Goal: Task Accomplishment & Management: Manage account settings

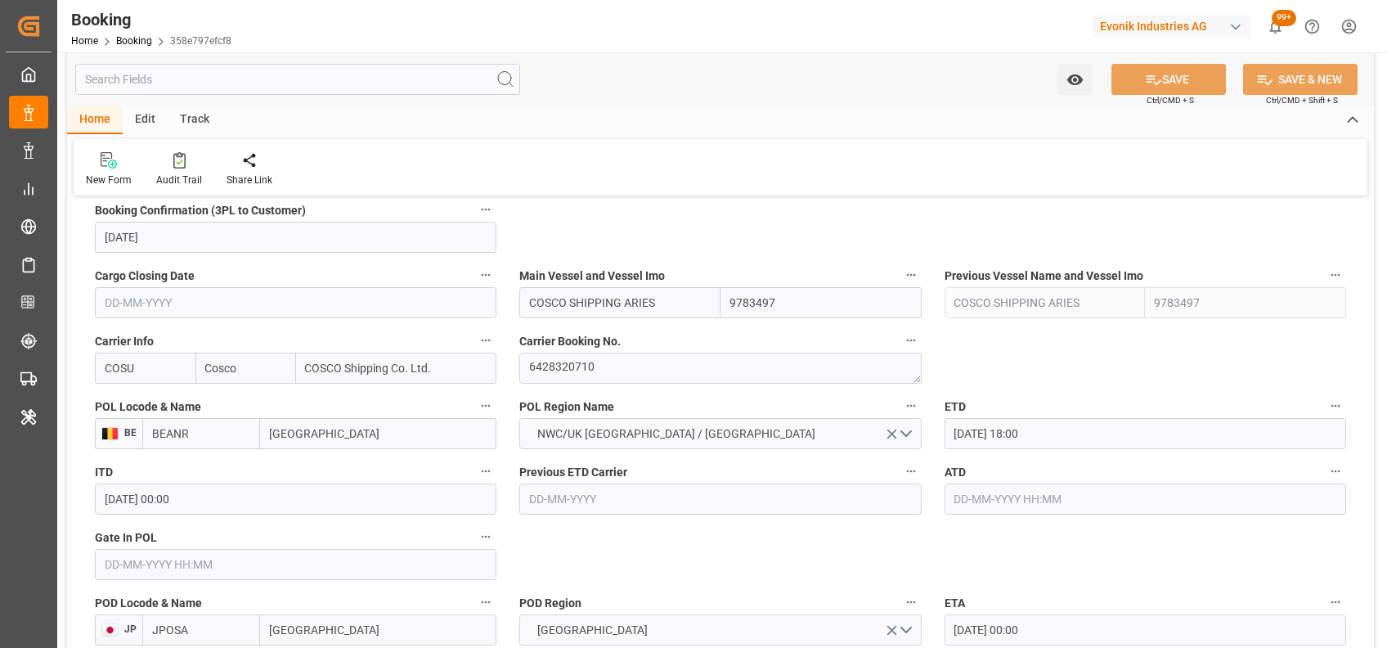
scroll to position [1021, 0]
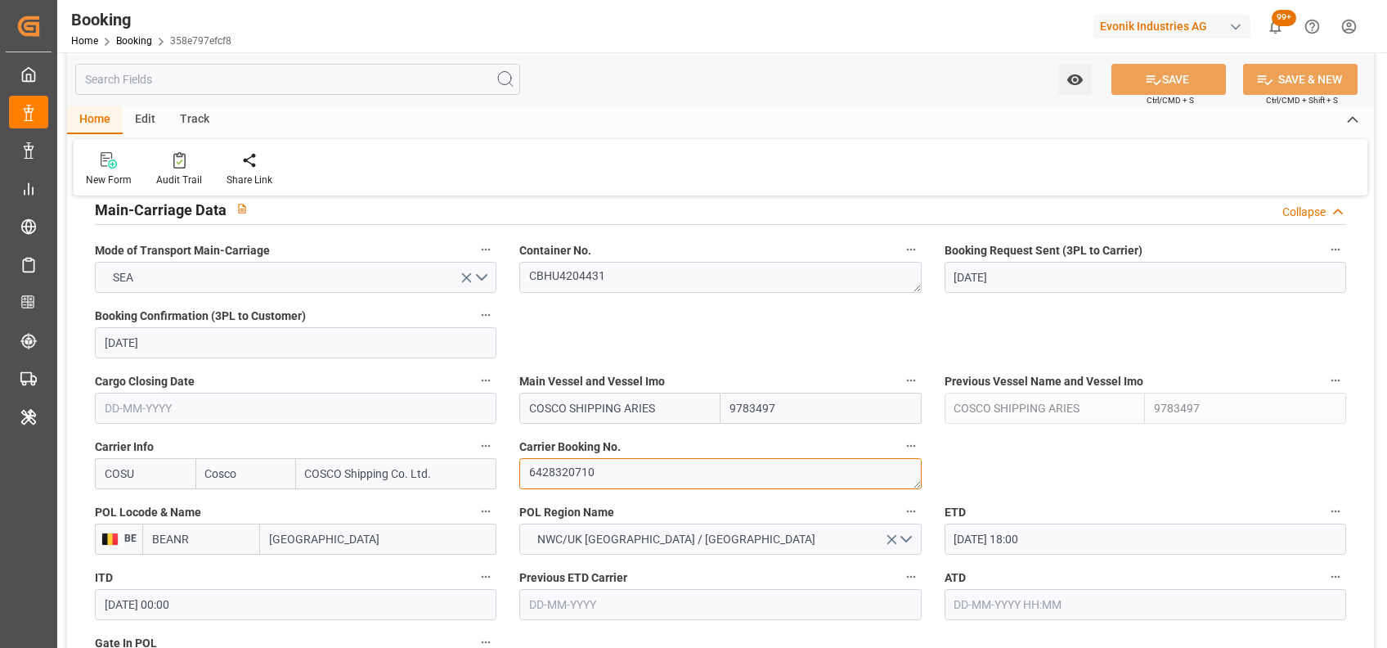
click at [607, 478] on textarea "6428320710" at bounding box center [720, 473] width 402 height 31
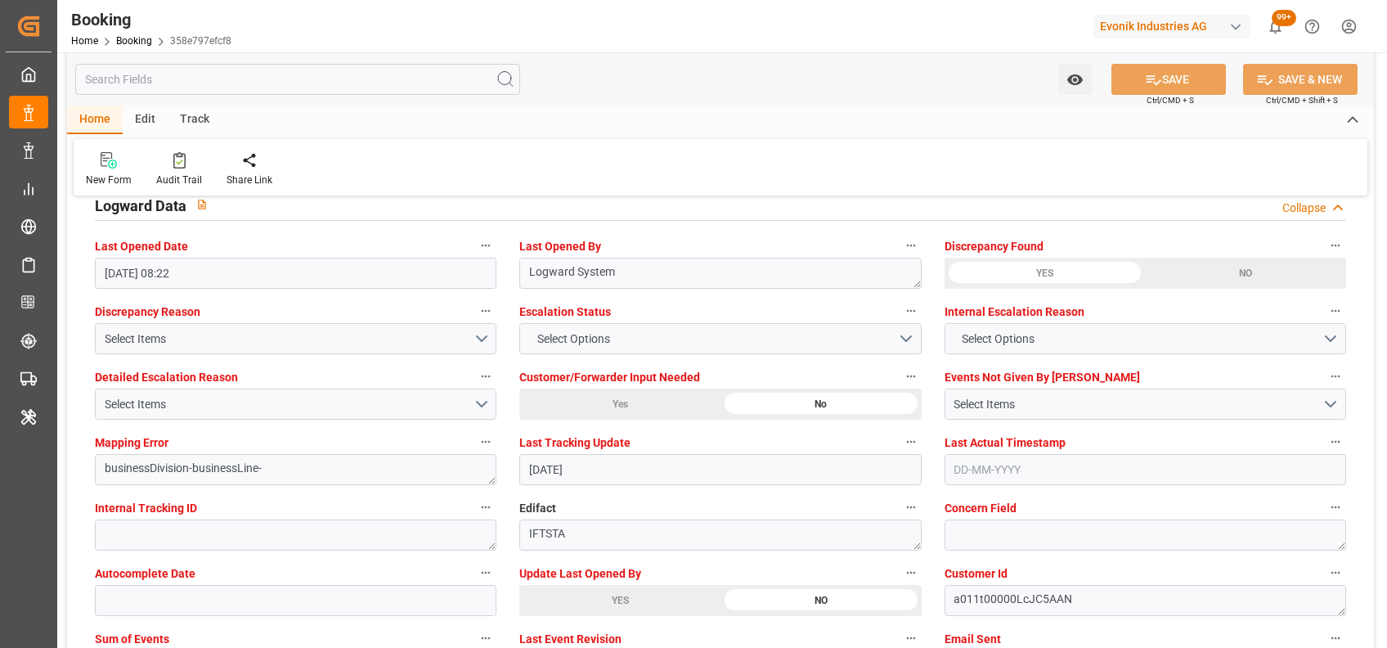
scroll to position [2990, 0]
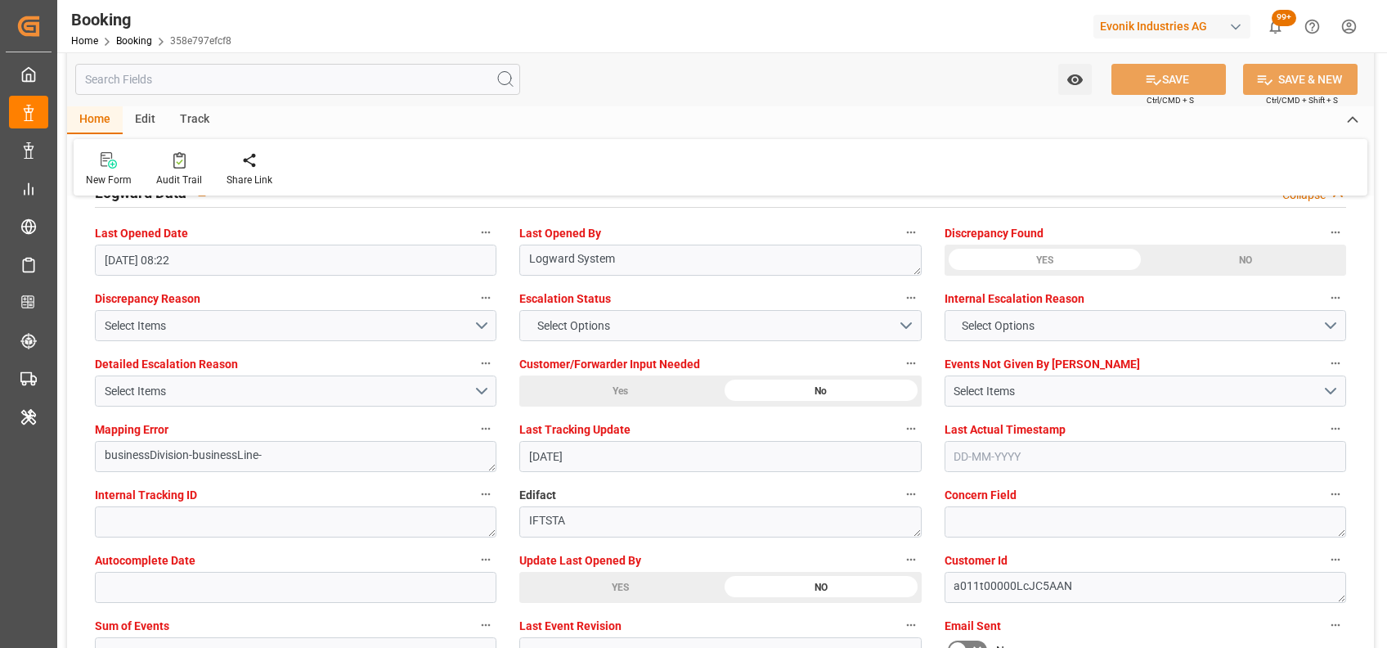
click at [565, 586] on div "YES" at bounding box center [619, 587] width 201 height 31
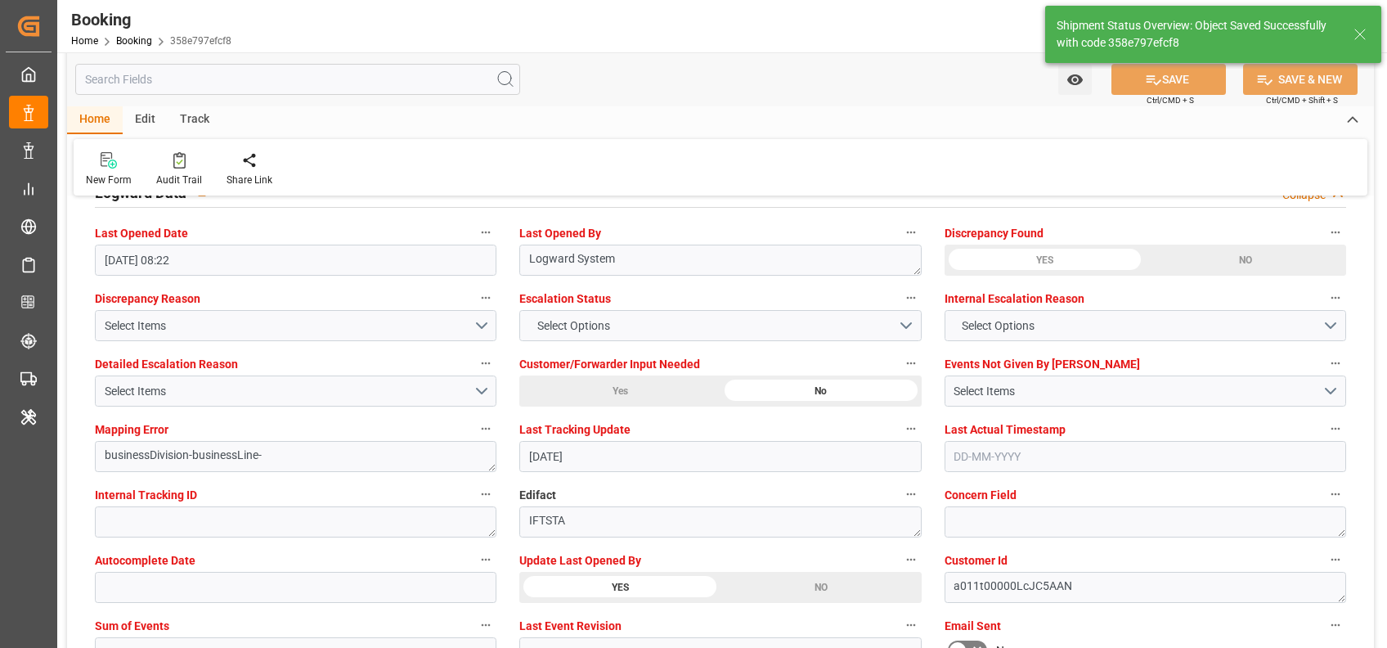
type input "08-09-2025 09:30"
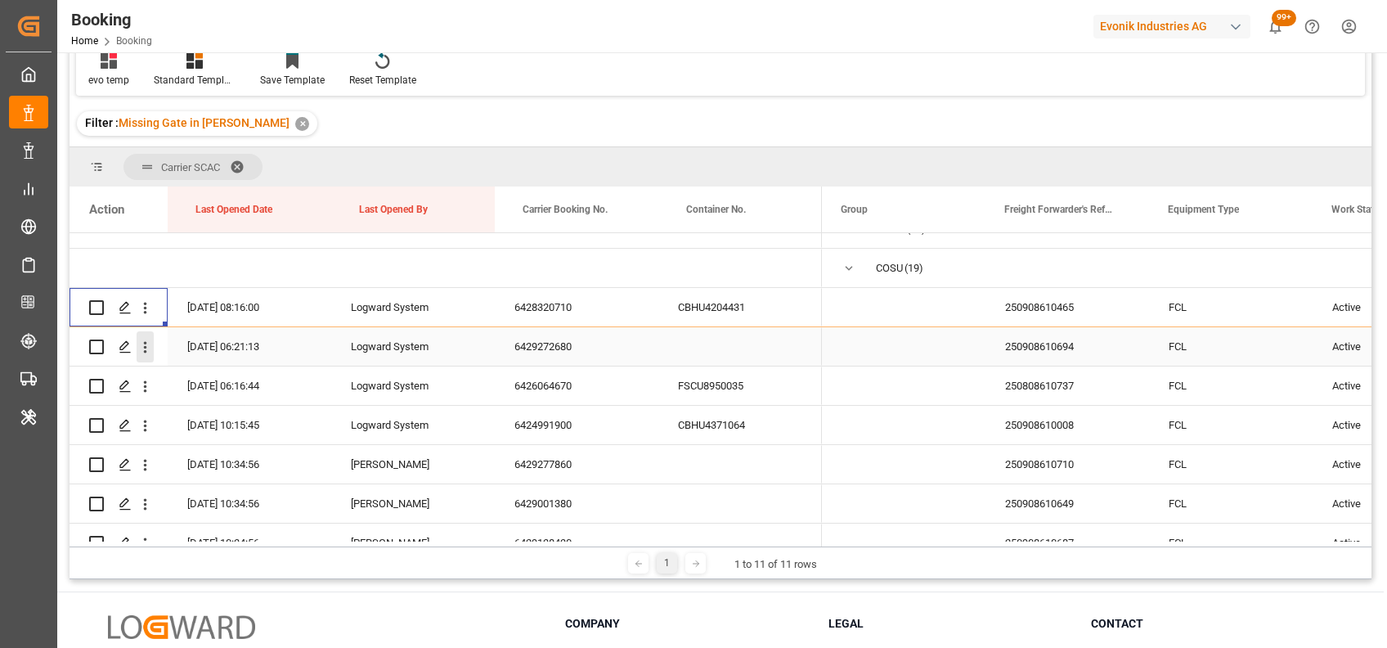
click at [144, 350] on icon "open menu" at bounding box center [145, 347] width 3 height 11
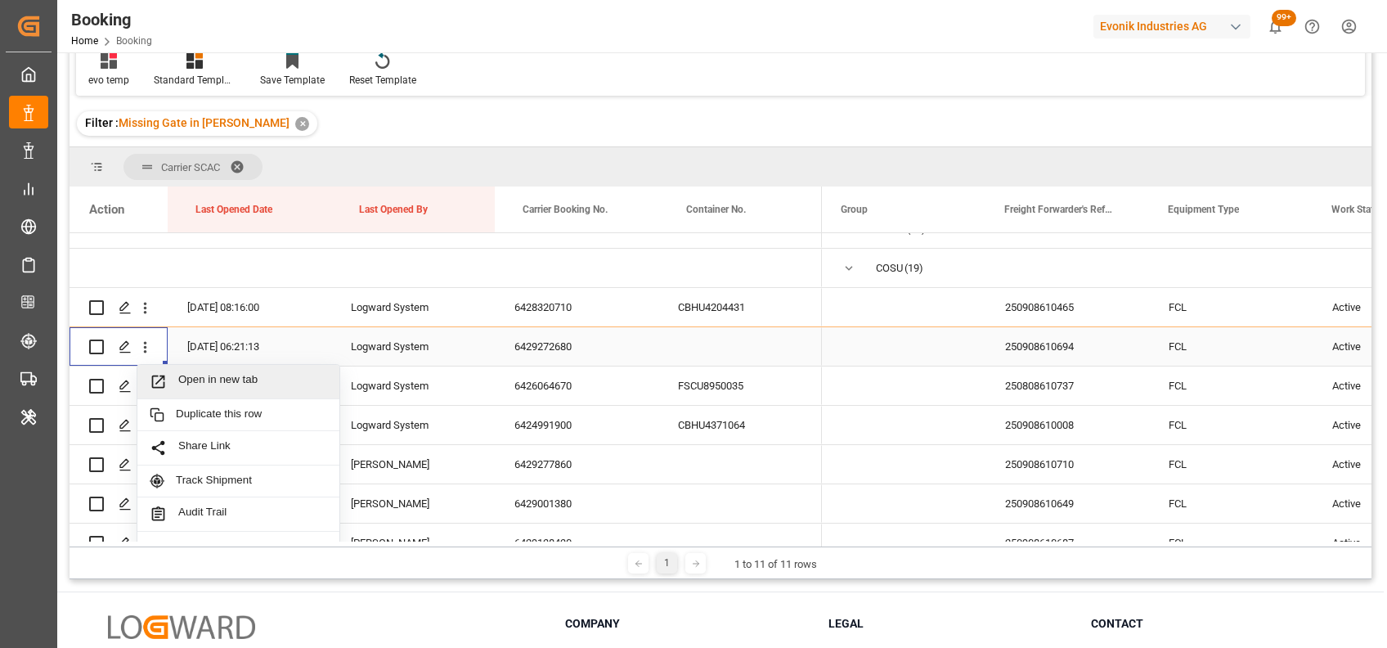
click at [222, 380] on span "Open in new tab" at bounding box center [252, 381] width 149 height 17
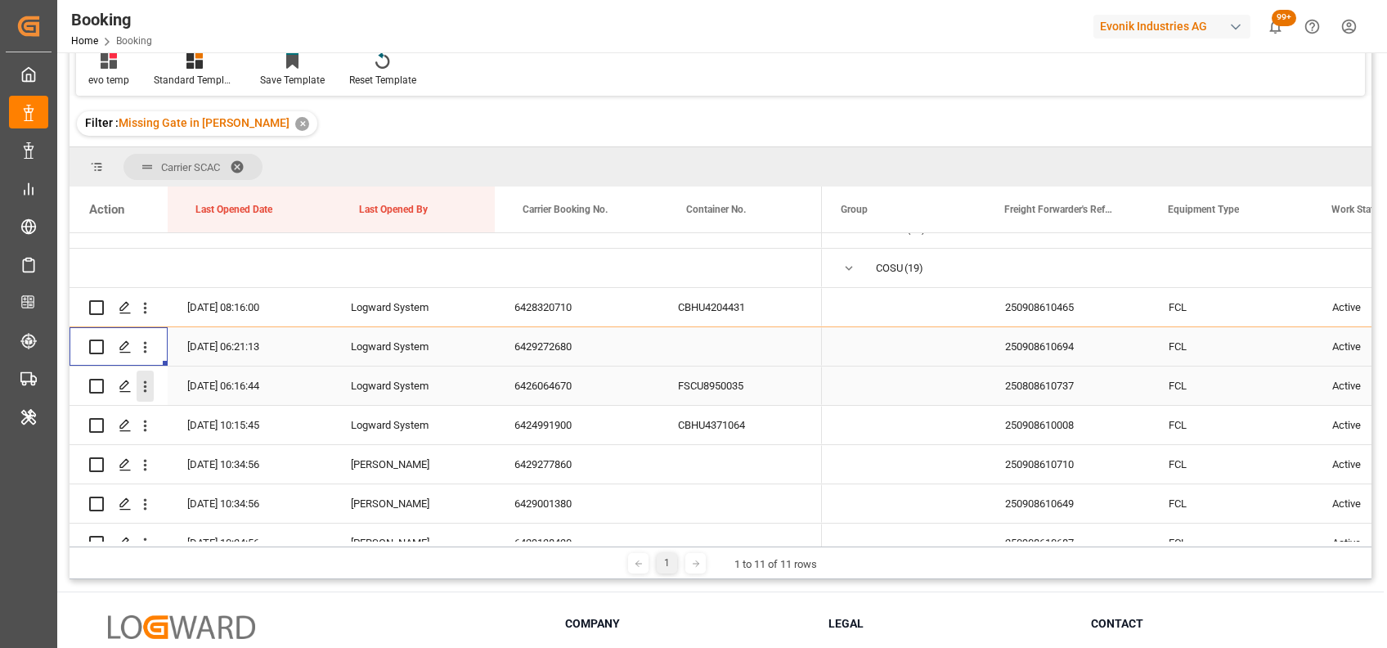
click at [144, 395] on button "open menu" at bounding box center [145, 386] width 17 height 31
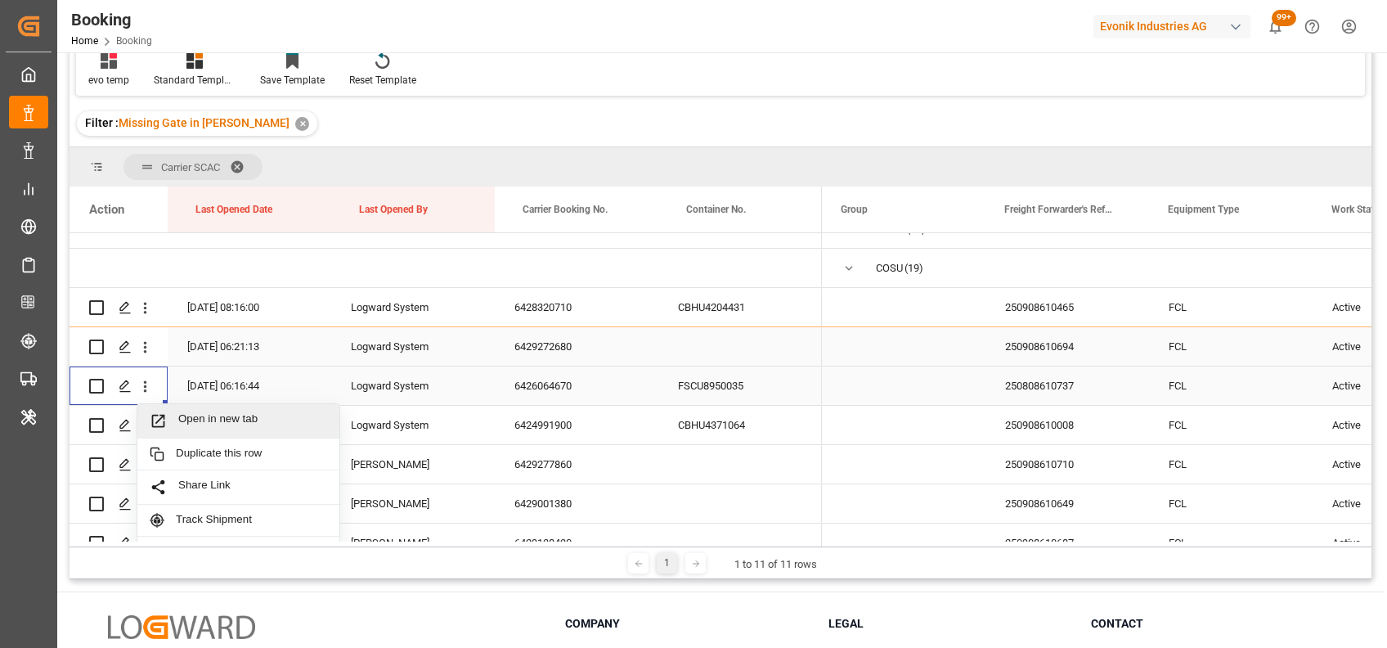
click at [199, 414] on span "Open in new tab" at bounding box center [252, 420] width 149 height 17
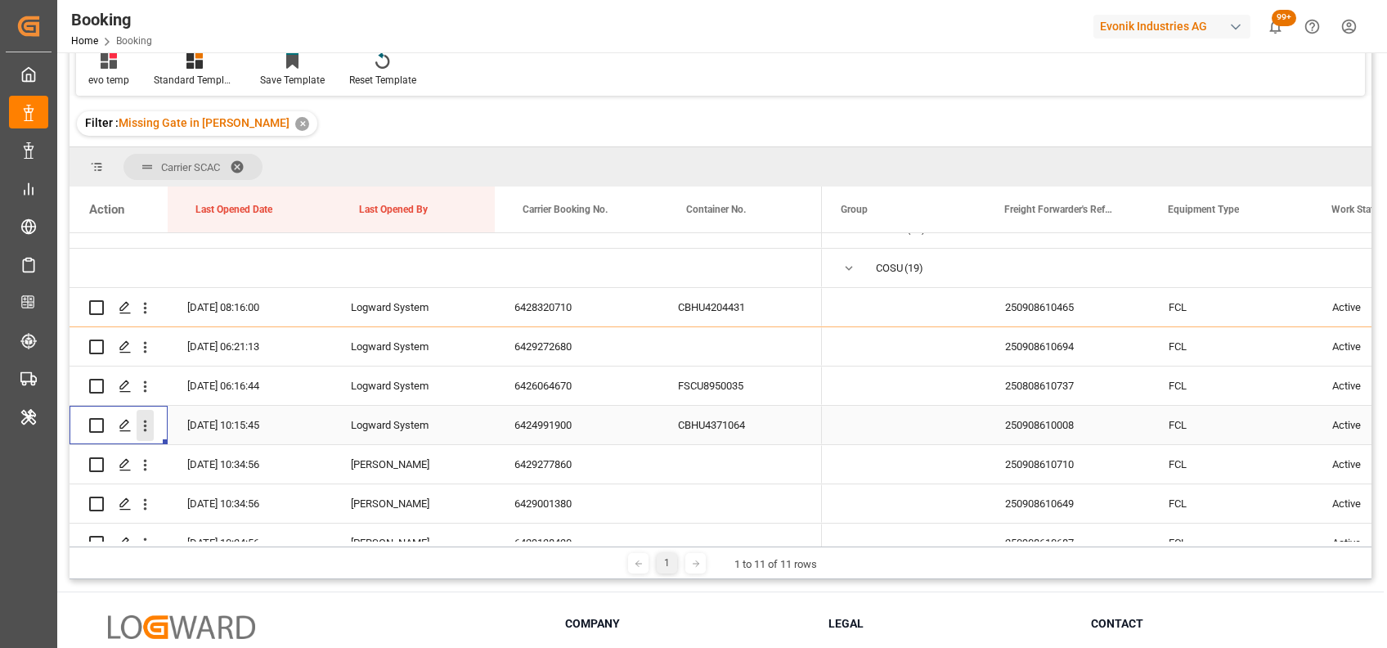
click at [143, 429] on icon "open menu" at bounding box center [145, 425] width 17 height 17
click at [203, 454] on span "Open in new tab" at bounding box center [252, 459] width 149 height 17
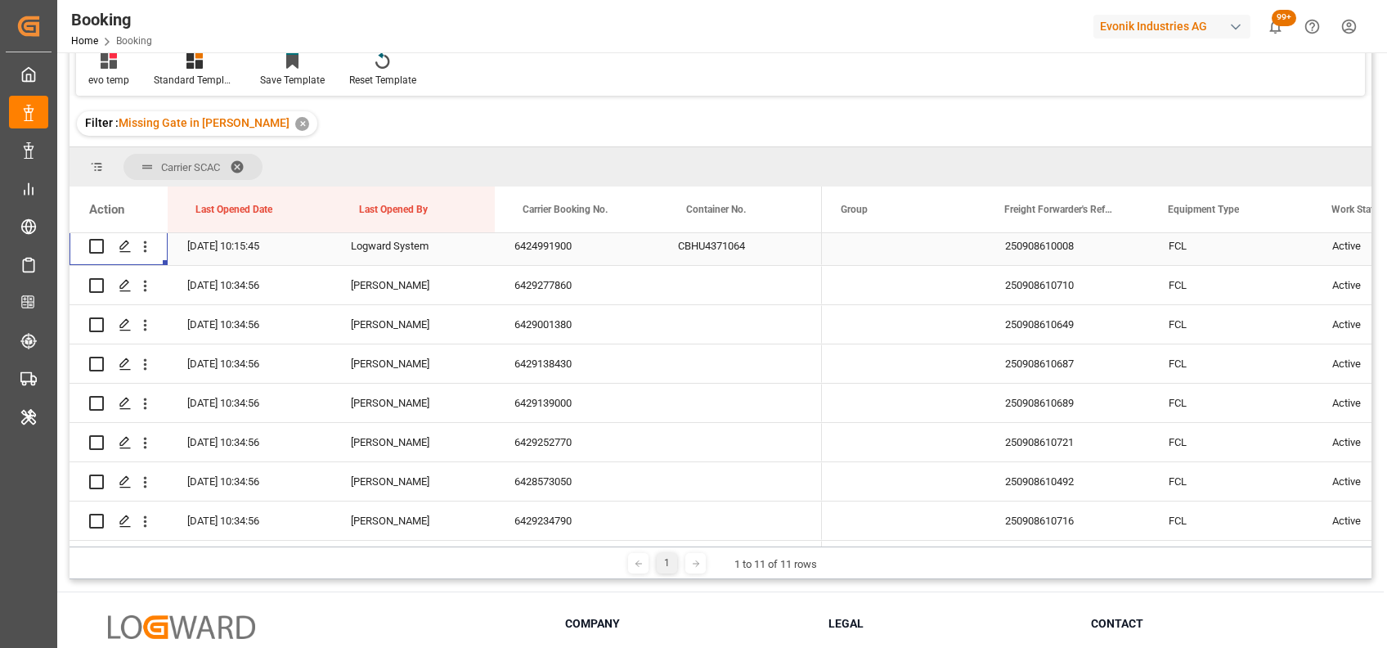
scroll to position [209, 0]
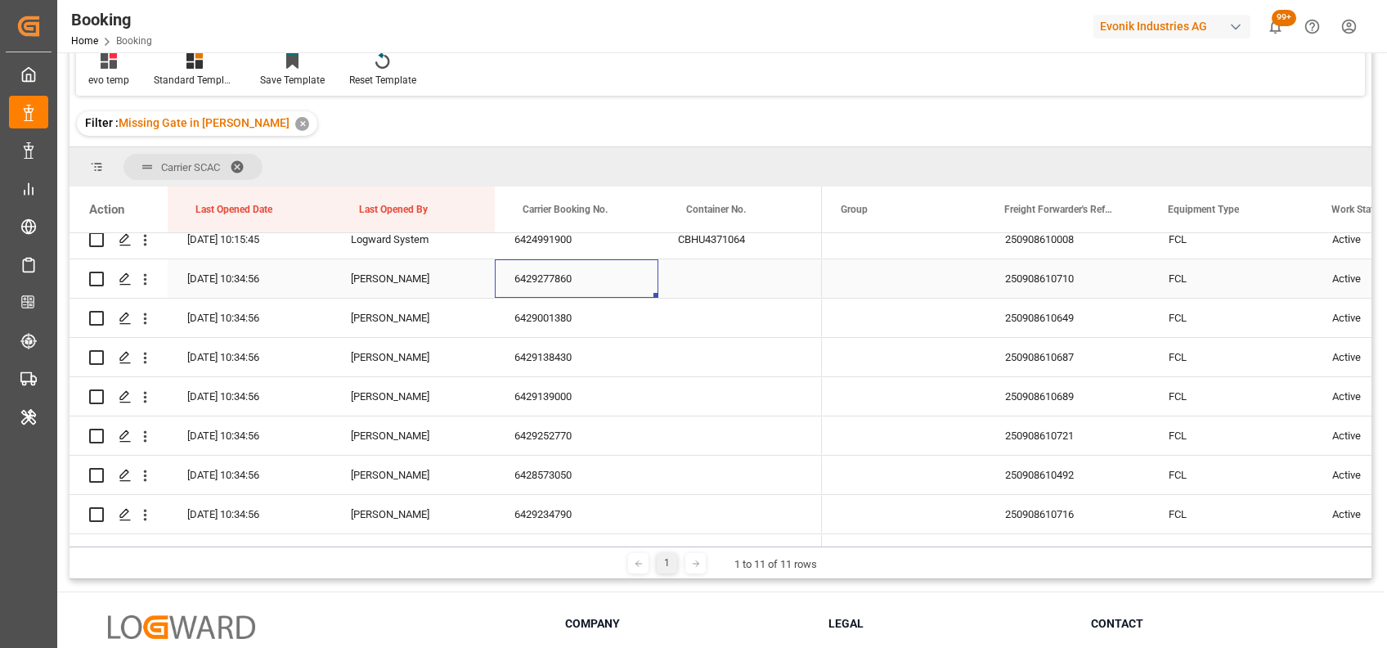
click at [543, 281] on div "6429277860" at bounding box center [577, 278] width 164 height 38
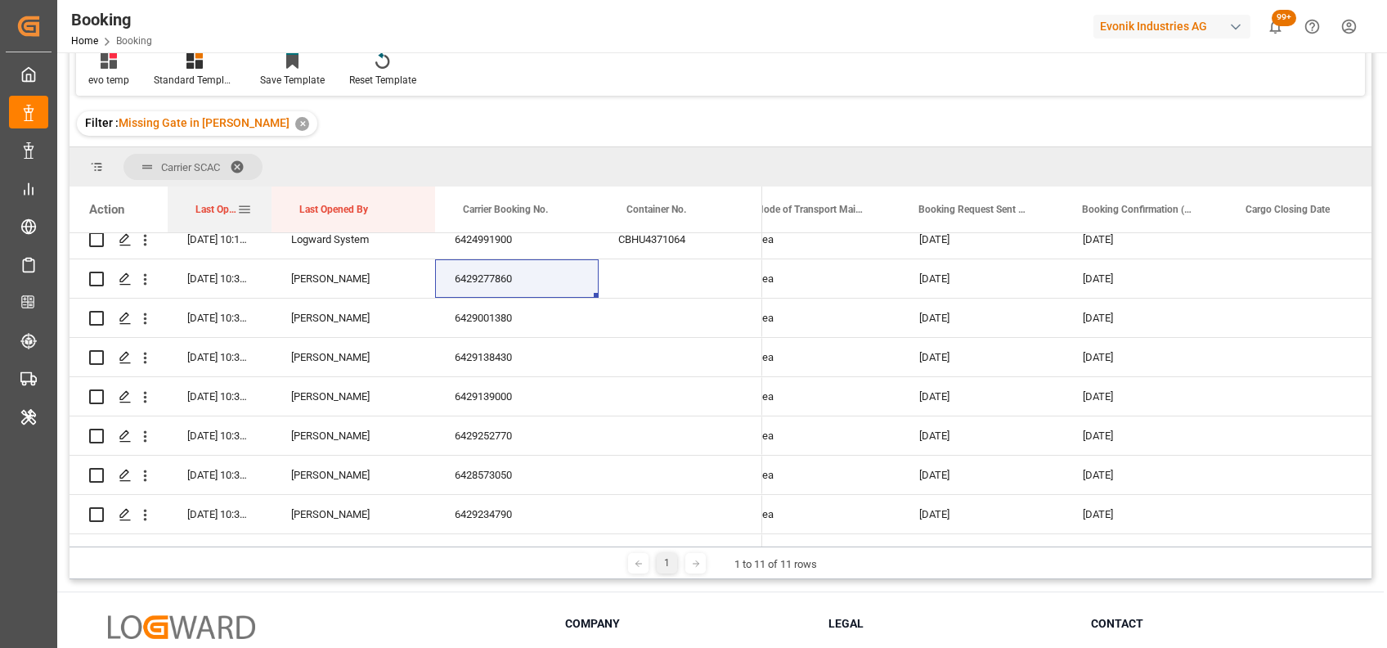
drag, startPoint x: 329, startPoint y: 204, endPoint x: 269, endPoint y: 199, distance: 59.9
click at [269, 199] on div at bounding box center [271, 209] width 7 height 46
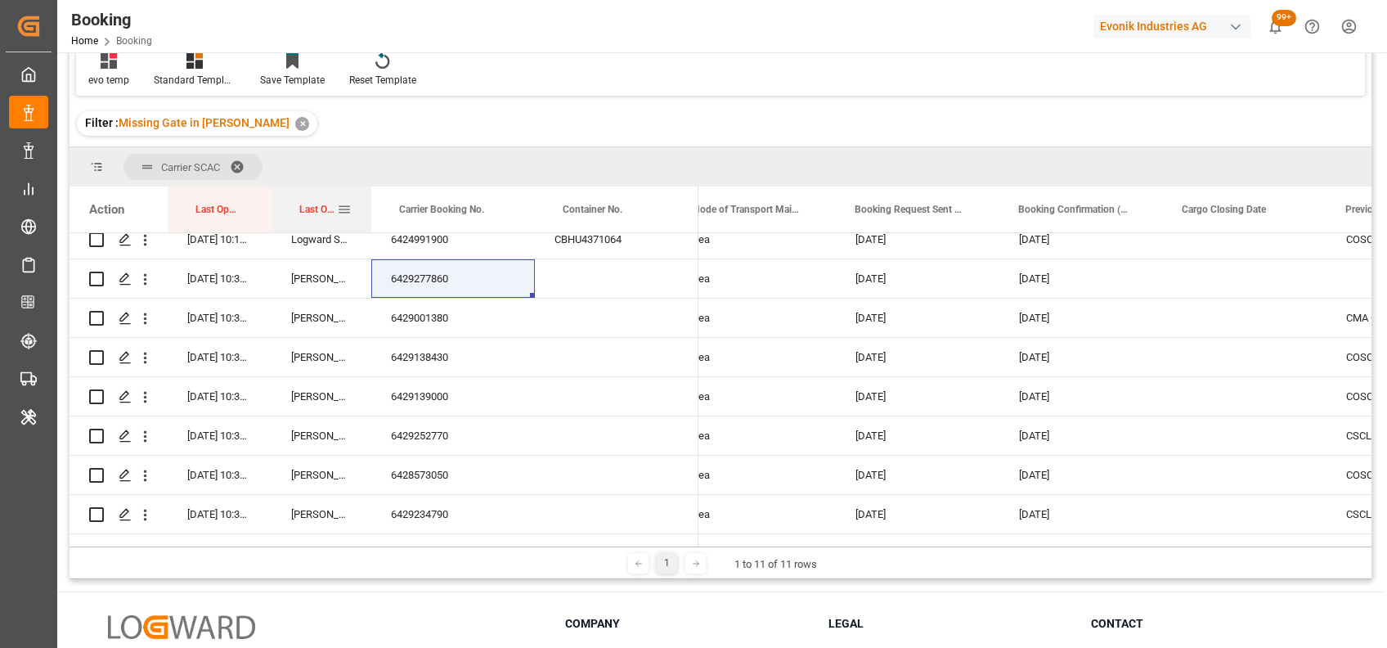
drag, startPoint x: 433, startPoint y: 217, endPoint x: 367, endPoint y: 200, distance: 67.7
click at [368, 200] on div at bounding box center [371, 209] width 7 height 46
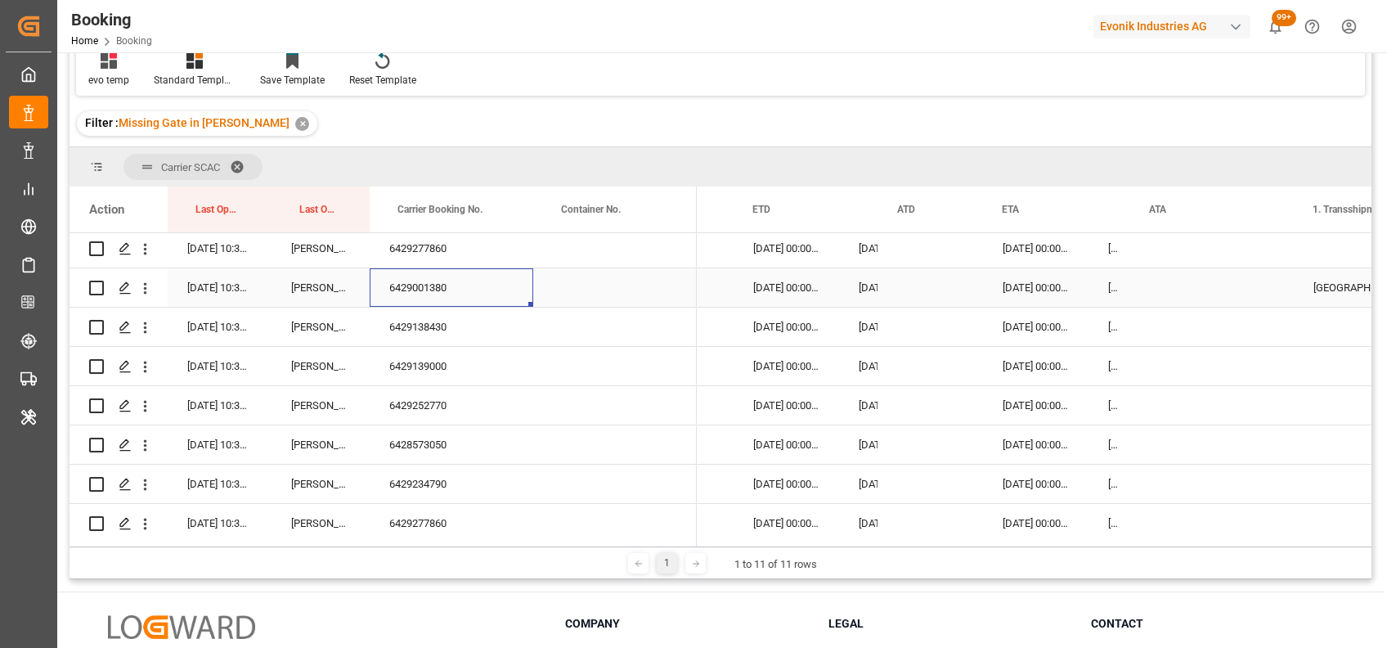
click at [421, 297] on div "6429001380" at bounding box center [452, 287] width 164 height 38
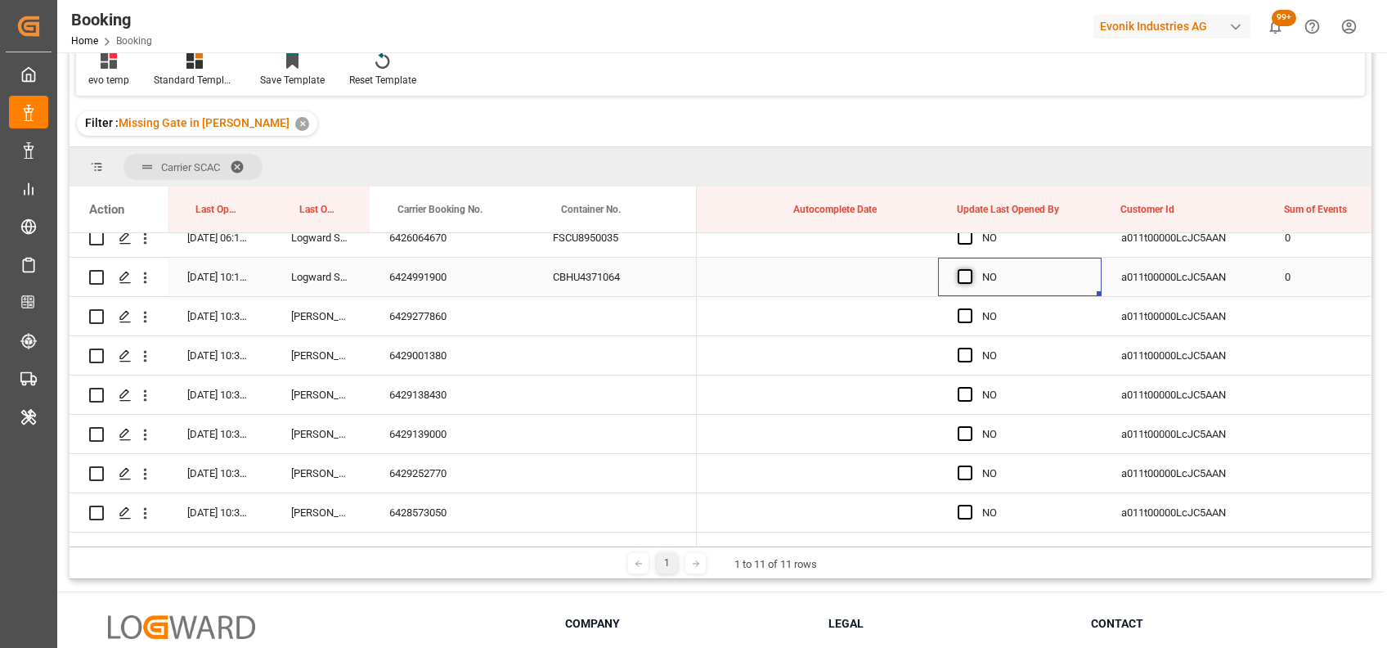
click at [962, 275] on span "Press SPACE to select this row." at bounding box center [965, 276] width 15 height 15
click at [970, 269] on input "Press SPACE to select this row." at bounding box center [970, 269] width 0 height 0
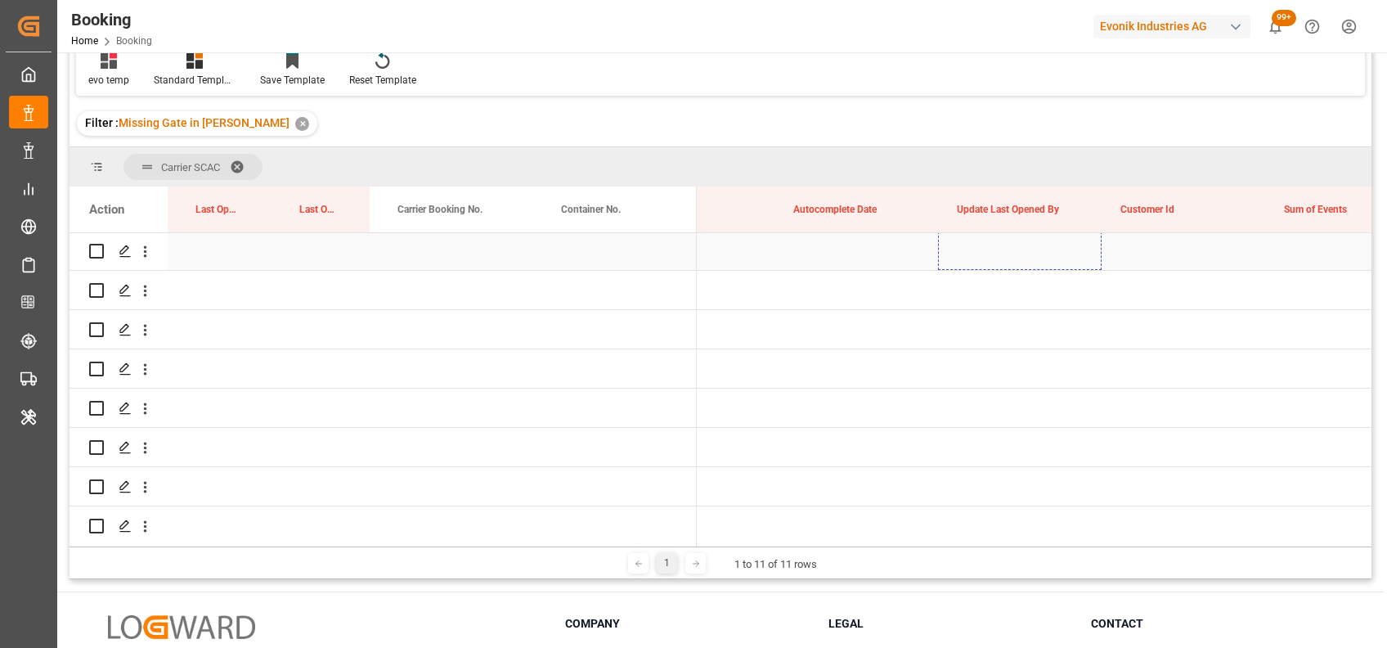
drag, startPoint x: 1097, startPoint y: 291, endPoint x: 996, endPoint y: 245, distance: 110.5
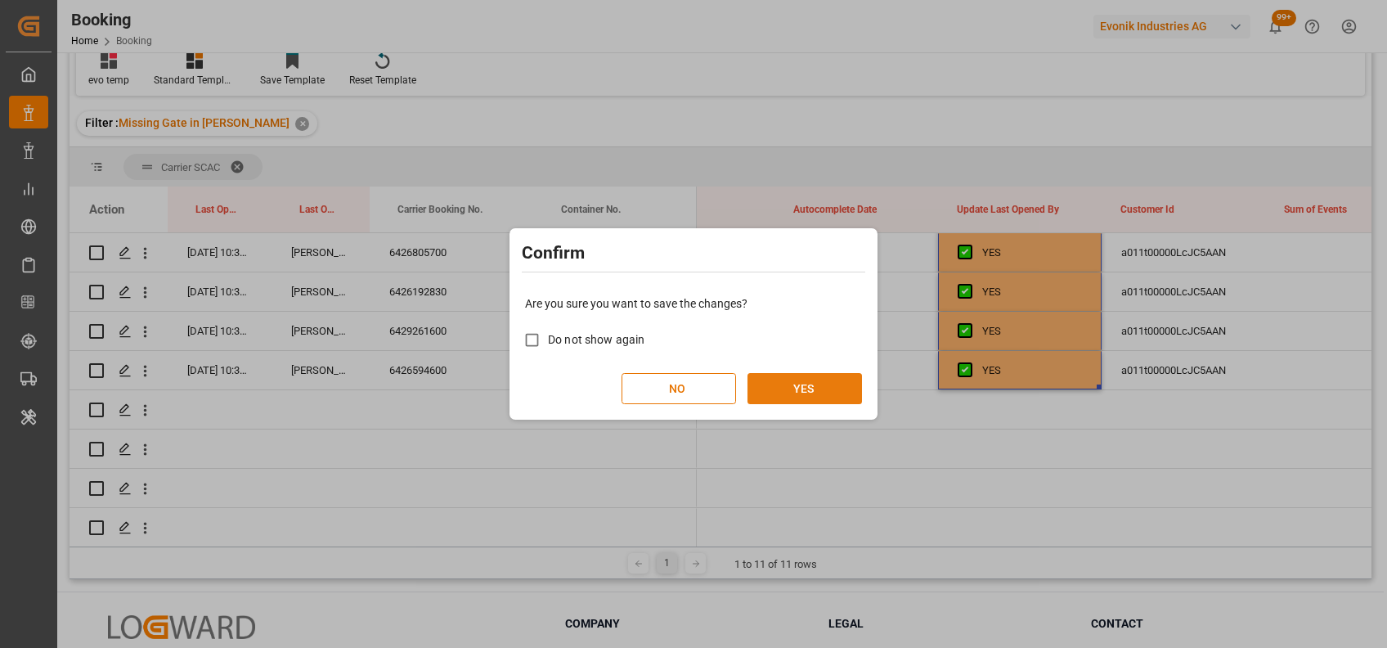
click at [810, 392] on button "YES" at bounding box center [805, 388] width 115 height 31
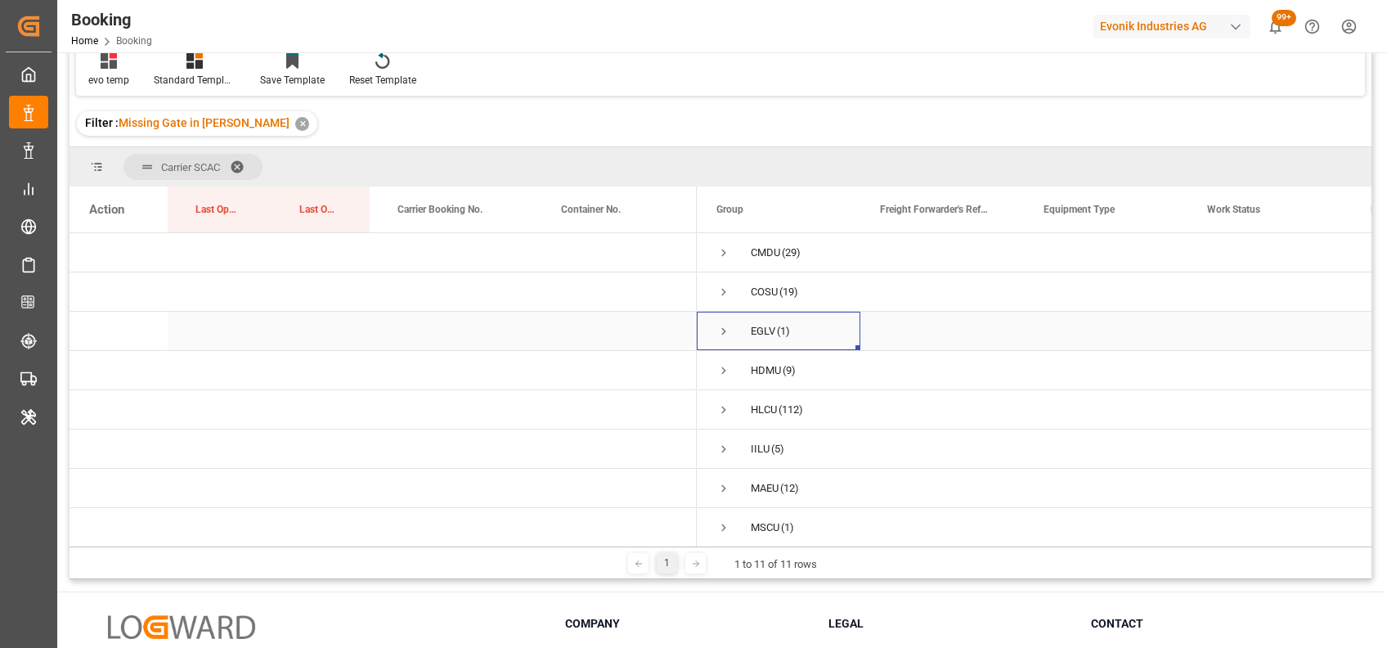
click at [727, 326] on span "Press SPACE to select this row." at bounding box center [724, 331] width 15 height 15
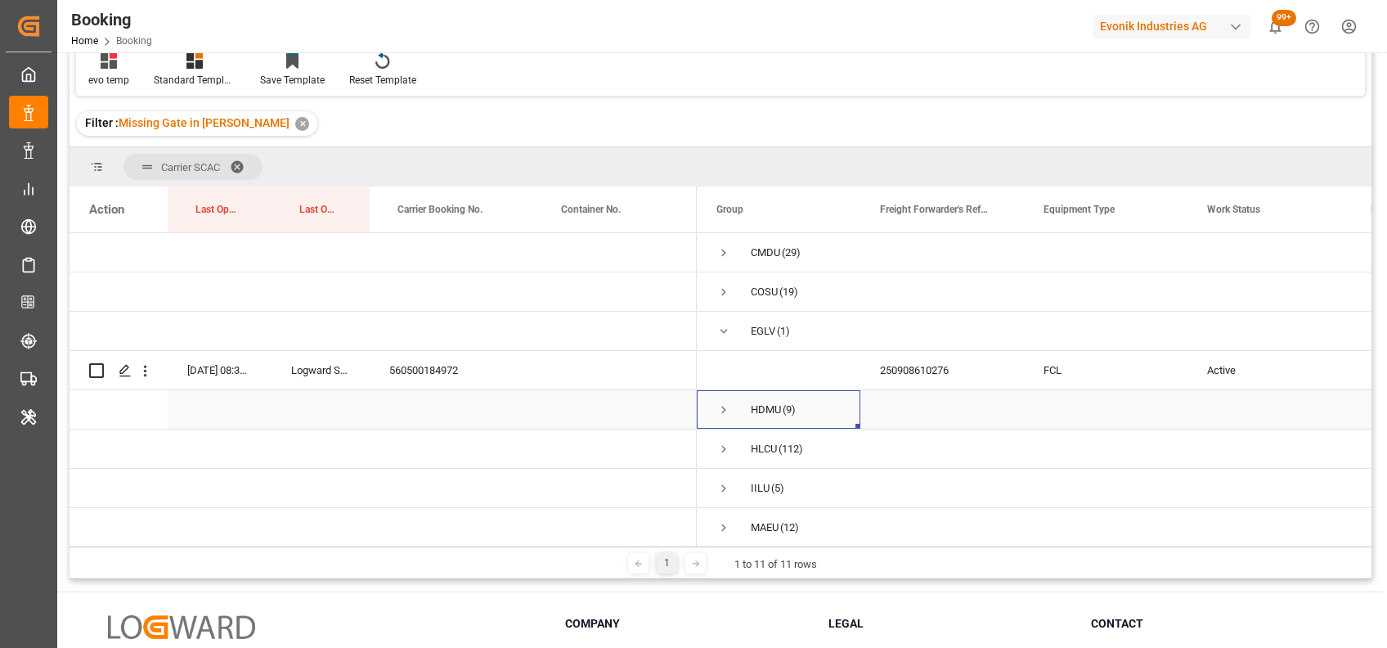
click at [725, 408] on span "Press SPACE to select this row." at bounding box center [724, 409] width 15 height 15
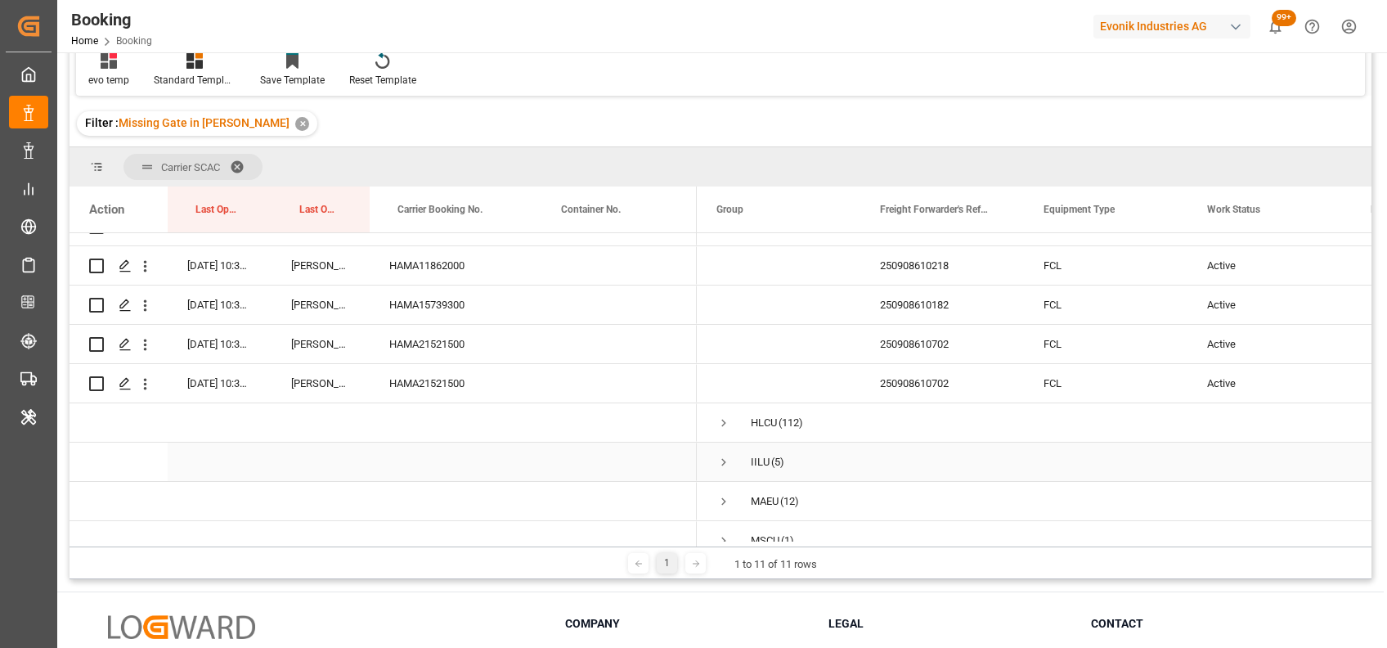
click at [719, 459] on span "Press SPACE to select this row." at bounding box center [724, 462] width 15 height 15
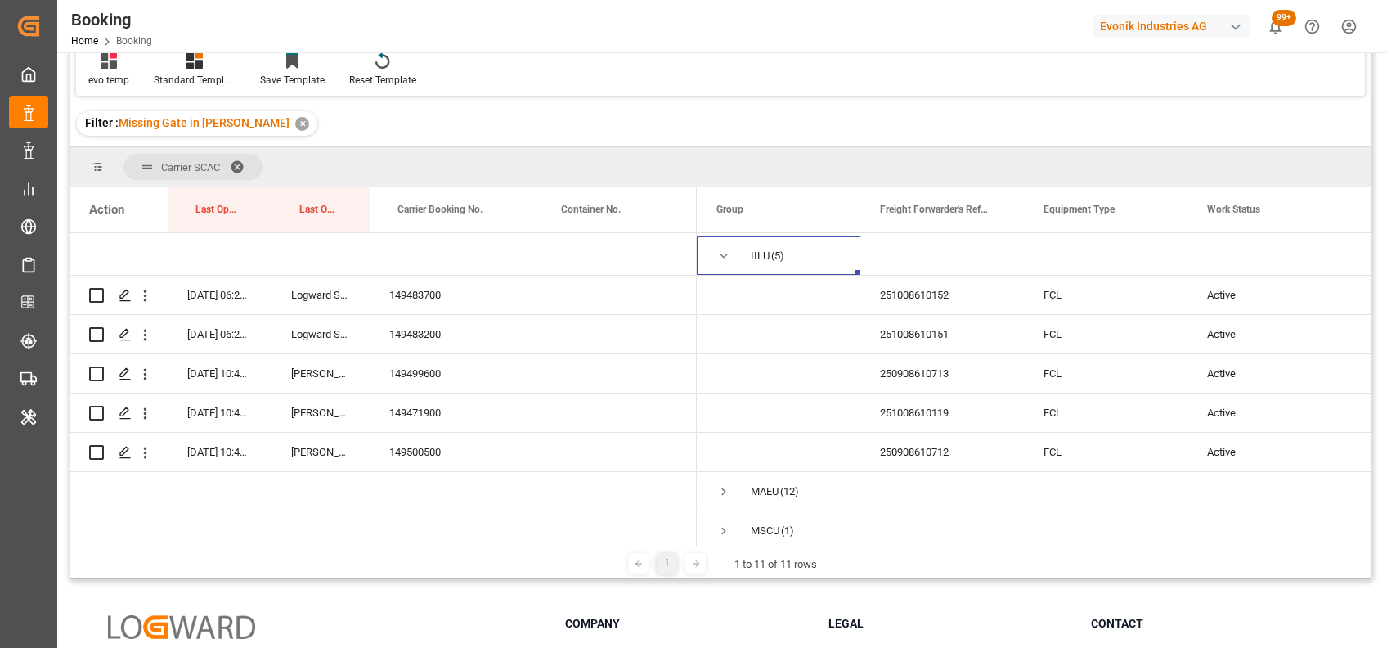
scroll to position [717, 0]
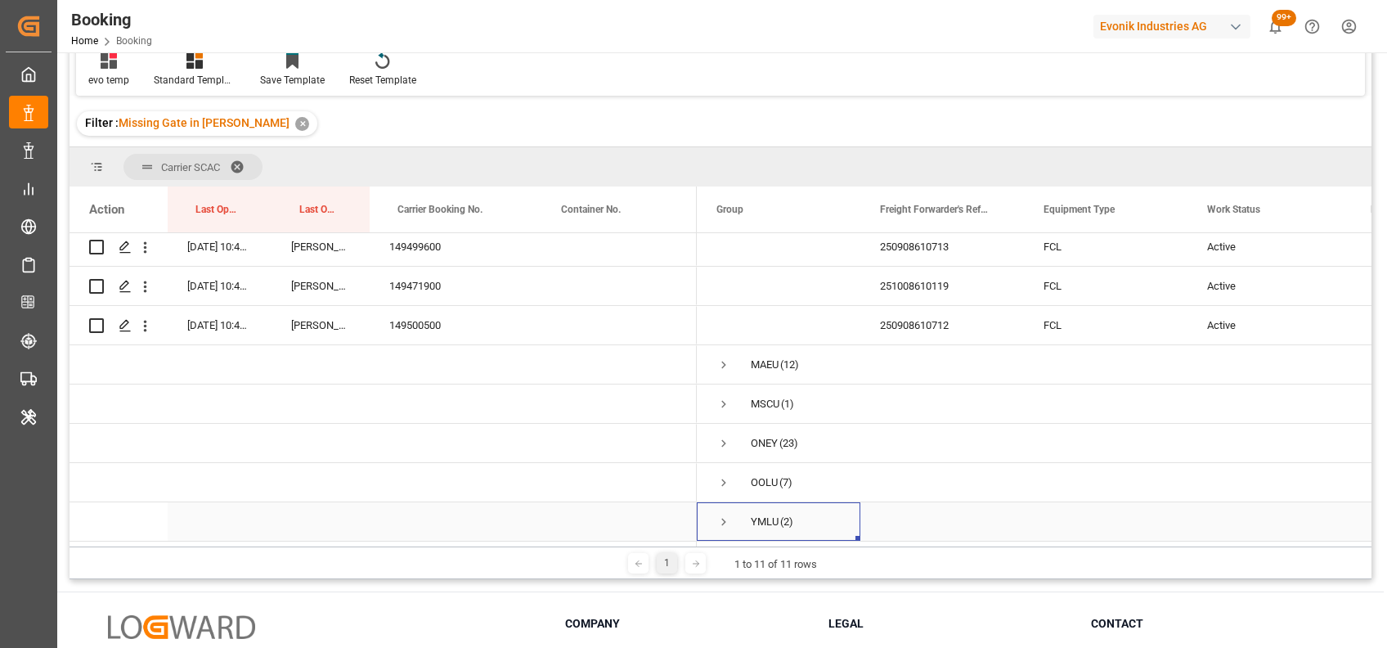
click at [723, 519] on span "Press SPACE to select this row." at bounding box center [724, 521] width 15 height 15
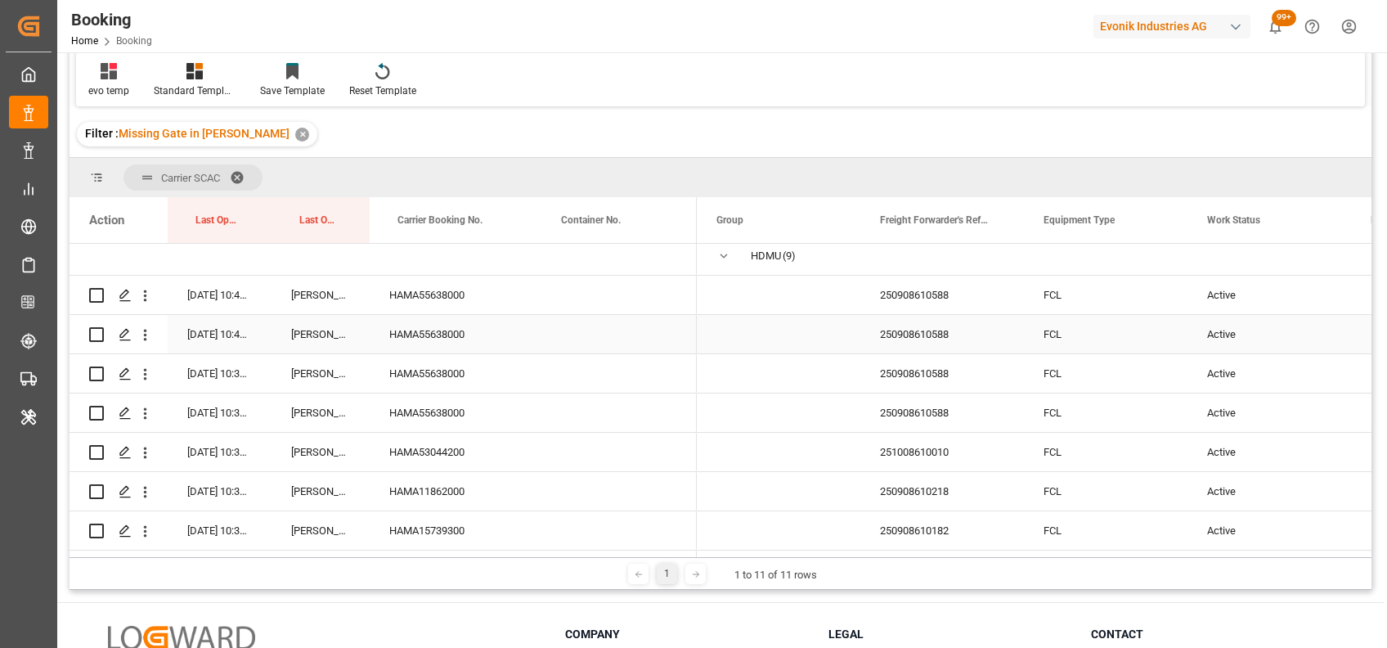
scroll to position [165, 0]
click at [407, 290] on div "HAMA55638000" at bounding box center [452, 294] width 164 height 38
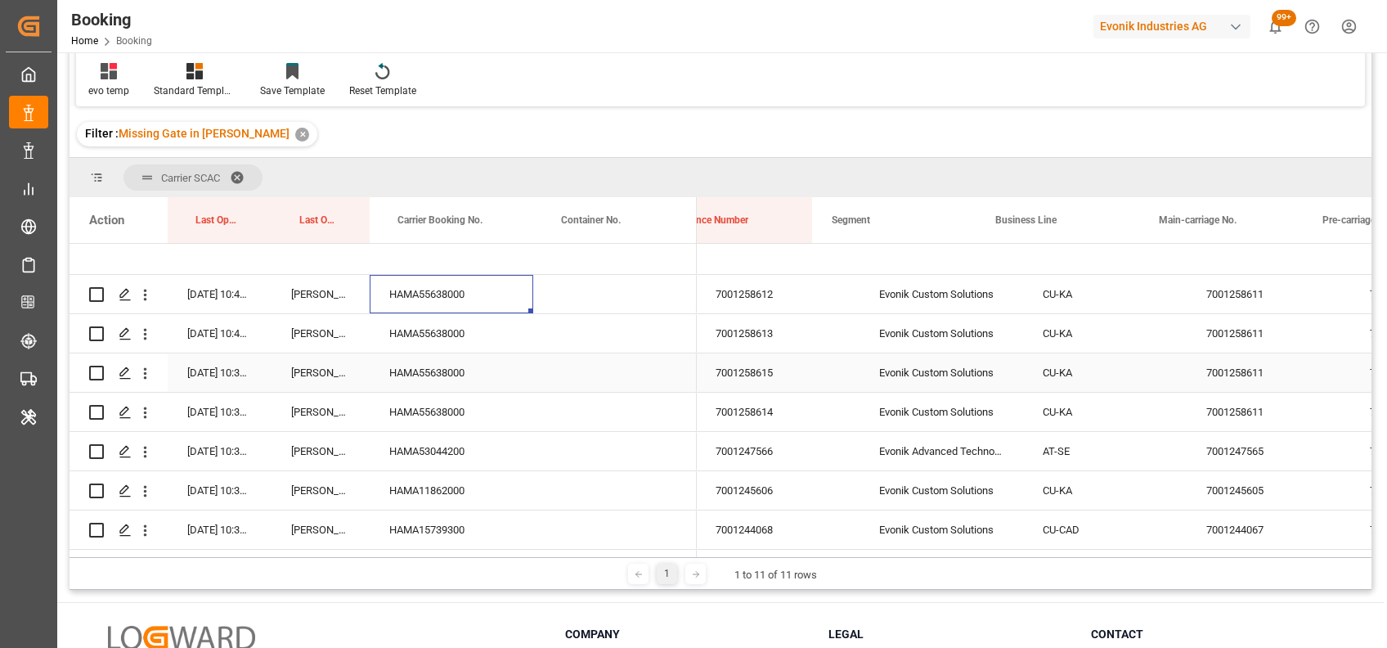
scroll to position [0, 1893]
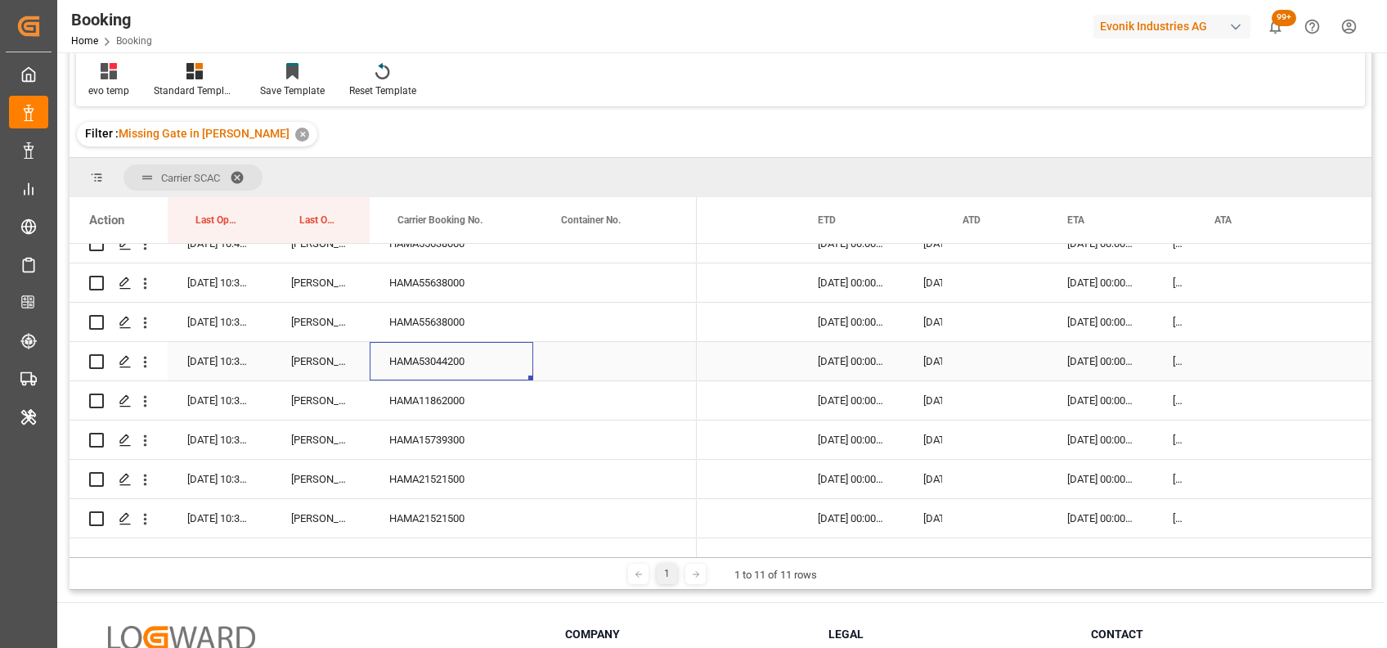
click at [440, 350] on div "HAMA53044200" at bounding box center [452, 361] width 164 height 38
click at [829, 357] on div "06-10-2025 00:00:00" at bounding box center [851, 361] width 106 height 38
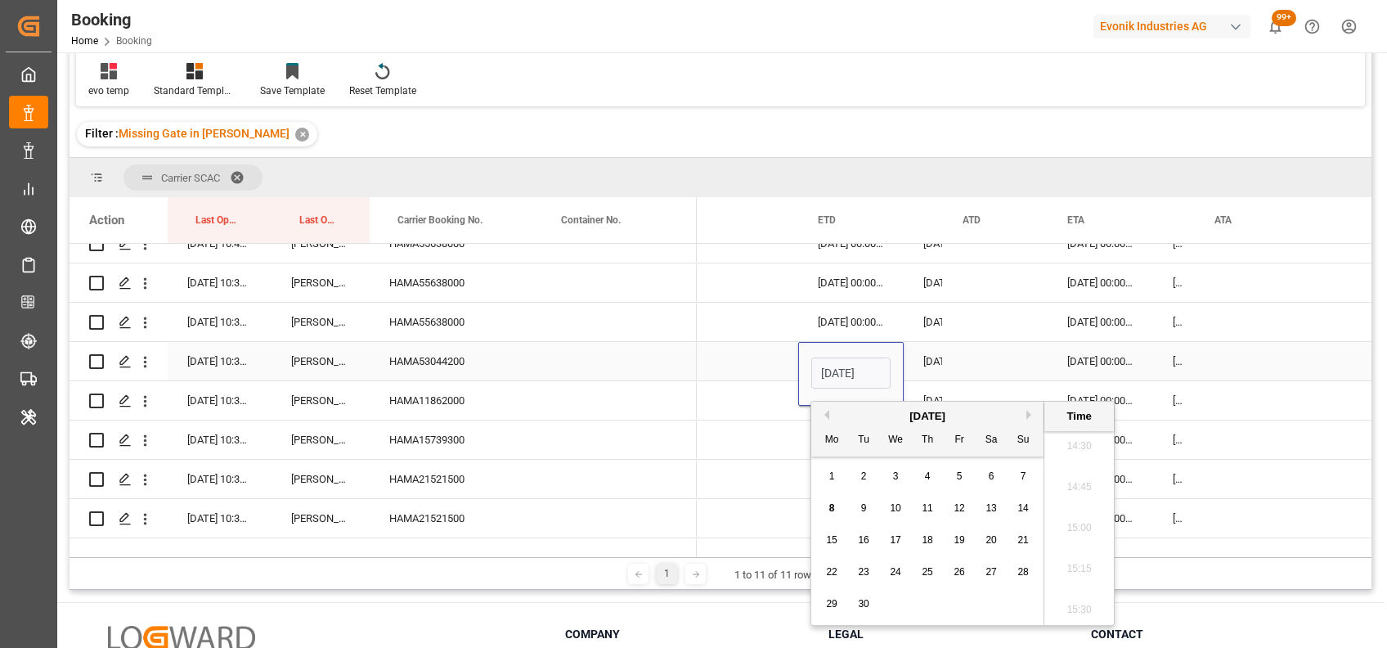
click at [829, 361] on input "06-10-2025 00:00" at bounding box center [850, 372] width 79 height 31
type input "19-10-2025 00:00"
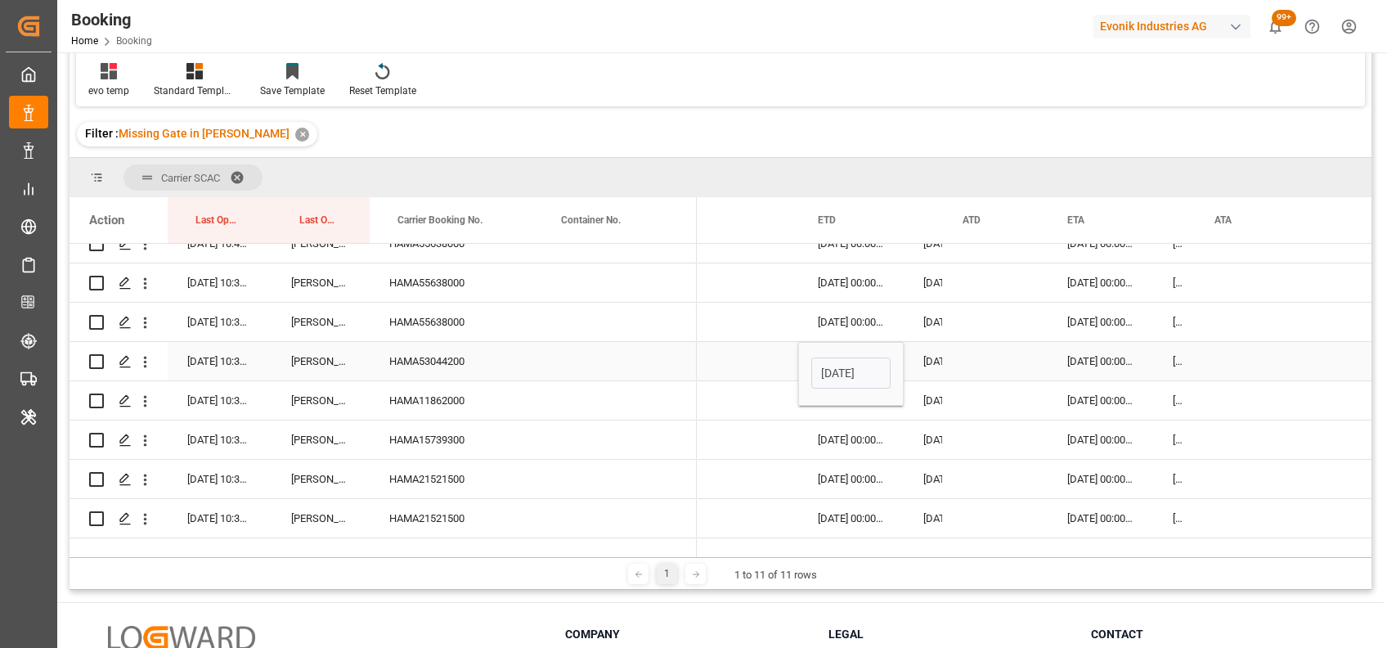
click at [1079, 360] on div "21-11-2025 00:00:00" at bounding box center [1101, 361] width 106 height 38
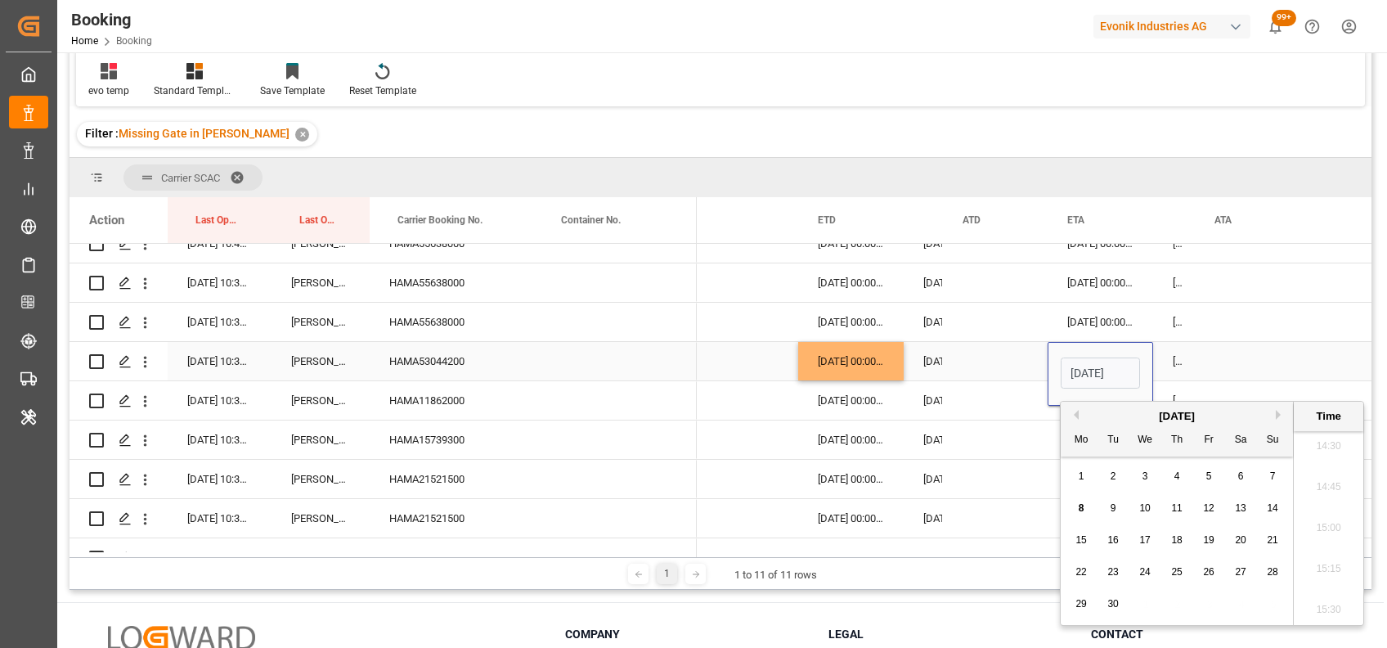
click at [1079, 366] on input "21-11-2025 00:00" at bounding box center [1100, 372] width 79 height 31
type input "05-12-2025 00:00"
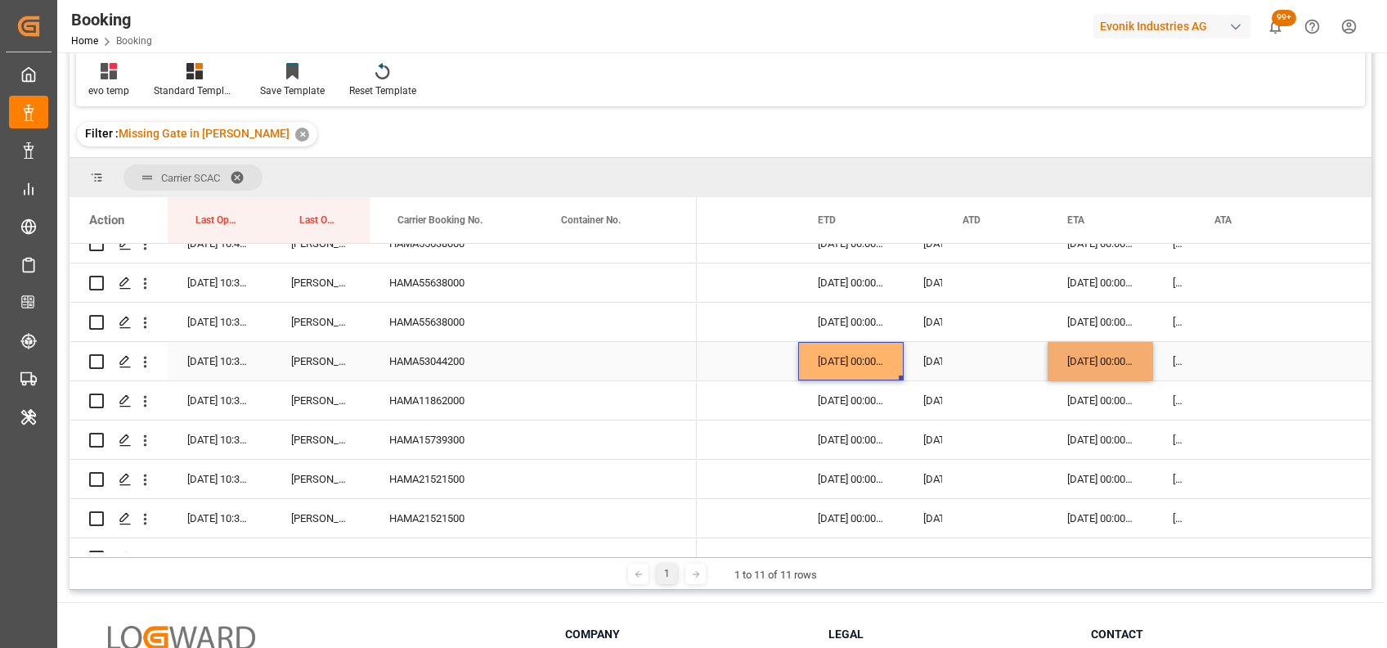
click at [891, 343] on div "19-10-2025 00:00:00" at bounding box center [851, 361] width 106 height 38
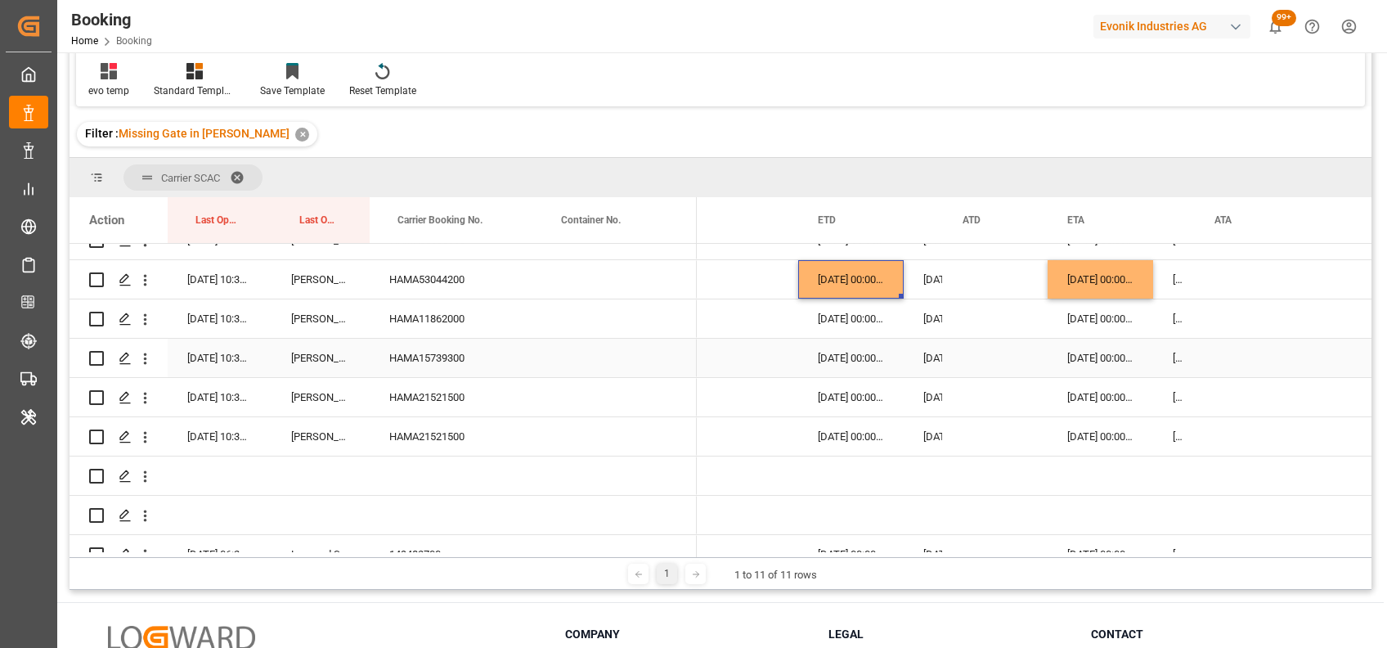
scroll to position [335, 0]
click at [436, 327] on div "HAMA11862000" at bounding box center [452, 320] width 164 height 38
click at [402, 369] on div "HAMA15739300" at bounding box center [452, 359] width 164 height 38
click at [428, 404] on div "HAMA21521500" at bounding box center [452, 399] width 164 height 38
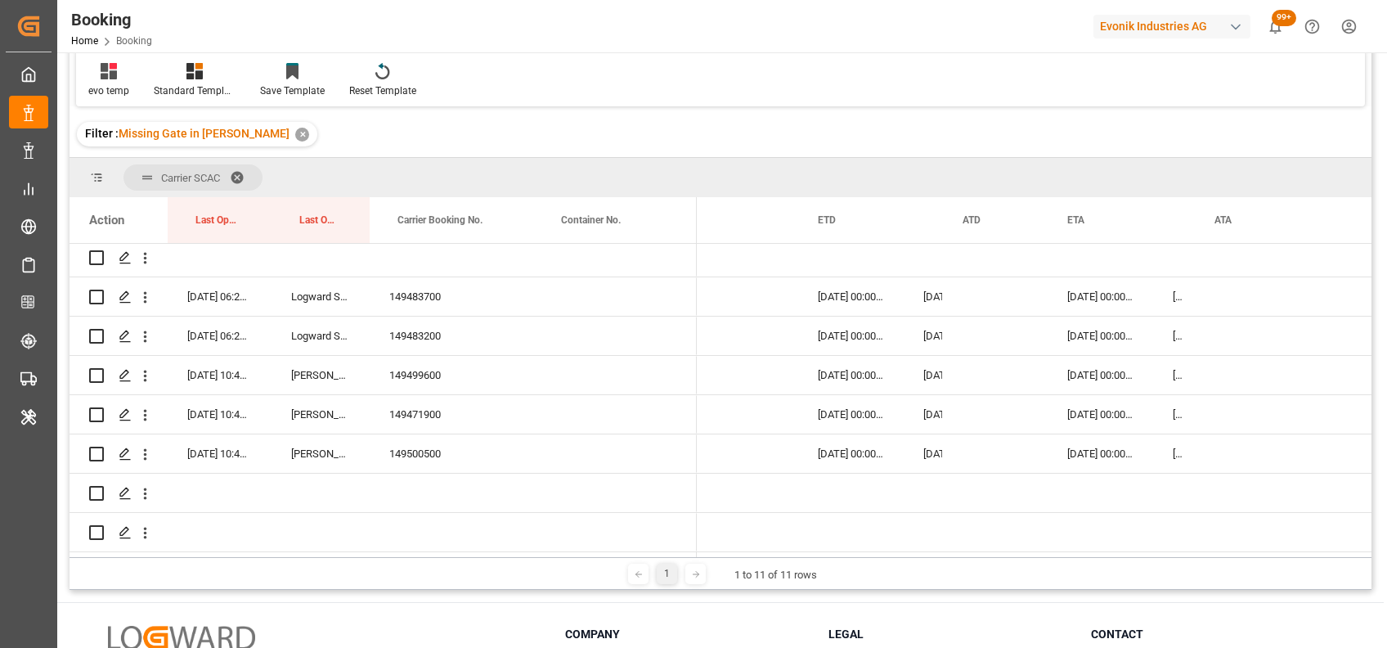
scroll to position [567, 0]
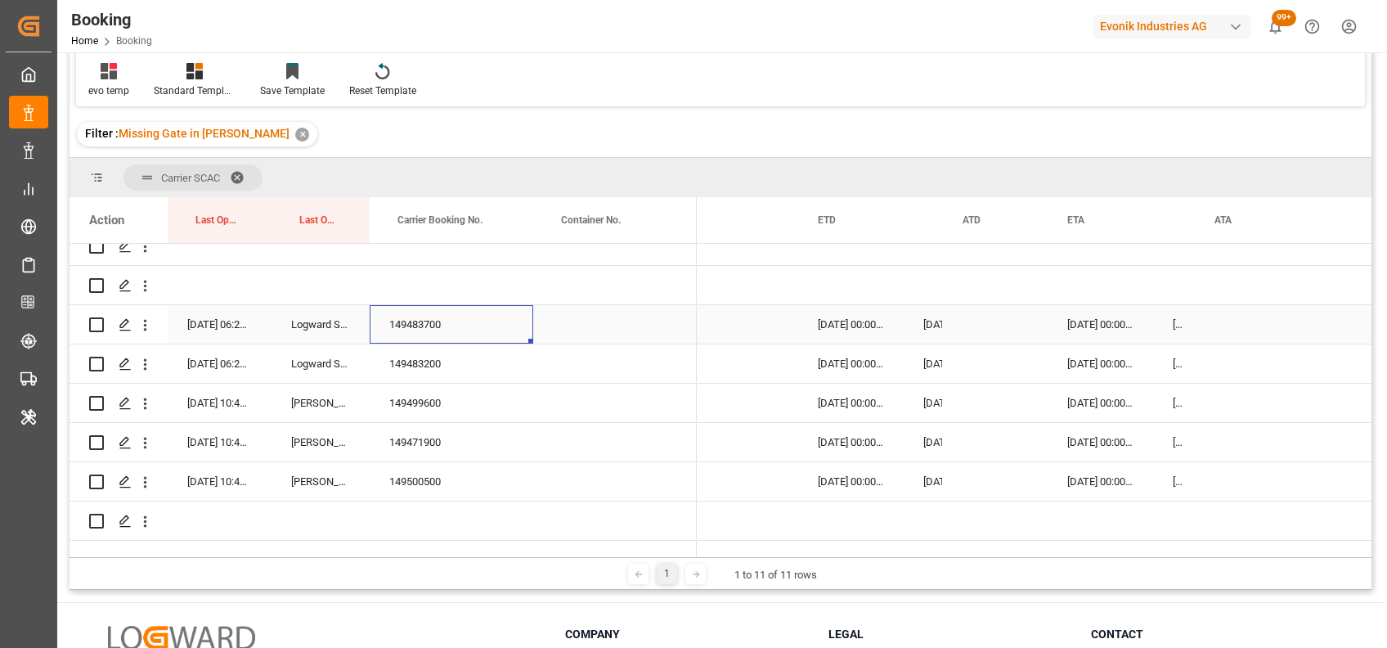
click at [413, 330] on div "149483700" at bounding box center [452, 324] width 164 height 38
click at [421, 366] on div "149483200" at bounding box center [452, 363] width 164 height 38
click at [427, 398] on div "149499600" at bounding box center [452, 403] width 164 height 38
click at [378, 445] on div "149471900" at bounding box center [452, 442] width 164 height 38
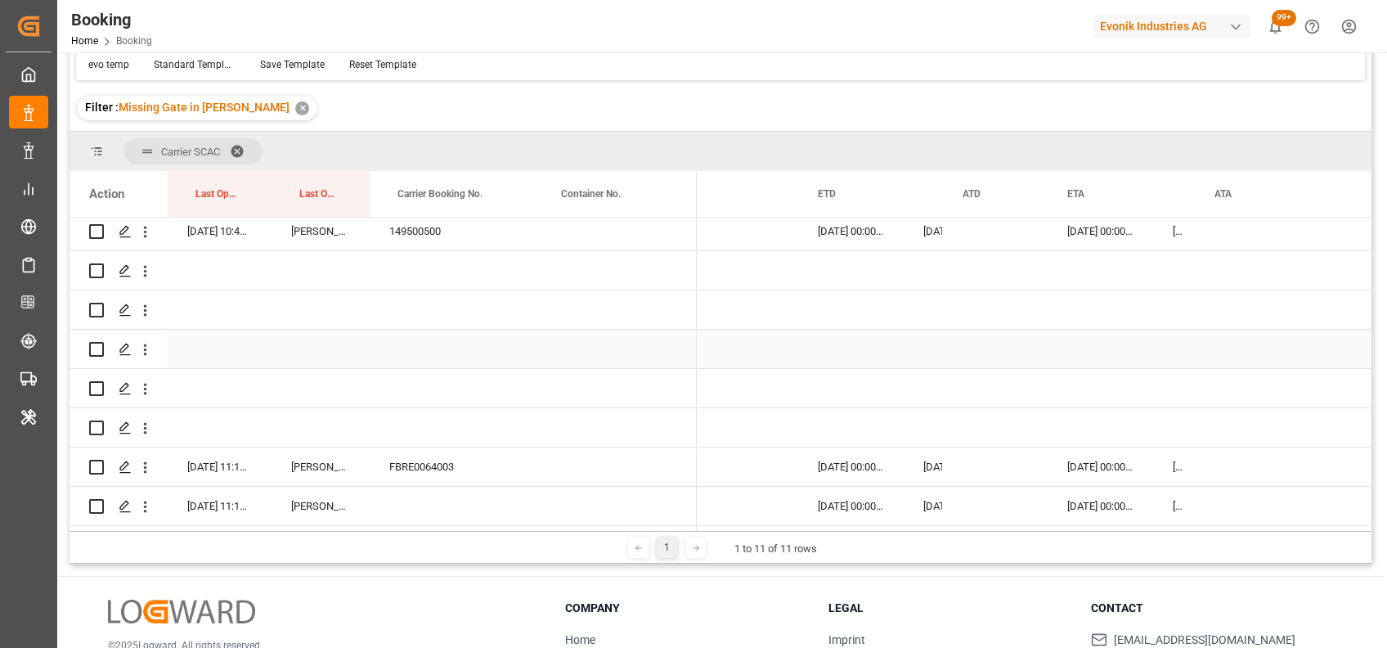
scroll to position [132, 0]
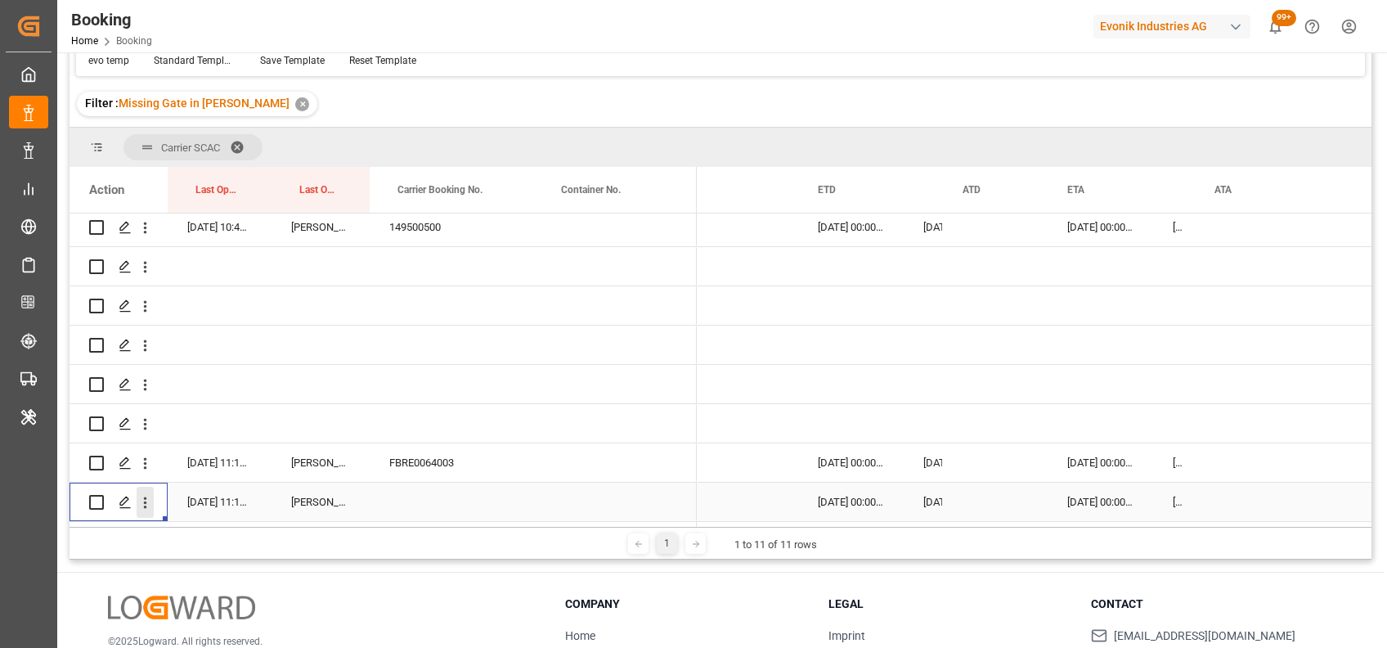
click at [148, 496] on icon "open menu" at bounding box center [145, 502] width 17 height 17
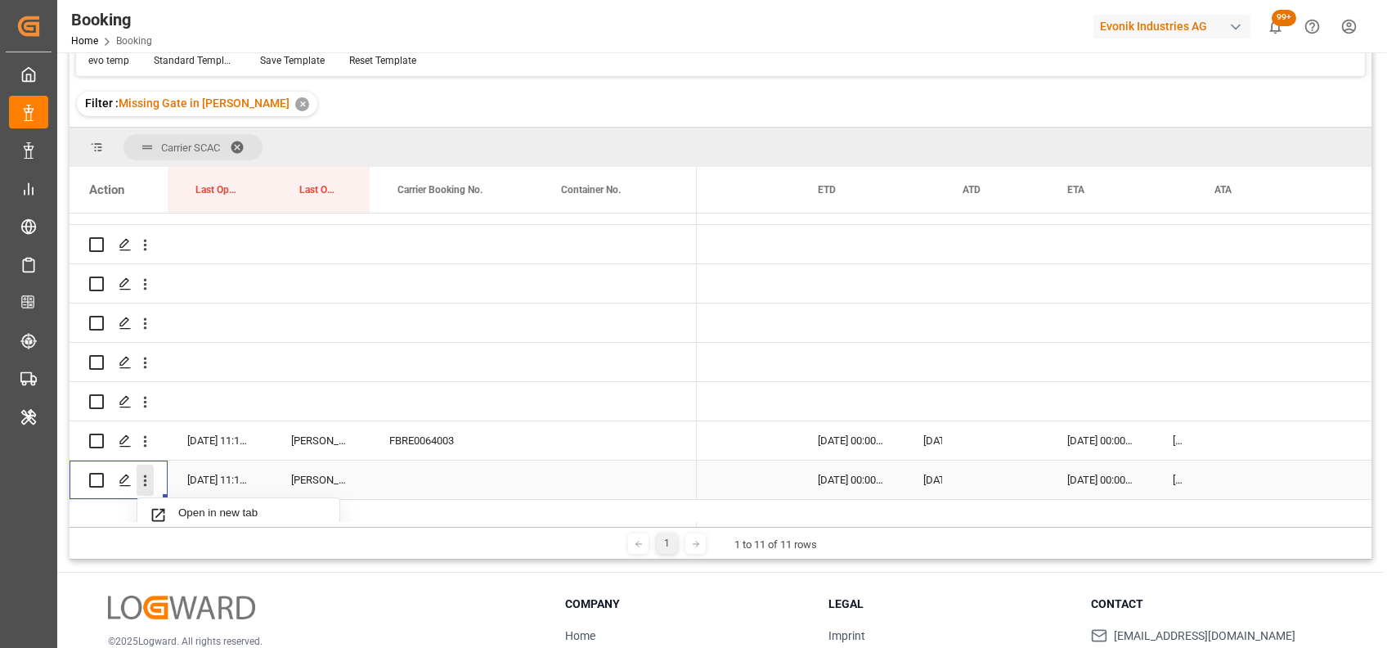
scroll to position [815, 0]
click at [192, 504] on span "Open in new tab" at bounding box center [252, 512] width 149 height 17
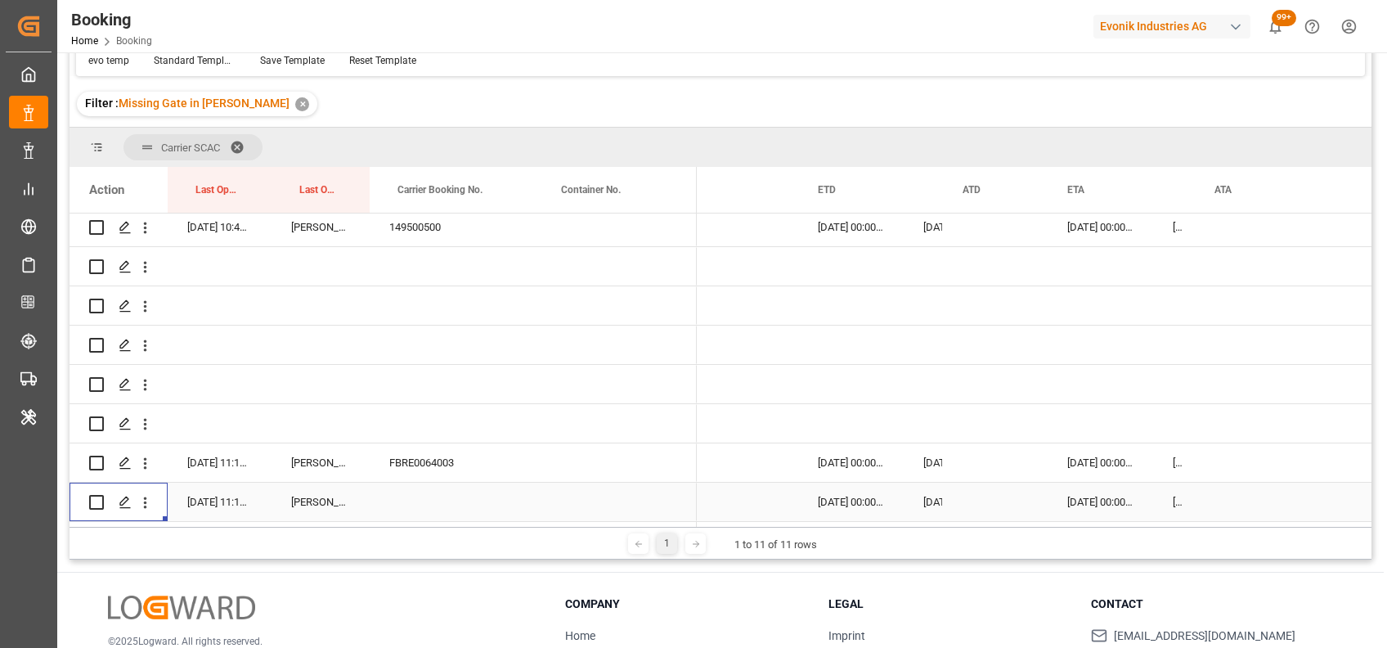
scroll to position [796, 0]
click at [843, 420] on div "Press SPACE to select this row." at bounding box center [851, 423] width 106 height 38
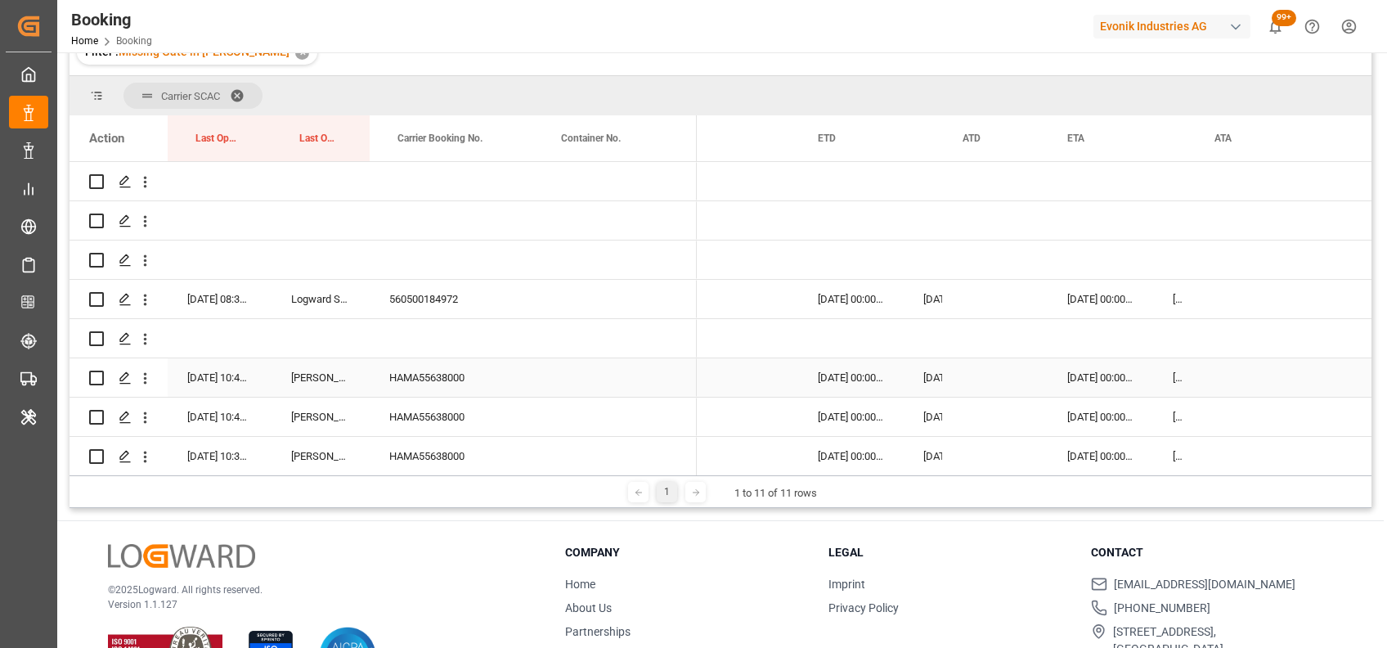
scroll to position [184, 0]
click at [427, 294] on div "560500184972" at bounding box center [452, 298] width 164 height 38
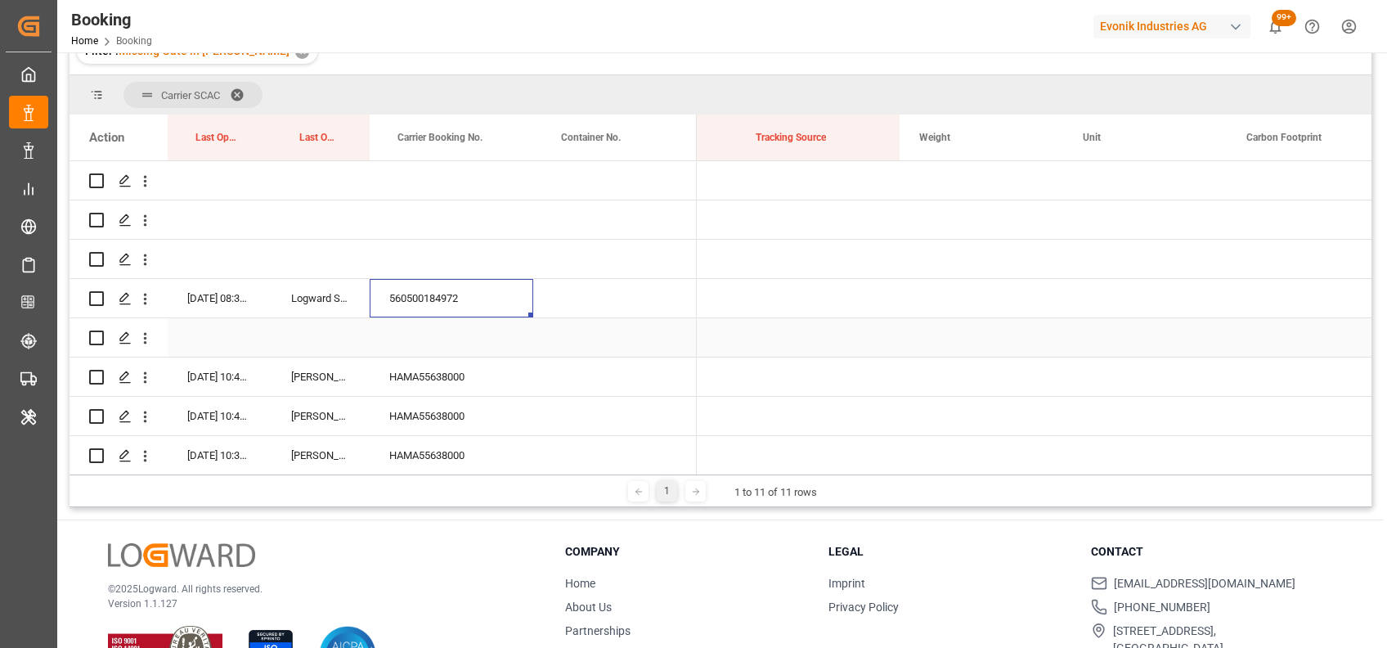
scroll to position [0, 13535]
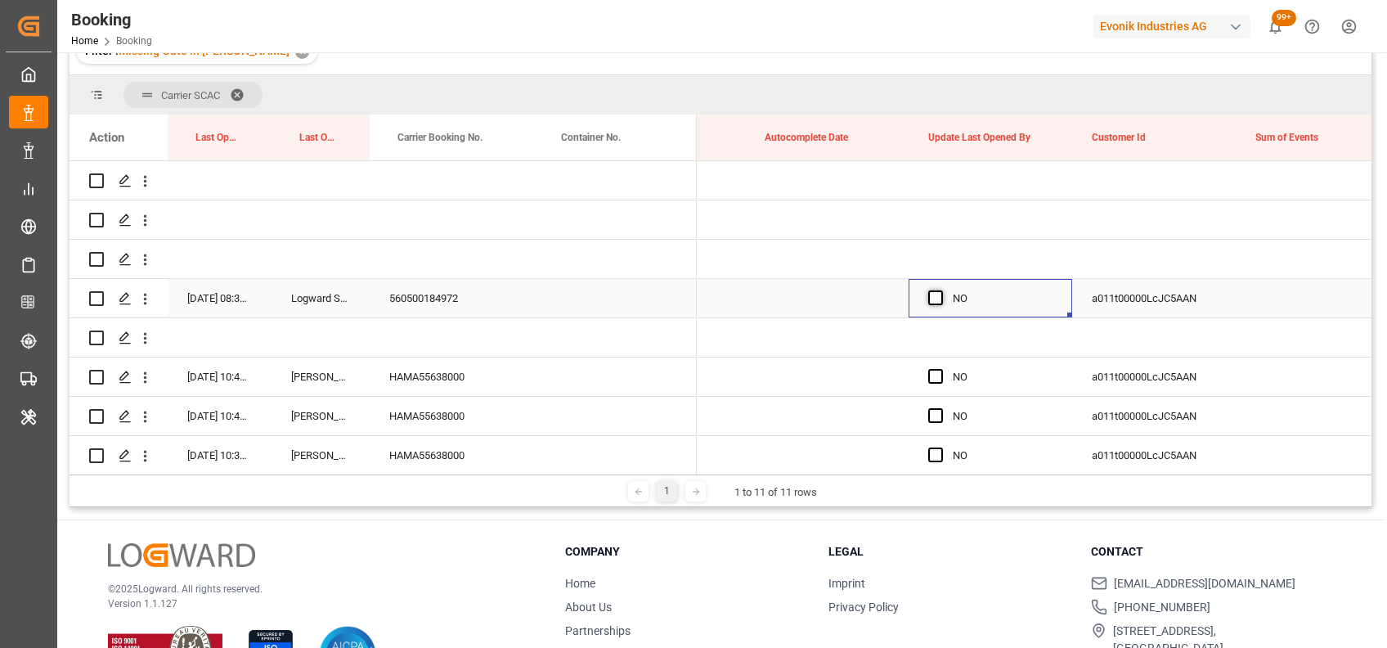
click at [934, 298] on span "Press SPACE to select this row." at bounding box center [935, 297] width 15 height 15
click at [941, 290] on input "Press SPACE to select this row." at bounding box center [941, 290] width 0 height 0
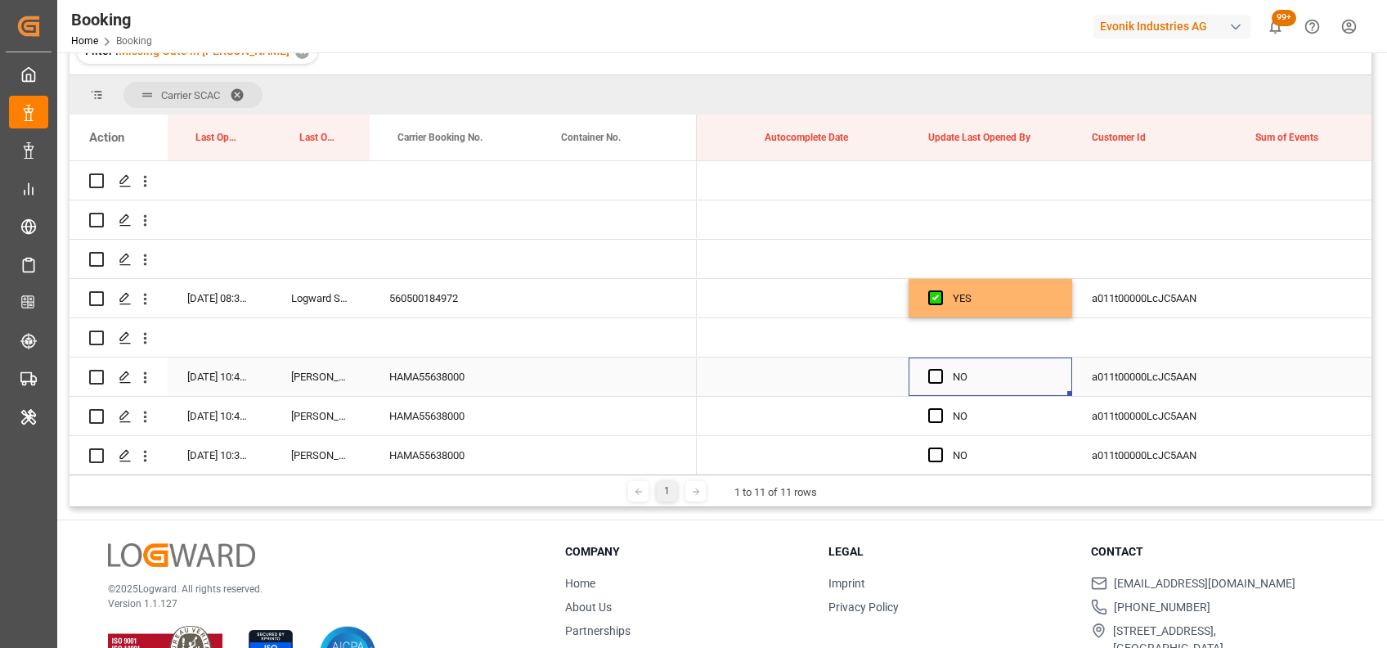
click at [932, 366] on div "Press SPACE to select this row." at bounding box center [940, 377] width 25 height 38
click at [934, 375] on span "Press SPACE to select this row." at bounding box center [935, 376] width 15 height 15
click at [941, 369] on input "Press SPACE to select this row." at bounding box center [941, 369] width 0 height 0
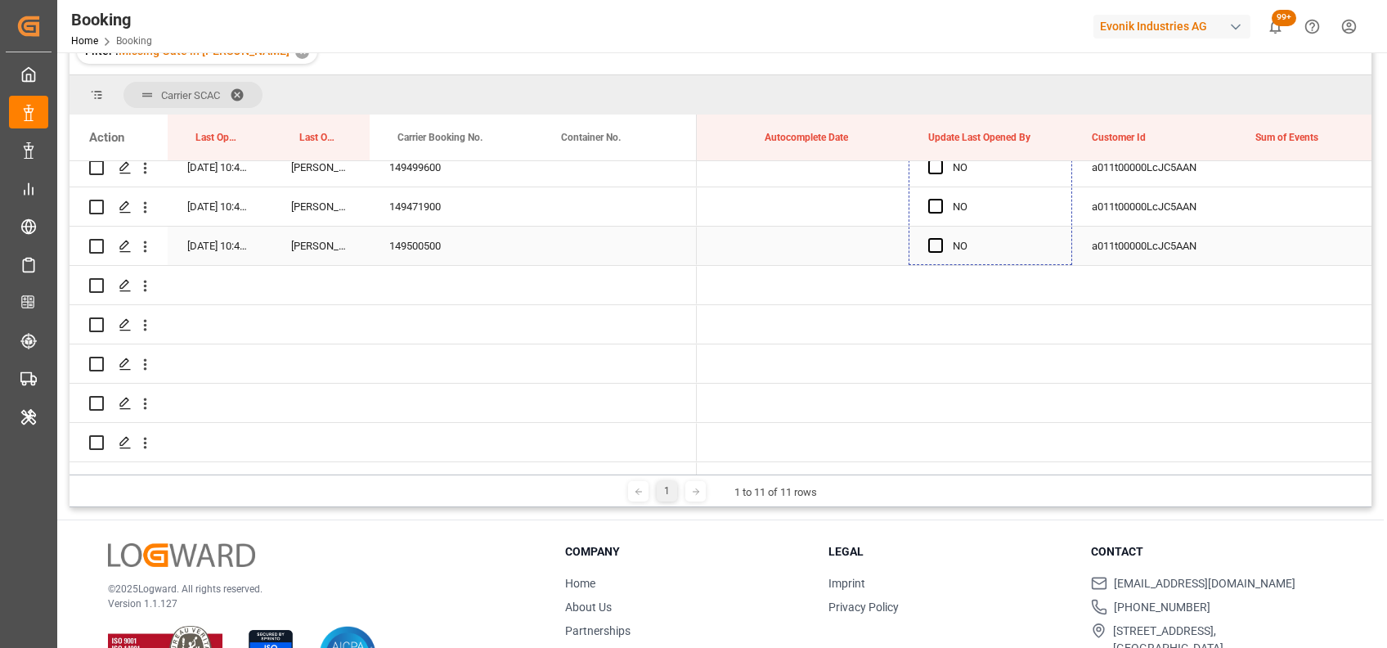
drag, startPoint x: 1067, startPoint y: 391, endPoint x: 942, endPoint y: 253, distance: 186.5
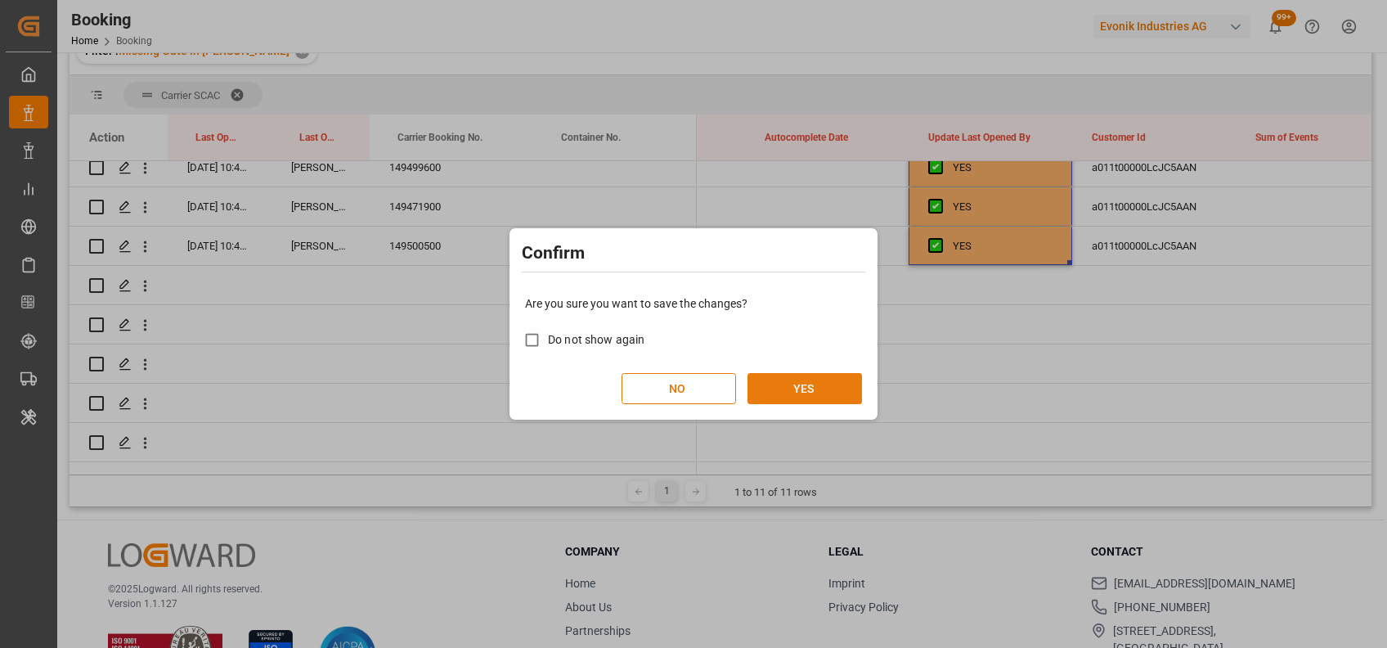
click at [791, 387] on button "YES" at bounding box center [805, 388] width 115 height 31
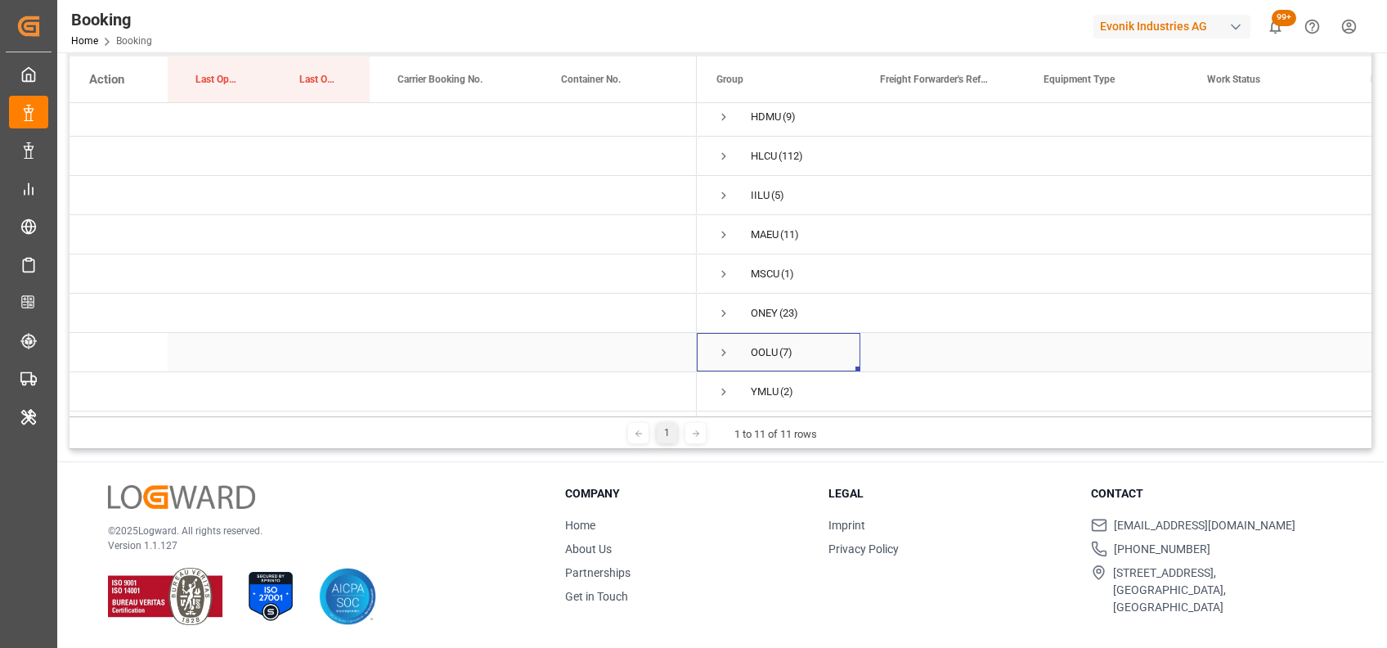
click at [723, 348] on span "Press SPACE to select this row." at bounding box center [724, 352] width 15 height 15
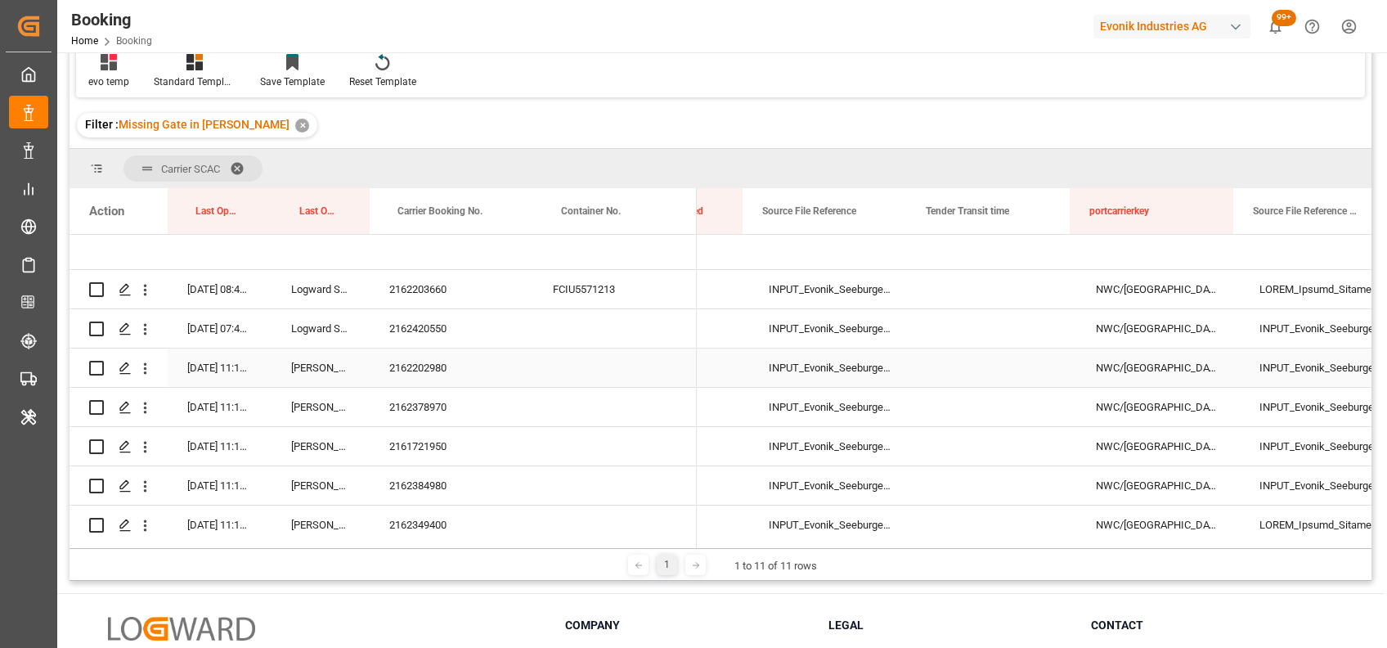
scroll to position [0, 9926]
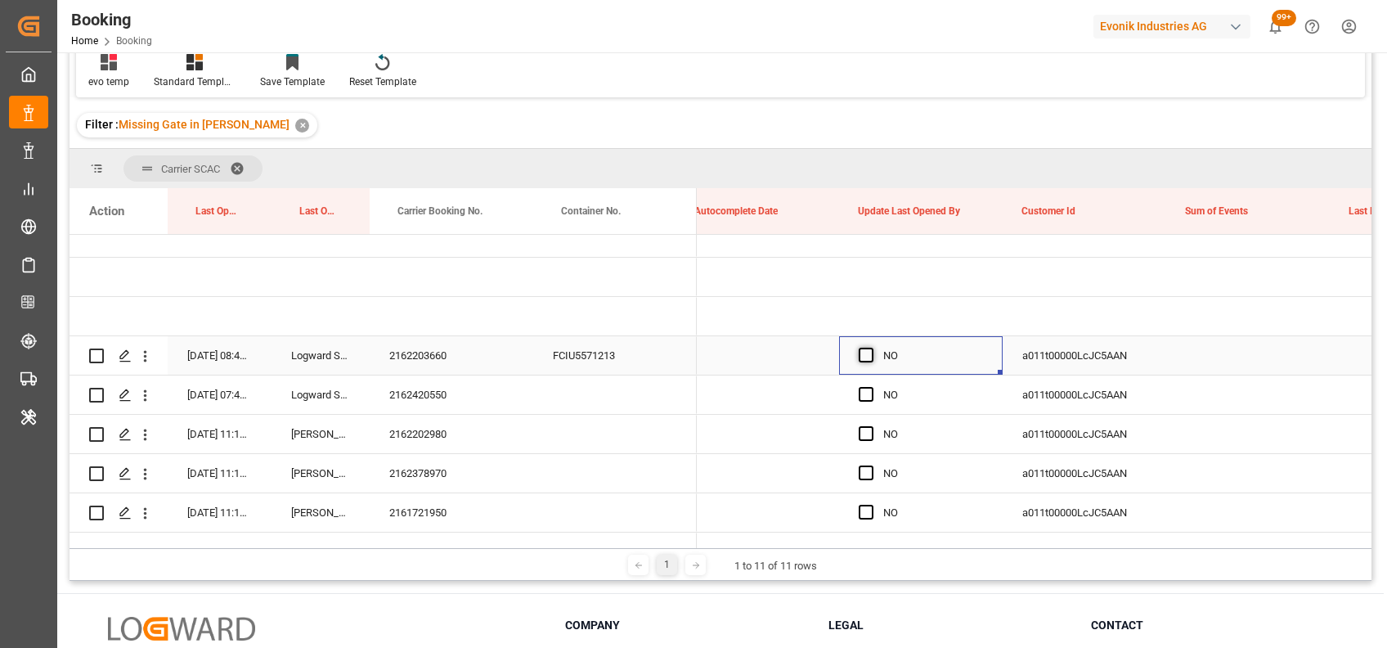
click at [870, 357] on span "Press SPACE to select this row." at bounding box center [866, 355] width 15 height 15
click at [871, 348] on input "Press SPACE to select this row." at bounding box center [871, 348] width 0 height 0
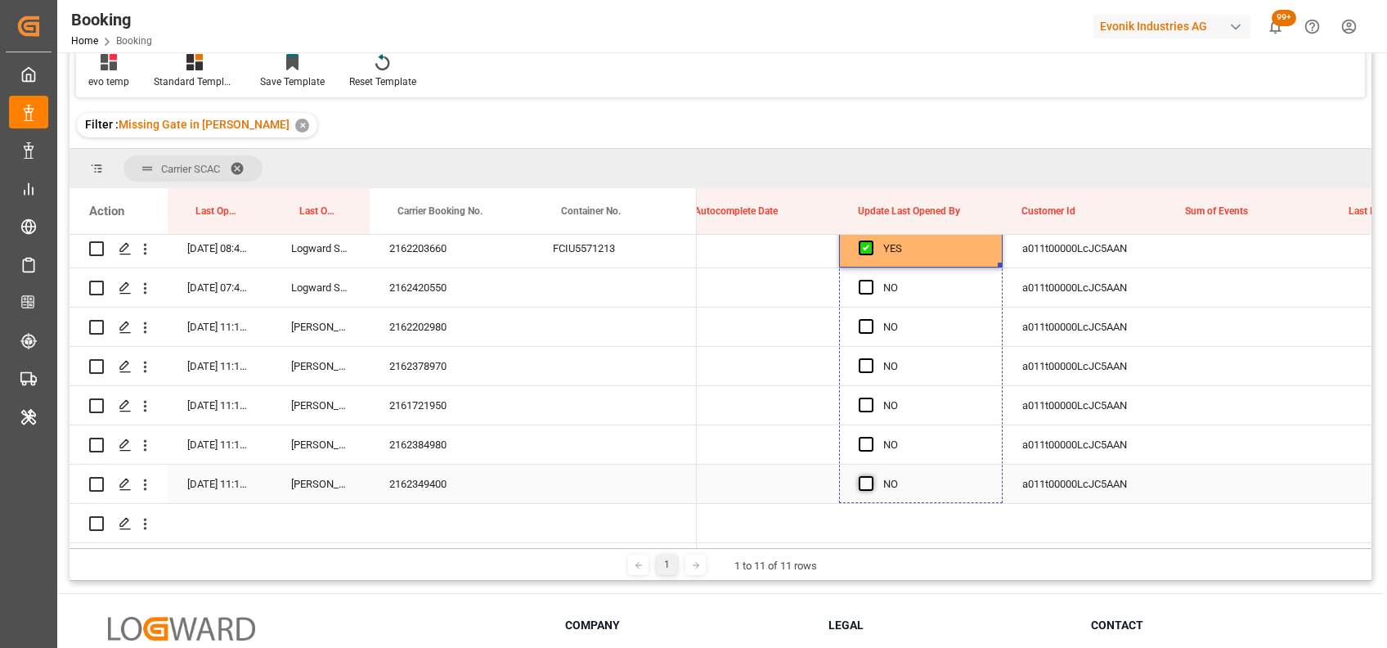
drag, startPoint x: 1000, startPoint y: 372, endPoint x: 869, endPoint y: 471, distance: 164.1
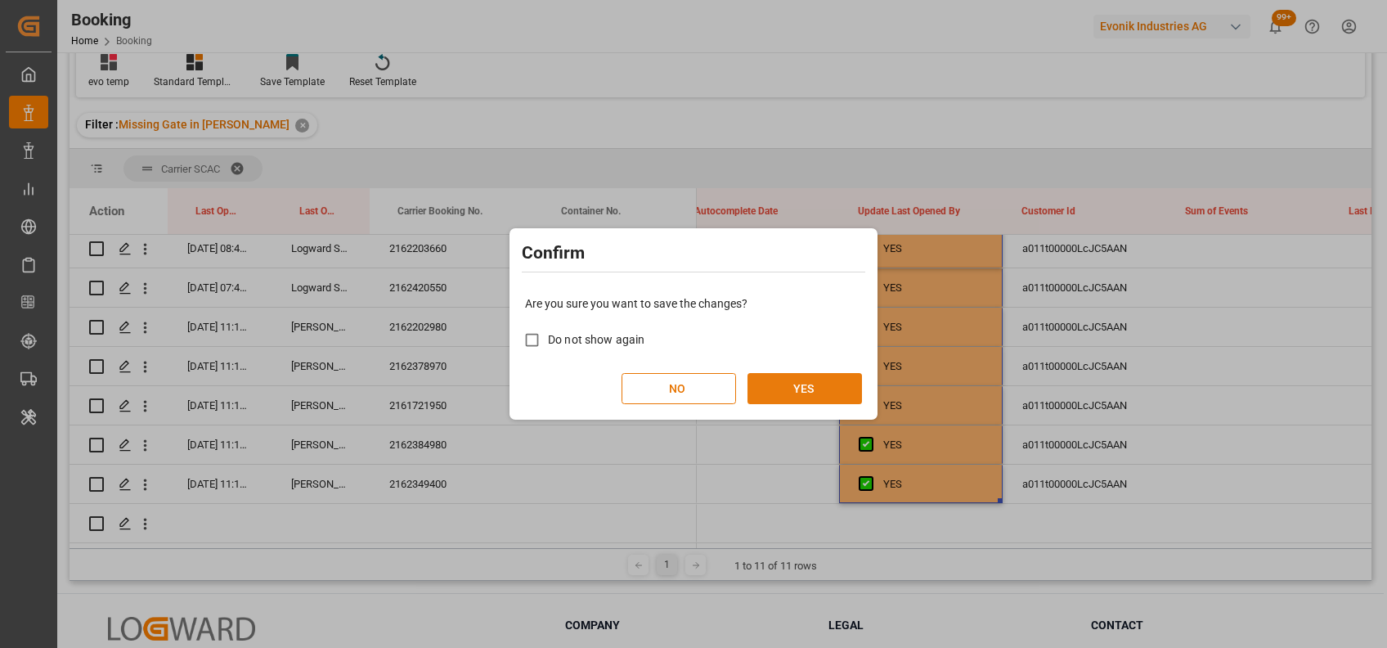
click at [784, 389] on button "YES" at bounding box center [805, 388] width 115 height 31
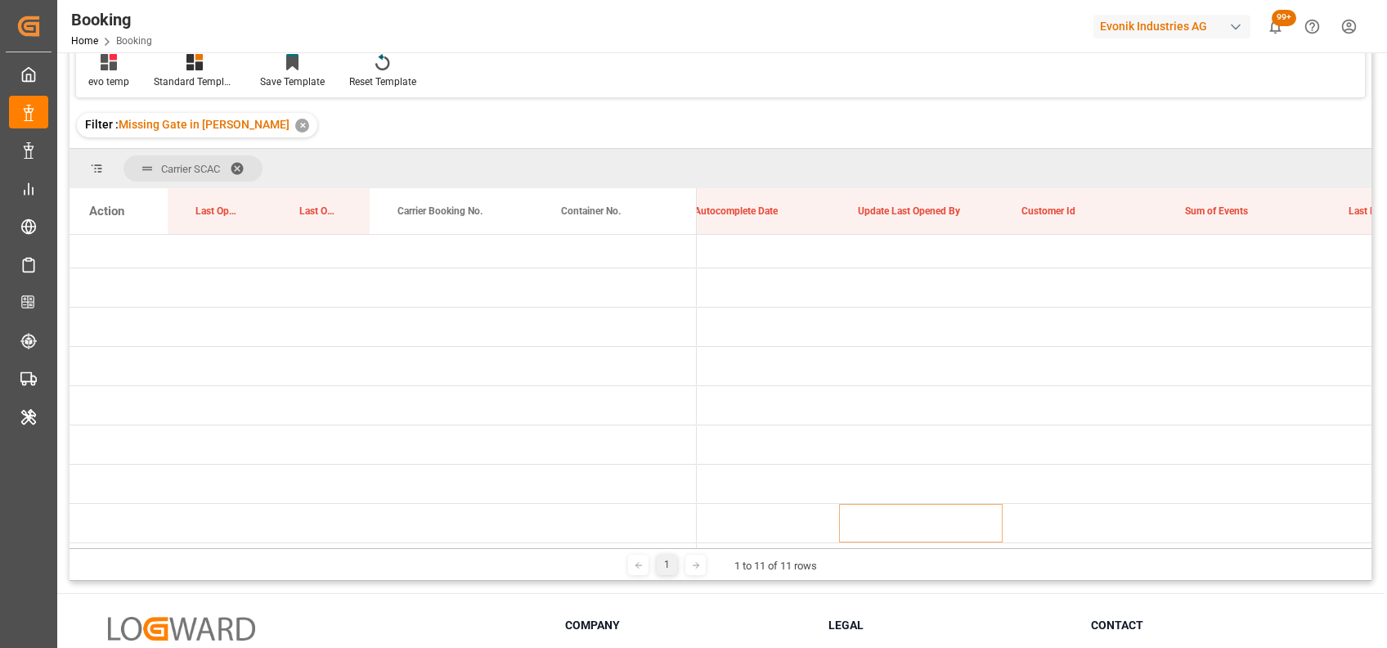
click at [240, 161] on span at bounding box center [243, 168] width 26 height 15
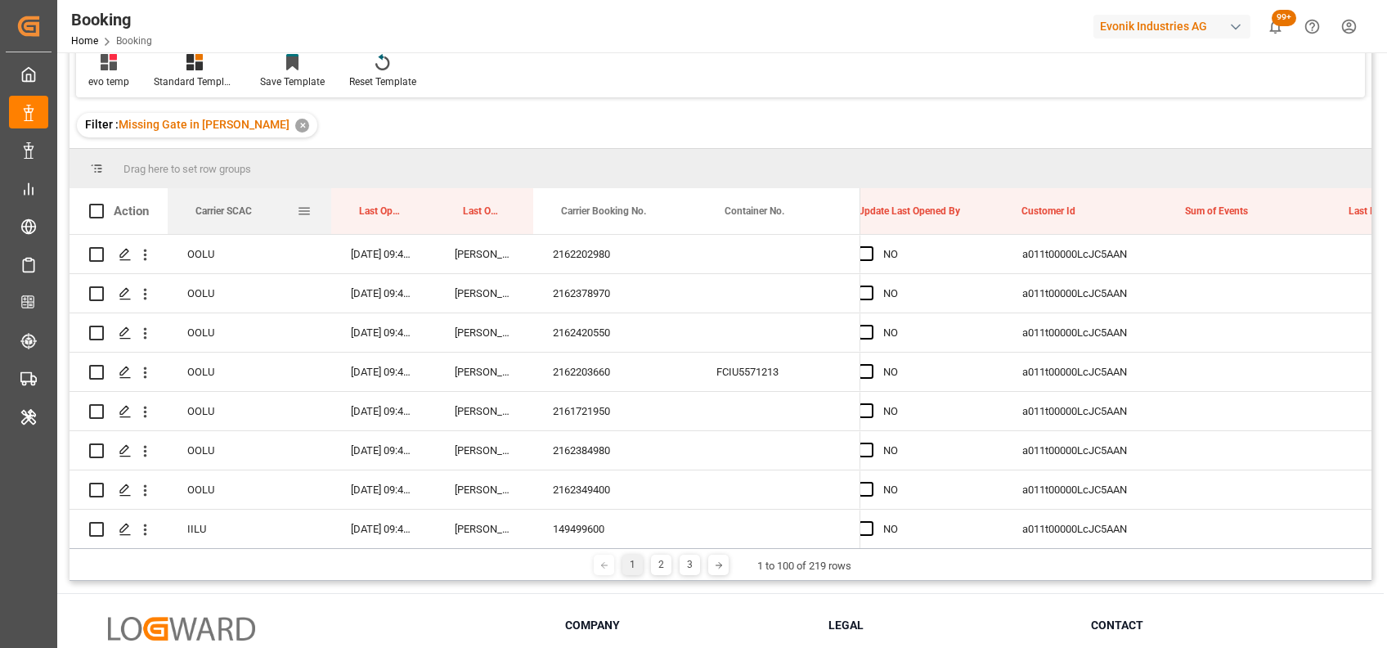
click at [245, 196] on div "Carrier SCAC" at bounding box center [245, 211] width 101 height 46
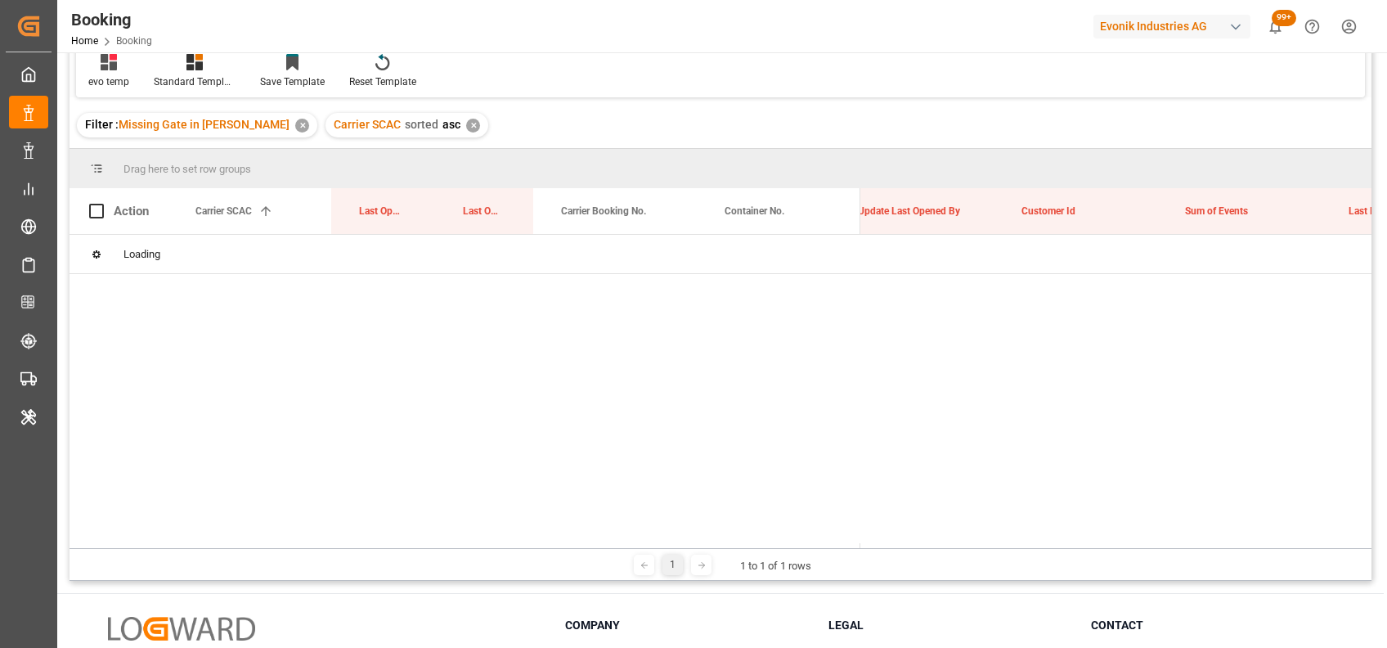
click at [466, 124] on div "✕" at bounding box center [473, 126] width 14 height 14
drag, startPoint x: 373, startPoint y: 218, endPoint x: 347, endPoint y: 176, distance: 49.9
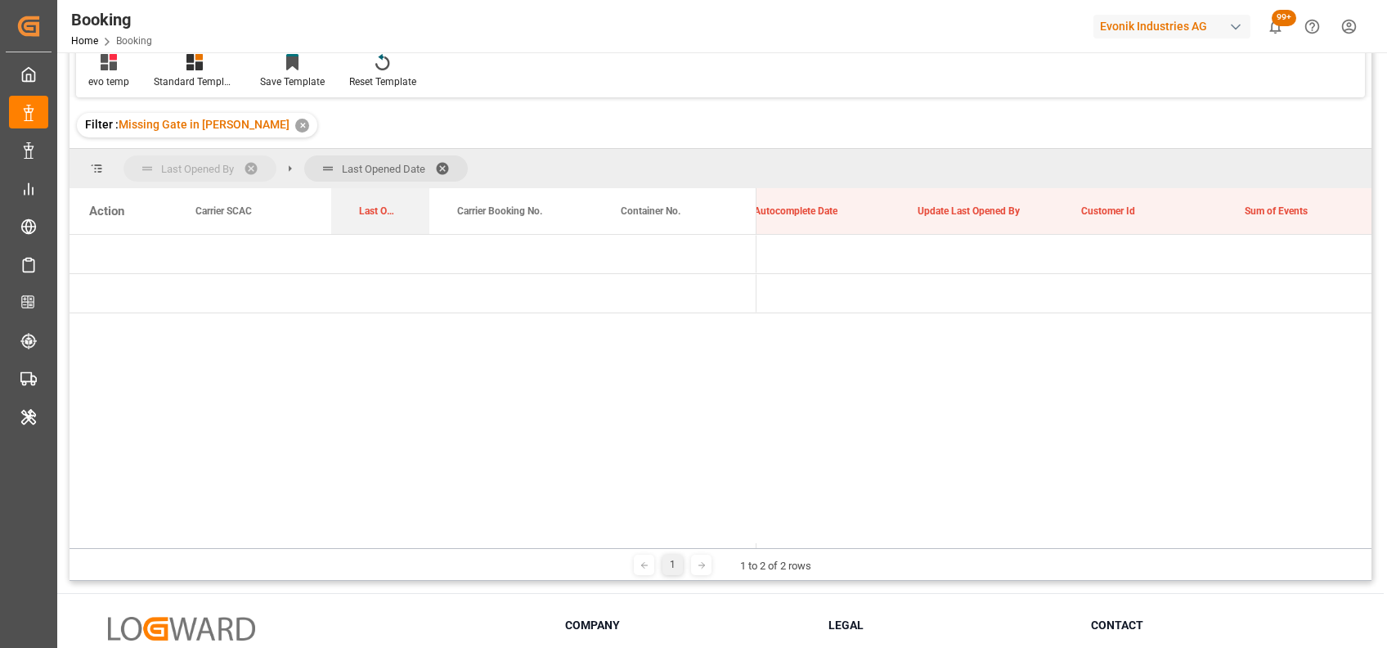
drag, startPoint x: 372, startPoint y: 213, endPoint x: 348, endPoint y: 176, distance: 44.5
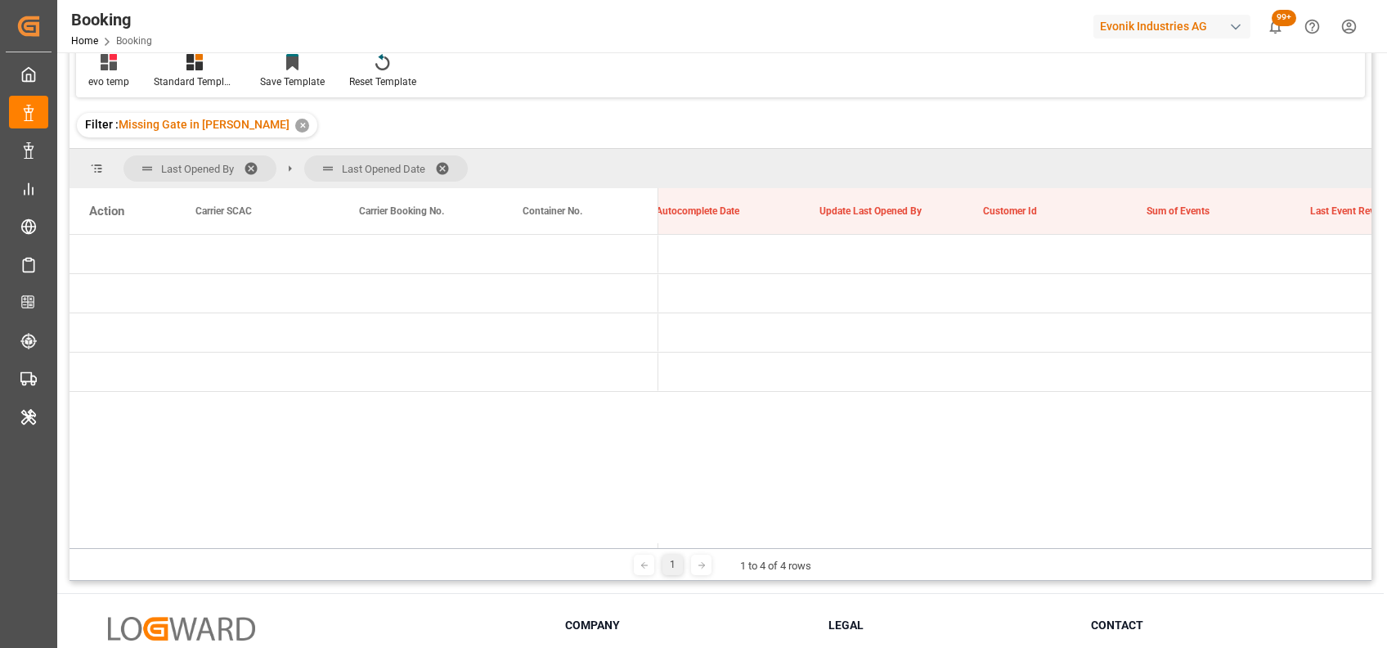
click at [249, 173] on span "Last Opened By" at bounding box center [200, 168] width 153 height 26
drag, startPoint x: 333, startPoint y: 161, endPoint x: 191, endPoint y: 157, distance: 141.6
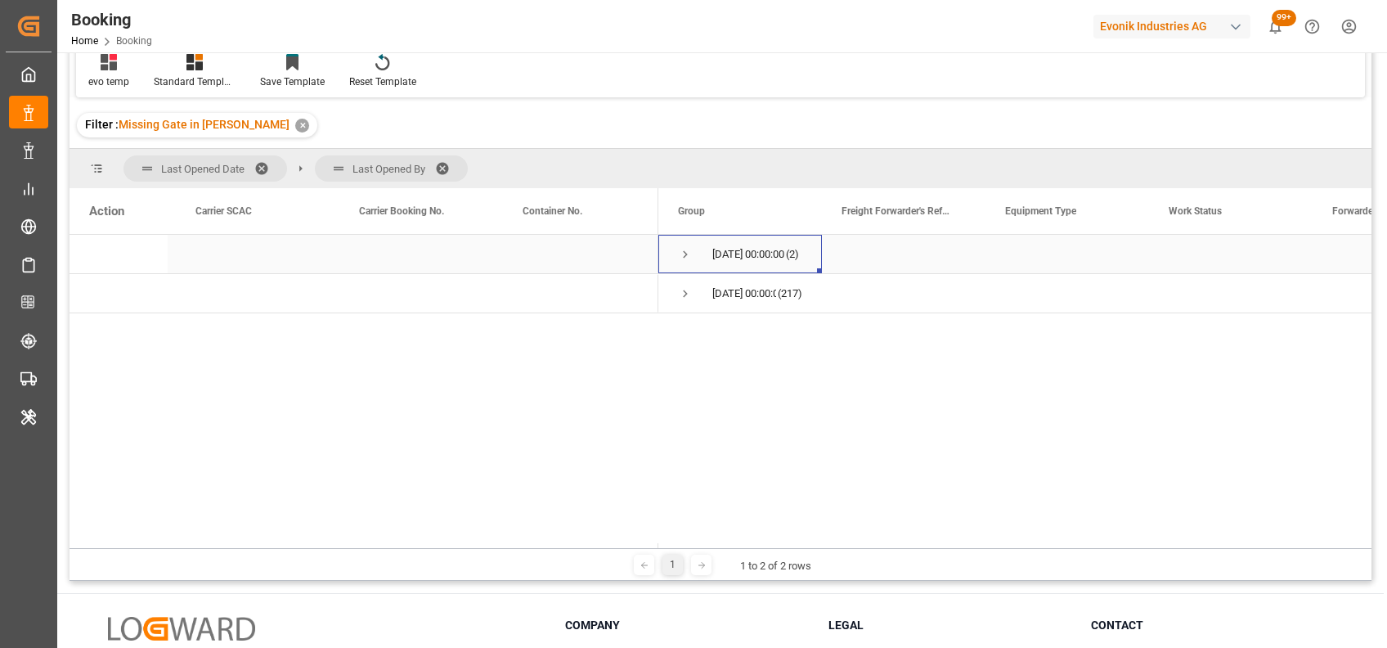
click at [682, 253] on span "Press SPACE to select this row." at bounding box center [685, 254] width 15 height 15
click at [716, 290] on span "Press SPACE to select this row." at bounding box center [719, 293] width 15 height 15
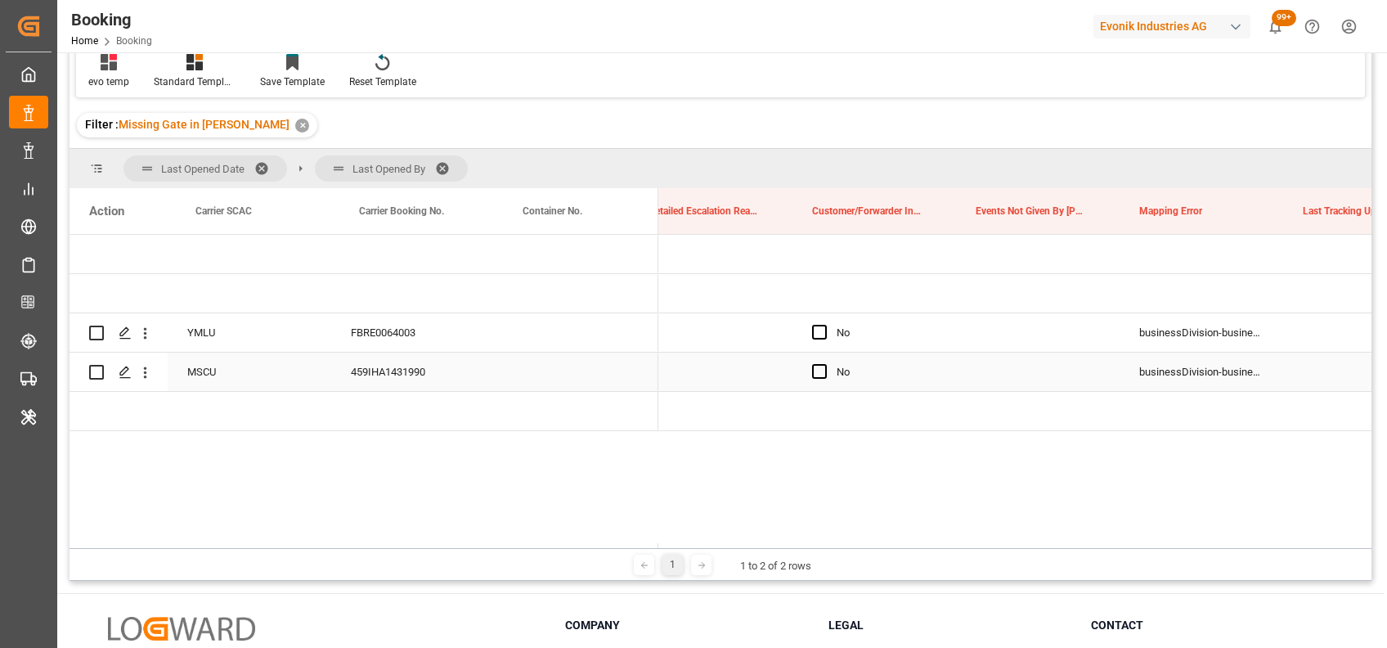
scroll to position [0, 11520]
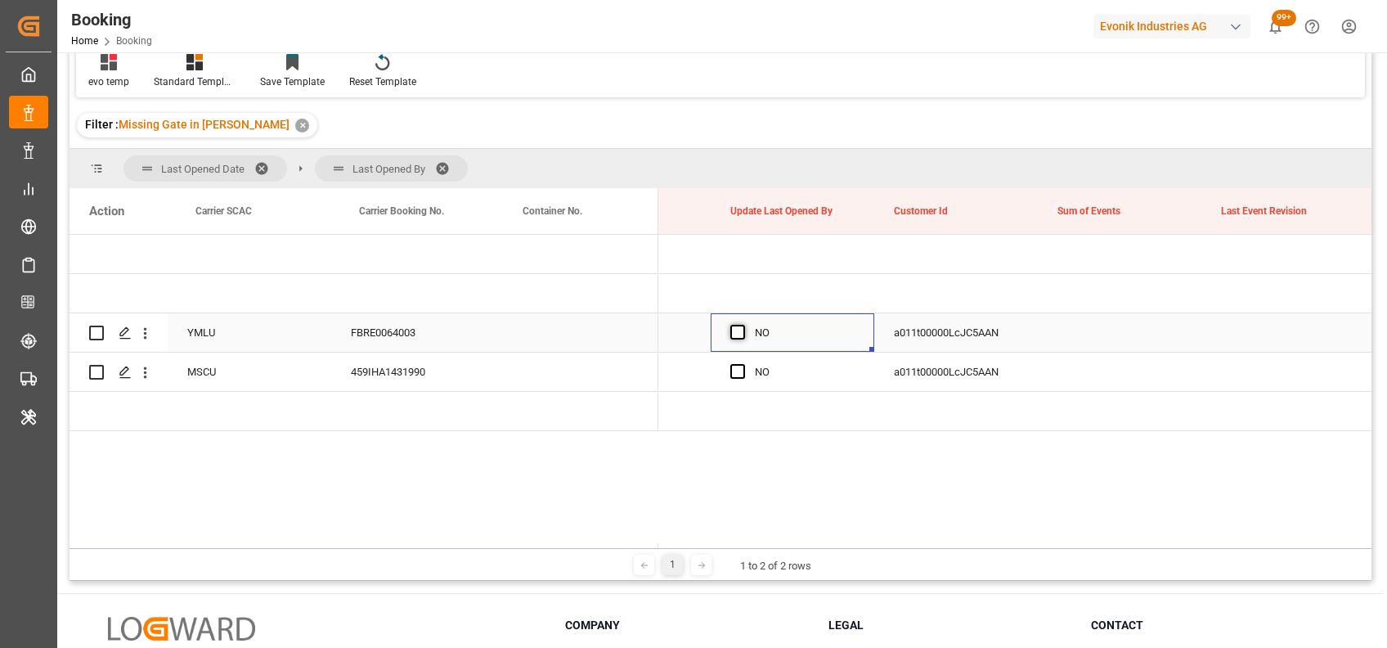
click at [741, 336] on span "Press SPACE to select this row." at bounding box center [737, 332] width 15 height 15
click at [743, 325] on input "Press SPACE to select this row." at bounding box center [743, 325] width 0 height 0
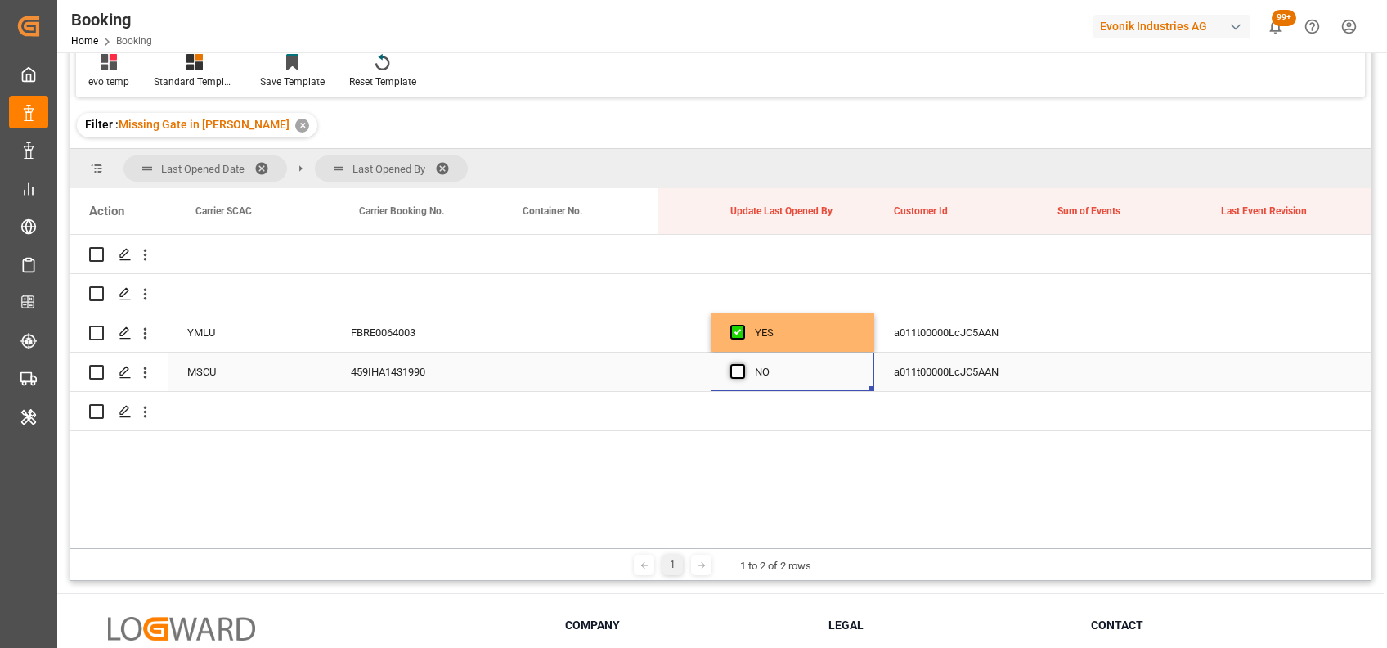
click at [744, 372] on span "Press SPACE to select this row." at bounding box center [737, 371] width 15 height 15
click at [743, 364] on input "Press SPACE to select this row." at bounding box center [743, 364] width 0 height 0
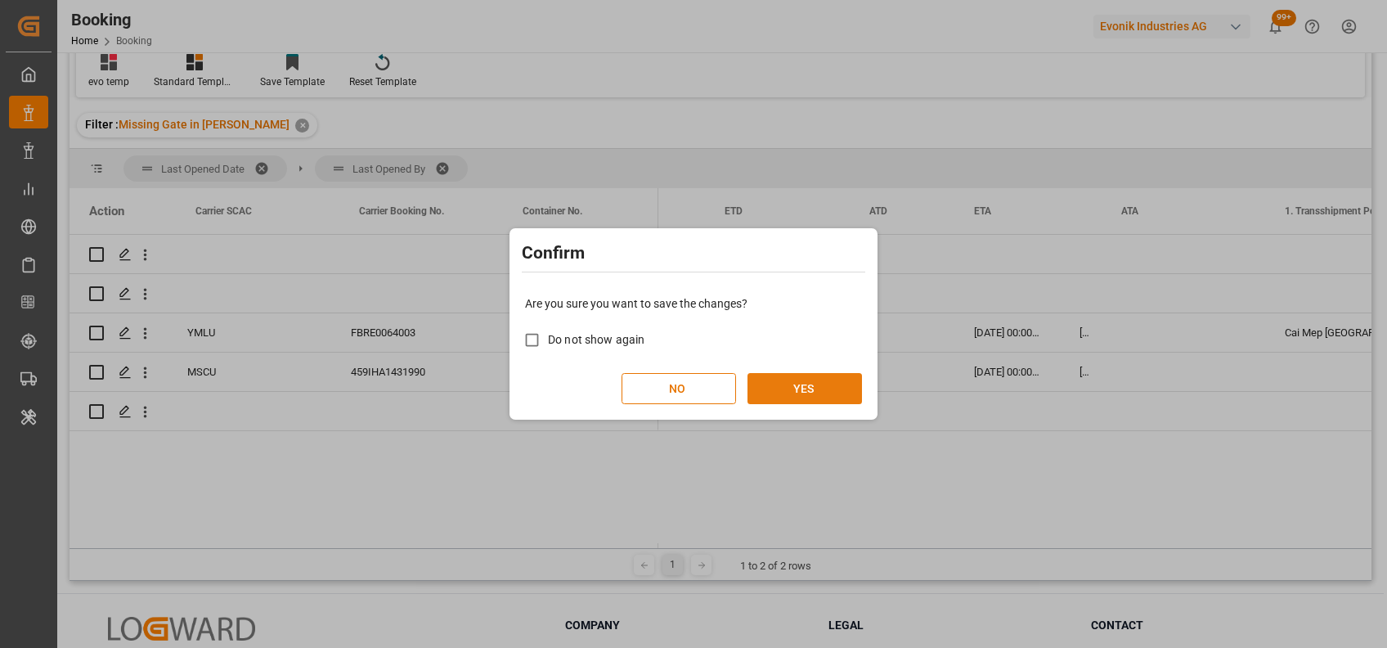
click at [805, 384] on button "YES" at bounding box center [805, 388] width 115 height 31
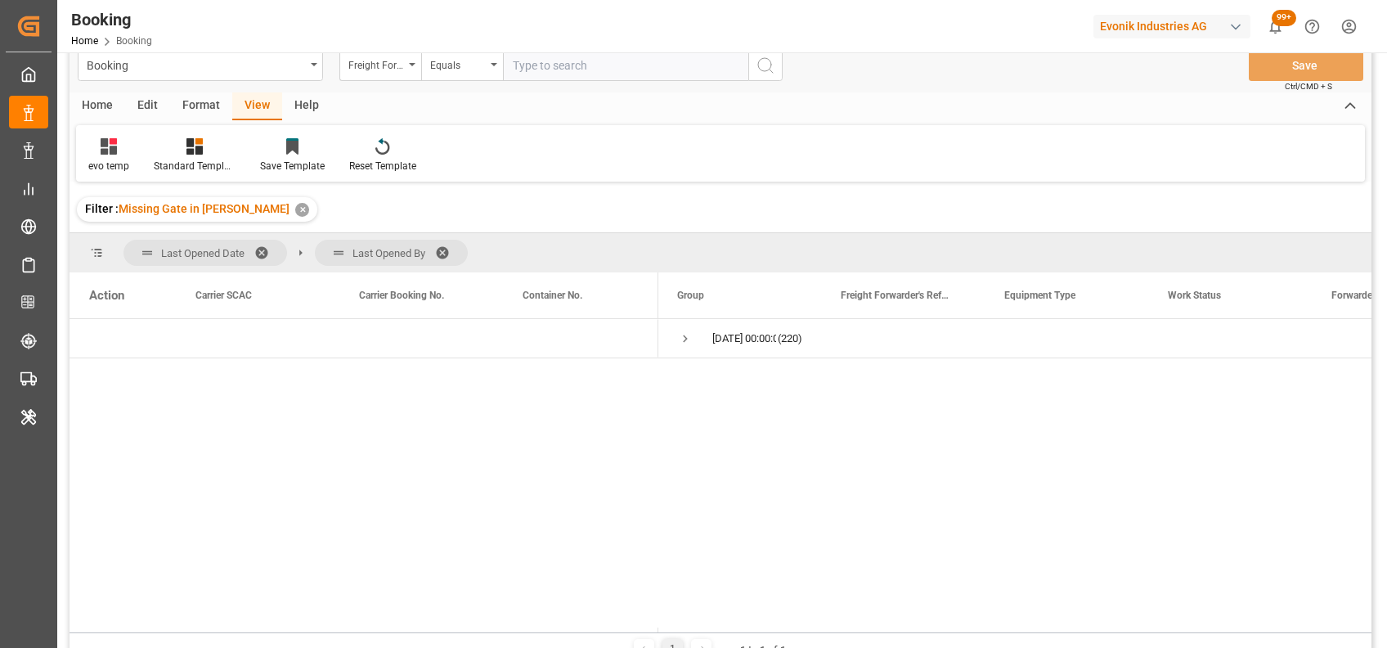
click at [192, 101] on div "Format" at bounding box center [201, 106] width 62 height 28
click at [116, 155] on icon at bounding box center [112, 146] width 15 height 16
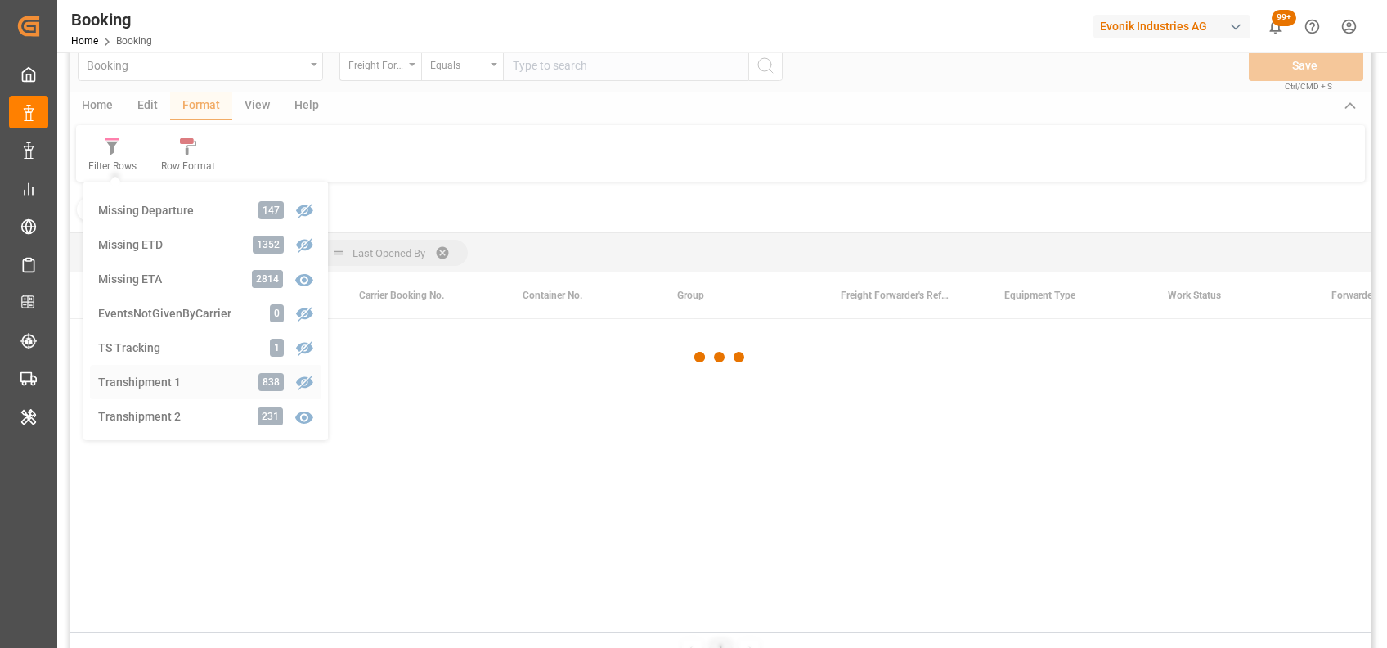
click at [138, 378] on div "Booking Freight Forwarder's Reference No. Equals Save Ctrl/CMD + S Home Edit Fo…" at bounding box center [721, 351] width 1302 height 627
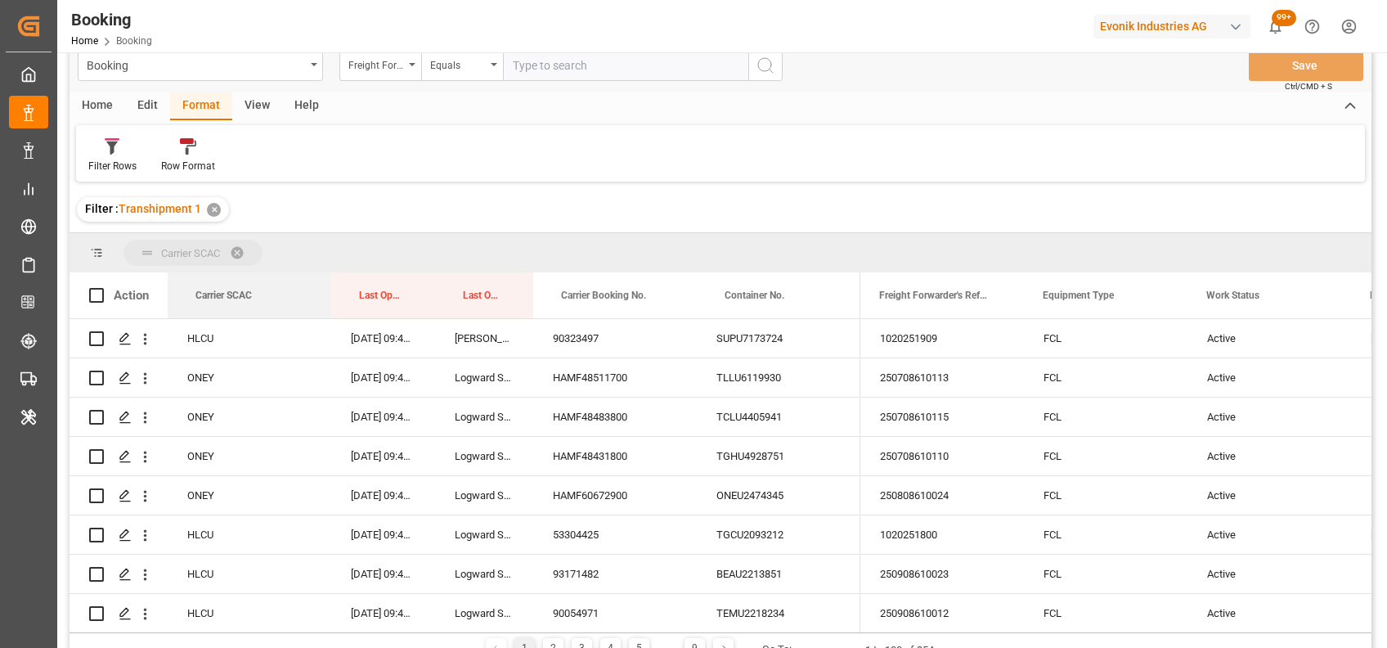
drag, startPoint x: 225, startPoint y: 294, endPoint x: 206, endPoint y: 263, distance: 36.3
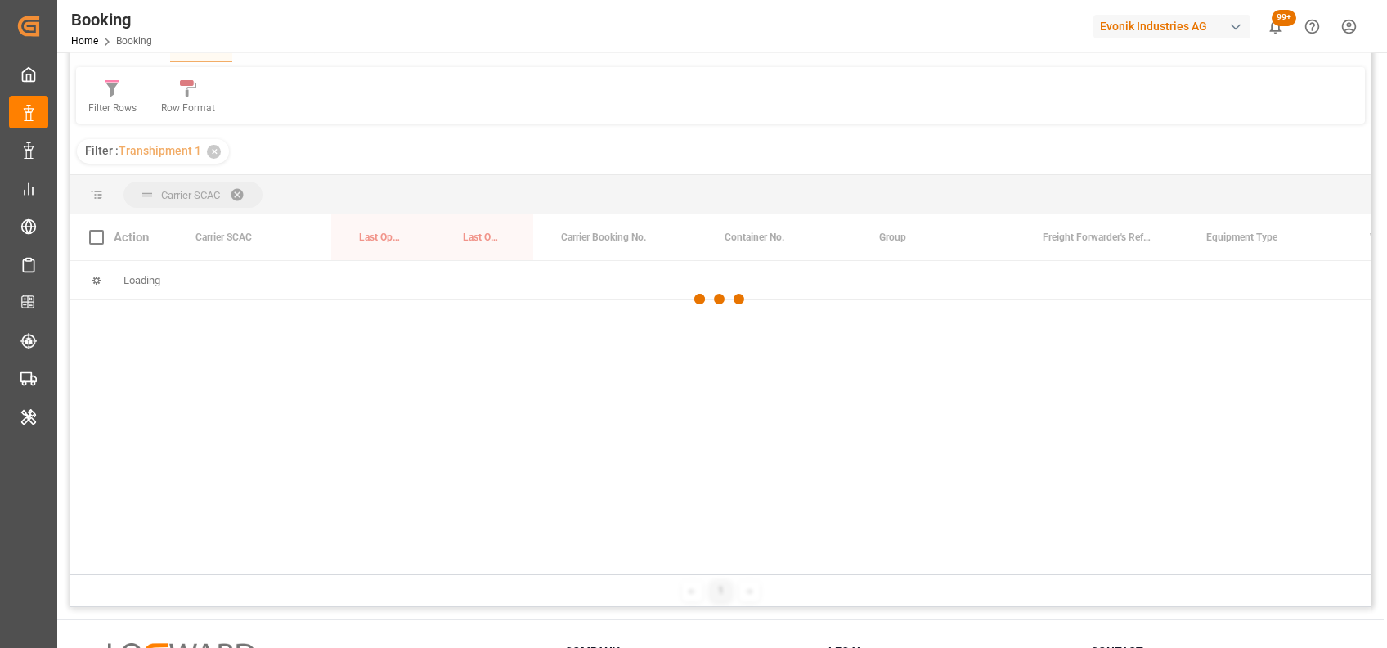
scroll to position [85, 0]
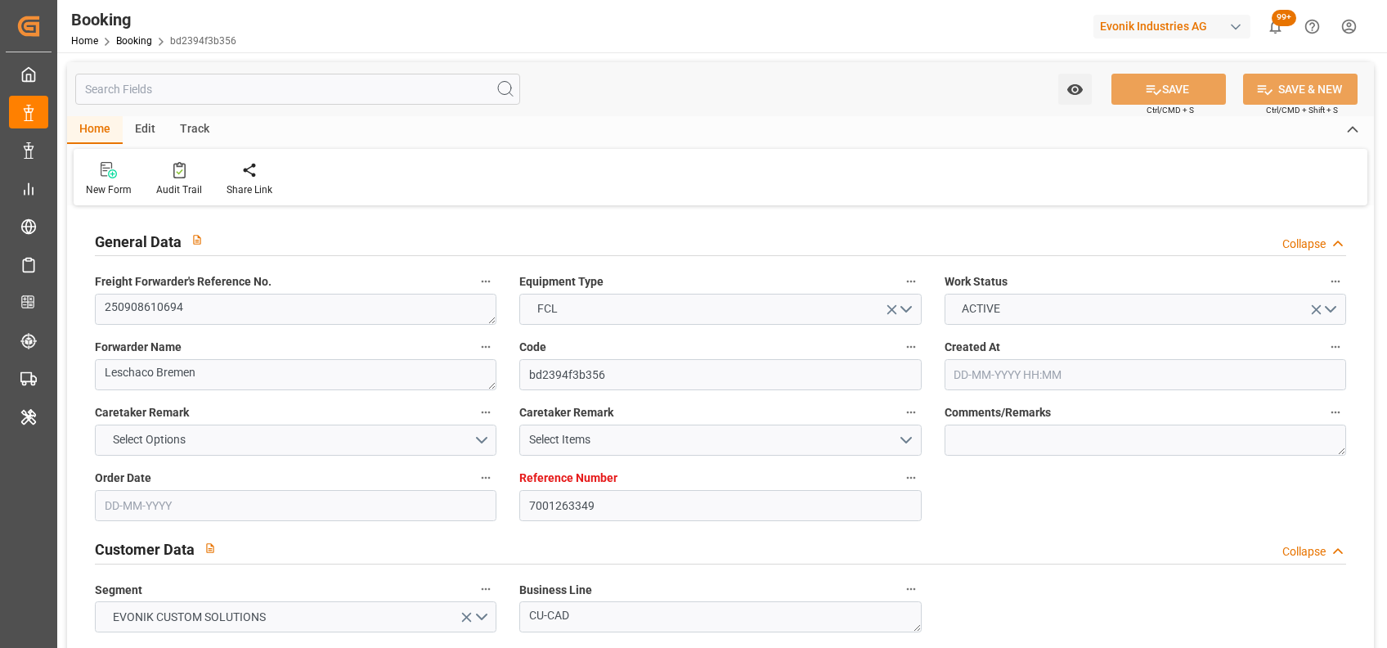
type input "7001263349"
type input "9922548"
type input "Cosco"
type input "COSCO Shipping Co. Ltd."
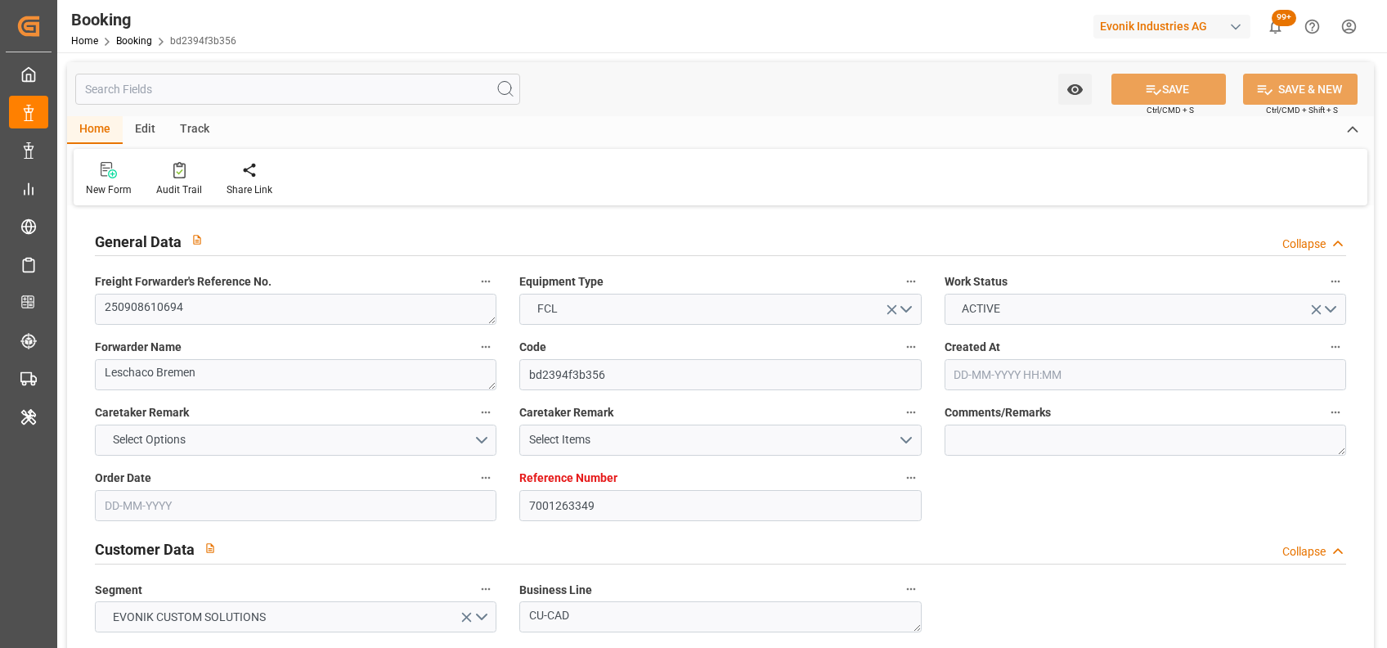
type input "NLRTM"
type input "JPOSA"
type input "CNSGH"
type input "01-09-2025 08:41"
type input "[DATE]"
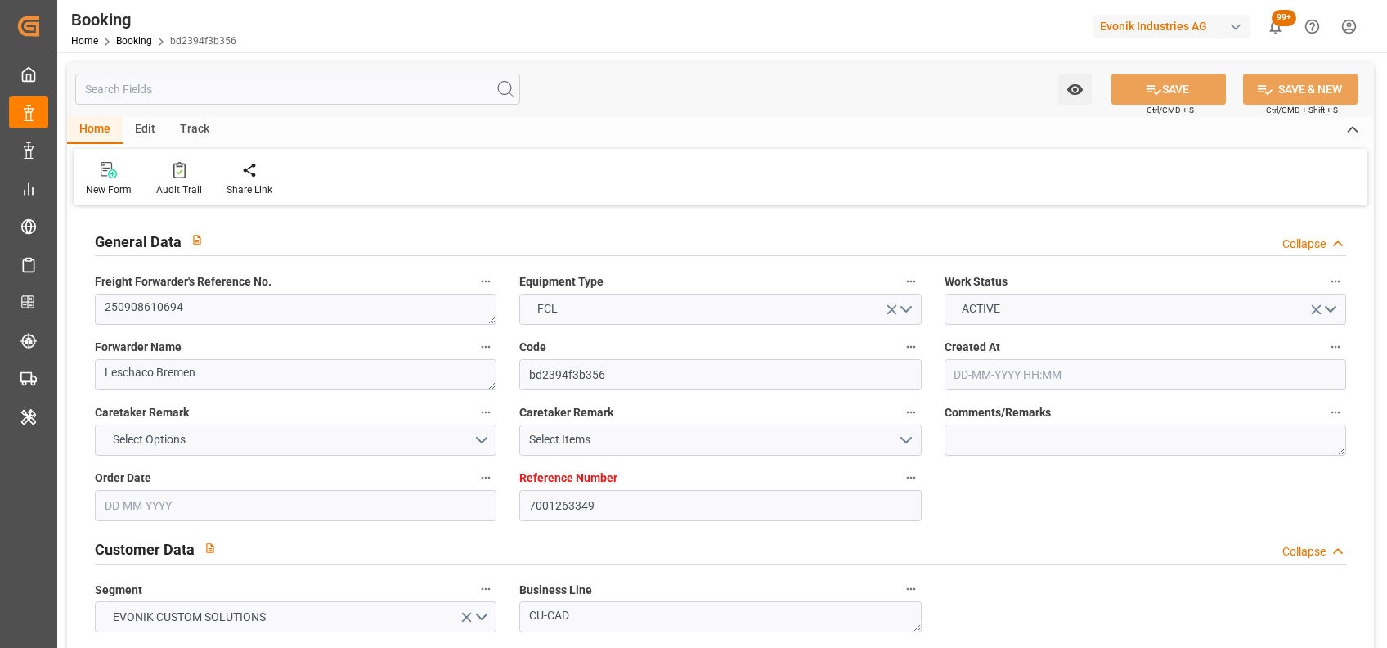
type input "15-11-2025"
type input "15-09-2025"
type input "15-09-2025 00:00"
type input "02-09-2025"
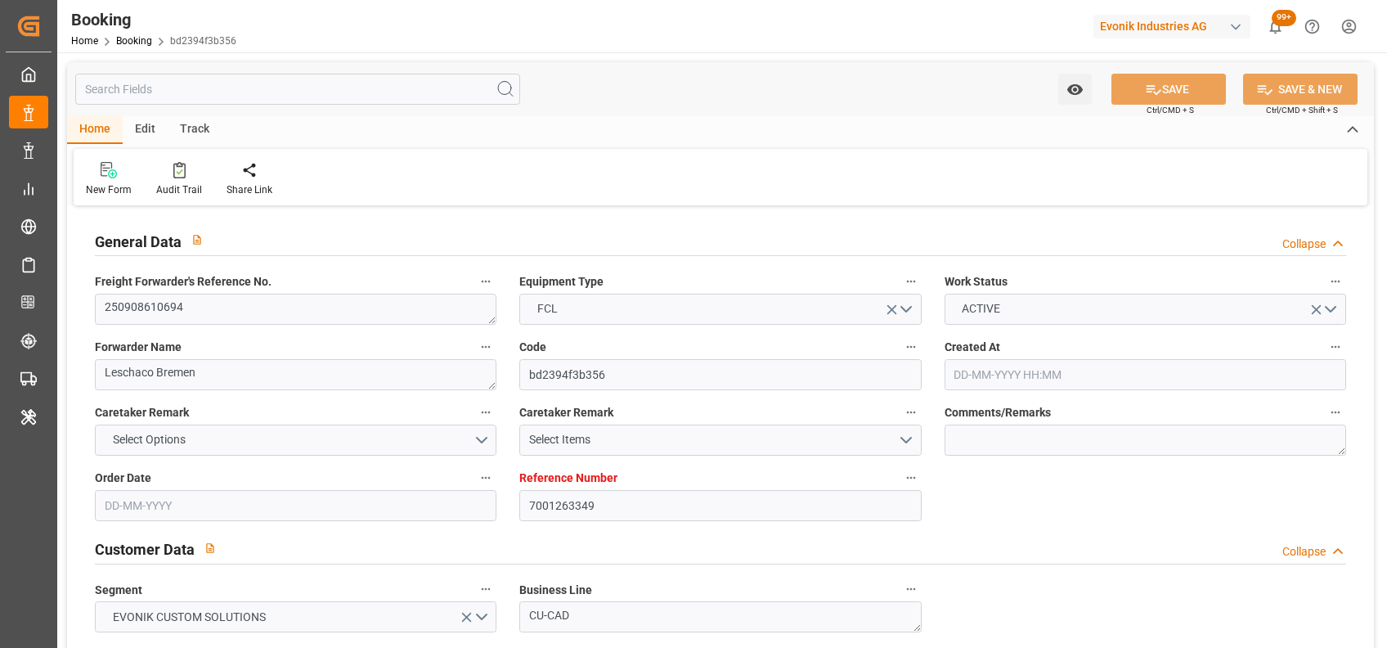
type input "02-09-2025"
type input "10-10-2025 00:00"
type input "28-09-2025 00:00"
type input "02-12-2025 00:00"
type input "15-11-2025 00:00"
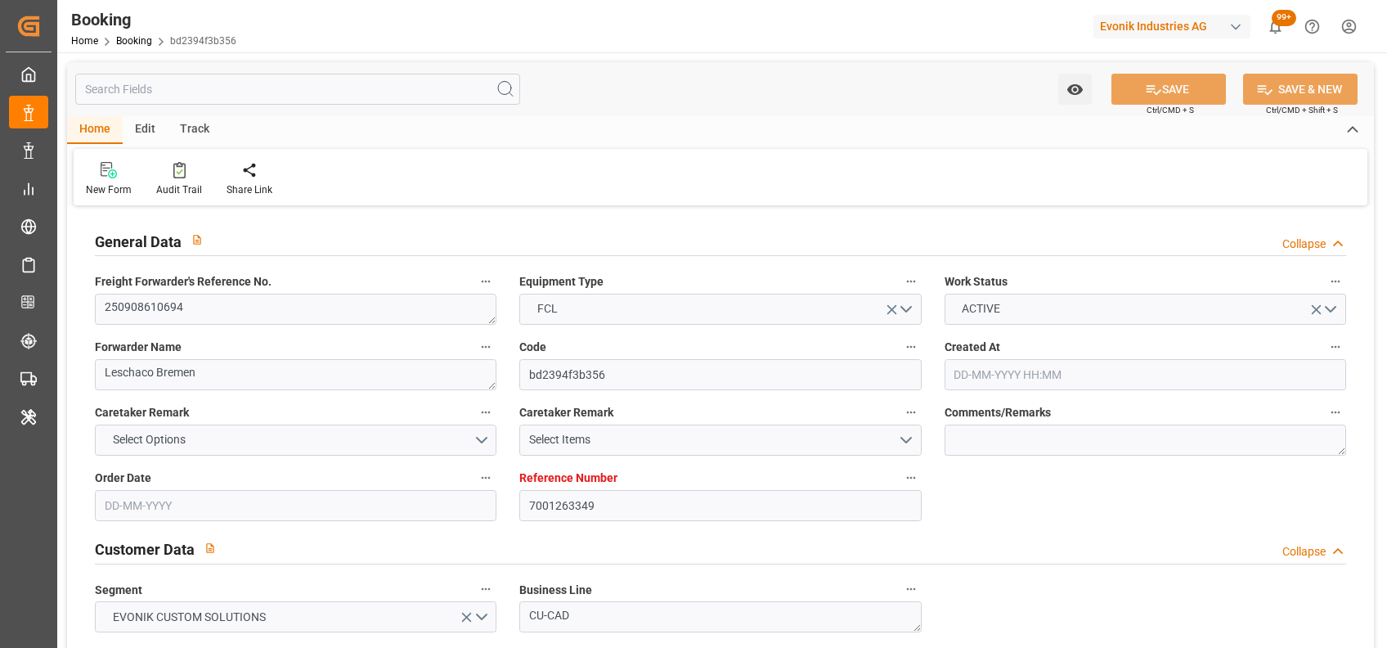
type input "25-11-2025 00:00"
type input "27-11-2025 00:00"
type input "08-09-2025 06:21"
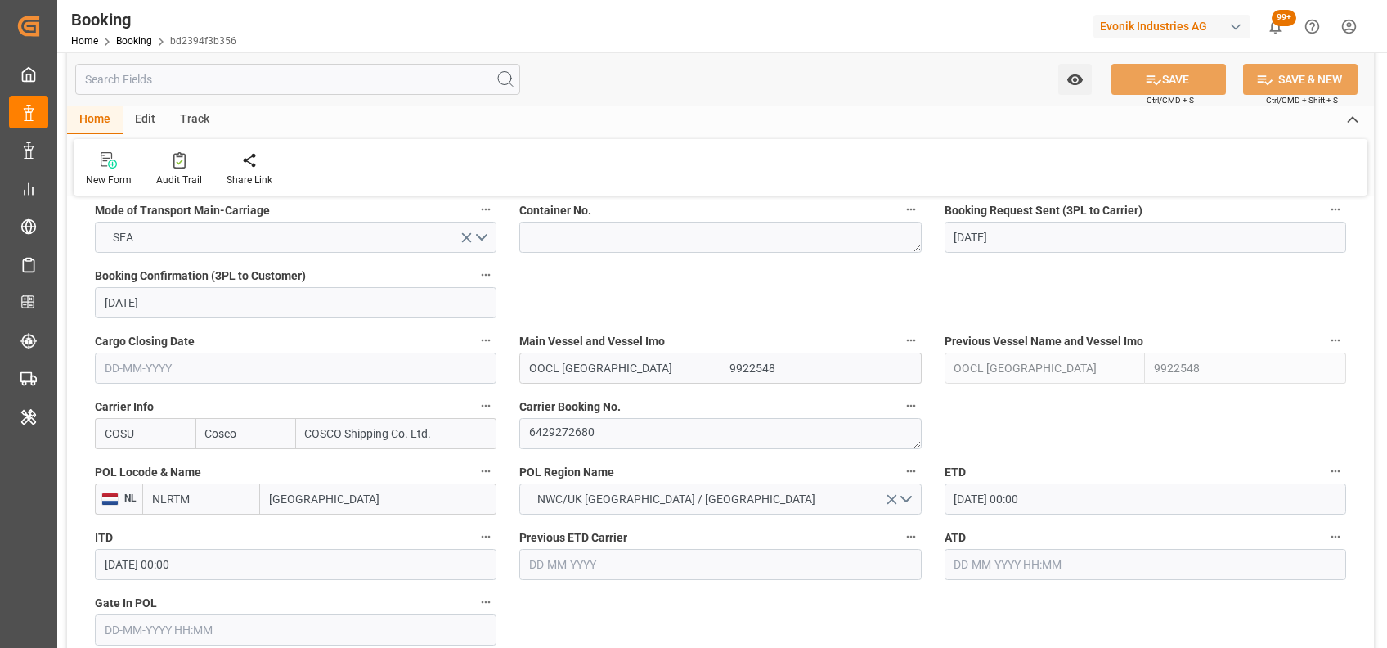
scroll to position [1062, 0]
click at [571, 424] on textarea "6429272680" at bounding box center [720, 432] width 402 height 31
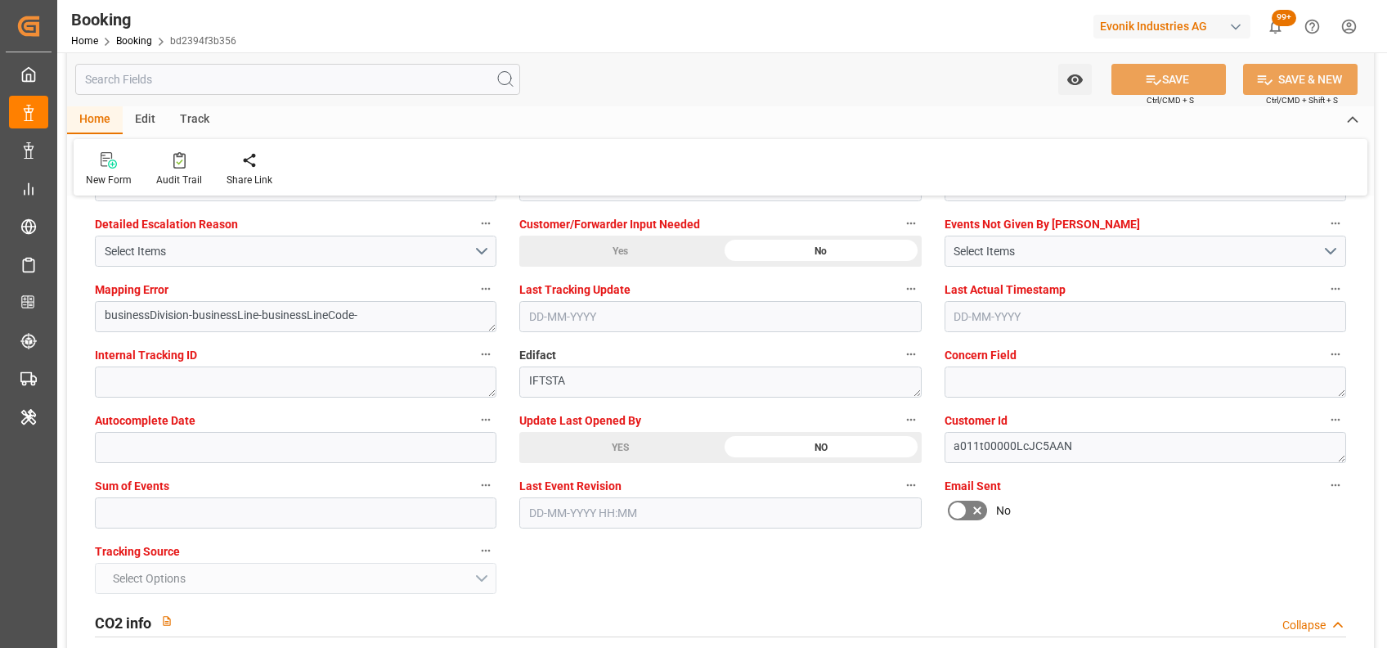
scroll to position [3131, 0]
click at [574, 445] on div "YES" at bounding box center [619, 445] width 201 height 31
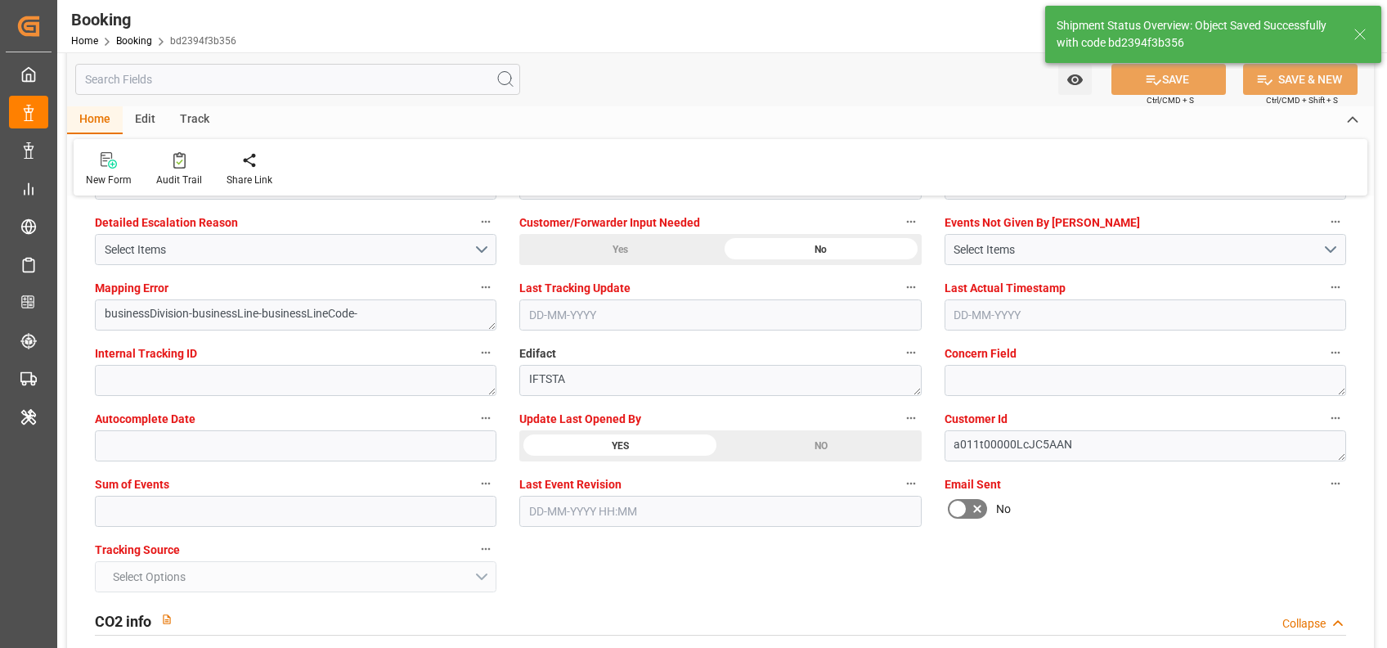
type textarea "[PERSON_NAME]"
type textarea "businessDivision-businessLine-"
type input "08-09-2025 09:31"
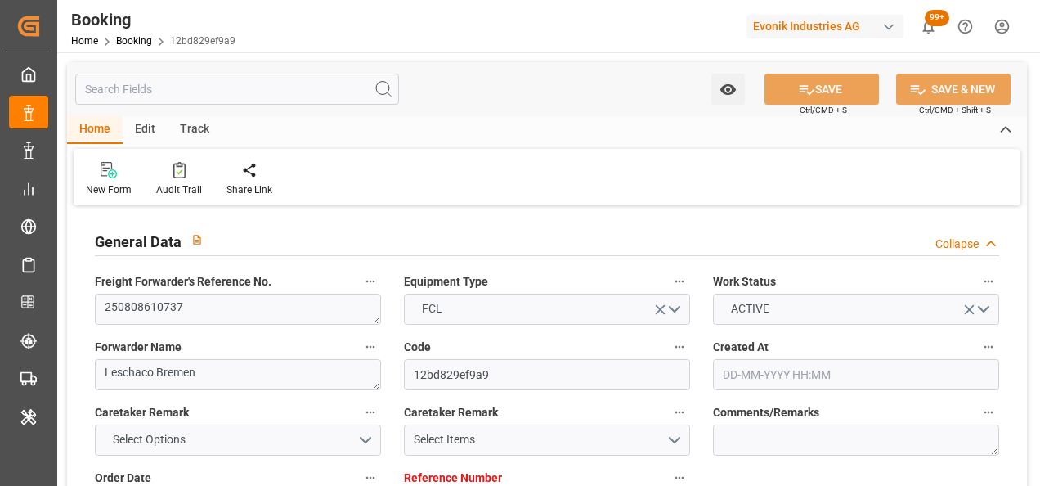
type input "7001233835"
type input "9783497"
type input "Cosco"
type input "COSCO Shipping Co. Ltd."
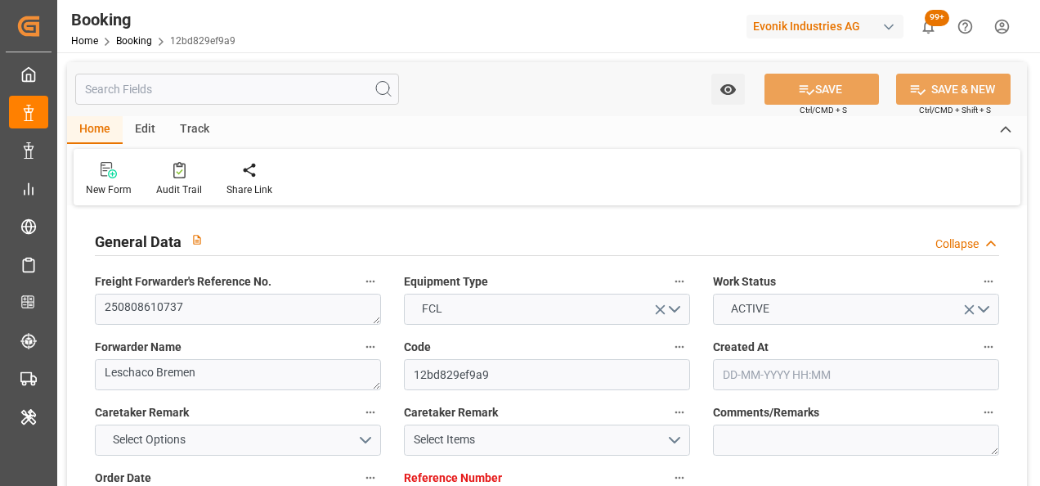
type input "BEANR"
type input "CNSGH"
type input "0"
type input "BEANR"
type input "CNSHG"
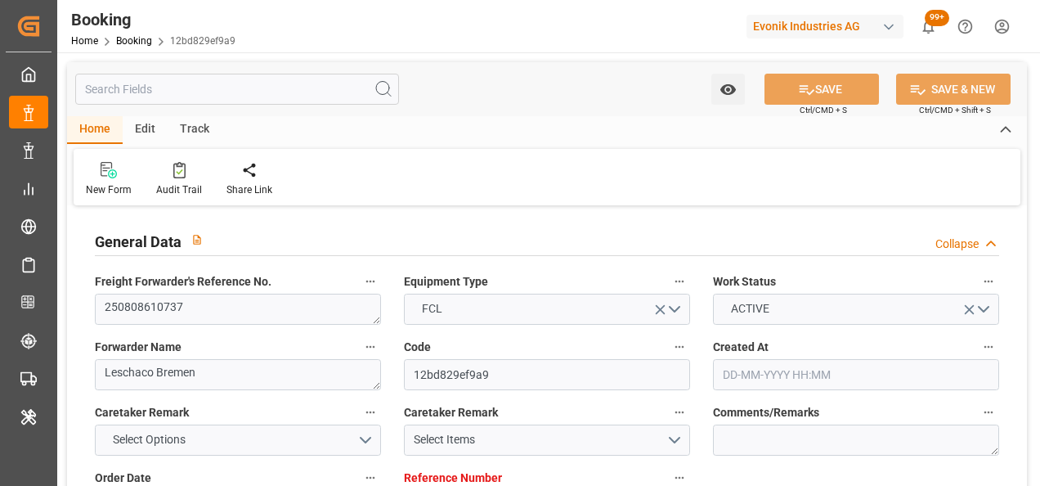
type input "9783497"
type input "28-07-2025 10:13"
type input "28-07-2025"
type input "10-10-2025"
type input "15-08-2025"
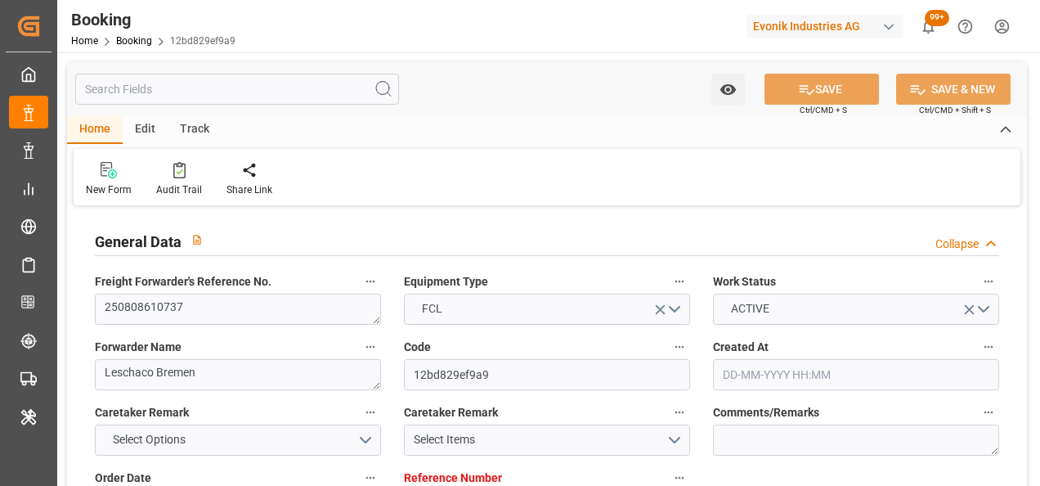
type input "26-08-2025 00:00"
type input "29-07-2025"
type input "04-09-2025"
type input "[DATE] 13:30"
type input "22-08-2025 00:00"
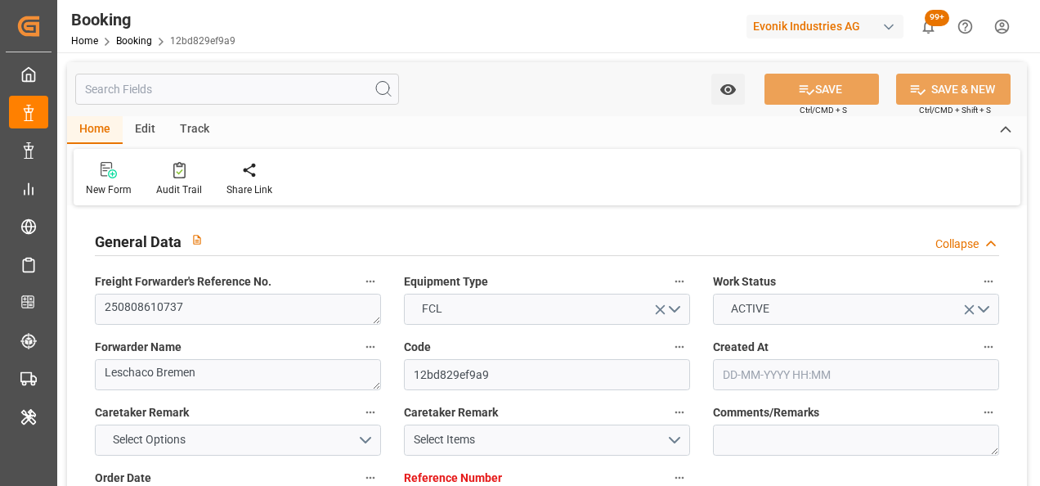
type input "[DATE] 08:00"
type input "07-10-2025 00:00"
type input "22-08-2025"
type input "08-09-2025 06:16"
type input "08-09-2025"
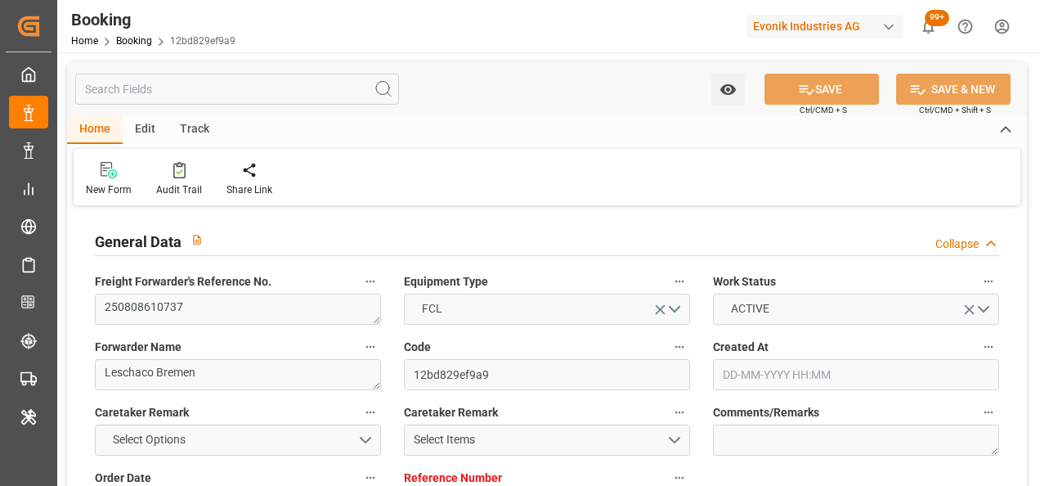
type input "26-08-2025 13:18"
type input "11-09-2025 13:30"
type input "14-10-2025 08:00"
type input "14-10-2025 16:44"
type input "16-10-2025 08:00"
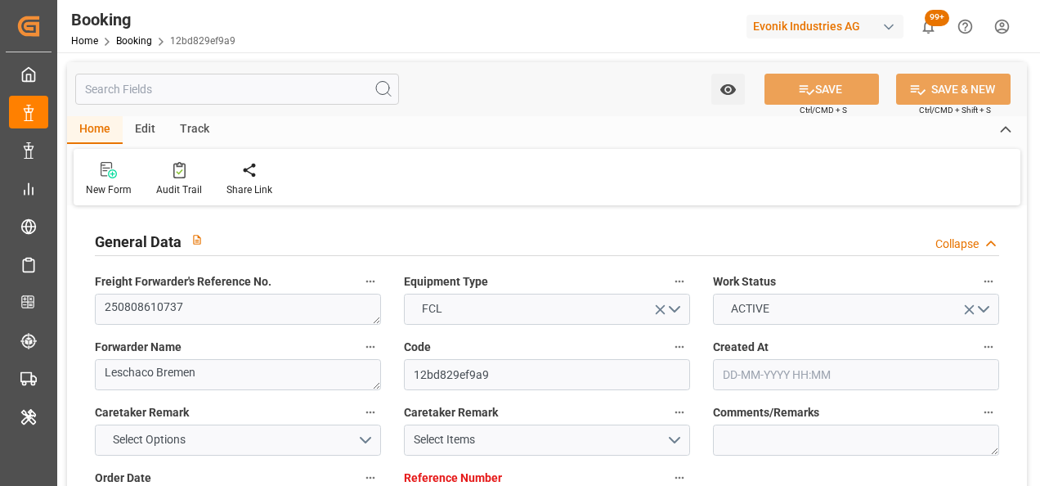
type input "16-10-2025 08:00"
type input "18-10-2025 16:44"
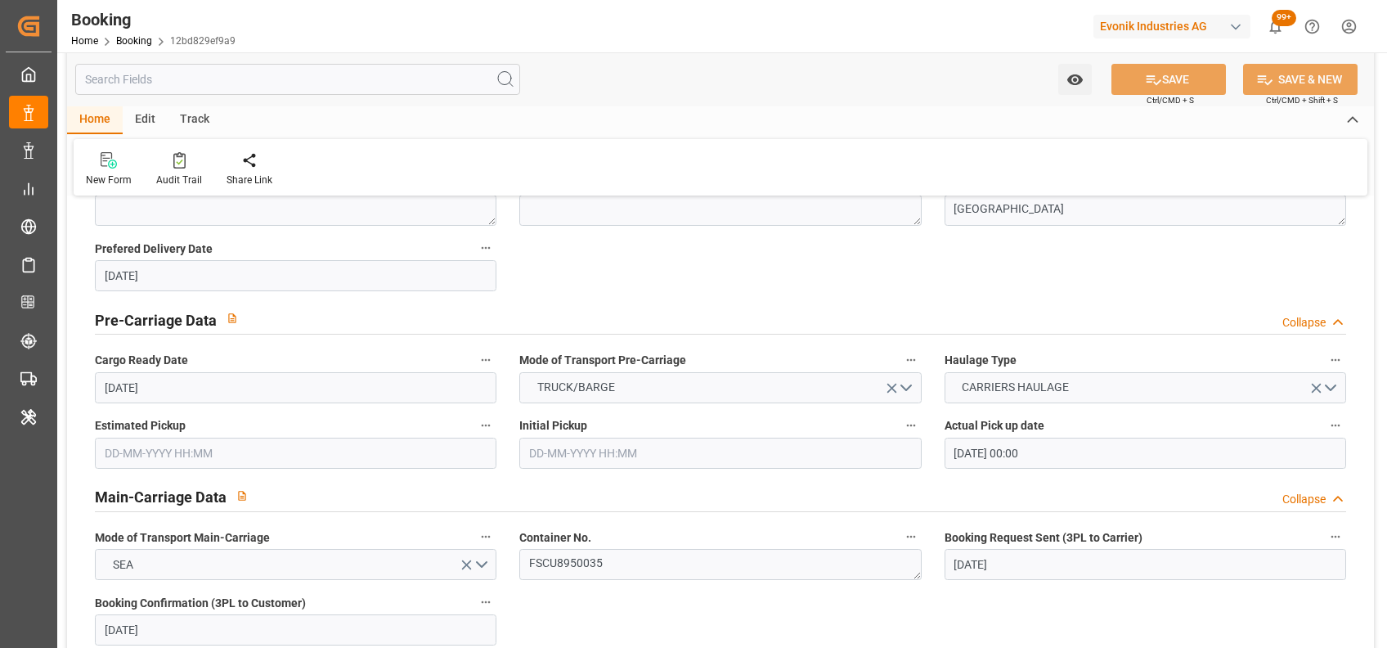
scroll to position [1060, 0]
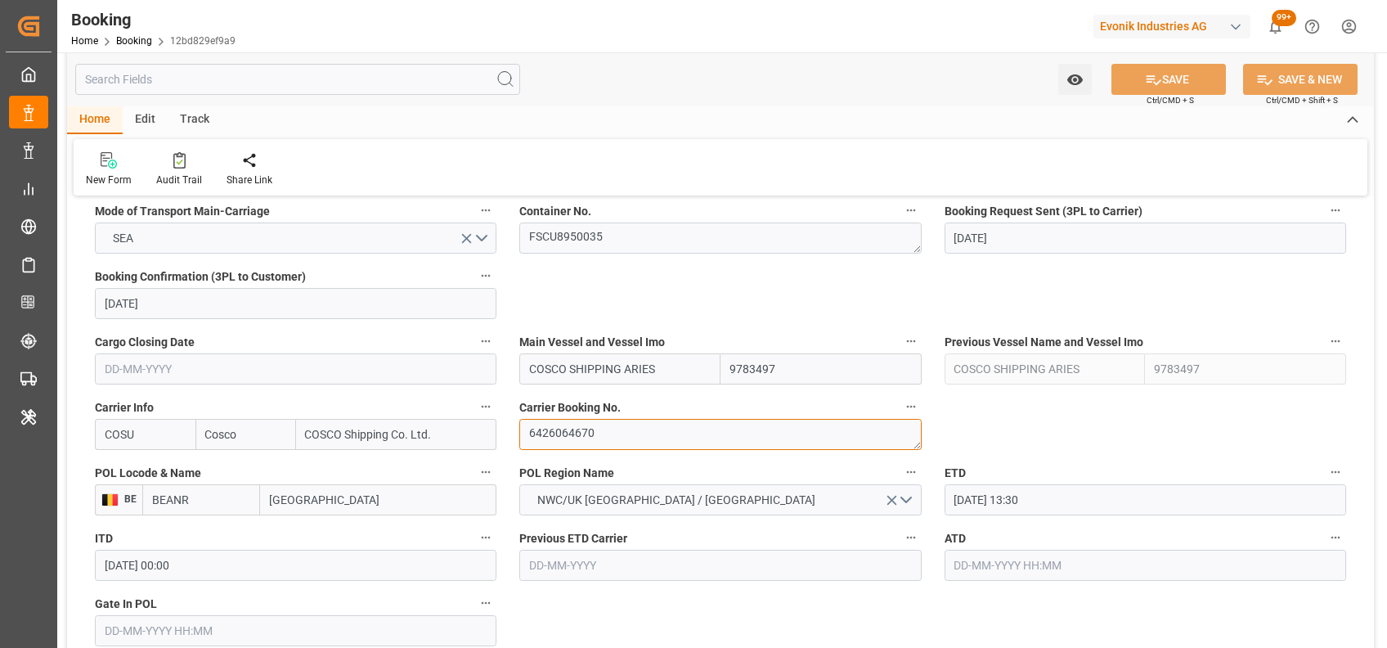
click at [608, 438] on textarea "6426064670" at bounding box center [720, 434] width 402 height 31
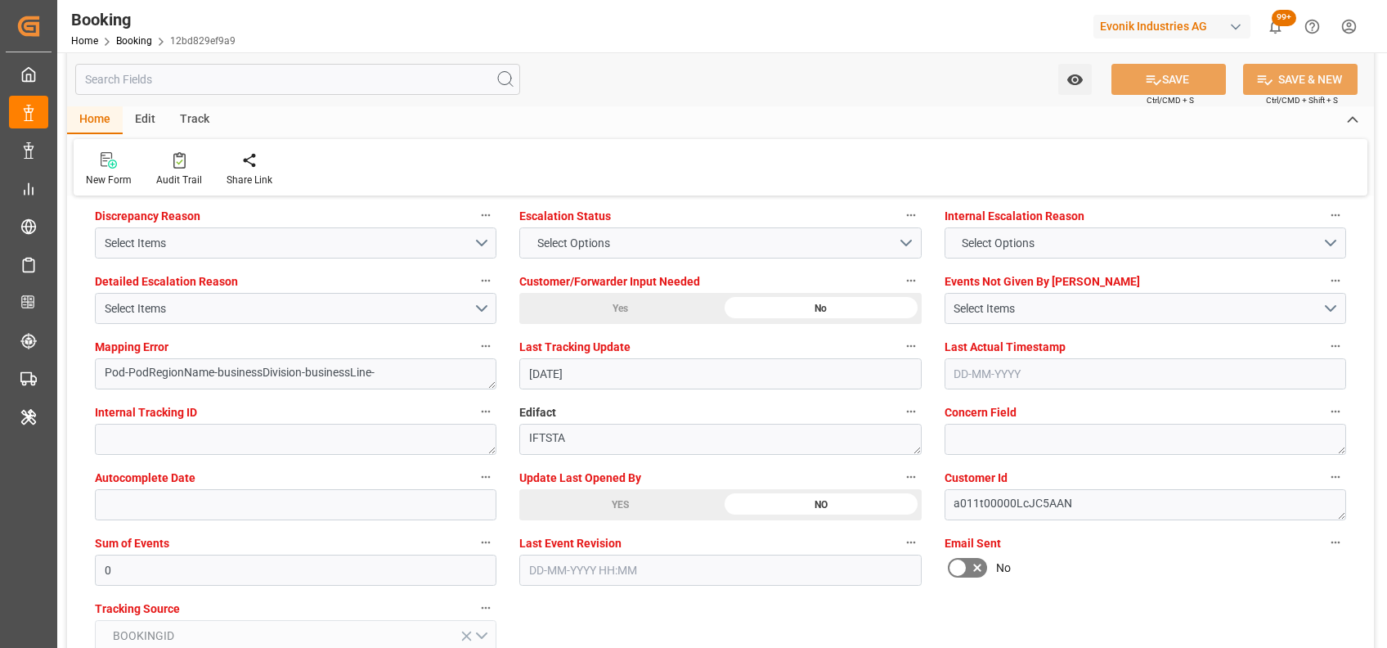
scroll to position [3073, 0]
click at [586, 485] on div "YES" at bounding box center [619, 503] width 201 height 31
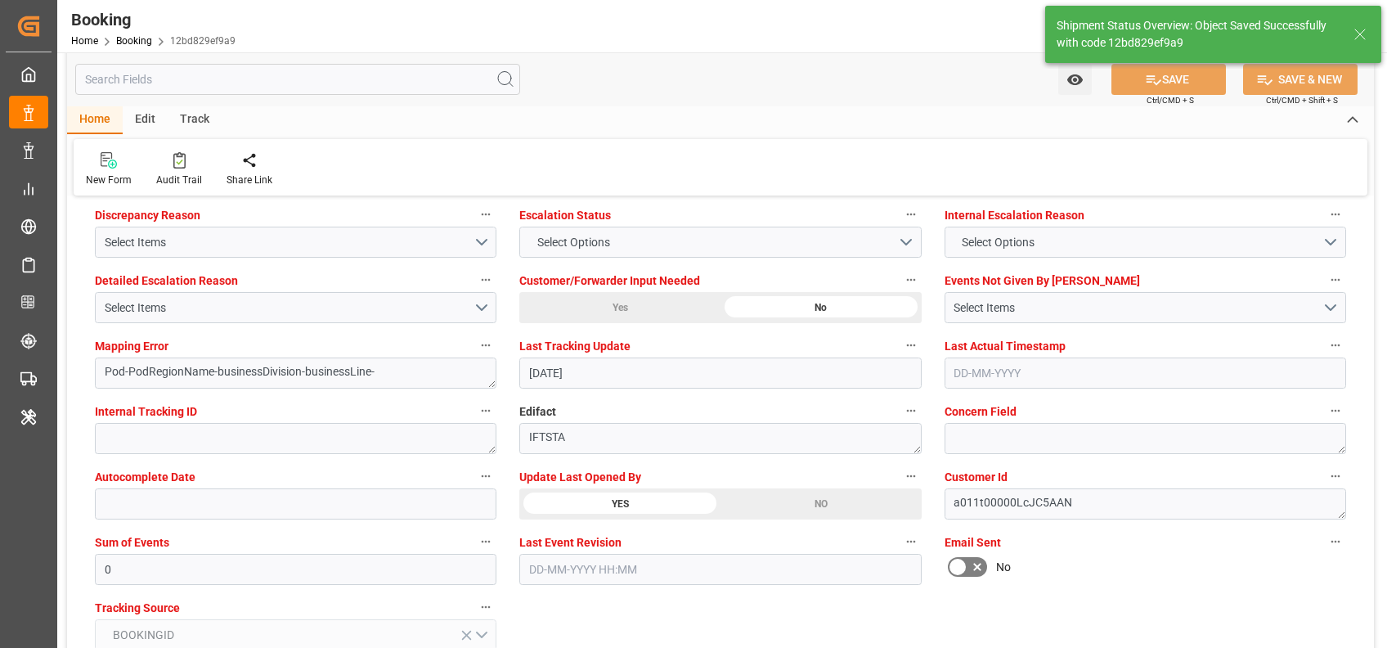
type textarea "[PERSON_NAME]"
type input "08-09-2025 09:32"
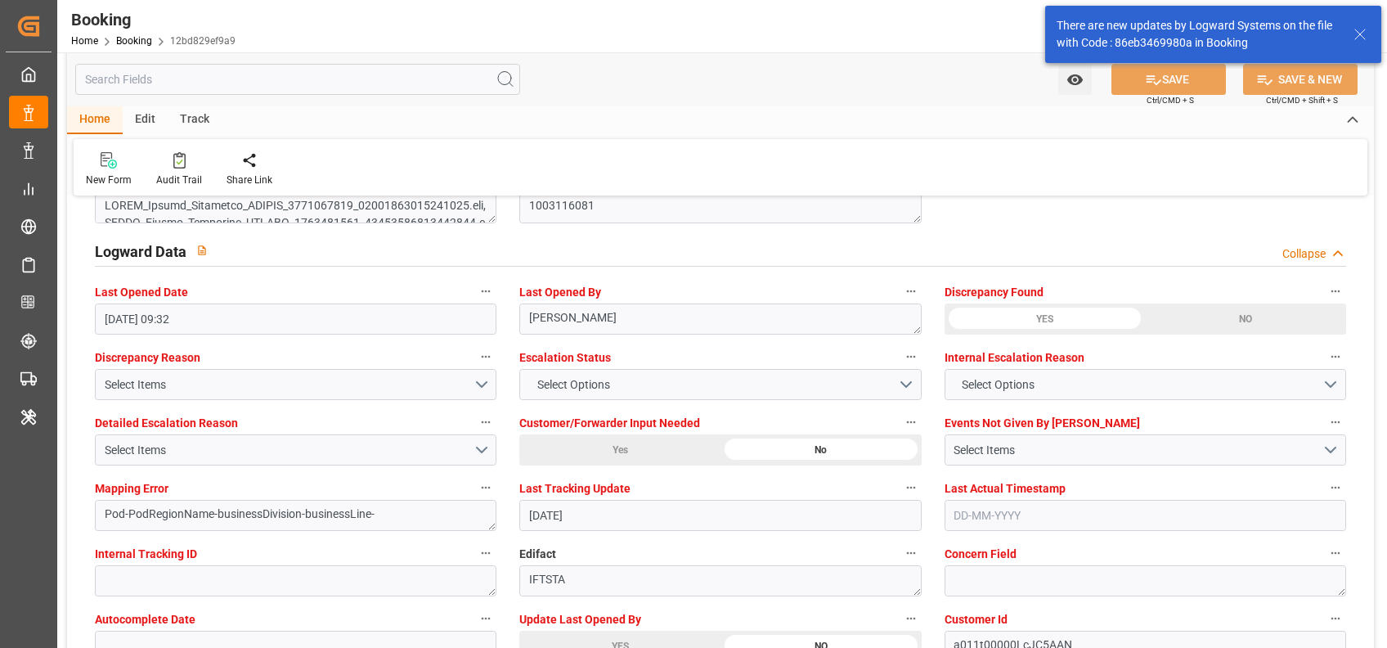
scroll to position [2929, 0]
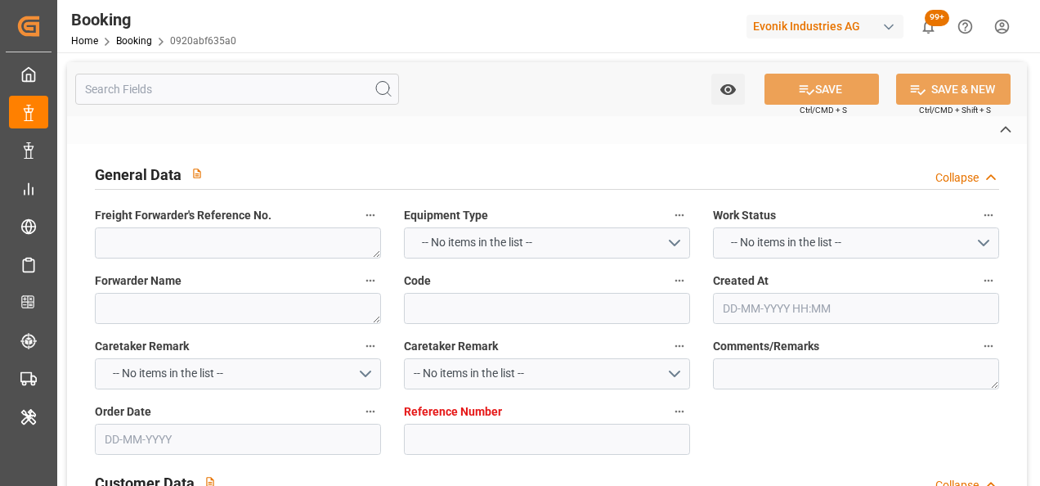
type textarea "250908610008"
type textarea "Leschaco Bremen"
type input "0920abf635a0"
type input "7001224948"
type textarea "CU-OA"
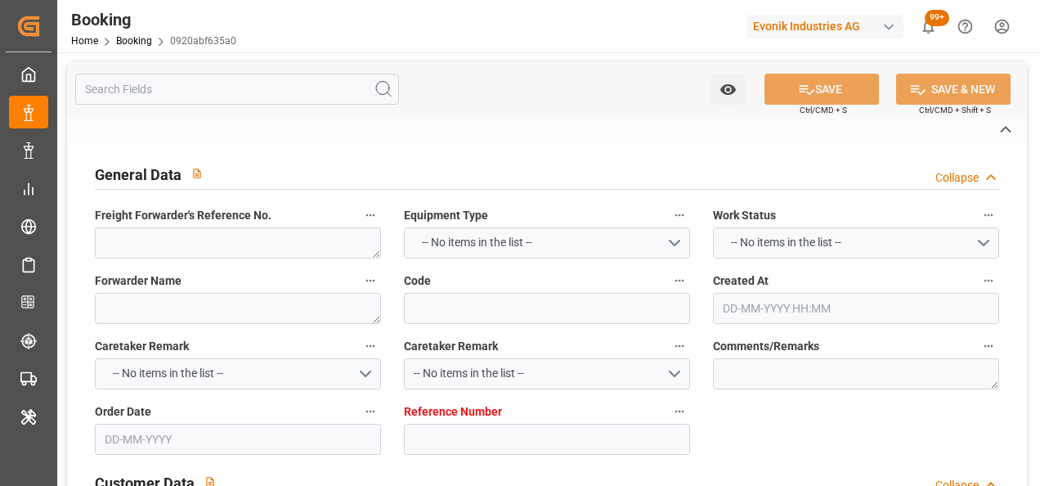
type input "7001224947"
type textarea "[PERSON_NAME][EMAIL_ADDRESS][PERSON_NAME][DOMAIN_NAME]"
type textarea "CIF"
type textarea "[GEOGRAPHIC_DATA]"
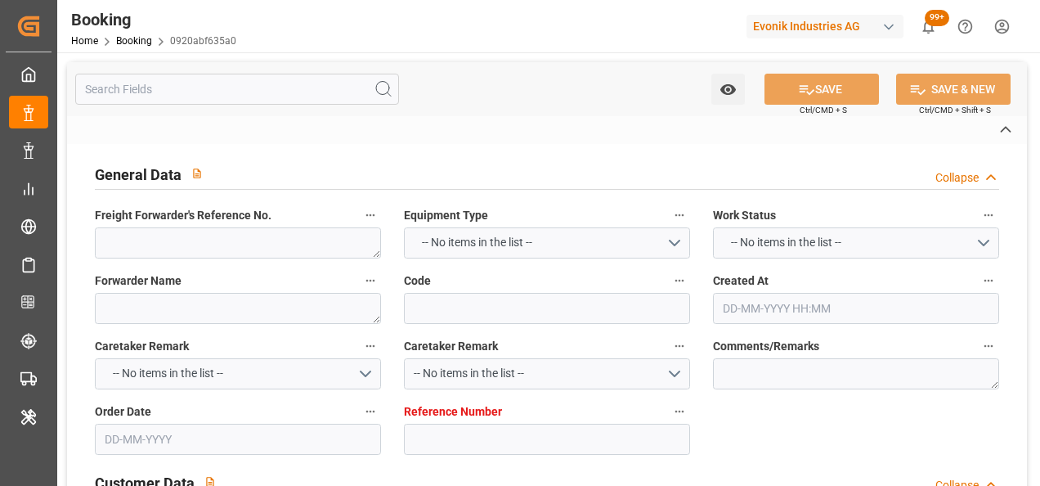
type textarea "CBHU4371064"
type input "COSCO SHIPPING ARIES"
type input "COSU"
type textarea "6424991900"
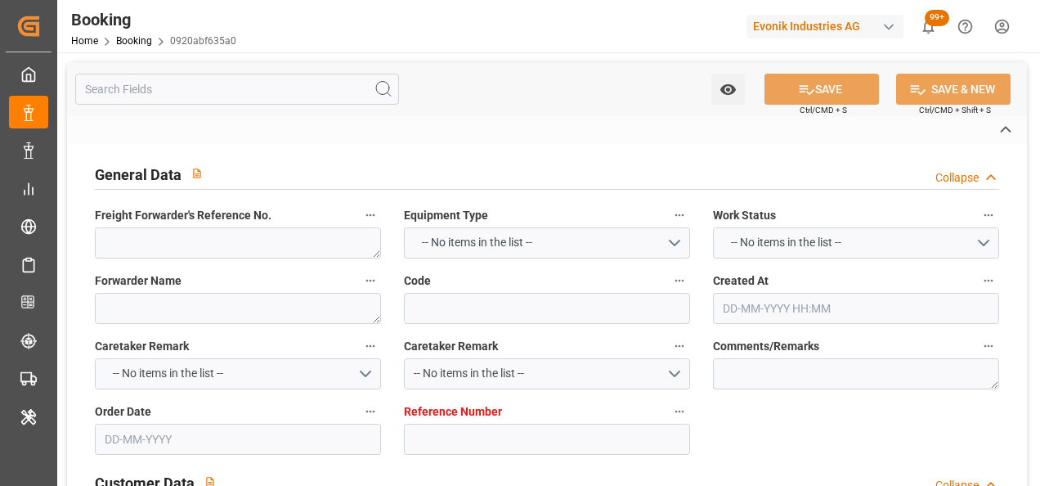
type input "[GEOGRAPHIC_DATA]"
type textarea "vesselName etd [PERSON_NAME]"
type textarea "INPUT_Evonik_Seeburger_IFTMIN_1003105403_20250901220736236.edi"
type textarea "NWC/[GEOGRAPHIC_DATA] [GEOGRAPHIC_DATA] Continent / [GEOGRAPHIC_DATA]-OA"
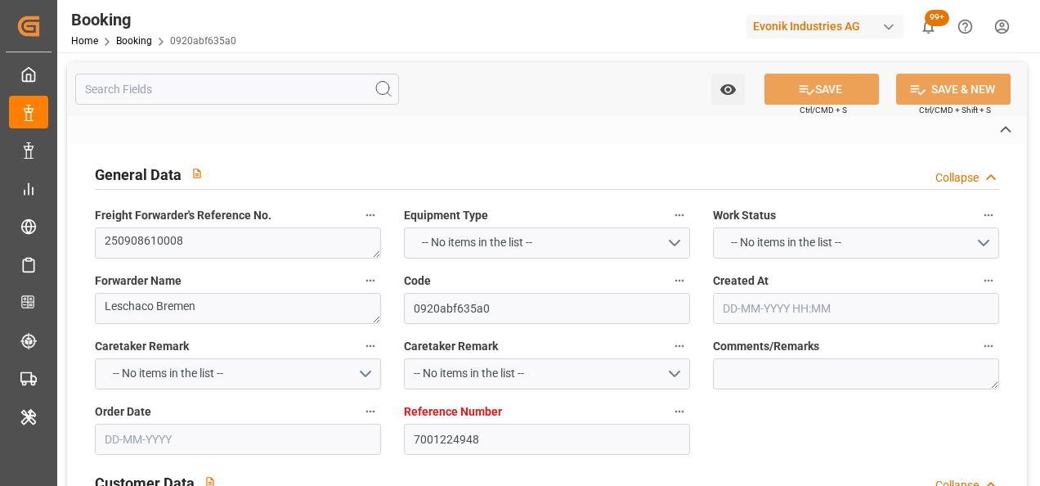
type textarea "INPUT_Evonik_Seeburger_IFTMIN_1002964021_20250717092310166.edi,INPUT_Evonik_See…"
type textarea "1003105403"
type textarea "Logward System"
type textarea "Pod-PodRegionName-businessDivision-businessLine-"
type textarea "IFTSTA"
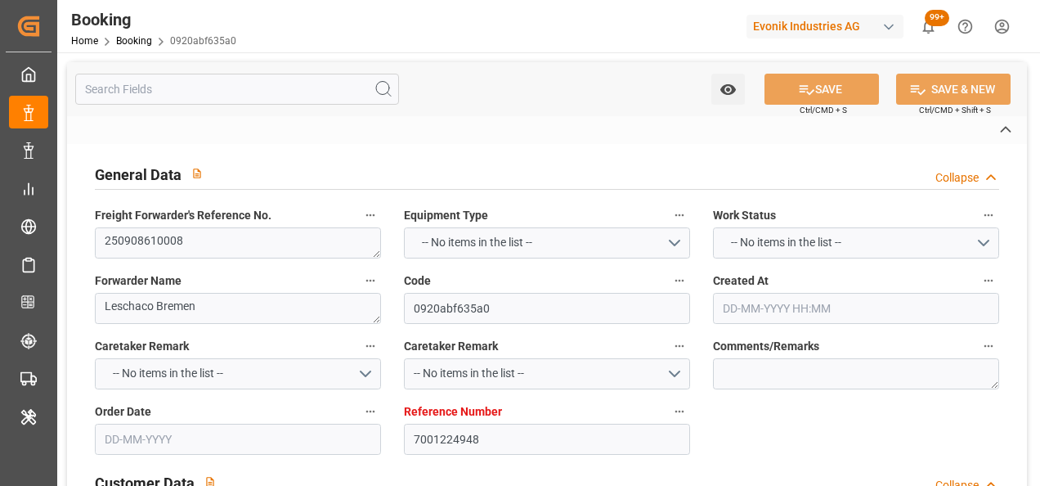
type textarea "a011t00000LcJC5AAN"
type textarea "No"
type input "[GEOGRAPHIC_DATA]"
type input "SHANGHAI PT"
type input "[PERSON_NAME] GMBH"
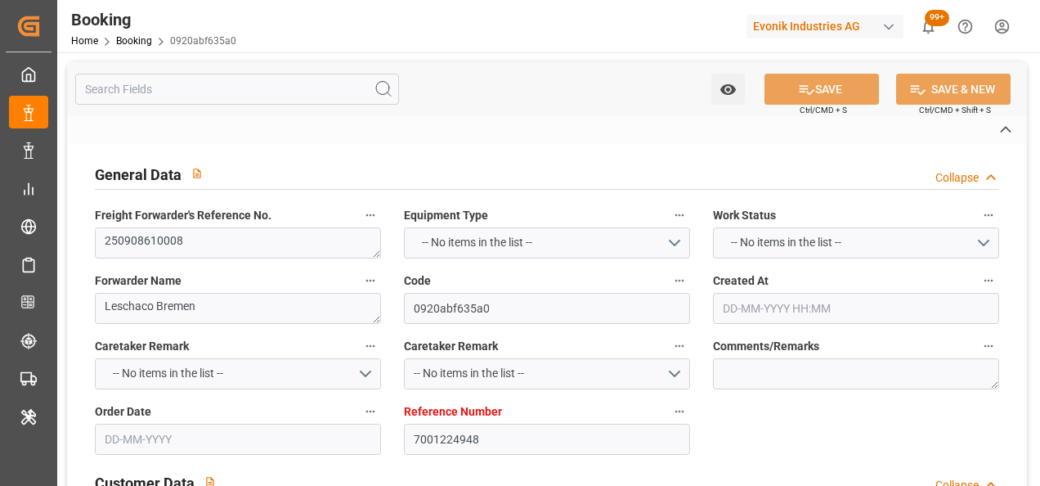
type input "TRUCK"
type input "AEU3"
type input "034E"
type input "VESSEL"
type input "COSCO SHIPPING ARIES"
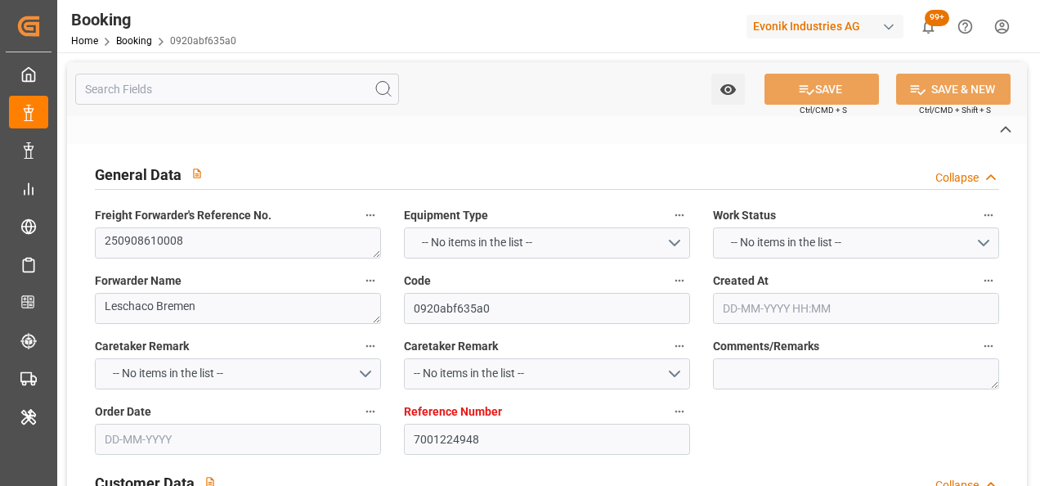
type input "TRUCK"
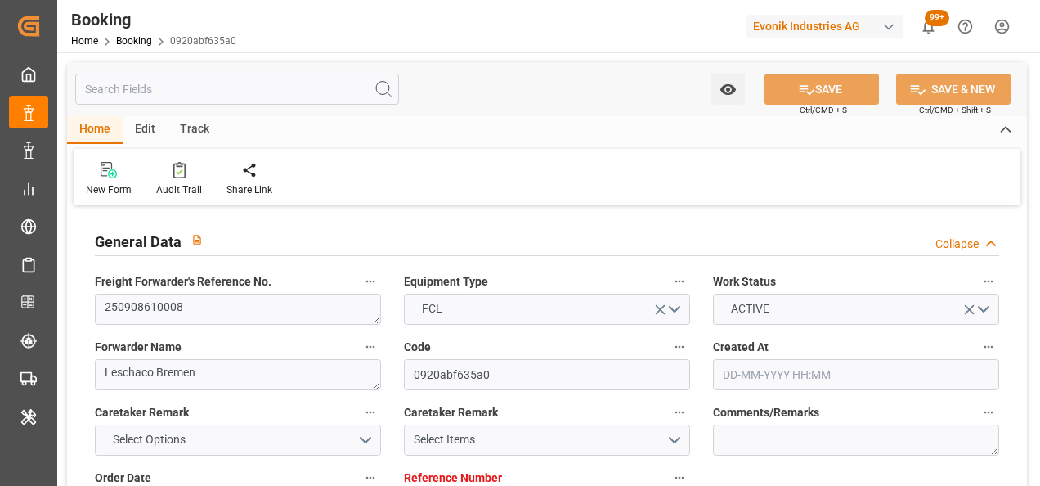
type input "7001224948"
type input "9783497"
type input "Cosco"
type input "COSCO Shipping Co. Ltd."
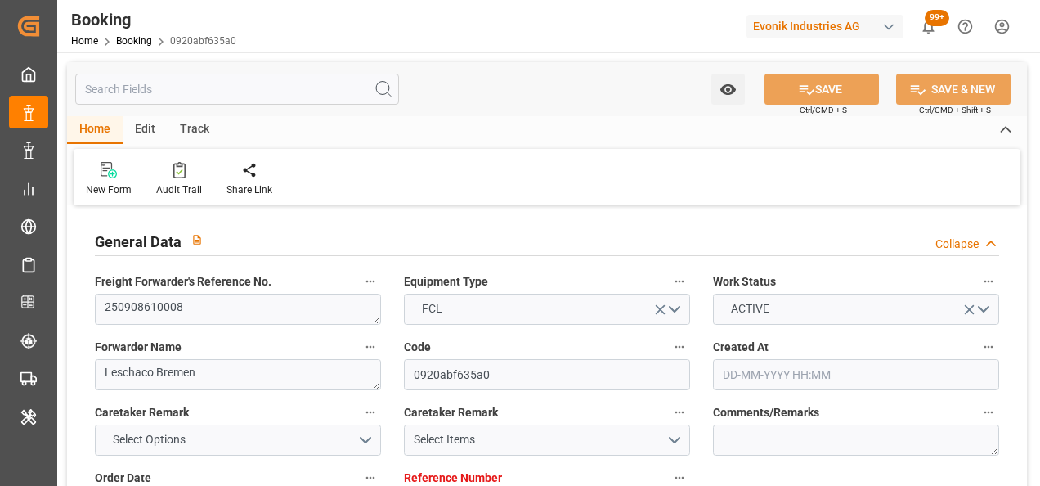
type input "BEANR"
type input "CNSGH"
type input "0"
type input "BEANR"
type input "CNSHG"
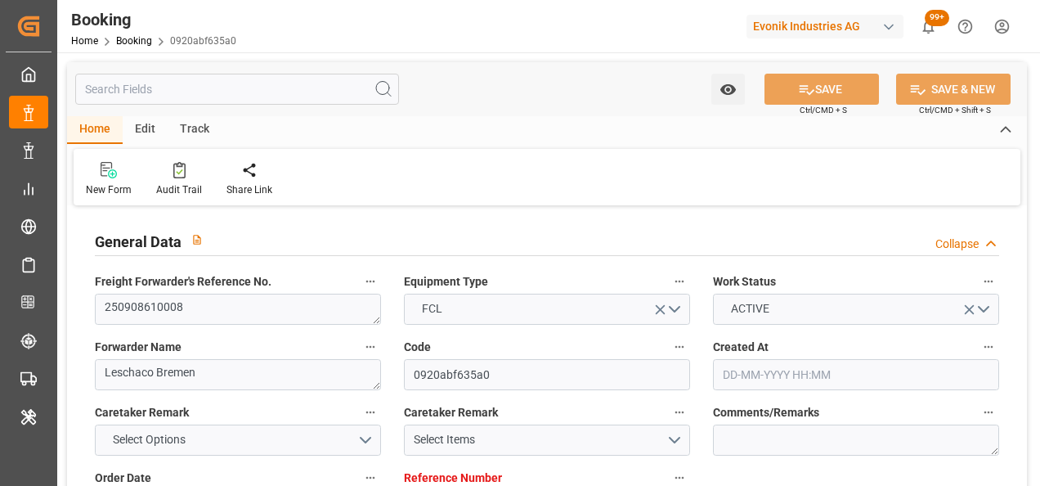
type input "9783497"
type input "[DATE] 07:25"
type input "[DATE]"
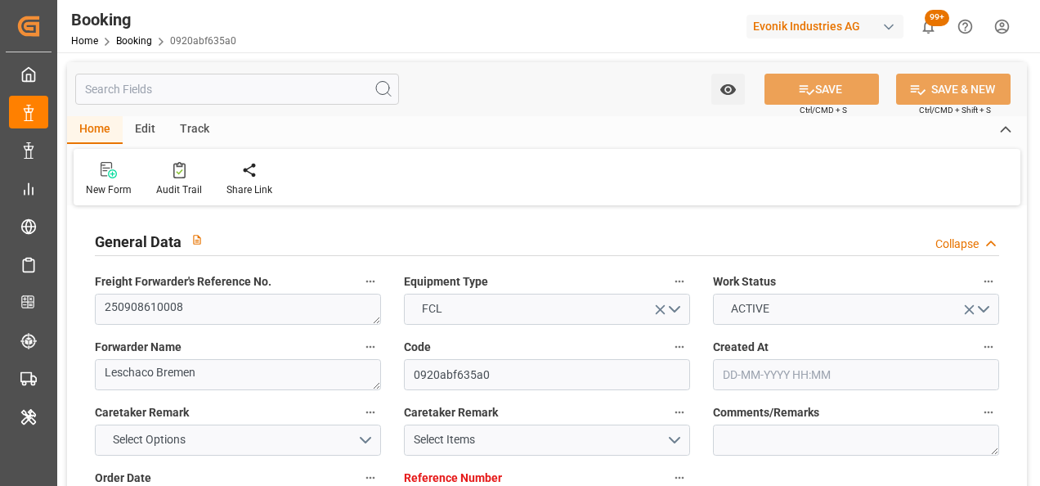
type input "[DATE] 00:00"
type input "[DATE]"
type input "[DATE] 13:30"
type input "[DATE] 00:00"
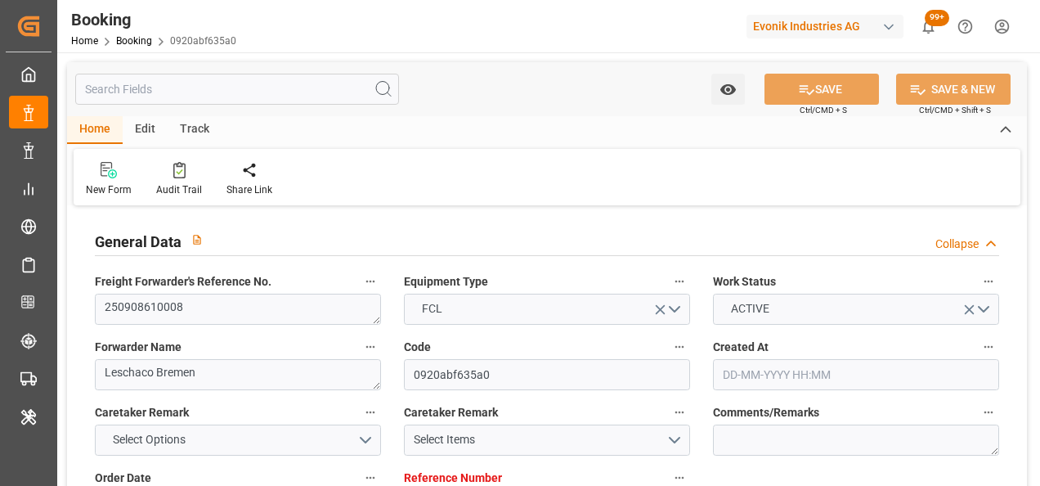
type input "14-10-2025 08:00"
type input "14-10-2025 00:00"
type input "21-08-2025"
type input "07-09-2025 10:15"
type input "07-09-2025"
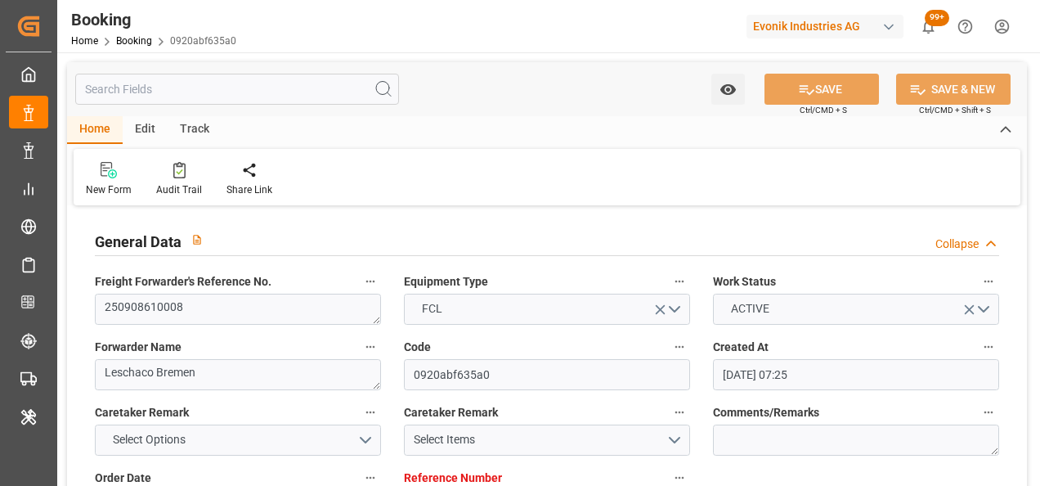
type input "27-08-2025 17:43"
type input "11-09-2025 13:30"
type input "14-10-2025 08:00"
type input "14-10-2025 16:44"
type input "16-10-2025 08:00"
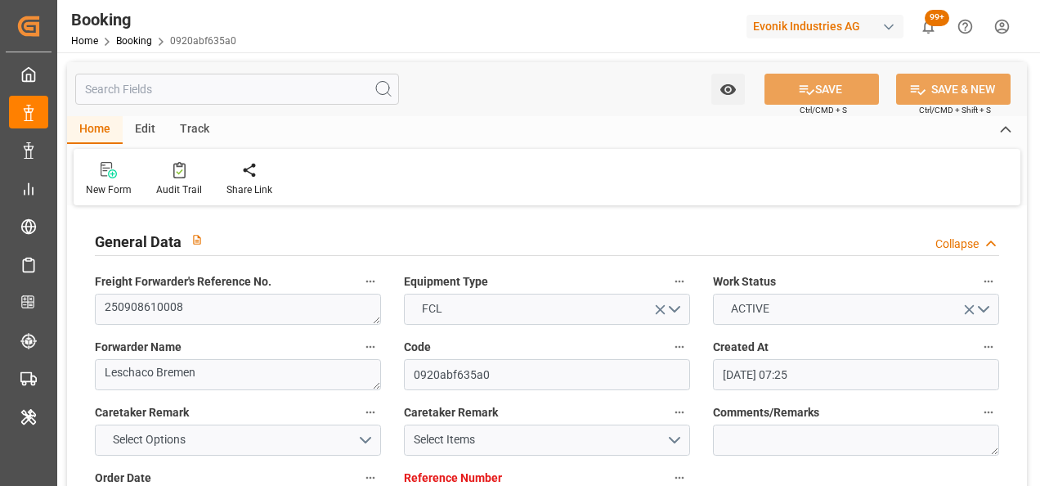
type input "16-10-2025 08:00"
type input "18-10-2025 16:44"
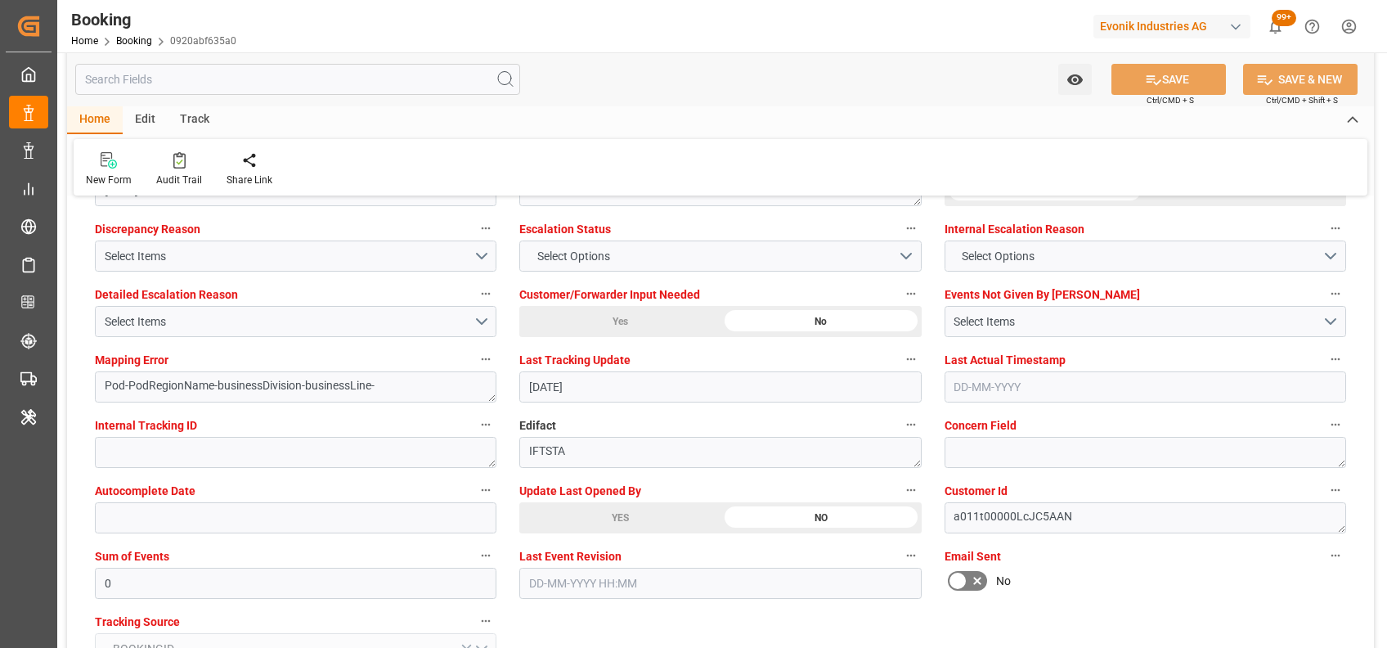
scroll to position [3066, 0]
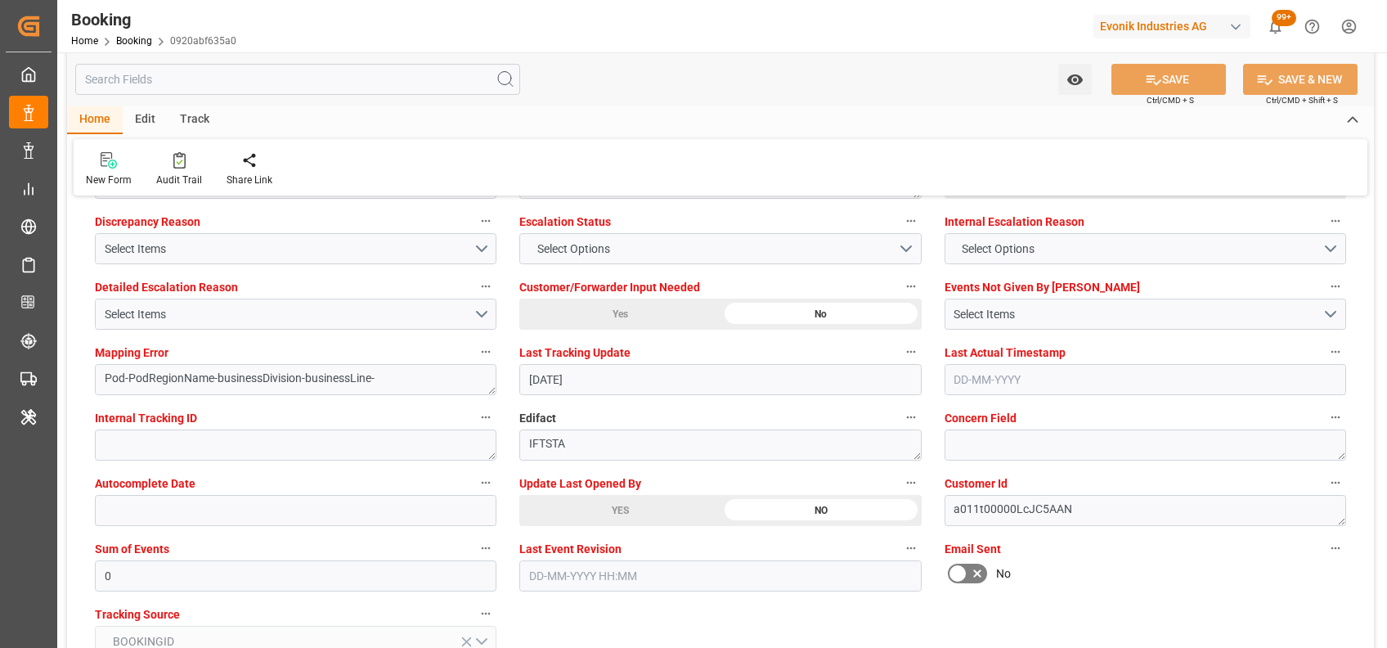
click at [618, 485] on div "YES" at bounding box center [619, 510] width 201 height 31
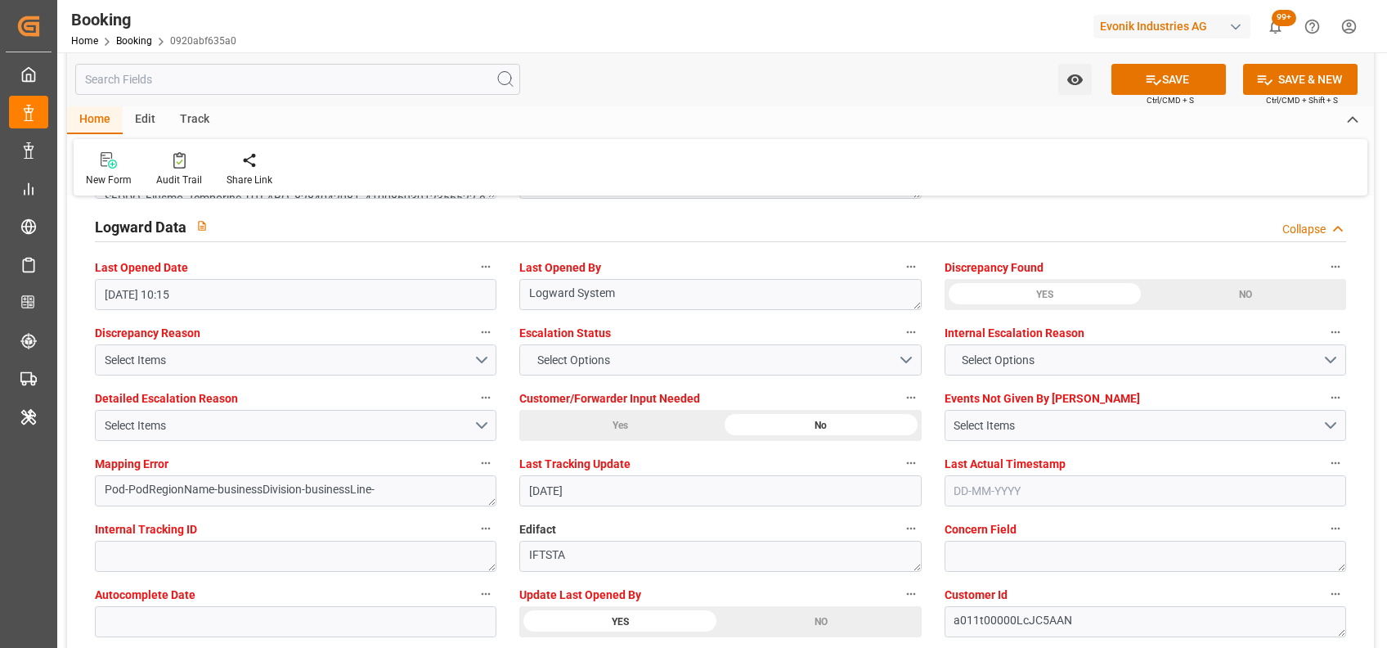
scroll to position [2953, 0]
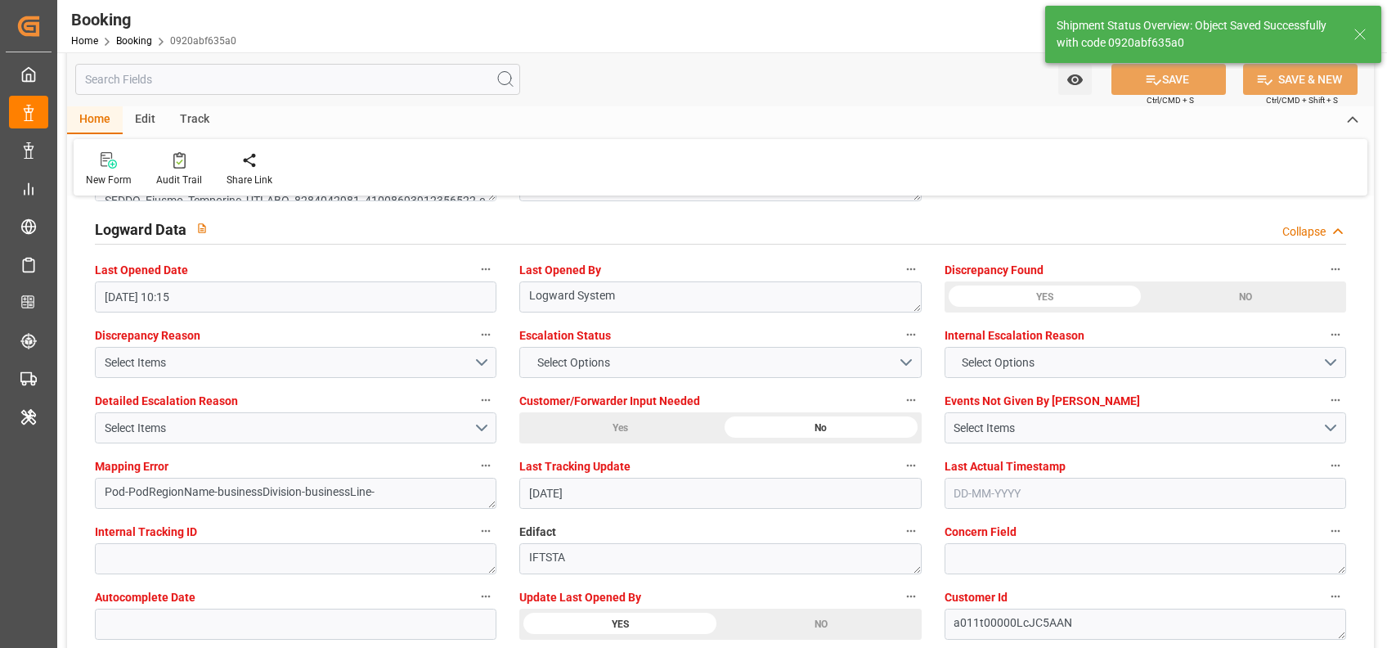
type textarea "[PERSON_NAME]"
type input "08-09-2025 09:32"
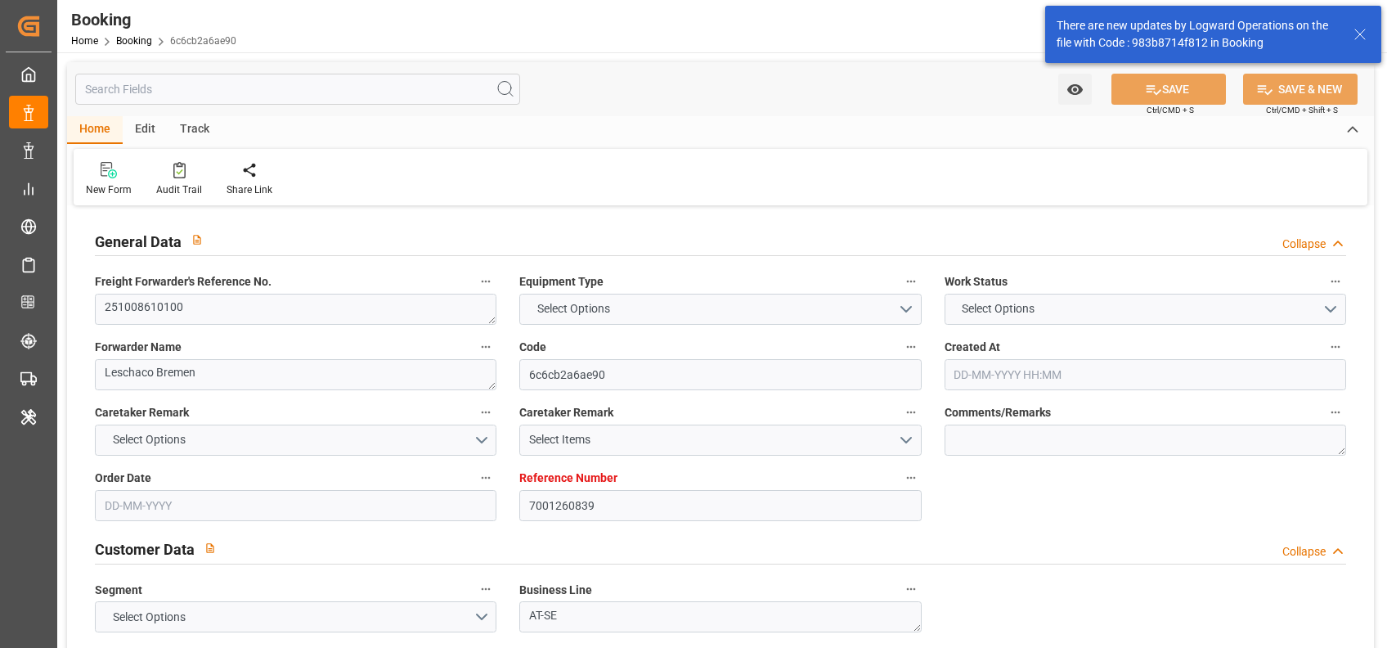
type input "7001260839"
type input "9878515"
type input "[PERSON_NAME]"
type input "[PERSON_NAME] Marine Transport Corp."
type input "BEANR"
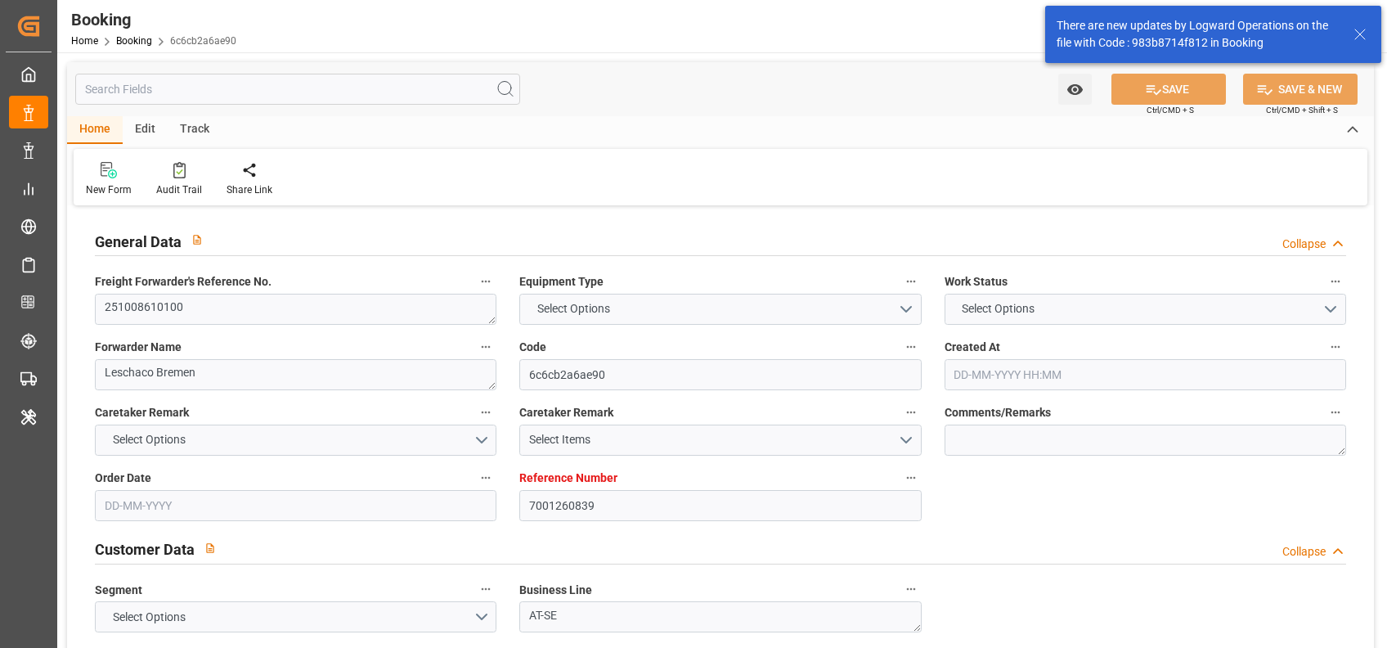
type input "VNCMT"
type input "28-08-2025 08:21"
type input "[DATE]"
type input "02-12-2025"
type input "[DATE]"
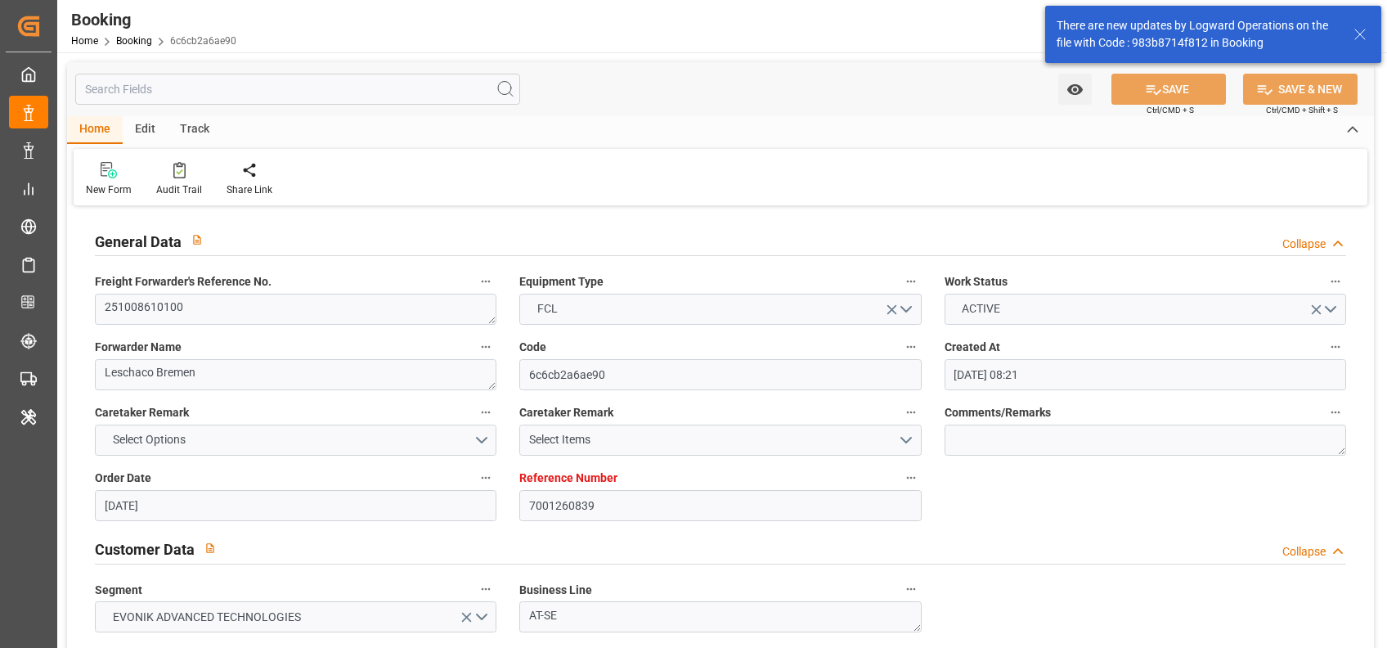
type input "26-09-2025 00:00"
type input "29-08-2025"
type input "02-09-2025"
type input "05-10-2025 00:00"
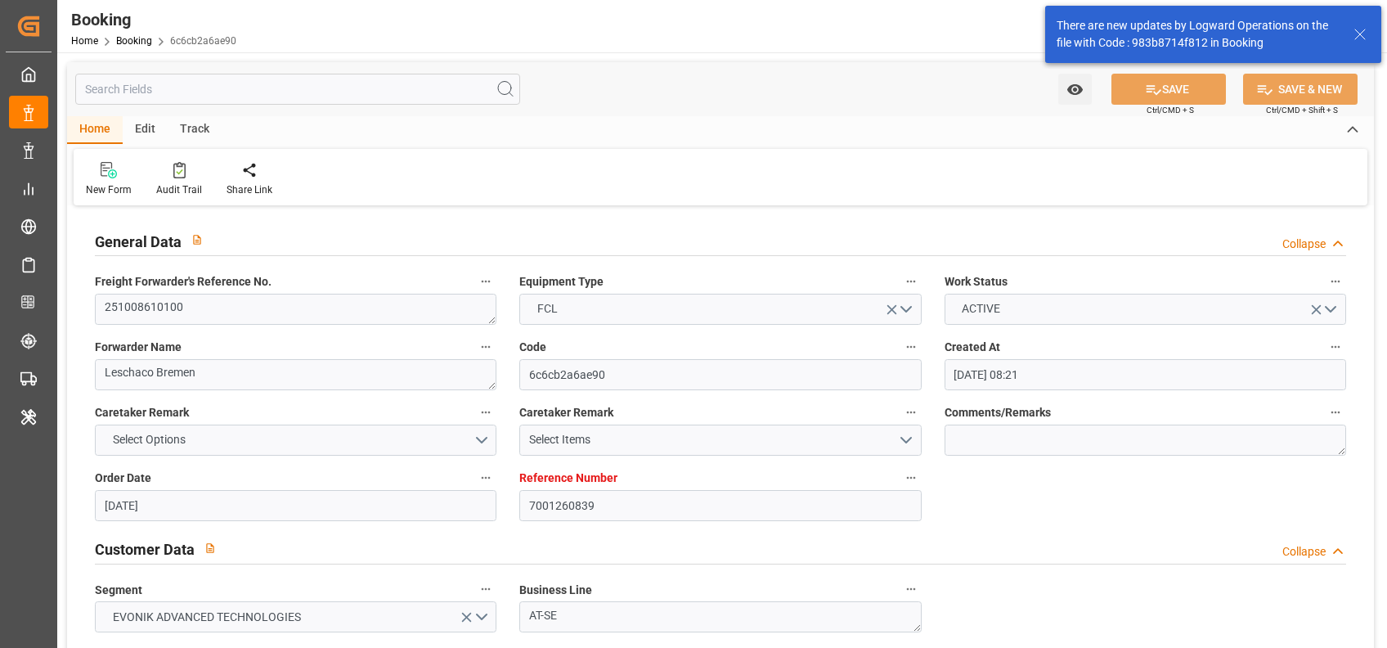
type input "05-10-2025 00:00"
type input "12-11-2025 00:00"
type input "02-12-2025 00:00"
type input "05-09-2025 11:15"
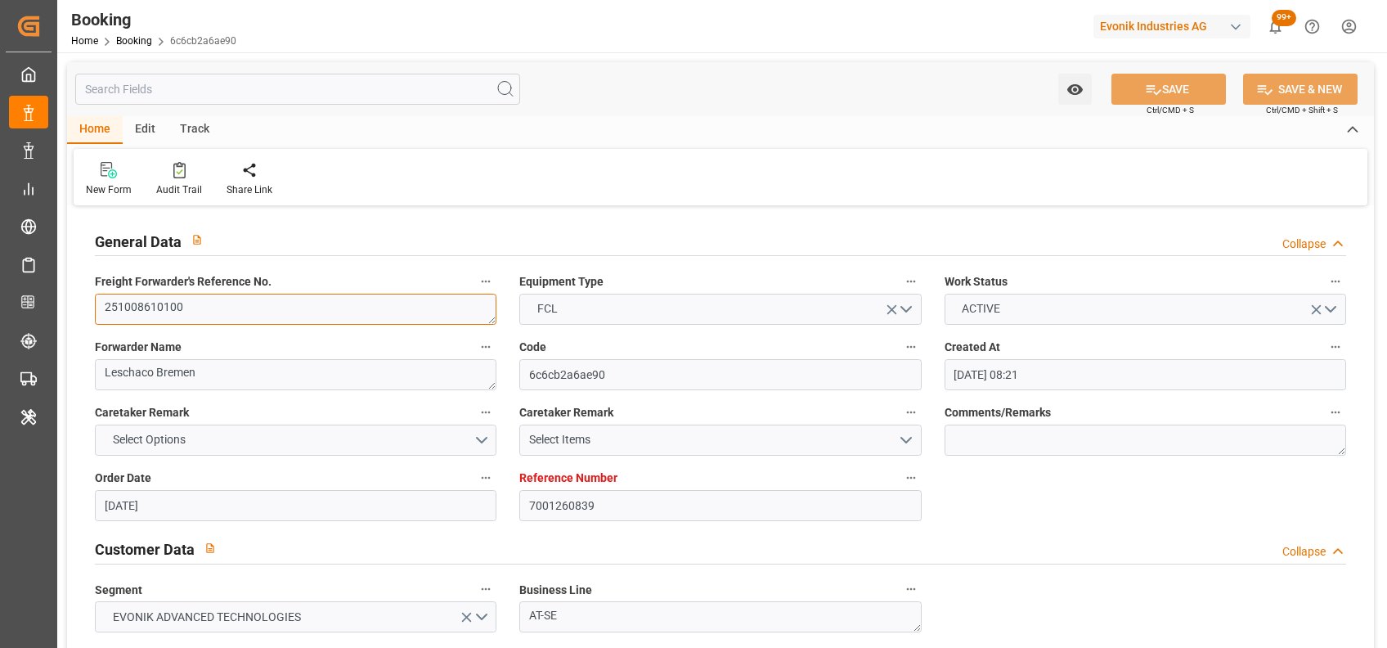
click at [177, 308] on textarea "251008610100" at bounding box center [296, 309] width 402 height 31
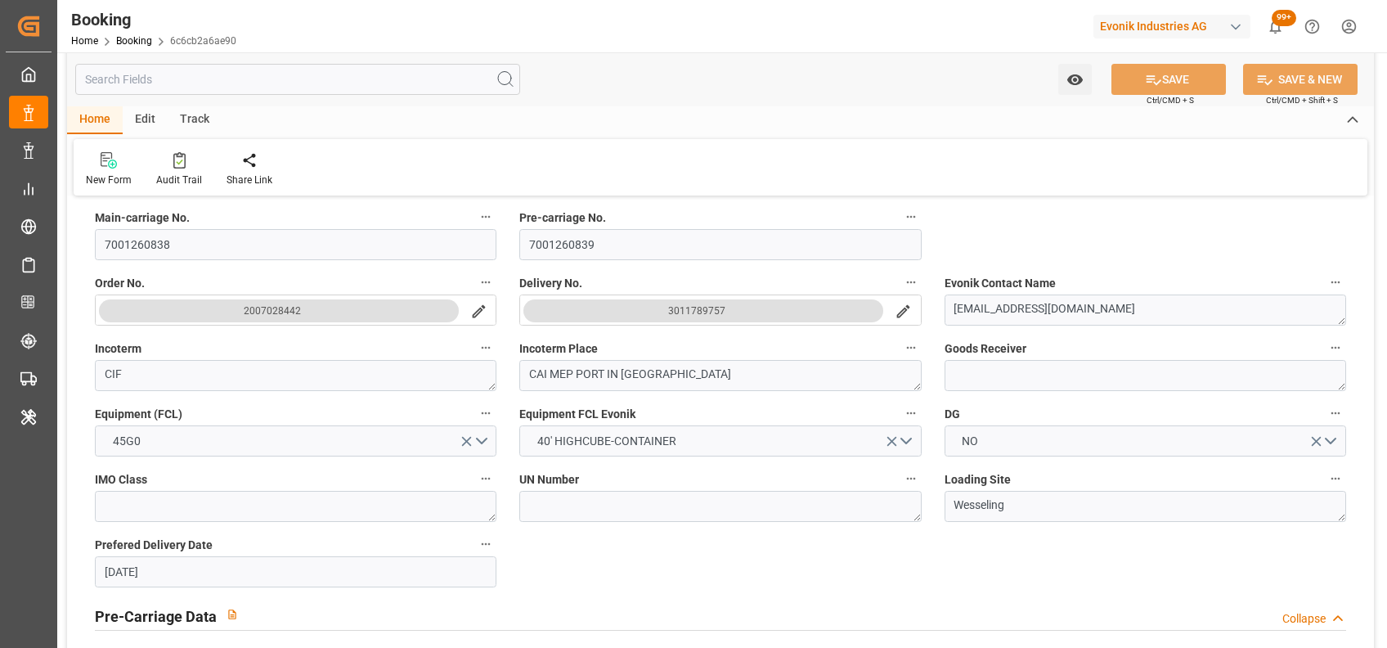
scroll to position [439, 0]
drag, startPoint x: 728, startPoint y: 312, endPoint x: 681, endPoint y: 312, distance: 47.4
click at [662, 308] on button "3011789757" at bounding box center [703, 309] width 360 height 23
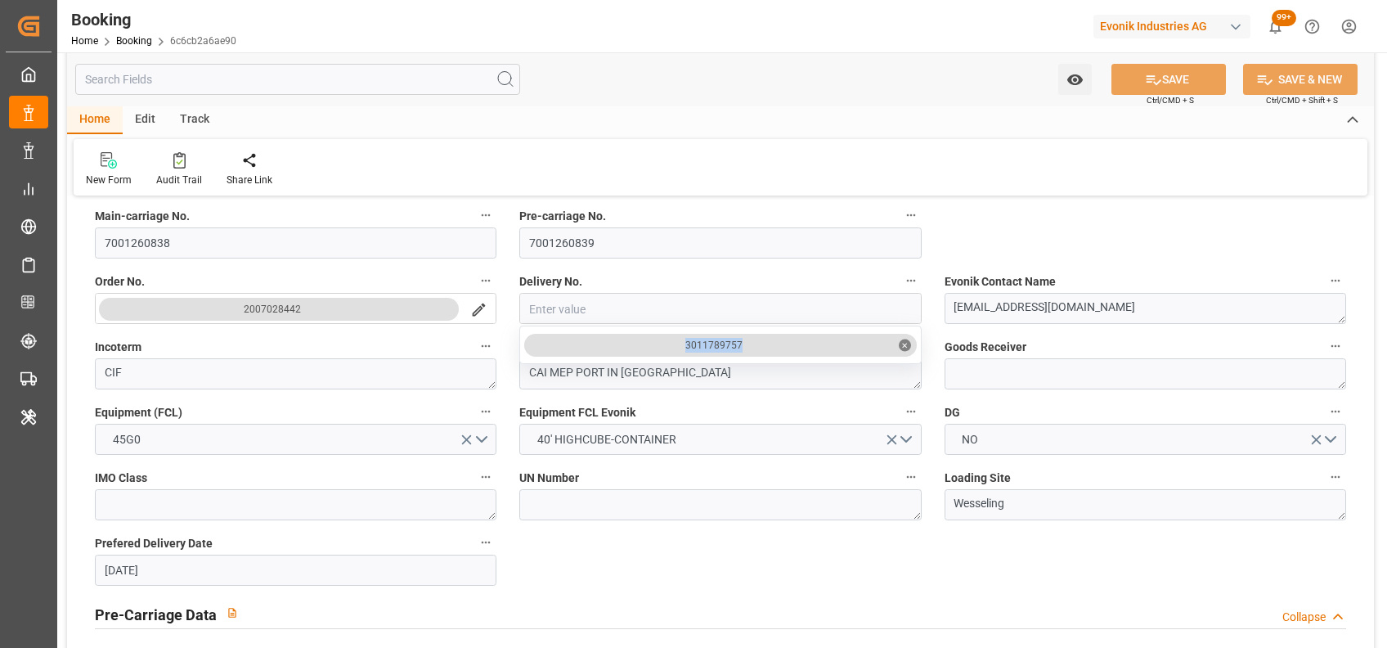
drag, startPoint x: 685, startPoint y: 335, endPoint x: 784, endPoint y: 338, distance: 99.0
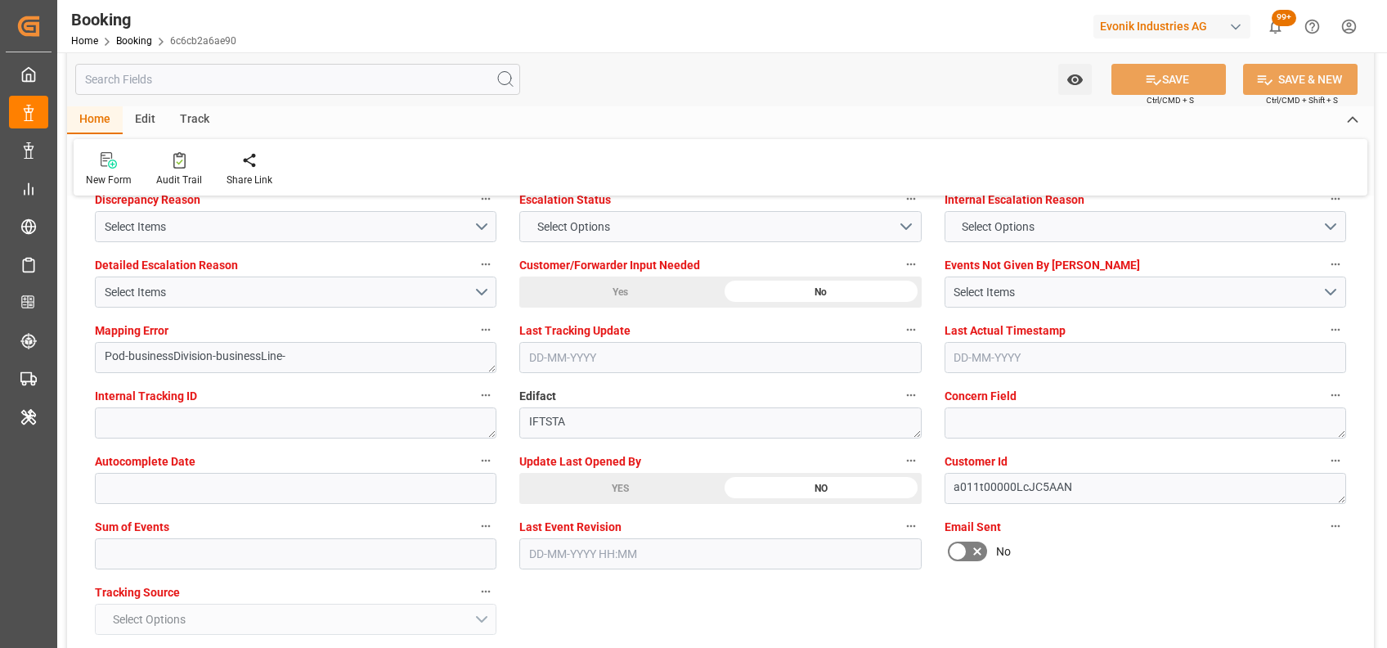
scroll to position [3089, 0]
click at [581, 486] on div "YES" at bounding box center [619, 487] width 201 height 31
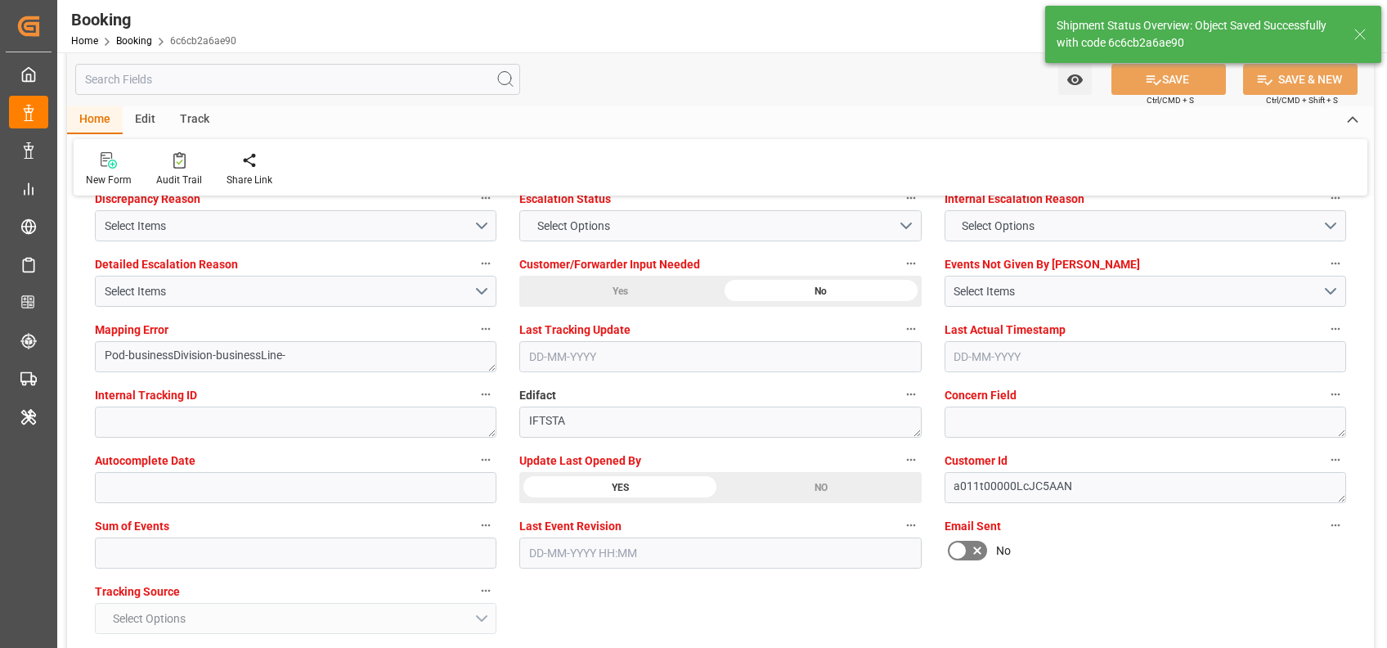
type textarea "[PERSON_NAME]"
type input "08-09-2025 09:41"
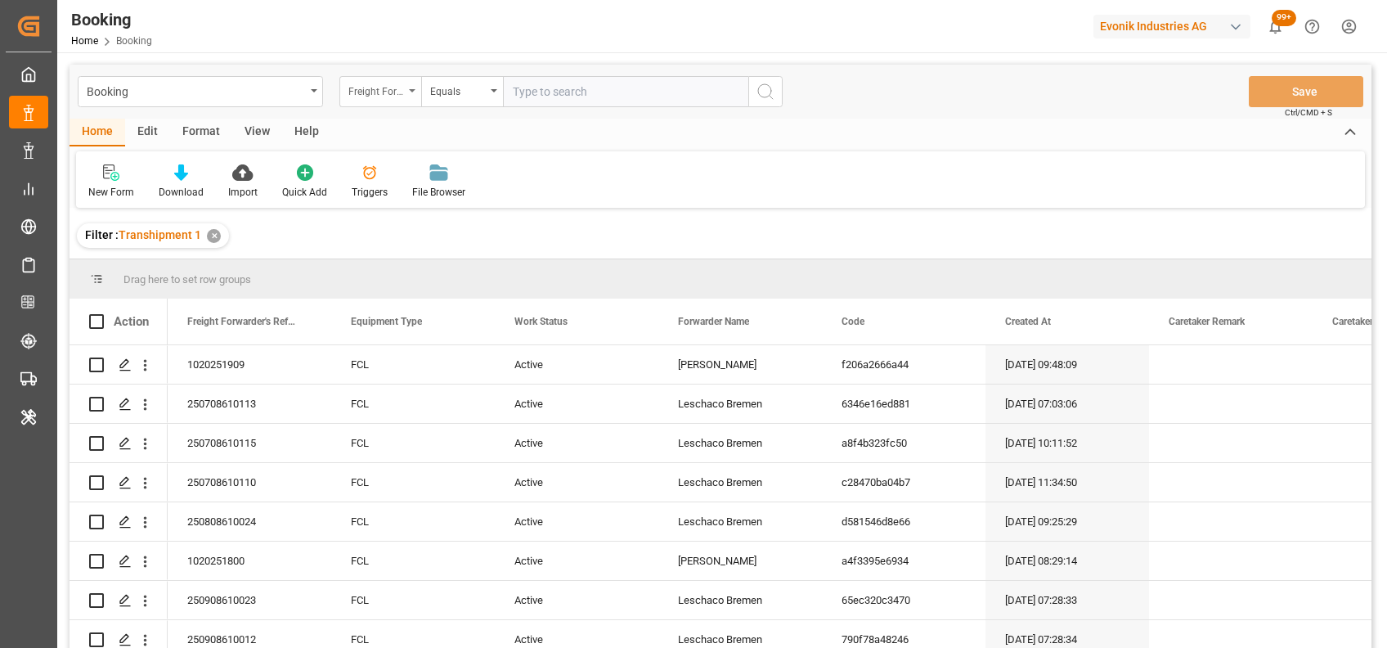
click at [411, 92] on div "Freight Forwarder's Reference No." at bounding box center [380, 91] width 82 height 31
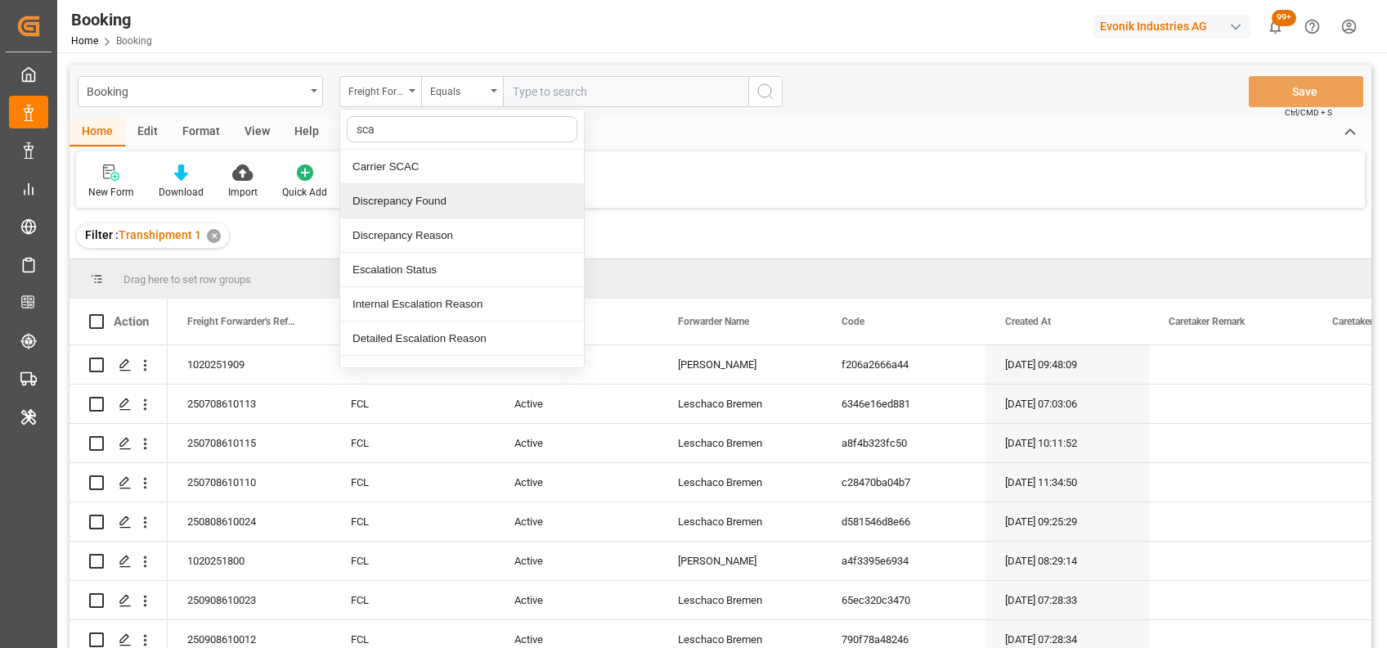
type input "scac"
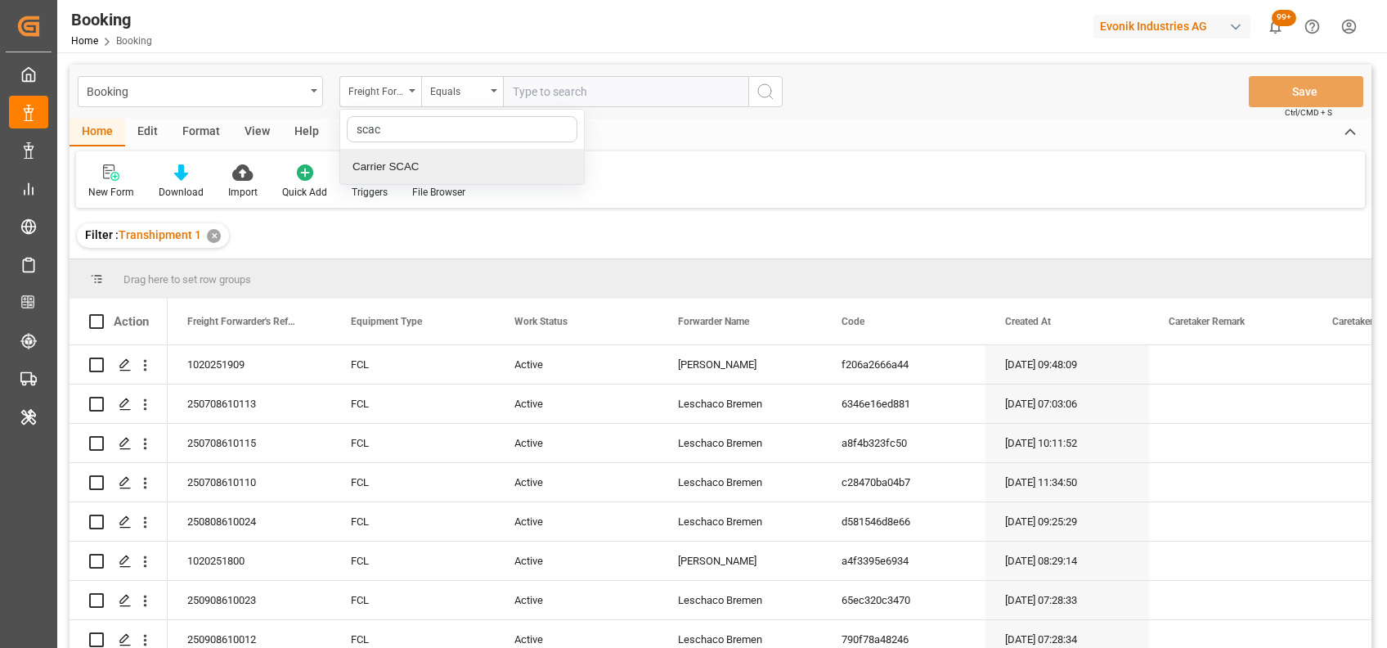
click at [379, 167] on div "Carrier SCAC" at bounding box center [462, 167] width 244 height 34
click at [552, 102] on input "text" at bounding box center [625, 91] width 245 height 31
type input "cosu"
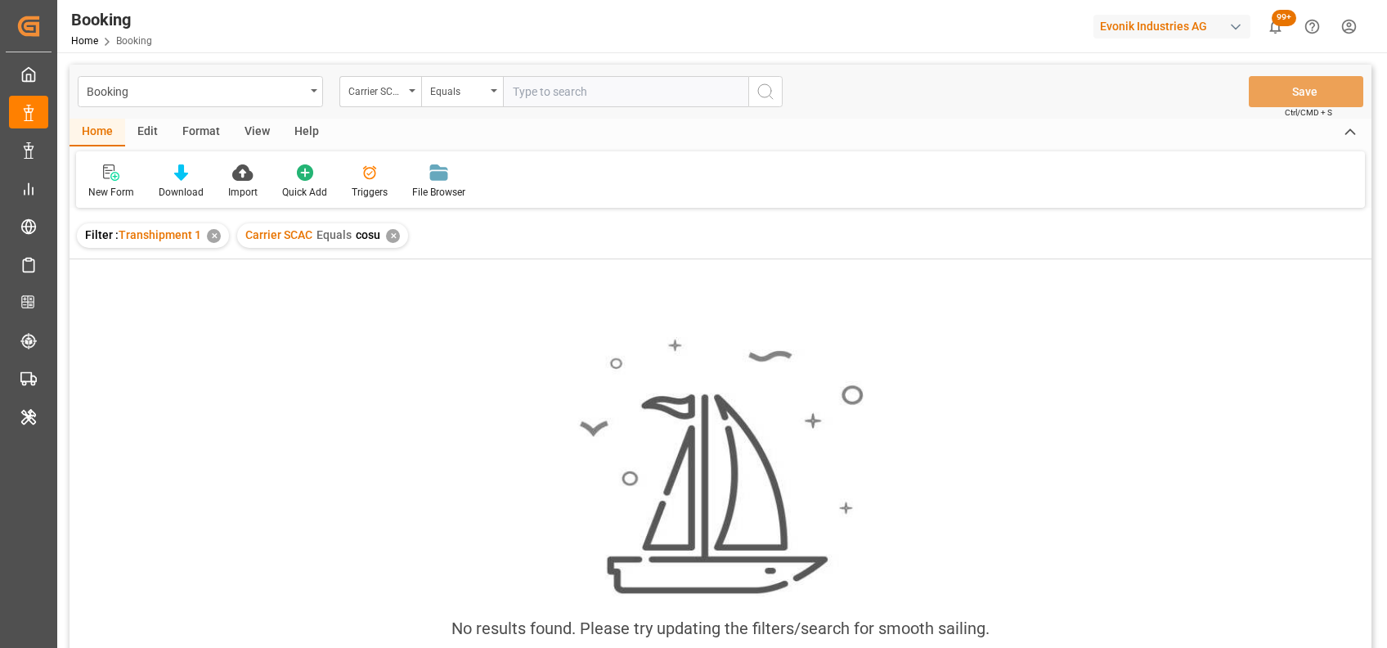
click at [393, 236] on div "✕" at bounding box center [393, 236] width 14 height 14
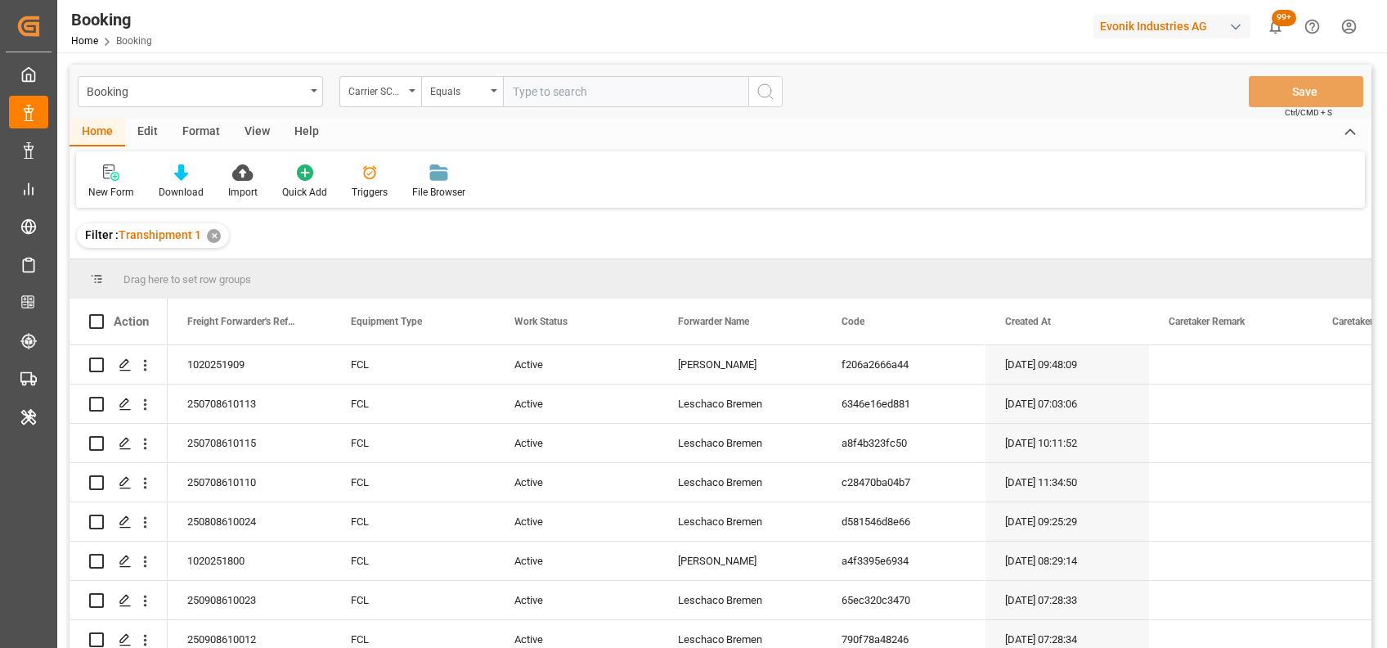
click at [577, 97] on input "text" at bounding box center [625, 91] width 245 height 31
type input "cosu"
click at [243, 136] on div "View" at bounding box center [257, 133] width 50 height 28
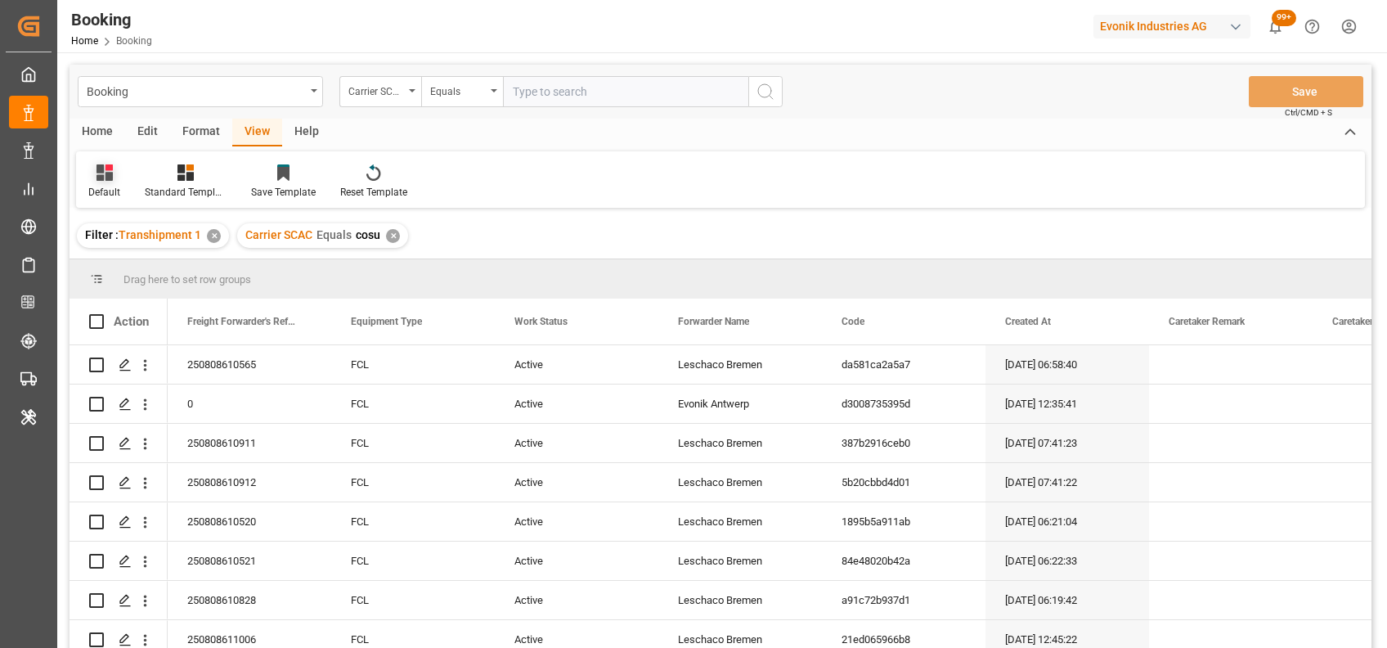
click at [109, 176] on icon at bounding box center [105, 172] width 16 height 16
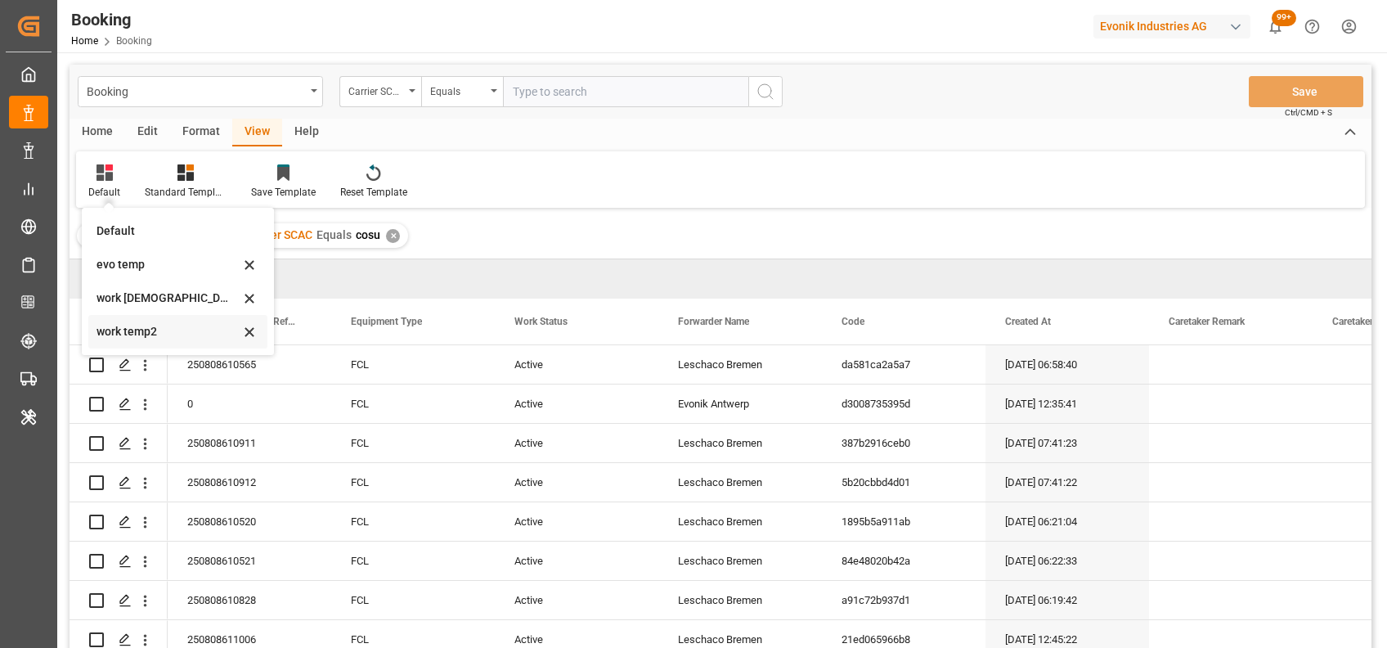
click at [147, 319] on div "work temp2" at bounding box center [177, 332] width 179 height 34
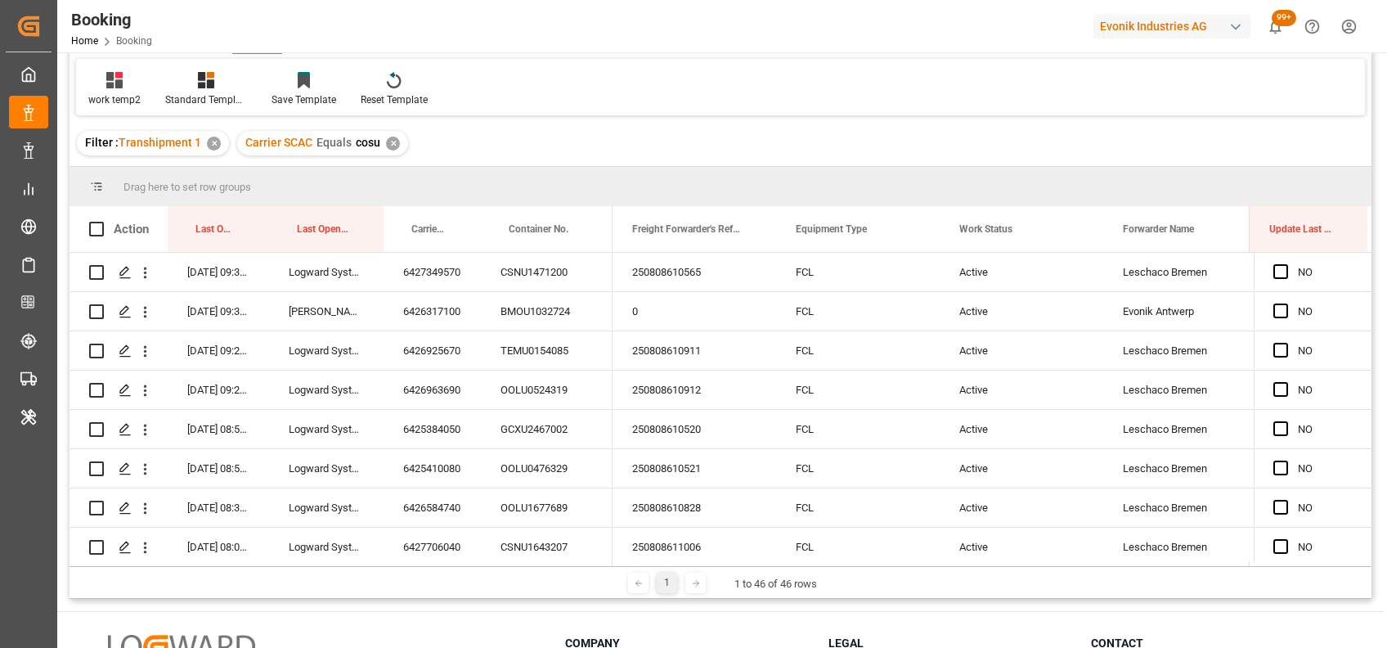
scroll to position [93, 0]
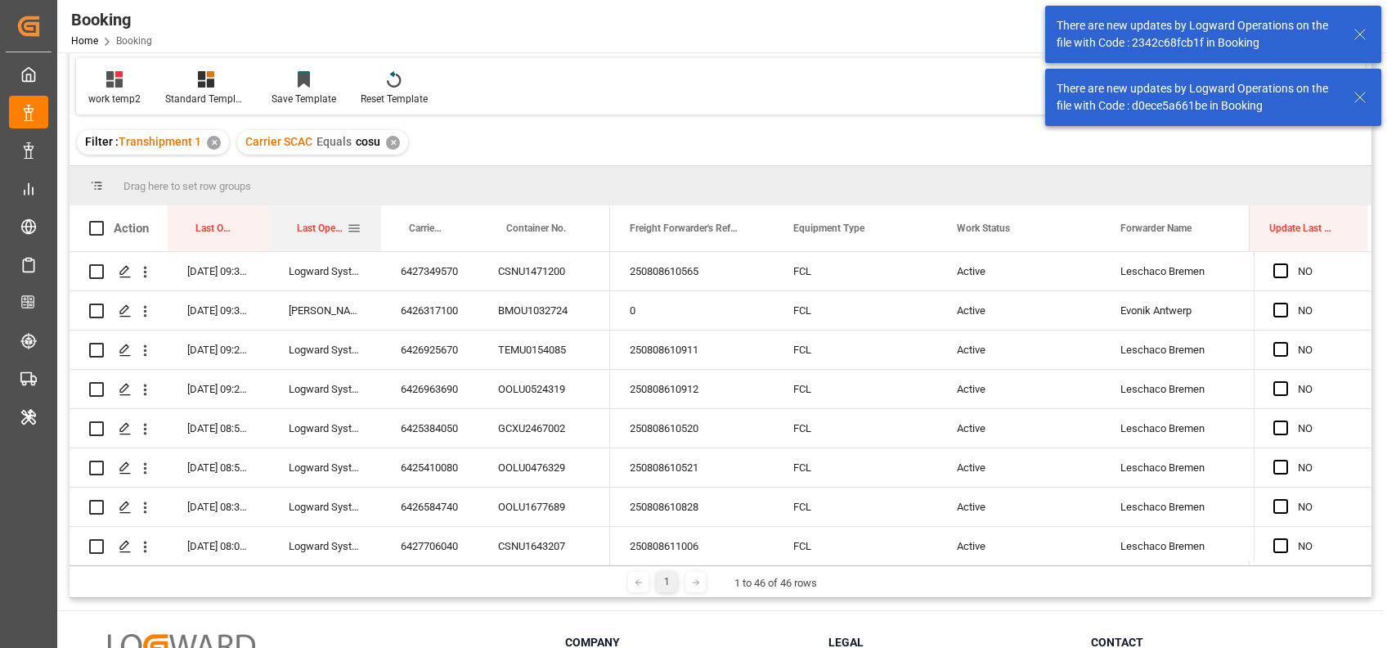
drag, startPoint x: 380, startPoint y: 236, endPoint x: 329, endPoint y: 231, distance: 51.7
click at [378, 231] on div at bounding box center [381, 228] width 7 height 46
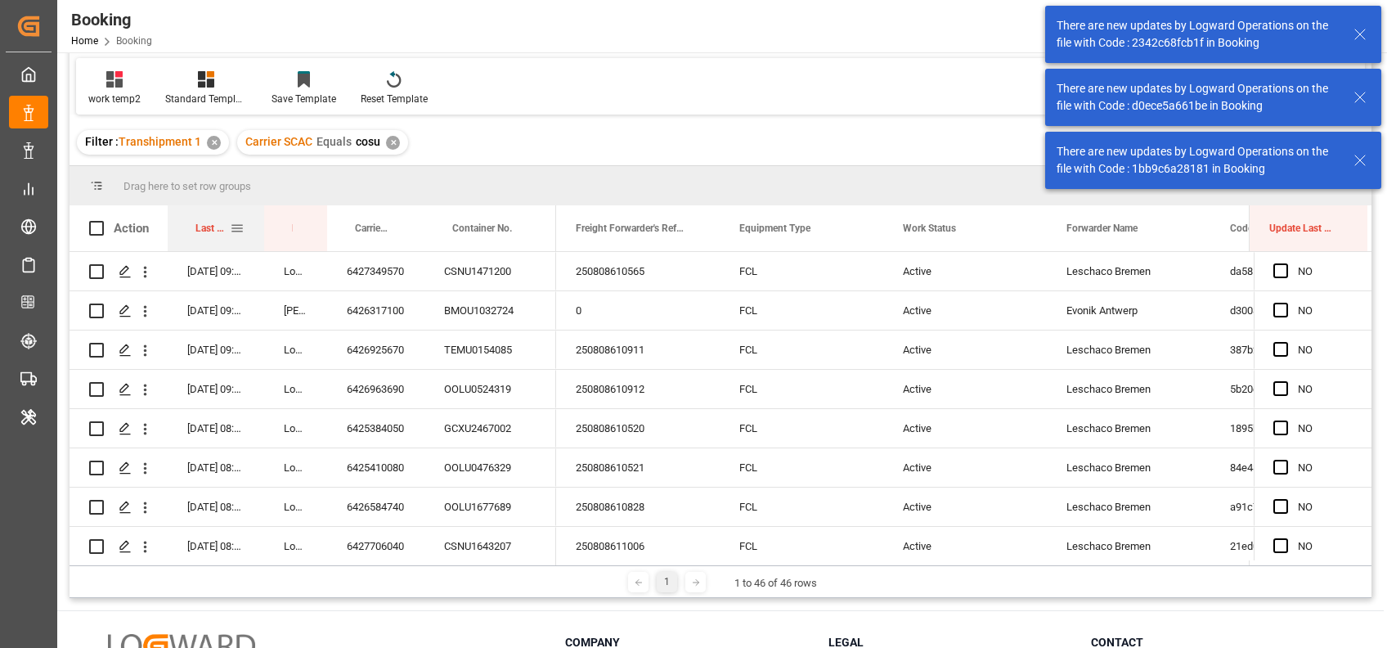
drag, startPoint x: 267, startPoint y: 217, endPoint x: 258, endPoint y: 217, distance: 9.0
click at [261, 217] on div at bounding box center [264, 228] width 7 height 46
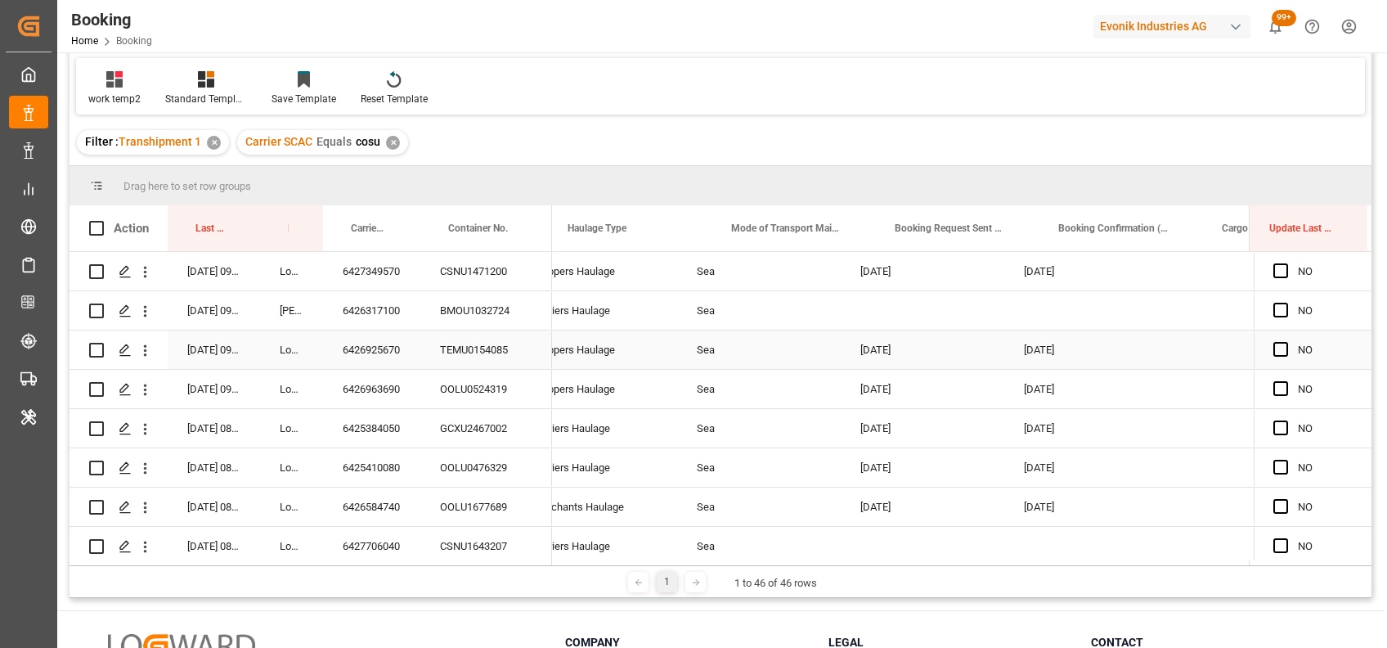
scroll to position [0, 0]
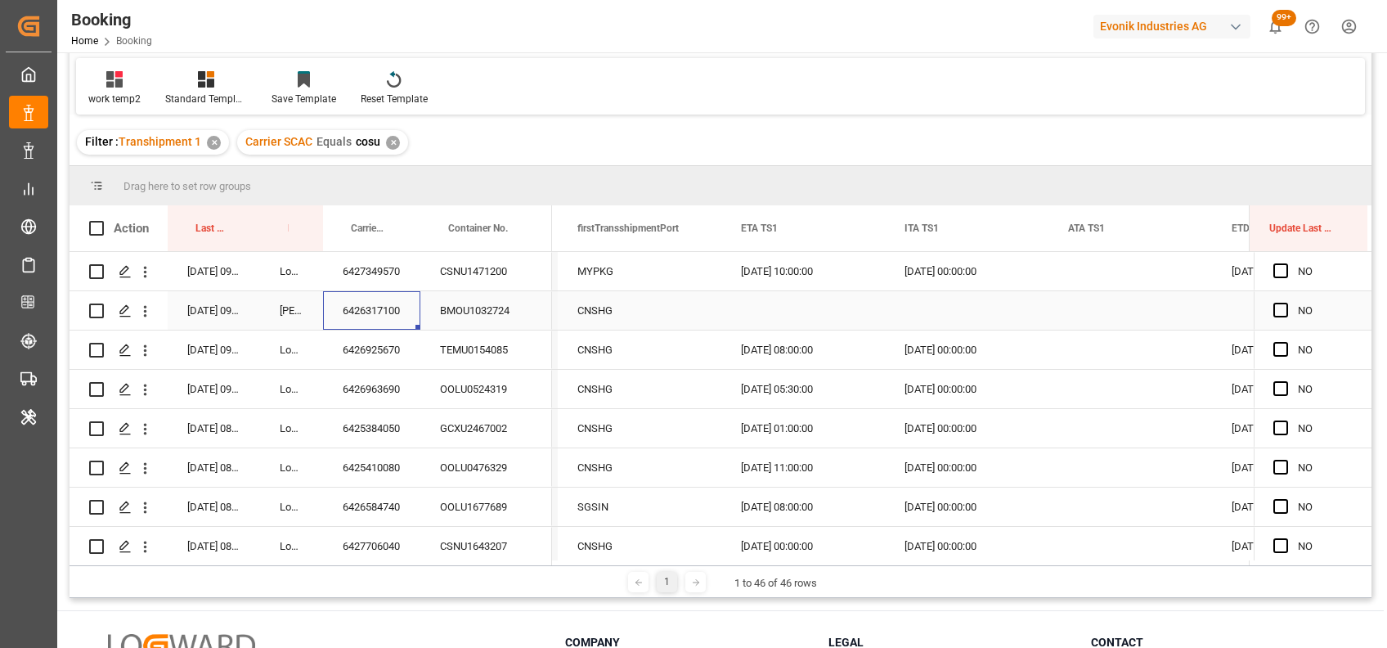
click at [387, 303] on div "6426317100" at bounding box center [371, 310] width 97 height 38
click at [143, 312] on icon "open menu" at bounding box center [145, 311] width 17 height 17
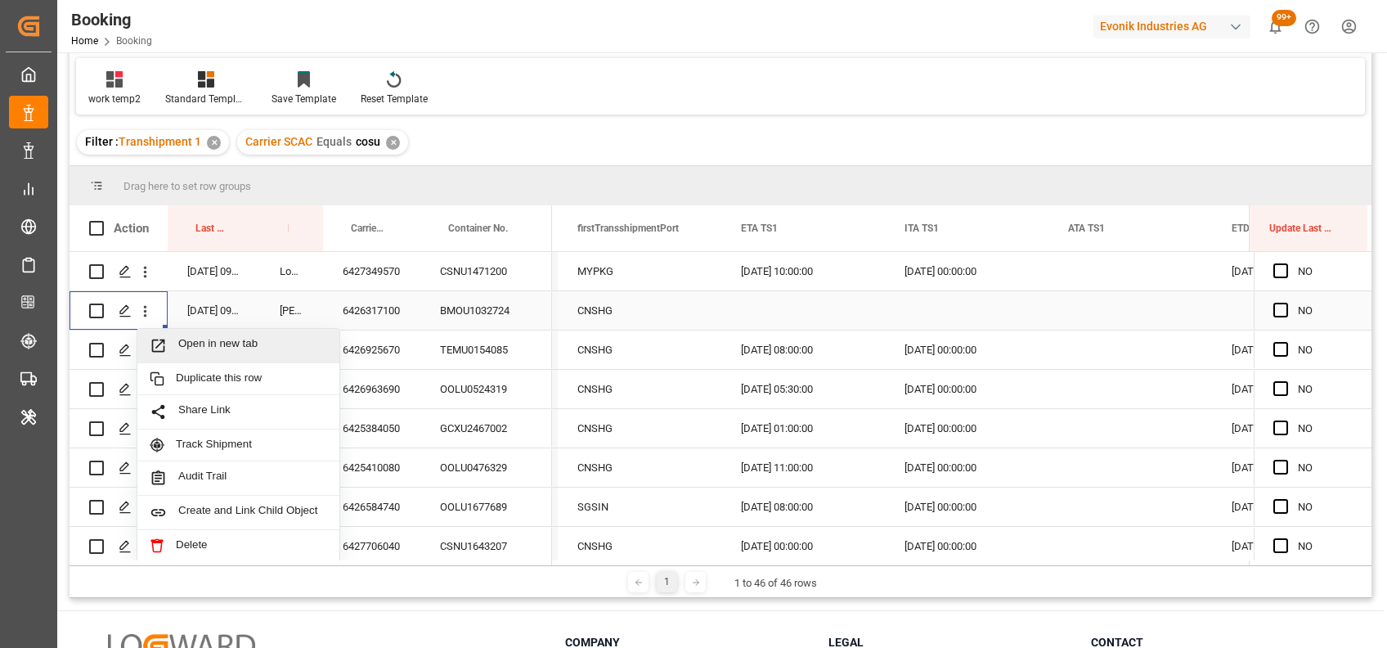
click at [230, 345] on span "Open in new tab" at bounding box center [252, 345] width 149 height 17
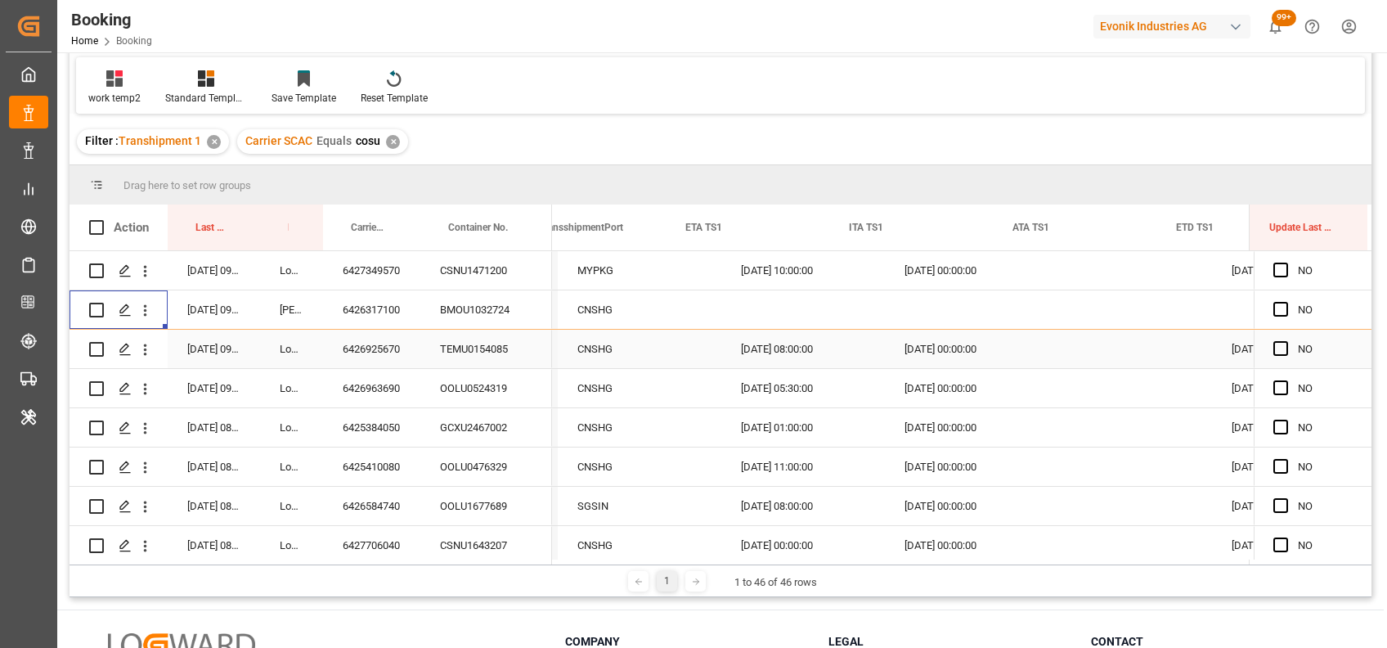
scroll to position [0, 16766]
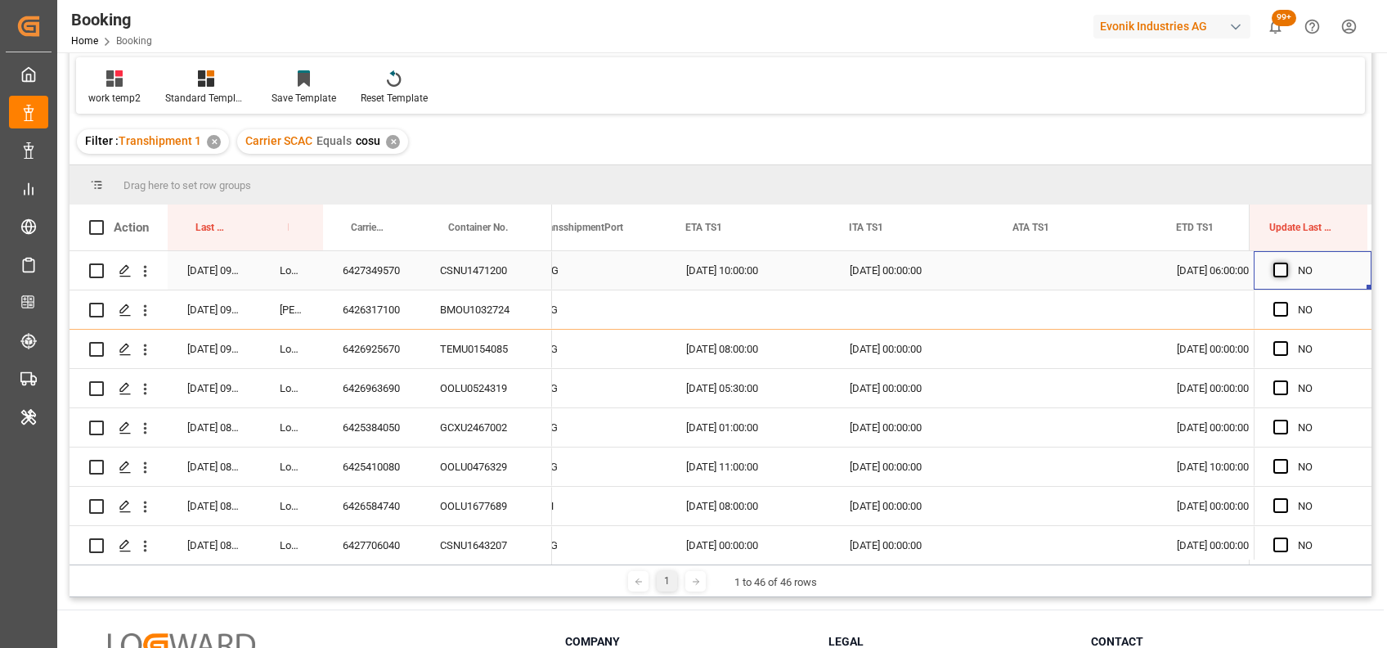
click at [1274, 270] on span "Press SPACE to select this row." at bounding box center [1281, 270] width 15 height 15
click at [1286, 263] on input "Press SPACE to select this row." at bounding box center [1286, 263] width 0 height 0
click at [1274, 305] on span "Press SPACE to select this row." at bounding box center [1281, 309] width 15 height 15
click at [1286, 302] on input "Press SPACE to select this row." at bounding box center [1286, 302] width 0 height 0
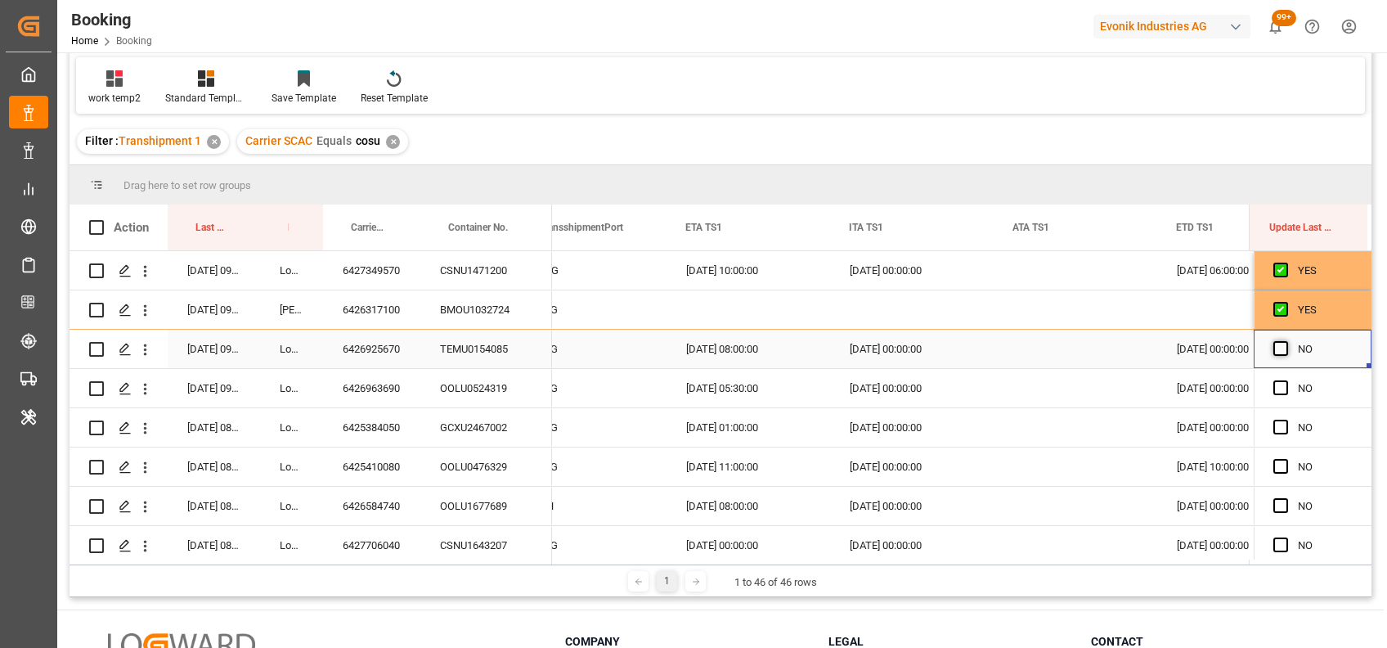
click at [1278, 346] on span "Press SPACE to select this row." at bounding box center [1281, 348] width 15 height 15
click at [1286, 341] on input "Press SPACE to select this row." at bounding box center [1286, 341] width 0 height 0
click at [1274, 389] on span "Press SPACE to select this row." at bounding box center [1281, 387] width 15 height 15
click at [1286, 380] on input "Press SPACE to select this row." at bounding box center [1286, 380] width 0 height 0
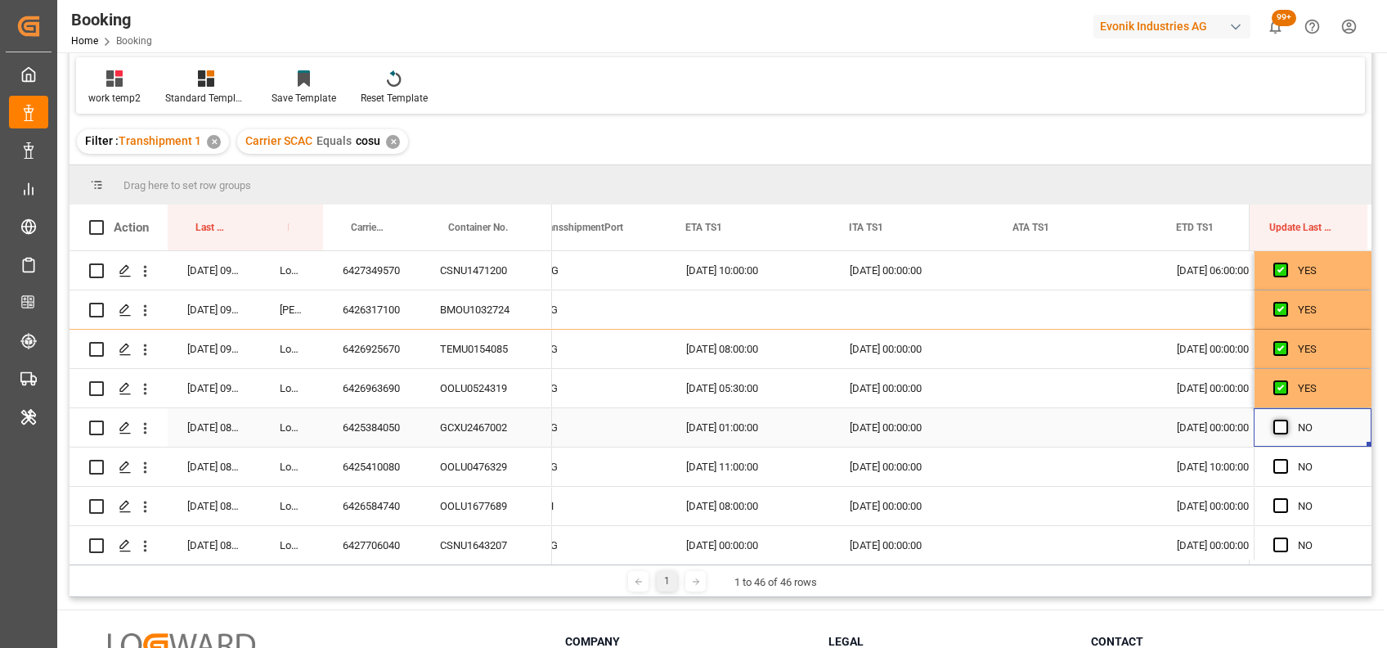
click at [1276, 426] on span "Press SPACE to select this row." at bounding box center [1281, 427] width 15 height 15
click at [1286, 420] on input "Press SPACE to select this row." at bounding box center [1286, 420] width 0 height 0
click at [1274, 465] on span "Press SPACE to select this row." at bounding box center [1281, 466] width 15 height 15
click at [1286, 459] on input "Press SPACE to select this row." at bounding box center [1286, 459] width 0 height 0
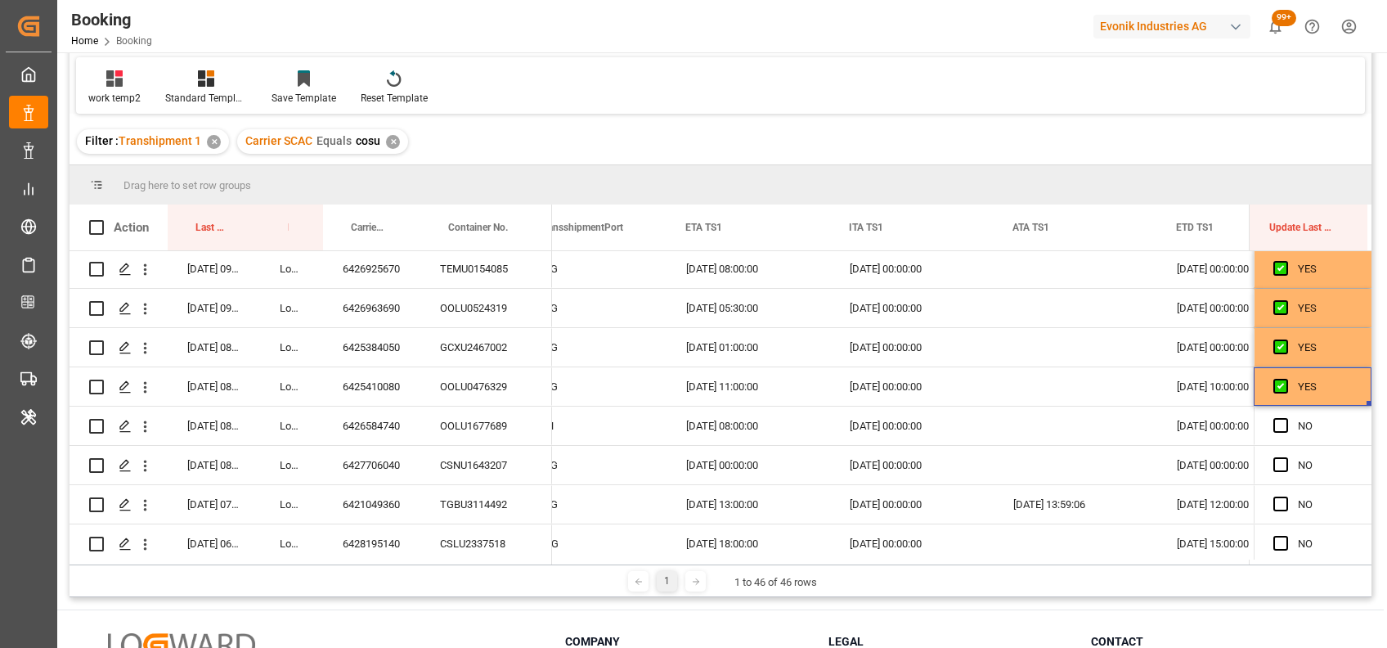
scroll to position [93, 0]
click at [1274, 419] on span "Press SPACE to select this row." at bounding box center [1281, 426] width 15 height 15
click at [1286, 419] on input "Press SPACE to select this row." at bounding box center [1286, 419] width 0 height 0
click at [1274, 463] on span "Press SPACE to select this row." at bounding box center [1281, 465] width 15 height 15
click at [1286, 458] on input "Press SPACE to select this row." at bounding box center [1286, 458] width 0 height 0
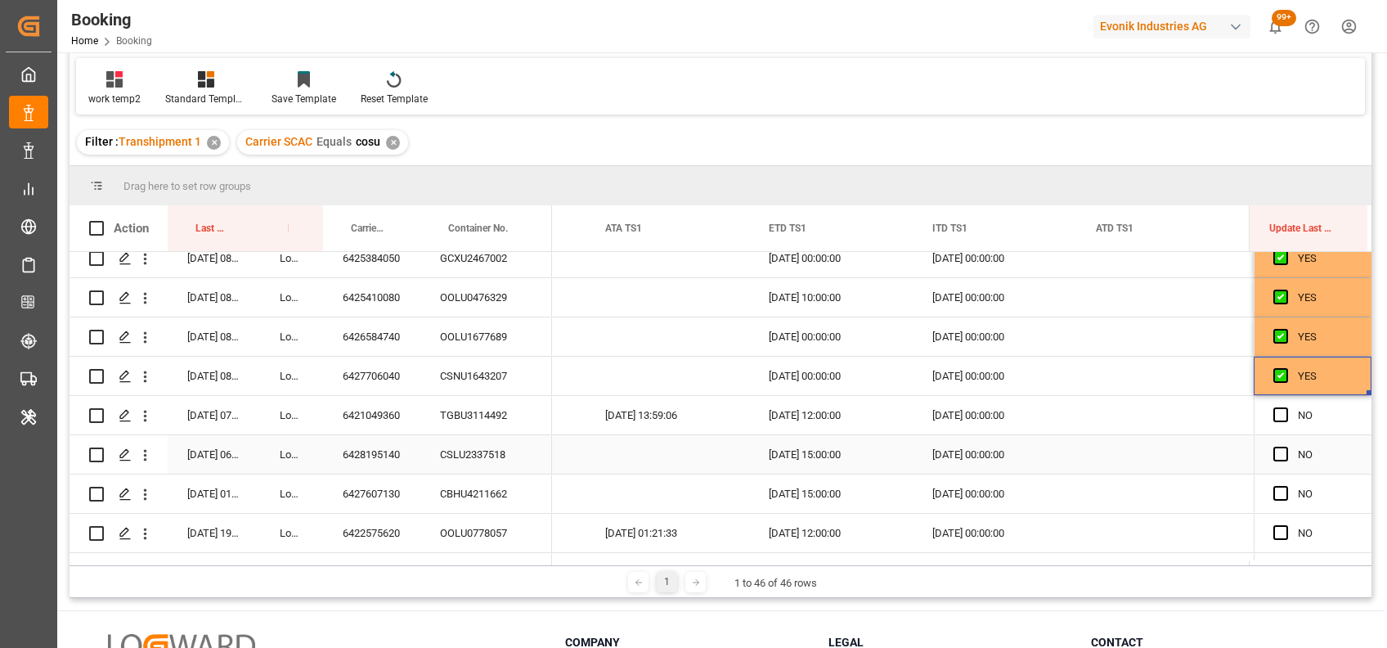
scroll to position [0, 17204]
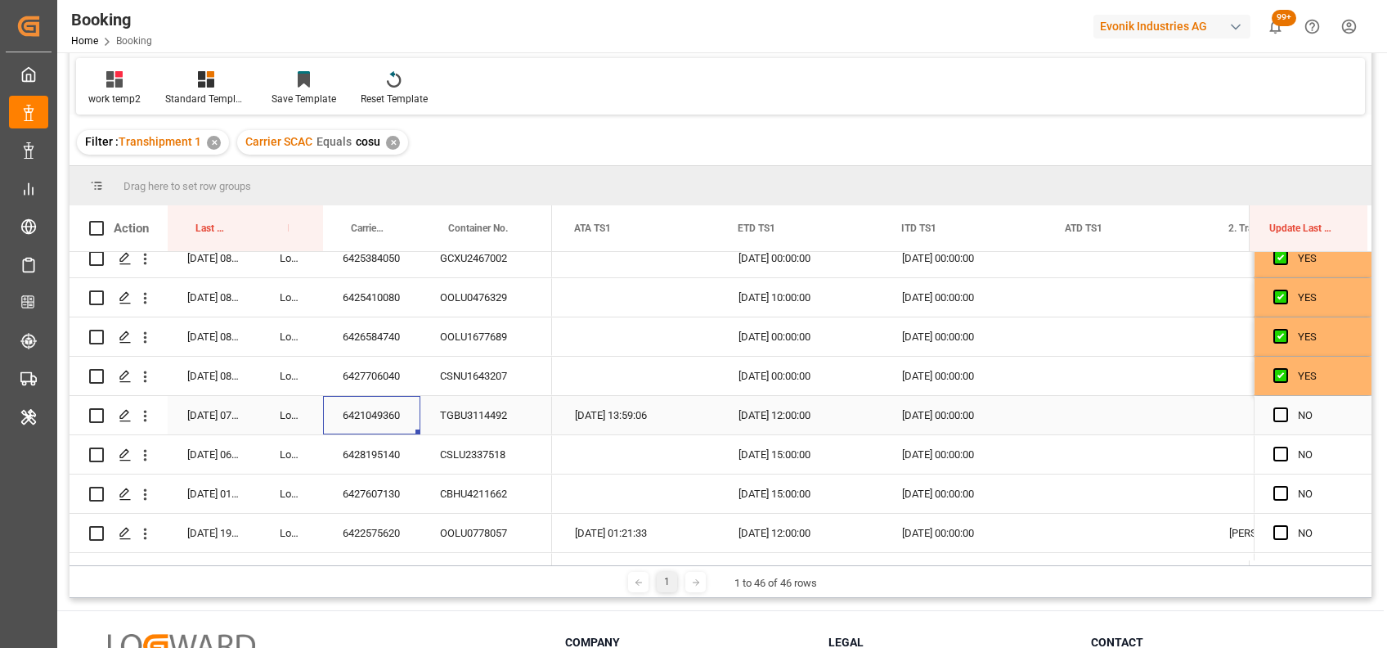
click at [377, 427] on div "6421049360" at bounding box center [371, 415] width 97 height 38
click at [1278, 410] on span "Press SPACE to select this row." at bounding box center [1281, 414] width 15 height 15
click at [1286, 407] on input "Press SPACE to select this row." at bounding box center [1286, 407] width 0 height 0
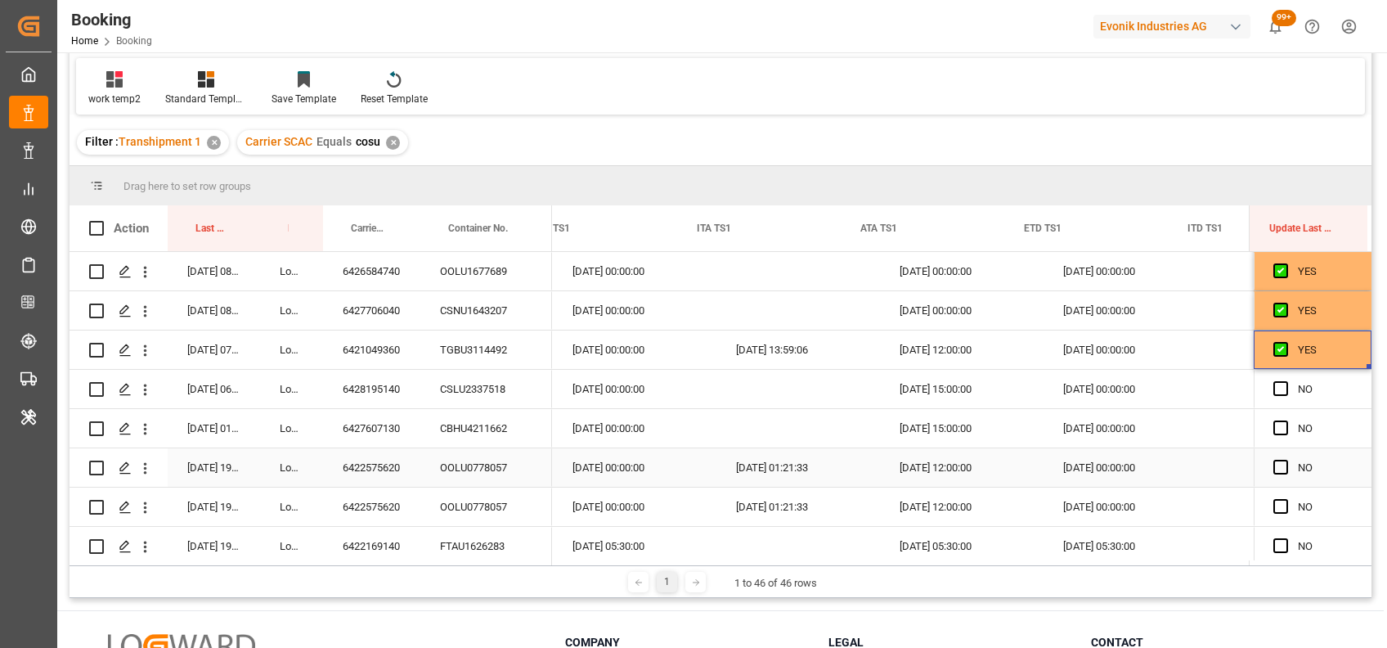
scroll to position [0, 16884]
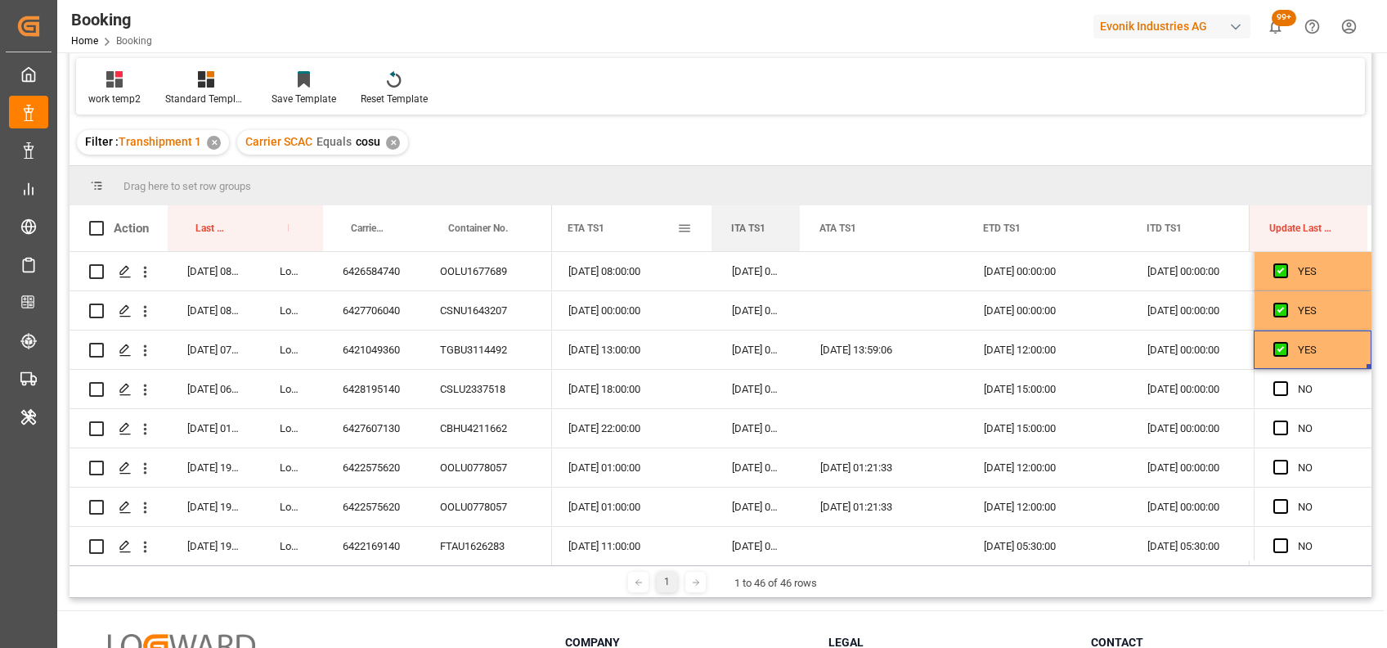
drag, startPoint x: 871, startPoint y: 222, endPoint x: 698, endPoint y: 227, distance: 173.5
click at [1277, 388] on span "Press SPACE to select this row." at bounding box center [1281, 388] width 15 height 15
click at [1286, 381] on input "Press SPACE to select this row." at bounding box center [1286, 381] width 0 height 0
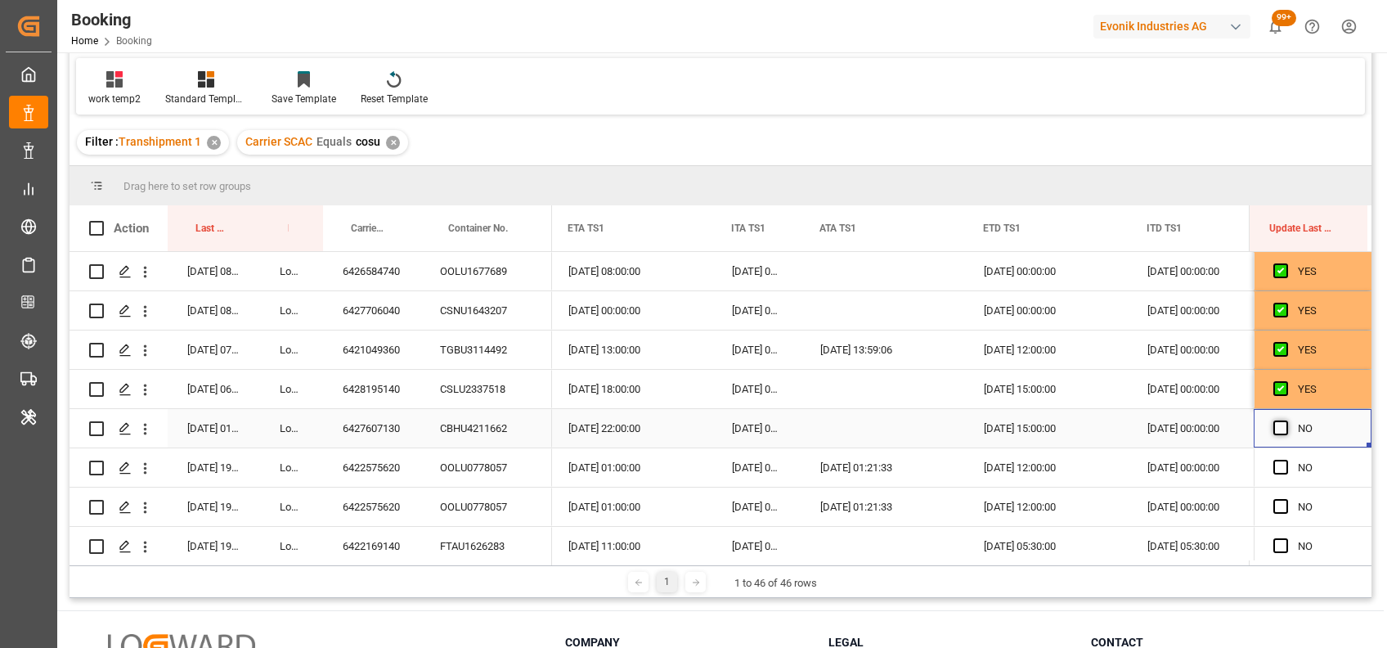
click at [1275, 424] on span "Press SPACE to select this row." at bounding box center [1281, 427] width 15 height 15
click at [1286, 420] on input "Press SPACE to select this row." at bounding box center [1286, 420] width 0 height 0
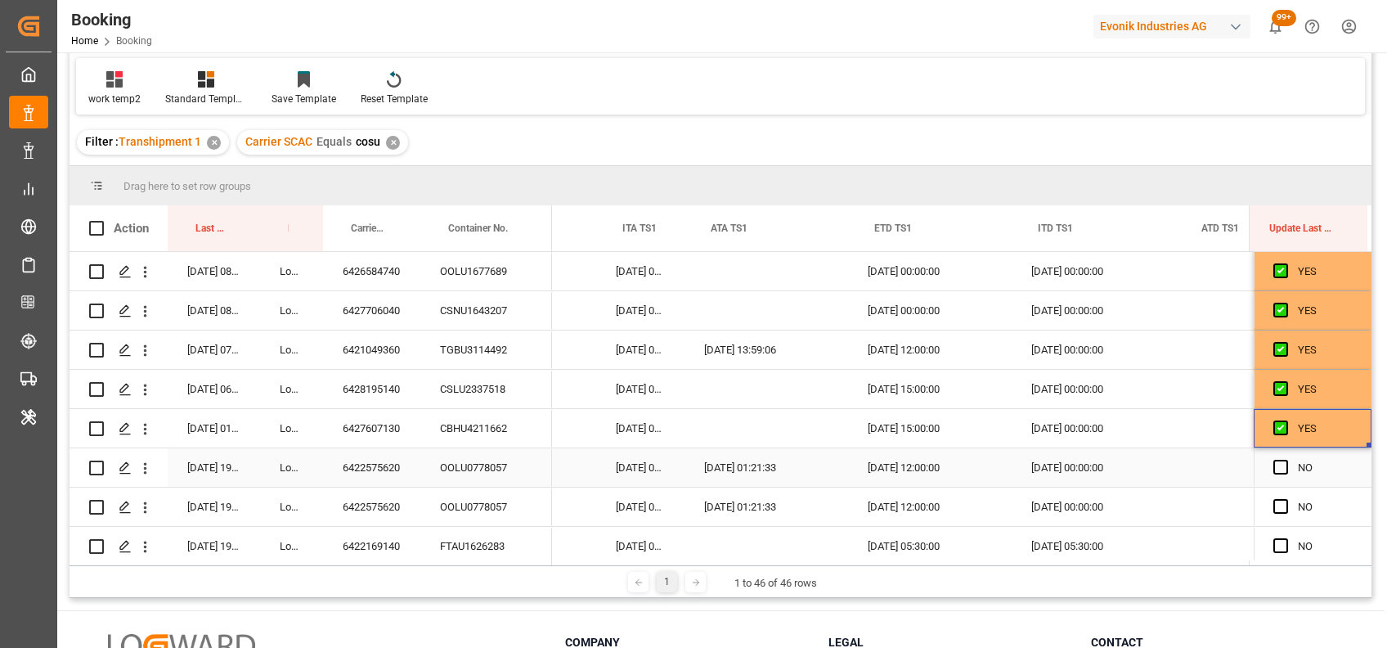
scroll to position [0, 16978]
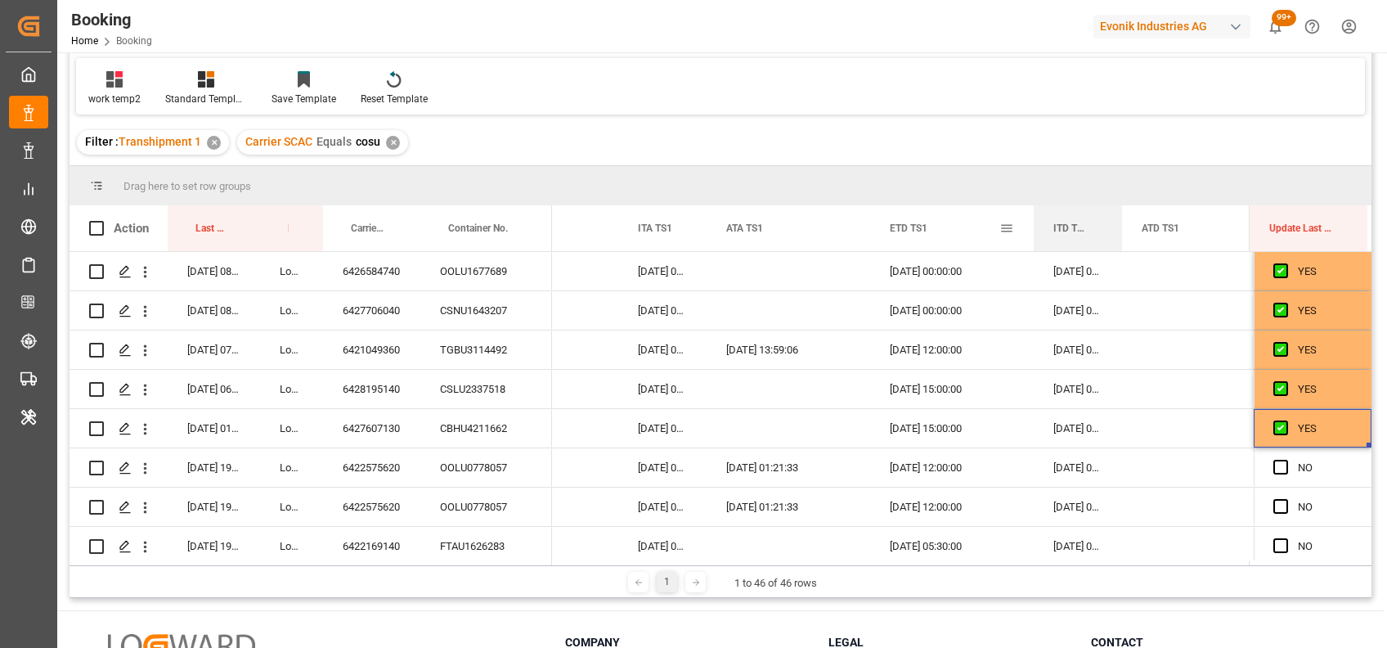
drag, startPoint x: 1195, startPoint y: 229, endPoint x: 1010, endPoint y: 229, distance: 184.9
click at [1278, 466] on span "Press SPACE to select this row." at bounding box center [1281, 467] width 15 height 15
click at [1286, 460] on input "Press SPACE to select this row." at bounding box center [1286, 460] width 0 height 0
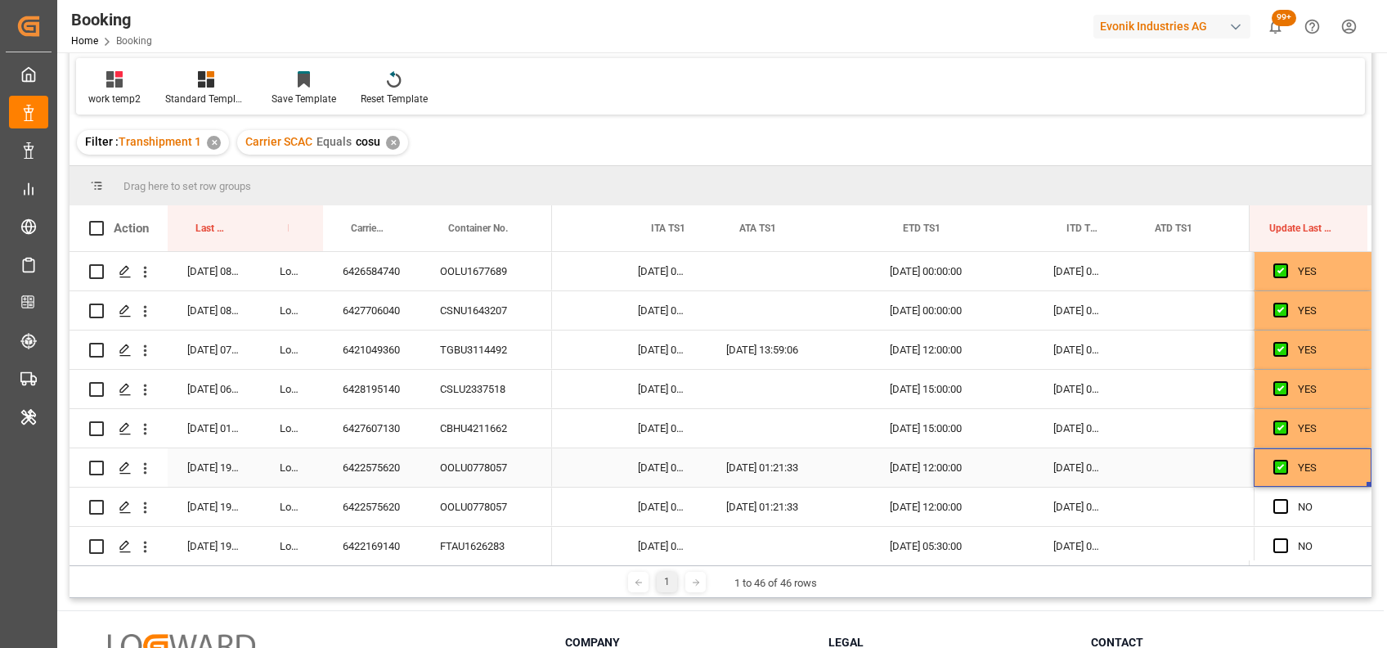
scroll to position [0, 16894]
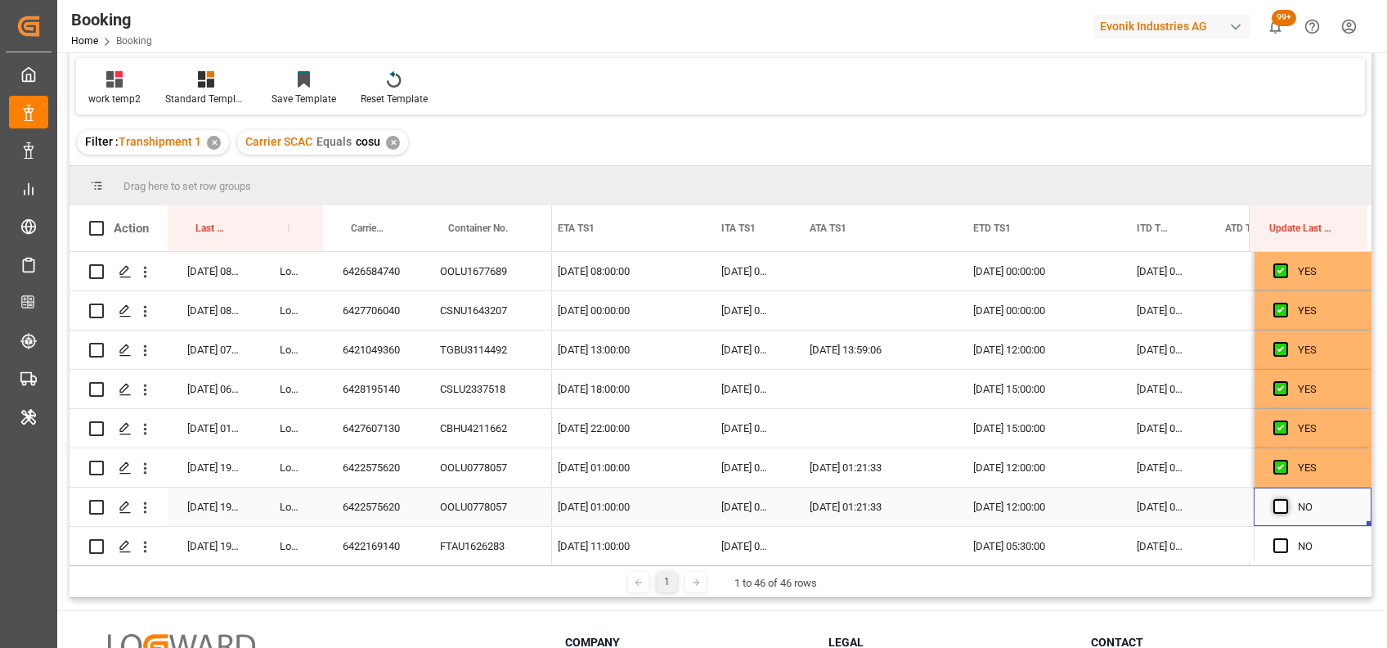
click at [1278, 504] on span "Press SPACE to select this row." at bounding box center [1281, 506] width 15 height 15
click at [1286, 499] on input "Press SPACE to select this row." at bounding box center [1286, 499] width 0 height 0
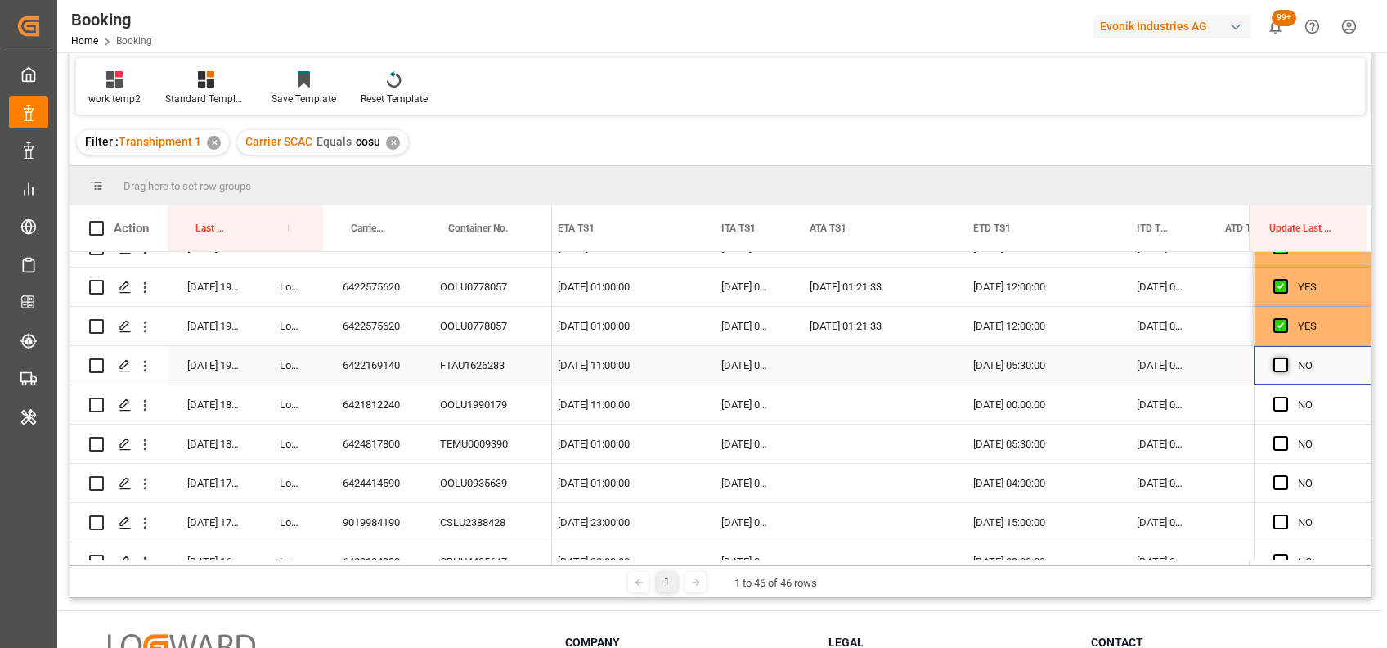
click at [1276, 360] on span "Press SPACE to select this row." at bounding box center [1281, 364] width 15 height 15
click at [1286, 357] on input "Press SPACE to select this row." at bounding box center [1286, 357] width 0 height 0
click at [1274, 403] on span "Press SPACE to select this row." at bounding box center [1281, 404] width 15 height 15
click at [1286, 397] on input "Press SPACE to select this row." at bounding box center [1286, 397] width 0 height 0
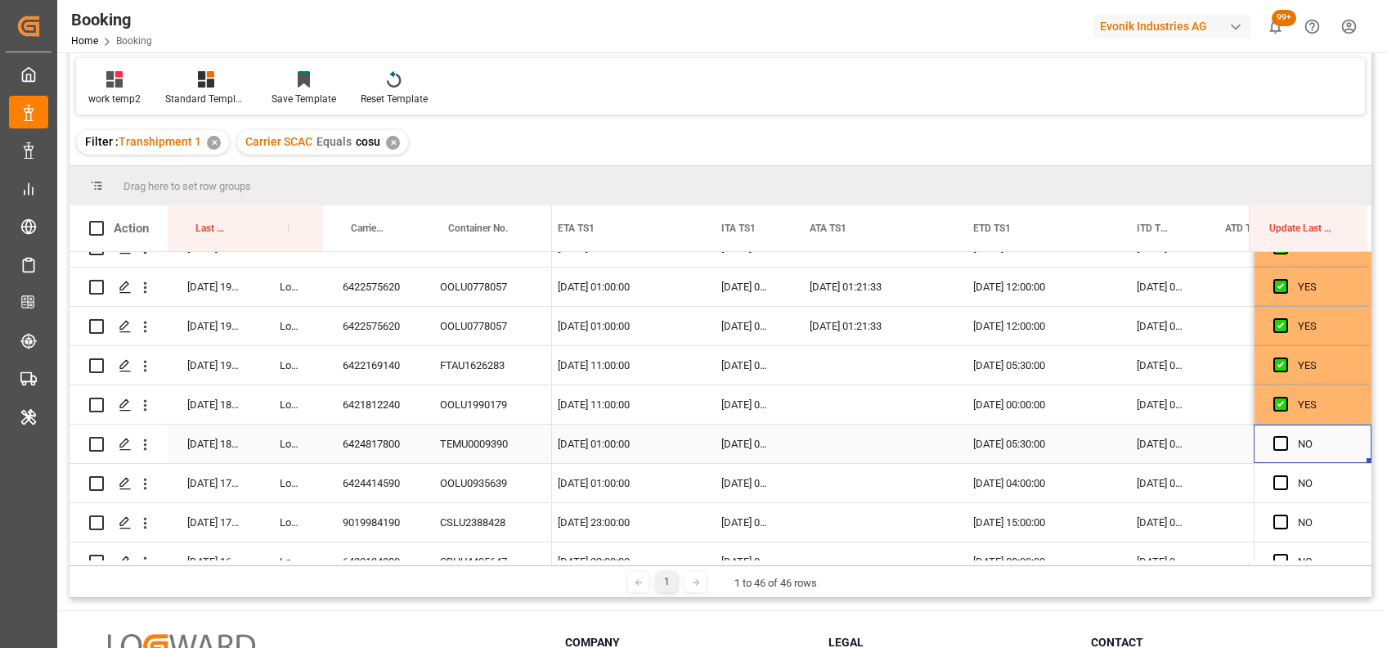
click at [1281, 451] on div "Press SPACE to select this row." at bounding box center [1286, 444] width 25 height 38
click at [1274, 438] on span "Press SPACE to select this row." at bounding box center [1281, 443] width 15 height 15
click at [1286, 436] on input "Press SPACE to select this row." at bounding box center [1286, 436] width 0 height 0
click at [402, 478] on div "6424414590" at bounding box center [371, 483] width 97 height 38
click at [1274, 484] on span "Press SPACE to select this row." at bounding box center [1281, 482] width 15 height 15
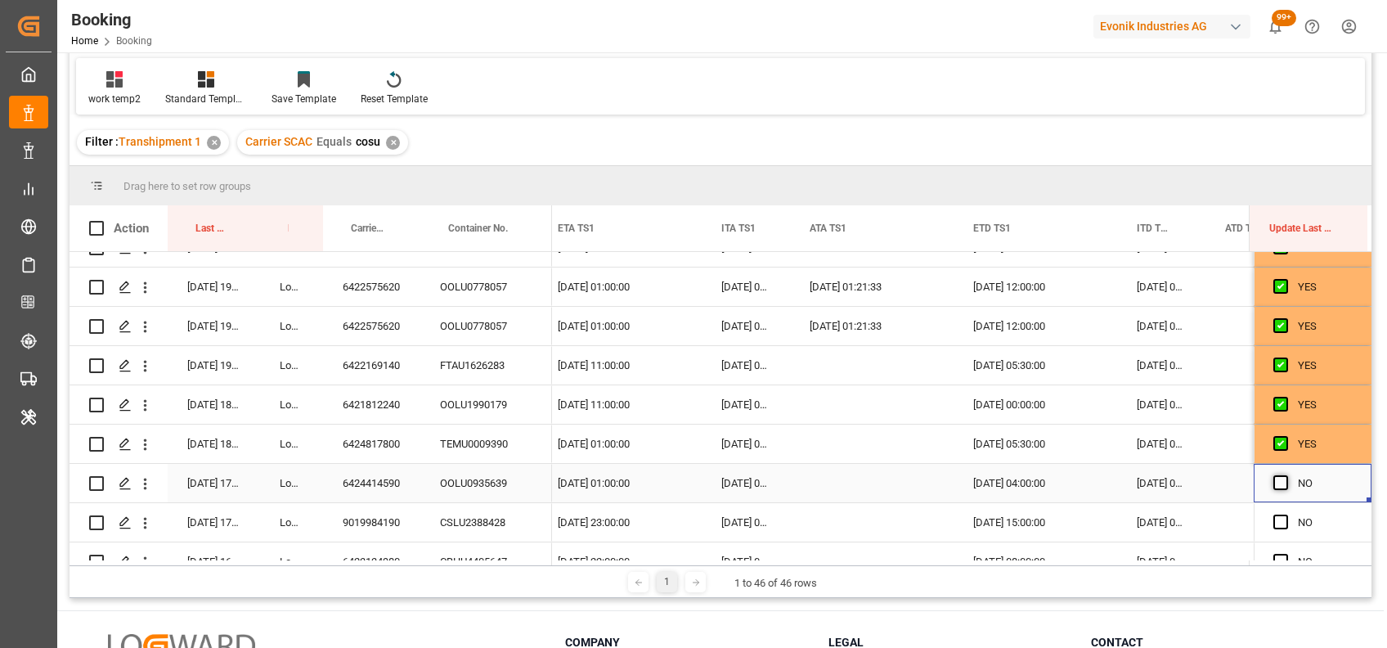
click at [1286, 475] on input "Press SPACE to select this row." at bounding box center [1286, 475] width 0 height 0
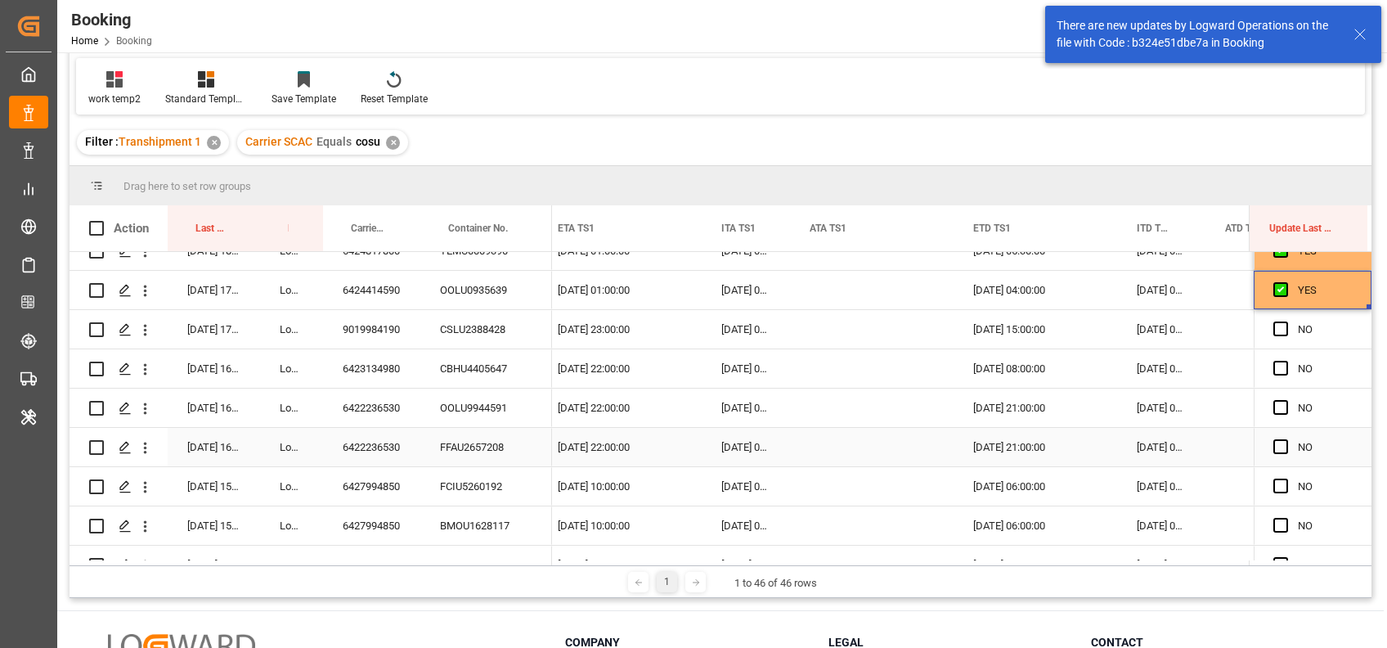
scroll to position [610, 0]
click at [1276, 326] on span "Press SPACE to select this row." at bounding box center [1281, 328] width 15 height 15
click at [1286, 321] on input "Press SPACE to select this row." at bounding box center [1286, 321] width 0 height 0
click at [370, 367] on div "6423134980" at bounding box center [371, 367] width 97 height 38
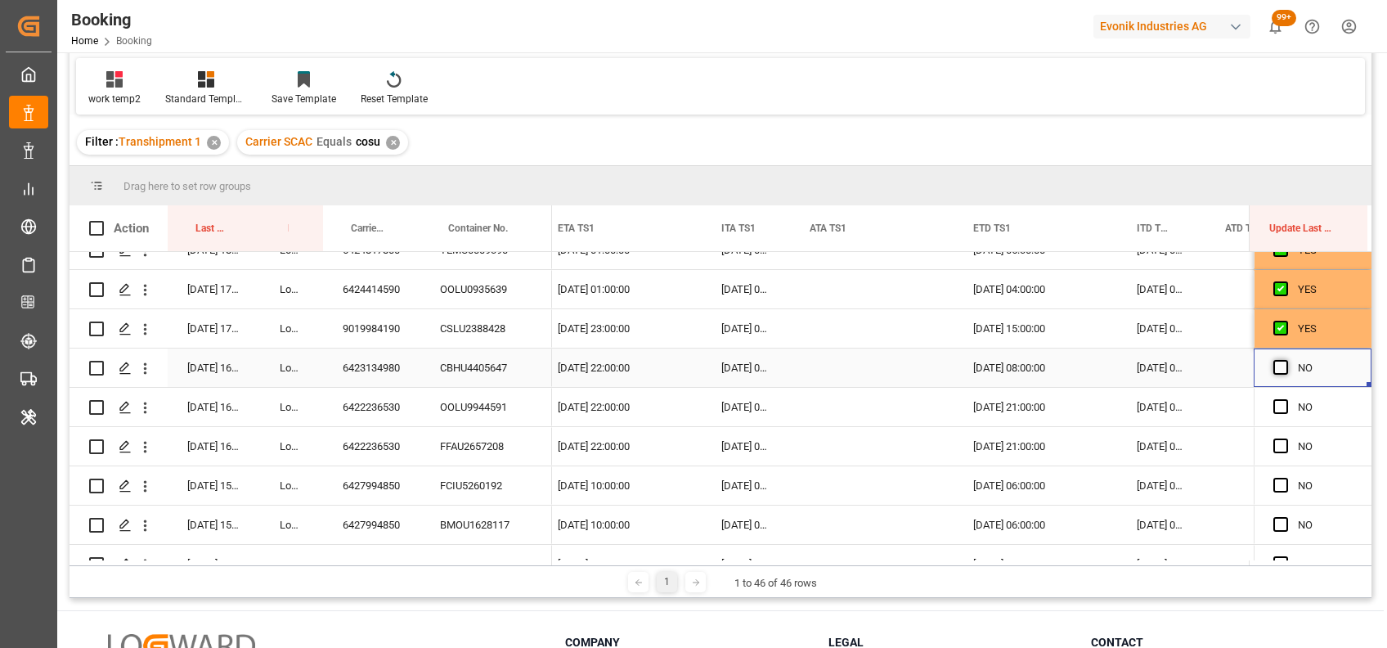
click at [1274, 365] on span "Press SPACE to select this row." at bounding box center [1281, 367] width 15 height 15
click at [1286, 360] on input "Press SPACE to select this row." at bounding box center [1286, 360] width 0 height 0
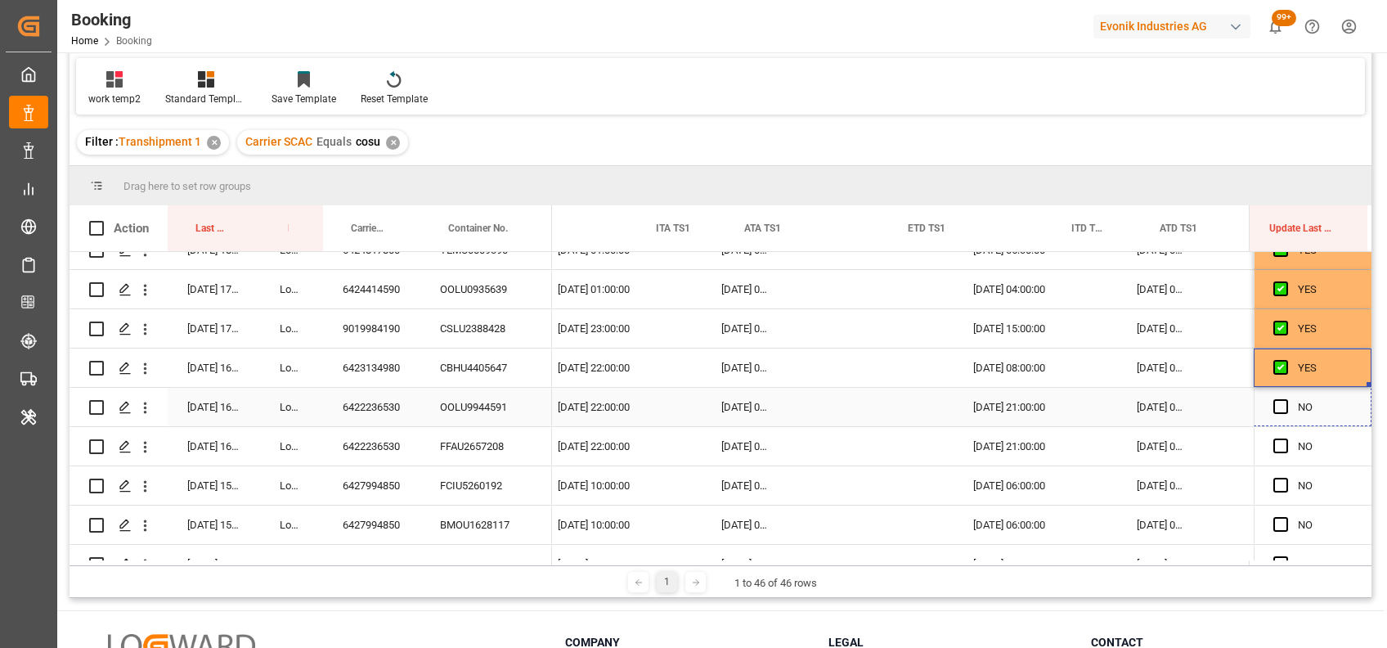
scroll to position [0, 16960]
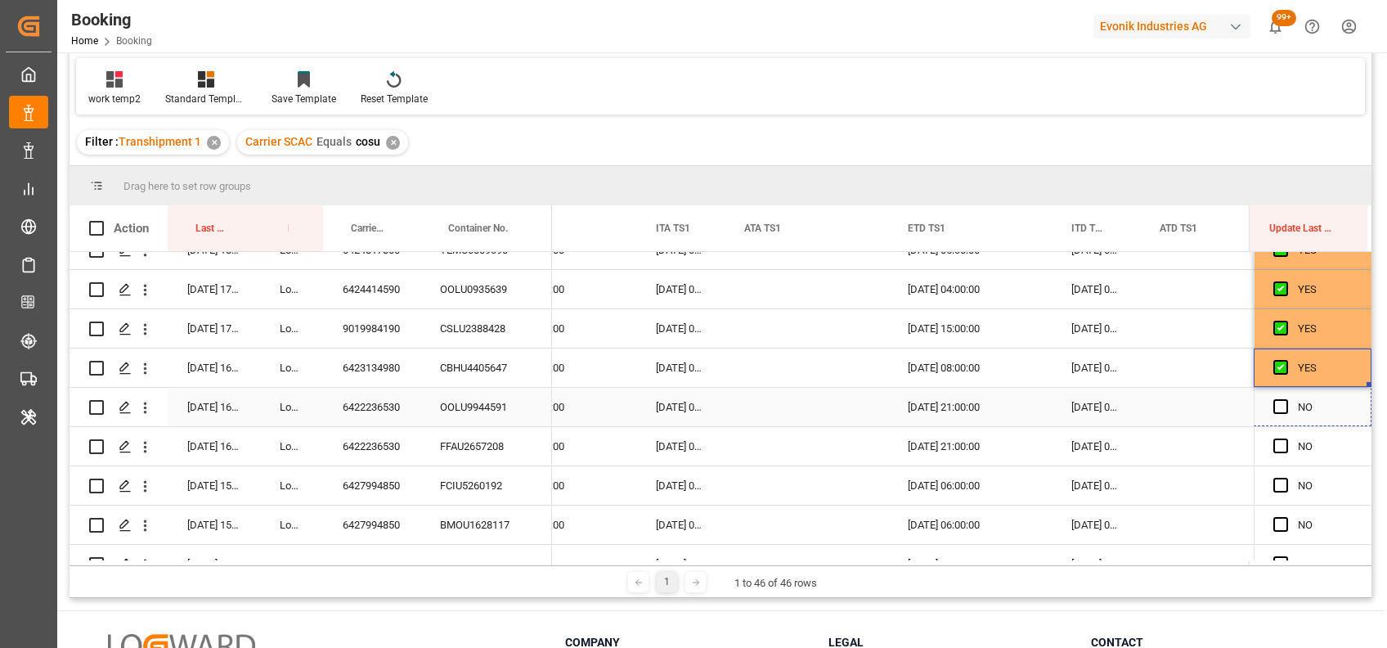
drag, startPoint x: 1362, startPoint y: 384, endPoint x: 1352, endPoint y: 505, distance: 122.3
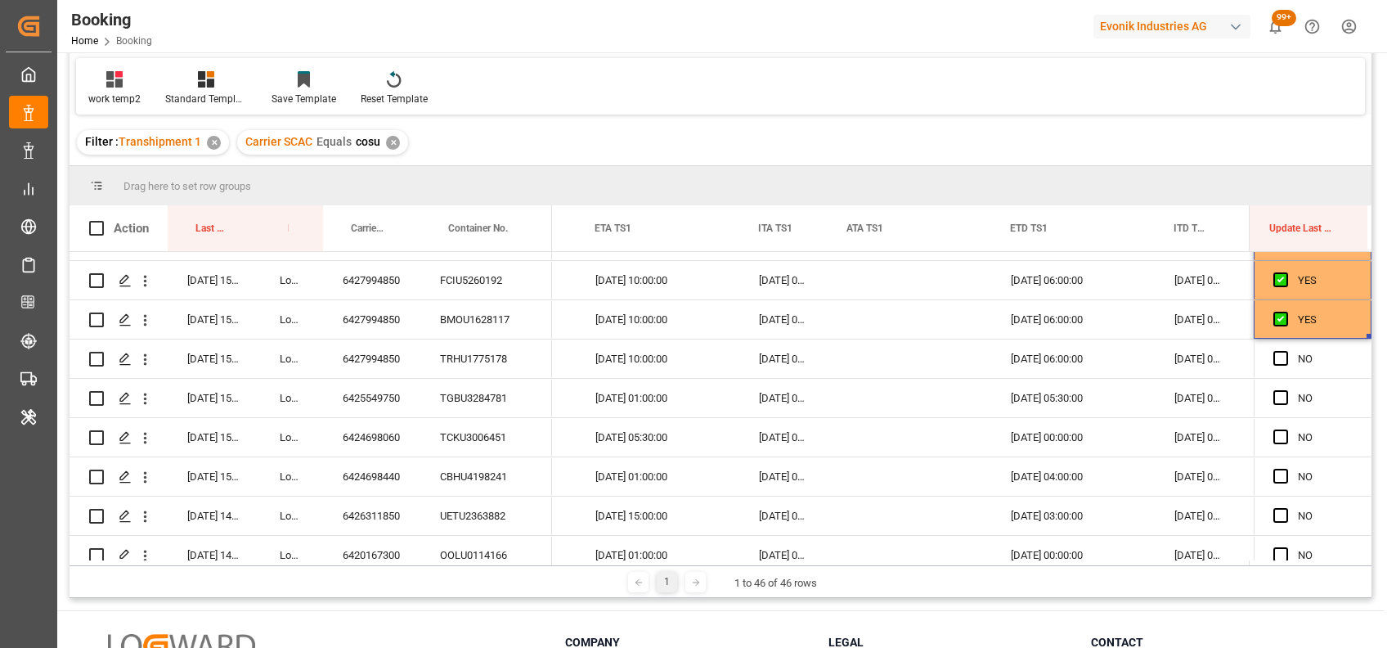
scroll to position [818, 0]
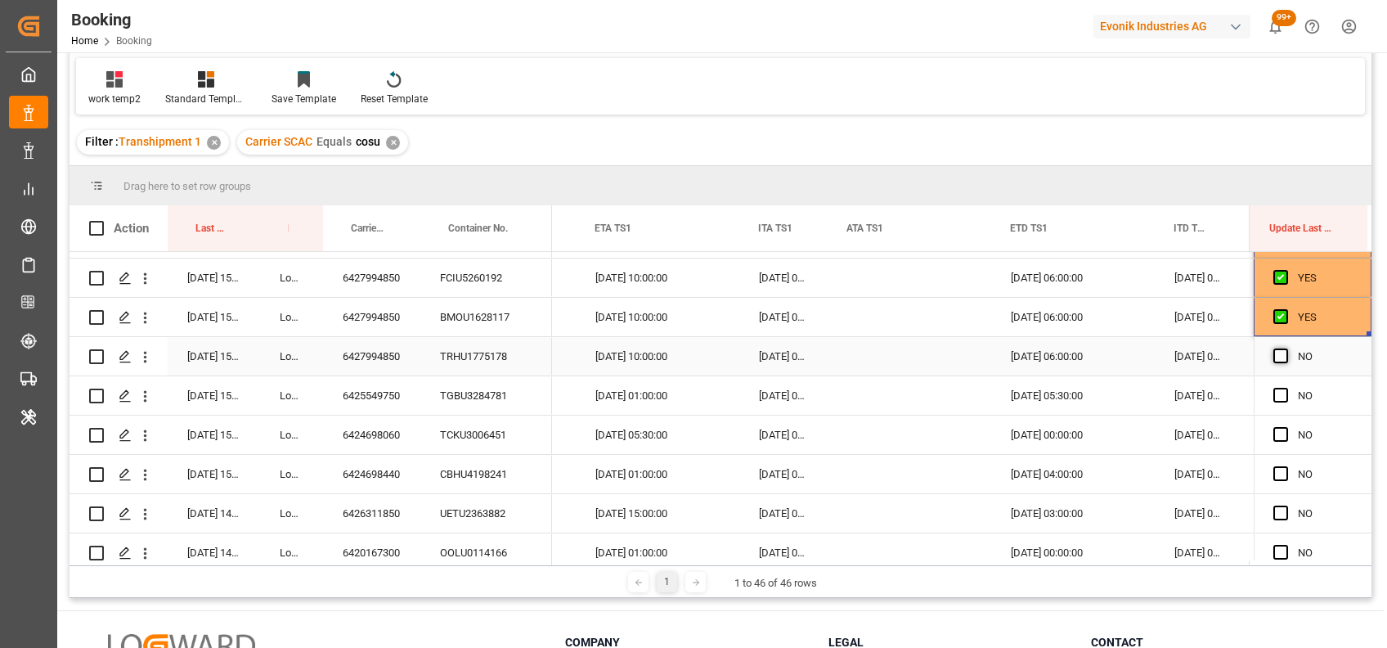
click at [1277, 357] on span "Press SPACE to select this row." at bounding box center [1281, 355] width 15 height 15
click at [1286, 348] on input "Press SPACE to select this row." at bounding box center [1286, 348] width 0 height 0
click at [1276, 400] on span "Press SPACE to select this row." at bounding box center [1281, 395] width 15 height 15
click at [1286, 388] on input "Press SPACE to select this row." at bounding box center [1286, 388] width 0 height 0
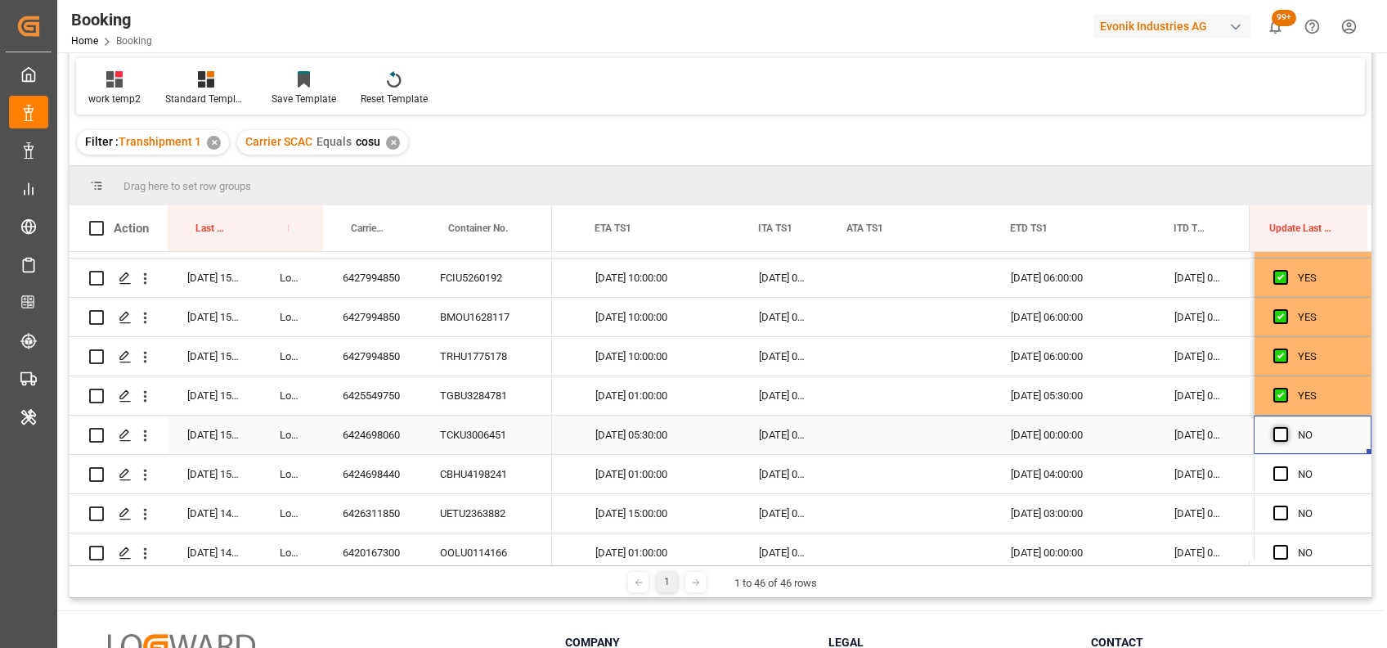
click at [1278, 429] on span "Press SPACE to select this row." at bounding box center [1281, 434] width 15 height 15
click at [1286, 427] on input "Press SPACE to select this row." at bounding box center [1286, 427] width 0 height 0
click at [1274, 469] on span "Press SPACE to select this row." at bounding box center [1281, 473] width 15 height 15
click at [1286, 466] on input "Press SPACE to select this row." at bounding box center [1286, 466] width 0 height 0
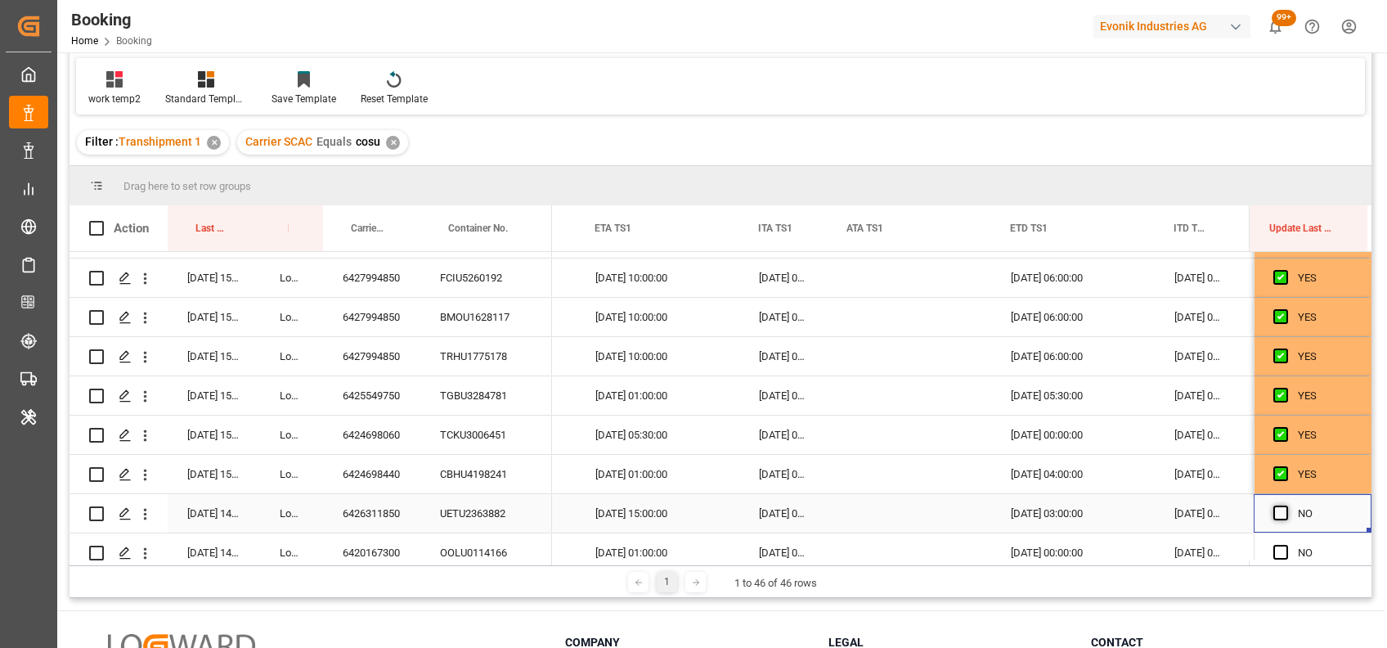
click at [1276, 517] on span "Press SPACE to select this row." at bounding box center [1281, 512] width 15 height 15
click at [1286, 505] on input "Press SPACE to select this row." at bounding box center [1286, 505] width 0 height 0
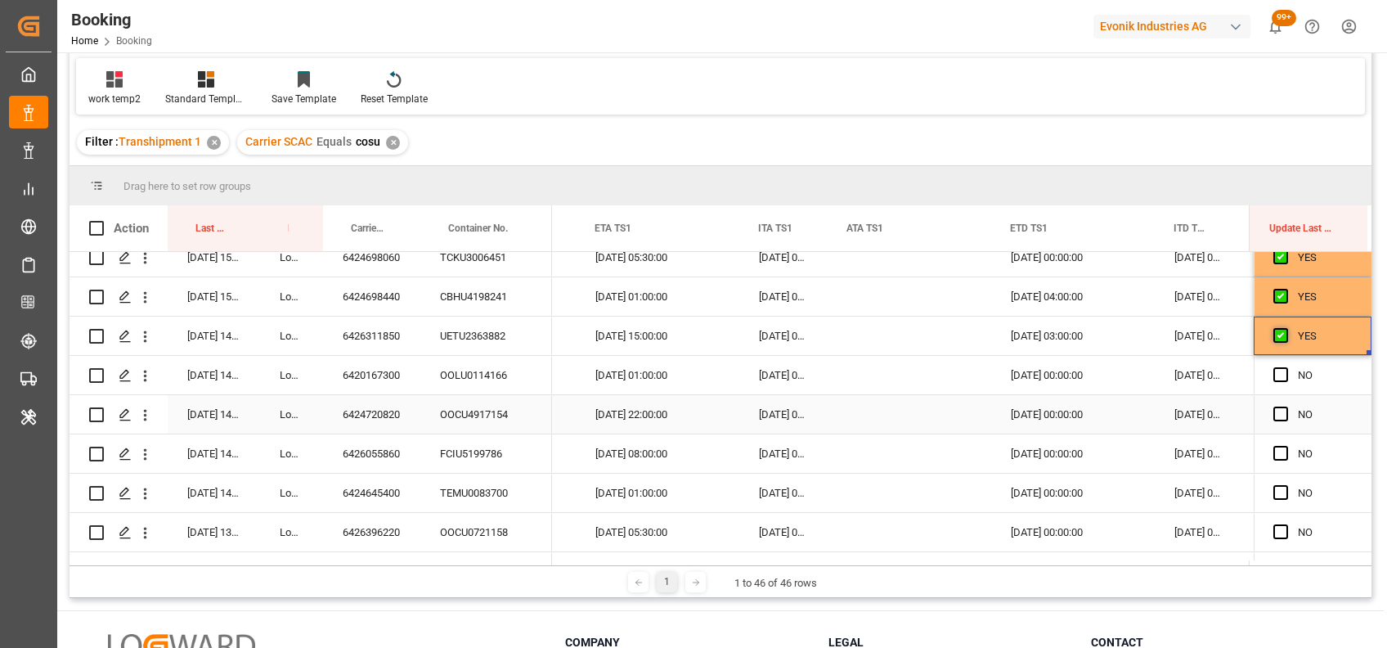
scroll to position [1003, 0]
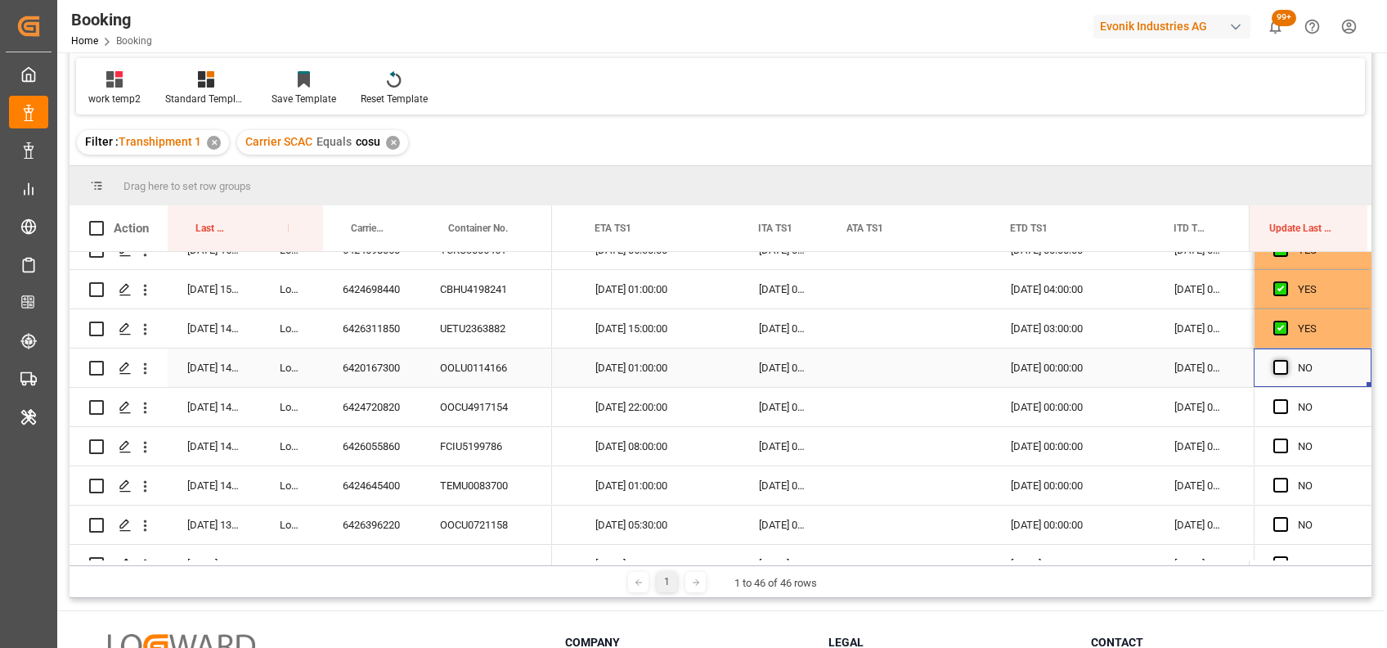
click at [1274, 360] on span "Press SPACE to select this row." at bounding box center [1281, 367] width 15 height 15
click at [1286, 360] on input "Press SPACE to select this row." at bounding box center [1286, 360] width 0 height 0
click at [1279, 398] on div "Press SPACE to select this row." at bounding box center [1286, 408] width 25 height 38
click at [1274, 449] on span "Press SPACE to select this row." at bounding box center [1281, 445] width 15 height 15
click at [1286, 438] on input "Press SPACE to select this row." at bounding box center [1286, 438] width 0 height 0
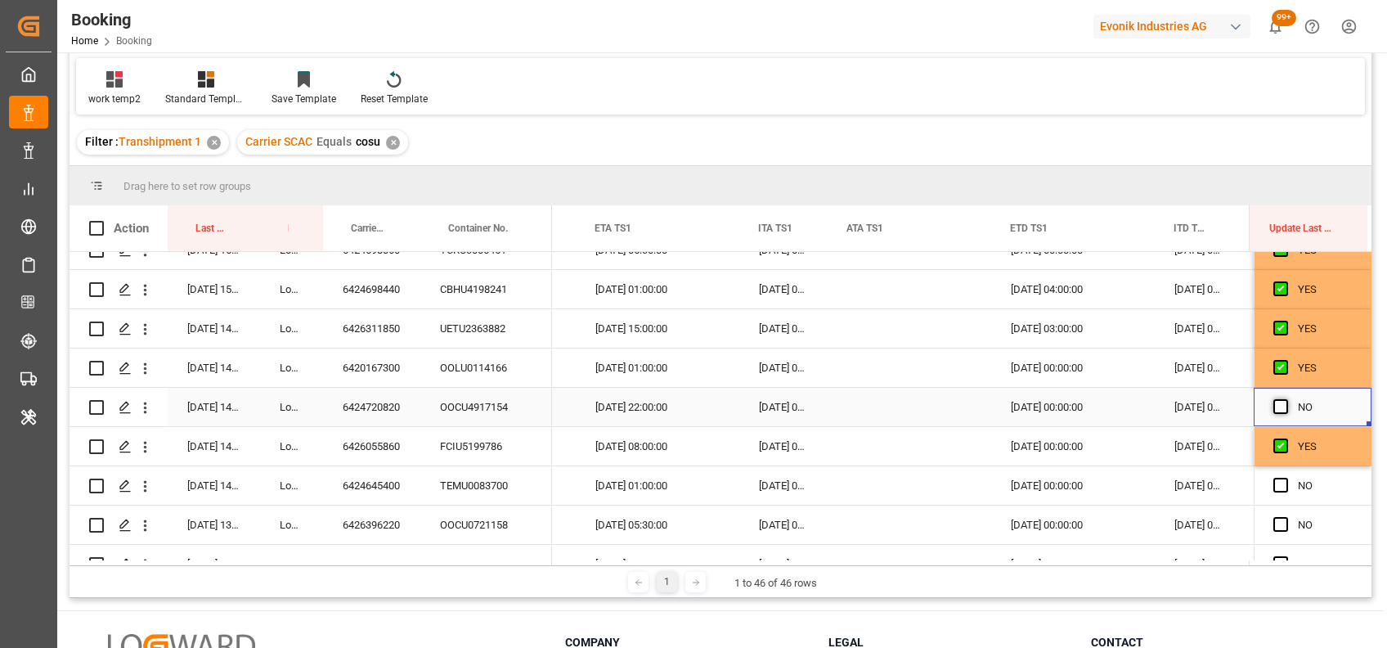
click at [1278, 408] on span "Press SPACE to select this row." at bounding box center [1281, 406] width 15 height 15
click at [1286, 399] on input "Press SPACE to select this row." at bounding box center [1286, 399] width 0 height 0
click at [1274, 478] on span "Press SPACE to select this row." at bounding box center [1281, 485] width 15 height 15
click at [1286, 478] on input "Press SPACE to select this row." at bounding box center [1286, 478] width 0 height 0
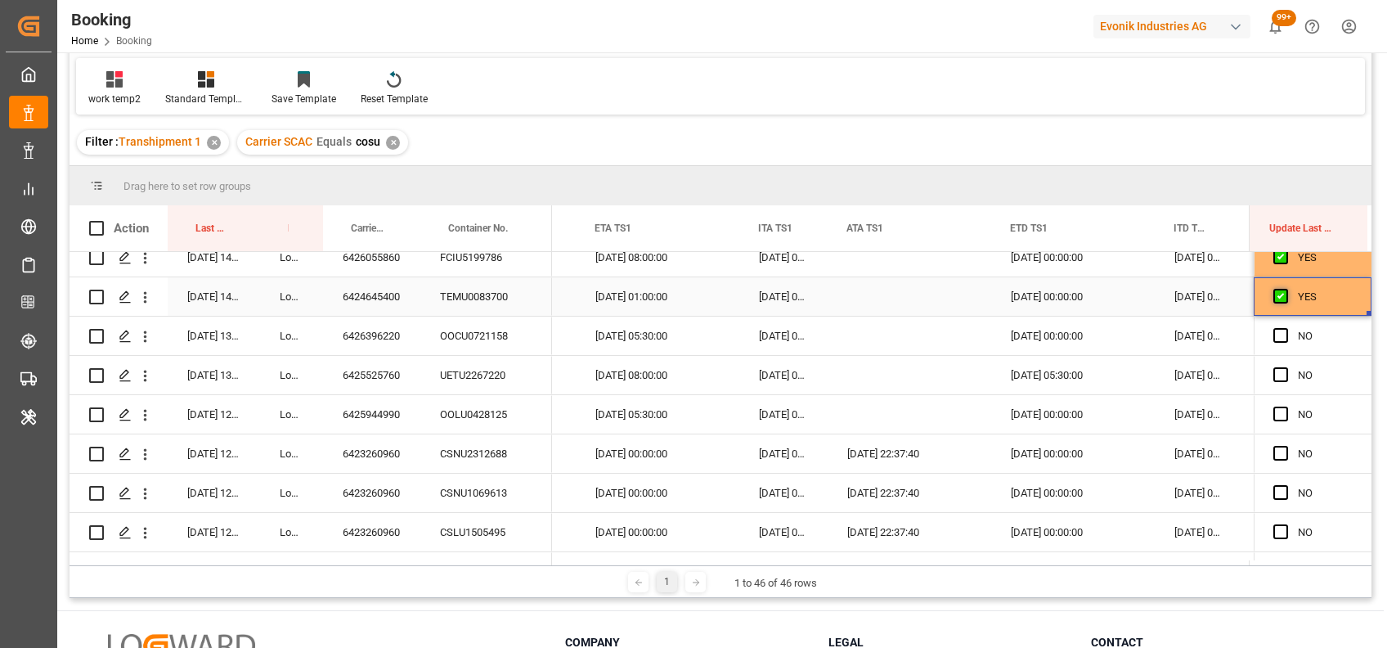
scroll to position [1198, 0]
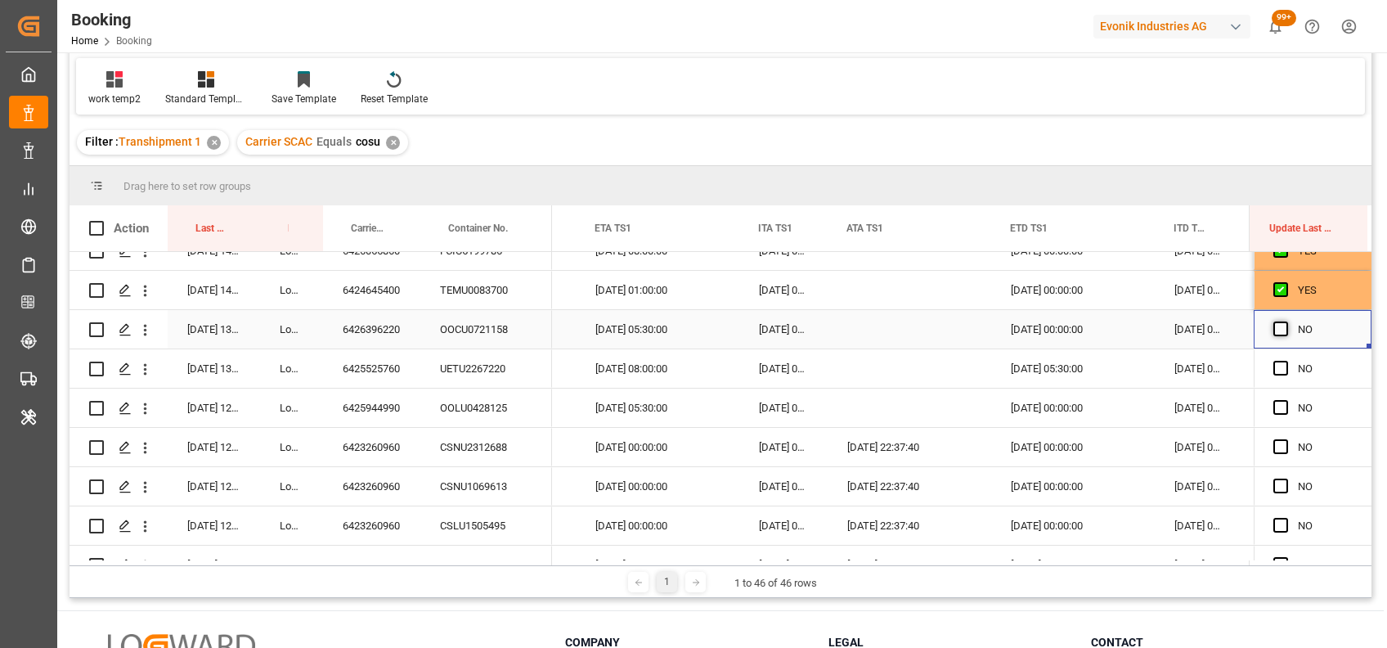
click at [1274, 327] on span "Press SPACE to select this row." at bounding box center [1281, 328] width 15 height 15
click at [1286, 321] on input "Press SPACE to select this row." at bounding box center [1286, 321] width 0 height 0
click at [1277, 361] on span "Press SPACE to select this row." at bounding box center [1281, 368] width 15 height 15
click at [1286, 361] on input "Press SPACE to select this row." at bounding box center [1286, 361] width 0 height 0
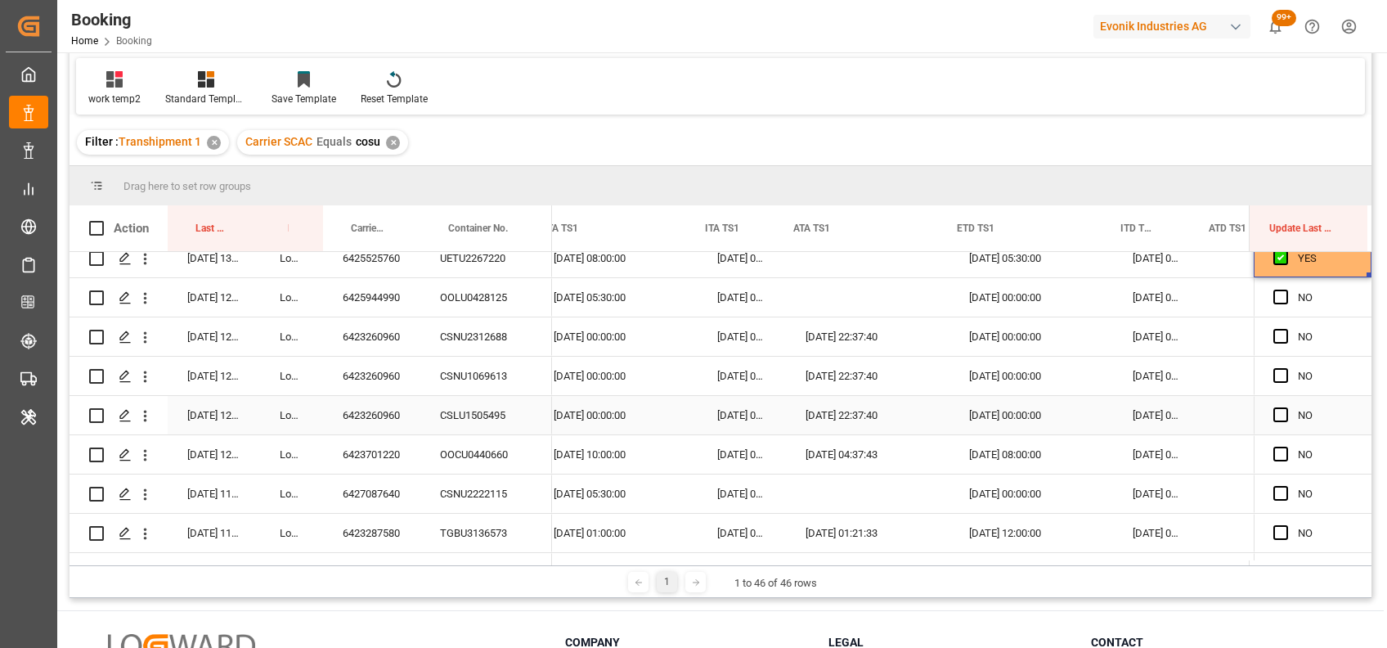
scroll to position [0, 16884]
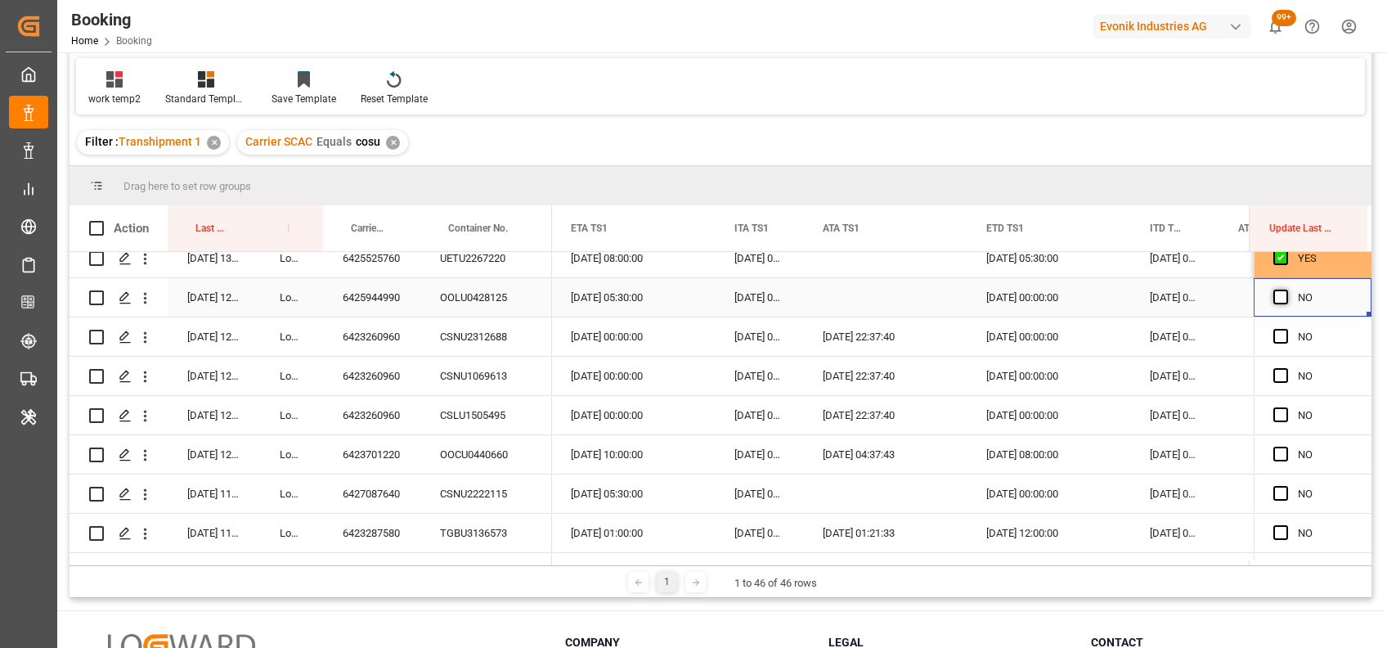
click at [1274, 291] on span "Press SPACE to select this row." at bounding box center [1281, 297] width 15 height 15
click at [1286, 290] on input "Press SPACE to select this row." at bounding box center [1286, 290] width 0 height 0
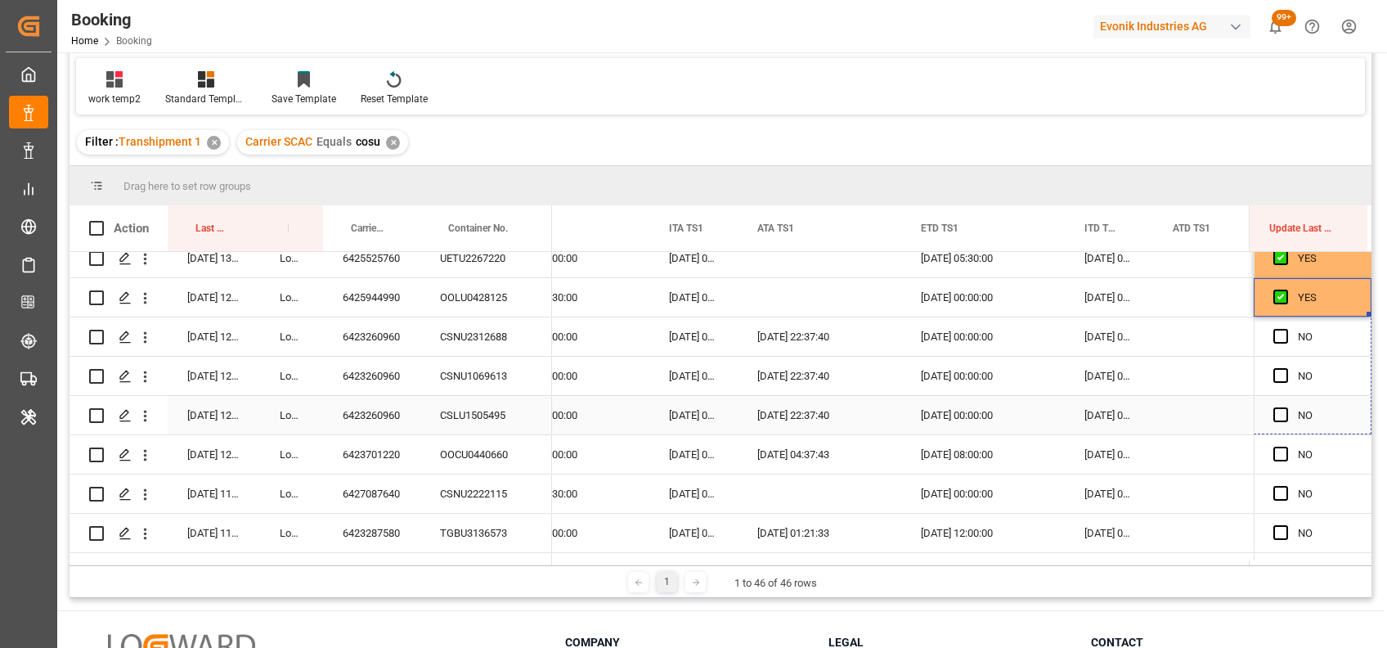
drag, startPoint x: 1362, startPoint y: 311, endPoint x: 1361, endPoint y: 484, distance: 173.4
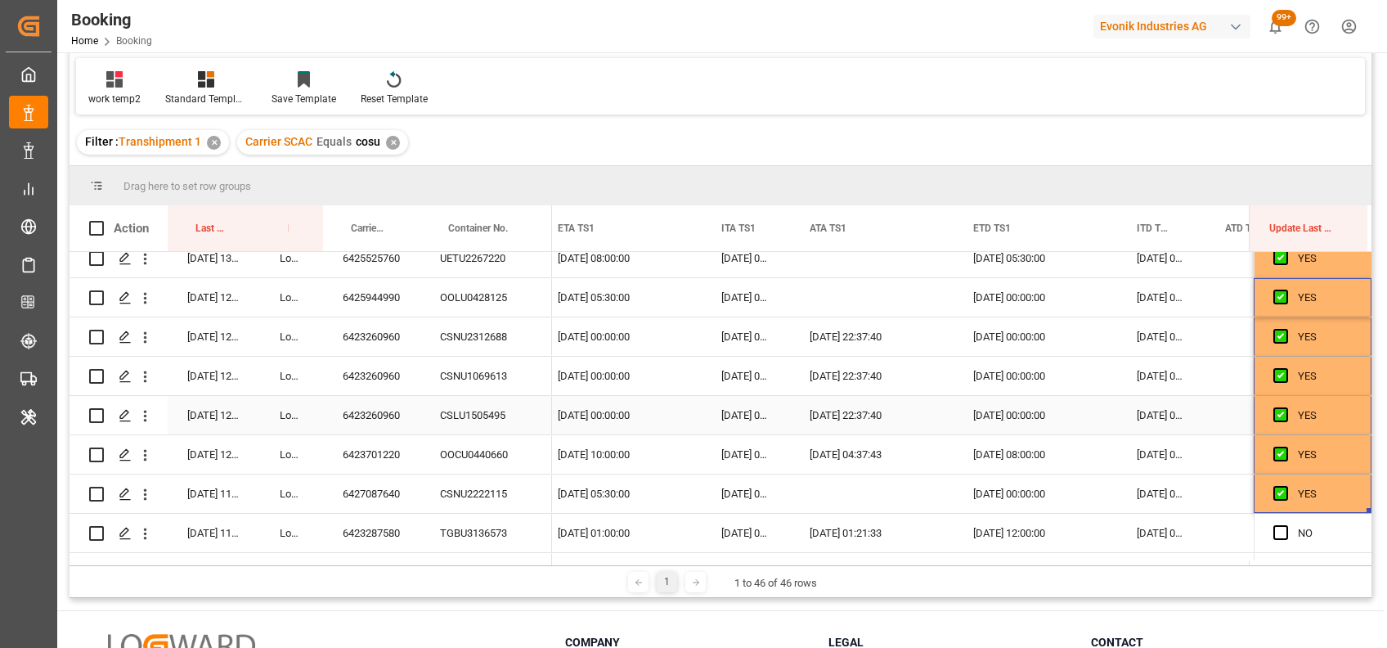
scroll to position [0, 16883]
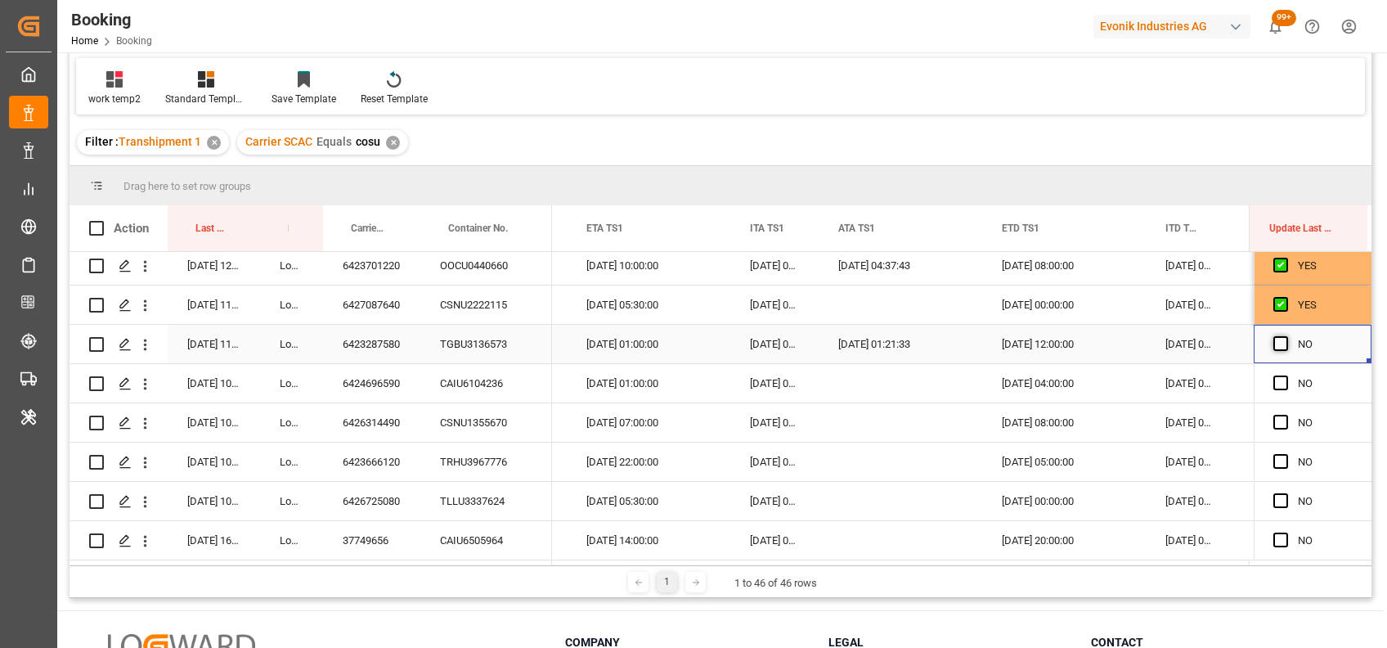
click at [1282, 340] on span "Press SPACE to select this row." at bounding box center [1281, 343] width 15 height 15
click at [1286, 336] on input "Press SPACE to select this row." at bounding box center [1286, 336] width 0 height 0
click at [1276, 375] on span "Press SPACE to select this row." at bounding box center [1281, 382] width 15 height 15
click at [1286, 375] on input "Press SPACE to select this row." at bounding box center [1286, 375] width 0 height 0
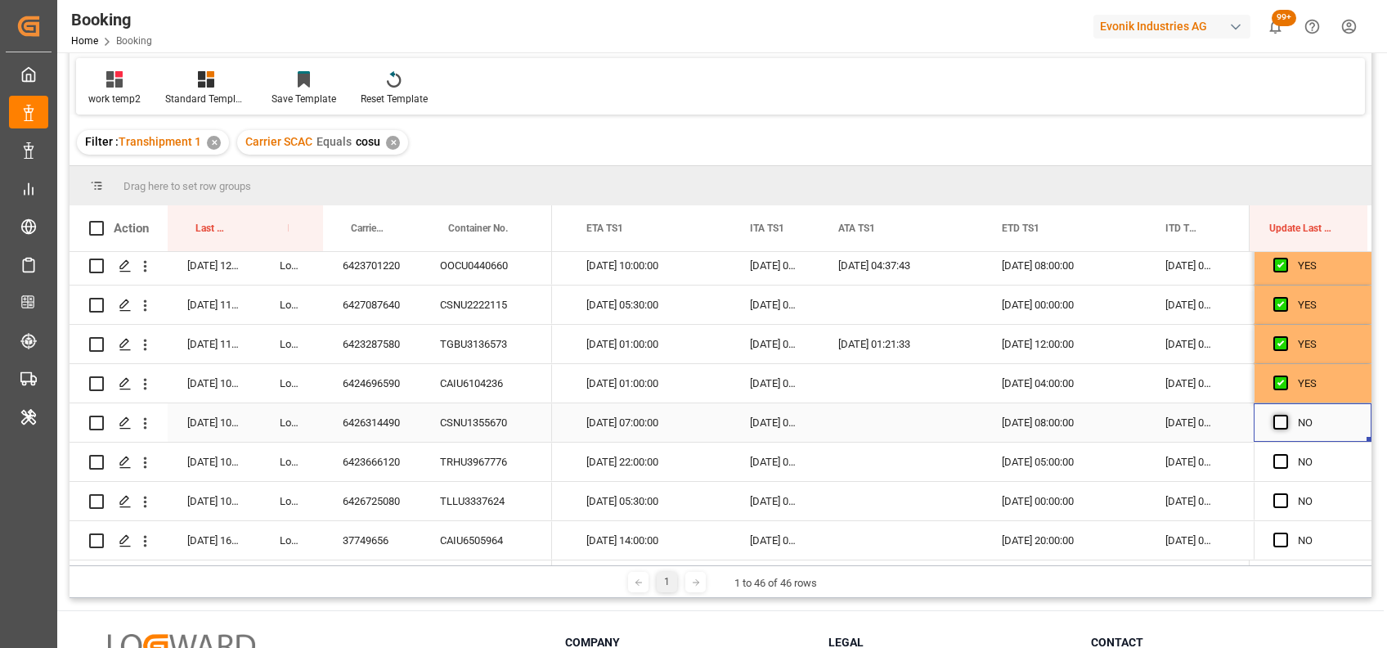
click at [1283, 415] on span "Press SPACE to select this row." at bounding box center [1281, 422] width 15 height 15
click at [1286, 415] on input "Press SPACE to select this row." at bounding box center [1286, 415] width 0 height 0
click at [1277, 455] on span "Press SPACE to select this row." at bounding box center [1281, 461] width 15 height 15
click at [1286, 454] on input "Press SPACE to select this row." at bounding box center [1286, 454] width 0 height 0
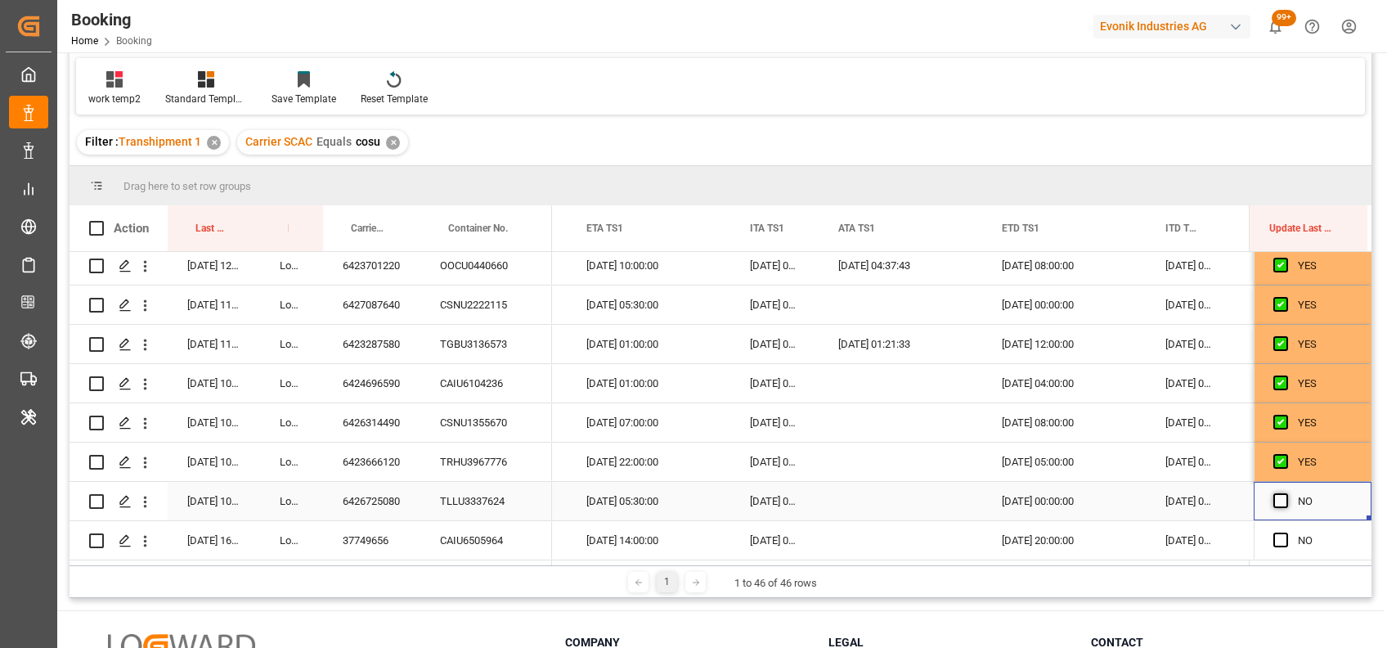
click at [1274, 497] on span "Press SPACE to select this row." at bounding box center [1281, 500] width 15 height 15
click at [1286, 493] on input "Press SPACE to select this row." at bounding box center [1286, 493] width 0 height 0
click at [1276, 532] on span "Press SPACE to select this row." at bounding box center [1281, 539] width 15 height 15
click at [1286, 532] on input "Press SPACE to select this row." at bounding box center [1286, 532] width 0 height 0
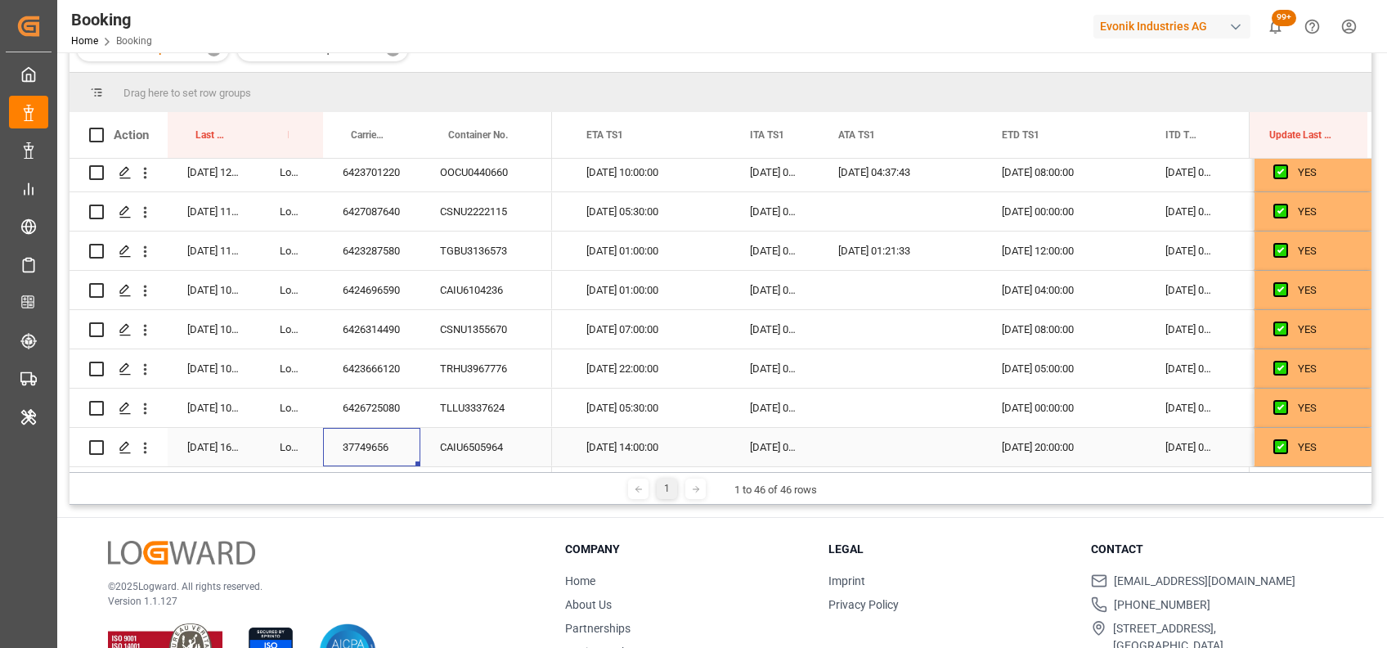
click at [369, 438] on div "37749656" at bounding box center [371, 447] width 97 height 38
click at [145, 443] on icon "open menu" at bounding box center [145, 447] width 3 height 11
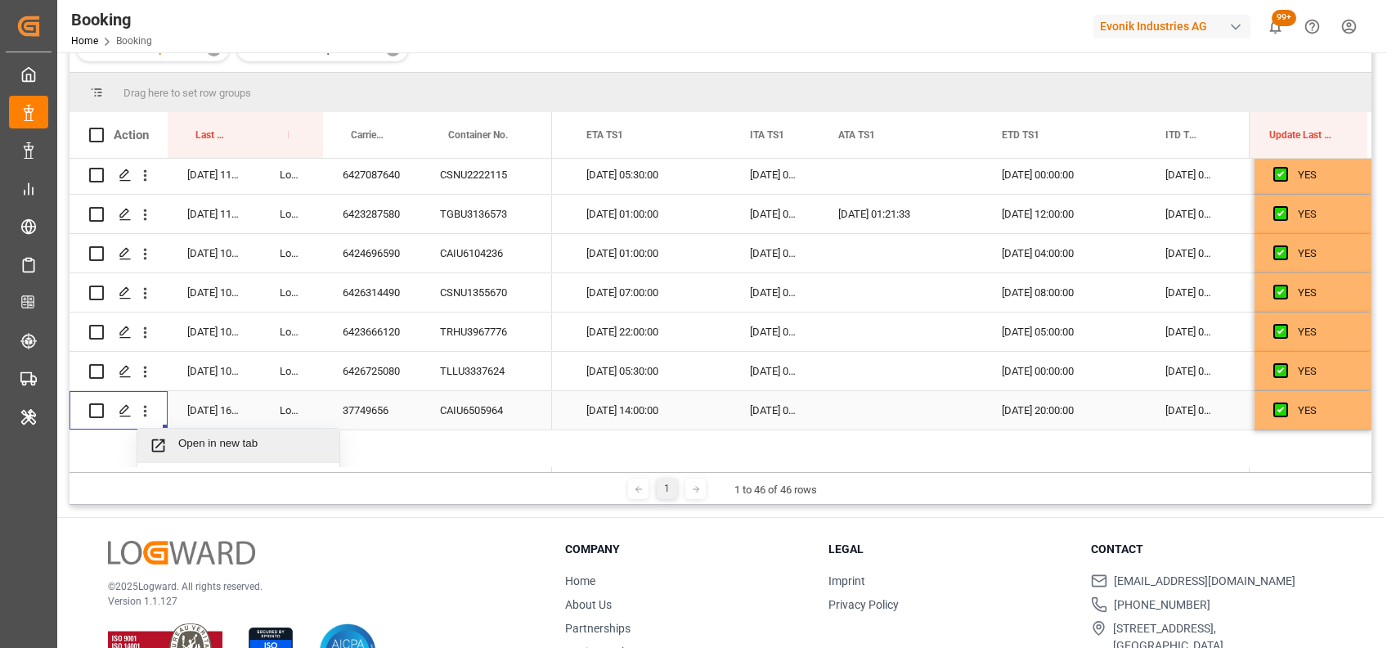
click at [182, 445] on span "Open in new tab" at bounding box center [252, 445] width 149 height 17
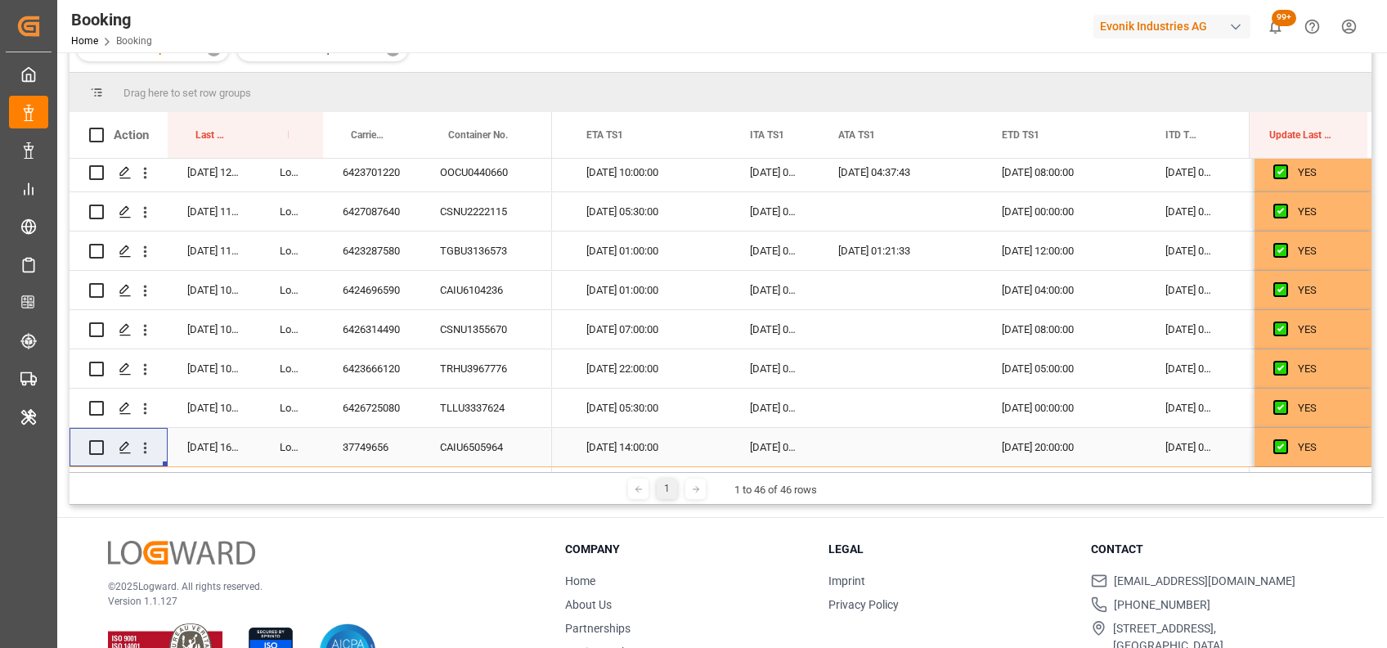
scroll to position [1503, 0]
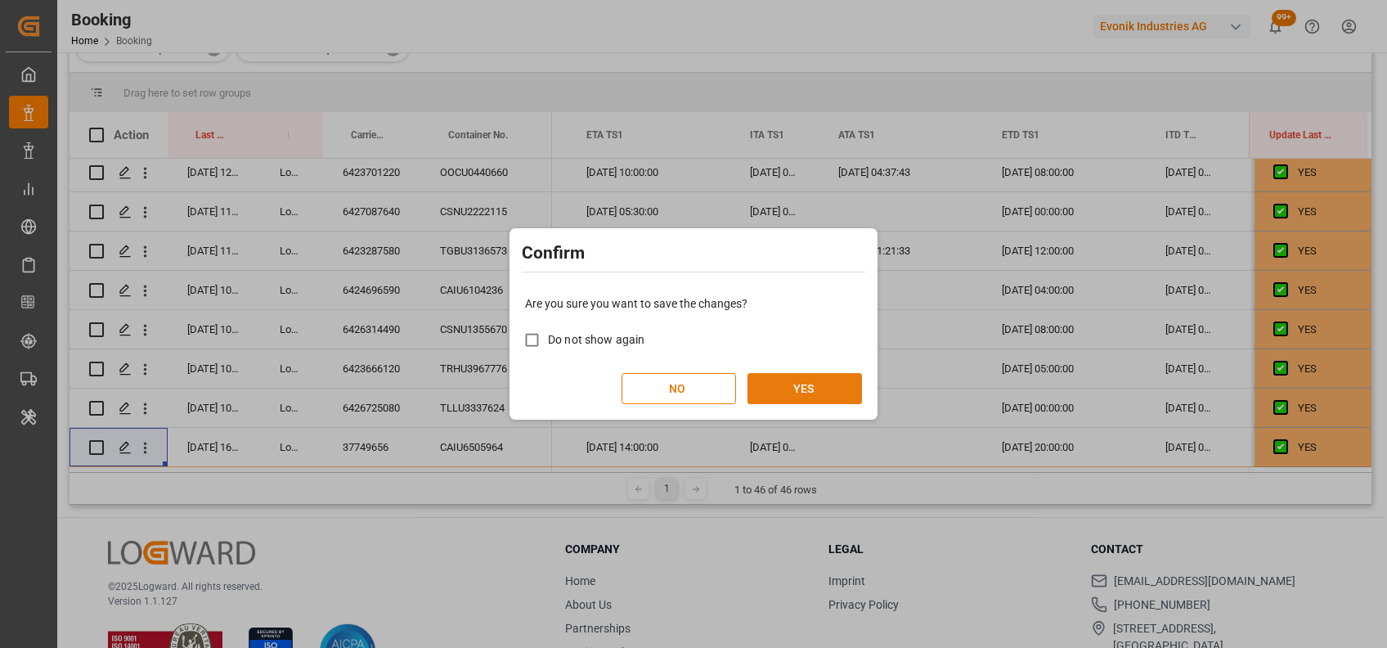
click at [815, 393] on button "YES" at bounding box center [805, 388] width 115 height 31
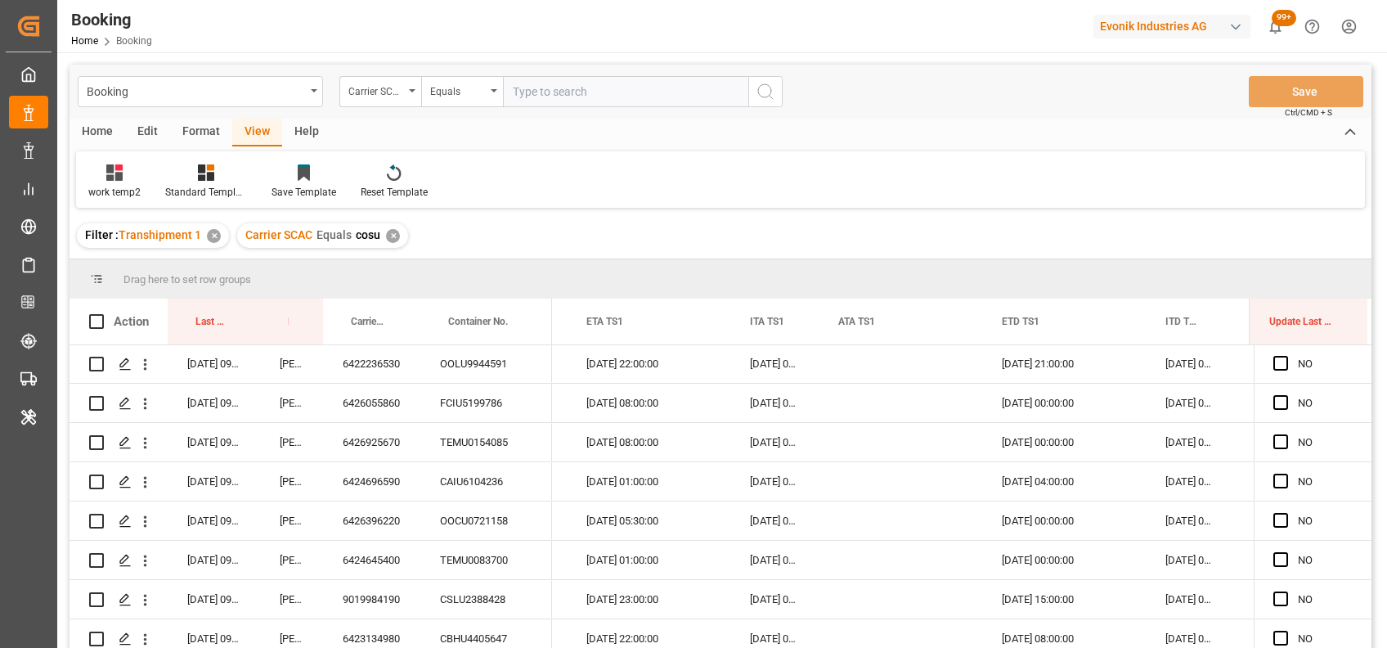
scroll to position [213, 0]
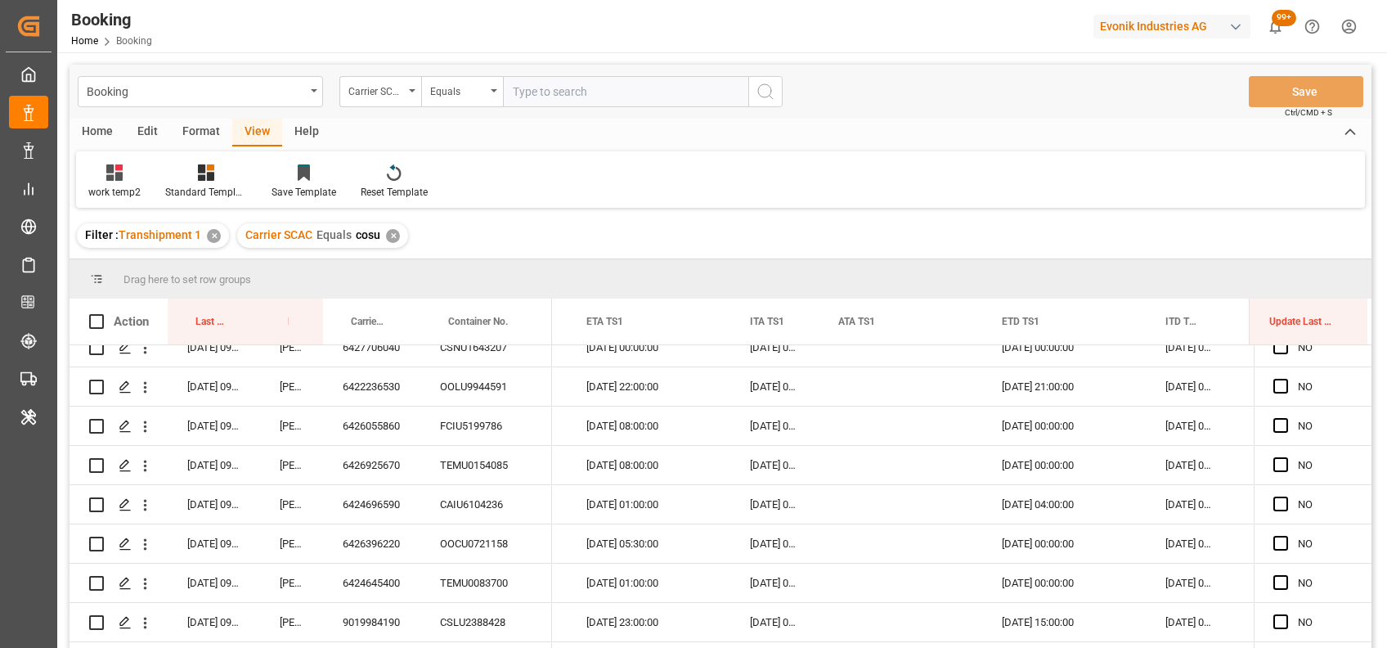
click at [563, 97] on input "text" at bounding box center [625, 91] width 245 height 31
type input "mscu"
click at [386, 236] on div "✕" at bounding box center [393, 236] width 14 height 14
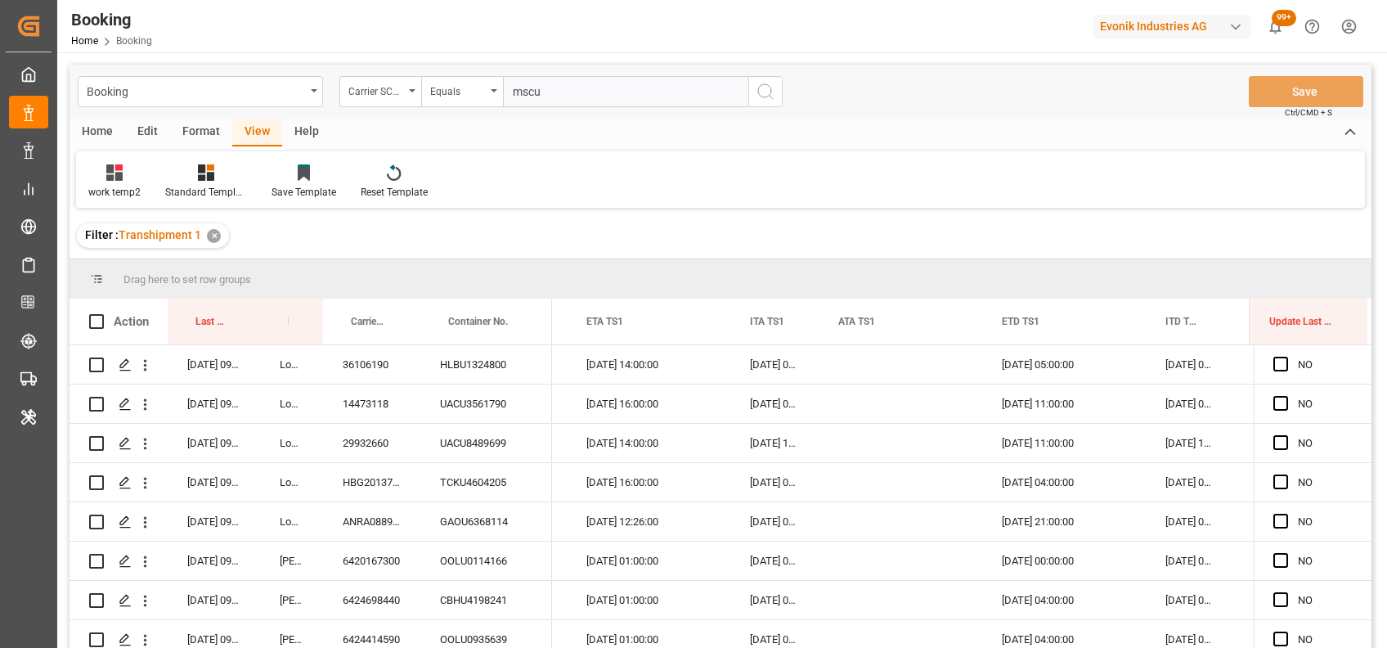
click at [760, 88] on icon "search button" at bounding box center [766, 92] width 20 height 20
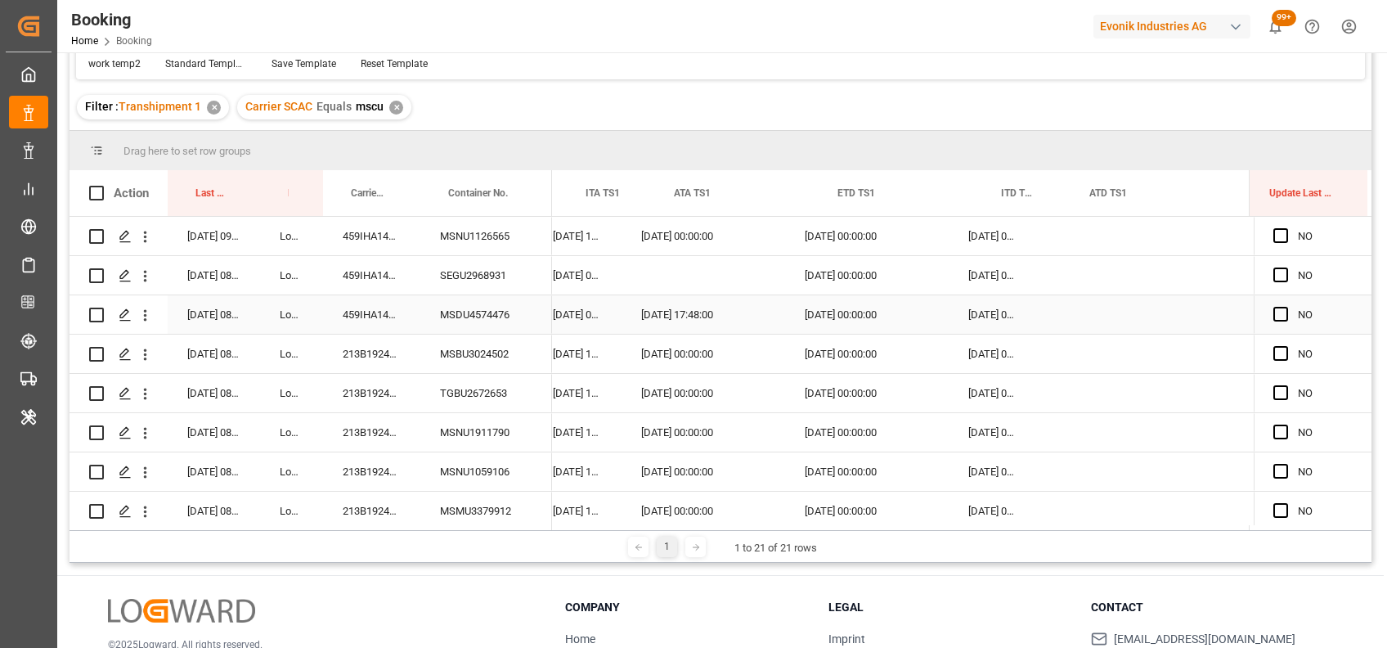
scroll to position [0, 17030]
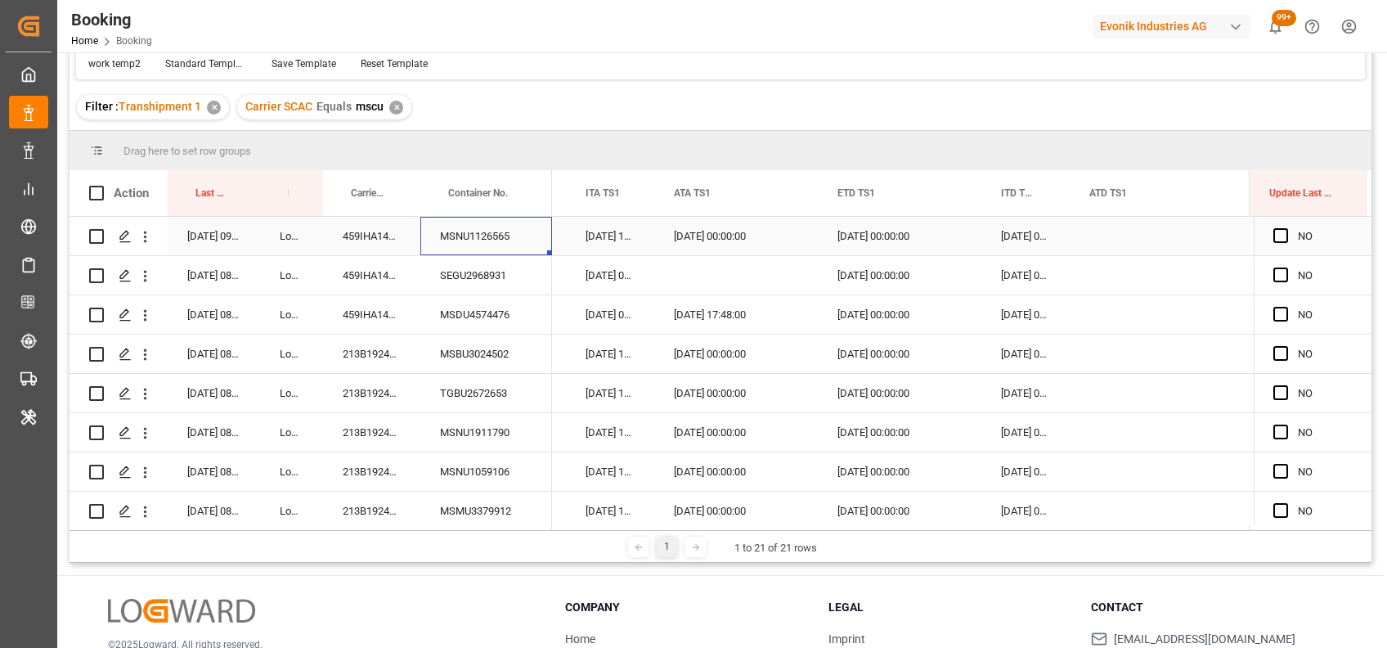
click at [485, 228] on div "MSNU1126565" at bounding box center [486, 236] width 132 height 38
click at [149, 240] on icon "open menu" at bounding box center [145, 236] width 17 height 17
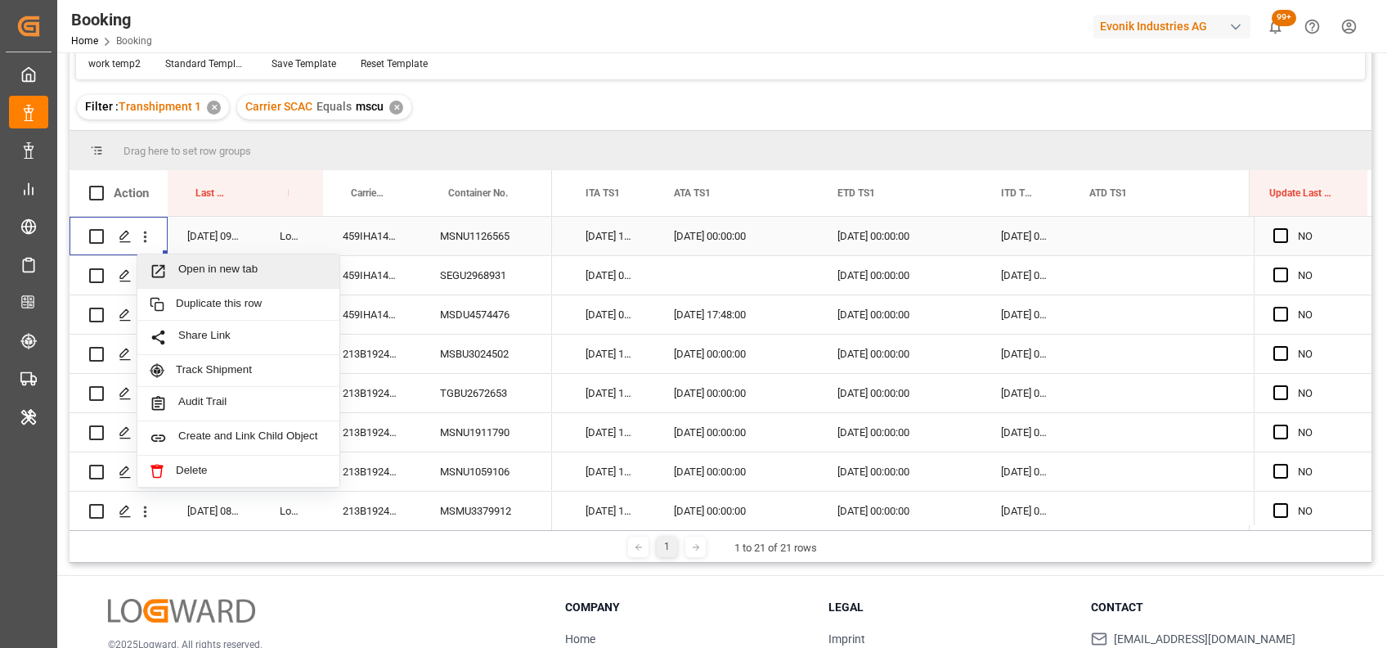
click at [221, 266] on span "Open in new tab" at bounding box center [252, 271] width 149 height 17
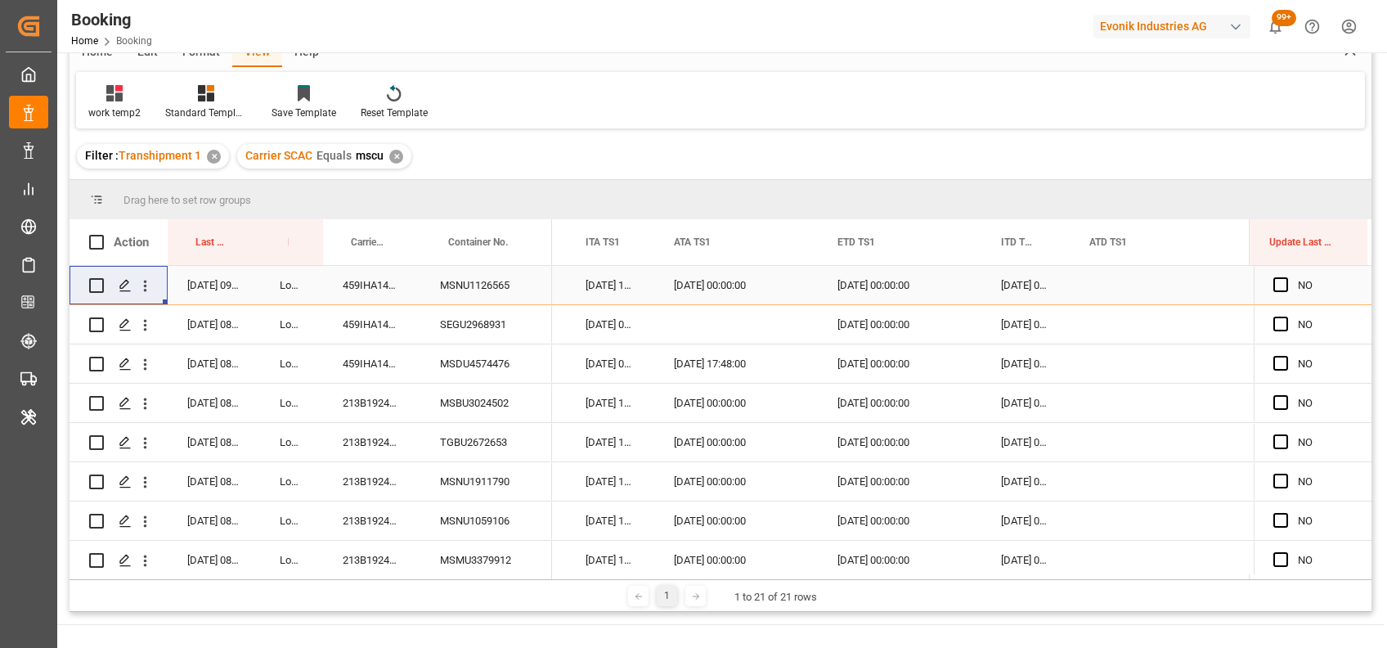
scroll to position [177, 0]
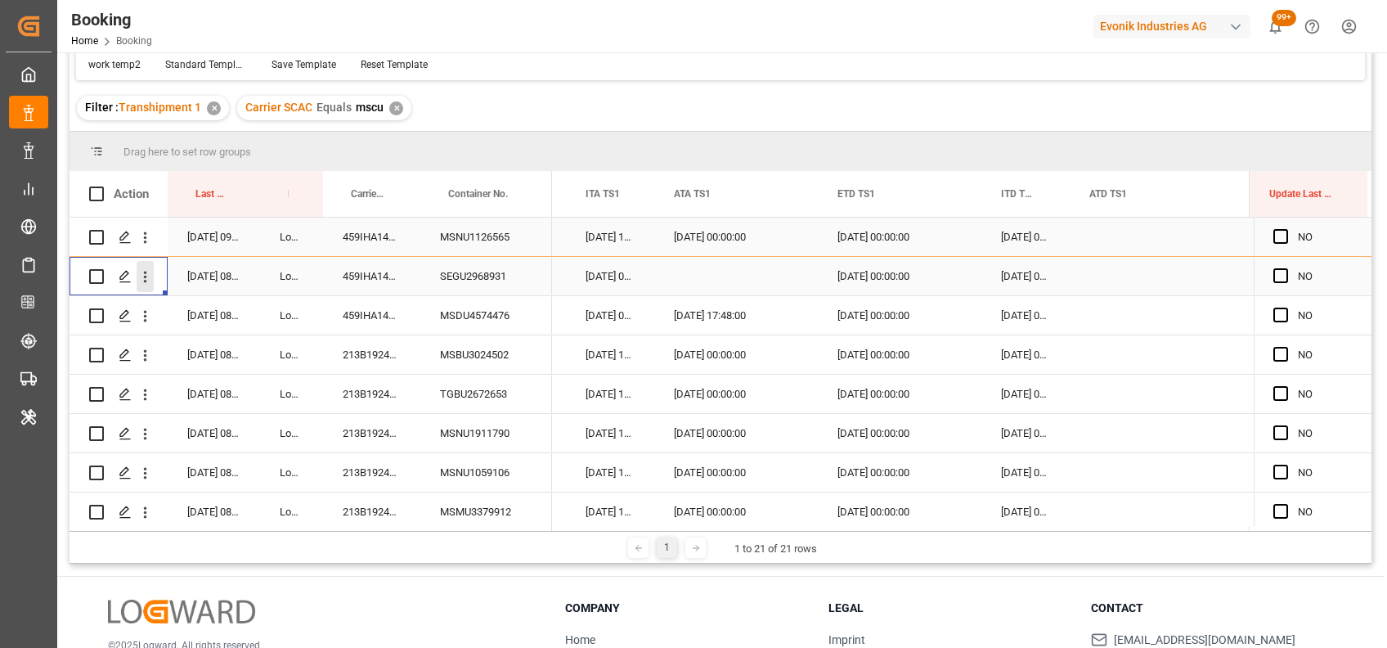
click at [150, 278] on icon "open menu" at bounding box center [145, 276] width 17 height 17
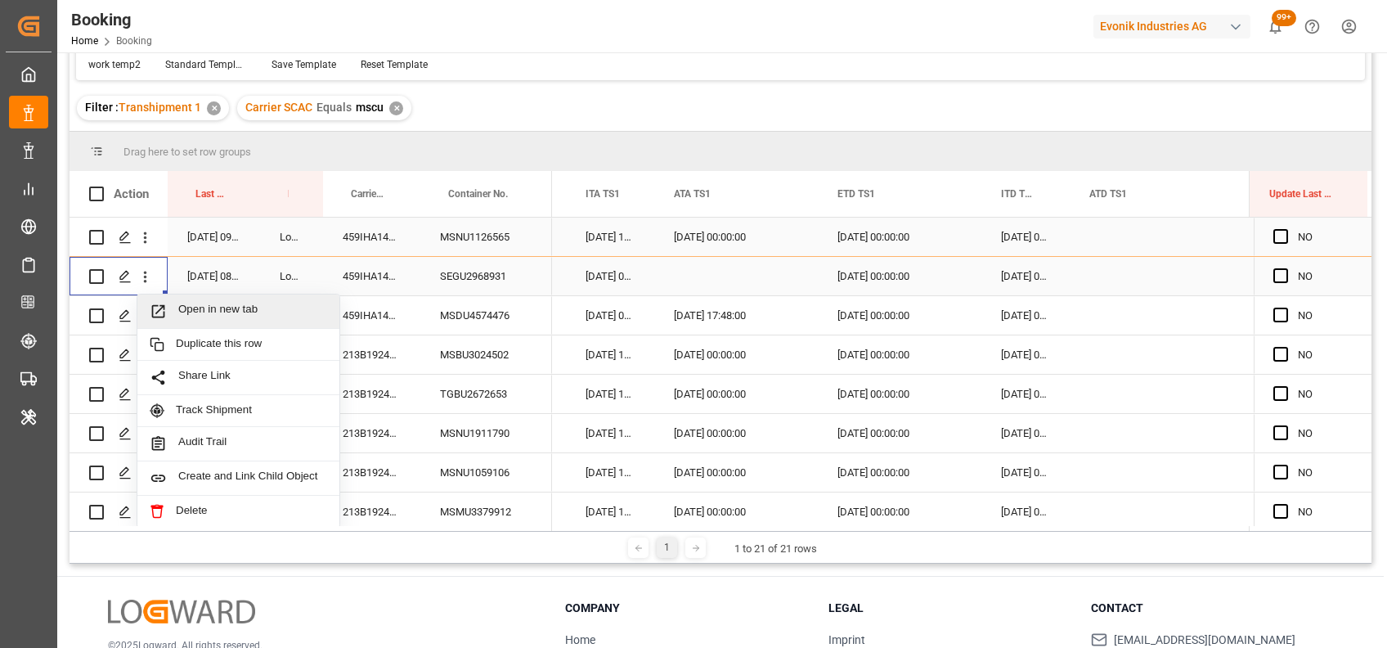
click at [207, 294] on div "Open in new tab" at bounding box center [238, 311] width 202 height 34
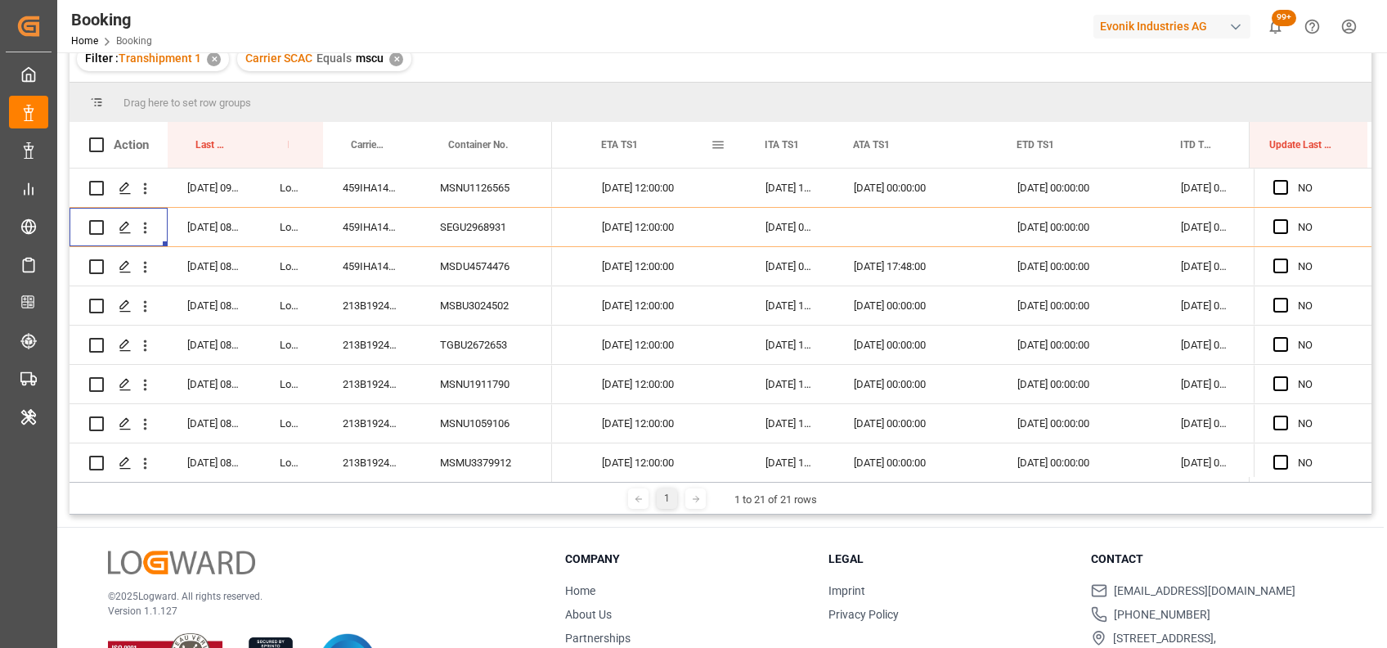
scroll to position [128, 0]
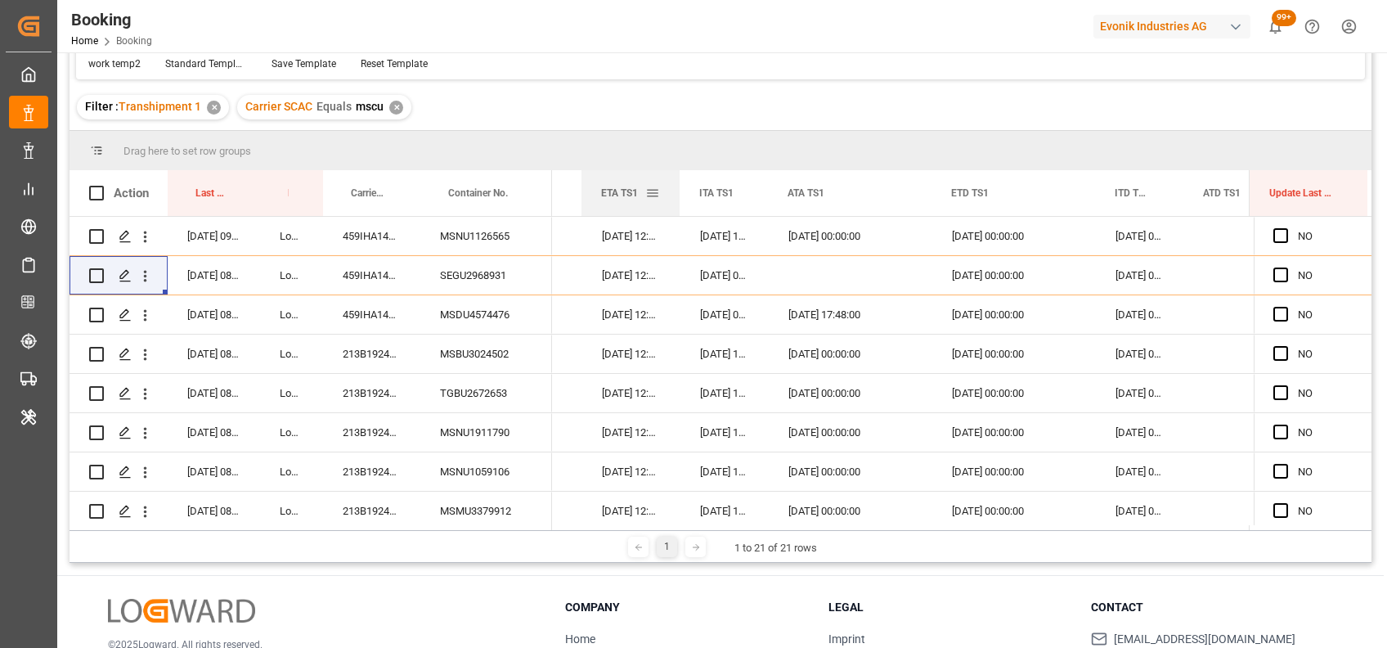
drag, startPoint x: 743, startPoint y: 184, endPoint x: 678, endPoint y: 172, distance: 66.6
click at [678, 172] on div at bounding box center [679, 193] width 7 height 46
click at [682, 172] on div at bounding box center [684, 193] width 7 height 46
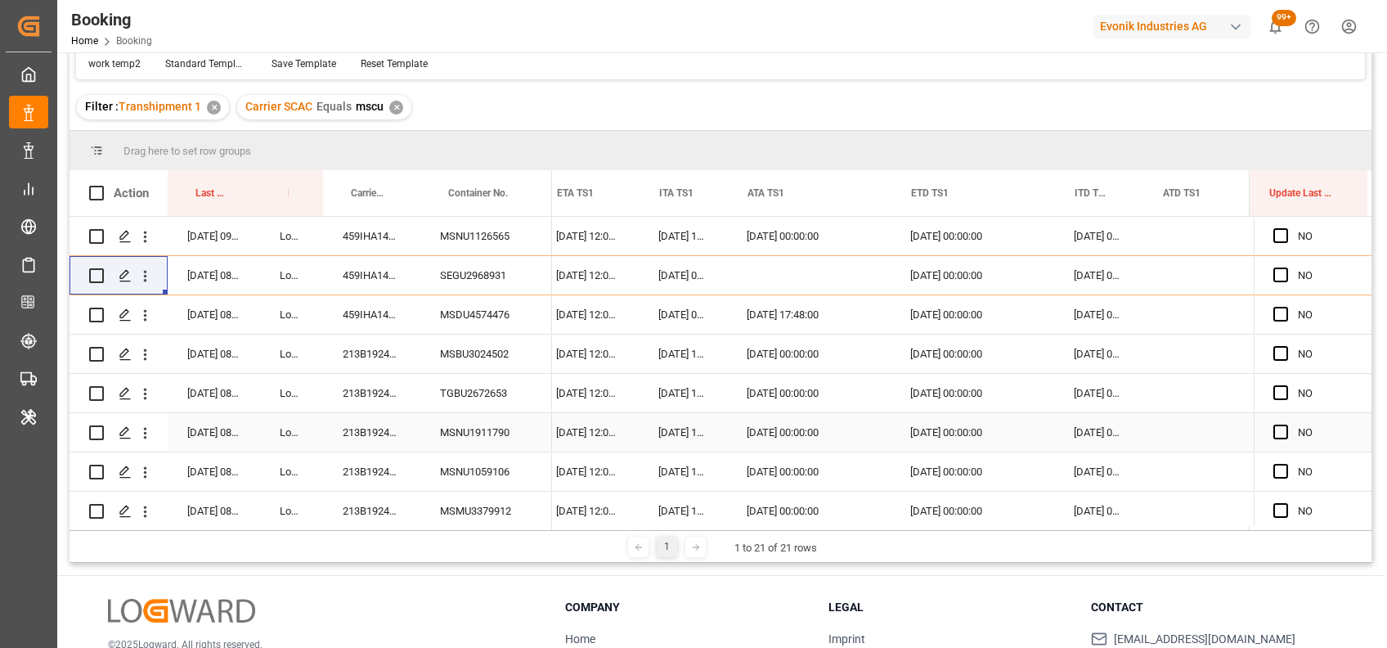
scroll to position [0, 16889]
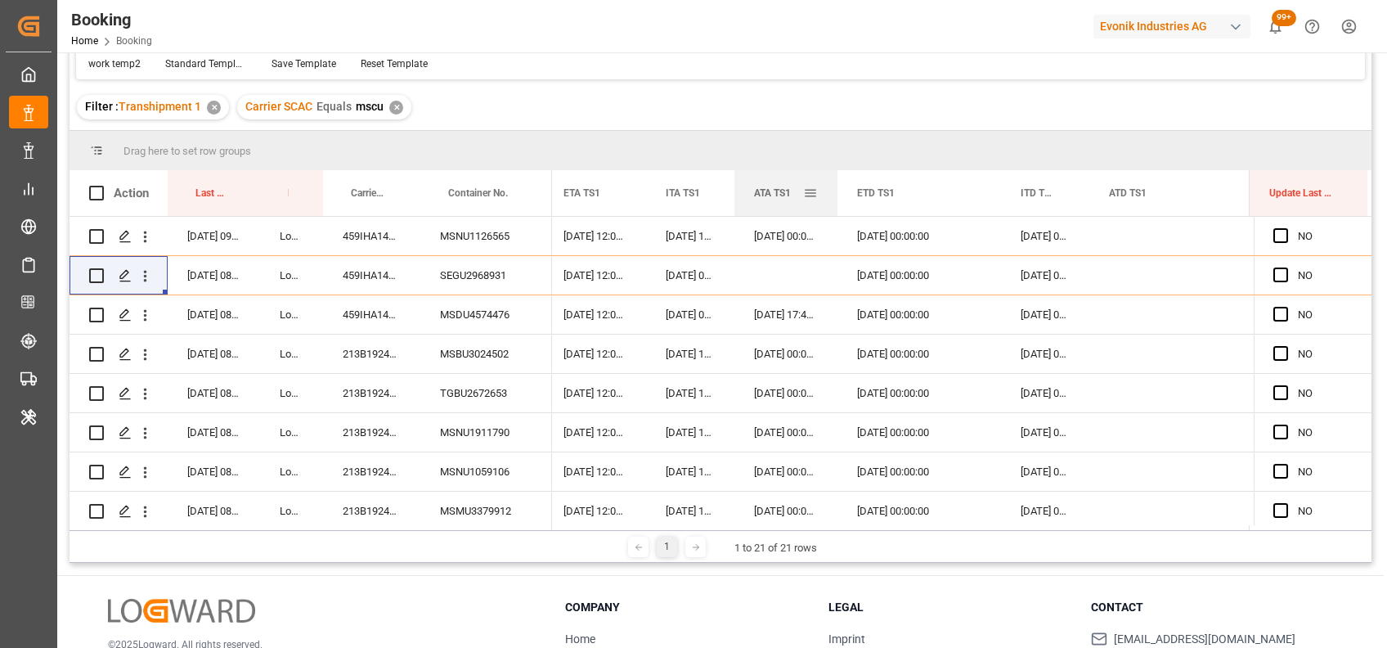
drag, startPoint x: 894, startPoint y: 198, endPoint x: 833, endPoint y: 184, distance: 62.1
click at [834, 184] on div at bounding box center [837, 193] width 7 height 46
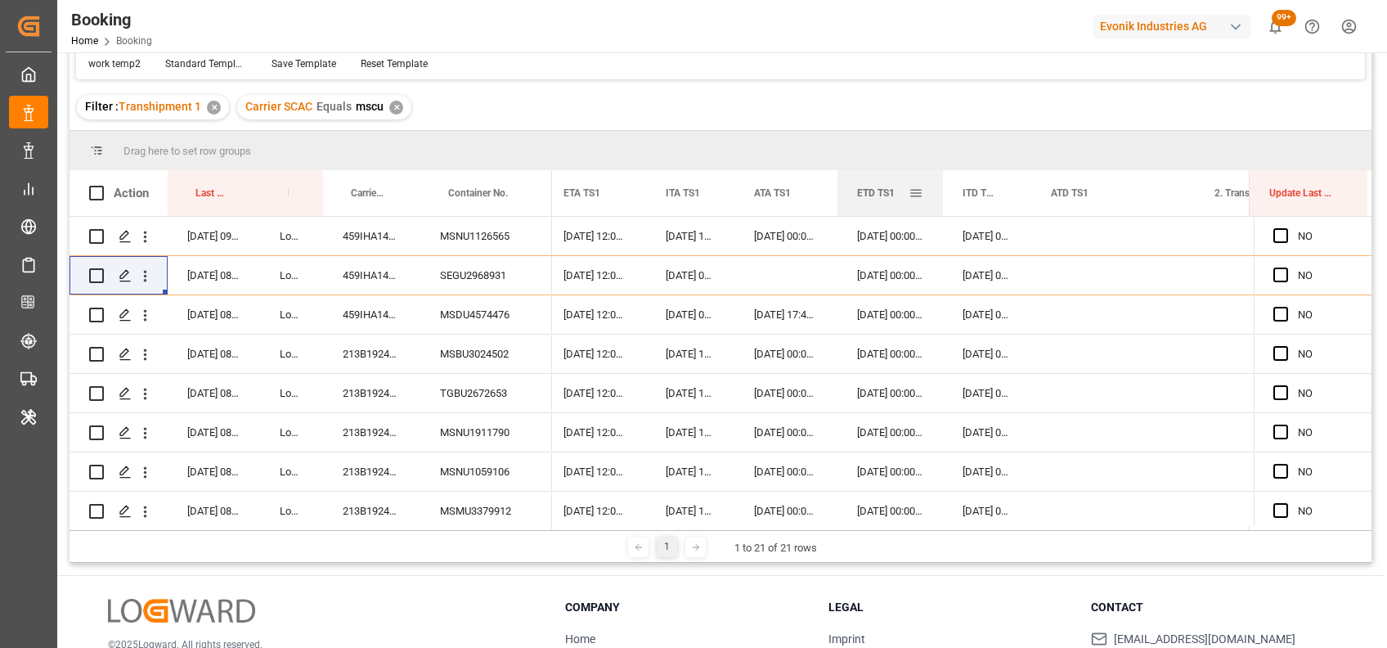
drag, startPoint x: 998, startPoint y: 195, endPoint x: 940, endPoint y: 185, distance: 59.0
click at [940, 185] on div at bounding box center [943, 193] width 7 height 46
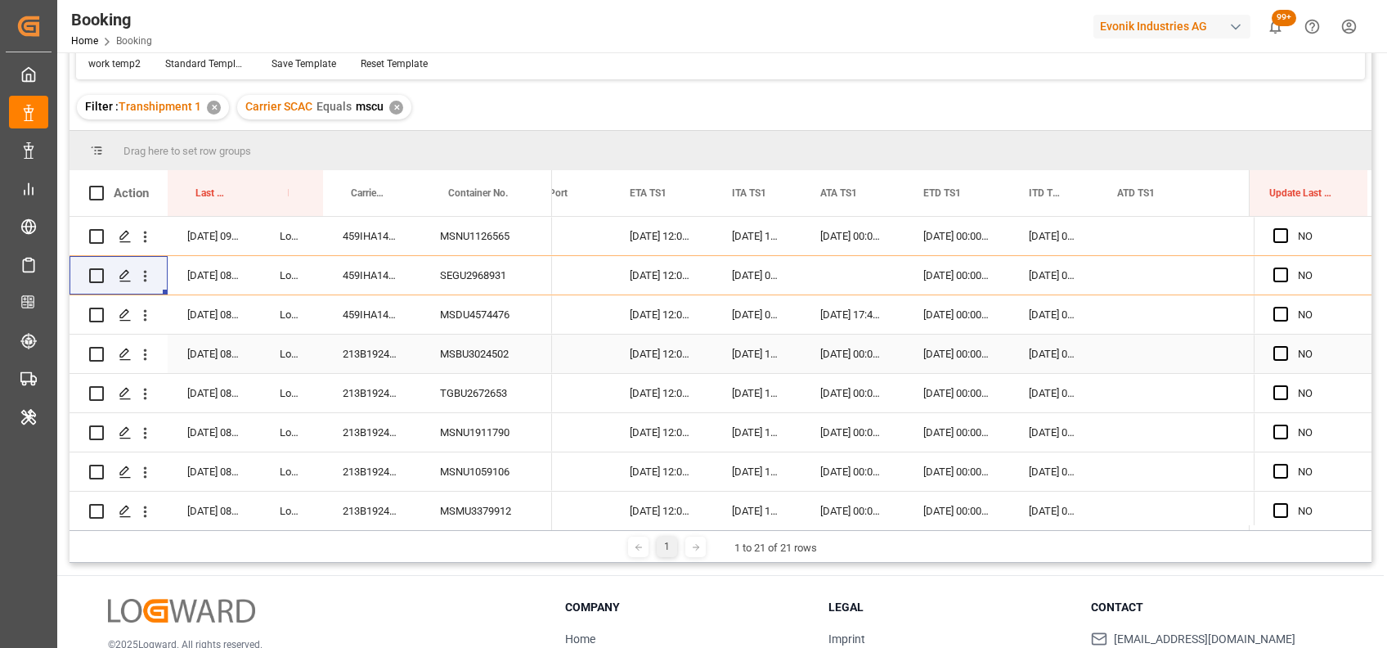
scroll to position [0, 16822]
drag, startPoint x: 1097, startPoint y: 197, endPoint x: 1031, endPoint y: 197, distance: 65.4
click at [1031, 197] on div "ITD TS1" at bounding box center [1028, 193] width 39 height 46
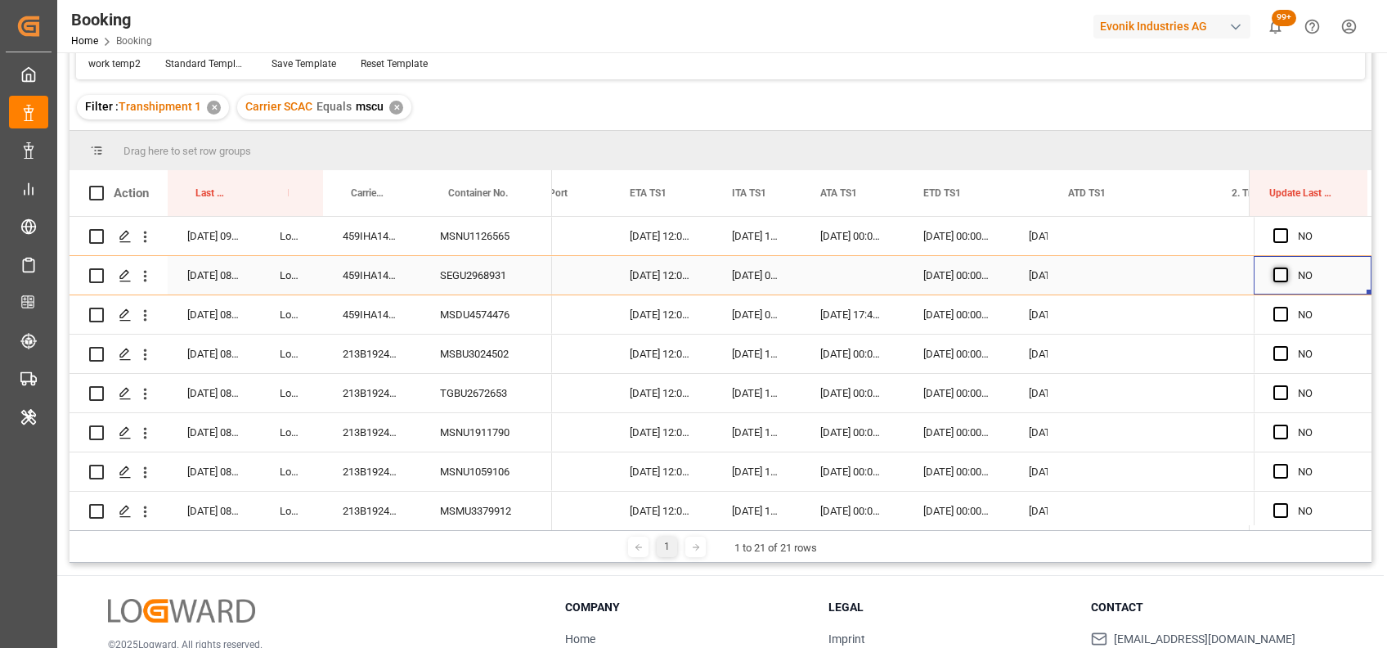
click at [1274, 268] on span "Press SPACE to select this row." at bounding box center [1281, 274] width 15 height 15
click at [1286, 267] on input "Press SPACE to select this row." at bounding box center [1286, 267] width 0 height 0
click at [1274, 312] on span "Press SPACE to select this row." at bounding box center [1281, 314] width 15 height 15
click at [1286, 307] on input "Press SPACE to select this row." at bounding box center [1286, 307] width 0 height 0
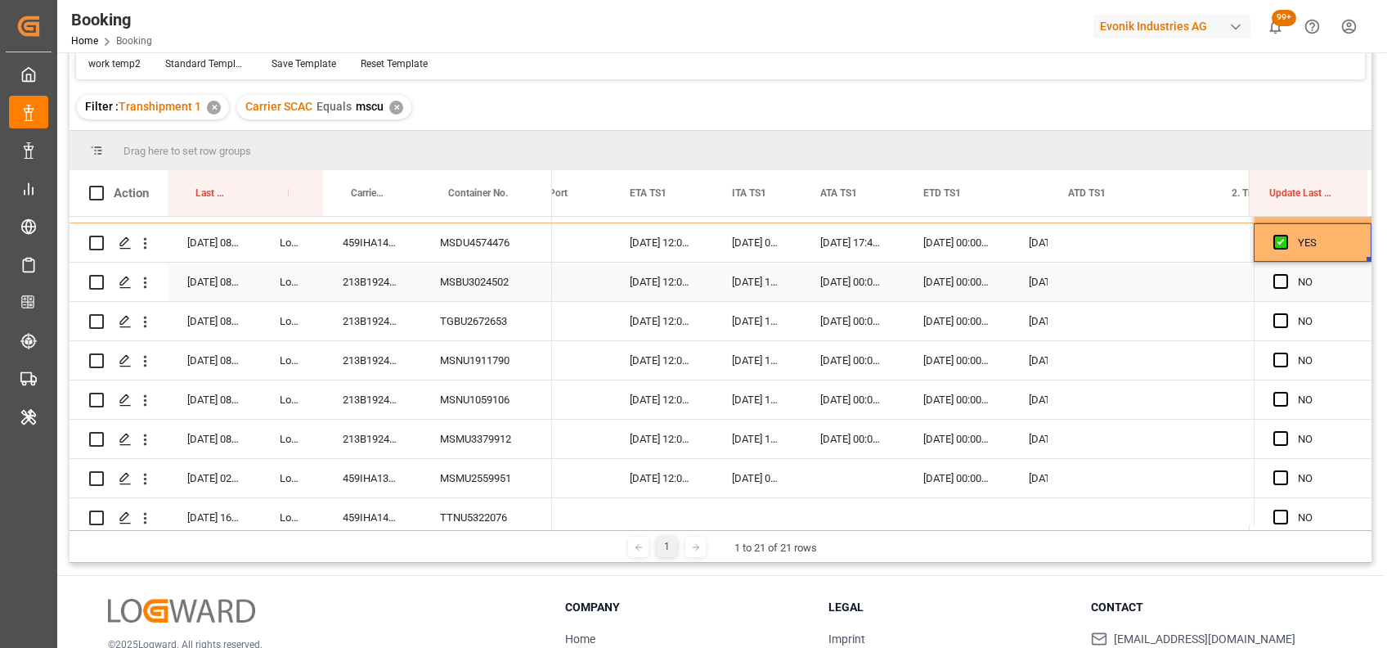
scroll to position [73, 0]
click at [1274, 278] on span "Press SPACE to select this row." at bounding box center [1281, 280] width 15 height 15
click at [1286, 273] on input "Press SPACE to select this row." at bounding box center [1286, 273] width 0 height 0
click at [1275, 316] on span "Press SPACE to select this row." at bounding box center [1281, 319] width 15 height 15
click at [1286, 312] on input "Press SPACE to select this row." at bounding box center [1286, 312] width 0 height 0
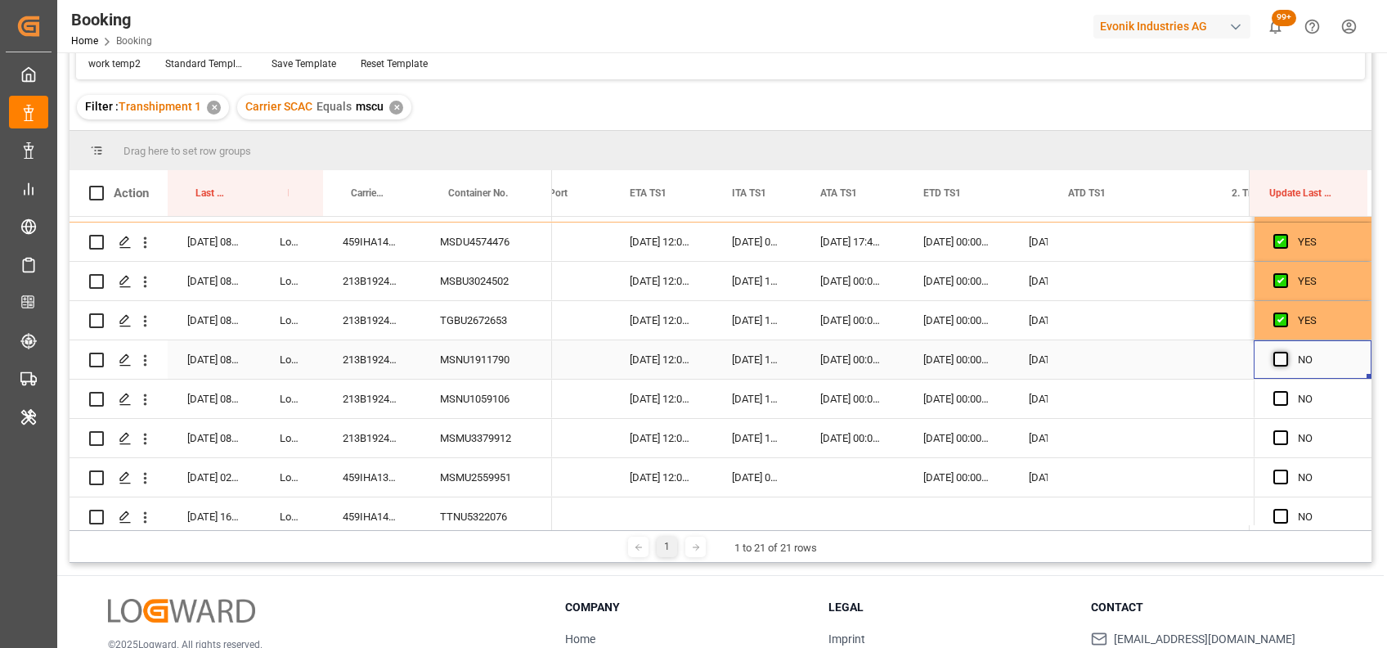
click at [1274, 357] on span "Press SPACE to select this row." at bounding box center [1281, 359] width 15 height 15
click at [1286, 352] on input "Press SPACE to select this row." at bounding box center [1286, 352] width 0 height 0
click at [467, 347] on div "MSNU1911790" at bounding box center [486, 359] width 132 height 38
click at [1275, 397] on span "Press SPACE to select this row." at bounding box center [1281, 398] width 15 height 15
click at [1286, 391] on input "Press SPACE to select this row." at bounding box center [1286, 391] width 0 height 0
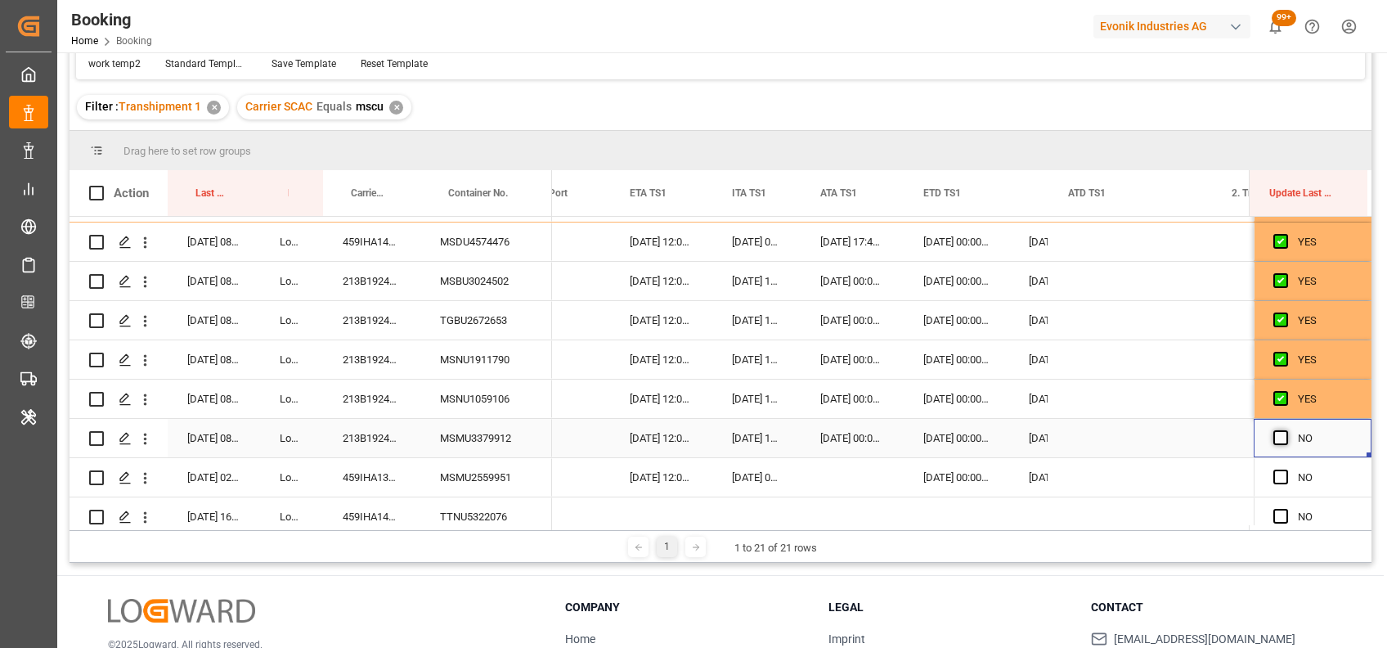
click at [1276, 435] on span "Press SPACE to select this row." at bounding box center [1281, 437] width 15 height 15
click at [1286, 430] on input "Press SPACE to select this row." at bounding box center [1286, 430] width 0 height 0
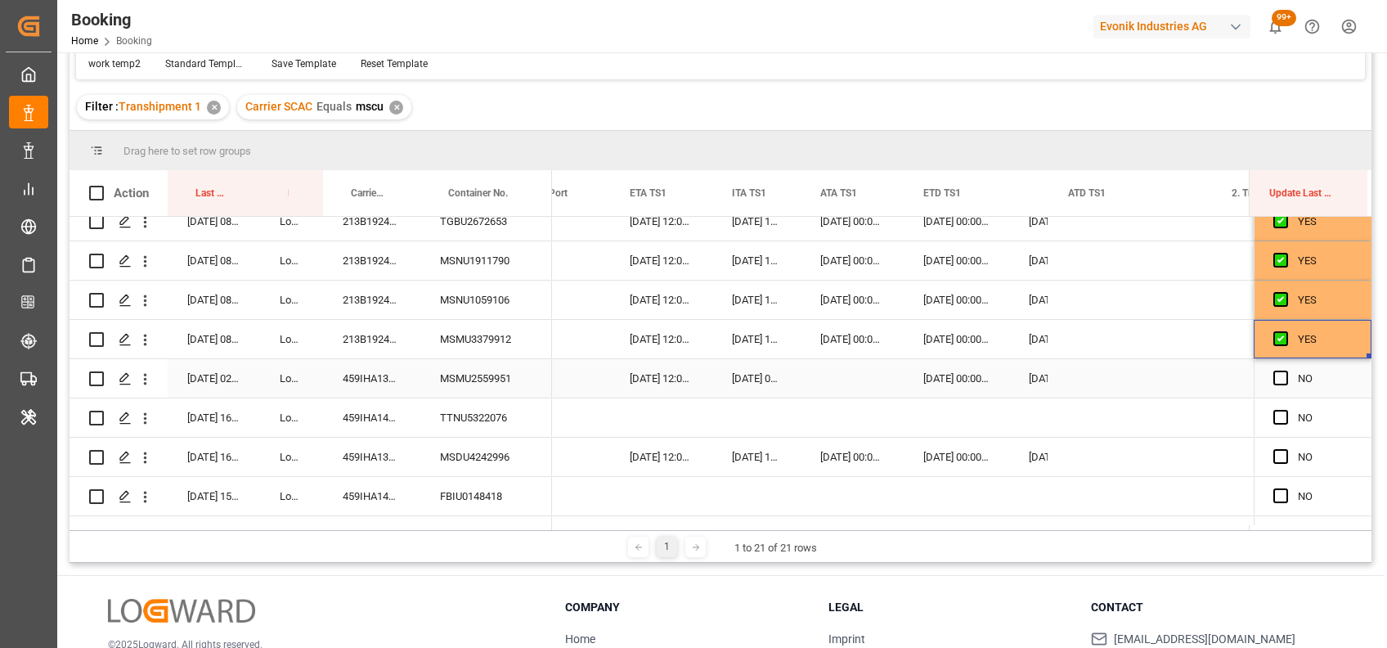
scroll to position [173, 0]
click at [347, 322] on div "213B1924222" at bounding box center [371, 337] width 97 height 38
click at [352, 297] on div "213B1924222" at bounding box center [371, 298] width 97 height 38
click at [368, 339] on div "213B1924222" at bounding box center [371, 337] width 97 height 38
click at [513, 381] on div "MSMU2559951" at bounding box center [486, 376] width 132 height 38
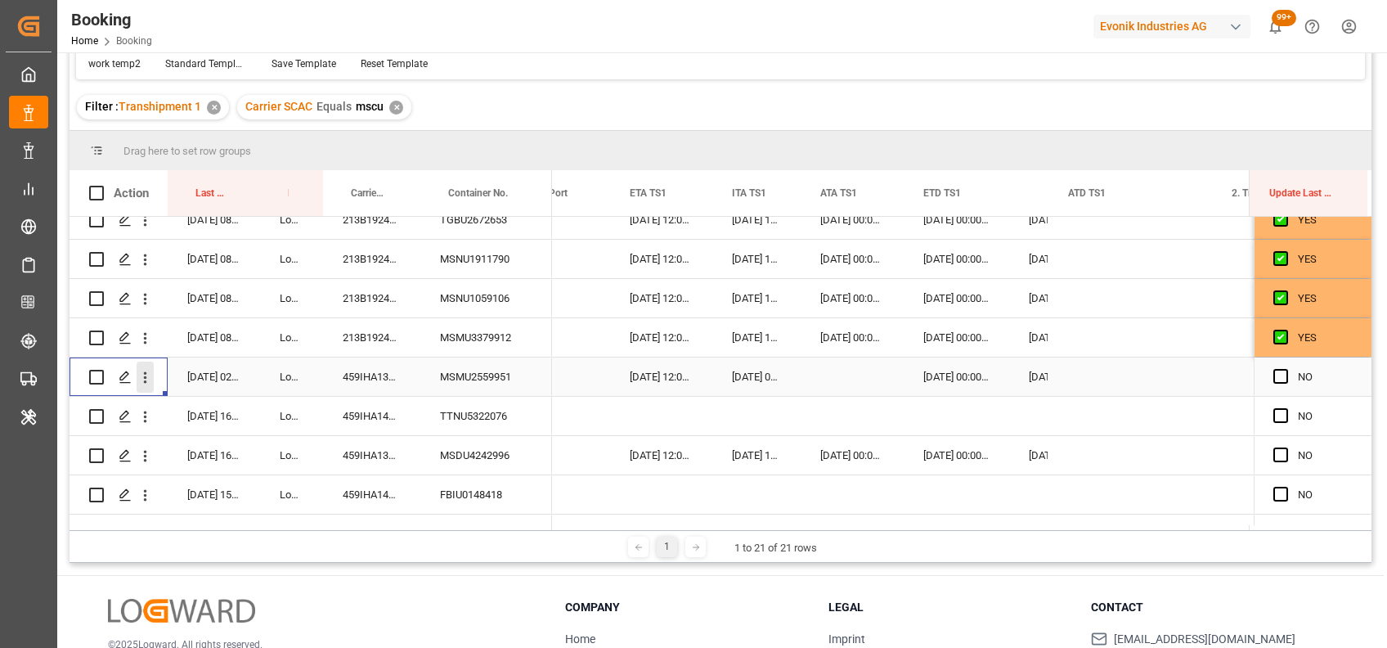
click at [144, 377] on icon "open menu" at bounding box center [145, 377] width 3 height 11
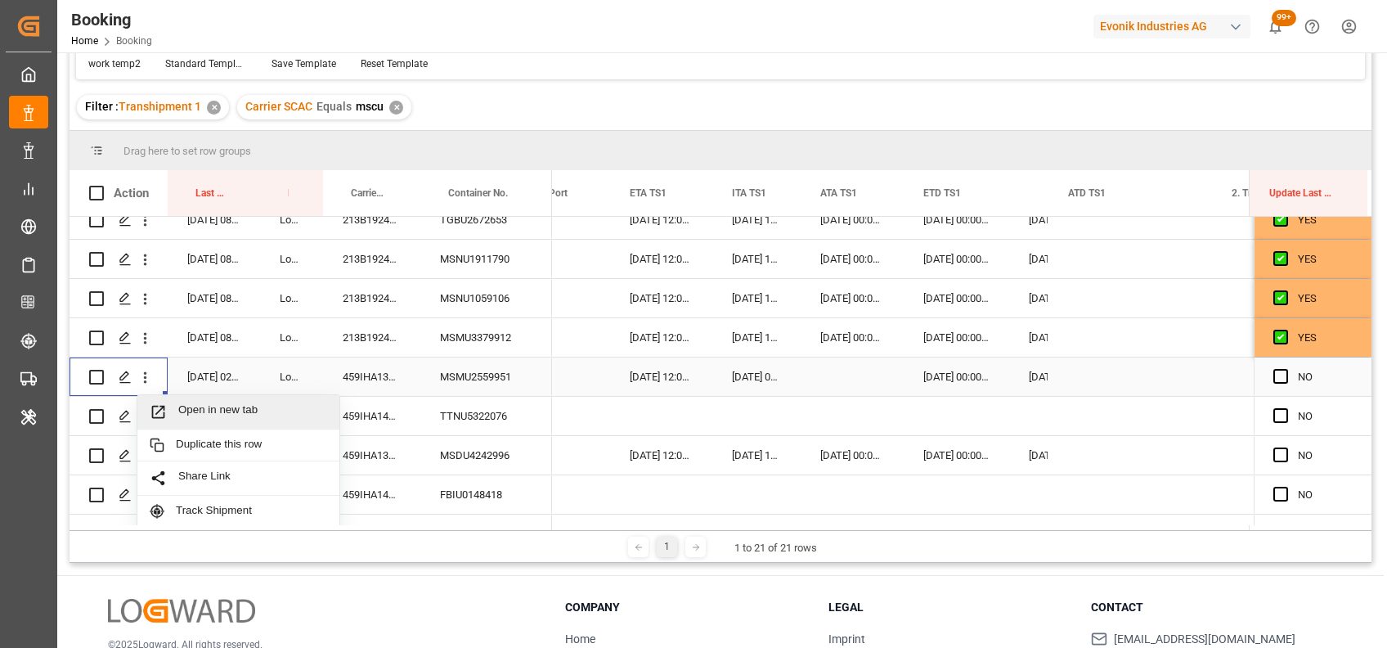
click at [207, 412] on span "Open in new tab" at bounding box center [252, 411] width 149 height 17
click at [142, 419] on icon "open menu" at bounding box center [145, 416] width 17 height 17
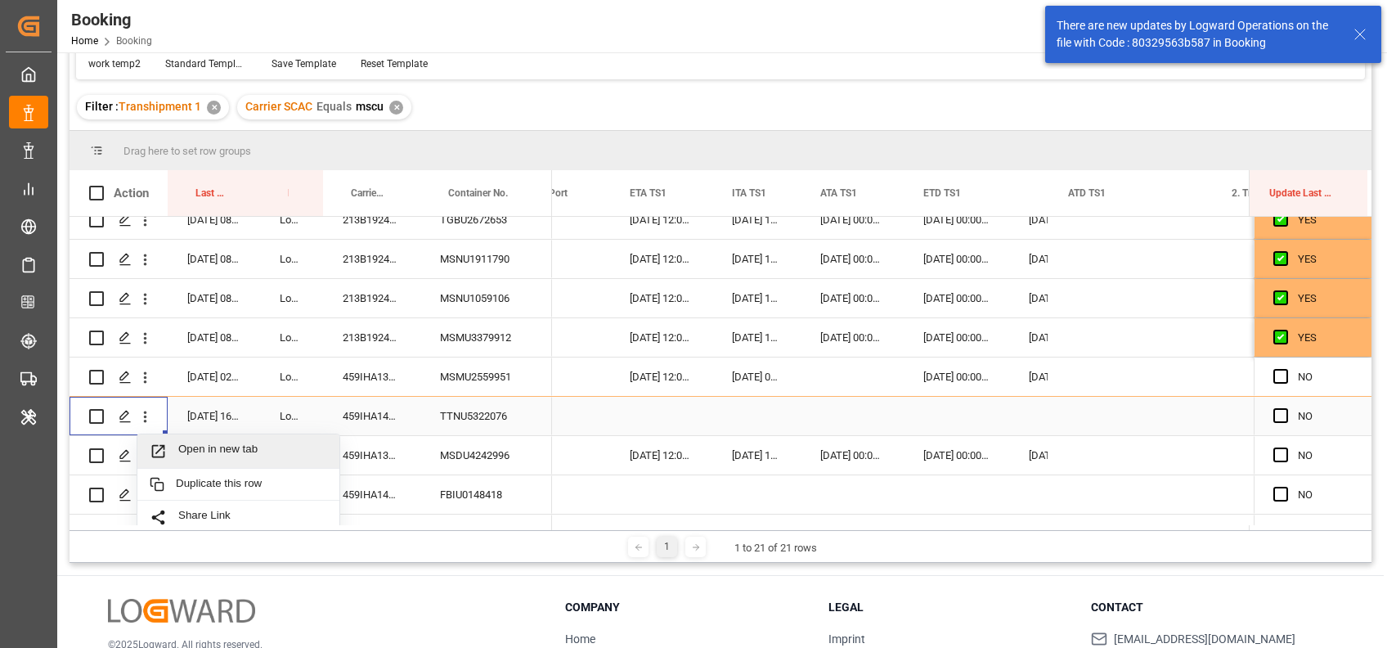
click at [191, 445] on span "Open in new tab" at bounding box center [252, 450] width 149 height 17
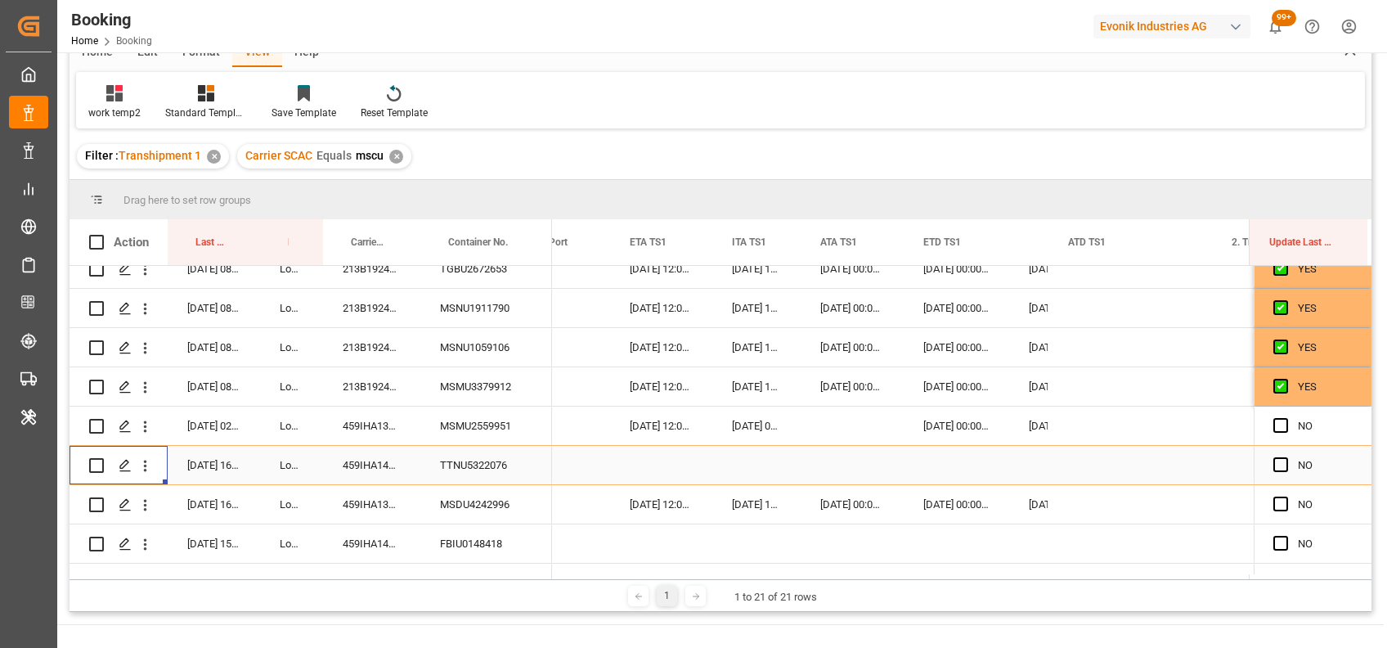
scroll to position [177, 0]
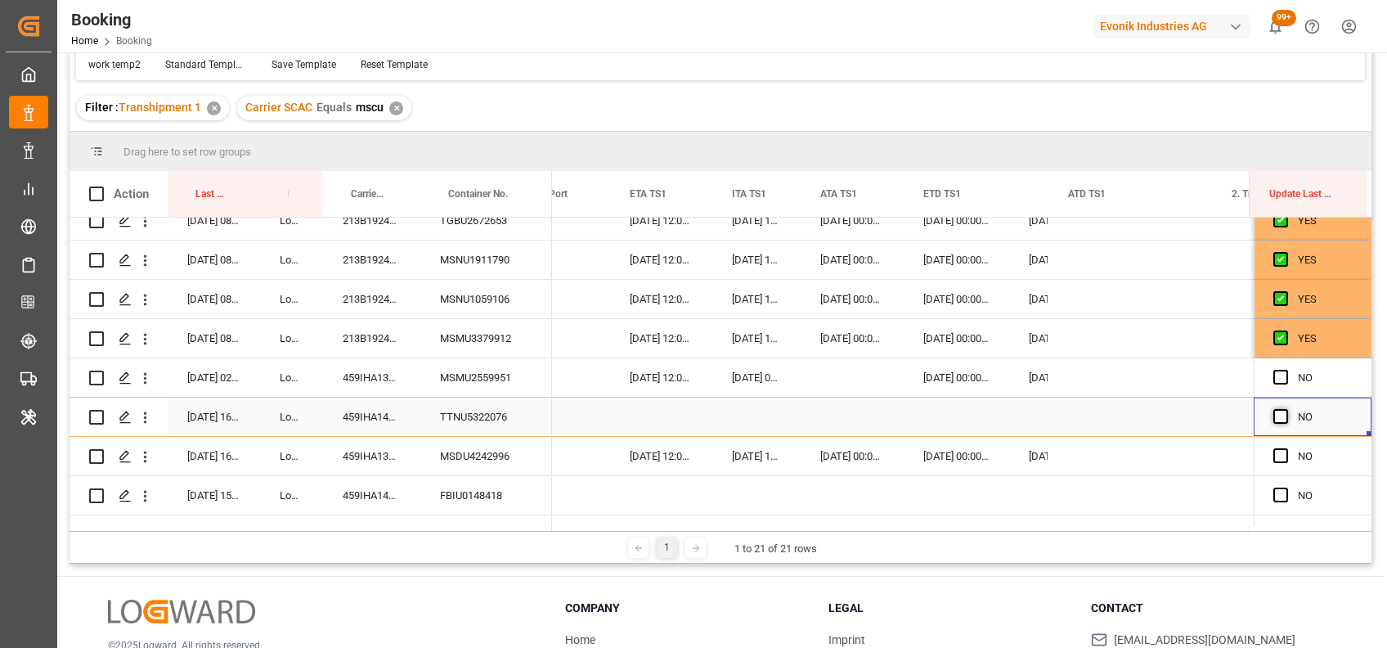
click at [1274, 411] on span "Press SPACE to select this row." at bounding box center [1281, 416] width 15 height 15
click at [1286, 409] on input "Press SPACE to select this row." at bounding box center [1286, 409] width 0 height 0
click at [1277, 377] on span "Press SPACE to select this row." at bounding box center [1281, 377] width 15 height 15
click at [1286, 370] on input "Press SPACE to select this row." at bounding box center [1286, 370] width 0 height 0
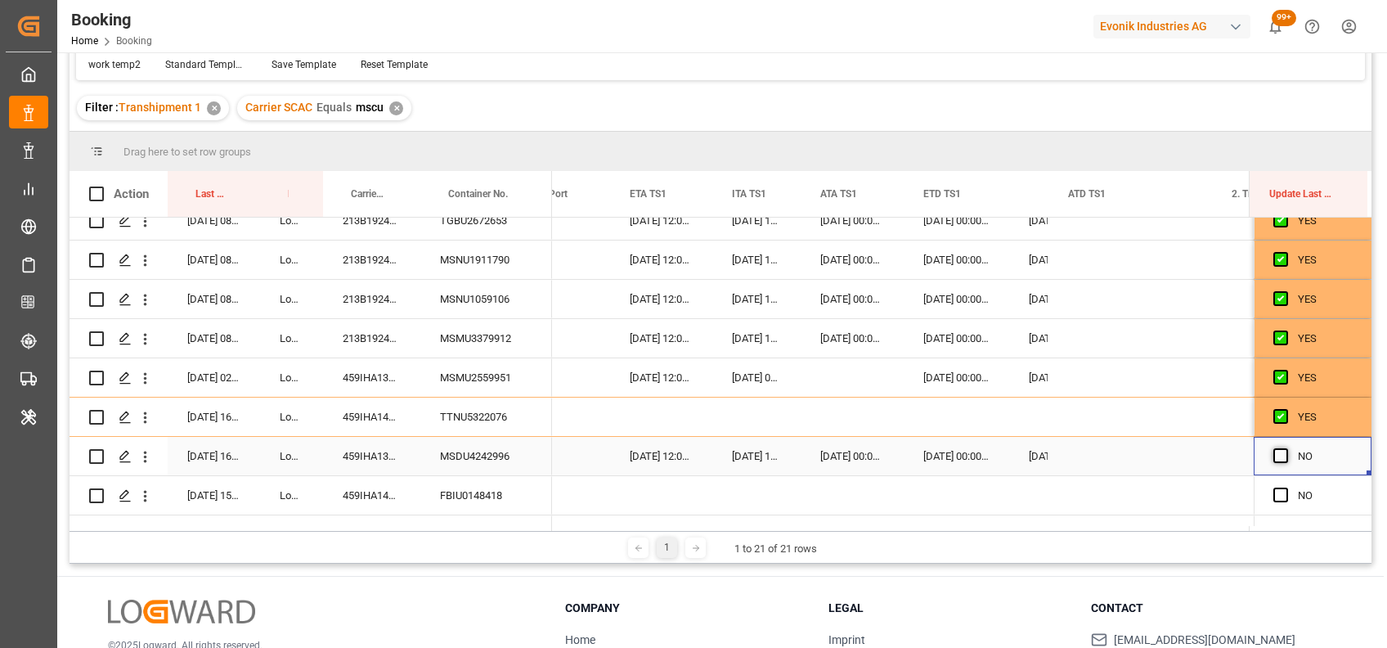
click at [1274, 448] on span "Press SPACE to select this row." at bounding box center [1281, 455] width 15 height 15
click at [1286, 448] on input "Press SPACE to select this row." at bounding box center [1286, 448] width 0 height 0
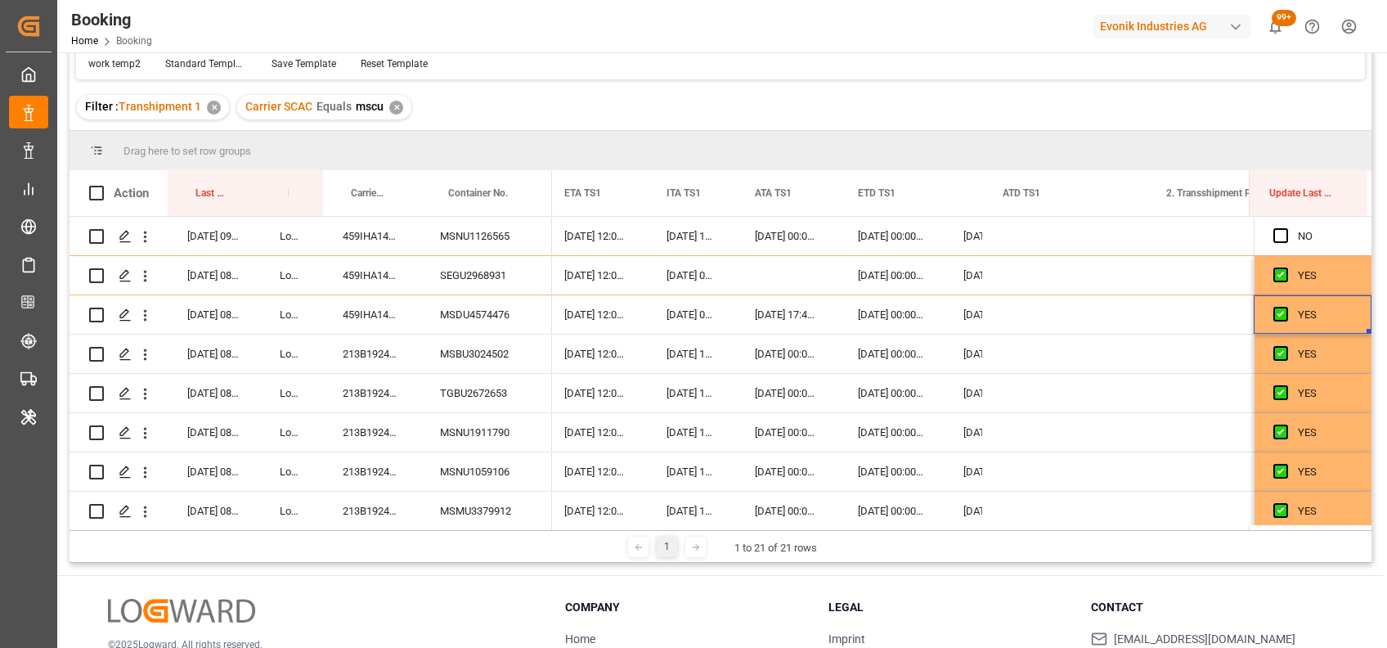
scroll to position [0, 16920]
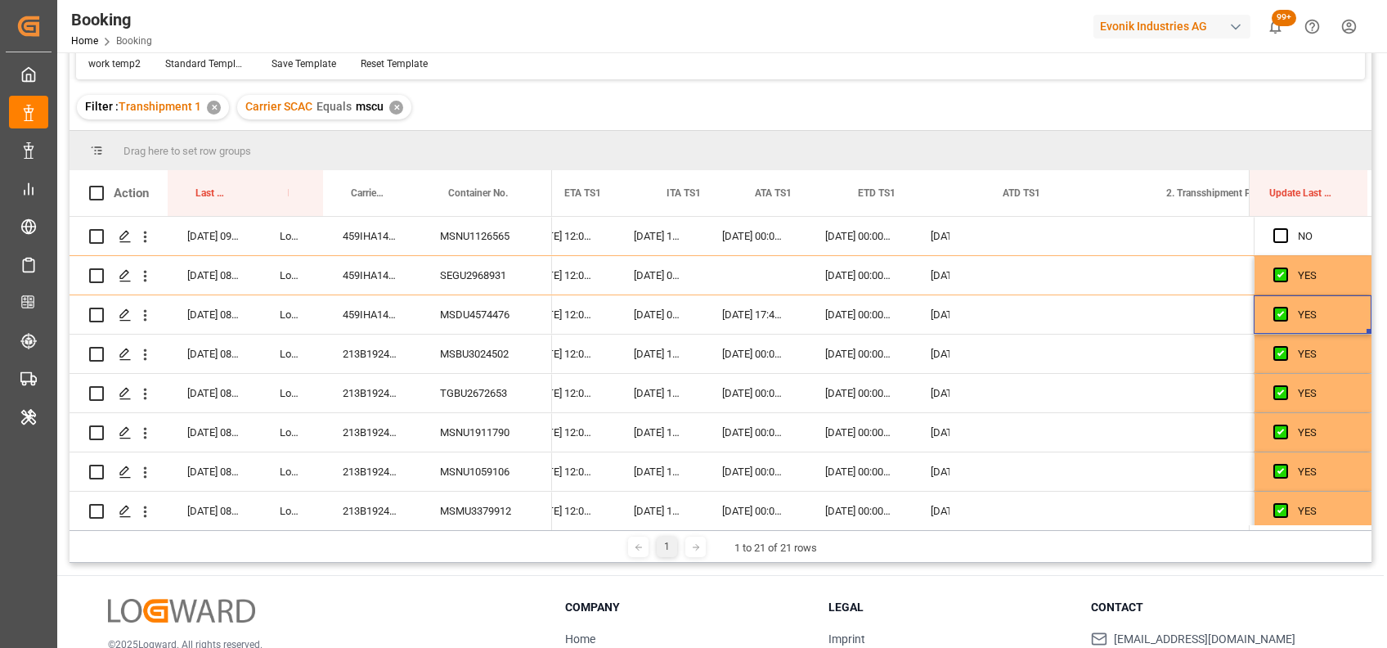
drag, startPoint x: 1365, startPoint y: 305, endPoint x: 1372, endPoint y: 344, distance: 39.0
click at [1372, 344] on main "Booking Carrier SCAC Equals Save Ctrl/CMD + S Home Edit Format View Help work t…" at bounding box center [720, 249] width 1327 height 627
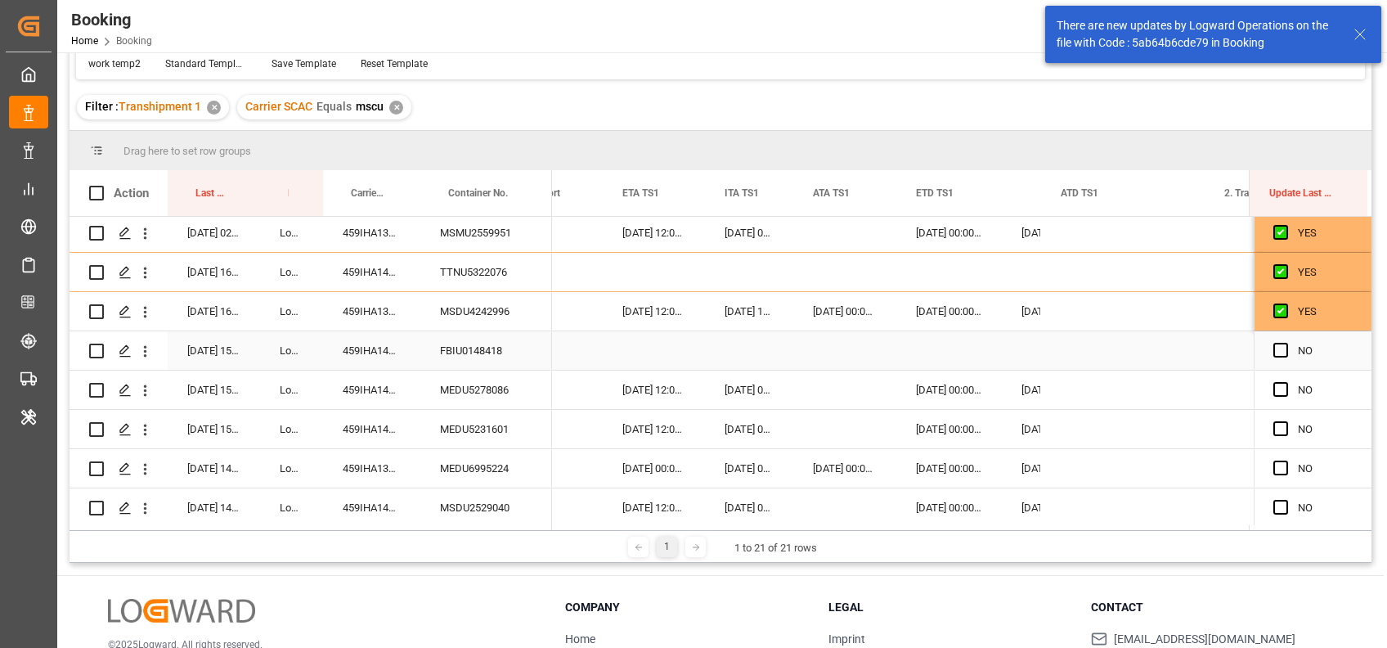
scroll to position [0, 16830]
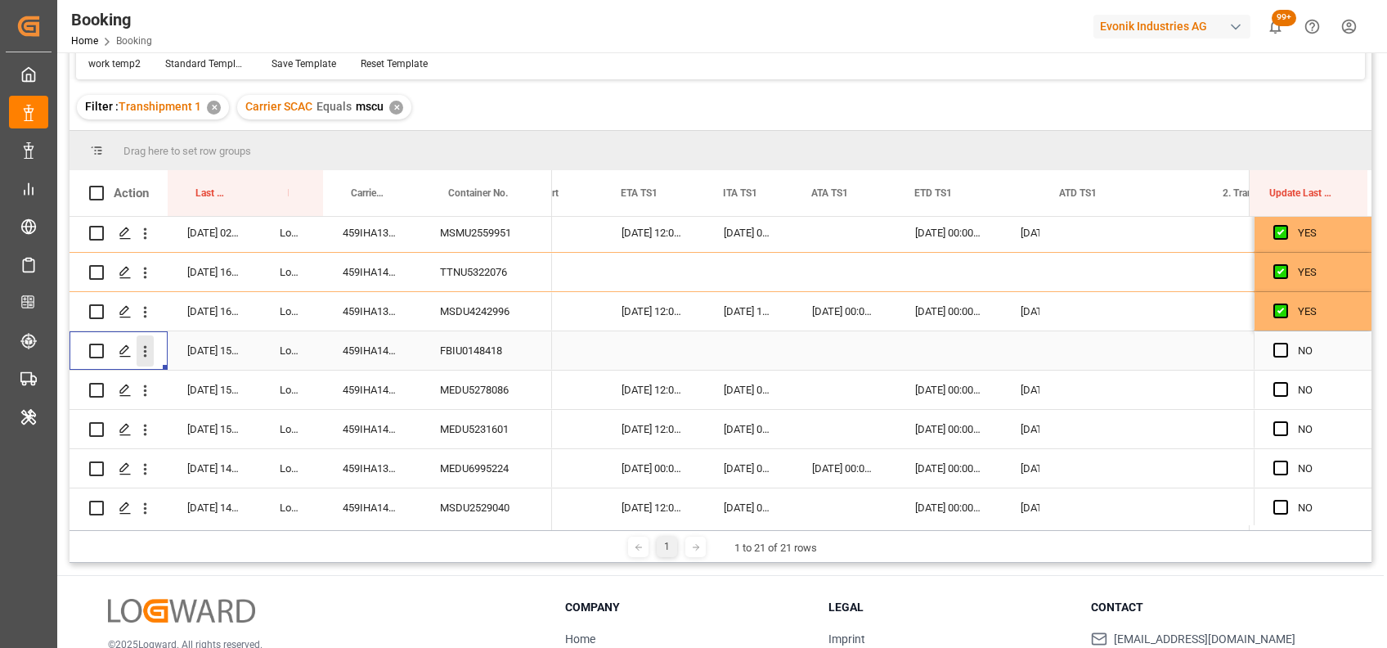
click at [147, 350] on icon "open menu" at bounding box center [145, 351] width 17 height 17
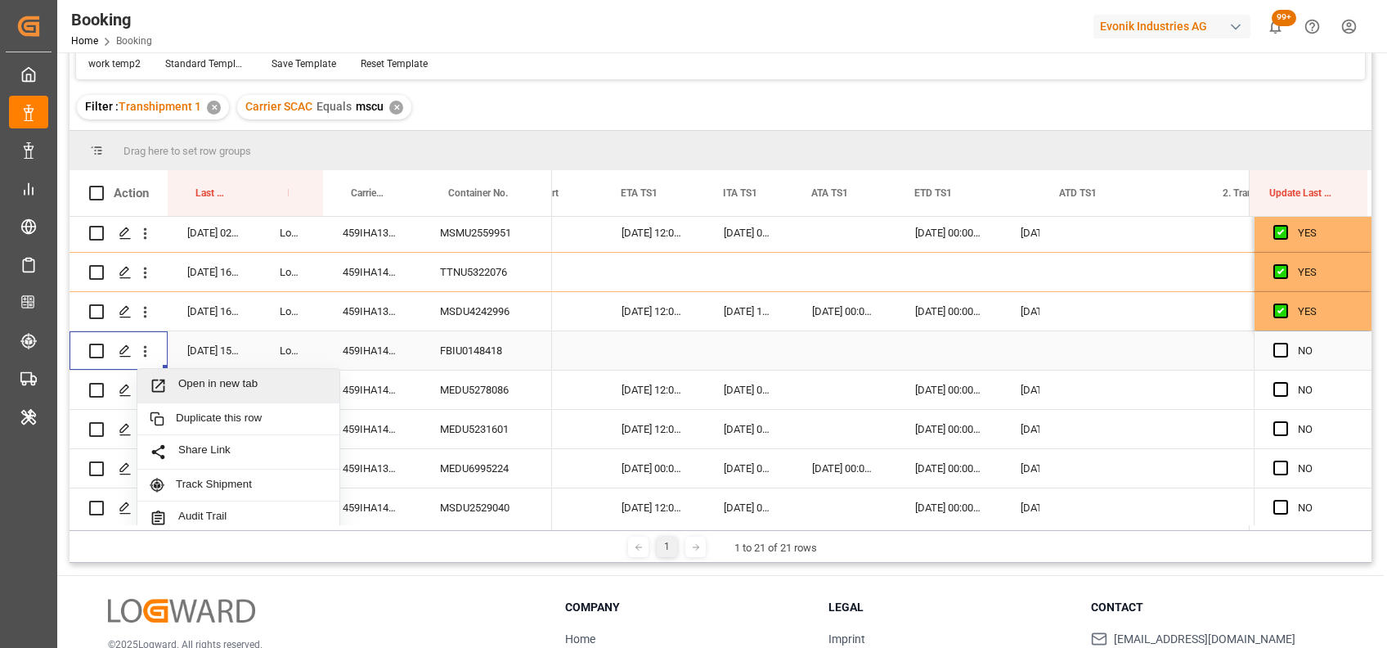
click at [236, 385] on span "Open in new tab" at bounding box center [252, 385] width 149 height 17
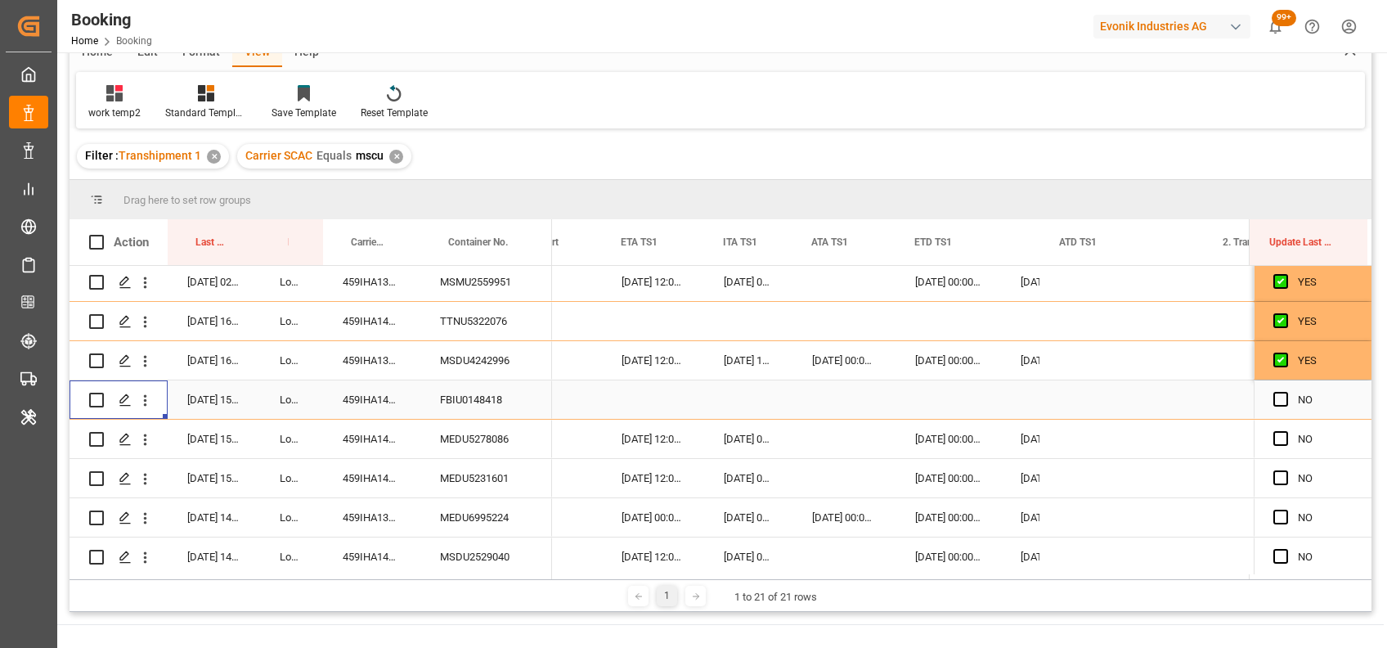
scroll to position [177, 0]
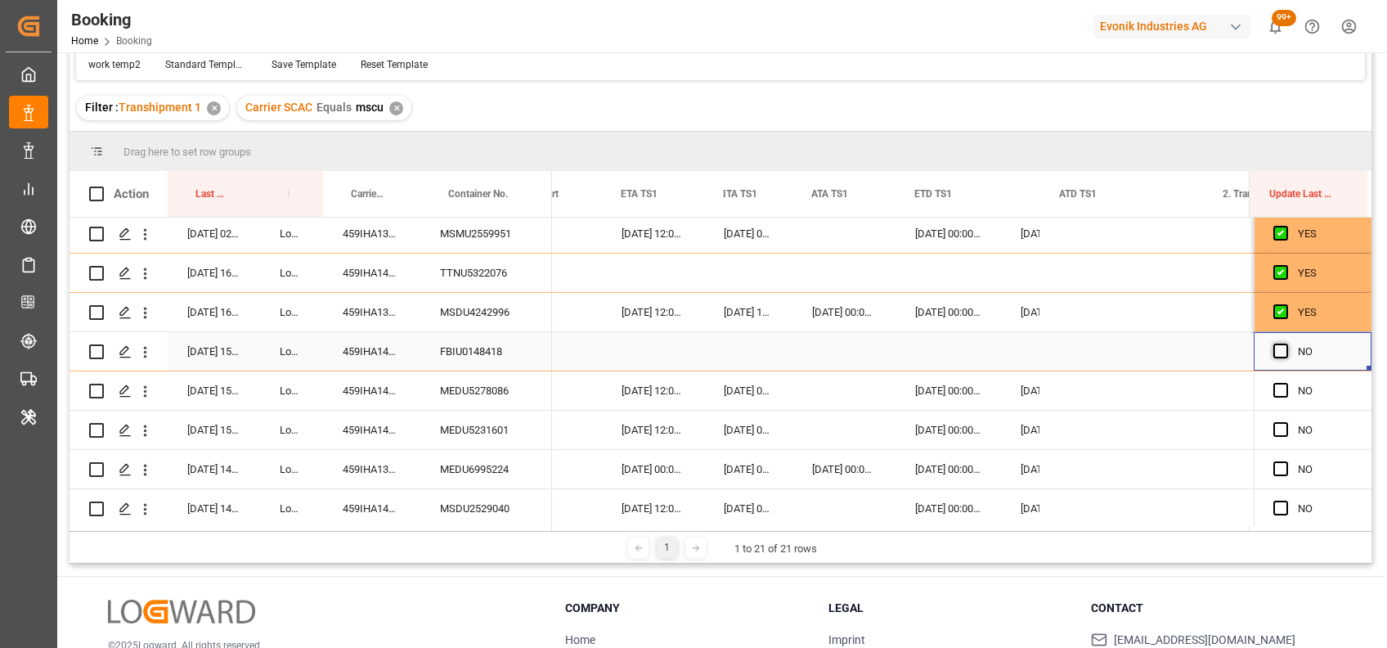
click at [1276, 351] on span "Press SPACE to select this row." at bounding box center [1281, 351] width 15 height 15
click at [1286, 344] on input "Press SPACE to select this row." at bounding box center [1286, 344] width 0 height 0
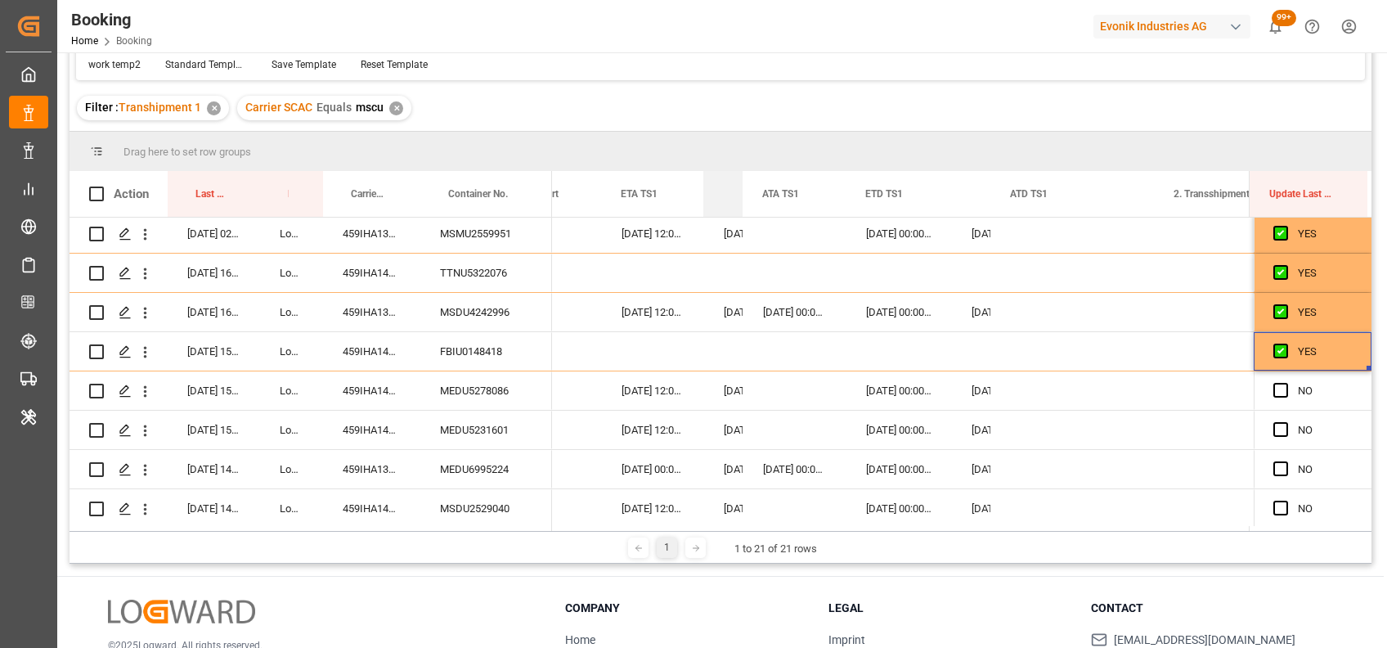
drag, startPoint x: 788, startPoint y: 196, endPoint x: 710, endPoint y: 196, distance: 77.7
click at [710, 196] on div "ITA TS1" at bounding box center [722, 194] width 39 height 46
click at [1274, 386] on span "Press SPACE to select this row." at bounding box center [1281, 390] width 15 height 15
click at [1286, 383] on input "Press SPACE to select this row." at bounding box center [1286, 383] width 0 height 0
click at [1274, 428] on span "Press SPACE to select this row." at bounding box center [1281, 429] width 15 height 15
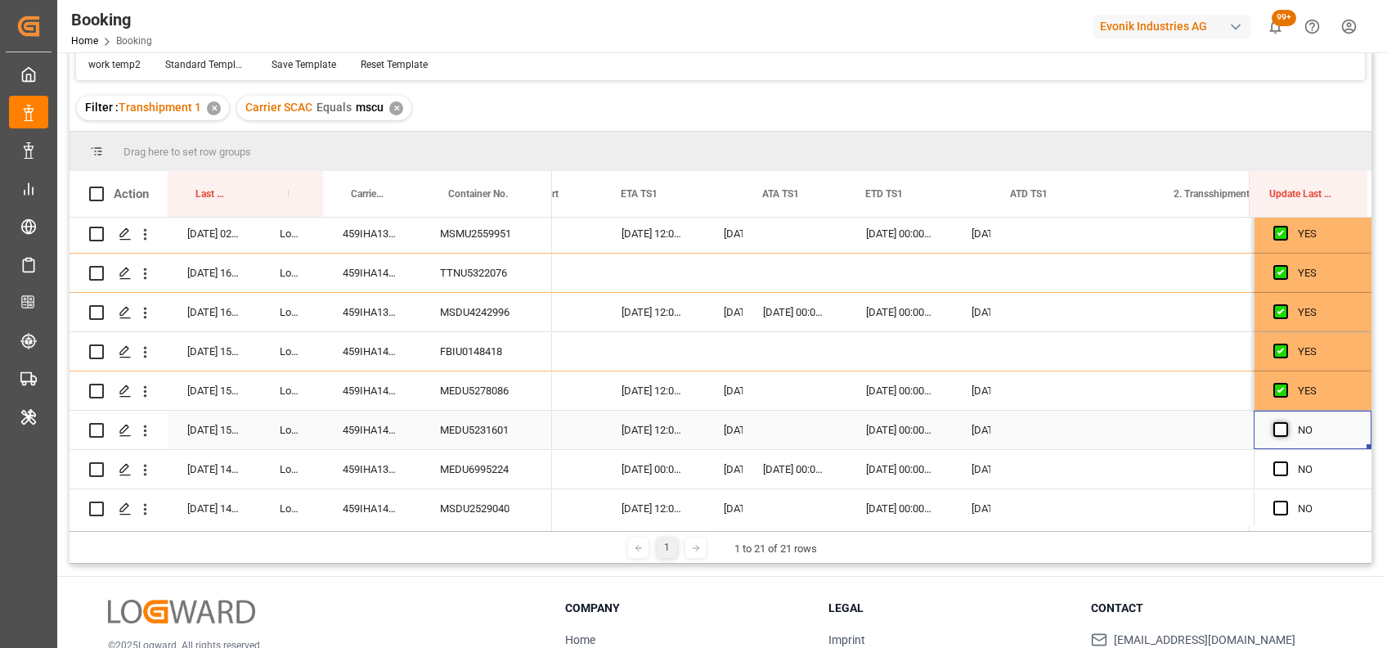
click at [1286, 422] on input "Press SPACE to select this row." at bounding box center [1286, 422] width 0 height 0
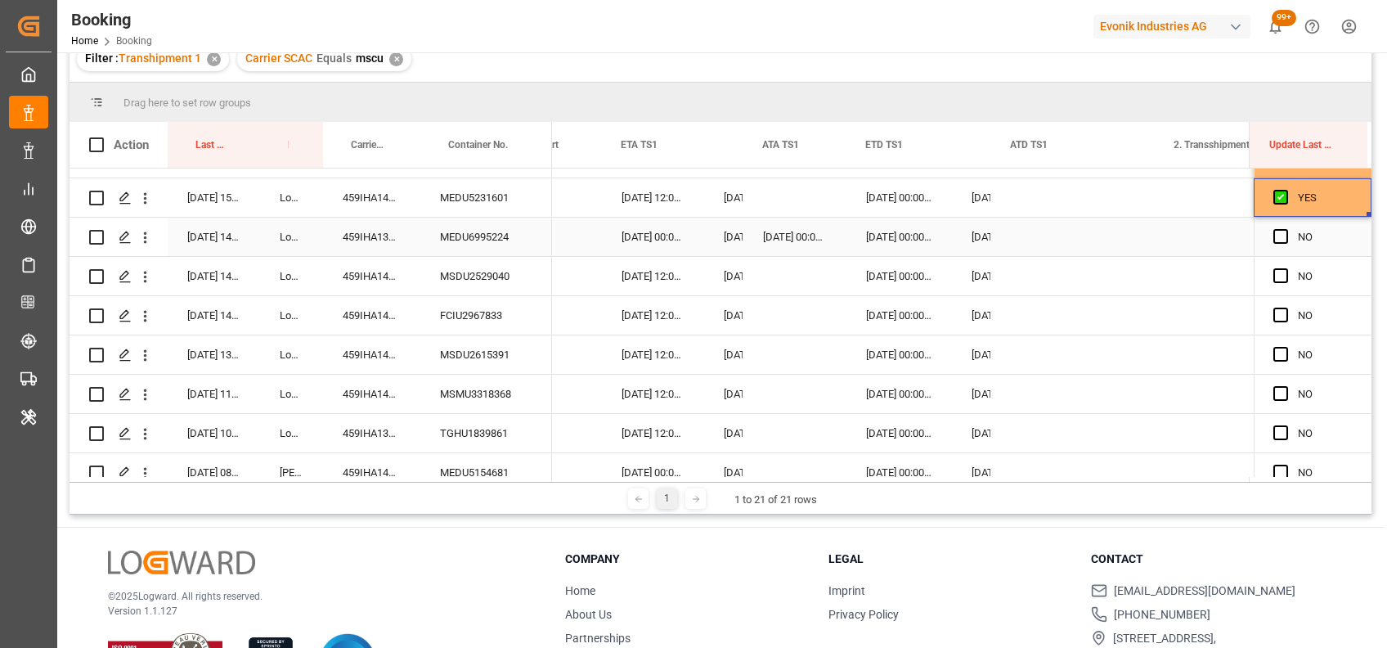
scroll to position [128, 0]
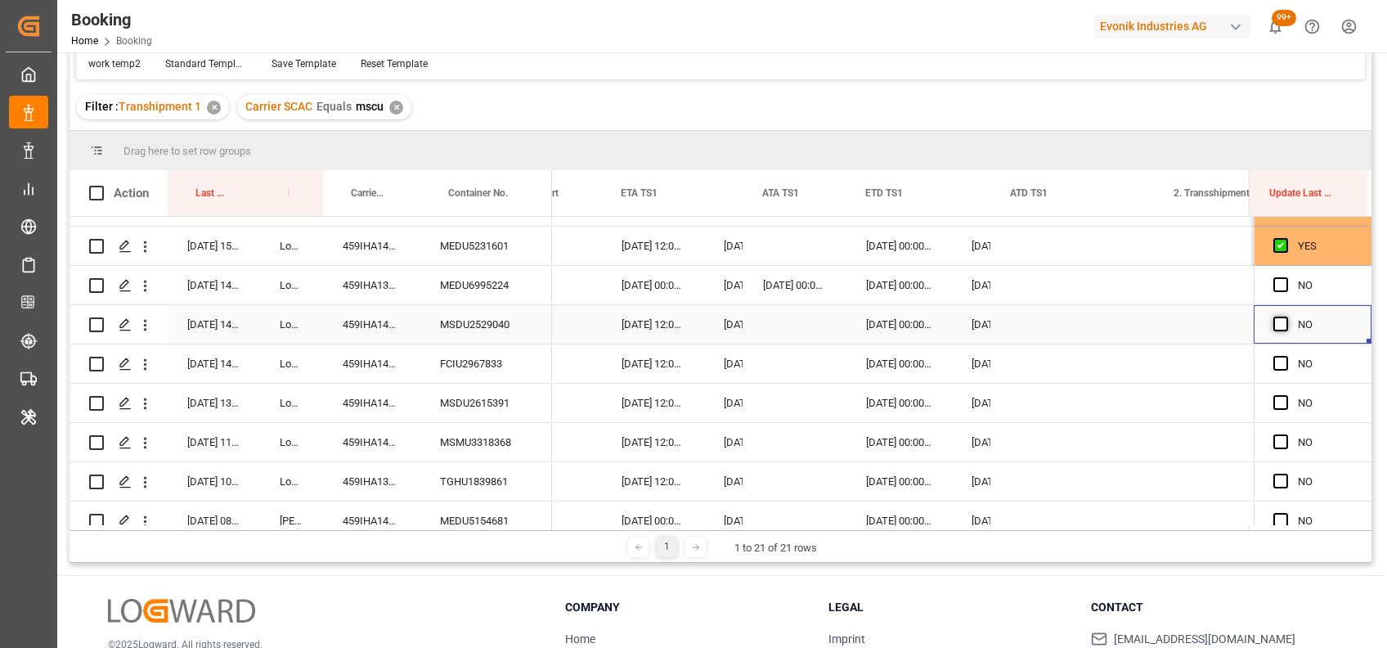
click at [1274, 322] on span "Press SPACE to select this row." at bounding box center [1281, 324] width 15 height 15
click at [1286, 317] on input "Press SPACE to select this row." at bounding box center [1286, 317] width 0 height 0
click at [1274, 360] on span "Press SPACE to select this row." at bounding box center [1281, 363] width 15 height 15
click at [1286, 356] on input "Press SPACE to select this row." at bounding box center [1286, 356] width 0 height 0
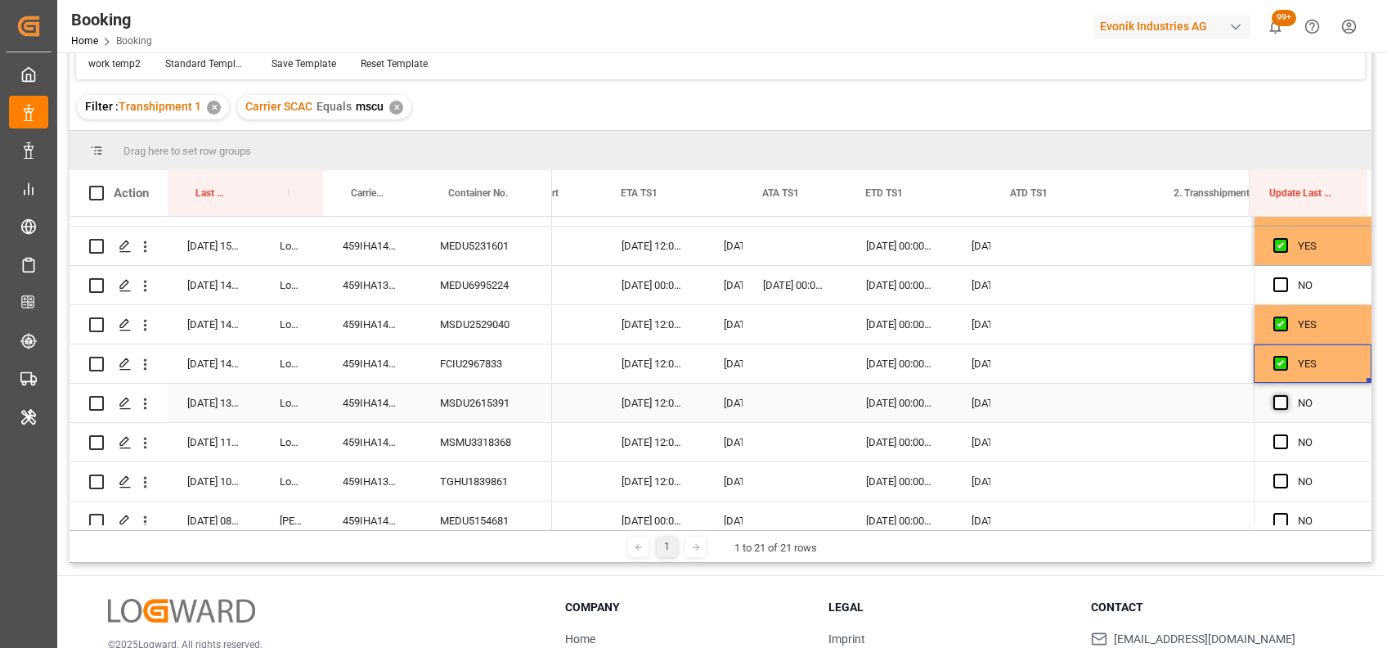
click at [1274, 401] on span "Press SPACE to select this row." at bounding box center [1281, 402] width 15 height 15
click at [1286, 395] on input "Press SPACE to select this row." at bounding box center [1286, 395] width 0 height 0
click at [1274, 440] on span "Press SPACE to select this row." at bounding box center [1281, 441] width 15 height 15
click at [1286, 434] on input "Press SPACE to select this row." at bounding box center [1286, 434] width 0 height 0
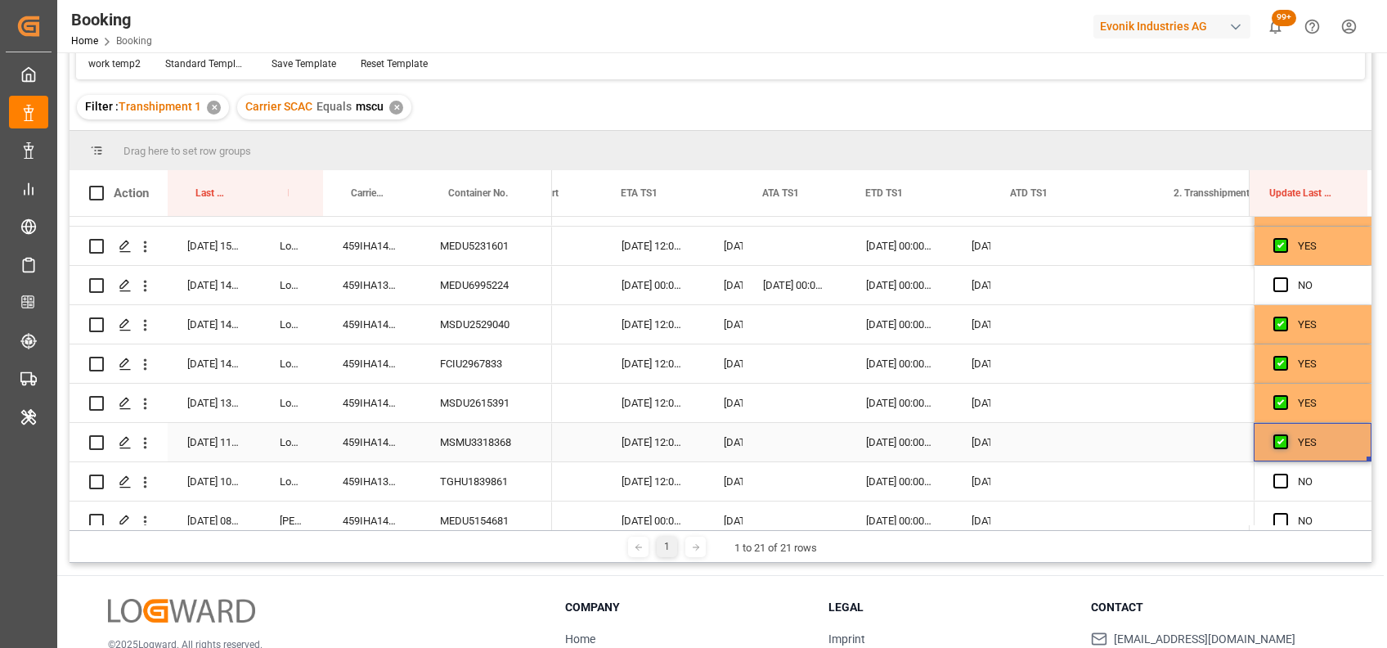
scroll to position [521, 0]
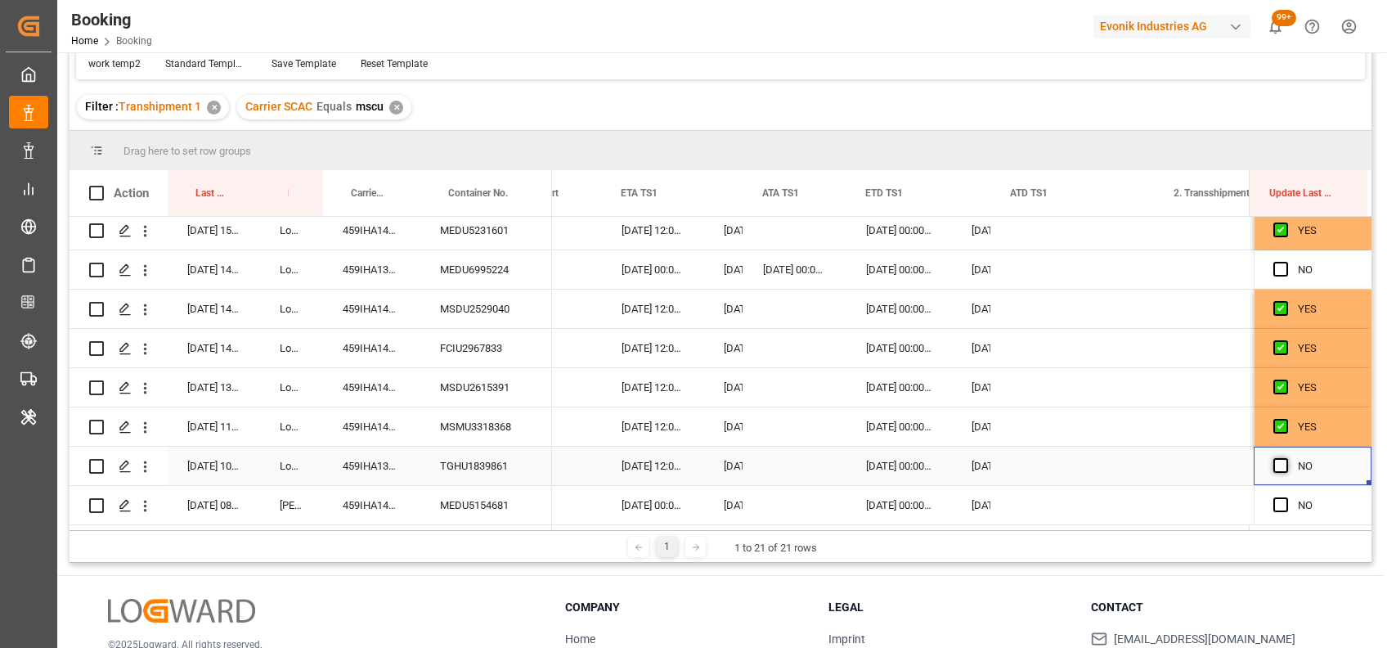
click at [1274, 458] on span "Press SPACE to select this row." at bounding box center [1281, 465] width 15 height 15
click at [1286, 458] on input "Press SPACE to select this row." at bounding box center [1286, 458] width 0 height 0
click at [150, 265] on icon "open menu" at bounding box center [145, 270] width 17 height 17
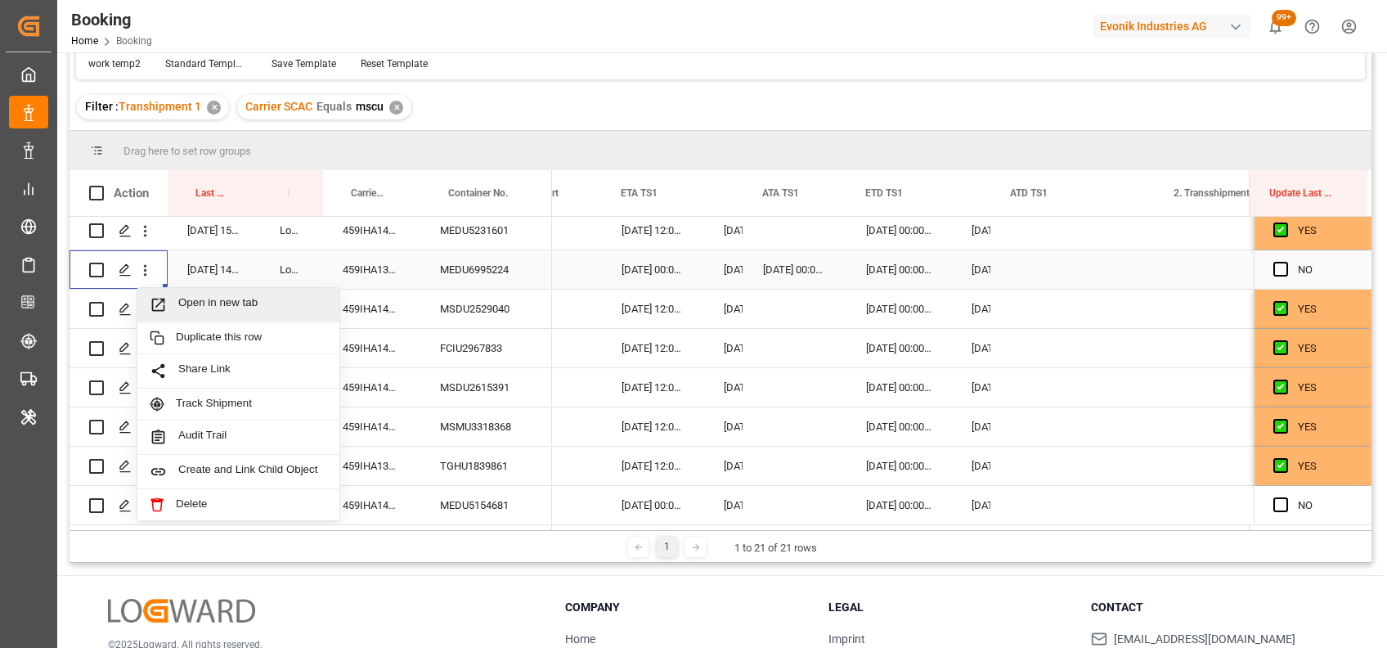
click at [225, 299] on span "Open in new tab" at bounding box center [252, 304] width 149 height 17
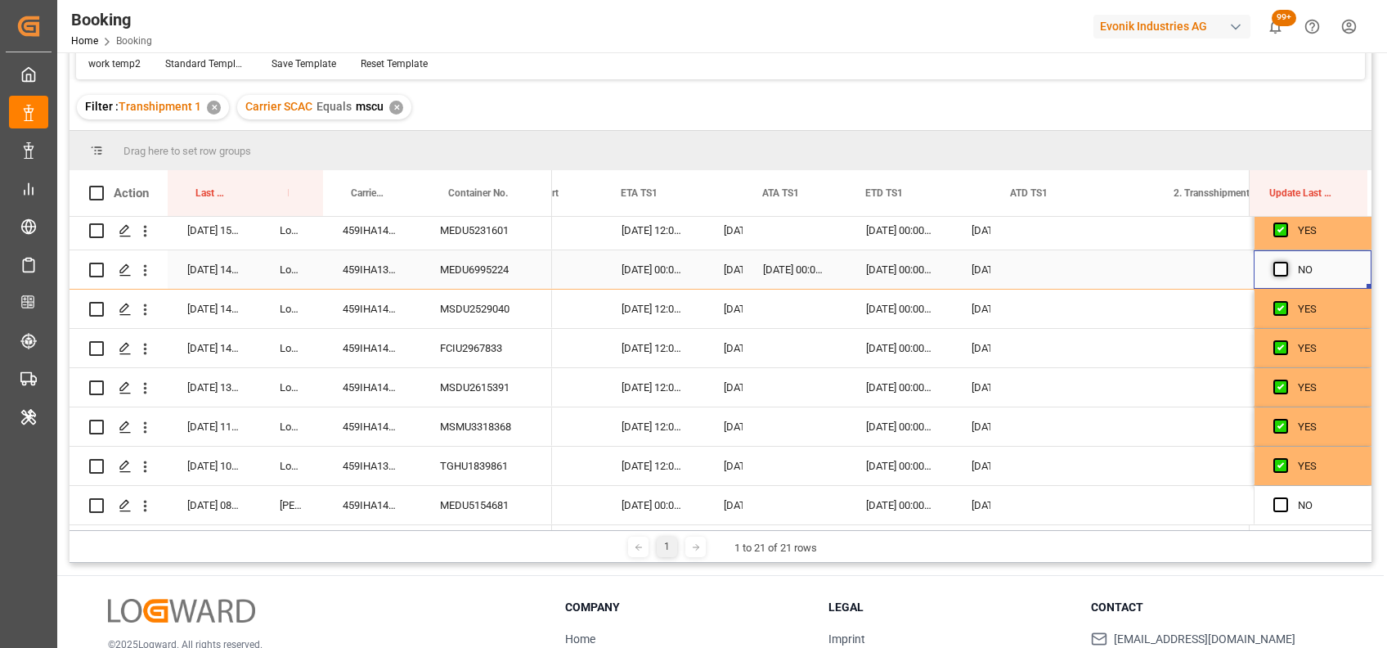
click at [1275, 262] on span "Press SPACE to select this row." at bounding box center [1281, 269] width 15 height 15
click at [1286, 262] on input "Press SPACE to select this row." at bounding box center [1286, 262] width 0 height 0
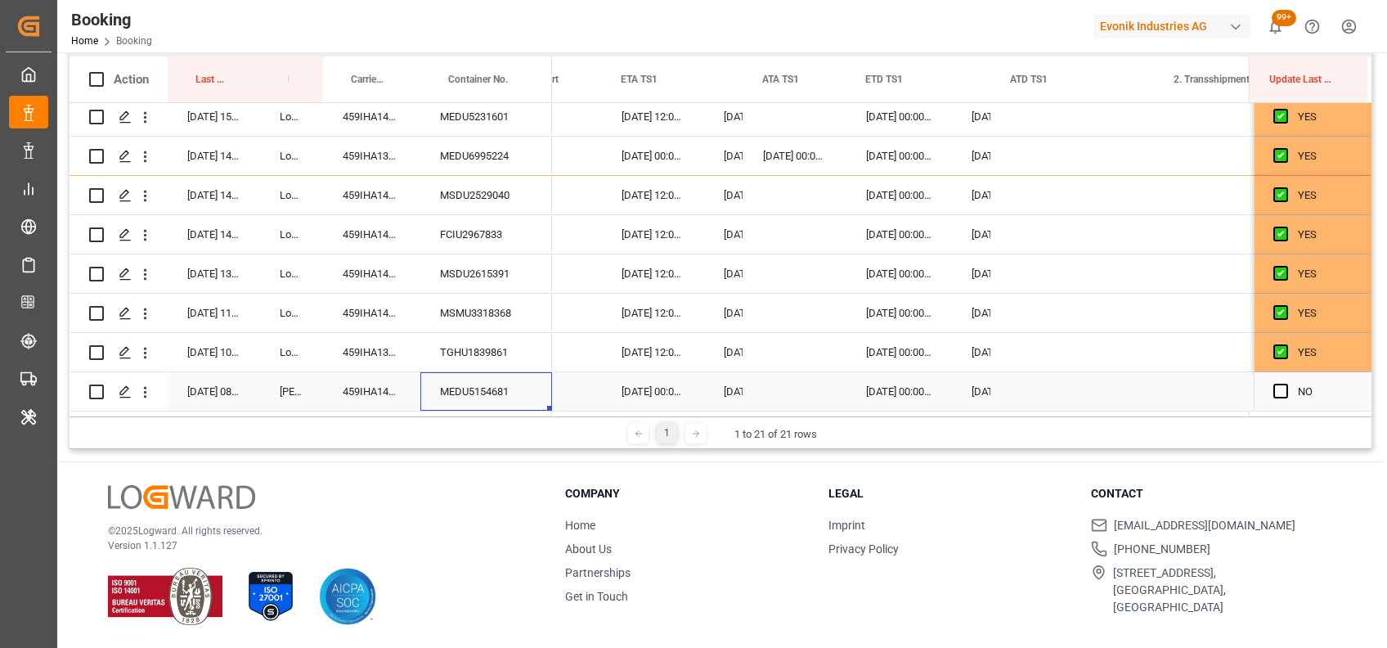
click at [453, 379] on div "MEDU5154681" at bounding box center [486, 391] width 132 height 38
click at [146, 389] on icon "open menu" at bounding box center [145, 392] width 17 height 17
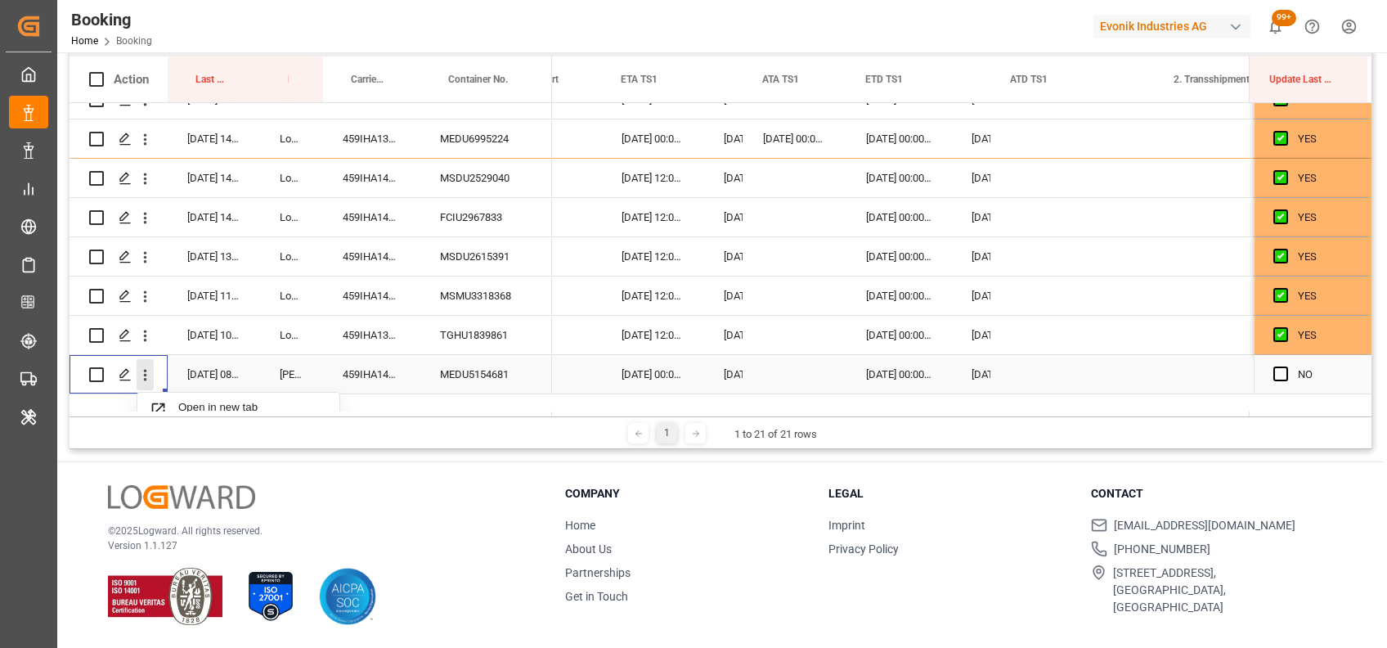
scroll to position [534, 0]
click at [183, 403] on span "Open in new tab" at bounding box center [252, 408] width 149 height 17
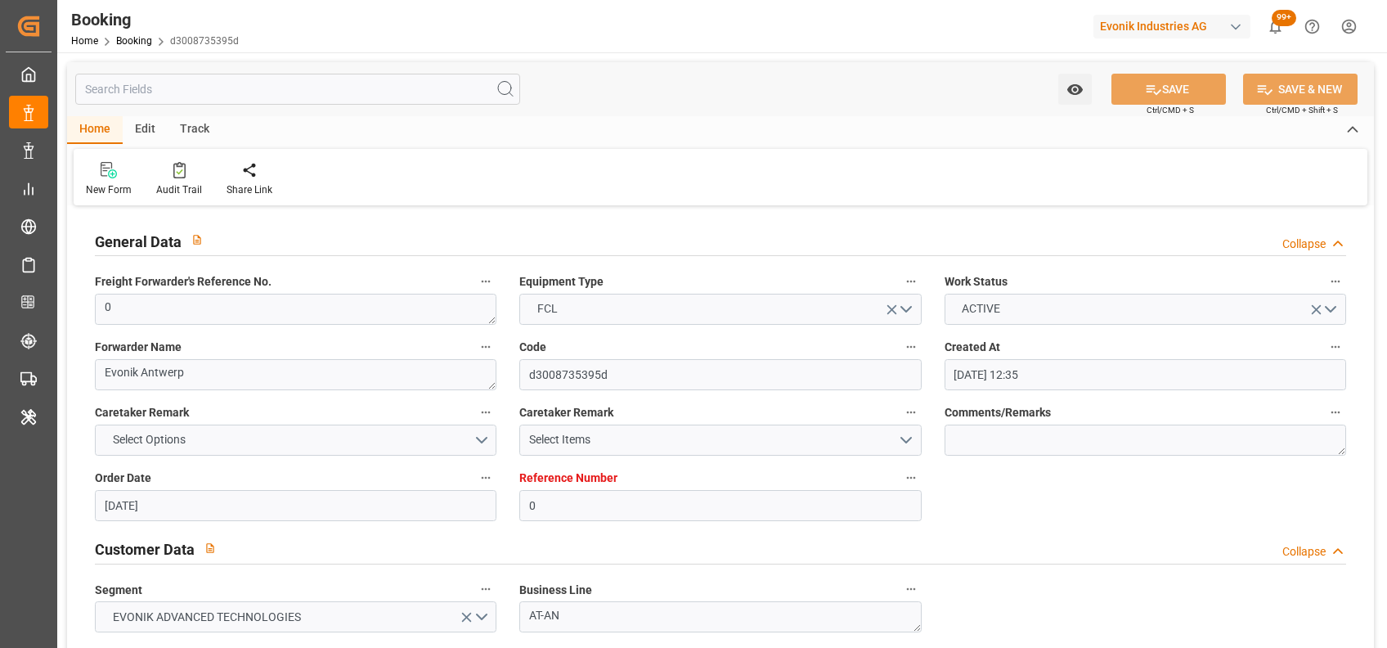
type input "[DATE] 12:35"
type input "[DATE]"
type input "[DATE] 21:00"
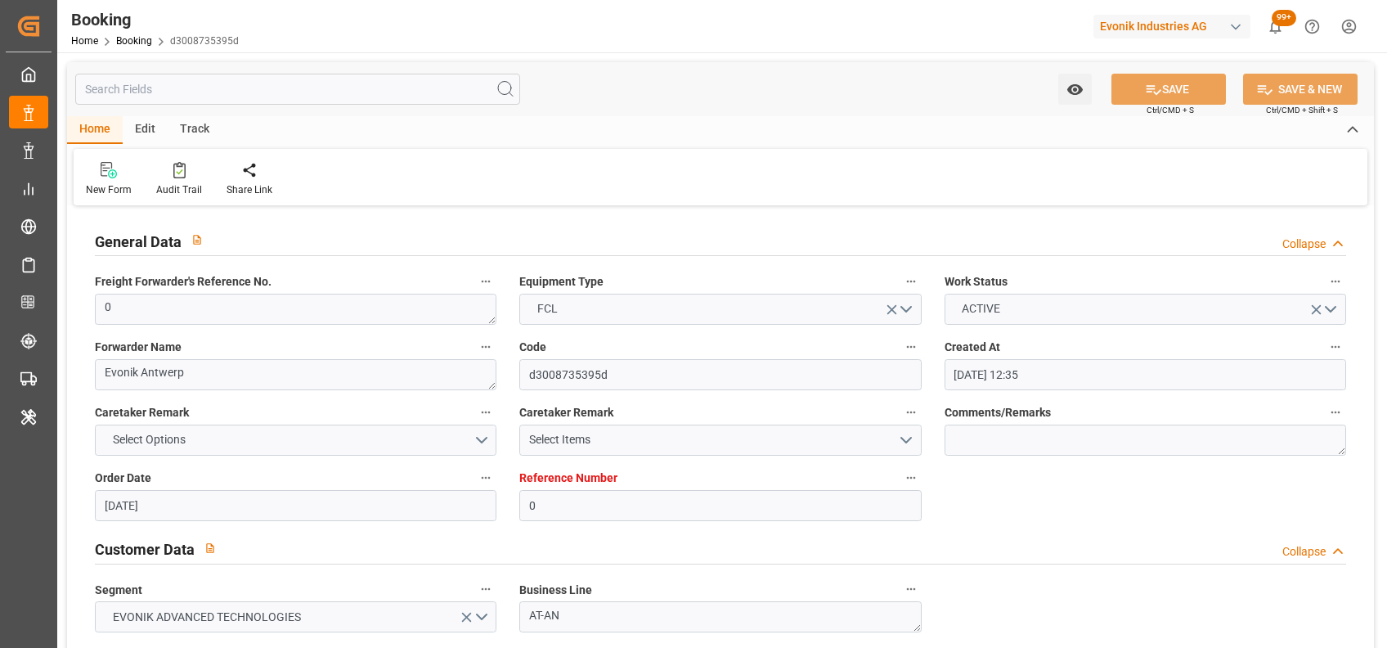
type input "[DATE] 00:00"
type input "[DATE] 21:28"
type input "[DATE] 00:00"
type input "[DATE] 21:00"
type input "[DATE] 00:00"
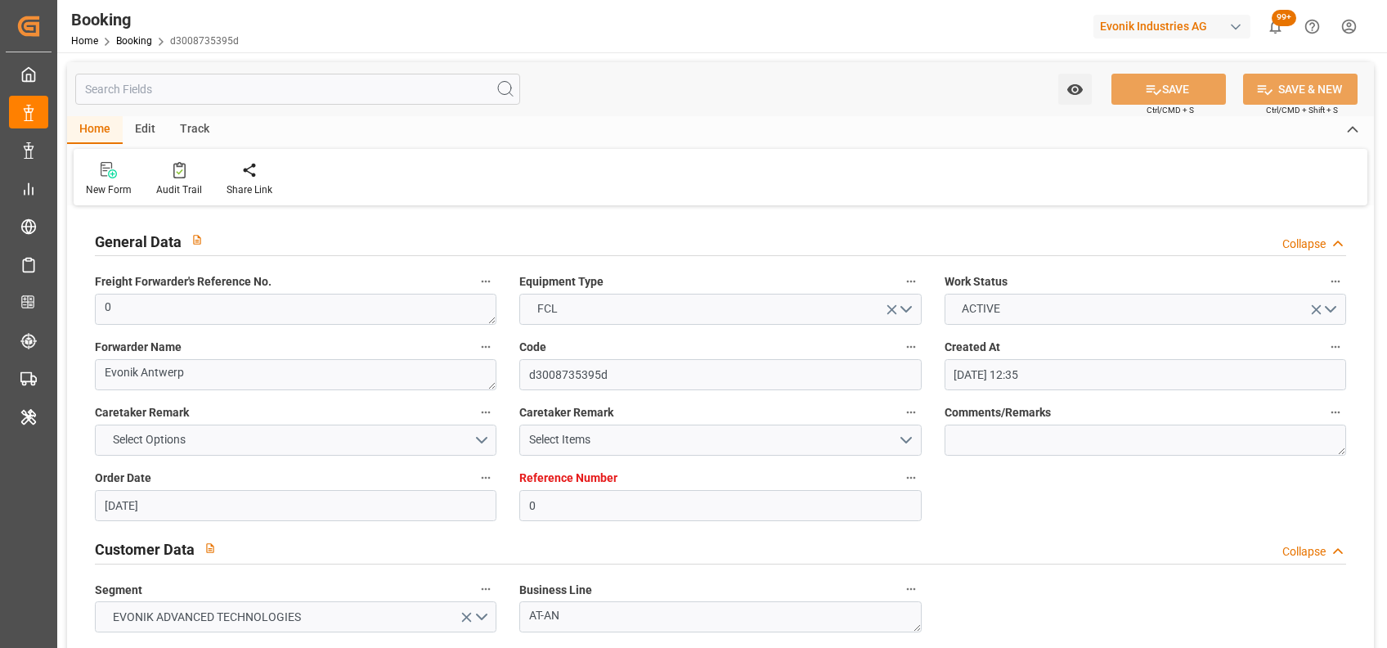
type input "[DATE] 09:30"
type input "[DATE]"
type input "[DATE] 19:27"
type input "[DATE] 20:00"
type input "[DATE] 21:55"
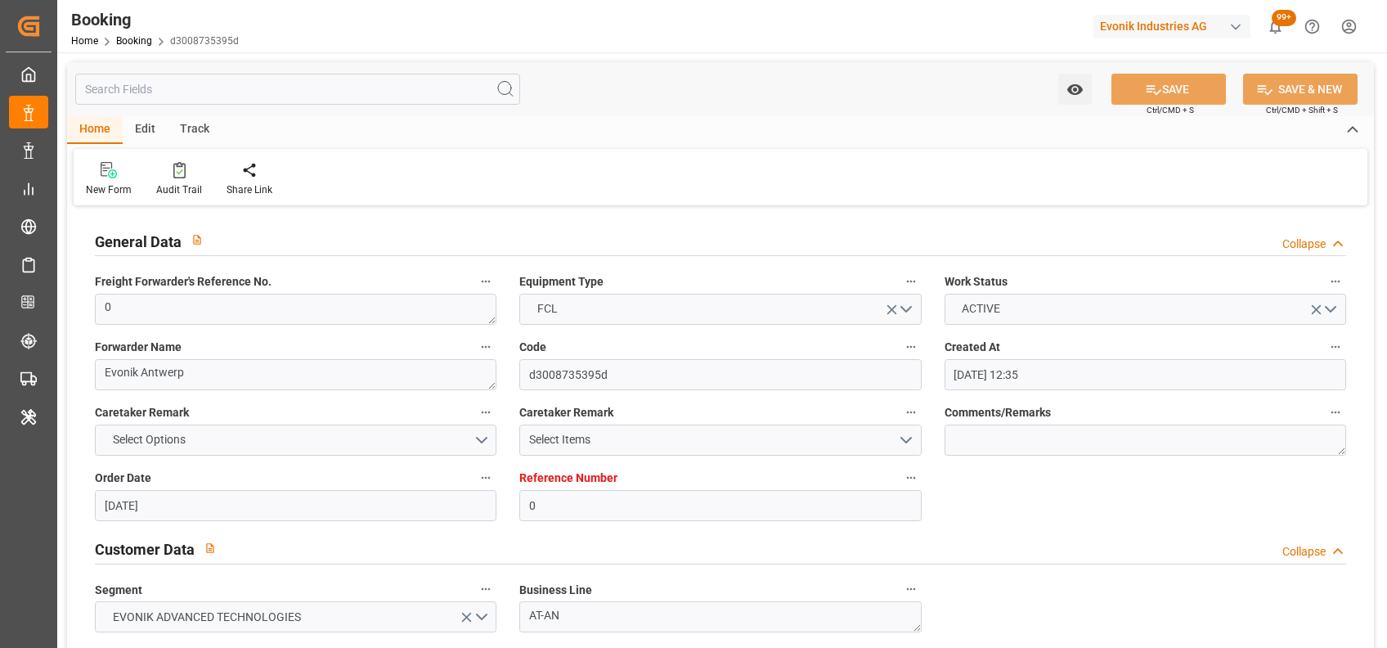
type input "[DATE] 11:30"
type input "[DATE] 13:53"
type input "[DATE] 03:11"
type input "[DATE] 21:00"
type input "[DATE] 09:41"
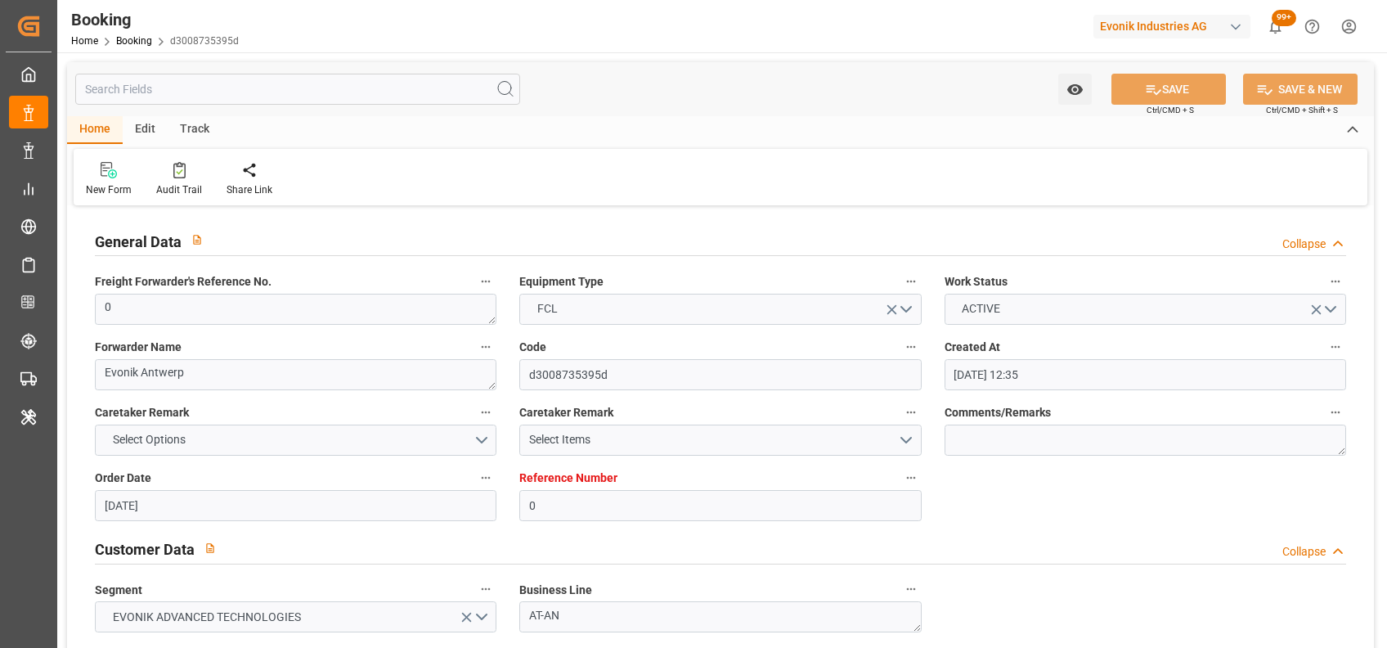
type input "[DATE] 15:00"
type input "[DATE] 09:41"
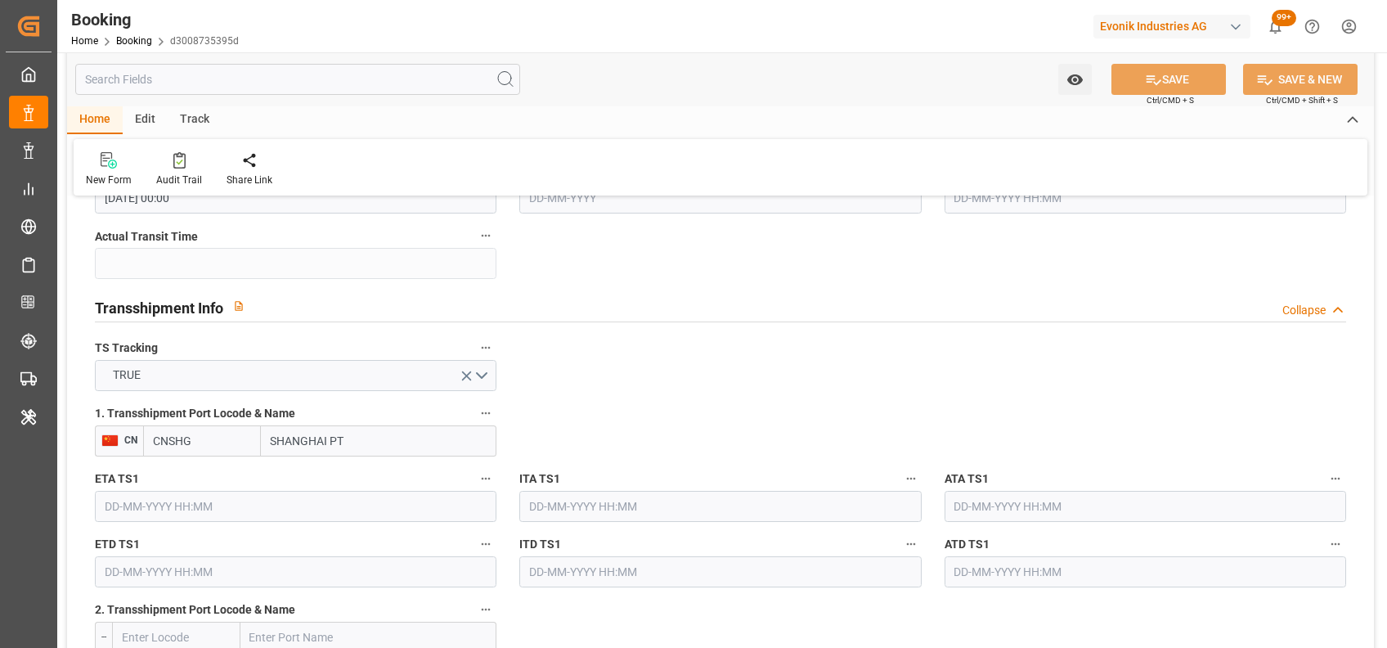
scroll to position [1628, 0]
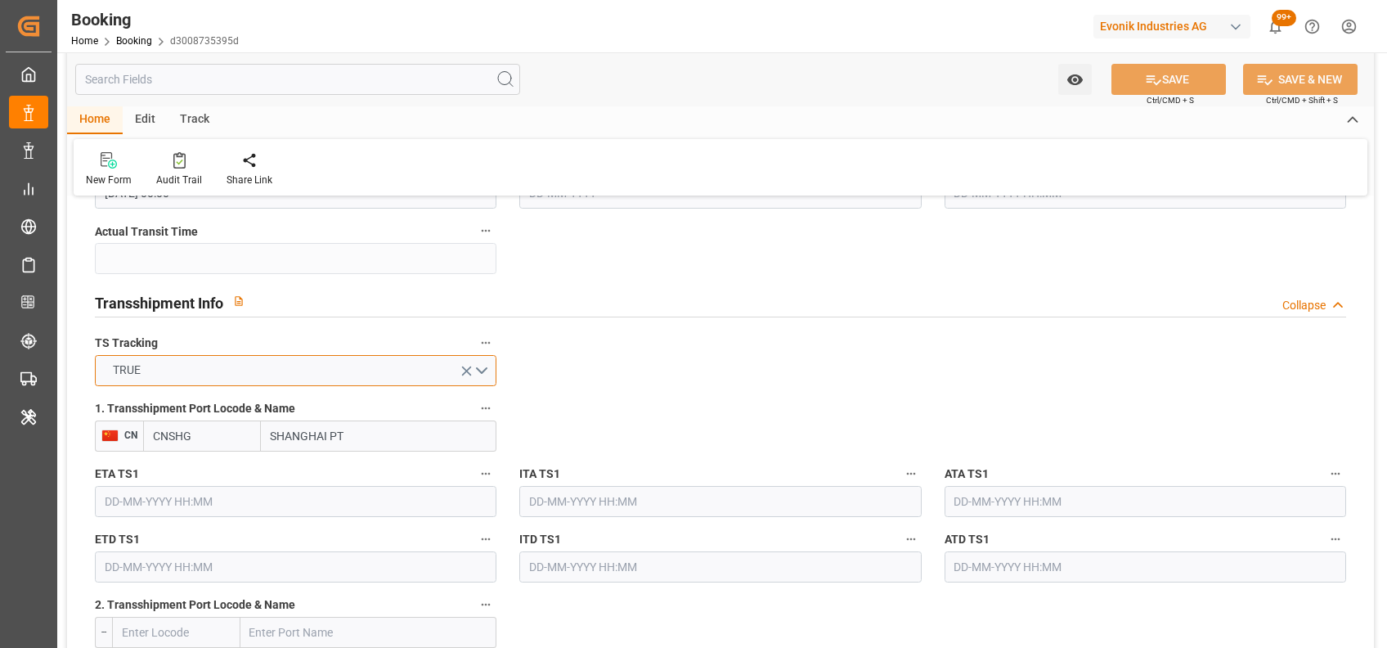
click at [477, 359] on button "TRUE" at bounding box center [296, 370] width 402 height 31
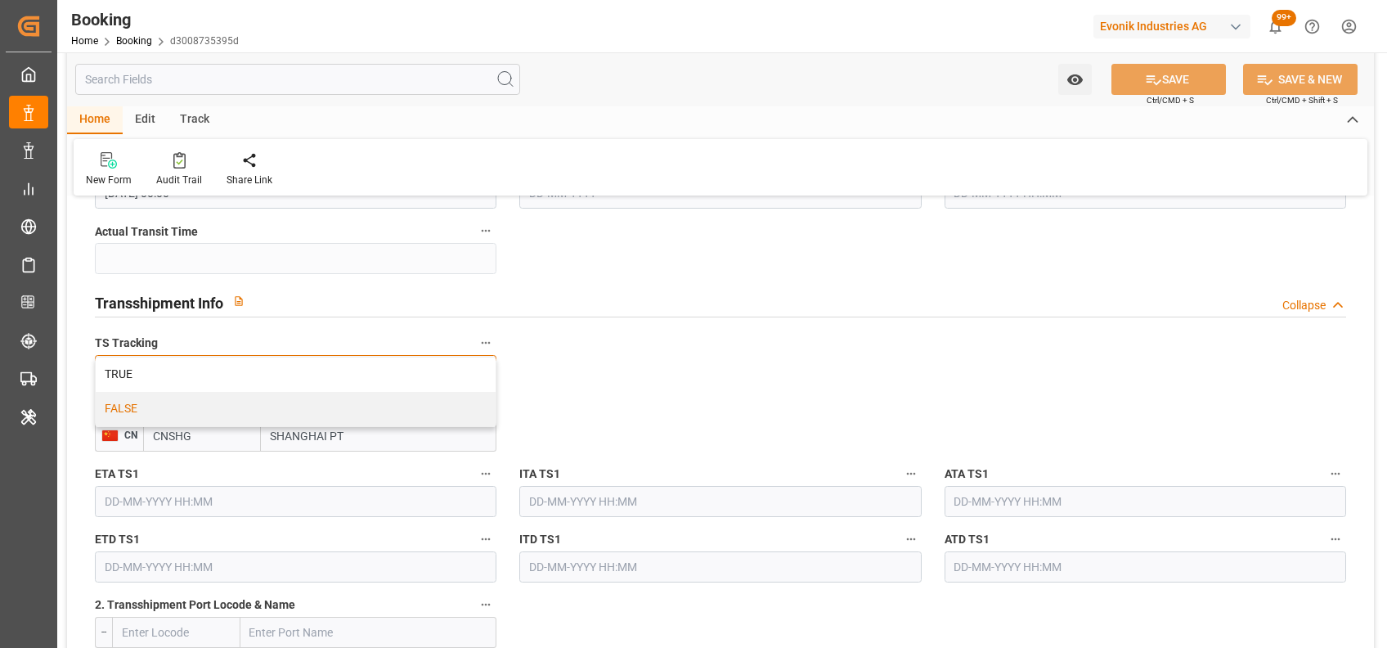
click at [442, 408] on div "FALSE" at bounding box center [296, 409] width 400 height 34
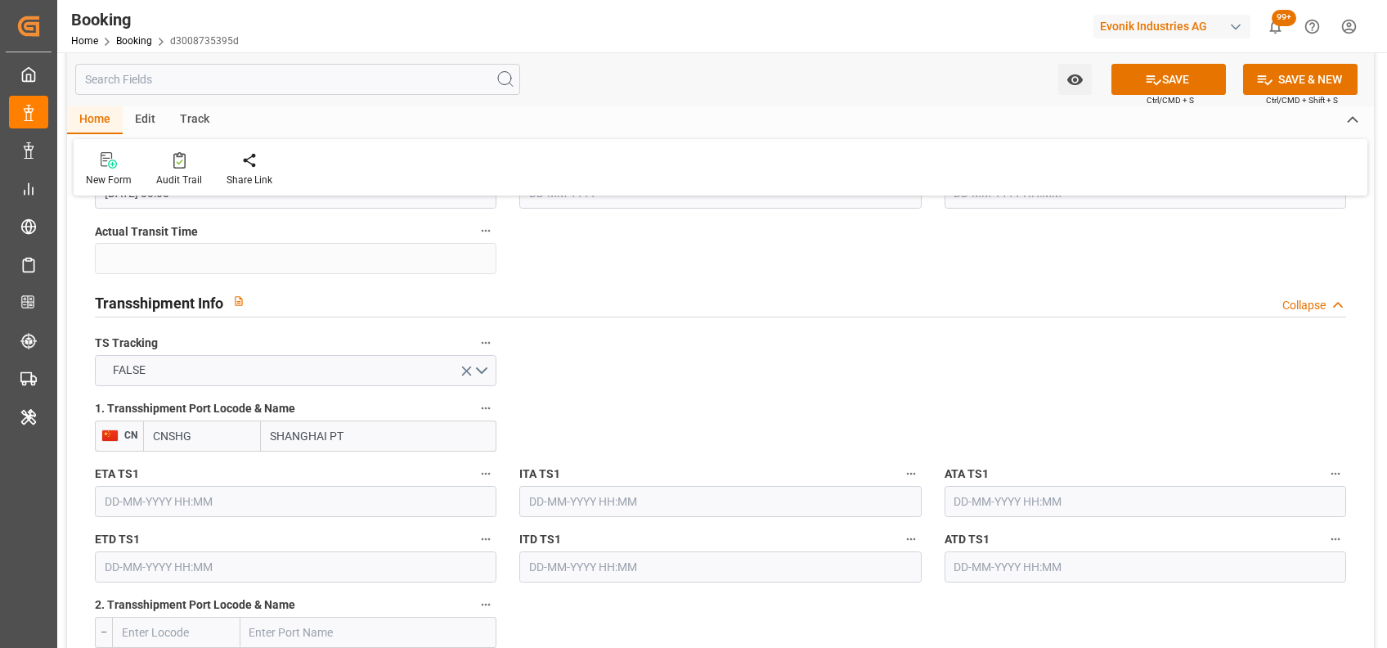
click at [490, 340] on icon "button" at bounding box center [485, 342] width 13 height 13
click at [537, 378] on li "Audits" at bounding box center [529, 369] width 108 height 27
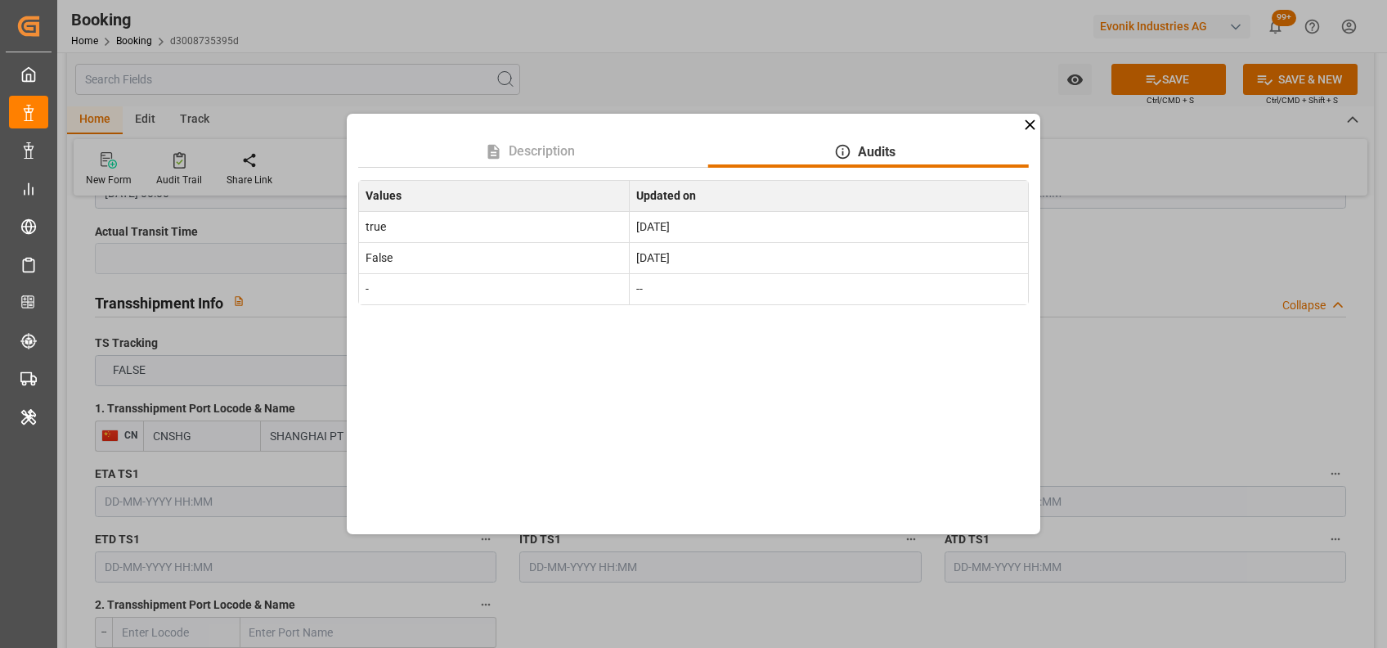
click at [1053, 418] on div "Description Audits Values Updated on true Sep 4, 2025 False Sep 4, 2025 - --" at bounding box center [693, 324] width 1387 height 648
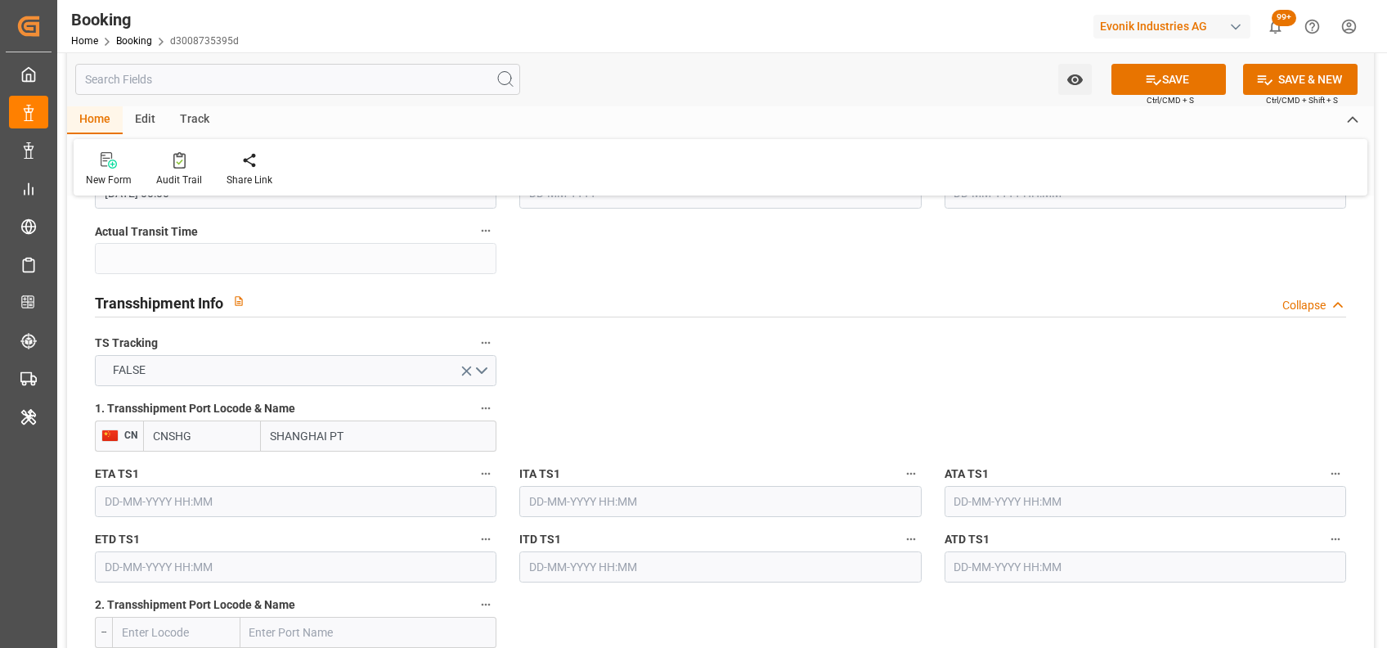
click at [227, 422] on input "CNSHG" at bounding box center [202, 435] width 118 height 31
drag, startPoint x: 275, startPoint y: 434, endPoint x: 425, endPoint y: 429, distance: 150.6
click at [425, 429] on input "SHANGHAI PT" at bounding box center [379, 435] width 236 height 31
type input "S"
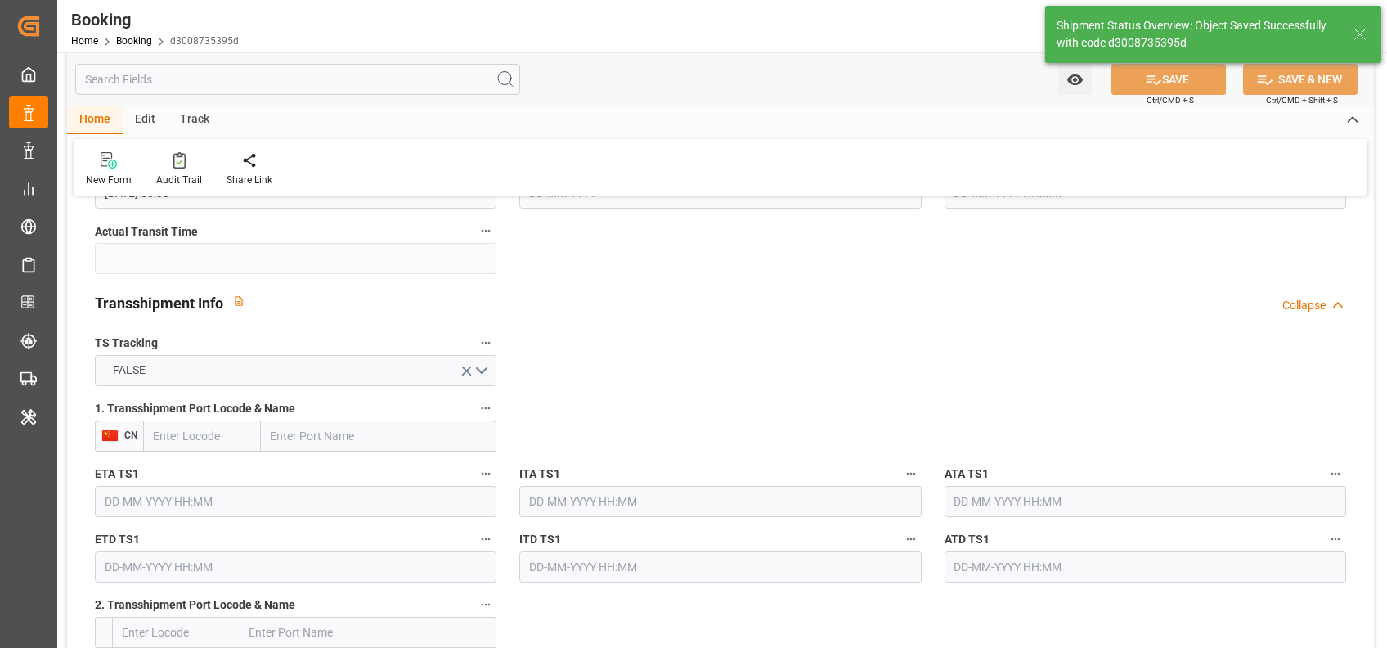
type textarea "[PERSON_NAME]"
type textarea "No"
type input "08-09-2025 09:48"
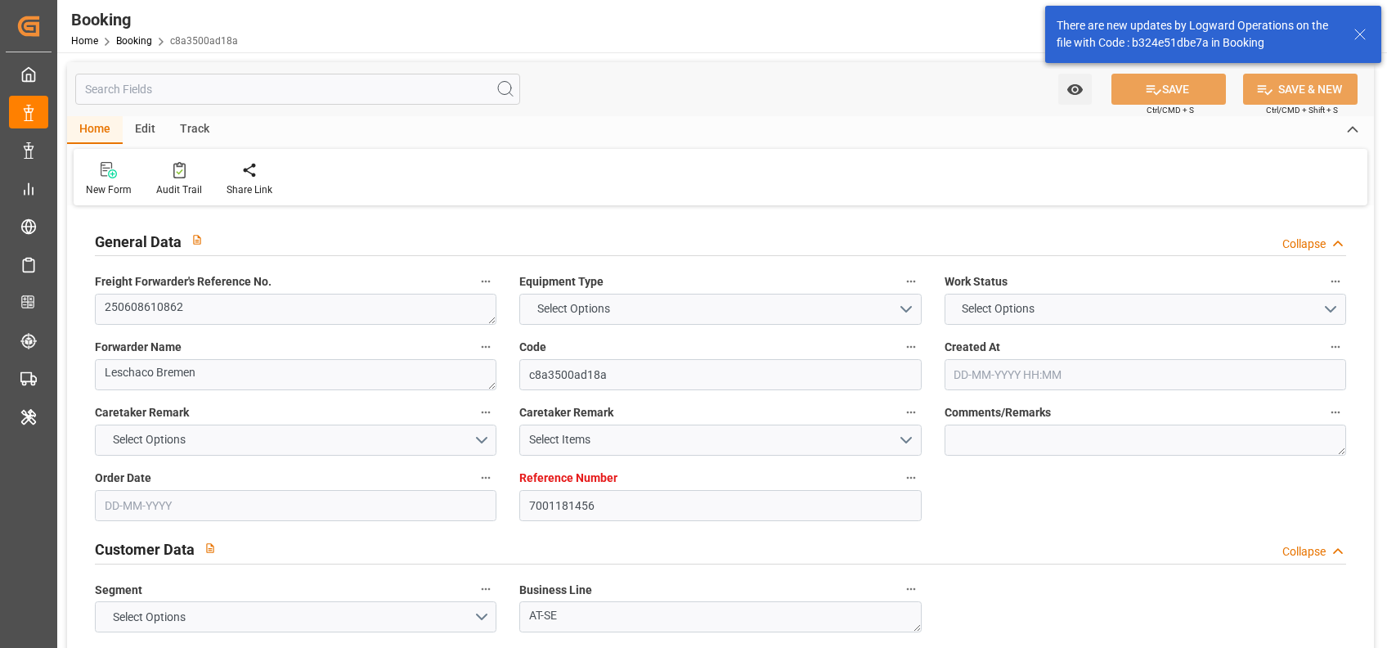
type input "7001181456"
type input "9943889"
type input "Cosco"
type input "COSCO Shipping Co. Ltd."
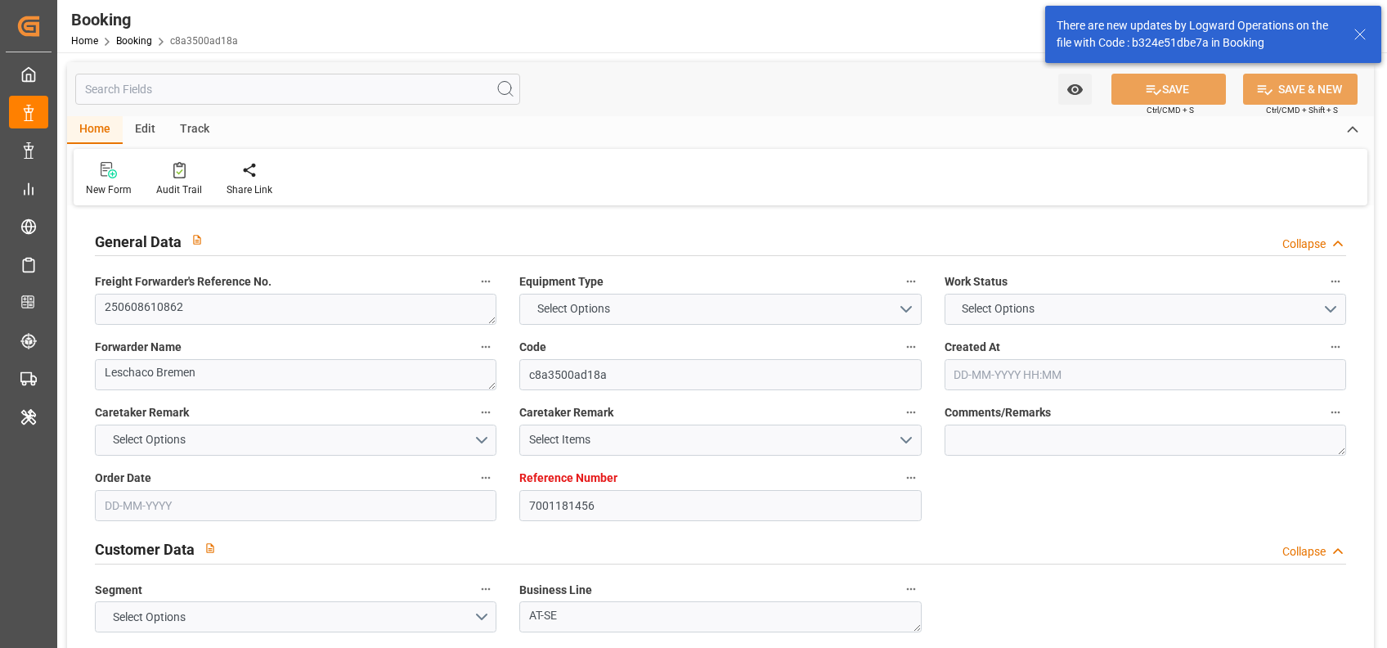
type input "DEBRV"
type input "JPNGO"
type input "CNSHG"
type input "0"
type input "DEBRV"
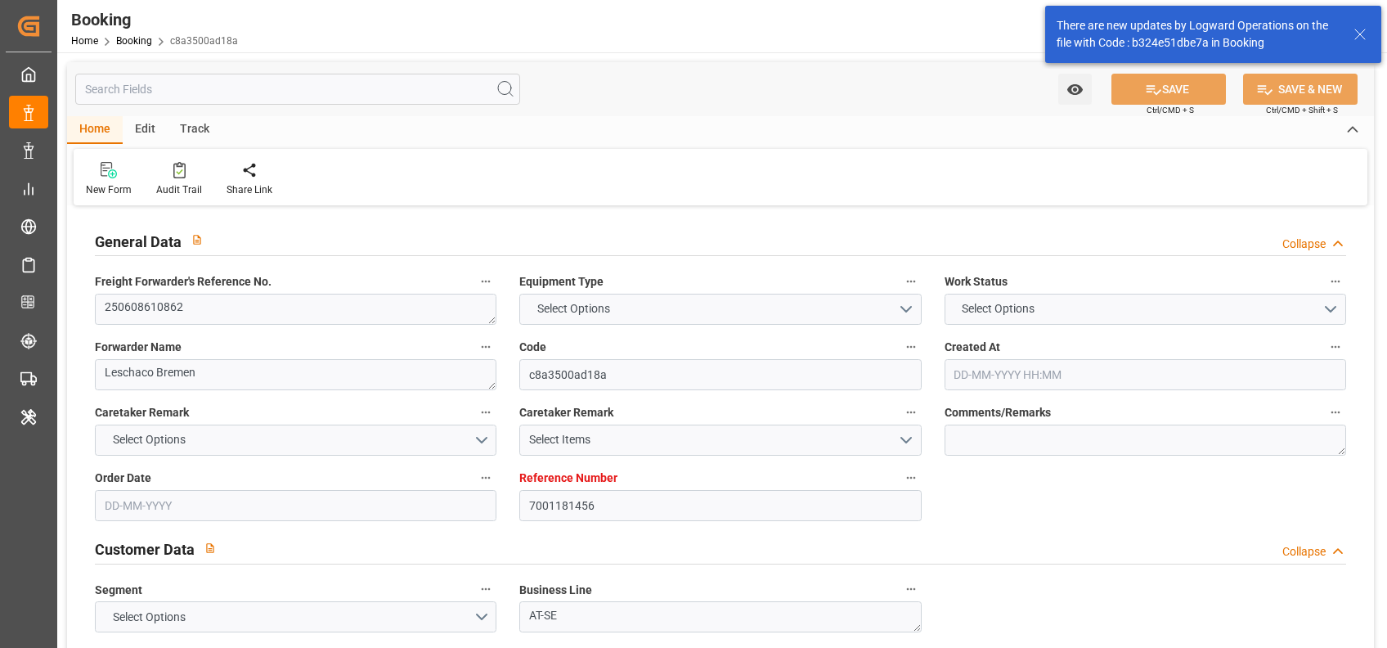
type input "JPNGO"
type input "9289946"
type input "9430765"
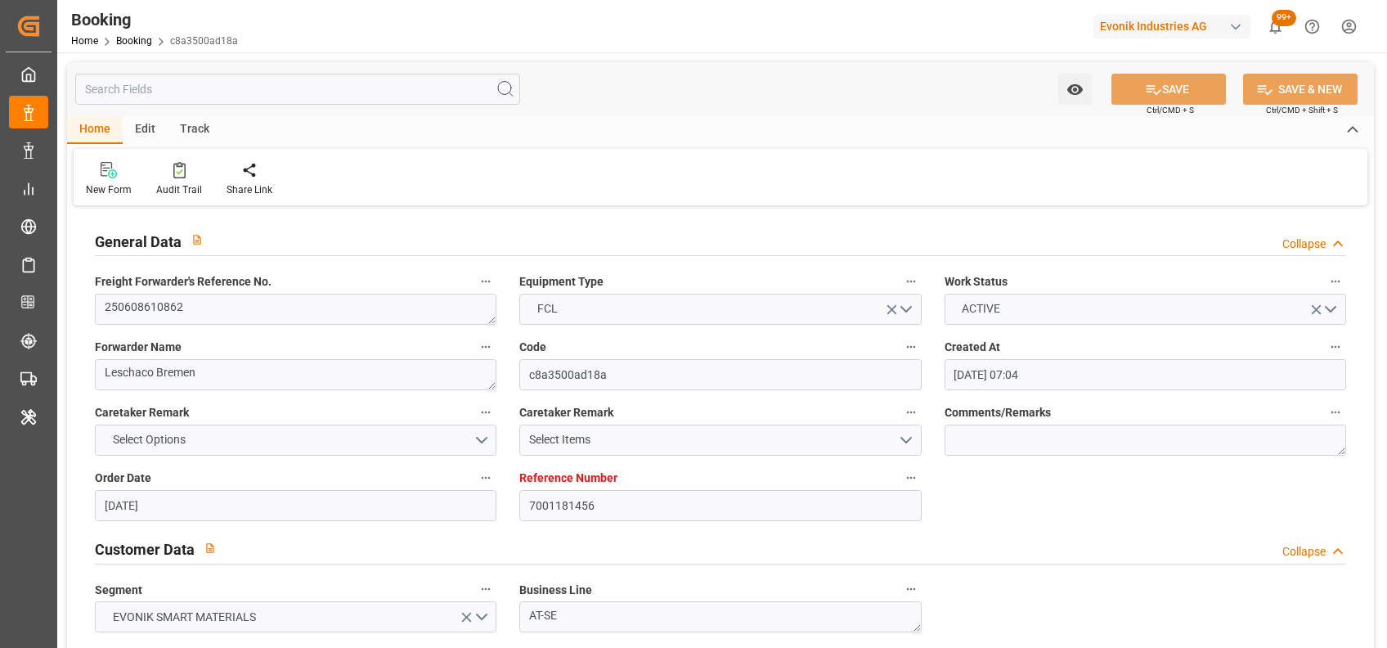
type input "[DATE] 07:04"
type input "[DATE]"
type input "[DATE] 00:00"
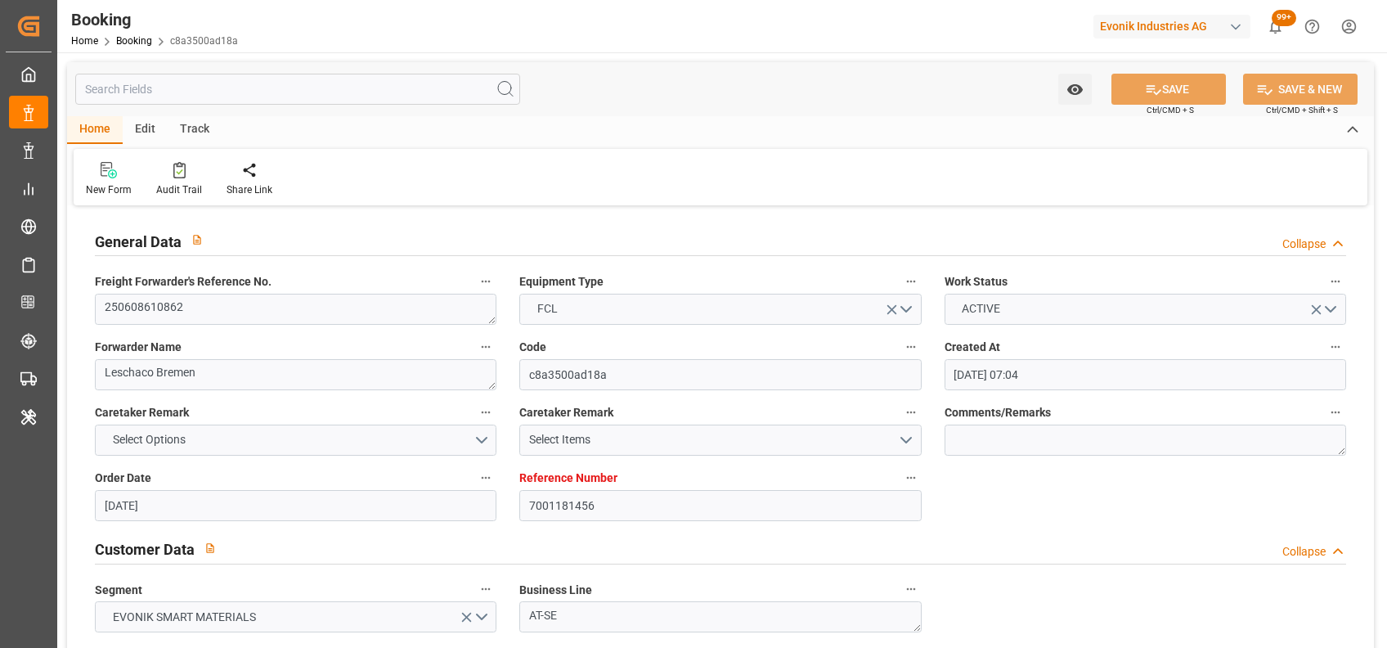
type input "[DATE] 00:00"
type input "[DATE]"
type input "[DATE] 00:00"
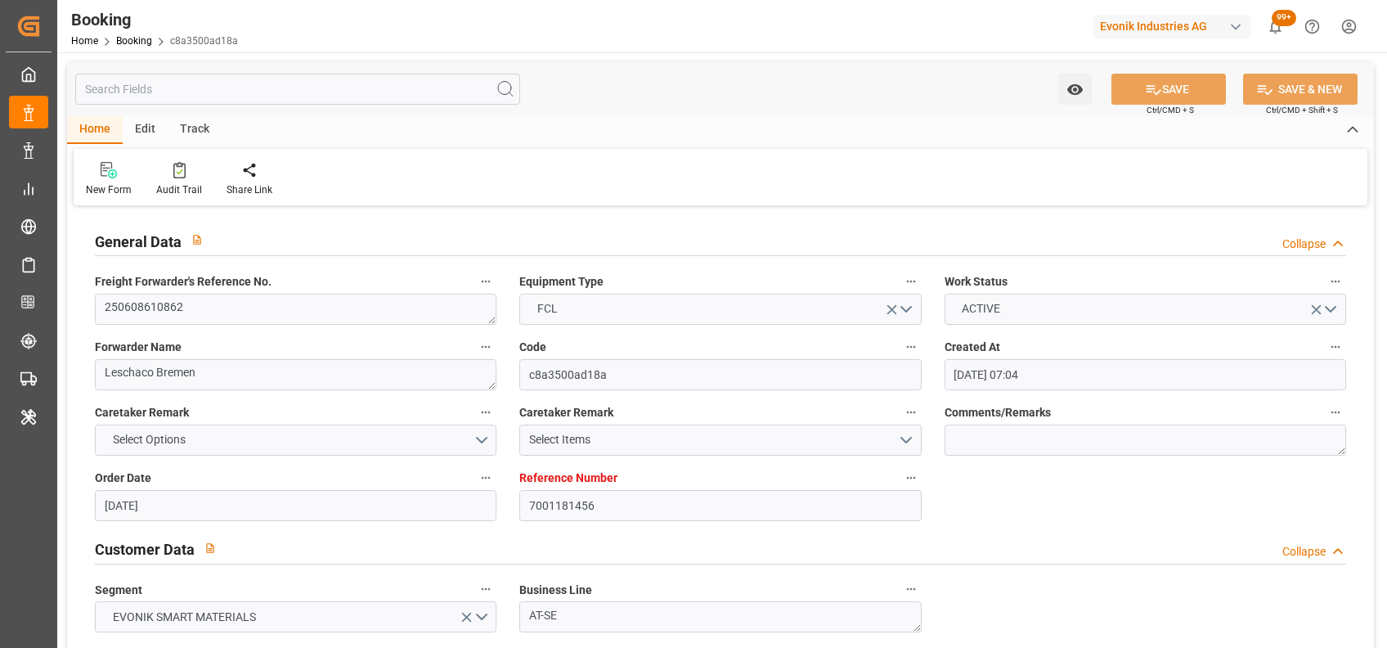
type input "[DATE] 20:36"
type input "[DATE] 15:05"
type input "[DATE] 00:00"
type input "[DATE] 14:00"
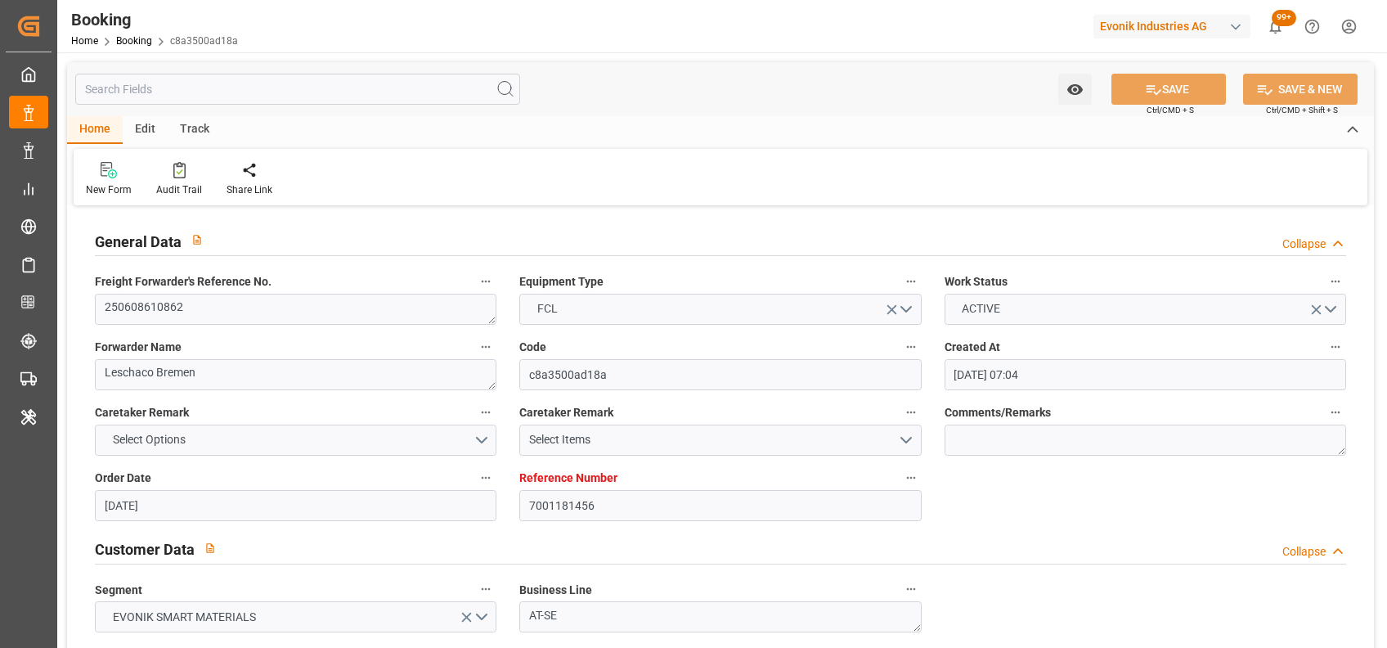
type input "[DATE] 00:00"
type input "[DATE] 20:00"
type input "[DATE] 00:00"
type input "[DATE]"
type input "[DATE] 16:03"
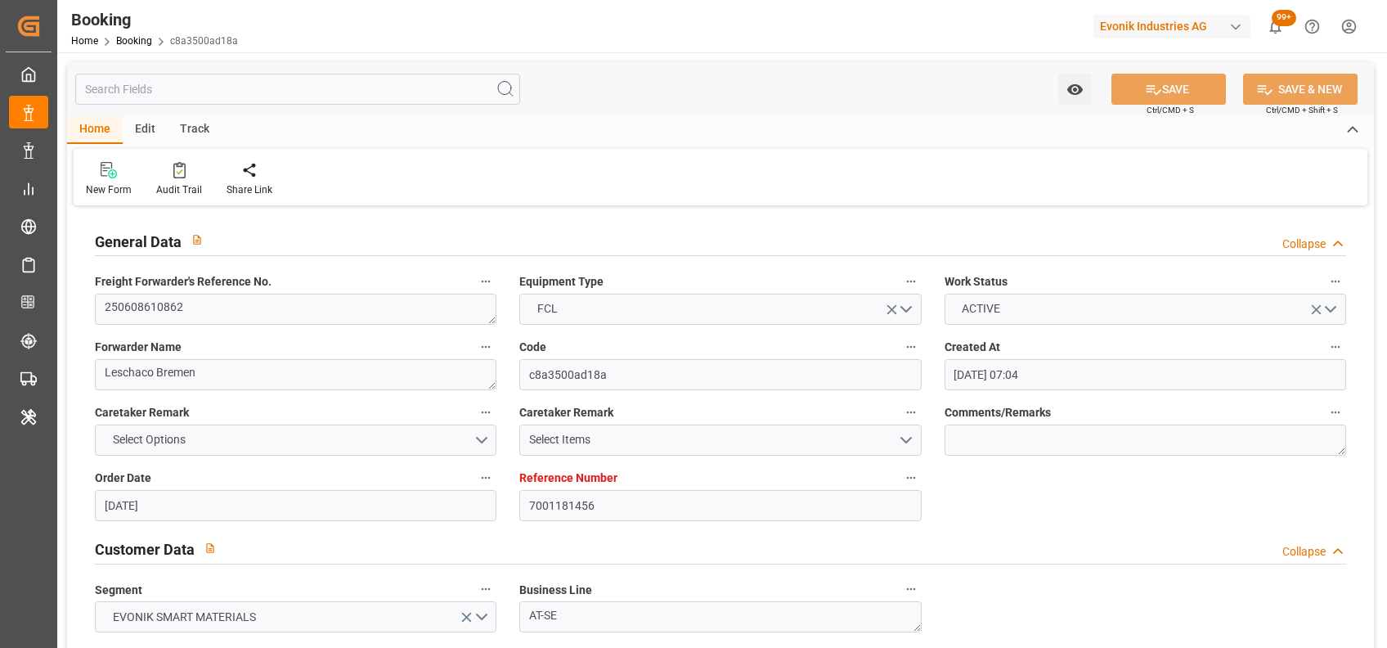
type input "[DATE]"
type input "[DATE] 14:03"
type input "[DATE] 12:03"
type input "[DATE] 10:07"
type input "[DATE] 18:00"
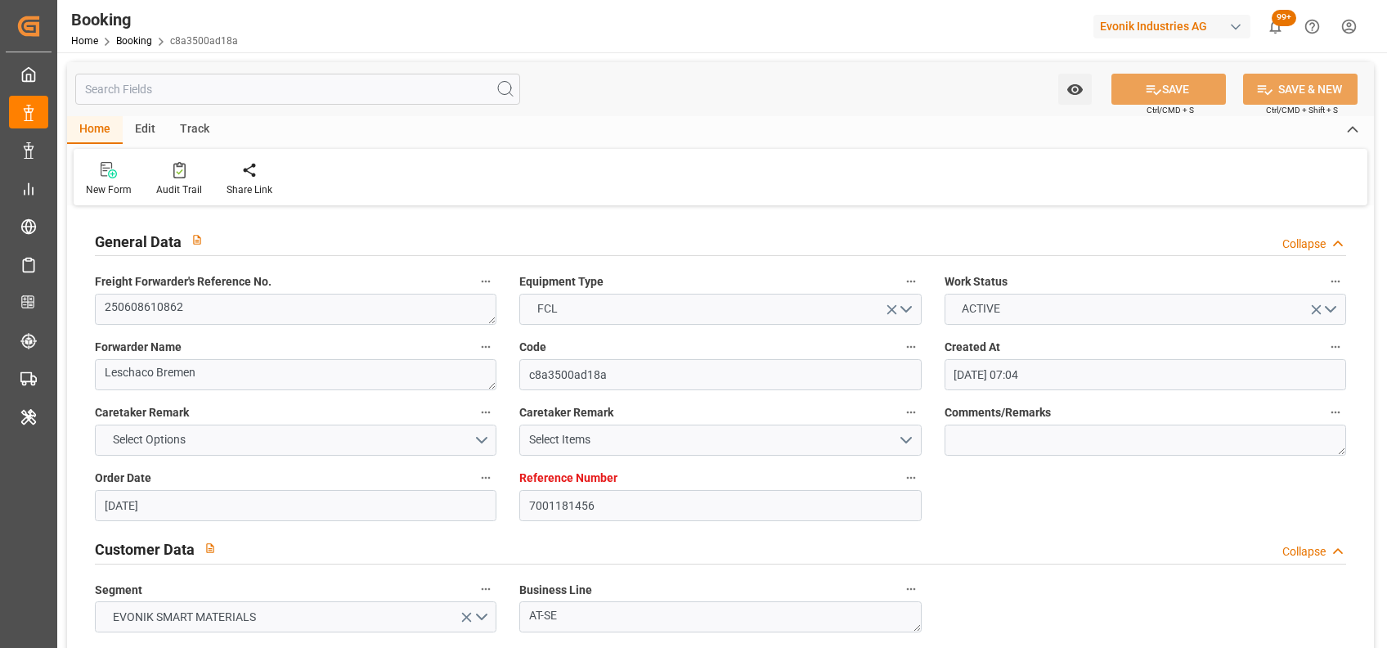
type input "[DATE] 20:49"
type input "[DATE] 14:00"
type input "[DATE] 22:44"
type input "[DATE] 20:00"
type input "[DATE] 18:00"
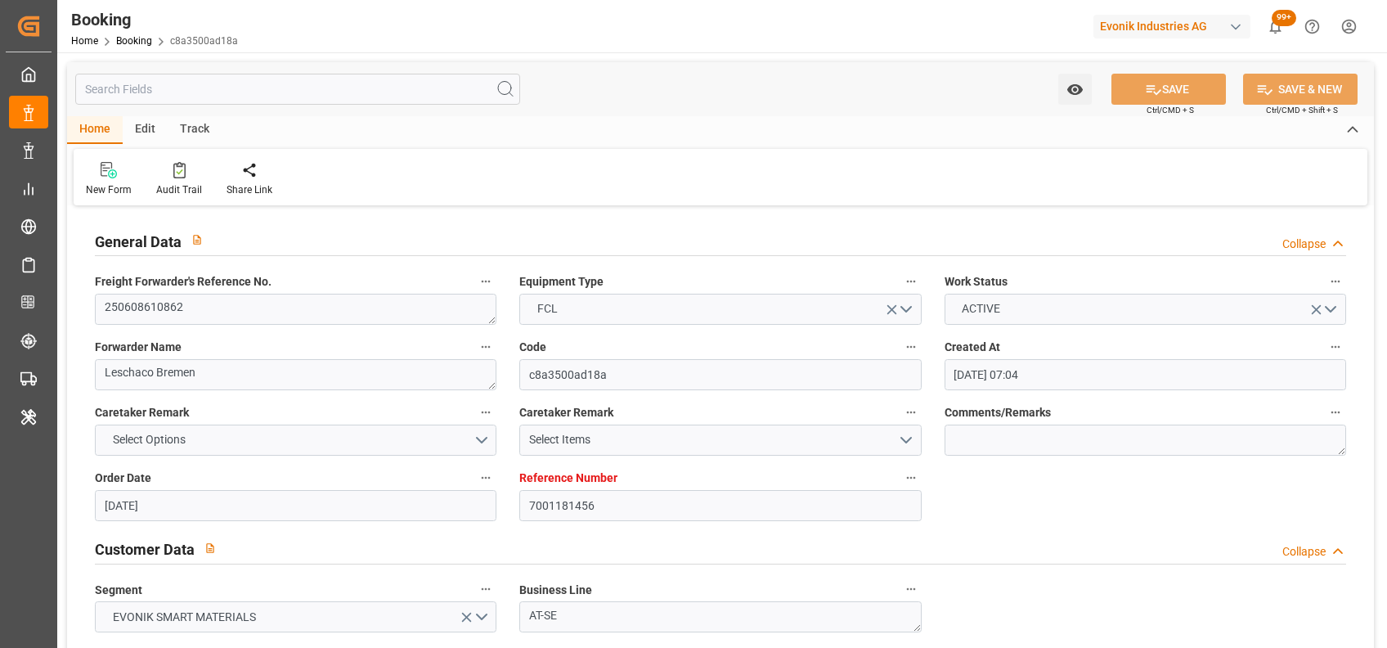
type input "[DATE] 21:44"
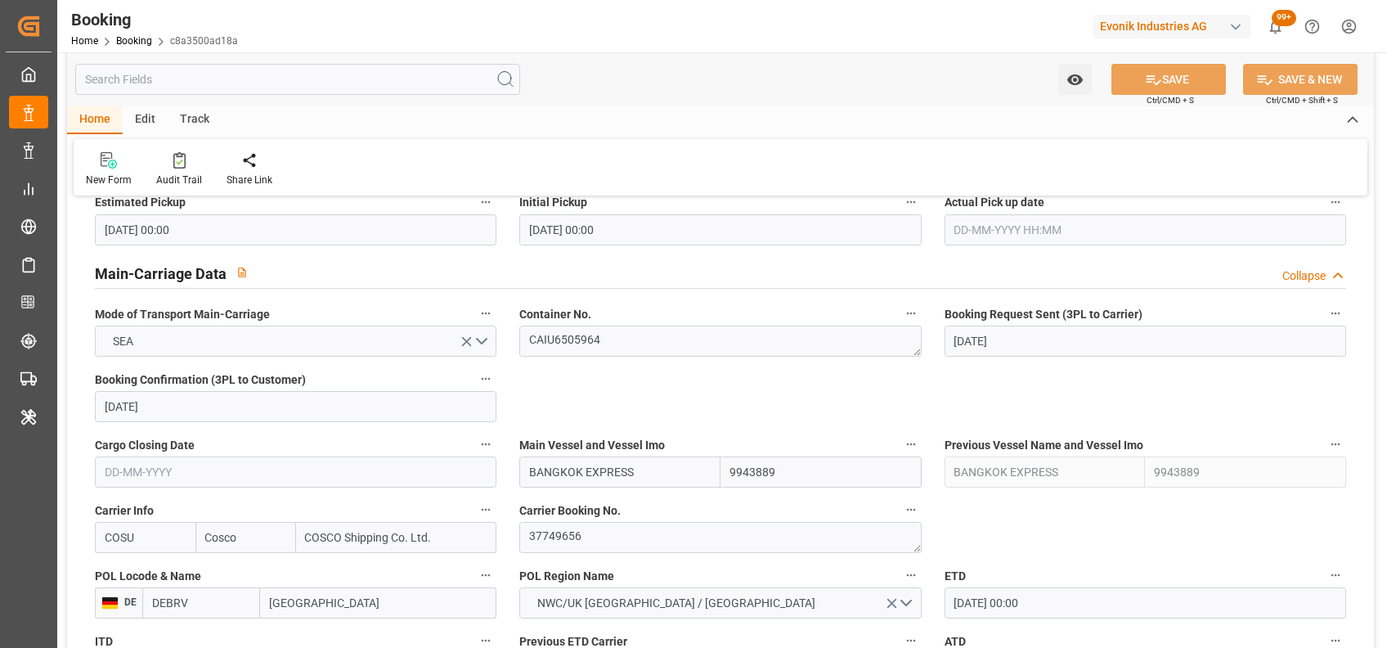
scroll to position [1022, 0]
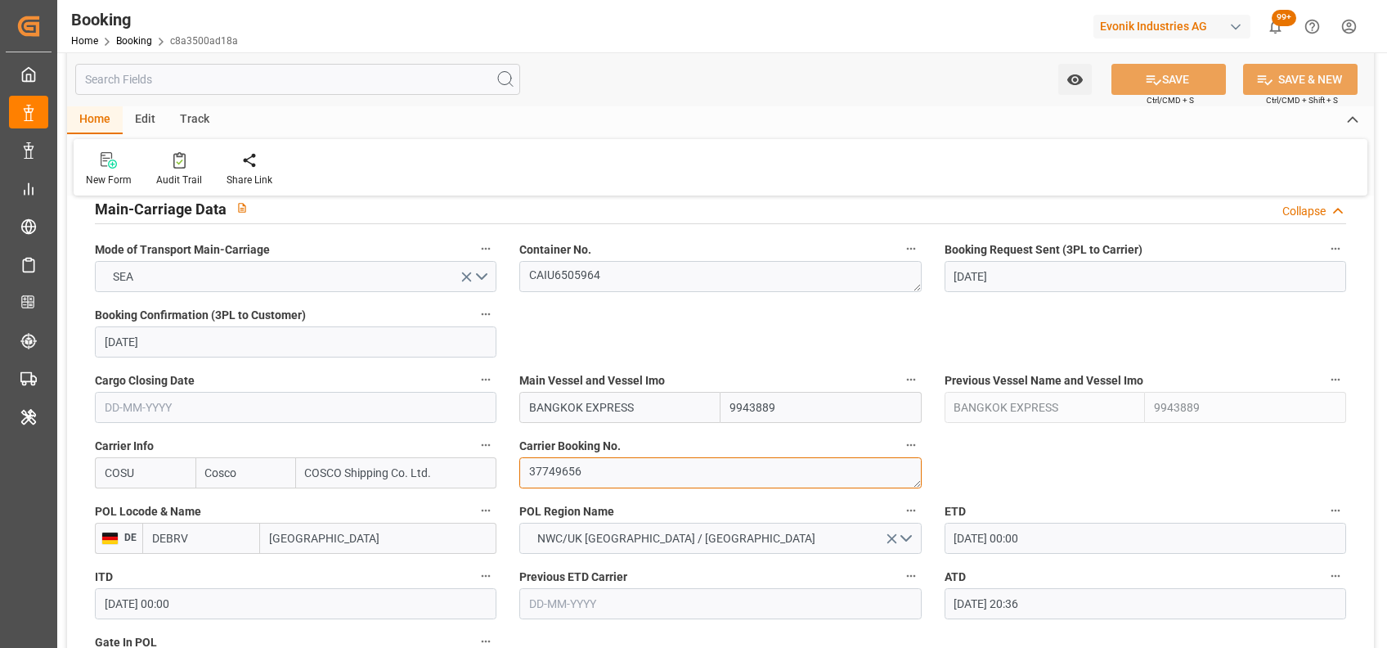
click at [563, 474] on textarea "37749656" at bounding box center [720, 472] width 402 height 31
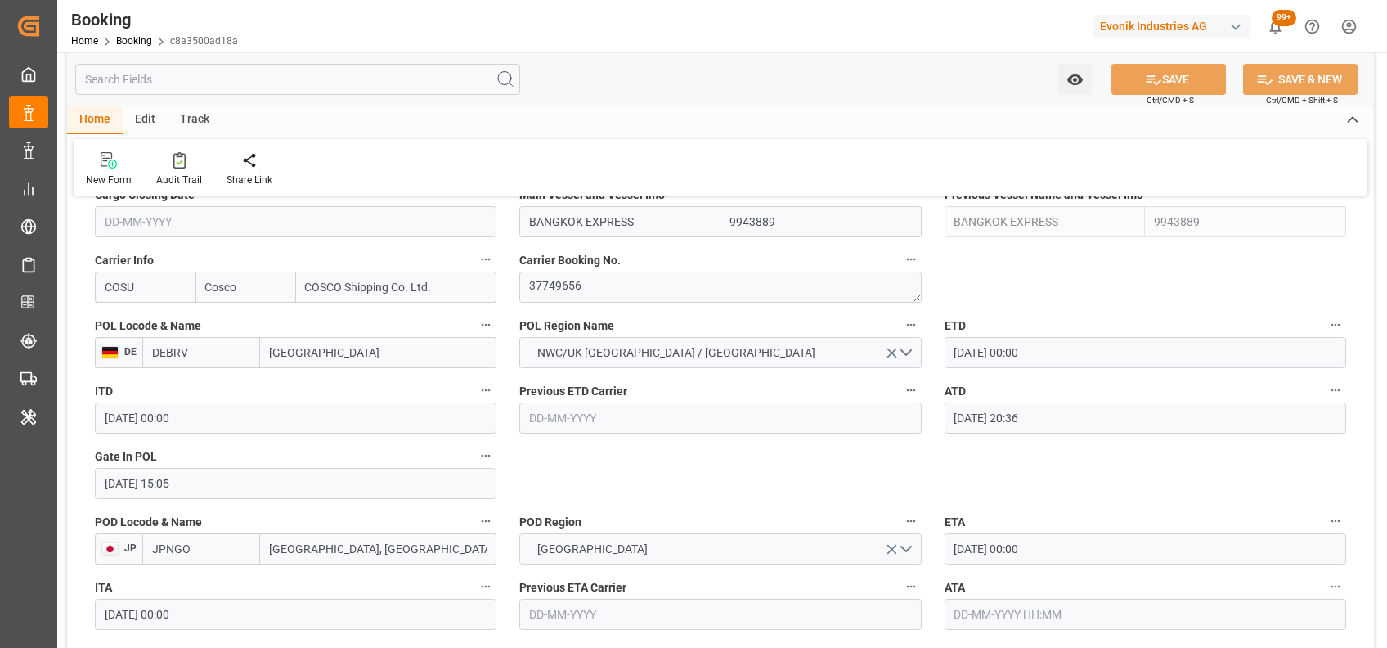
click at [157, 290] on input "COSU" at bounding box center [145, 287] width 101 height 31
click at [117, 334] on div "HLCU" at bounding box center [120, 323] width 49 height 37
type input "HLCU"
type input "Hapag [PERSON_NAME]"
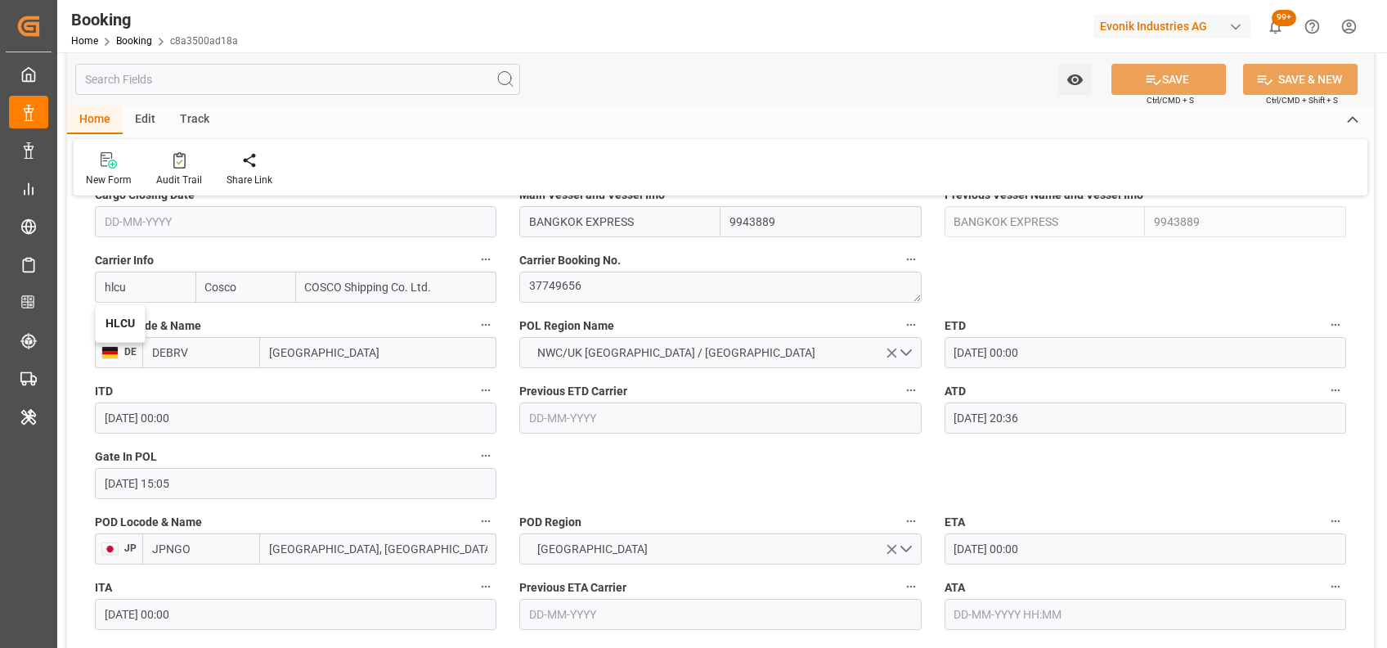
type input "Hapag [PERSON_NAME] Aktiengesellschaft"
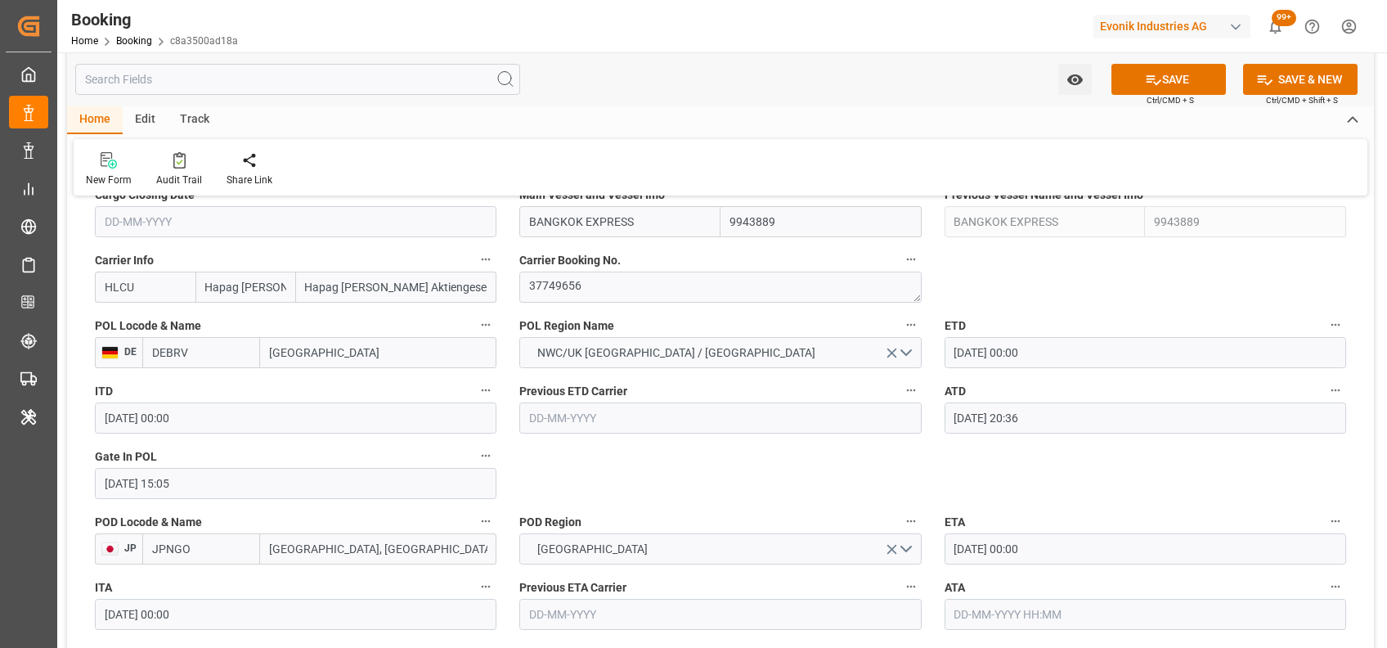
type input "HLCU"
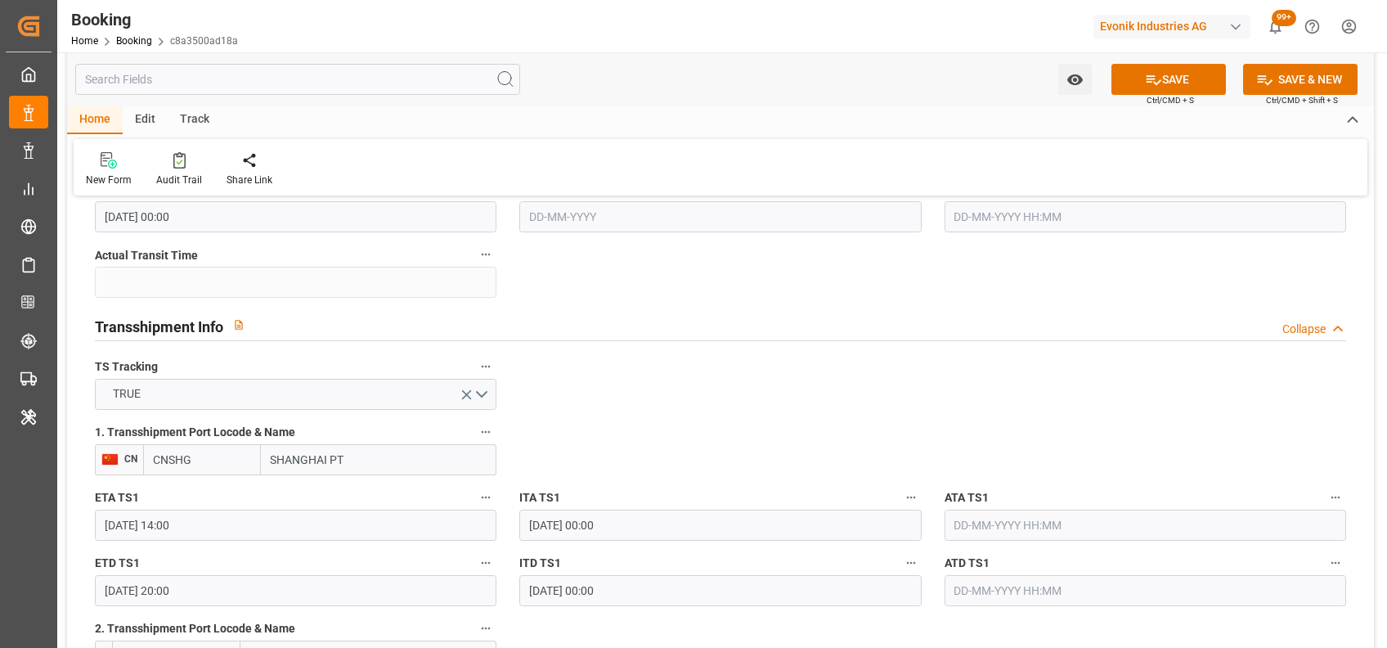
scroll to position [1617, 0]
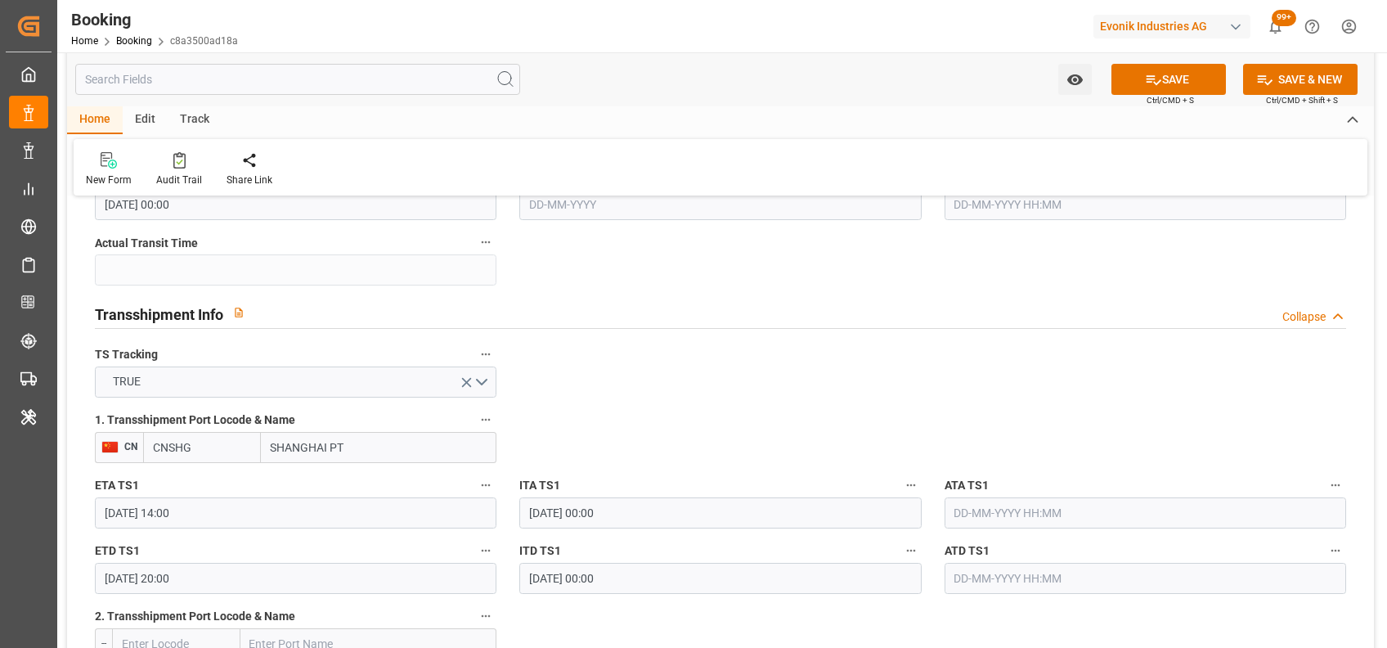
click at [1039, 502] on input "text" at bounding box center [1146, 512] width 402 height 31
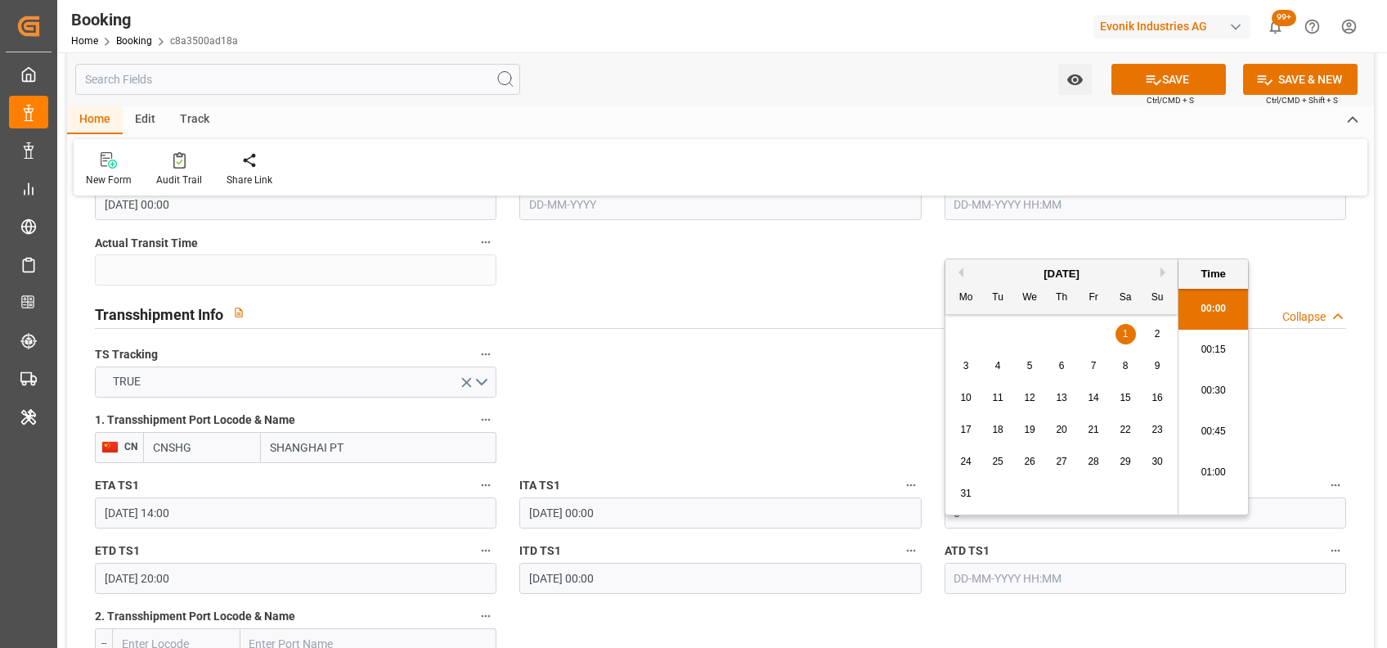
scroll to position [2418, 0]
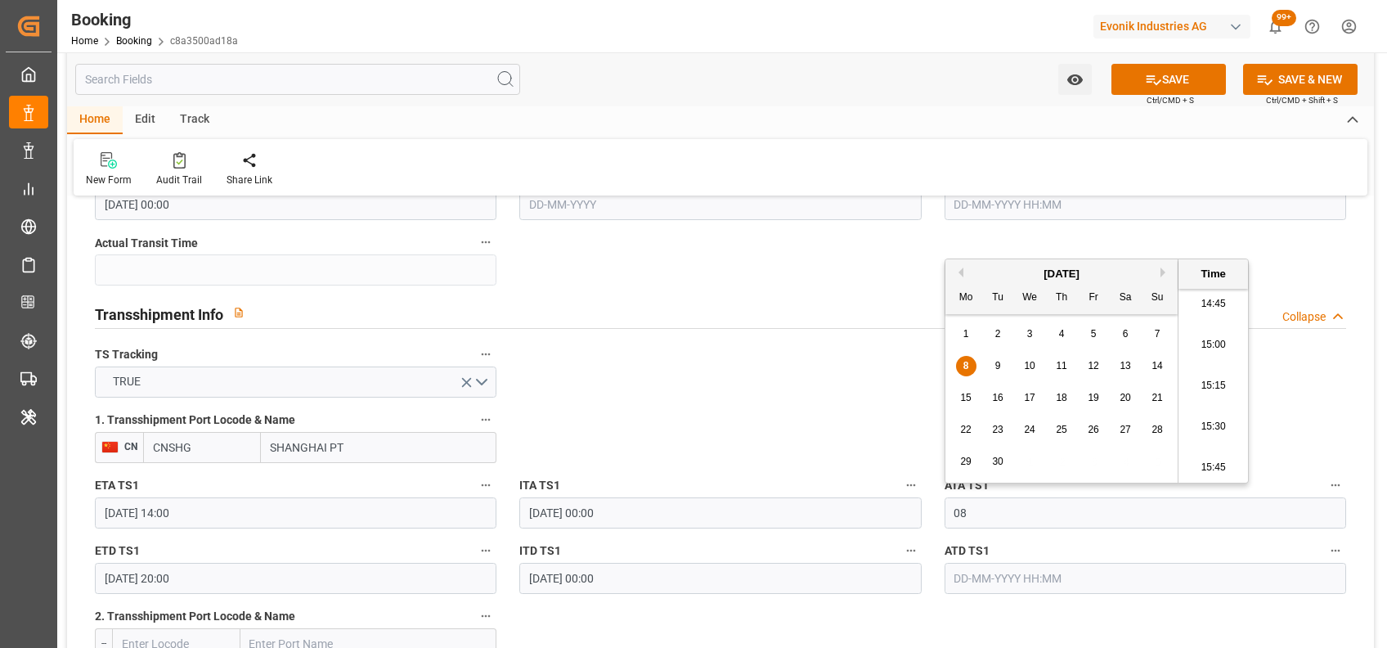
type input "[DATE] 00:00"
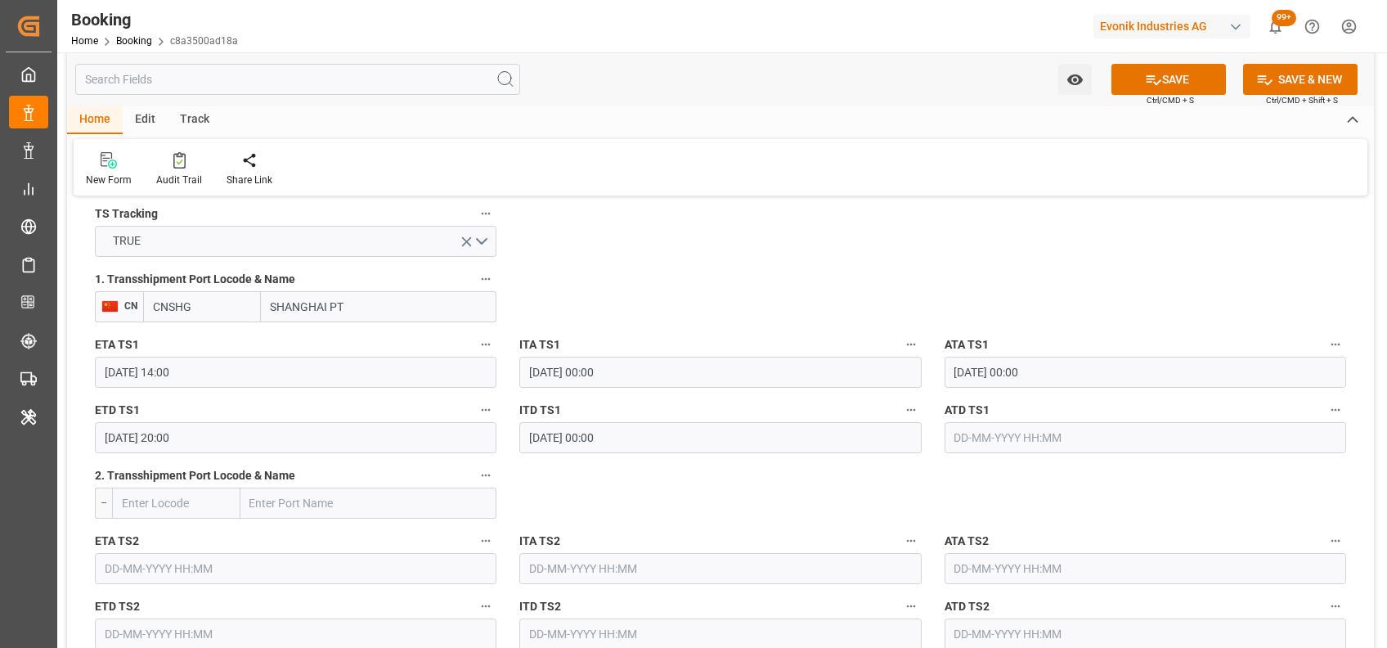
scroll to position [1774, 0]
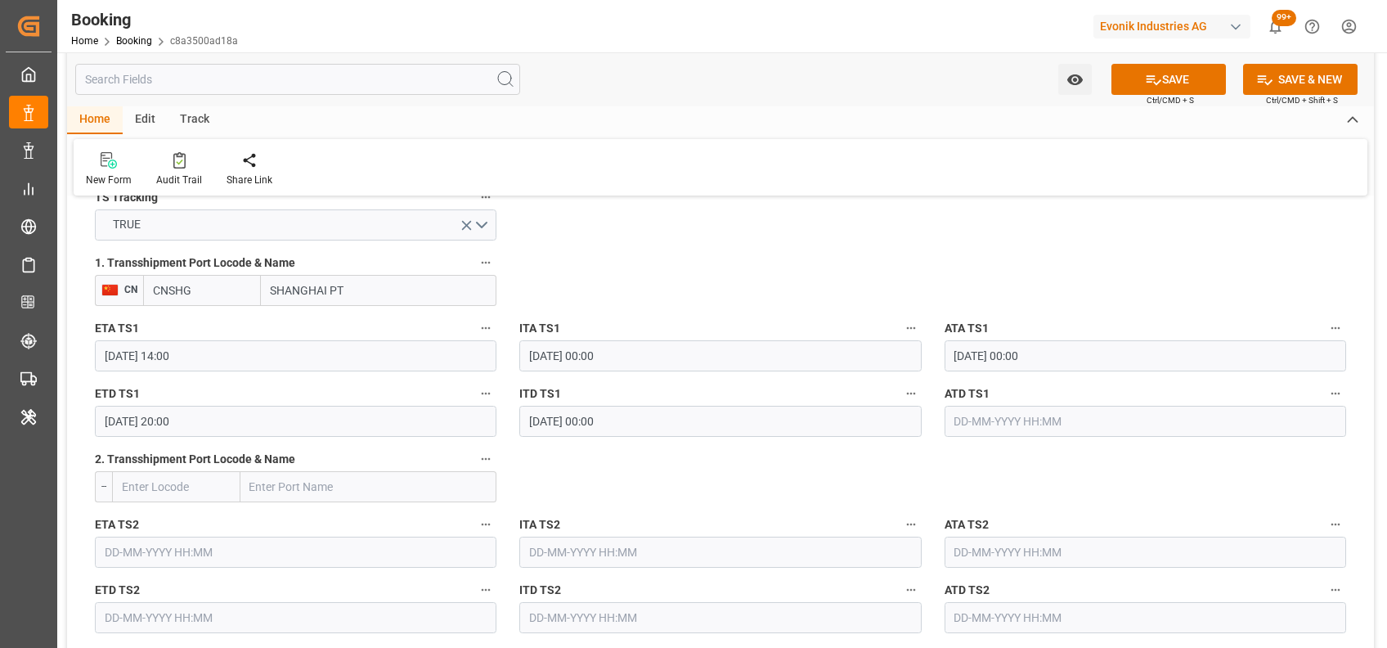
click at [212, 292] on input "CNSHG" at bounding box center [202, 290] width 118 height 31
click at [172, 335] on div "CNSGH - [GEOGRAPHIC_DATA]" at bounding box center [209, 335] width 130 height 54
type input "CNSGH"
type input "[GEOGRAPHIC_DATA]"
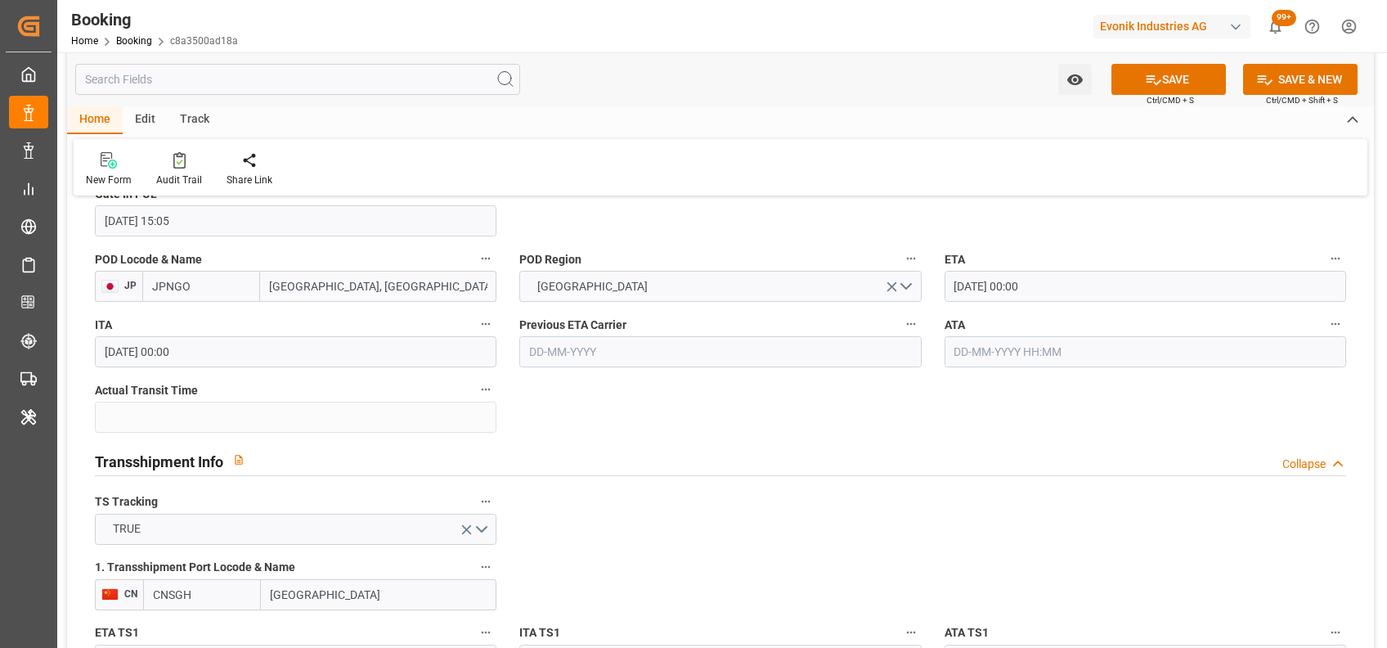
scroll to position [1462, 0]
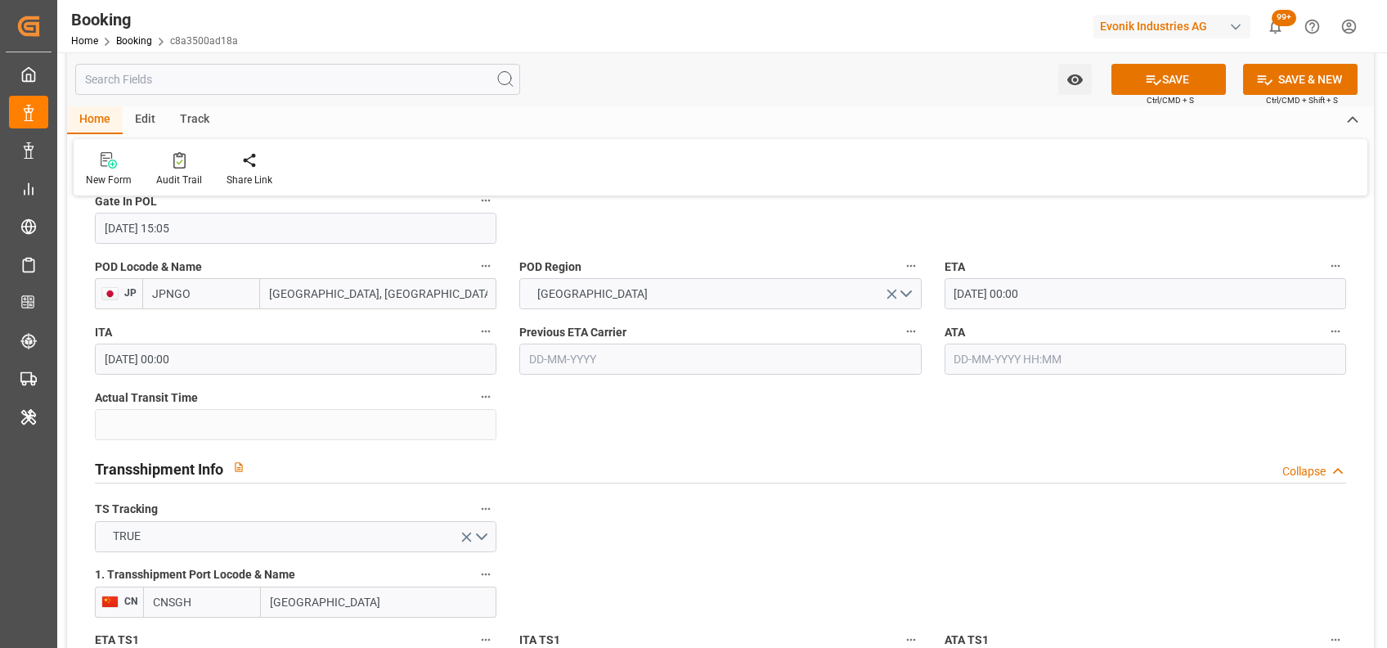
type input "CNSGH"
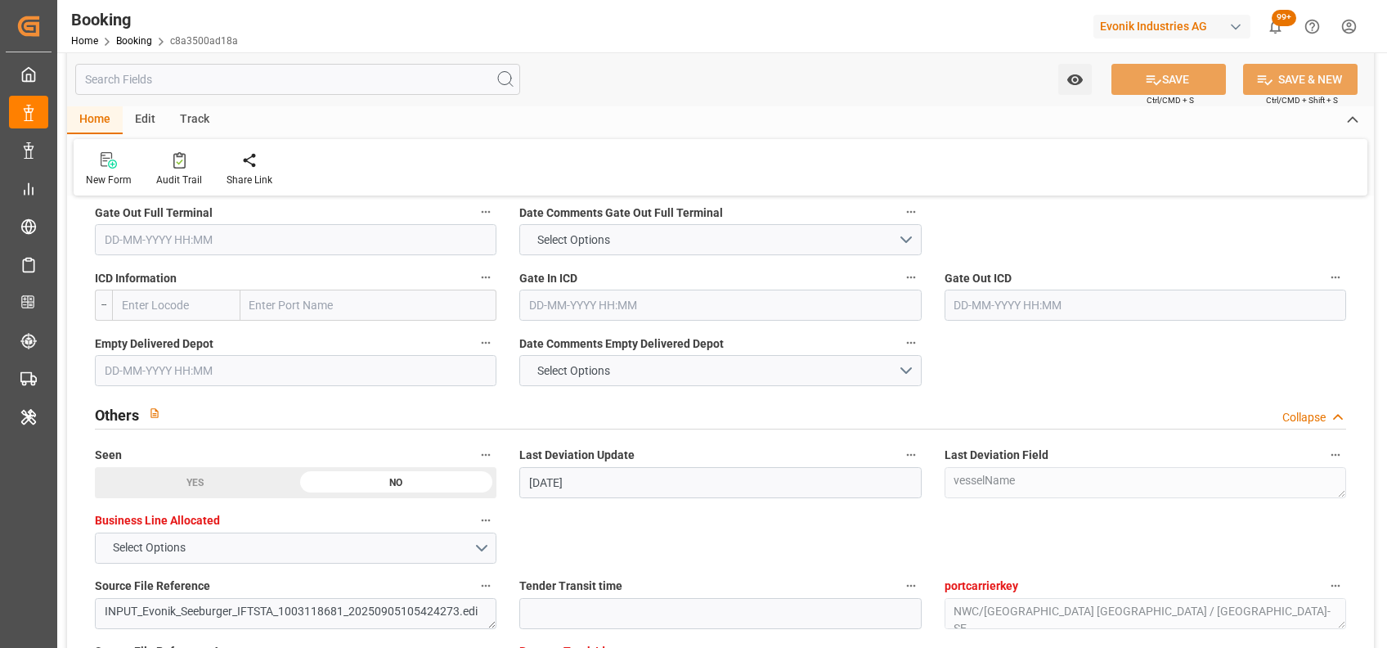
scroll to position [2976, 0]
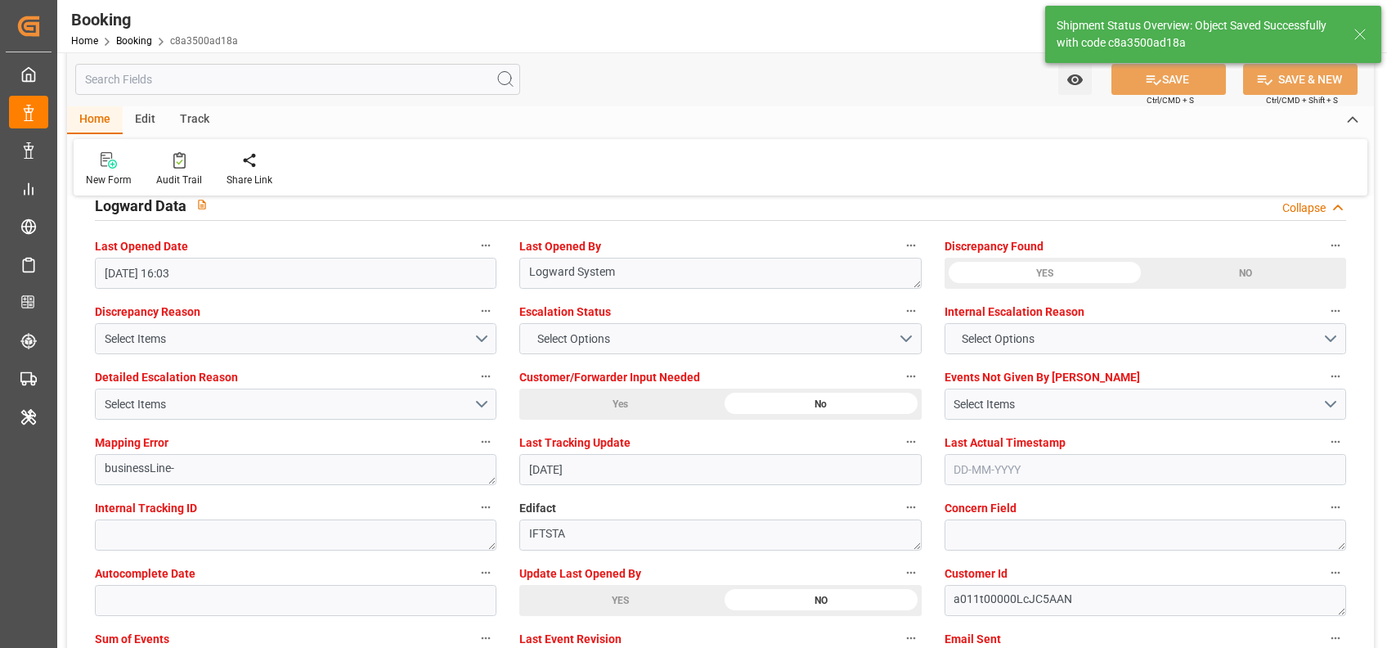
type textarea "NWC/[GEOGRAPHIC_DATA] [GEOGRAPHIC_DATA] / [GEOGRAPHIC_DATA]-SE"
type textarea "[PERSON_NAME]"
type input "[DATE] 09:52"
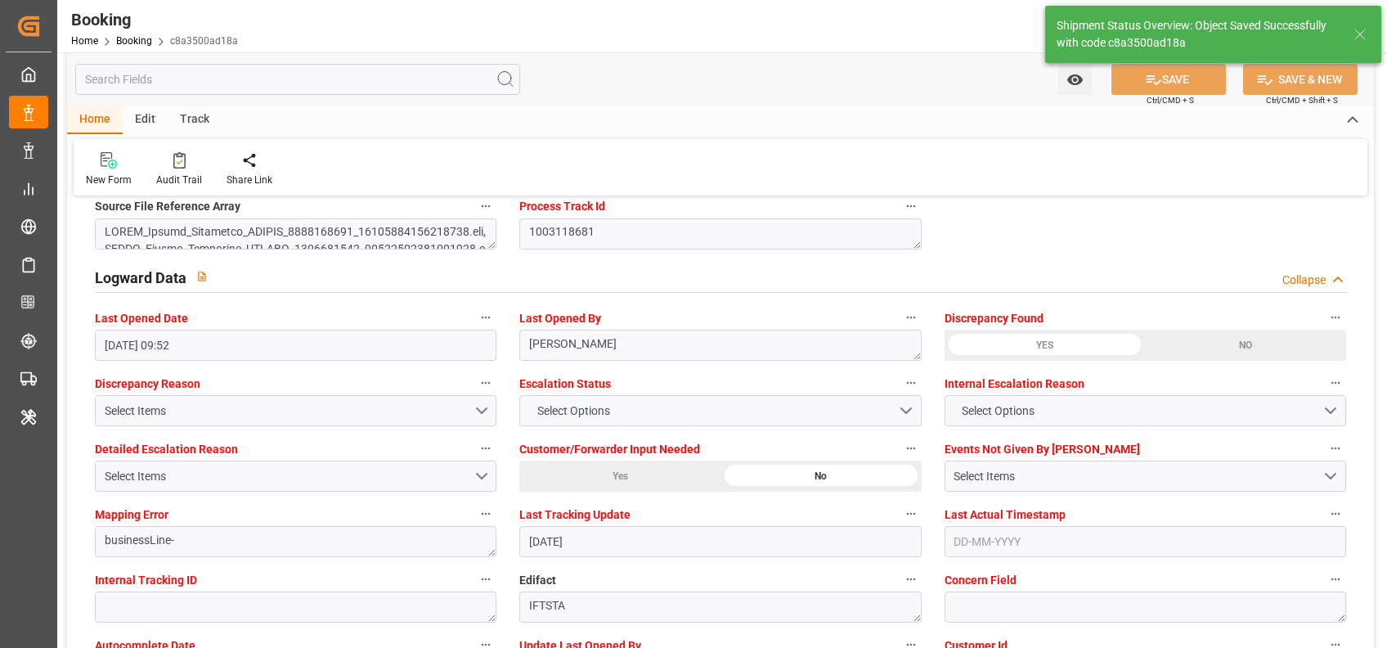
scroll to position [2903, 0]
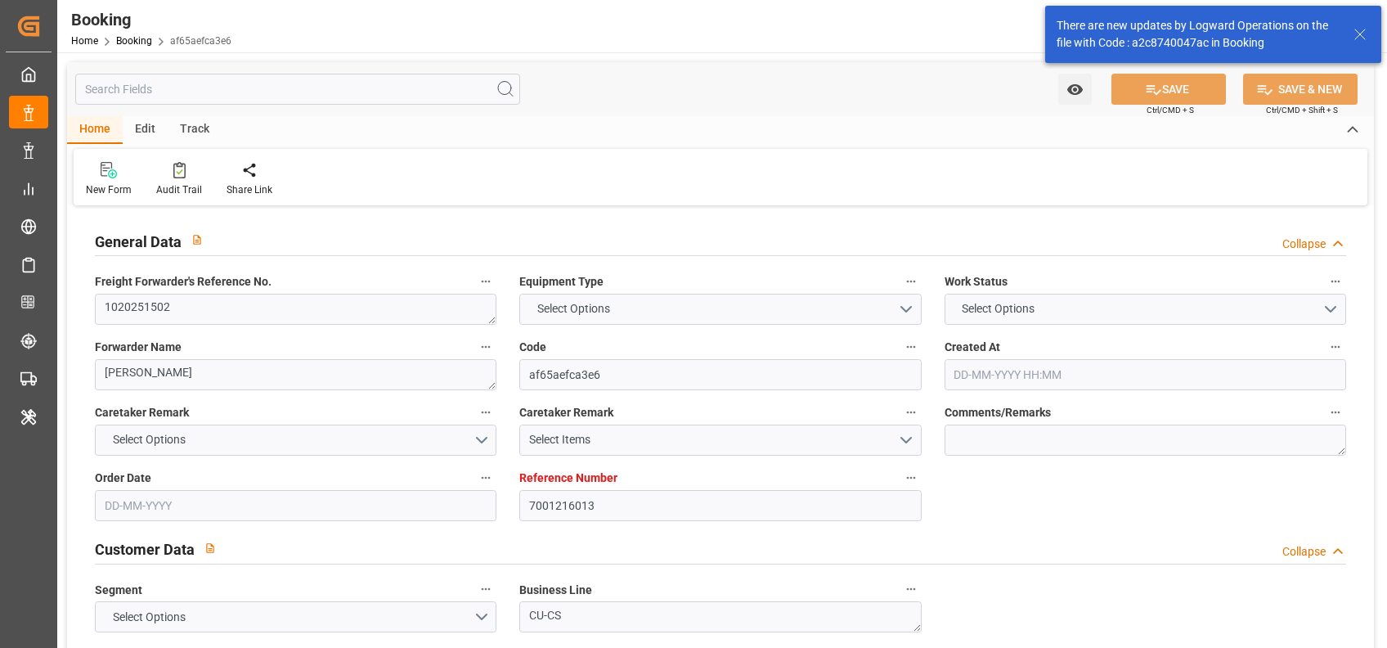
type textarea "1020251502"
type textarea "[PERSON_NAME]"
type input "af65aefca3e6"
type input "7001216013"
type textarea "CU-CS"
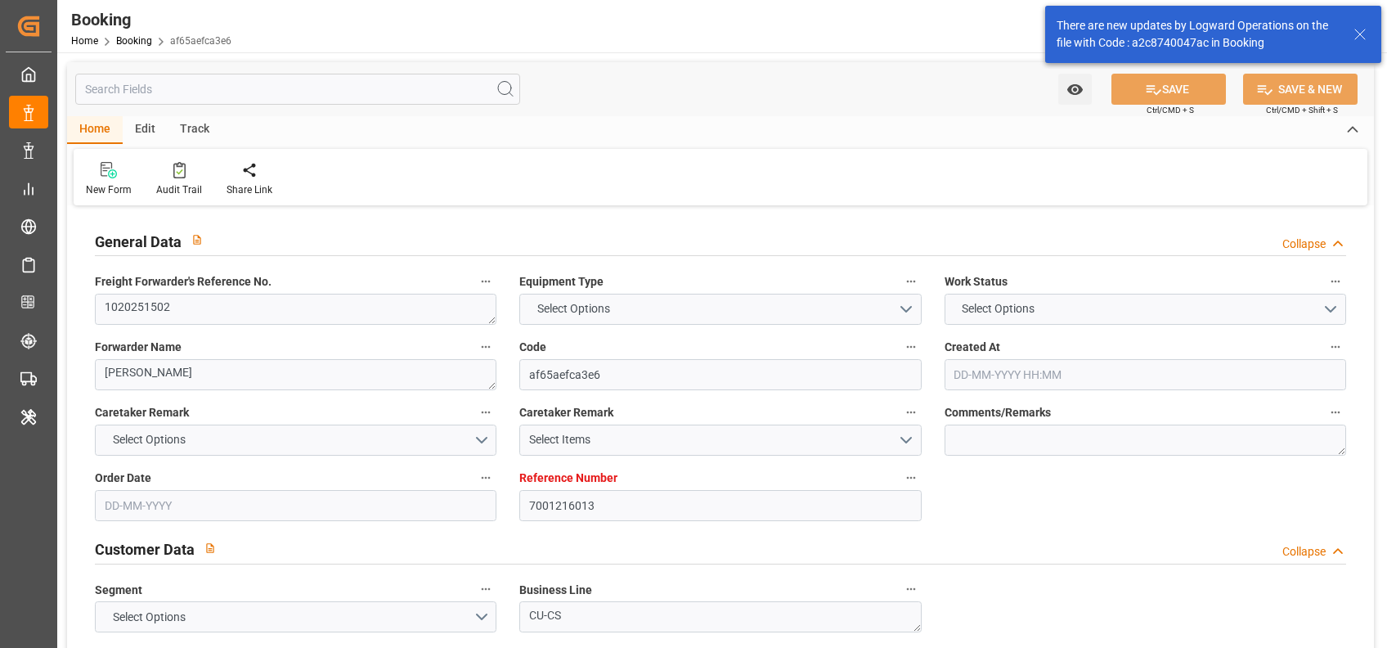
type input "7001216012"
type textarea "[EMAIL_ADDRESS][PERSON_NAME][DOMAIN_NAME]"
type textarea "CFR"
type textarea "LAGOS - APAP"
type textarea "Essen"
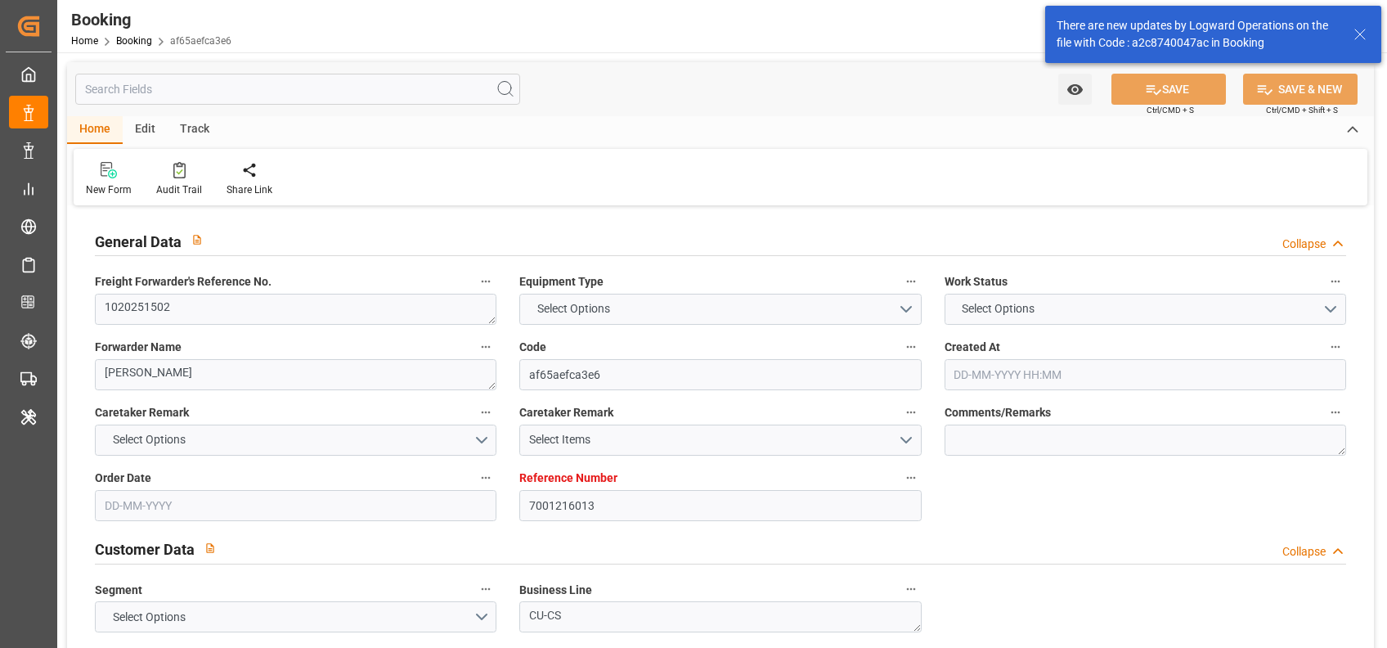
type textarea "MSNU1126565"
type input "MSC IKARIA VI"
type input "MSCU"
type textarea "459IHA1400421"
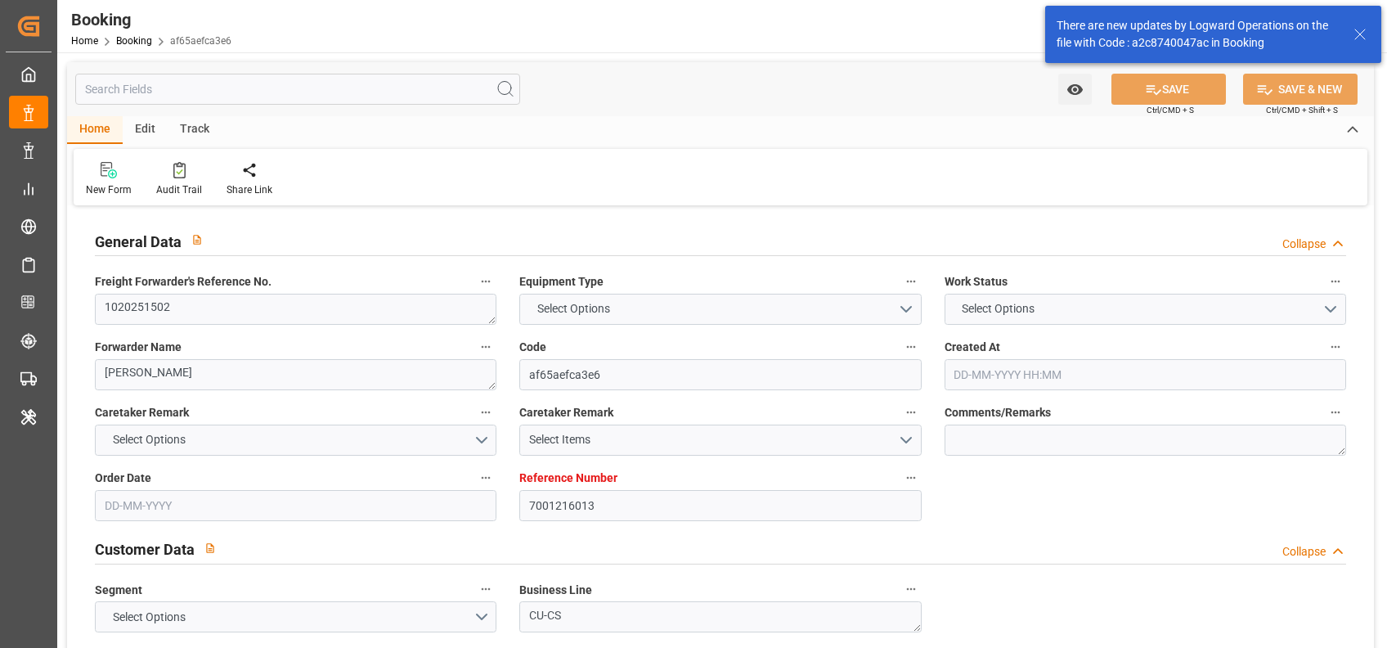
type input "[GEOGRAPHIC_DATA]"
type input "Apapa"
type input "LOME"
type textarea "vesselName etd [PERSON_NAME]"
type textarea "INPUT_Evonik_Seeburger_IFTMIN_1003068584_20250819232103141.edi"
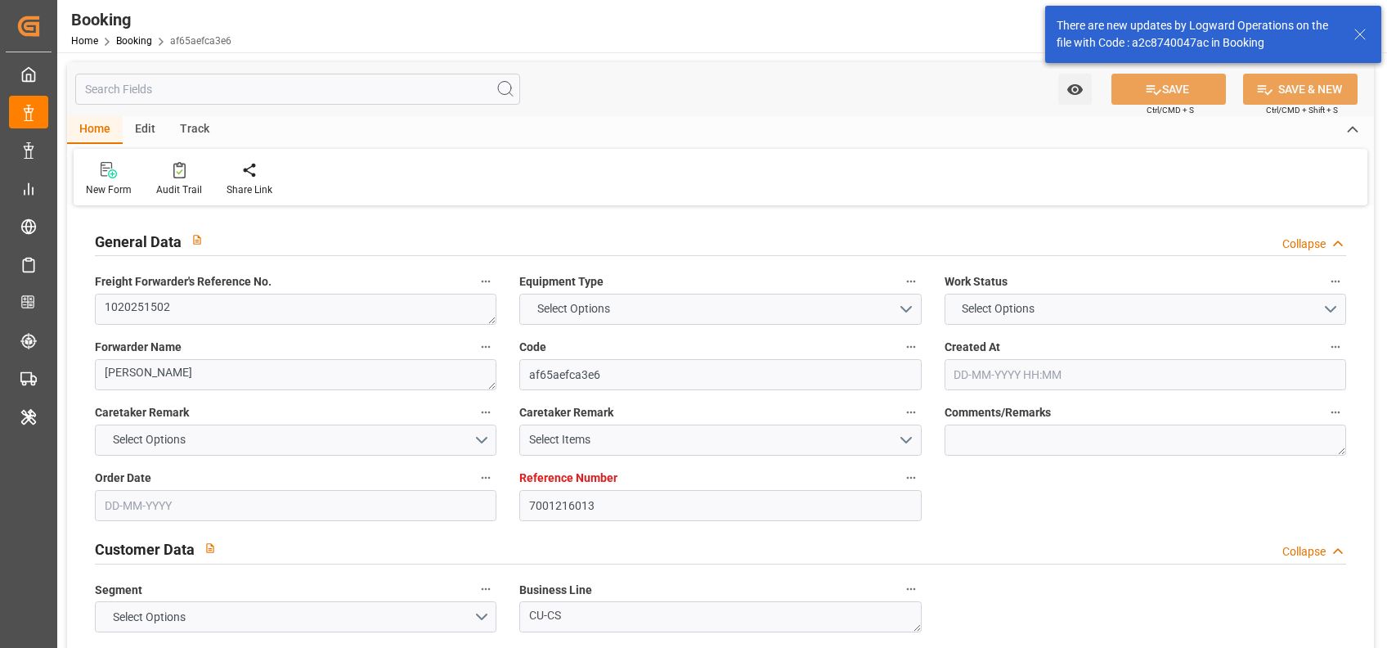
type textarea "NWC/[GEOGRAPHIC_DATA] [GEOGRAPHIC_DATA] Continent / [GEOGRAPHIC_DATA]-CS"
type textarea "INPUT_Evonik_Seeburger_IFTMIN_1002932116_20250708095224792.edi,INPUT_Evonik_See…"
type textarea "1003068584"
type textarea "Logward System"
type textarea "businessDivision-businessLine-"
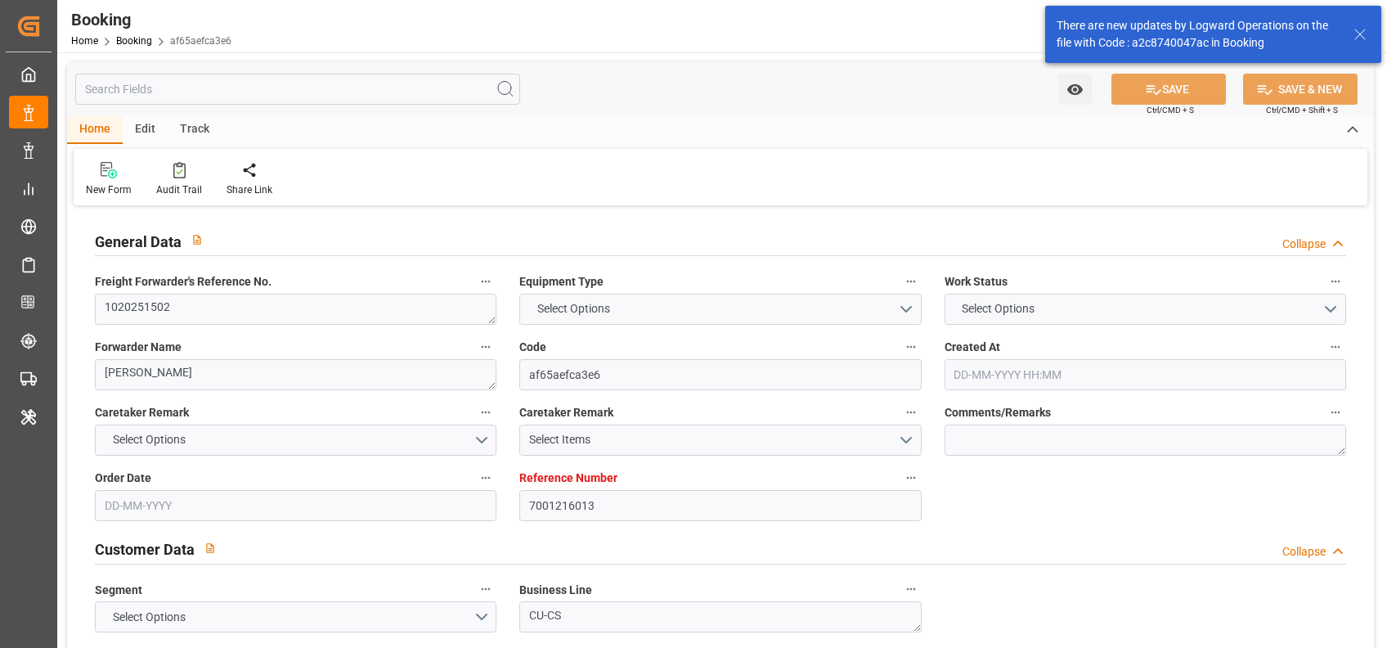
type textarea "IFTMIN"
type textarea "a011t00000LcJC5AAN"
type textarea "Yes"
type input "[GEOGRAPHIC_DATA]"
type input "APAPA"
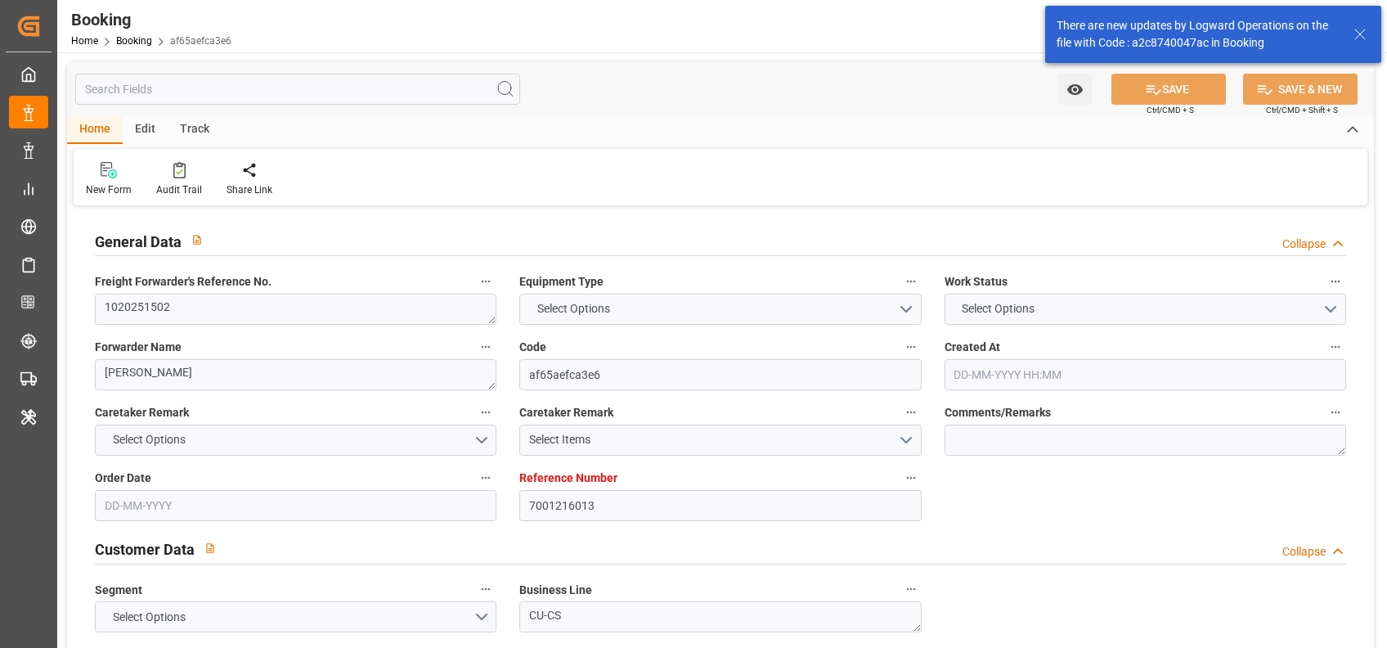
type input "NEUSS"
type input "DE"
type input "TRUCK"
type input "NEUSS"
type input "DE"
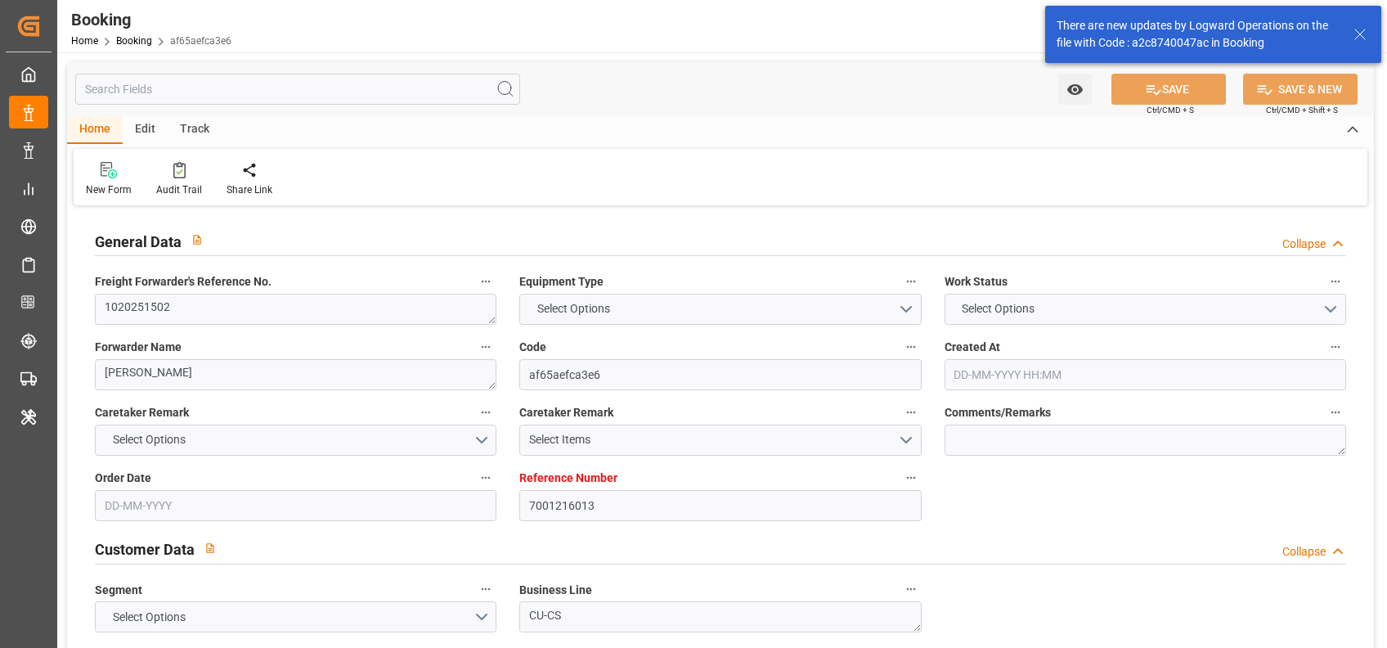
type input "RAIL"
type input "NY531A"
type input "VESSEL"
type input "MSC ORAN III"
type input "WP536A"
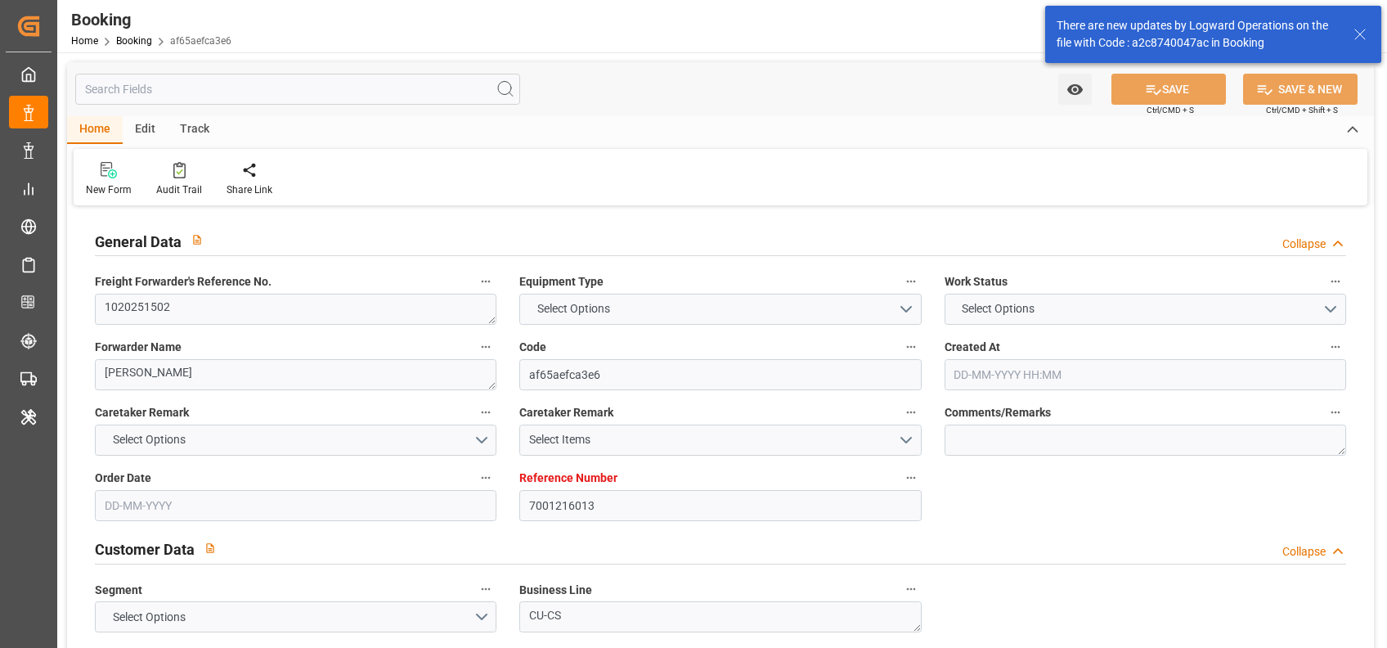
type input "MSC [US_STATE][PERSON_NAME]"
type input "TRUCK"
type input "7001216013"
type input "9261449"
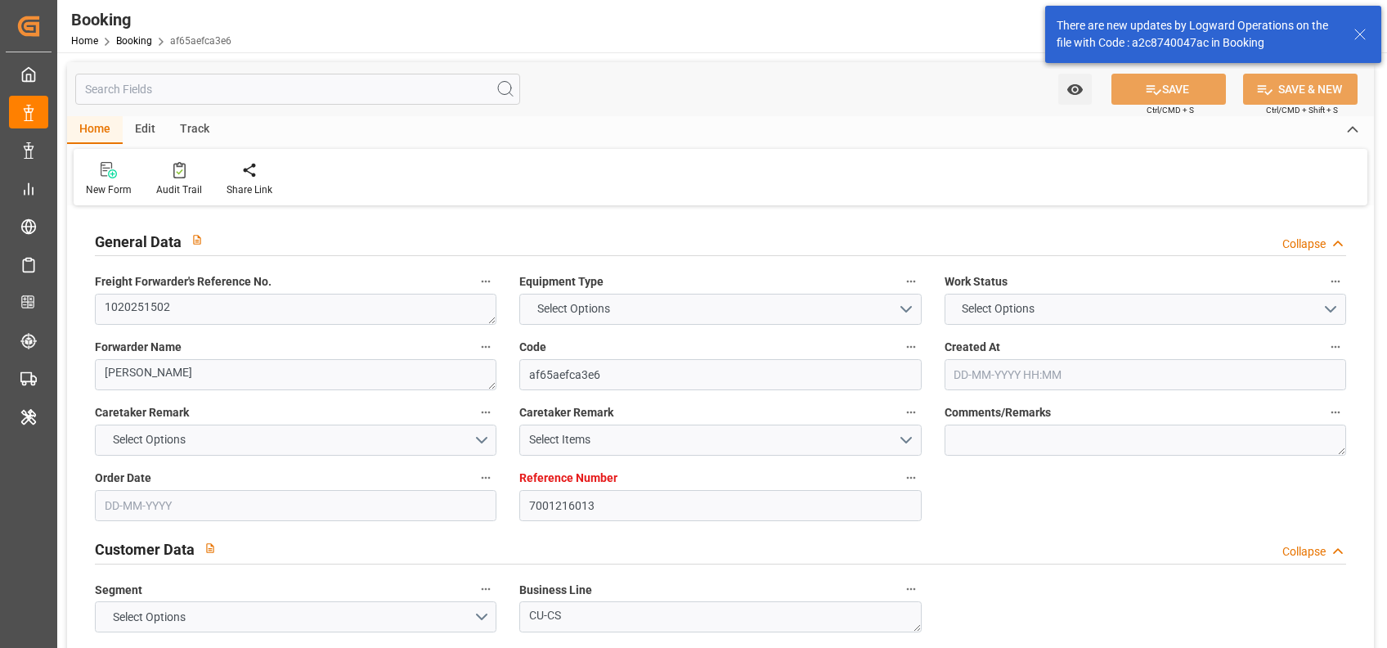
type input "MSC"
type input "Mediterranean Shipping Company"
type input "BEANR"
type input "NGAPP"
type input "TGLFW"
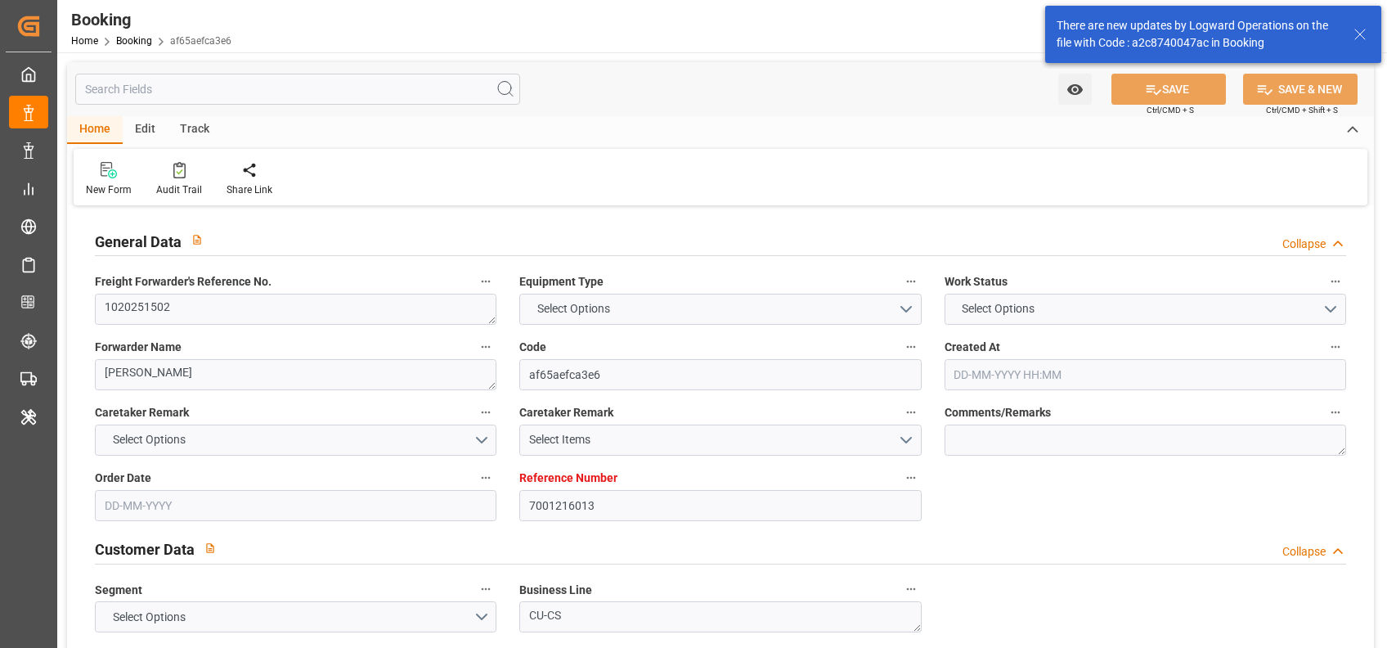
type input "0"
type input "BEANR"
type input "NGAPP"
type input "9008603"
type input "9357107"
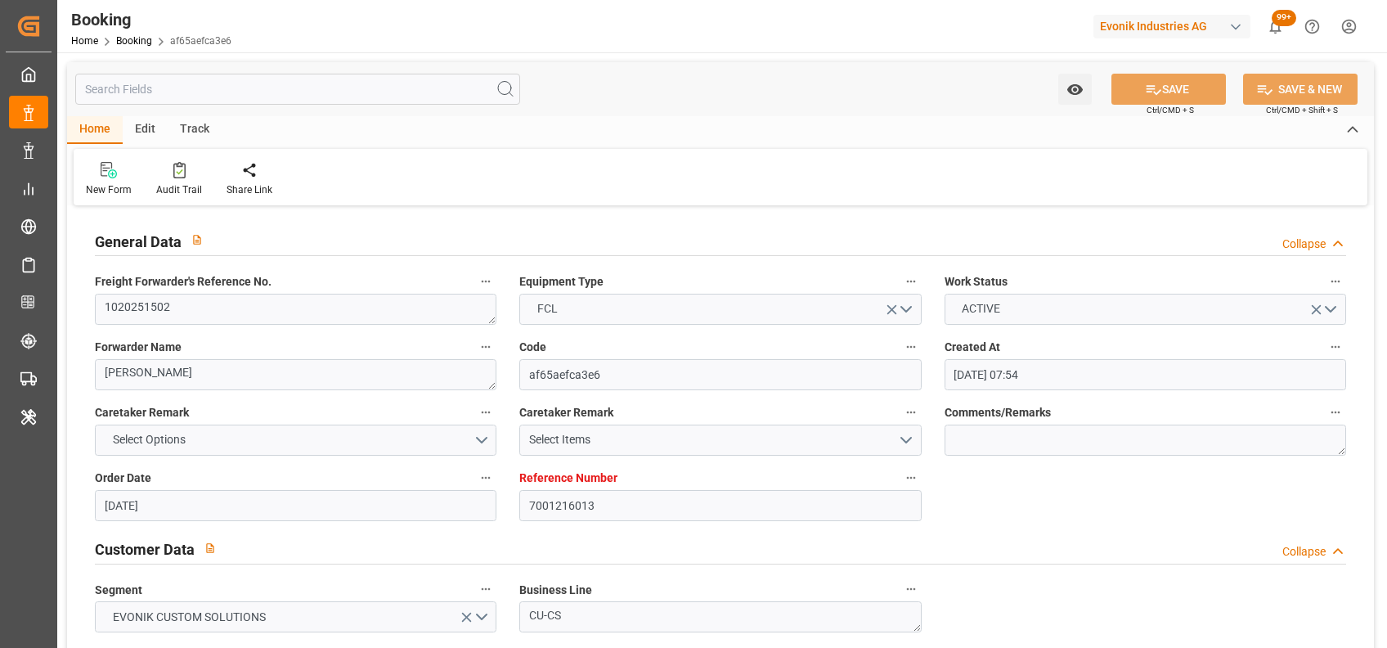
type input "[DATE] 07:54"
type input "[DATE]"
type input "[DATE] 00:01"
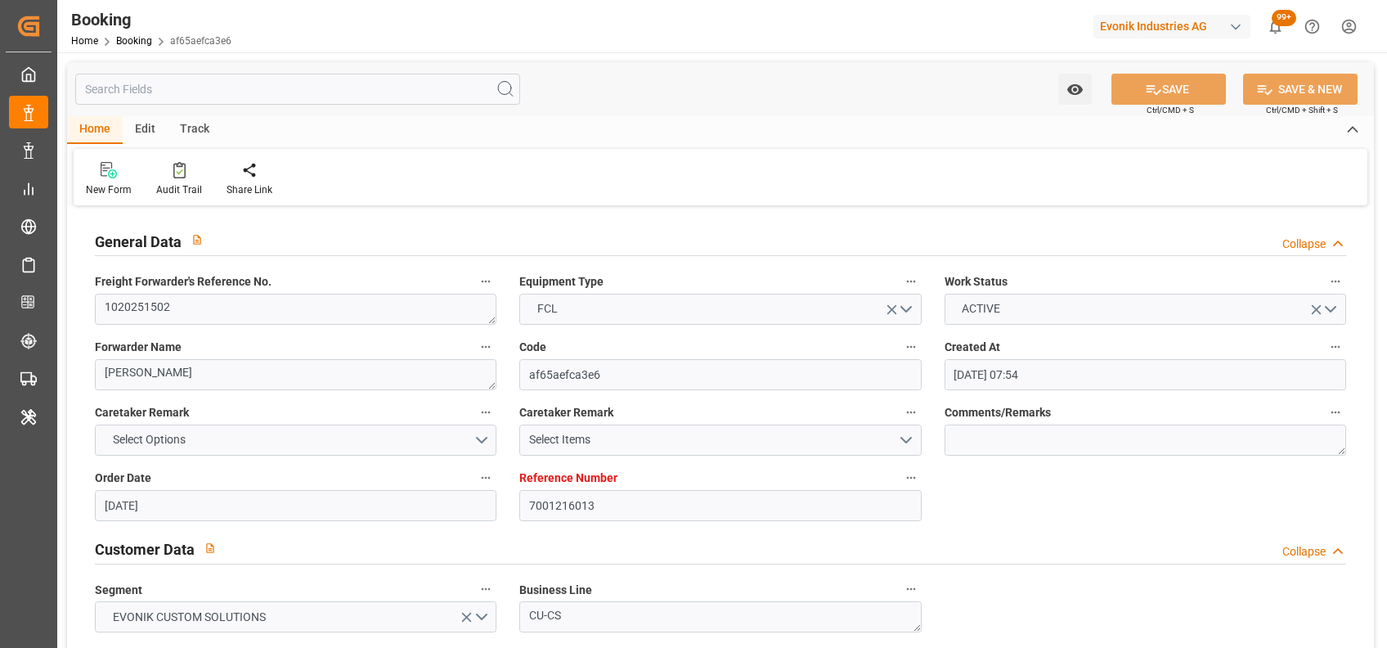
type input "[DATE] 00:00"
type input "[DATE] 23:59"
type input "[DATE] 12:00"
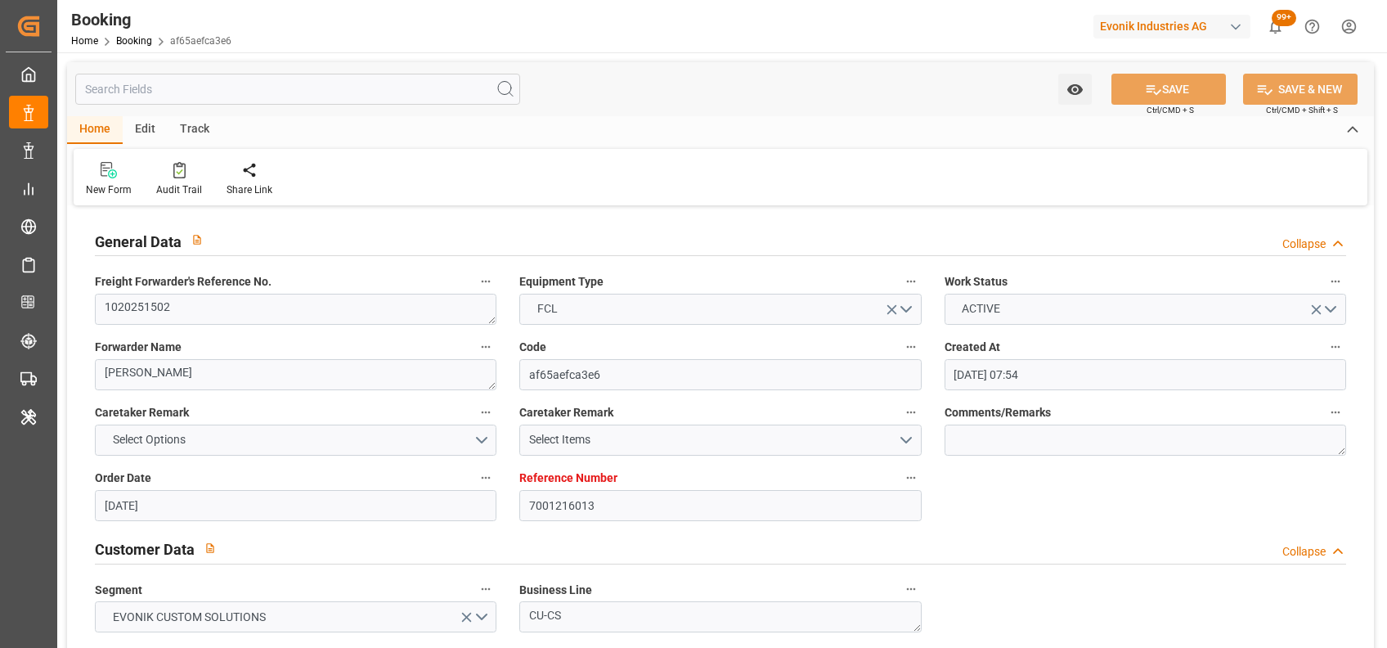
type input "[DATE] 12:00"
type input "[DATE] 00:00"
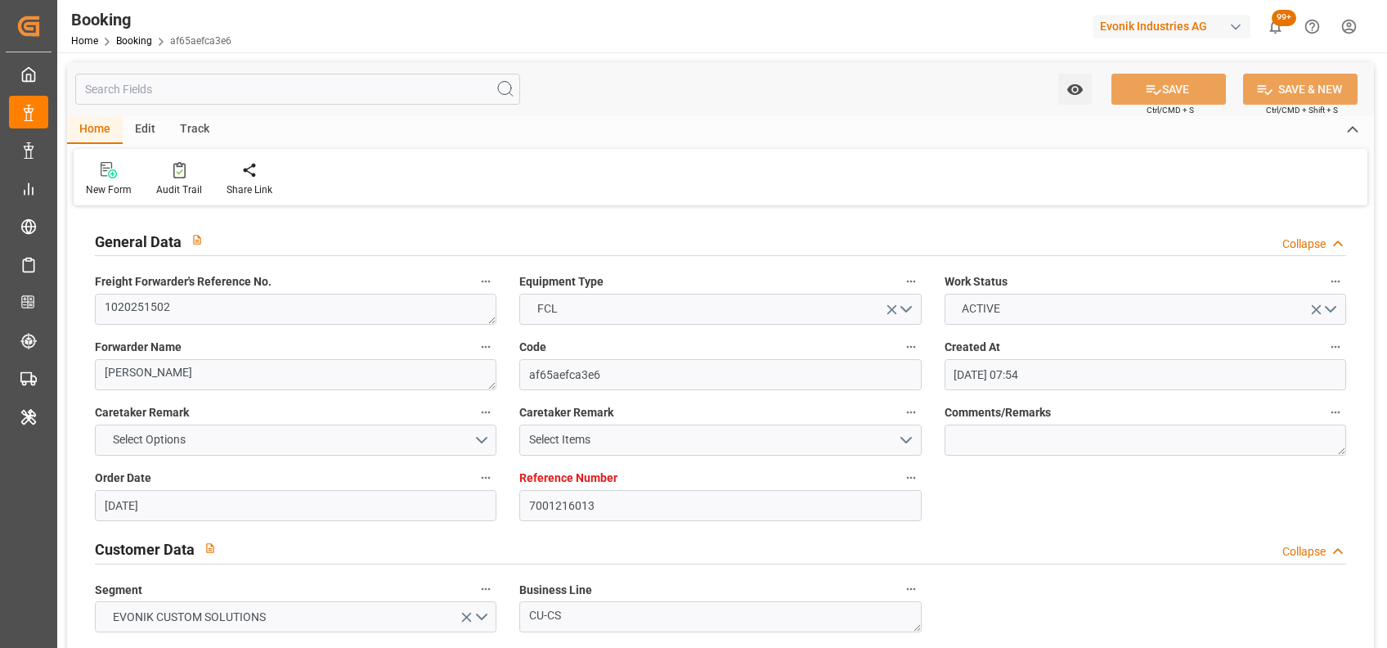
type input "[DATE] 00:00"
type input "[DATE]"
type input "[DATE] 09:46"
type input "[DATE]"
type input "07-09-2025"
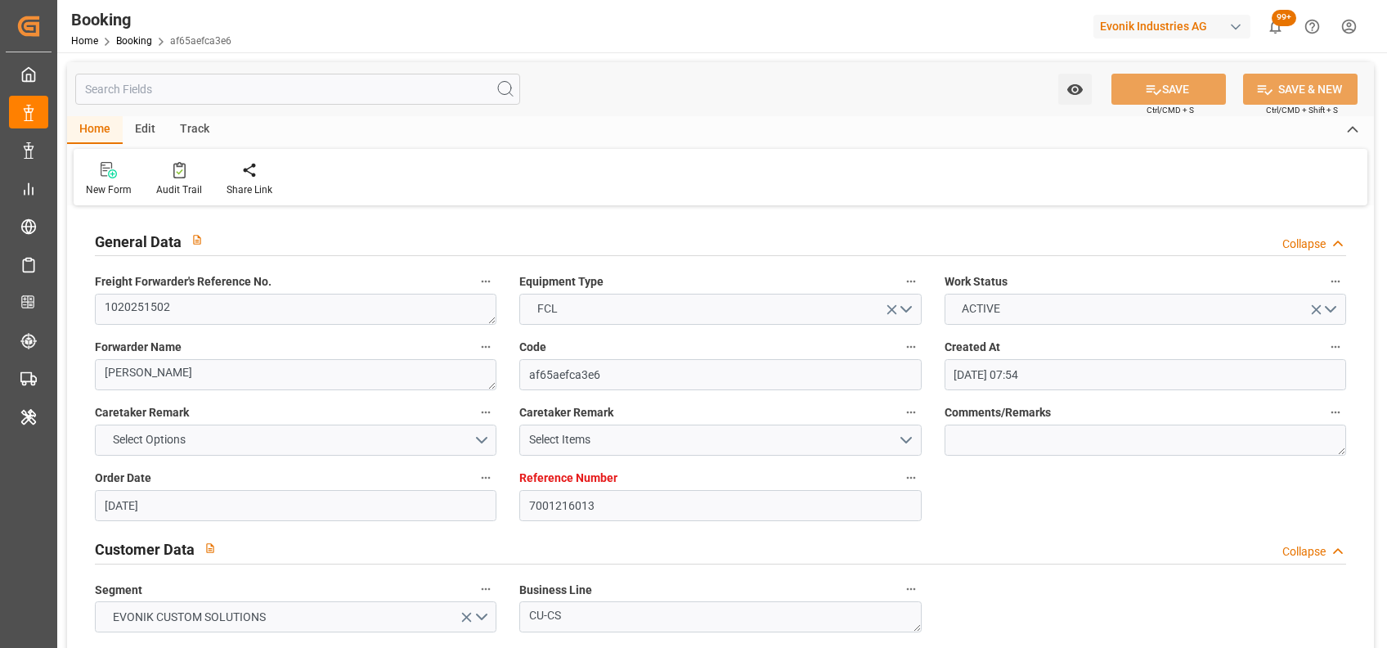
type input "24-07-2025 12:00"
type input "05-08-2025 00:01"
type input "06-08-2025 11:20"
type input "24-08-2025 12:00"
type input "24-08-2025 08:11"
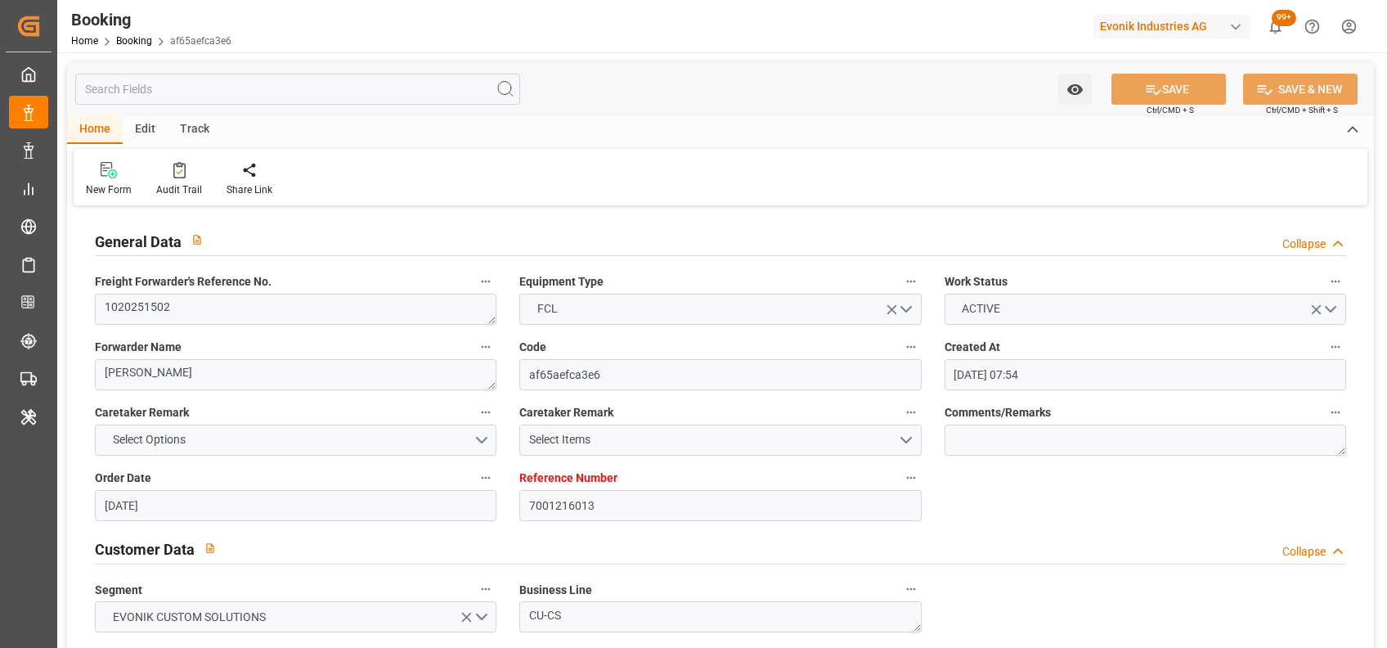
type input "24-08-2025 23:59"
type input "25-08-2025 02:37"
type input "24-08-2025 23:59"
type input "05-09-2025 00:02"
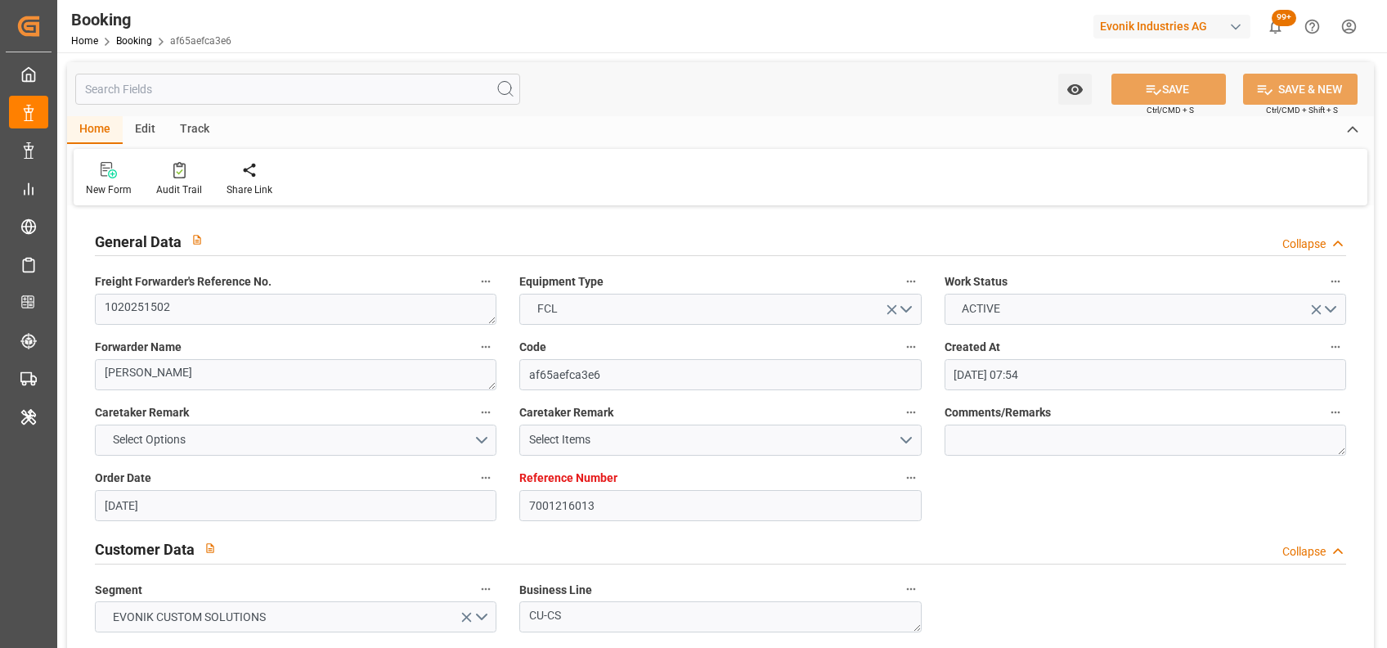
type input "[DATE] 00:02"
type input "05-09-2025 00:01"
type input "05-09-2025 18:07"
type input "08-09-2025 12:00"
type input "08-09-2025 10:15"
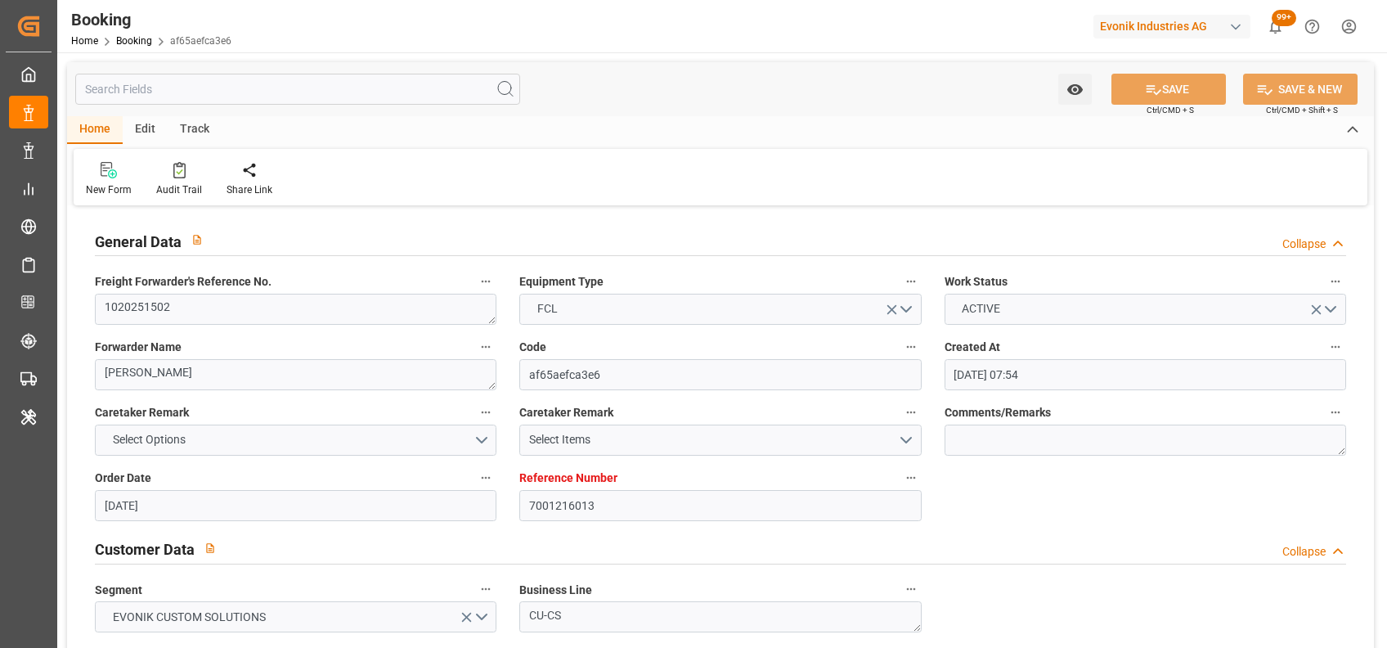
type input "09-09-2025 16:08"
type input "13-09-2025 16:08"
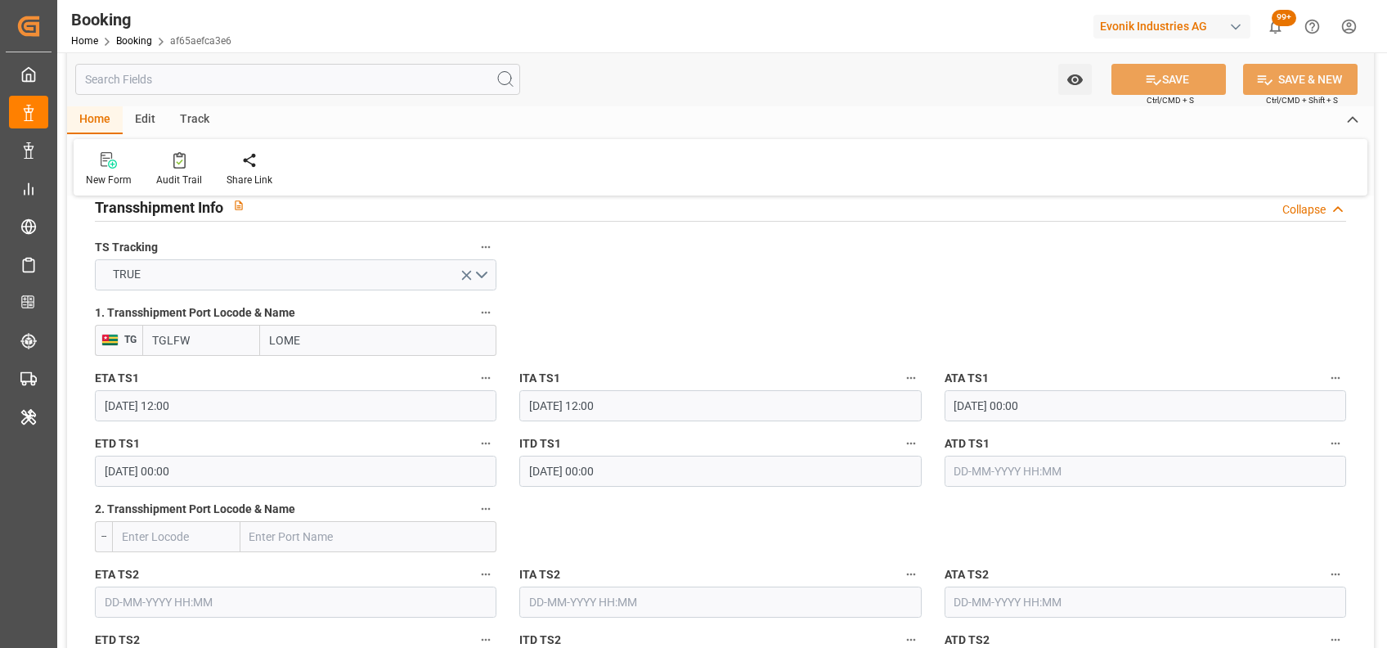
scroll to position [1734, 0]
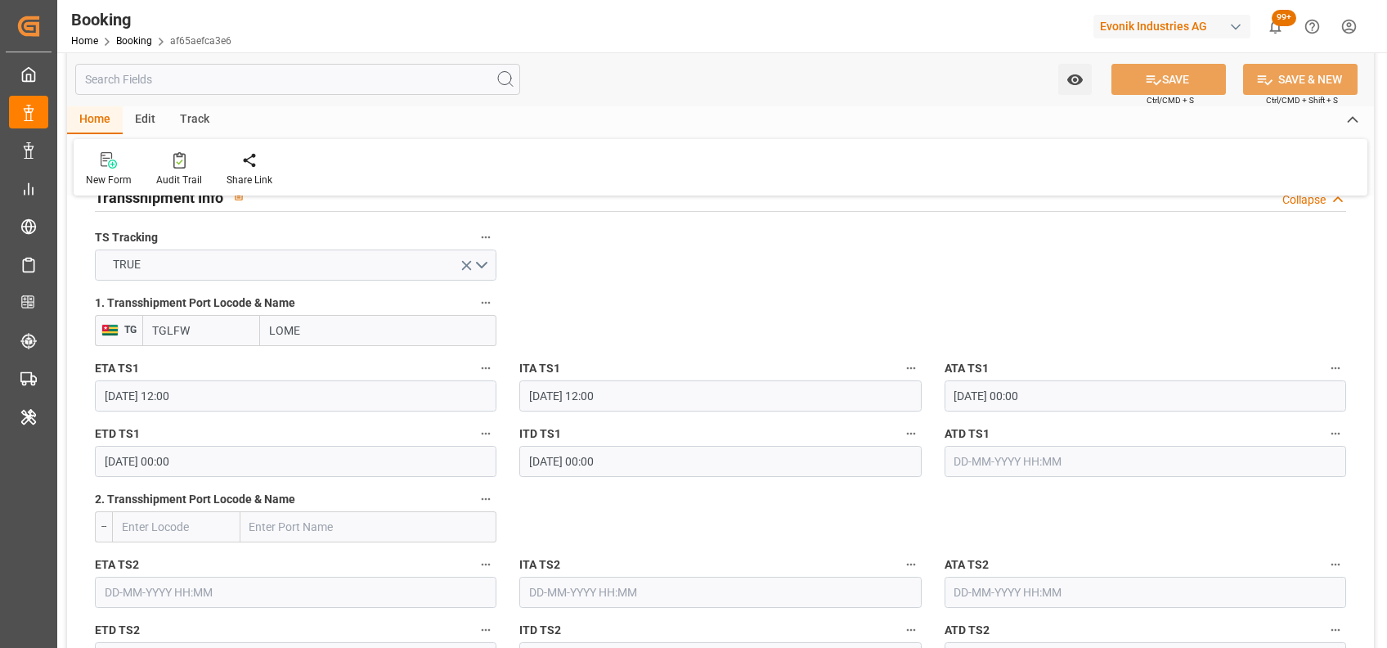
click at [1025, 456] on input "text" at bounding box center [1146, 461] width 402 height 31
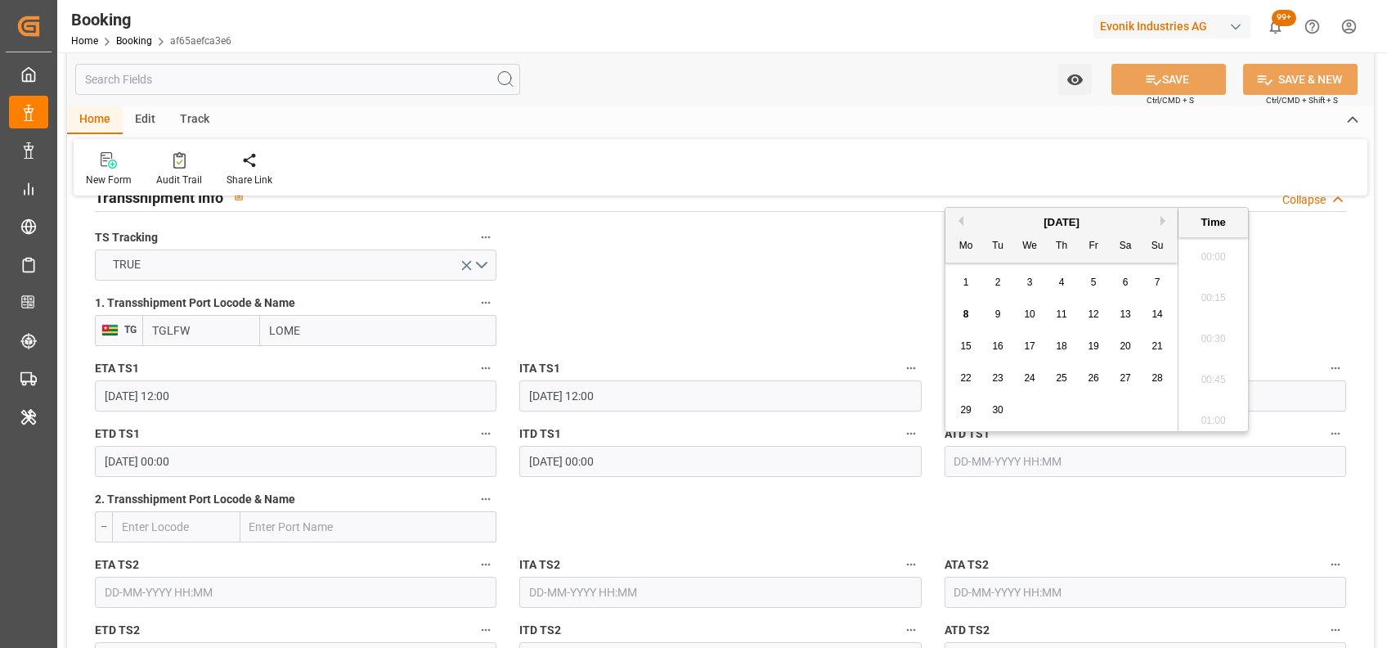
scroll to position [2459, 0]
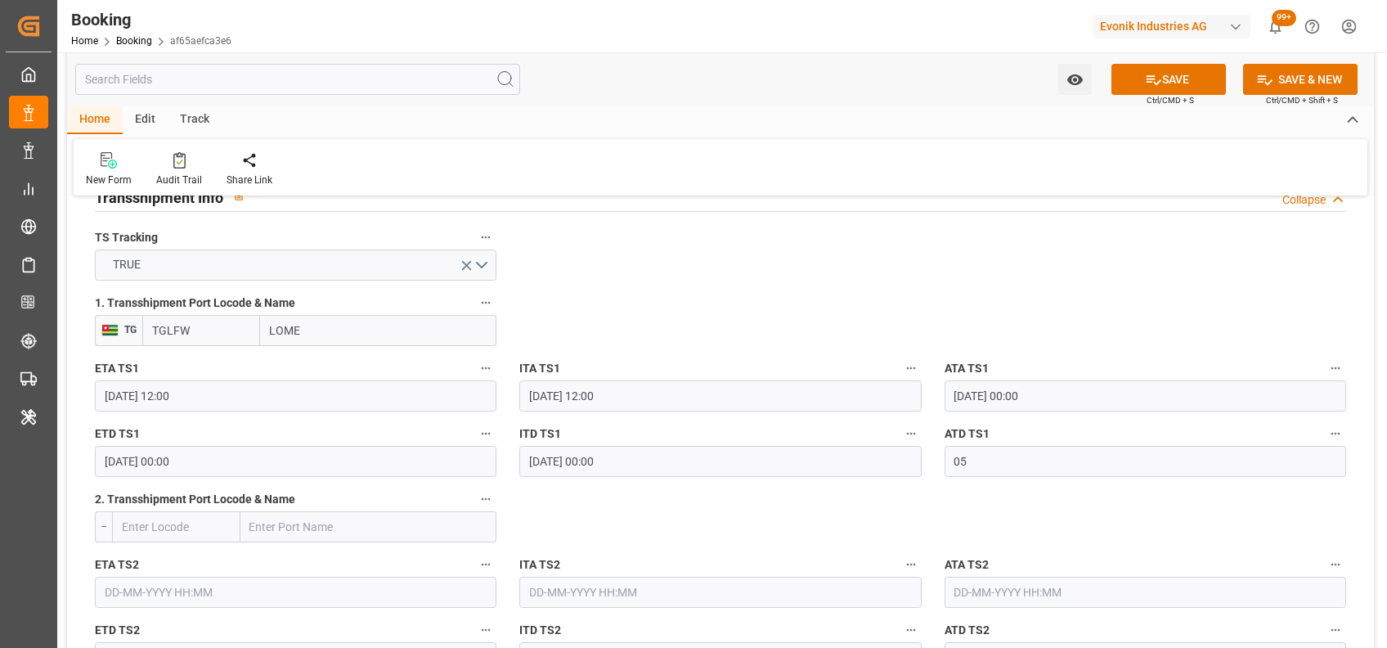
type input "05-09-2025 00:00"
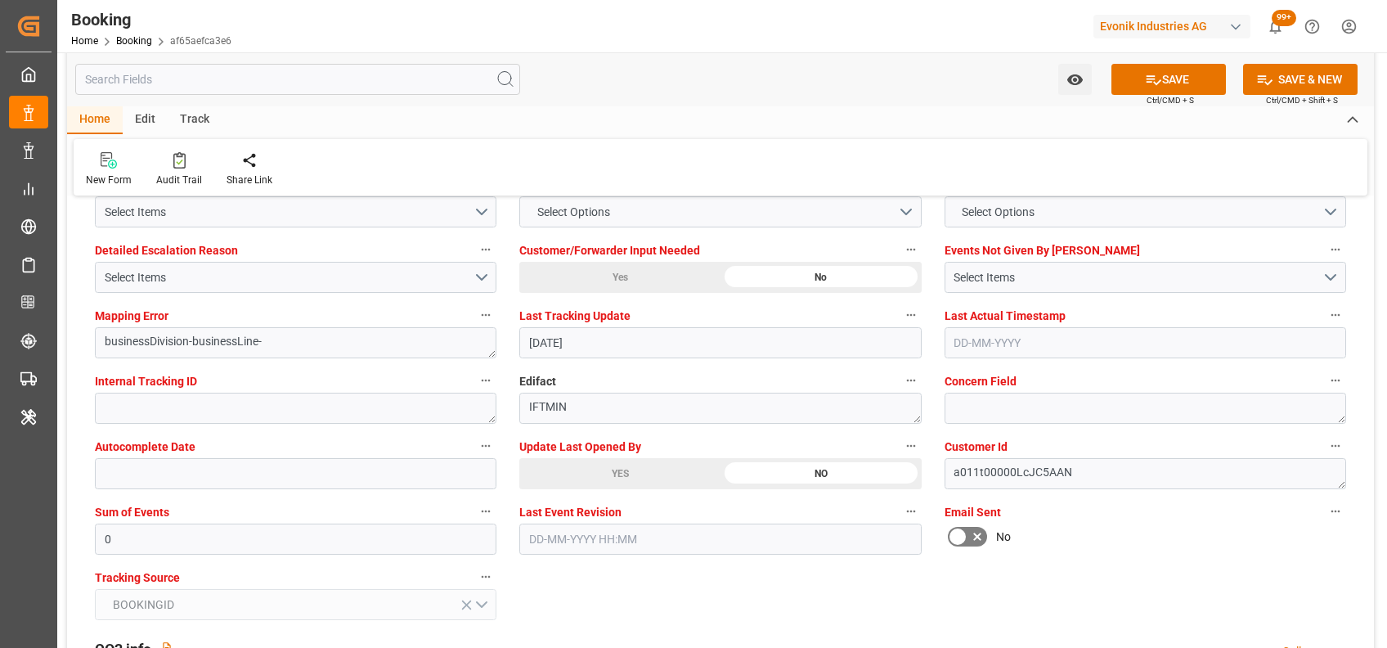
scroll to position [3108, 0]
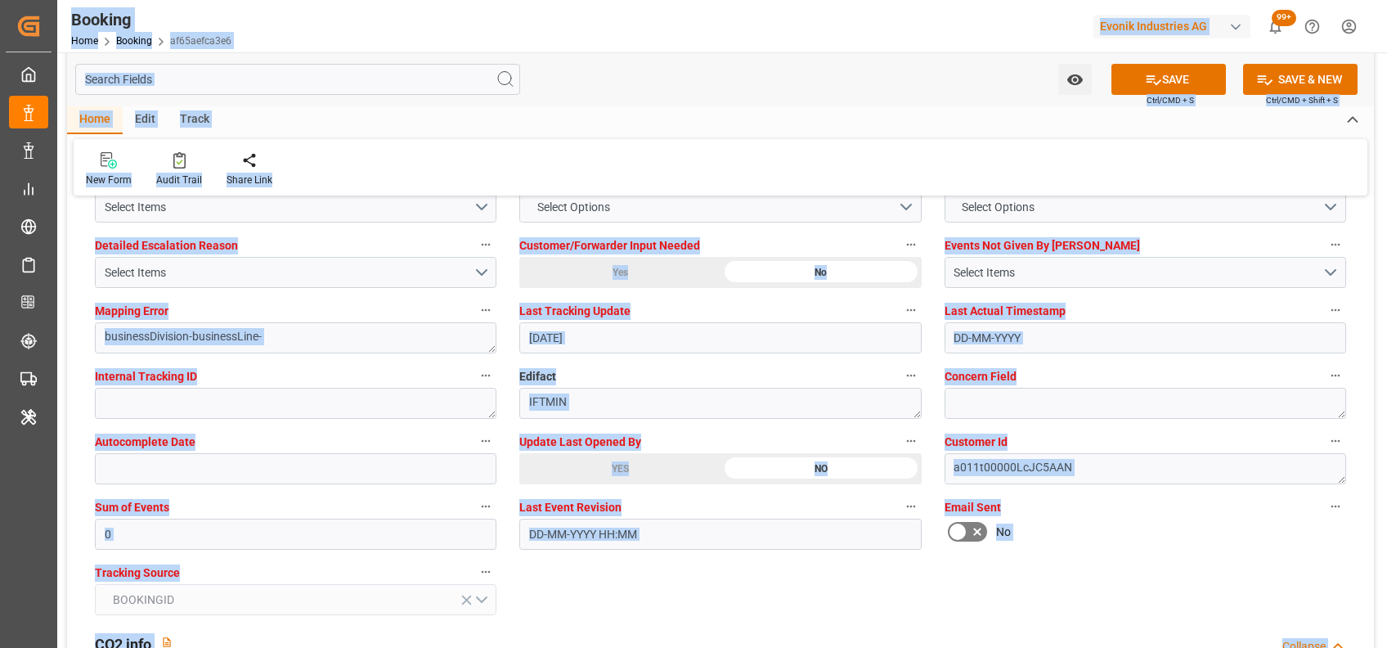
click at [667, 553] on div "Last Event Revision" at bounding box center [720, 522] width 425 height 65
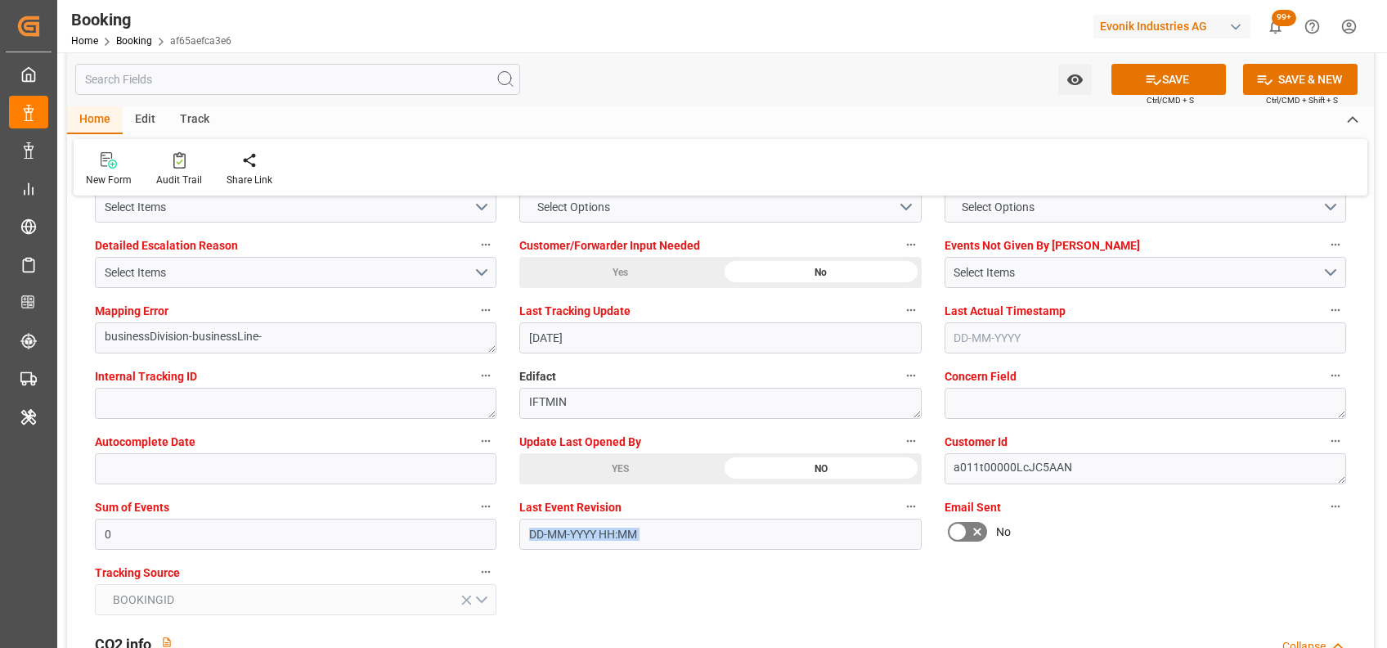
click at [667, 553] on div "Last Event Revision" at bounding box center [720, 522] width 425 height 65
drag, startPoint x: 667, startPoint y: 553, endPoint x: 761, endPoint y: 575, distance: 96.6
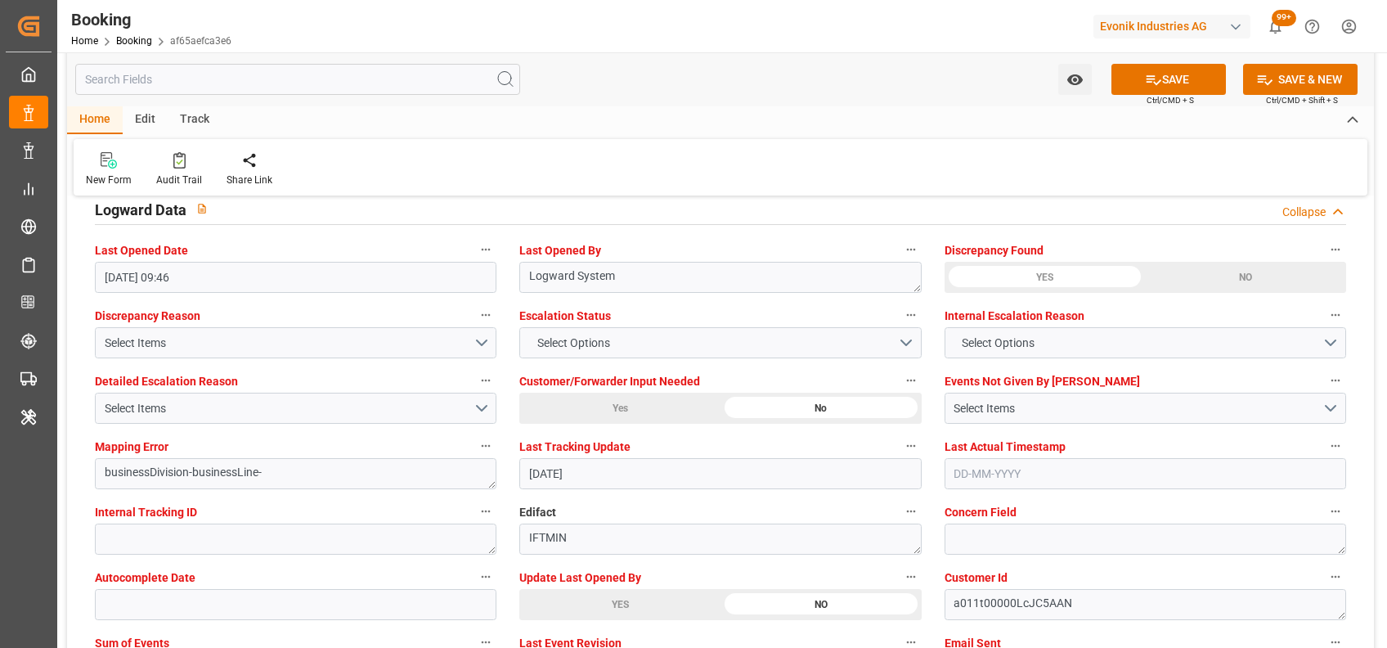
scroll to position [2970, 0]
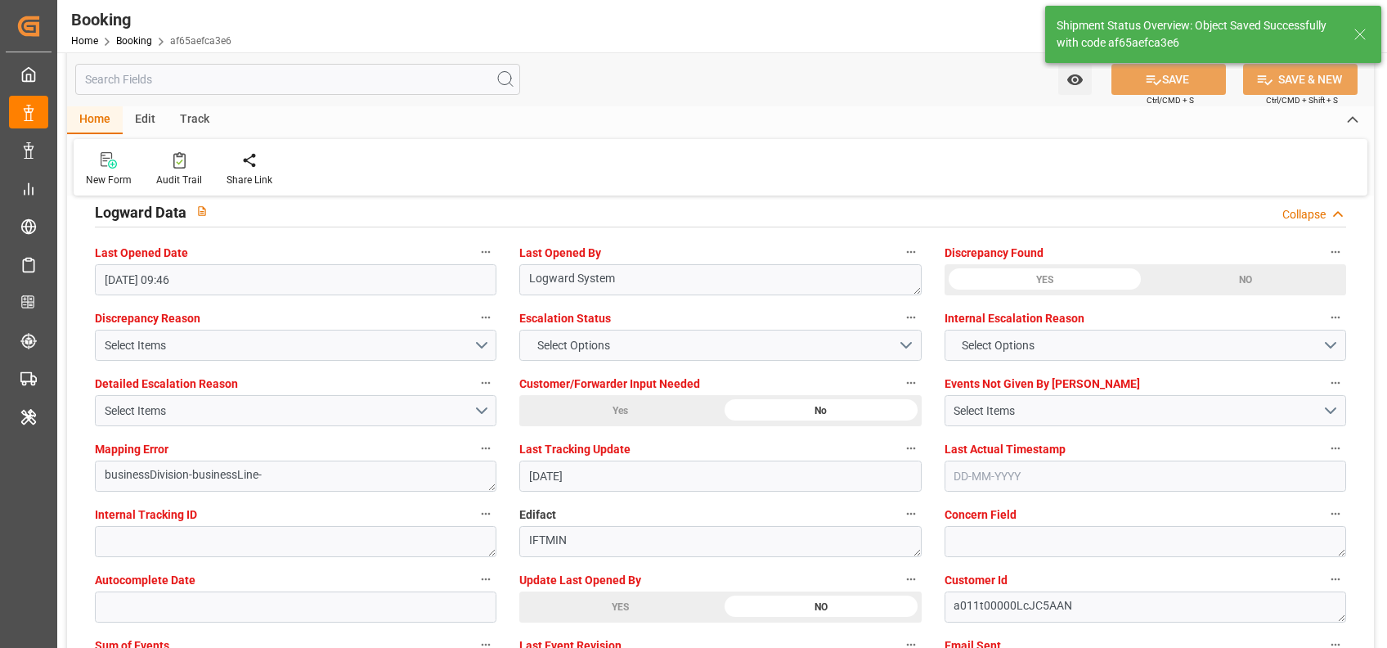
type textarea "[PERSON_NAME]"
type input "08-09-2025 10:07"
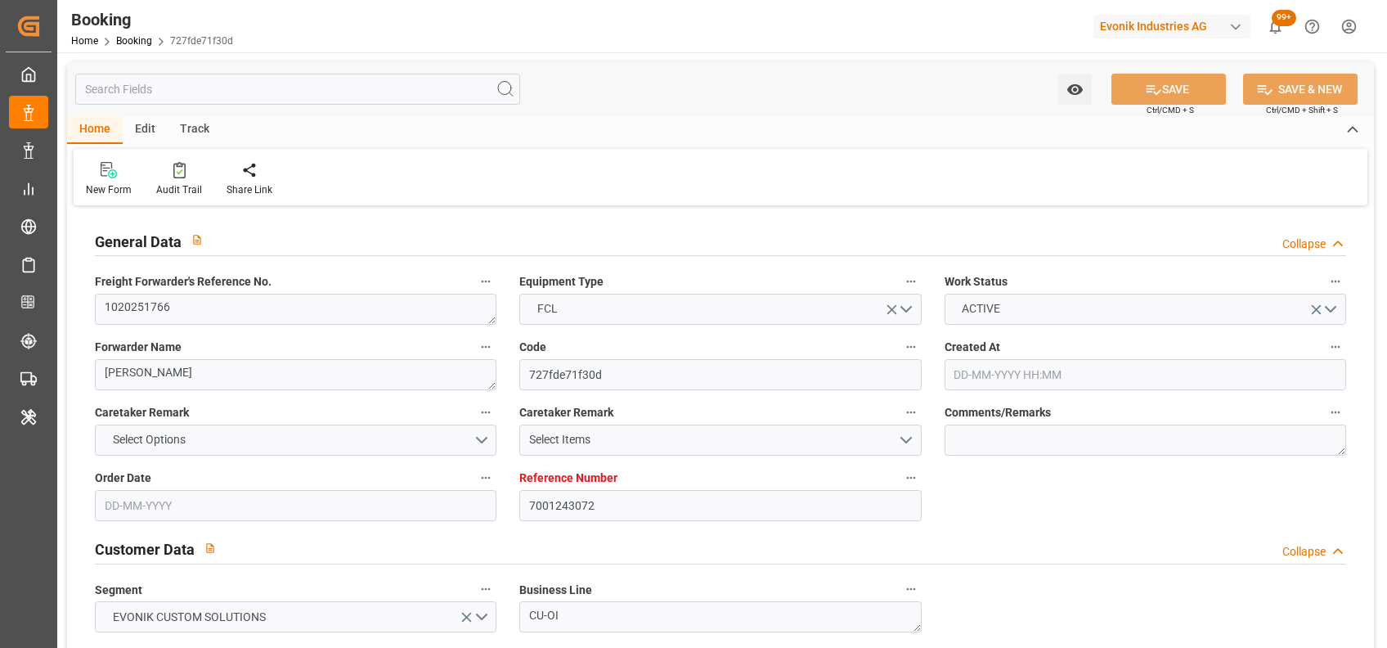
type input "7001243072"
type input "9349605"
type input "MSC"
type input "Mediterranean Shipping Company"
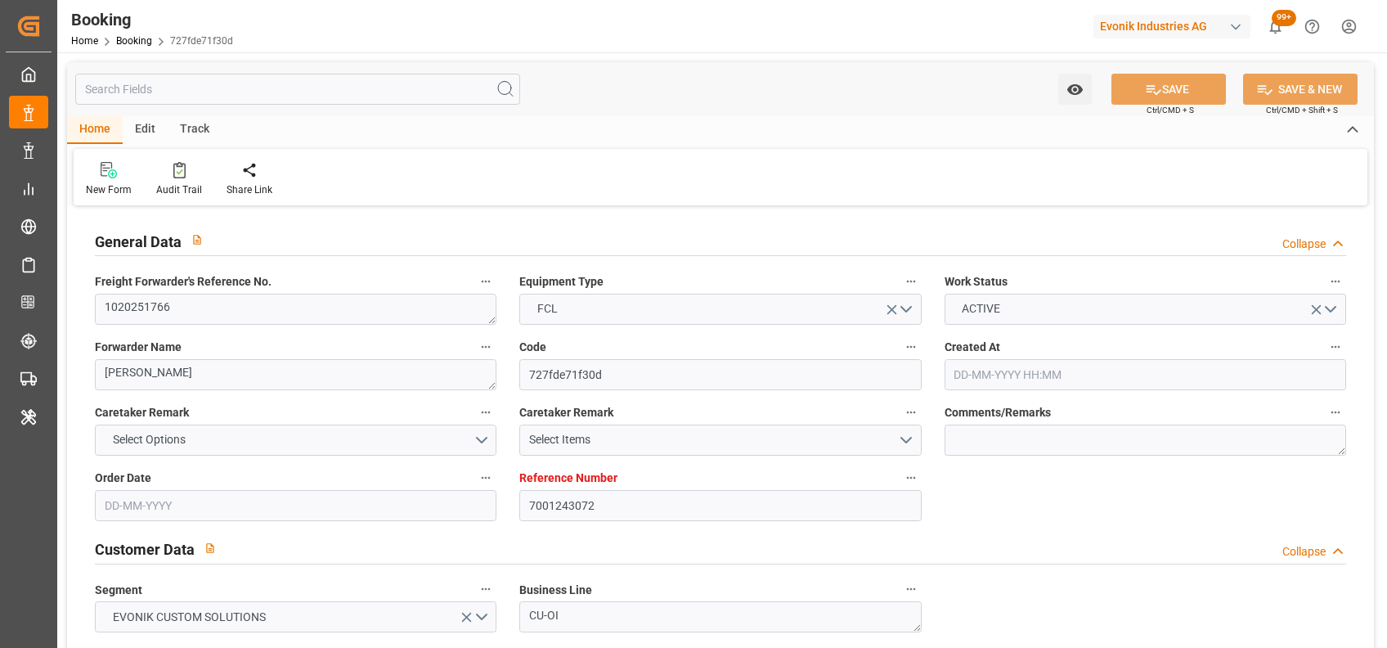
type input "BEANR"
type input "SAJED"
type input "EGAKI"
type input "0"
type input "BEANR"
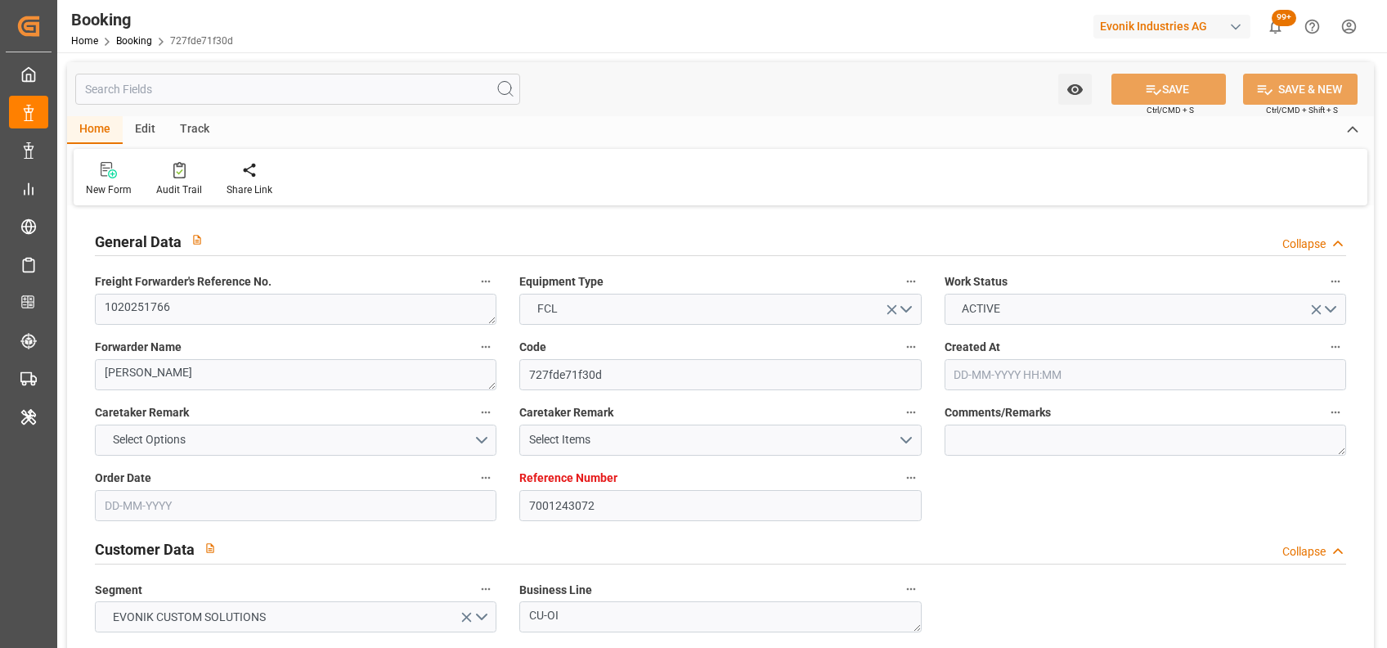
type input "SAJED"
type input "9467392"
type input "[DATE] 07:29"
type input "[DATE]"
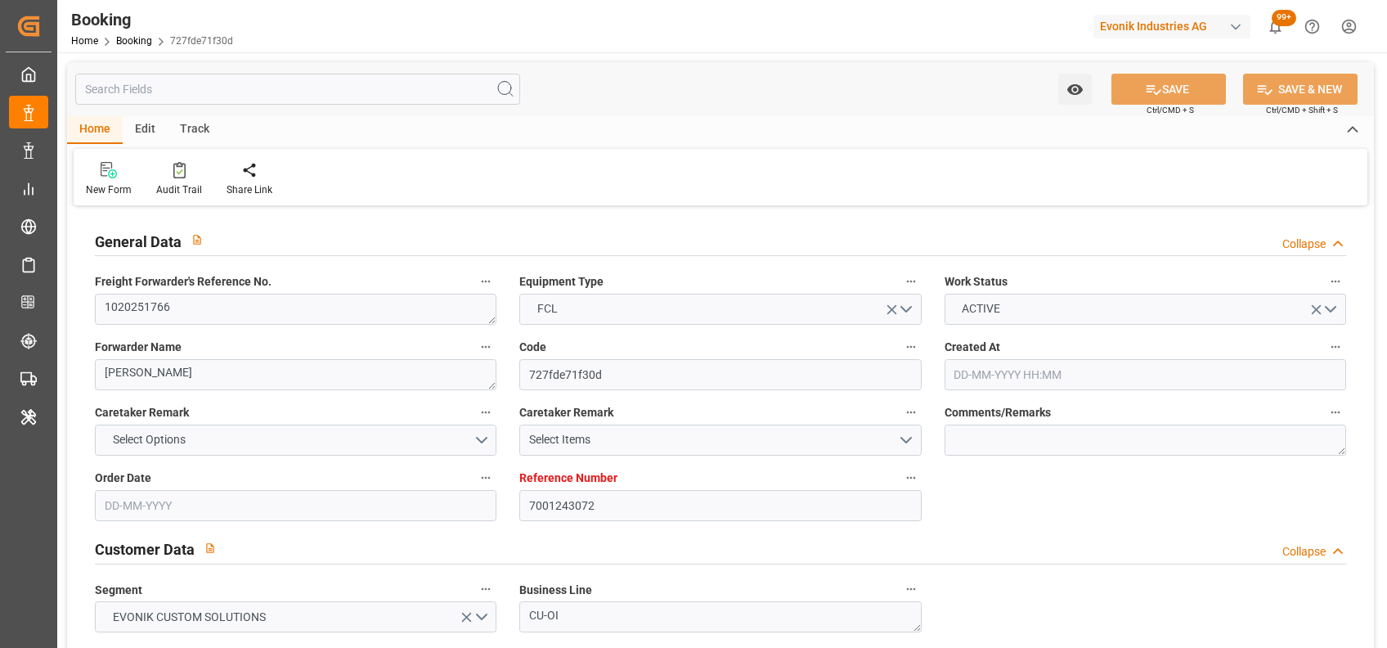
type input "[DATE]"
type input "[DATE] 00:02"
type input "[DATE] 00:01"
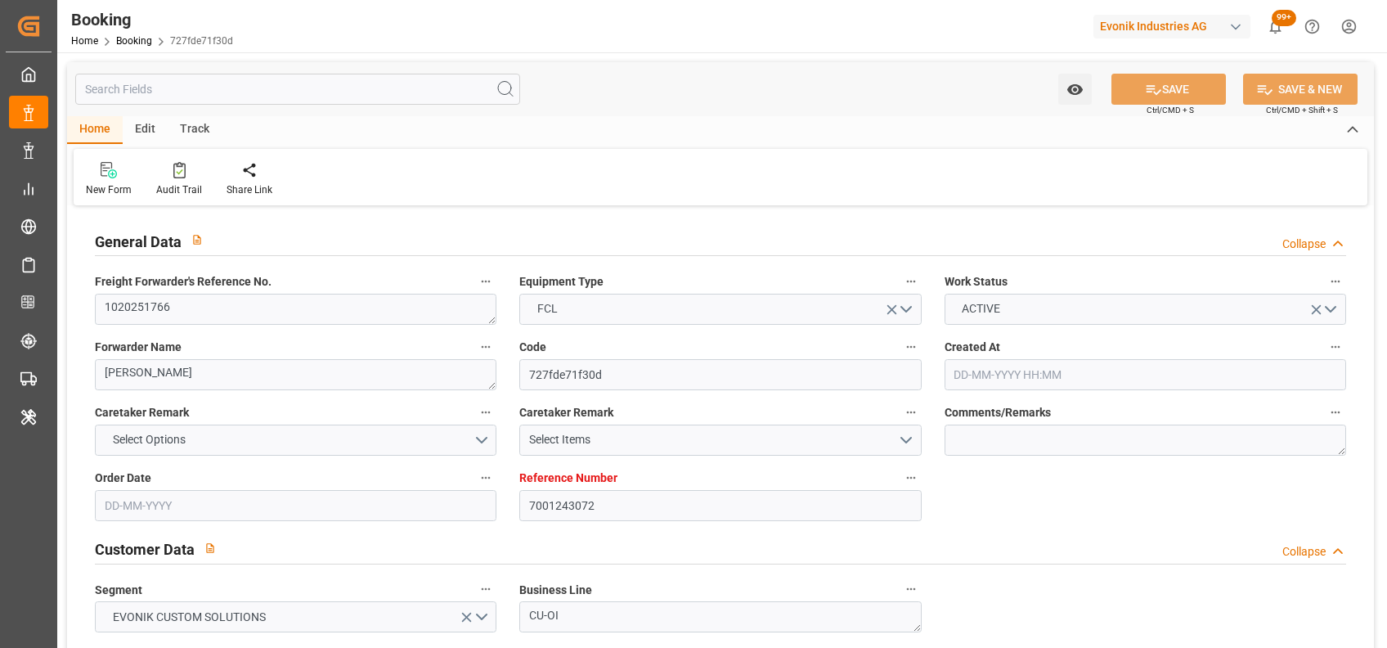
type input "[DATE] 12:00"
type input "[DATE] 00:00"
type input "[DATE] 23:59"
type input "[DATE] 12:00"
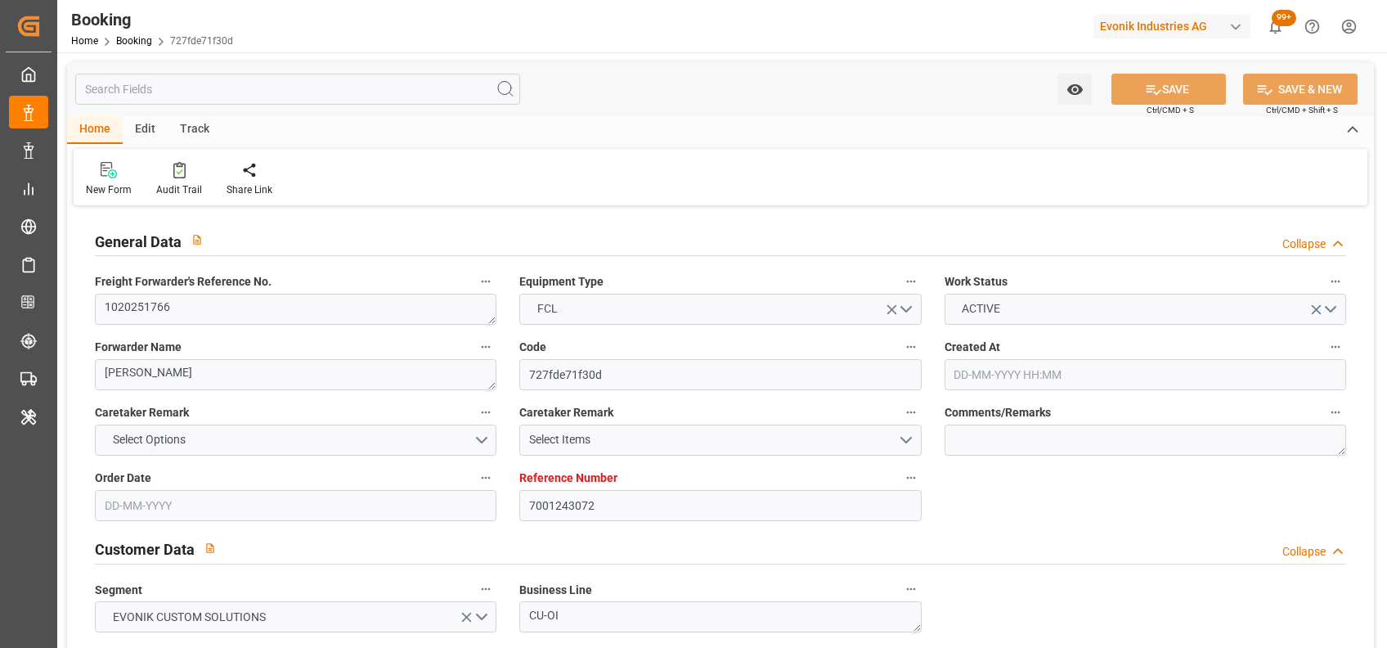
type input "[DATE] 00:00"
type input "[DATE] 12:00"
type input "[DATE] 00:00"
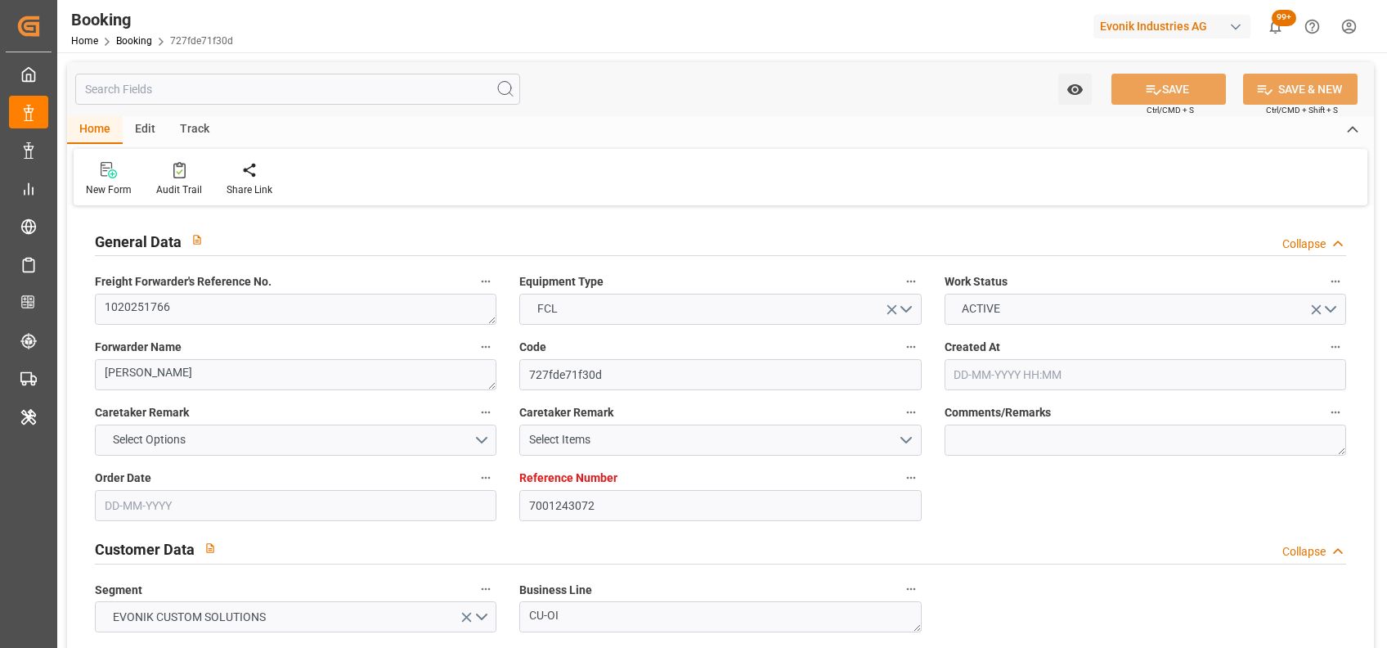
type input "22-08-2025"
type input "08-09-2025 08:59"
type input "[DATE]"
type input "21-08-2025 12:00"
type input "28-08-2025 00:02"
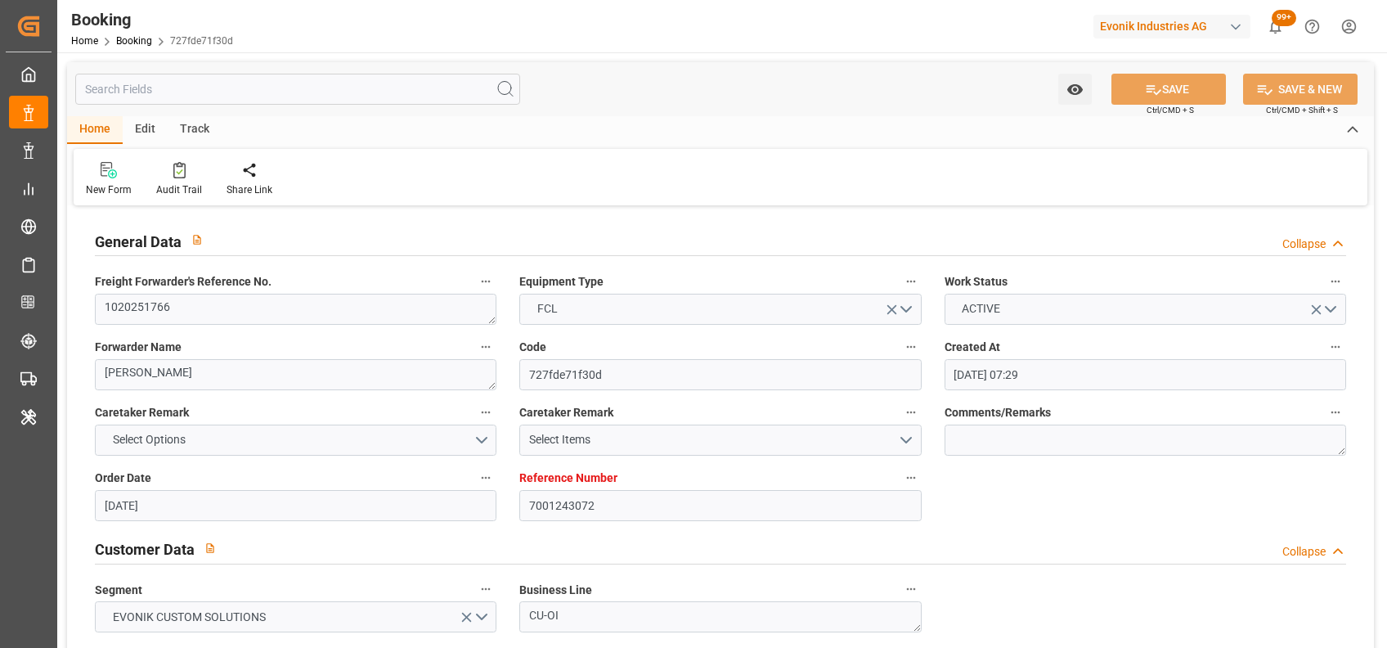
type input "28-08-2025 00:02"
type input "28-08-2025 00:01"
type input "29-08-2025 12:00"
type input "29-08-2025 07:58"
type input "09-09-2025 12:00"
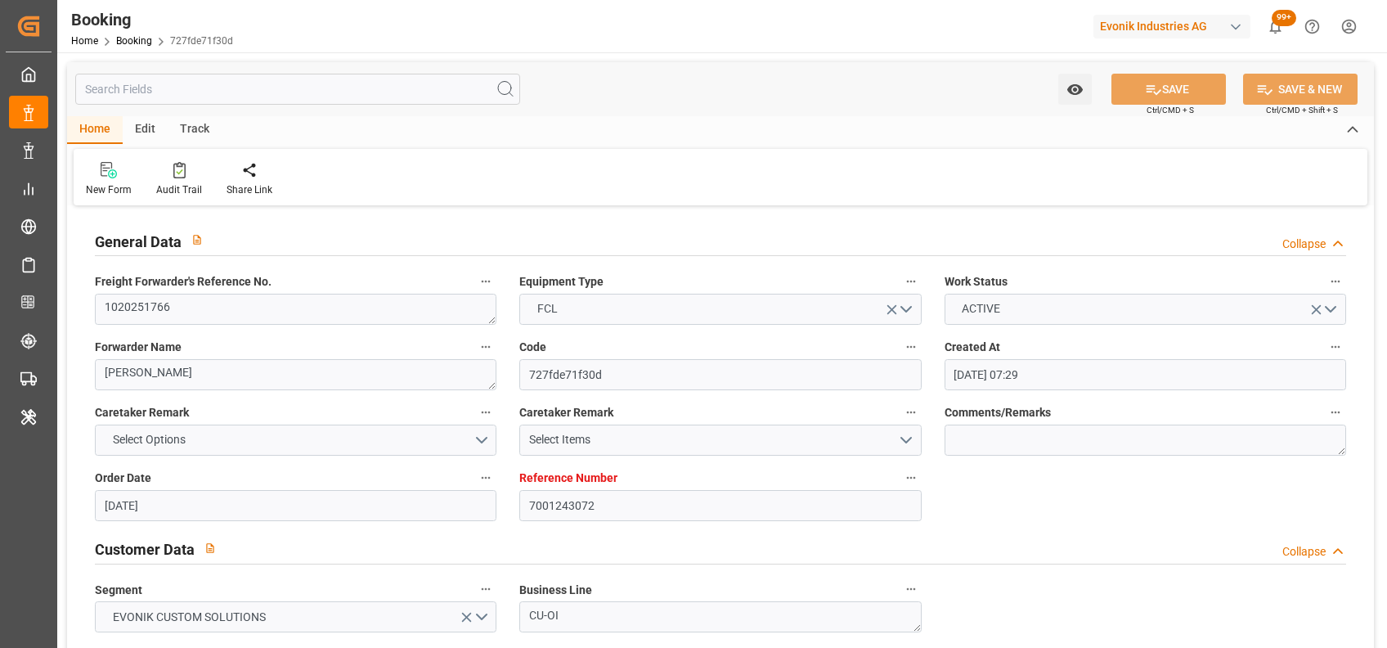
type input "10-09-2025 03:44"
type input "10-09-2025 00:02"
type input "13-09-2025 12:00"
type input "14-09-2025 00:09"
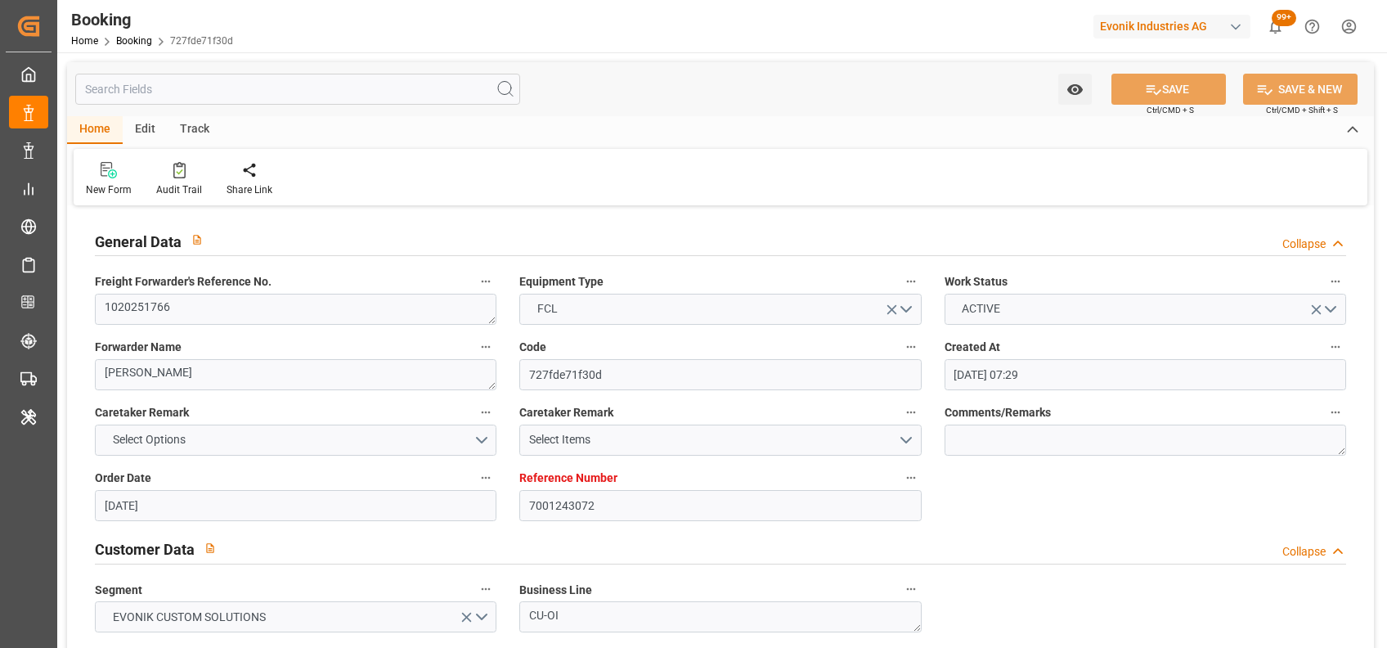
type input "18-09-2025 00:09"
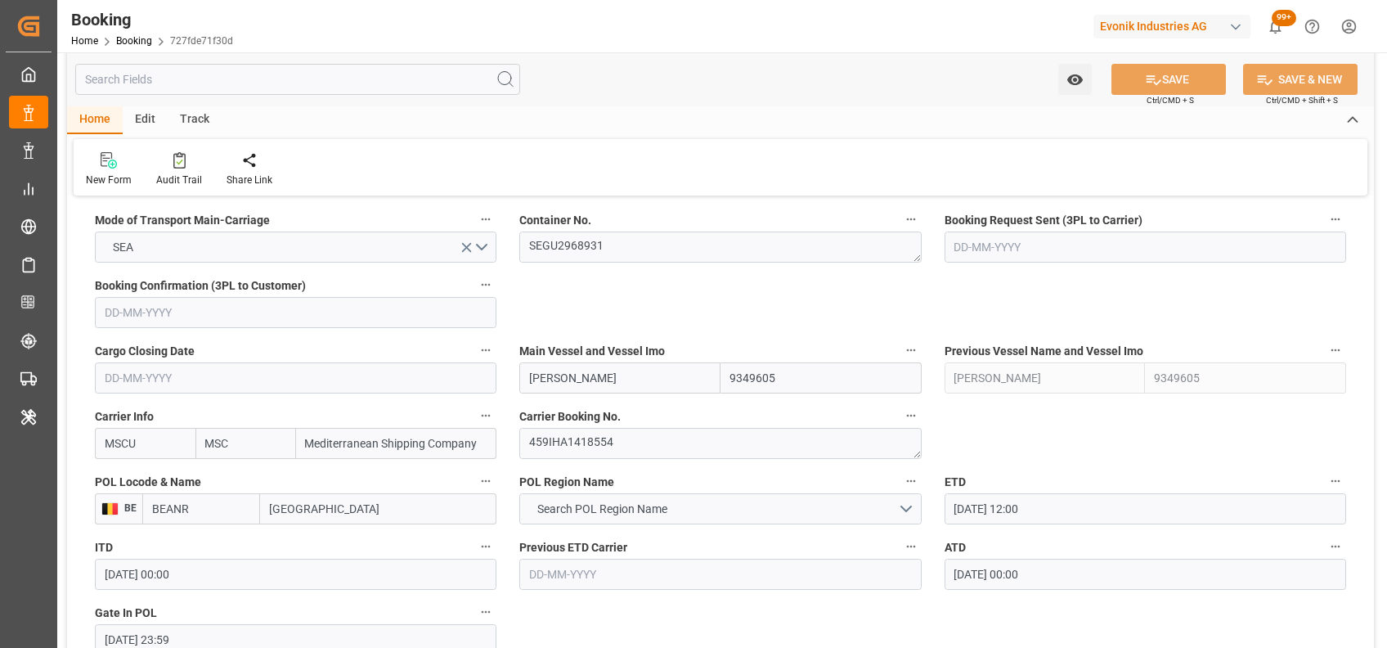
scroll to position [1053, 0]
click at [599, 245] on textarea "SEGU2968931" at bounding box center [720, 245] width 402 height 31
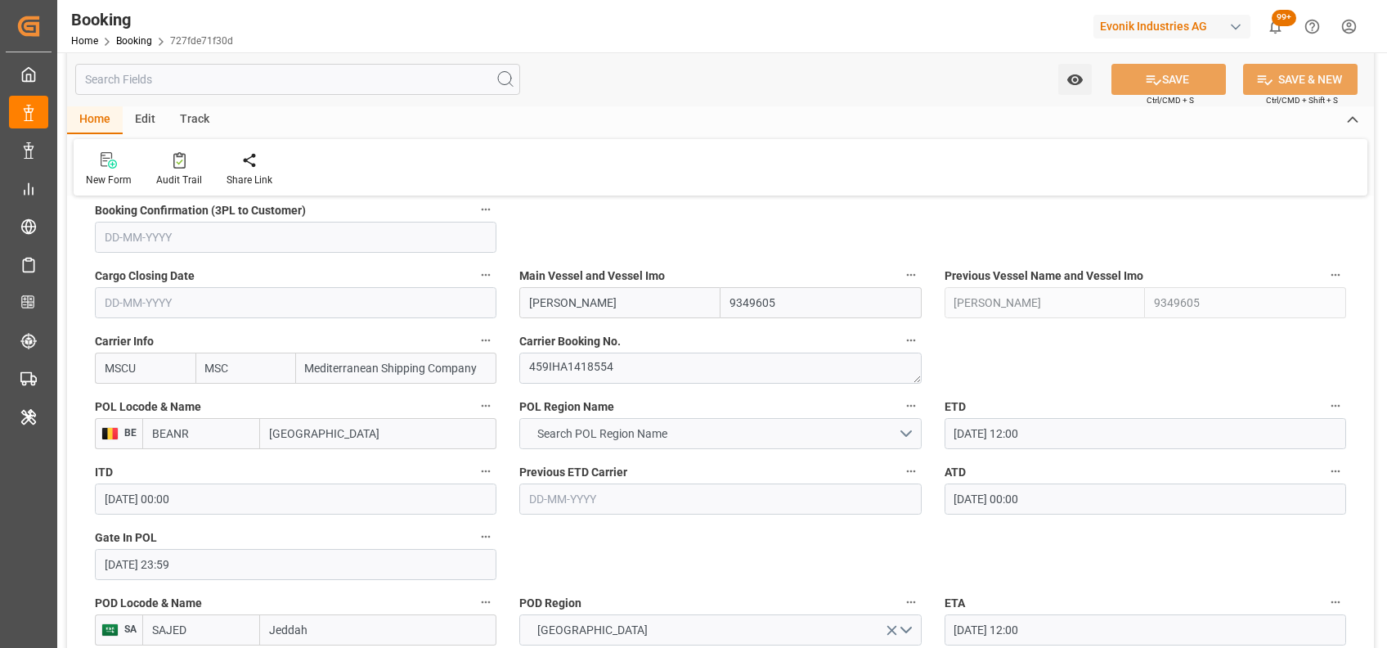
scroll to position [1125, 0]
click at [575, 441] on span "Search POL Region Name" at bounding box center [602, 434] width 146 height 17
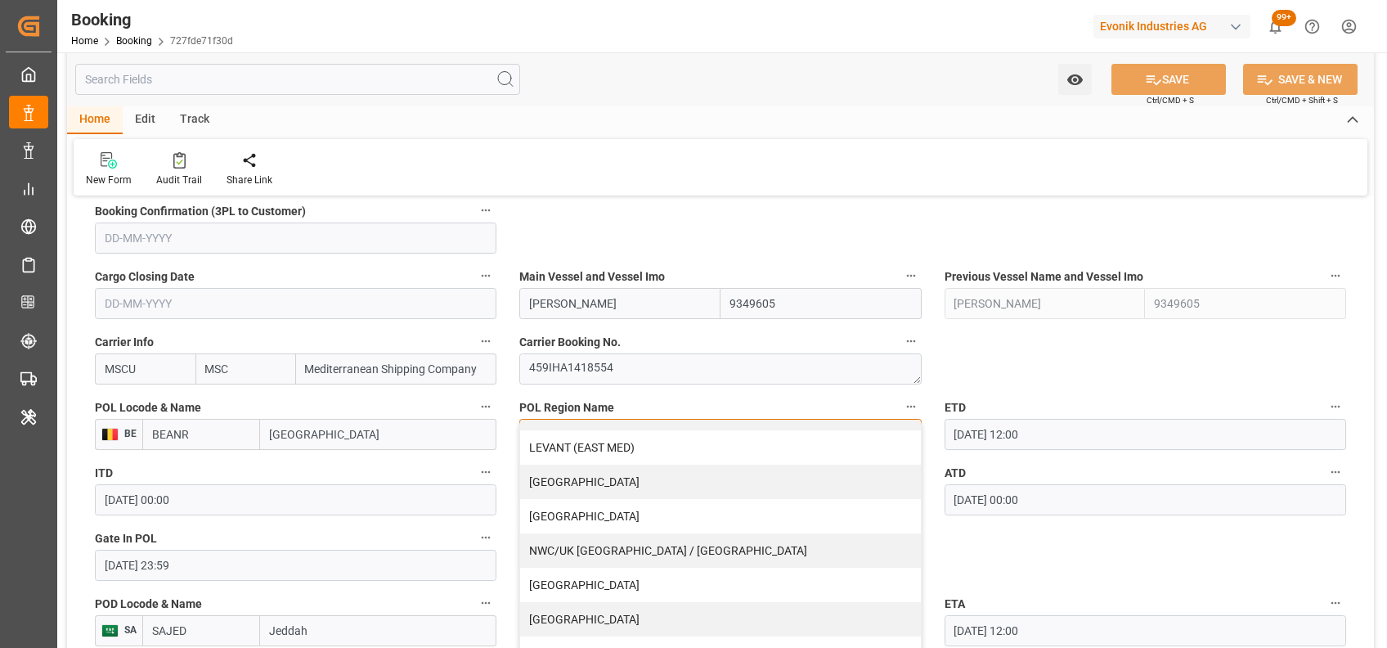
scroll to position [360, 0]
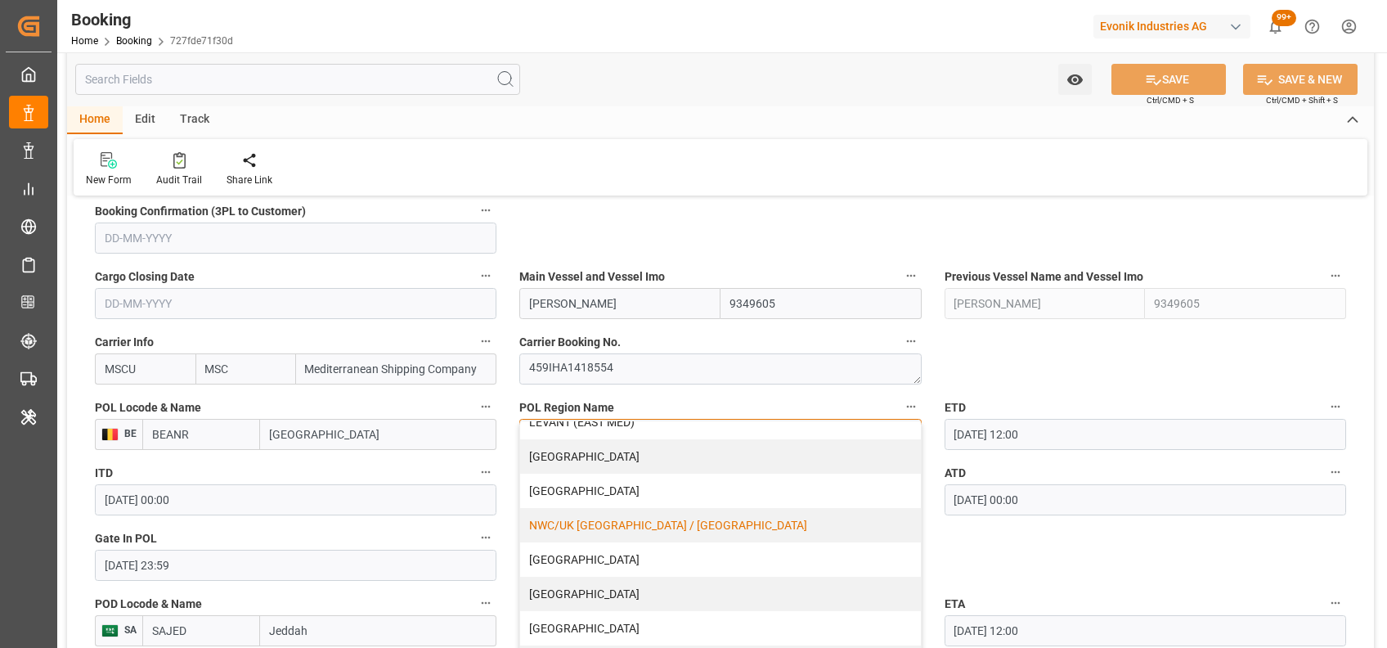
click at [604, 528] on div "NWC/UK [GEOGRAPHIC_DATA] / [GEOGRAPHIC_DATA]" at bounding box center [720, 525] width 400 height 34
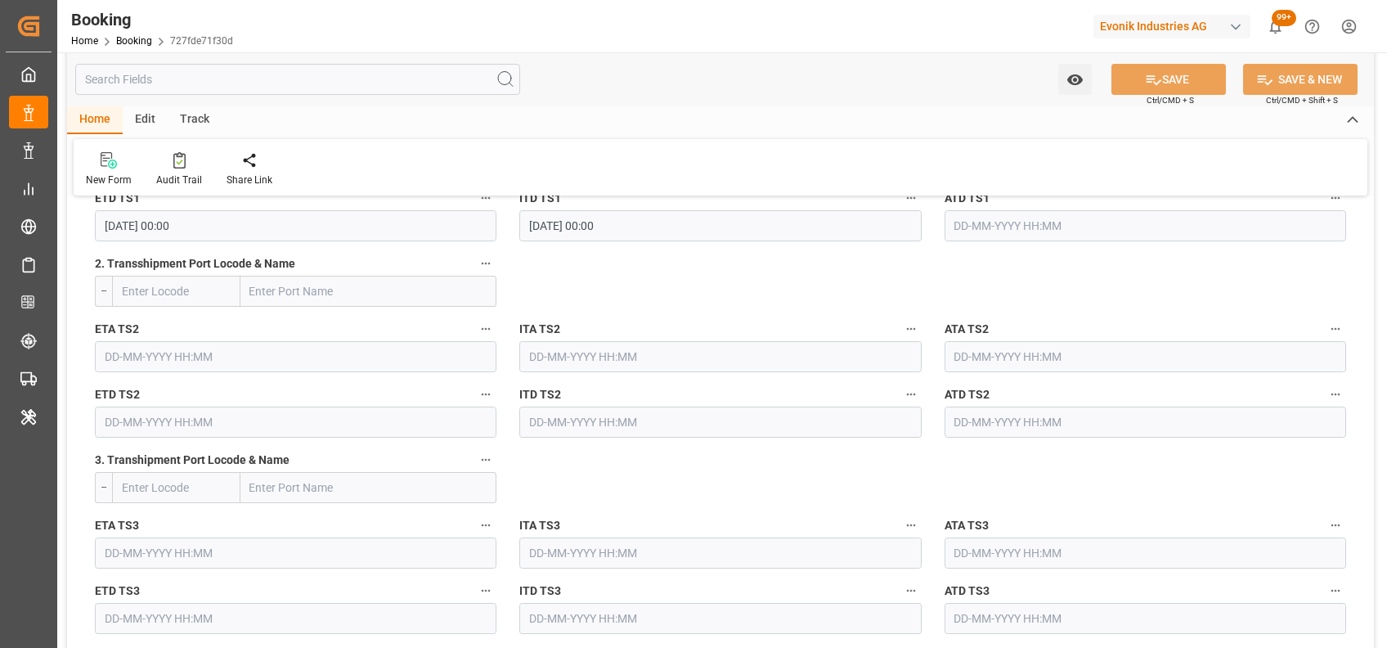
scroll to position [2360, 0]
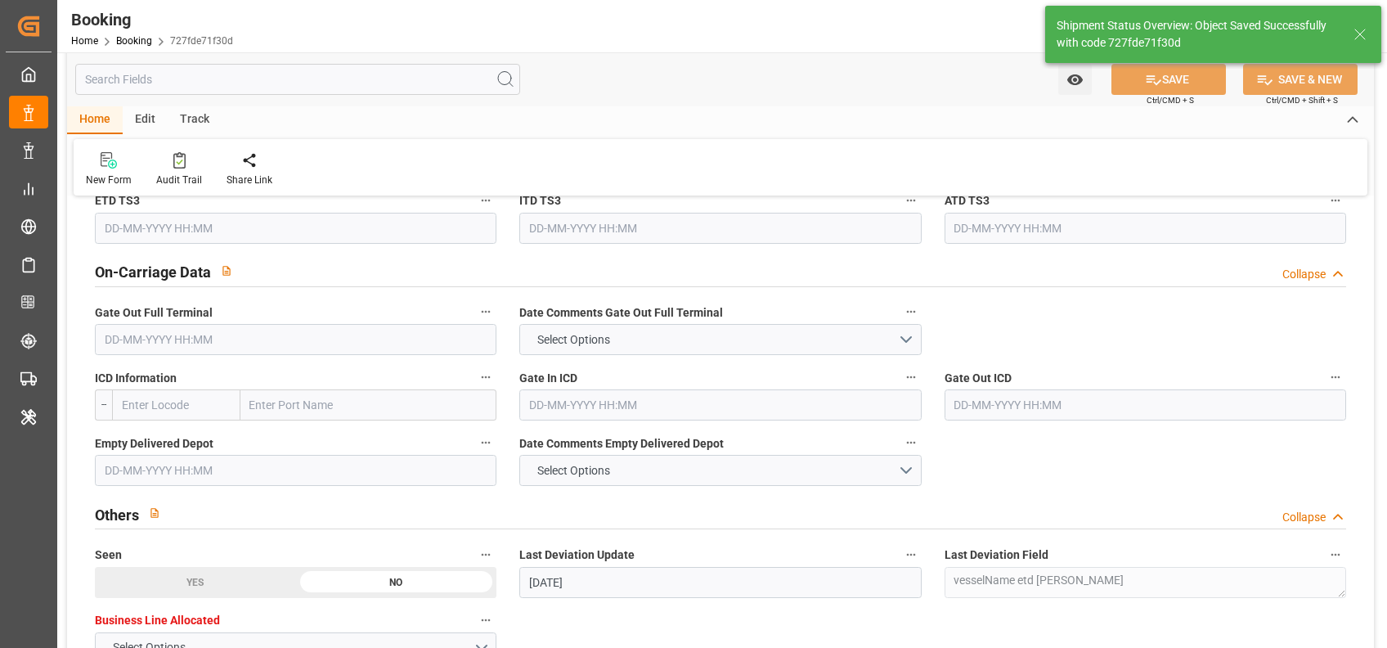
type textarea "NWC/UK North West Continent / UK_SAJED_MSCU_CU-OI"
type textarea "[PERSON_NAME]"
type input "08-09-2025 10:08"
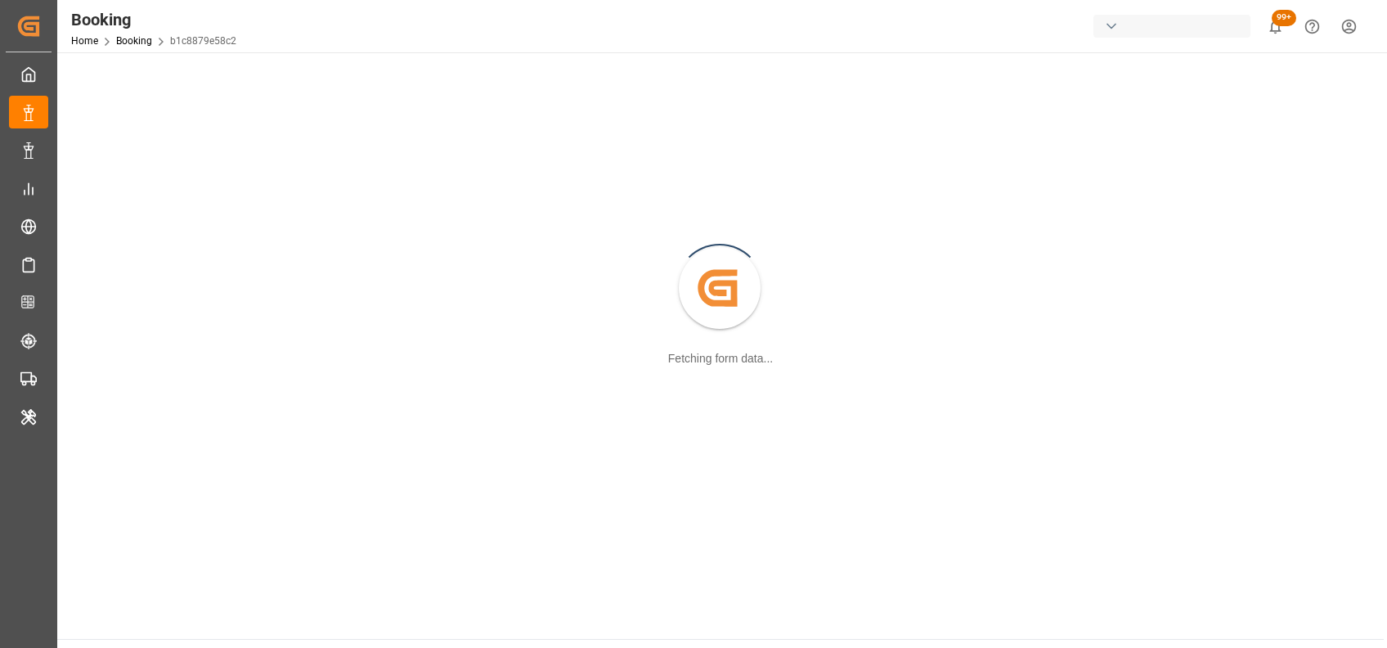
click at [207, 412] on div "Created by potrace 1.15, written by [PERSON_NAME] [DATE]-[DATE] Fetching form d…" at bounding box center [720, 288] width 1307 height 453
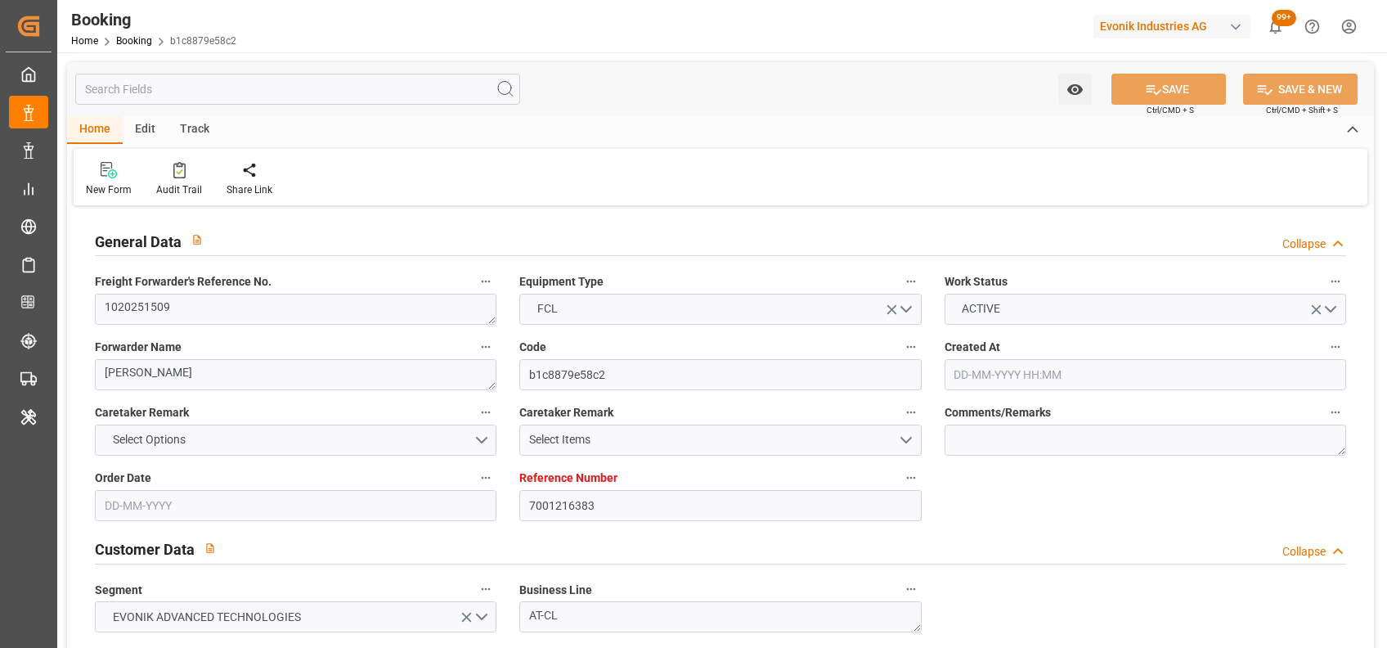
type input "7001216383"
type input "9968281"
type input "MSC"
type input "Mediterranean Shipping Company"
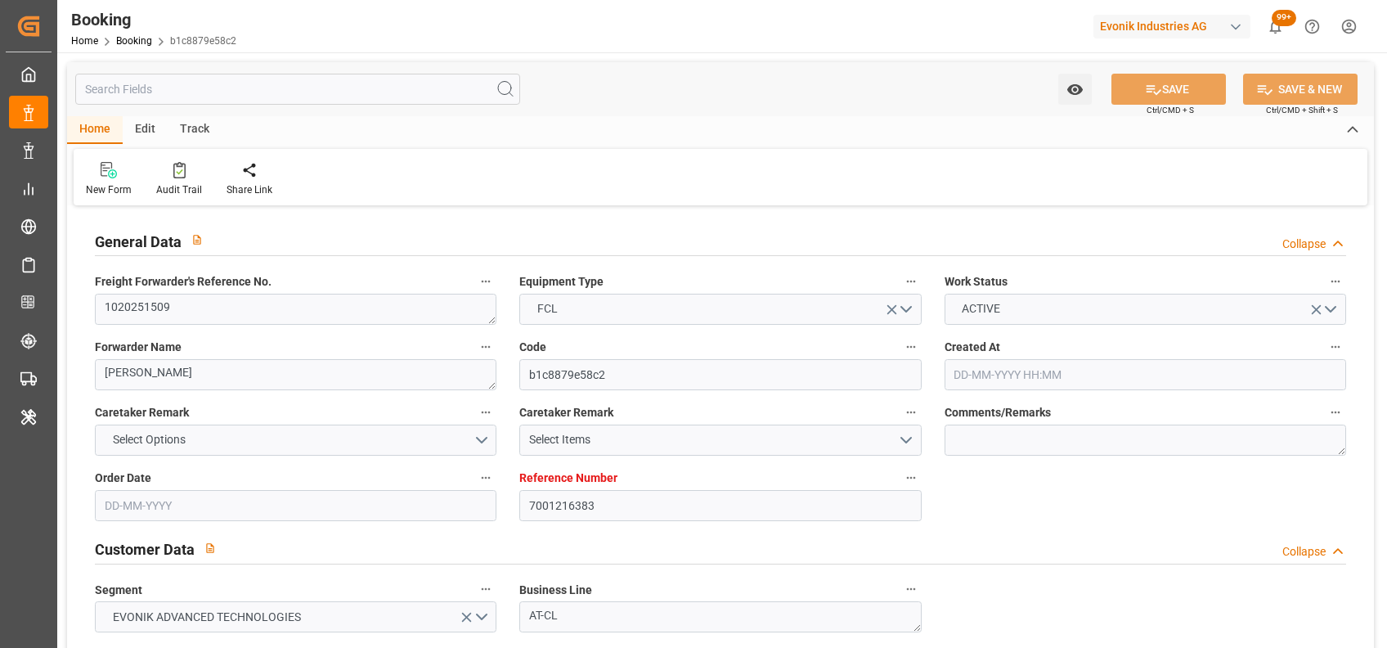
type input "BEANR"
type input "OMSOH"
type input "AEAUH"
type input "0"
type input "BEANR"
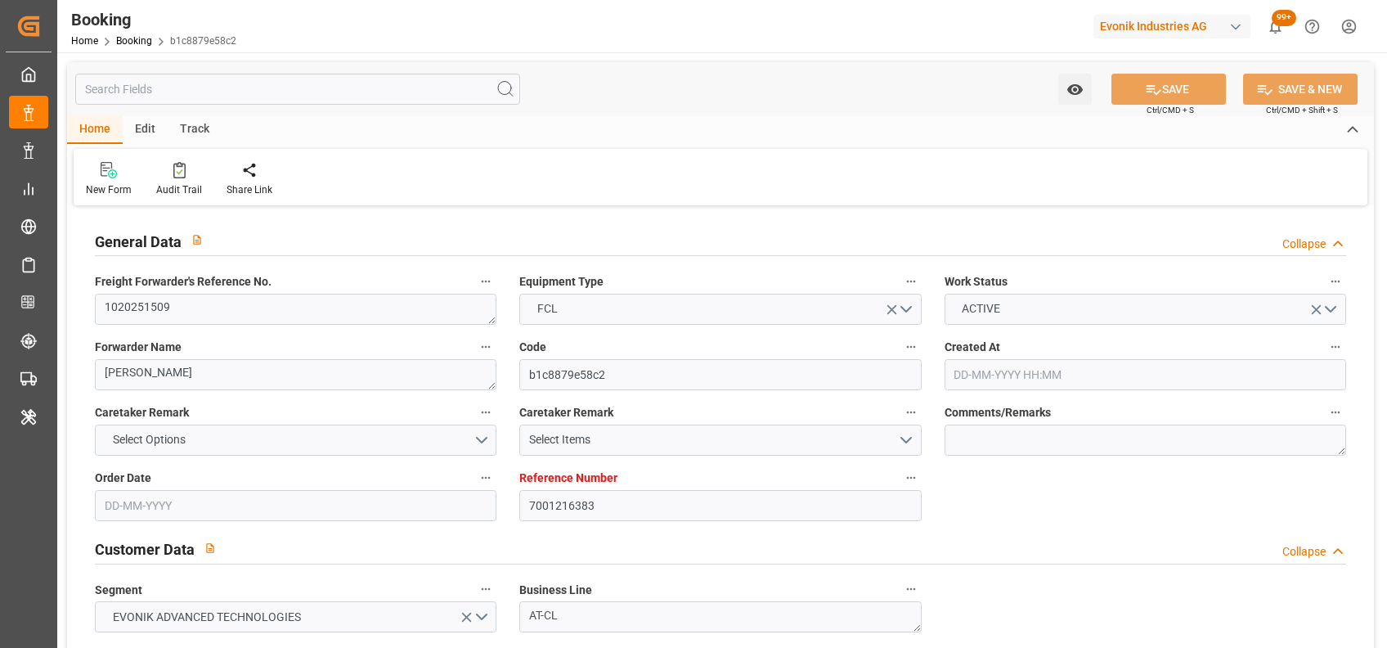
type input "OMSOH"
type input "9134490"
type input "9154220"
type input "08-07-2025 11:17"
type input "08-07-2025"
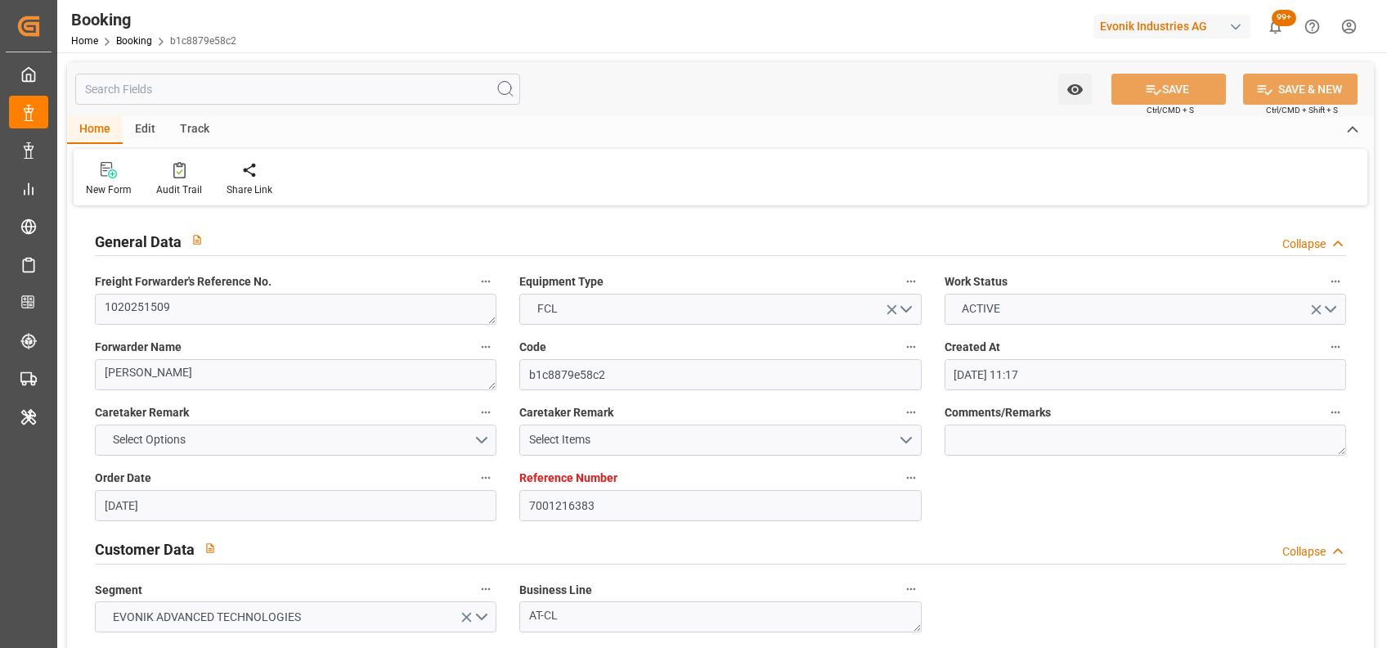
type input "[DATE]"
type input "21-07-2025"
type input "30-07-2025 00:01"
type input "08-08-2025 00:00"
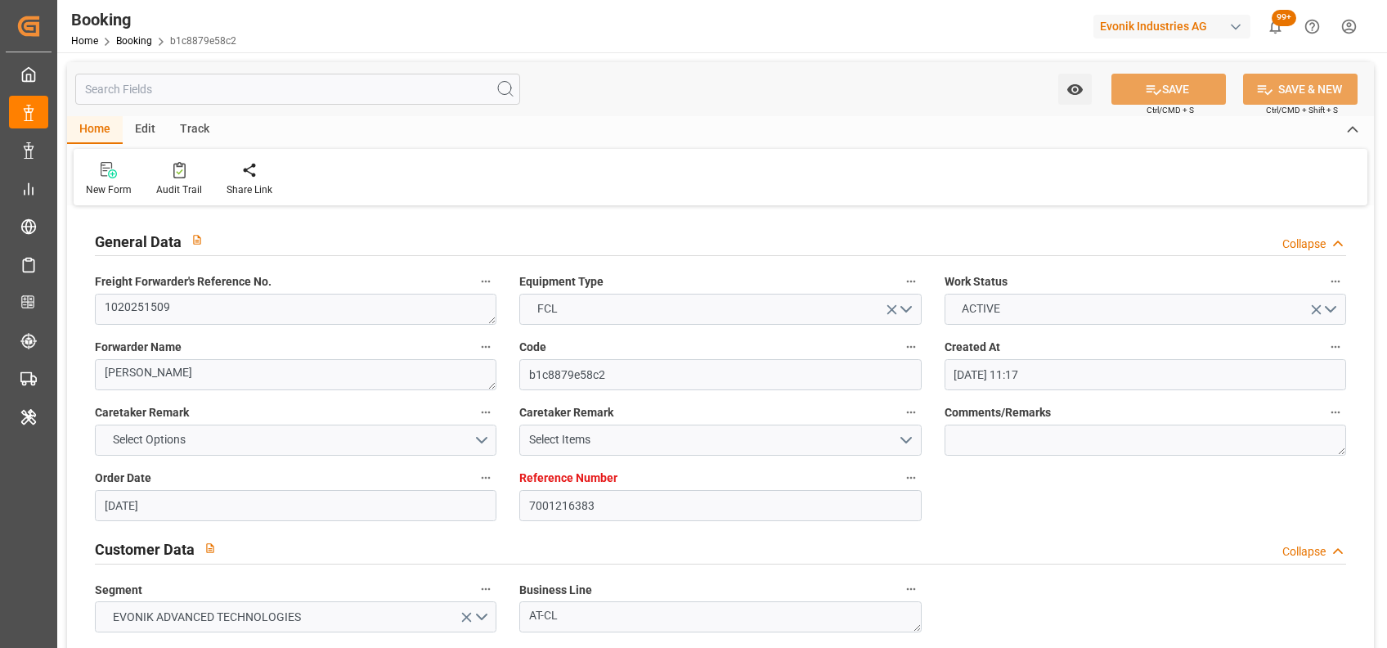
type input "08-08-2025 00:00"
type input "31-07-2025 23:59"
type input "10-09-2025 12:00"
type input "15-09-2025 00:00"
type input "10-09-2025 12:00"
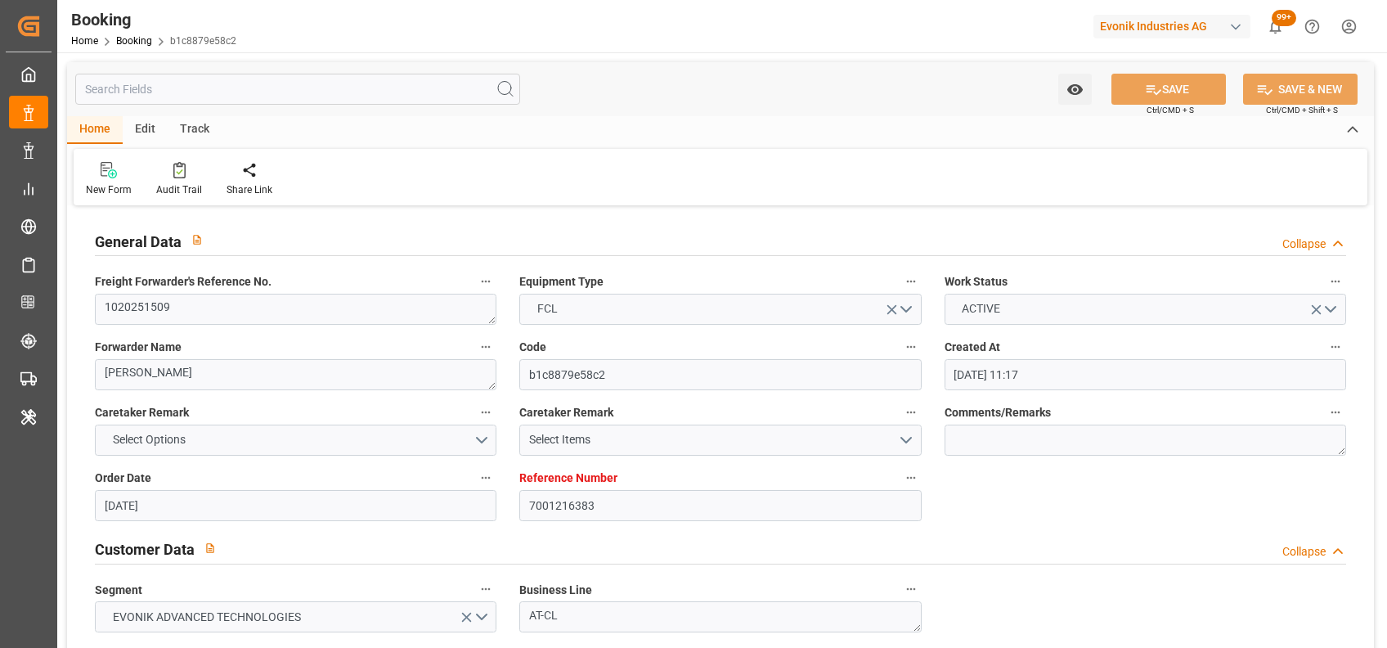
type input "[DATE] 00:00"
type input "25-09-2025 00:00"
type input "12-09-2025 00:00"
type input "19-08-2025"
type input "08-09-2025 02:47"
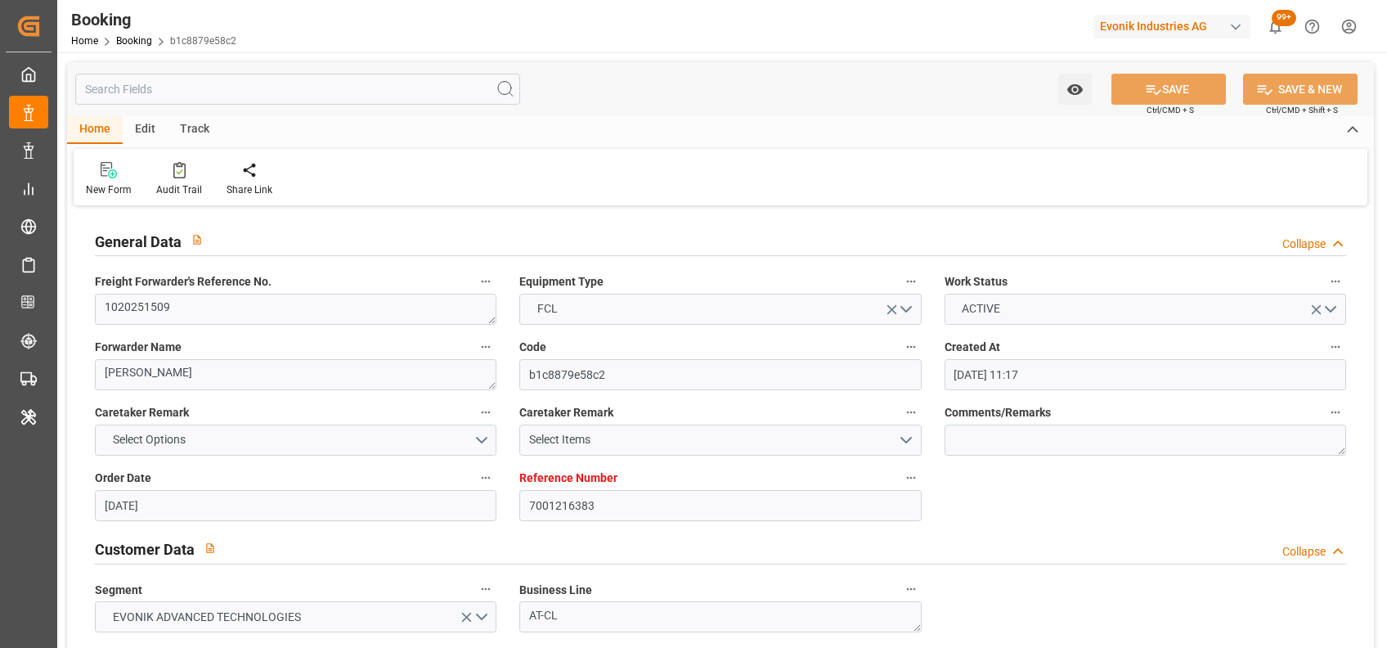
type input "08-09-2025"
type input "24-07-2025 12:00"
type input "08-08-2025 00:01"
type input "09-08-2025 03:28"
type input "10-09-2025 12:00"
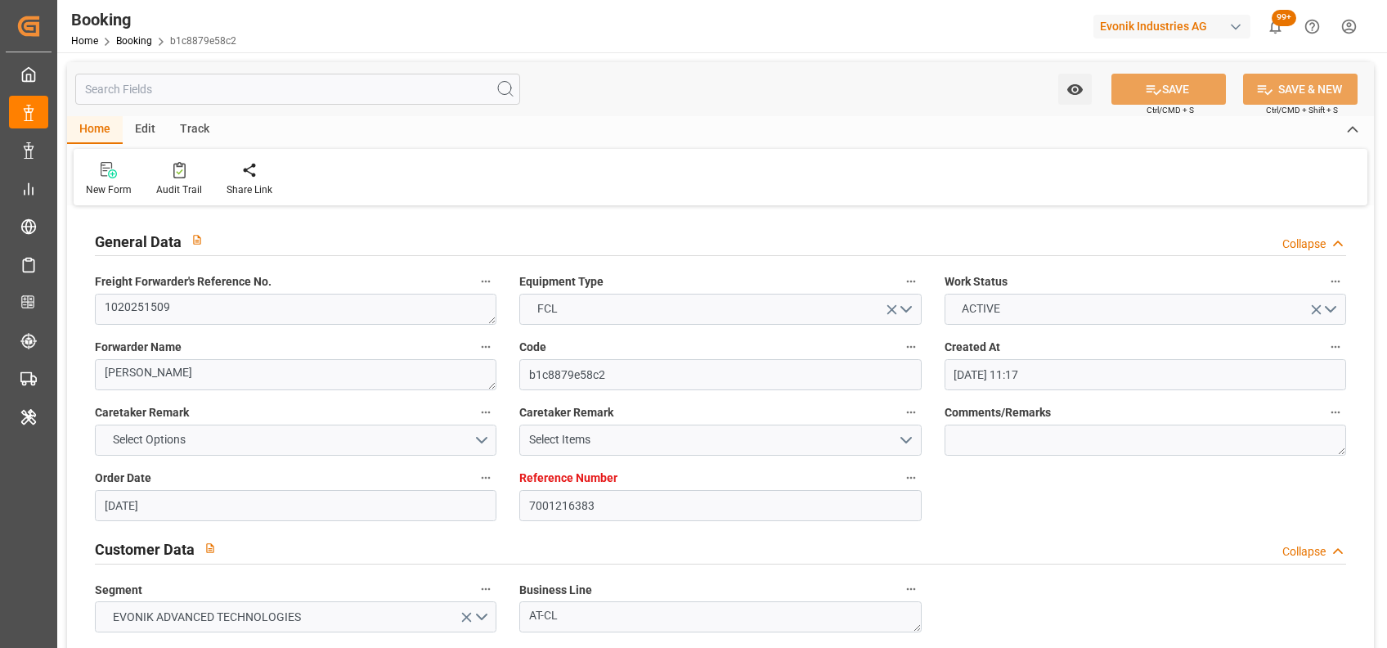
type input "07-09-2025 18:19"
type input "08-09-2025 23:59"
type input "08-09-2025 01:06"
type input "09-09-2025 00:02"
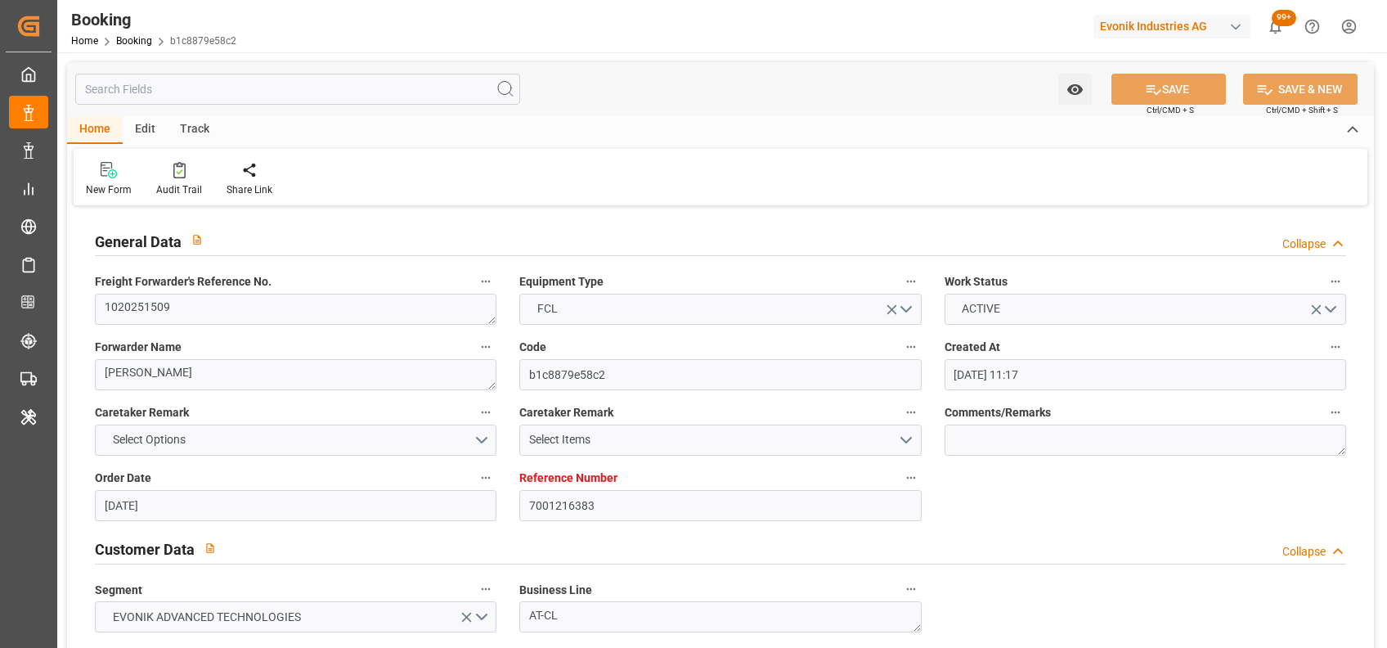
type input "12-09-2025 00:02"
type input "10-09-2025 12:00"
type input "10-09-2025 19:30"
type input "14-09-2025 19:30"
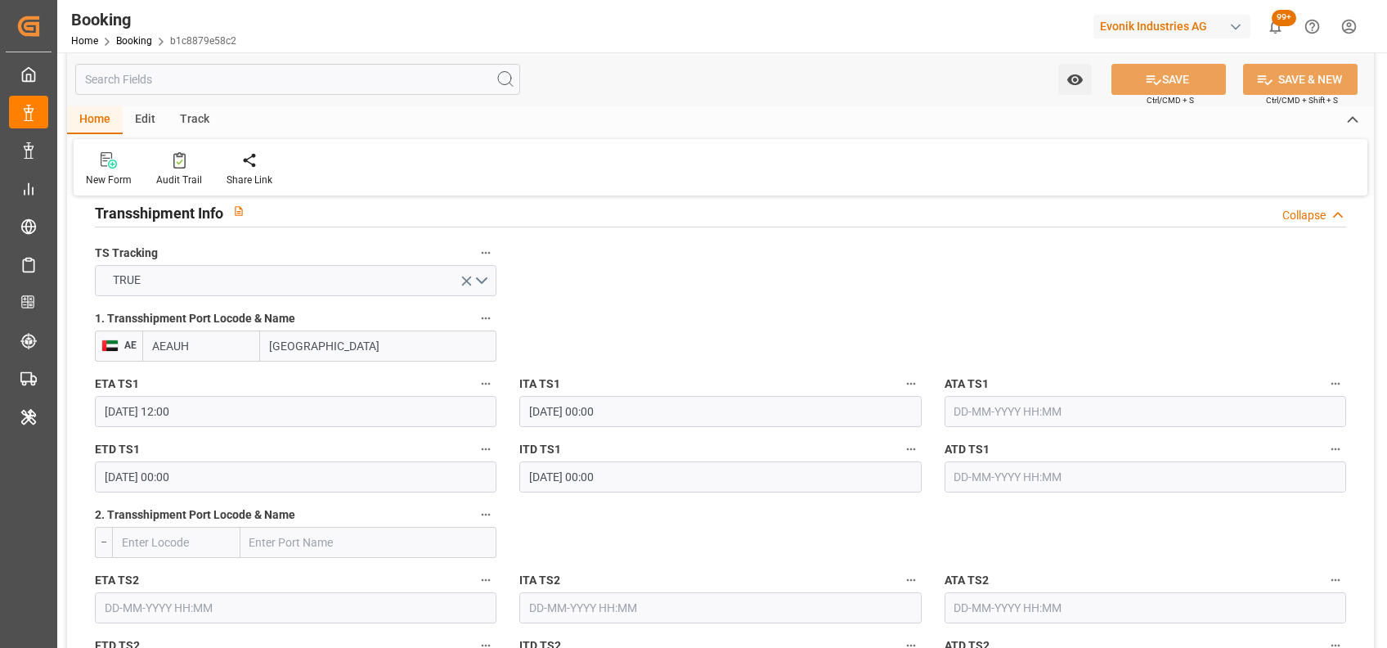
scroll to position [1721, 0]
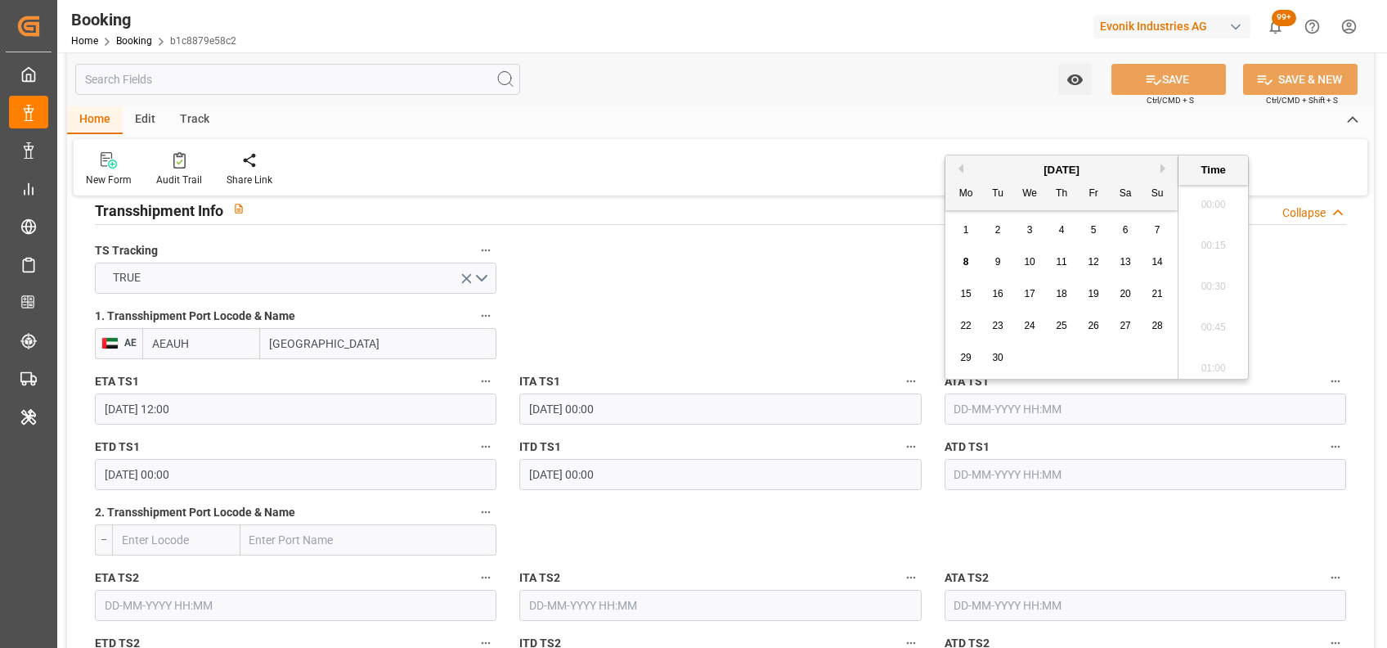
click at [1033, 406] on input "text" at bounding box center [1146, 408] width 402 height 31
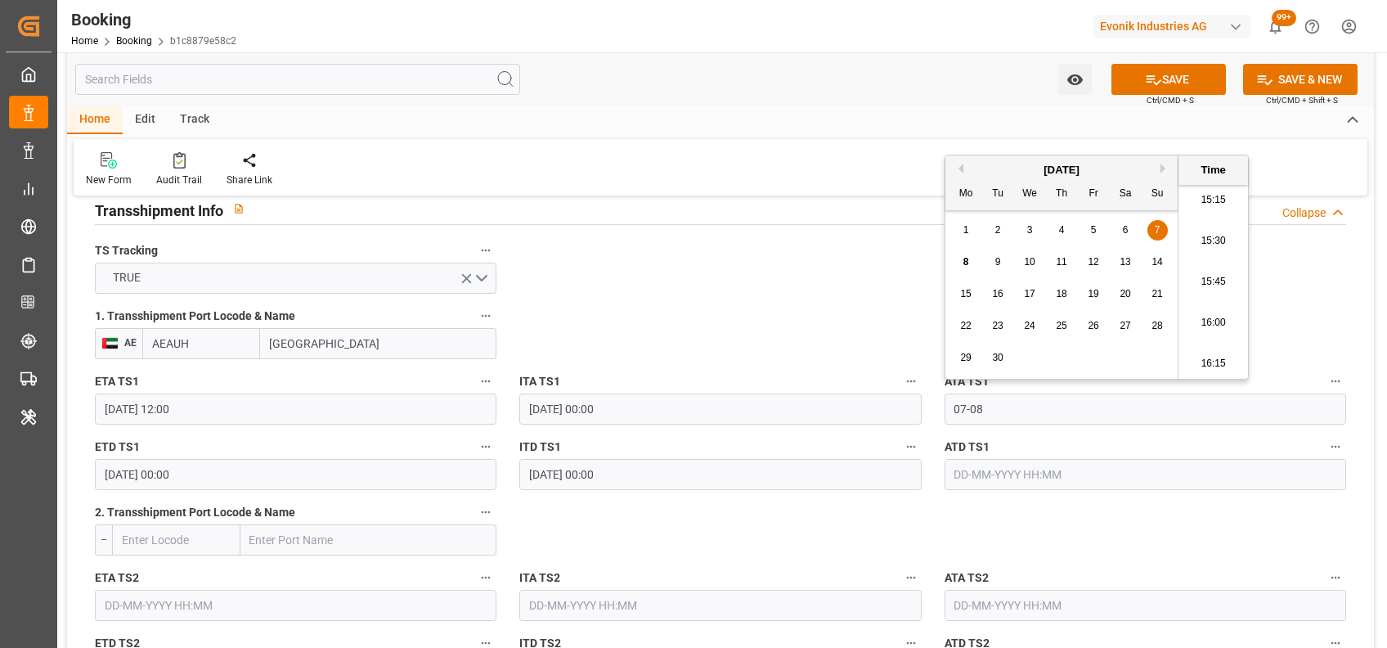
type input "07-08-2025 00:00"
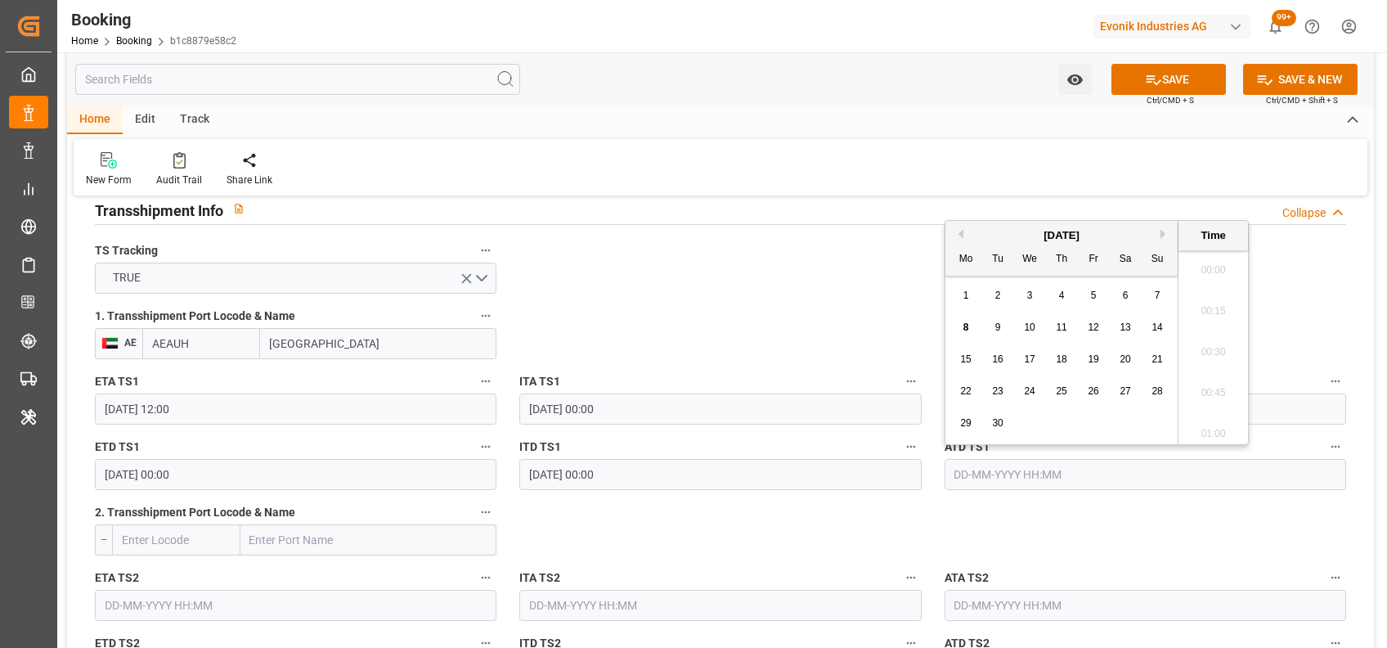
click at [966, 470] on input "text" at bounding box center [1146, 474] width 402 height 31
type input "08-08-2025 00:00"
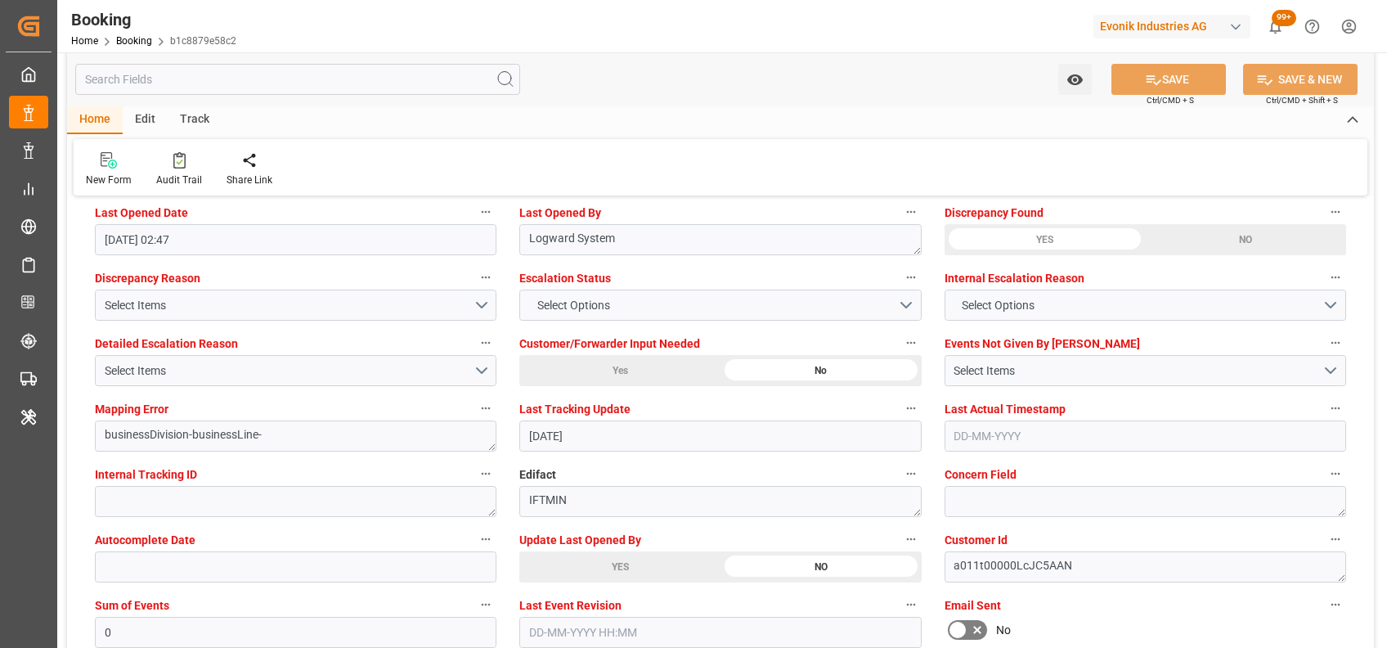
scroll to position [3012, 0]
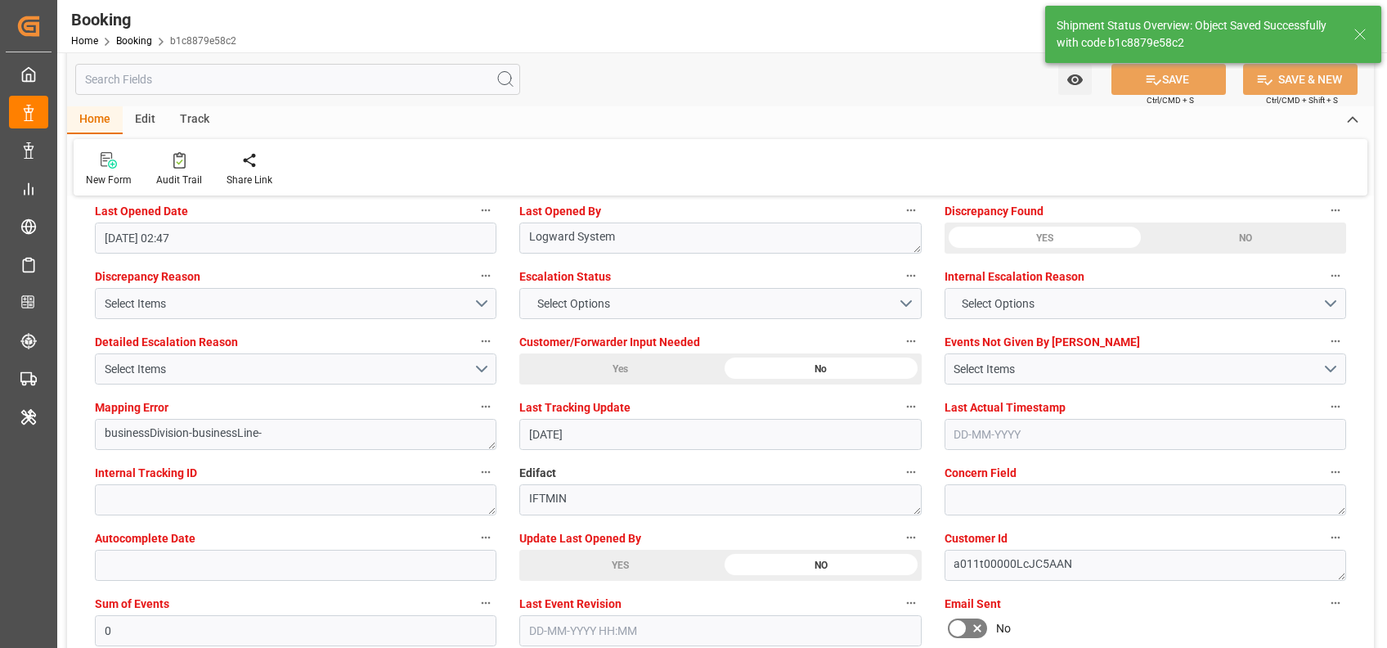
type textarea "[PERSON_NAME]"
type input "08-09-2025 10:14"
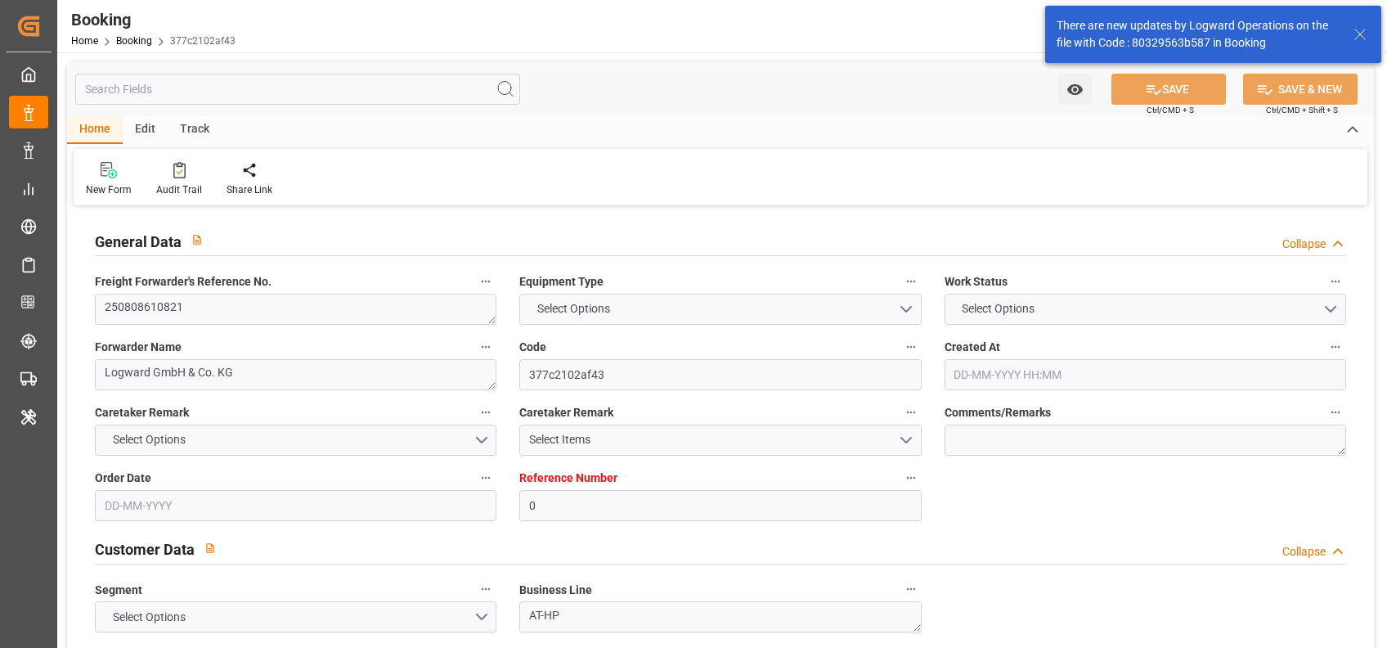
type input "0"
type input "9231822"
type input "MSC"
type input "Mediterranean Shipping Company"
type input "BEANR"
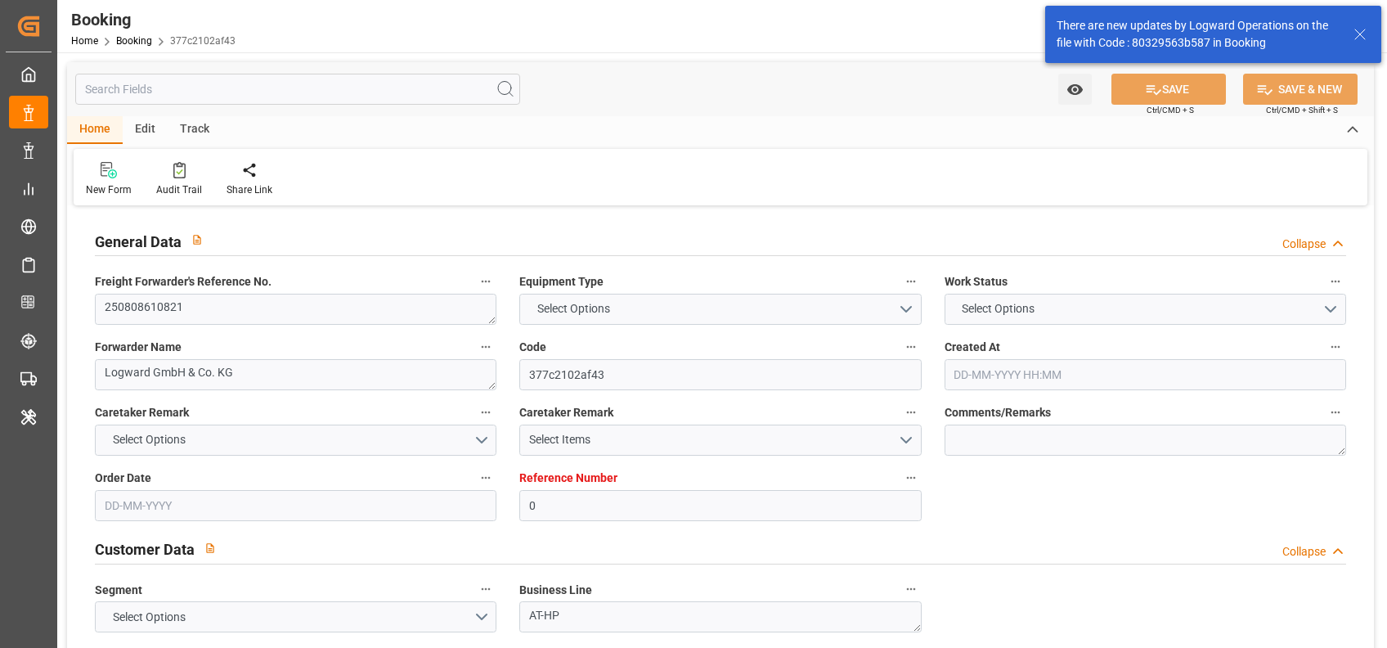
type input "USMOB"
type input "MXATM"
type input "0"
type input "BEANR"
type input "USMOB"
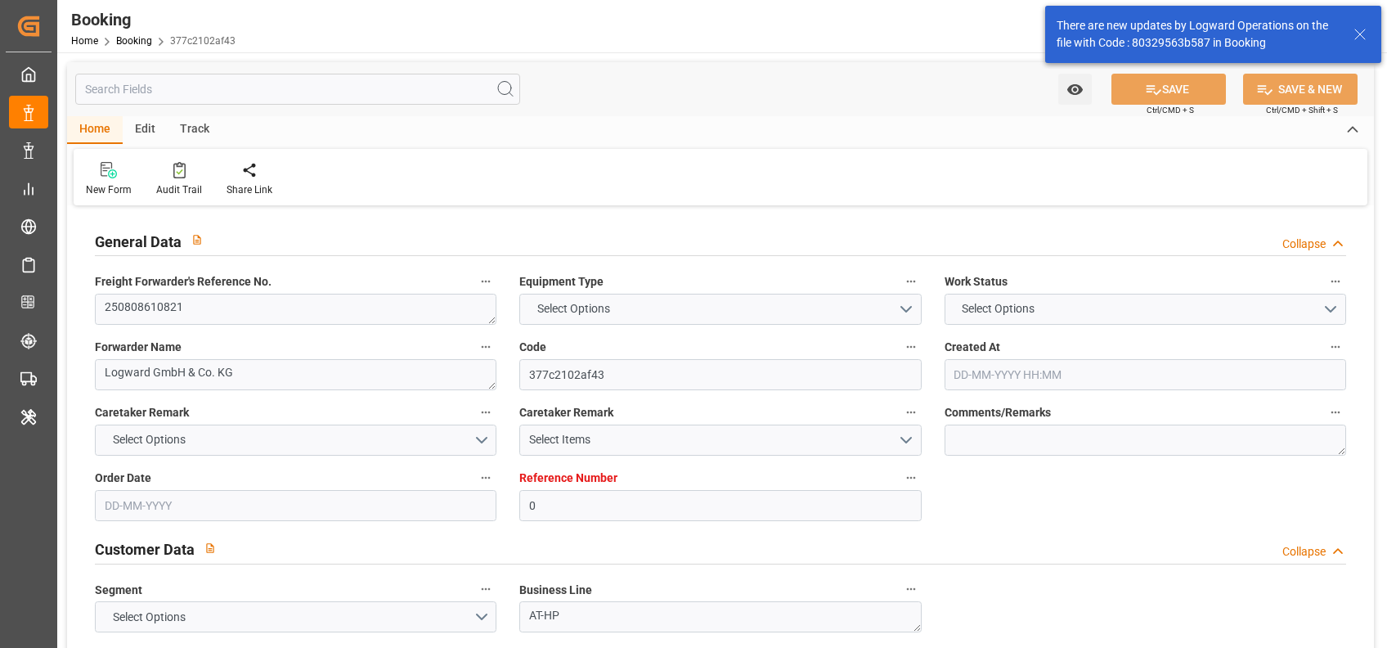
type input "9480215"
type input "9231822"
type input "[DATE] 13:59"
type input "[DATE]"
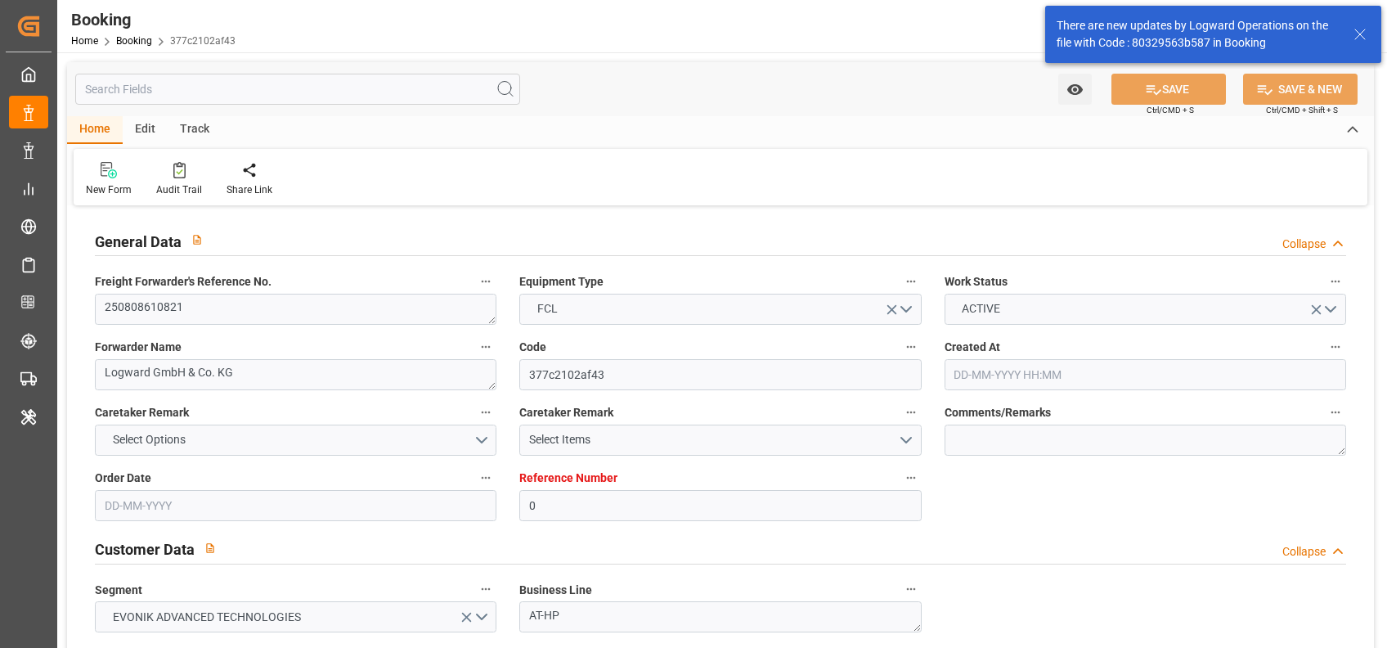
type input "[DATE]"
type input "[DATE] 00:01"
type input "[DATE] 00:00"
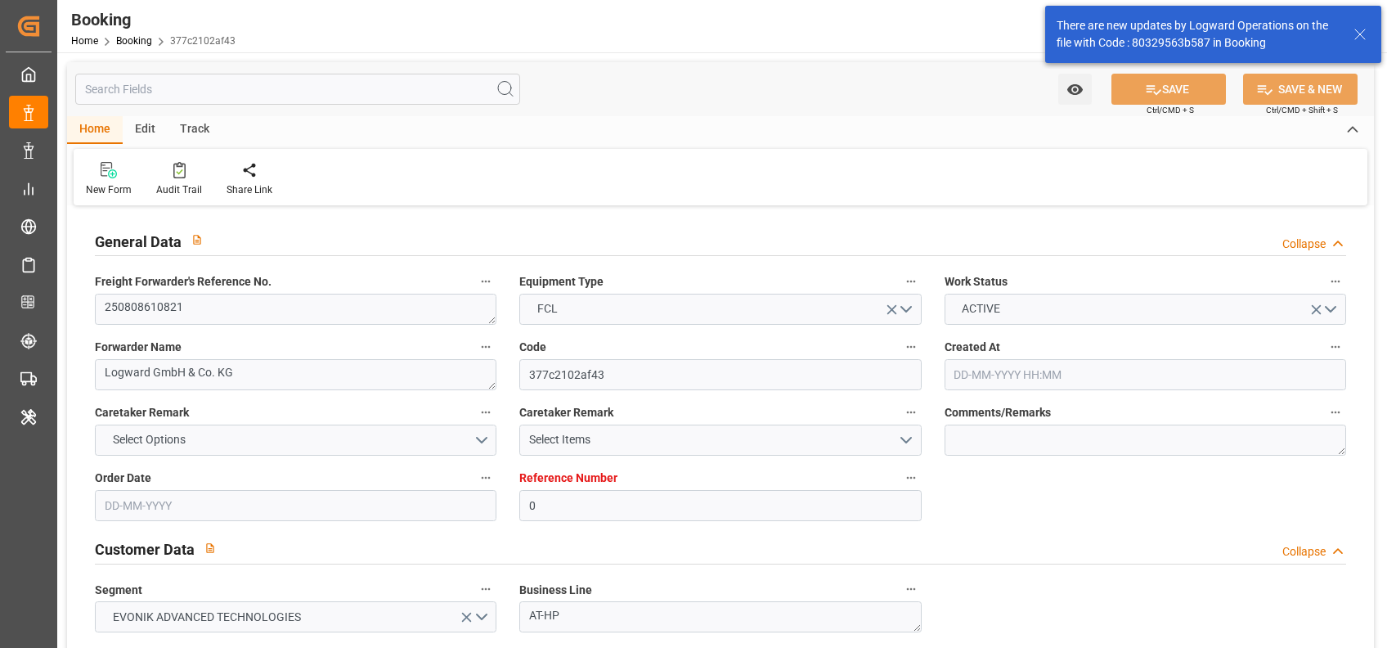
type input "[DATE] 23:59"
type input "[DATE] 12:00"
type input "[DATE] 00:00"
type input "[DATE] 16:26"
type input "[DATE]"
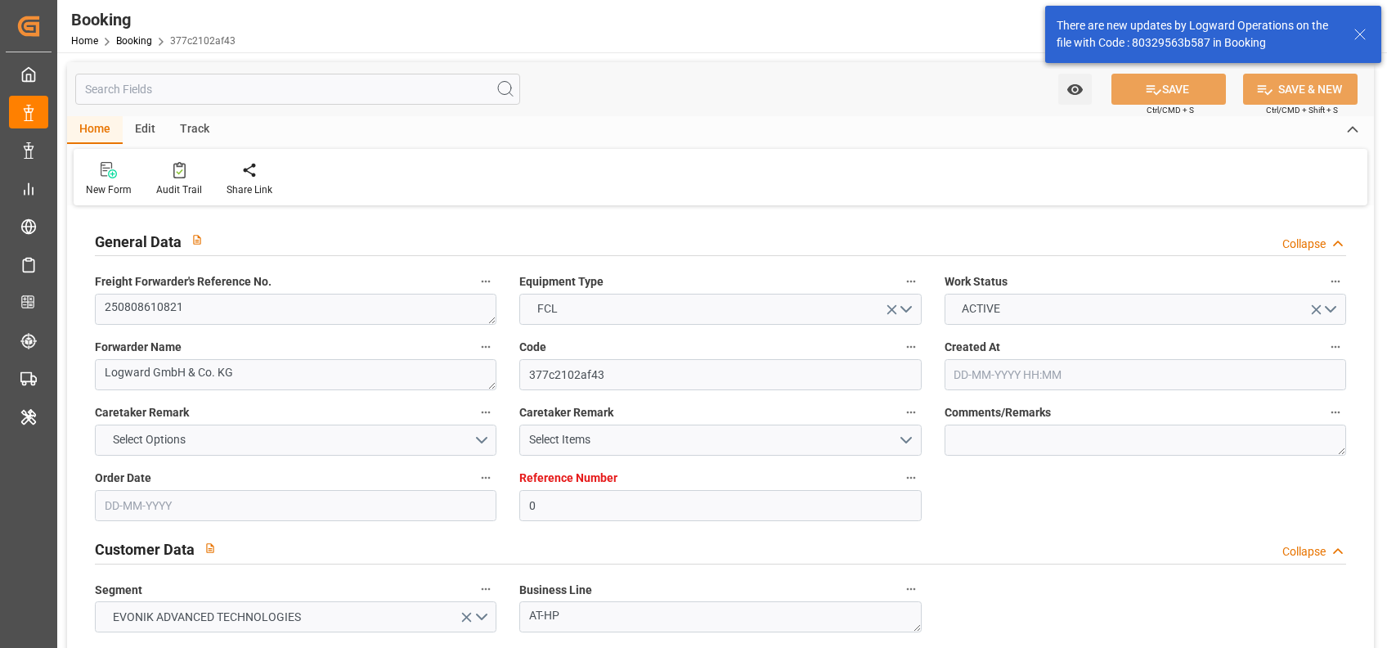
type input "[DATE] 12:00"
type input "[DATE] 00:01"
type input "[DATE] 13:10"
type input "[DATE] 00:11"
type input "[DATE] 23:59"
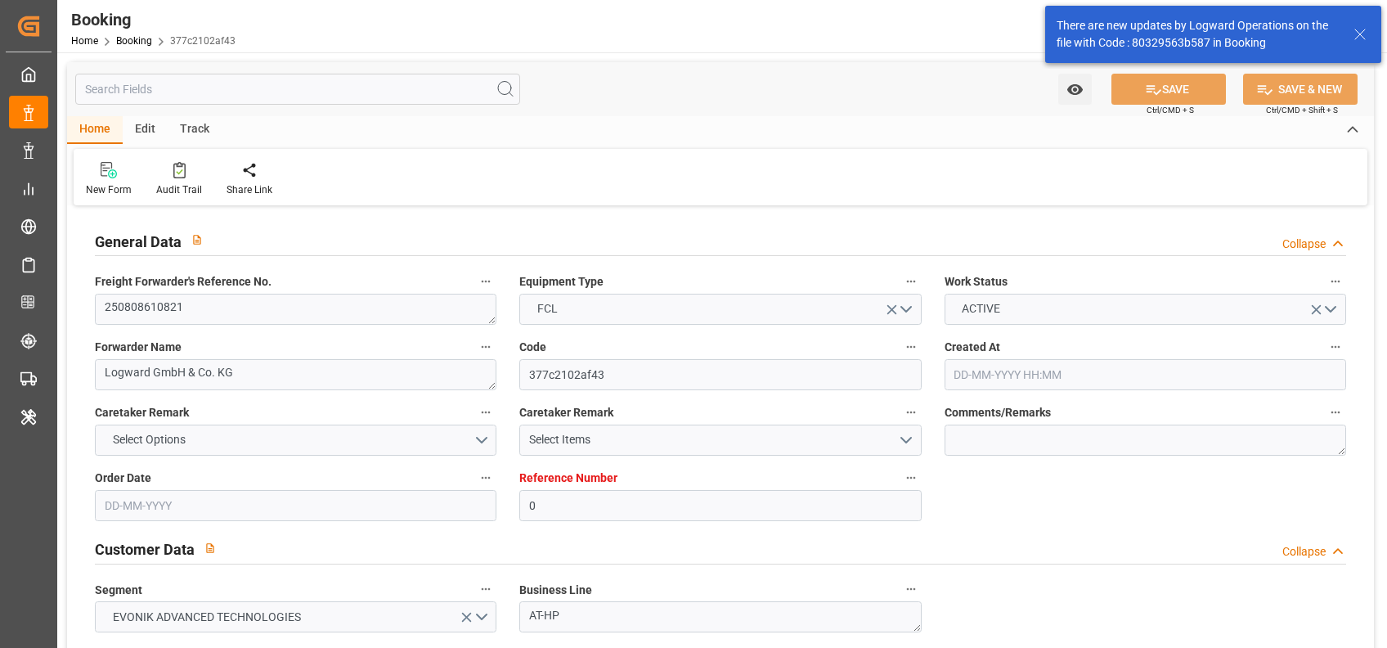
type input "[DATE] 23:59"
type input "[DATE] 00:02"
type input "[DATE] 12:00"
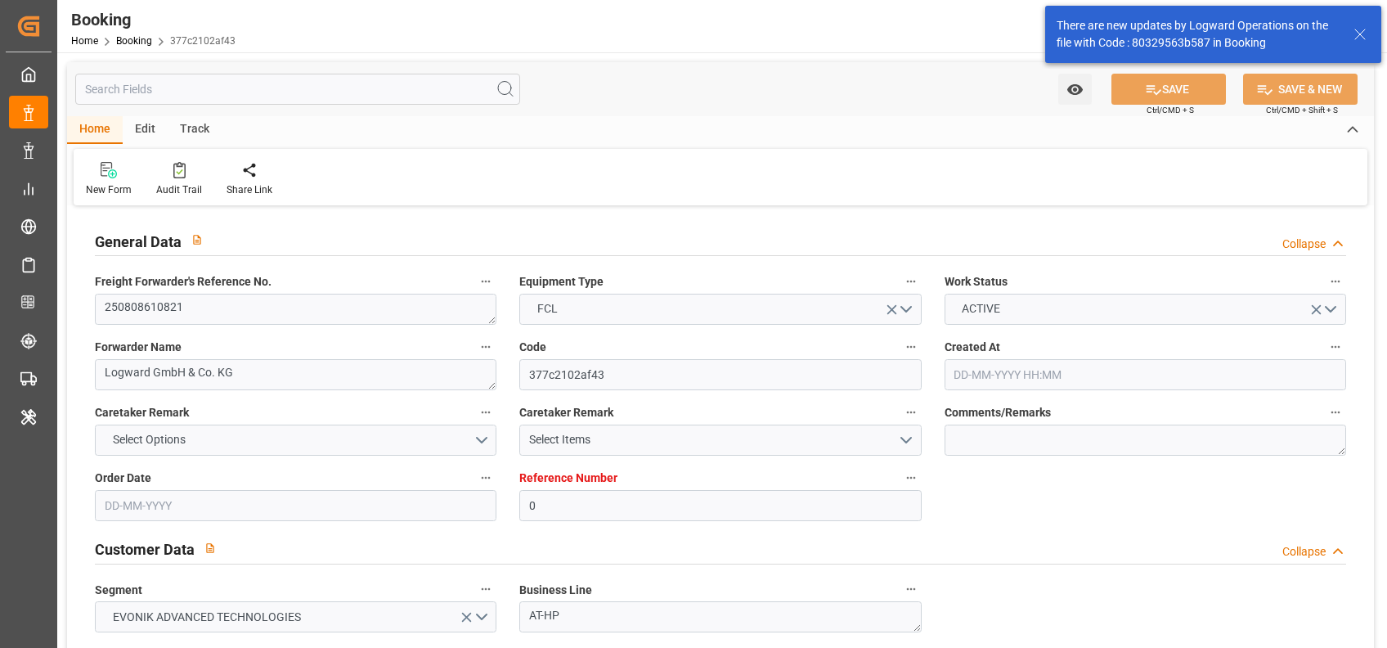
type input "[DATE] 02:11"
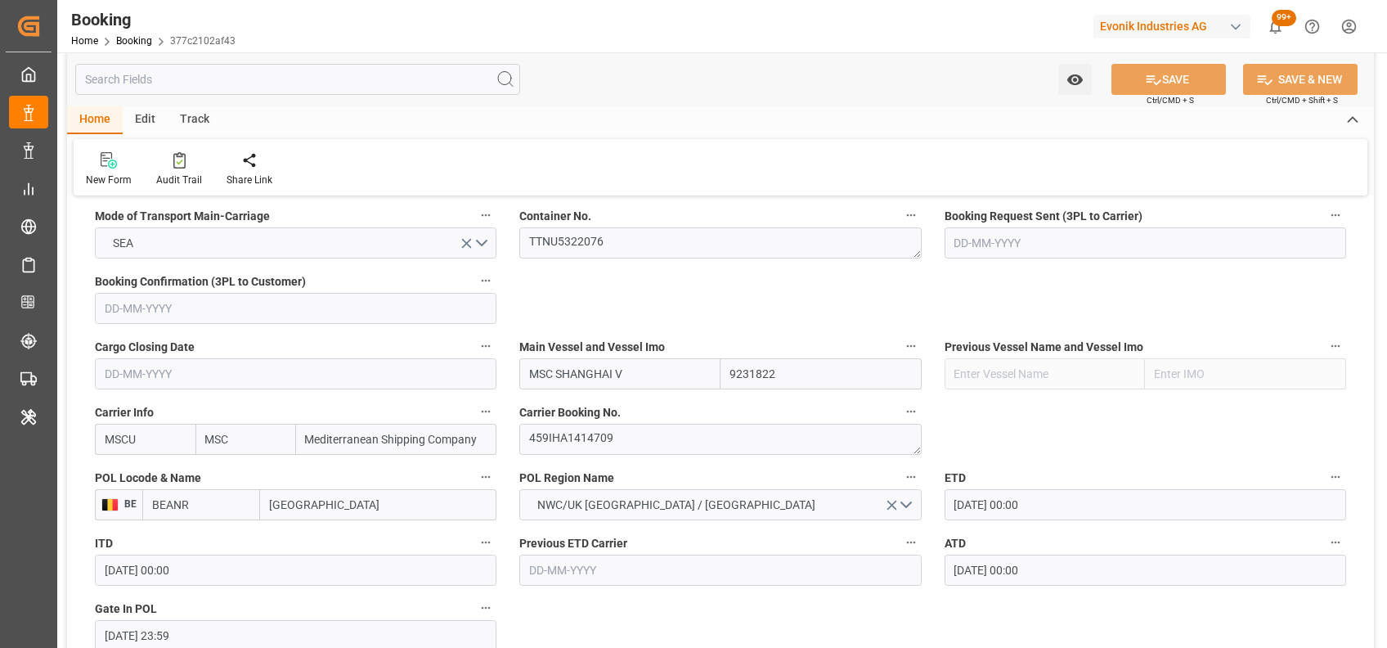
scroll to position [1057, 0]
click at [594, 433] on textarea "459IHA1414709" at bounding box center [720, 437] width 402 height 31
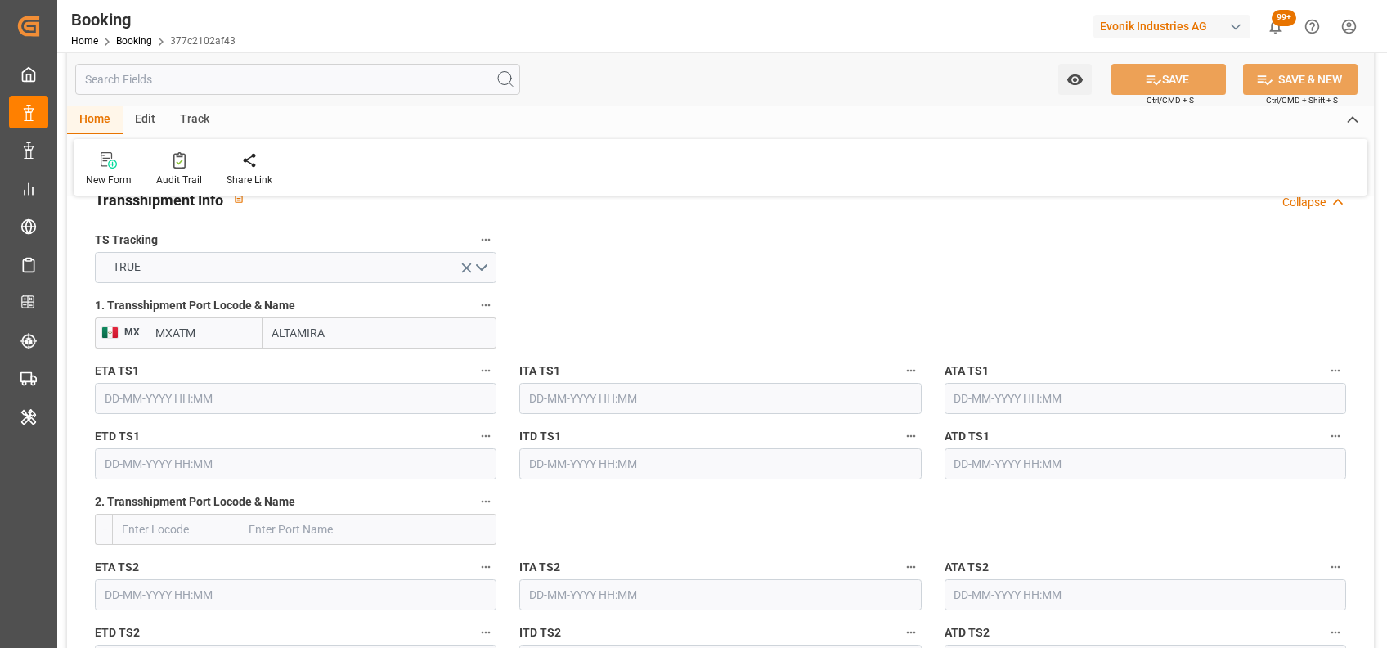
scroll to position [1735, 0]
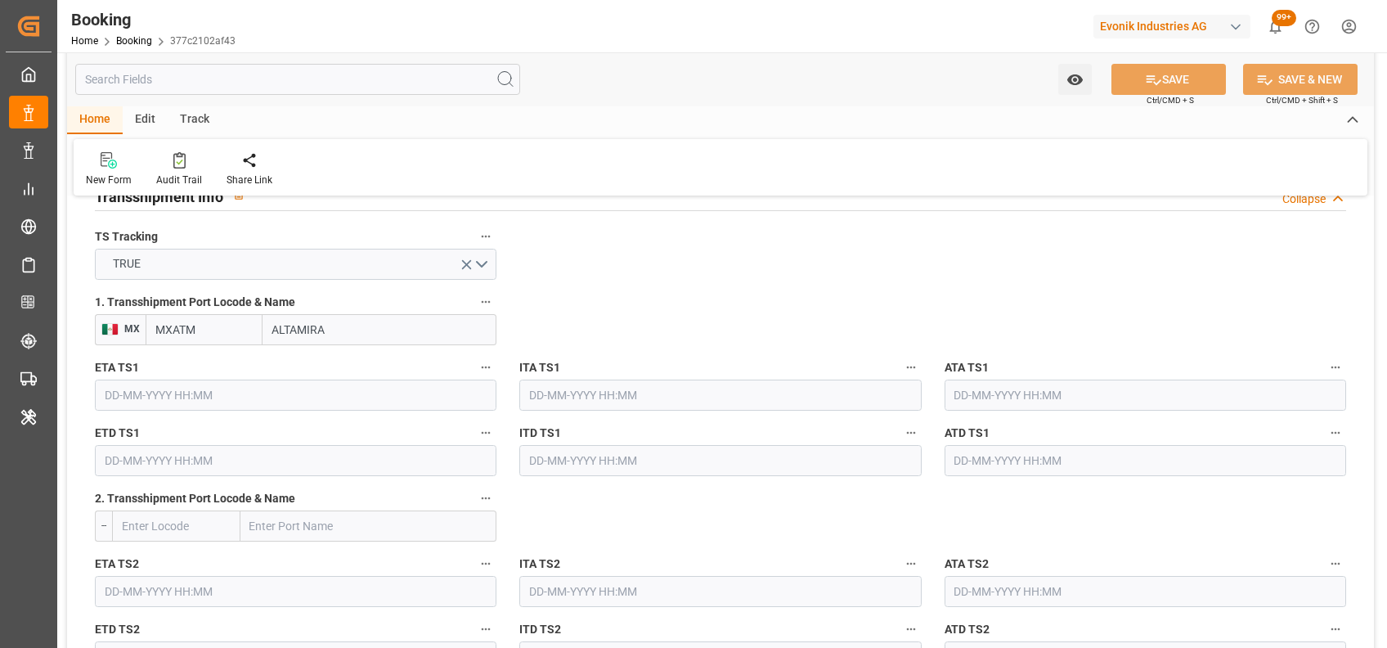
click at [375, 393] on input "text" at bounding box center [296, 395] width 402 height 31
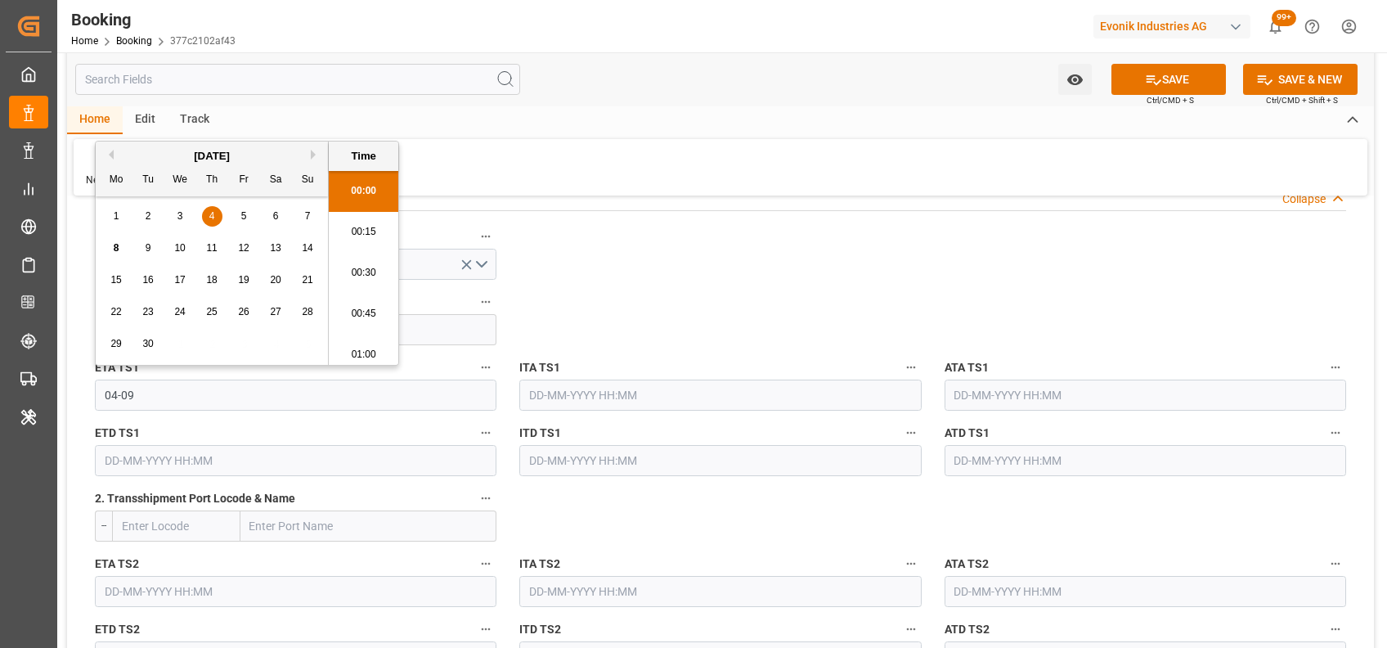
scroll to position [2500, 0]
type input "[DATE] 00:00"
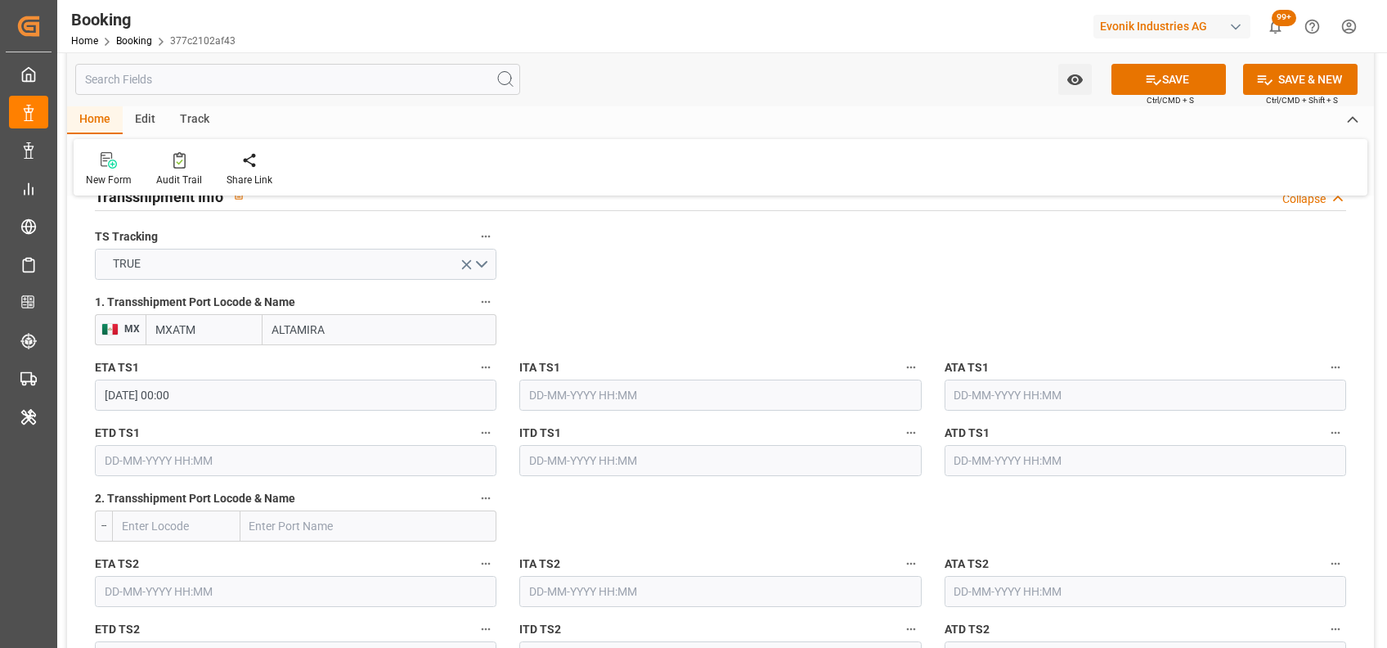
click at [321, 466] on input "text" at bounding box center [296, 460] width 402 height 31
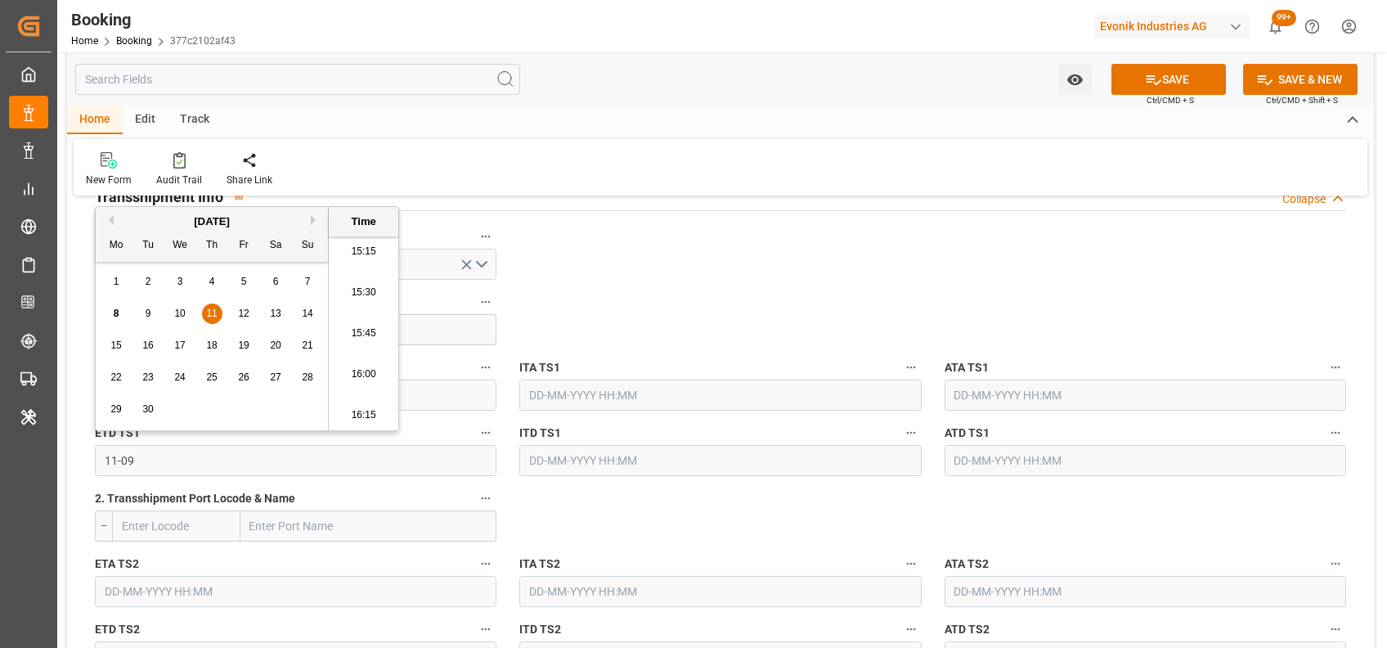
type input "11-09-2025 00:00"
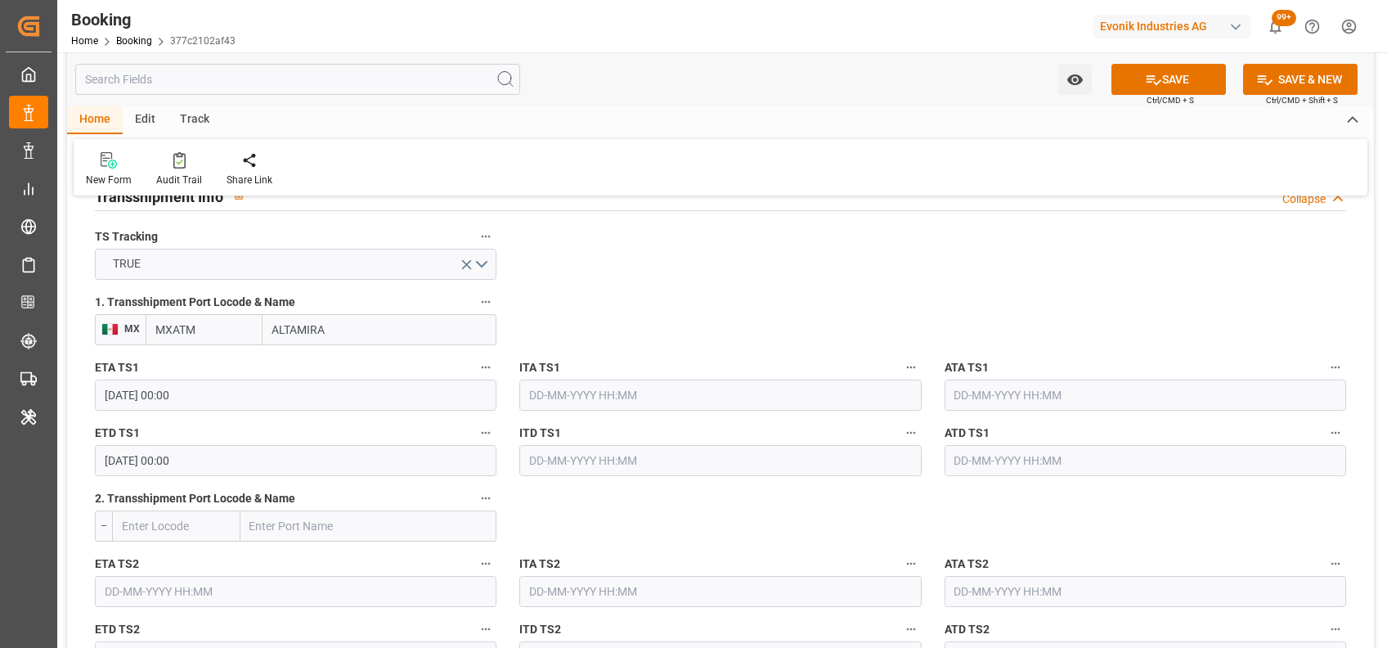
click at [1023, 402] on input "text" at bounding box center [1146, 395] width 402 height 31
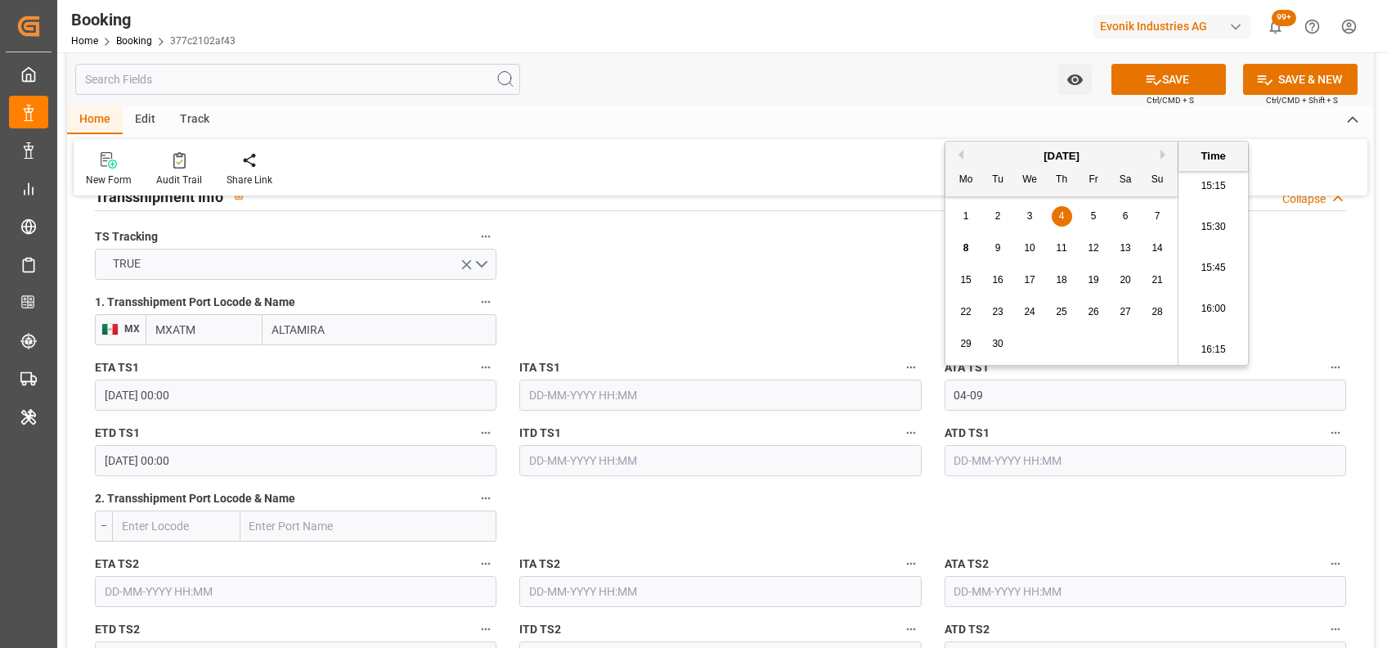
type input "[DATE] 00:00"
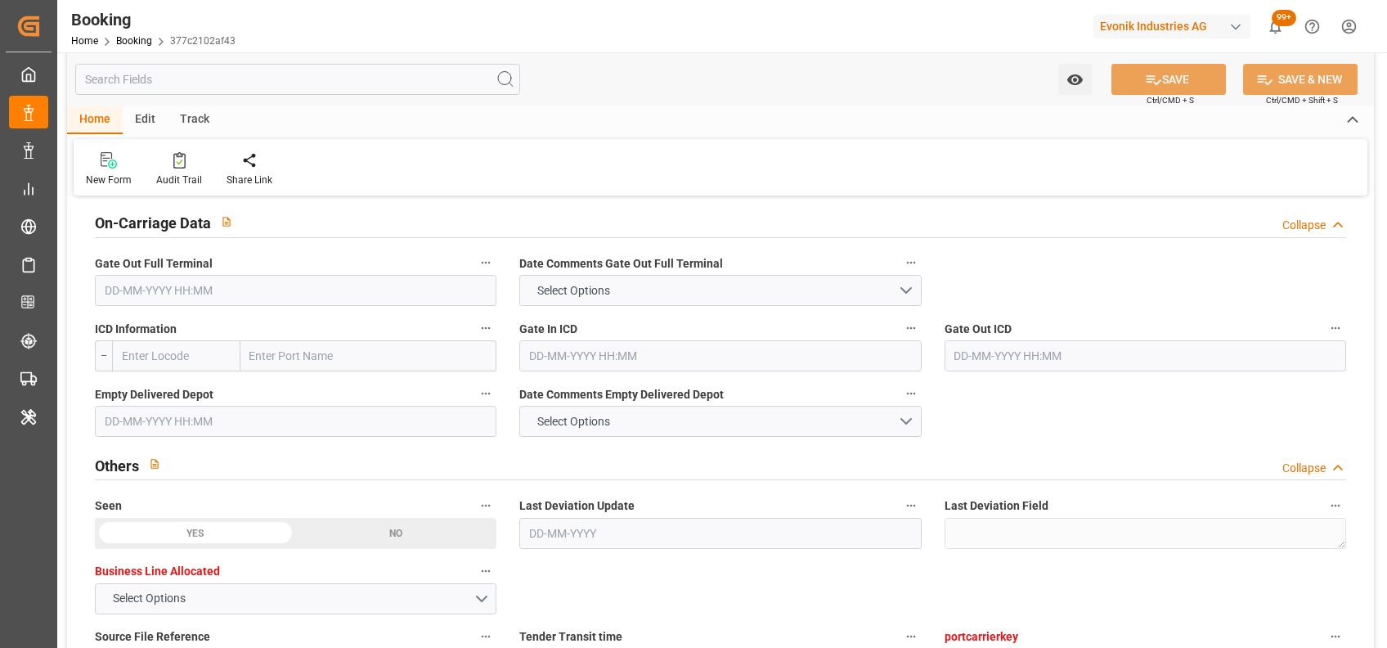
scroll to position [2721, 0]
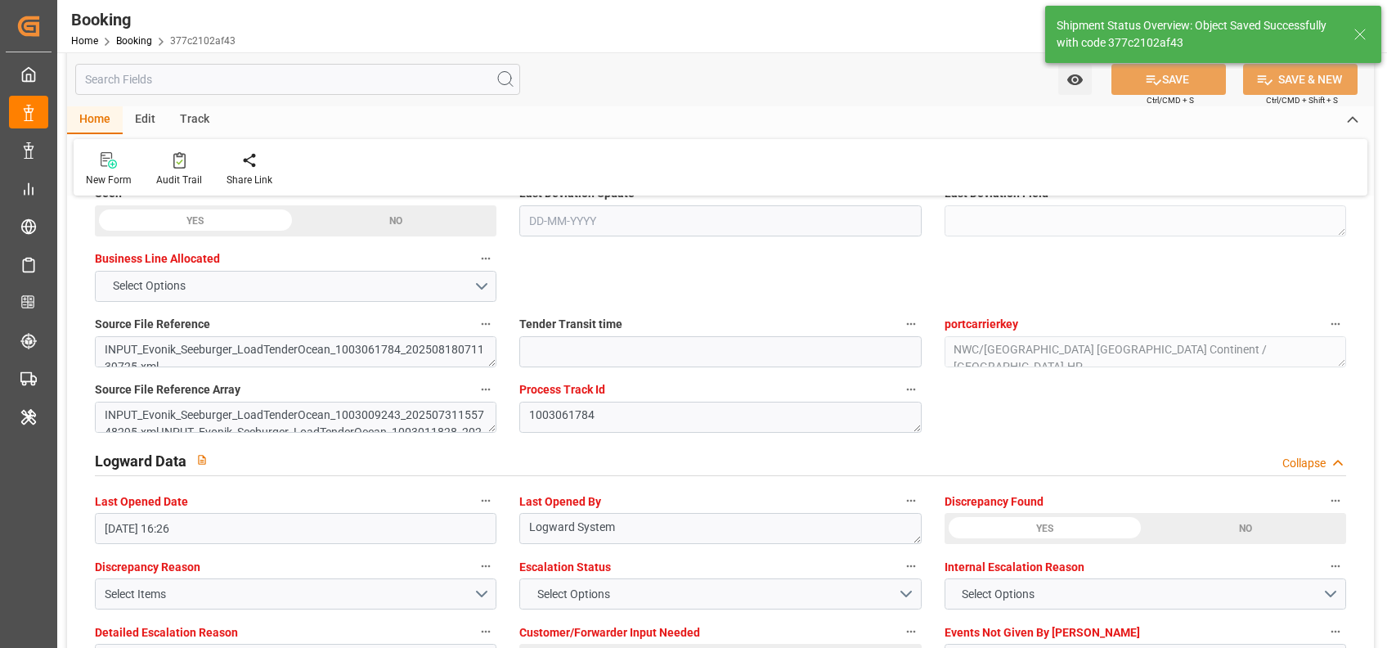
type textarea "[PERSON_NAME]"
type input "[DATE] 00:00"
type input "11-09-2025 00:00"
type input "08-09-2025 10:18"
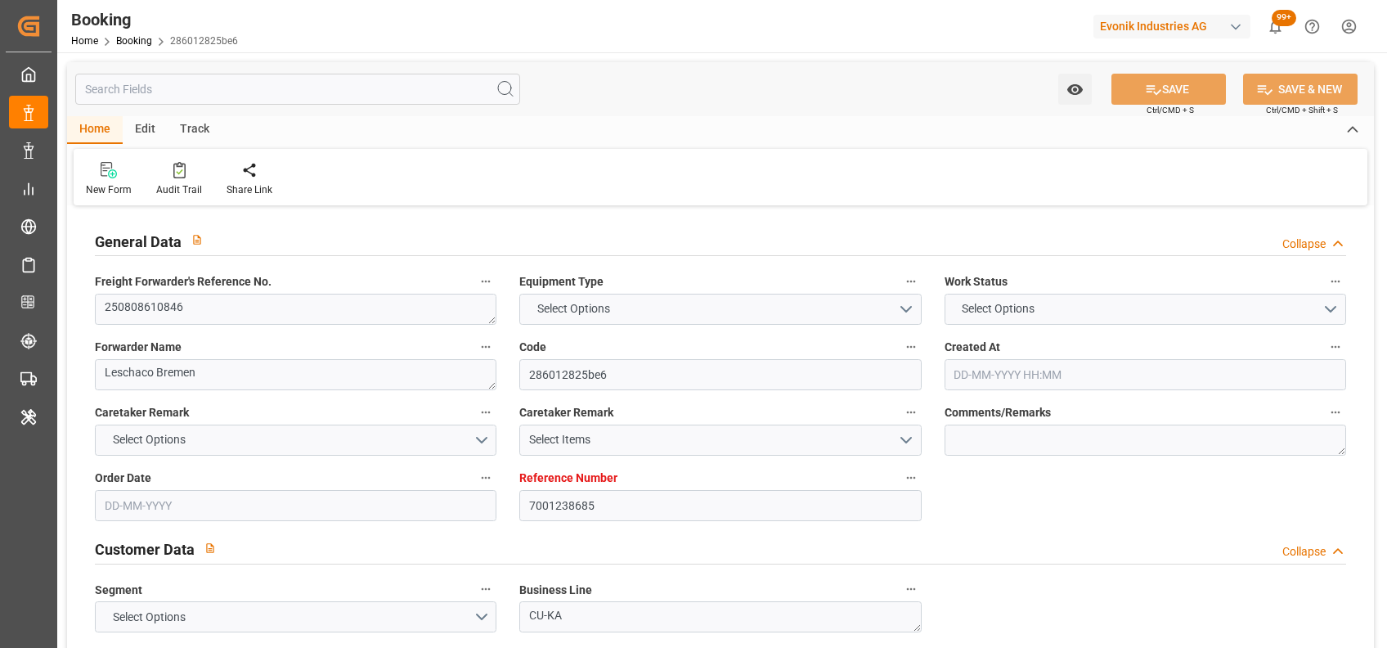
type input "7001238685"
type input "9231822"
type input "MSC"
type input "Mediterranean Shipping Company"
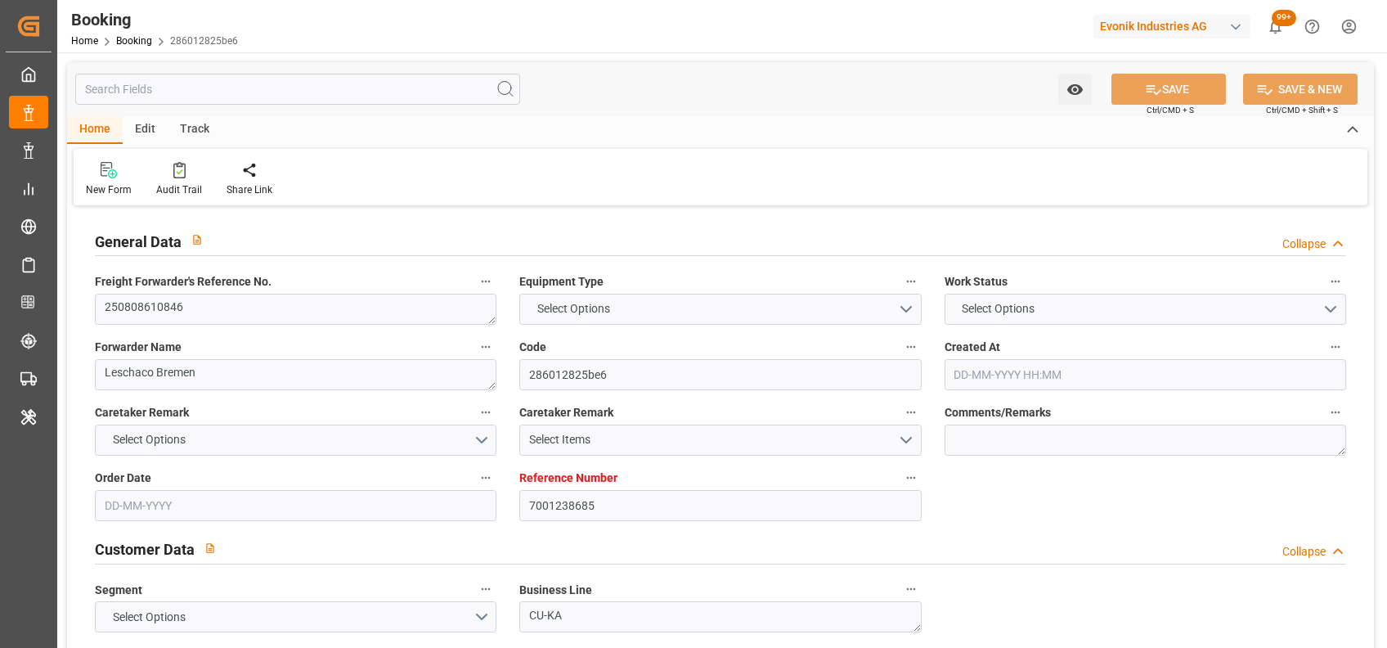
type input "NLRTM"
type input "USMOB"
type input "MXATM"
type input "0"
type input "NLRTM"
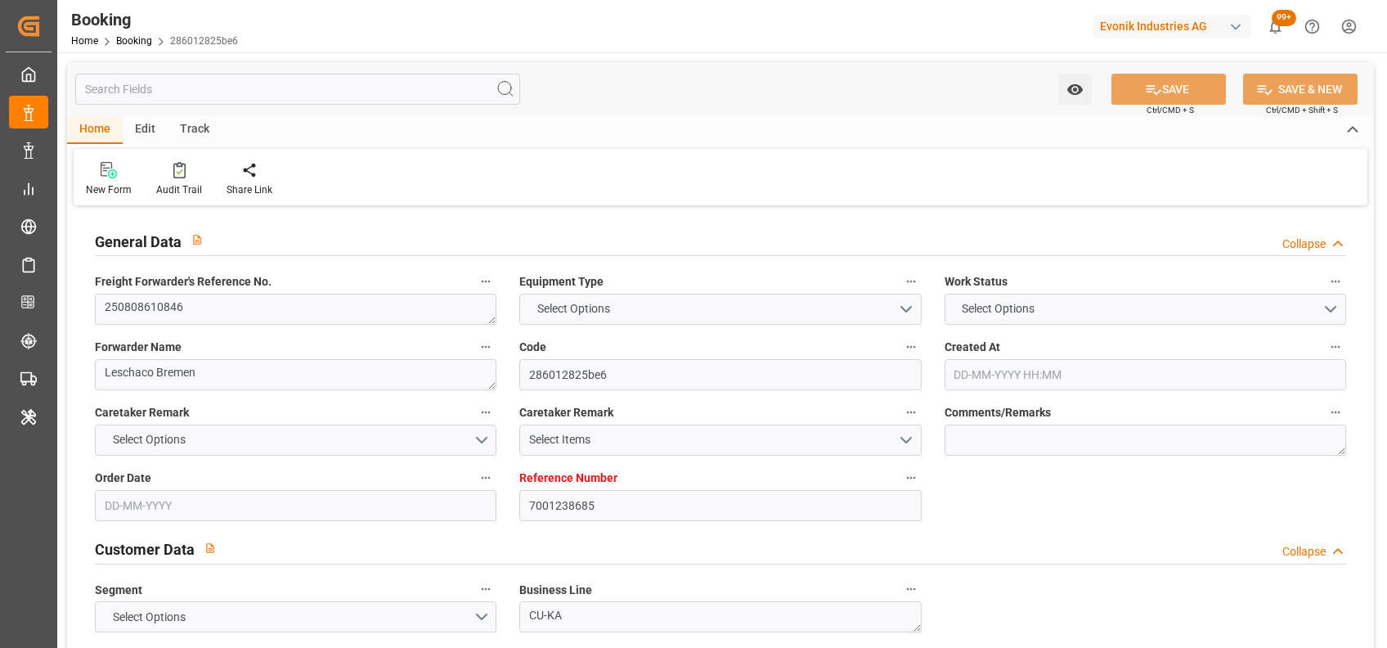
type input "USMOB"
type input "9480215"
type input "9231822"
type input "[DATE] 13:20"
type input "[DATE]"
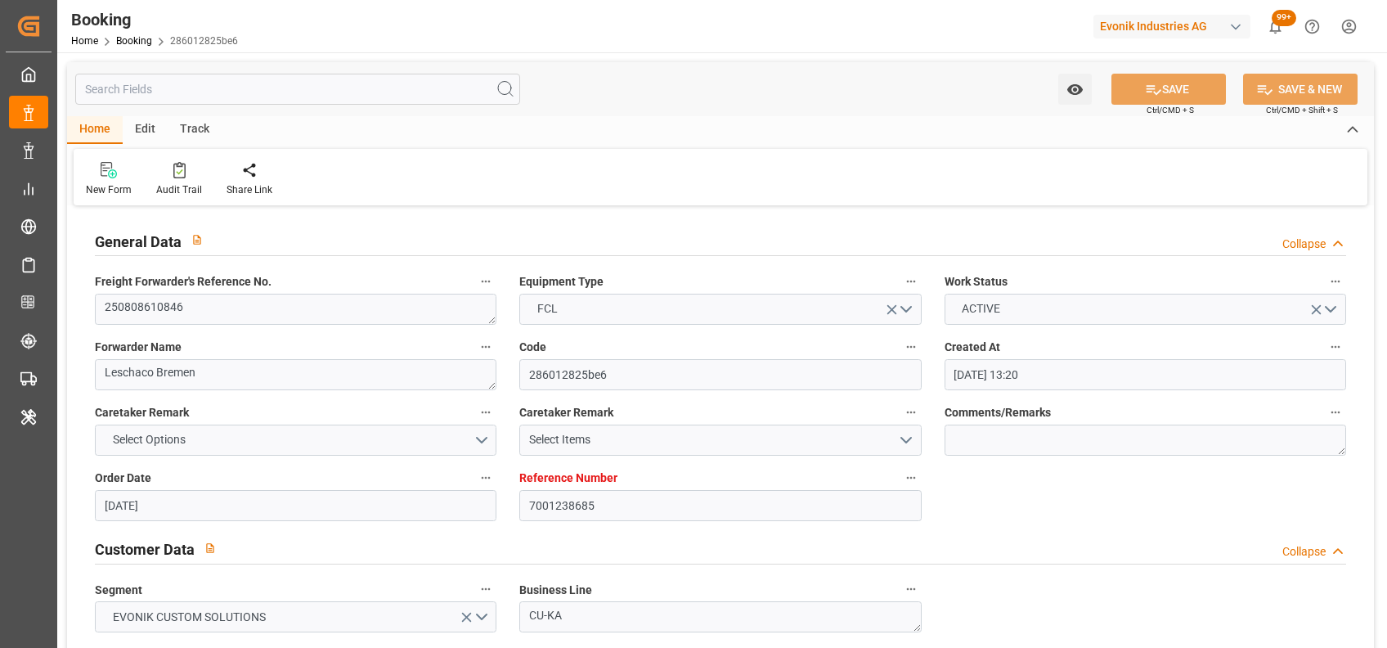
type input "[DATE]"
type input "[DATE] 12:00"
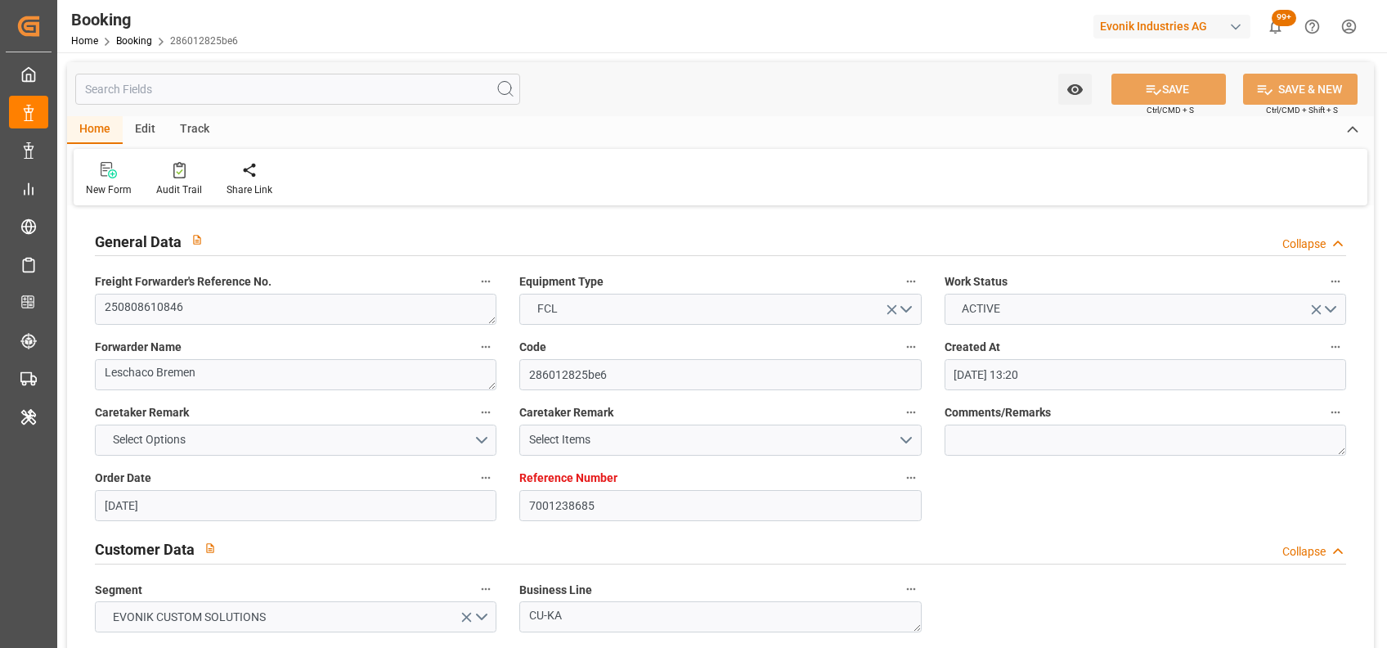
type input "[DATE] 00:00"
type input "[DATE] 12:00"
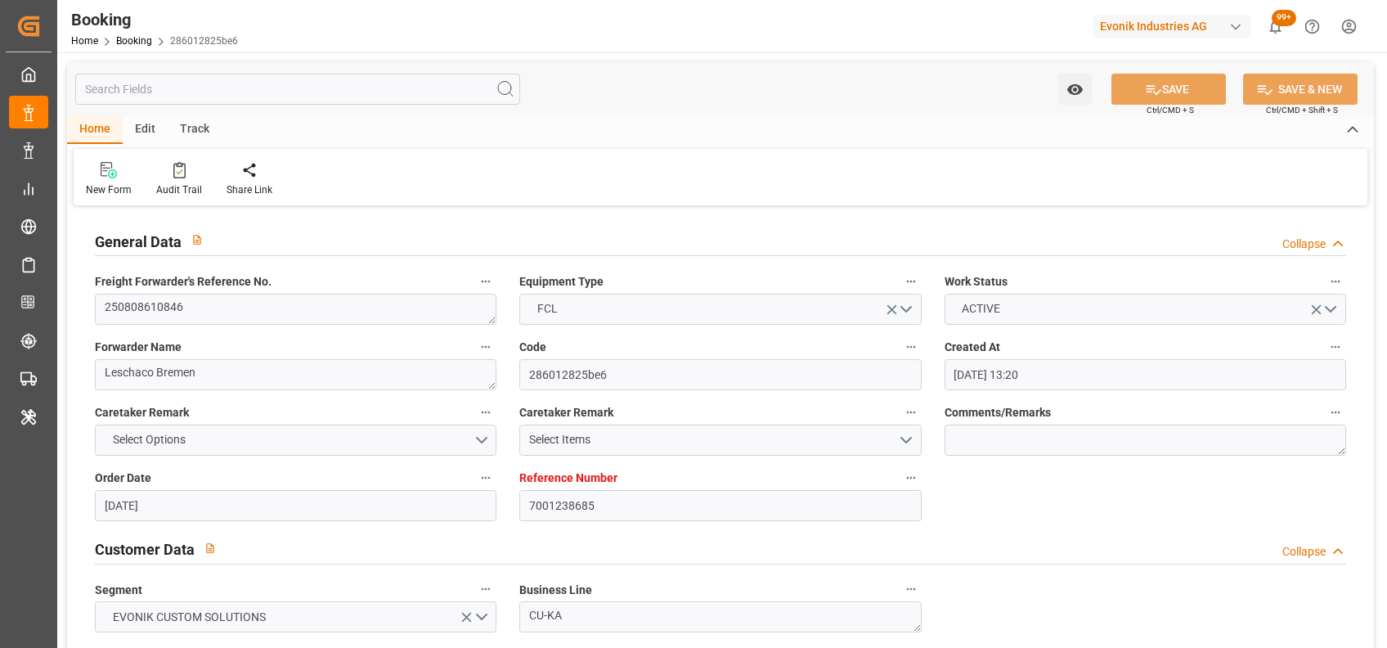
type input "[DATE]"
type input "[DATE] 15:39"
type input "[DATE]"
type input "[DATE] 12:00"
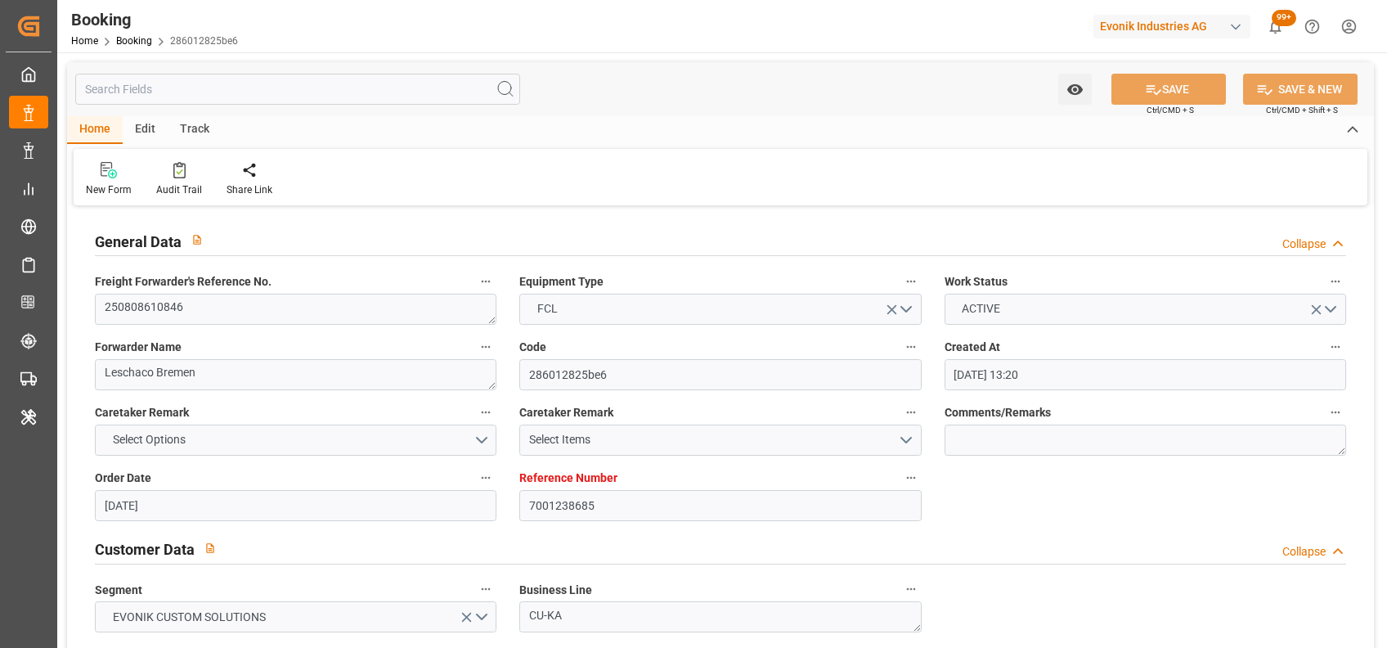
type input "[DATE] 12:00"
type input "[DATE] 00:01"
type input "[DATE] 12:00"
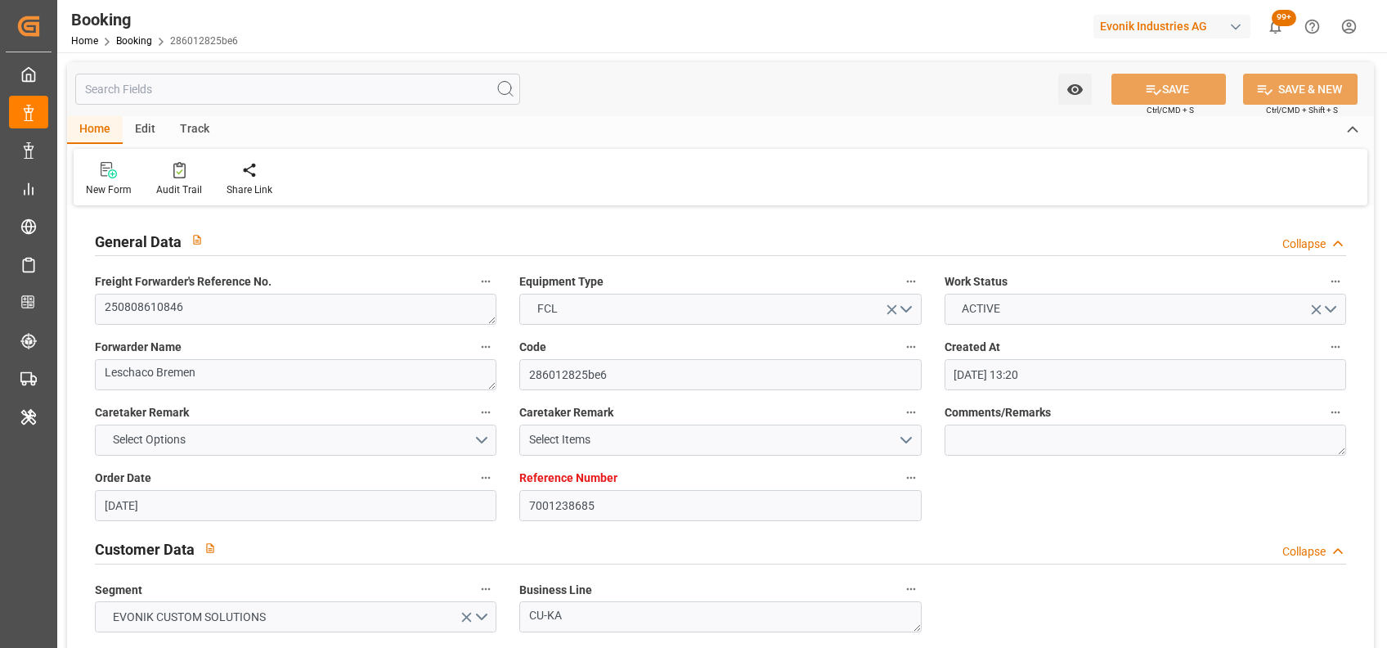
type input "[DATE] 04:04"
type input "[DATE] 00:11"
type input "[DATE] 23:59"
type input "[DATE] 11:19"
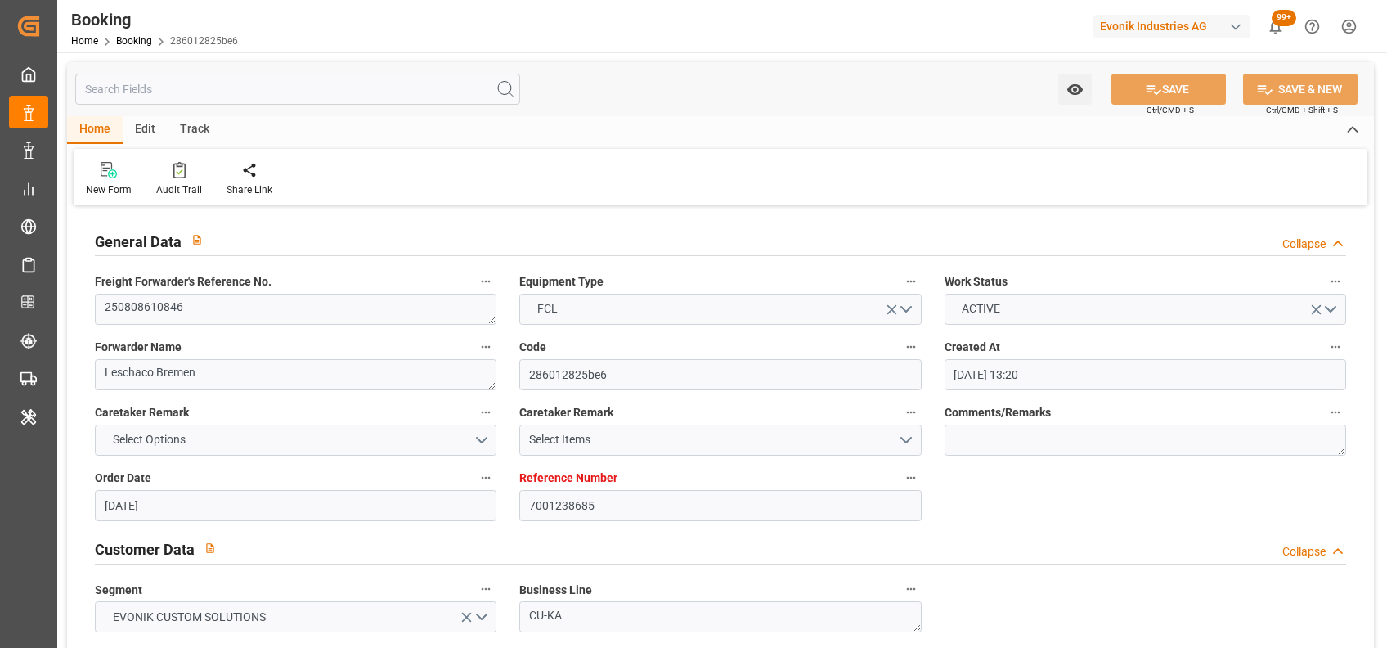
type input "[DATE] 23:59"
type input "11-09-2025 00:02"
type input "18-09-2025 12:00"
type input "19-09-2025 02:11"
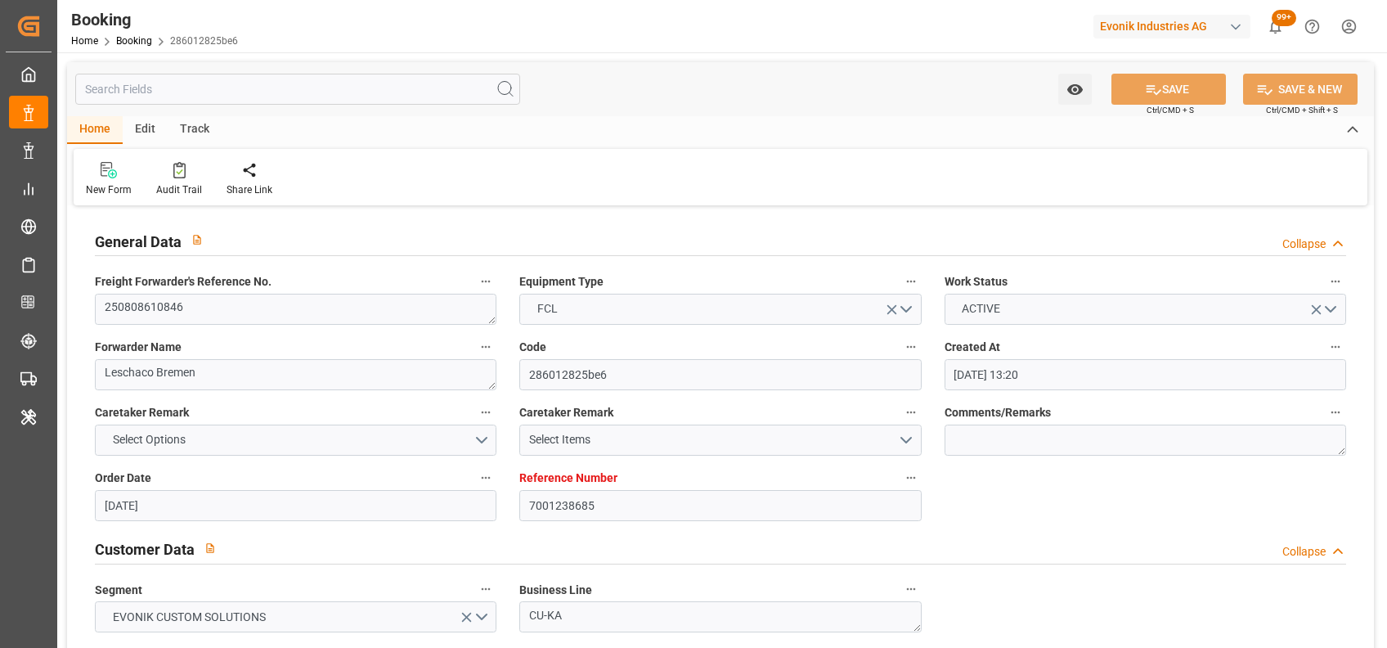
type input "23-09-2025 02:11"
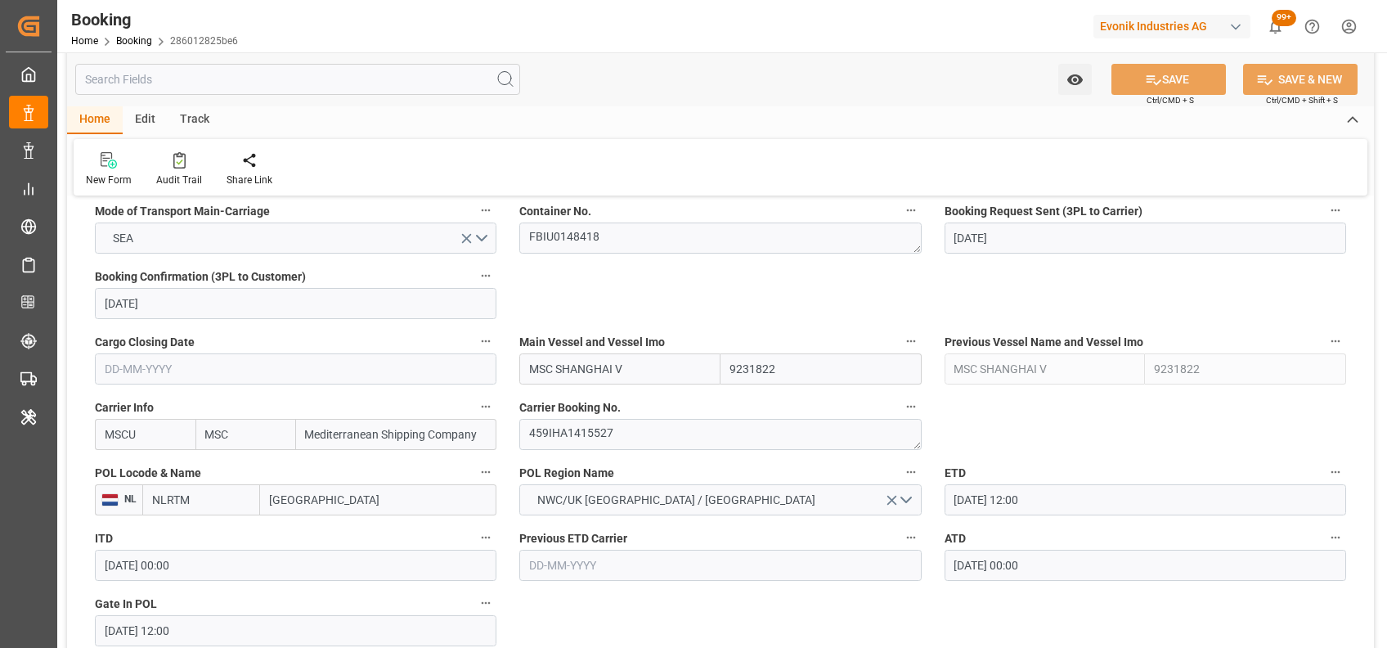
scroll to position [1029, 0]
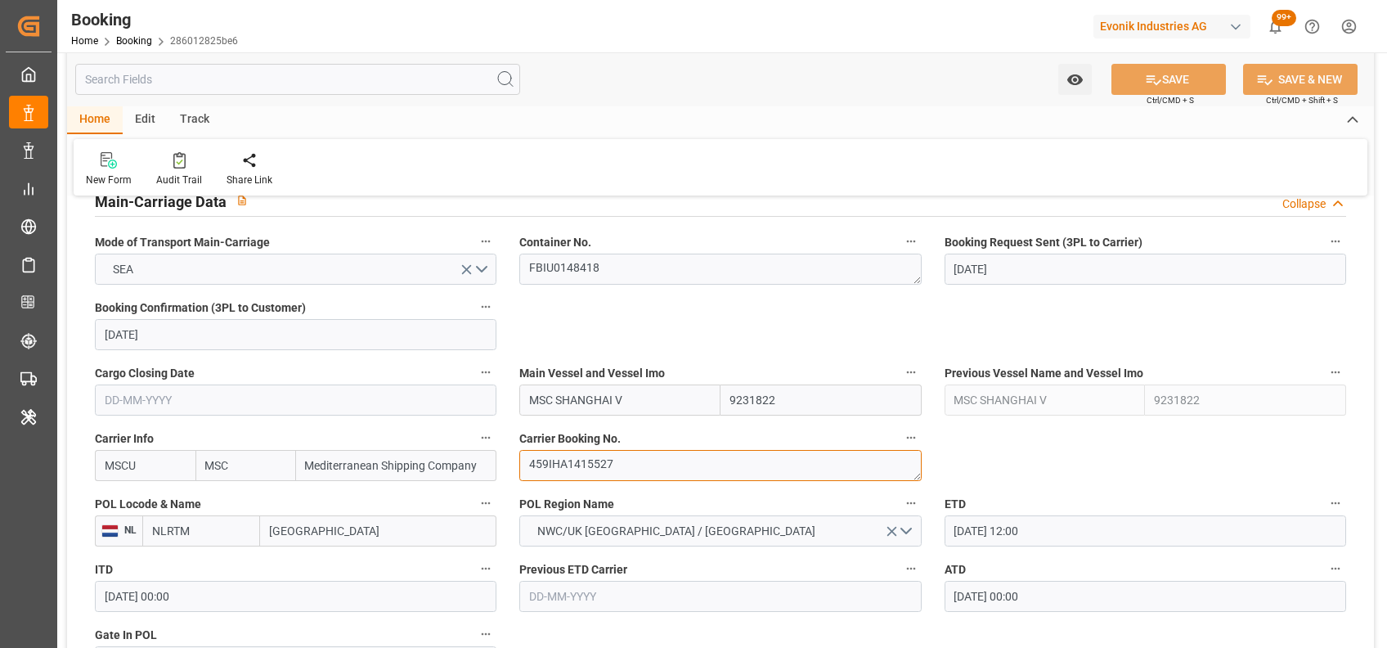
click at [587, 476] on textarea "459IHA1415527" at bounding box center [720, 465] width 402 height 31
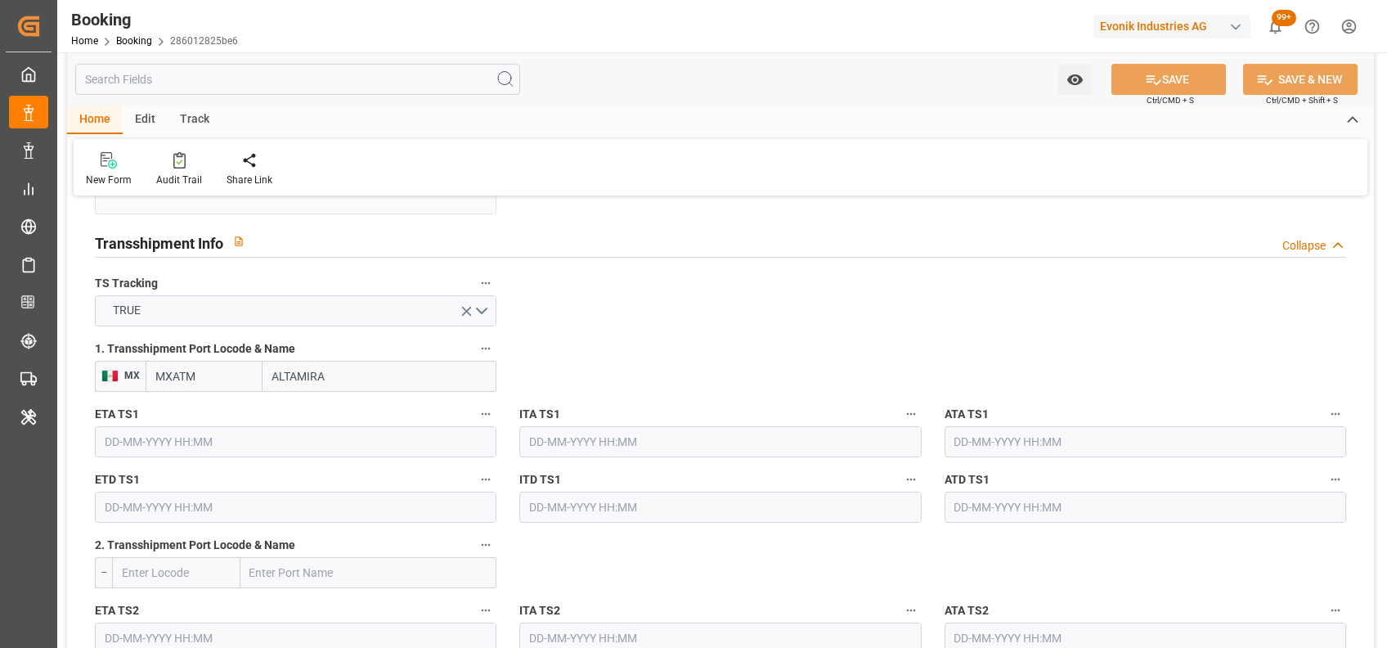
scroll to position [1689, 0]
click at [348, 437] on input "text" at bounding box center [296, 440] width 402 height 31
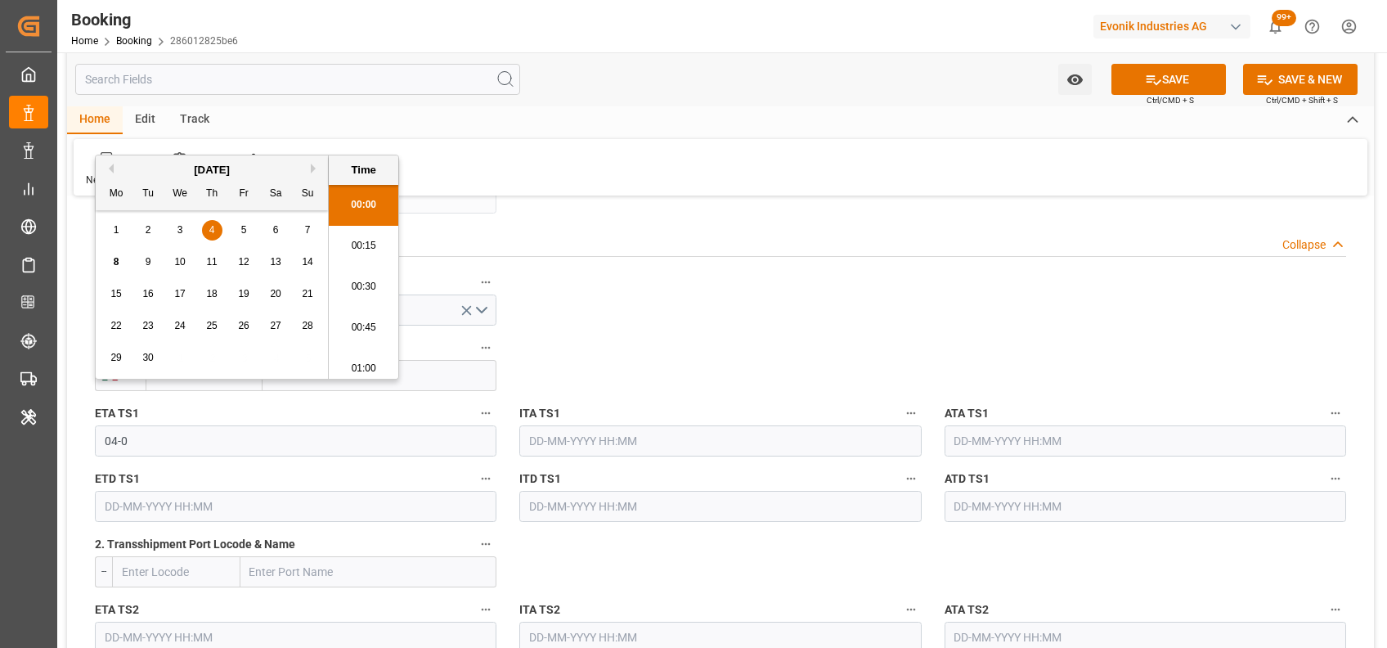
scroll to position [2500, 0]
type input "04-09-2025 00:00"
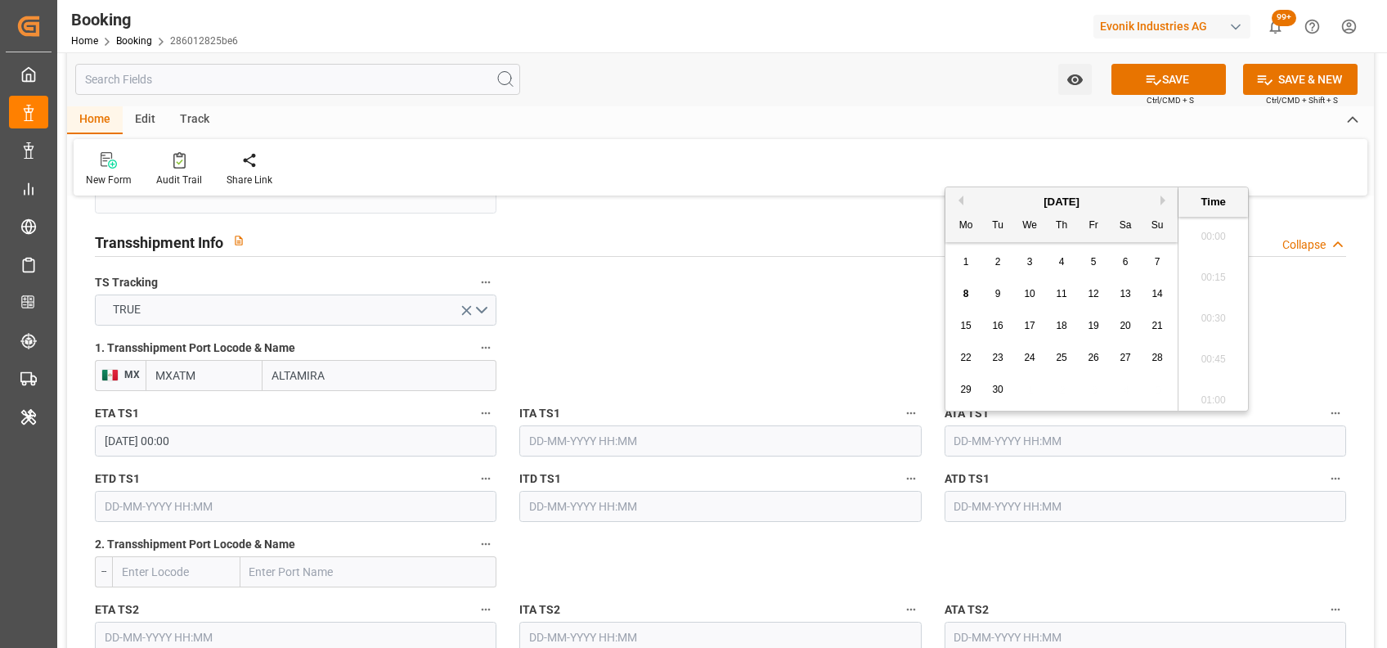
click at [1106, 428] on input "text" at bounding box center [1146, 440] width 402 height 31
type input "04-09-2025 00:00"
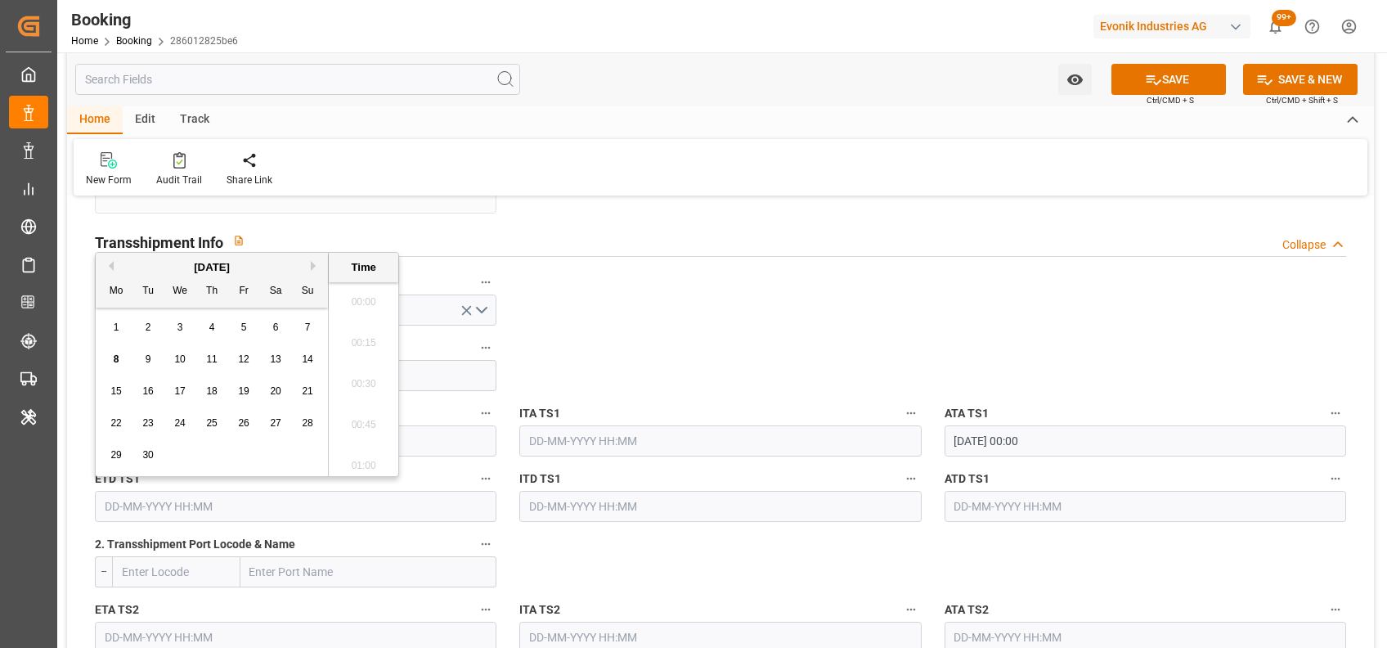
click at [204, 497] on input "text" at bounding box center [296, 506] width 402 height 31
type input "10-09-2025 00:00"
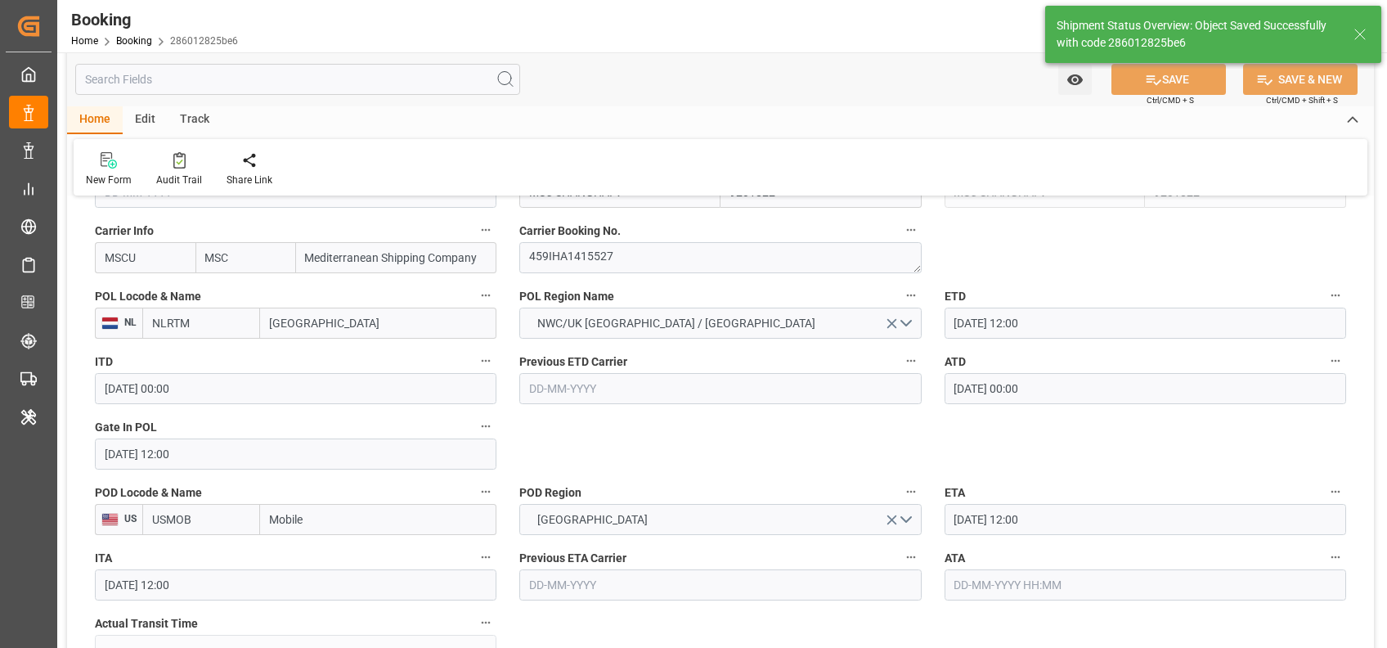
scroll to position [1236, 0]
type textarea "[PERSON_NAME]"
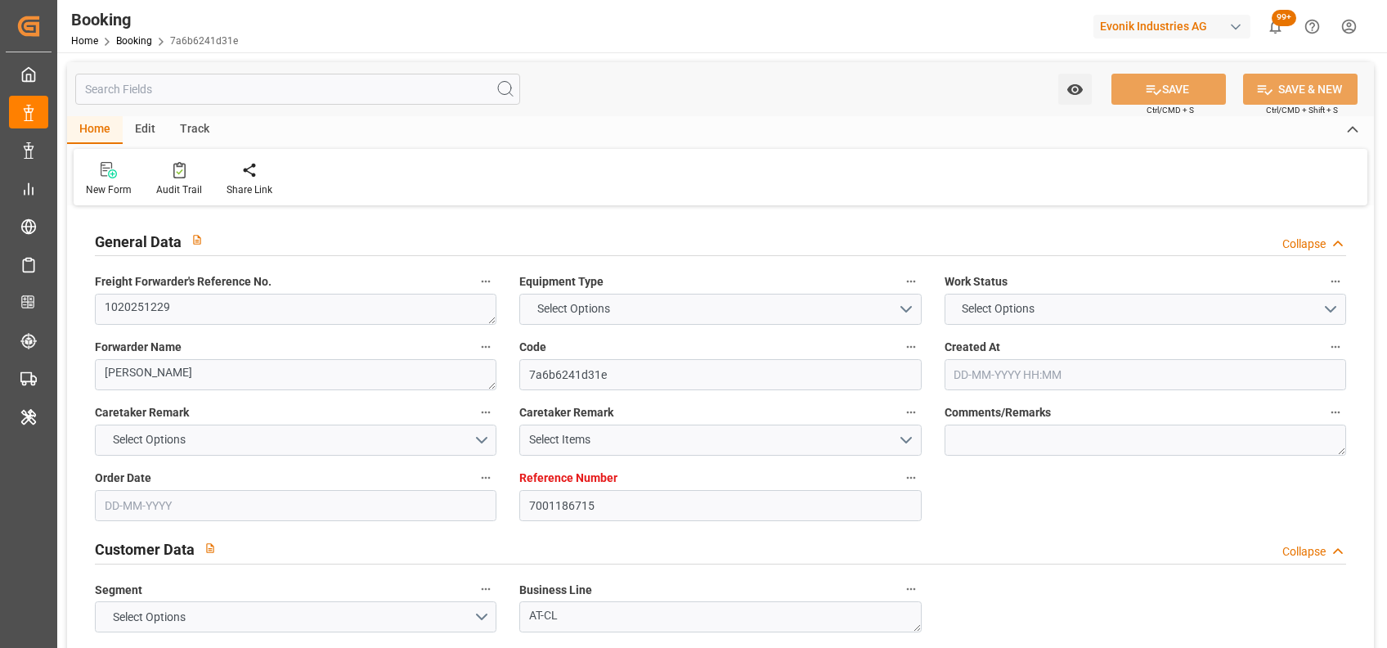
type input "7001186715"
type input "9261449"
type input "MSC"
type input "Mediterranean Shipping Company"
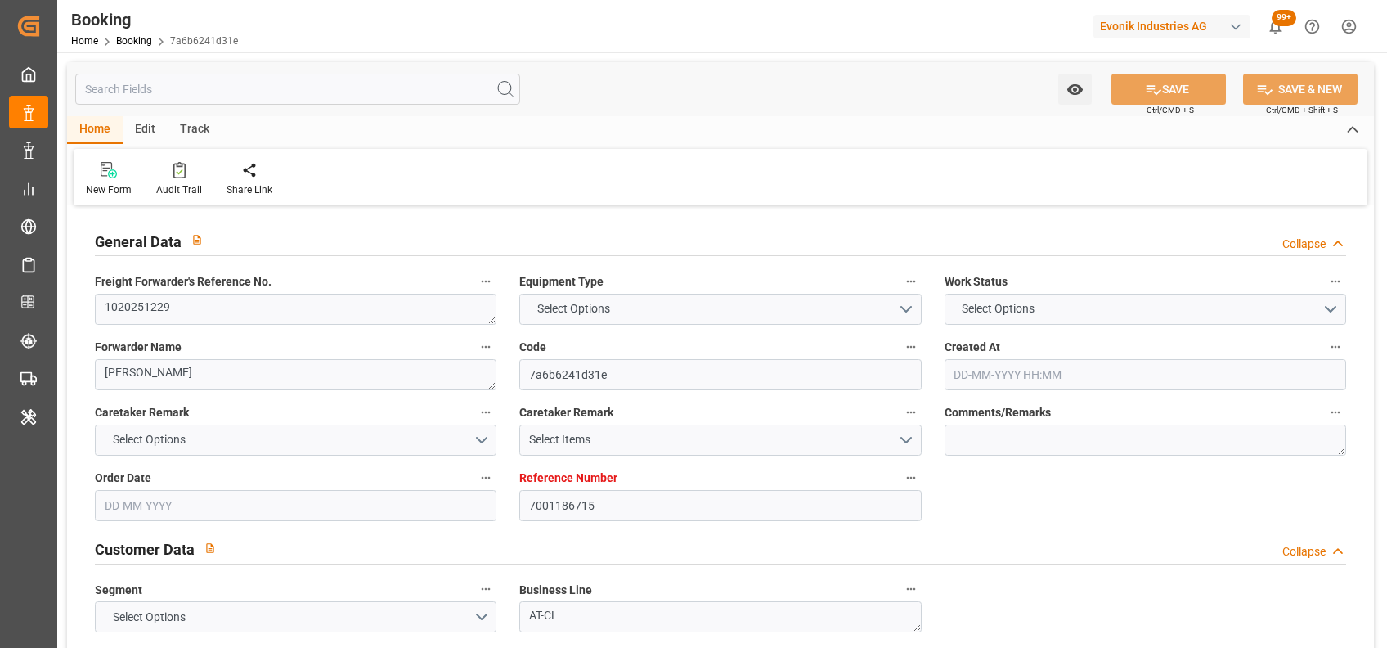
type input "BEANR"
type input "NGAPP"
type input "TGLFW"
type input "0"
type input "BEANR"
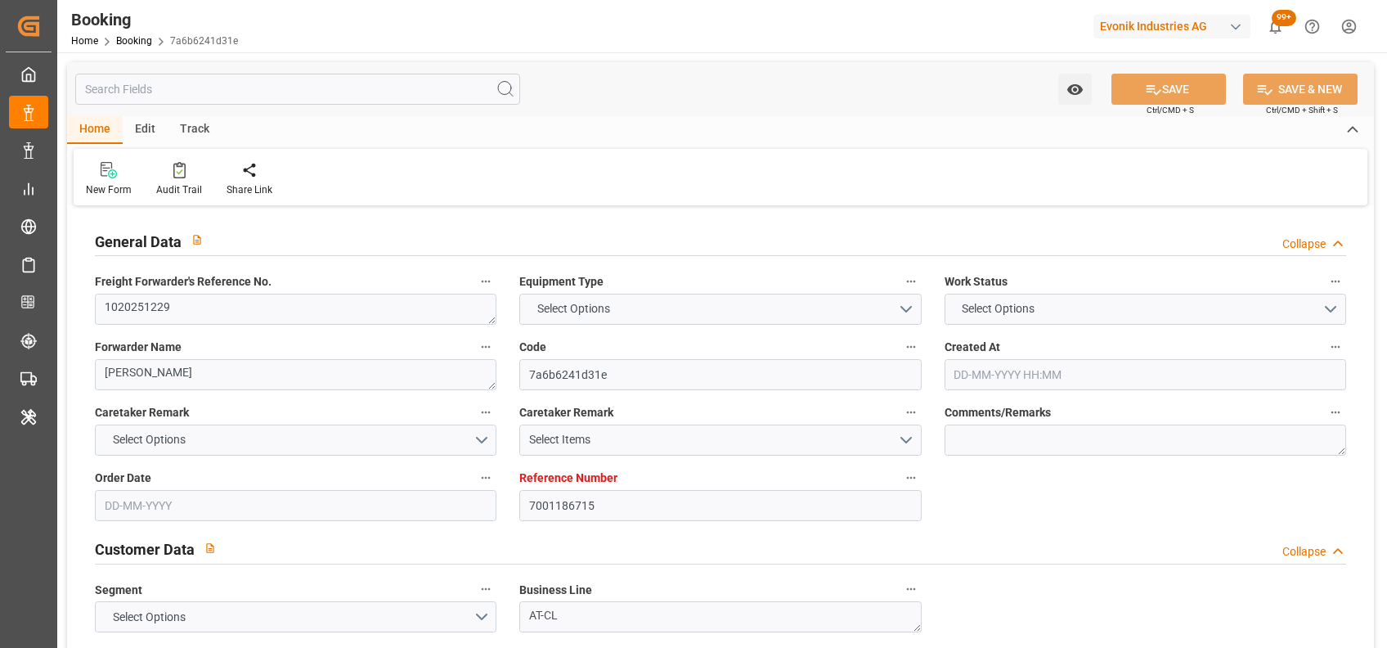
type input "NGAPP"
type input "9238741"
type input "9261449"
type input "[DATE] 08:27"
type input "[DATE]"
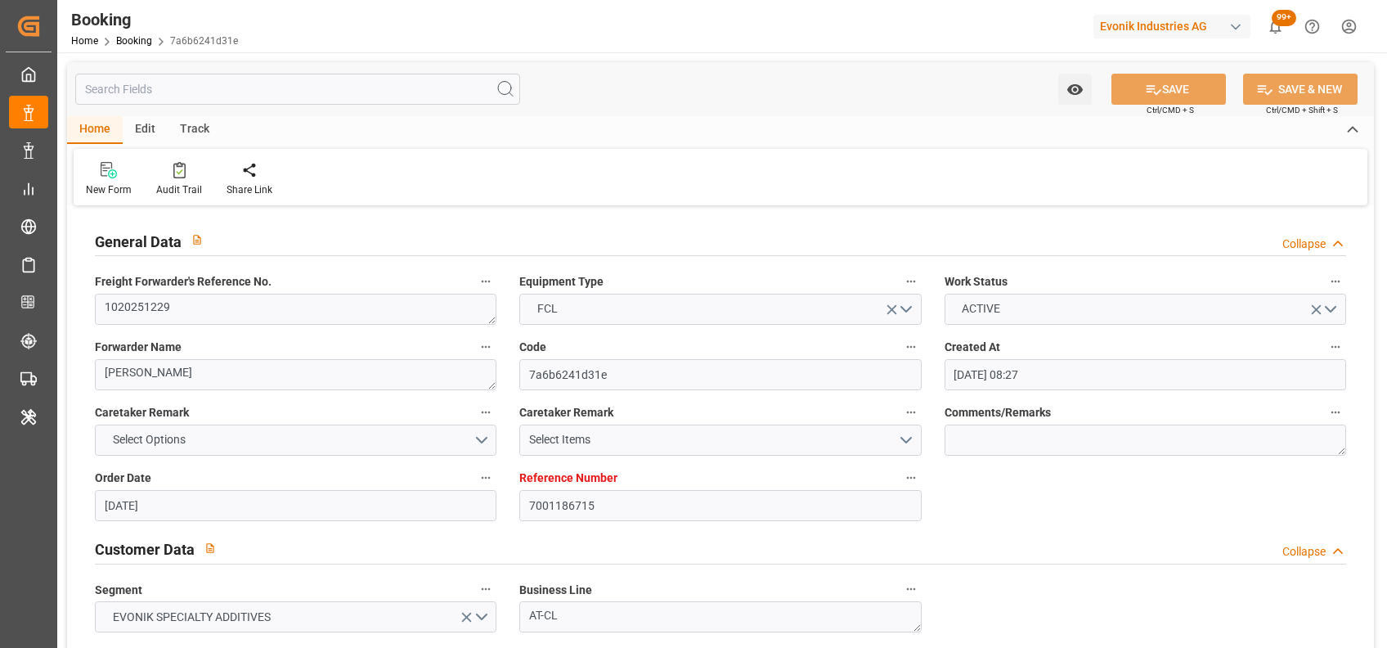
type input "[DATE]"
type input "[DATE] 12:00"
type input "[DATE] 00:00"
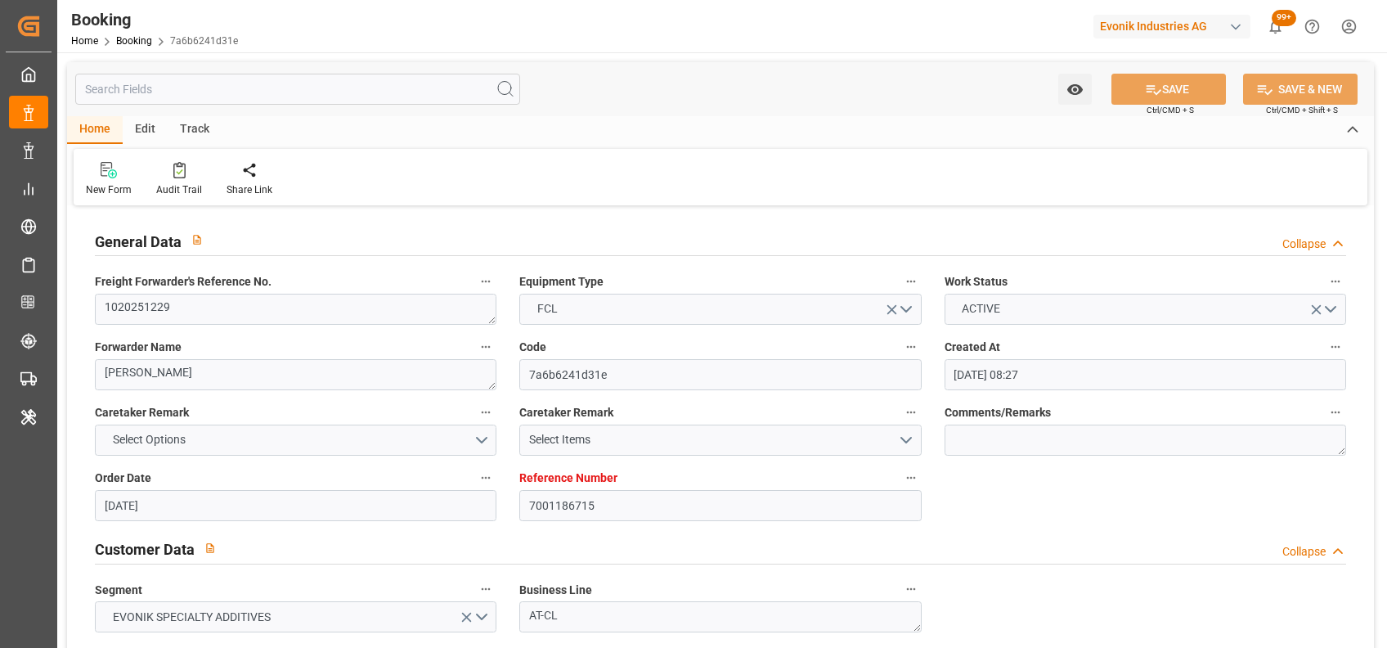
type input "25-07-2025 12:00"
type input "11-09-2025 12:00"
type input "23-08-2025 00:00"
type input "24-08-2025 00:00"
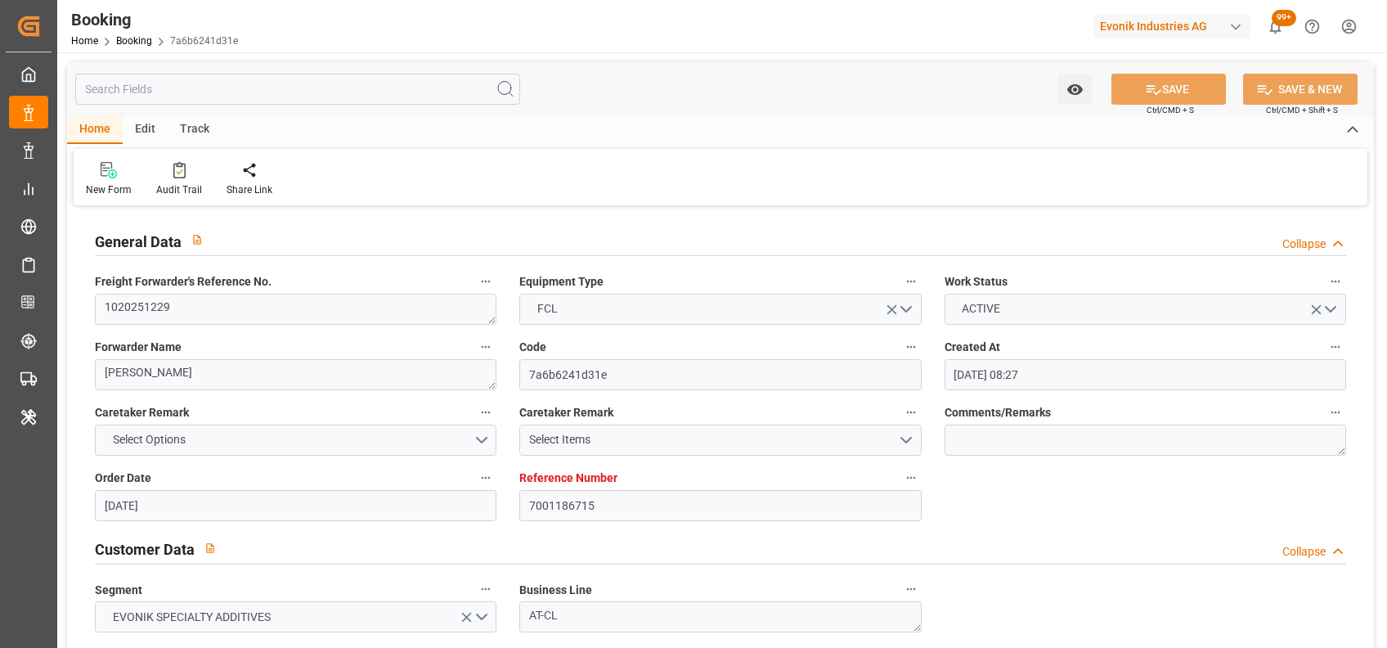
type input "24-08-2025 00:00"
type input "05-09-2025 00:00"
type input "26-08-2025 00:00"
type input "22-08-2025"
type input "07-09-2025 14:40"
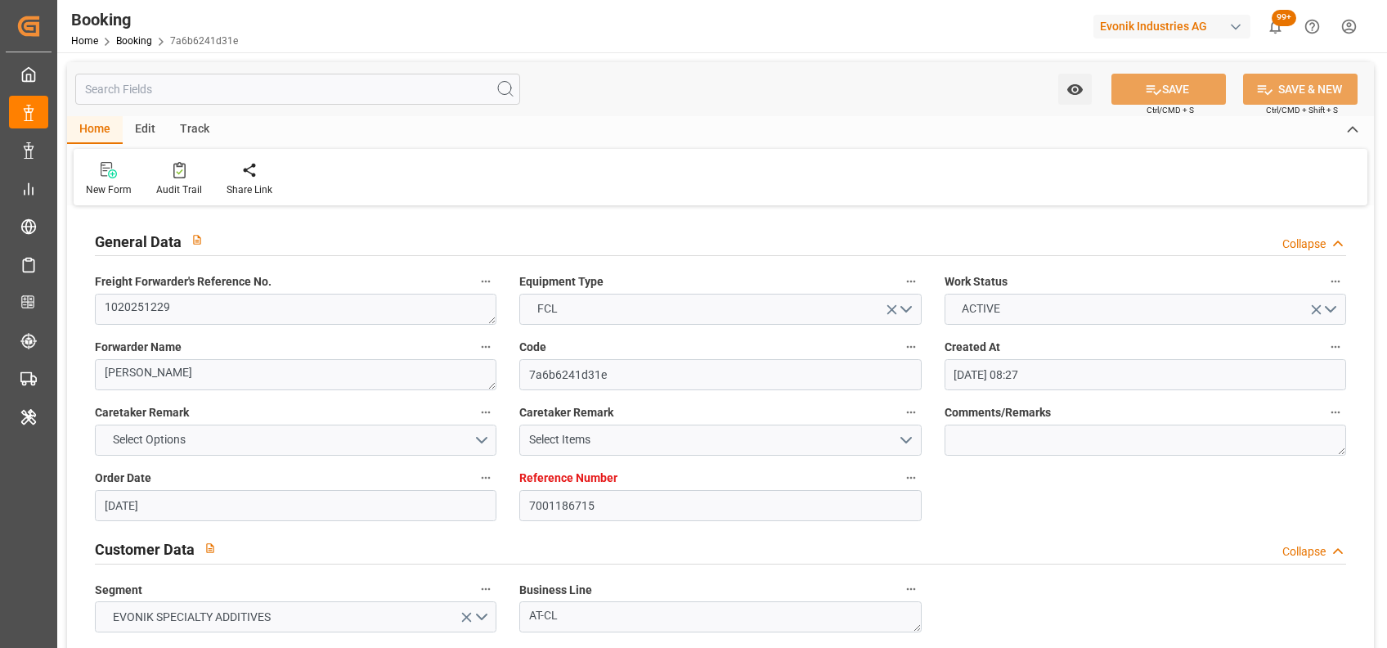
type input "07-09-2025"
type input "21-07-2025 12:00"
type input "05-08-2025 00:02"
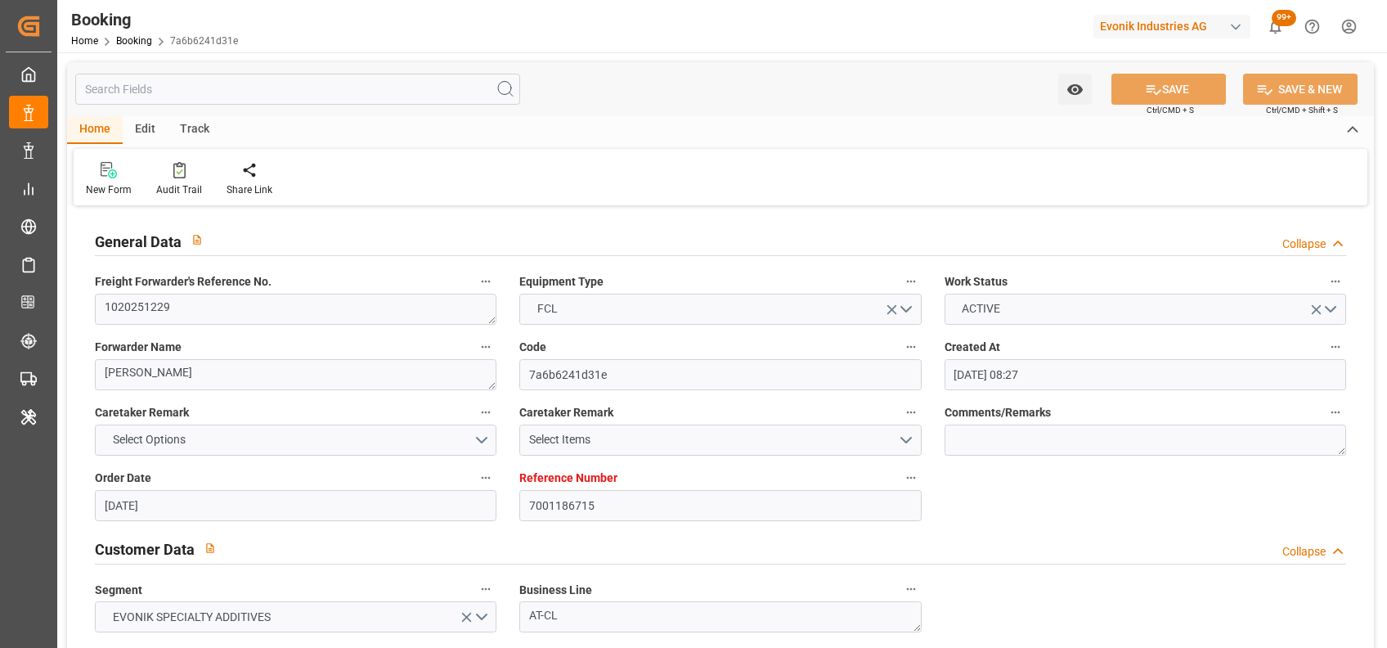
type input "05-08-2025 00:01"
type input "06-08-2025 11:45"
type input "06-08-2025 11:20"
type input "24-08-2025 08:11"
type input "24-08-2025 23:59"
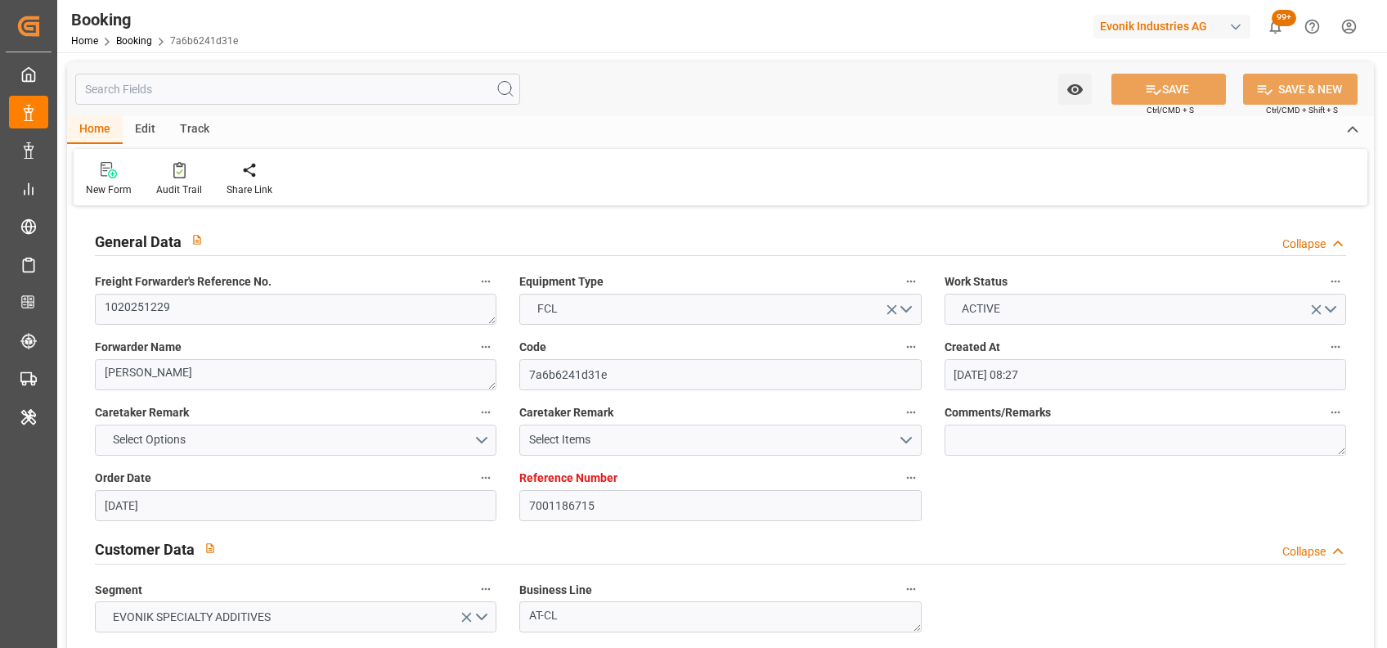
type input "09-09-2025 00:02"
type input "01-09-2025 00:02"
type input "11-09-2025 12:00"
type input "12-09-2025 17:52"
type input "16-09-2025 17:52"
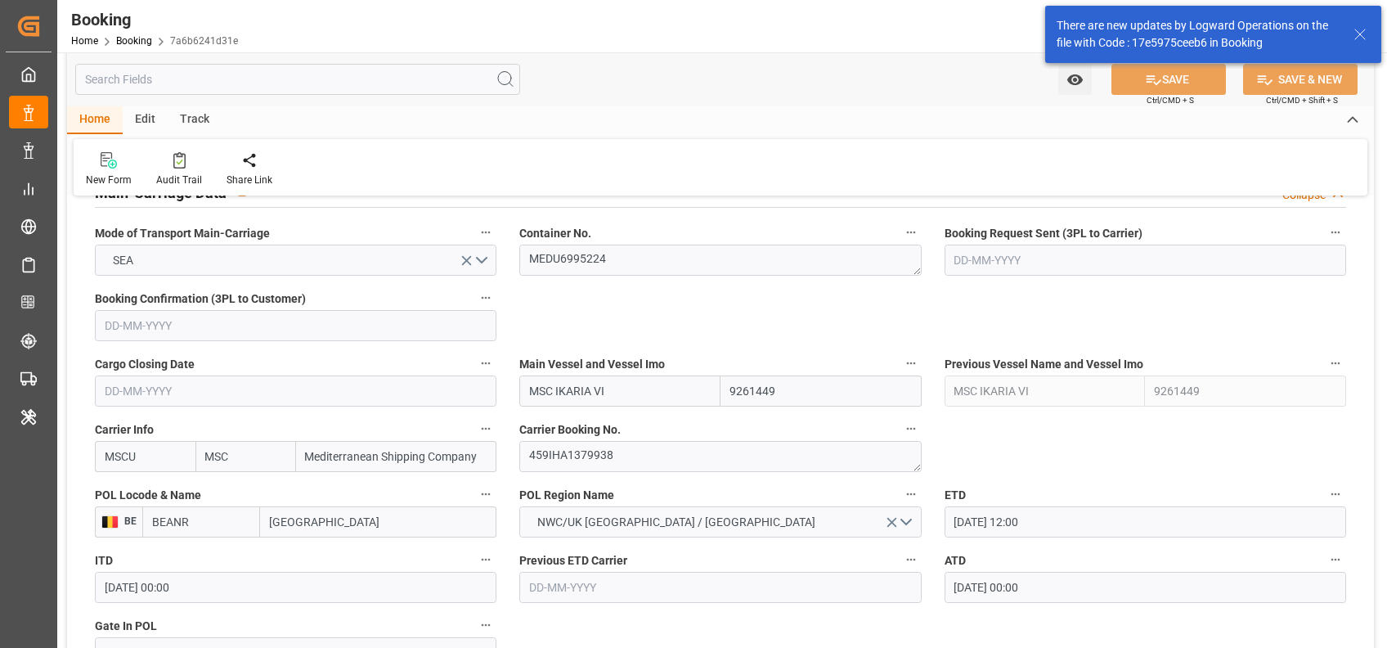
scroll to position [1031, 0]
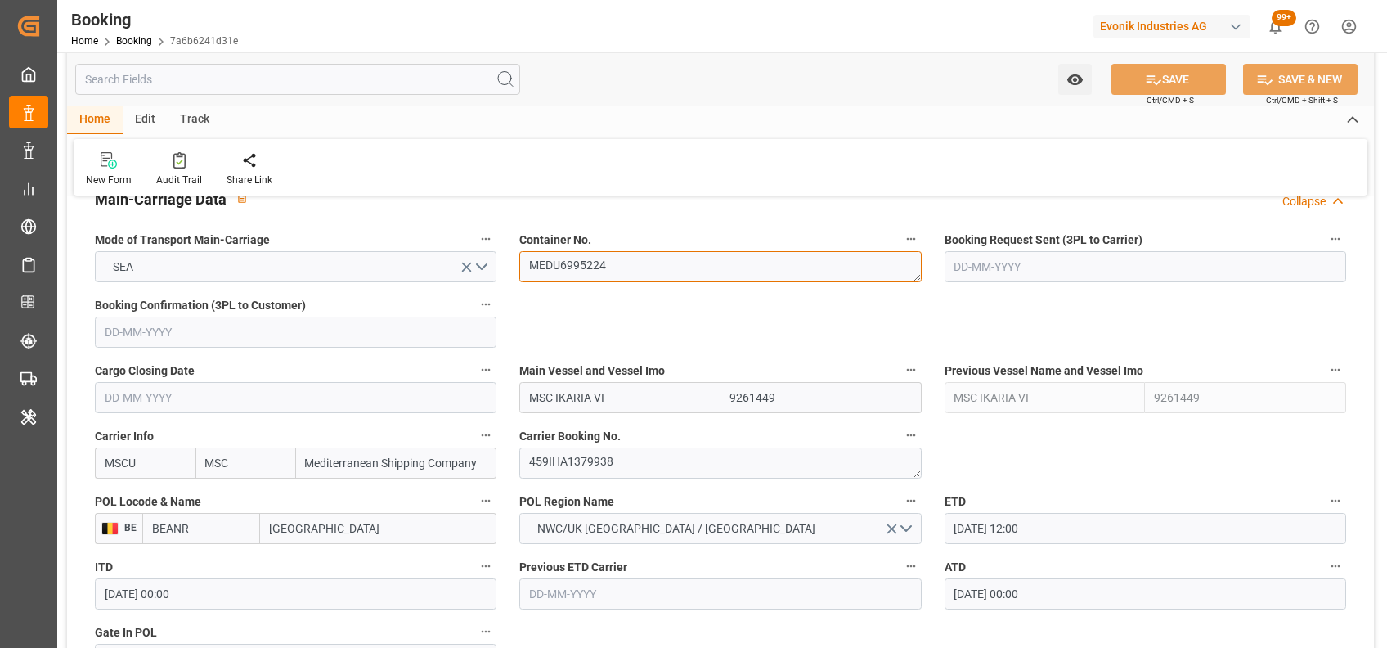
click at [560, 253] on textarea "MEDU6995224" at bounding box center [720, 266] width 402 height 31
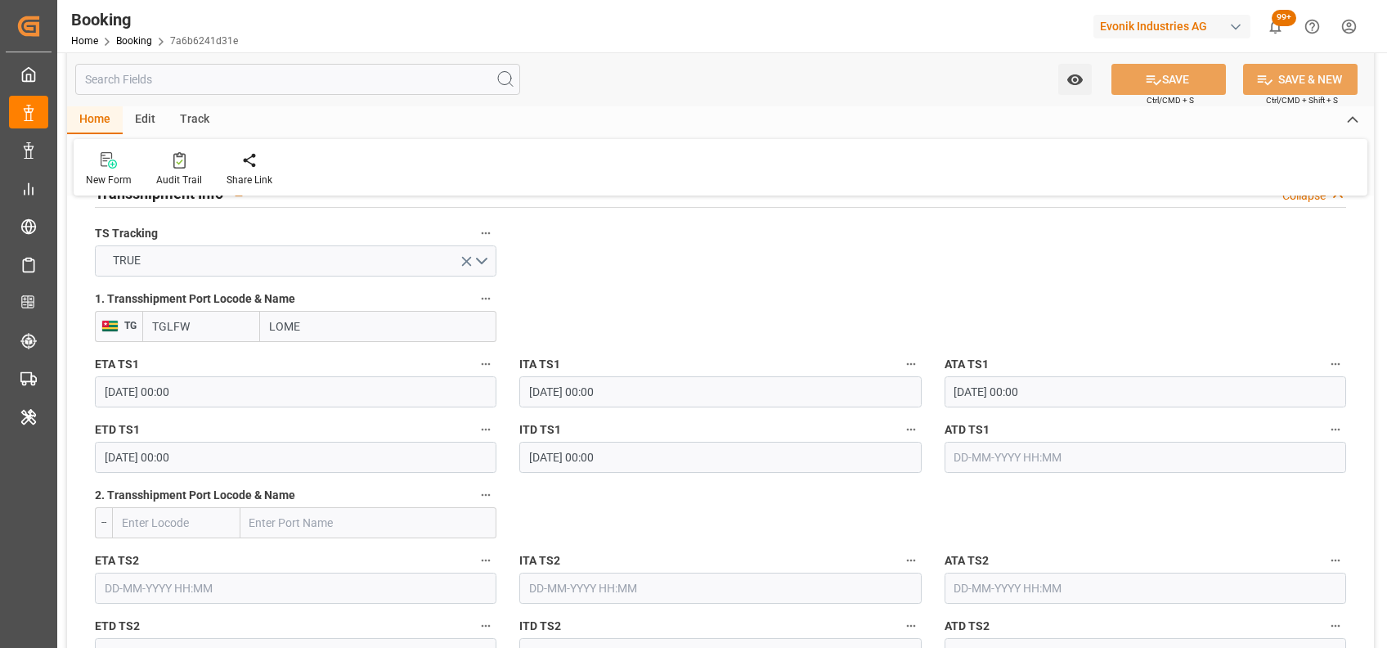
scroll to position [1740, 0]
click at [115, 461] on input "05-09-2025 00:00" at bounding box center [296, 455] width 402 height 31
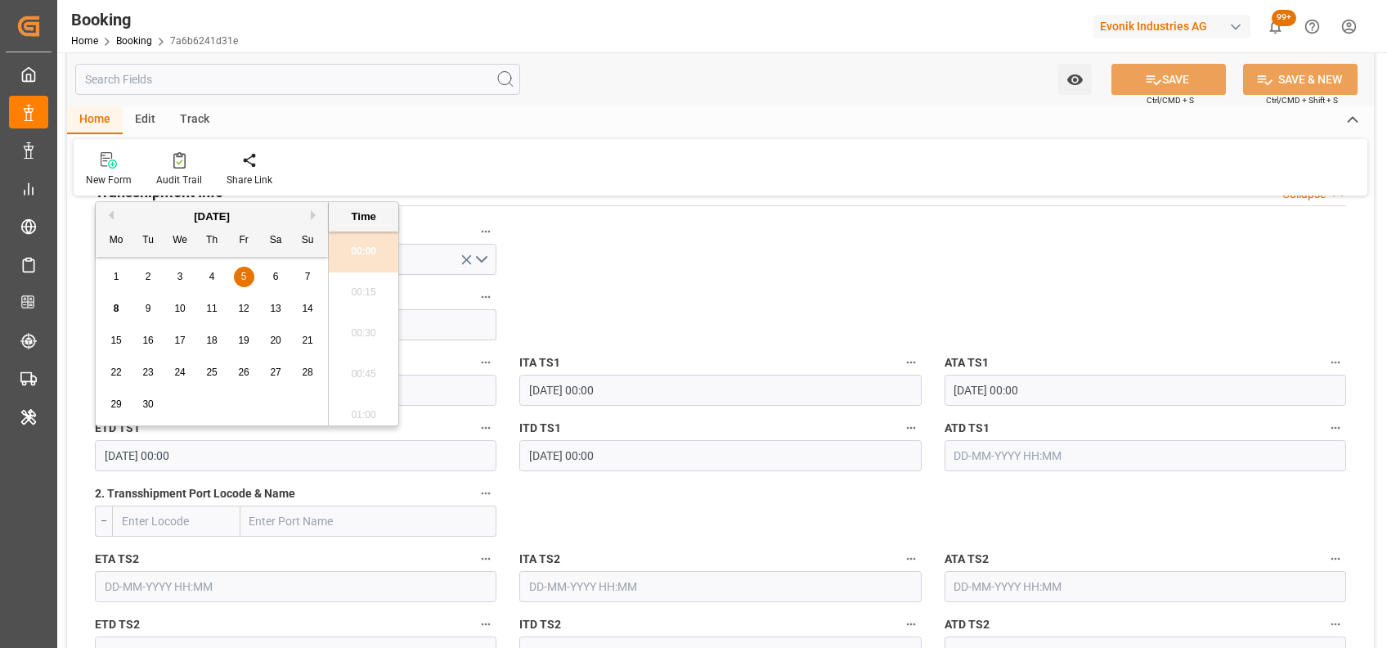
type input "09-09-2025 00:00"
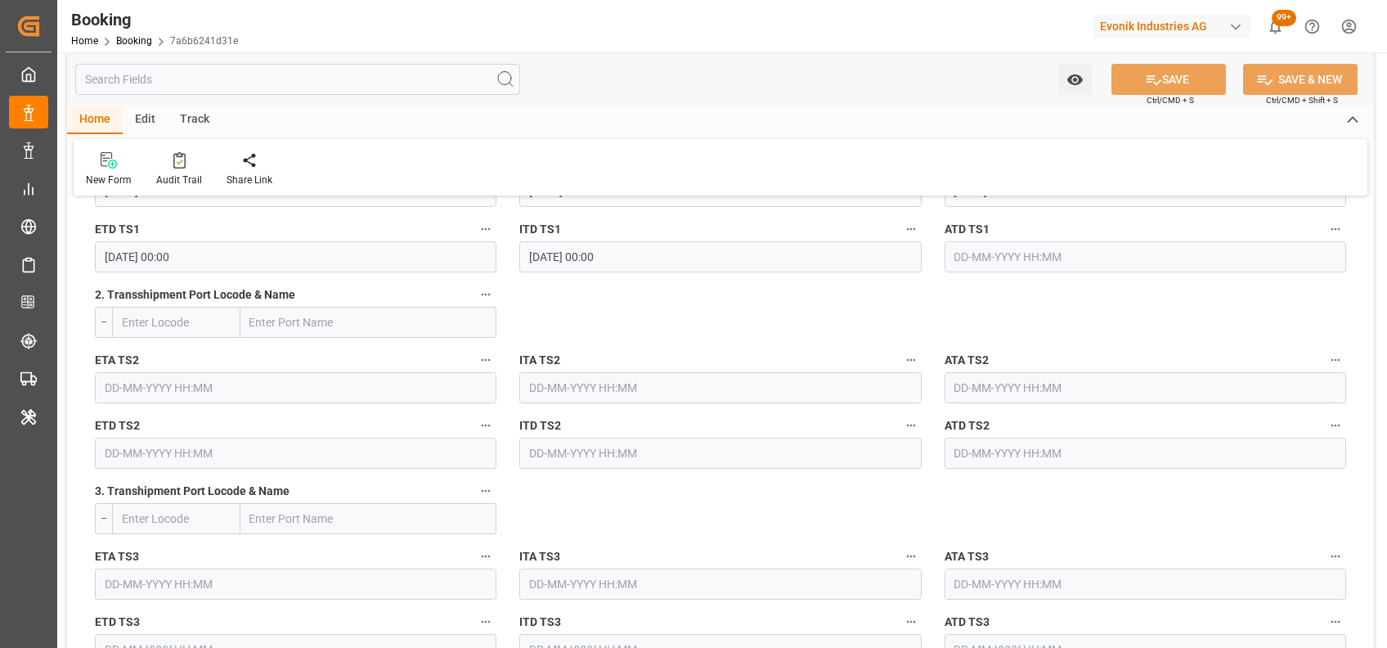
scroll to position [1967, 0]
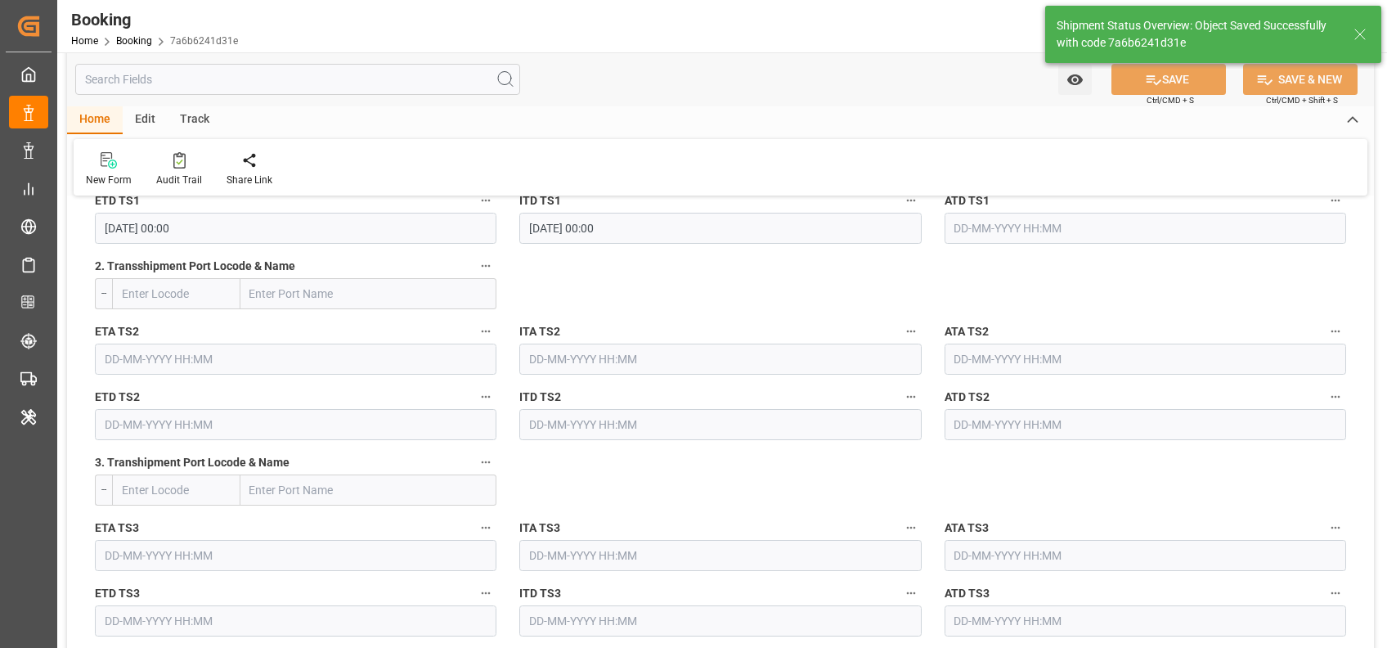
type textarea "shaini ghorai"
type input "08-09-2025 10:23"
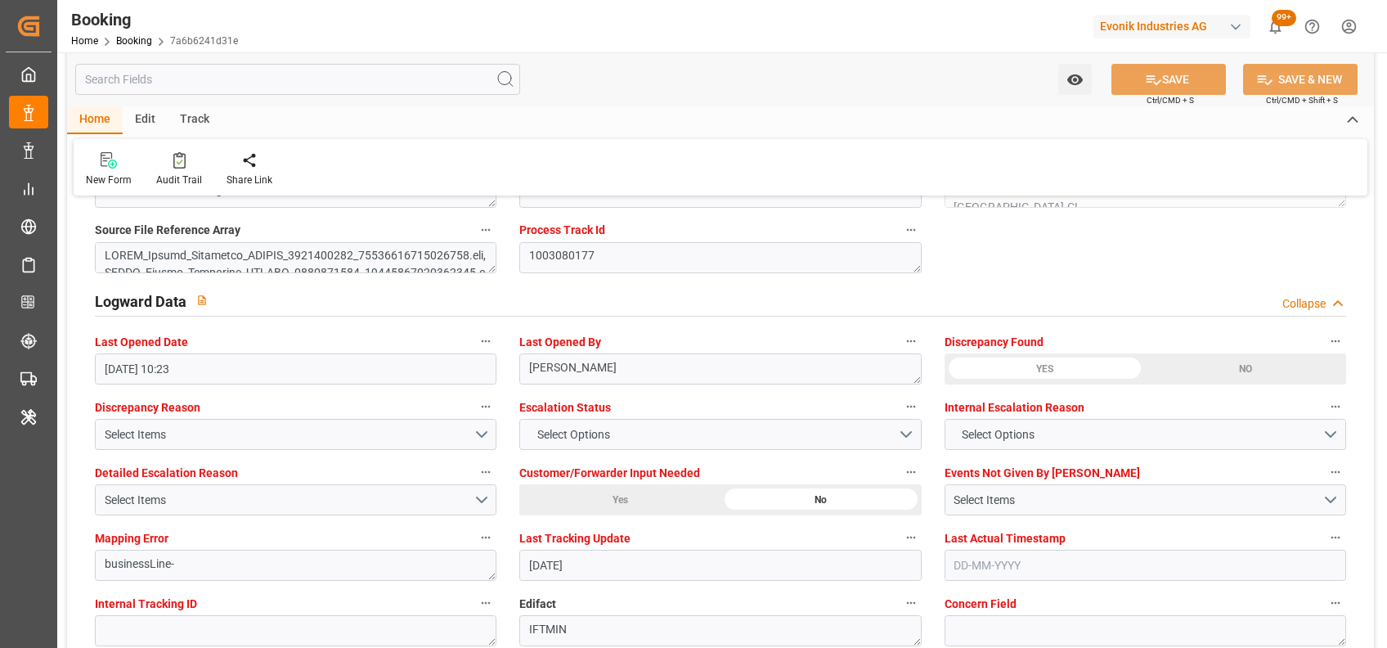
scroll to position [2880, 0]
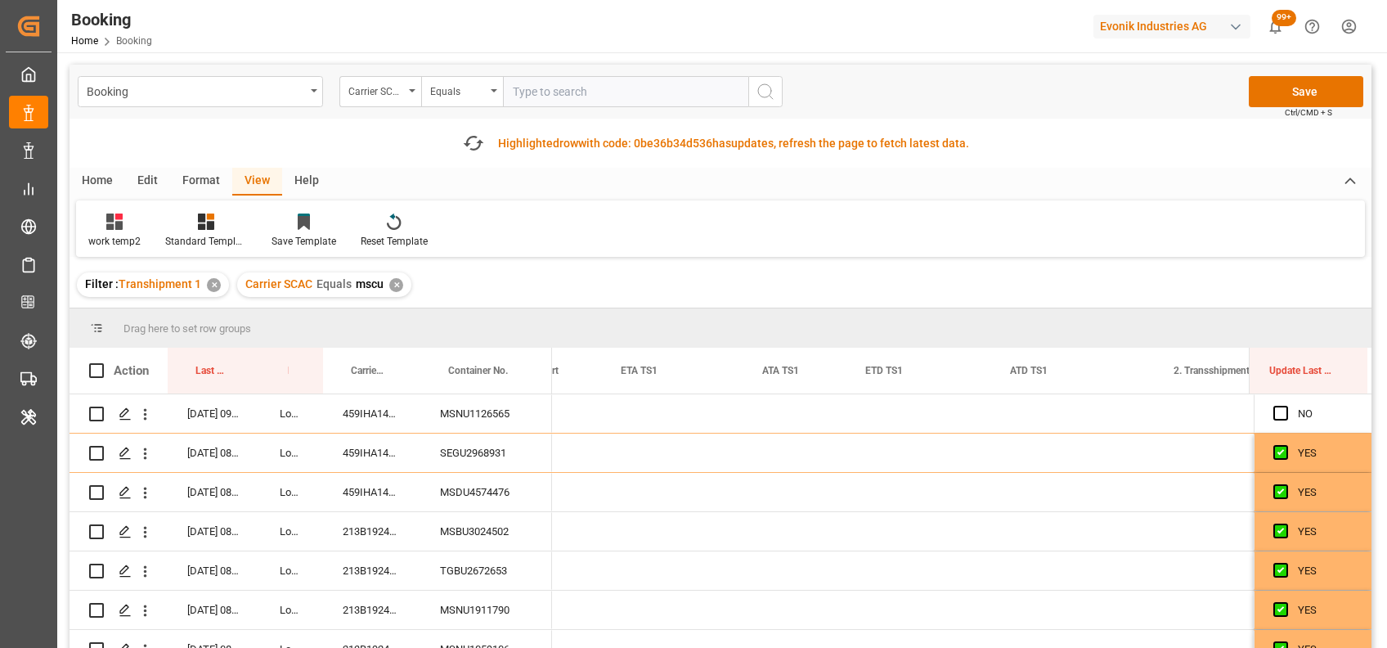
scroll to position [0, 16830]
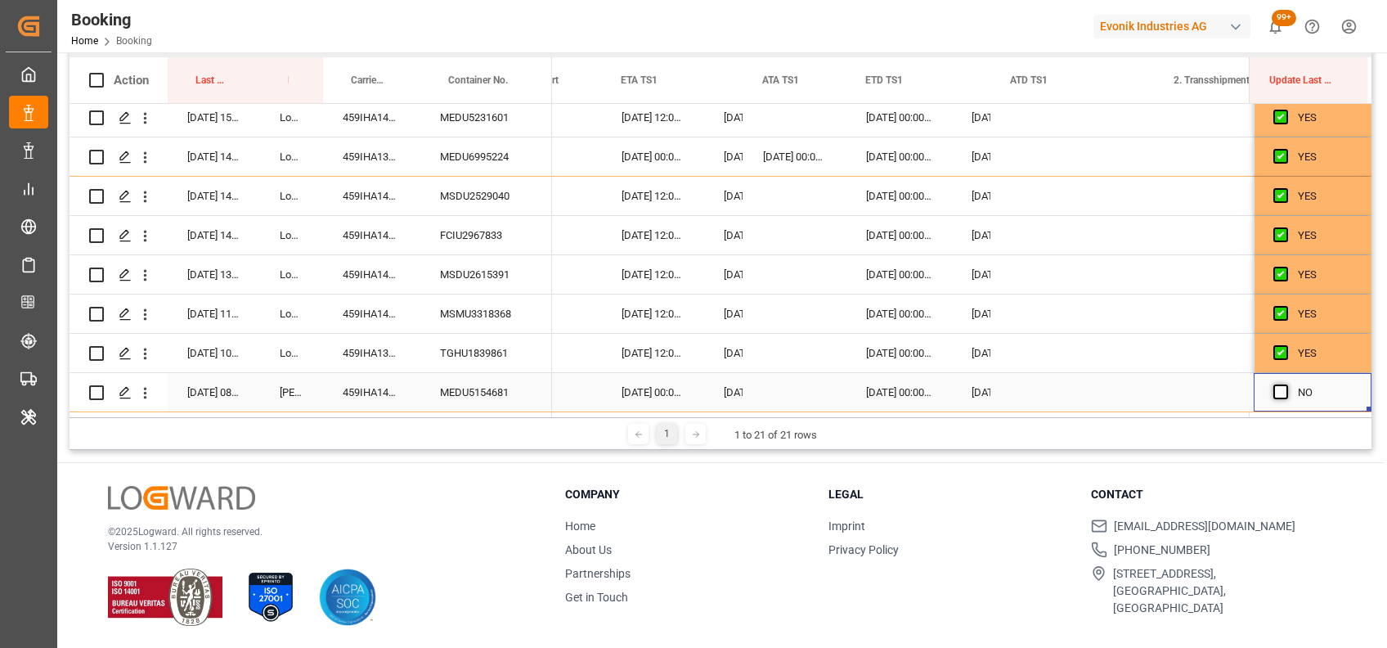
click at [1274, 390] on span "Press SPACE to select this row." at bounding box center [1281, 391] width 15 height 15
click at [1286, 384] on input "Press SPACE to select this row." at bounding box center [1286, 384] width 0 height 0
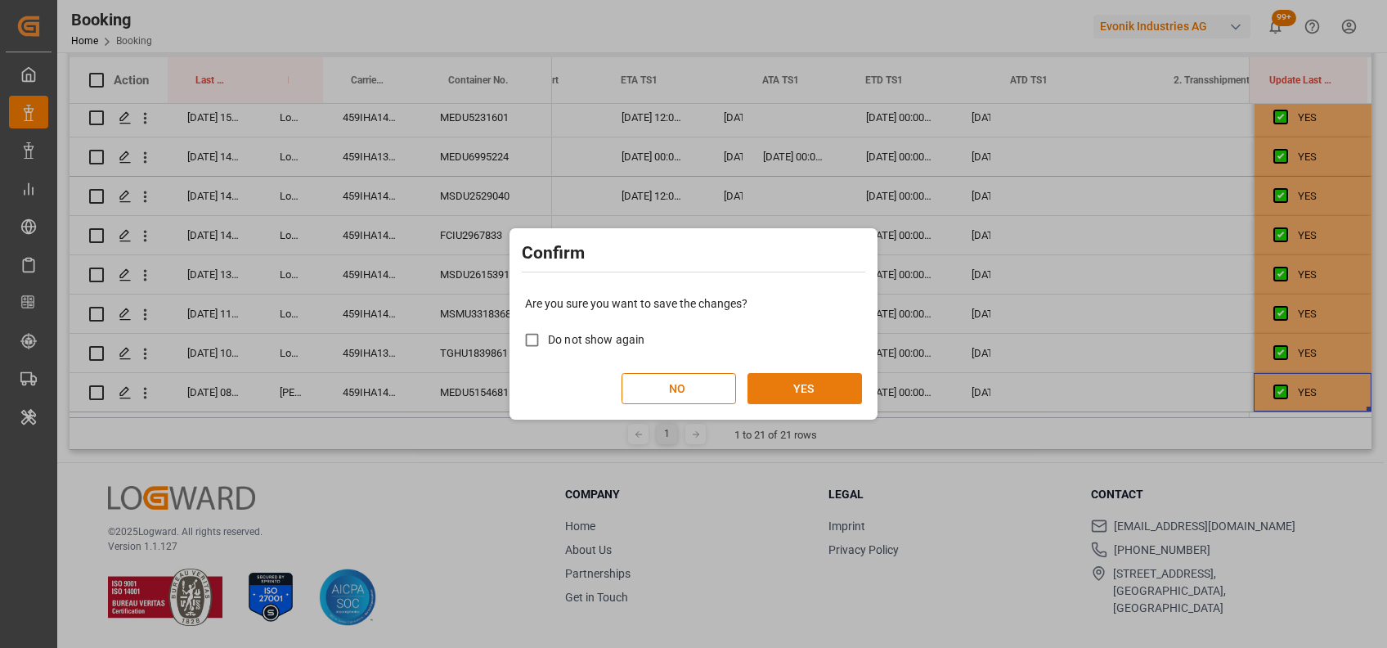
click at [805, 379] on button "YES" at bounding box center [805, 388] width 115 height 31
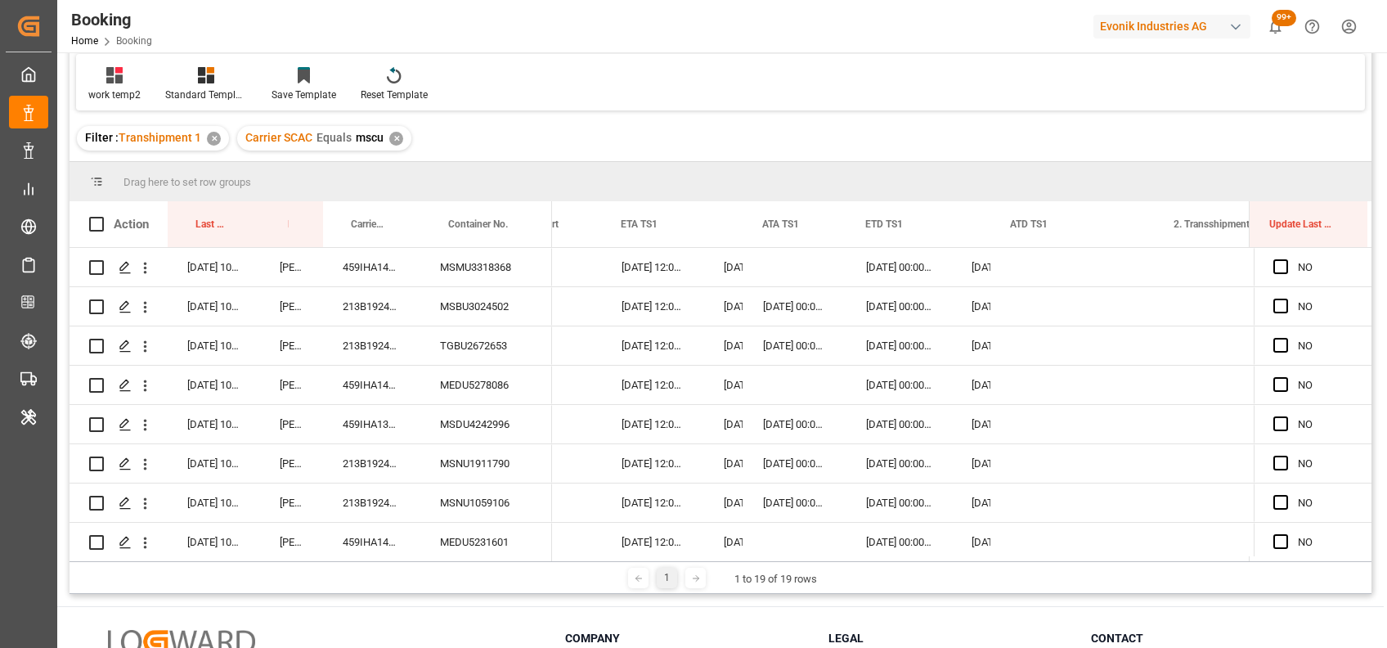
scroll to position [88, 0]
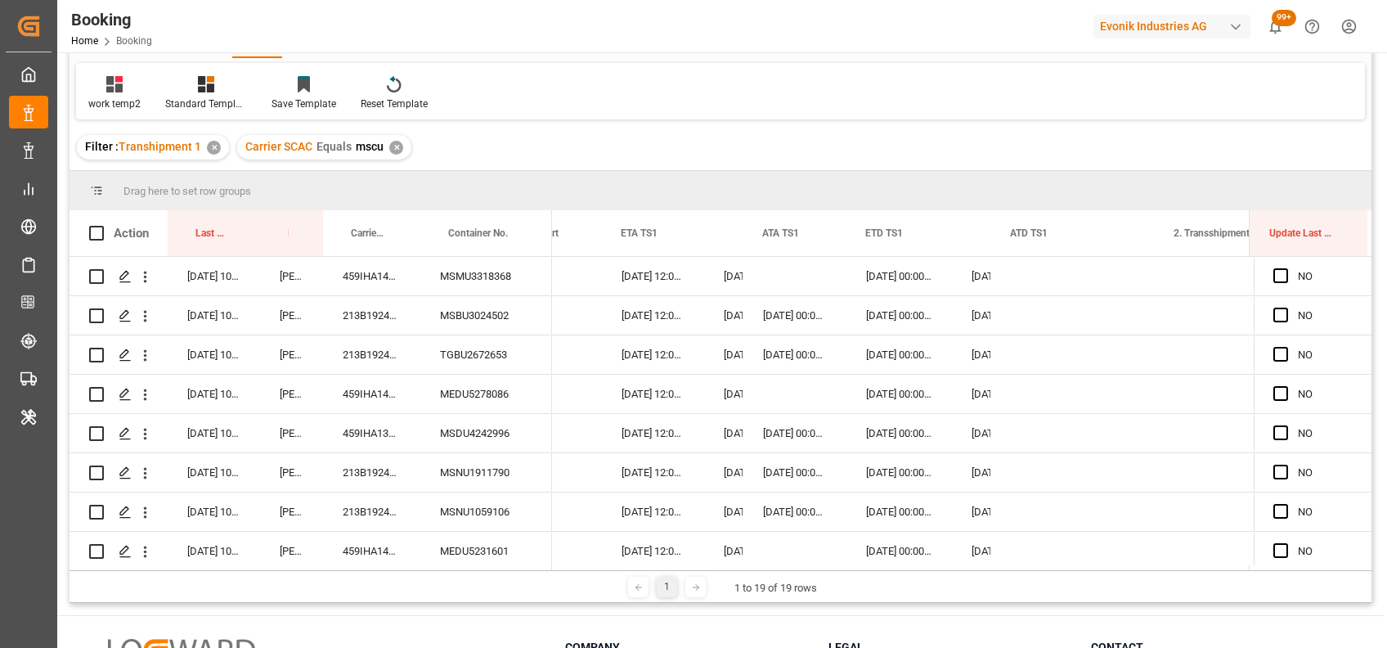
click at [391, 142] on div "✕" at bounding box center [396, 148] width 14 height 14
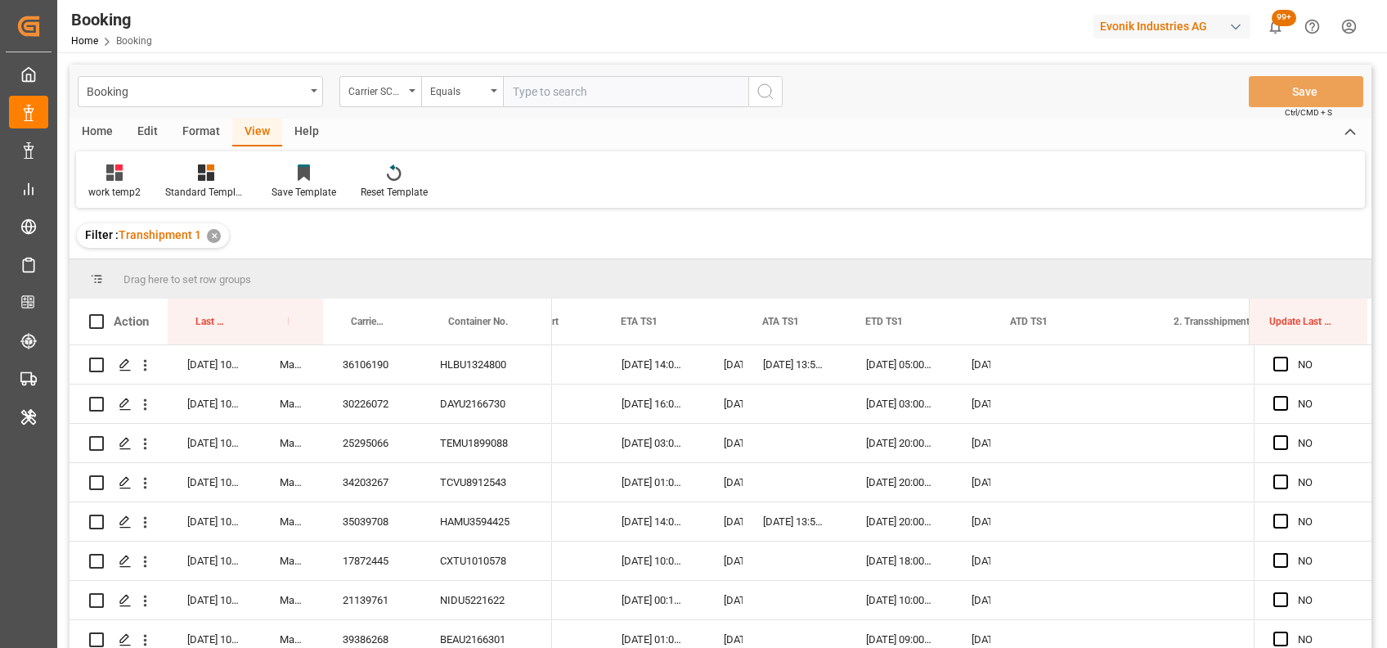
click at [589, 86] on input "text" at bounding box center [625, 91] width 245 height 31
type input "cmdu"
click at [766, 84] on circle "search button" at bounding box center [764, 90] width 13 height 13
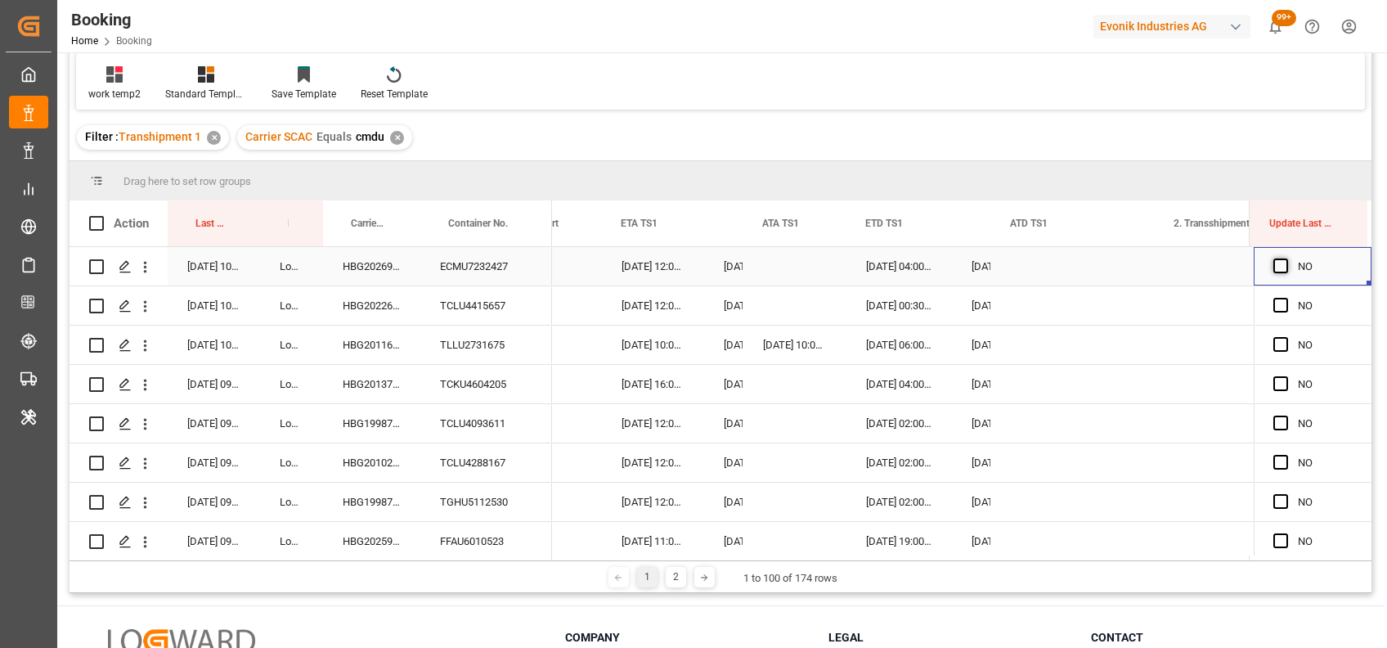
click at [1274, 263] on span "Press SPACE to select this row." at bounding box center [1281, 265] width 15 height 15
click at [1286, 258] on input "Press SPACE to select this row." at bounding box center [1286, 258] width 0 height 0
click at [1275, 301] on span "Press SPACE to select this row." at bounding box center [1281, 305] width 15 height 15
click at [1286, 298] on input "Press SPACE to select this row." at bounding box center [1286, 298] width 0 height 0
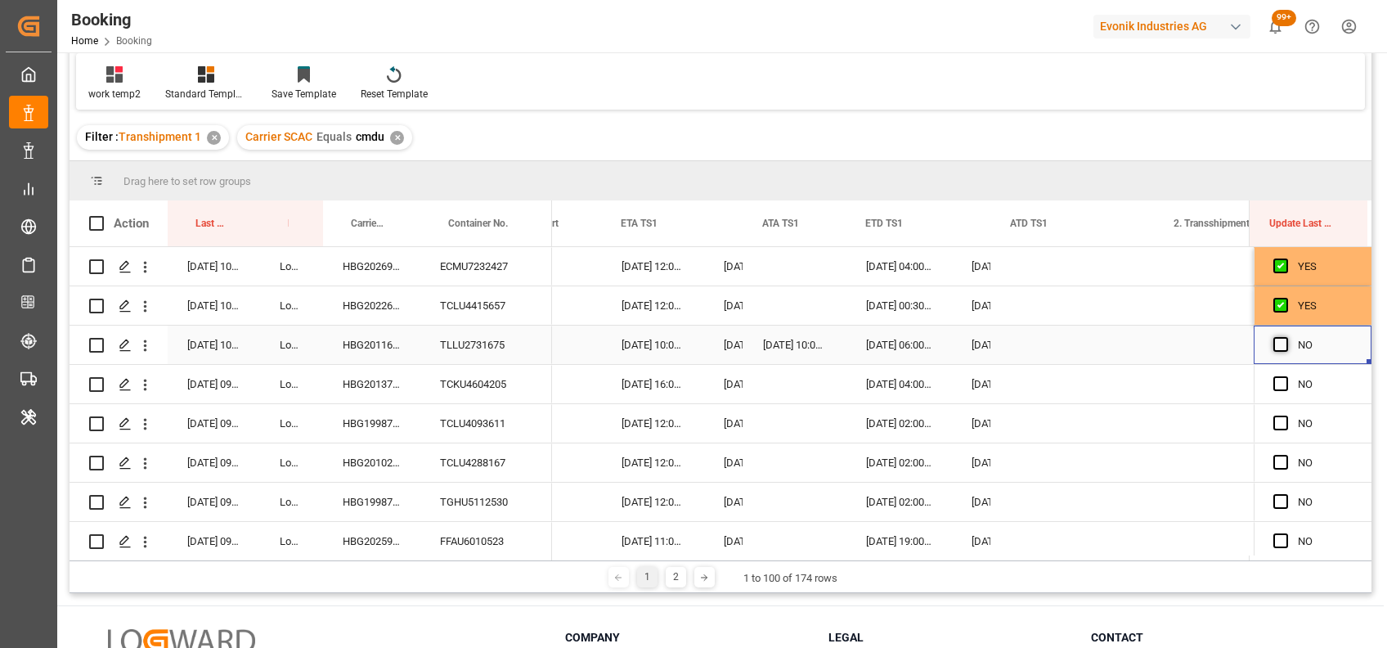
click at [1274, 341] on span "Press SPACE to select this row." at bounding box center [1281, 344] width 15 height 15
click at [1286, 337] on input "Press SPACE to select this row." at bounding box center [1286, 337] width 0 height 0
click at [1277, 380] on span "Press SPACE to select this row." at bounding box center [1281, 383] width 15 height 15
click at [1286, 376] on input "Press SPACE to select this row." at bounding box center [1286, 376] width 0 height 0
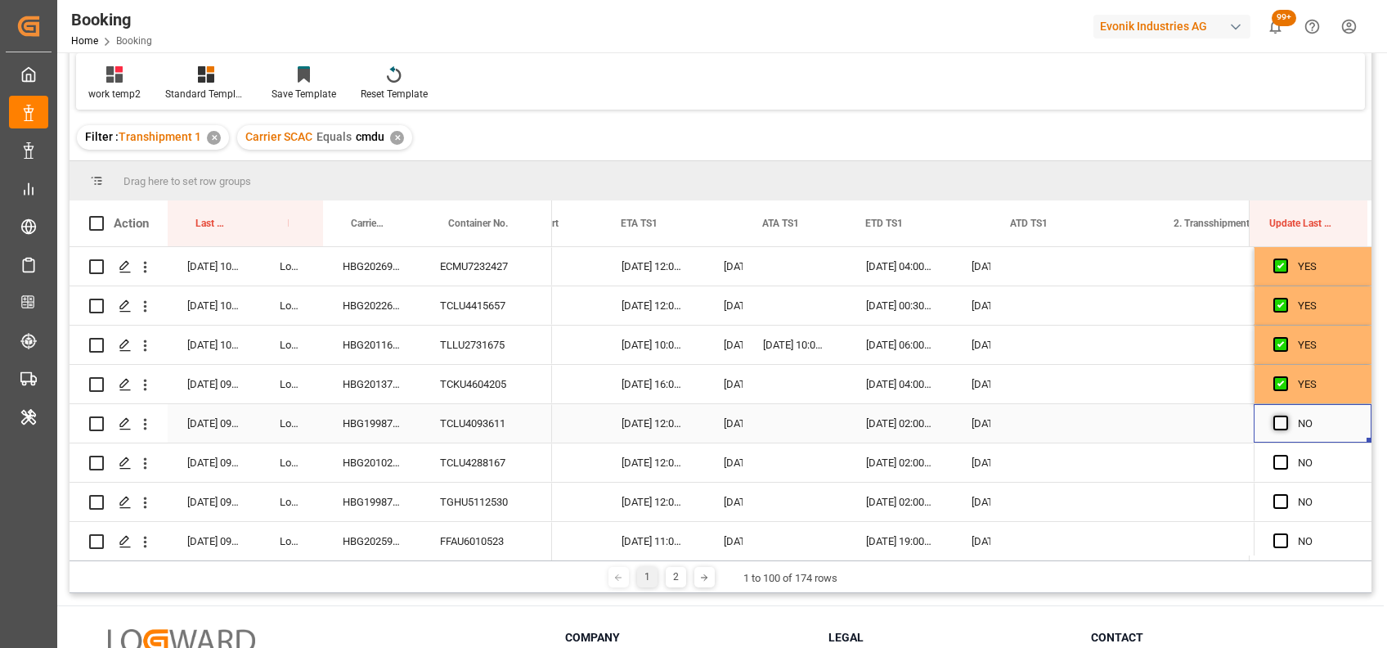
click at [1274, 429] on span "Press SPACE to select this row." at bounding box center [1281, 423] width 15 height 15
click at [1286, 416] on input "Press SPACE to select this row." at bounding box center [1286, 416] width 0 height 0
click at [1276, 463] on span "Press SPACE to select this row." at bounding box center [1281, 462] width 15 height 15
click at [1286, 455] on input "Press SPACE to select this row." at bounding box center [1286, 455] width 0 height 0
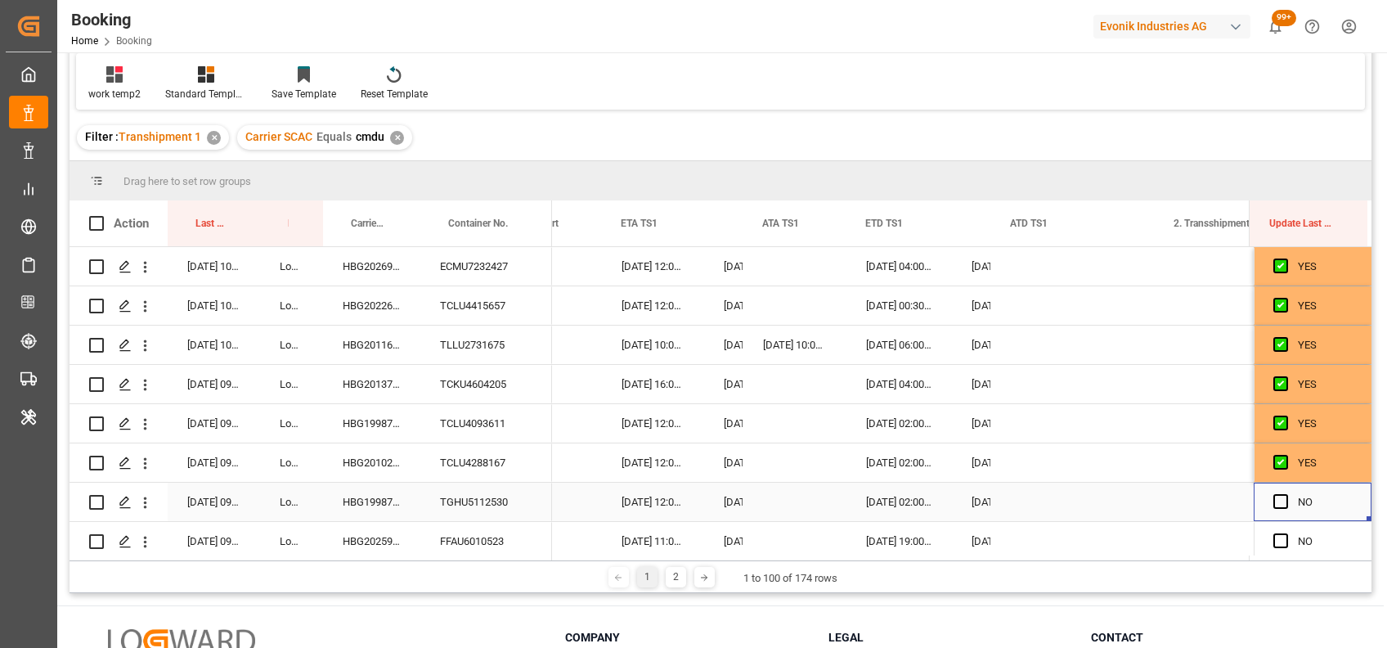
click at [1278, 493] on div "Press SPACE to select this row." at bounding box center [1286, 502] width 25 height 38
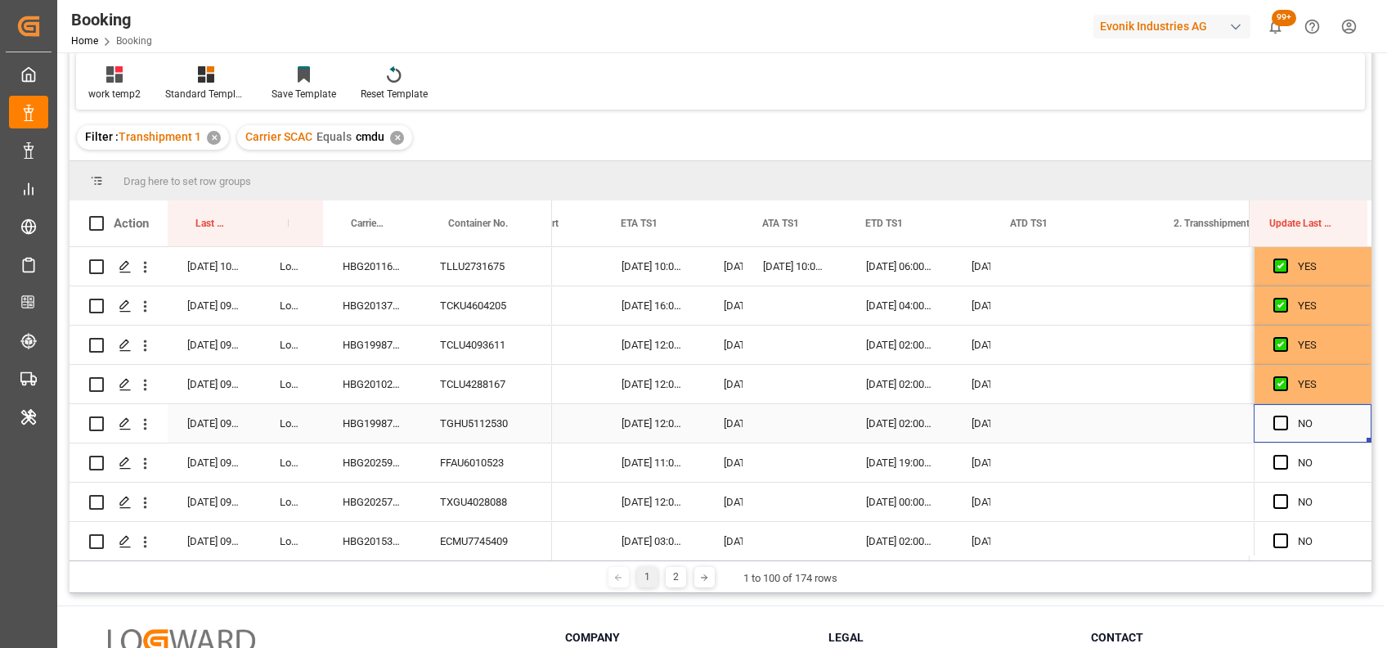
scroll to position [79, 0]
click at [453, 420] on div "TGHU5112530" at bounding box center [486, 422] width 132 height 38
click at [1276, 417] on span "Press SPACE to select this row." at bounding box center [1281, 422] width 15 height 15
click at [1286, 415] on input "Press SPACE to select this row." at bounding box center [1286, 415] width 0 height 0
click at [1274, 463] on span "Press SPACE to select this row." at bounding box center [1281, 461] width 15 height 15
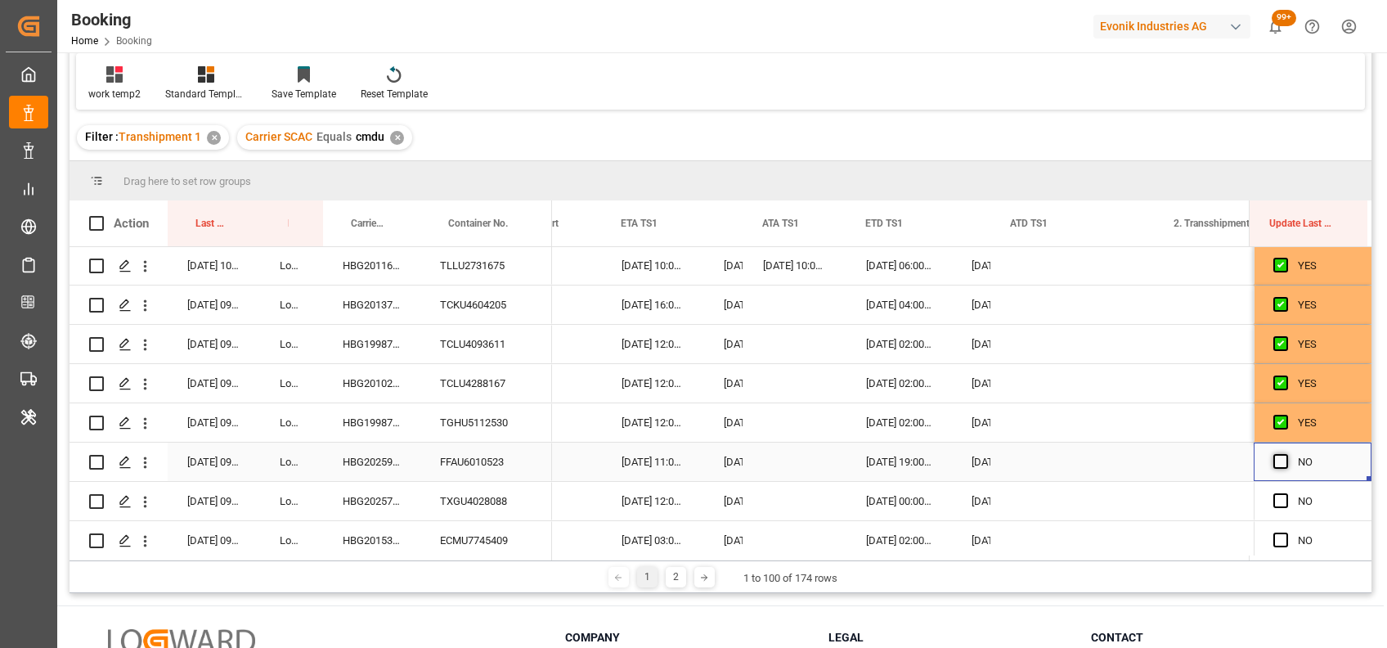
click at [1286, 454] on input "Press SPACE to select this row." at bounding box center [1286, 454] width 0 height 0
click at [1276, 499] on span "Press SPACE to select this row." at bounding box center [1281, 500] width 15 height 15
click at [1286, 493] on input "Press SPACE to select this row." at bounding box center [1286, 493] width 0 height 0
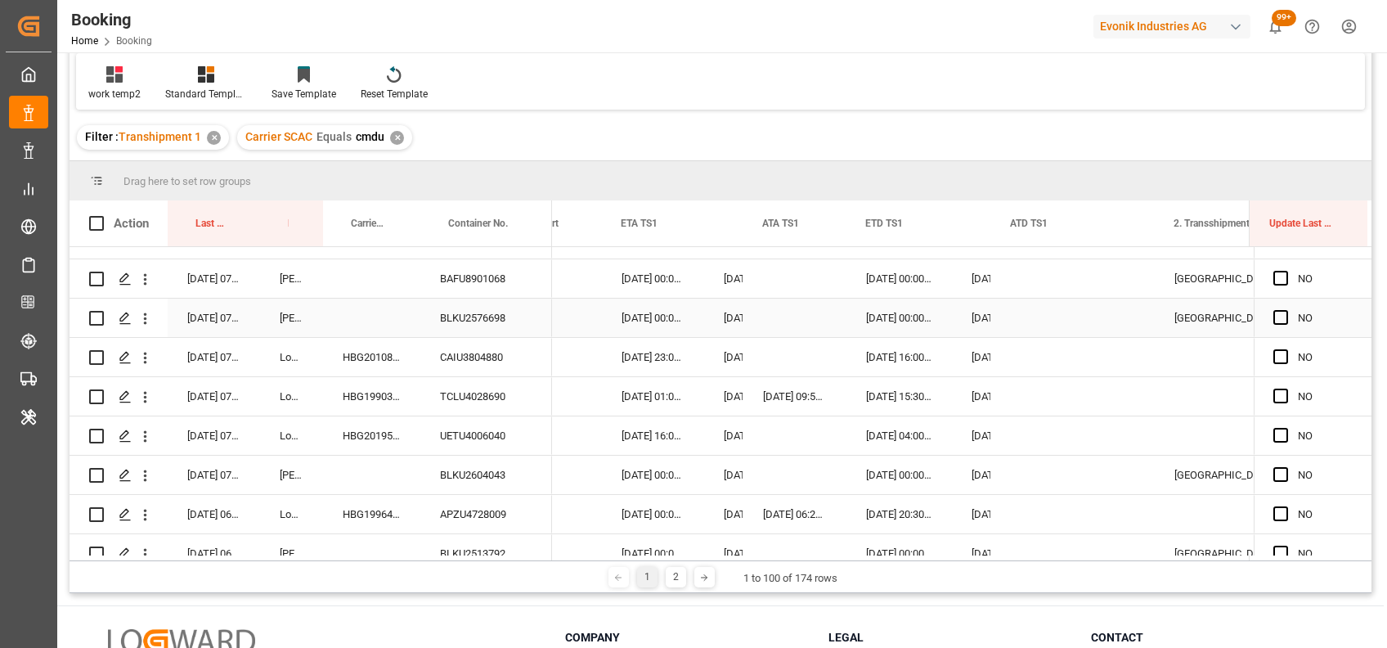
scroll to position [1166, 0]
click at [444, 358] on div "CAIU3804880" at bounding box center [486, 356] width 132 height 38
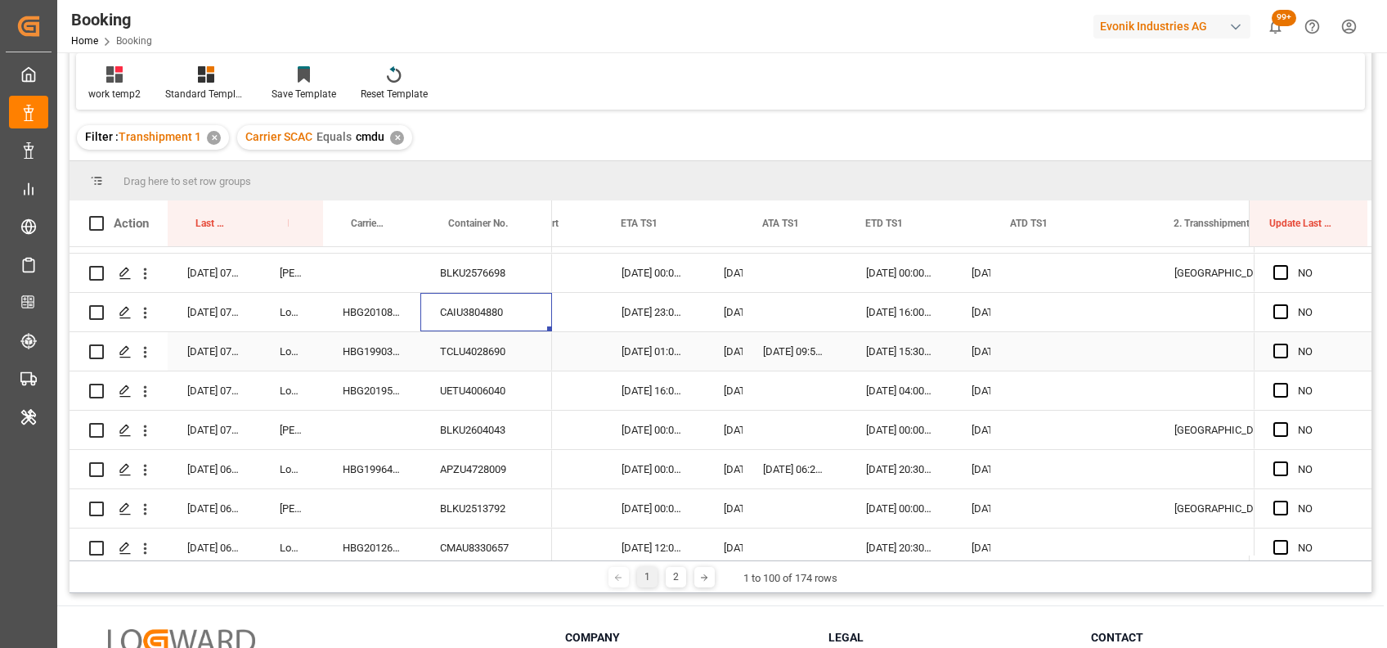
scroll to position [1215, 0]
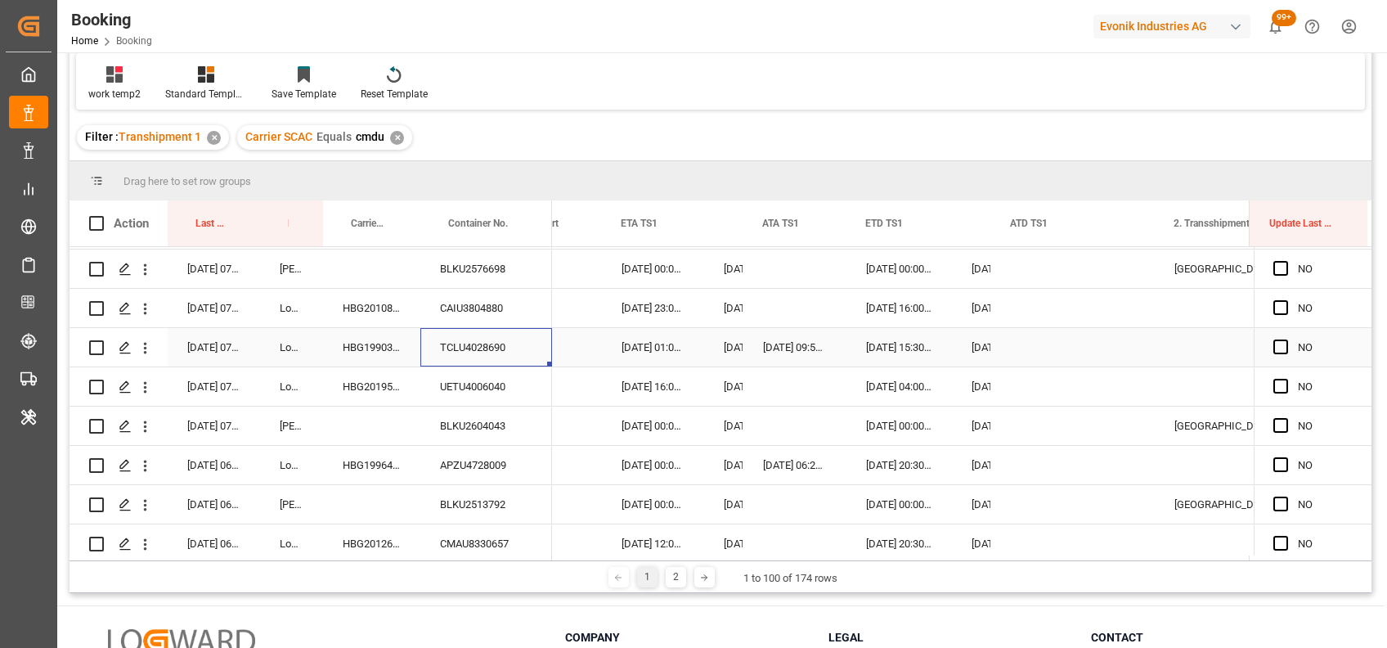
click at [477, 339] on div "TCLU4028690" at bounding box center [486, 347] width 132 height 38
click at [1020, 347] on div "Press SPACE to select this row." at bounding box center [1073, 347] width 164 height 38
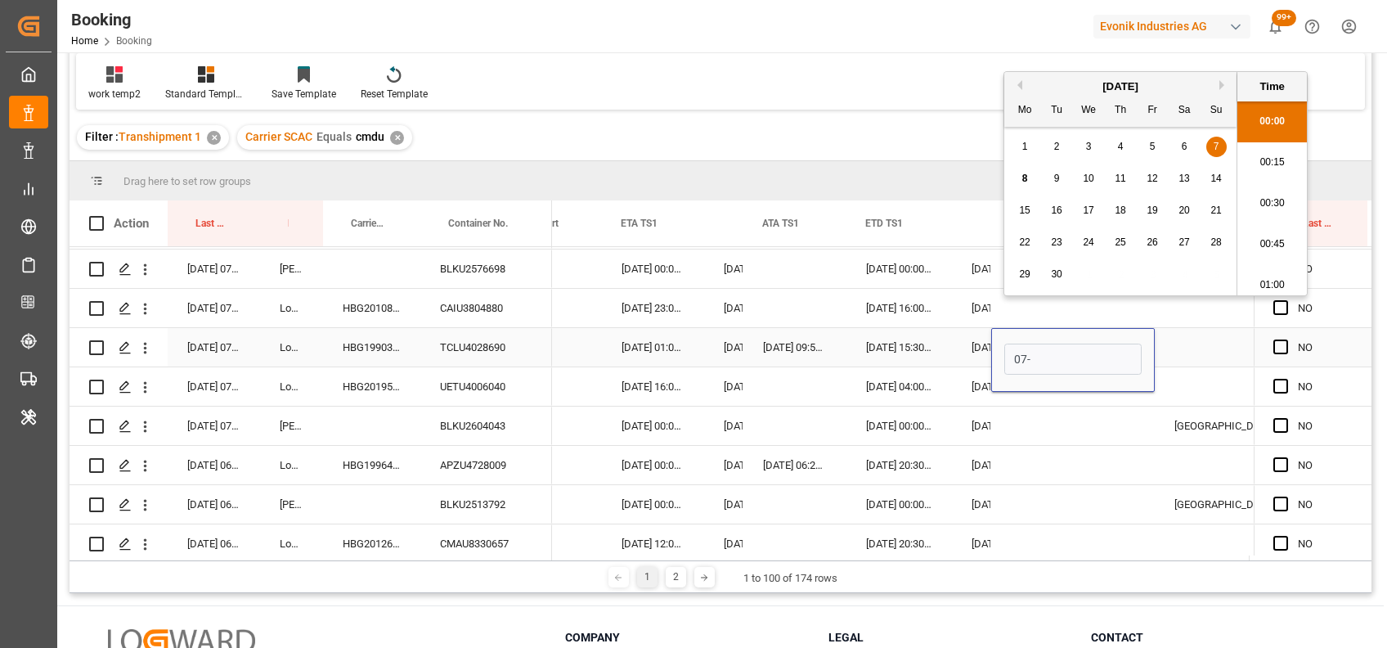
scroll to position [2540, 0]
type input "07-09-2025 00:00"
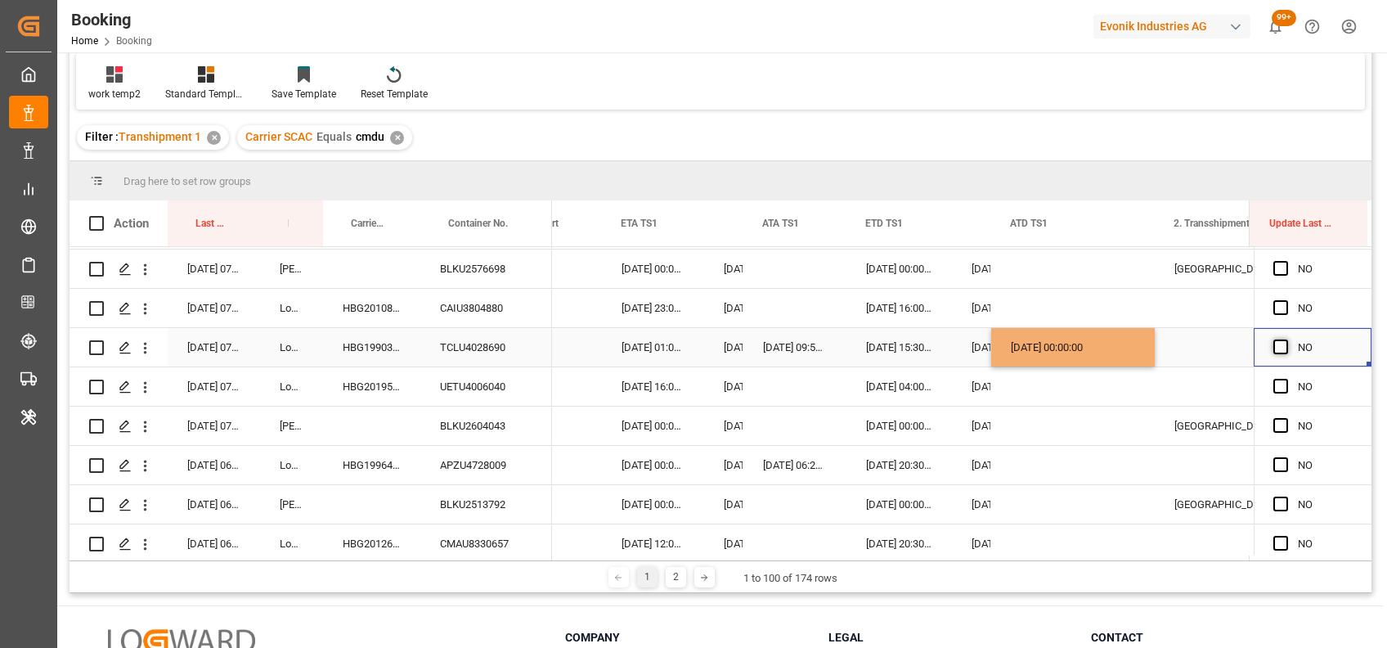
click at [1274, 342] on span "Press SPACE to select this row." at bounding box center [1281, 346] width 15 height 15
click at [1286, 339] on input "Press SPACE to select this row." at bounding box center [1286, 339] width 0 height 0
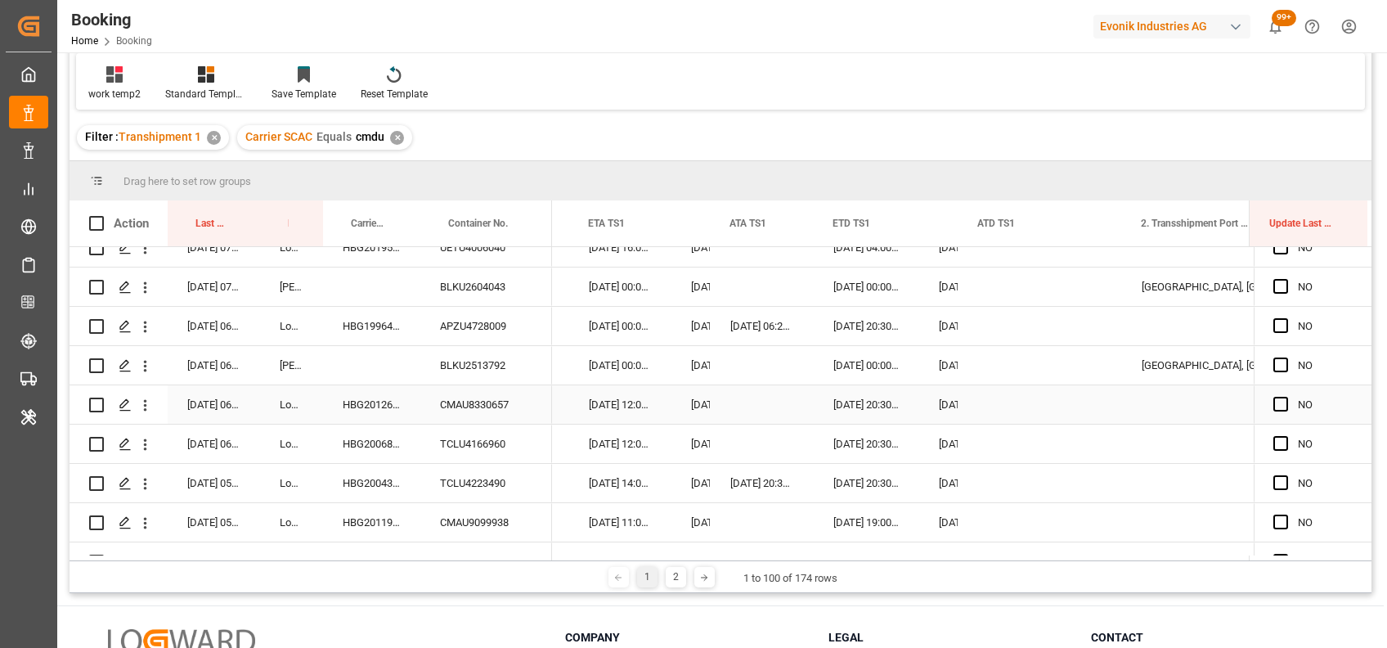
scroll to position [1354, 0]
click at [472, 402] on div "CMAU8330657" at bounding box center [486, 403] width 132 height 38
click at [1276, 400] on span "Press SPACE to select this row." at bounding box center [1281, 403] width 15 height 15
click at [1286, 396] on input "Press SPACE to select this row." at bounding box center [1286, 396] width 0 height 0
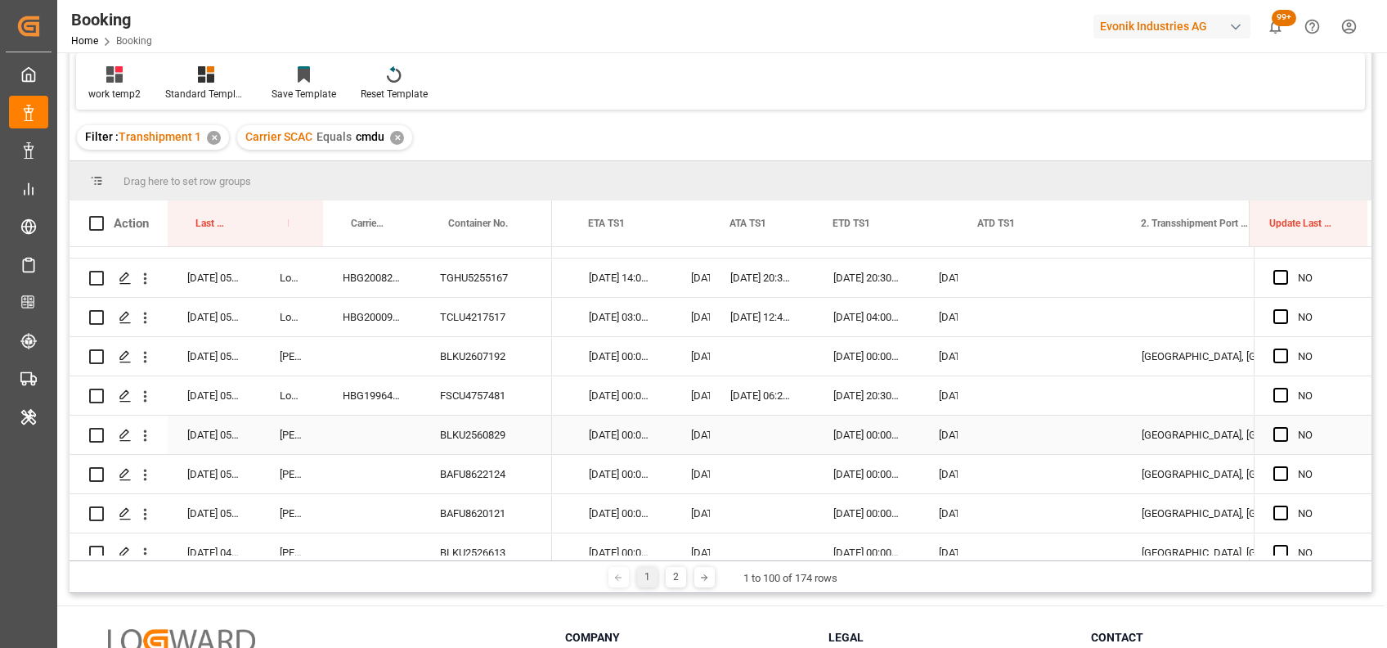
scroll to position [1639, 0]
click at [487, 321] on div "TCLU4217517" at bounding box center [486, 315] width 132 height 38
click at [993, 320] on div "Press SPACE to select this row." at bounding box center [1041, 315] width 164 height 38
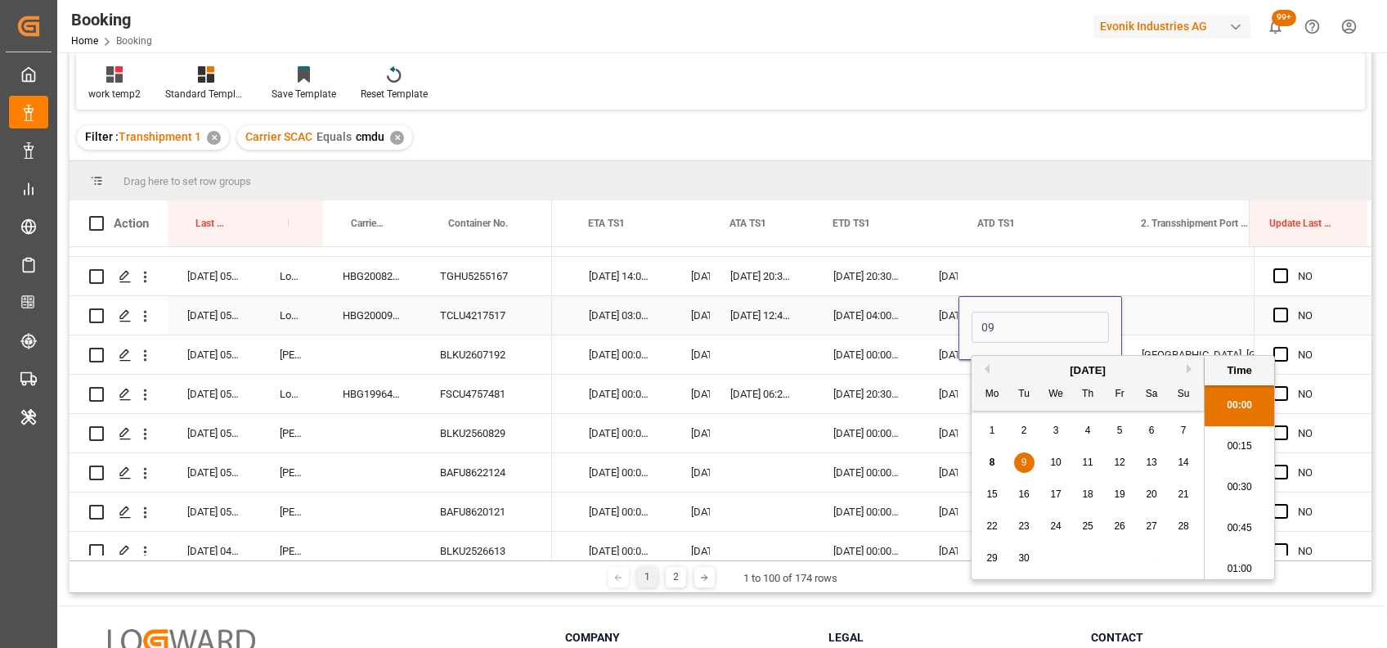
scroll to position [2540, 0]
type input "09-09-2025 00:00"
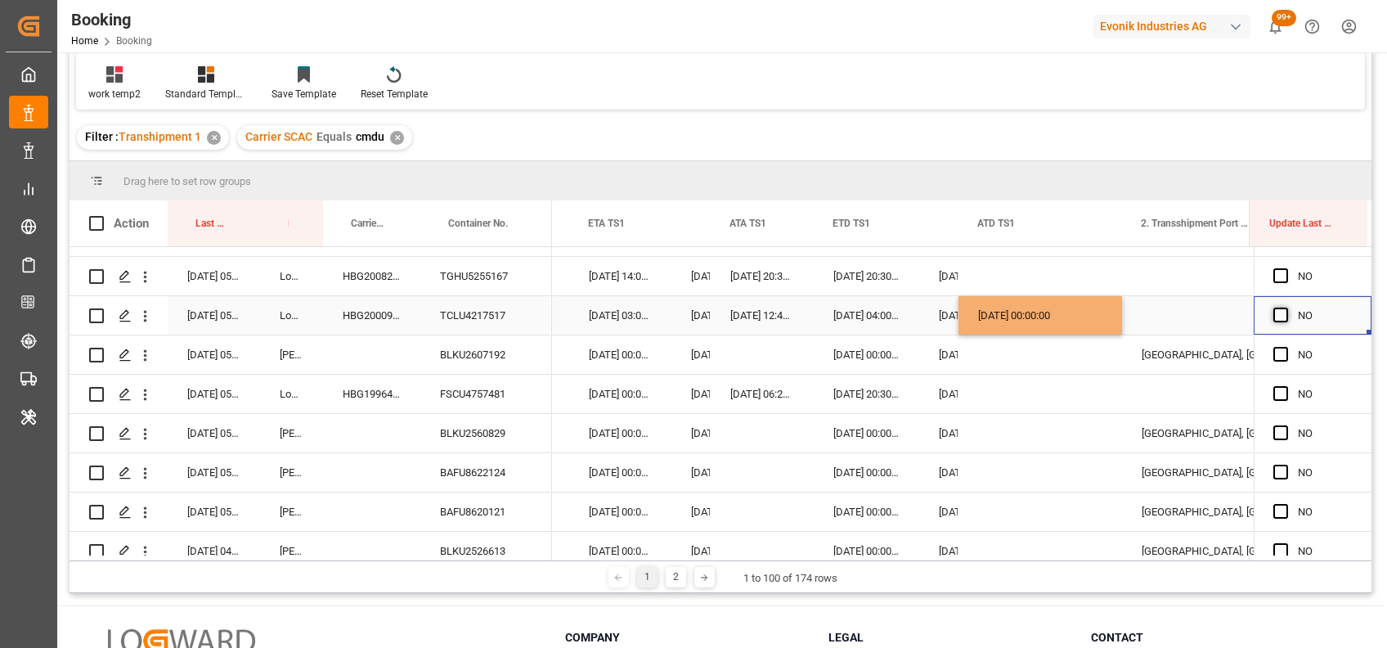
click at [1274, 314] on span "Press SPACE to select this row." at bounding box center [1281, 315] width 15 height 15
click at [1286, 308] on input "Press SPACE to select this row." at bounding box center [1286, 308] width 0 height 0
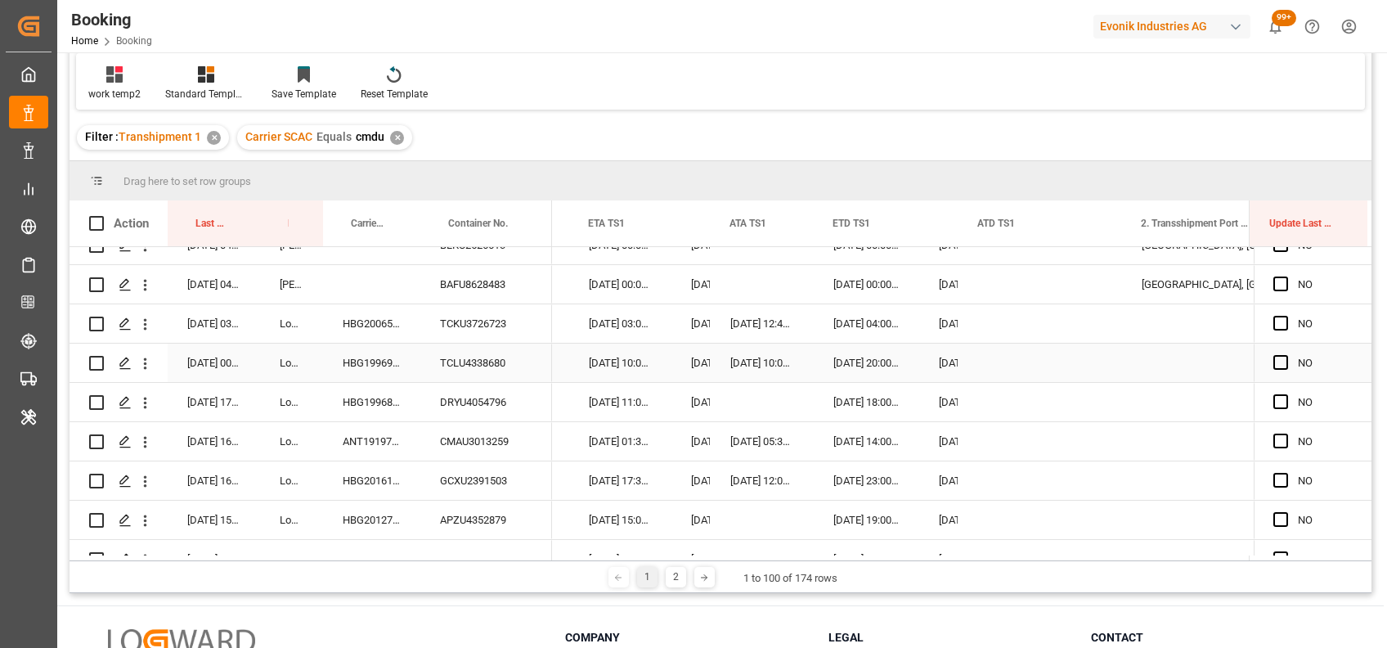
scroll to position [1957, 0]
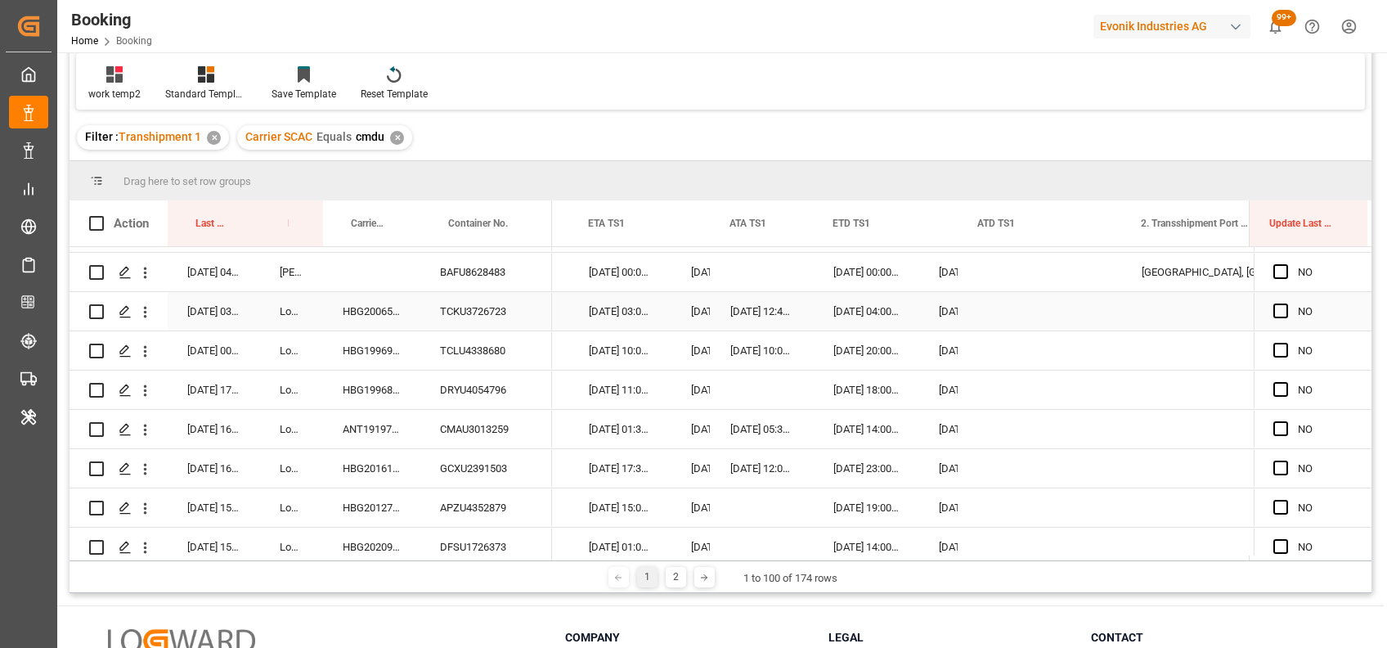
click at [466, 315] on div "TCKU3726723" at bounding box center [486, 311] width 132 height 38
click at [1006, 312] on div "Press SPACE to select this row." at bounding box center [1041, 311] width 164 height 38
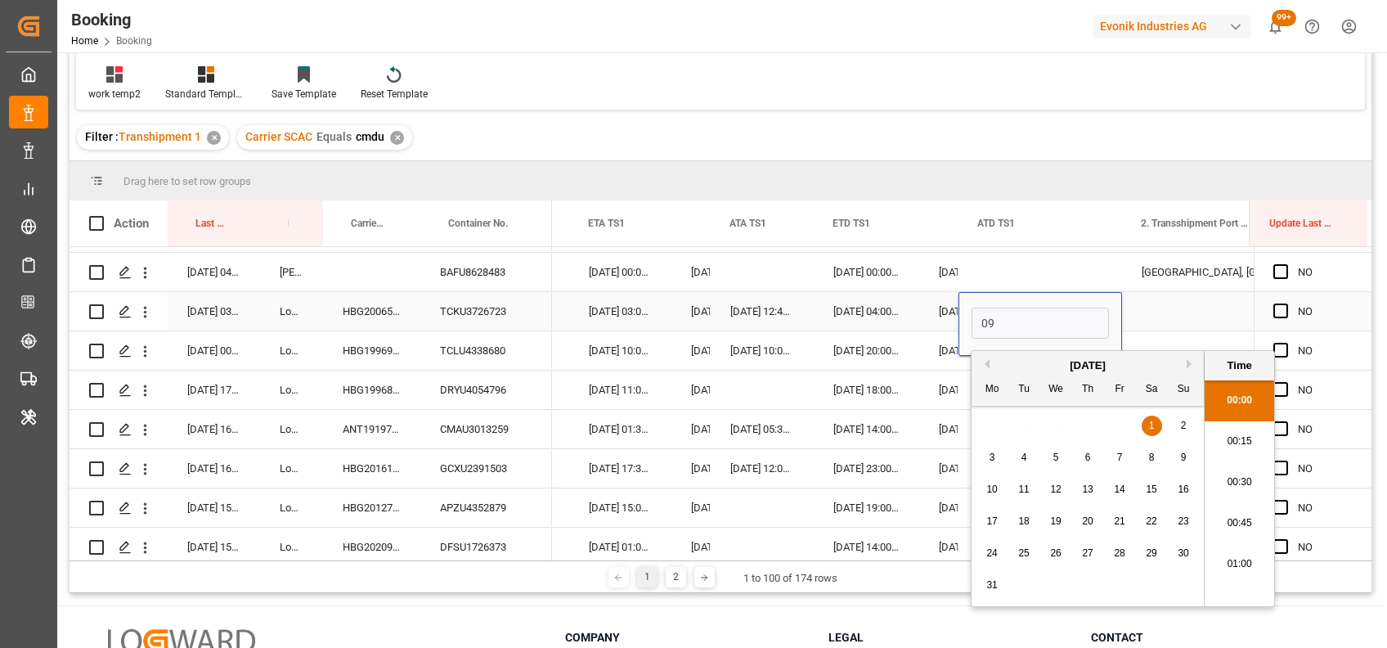
scroll to position [2540, 0]
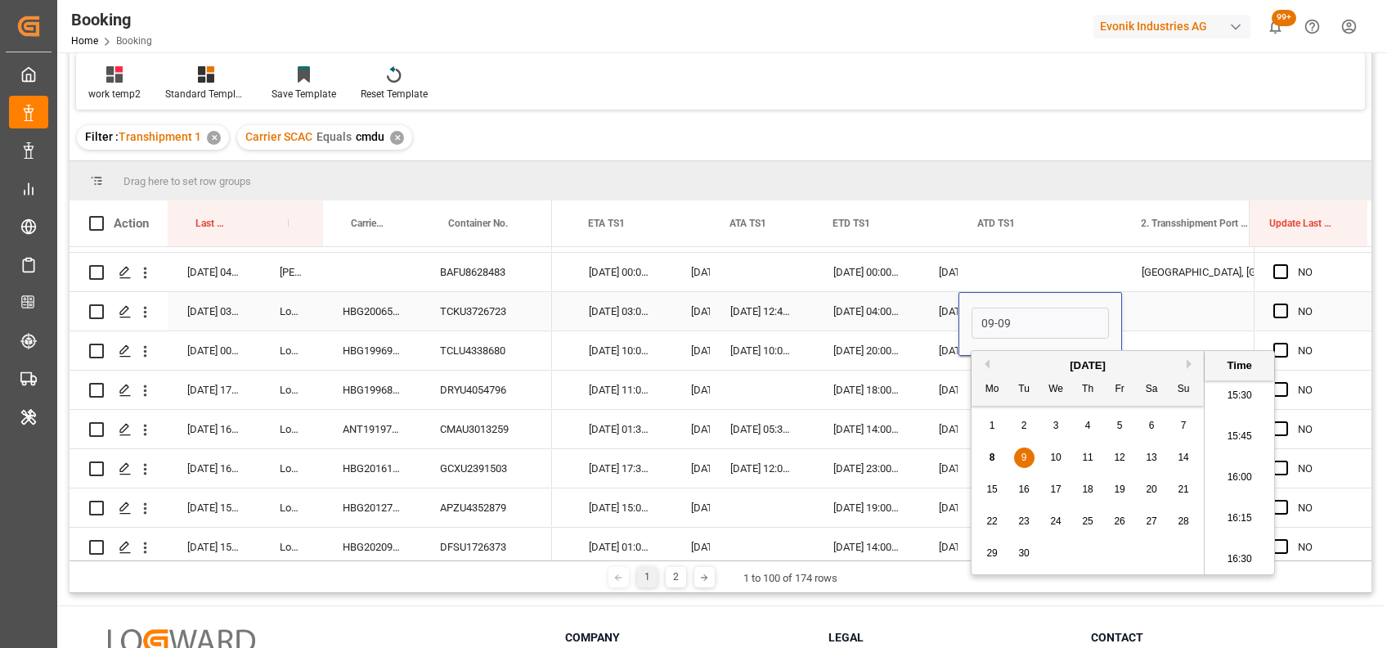
type input "09-09-2025 00:00"
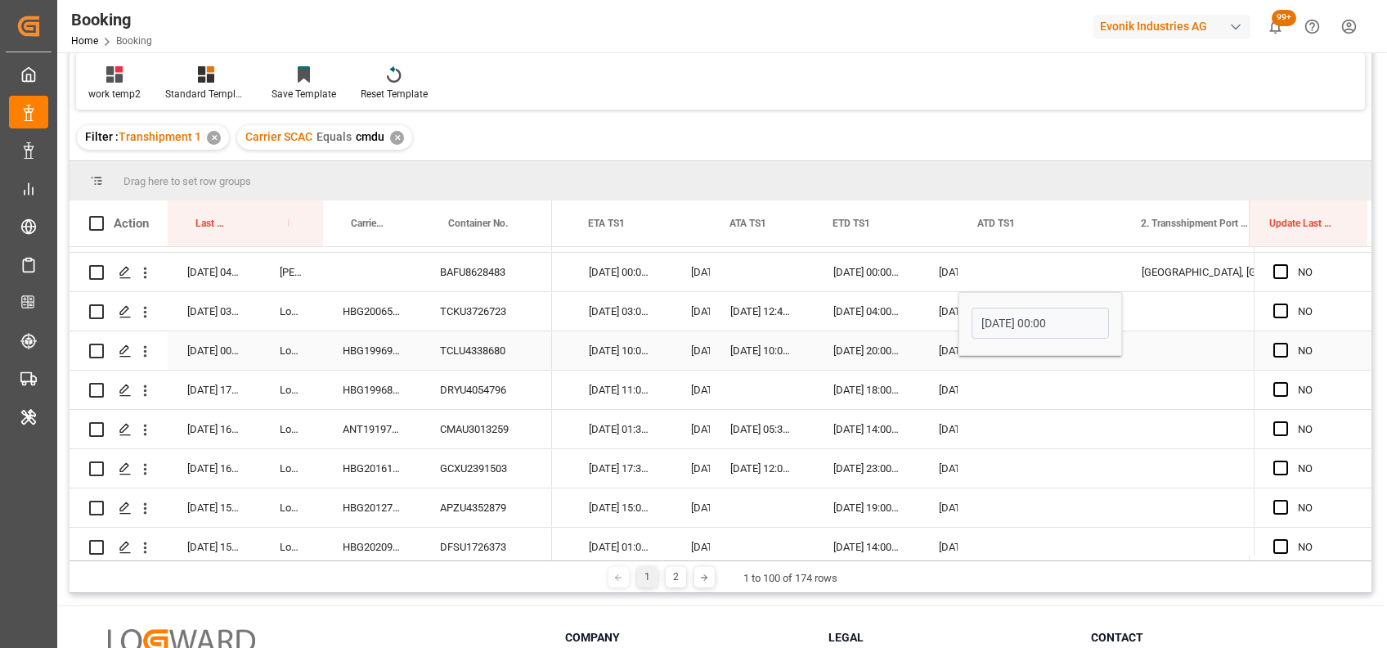
click at [503, 334] on div "TCLU4338680" at bounding box center [486, 350] width 132 height 38
click at [1280, 354] on span "Press SPACE to select this row." at bounding box center [1281, 350] width 15 height 15
click at [1286, 343] on input "Press SPACE to select this row." at bounding box center [1286, 343] width 0 height 0
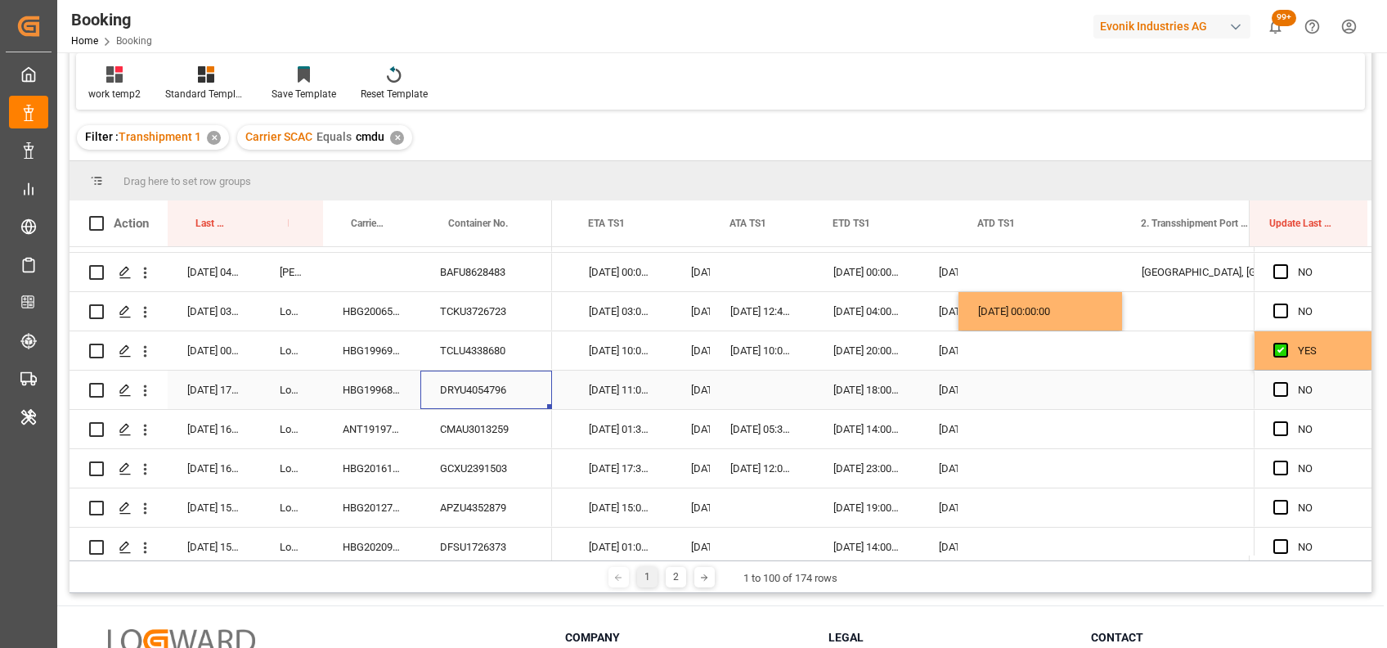
click at [481, 389] on div "DRYU4054796" at bounding box center [486, 390] width 132 height 38
click at [494, 430] on div "CMAU3013259" at bounding box center [486, 429] width 132 height 38
click at [390, 432] on div "ANT1919756" at bounding box center [371, 429] width 97 height 38
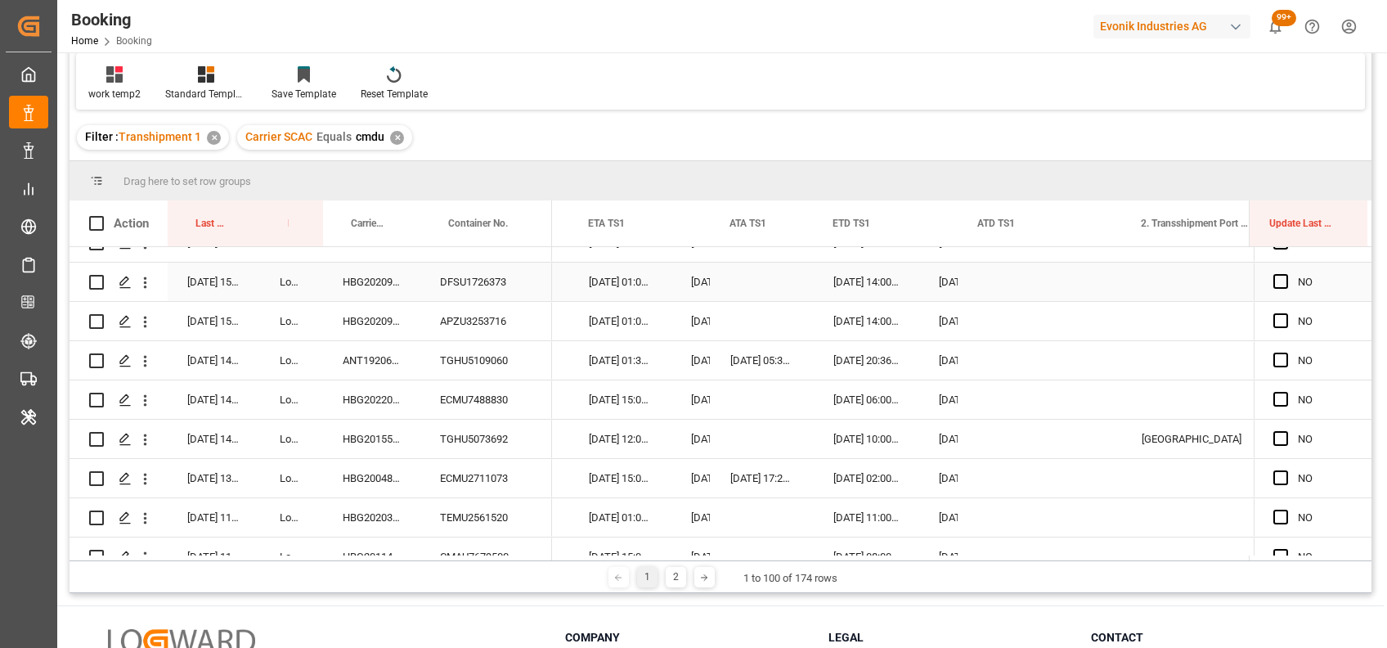
scroll to position [2239, 0]
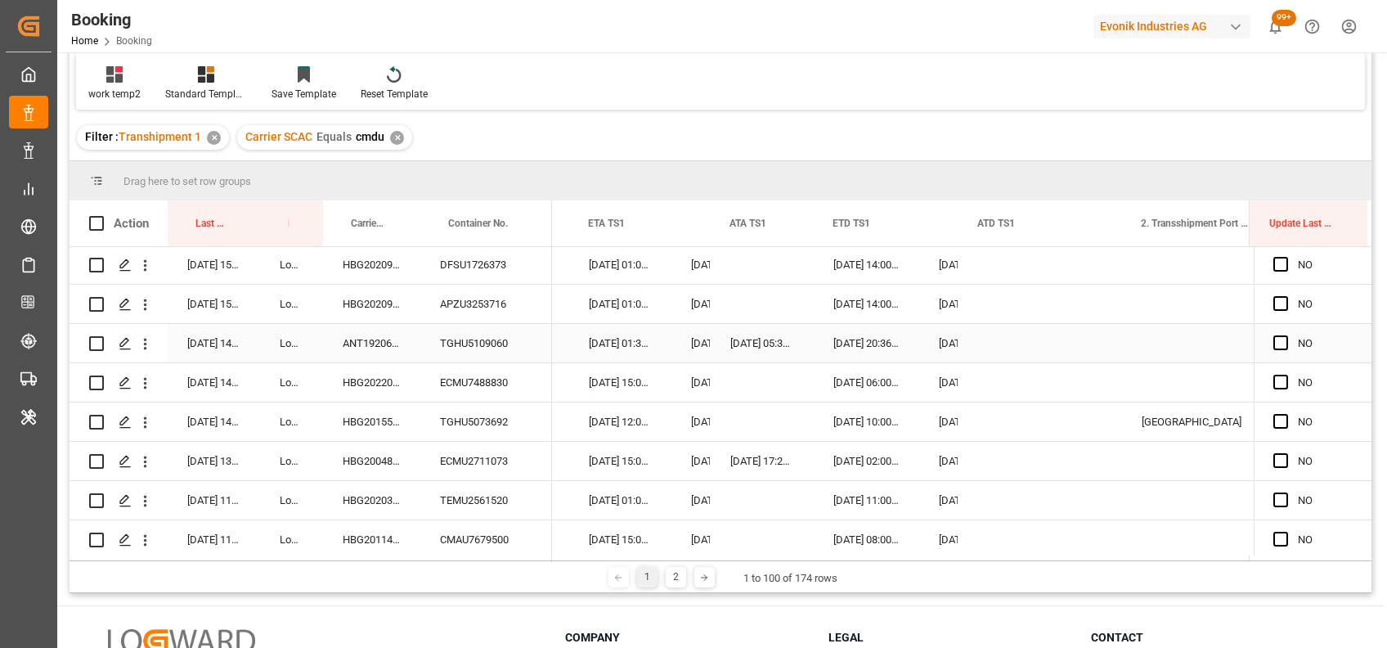
click at [493, 332] on div "TGHU5109060" at bounding box center [486, 343] width 132 height 38
click at [145, 348] on icon "open menu" at bounding box center [145, 344] width 3 height 11
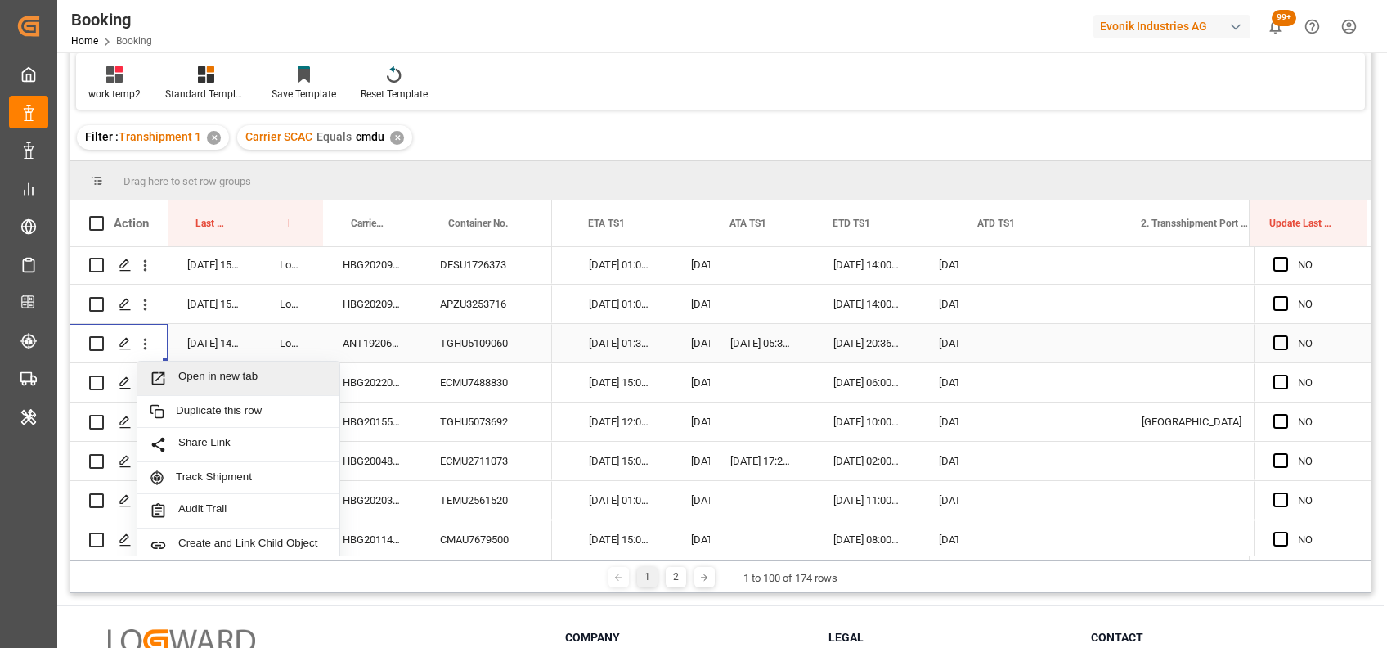
click at [204, 373] on span "Open in new tab" at bounding box center [252, 378] width 149 height 17
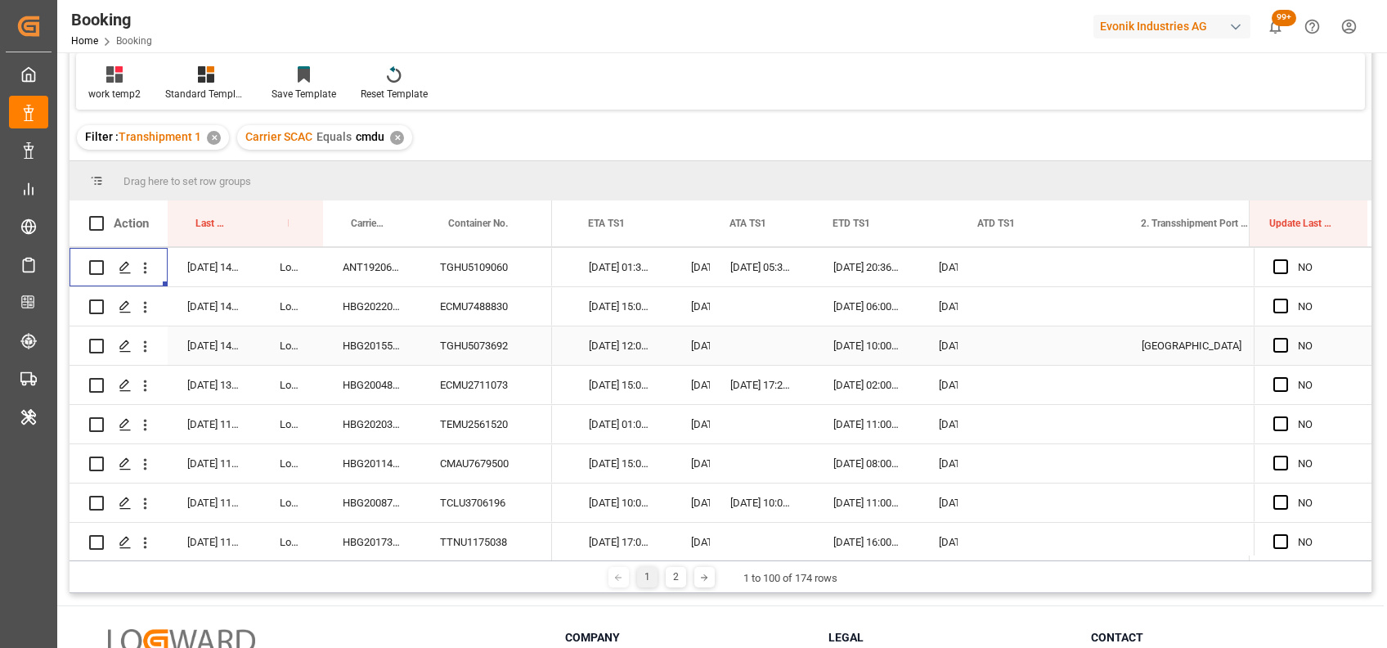
scroll to position [2323, 0]
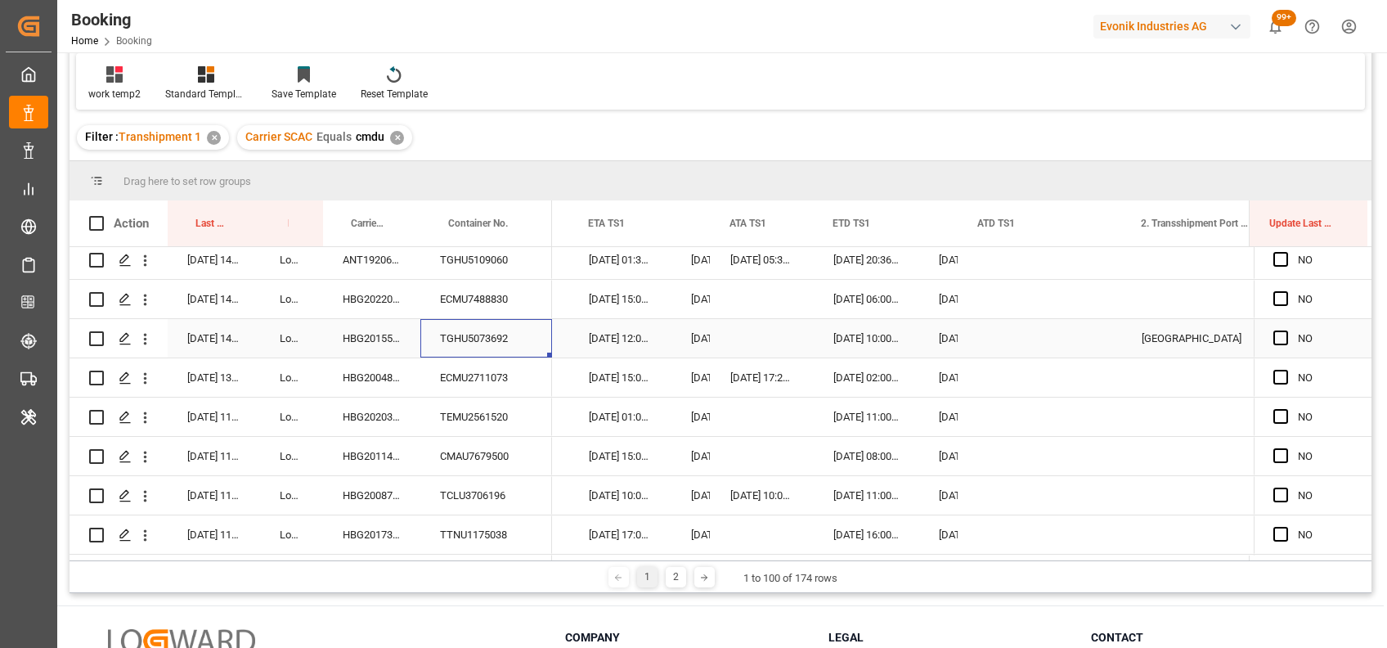
click at [481, 337] on div "TGHU5073692" at bounding box center [486, 338] width 132 height 38
click at [147, 341] on icon "open menu" at bounding box center [145, 338] width 17 height 17
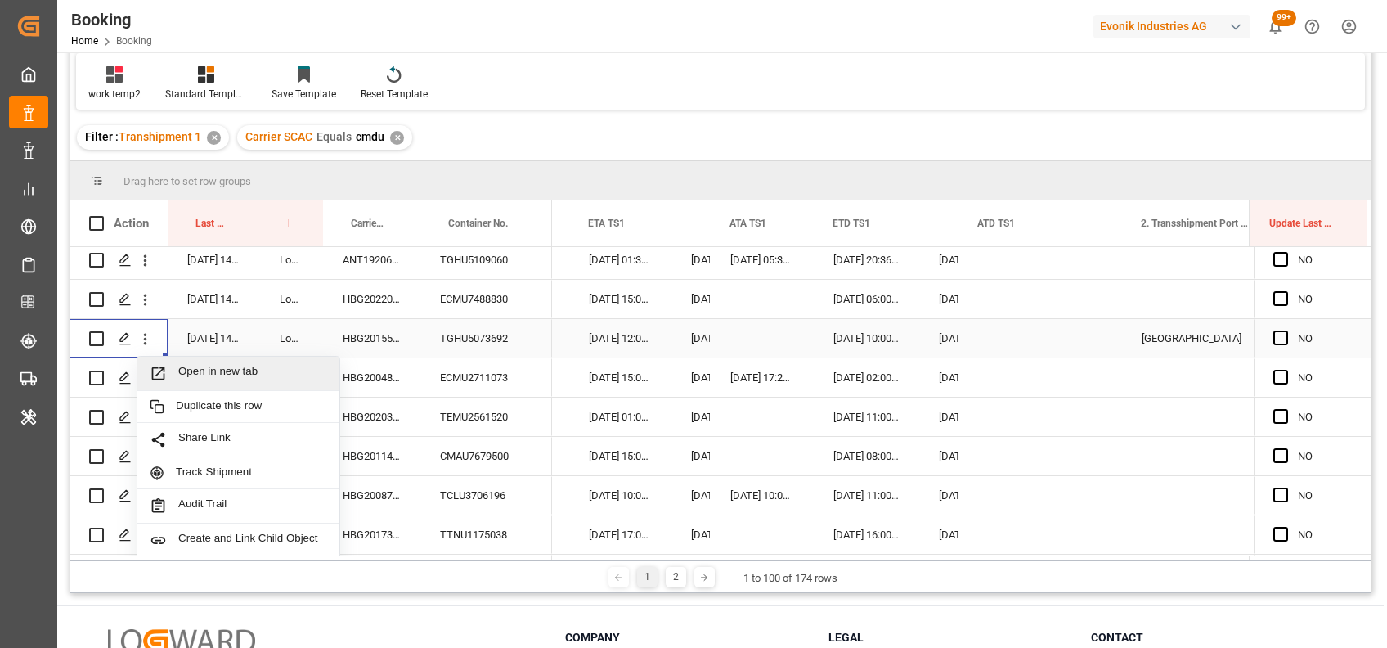
click at [218, 375] on span "Open in new tab" at bounding box center [252, 373] width 149 height 17
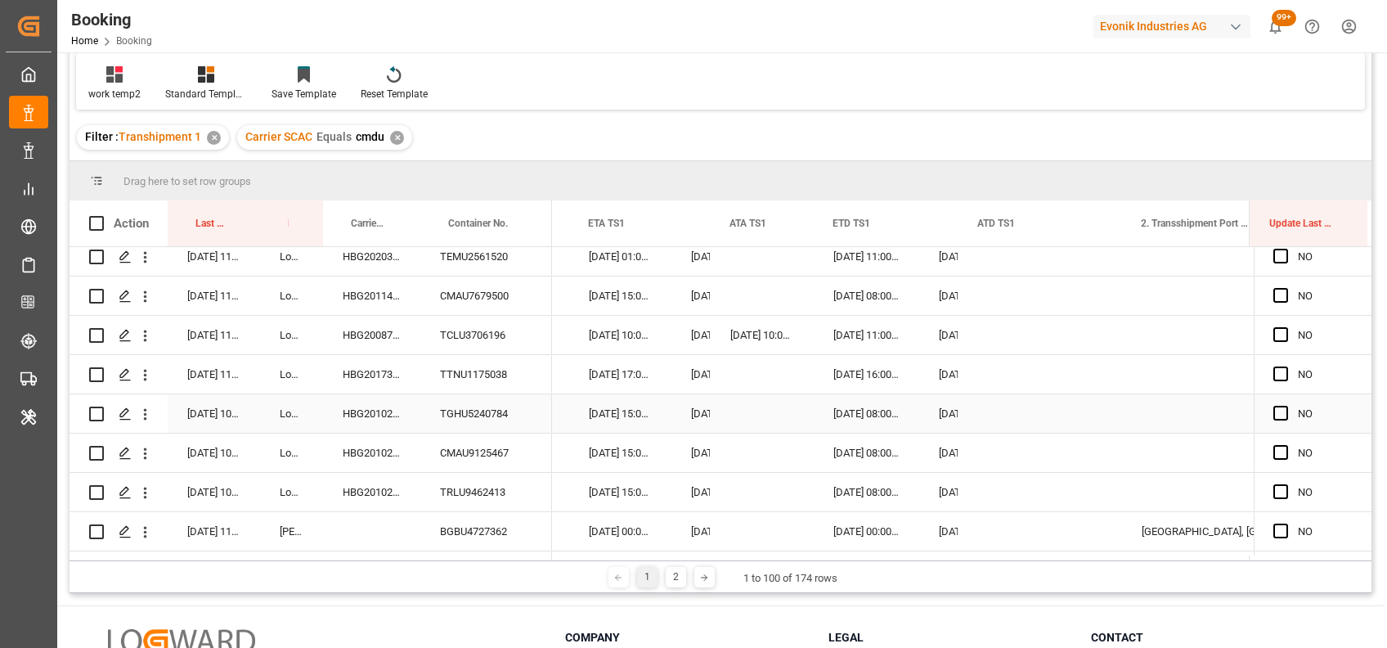
scroll to position [2505, 0]
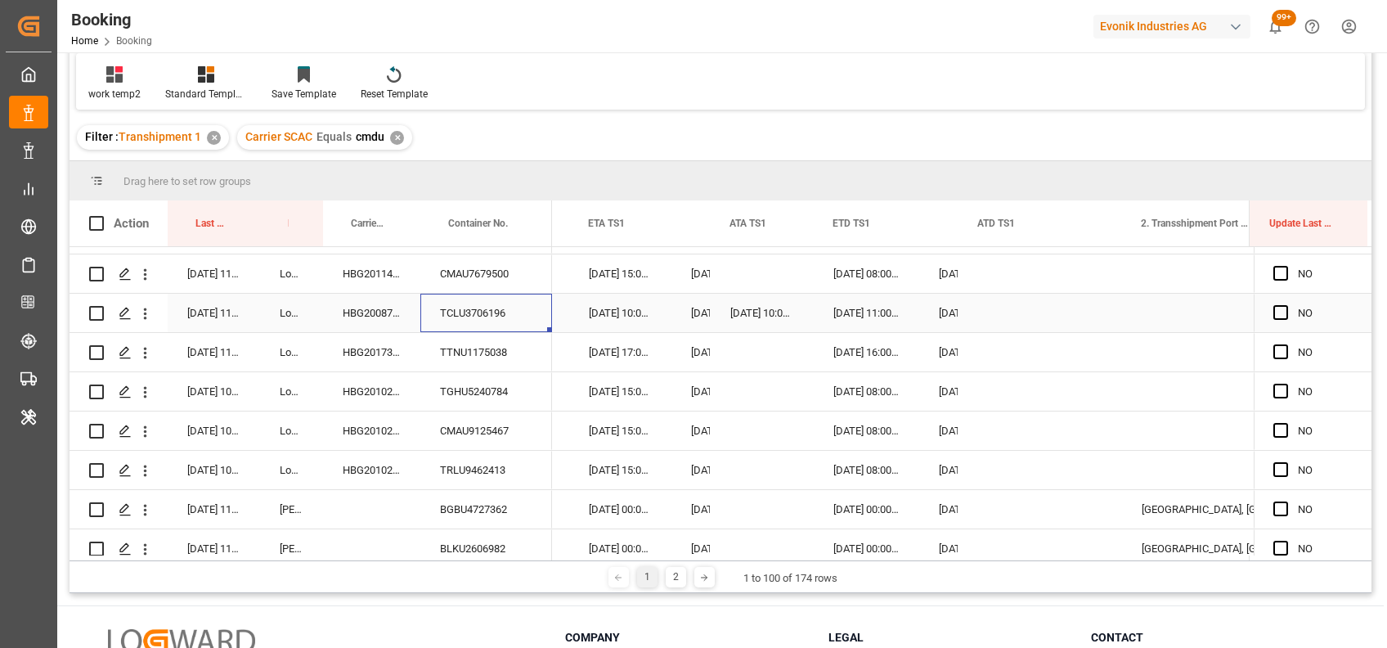
click at [468, 306] on div "TCLU3706196" at bounding box center [486, 313] width 132 height 38
click at [484, 345] on div "TTNU1175038" at bounding box center [486, 352] width 132 height 38
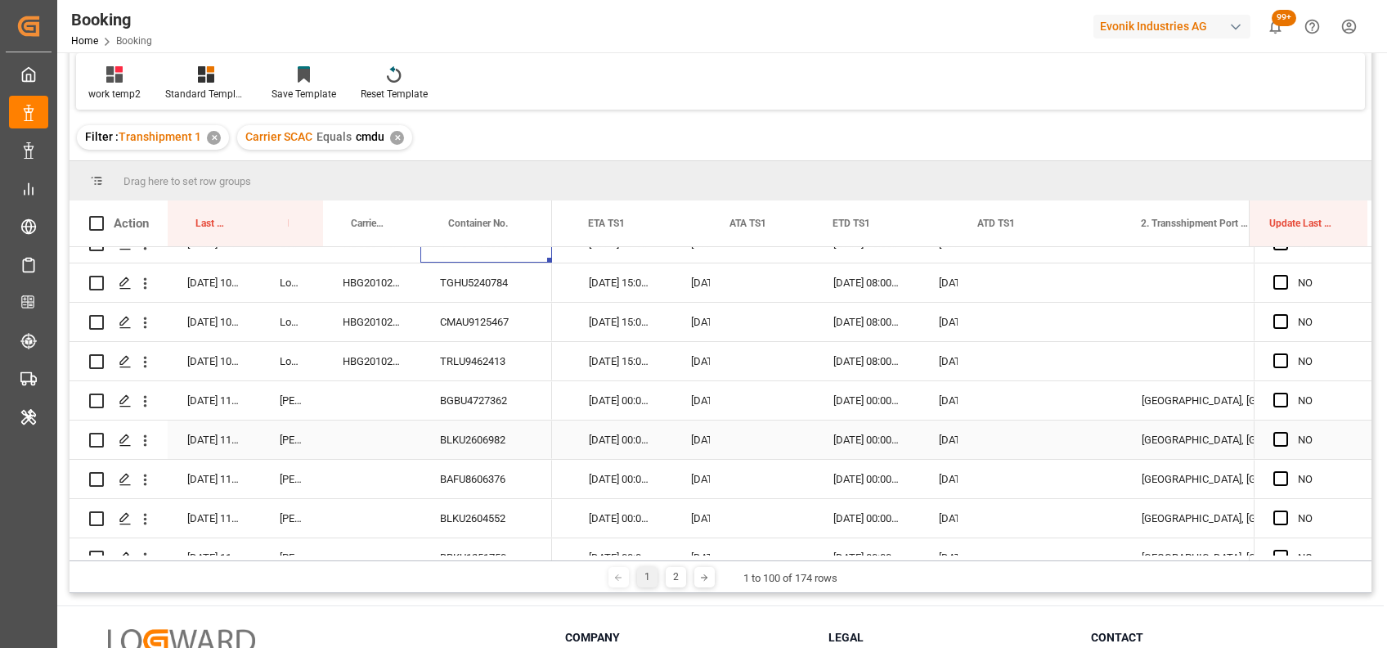
scroll to position [2662, 0]
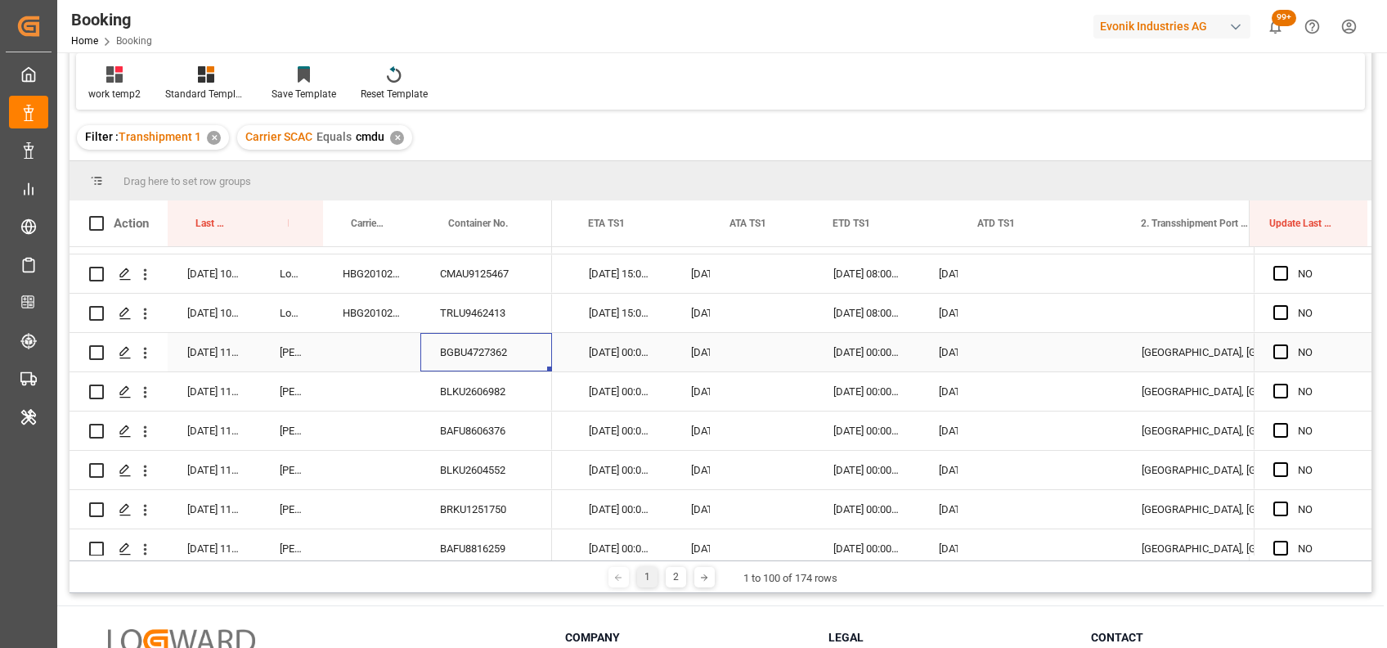
click at [468, 368] on div "BGBU4727362" at bounding box center [486, 352] width 132 height 38
click at [751, 348] on div "Press SPACE to select this row." at bounding box center [762, 352] width 103 height 38
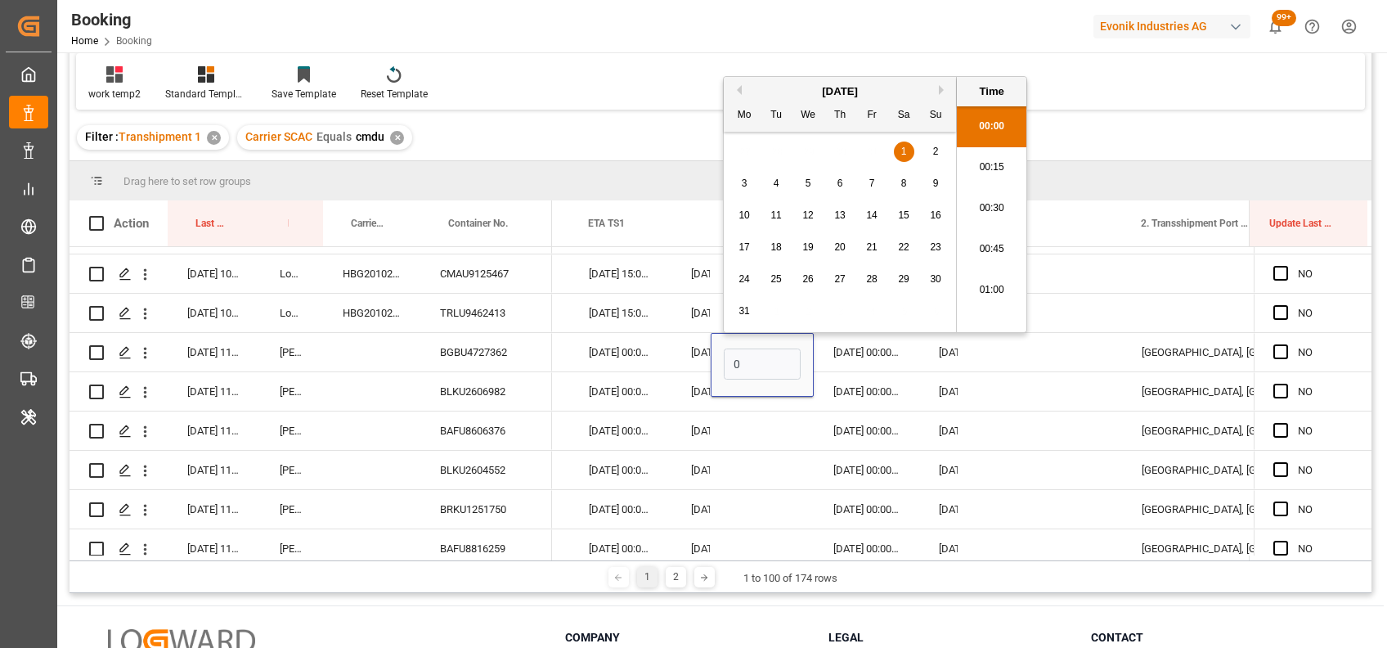
scroll to position [2581, 0]
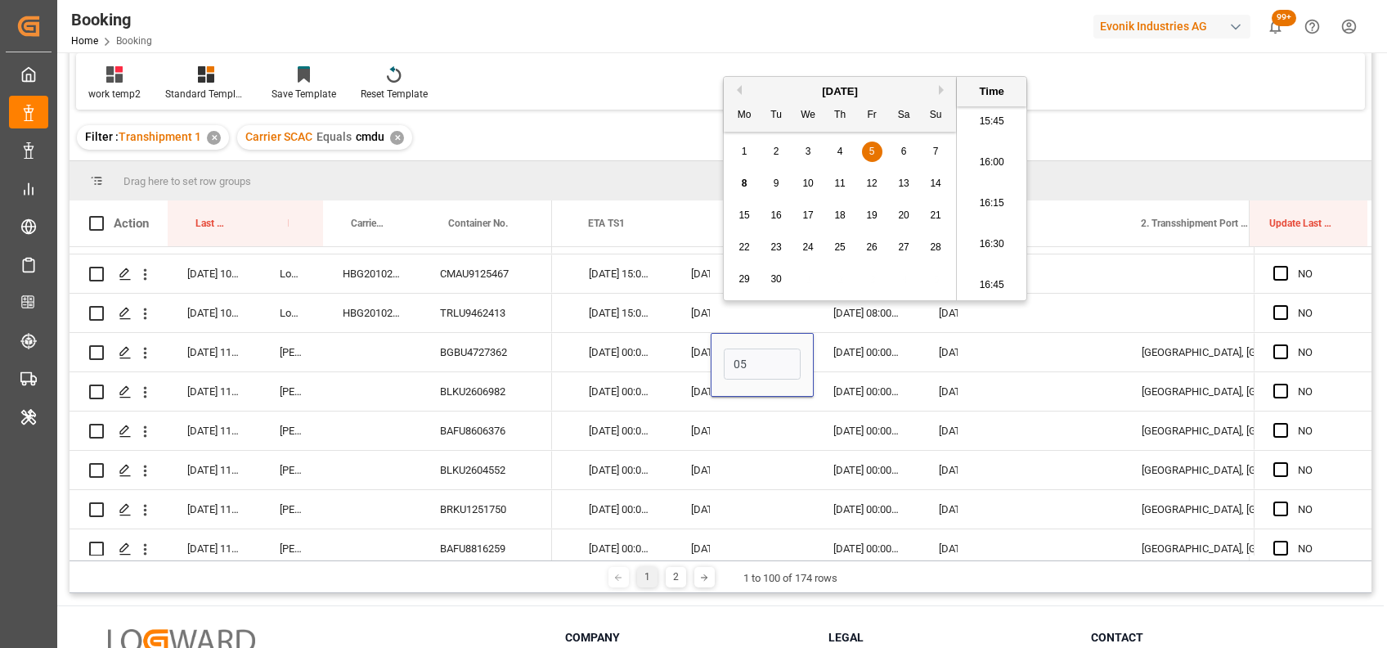
type input "05-09-2025 00:00"
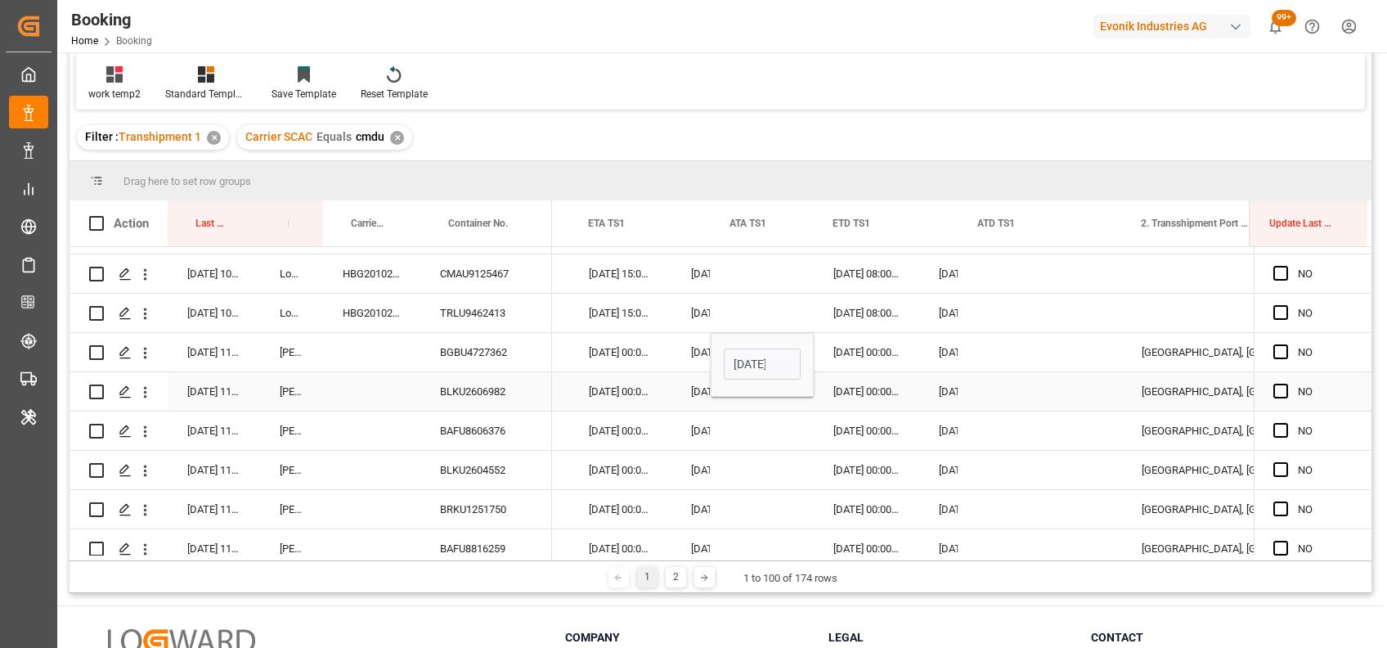
click at [658, 375] on div "23-09-2025 00:00:00" at bounding box center [620, 391] width 102 height 38
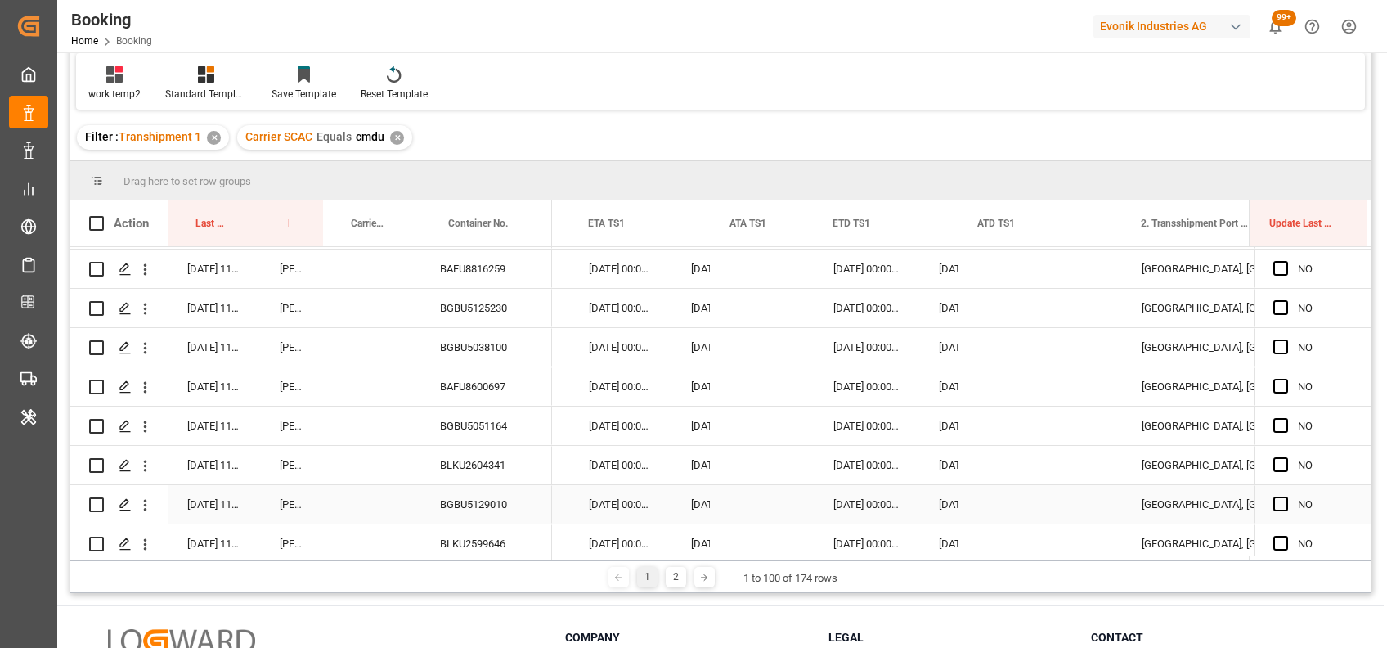
scroll to position [2944, 0]
click at [469, 434] on div "BGBU5051164" at bounding box center [486, 424] width 132 height 38
click at [733, 428] on div "Press SPACE to select this row." at bounding box center [762, 424] width 103 height 38
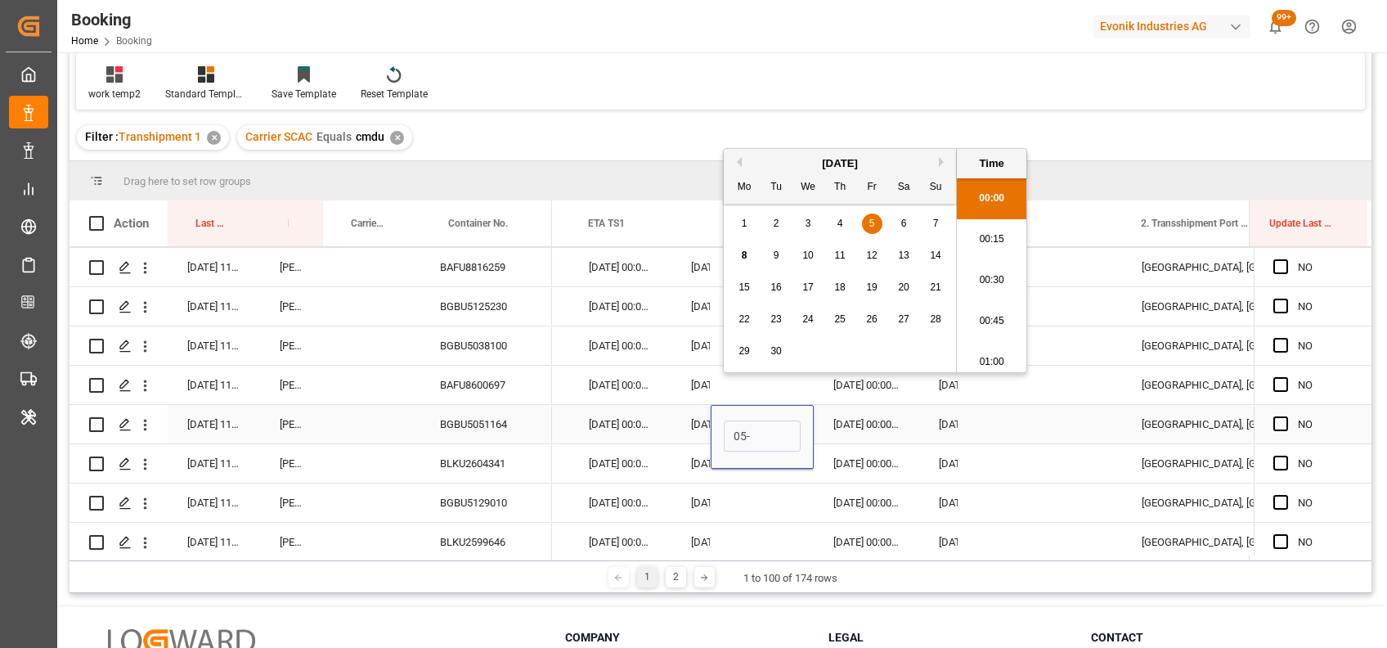
scroll to position [2581, 0]
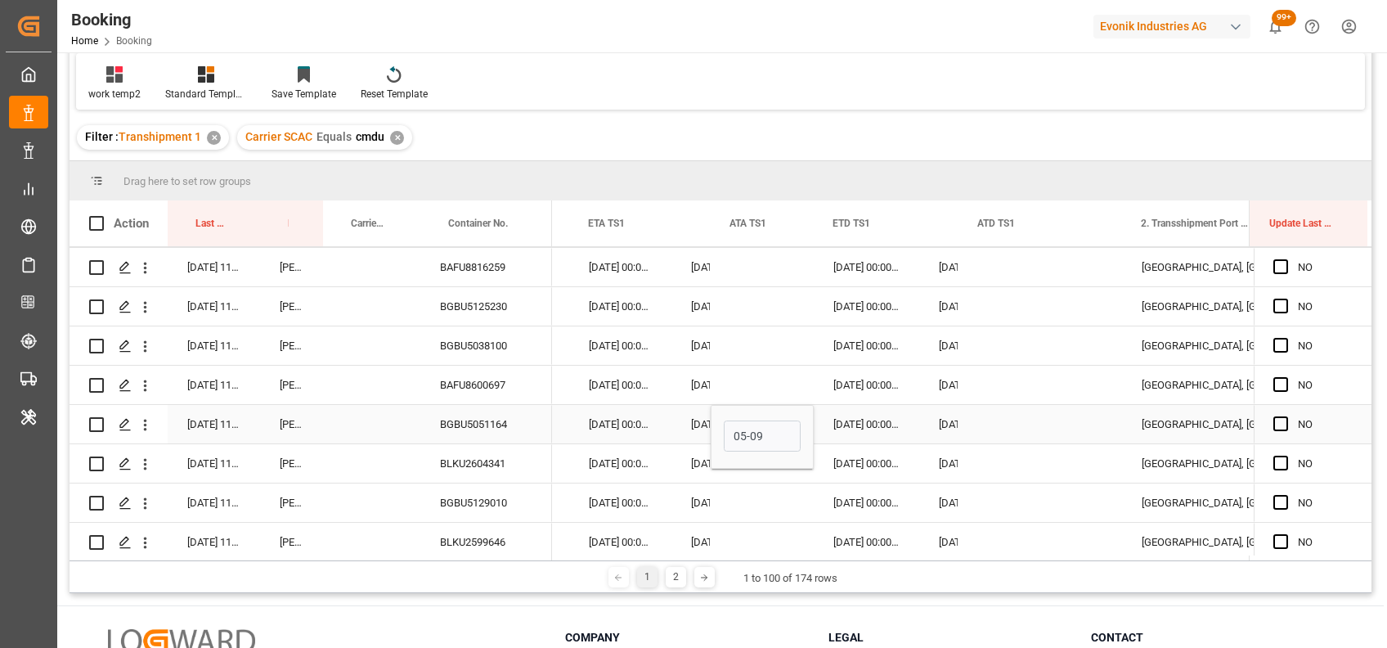
type input "05-09-2025 00:00"
click at [748, 490] on div "Press SPACE to select this row." at bounding box center [762, 502] width 103 height 38
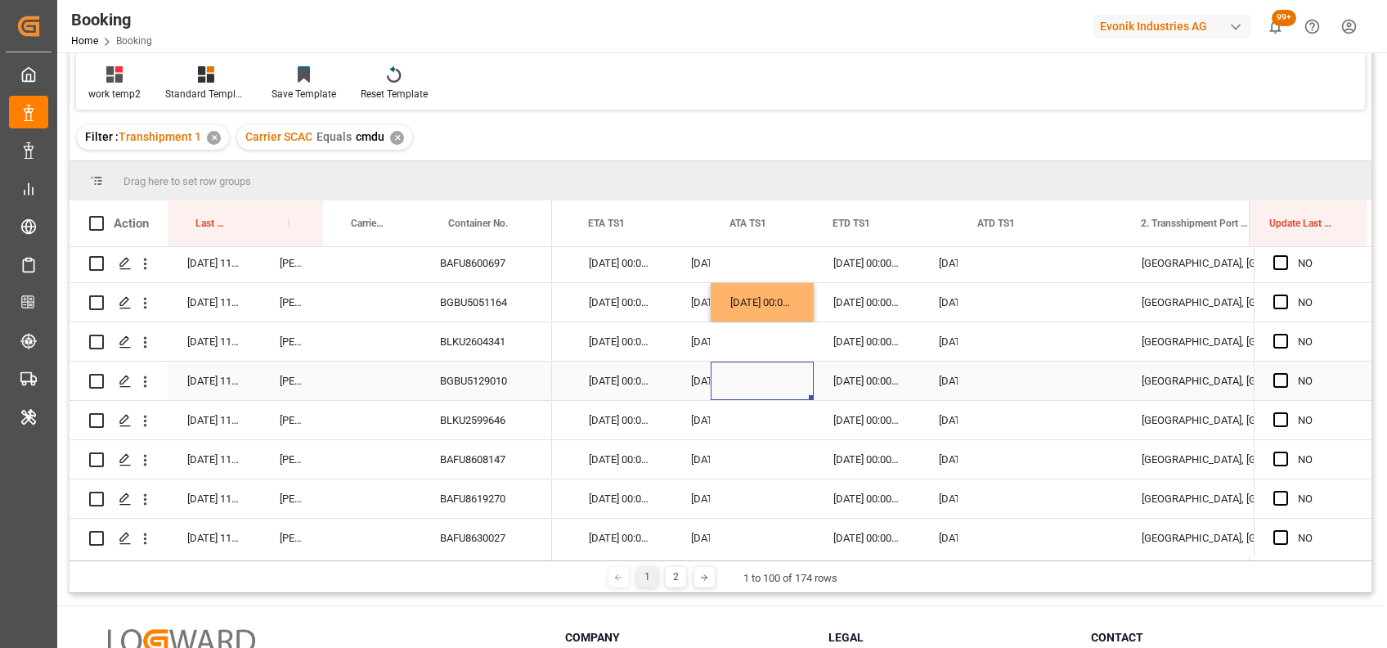
scroll to position [3070, 0]
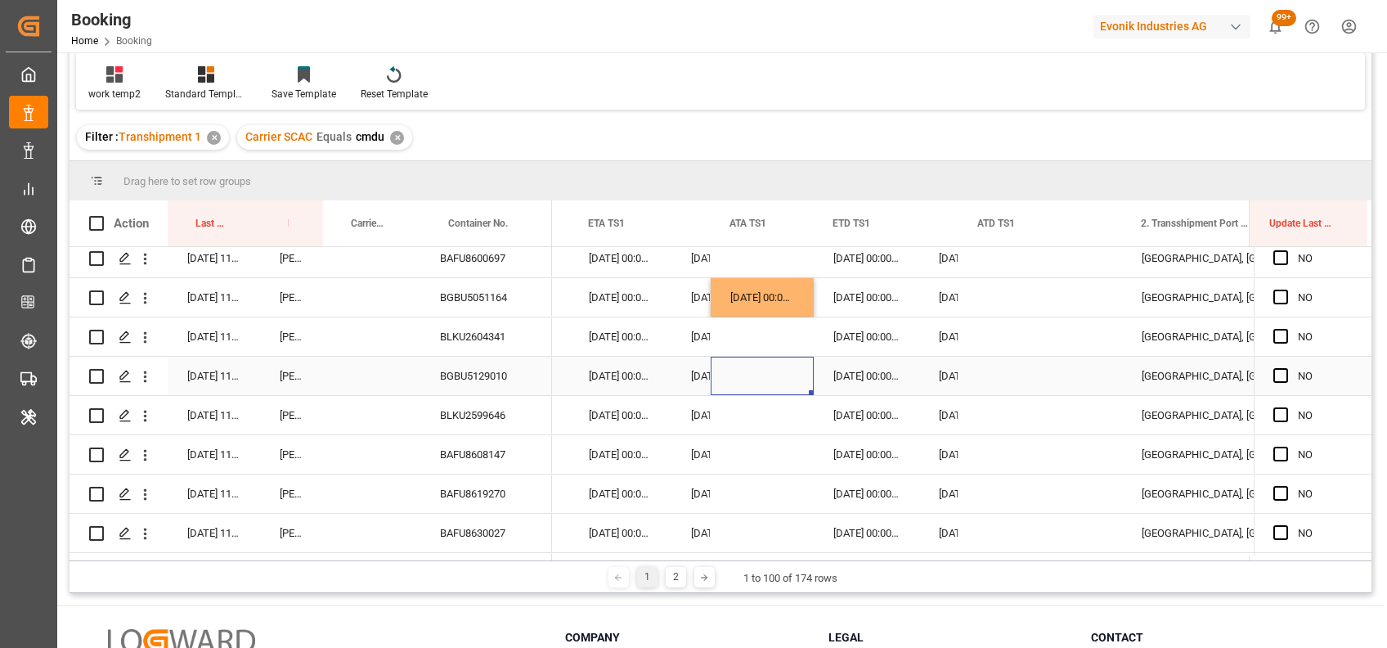
click at [487, 385] on div "BGBU5129010" at bounding box center [486, 376] width 132 height 38
click at [739, 380] on div "Press SPACE to select this row." at bounding box center [762, 376] width 103 height 38
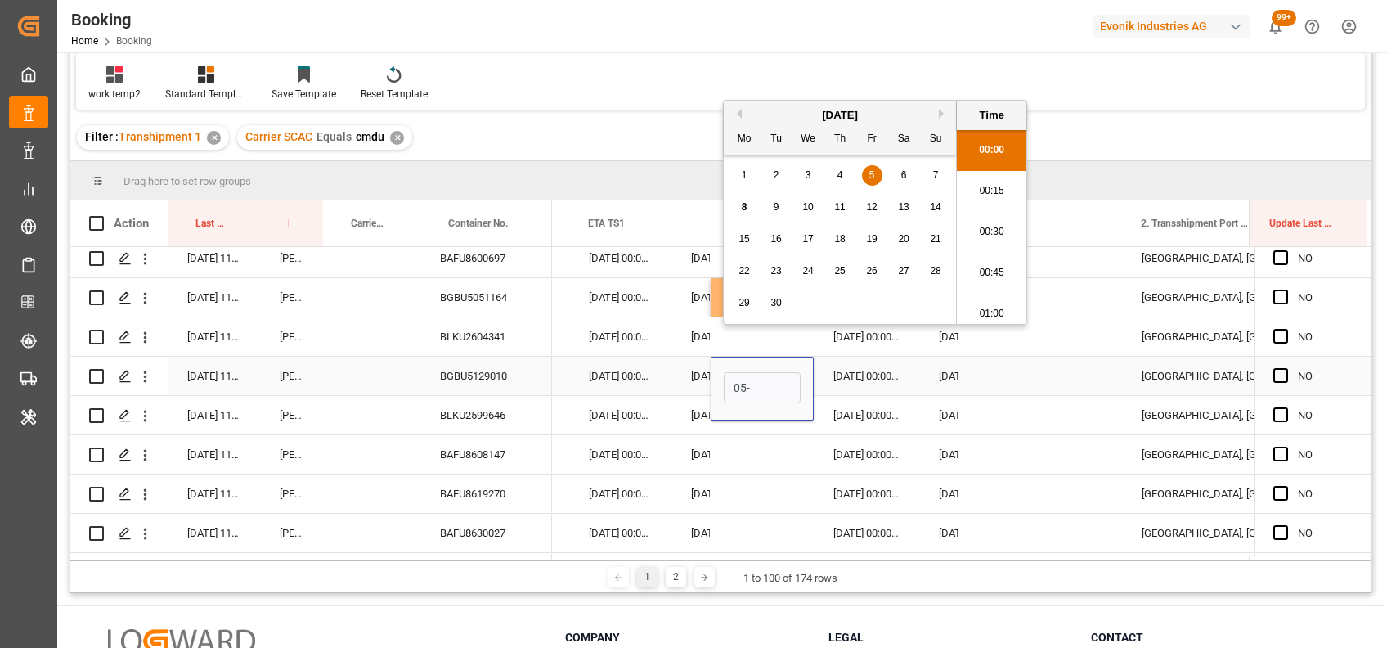
scroll to position [2581, 0]
type input "05-09-2025 00:00"
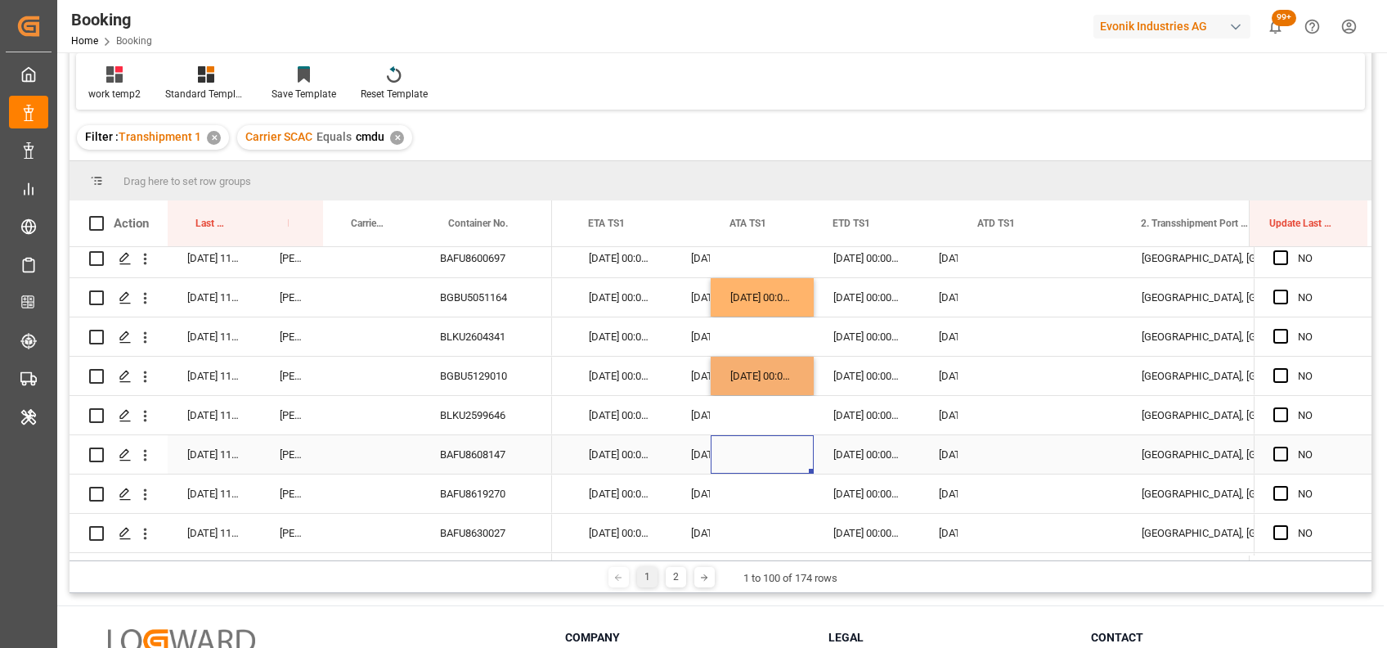
click at [752, 442] on div "Press SPACE to select this row." at bounding box center [762, 454] width 103 height 38
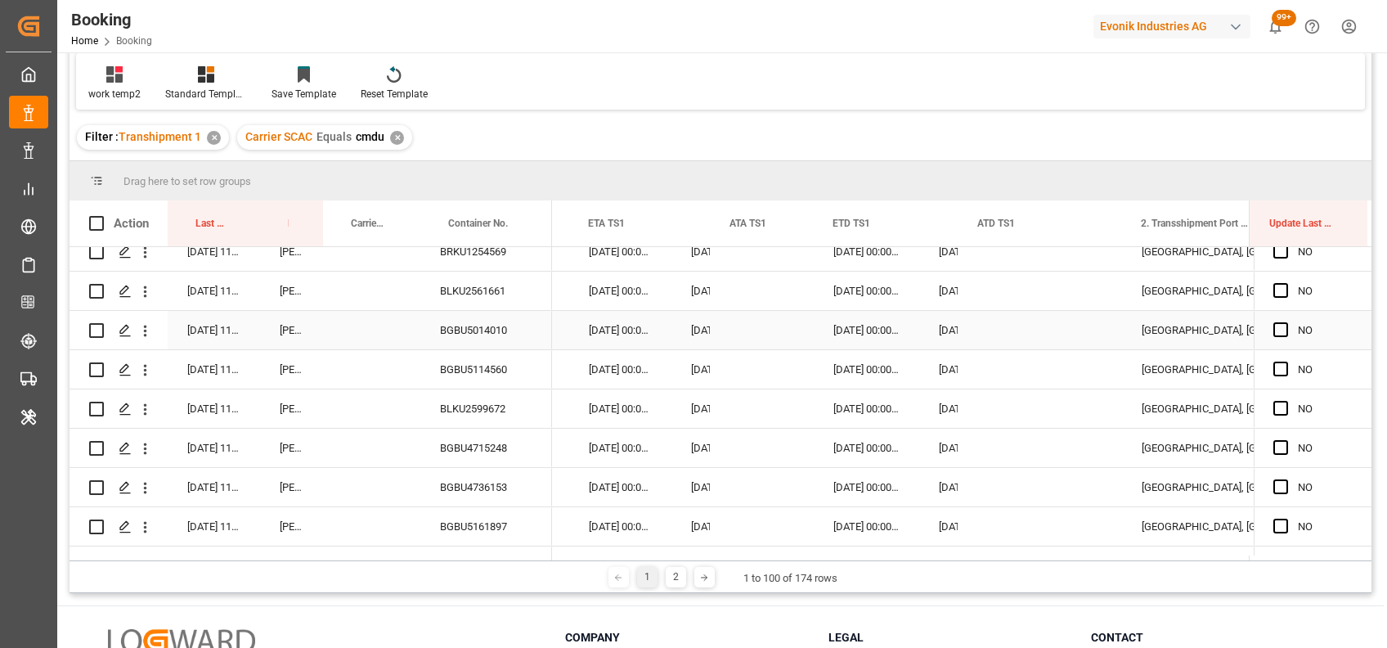
scroll to position [3393, 0]
click at [743, 353] on div "Press SPACE to select this row." at bounding box center [762, 367] width 103 height 38
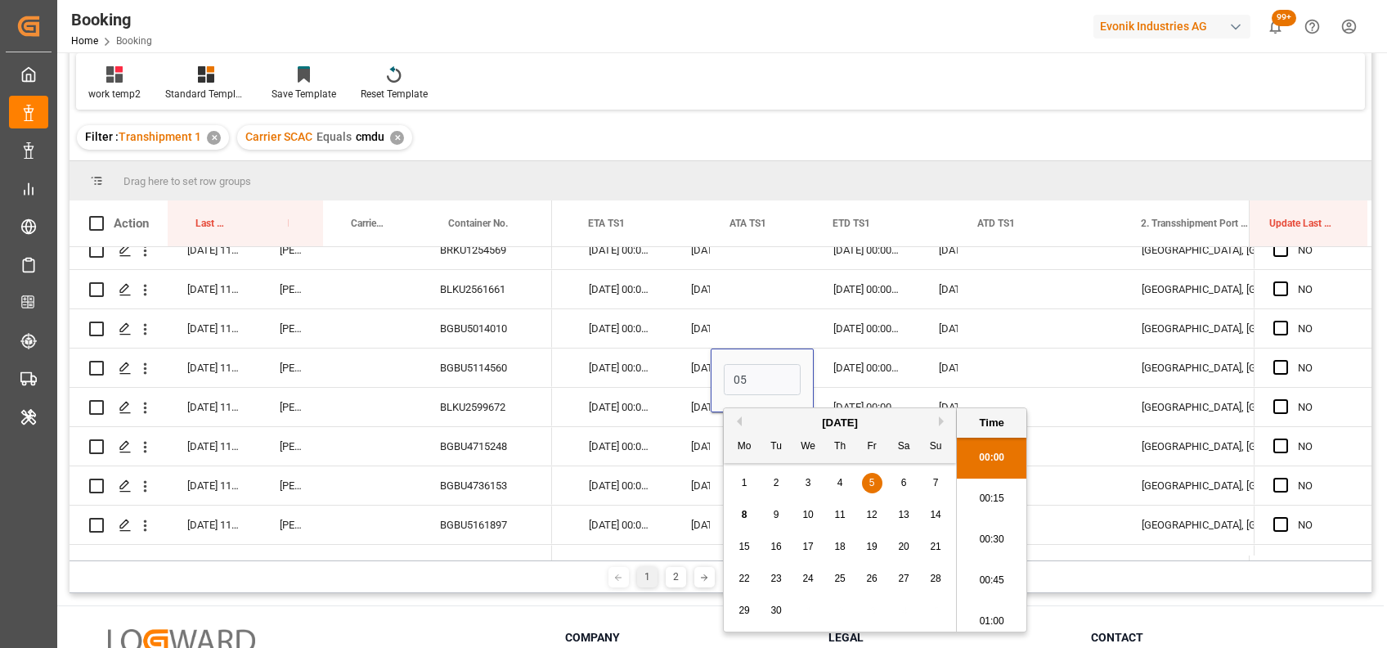
scroll to position [2581, 0]
type input "05-09-2025 00:00"
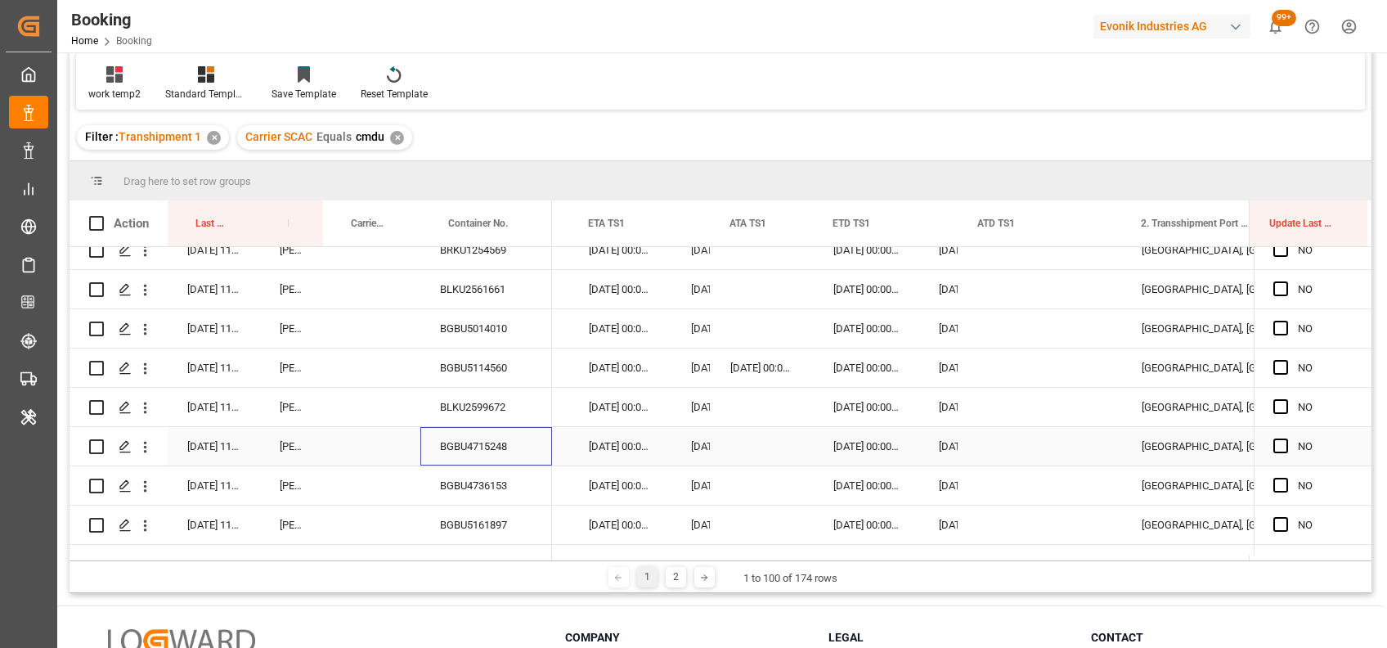
click at [504, 442] on div "BGBU4715248" at bounding box center [486, 446] width 132 height 38
click at [505, 490] on div "BGBU4736153" at bounding box center [486, 485] width 132 height 38
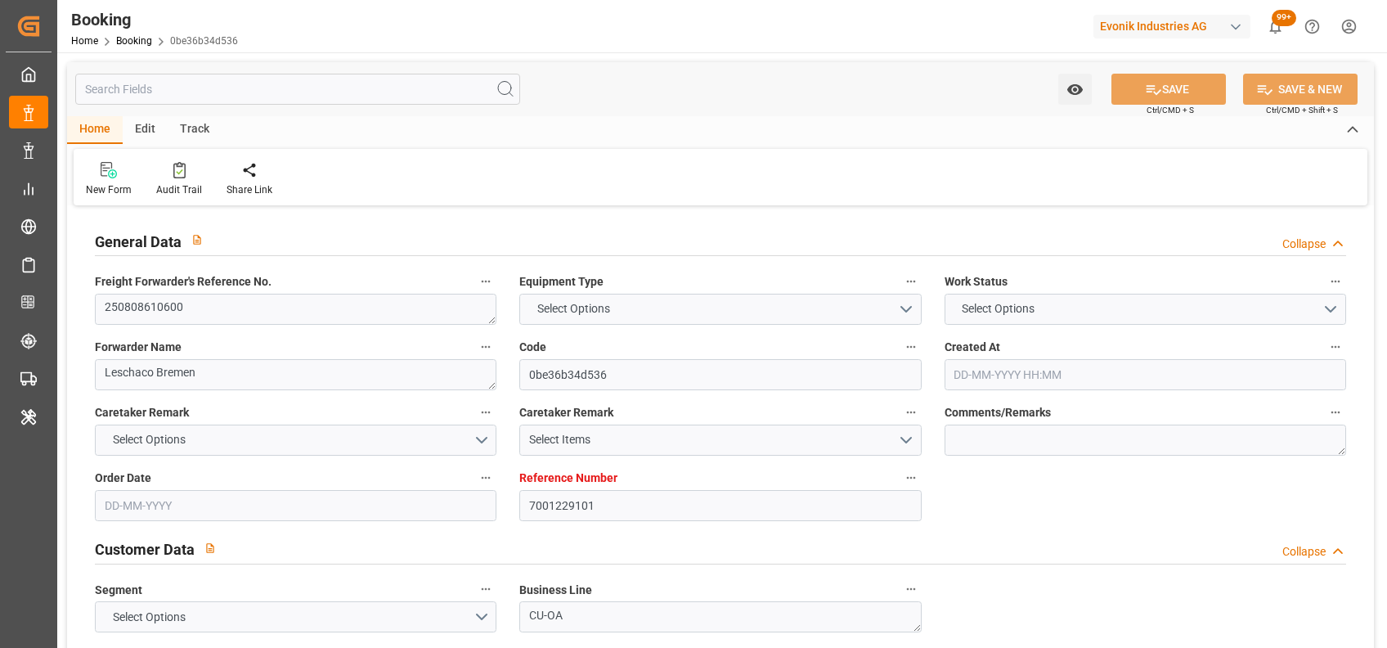
type input "7001229101"
type input "9349605"
type input "MSC"
type input "Mediterranean Shipping Company"
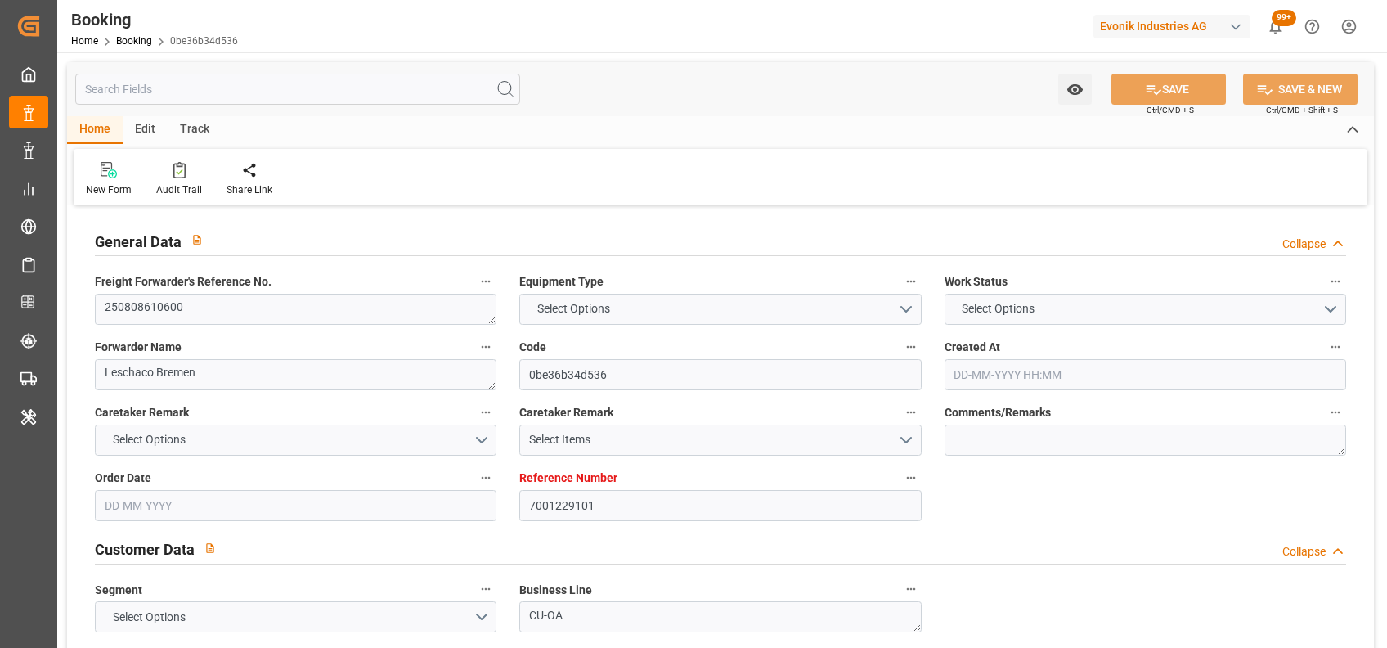
type input "BEANR"
type input "SAJED"
type input "EGAKI"
type input "0"
type input "[DATE] 12:02"
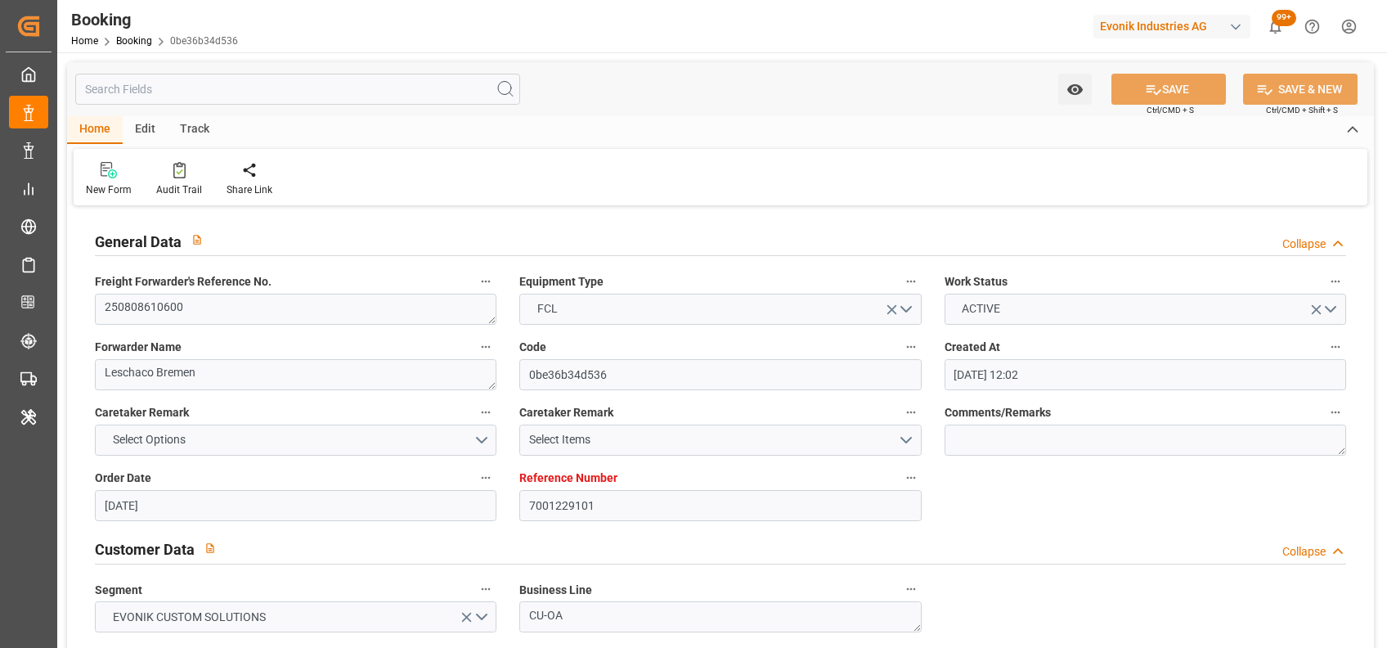
type input "[DATE]"
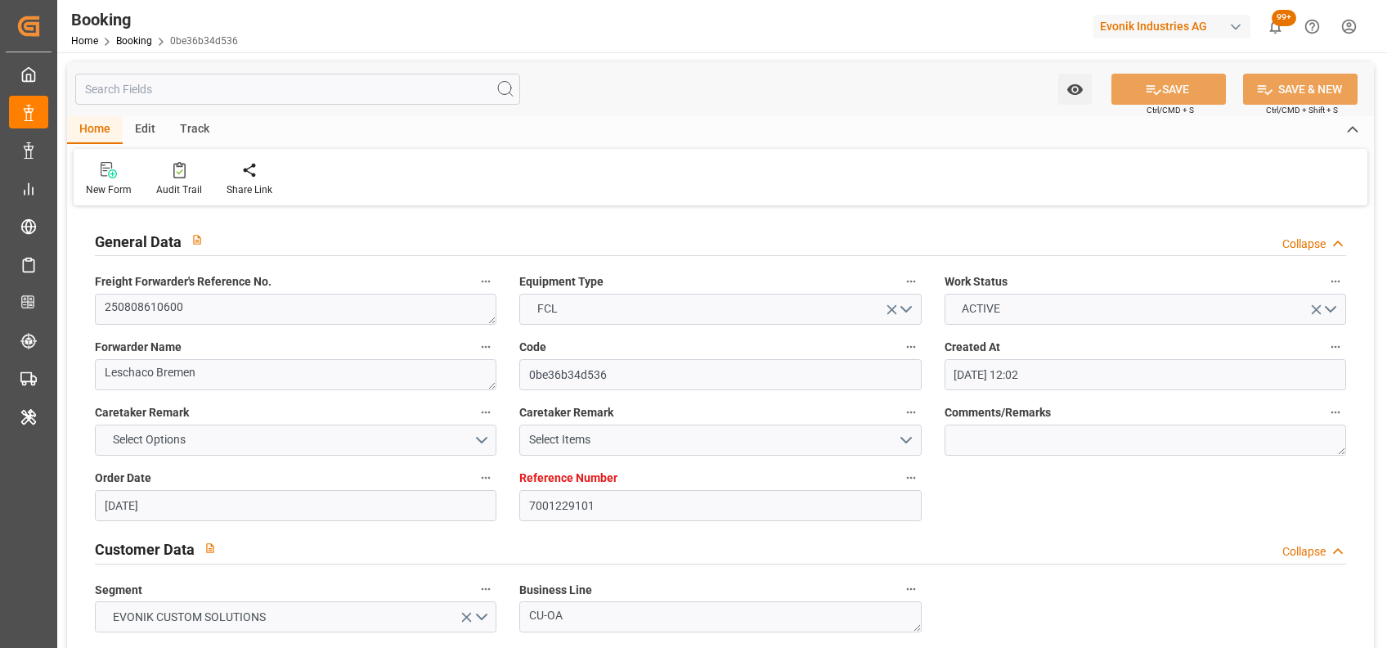
type input "[DATE] 00:00"
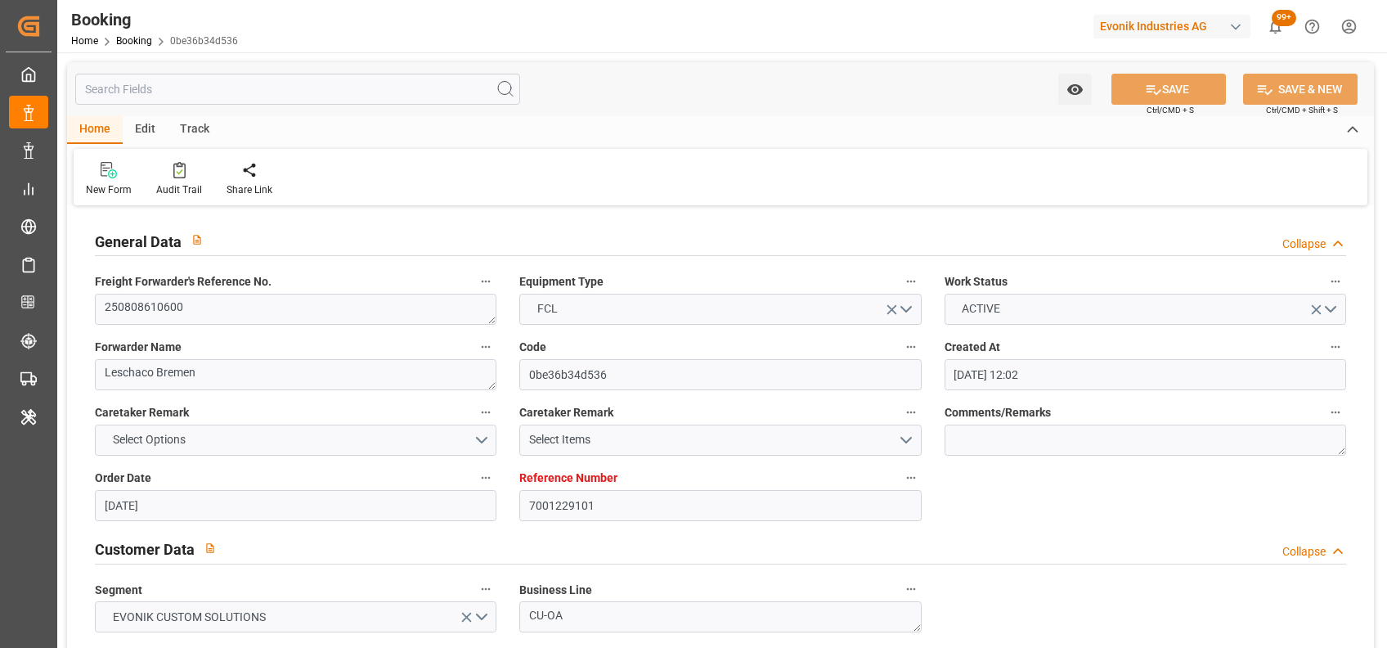
type input "[DATE] 00:00"
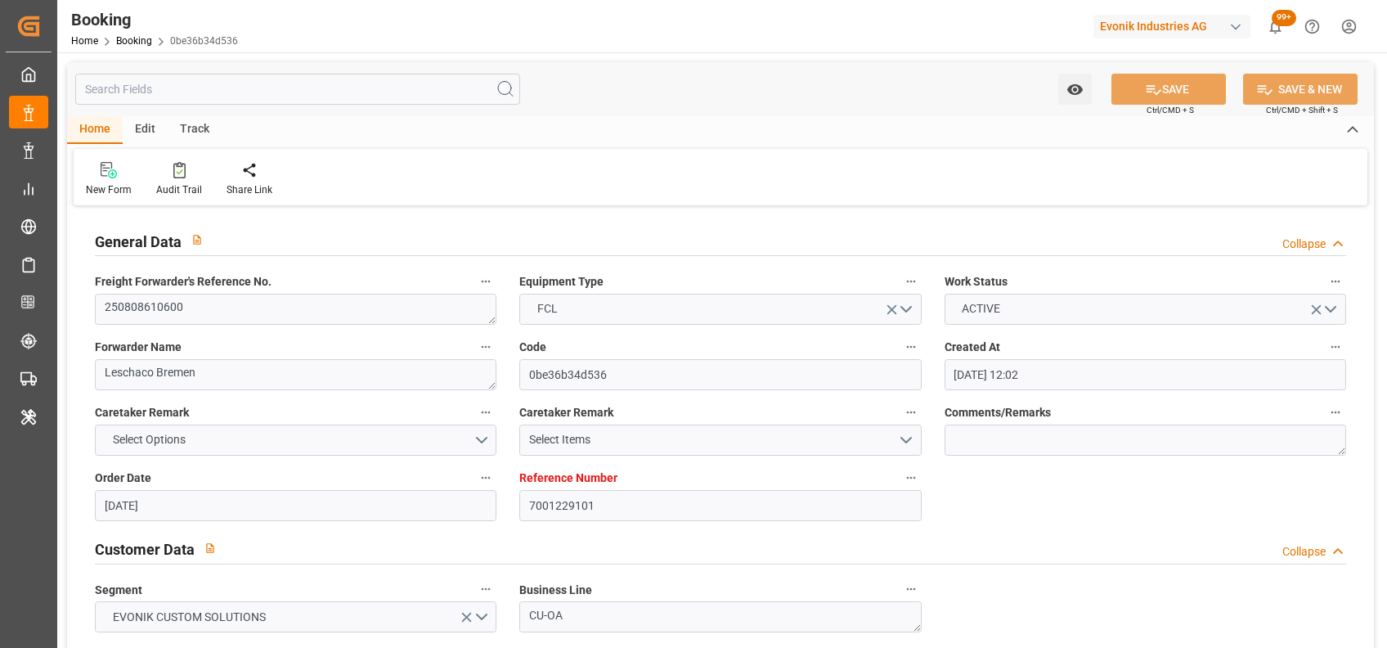
type input "[DATE]"
type input "[DATE] 08:40"
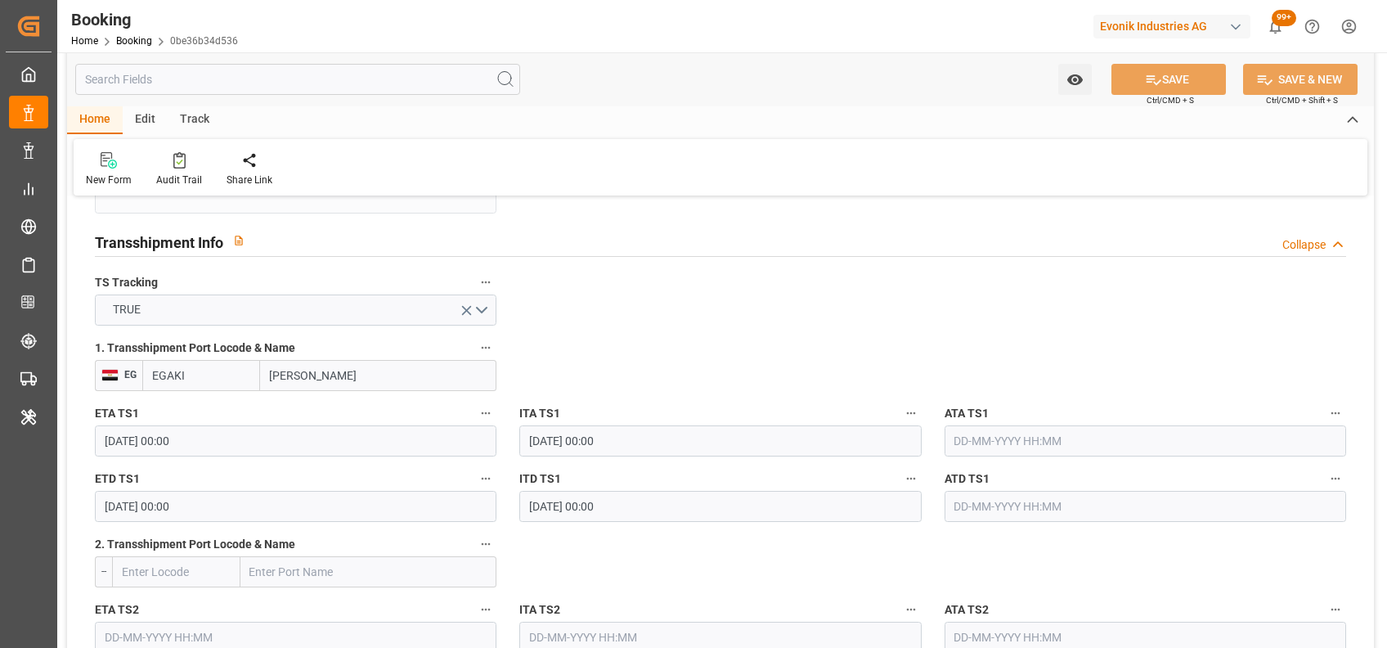
scroll to position [1691, 0]
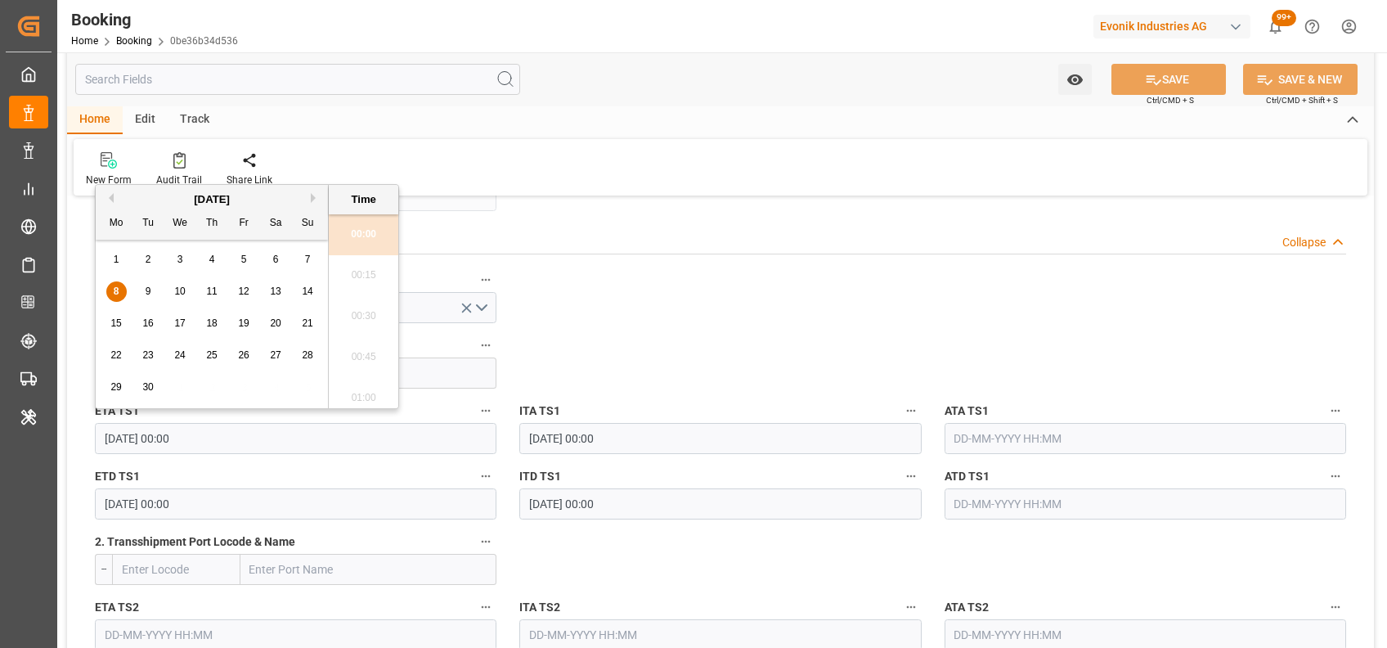
click at [110, 433] on input "[DATE] 00:00" at bounding box center [296, 438] width 402 height 31
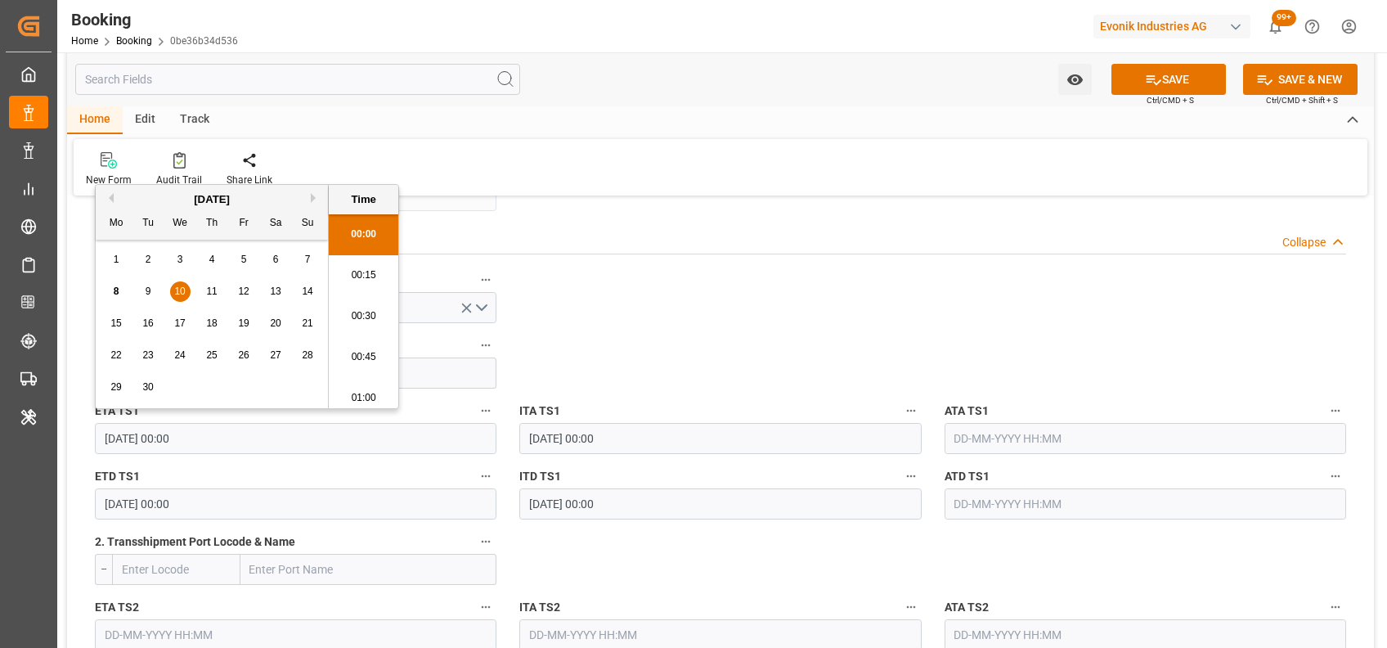
type input "[DATE] 00:00"
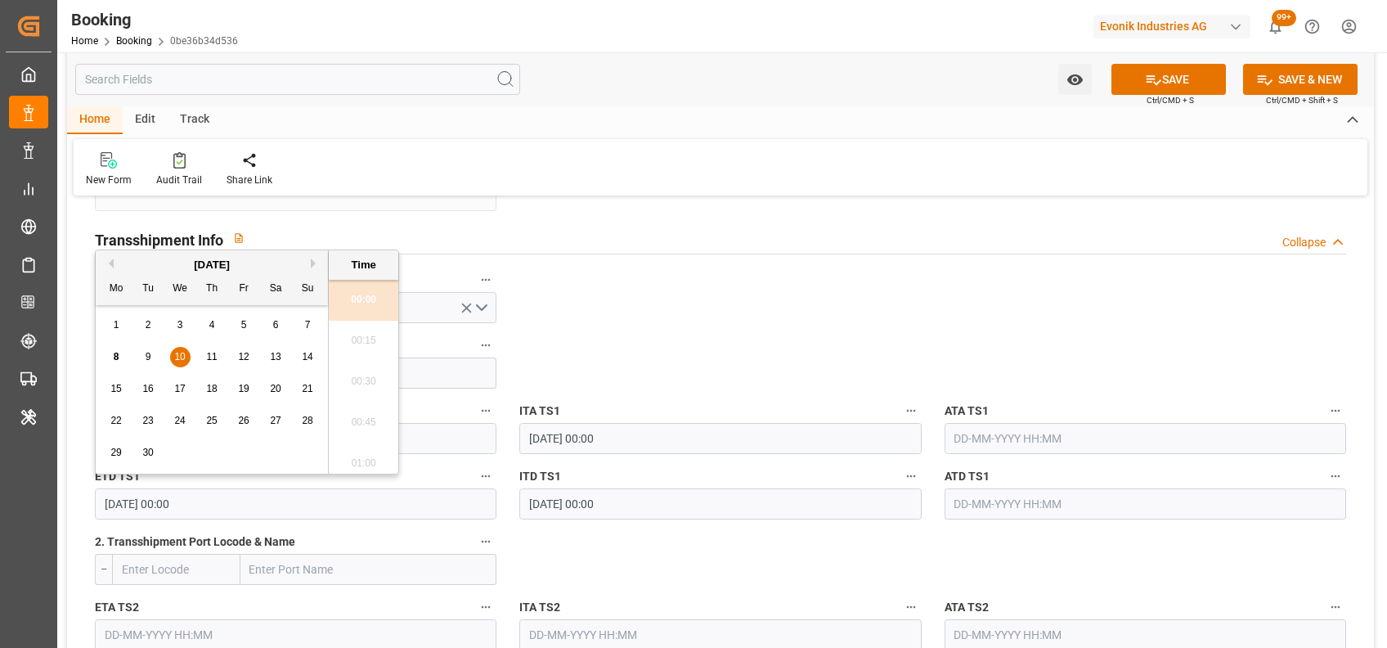
click at [119, 511] on input "[DATE] 00:00" at bounding box center [296, 503] width 402 height 31
type input "[DATE] 00:00"
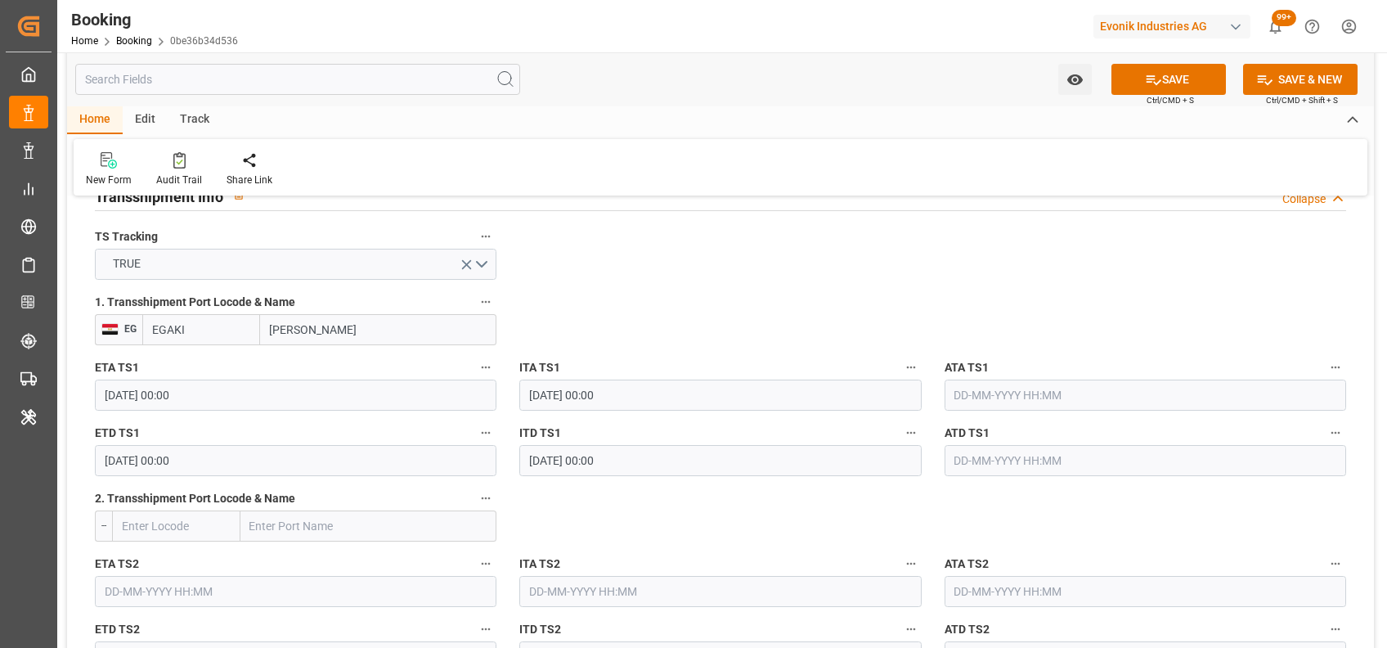
scroll to position [1736, 0]
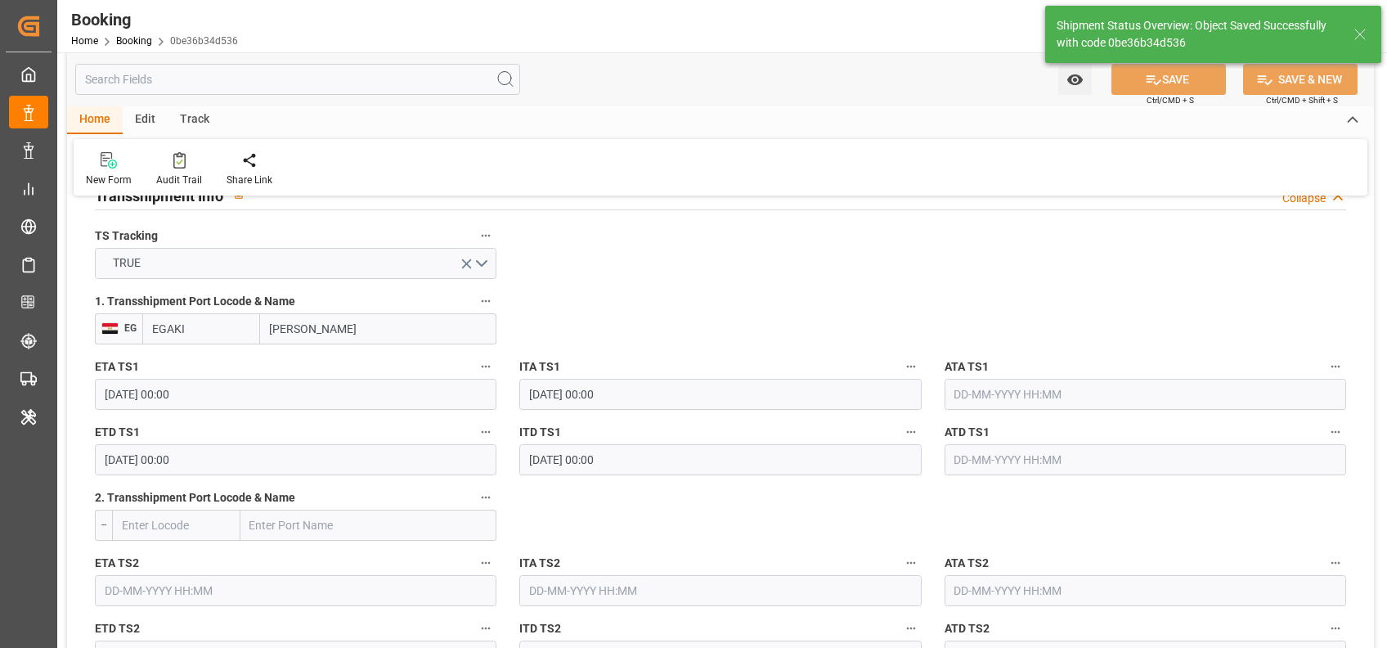
type textarea "[PERSON_NAME]"
type input "[DATE] 10:26"
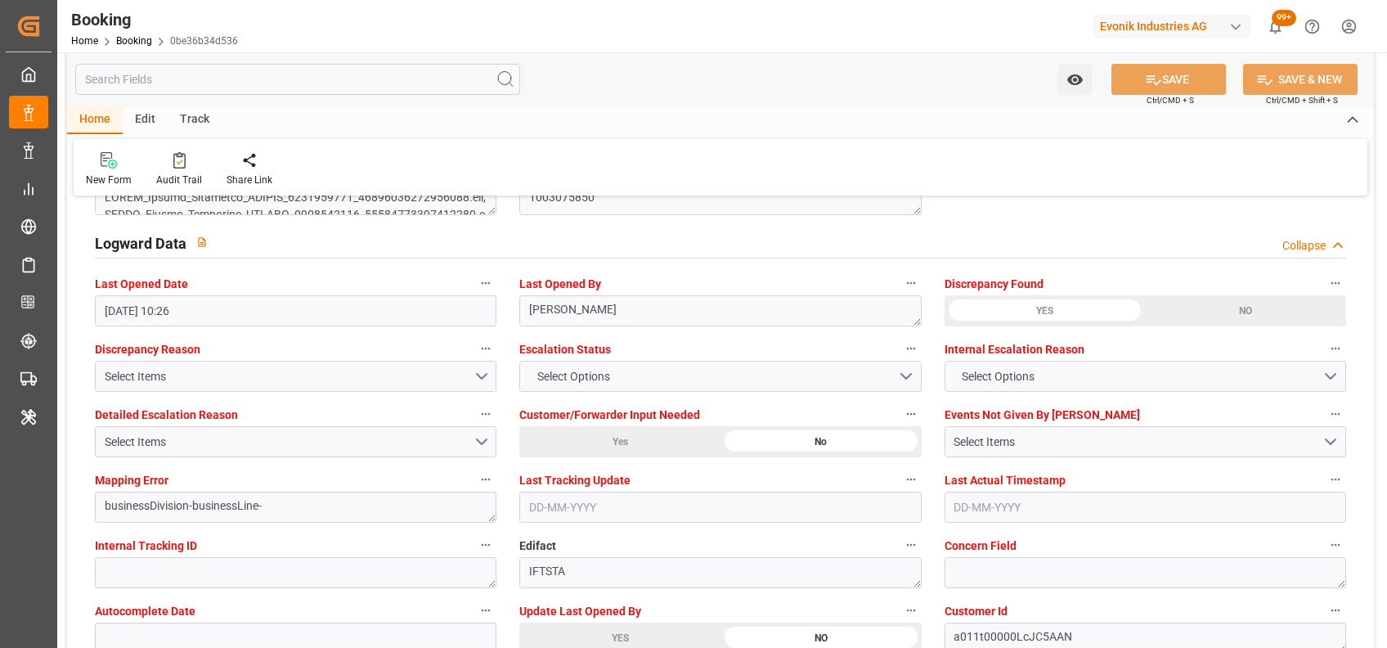
scroll to position [2940, 0]
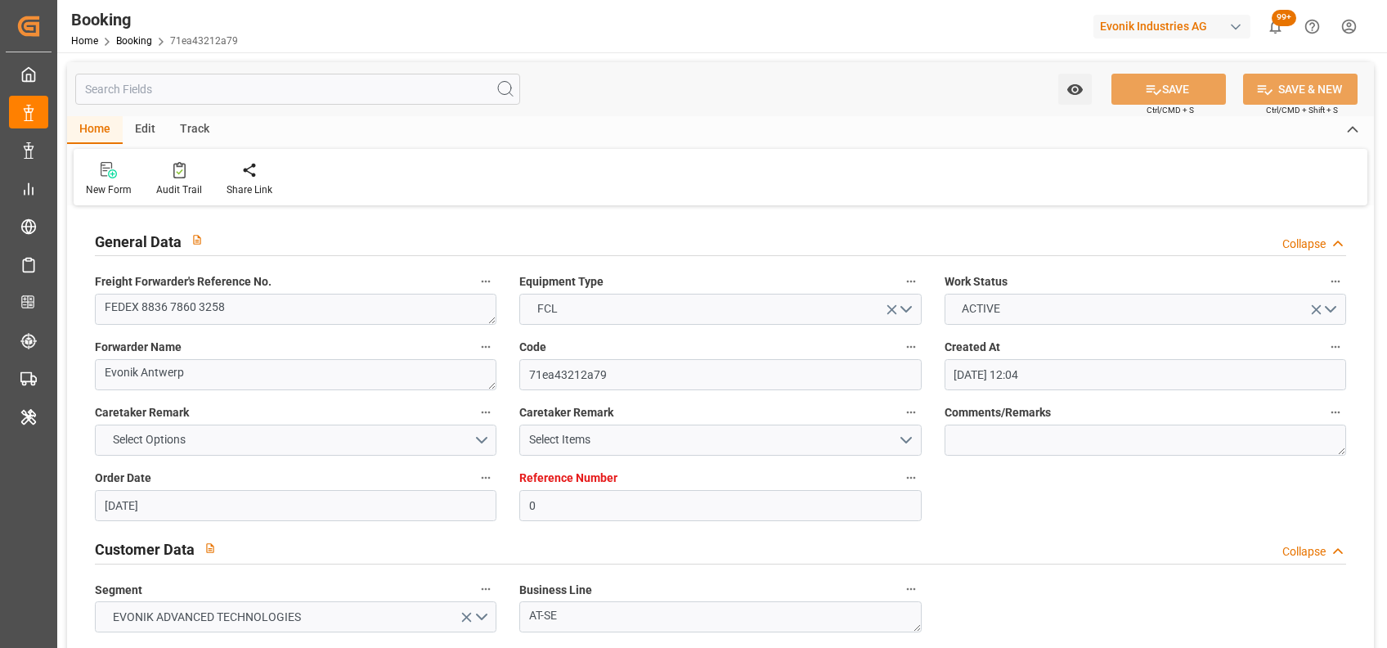
click at [1269, 162] on div "New Form Audit Trail Share Link" at bounding box center [721, 177] width 1294 height 56
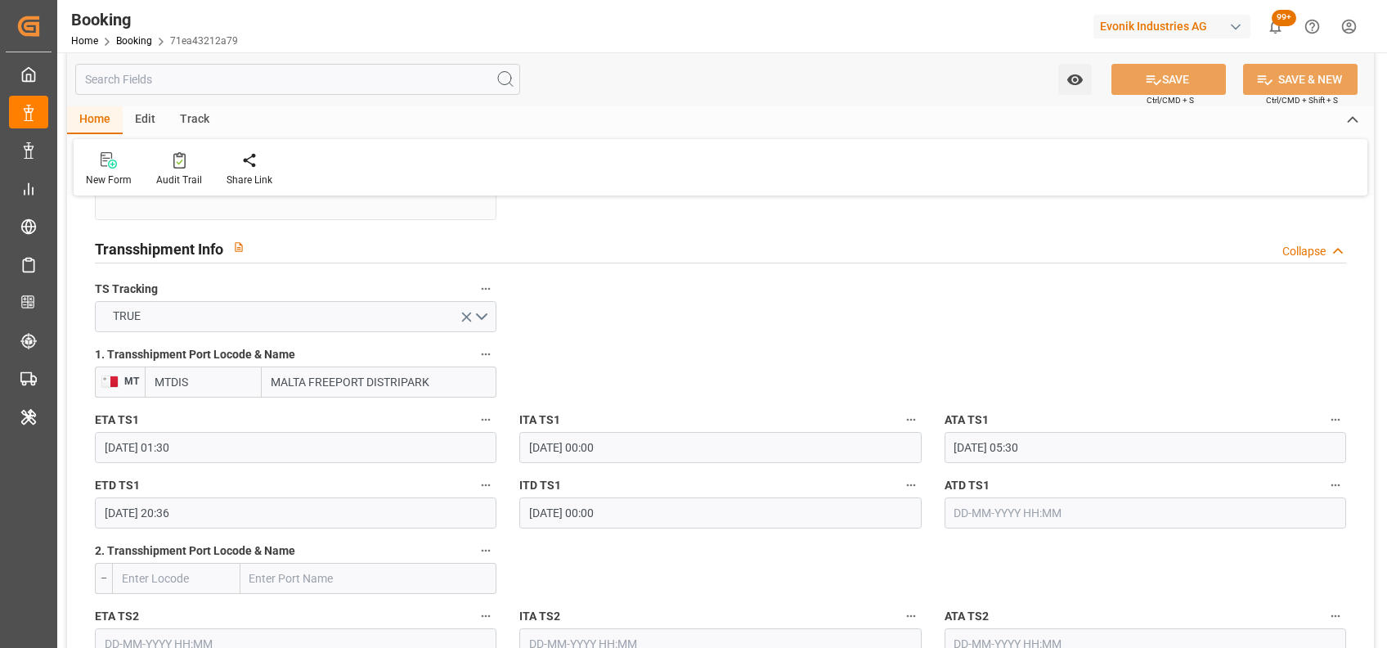
scroll to position [1683, 0]
click at [209, 372] on input "MTDIS" at bounding box center [203, 381] width 117 height 31
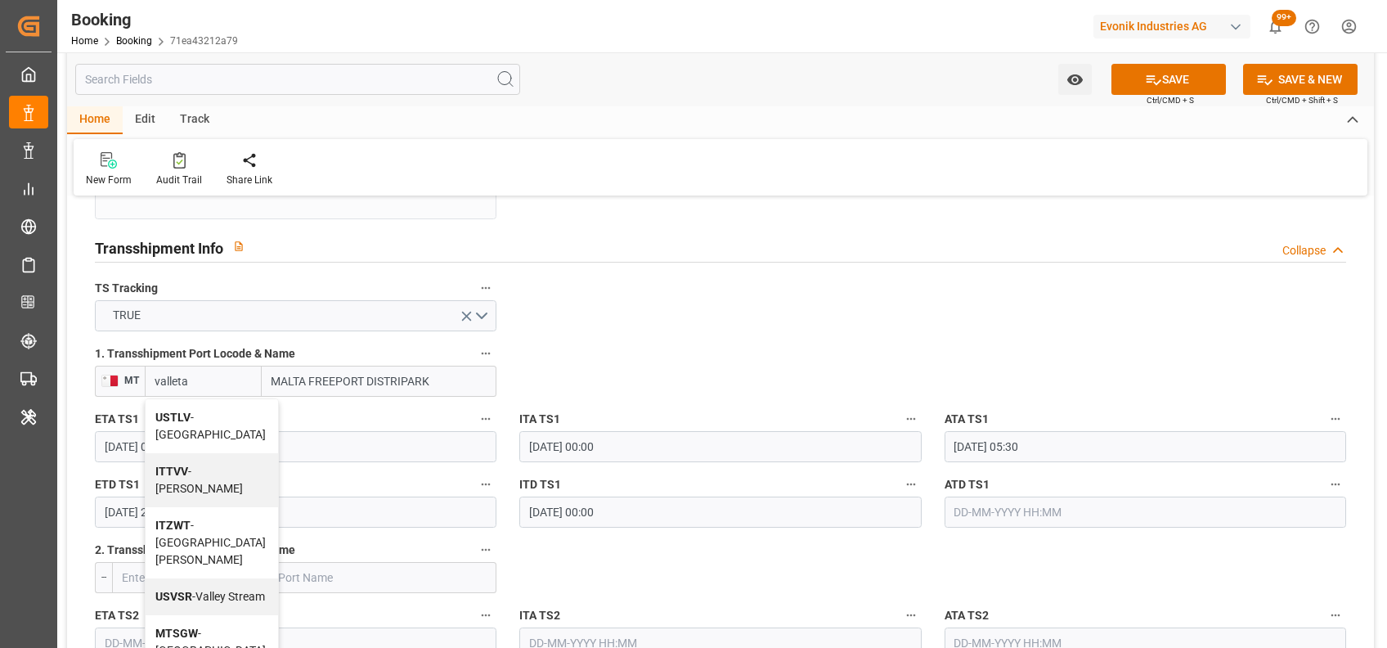
drag, startPoint x: 191, startPoint y: 382, endPoint x: 111, endPoint y: 372, distance: 79.9
click at [111, 372] on div "MT valleta USTLV - Central Valley ITTVV - Valla ITZWT - San Dorligo della Valle…" at bounding box center [296, 381] width 402 height 31
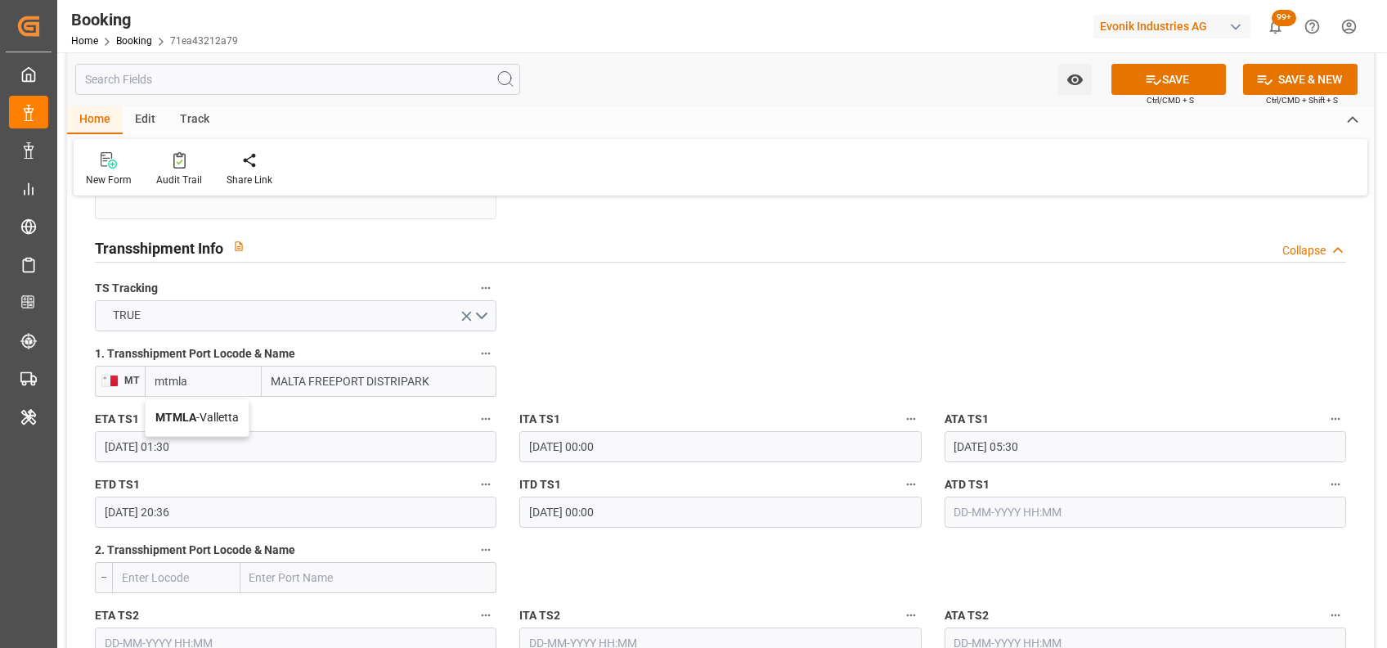
click at [191, 417] on b "MTMLA" at bounding box center [175, 417] width 41 height 13
type input "MTMLA"
type input "Valletta"
type input "MTMLA"
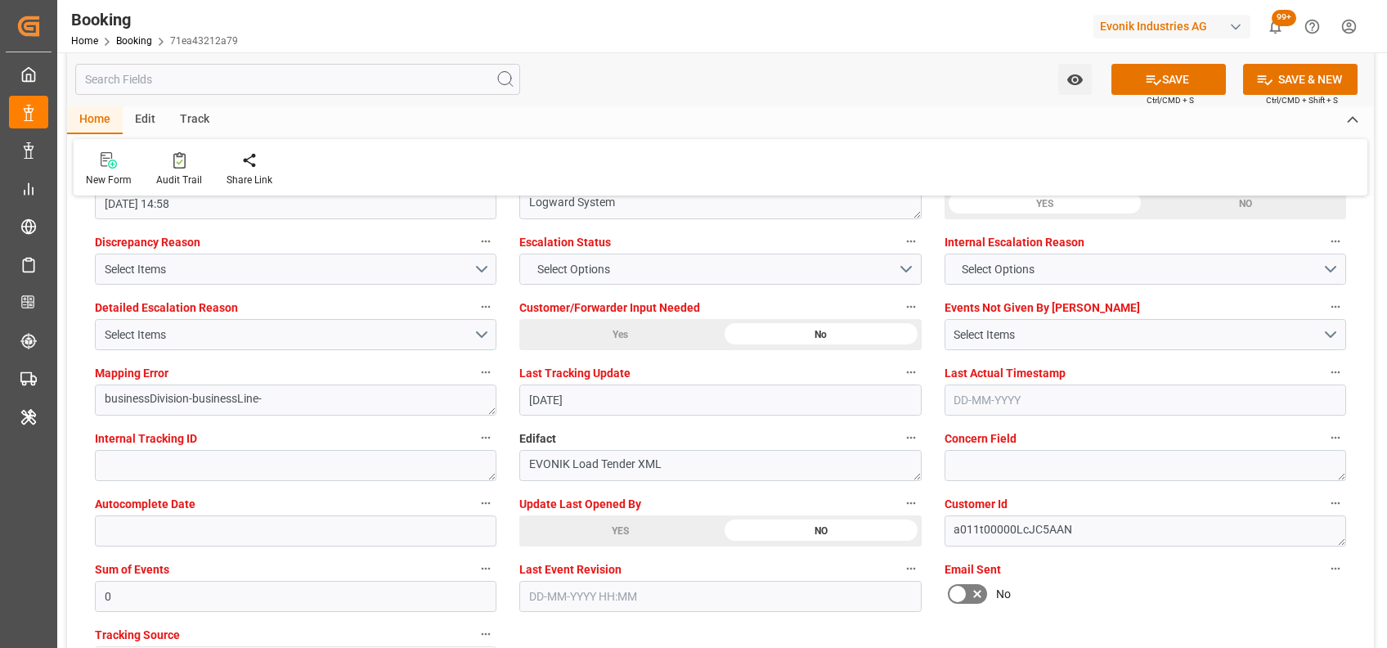
scroll to position [3047, 0]
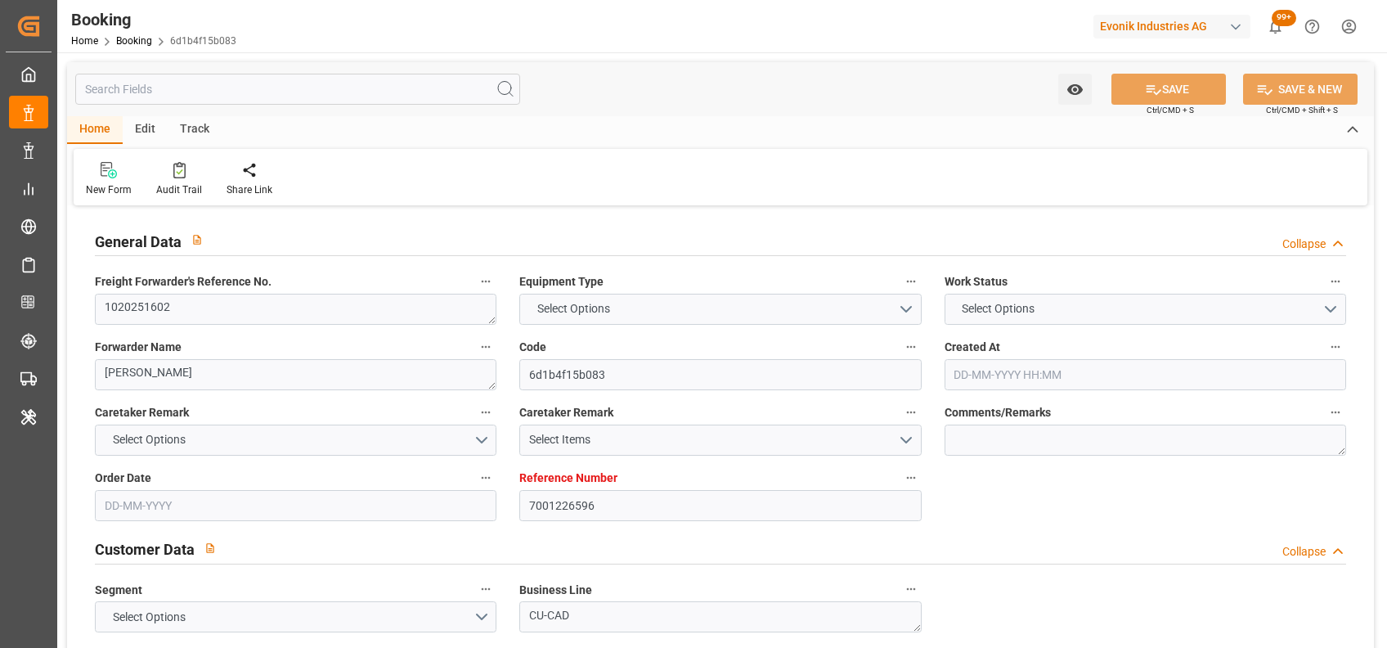
type textarea "1020251602"
type textarea "[PERSON_NAME]"
type input "6d1b4f15b083"
type input "7001226596"
type textarea "CU-CAD"
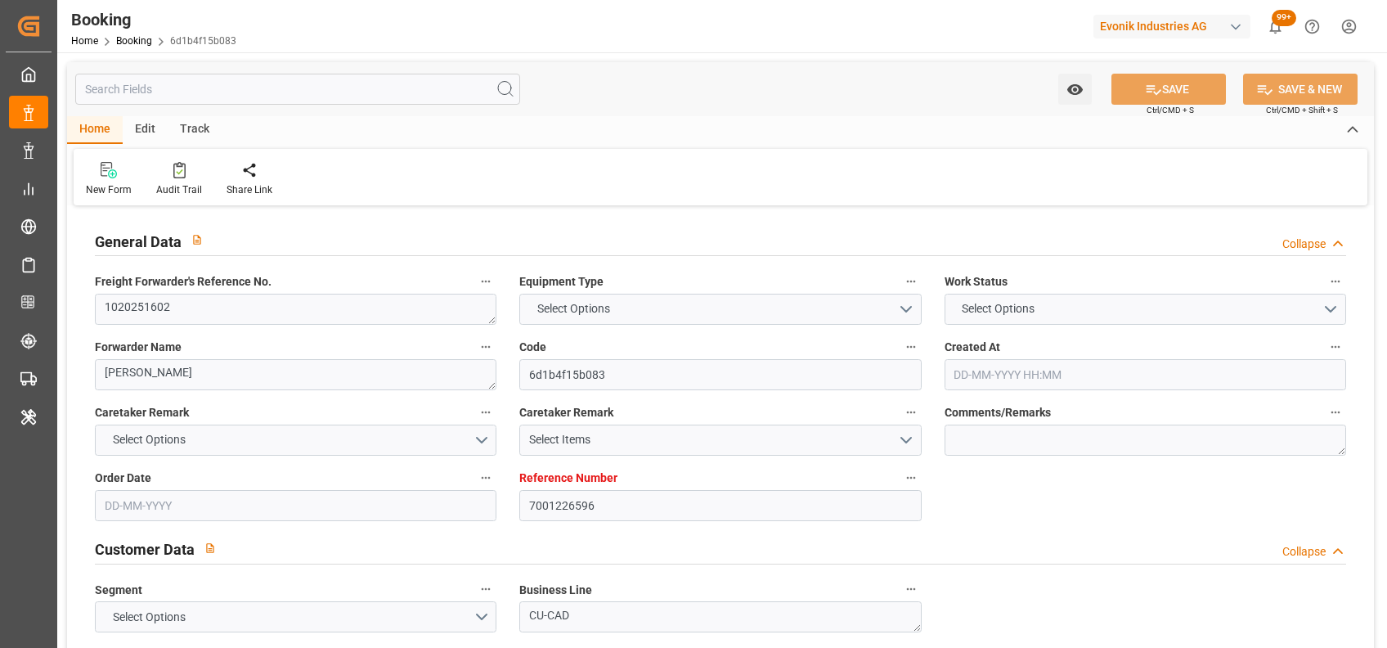
type input "7001226595"
type textarea "[EMAIL_ADDRESS][DOMAIN_NAME]"
type textarea "CIF"
type textarea "[GEOGRAPHIC_DATA]"
type textarea "Essen"
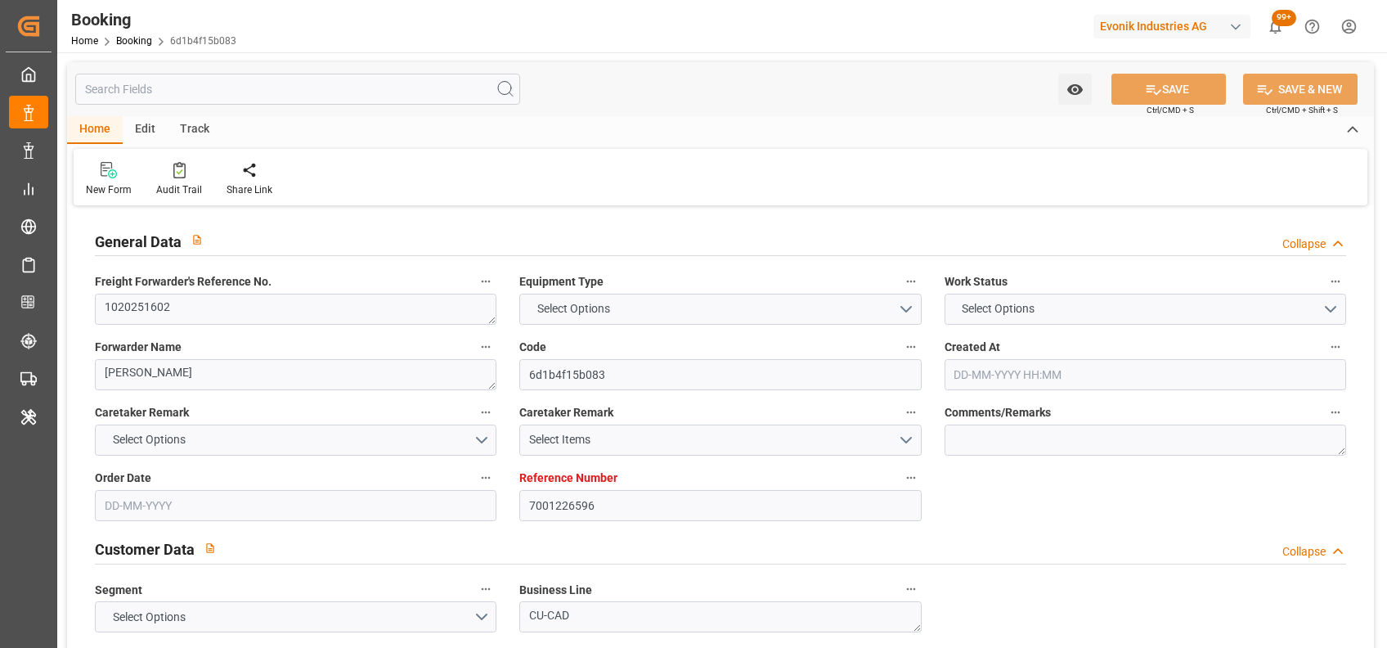
type textarea "TGHU5073692"
type input "CMA CGM SAINT GERMAIN"
type input "CMDU"
type textarea "HBG2015527"
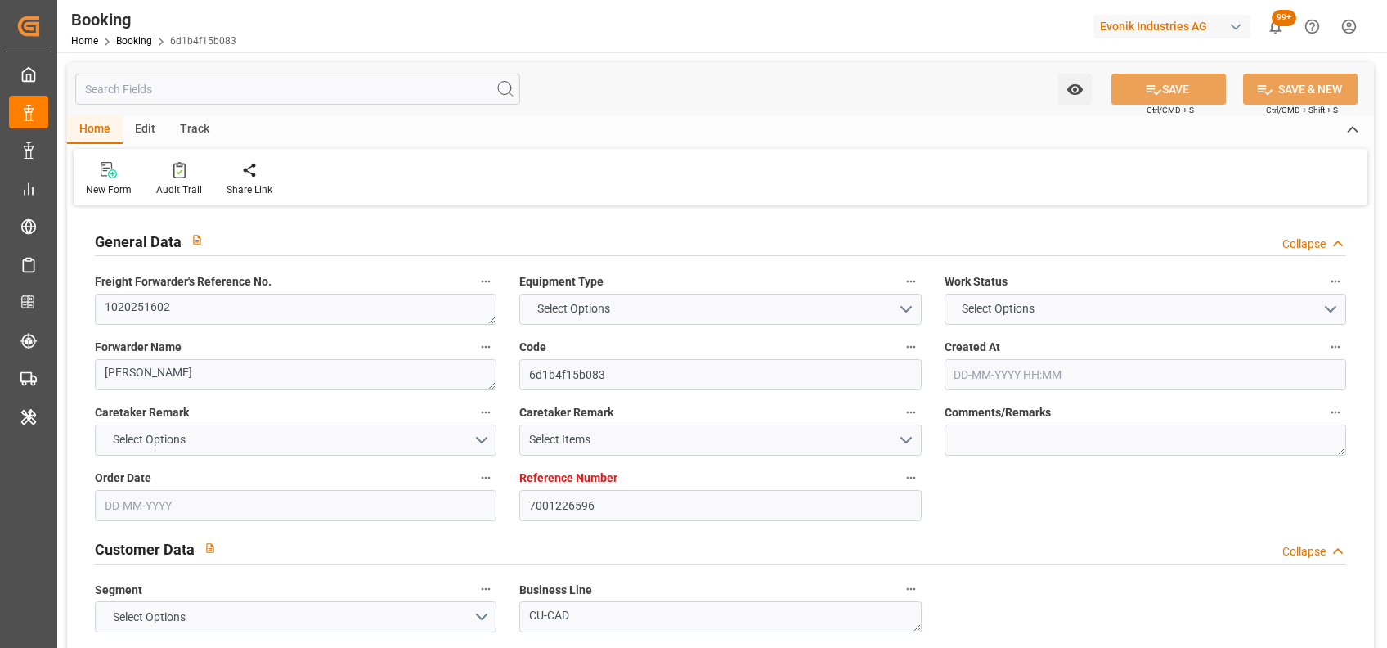
type input "[GEOGRAPHIC_DATA]"
type input "[GEOGRAPHIC_DATA], [GEOGRAPHIC_DATA]"
type input "[GEOGRAPHIC_DATA] ([GEOGRAPHIC_DATA])"
type input "[GEOGRAPHIC_DATA]"
type textarea "vesselName etd [PERSON_NAME]"
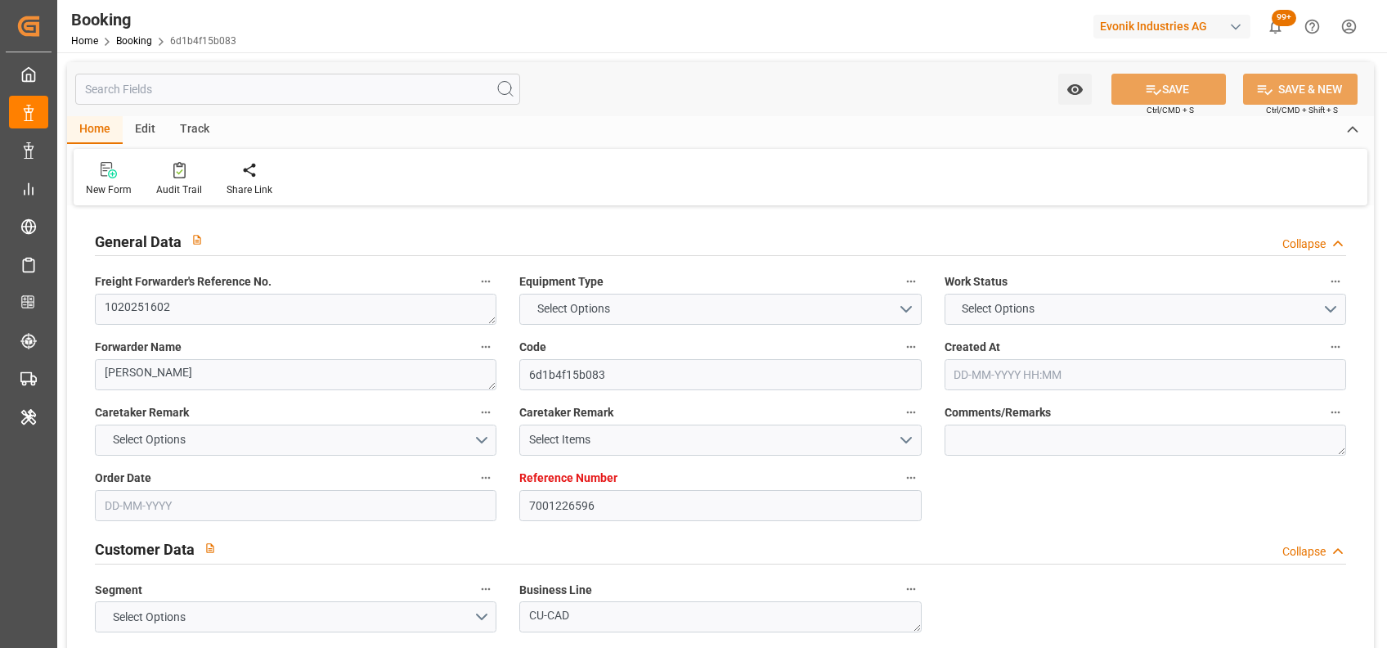
type textarea "INPUT_Evonik_Seeburger_IFTMIN_1003060474_20250817172939416.edi"
type textarea "NWC/[GEOGRAPHIC_DATA] [GEOGRAPHIC_DATA] Continent / [GEOGRAPHIC_DATA]-CAD"
type textarea "INPUT_Evonik_Seeburger_IFTMIN_1002968903_20250718132712458.edi,INPUT_Evonik_See…"
type textarea "1003060474"
type textarea "Logward System"
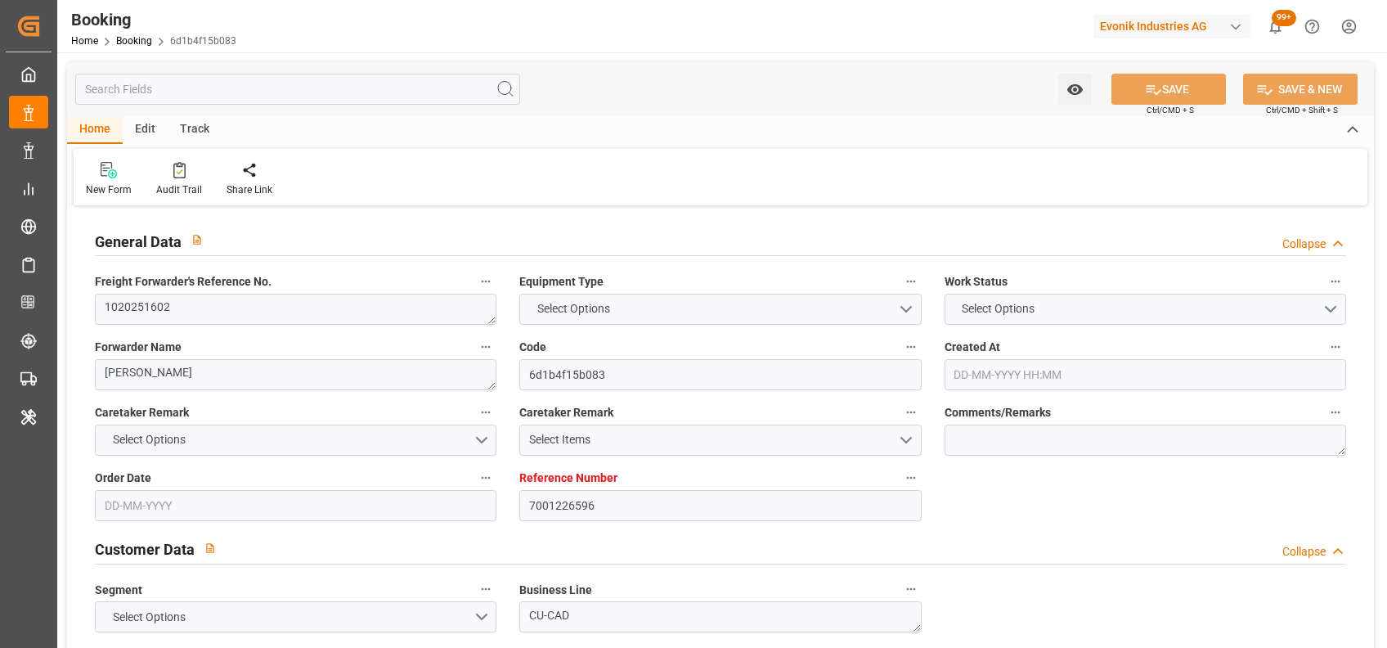
type textarea "businessDivision-businessLine-"
type textarea "IFTMIN"
type textarea "a011t00000LcJC5AAN"
type textarea "Yes"
type input "[GEOGRAPHIC_DATA]"
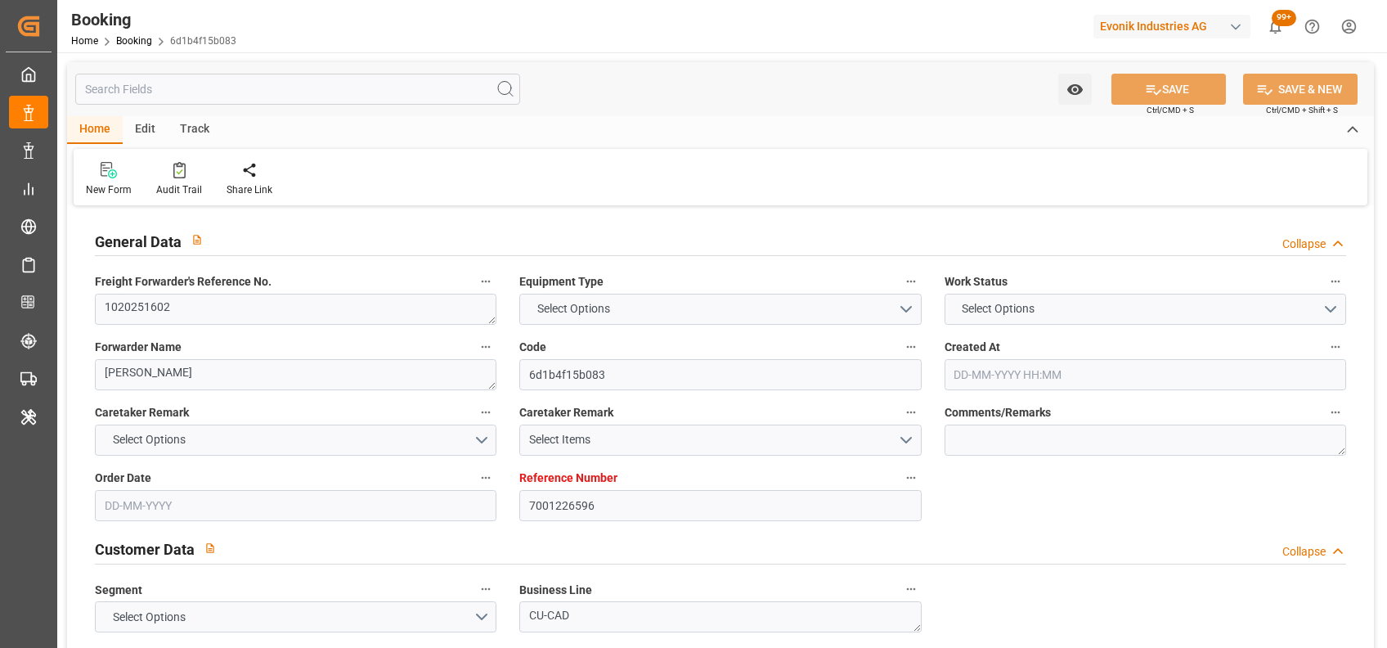
type input "[GEOGRAPHIC_DATA], [GEOGRAPHIC_DATA]"
type input "[GEOGRAPHIC_DATA]"
type input "DE"
type input "TRUCK"
type input "0FMJXE1MA"
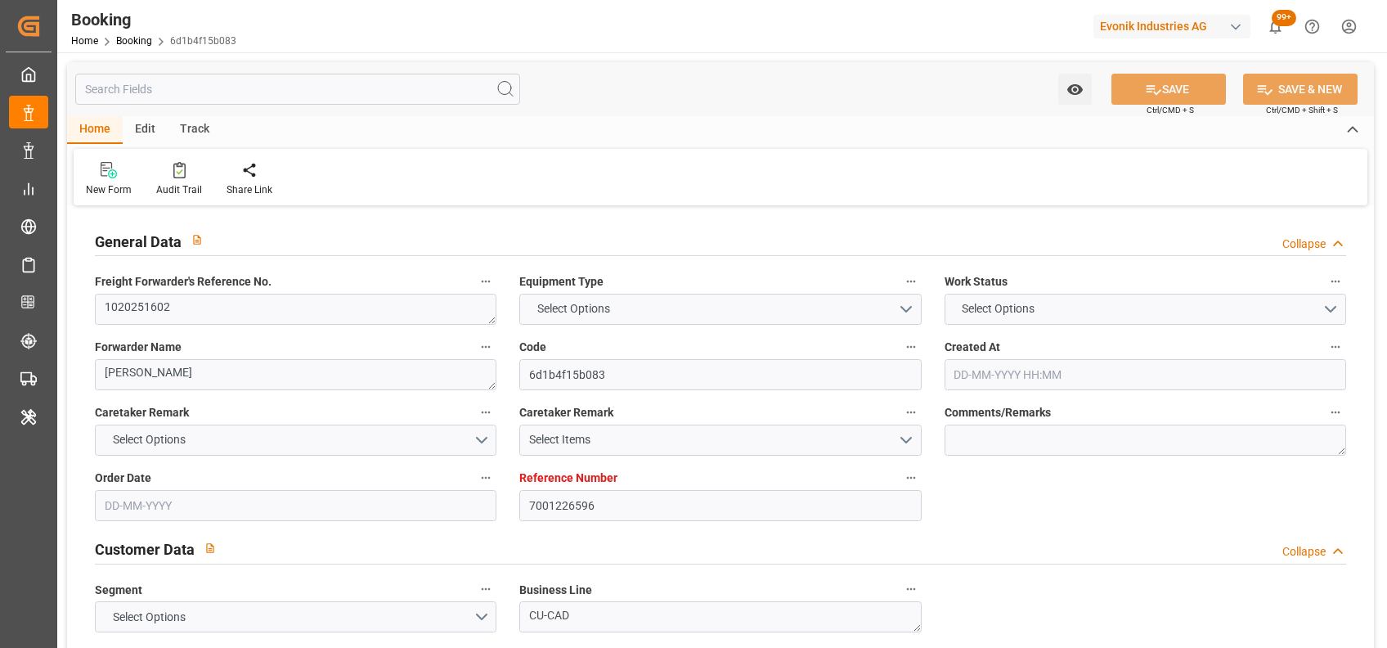
type input "VESSEL"
type input "CMA CGM [PERSON_NAME][US_STATE]"
type input "CMA CGM DOLOMITES"
type input "1TUE7N1MA"
type input "0XL9FS1MA"
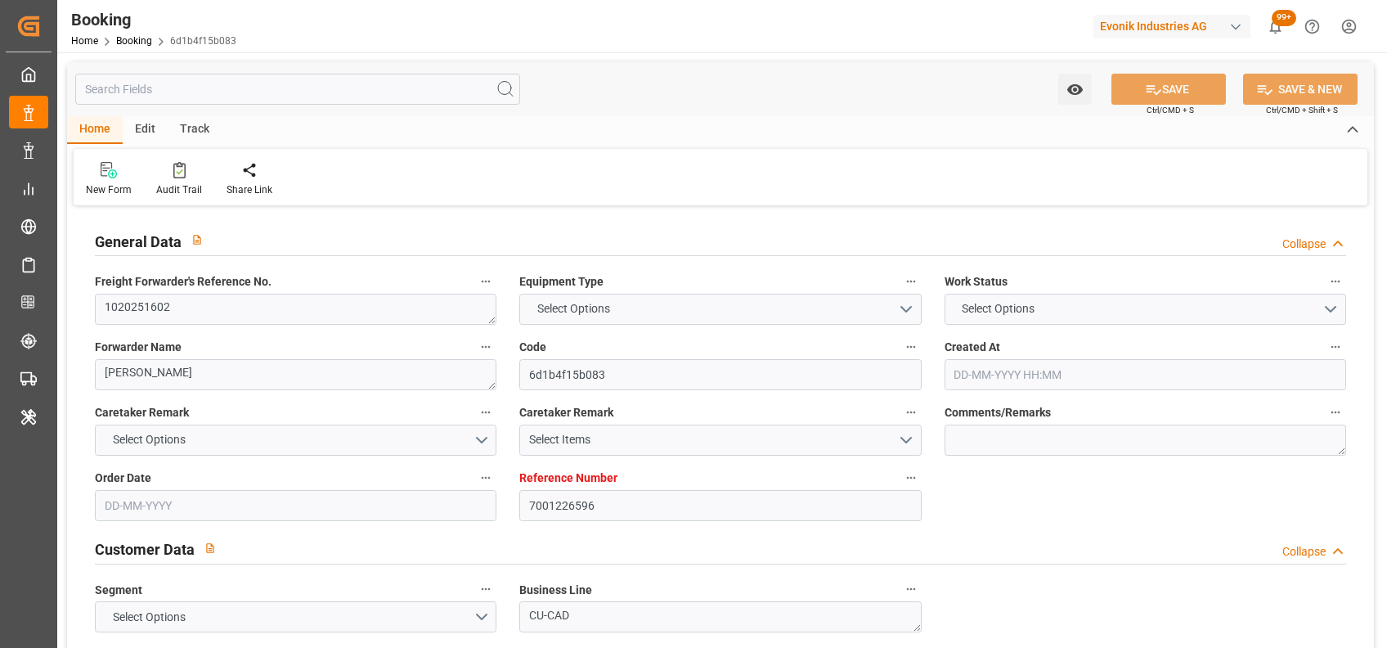
type input "[GEOGRAPHIC_DATA]"
type input "TRUCK"
type input "7001226596"
type input "9987201"
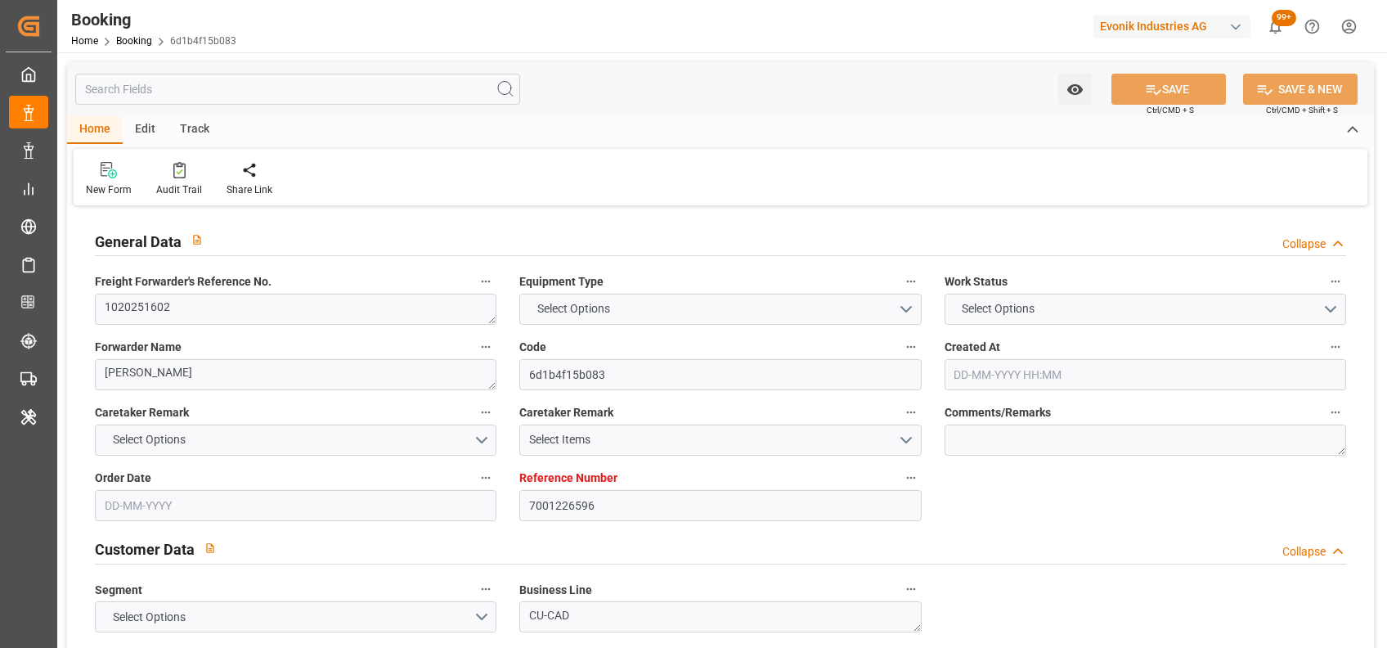
type input "CMACGM"
type input "CMA CGM Group"
type input "BEANR"
type input "IDJKT"
type input "MYPKG"
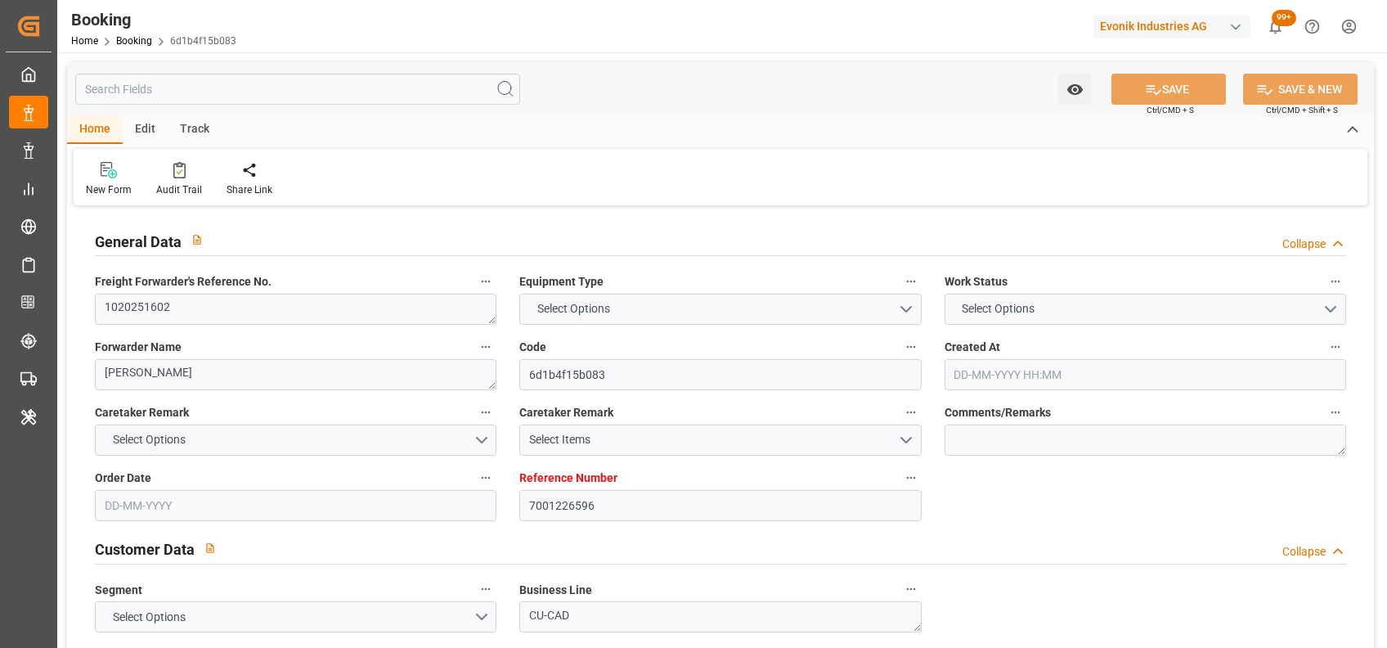
type input "SGSIN"
type input "0"
type input "BEANR"
type input "IDJKT"
type input "9780847"
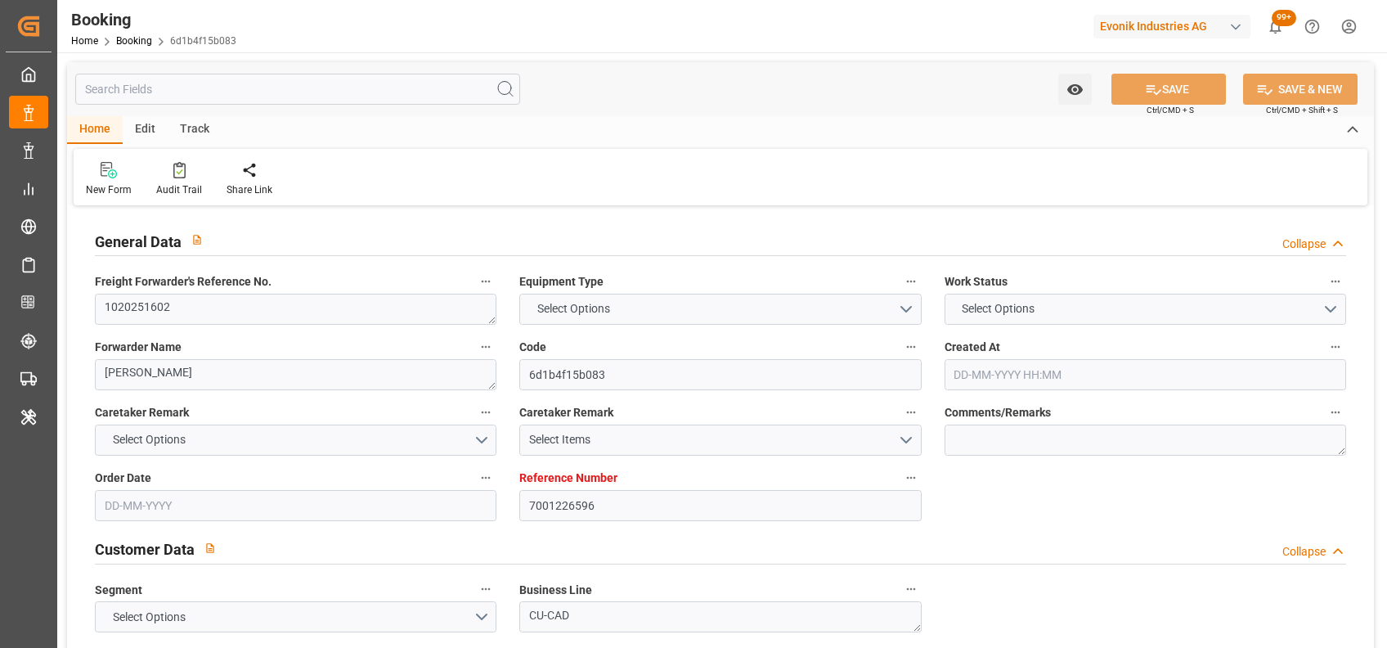
type input "9926221"
type input "9282962"
type input "[DATE] 11:29"
type input "[DATE]"
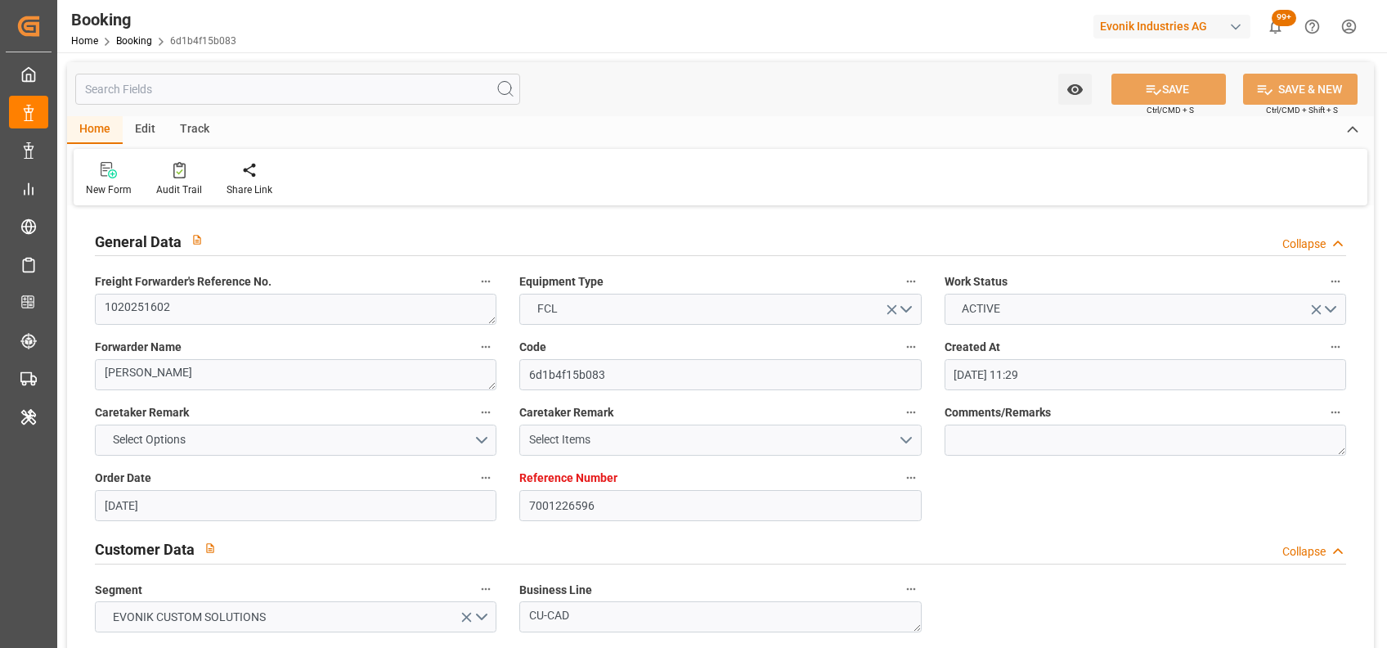
type input "[DATE]"
type input "[DATE] 16:18"
type input "[DATE] 00:00"
type input "[DATE] 19:42"
type input "[DATE] 15:49"
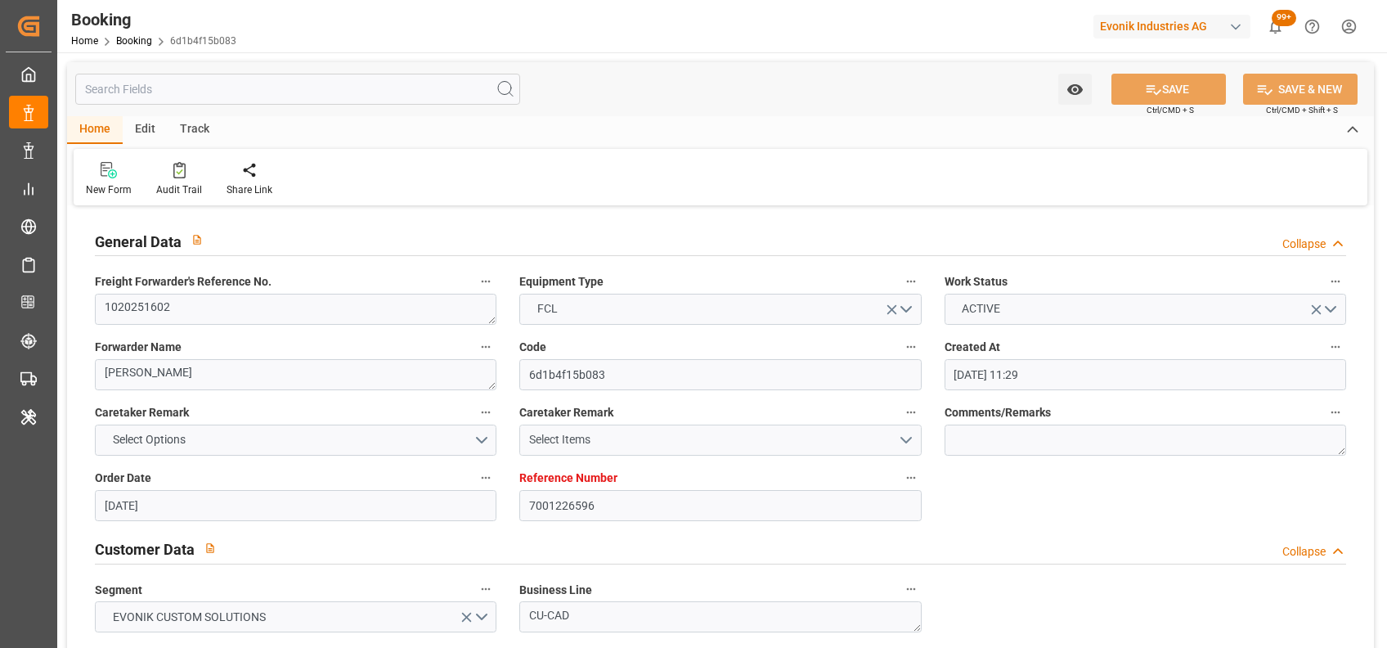
type input "[DATE] 06:00"
type input "[DATE] 00:00"
type input "[DATE] 12:00"
type input "[DATE] 00:00"
type input "[DATE] 10:00"
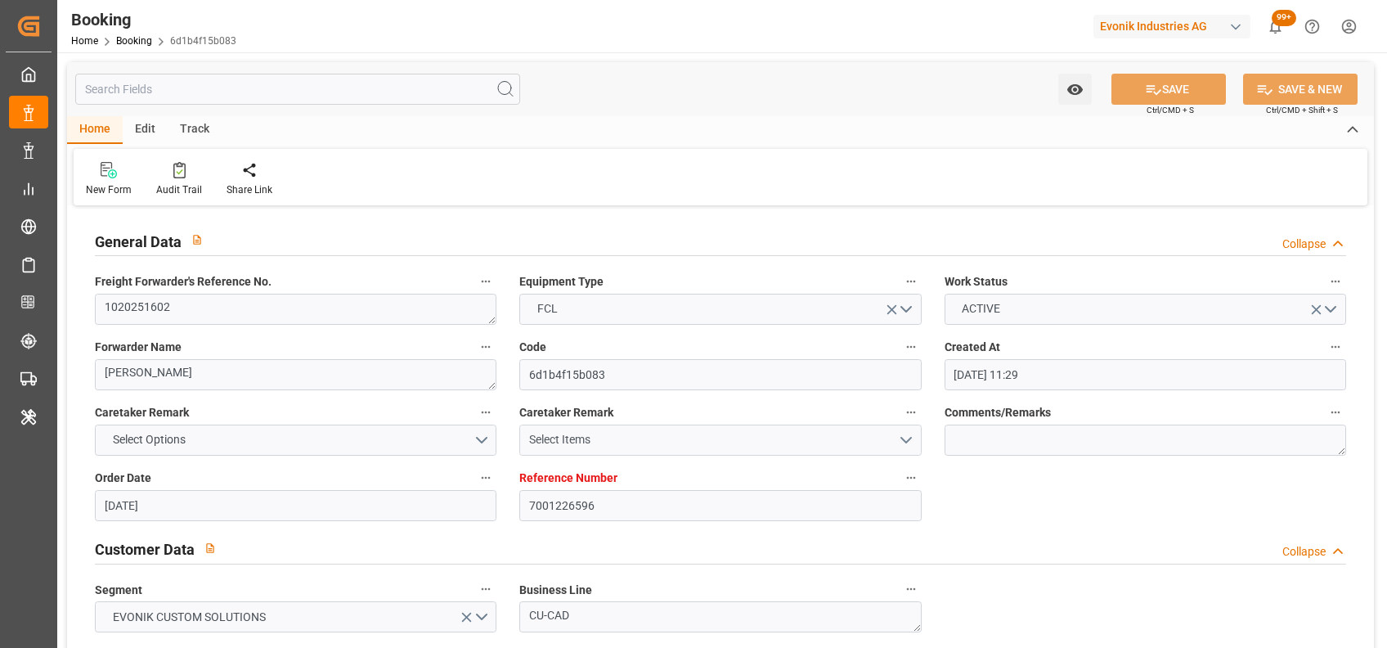
type input "[DATE] 00:00"
type input "[DATE] 01:00"
type input "[DATE] 11:00"
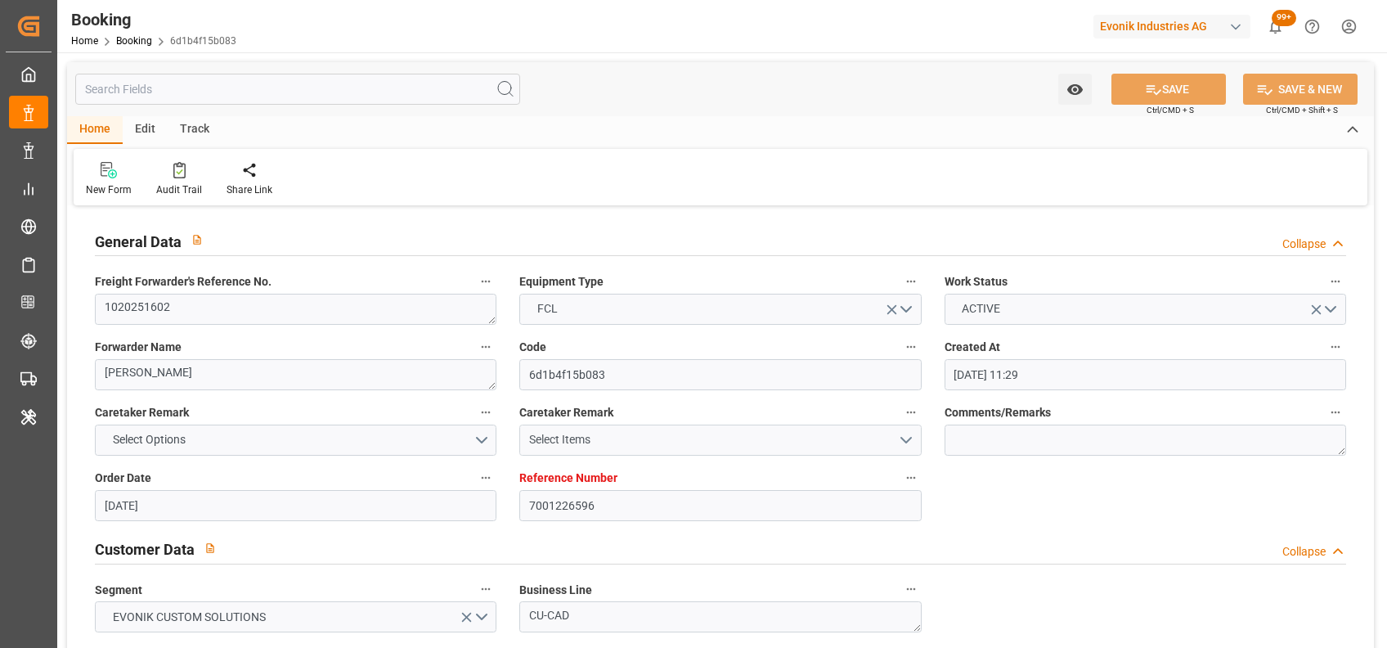
type input "[DATE]"
type input "[DATE] 14:40"
type input "[DATE]"
type input "[DATE] 14:57"
type input "[DATE] 12:52"
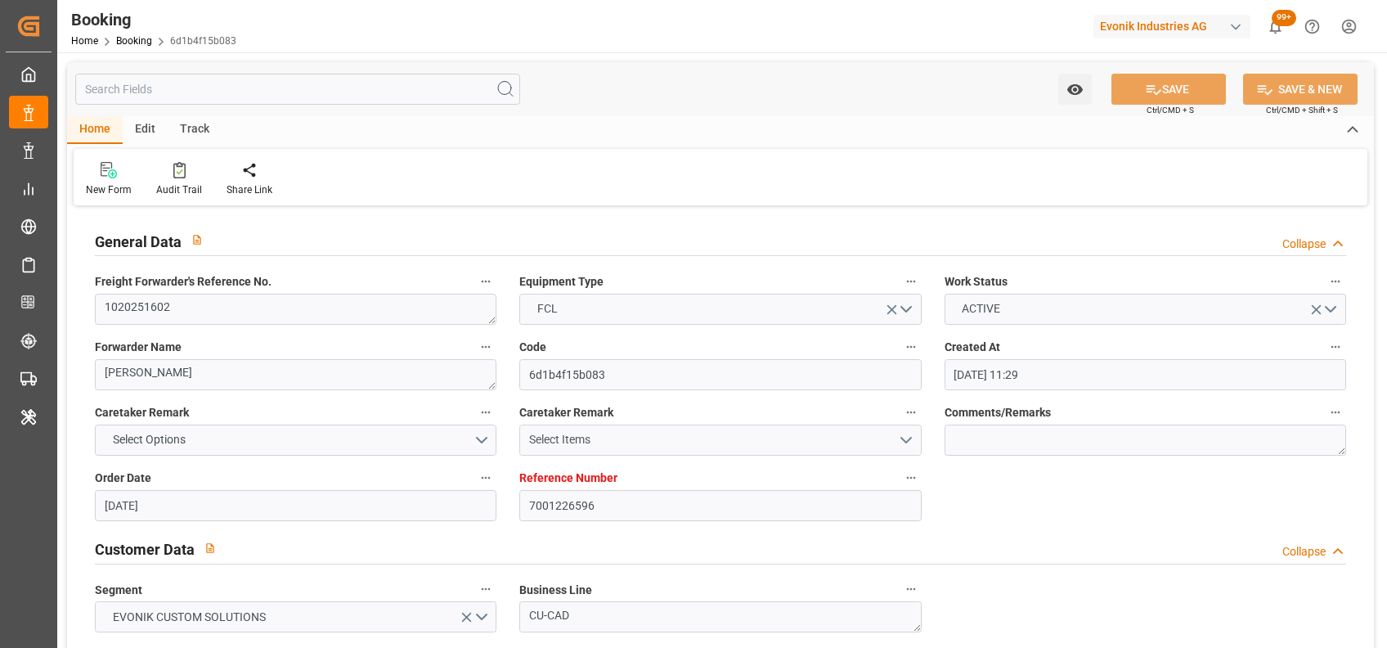
type input "[DATE] 16:18"
type input "[DATE] 18:34"
type input "[DATE] 12:00"
type input "[DATE] 21:02"
type input "[DATE] 10:00"
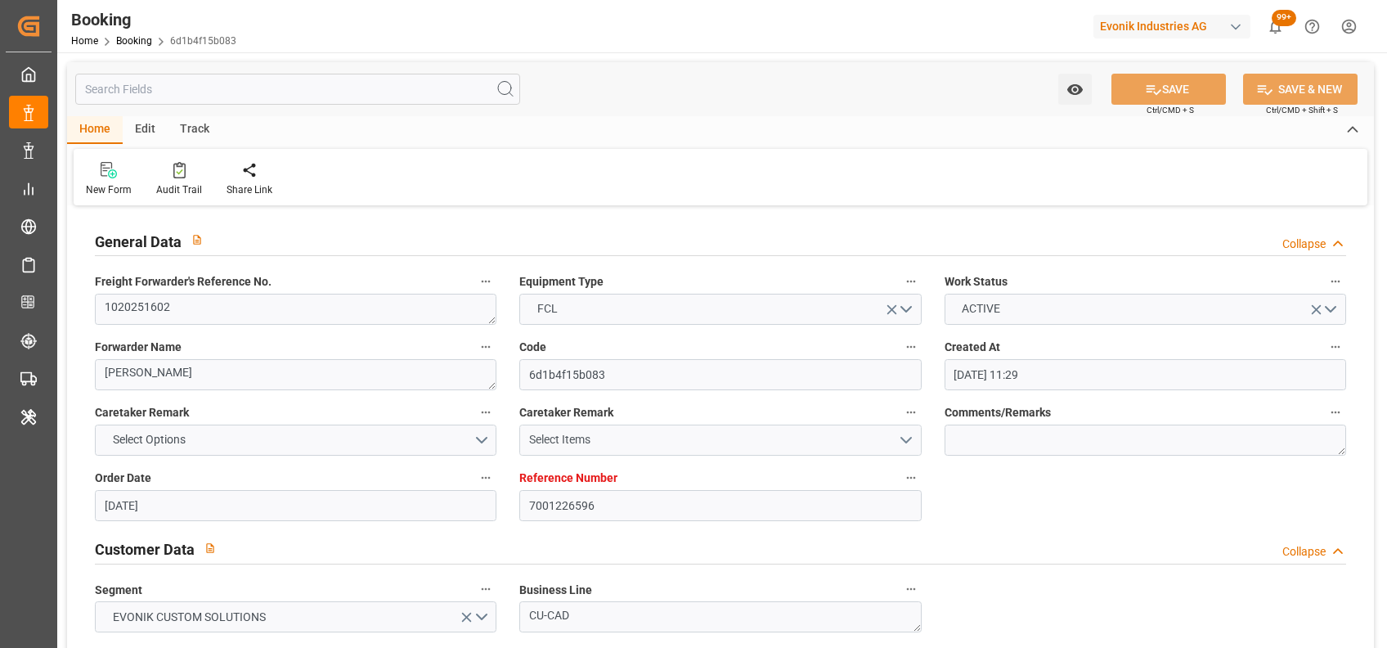
type input "[DATE] 01:00"
type input "[DATE] 13:41"
type input "[DATE] 11:00"
type input "[DATE] 06:00"
type input "[DATE] 16:37"
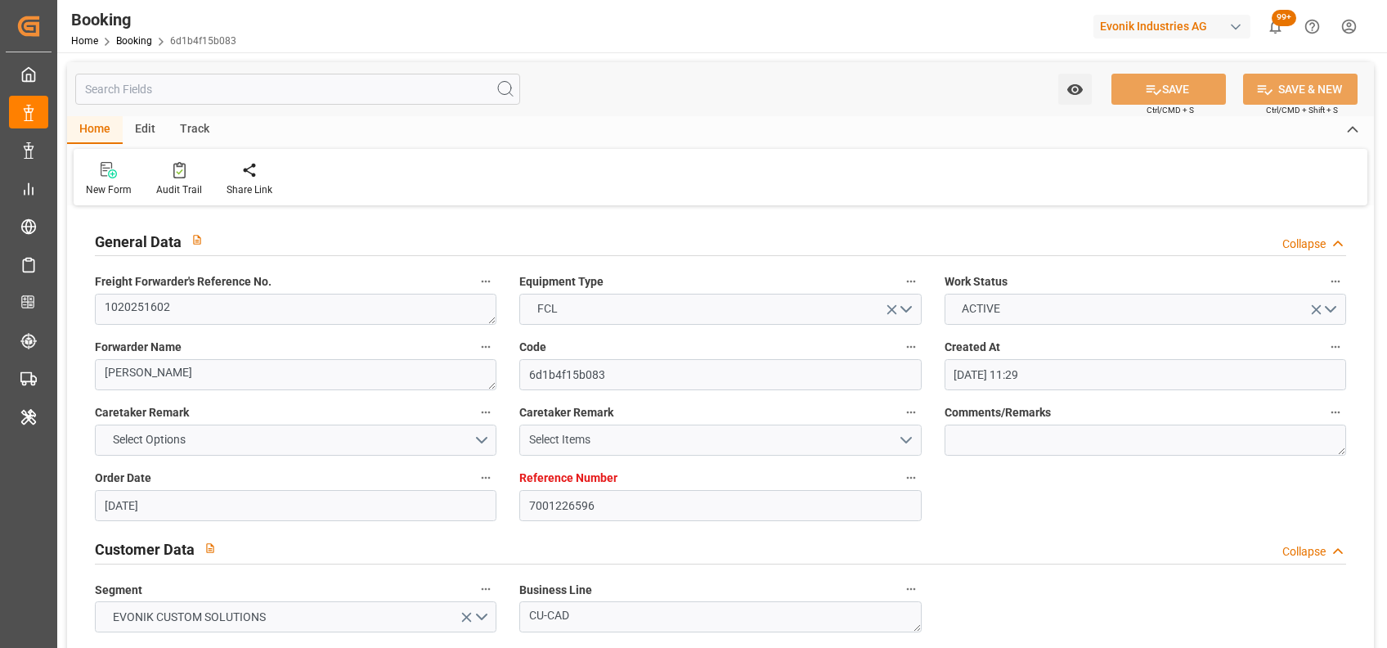
type input "[DATE] 16:37"
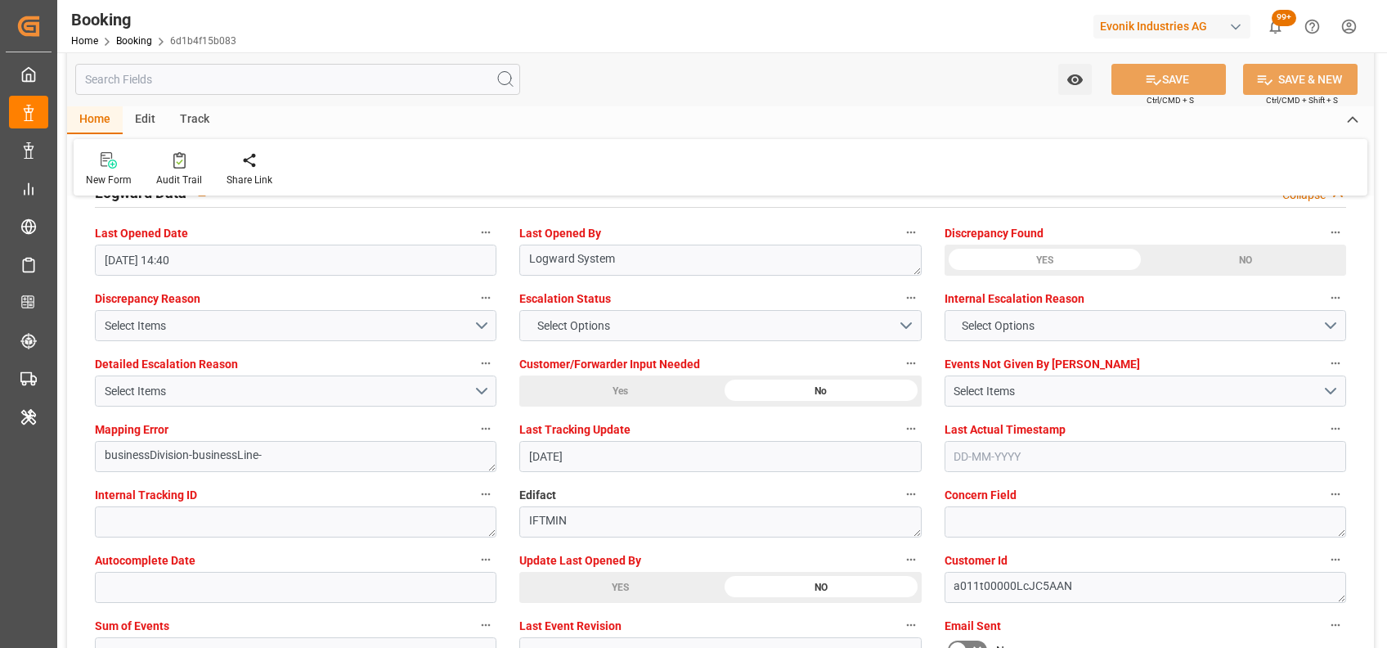
scroll to position [3063, 0]
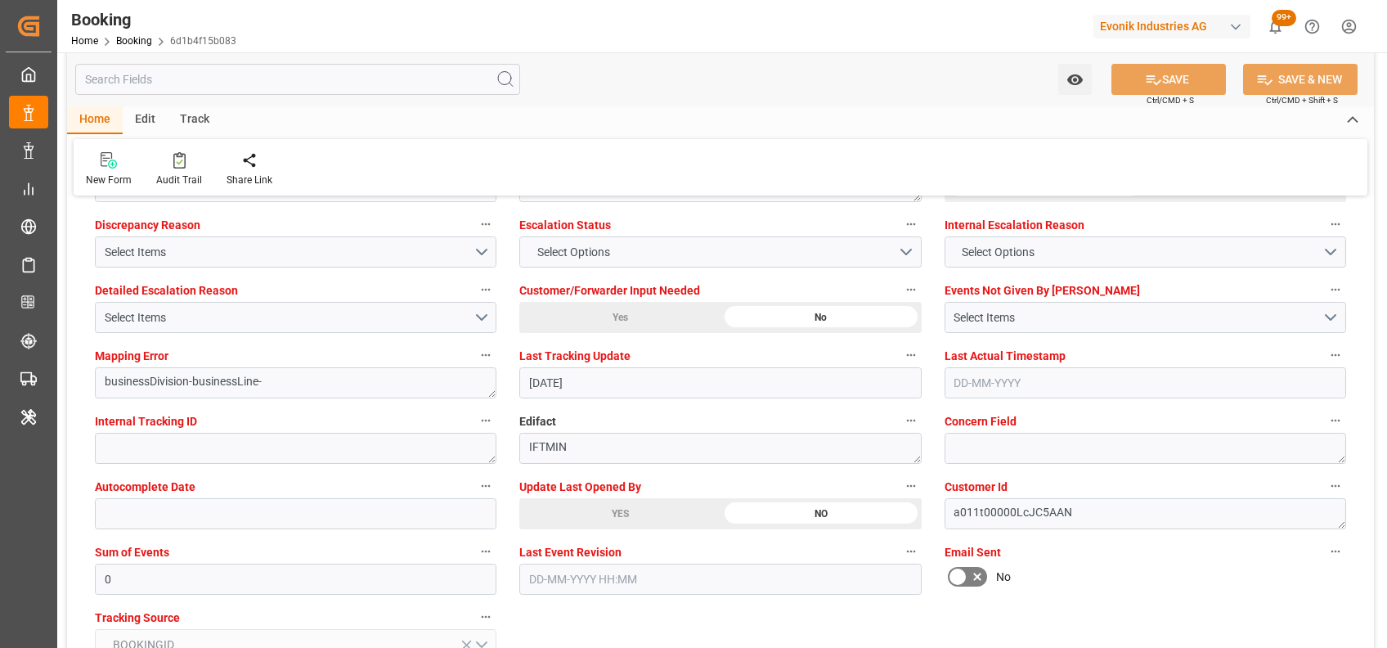
click at [596, 505] on div "YES" at bounding box center [619, 513] width 201 height 31
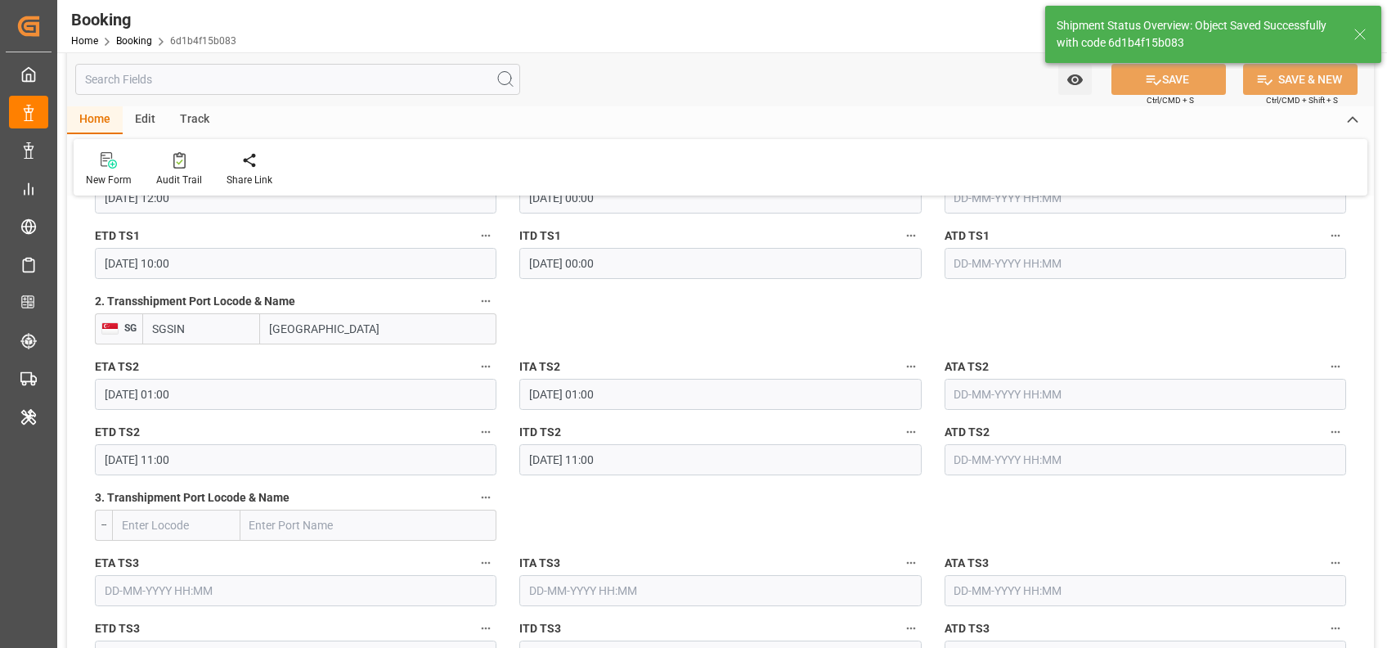
type textarea "[PERSON_NAME]"
type input "[DATE] 10:49"
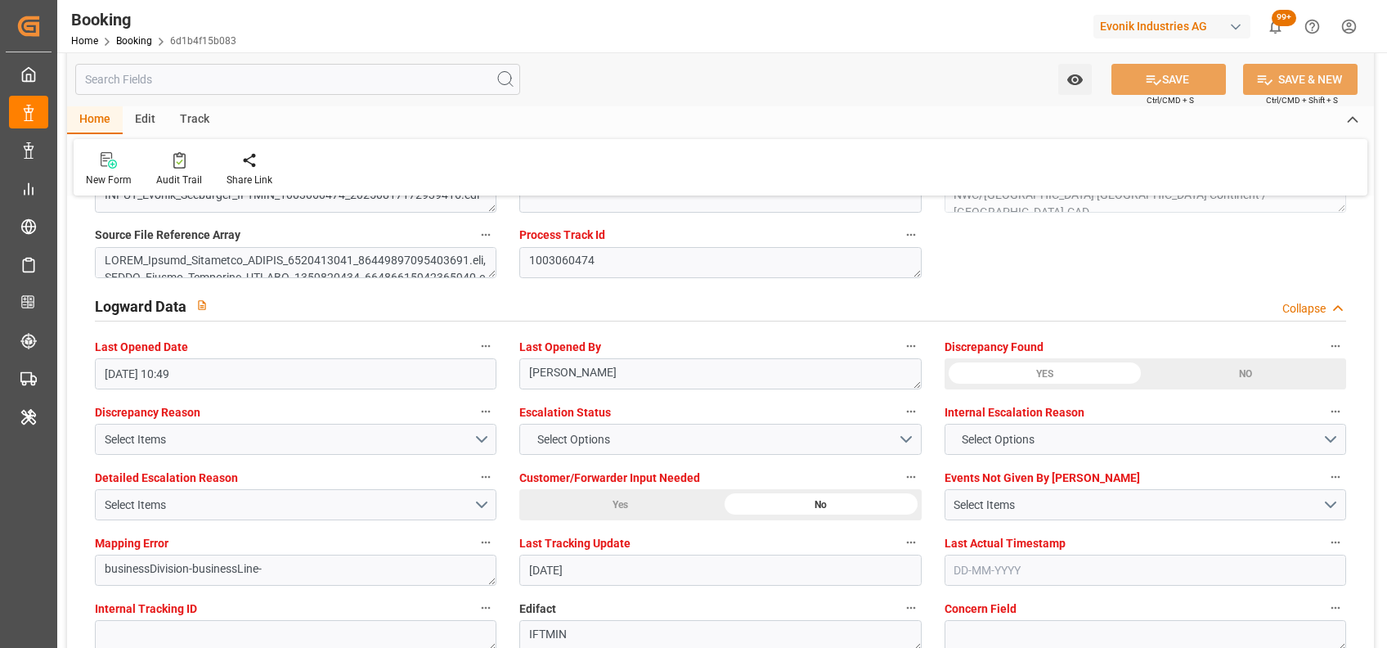
scroll to position [2877, 0]
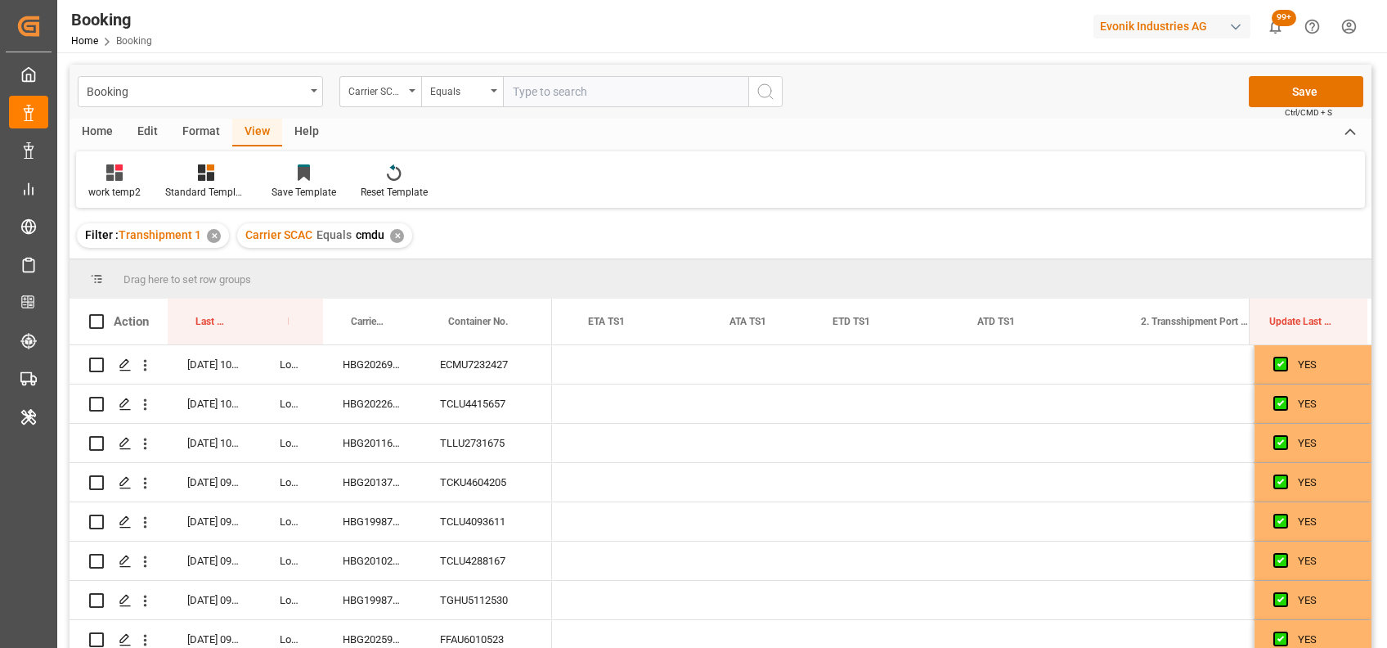
scroll to position [0, 16863]
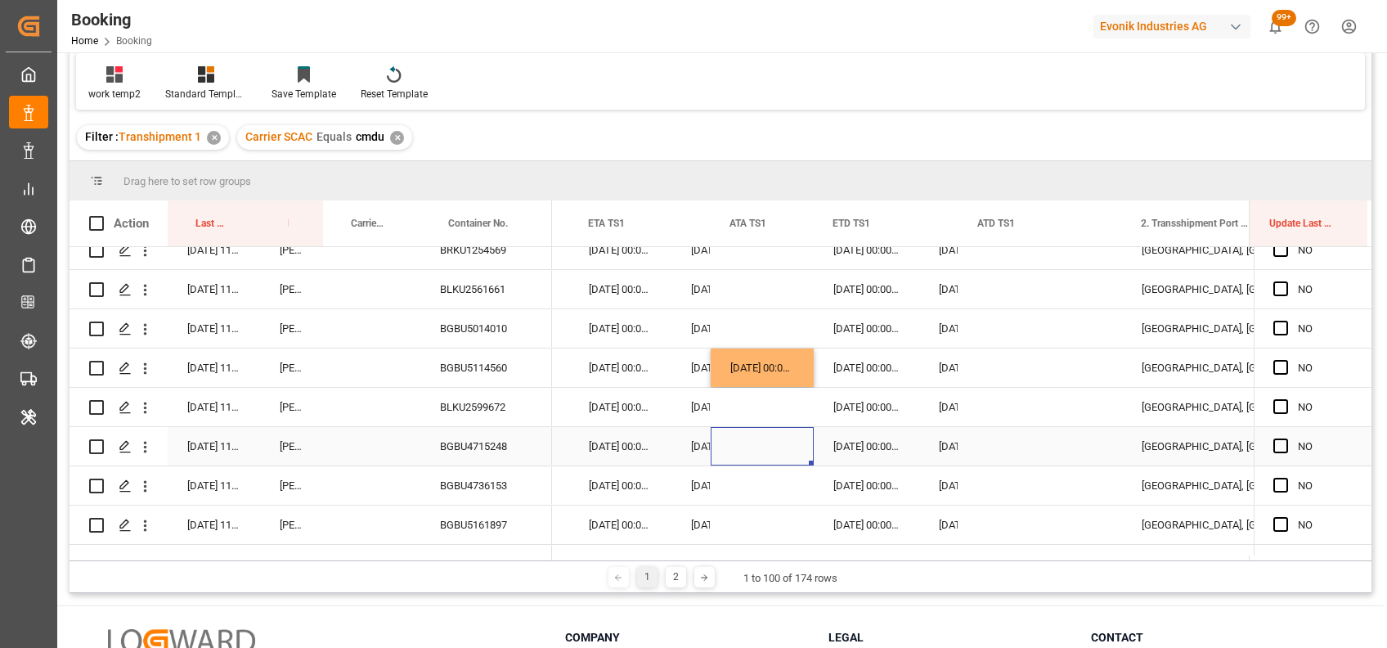
click at [733, 437] on div "Press SPACE to select this row." at bounding box center [762, 446] width 103 height 38
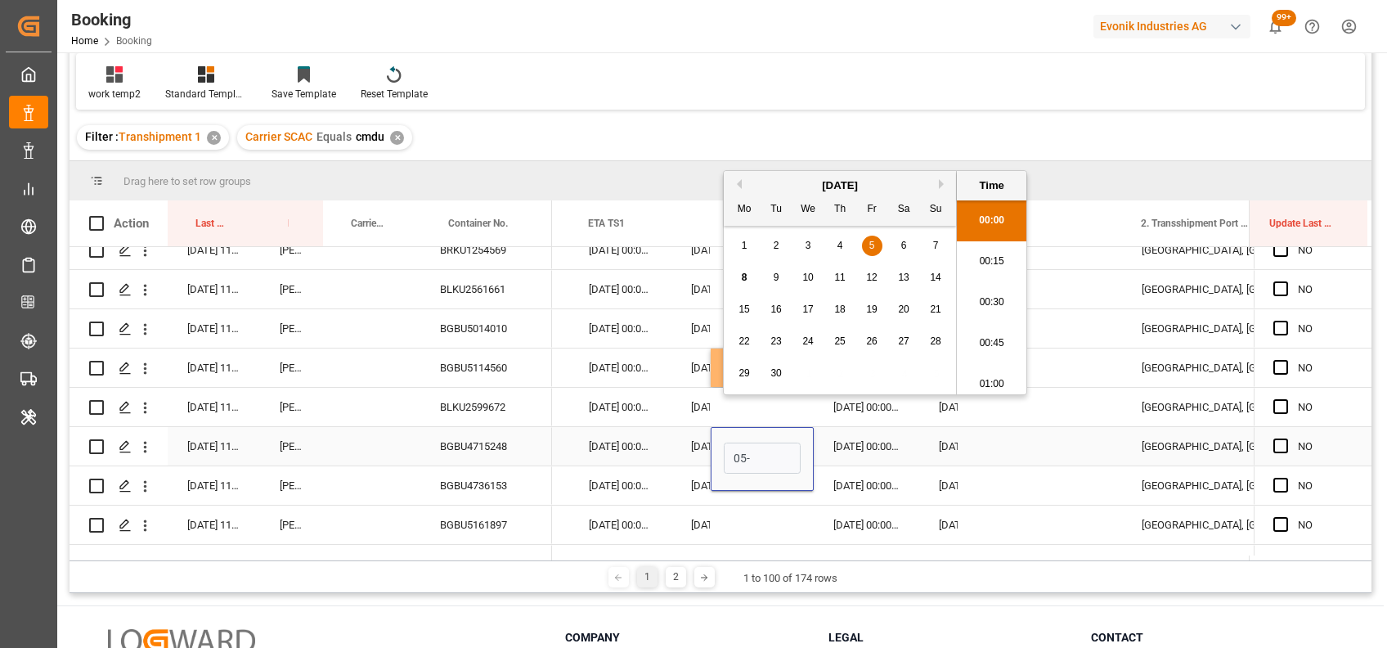
scroll to position [2581, 0]
type input "05-09-2025 00:00"
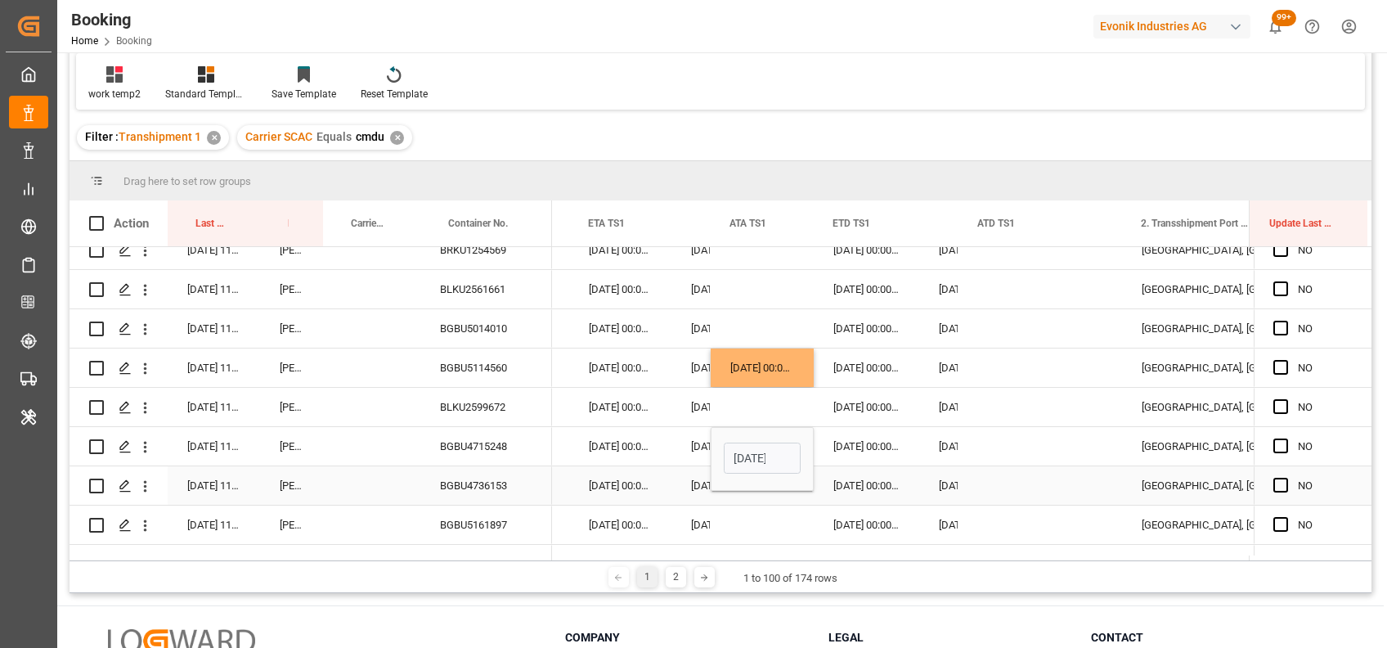
click at [468, 467] on div "BGBU4736153" at bounding box center [486, 485] width 132 height 38
click at [707, 281] on div "24-09-2025 00:00:00" at bounding box center [691, 289] width 39 height 38
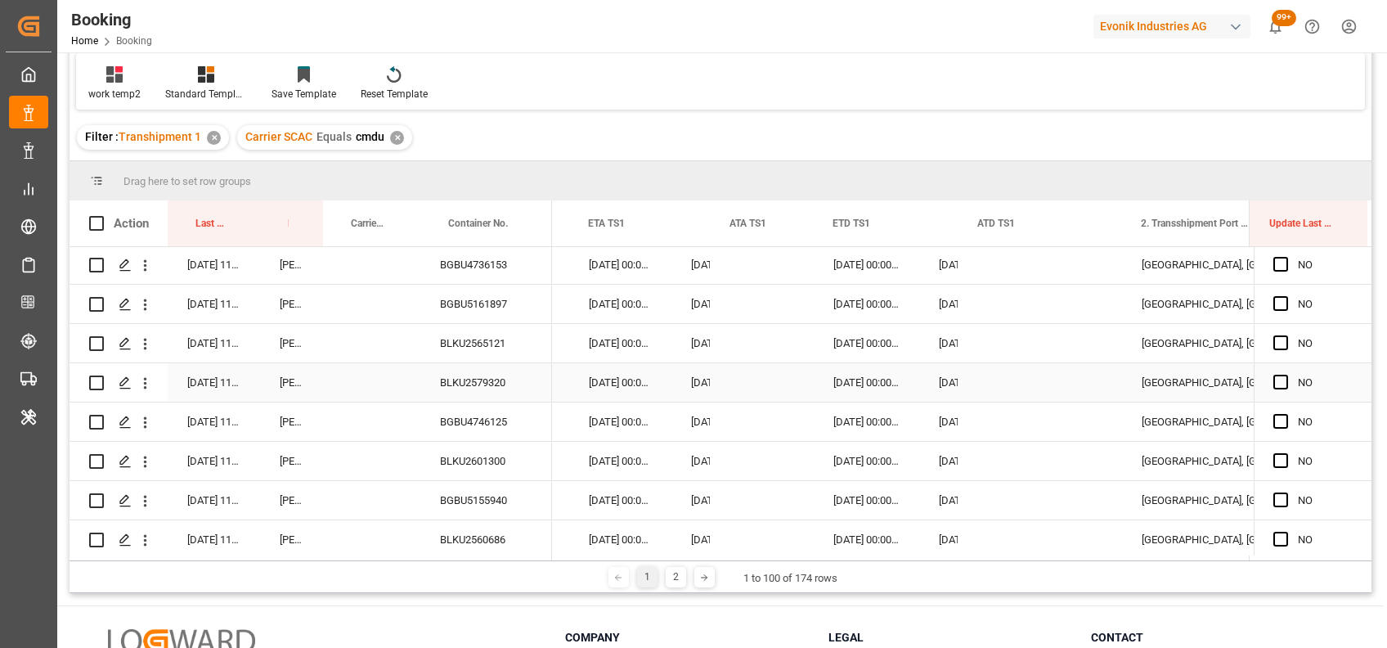
scroll to position [3623, 0]
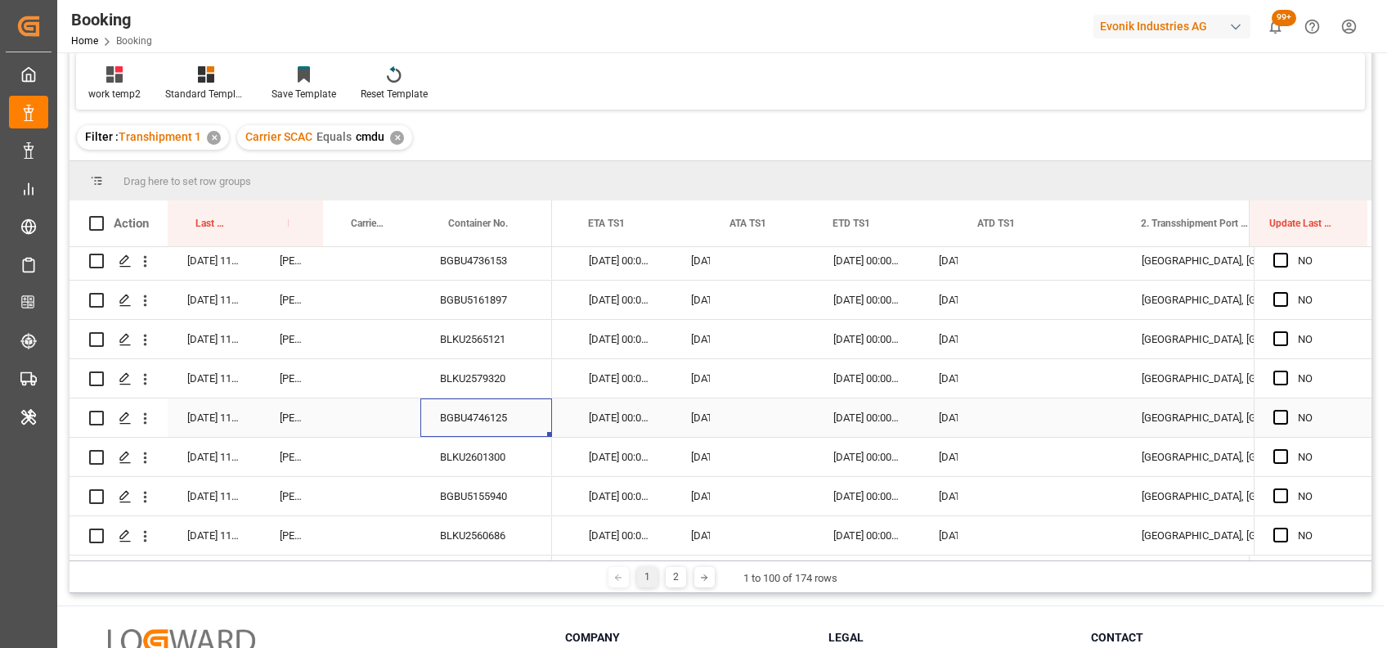
click at [483, 409] on div "BGBU4746125" at bounding box center [486, 417] width 132 height 38
click at [739, 416] on div "Press SPACE to select this row." at bounding box center [762, 417] width 103 height 38
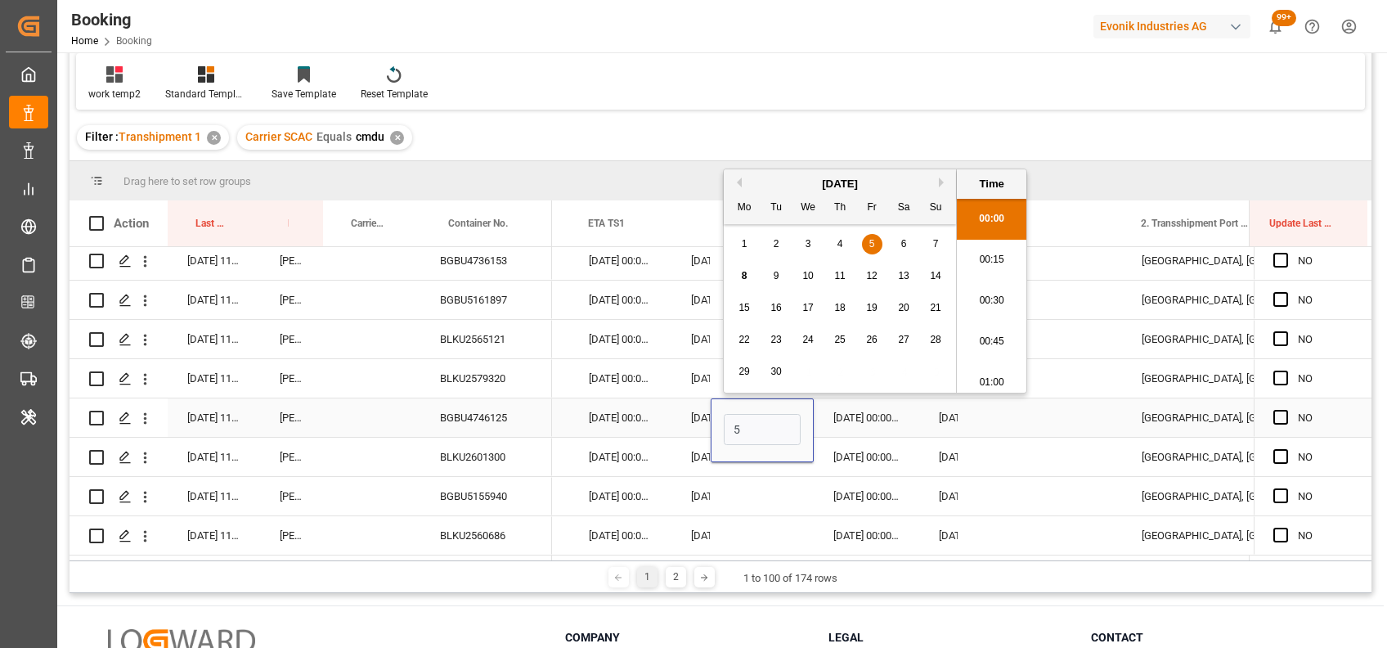
scroll to position [2581, 0]
type input "05-09-2025 00:00"
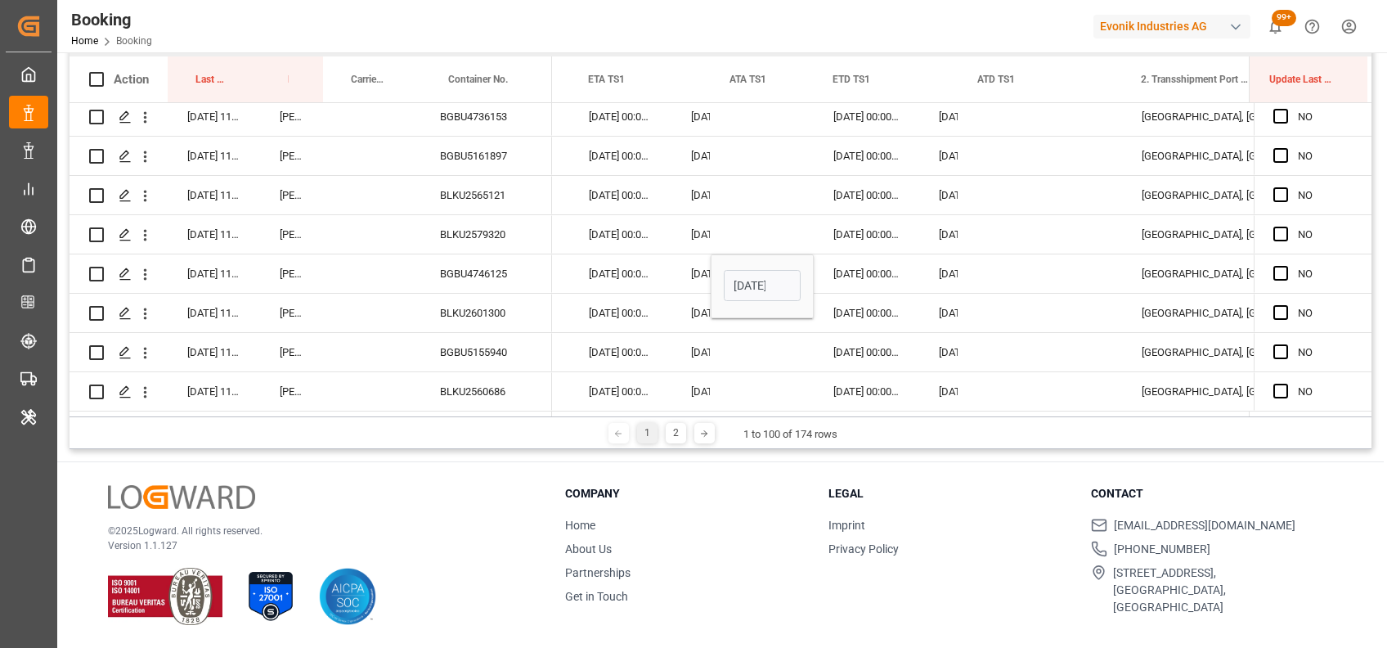
scroll to position [198, 0]
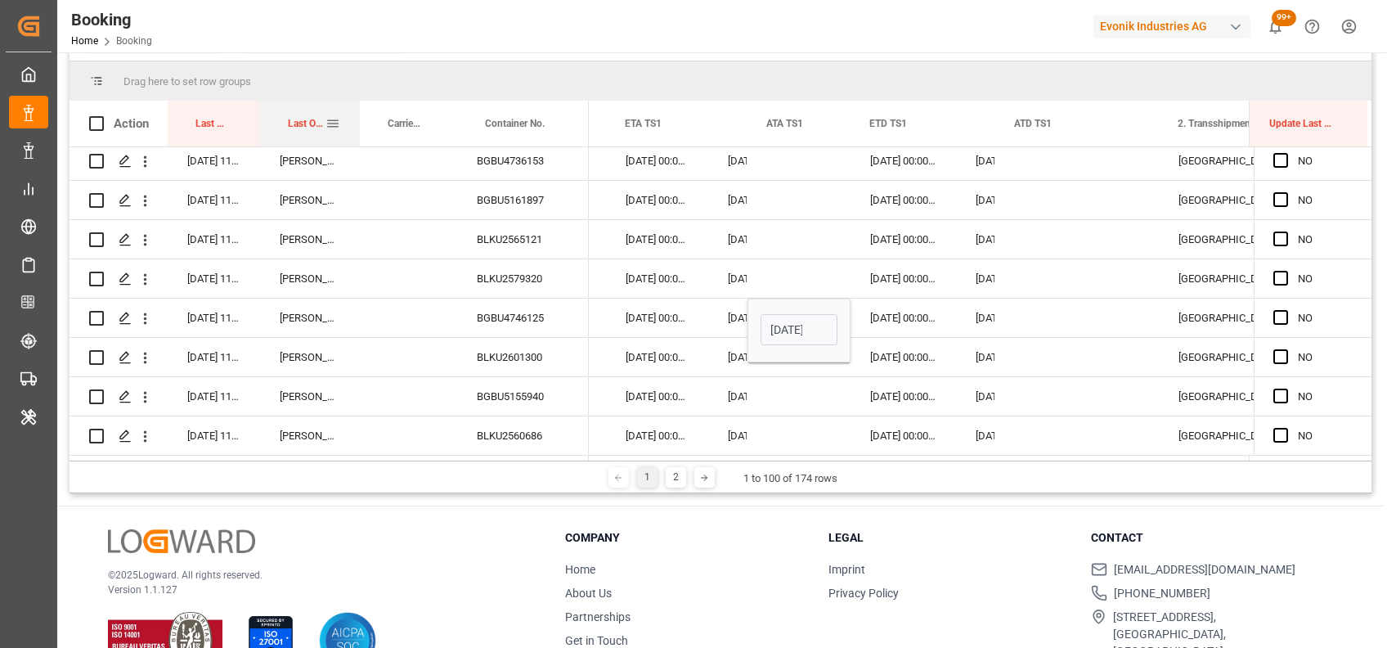
drag, startPoint x: 321, startPoint y: 115, endPoint x: 358, endPoint y: 117, distance: 36.8
click at [358, 117] on div at bounding box center [360, 124] width 7 height 46
click at [696, 340] on div "[DATE] 00:00:00" at bounding box center [657, 357] width 102 height 38
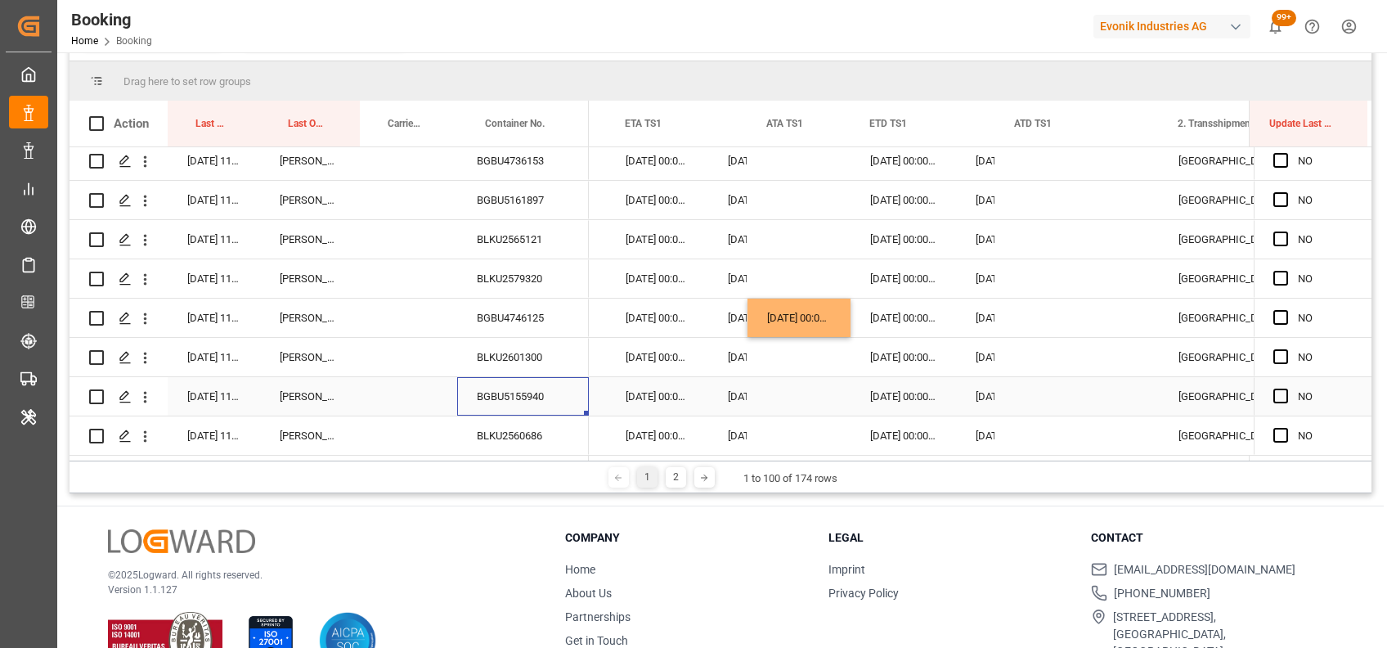
click at [511, 386] on div "BGBU5155940" at bounding box center [523, 396] width 132 height 38
click at [1276, 164] on div "Press SPACE to select this row." at bounding box center [1286, 161] width 25 height 38
click at [1278, 156] on span "Press SPACE to select this row." at bounding box center [1281, 160] width 15 height 15
click at [1286, 153] on input "Press SPACE to select this row." at bounding box center [1286, 153] width 0 height 0
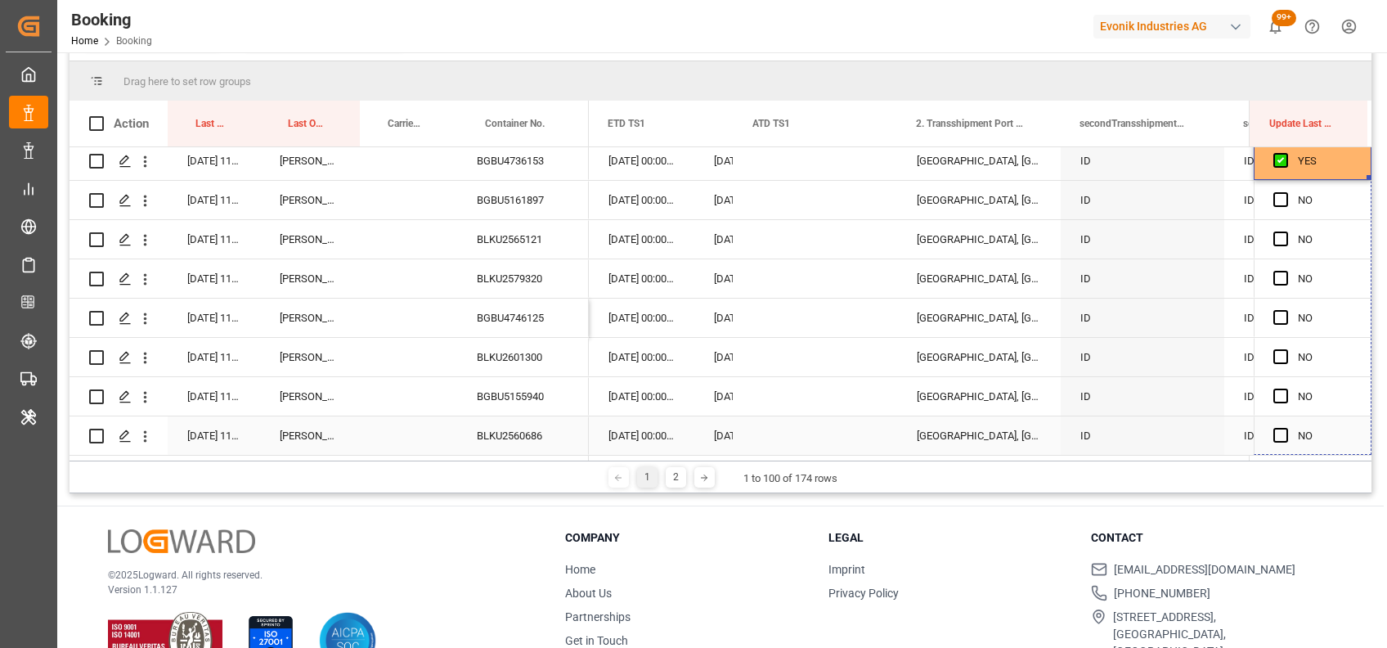
scroll to position [0, 17125]
drag, startPoint x: 1364, startPoint y: 173, endPoint x: 1352, endPoint y: 416, distance: 244.1
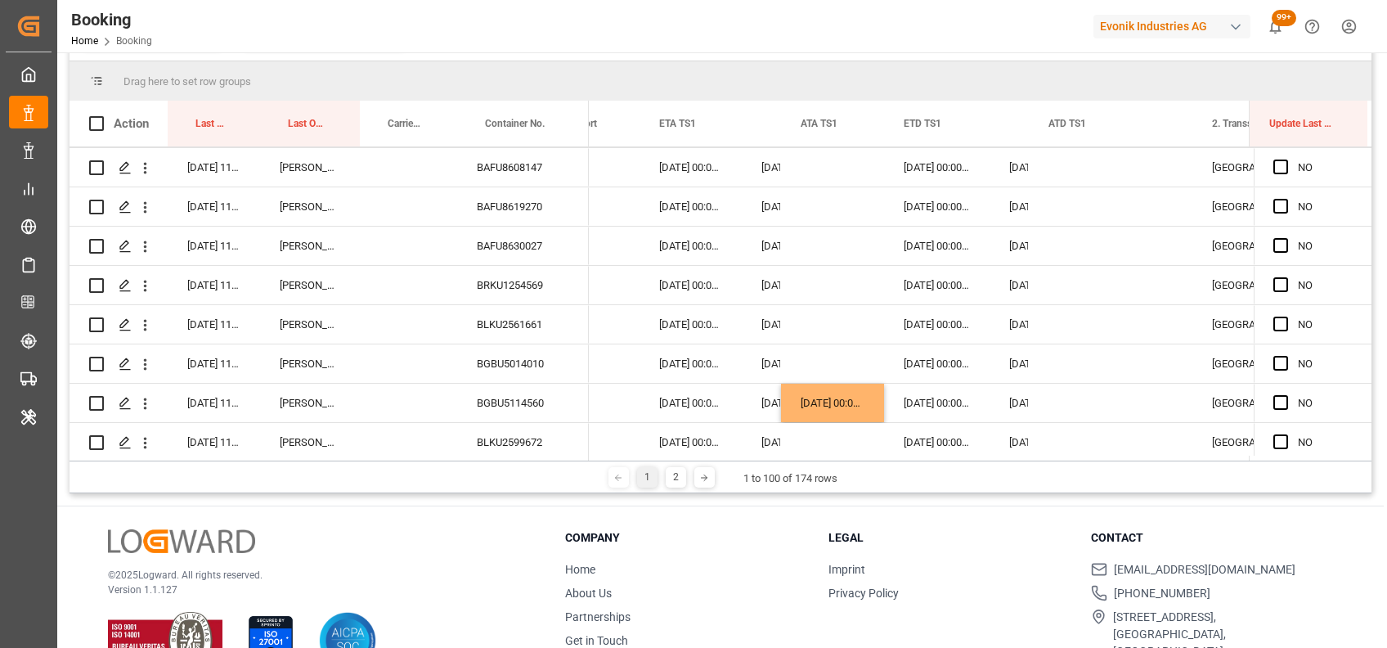
scroll to position [3255, 0]
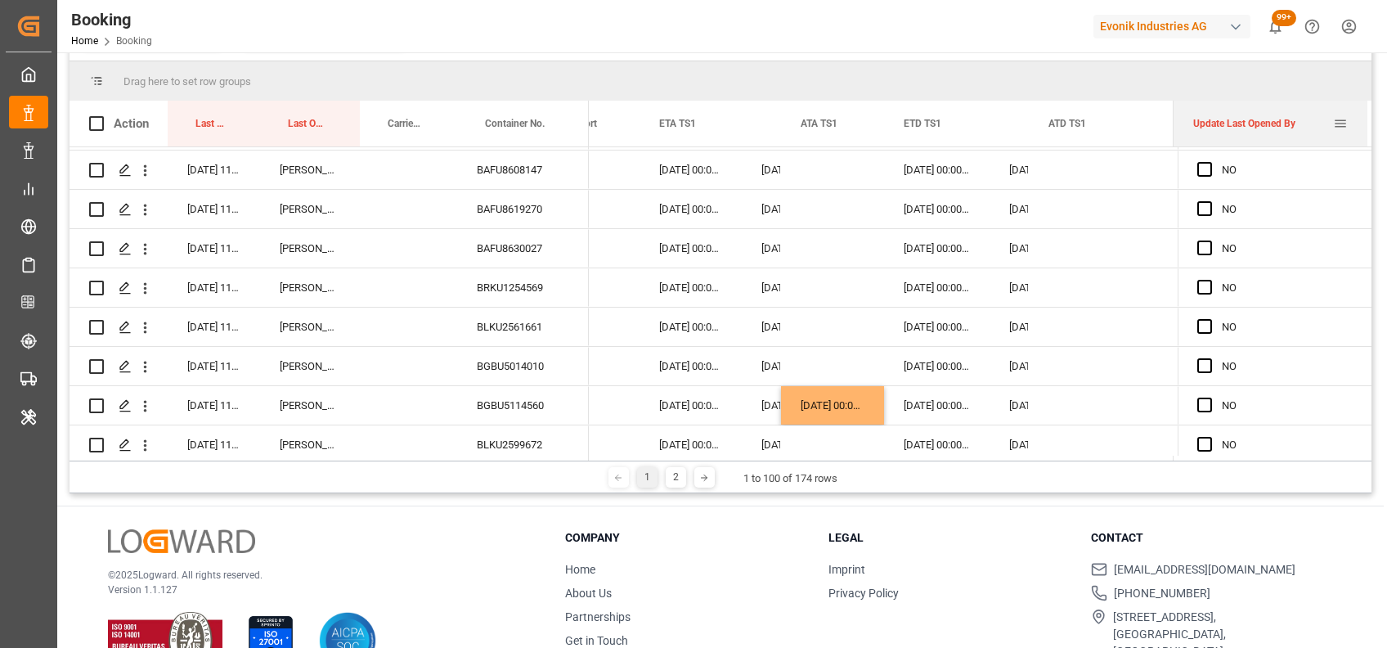
drag, startPoint x: 1249, startPoint y: 117, endPoint x: 1159, endPoint y: 106, distance: 90.6
click at [1170, 106] on div at bounding box center [1173, 124] width 7 height 46
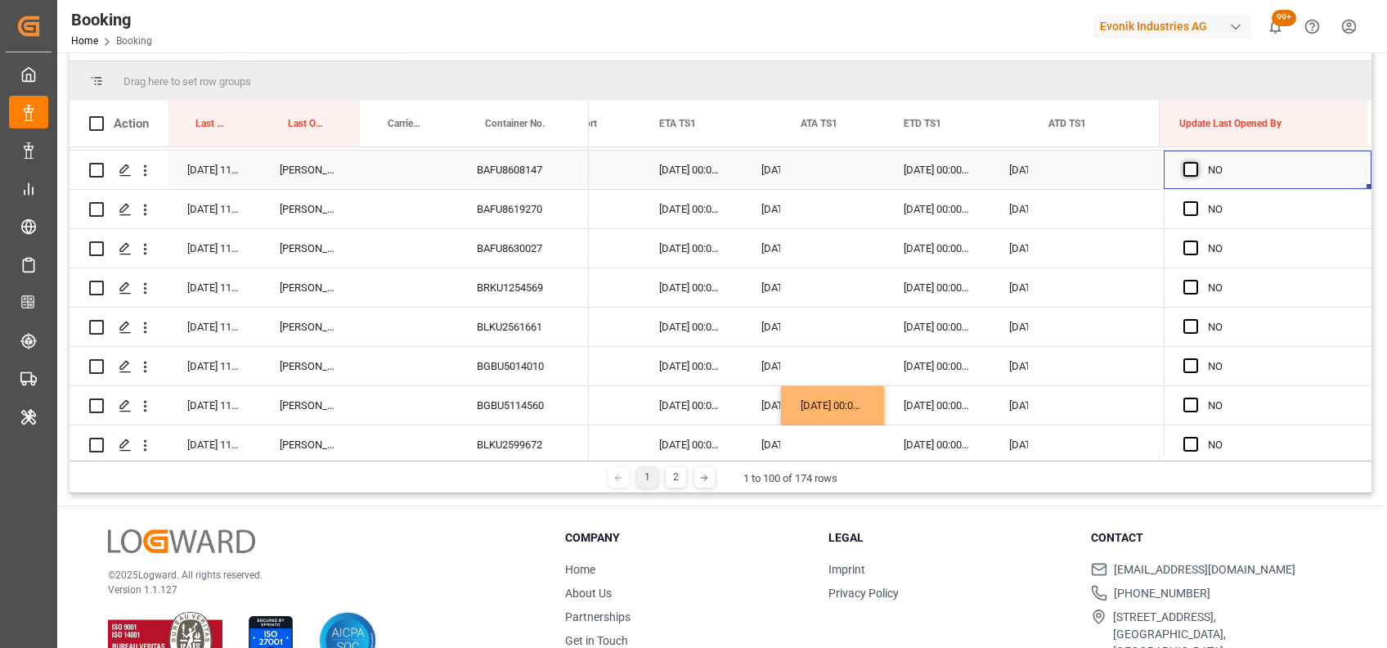
click at [1184, 170] on span "Press SPACE to select this row." at bounding box center [1191, 169] width 15 height 15
click at [1196, 162] on input "Press SPACE to select this row." at bounding box center [1196, 162] width 0 height 0
drag, startPoint x: 1365, startPoint y: 185, endPoint x: 1368, endPoint y: 451, distance: 266.7
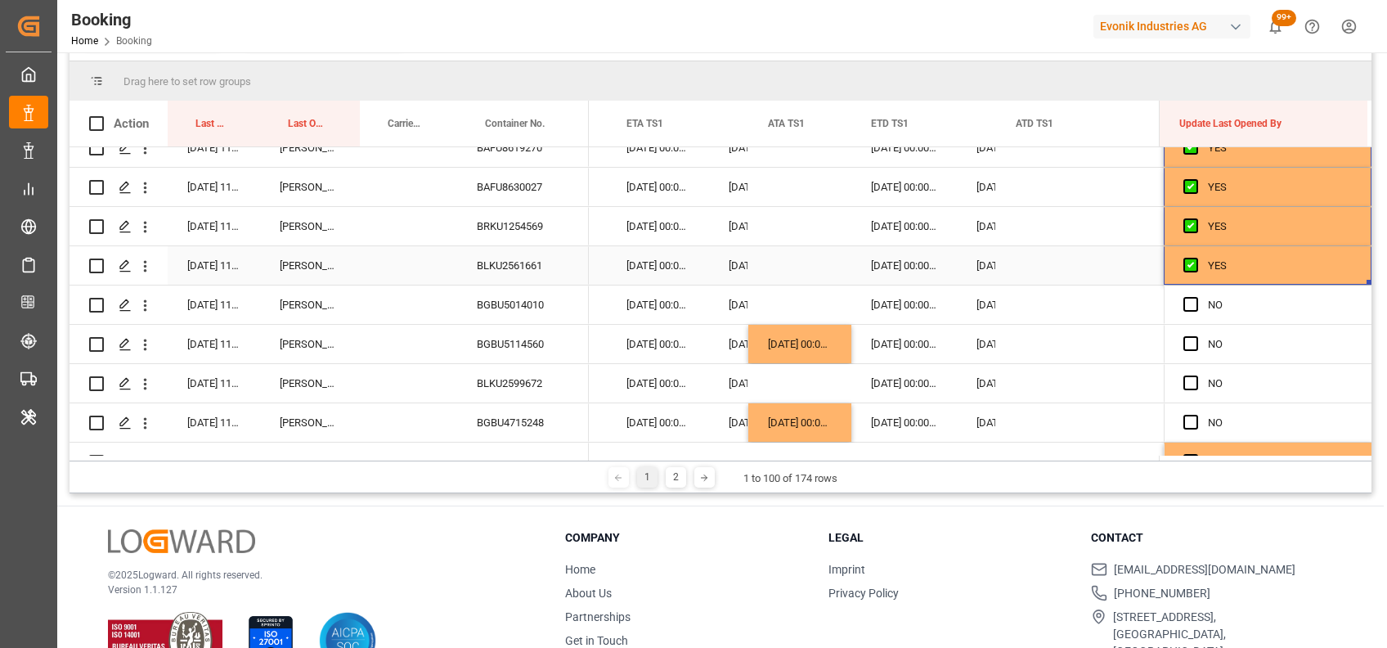
scroll to position [3318, 0]
click at [1184, 301] on span "Press SPACE to select this row." at bounding box center [1191, 303] width 15 height 15
click at [1196, 296] on input "Press SPACE to select this row." at bounding box center [1196, 296] width 0 height 0
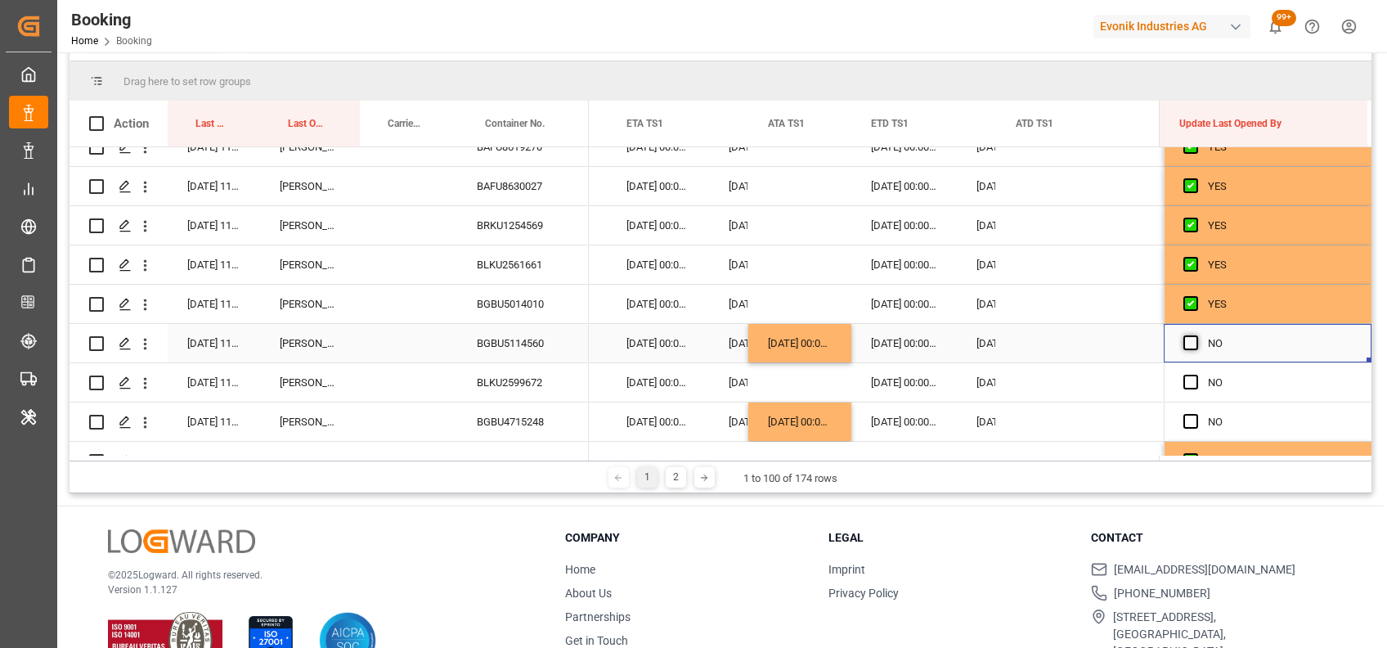
click at [1186, 335] on span "Press SPACE to select this row." at bounding box center [1191, 342] width 15 height 15
click at [1196, 335] on input "Press SPACE to select this row." at bounding box center [1196, 335] width 0 height 0
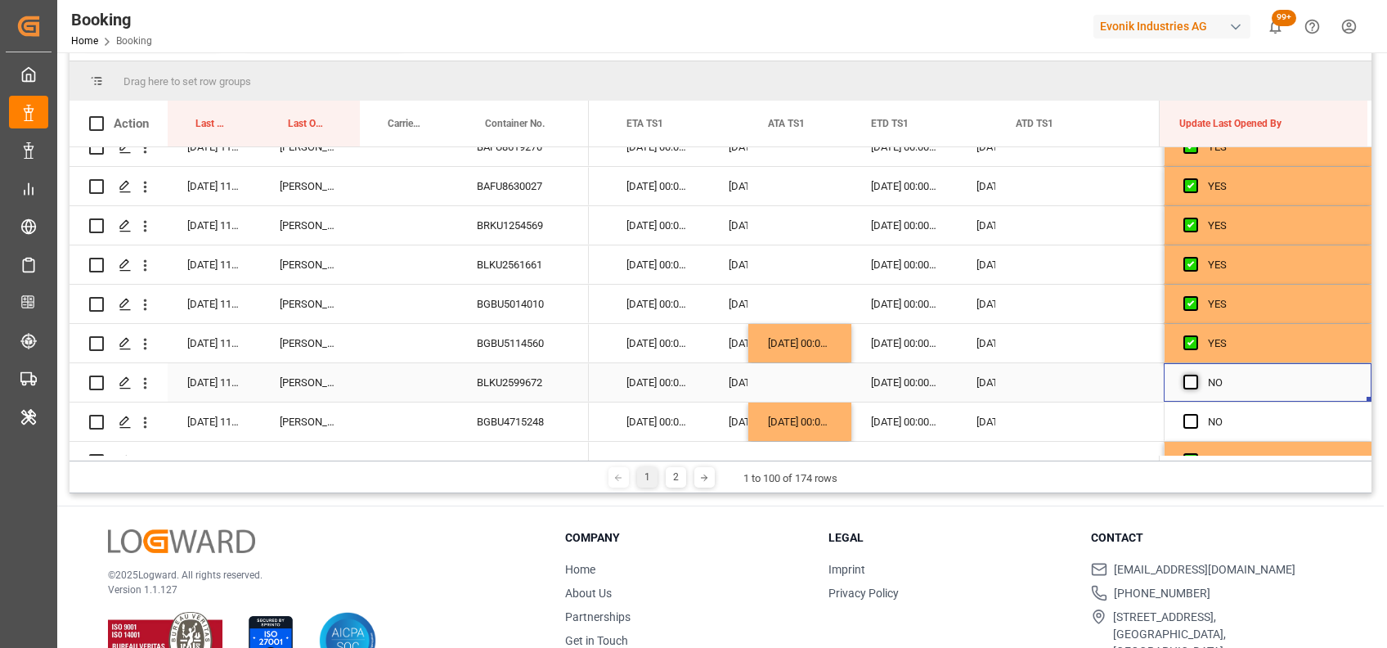
click at [1187, 375] on span "Press SPACE to select this row." at bounding box center [1191, 382] width 15 height 15
click at [1196, 375] on input "Press SPACE to select this row." at bounding box center [1196, 375] width 0 height 0
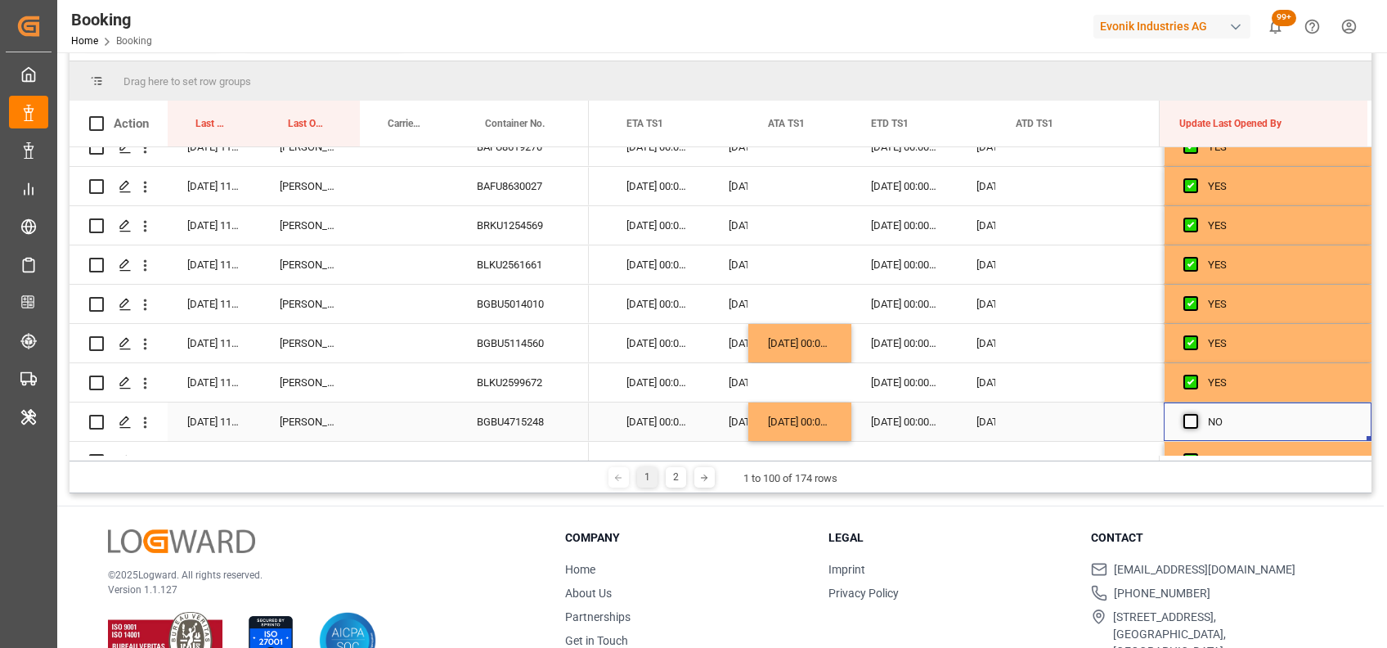
click at [1184, 417] on span "Press SPACE to select this row." at bounding box center [1191, 421] width 15 height 15
click at [1196, 414] on input "Press SPACE to select this row." at bounding box center [1196, 414] width 0 height 0
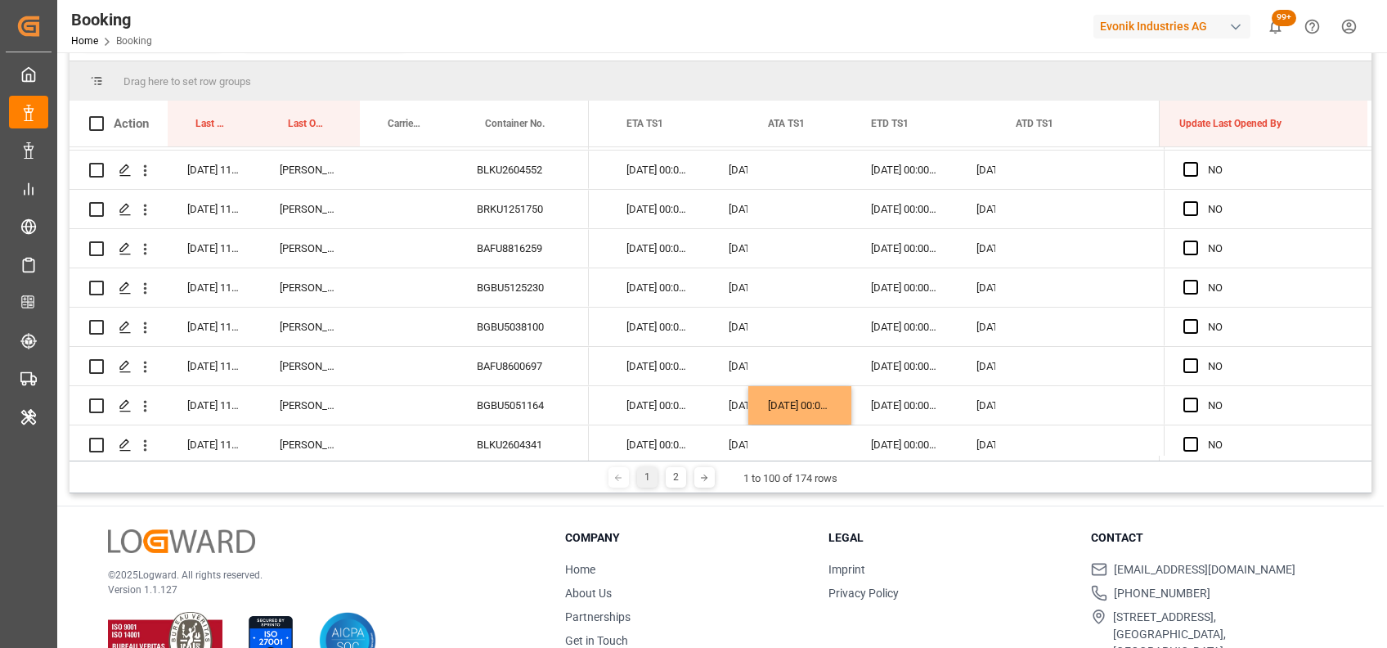
scroll to position [2861, 0]
click at [1191, 167] on span "Press SPACE to select this row." at bounding box center [1191, 171] width 15 height 15
click at [1196, 164] on input "Press SPACE to select this row." at bounding box center [1196, 164] width 0 height 0
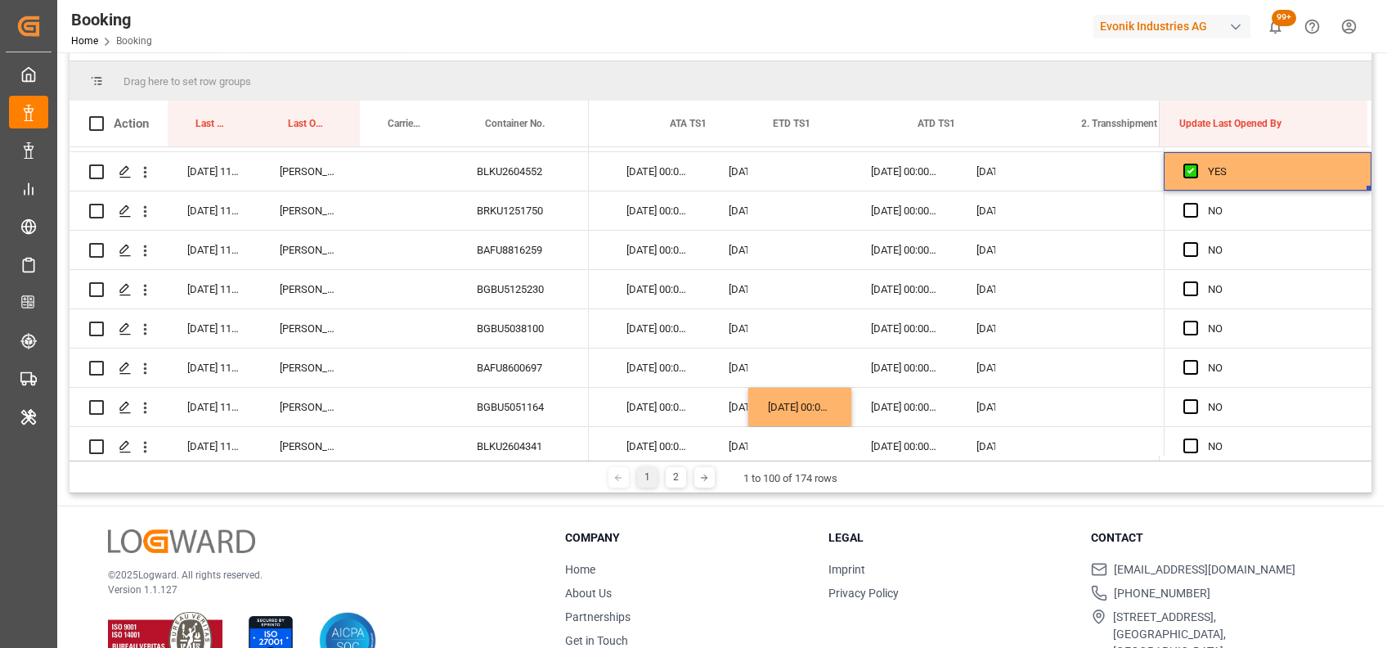
scroll to position [0, 16960]
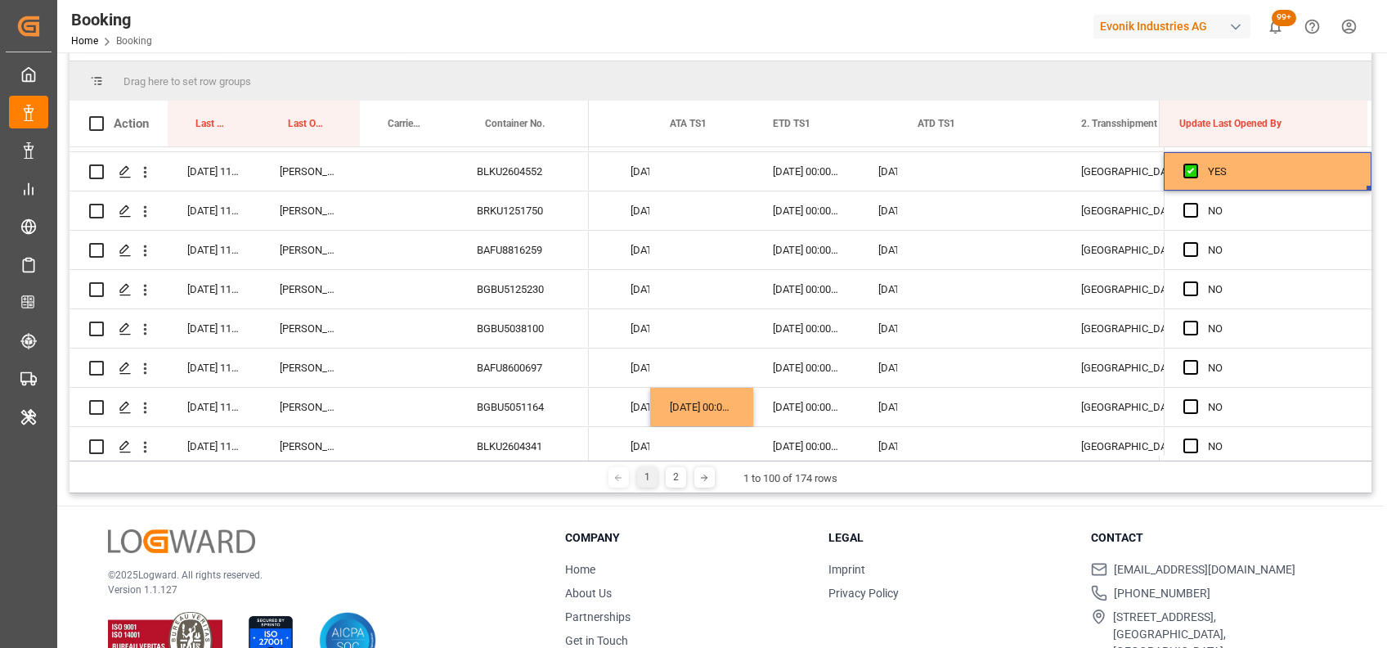
drag, startPoint x: 1361, startPoint y: 186, endPoint x: 1377, endPoint y: 479, distance: 294.0
click at [1377, 479] on main "Booking Carrier SCAC Equals Save Ctrl/CMD + S Home Edit Format View Help work t…" at bounding box center [720, 180] width 1327 height 627
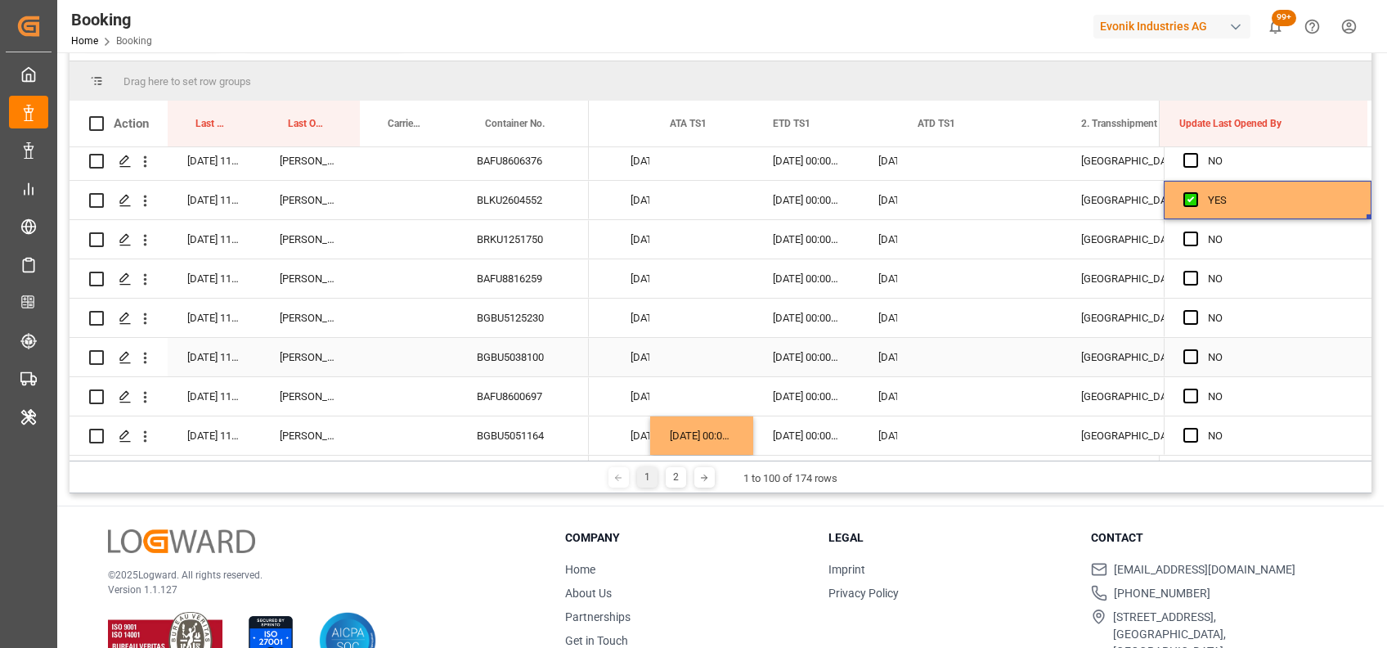
scroll to position [2828, 0]
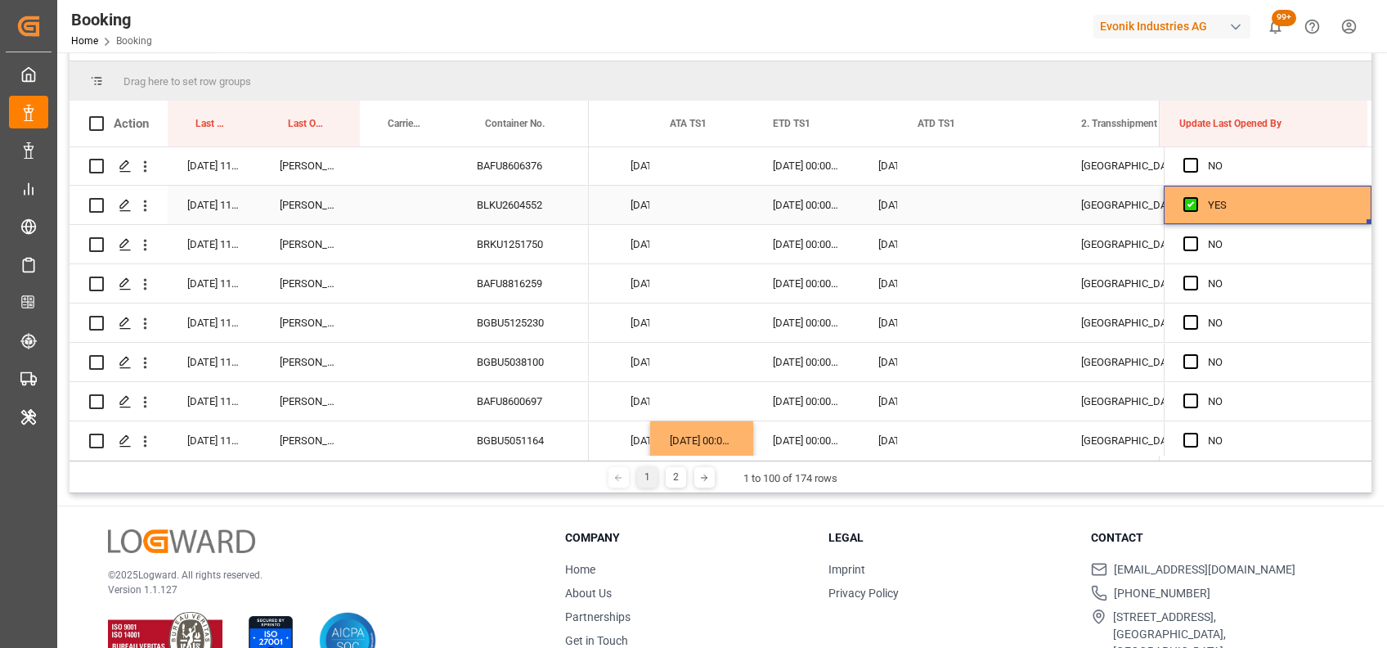
drag, startPoint x: 1363, startPoint y: 219, endPoint x: 1363, endPoint y: 454, distance: 234.7
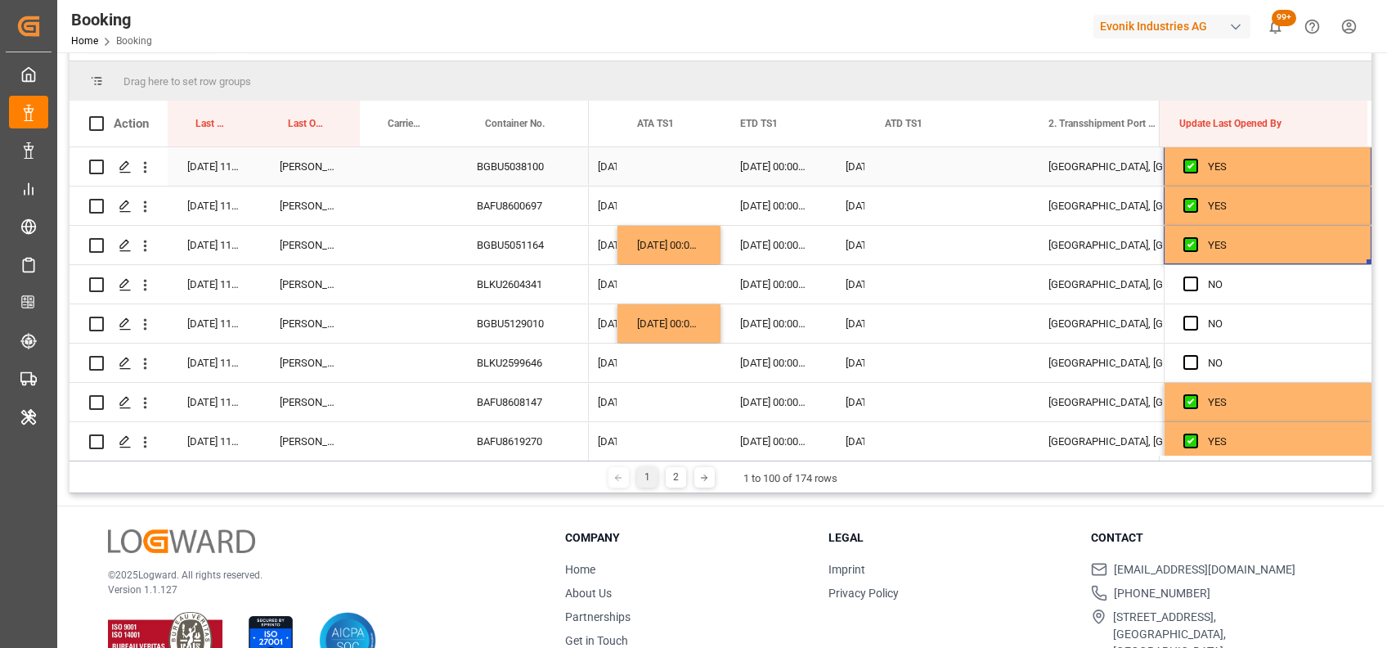
scroll to position [3024, 0]
click at [1184, 288] on span "Press SPACE to select this row." at bounding box center [1191, 283] width 15 height 15
click at [1196, 276] on input "Press SPACE to select this row." at bounding box center [1196, 276] width 0 height 0
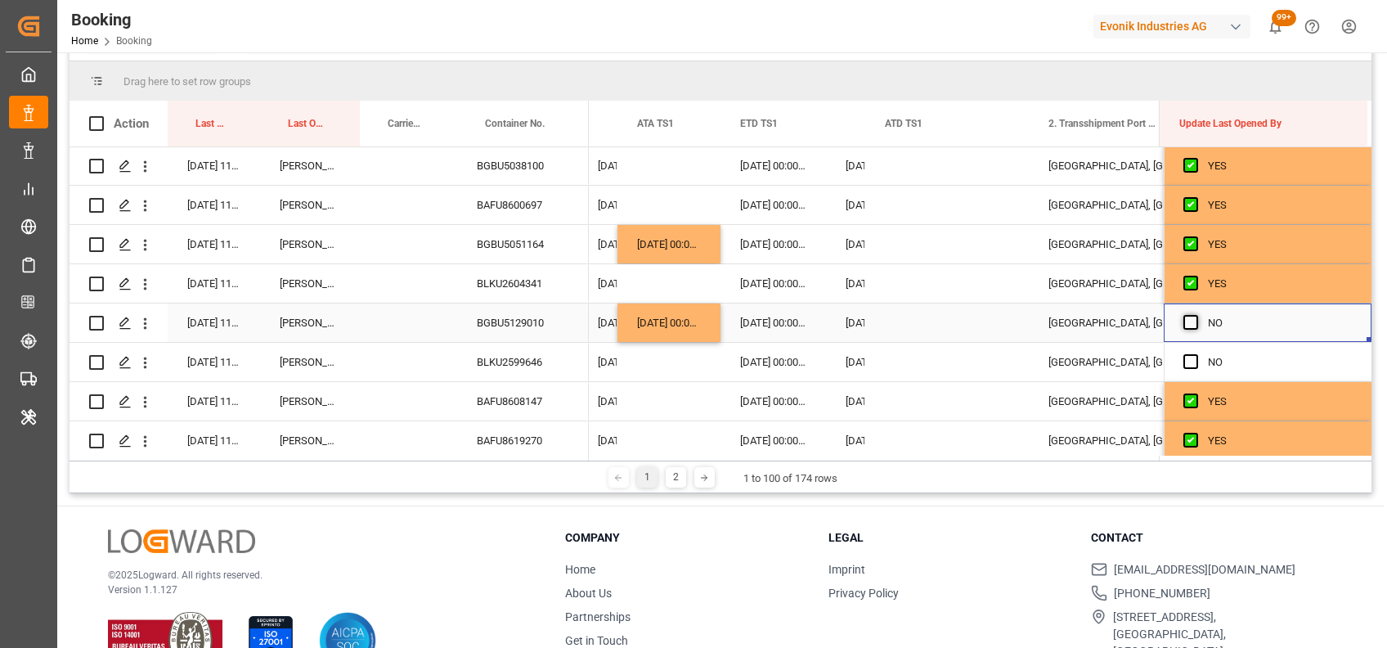
click at [1184, 325] on span "Press SPACE to select this row." at bounding box center [1191, 322] width 15 height 15
click at [1196, 315] on input "Press SPACE to select this row." at bounding box center [1196, 315] width 0 height 0
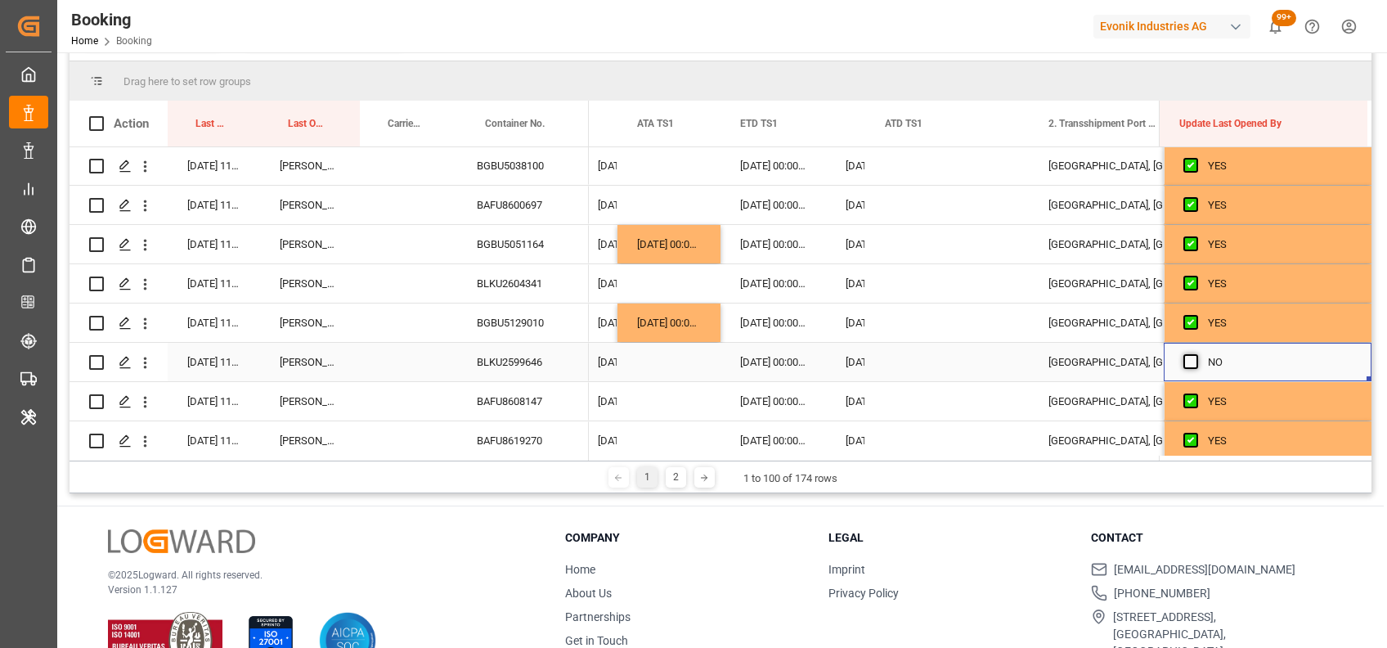
click at [1185, 359] on span "Press SPACE to select this row." at bounding box center [1191, 361] width 15 height 15
click at [1196, 354] on input "Press SPACE to select this row." at bounding box center [1196, 354] width 0 height 0
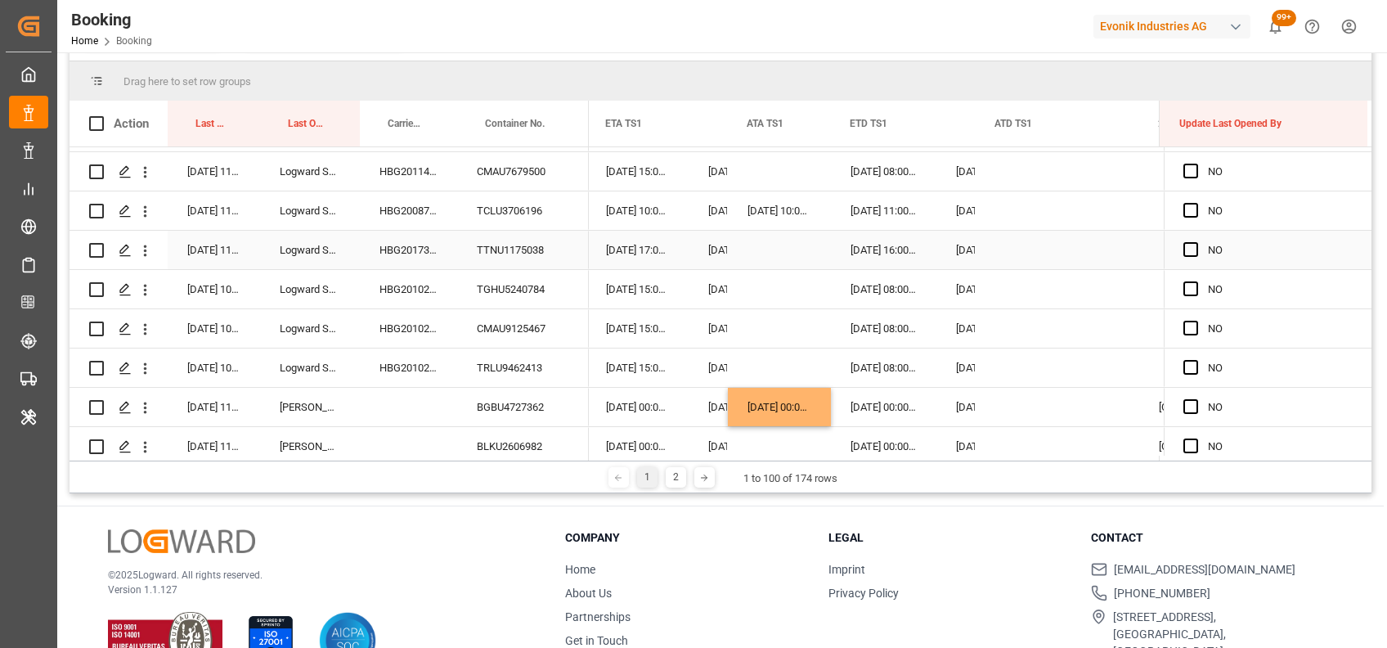
scroll to position [2507, 0]
click at [1186, 170] on span "Press SPACE to select this row." at bounding box center [1191, 171] width 15 height 15
click at [1196, 164] on input "Press SPACE to select this row." at bounding box center [1196, 164] width 0 height 0
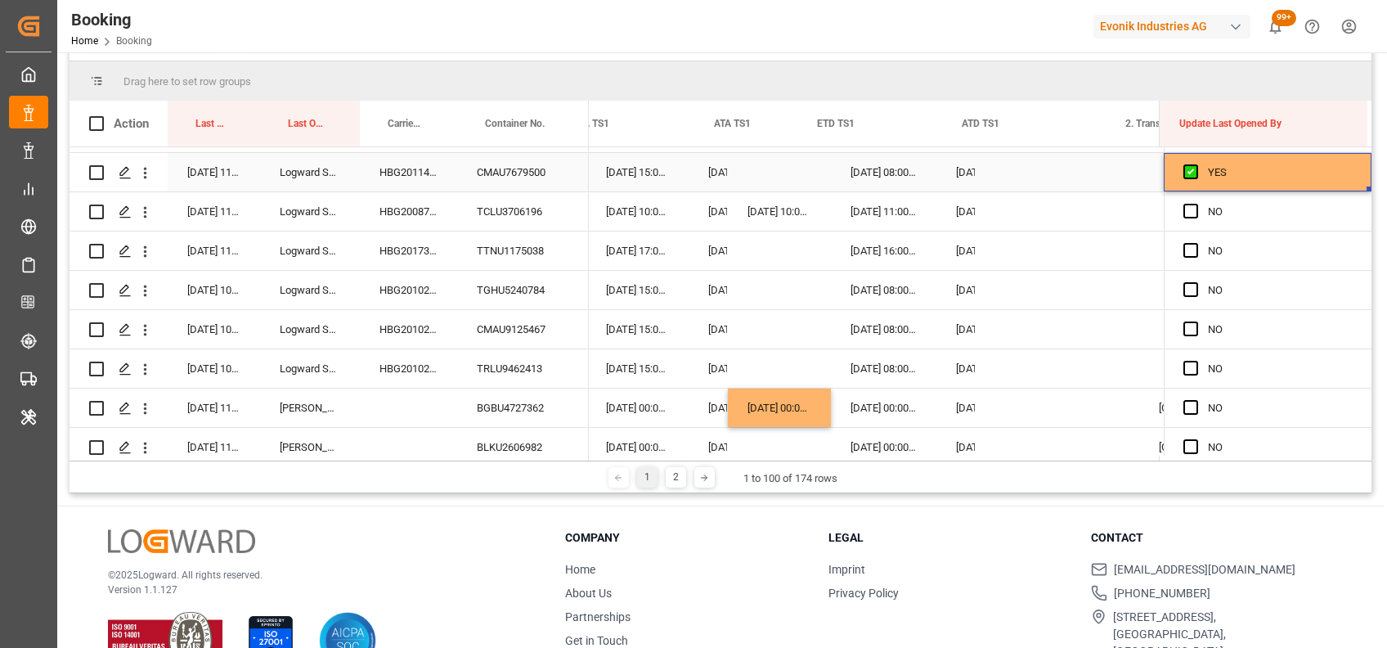
scroll to position [0, 16915]
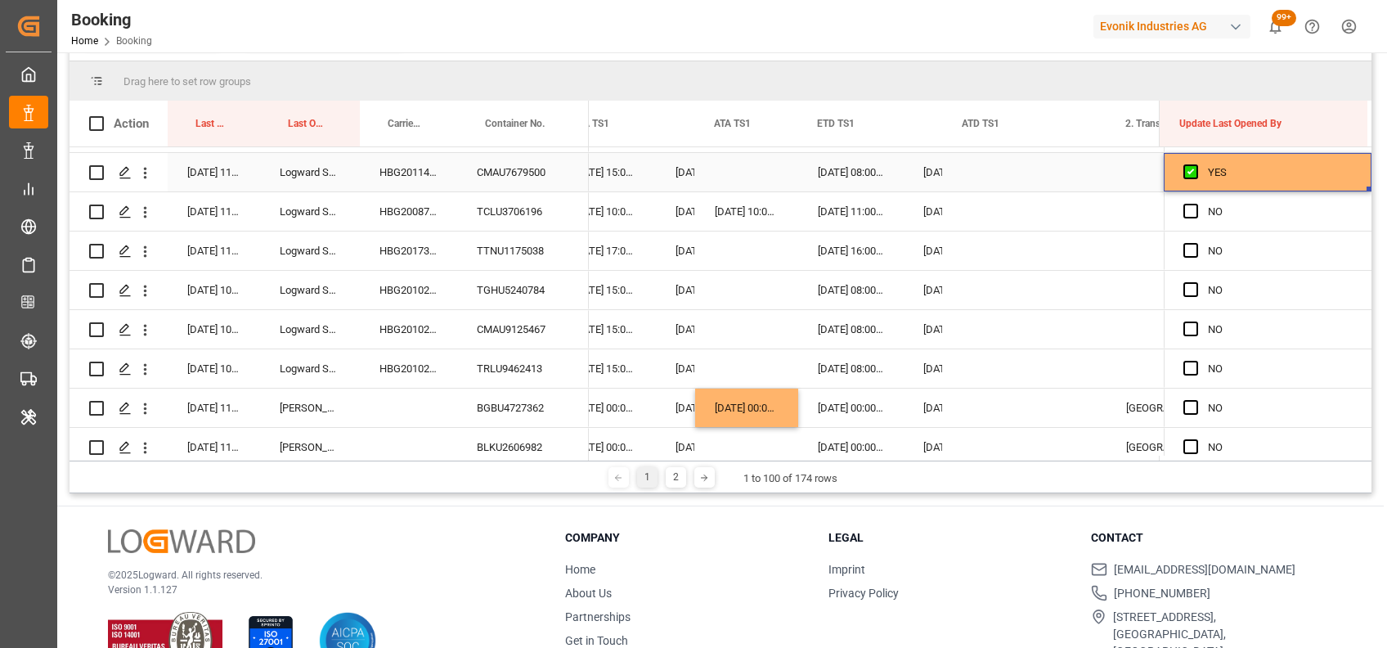
drag, startPoint x: 1361, startPoint y: 186, endPoint x: 1345, endPoint y: 465, distance: 279.3
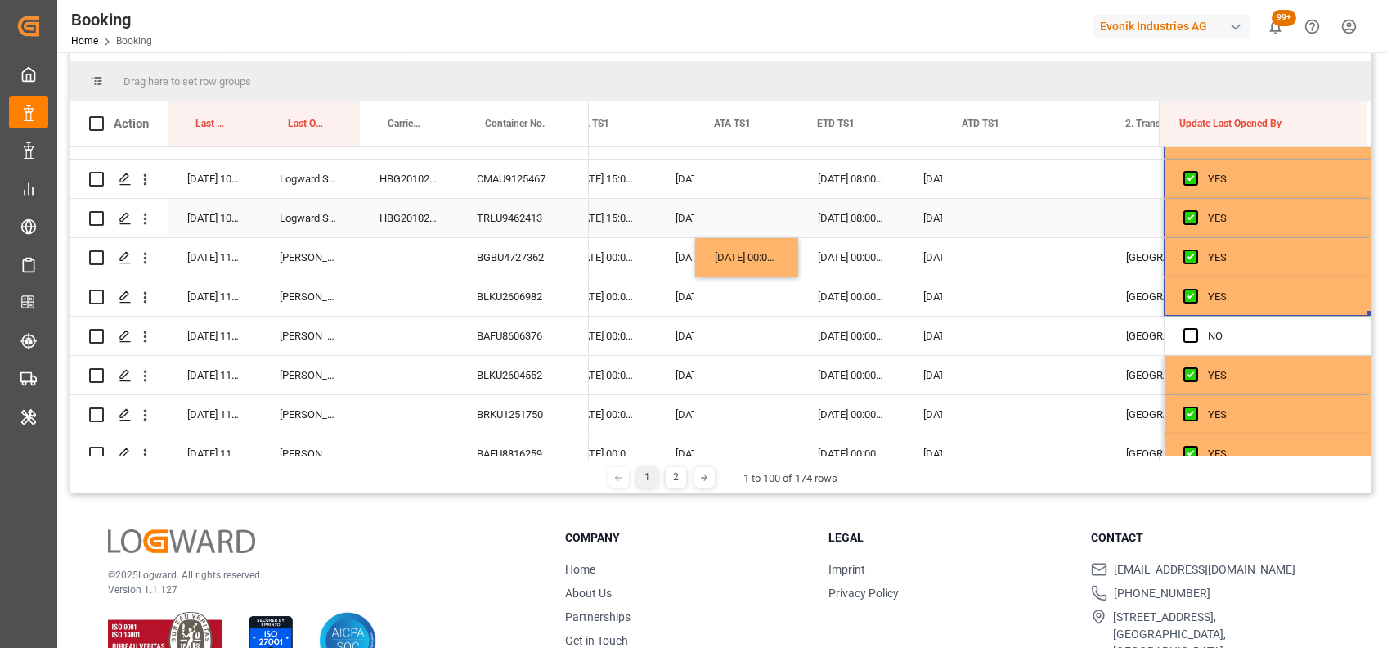
scroll to position [2678, 0]
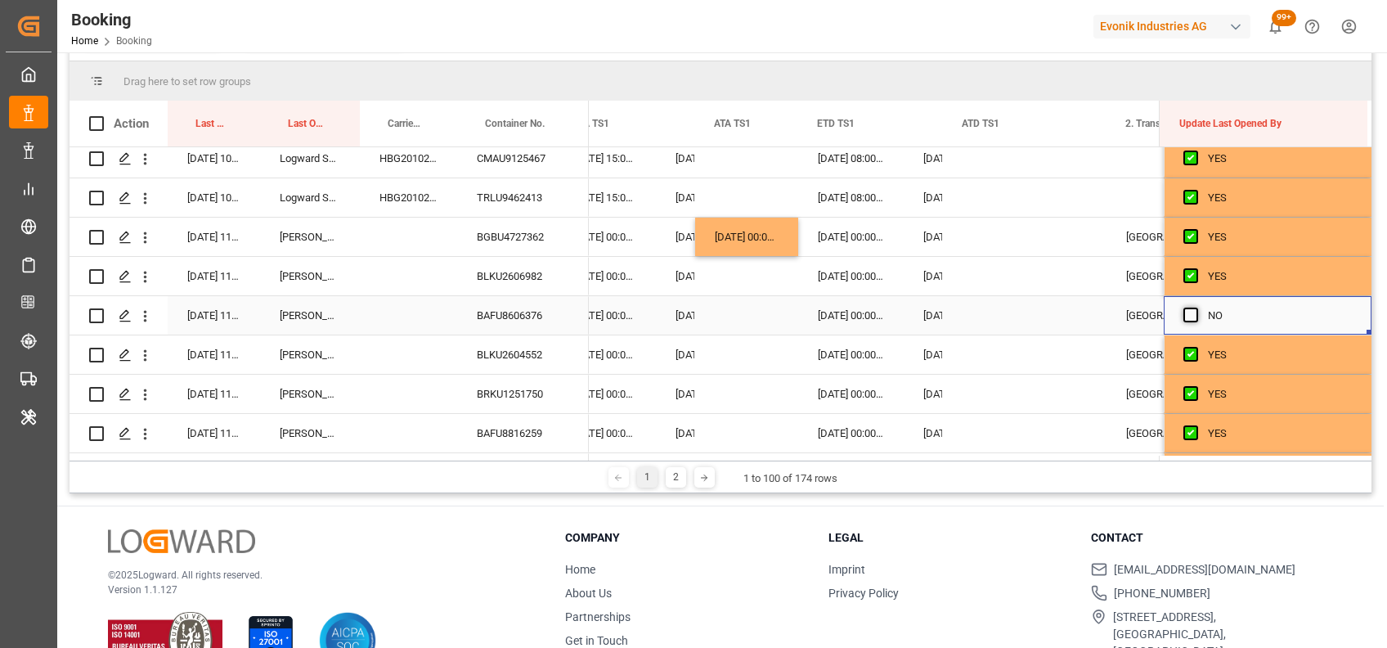
click at [1184, 316] on span "Press SPACE to select this row." at bounding box center [1191, 315] width 15 height 15
click at [1196, 308] on input "Press SPACE to select this row." at bounding box center [1196, 308] width 0 height 0
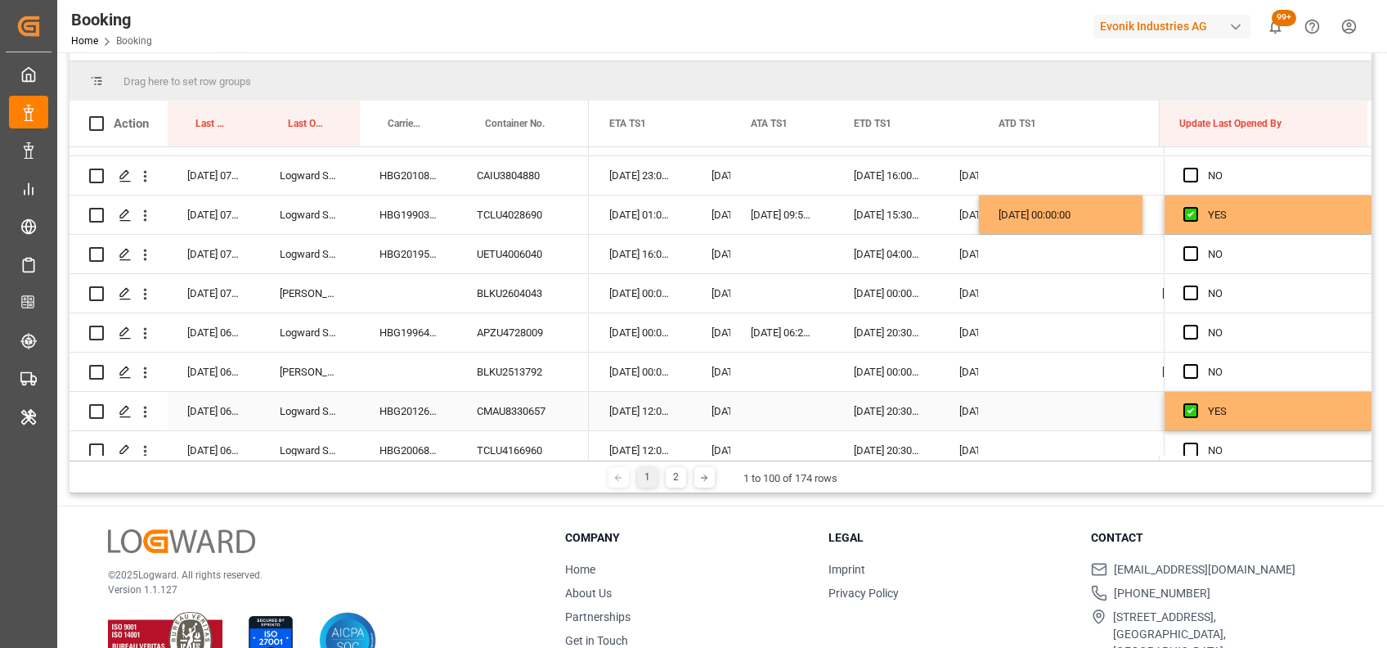
scroll to position [1251, 0]
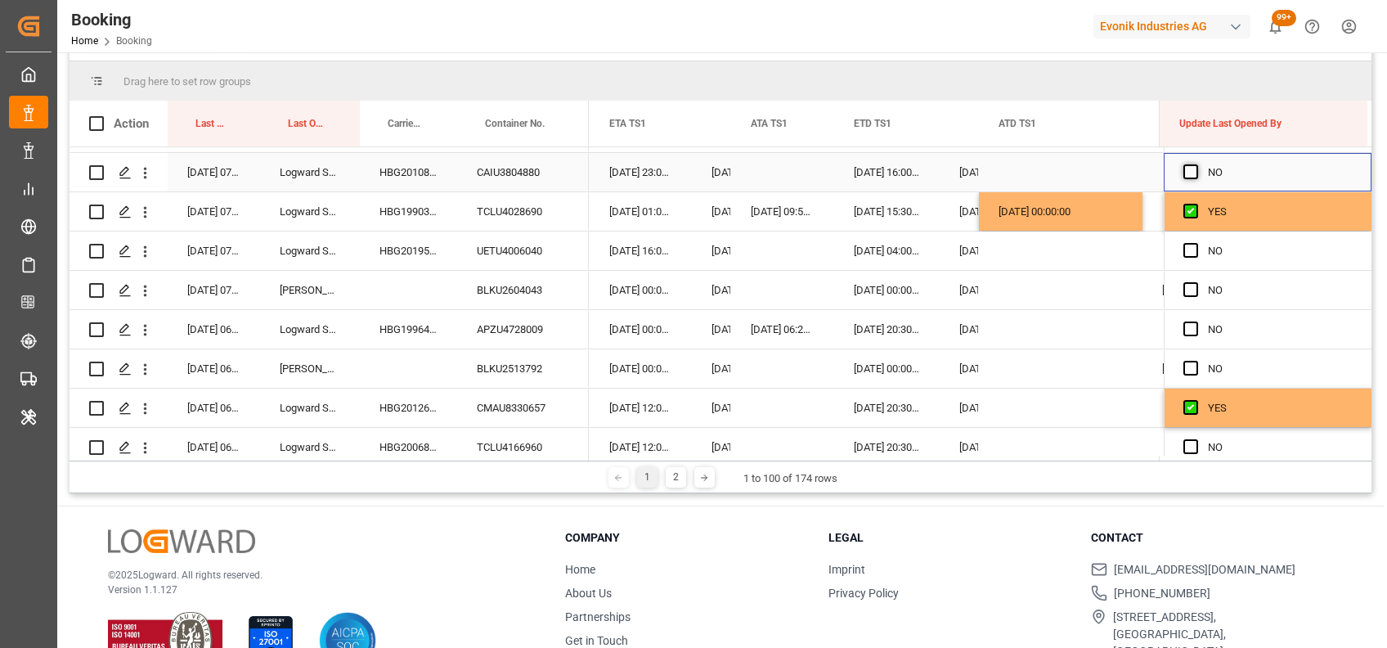
click at [1184, 173] on span "Press SPACE to select this row." at bounding box center [1191, 171] width 15 height 15
click at [1196, 164] on input "Press SPACE to select this row." at bounding box center [1196, 164] width 0 height 0
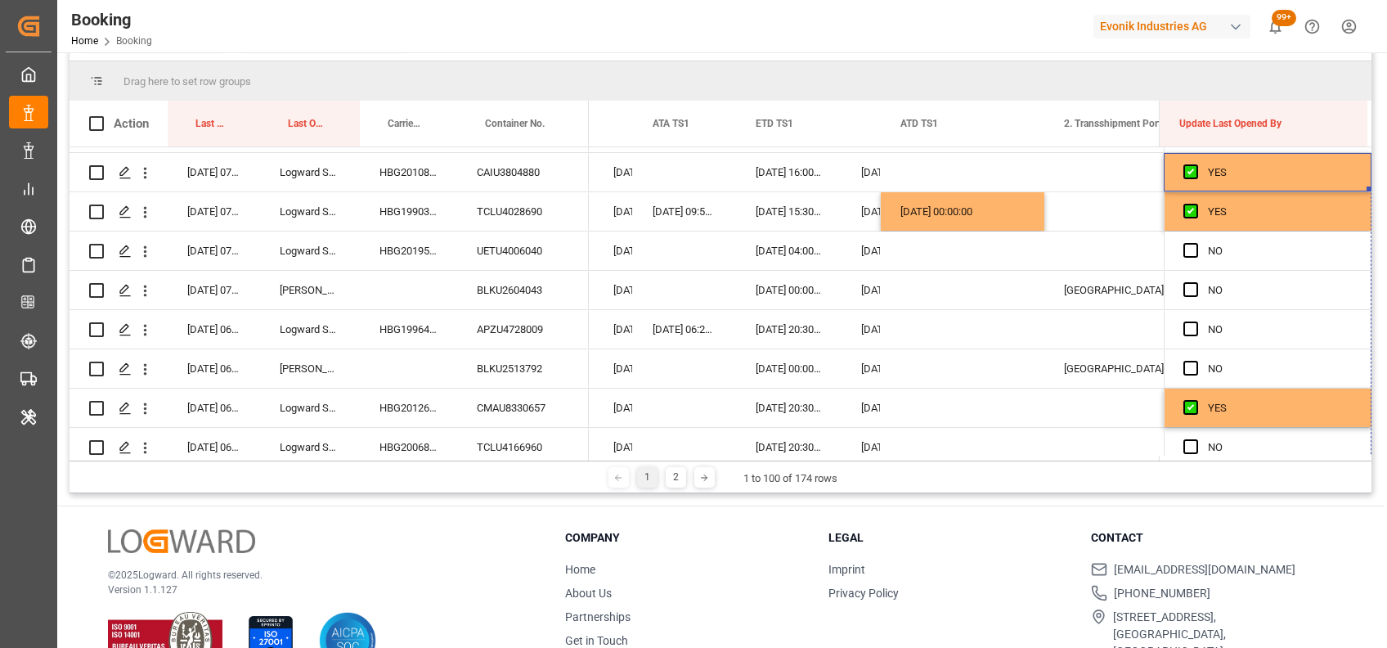
scroll to position [0, 0]
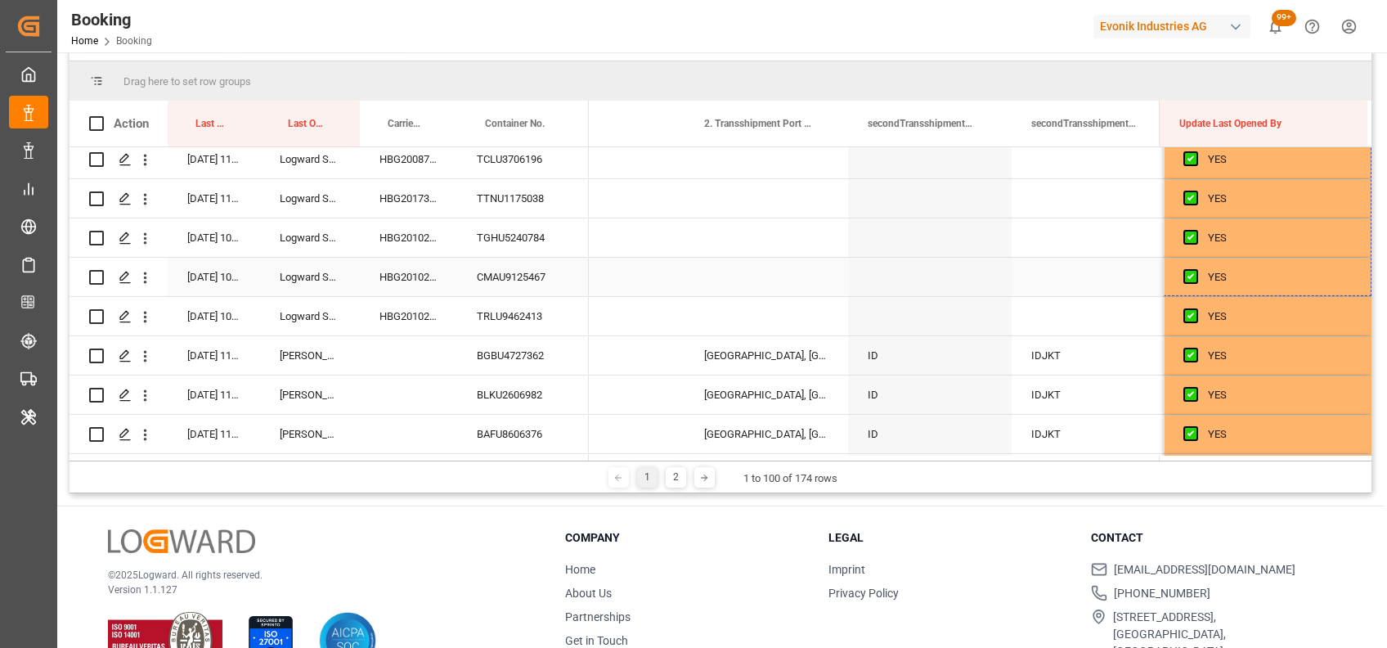
drag, startPoint x: 1362, startPoint y: 186, endPoint x: 1296, endPoint y: 284, distance: 117.7
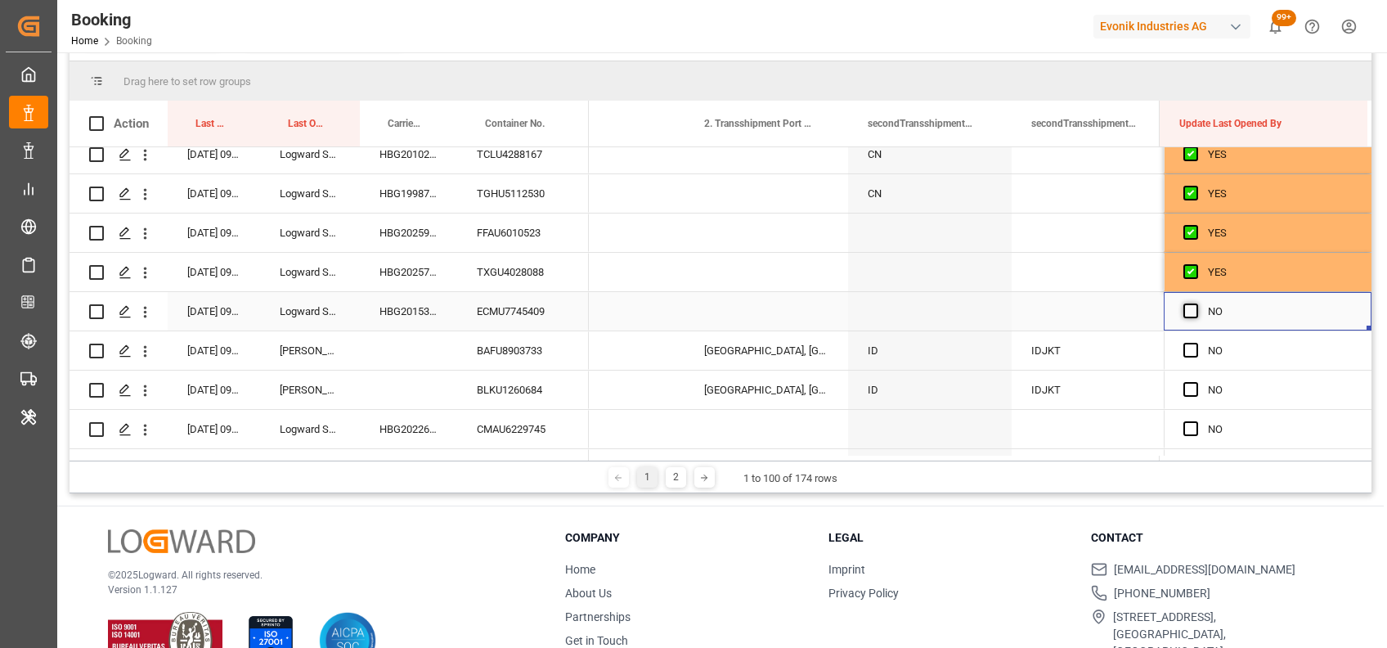
click at [1191, 308] on span "Press SPACE to select this row." at bounding box center [1191, 310] width 15 height 15
click at [1196, 303] on input "Press SPACE to select this row." at bounding box center [1196, 303] width 0 height 0
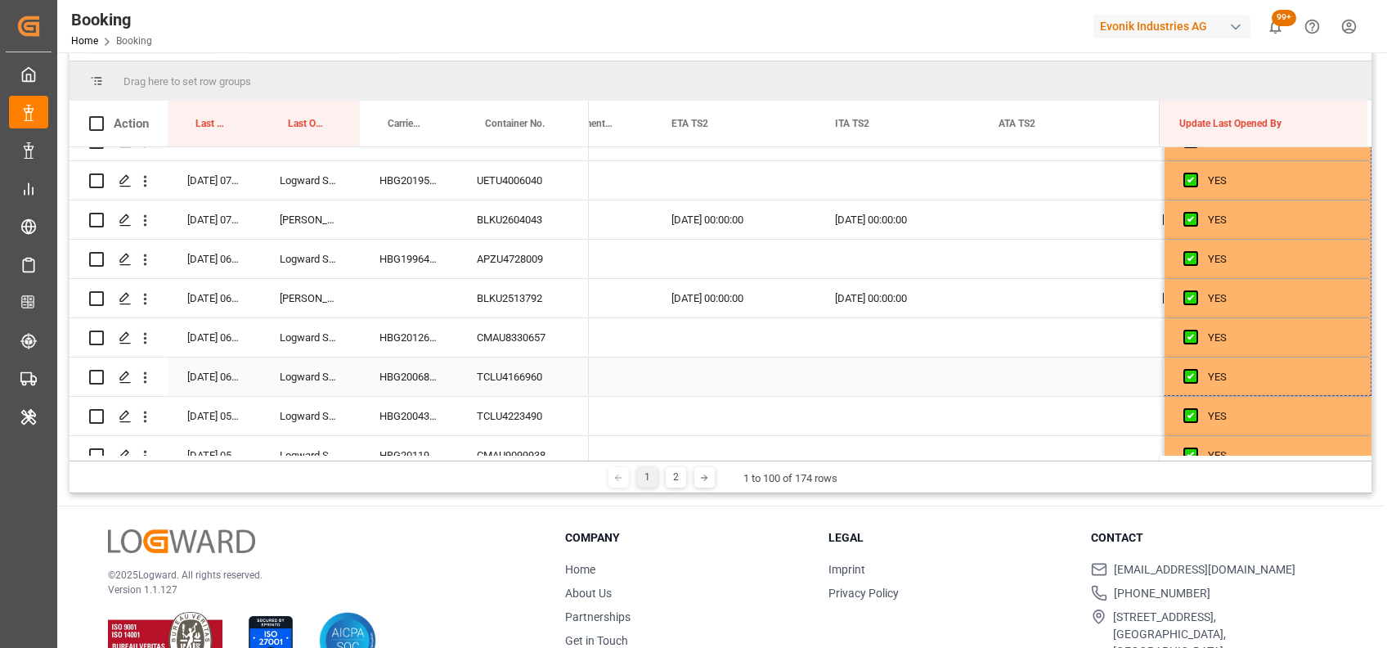
drag, startPoint x: 1365, startPoint y: 329, endPoint x: 1330, endPoint y: 369, distance: 53.3
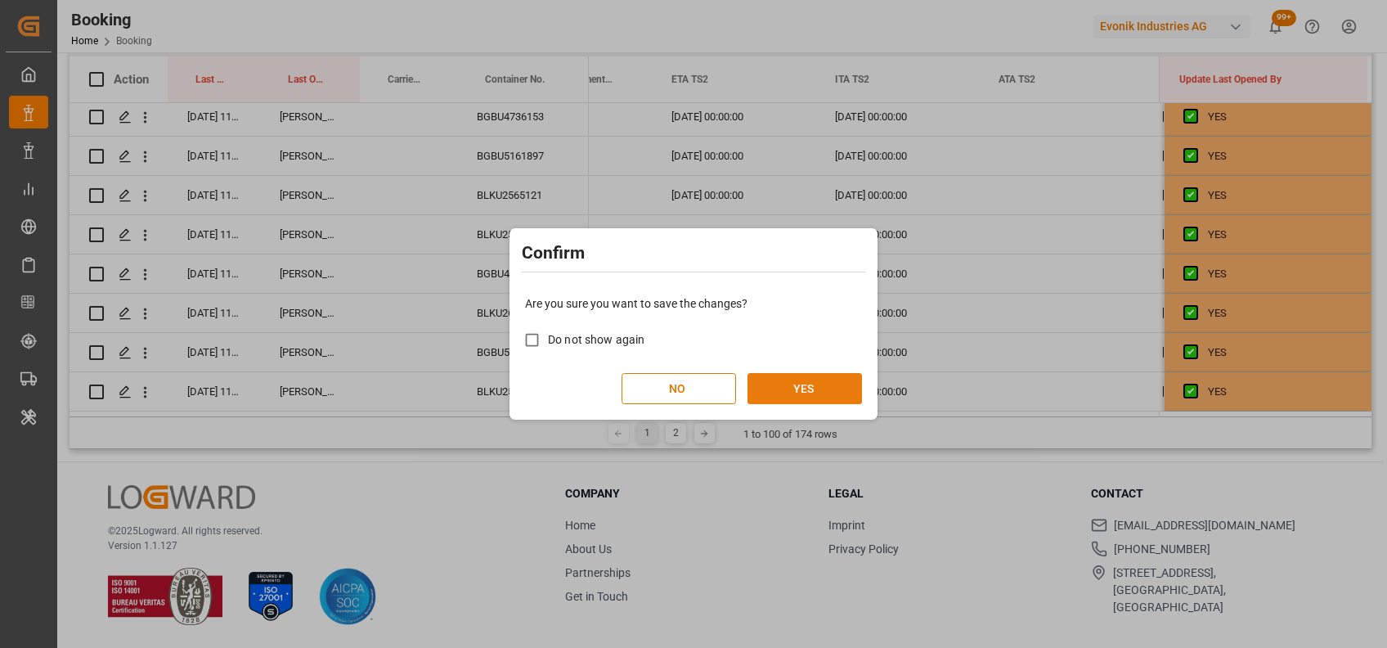
click at [792, 389] on button "YES" at bounding box center [805, 388] width 115 height 31
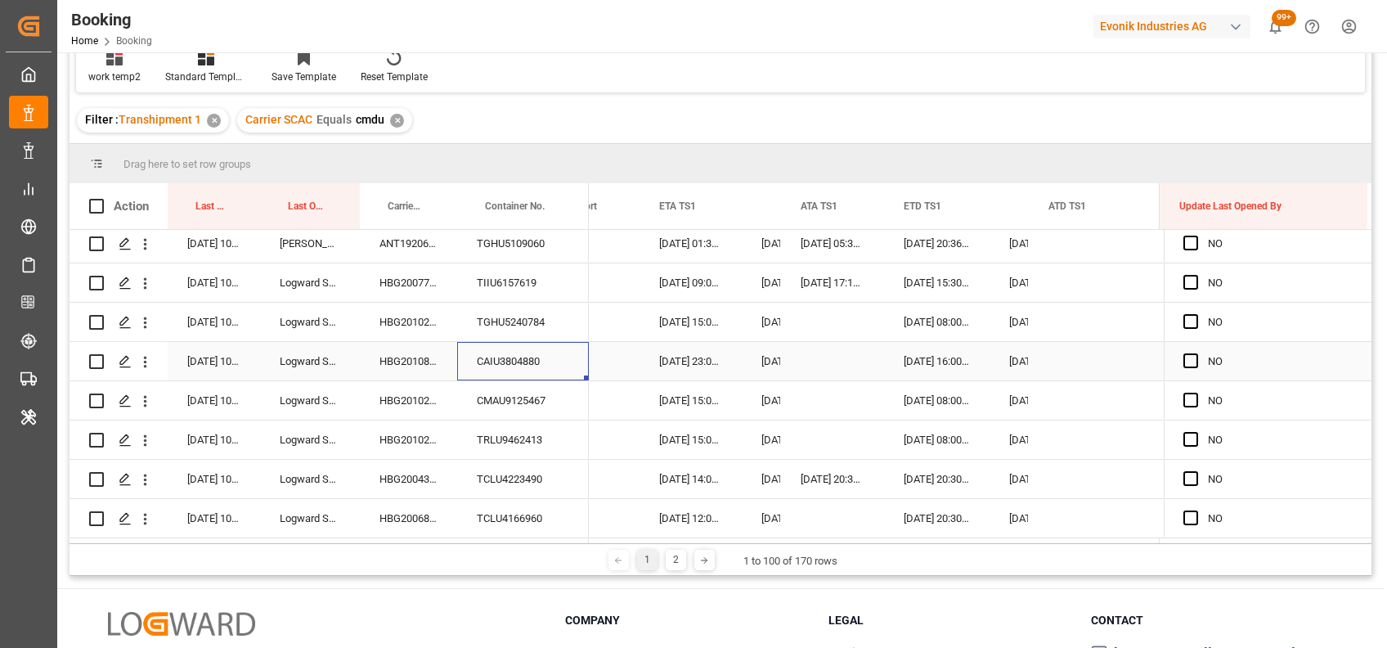
click at [545, 360] on div "CAIU3804880" at bounding box center [523, 361] width 132 height 38
click at [1184, 324] on span "Press SPACE to select this row." at bounding box center [1191, 321] width 15 height 15
click at [1196, 314] on input "Press SPACE to select this row." at bounding box center [1196, 314] width 0 height 0
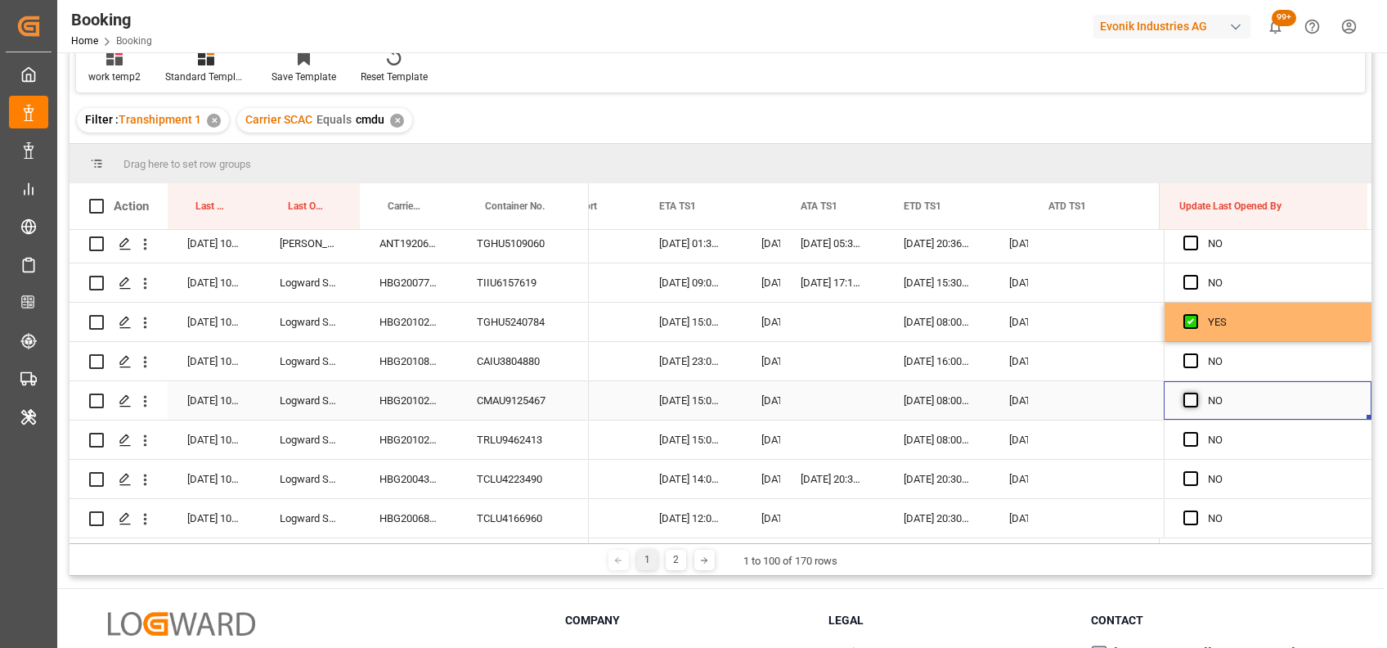
click at [1184, 401] on span "Press SPACE to select this row." at bounding box center [1191, 400] width 15 height 15
click at [1196, 393] on input "Press SPACE to select this row." at bounding box center [1196, 393] width 0 height 0
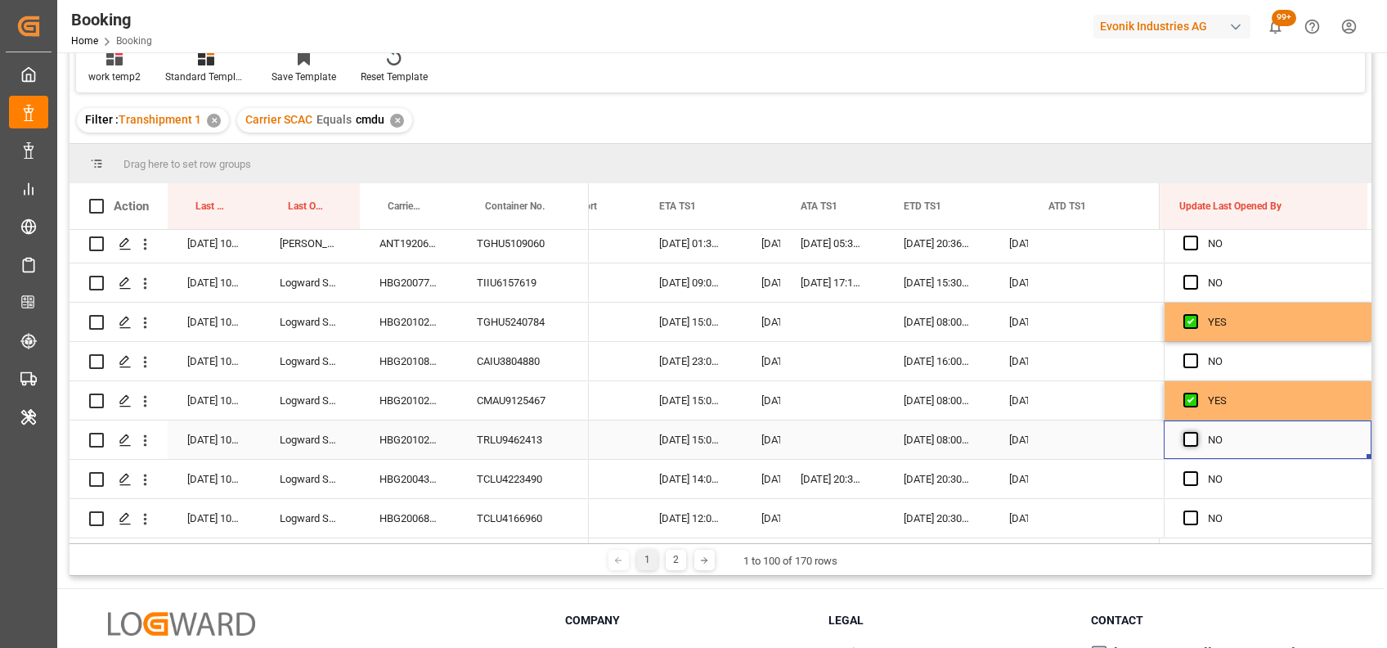
click at [1185, 437] on span "Press SPACE to select this row." at bounding box center [1191, 439] width 15 height 15
click at [1196, 432] on input "Press SPACE to select this row." at bounding box center [1196, 432] width 0 height 0
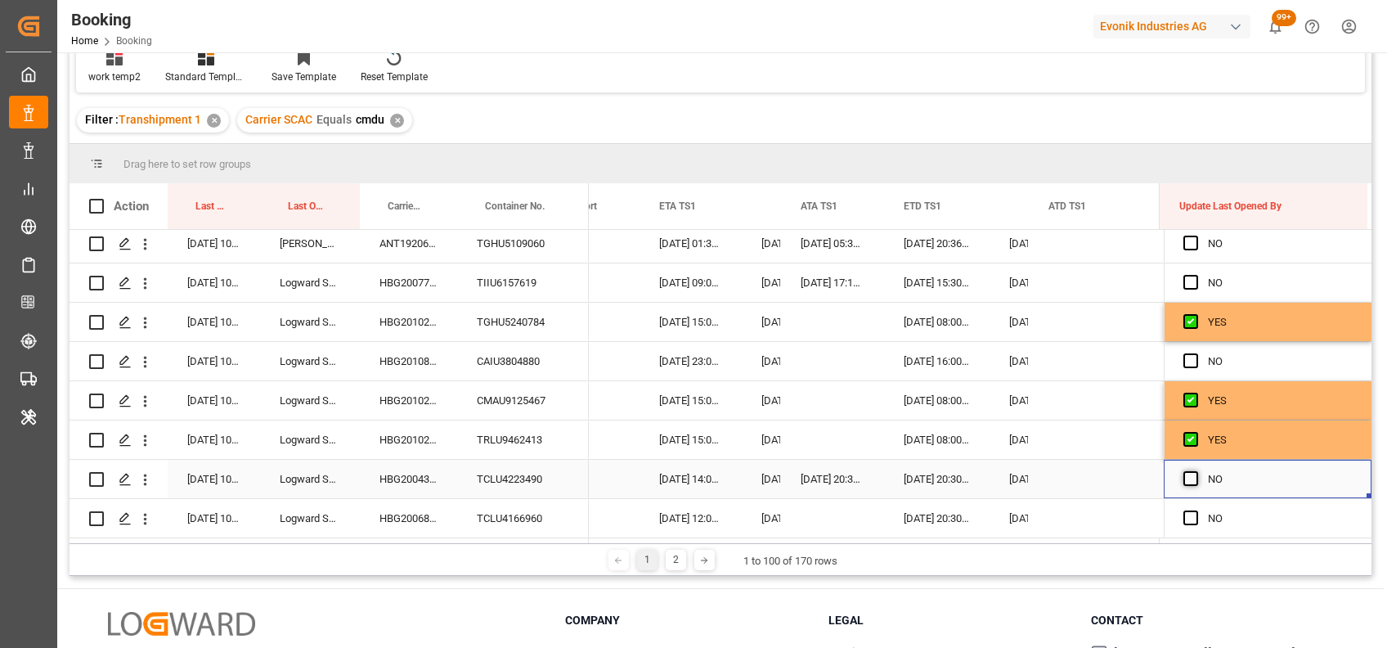
click at [1185, 475] on span "Press SPACE to select this row." at bounding box center [1191, 478] width 15 height 15
click at [1196, 471] on input "Press SPACE to select this row." at bounding box center [1196, 471] width 0 height 0
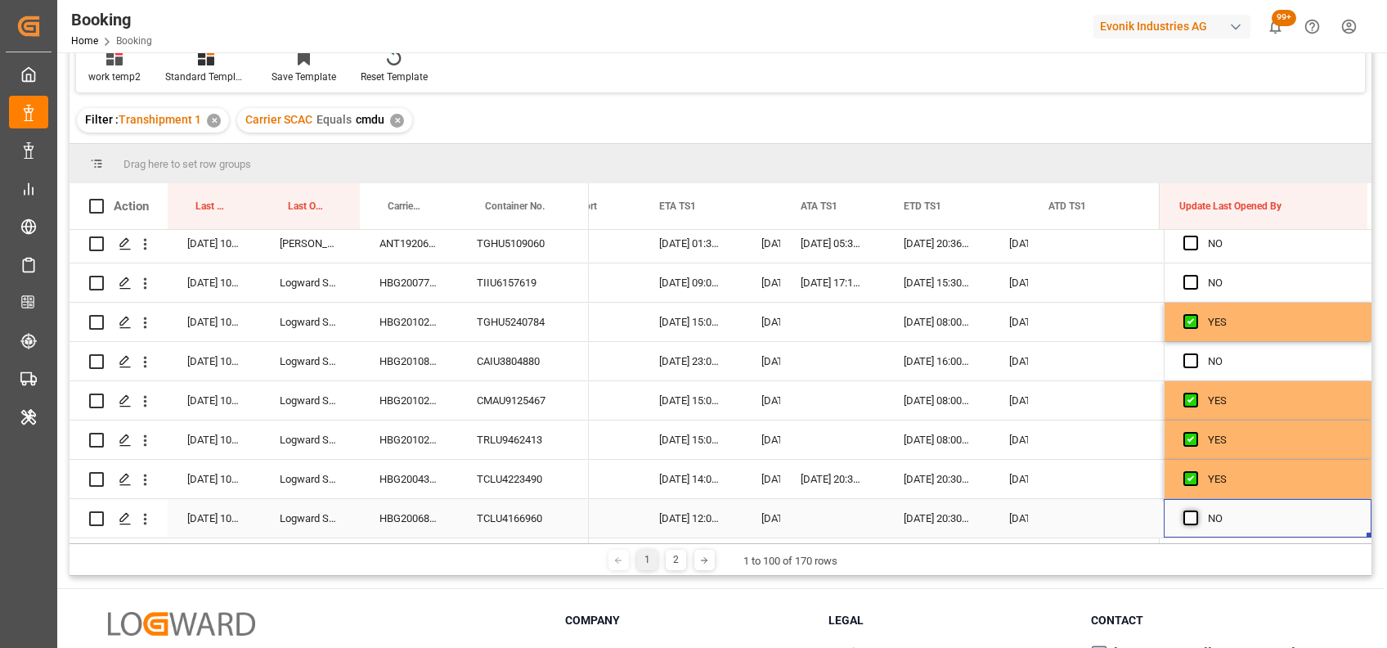
click at [1185, 514] on span "Press SPACE to select this row." at bounding box center [1191, 517] width 15 height 15
click at [1196, 510] on input "Press SPACE to select this row." at bounding box center [1196, 510] width 0 height 0
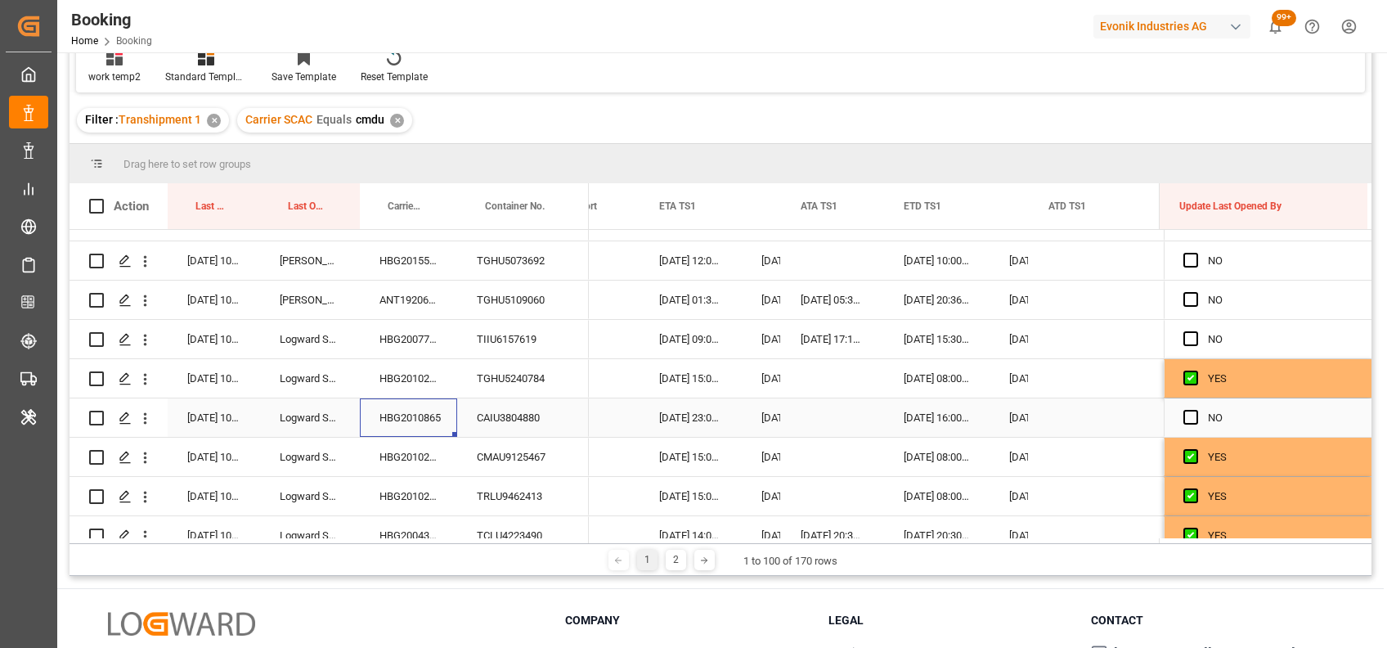
click at [406, 419] on div "HBG2010865" at bounding box center [408, 417] width 97 height 38
click at [140, 425] on icon "open menu" at bounding box center [145, 418] width 17 height 17
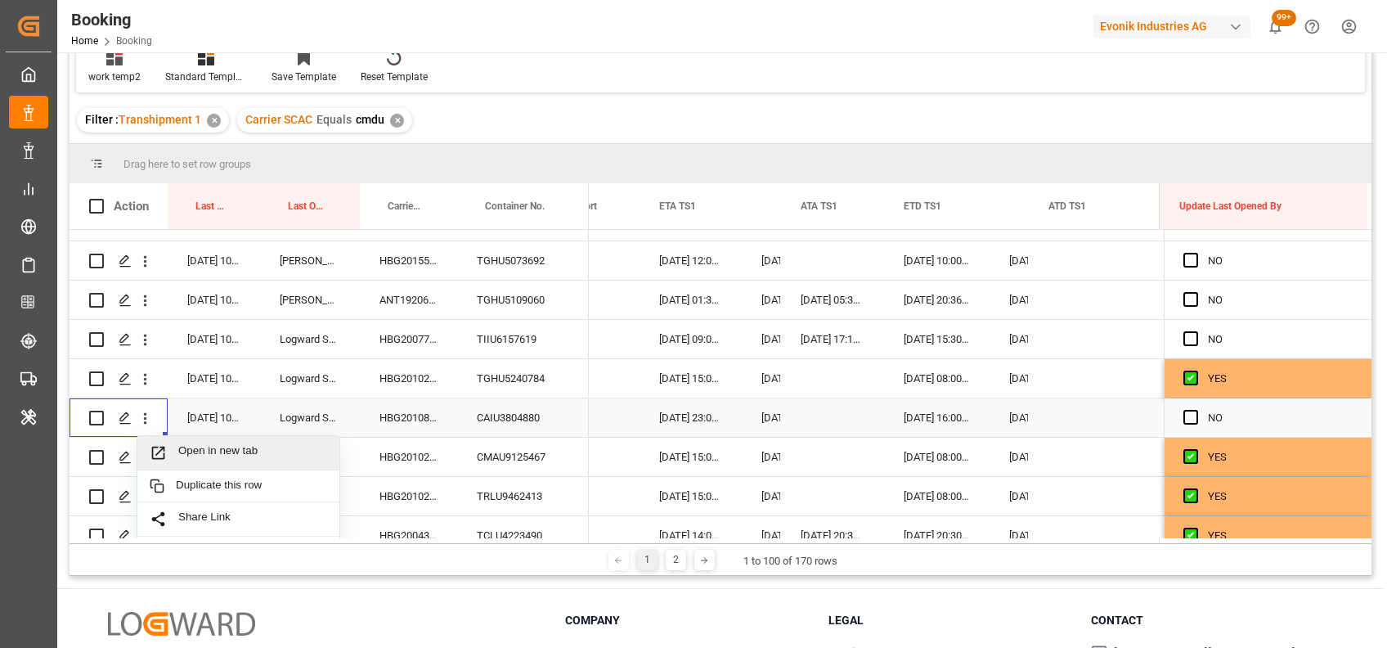
click at [189, 452] on span "Open in new tab" at bounding box center [252, 452] width 149 height 17
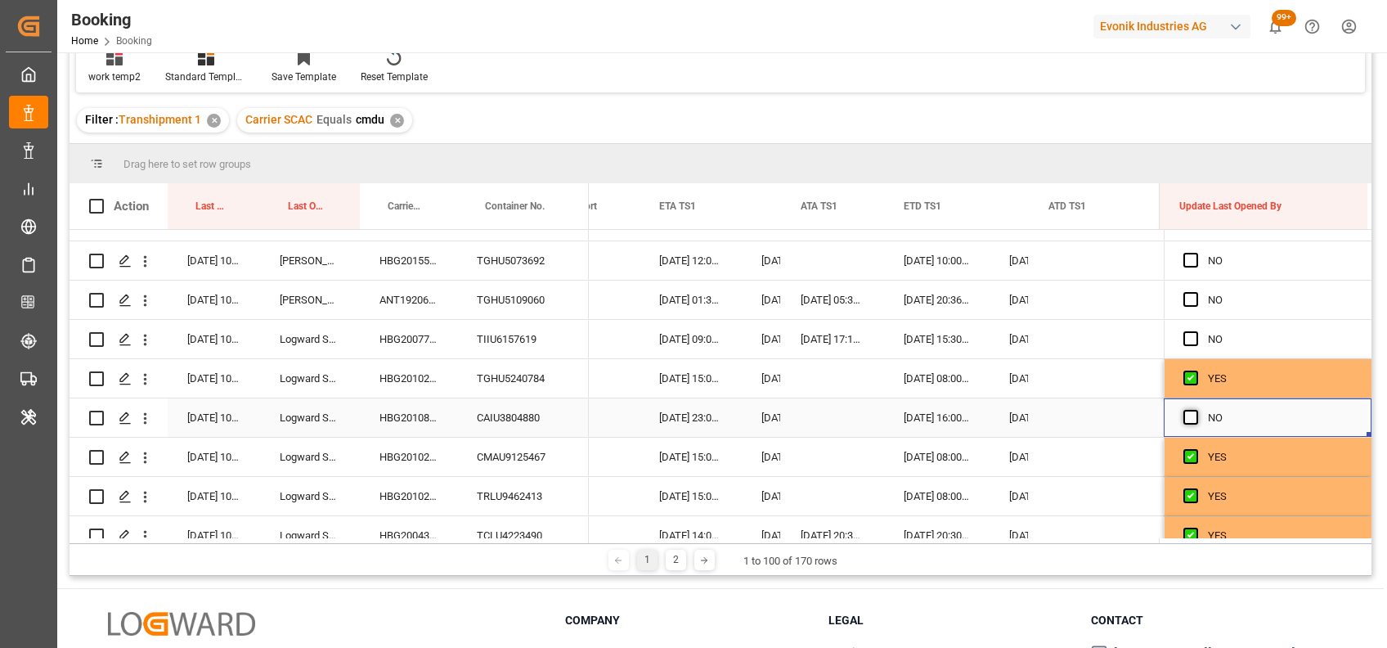
click at [1186, 418] on span "Press SPACE to select this row." at bounding box center [1191, 417] width 15 height 15
click at [1196, 410] on input "Press SPACE to select this row." at bounding box center [1196, 410] width 0 height 0
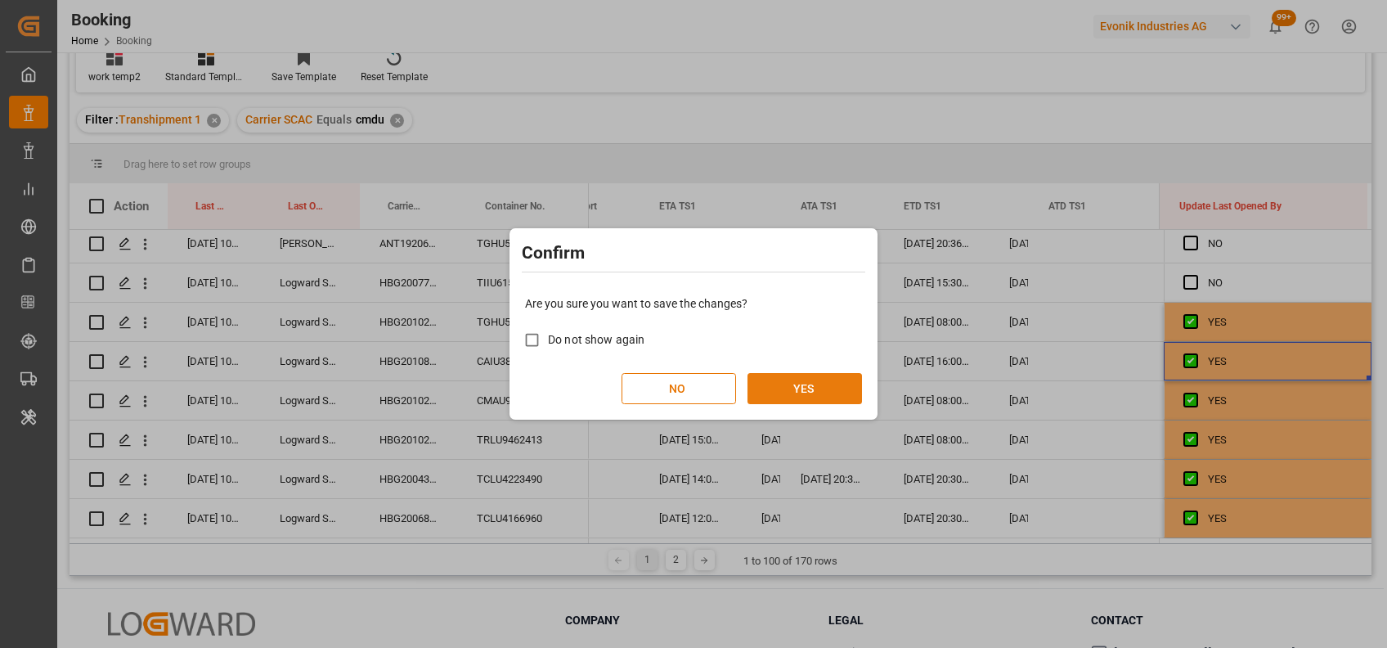
click at [801, 393] on button "YES" at bounding box center [805, 388] width 115 height 31
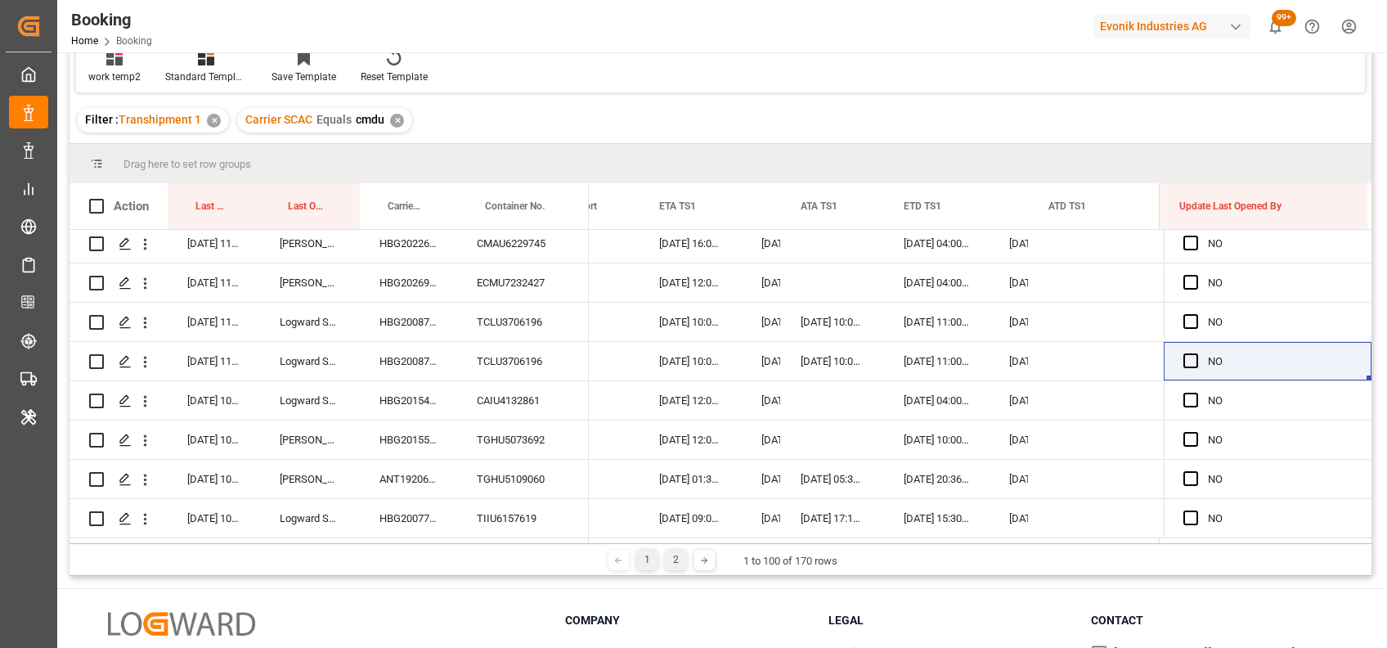
click at [671, 553] on div "2" at bounding box center [676, 560] width 20 height 20
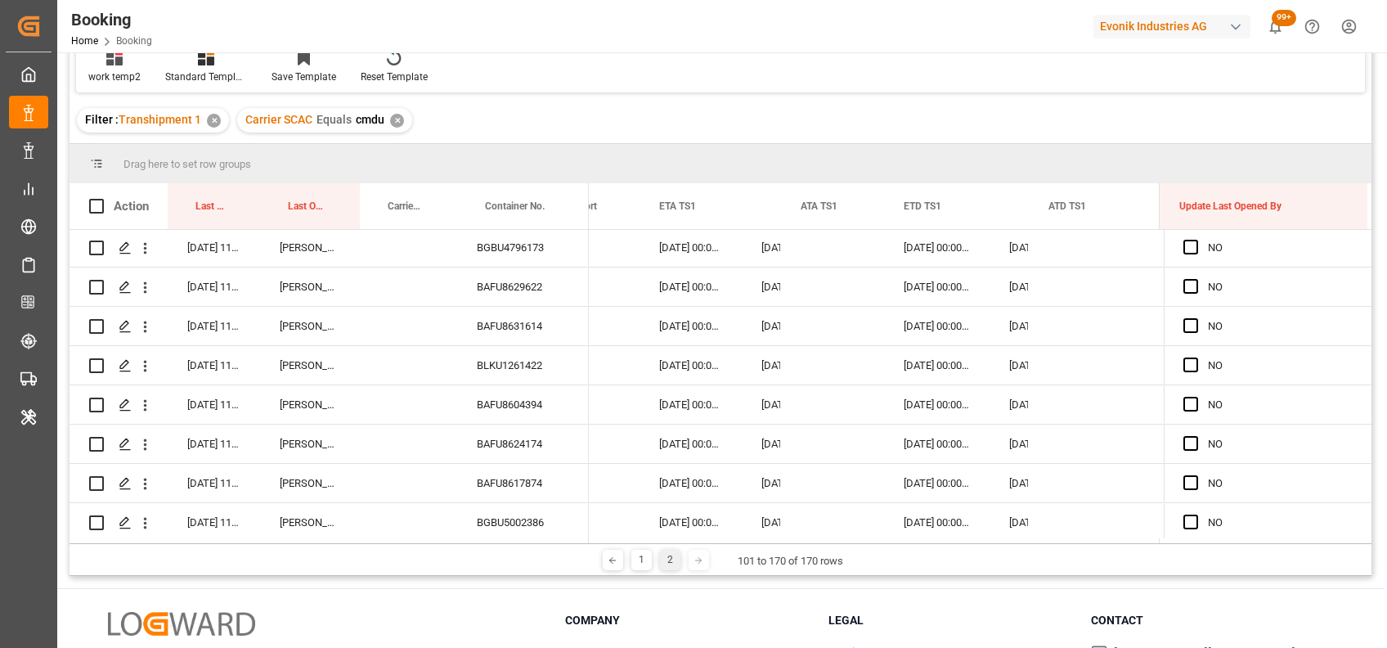
scroll to position [0, 0]
click at [1187, 246] on span "Press SPACE to select this row." at bounding box center [1191, 248] width 15 height 15
click at [1196, 241] on input "Press SPACE to select this row." at bounding box center [1196, 241] width 0 height 0
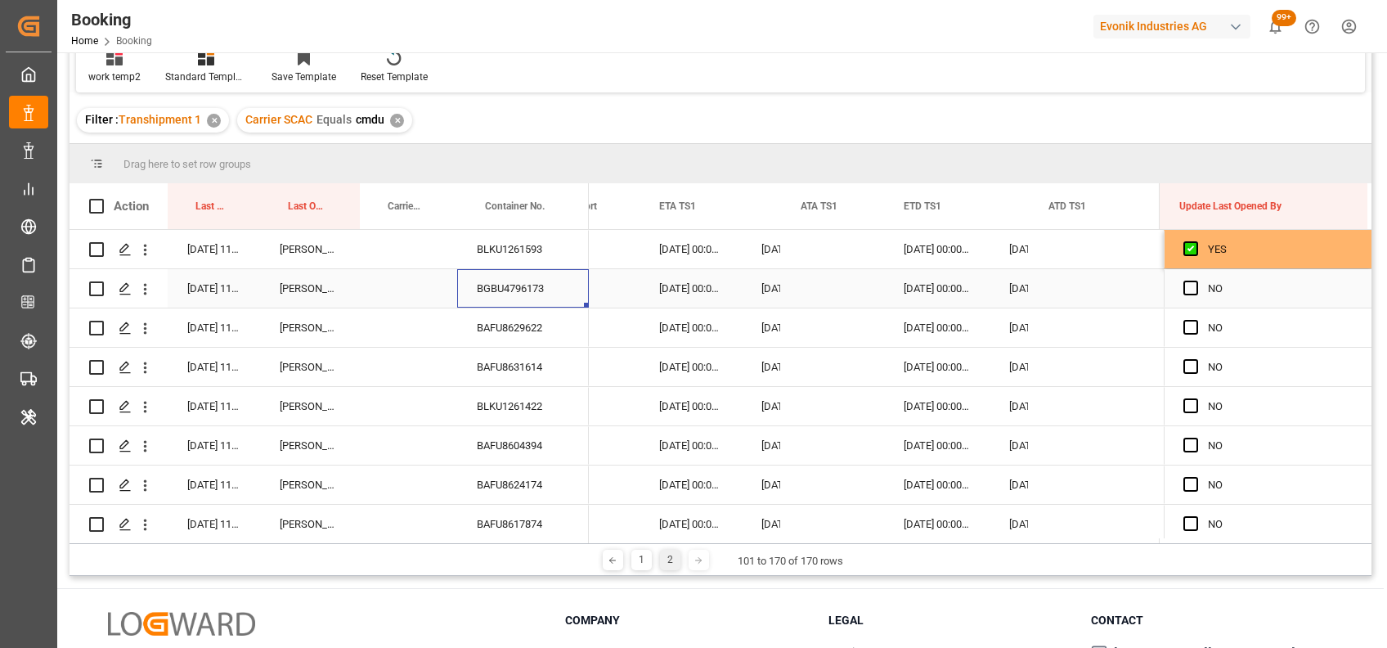
click at [514, 283] on div "BGBU4796173" at bounding box center [523, 288] width 132 height 38
click at [817, 276] on div "Press SPACE to select this row." at bounding box center [832, 288] width 103 height 38
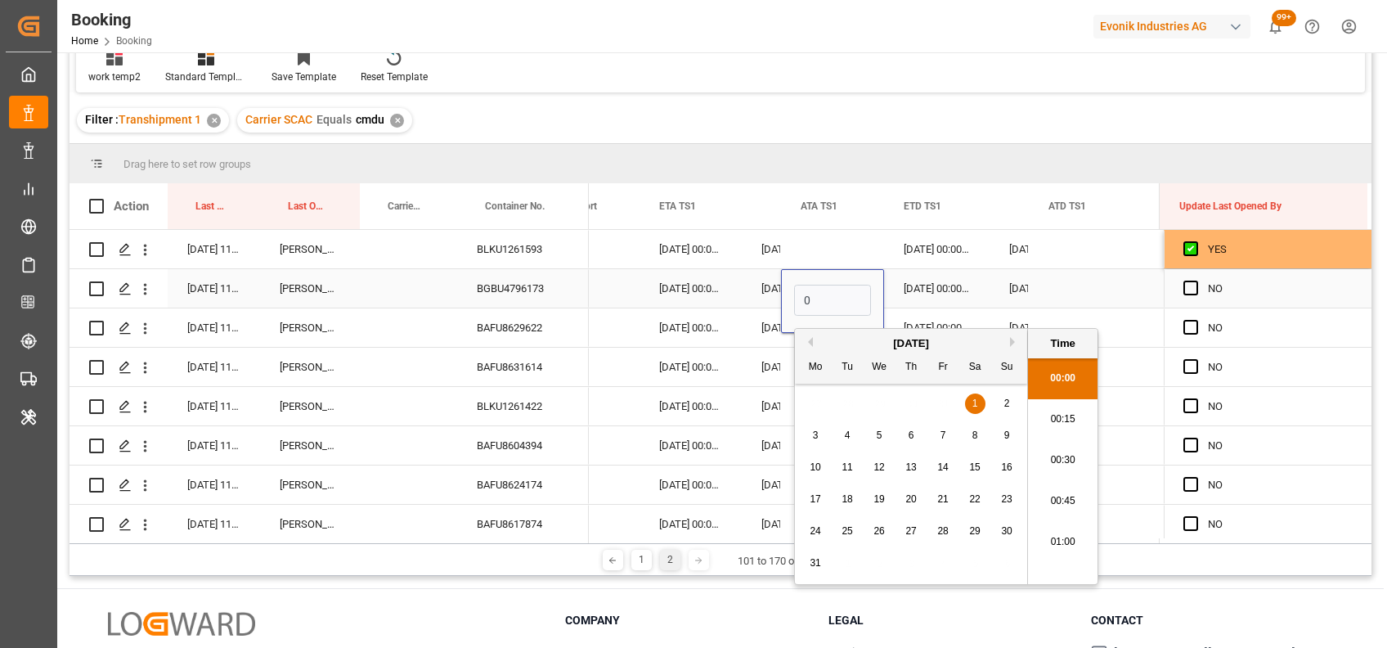
scroll to position [2622, 0]
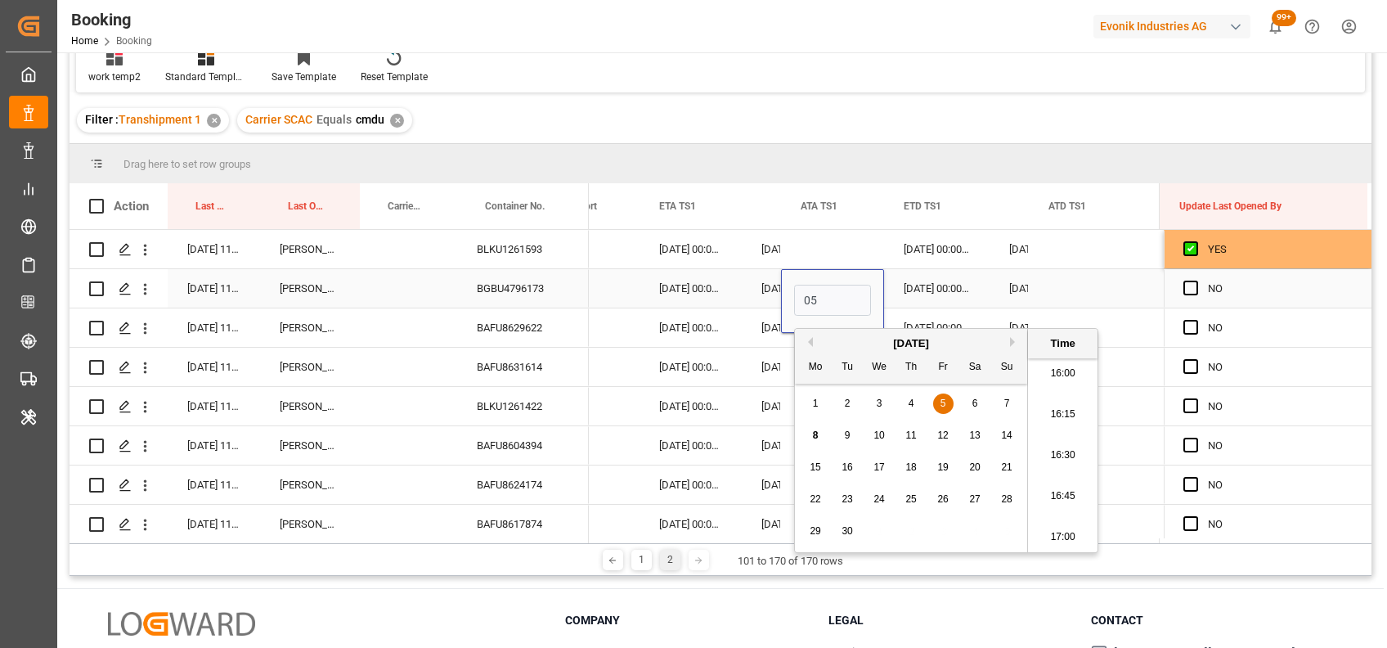
type input "05-09-2025 00:00"
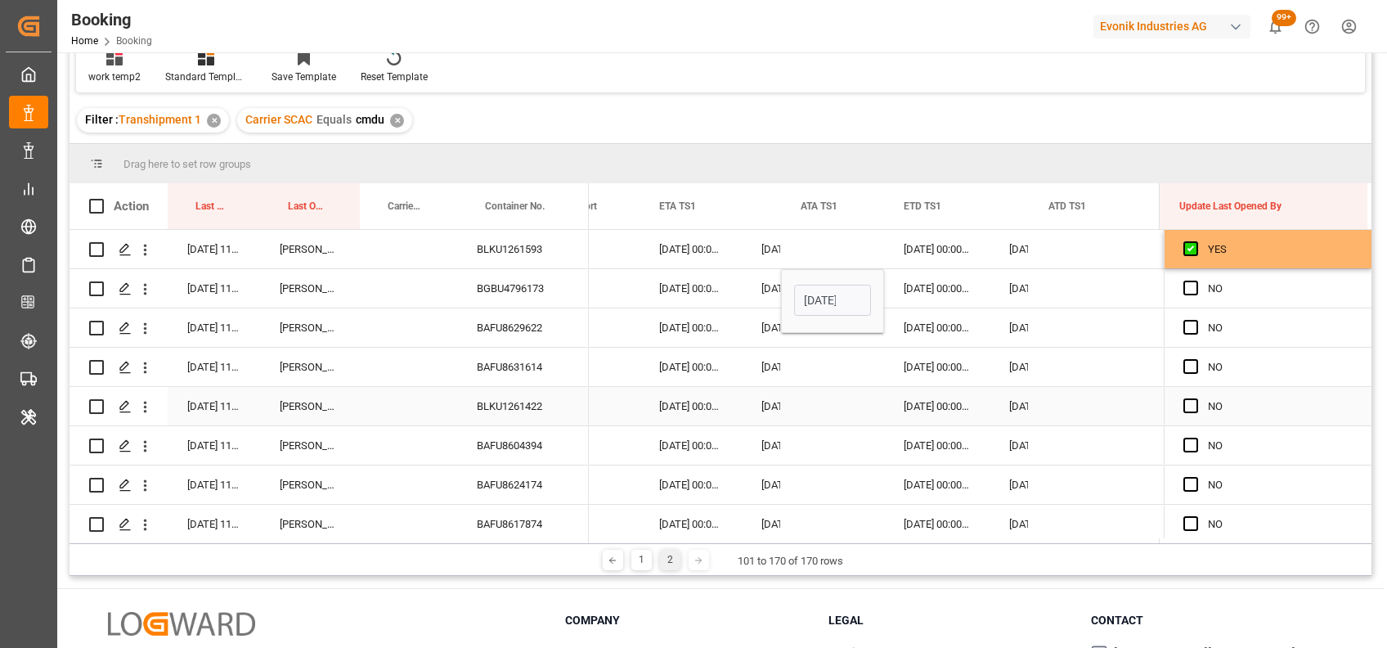
scroll to position [2, 0]
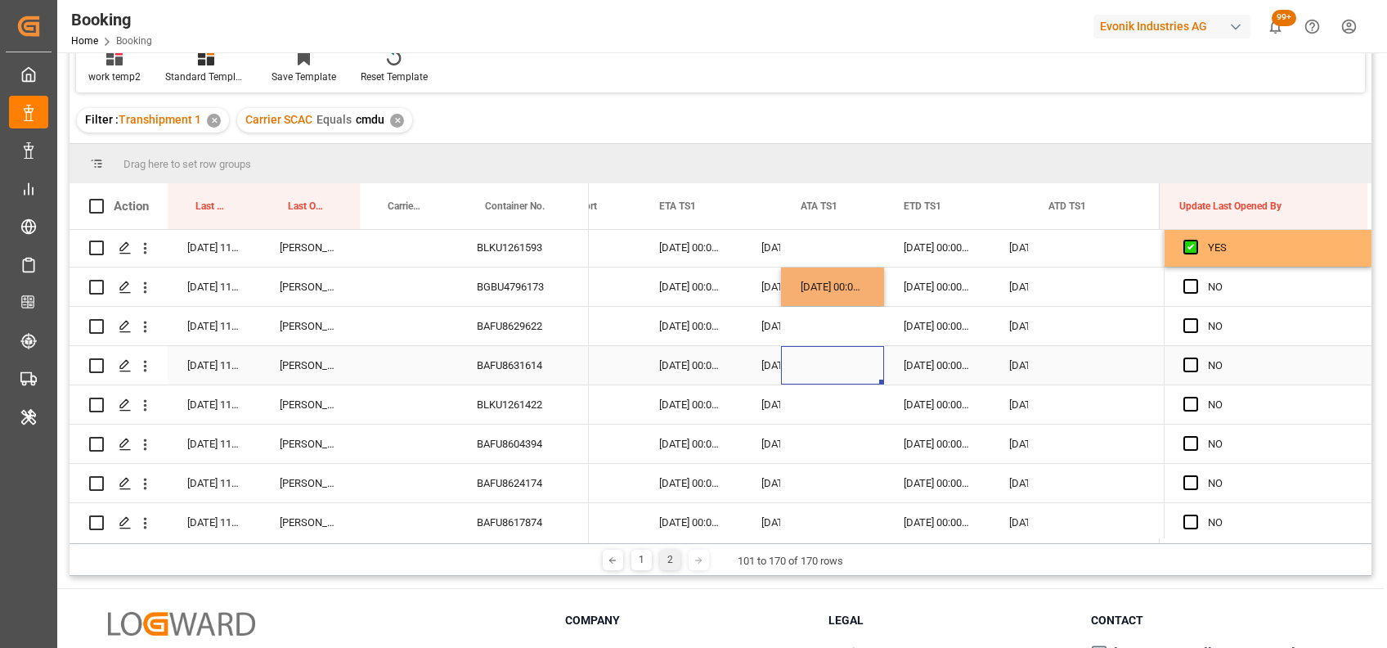
click at [809, 355] on div "Press SPACE to select this row." at bounding box center [832, 365] width 103 height 38
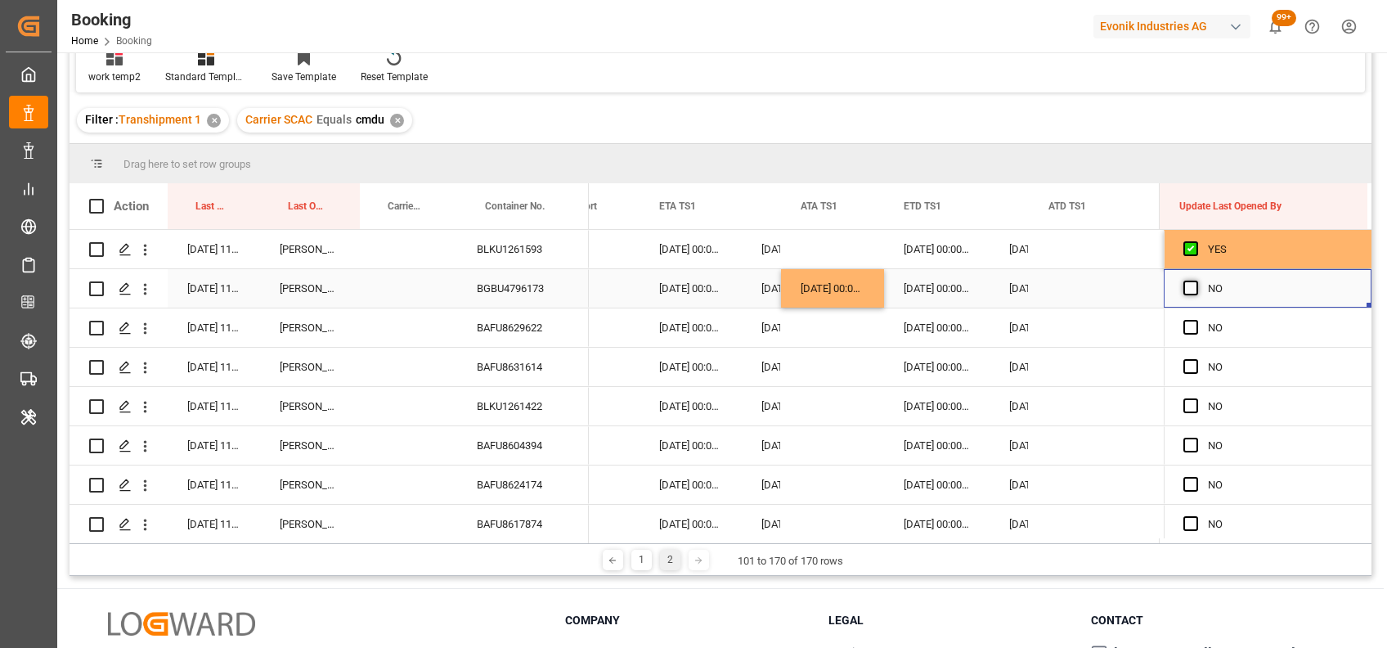
click at [1186, 284] on span "Press SPACE to select this row." at bounding box center [1191, 288] width 15 height 15
click at [1196, 281] on input "Press SPACE to select this row." at bounding box center [1196, 281] width 0 height 0
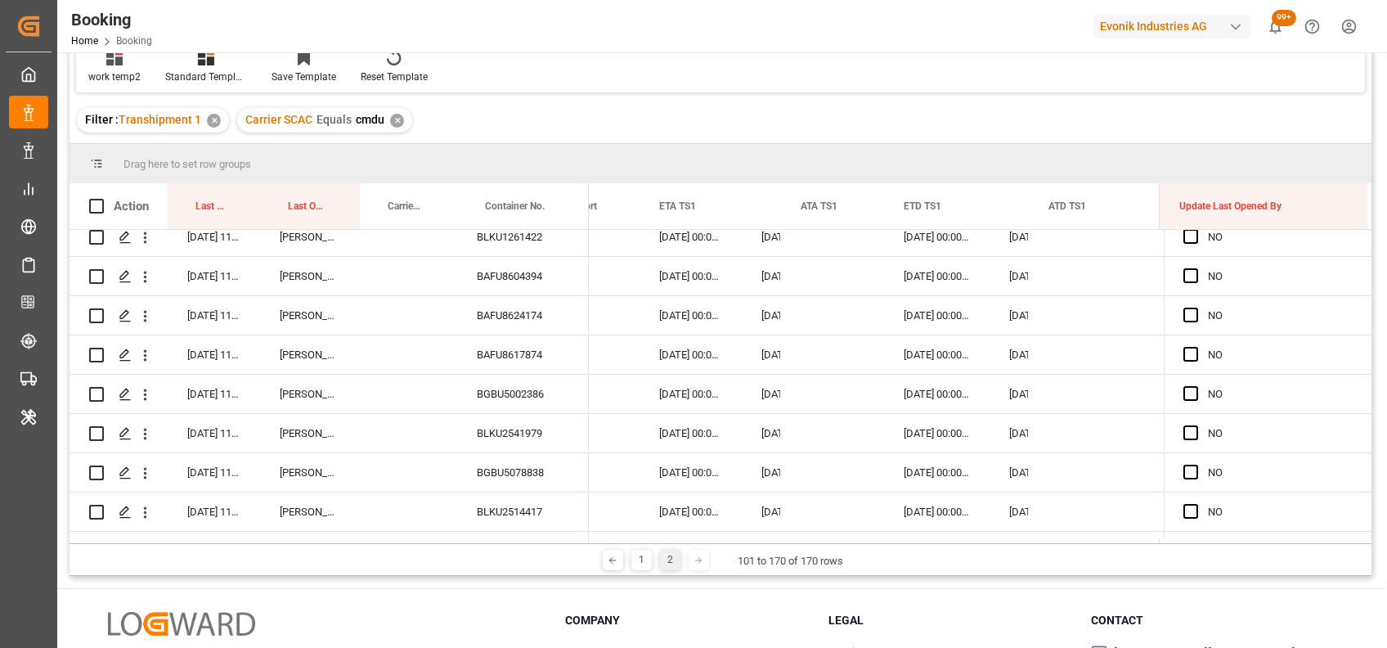
scroll to position [170, 0]
click at [1188, 356] on span "Press SPACE to select this row." at bounding box center [1191, 353] width 15 height 15
click at [1196, 346] on input "Press SPACE to select this row." at bounding box center [1196, 346] width 0 height 0
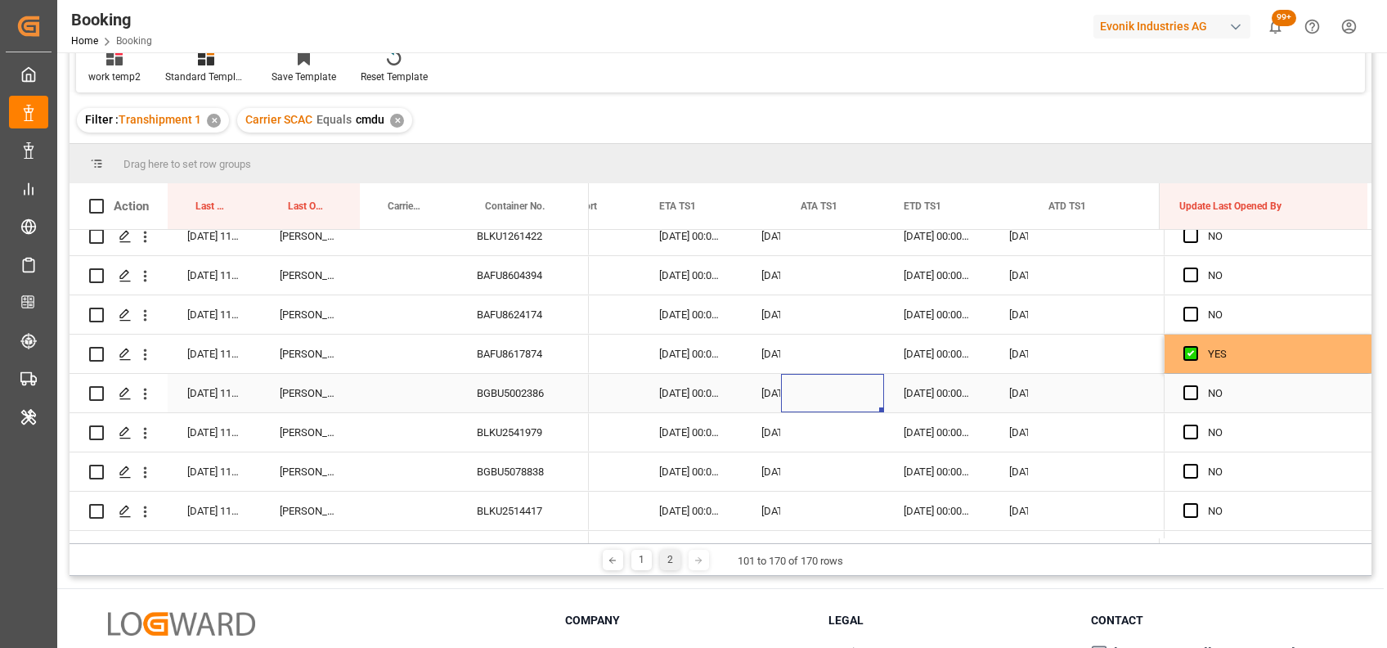
click at [820, 387] on div "Press SPACE to select this row." at bounding box center [832, 393] width 103 height 38
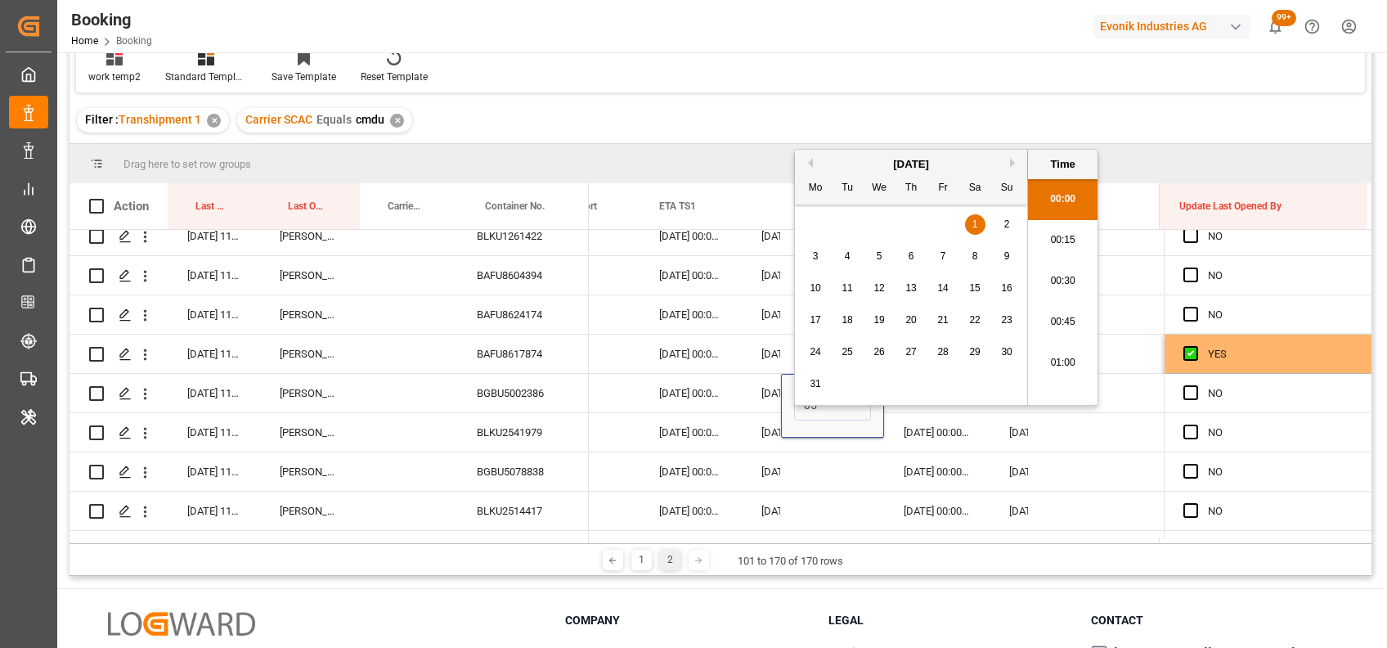
scroll to position [2622, 0]
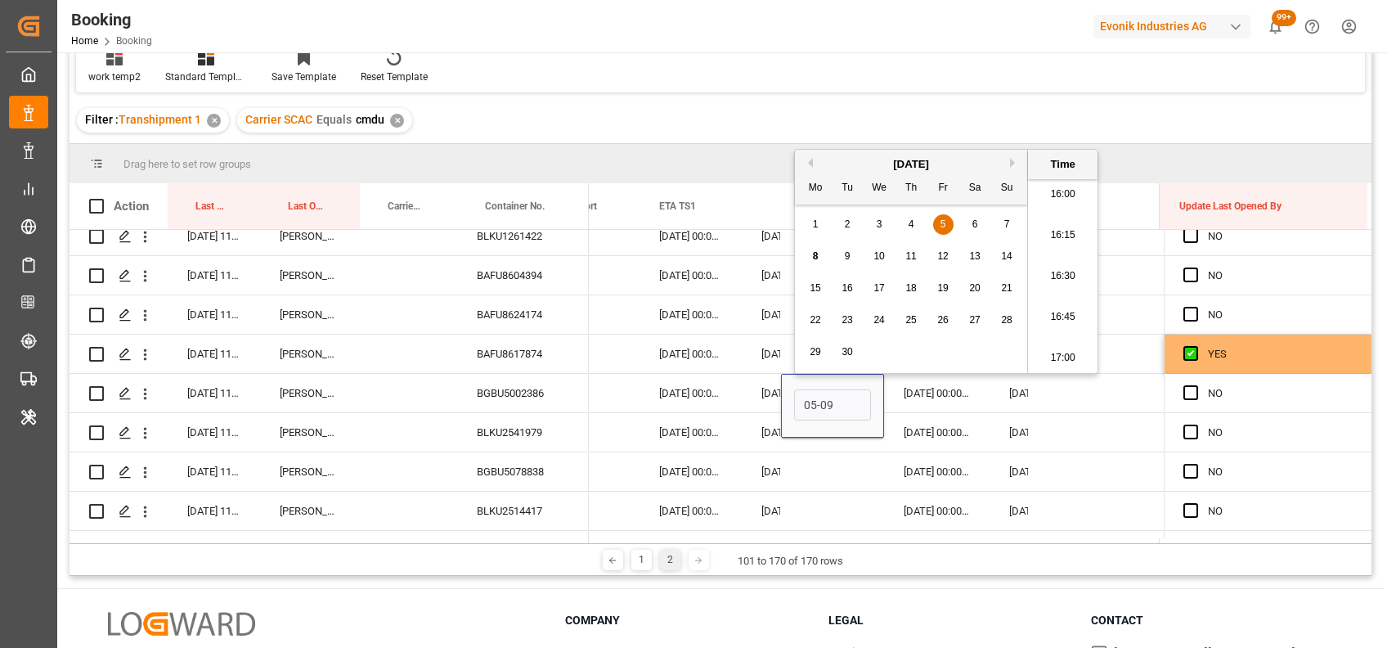
type input "05-09-2025 00:00"
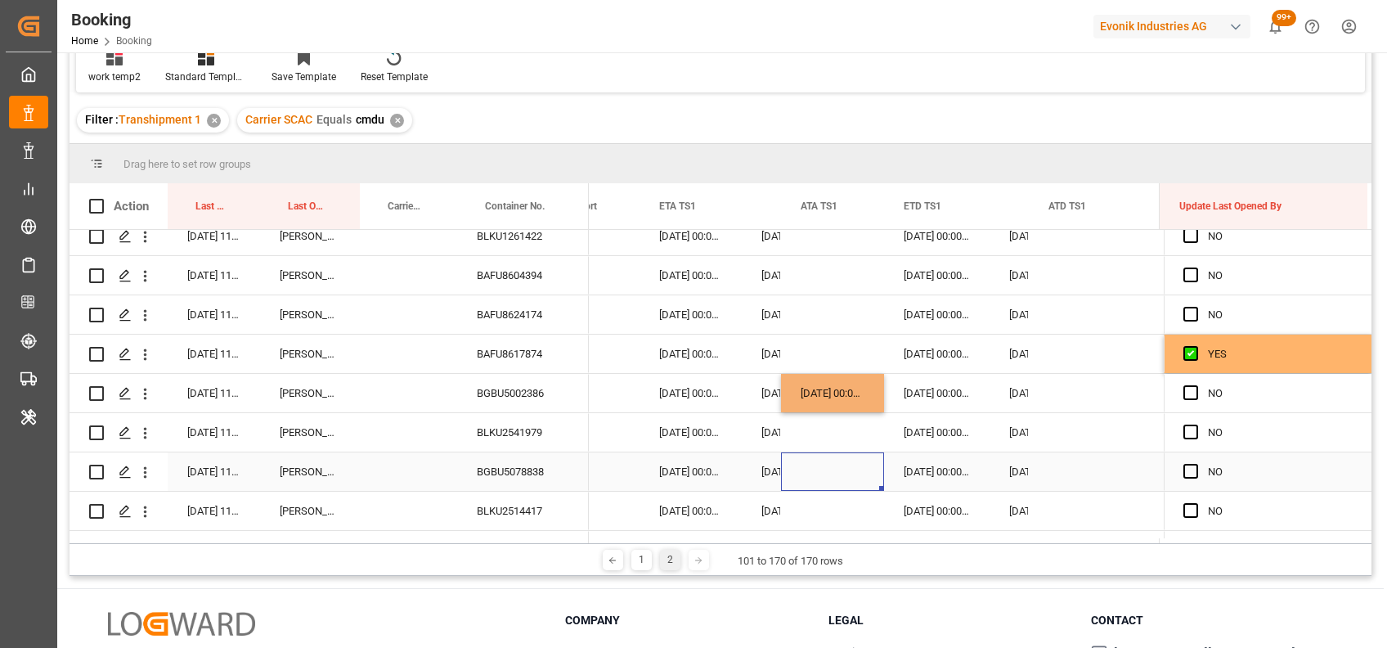
click at [838, 471] on div "Press SPACE to select this row." at bounding box center [832, 471] width 103 height 38
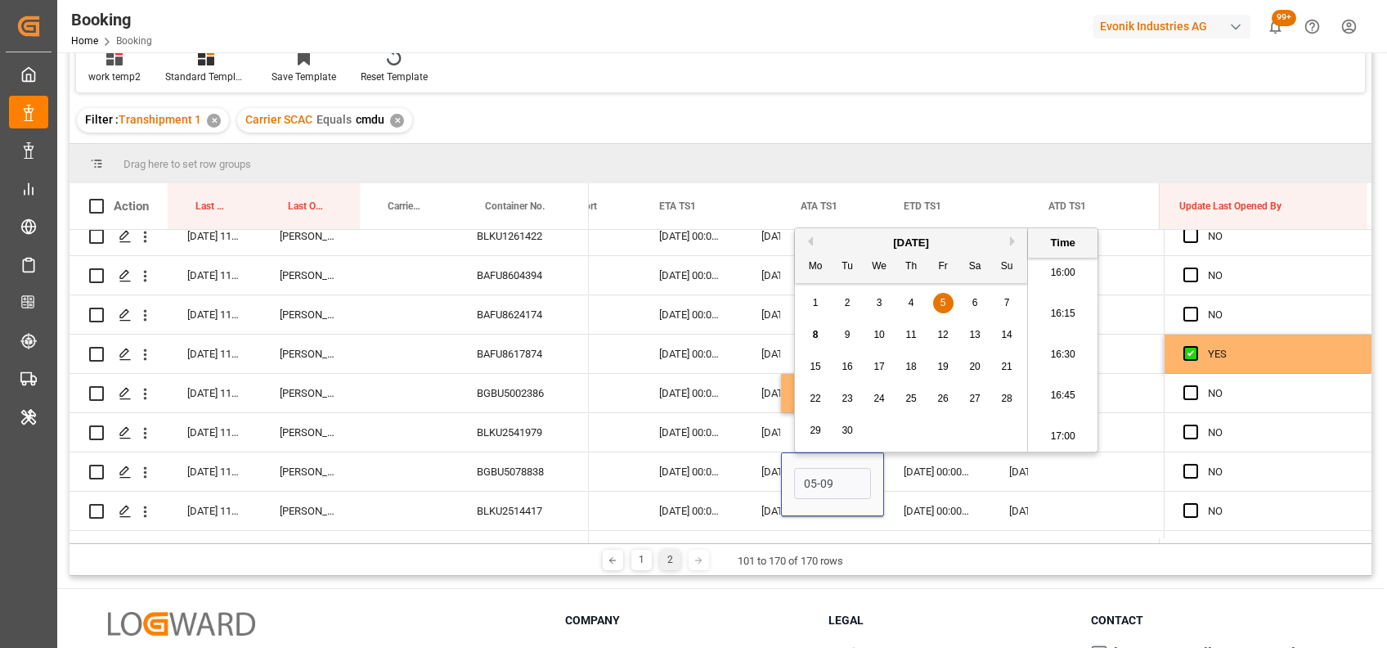
type input "05-09-2025 00:00"
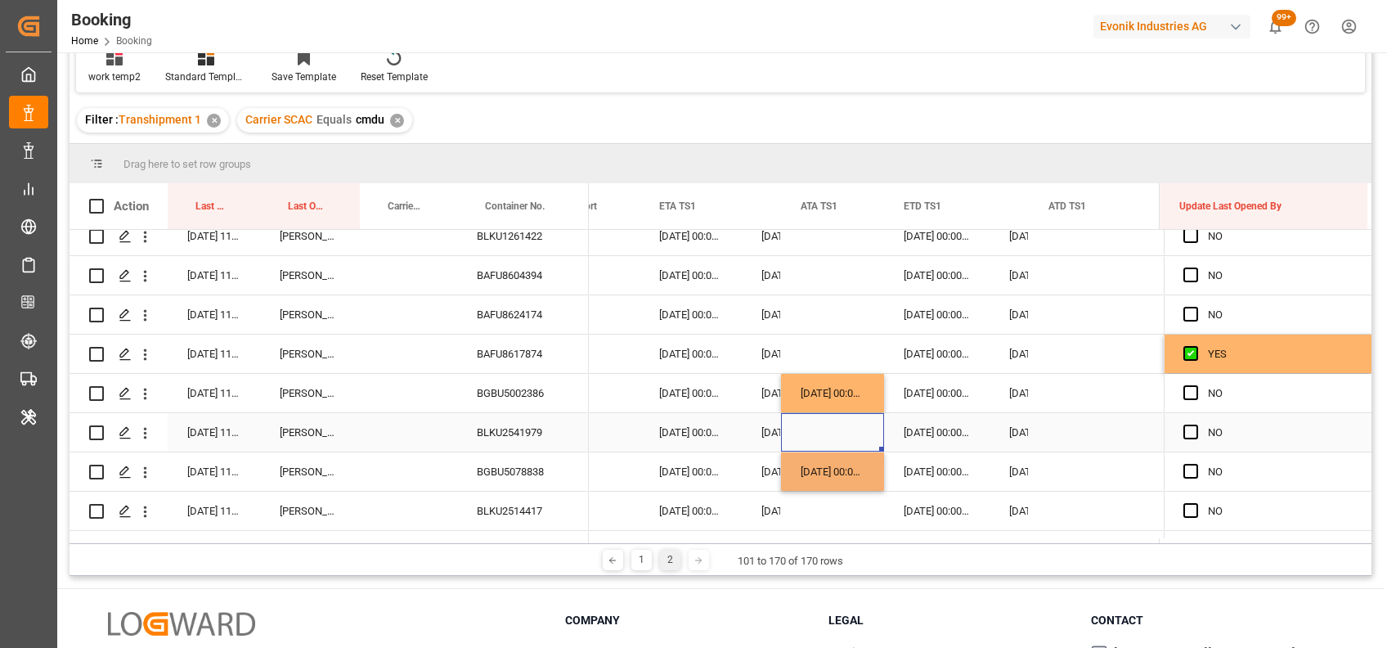
click at [838, 437] on div "Press SPACE to select this row." at bounding box center [832, 432] width 103 height 38
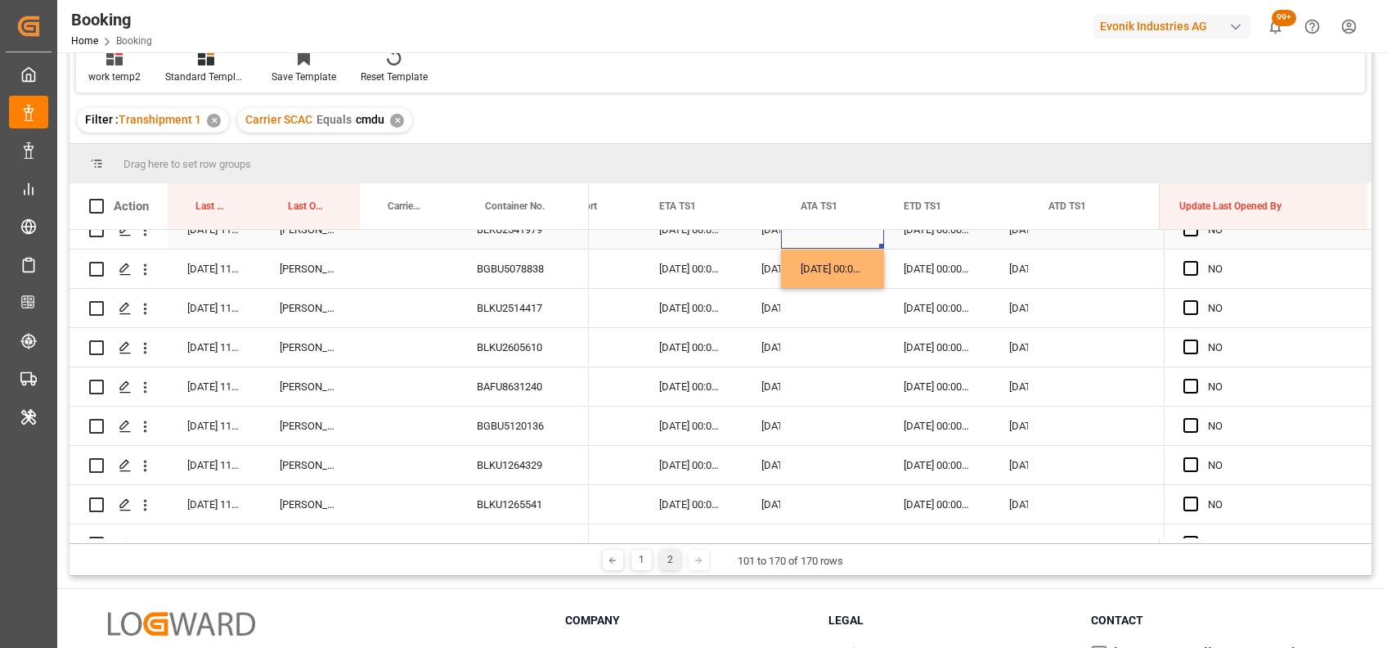
scroll to position [394, 0]
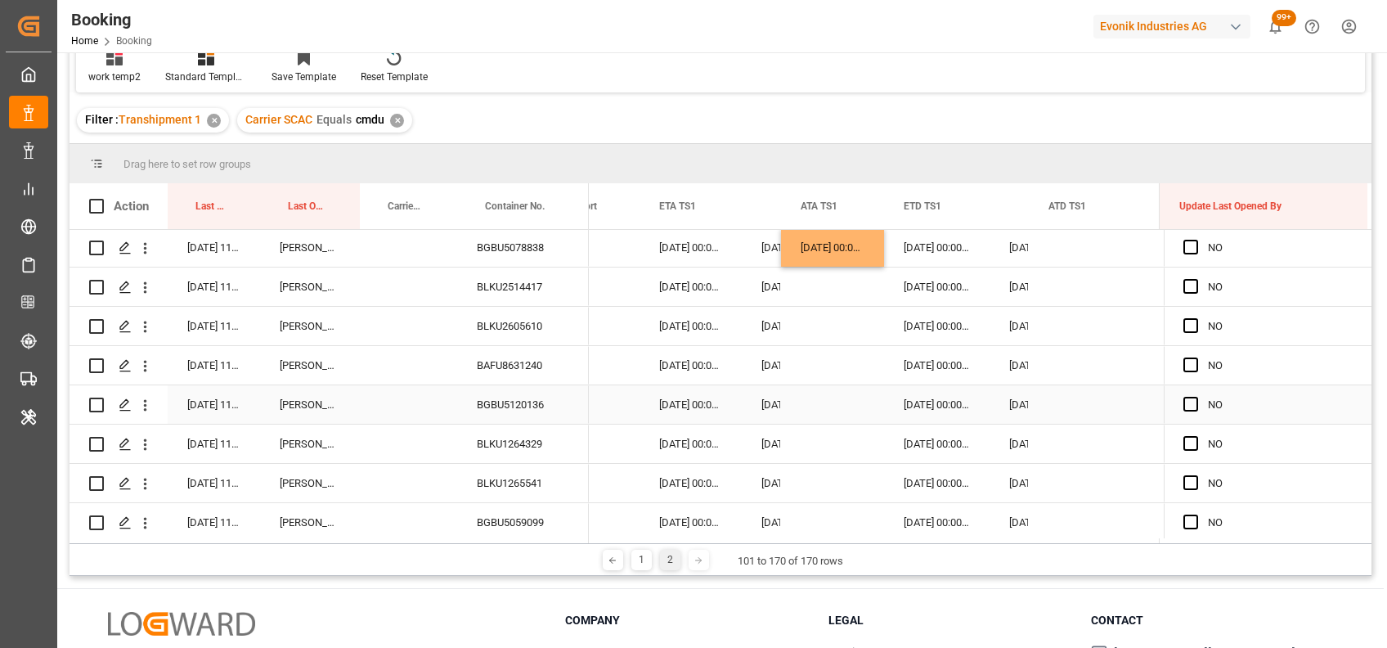
click at [838, 409] on div "Press SPACE to select this row." at bounding box center [832, 404] width 103 height 38
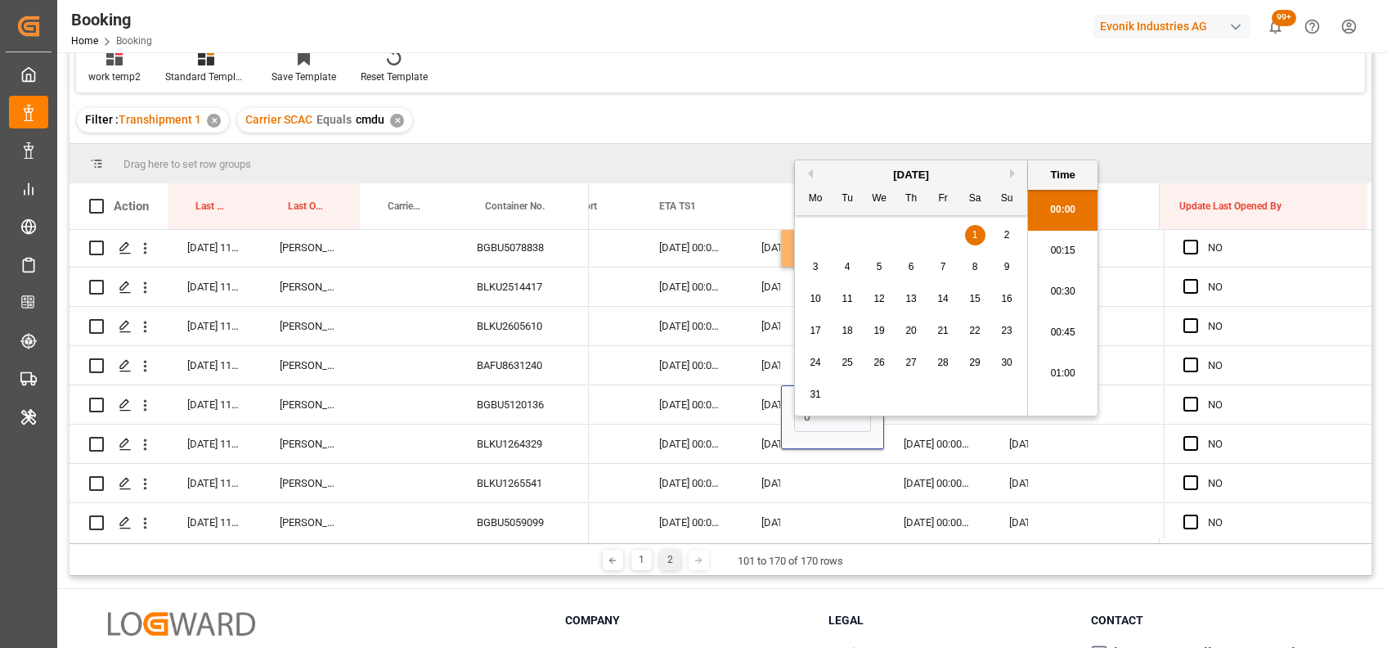
scroll to position [2622, 0]
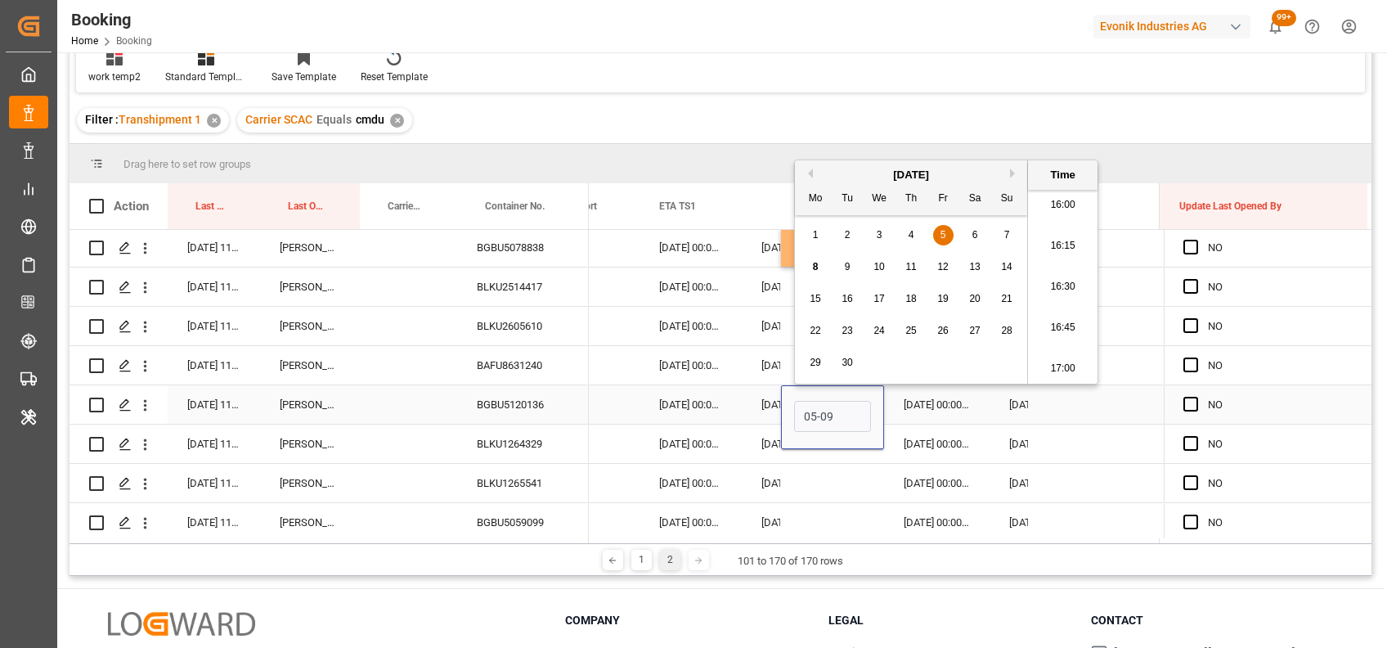
type input "05-09-2025 00:00"
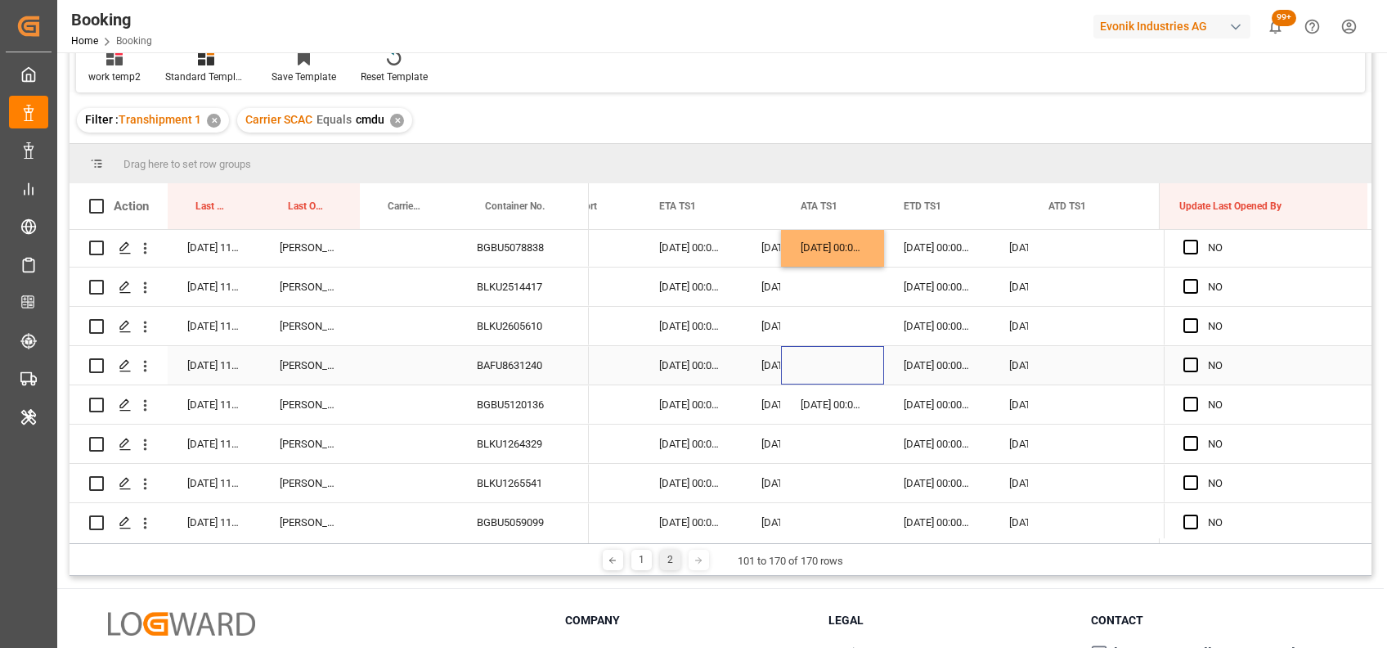
click at [827, 362] on div "Press SPACE to select this row." at bounding box center [832, 365] width 103 height 38
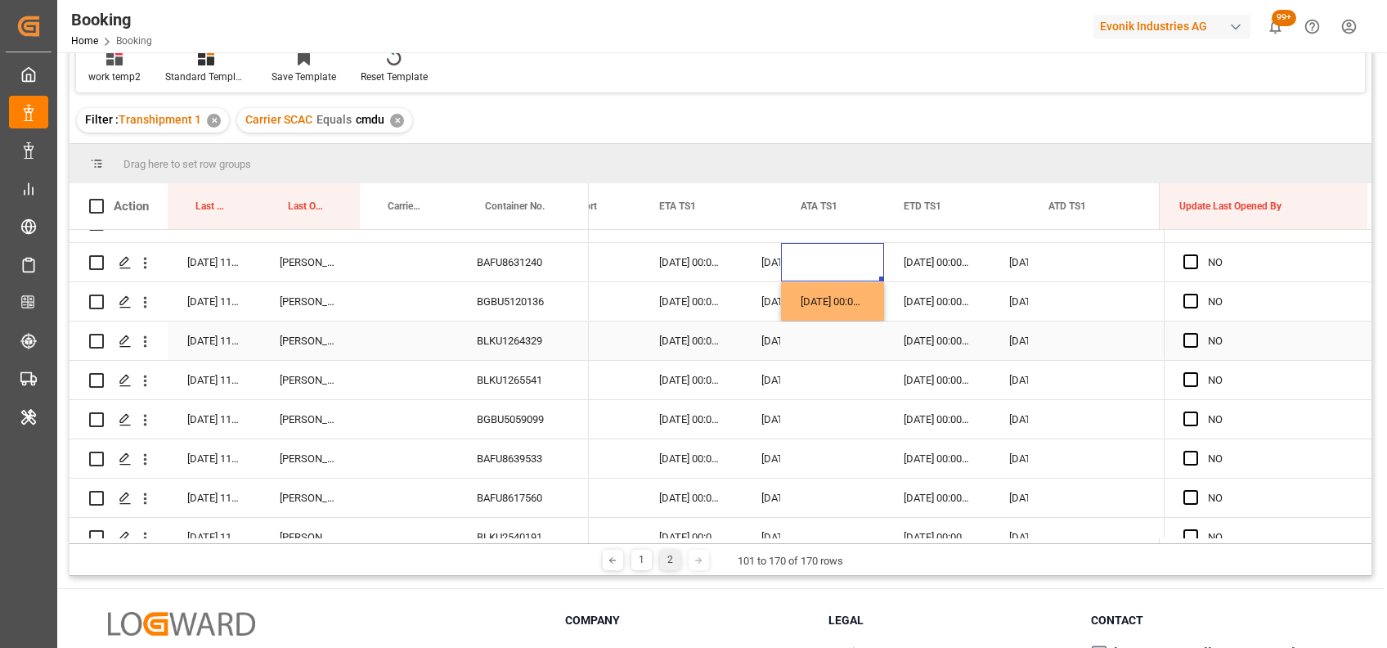
scroll to position [498, 0]
click at [829, 419] on div "Press SPACE to select this row." at bounding box center [832, 418] width 103 height 38
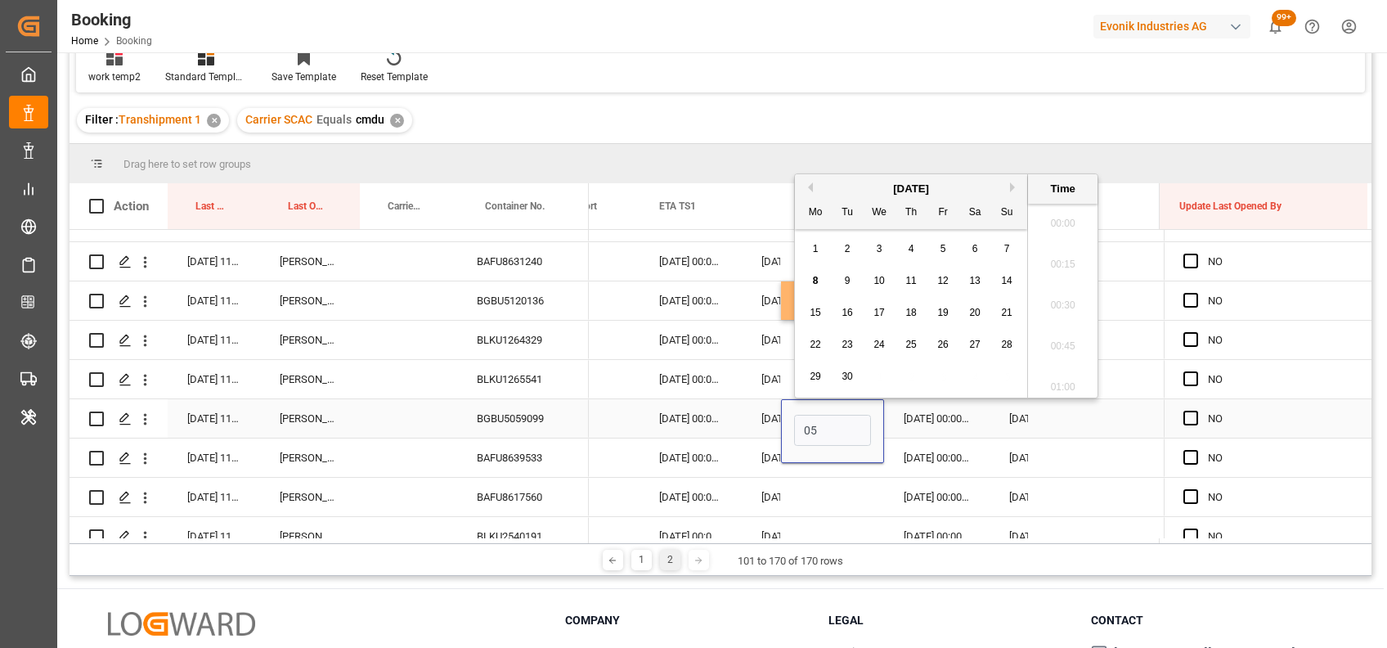
scroll to position [2622, 0]
type input "05-09-2025 00:00"
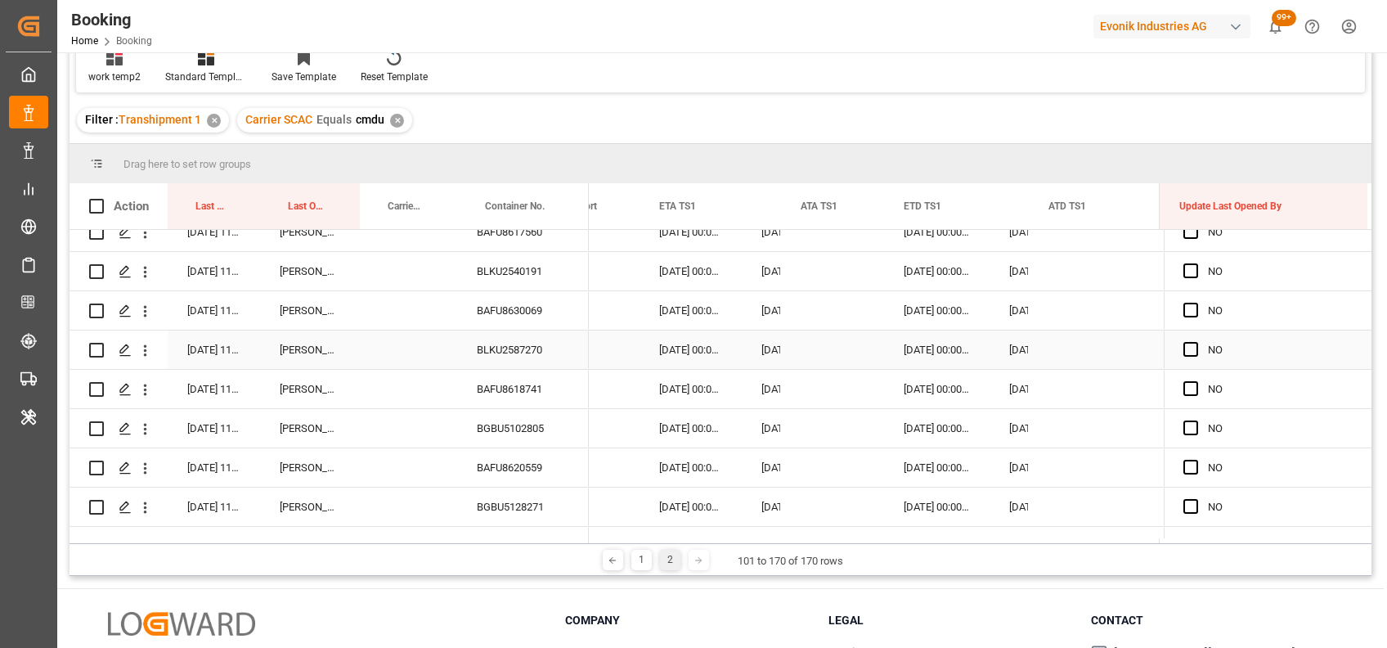
scroll to position [766, 0]
click at [811, 431] on div "Press SPACE to select this row." at bounding box center [832, 425] width 103 height 38
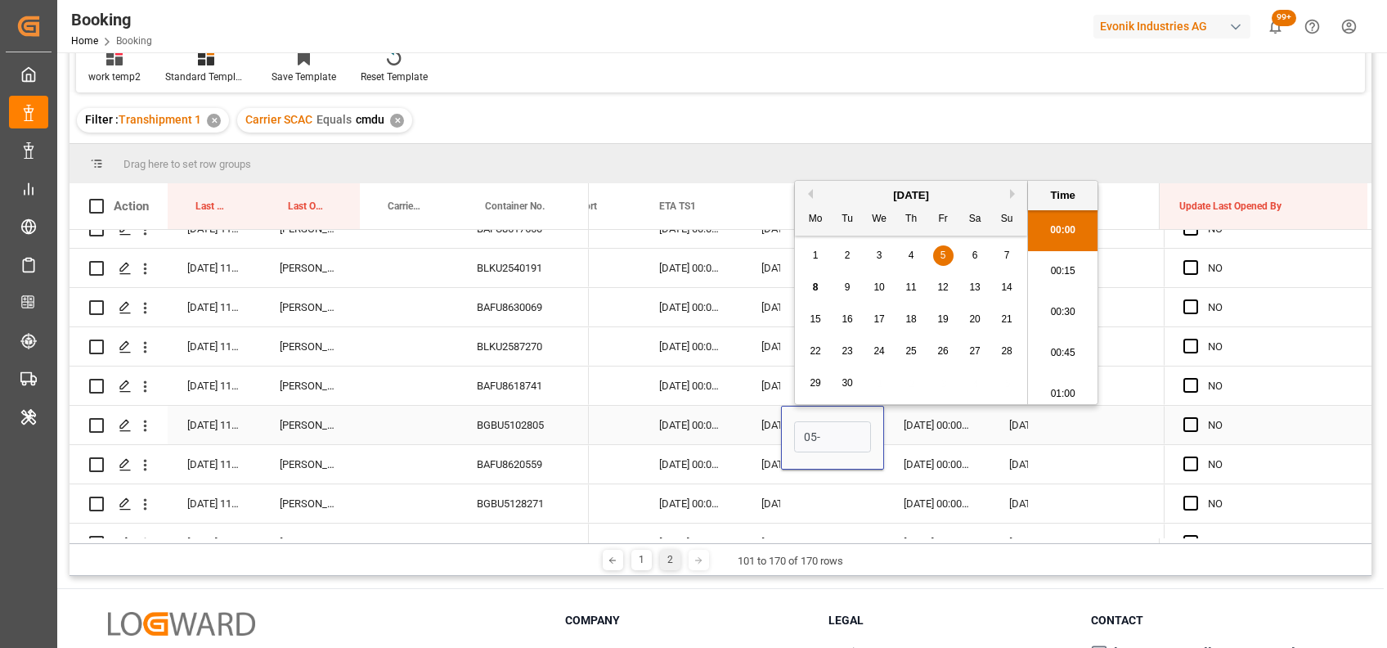
scroll to position [2622, 0]
type input "05-09-2025 00:00"
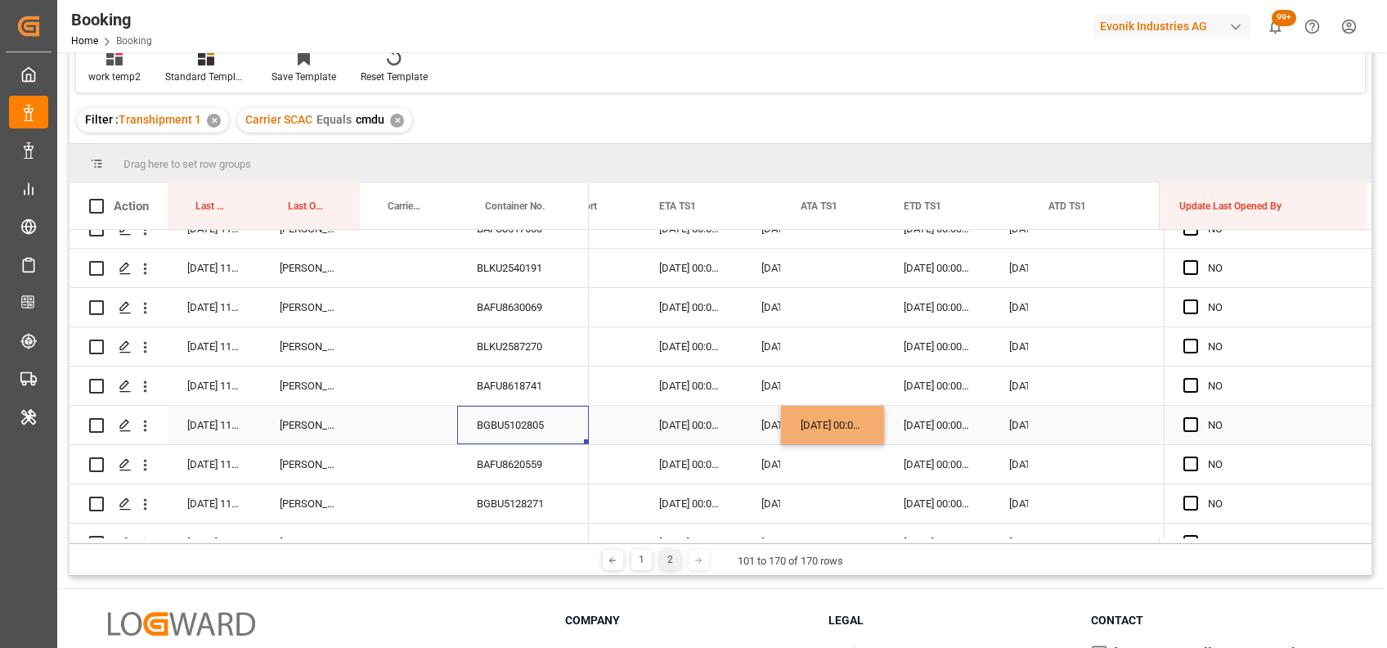
click at [479, 432] on div "BGBU5102805" at bounding box center [523, 425] width 132 height 38
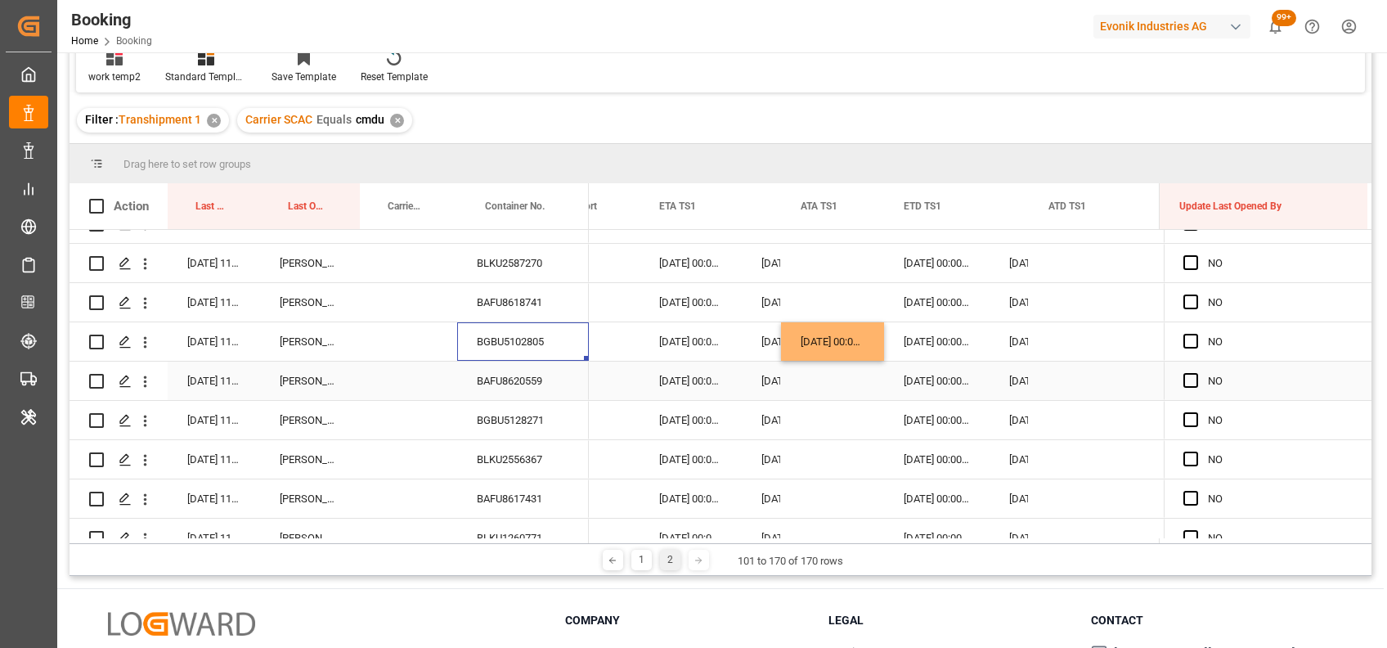
scroll to position [874, 0]
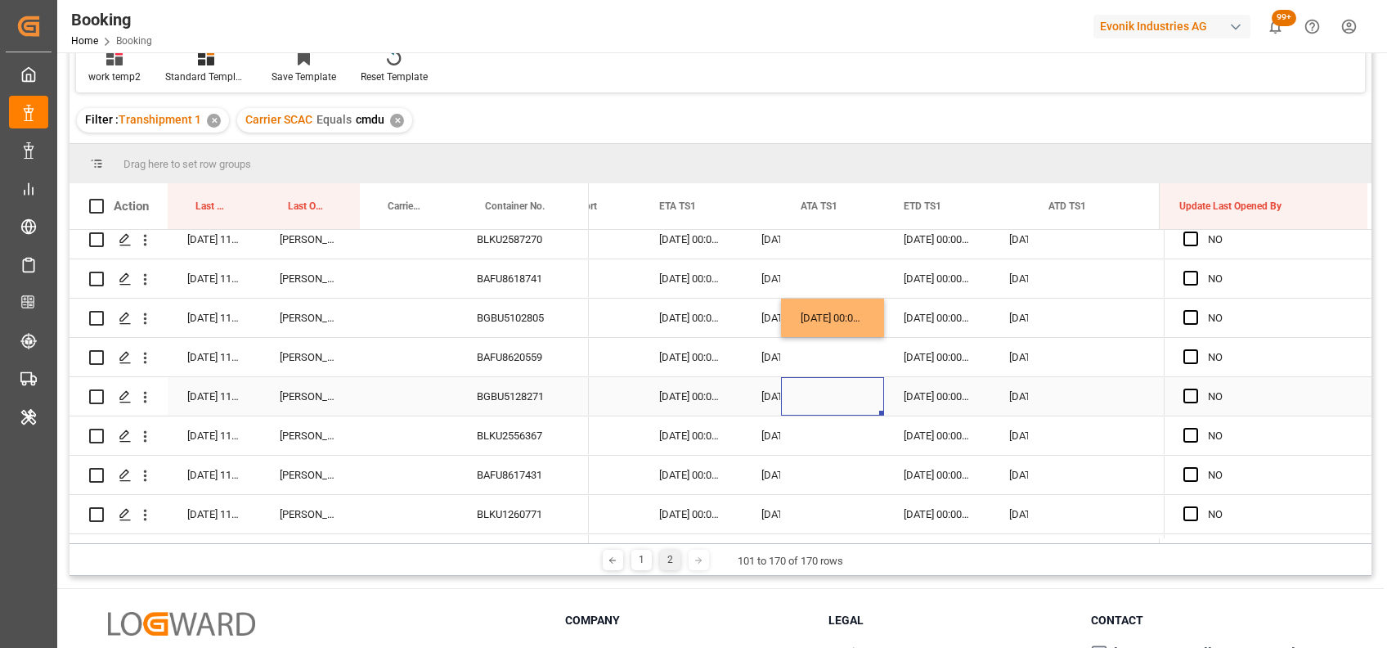
click at [806, 402] on div "Press SPACE to select this row." at bounding box center [832, 396] width 103 height 38
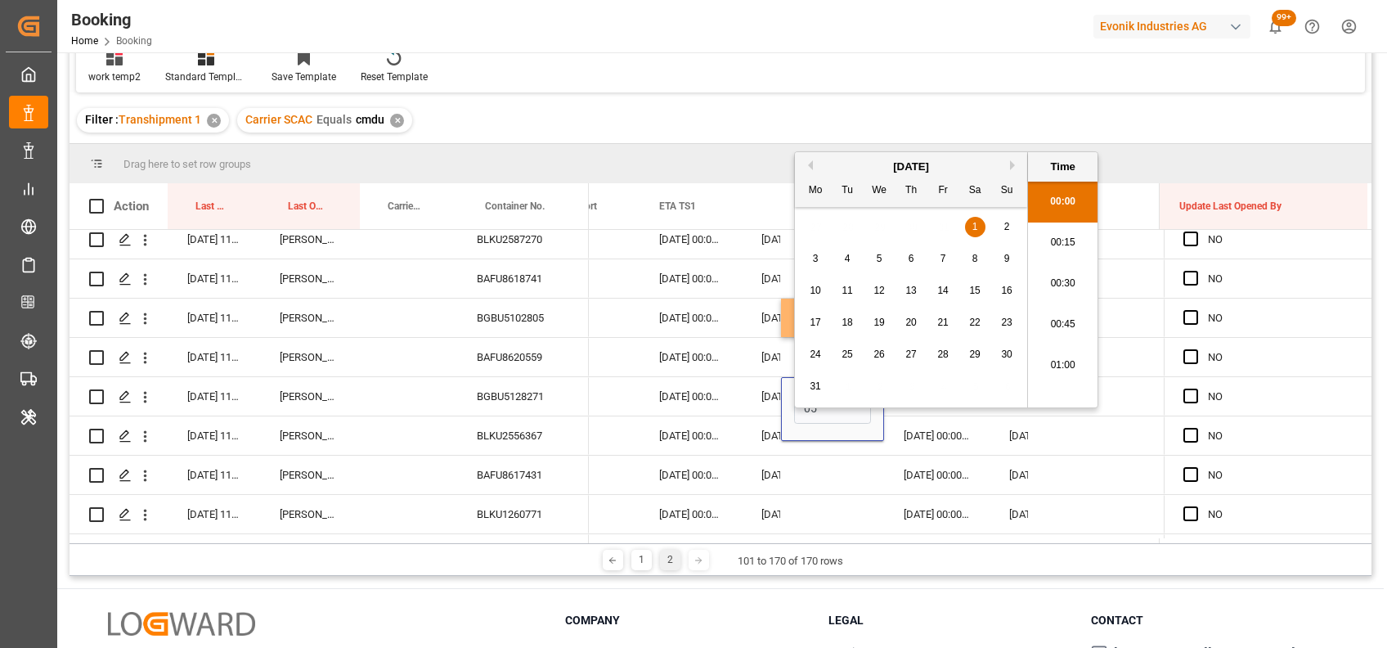
scroll to position [2622, 0]
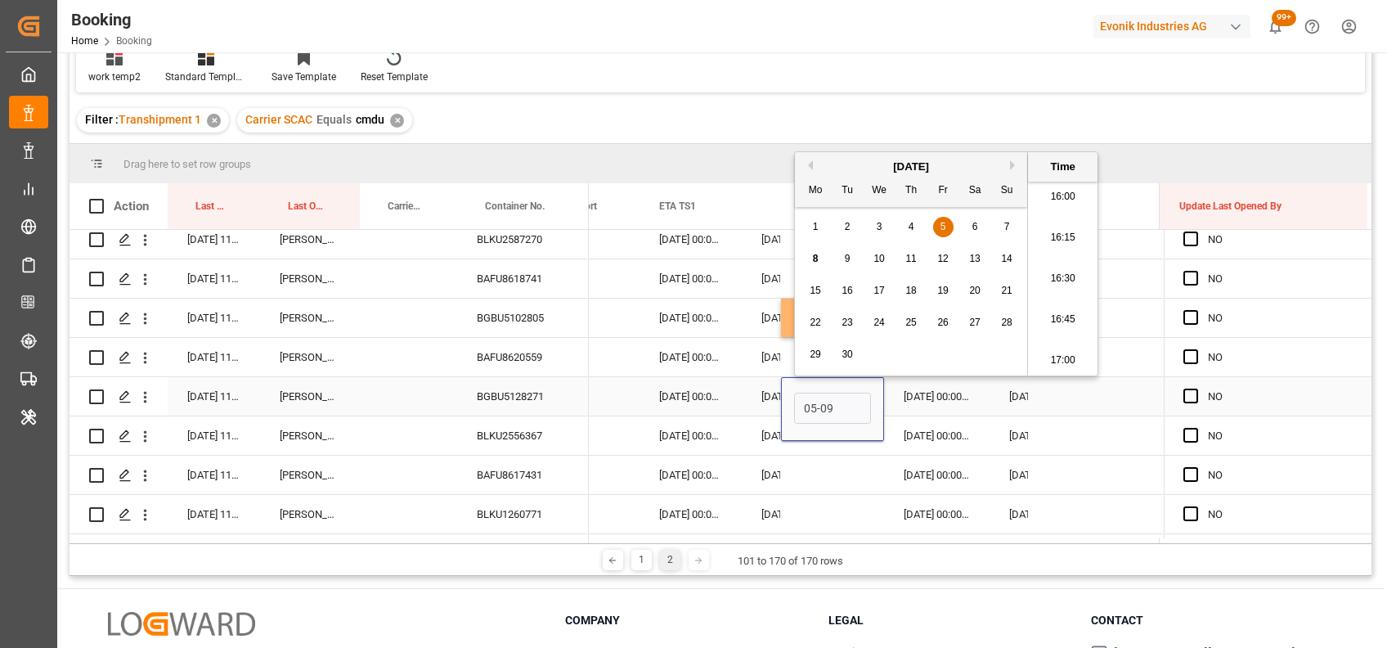
type input "05-09-2025 00:00"
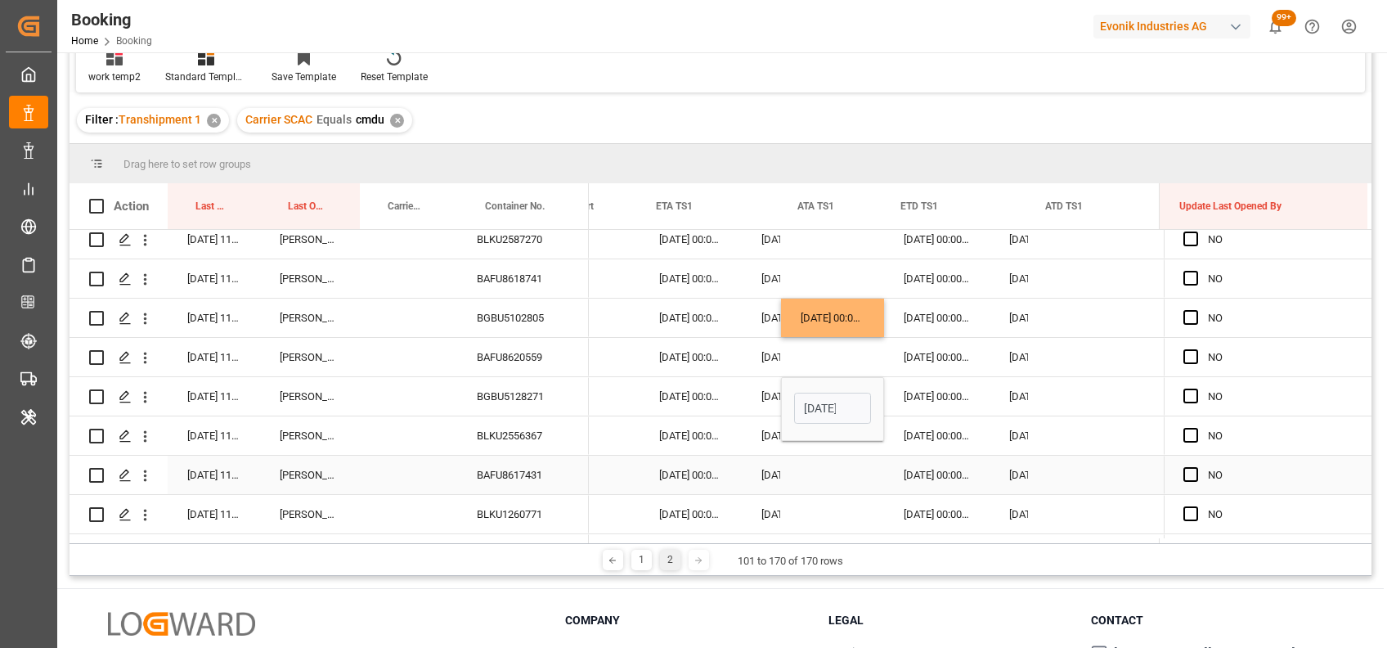
scroll to position [0, 16834]
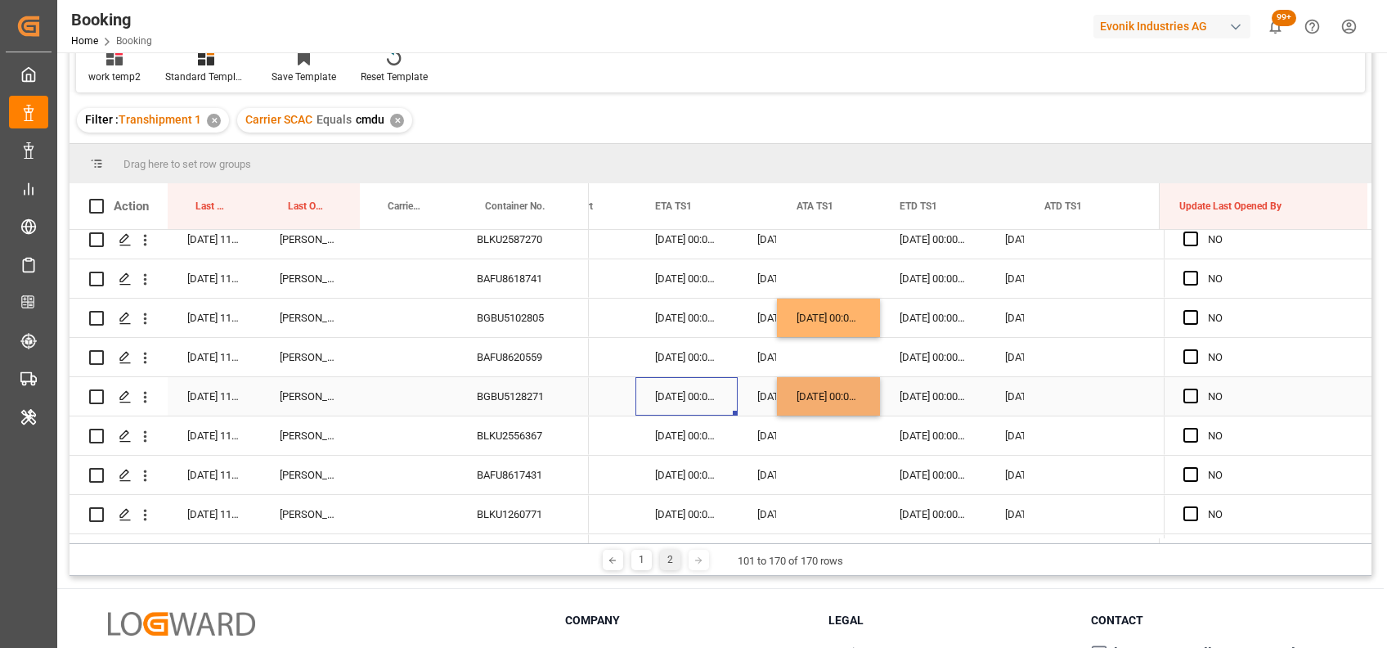
click at [726, 414] on div "05-09-2025 00:00:00" at bounding box center [687, 396] width 102 height 38
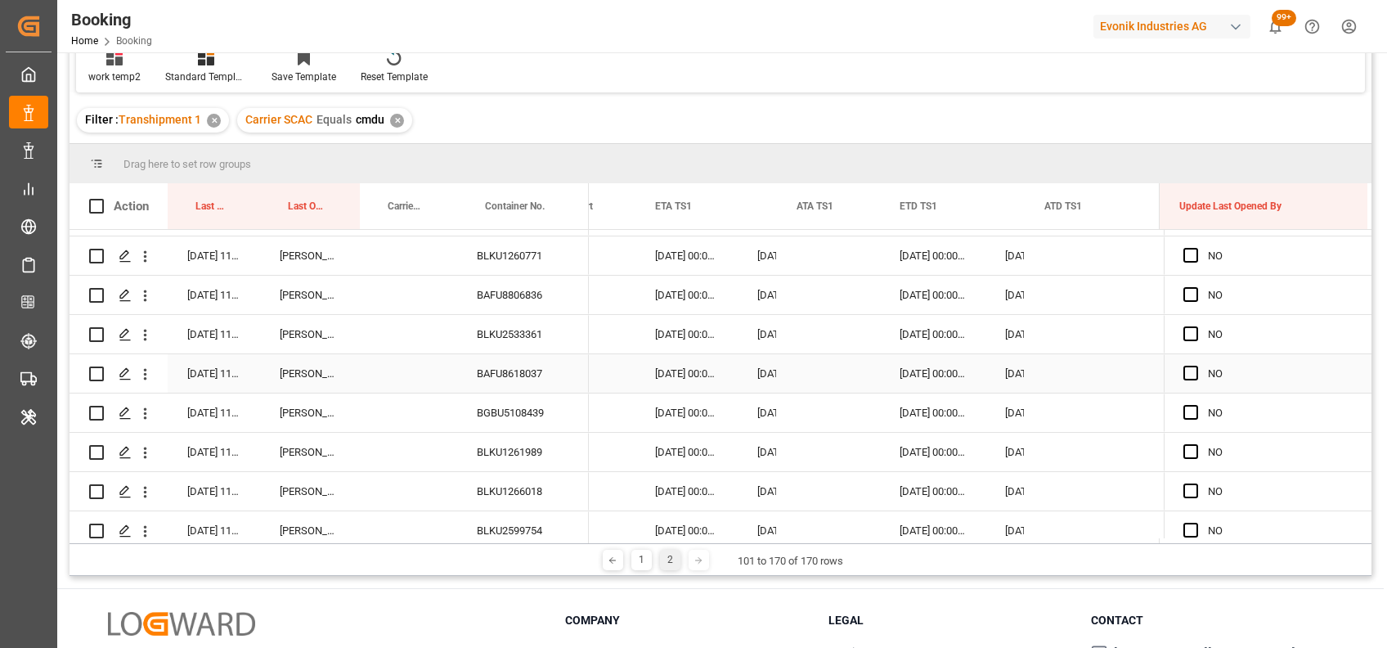
scroll to position [1134, 0]
click at [805, 407] on div "Press SPACE to select this row." at bounding box center [828, 411] width 103 height 38
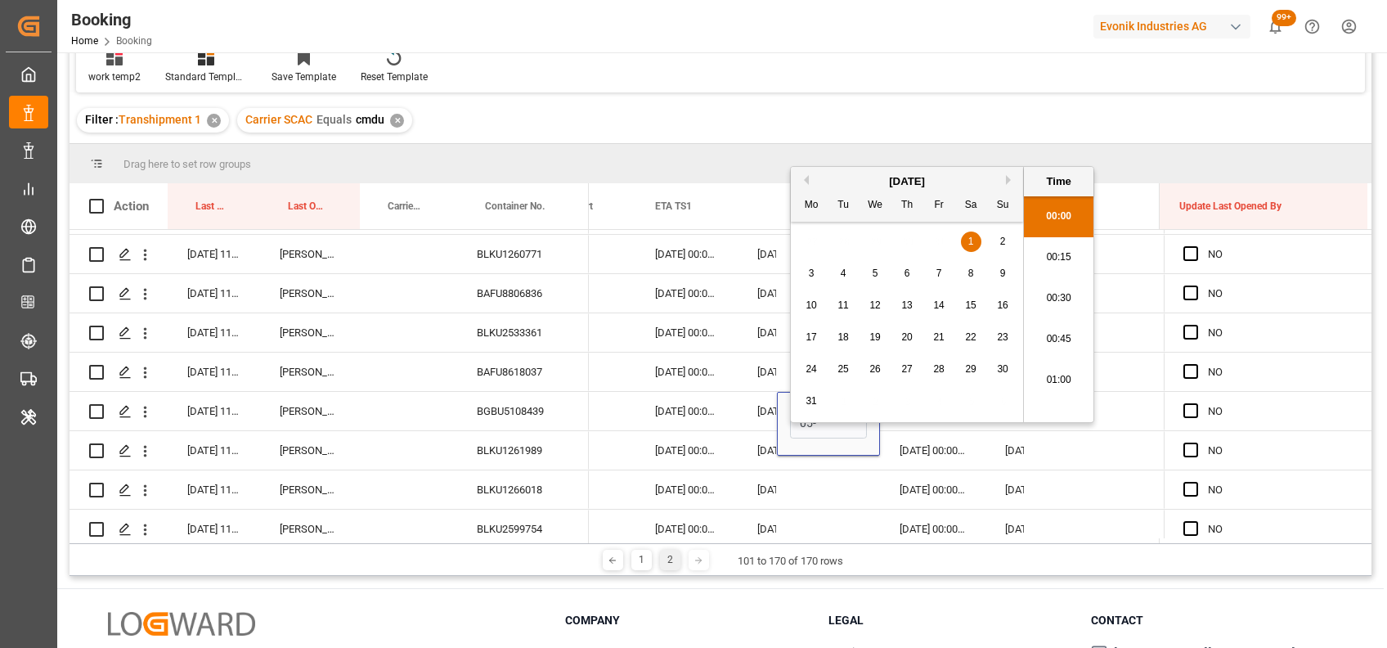
scroll to position [2622, 0]
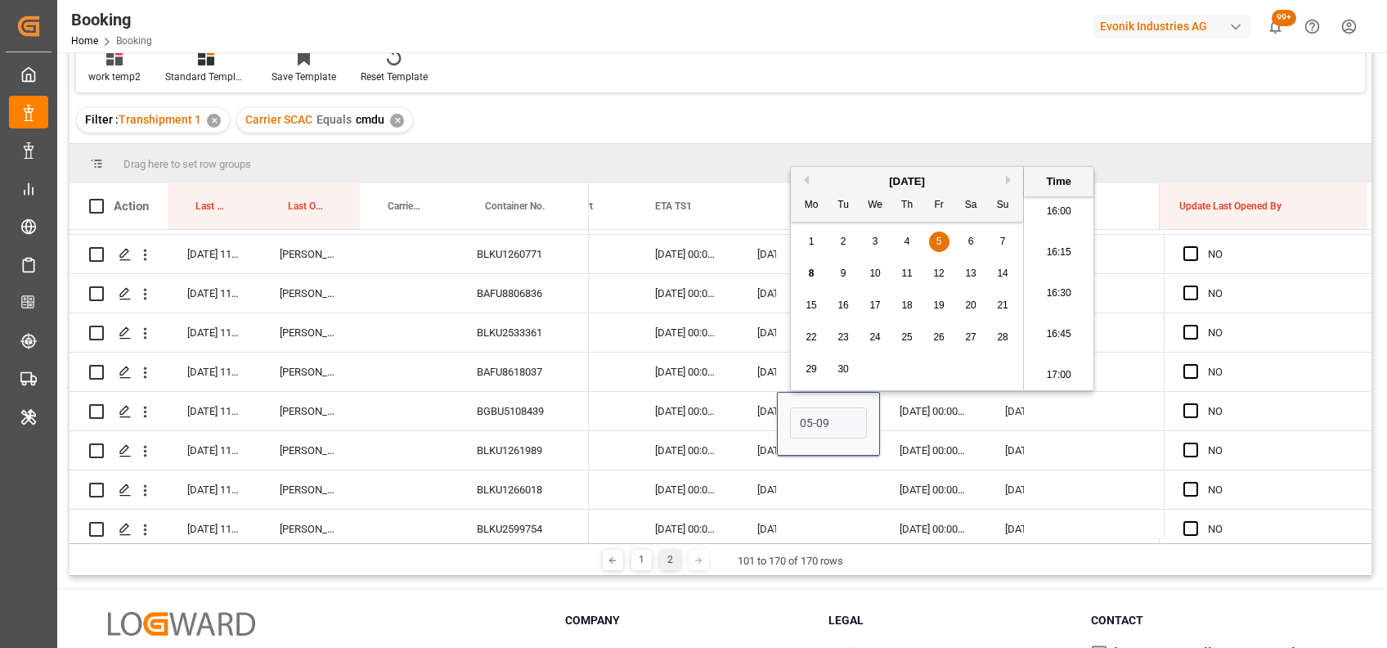
type input "05-09-2025 00:00"
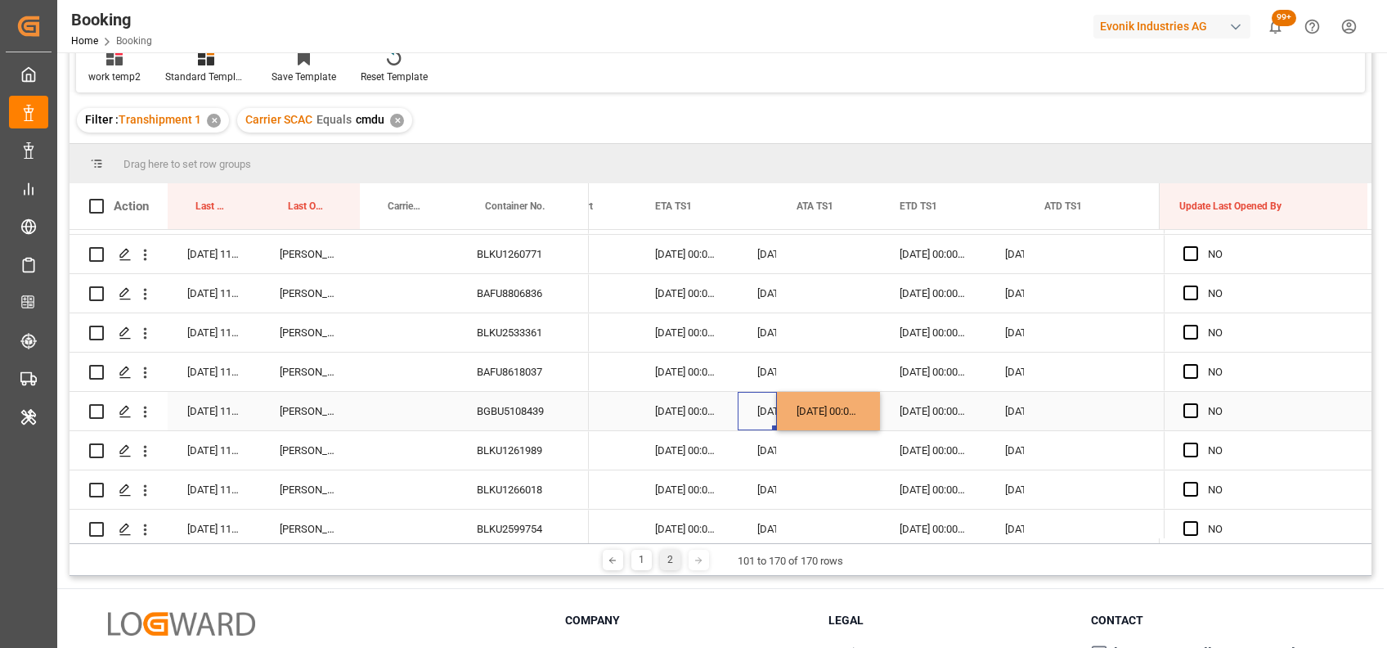
click at [752, 402] on div "02-09-2025 00:00:00" at bounding box center [757, 411] width 39 height 38
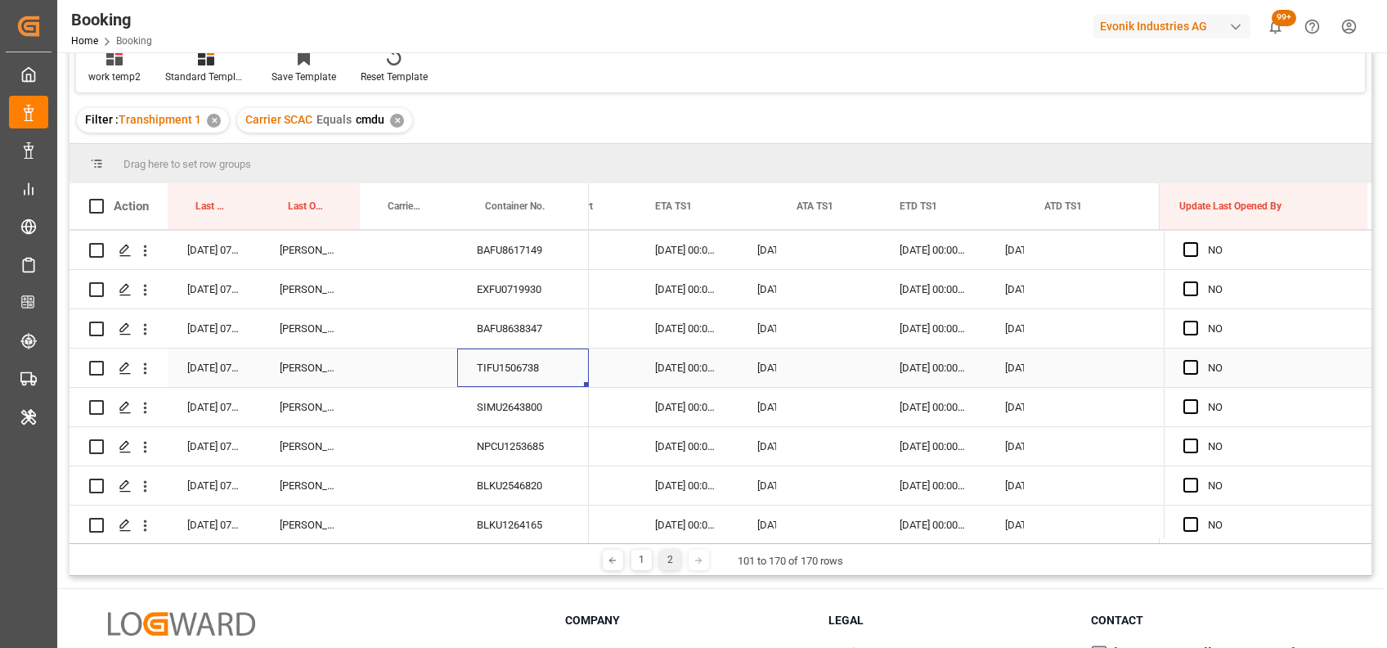
click at [503, 360] on div "TIFU1506738" at bounding box center [523, 367] width 132 height 38
click at [806, 363] on div "Press SPACE to select this row." at bounding box center [828, 367] width 103 height 38
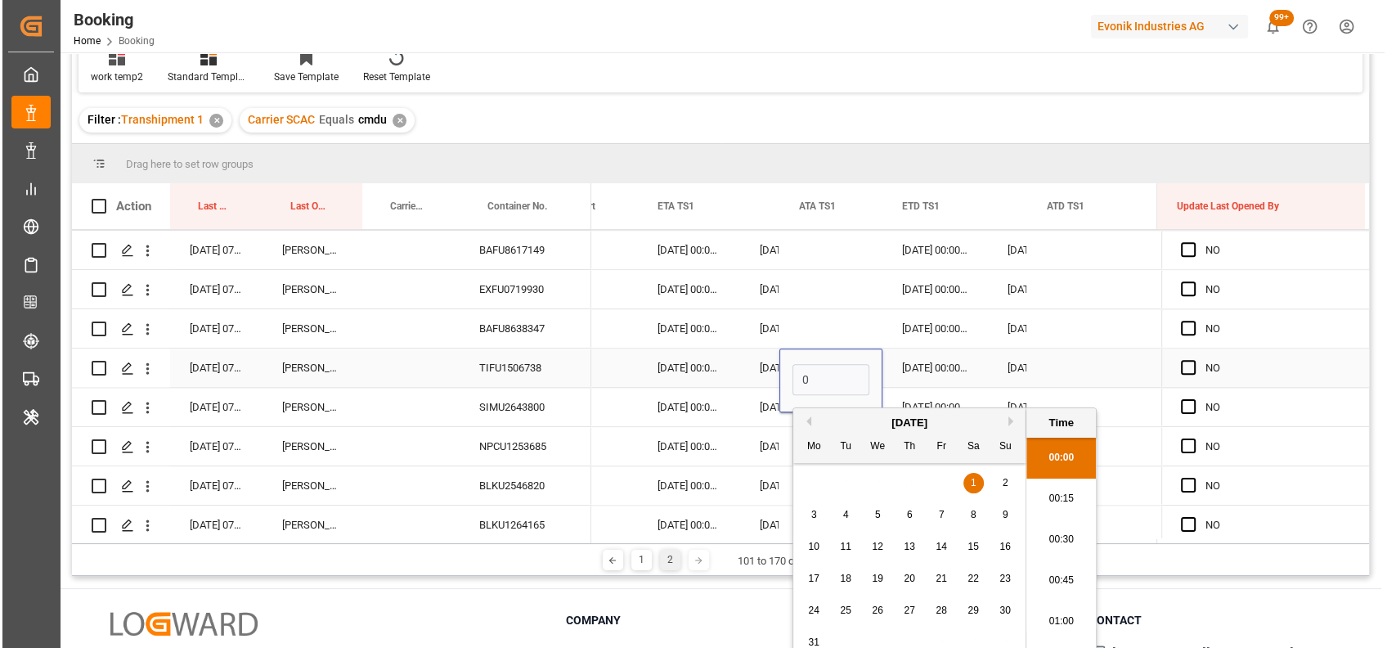
scroll to position [2622, 0]
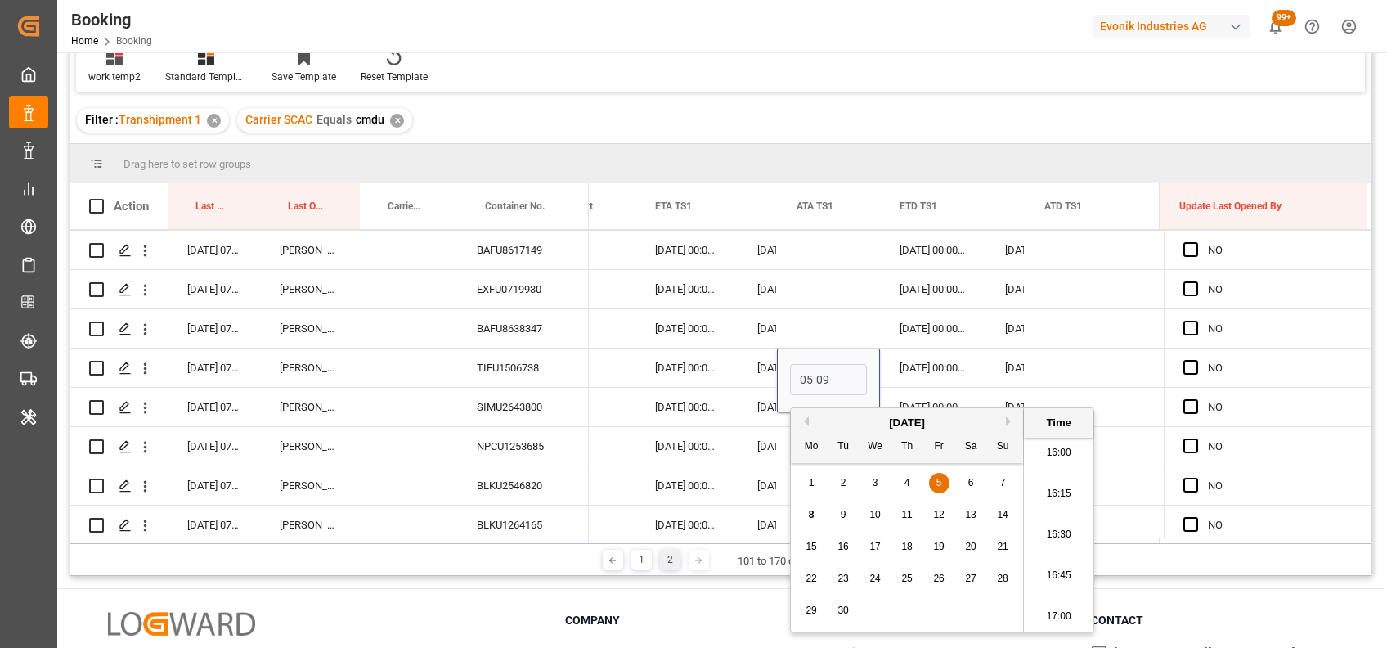
type input "05-09-2025 00:00"
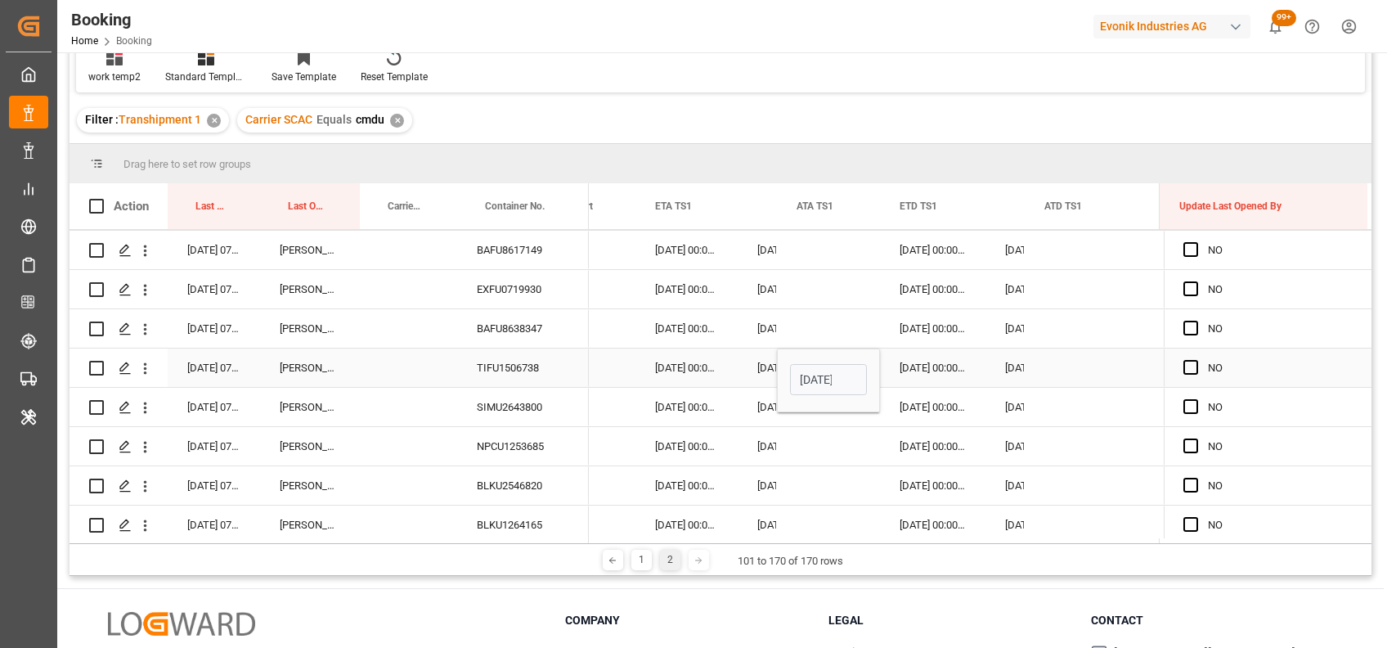
click at [747, 355] on div "06-09-2025 00:00:00" at bounding box center [757, 367] width 39 height 38
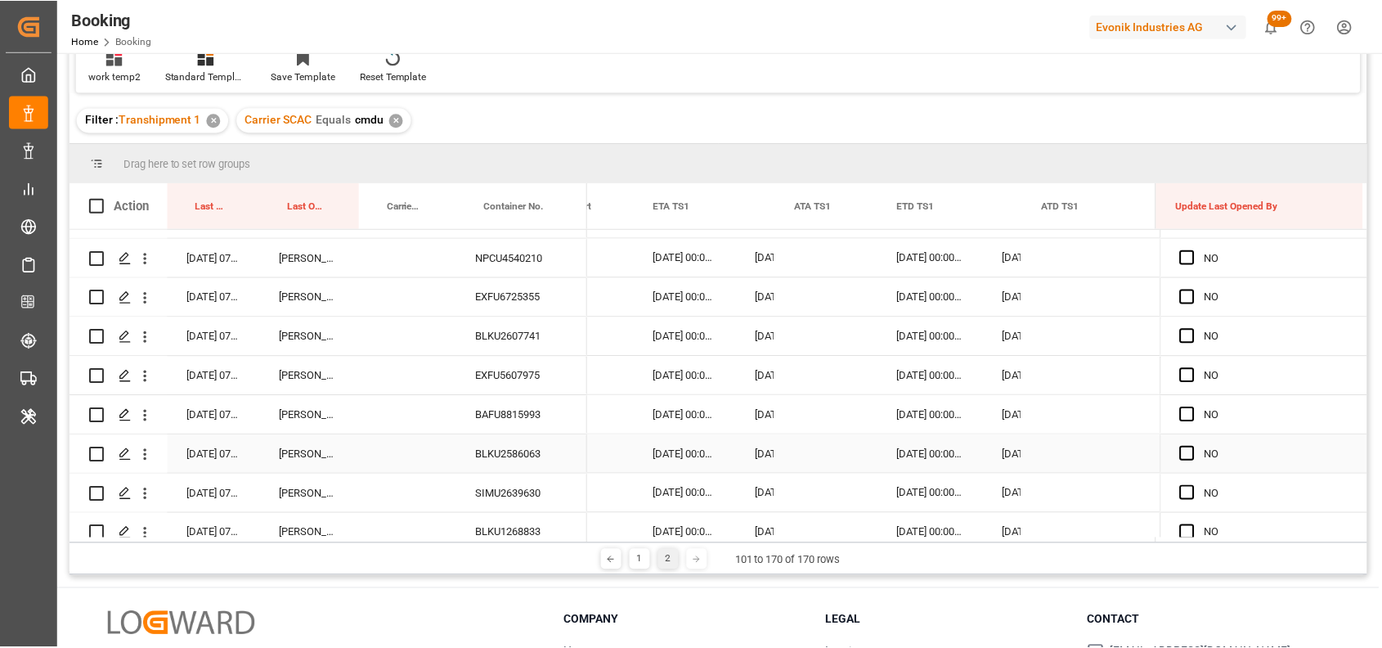
scroll to position [2427, 0]
click at [815, 380] on div "Press SPACE to select this row." at bounding box center [828, 374] width 103 height 38
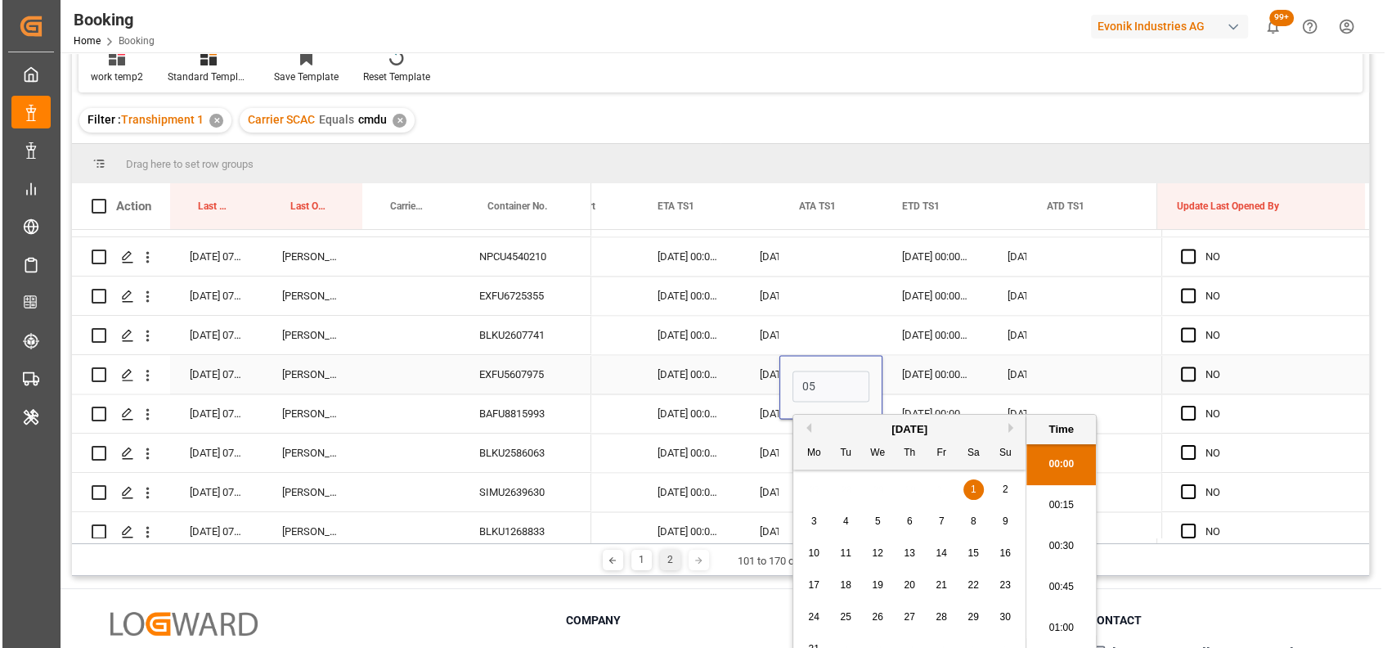
scroll to position [2622, 0]
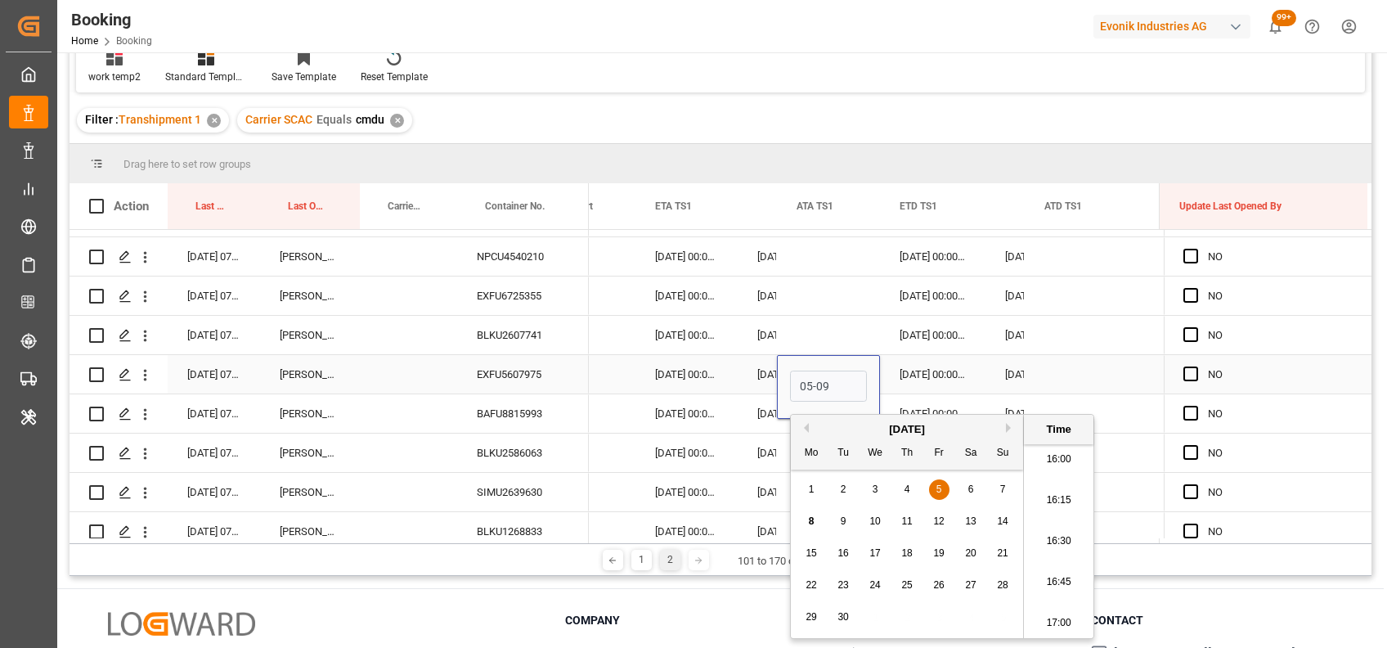
type input "05-09-2025 00:00"
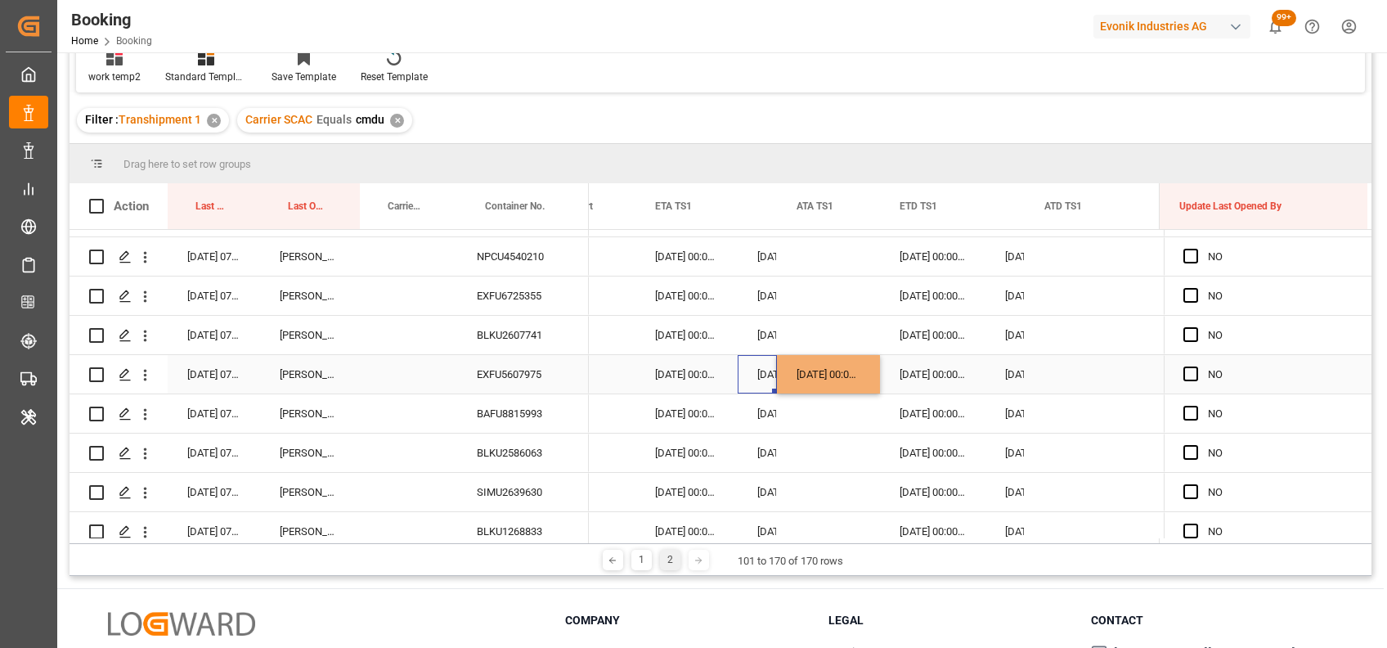
click at [744, 376] on div "06-09-2025 00:00:00" at bounding box center [757, 374] width 39 height 38
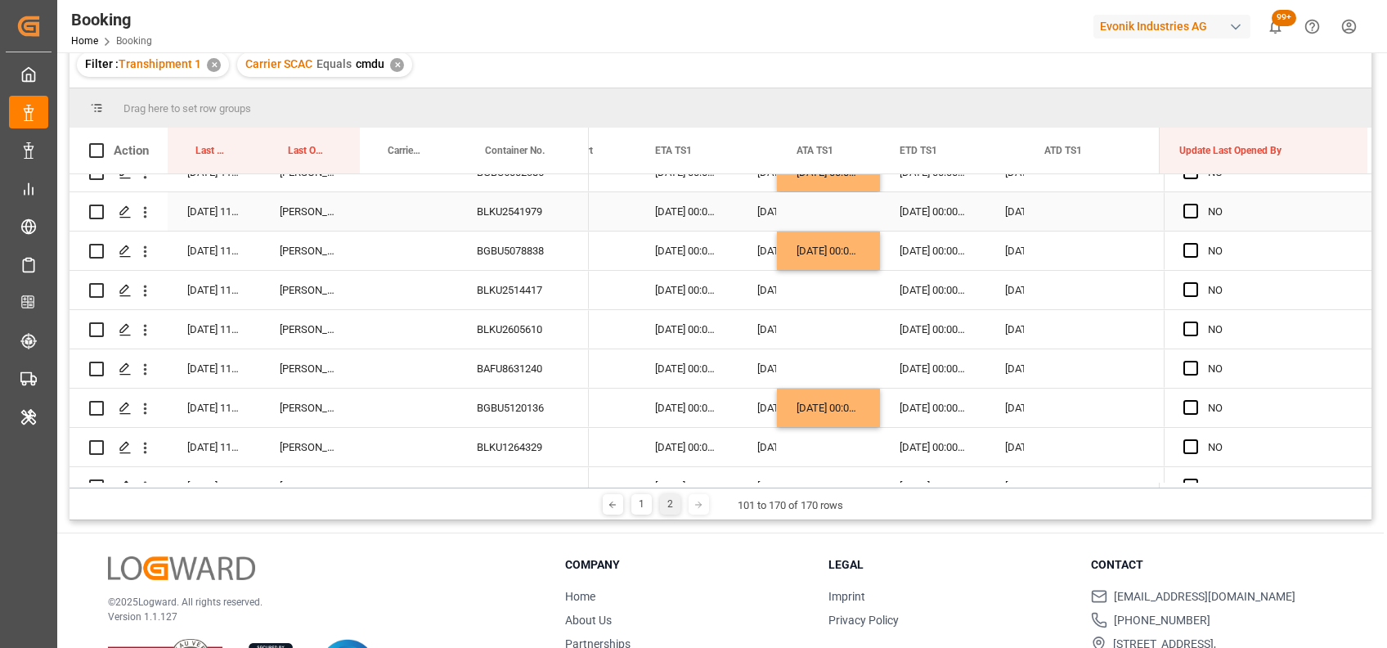
scroll to position [0, 0]
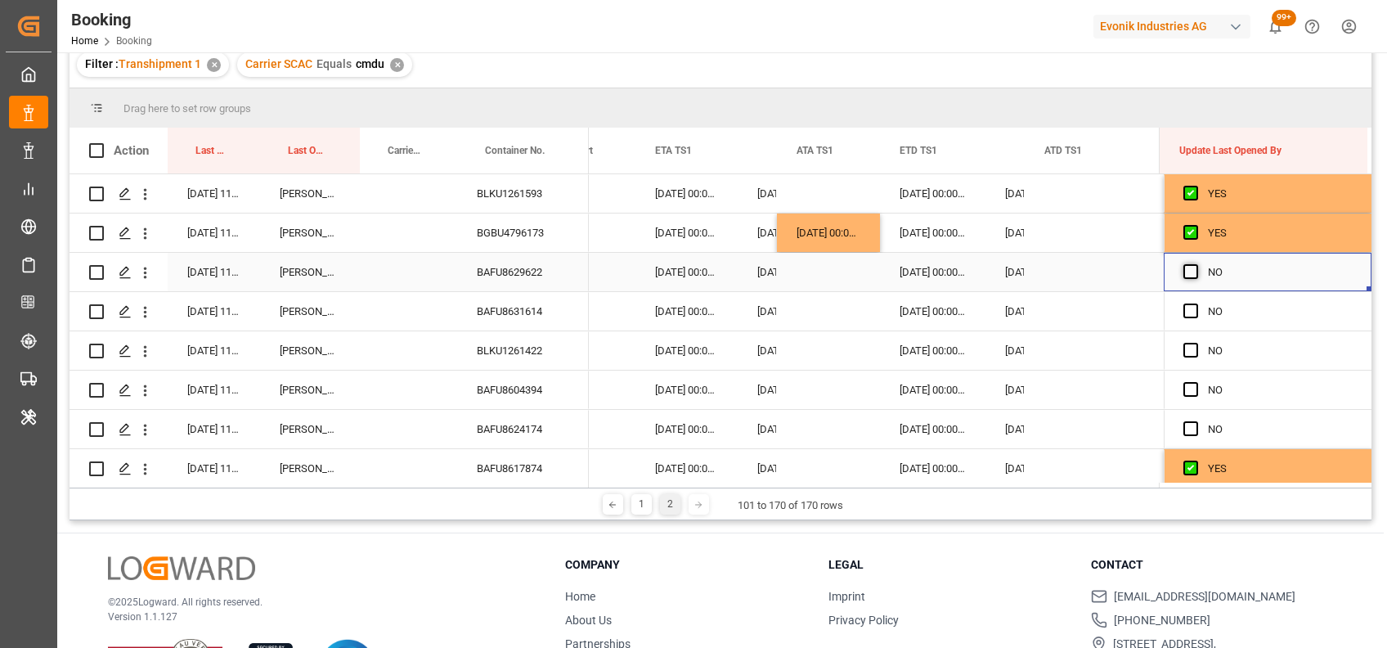
click at [1190, 267] on span "Press SPACE to select this row." at bounding box center [1191, 271] width 15 height 15
click at [1196, 264] on input "Press SPACE to select this row." at bounding box center [1196, 264] width 0 height 0
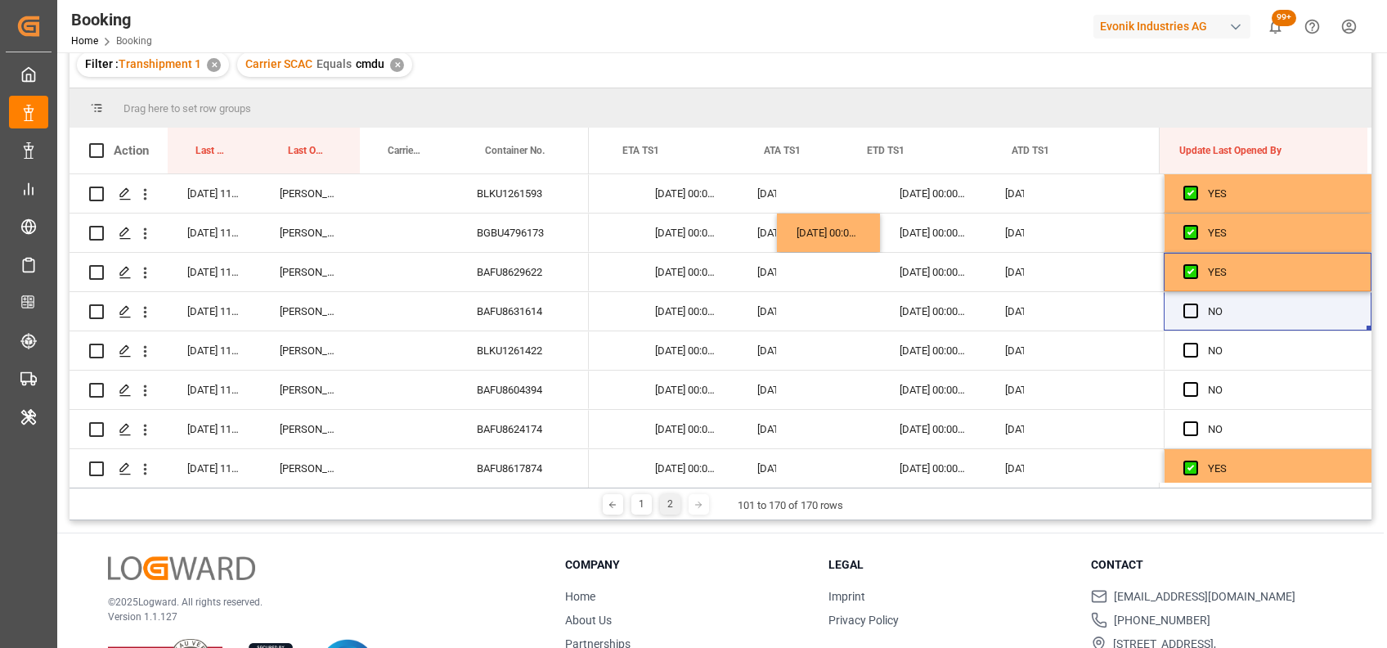
scroll to position [0, 16899]
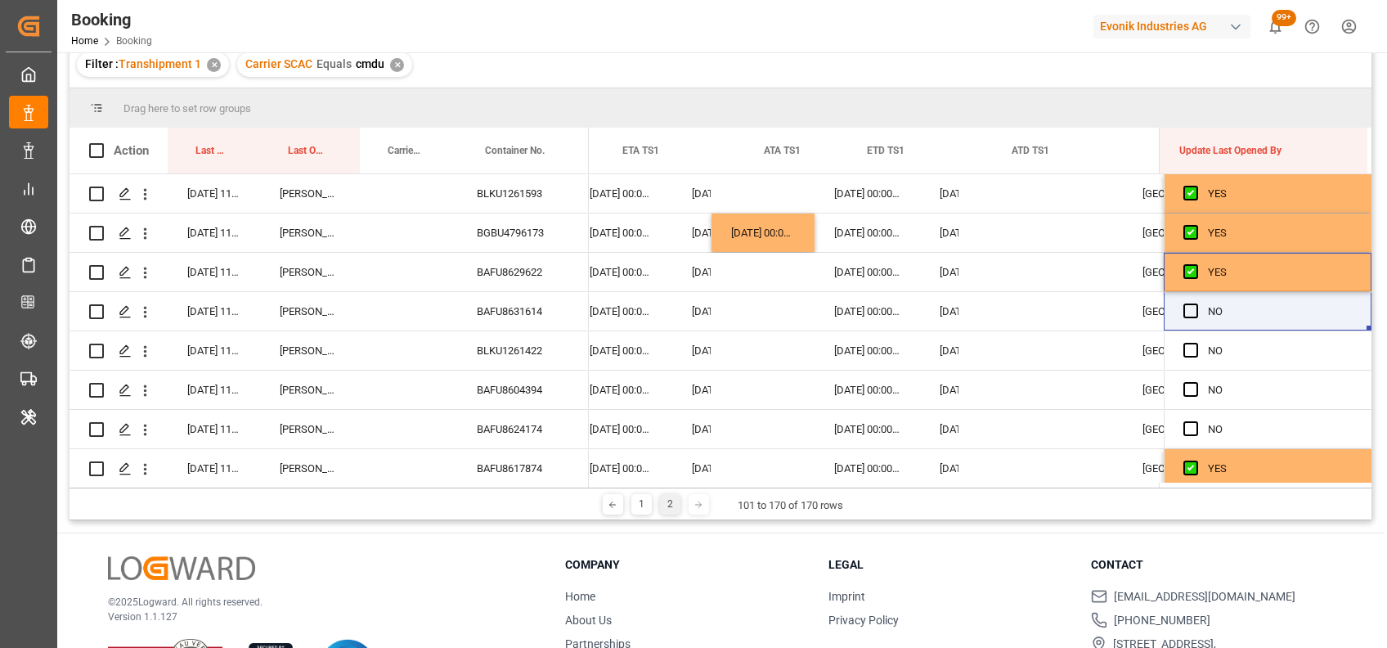
drag, startPoint x: 1363, startPoint y: 290, endPoint x: 1368, endPoint y: 419, distance: 129.3
click at [1368, 419] on div "05-09-2025 11:13:53 shaini ghorai BLKU1261593 05-09-2025 11:13:53 shaini ghorai…" at bounding box center [721, 328] width 1302 height 308
click at [1184, 304] on span "Press SPACE to select this row." at bounding box center [1191, 310] width 15 height 15
click at [1196, 303] on input "Press SPACE to select this row." at bounding box center [1196, 303] width 0 height 0
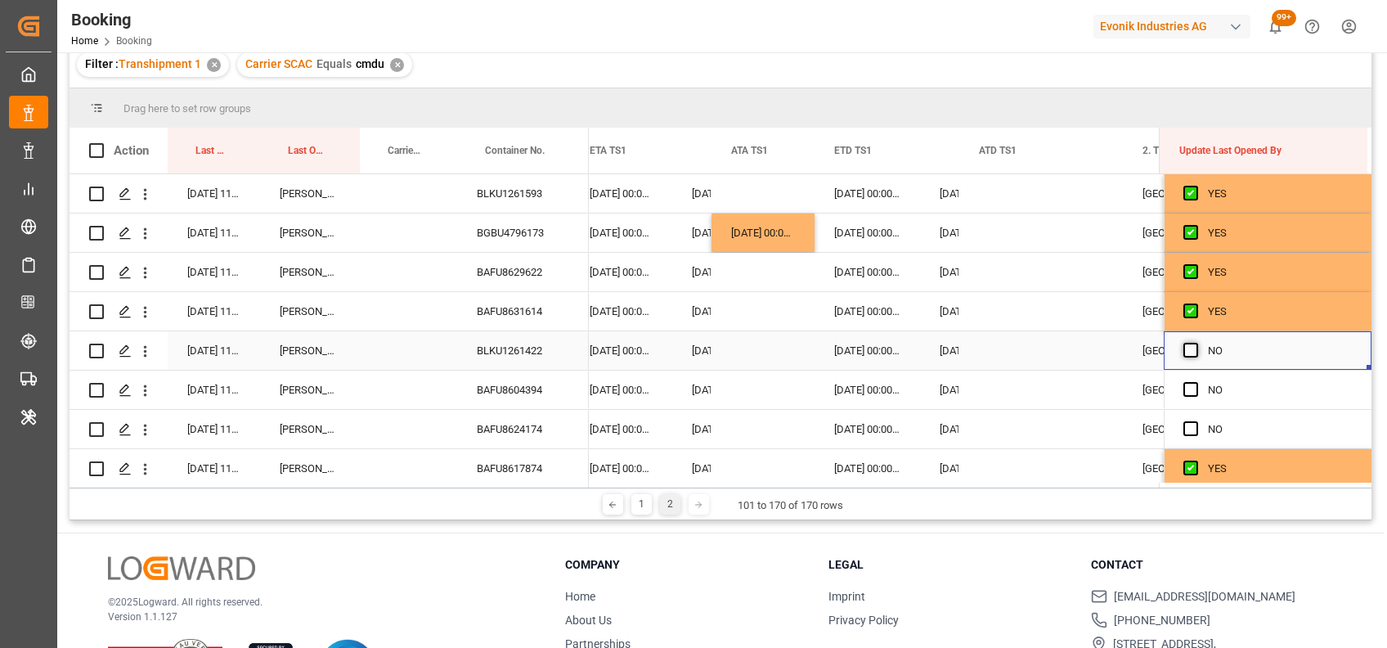
click at [1184, 347] on span "Press SPACE to select this row." at bounding box center [1191, 350] width 15 height 15
click at [1196, 343] on input "Press SPACE to select this row." at bounding box center [1196, 343] width 0 height 0
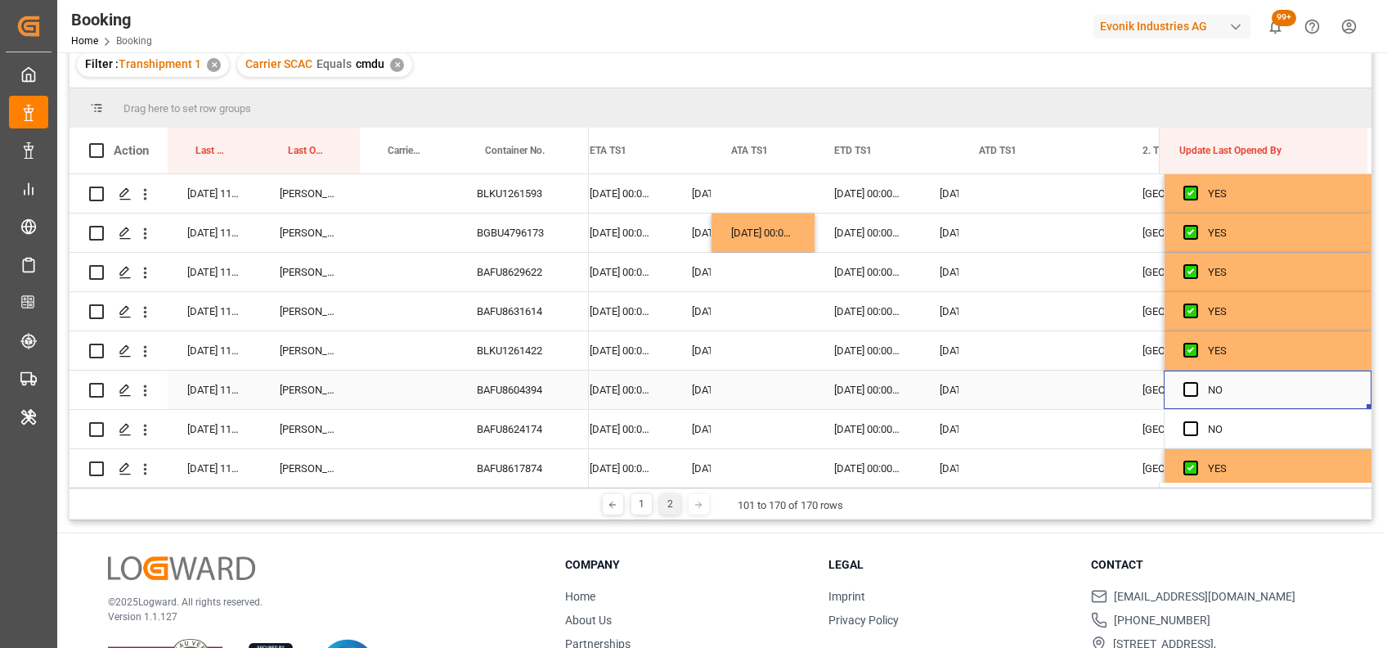
click at [1191, 380] on div "Press SPACE to select this row." at bounding box center [1196, 390] width 25 height 38
click at [1177, 426] on div "NO" at bounding box center [1268, 429] width 208 height 38
click at [1184, 424] on span "Press SPACE to select this row." at bounding box center [1191, 428] width 15 height 15
click at [1196, 421] on input "Press SPACE to select this row." at bounding box center [1196, 421] width 0 height 0
click at [1184, 393] on span "Press SPACE to select this row." at bounding box center [1191, 389] width 15 height 15
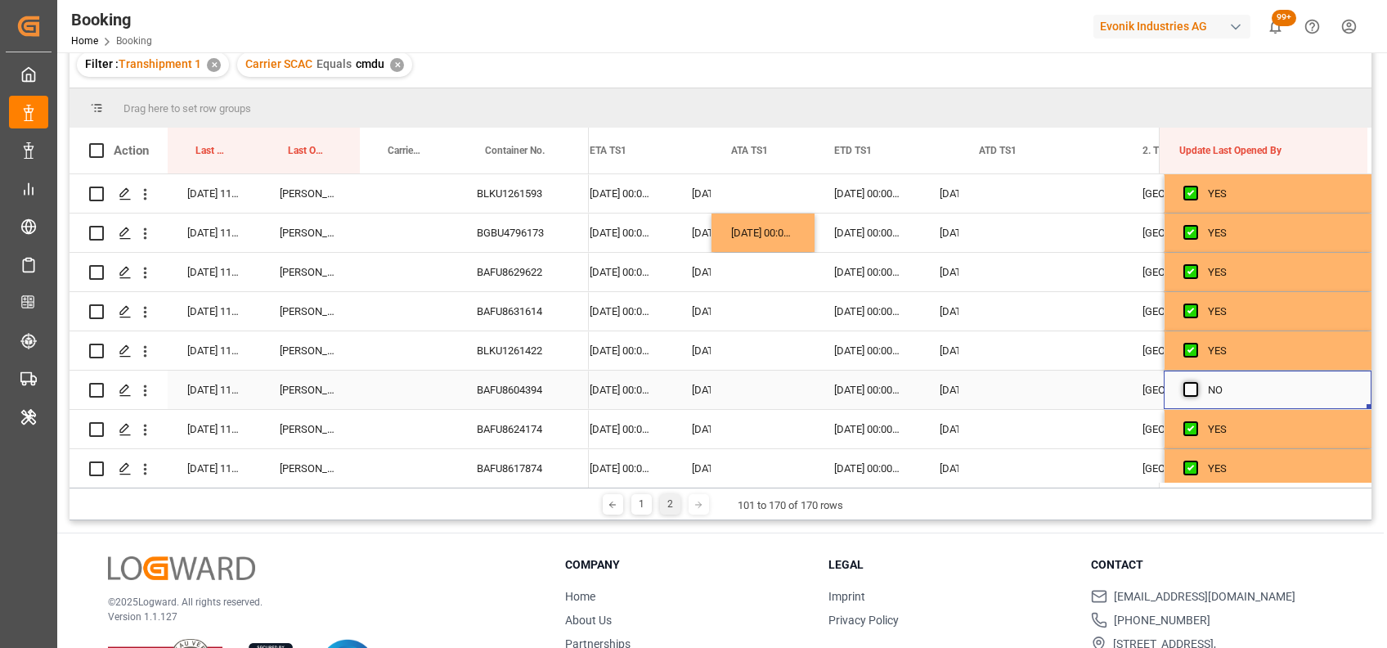
click at [1196, 382] on input "Press SPACE to select this row." at bounding box center [1196, 382] width 0 height 0
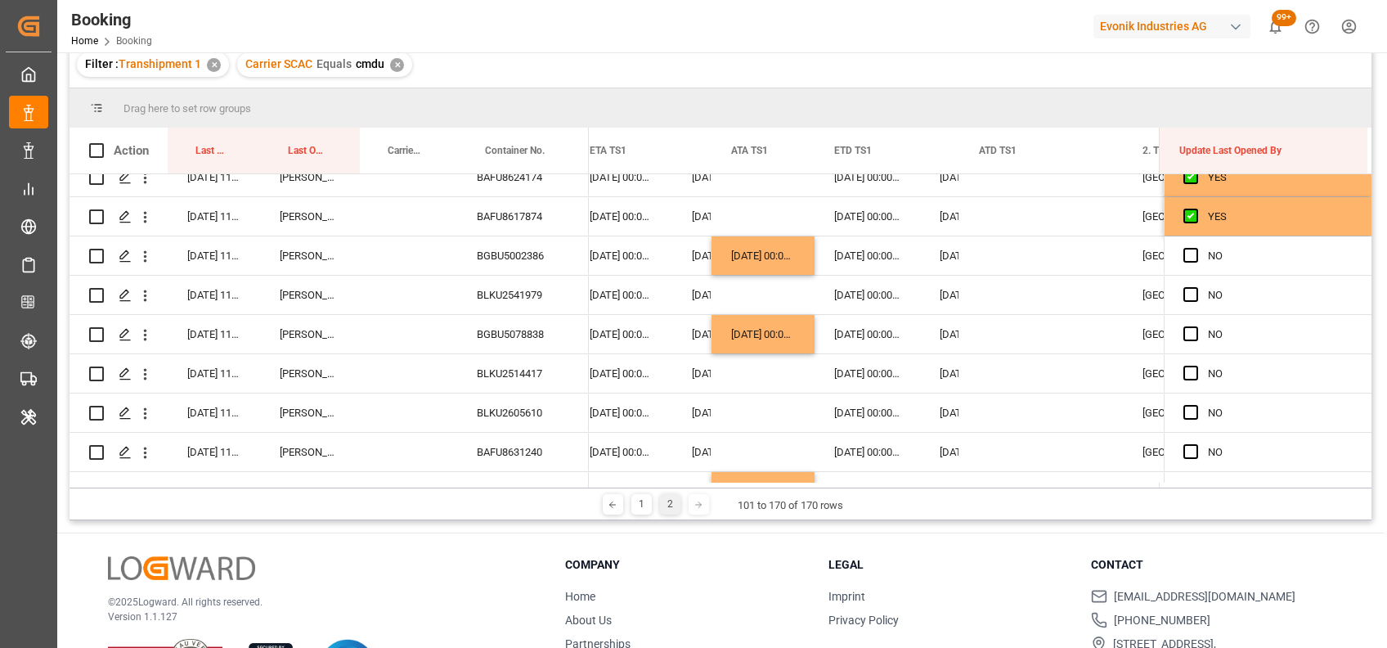
scroll to position [249, 0]
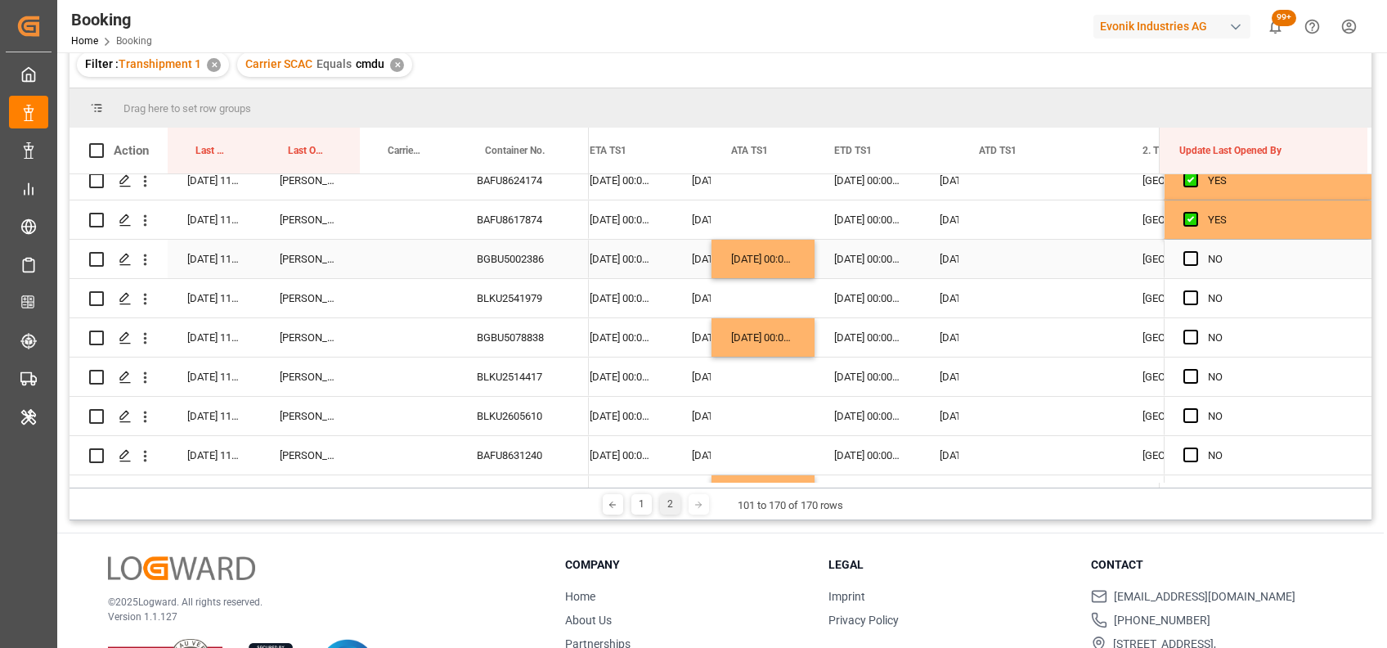
click at [1191, 266] on div "Press SPACE to select this row." at bounding box center [1196, 259] width 25 height 38
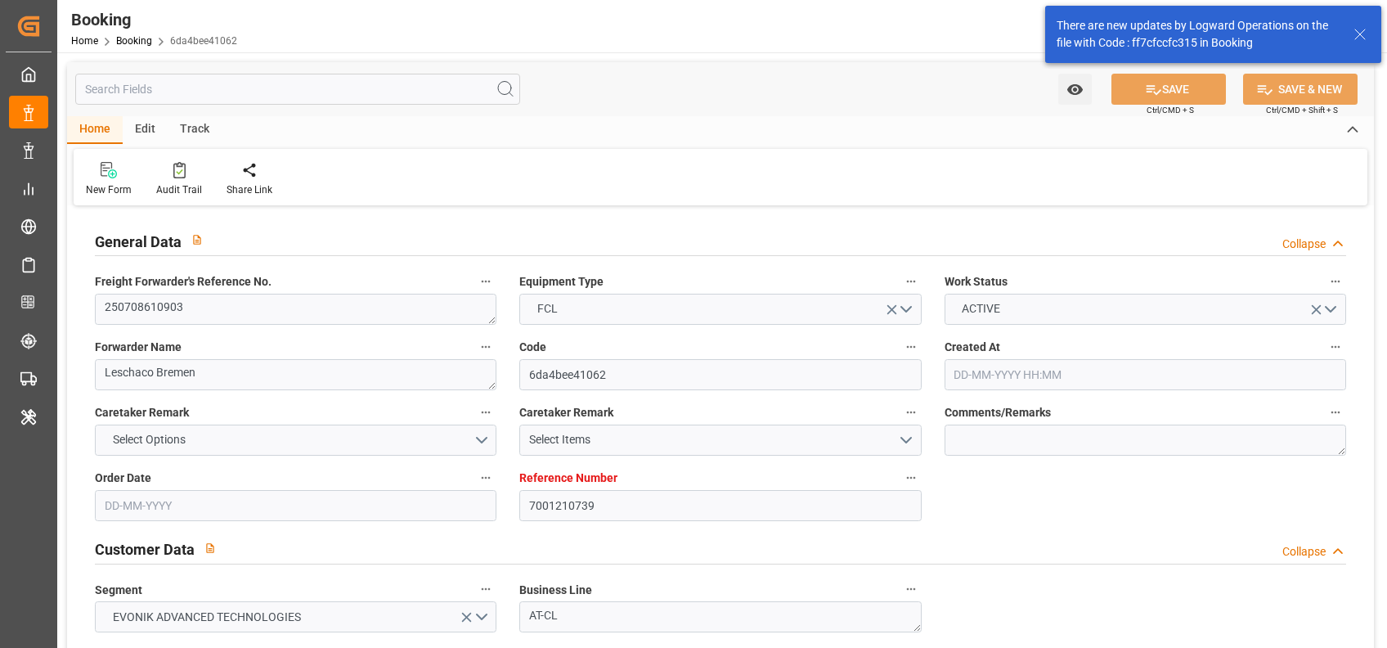
type input "7001210739"
type input "9893890"
type input "CMACGM"
type input "CMA CGM Group"
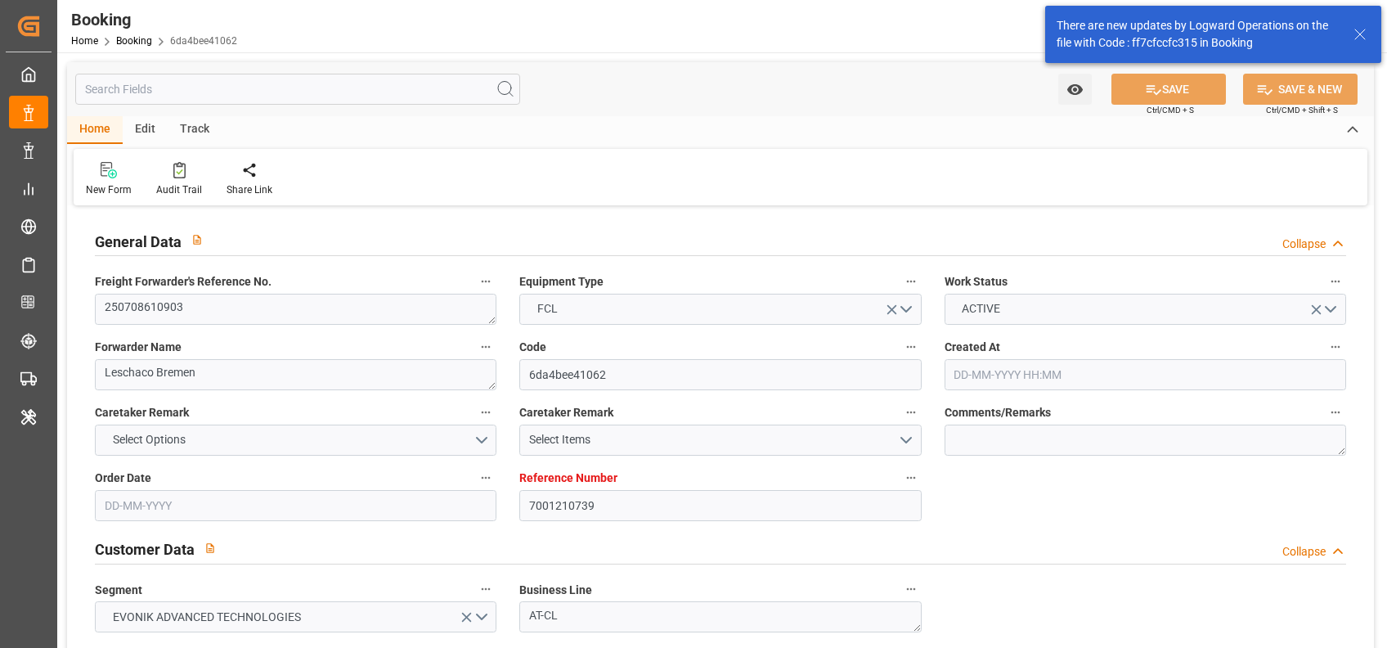
type input "NLRTM"
type input "INNML"
type input "LKCMB"
type input "0"
type input "NLRTM"
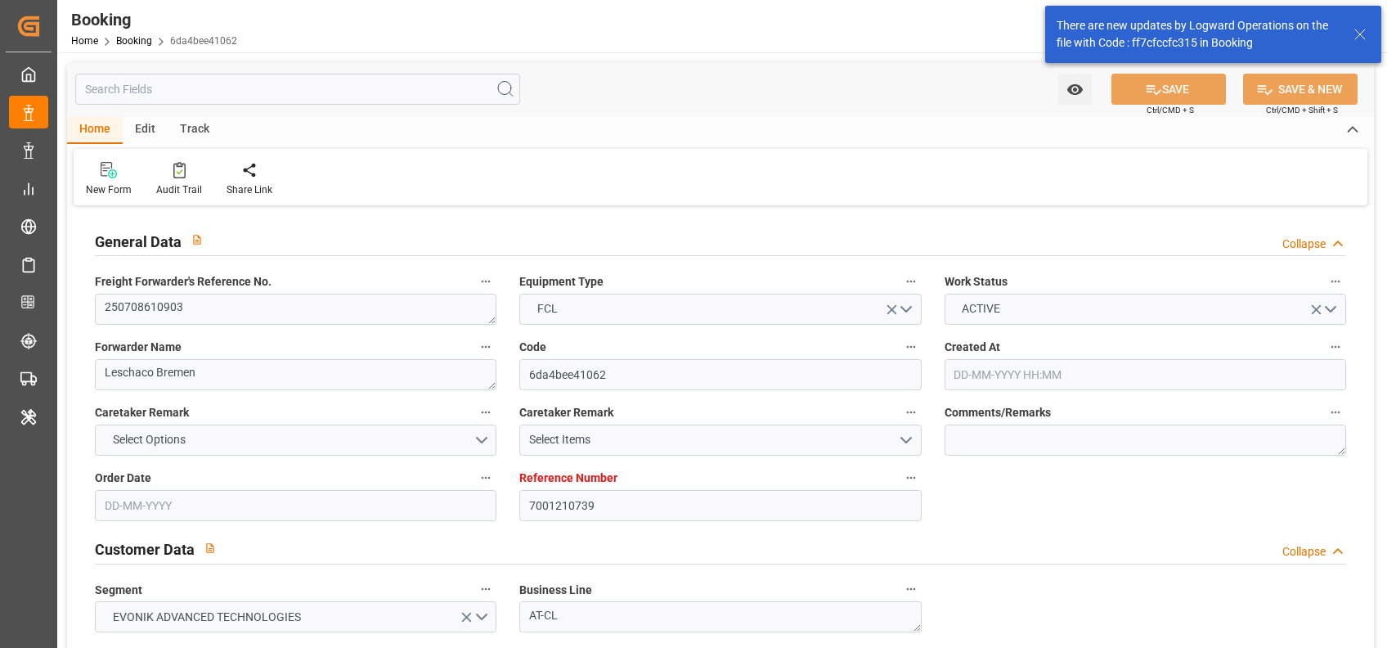
type input "INIXE"
type input "9367827"
type input "02-07-2025 07:17"
type input "02-07-2025"
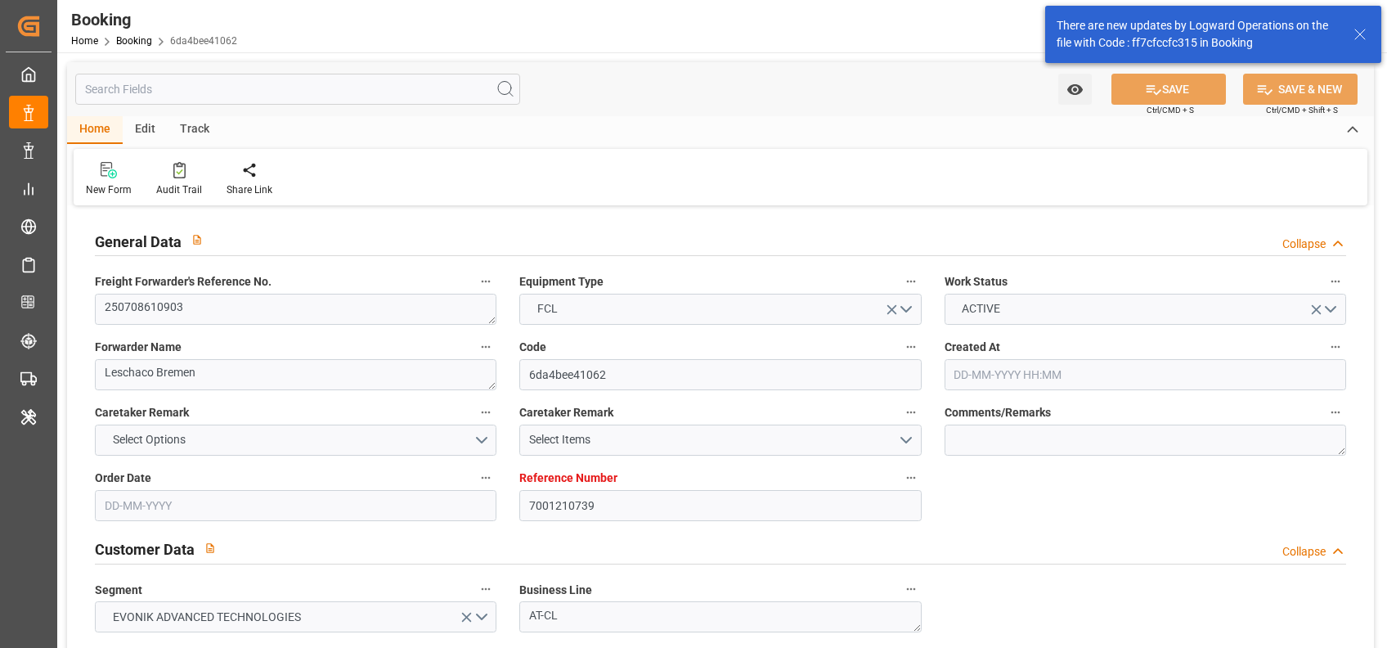
type input "29-08-2025"
type input "07-07-2025"
type input "09-07-2025"
type input "21-08-2025"
type input "16-08-2025 01:38"
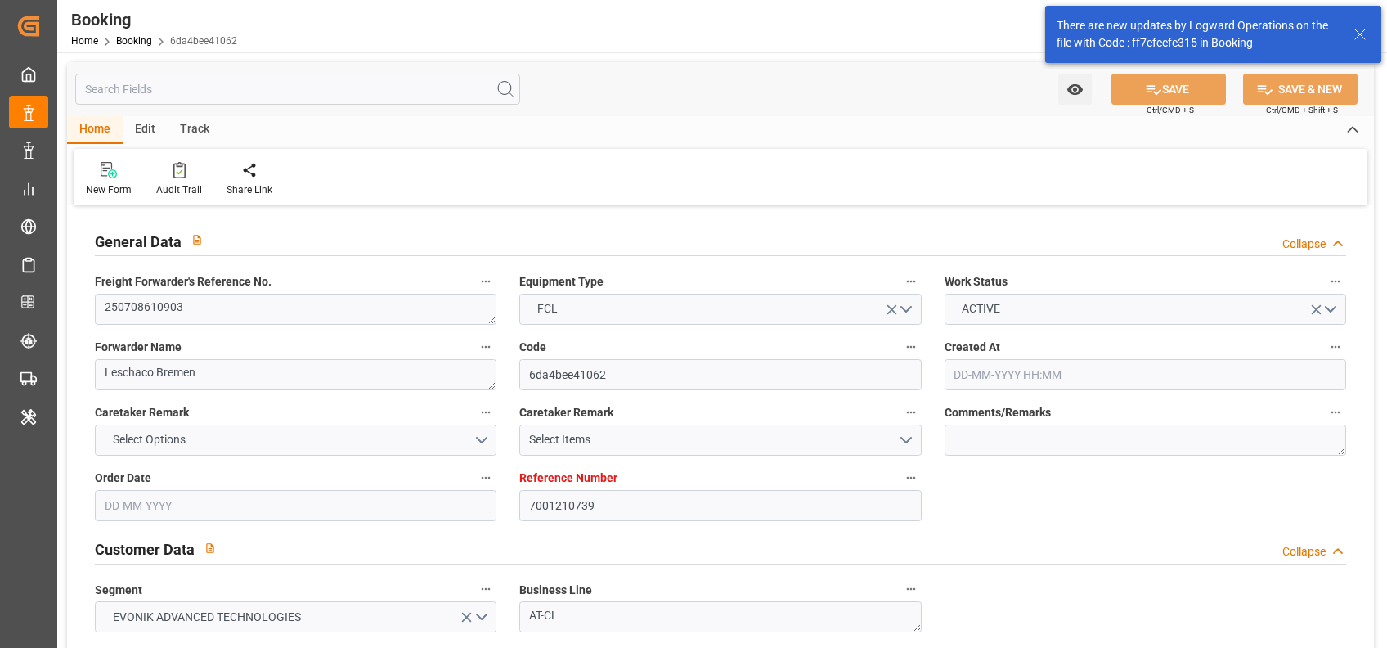
type input "05-08-2025 00:00"
type input "16-08-2025 01:38"
type input "06-08-2025 14:31"
type input "18-09-2025 07:00"
type input "11-09-2025 00:00"
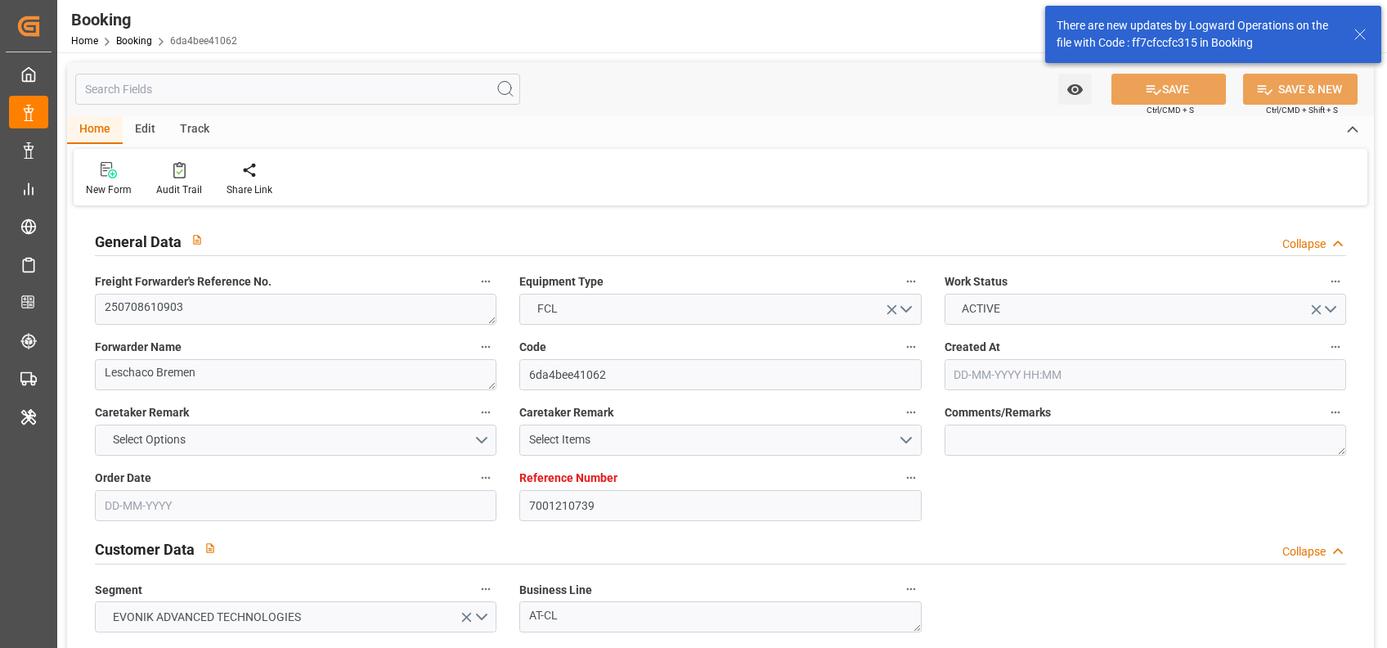
type input "08-09-2025 23:00"
type input "02-09-2025 00:00"
type input "15-09-2025 16:00"
type input "08-09-2025 00:00"
type input "21-08-2025"
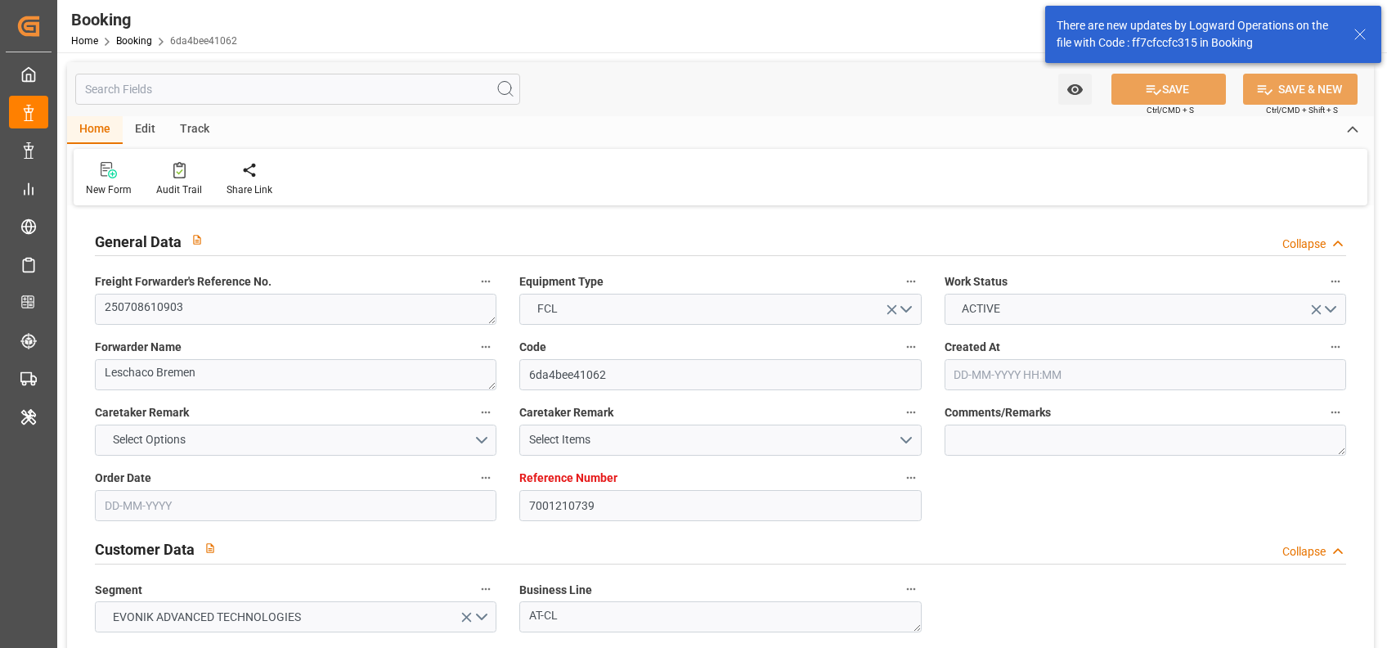
type input "08-09-2025 10:44"
type input "08-09-2025"
type input "22-07-2025 05:21"
type input "14-08-2025 10:09"
type input "14-08-2025 23:00"
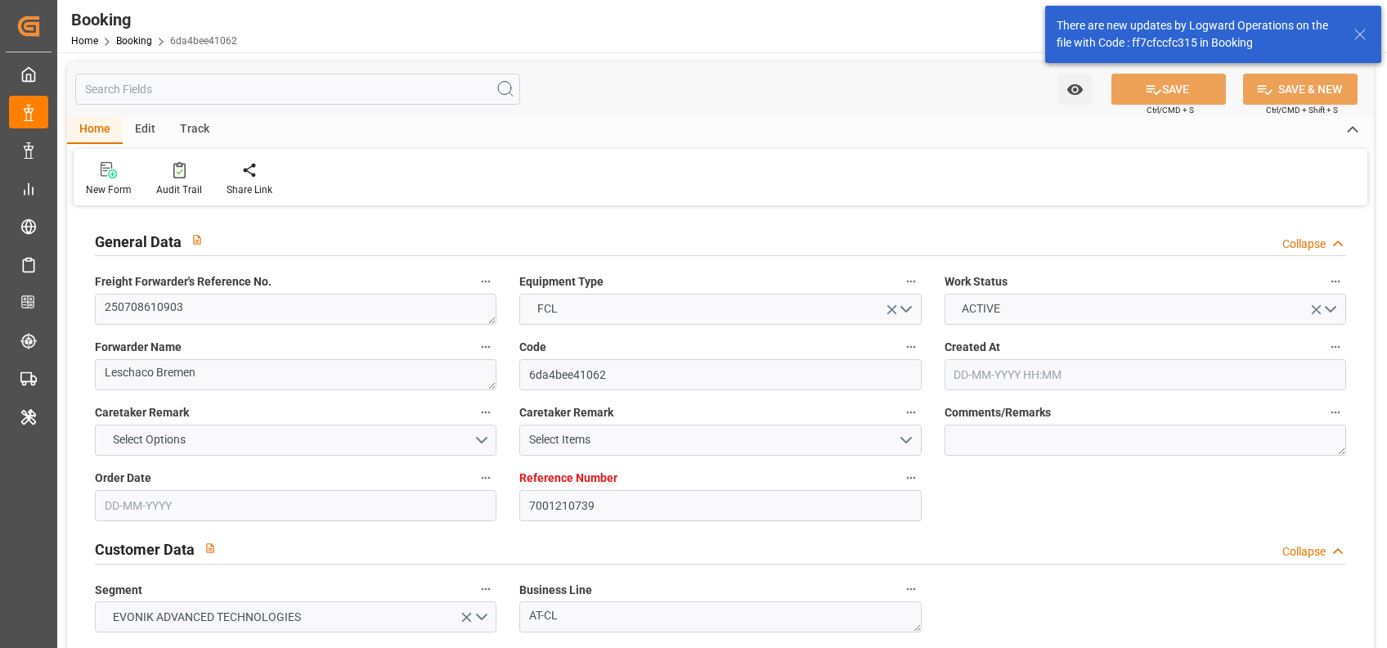
type input "16-08-2025 01:50"
type input "08-09-2025 23:00"
type input "09-09-2025 11:33"
type input "15-09-2025 16:00"
type input "18-09-2025 07:00"
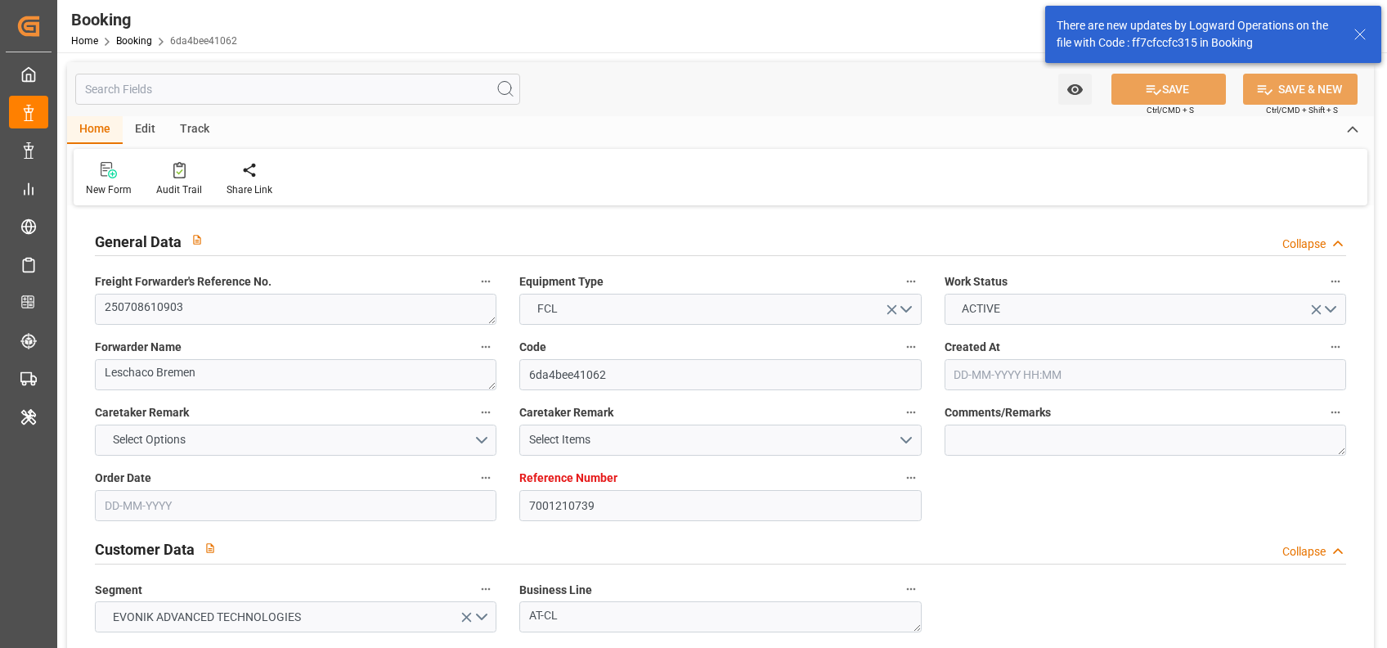
type input "18-09-2025 15:54"
type input "22-09-2025 15:54"
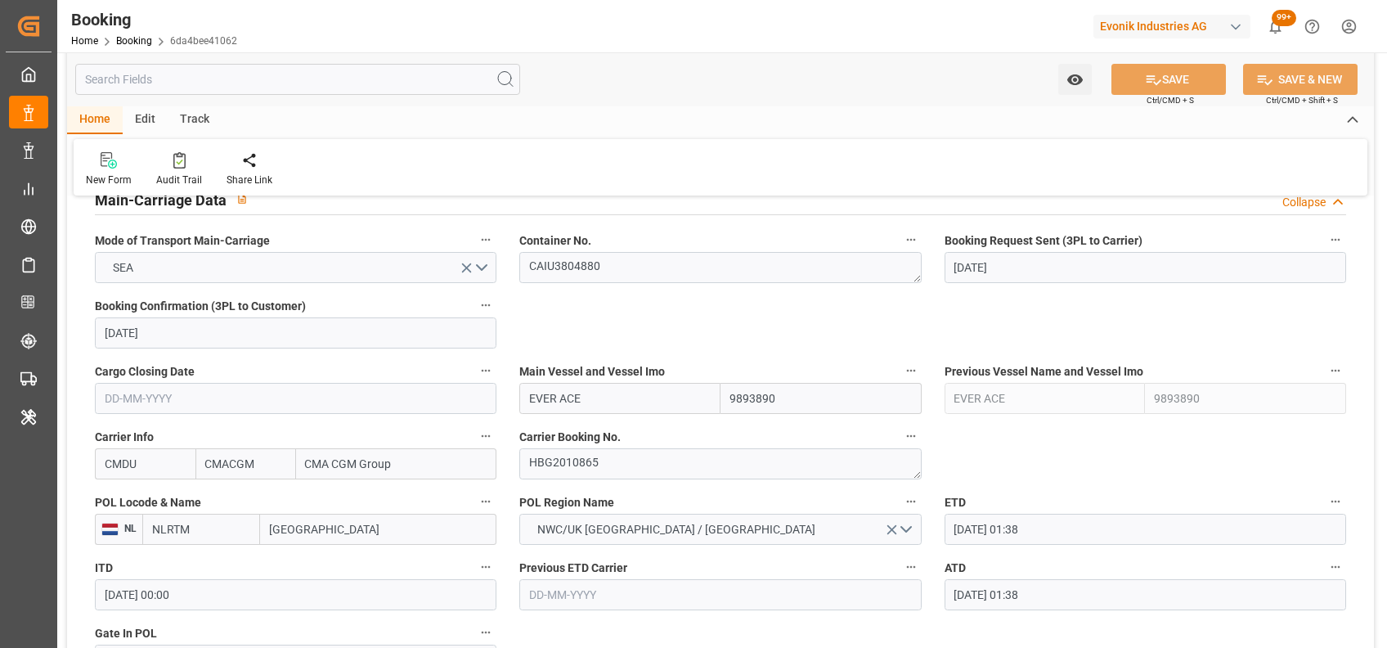
scroll to position [1059, 0]
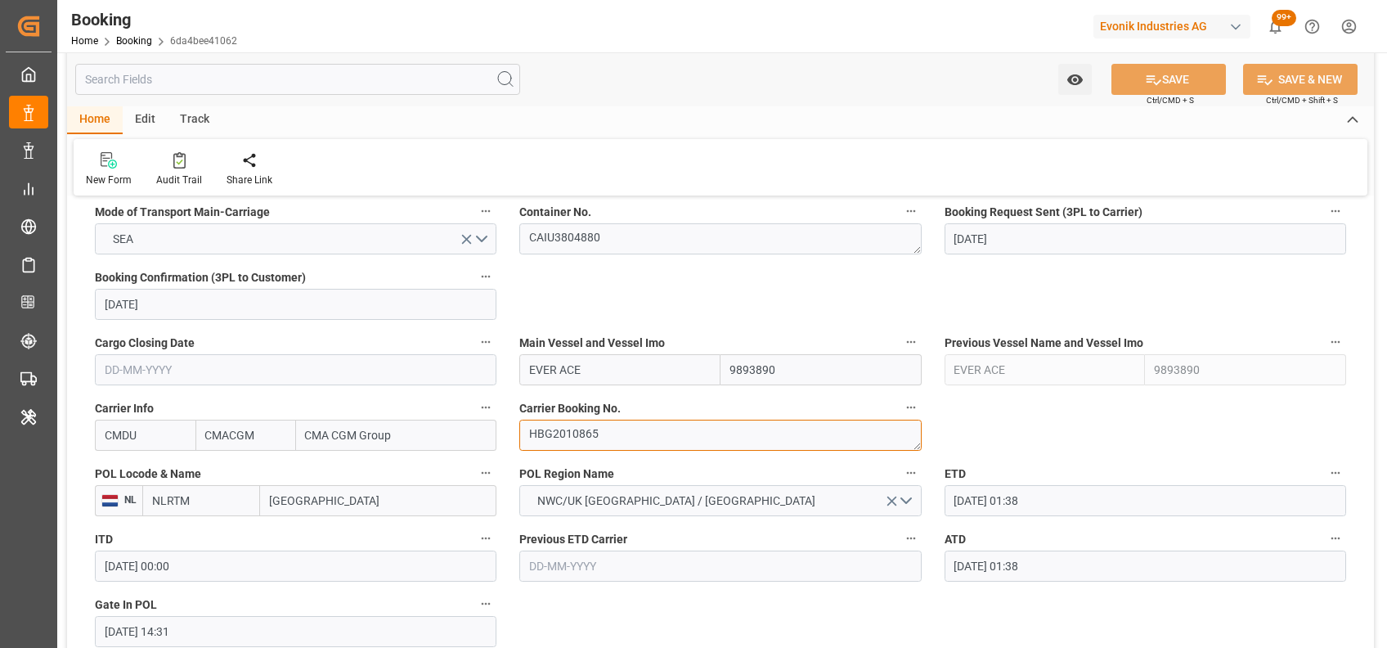
click at [557, 421] on textarea "HBG2010865" at bounding box center [720, 435] width 402 height 31
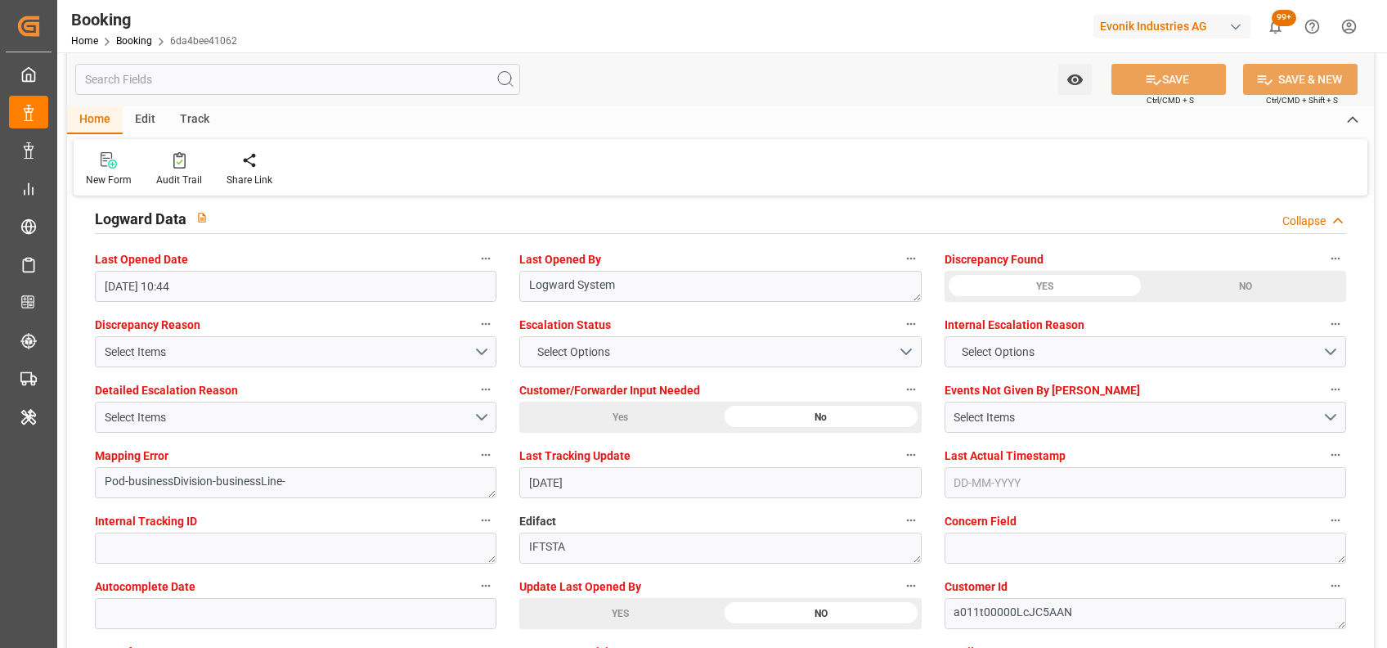
scroll to position [3035, 0]
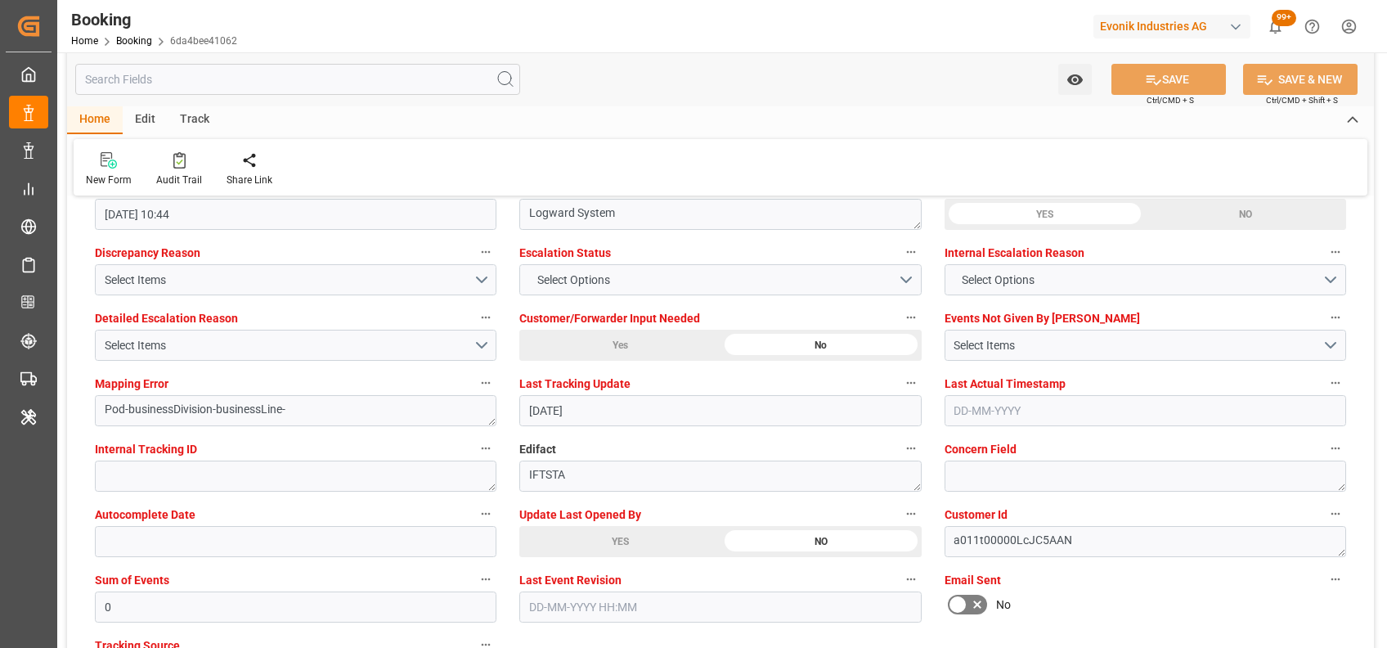
click at [598, 528] on div "YES" at bounding box center [619, 541] width 201 height 31
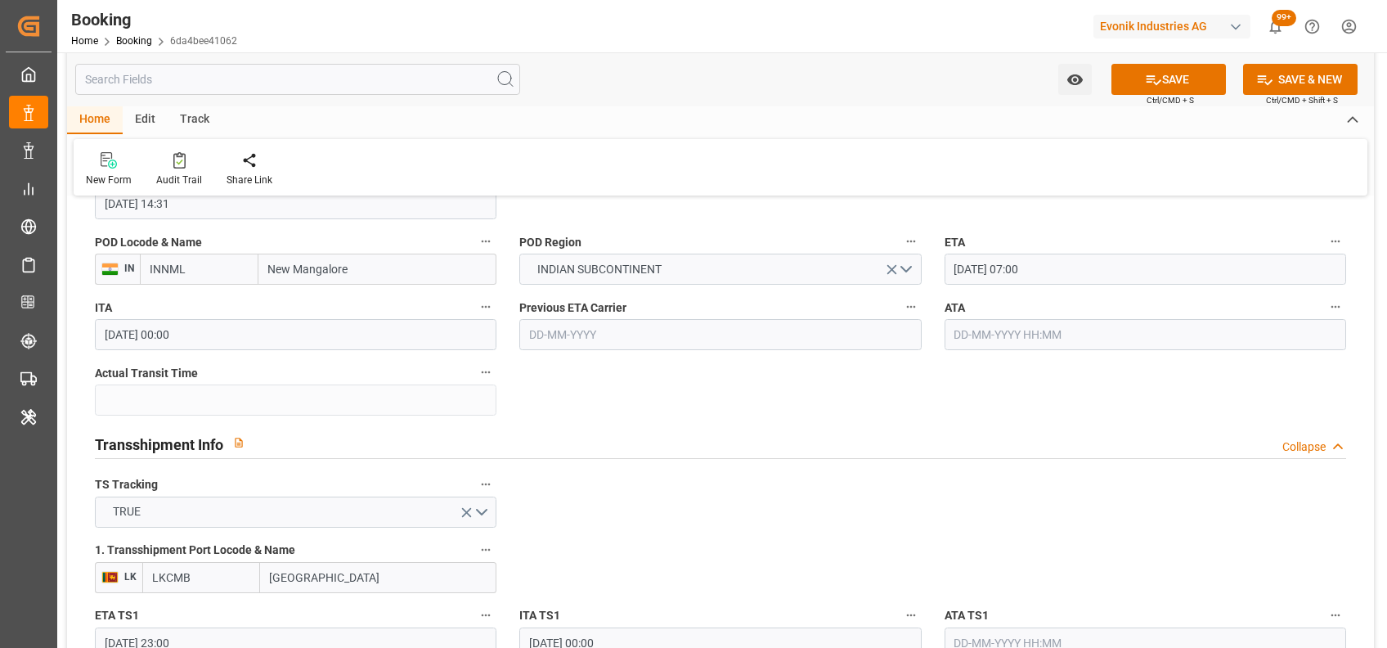
scroll to position [1474, 0]
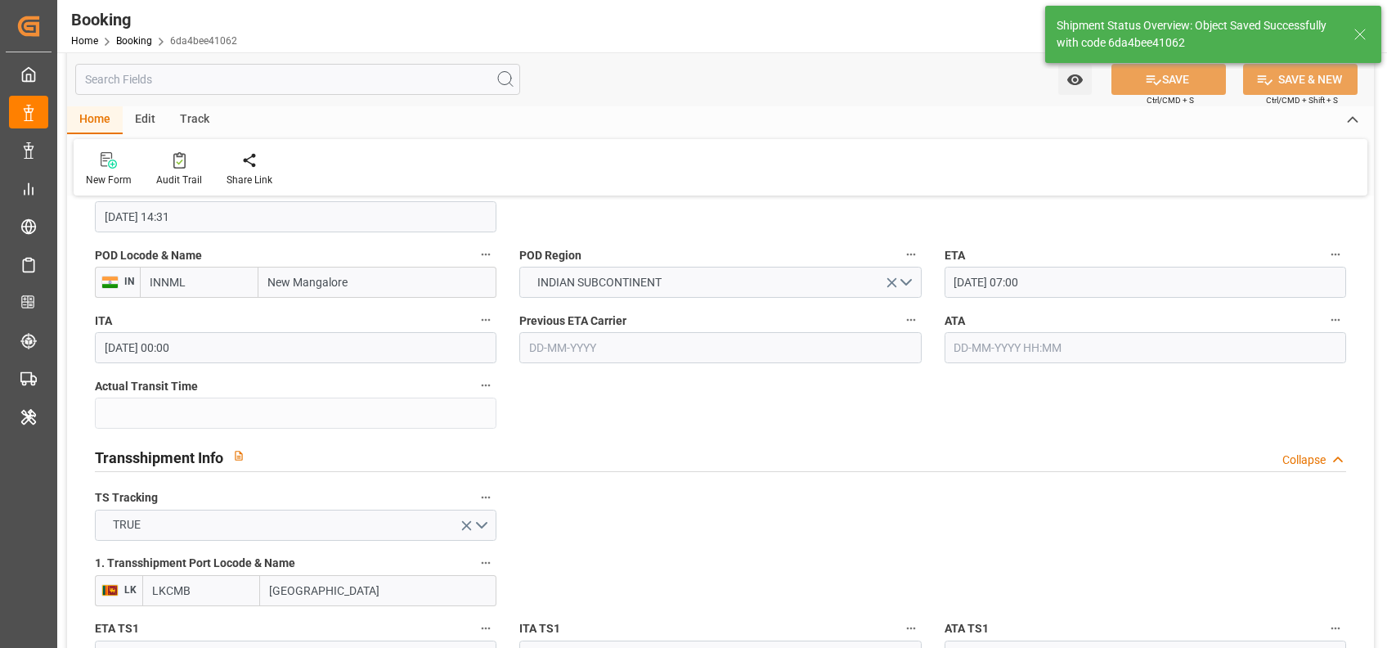
type textarea "[PERSON_NAME]"
type input "08-09-2025 11:06"
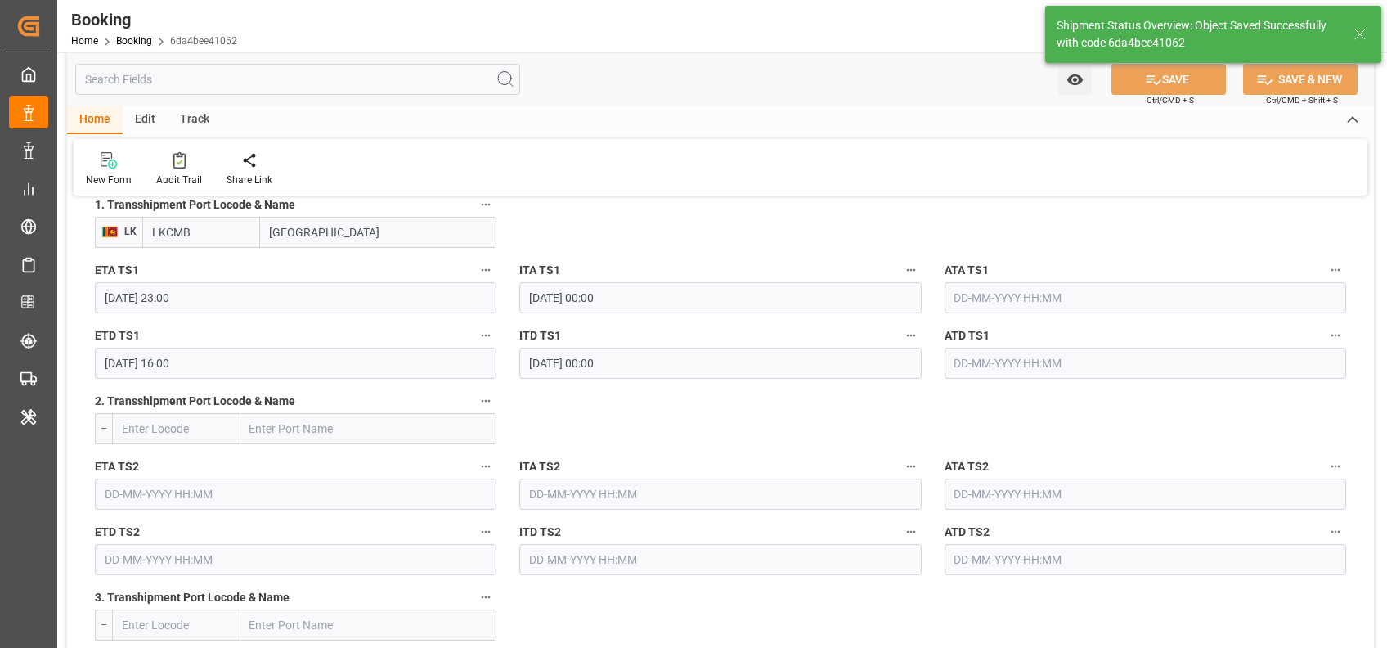
scroll to position [1833, 0]
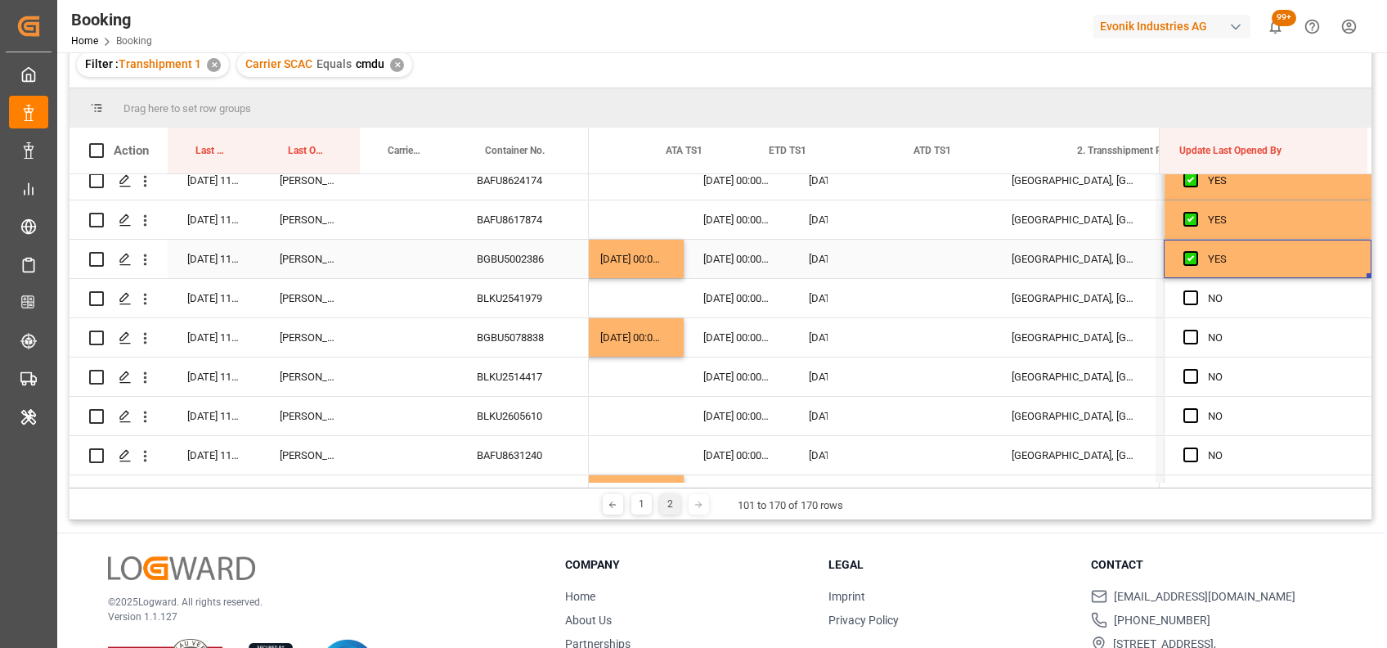
scroll to position [0, 17030]
drag, startPoint x: 1363, startPoint y: 276, endPoint x: 1383, endPoint y: 438, distance: 163.1
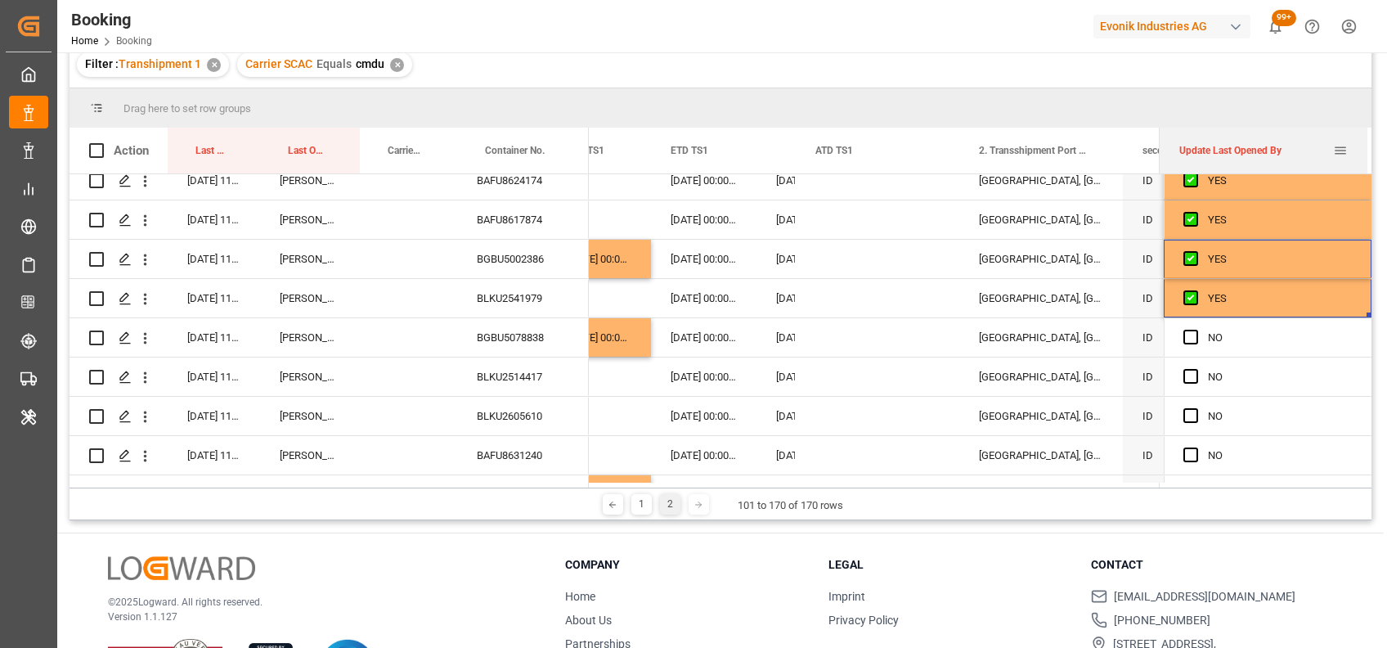
drag, startPoint x: 1159, startPoint y: 150, endPoint x: 1099, endPoint y: 146, distance: 59.9
click at [1157, 146] on div at bounding box center [1160, 151] width 7 height 46
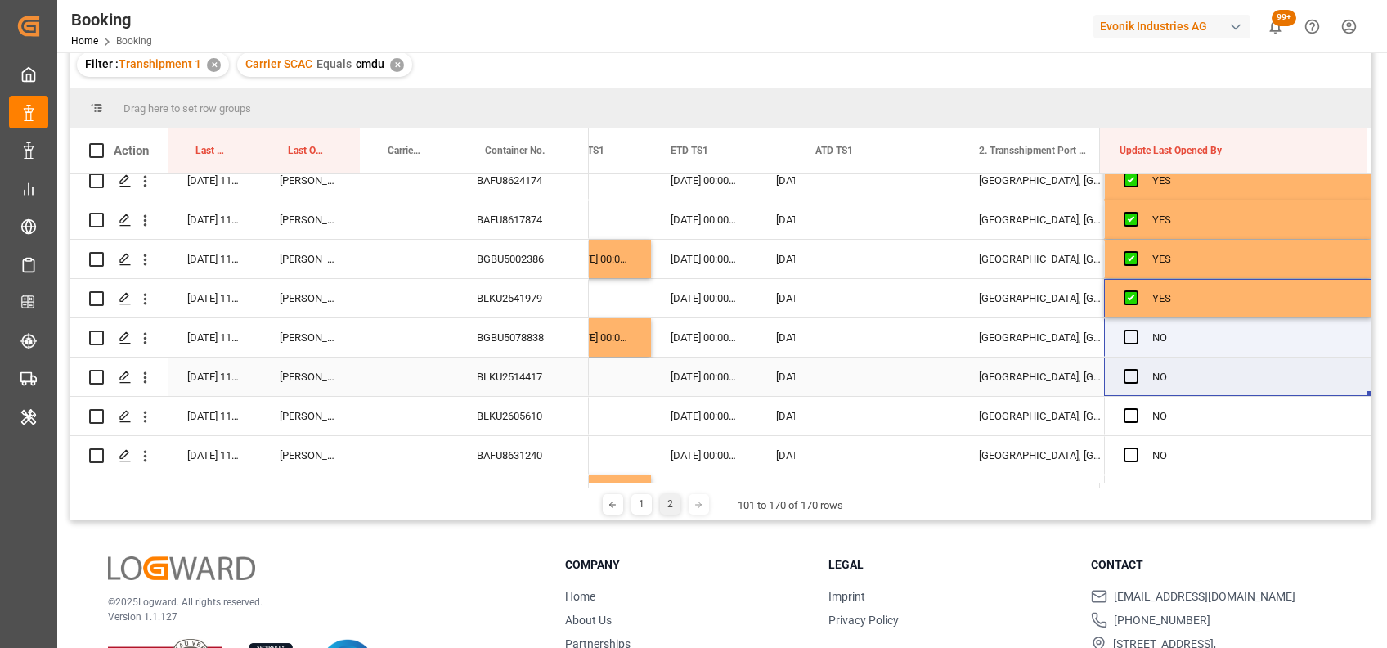
drag, startPoint x: 1364, startPoint y: 311, endPoint x: 1366, endPoint y: 369, distance: 58.1
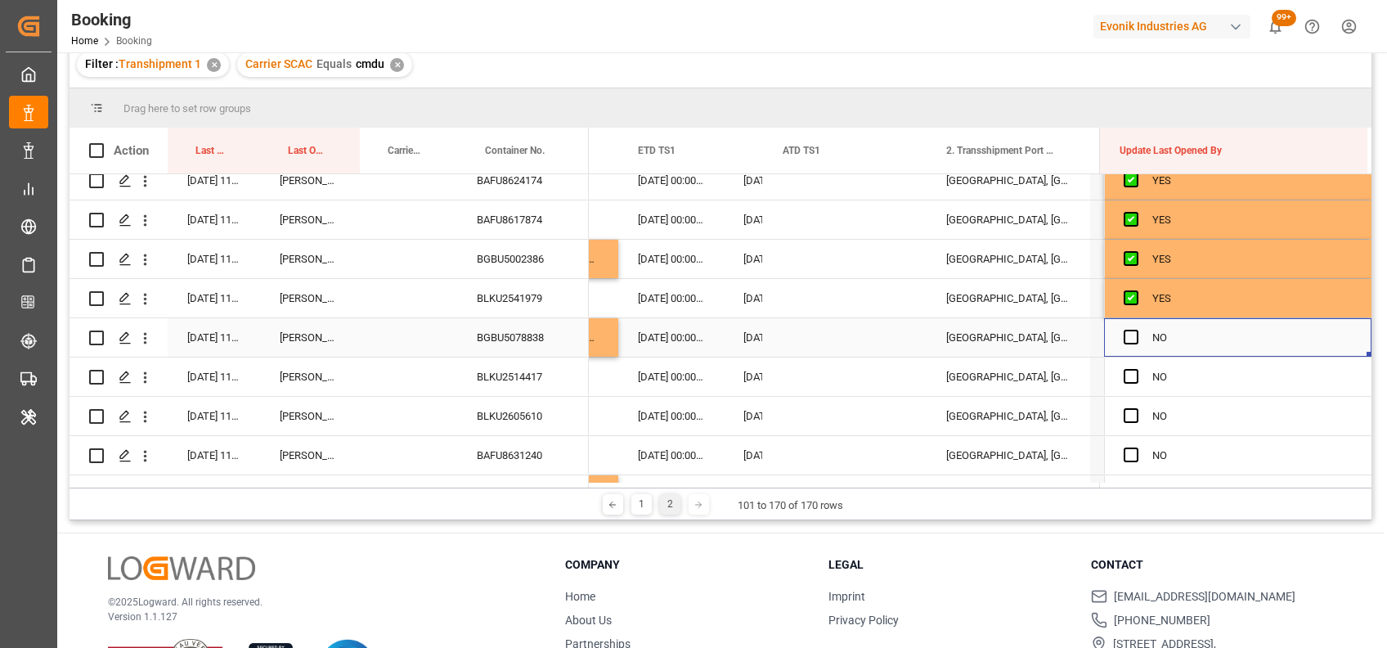
click at [1355, 318] on div "NO" at bounding box center [1237, 337] width 267 height 38
click at [1339, 283] on div "YES" at bounding box center [1252, 299] width 200 height 38
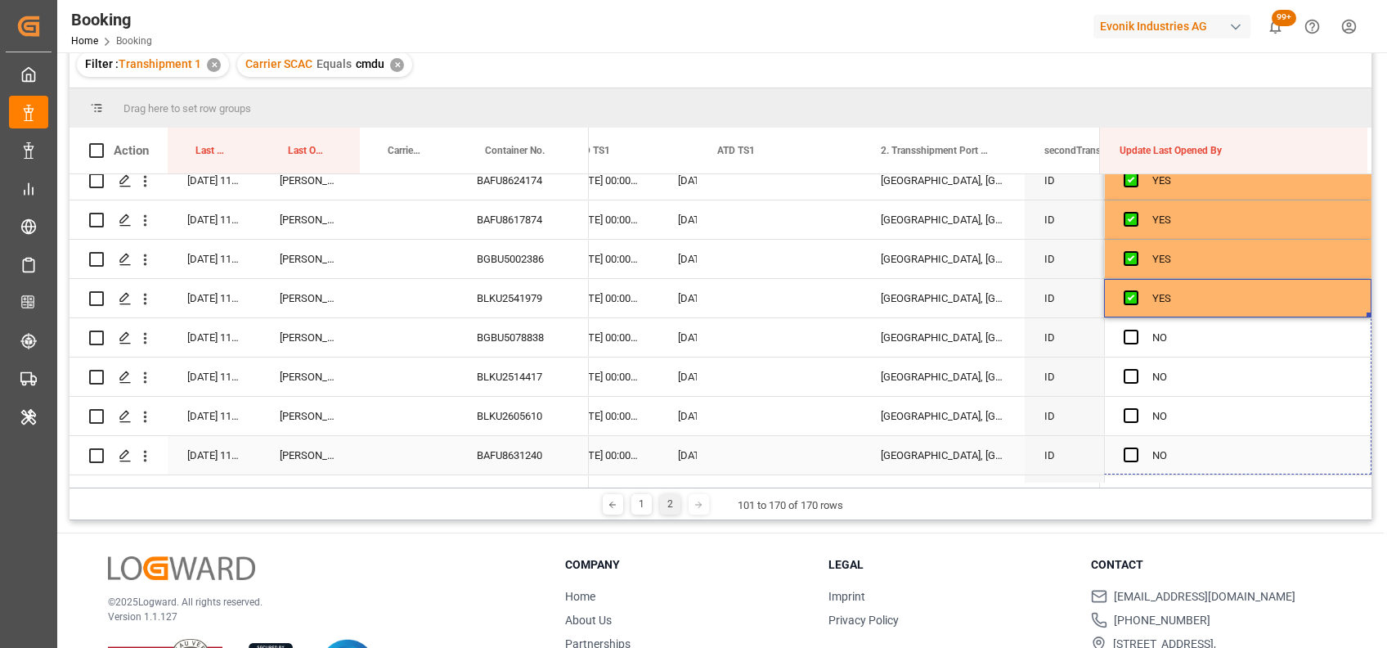
scroll to position [0, 17161]
drag, startPoint x: 1363, startPoint y: 312, endPoint x: 1357, endPoint y: 522, distance: 209.5
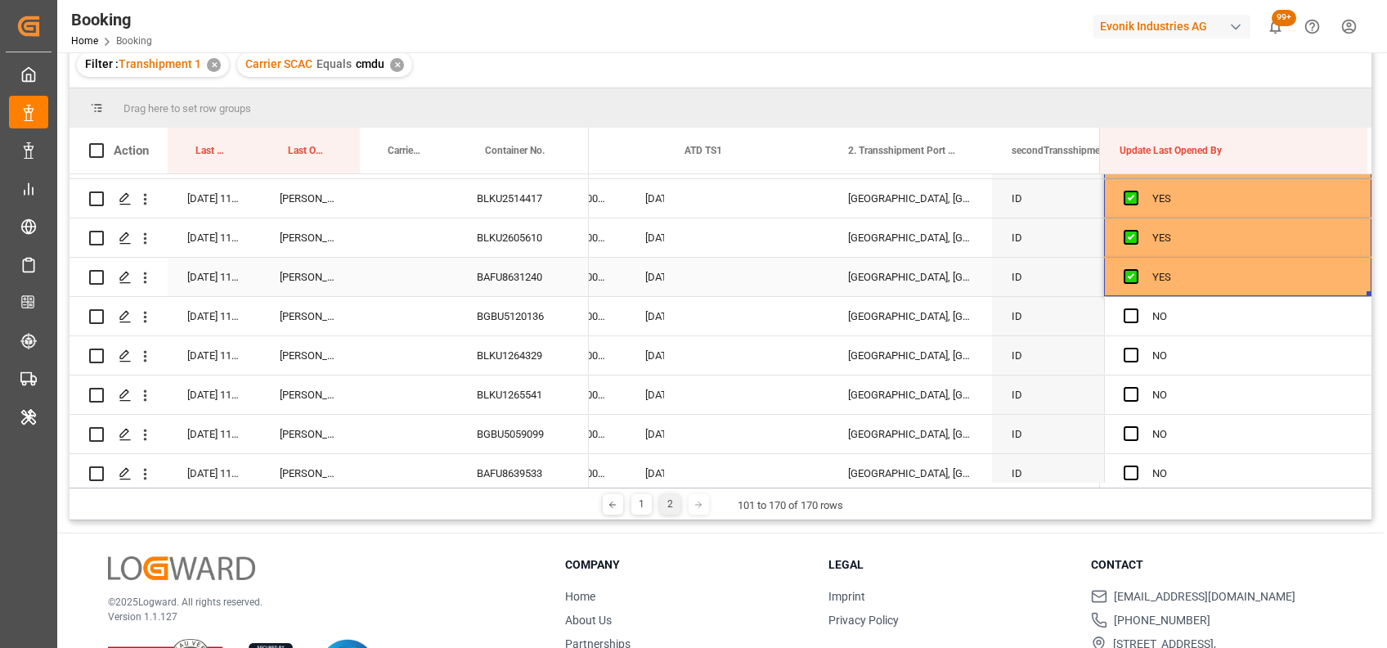
scroll to position [0, 17226]
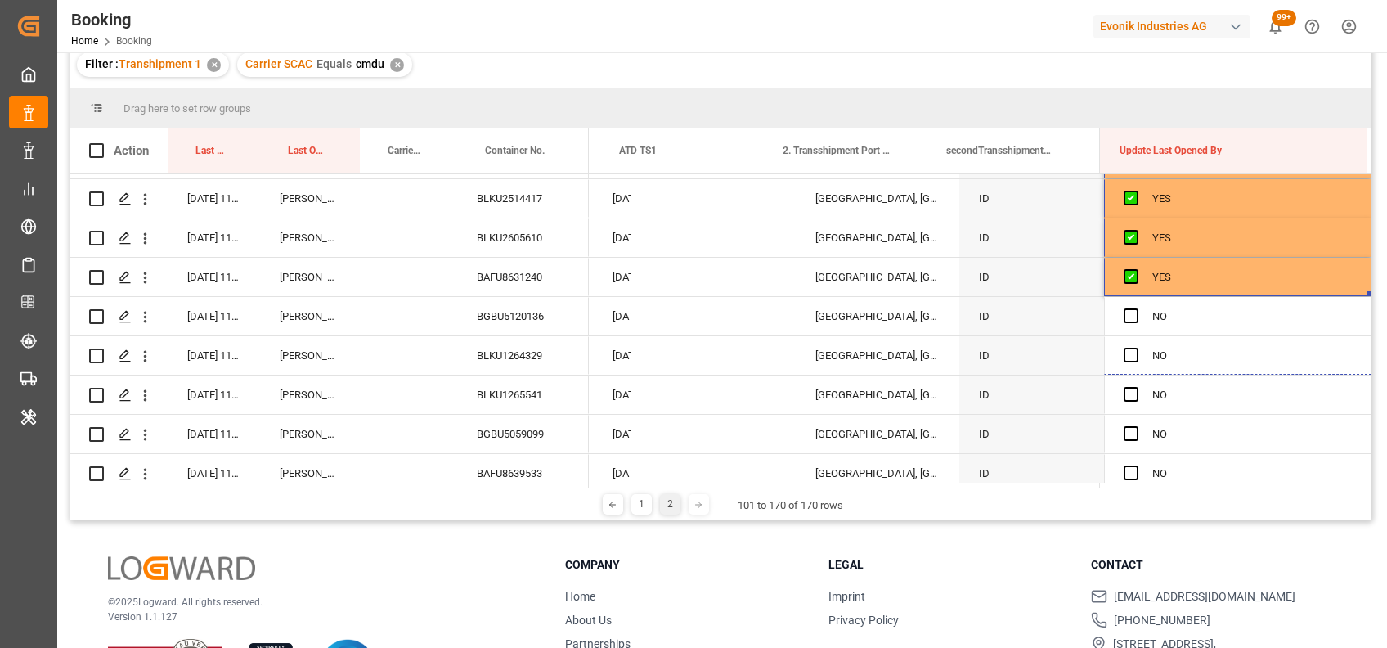
drag, startPoint x: 1363, startPoint y: 290, endPoint x: 1365, endPoint y: 487, distance: 197.1
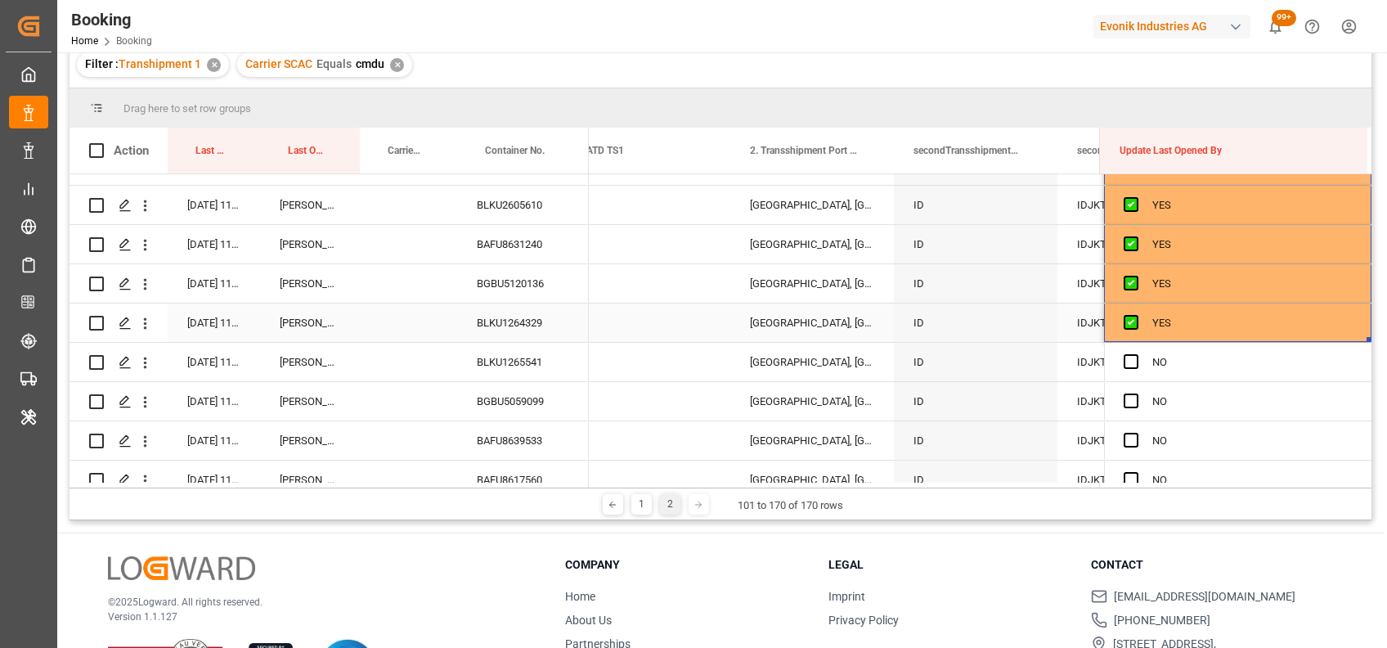
scroll to position [0, 17357]
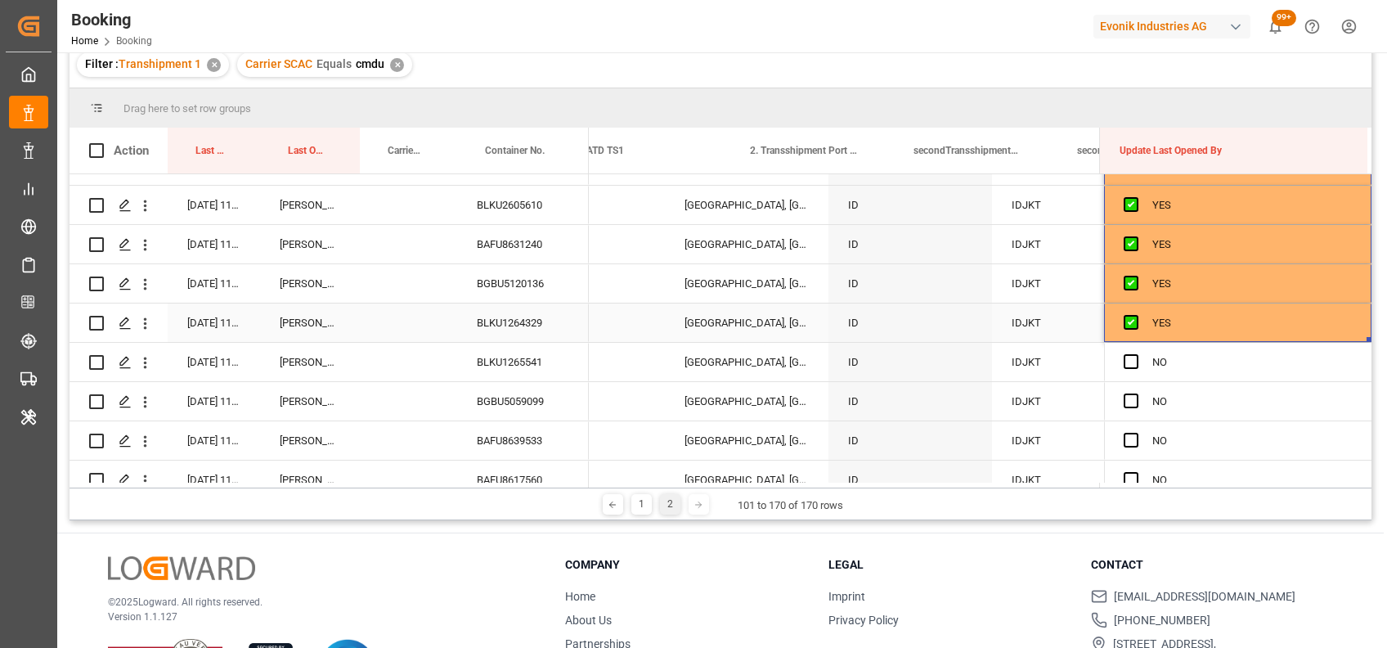
drag, startPoint x: 1361, startPoint y: 335, endPoint x: 1357, endPoint y: 484, distance: 148.9
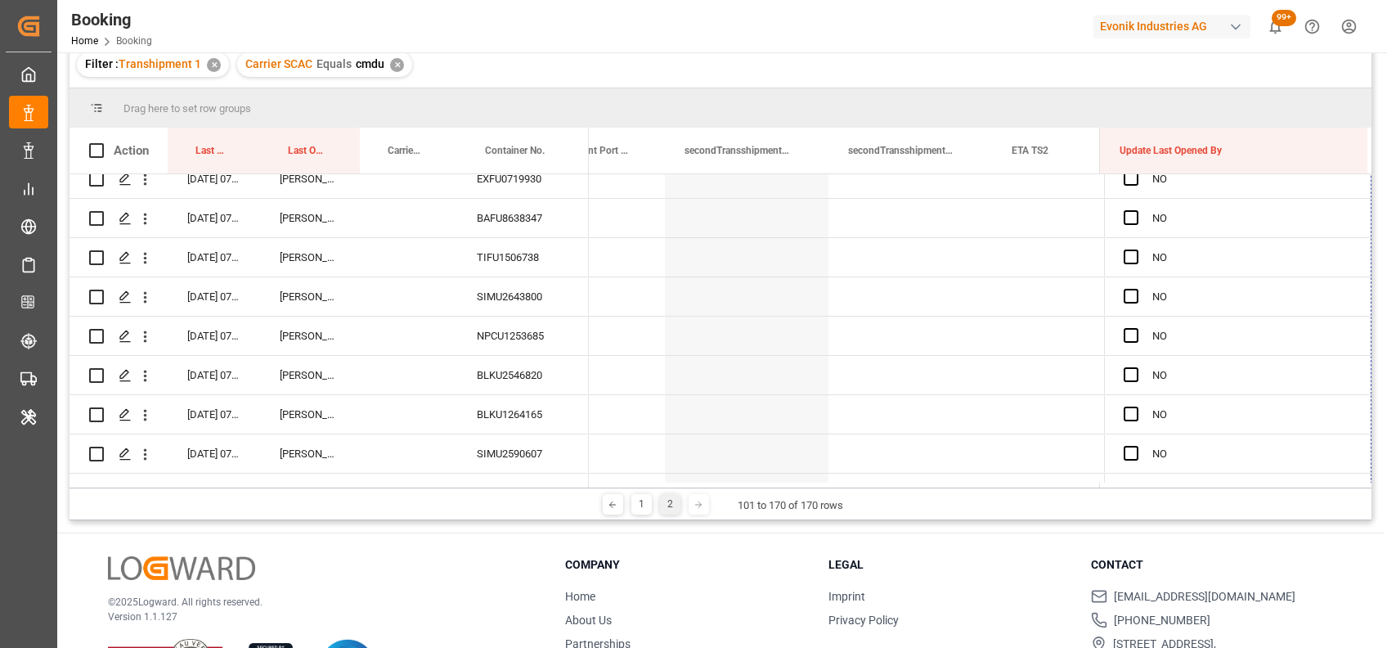
scroll to position [2445, 0]
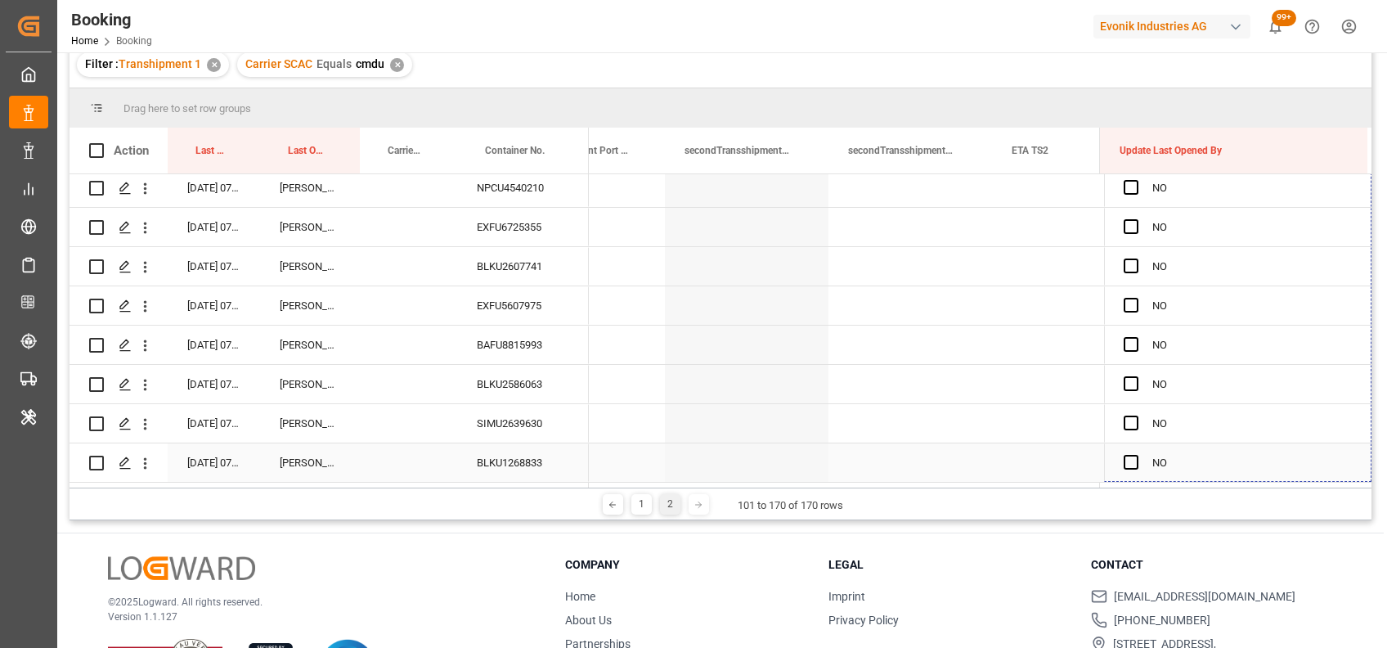
drag, startPoint x: 1363, startPoint y: 292, endPoint x: 1352, endPoint y: 474, distance: 181.9
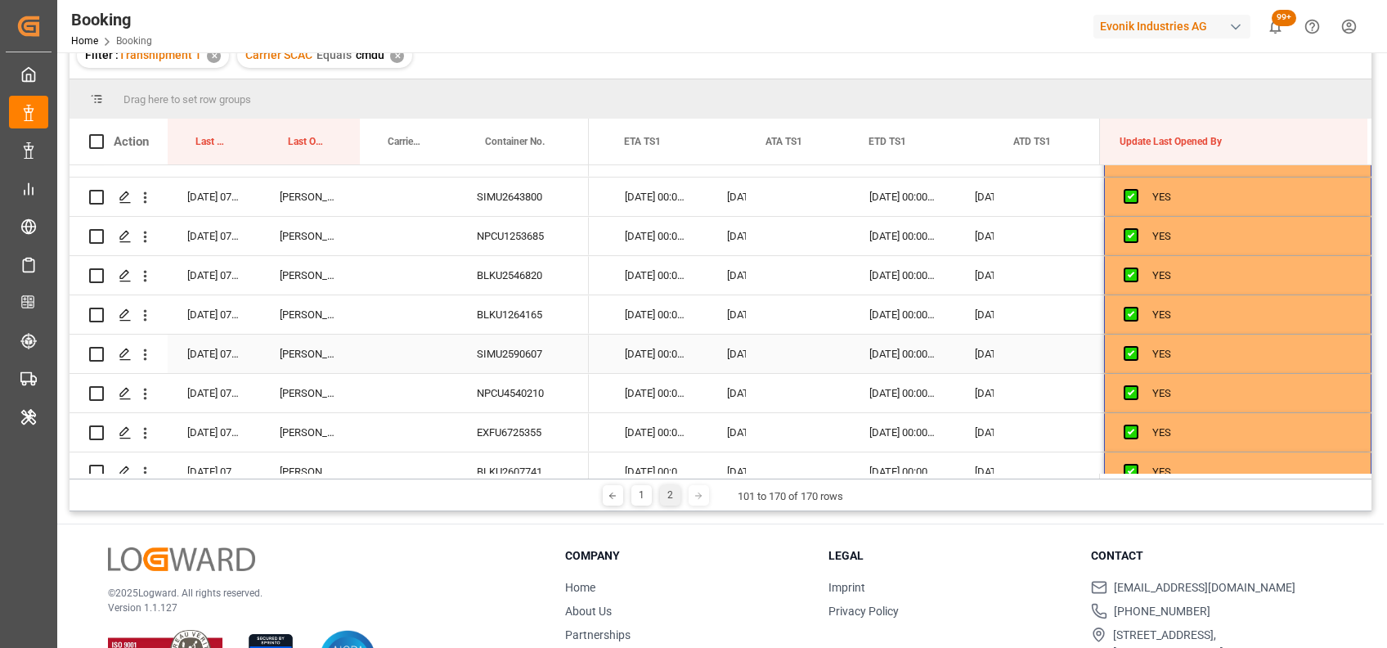
scroll to position [2225, 0]
click at [497, 353] on div "SIMU2590607" at bounding box center [523, 354] width 132 height 38
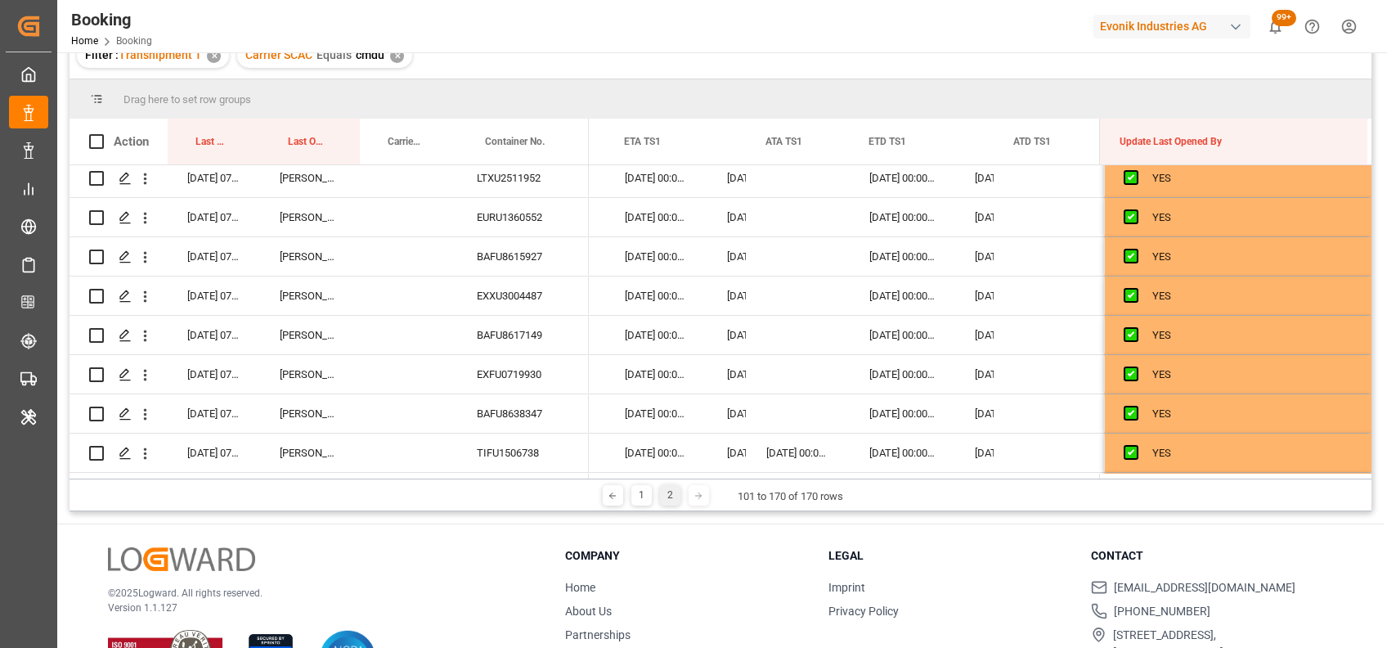
scroll to position [1928, 0]
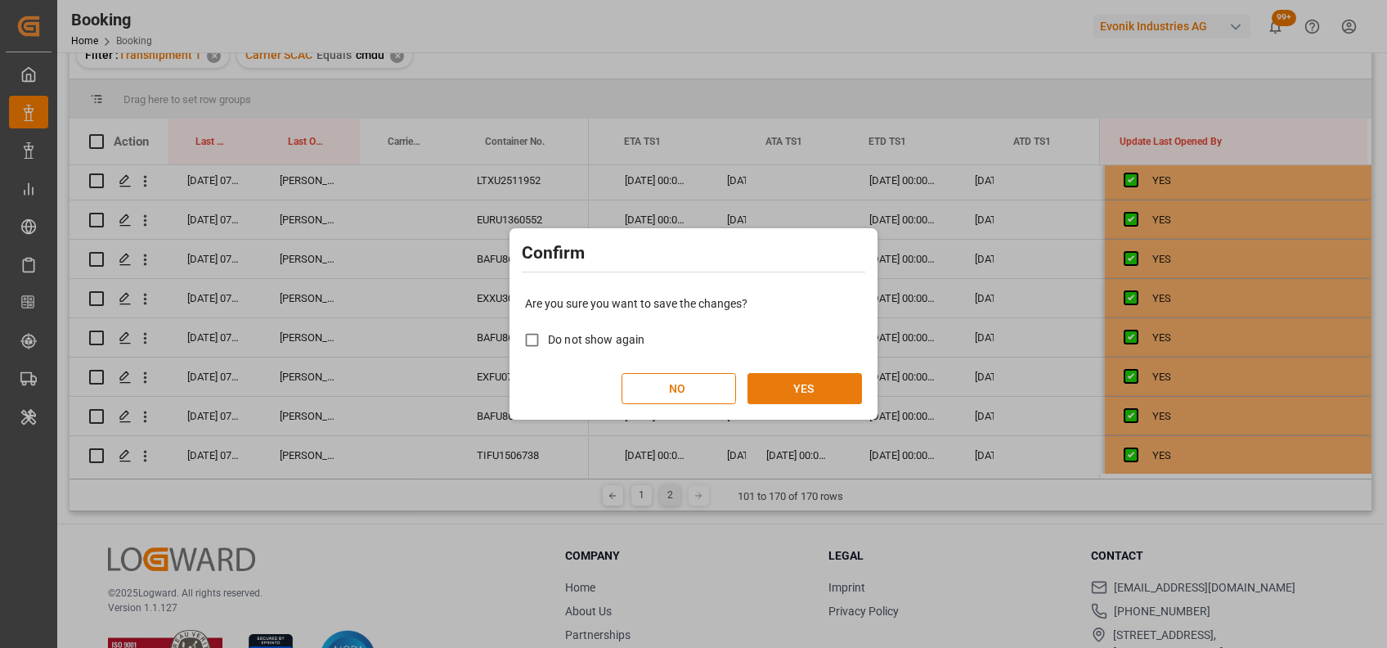
click at [786, 392] on button "YES" at bounding box center [805, 388] width 115 height 31
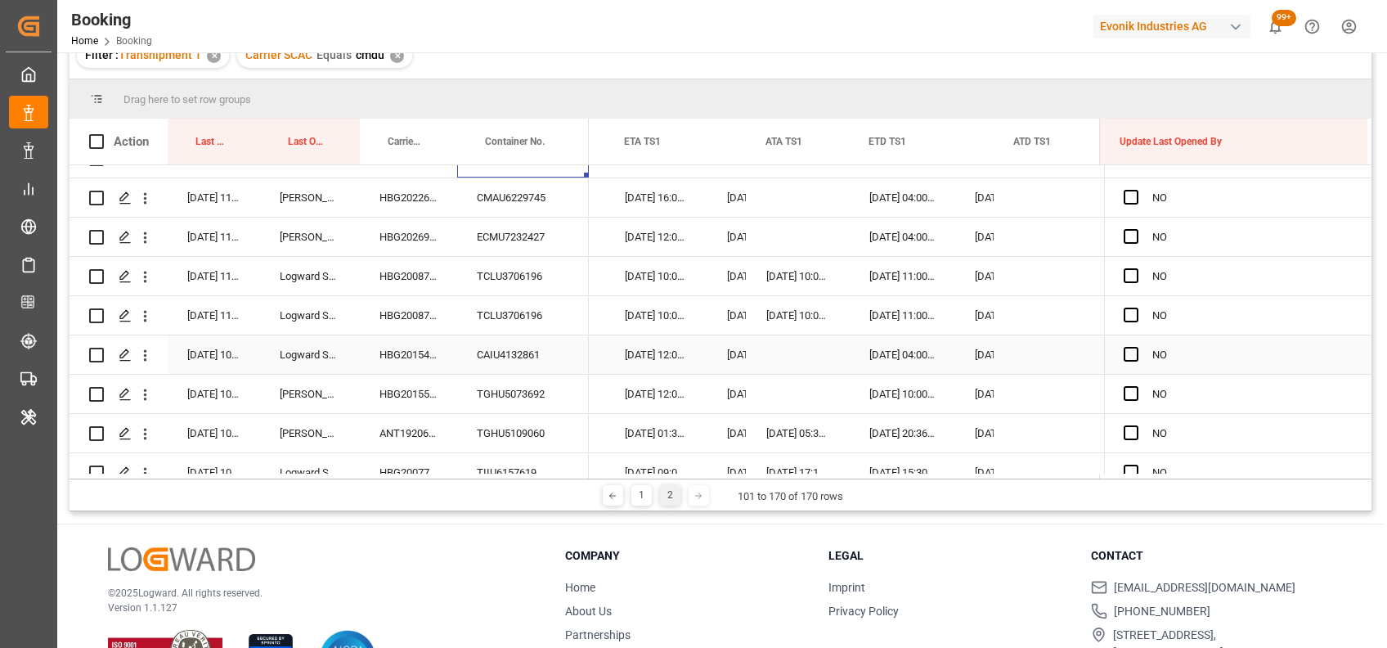
scroll to position [2445, 0]
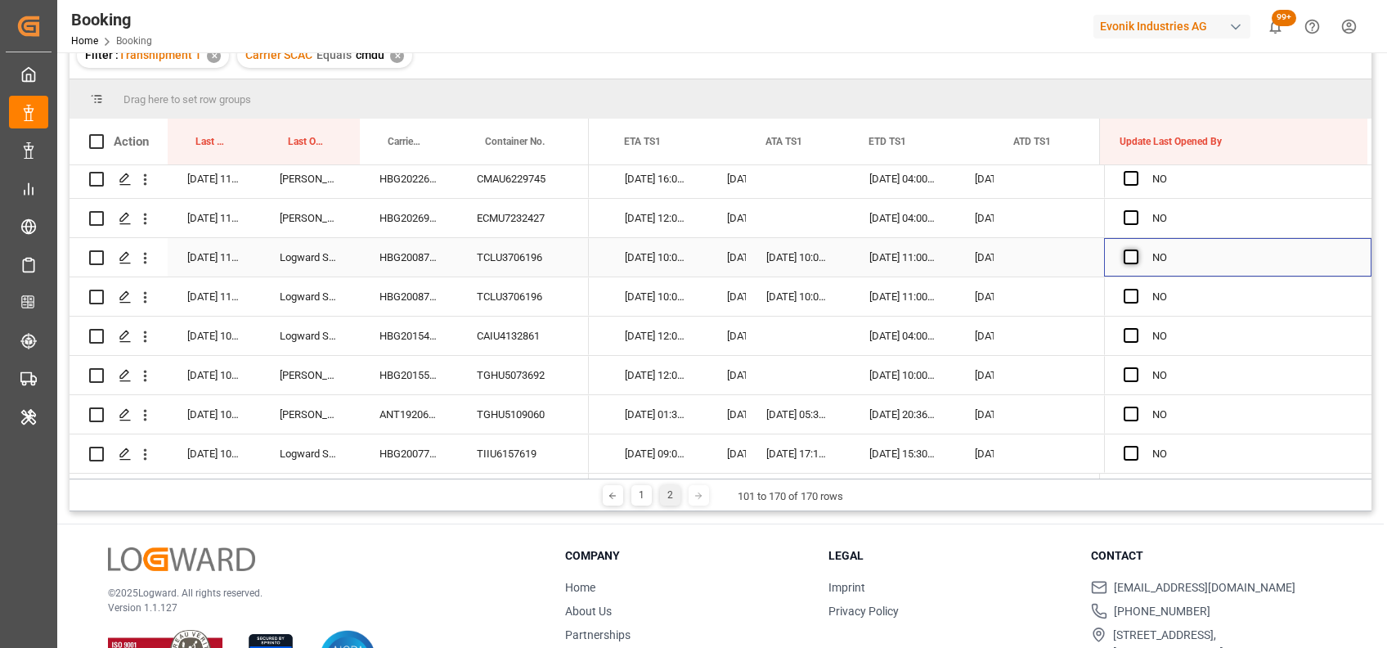
click at [1125, 250] on span "Press SPACE to select this row." at bounding box center [1131, 256] width 15 height 15
click at [1136, 249] on input "Press SPACE to select this row." at bounding box center [1136, 249] width 0 height 0
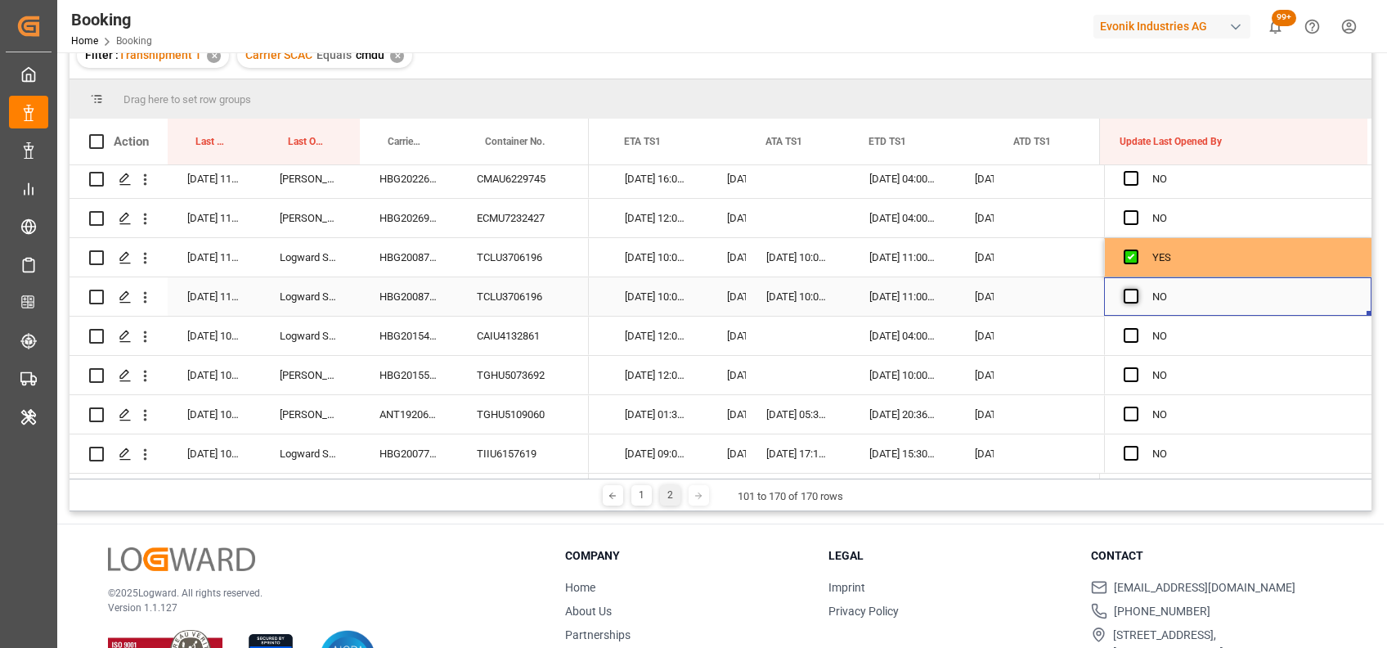
click at [1124, 289] on span "Press SPACE to select this row." at bounding box center [1131, 296] width 15 height 15
click at [1136, 289] on input "Press SPACE to select this row." at bounding box center [1136, 289] width 0 height 0
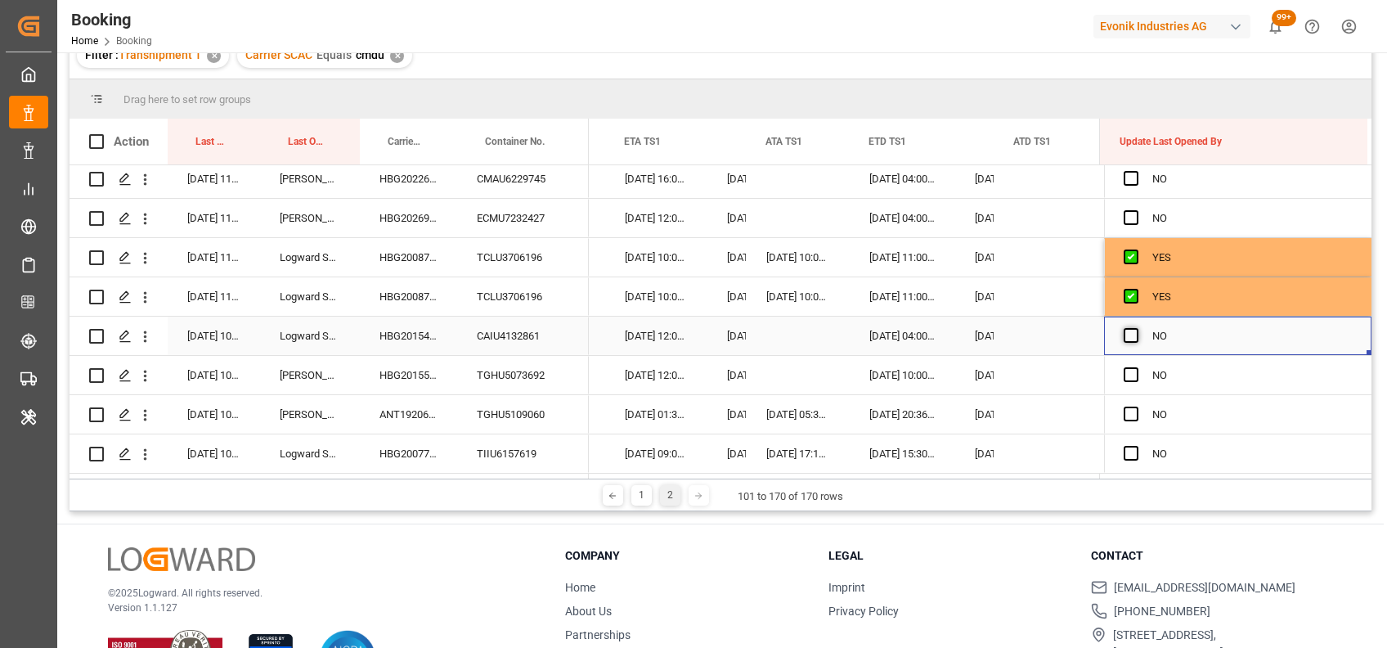
click at [1125, 328] on span "Press SPACE to select this row." at bounding box center [1131, 335] width 15 height 15
click at [1136, 328] on input "Press SPACE to select this row." at bounding box center [1136, 328] width 0 height 0
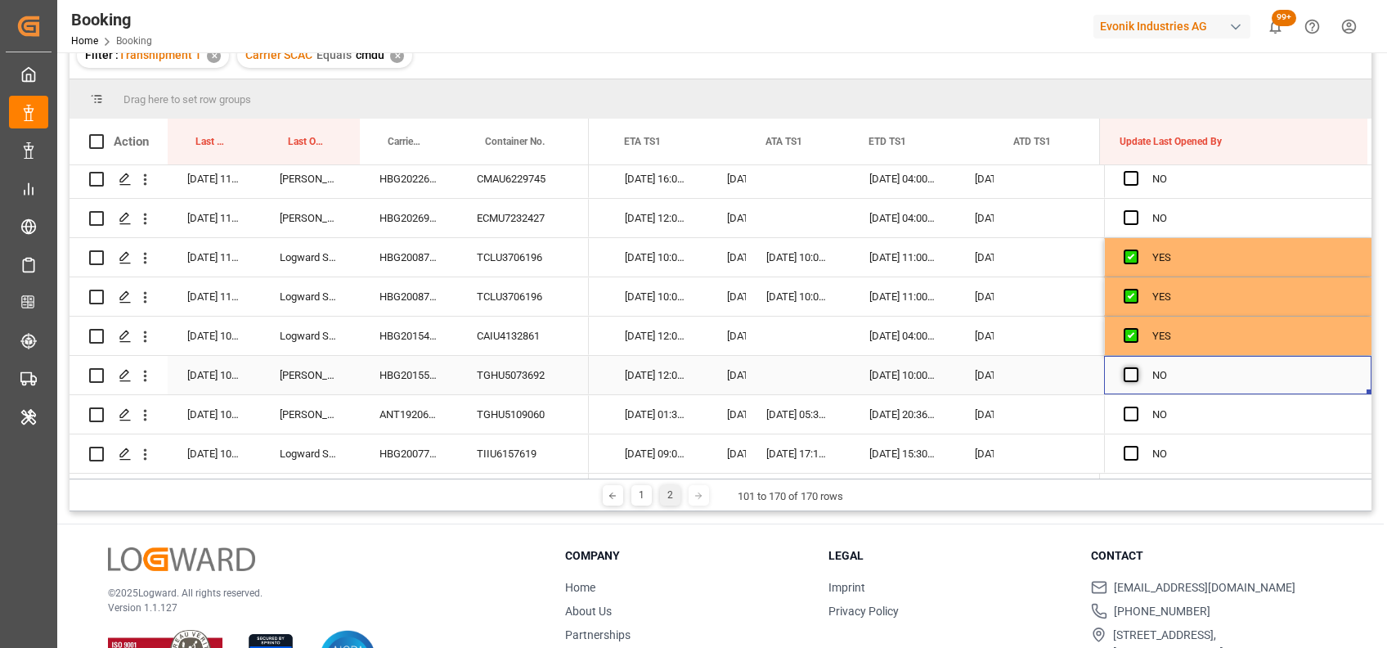
click at [1124, 370] on span "Press SPACE to select this row." at bounding box center [1131, 374] width 15 height 15
click at [1136, 367] on input "Press SPACE to select this row." at bounding box center [1136, 367] width 0 height 0
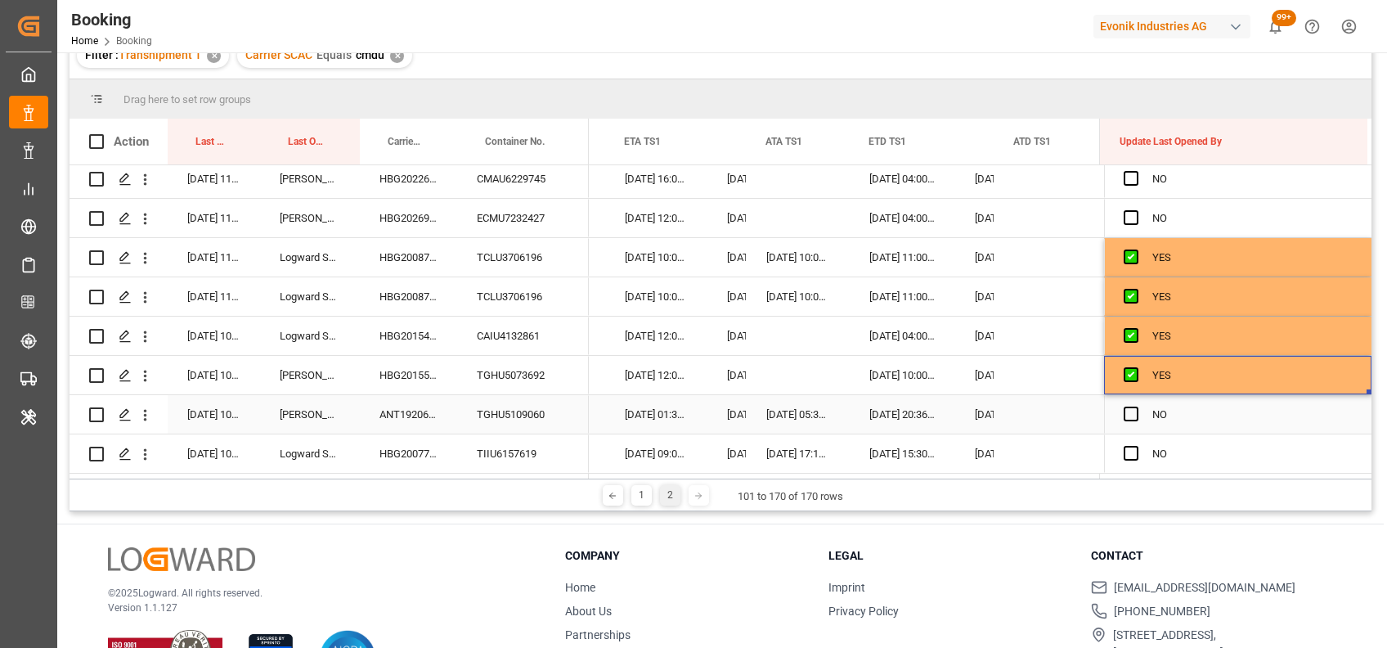
scroll to position [242, 0]
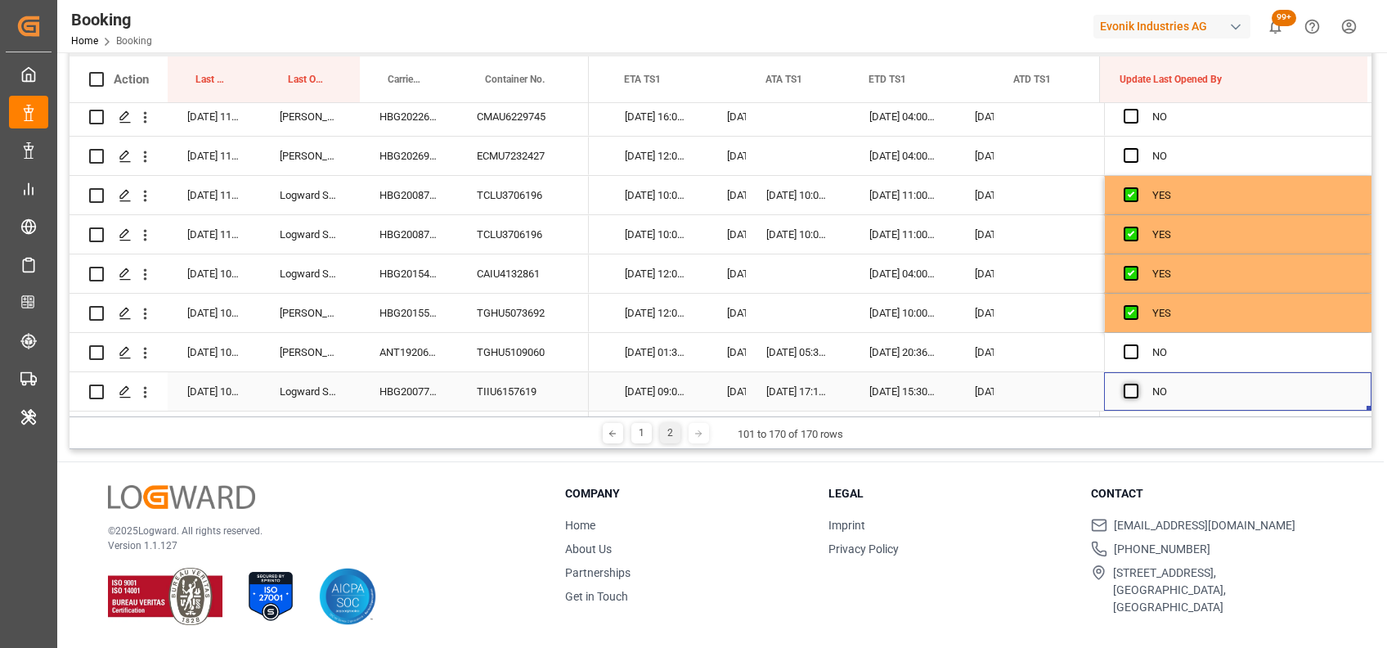
click at [1125, 384] on span "Press SPACE to select this row." at bounding box center [1131, 391] width 15 height 15
click at [1136, 384] on input "Press SPACE to select this row." at bounding box center [1136, 384] width 0 height 0
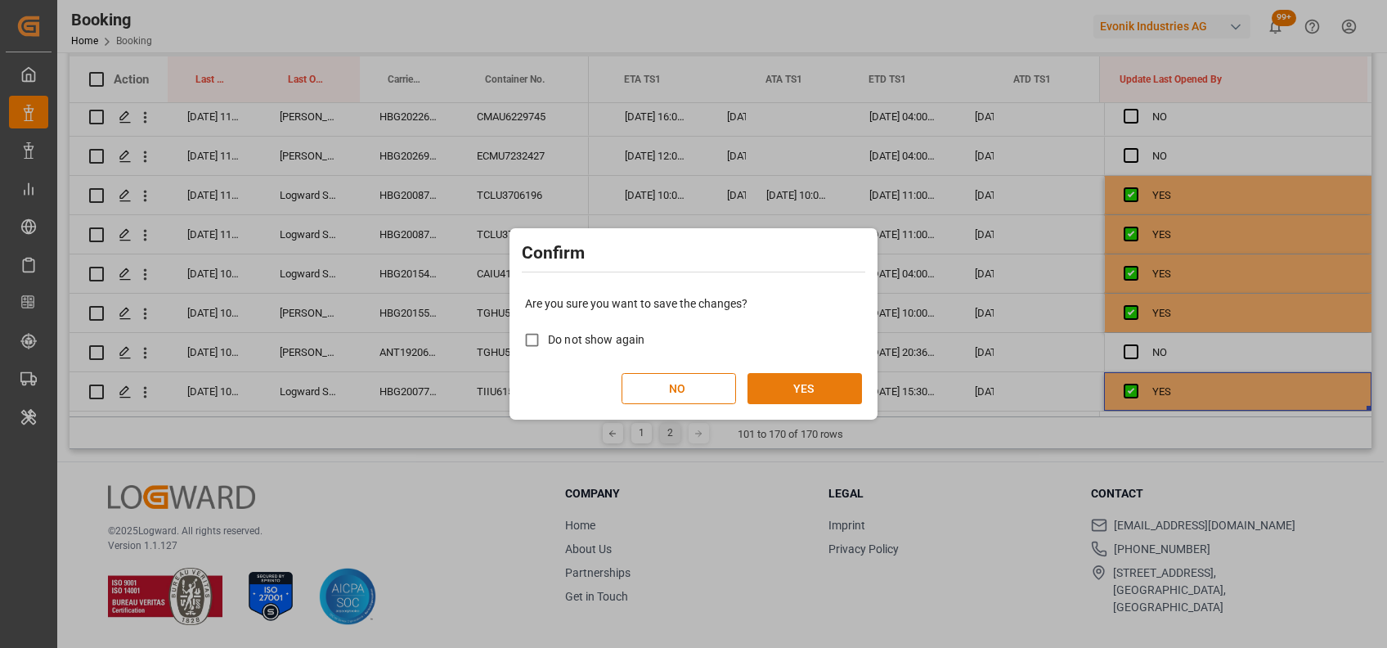
click at [821, 393] on button "YES" at bounding box center [805, 388] width 115 height 31
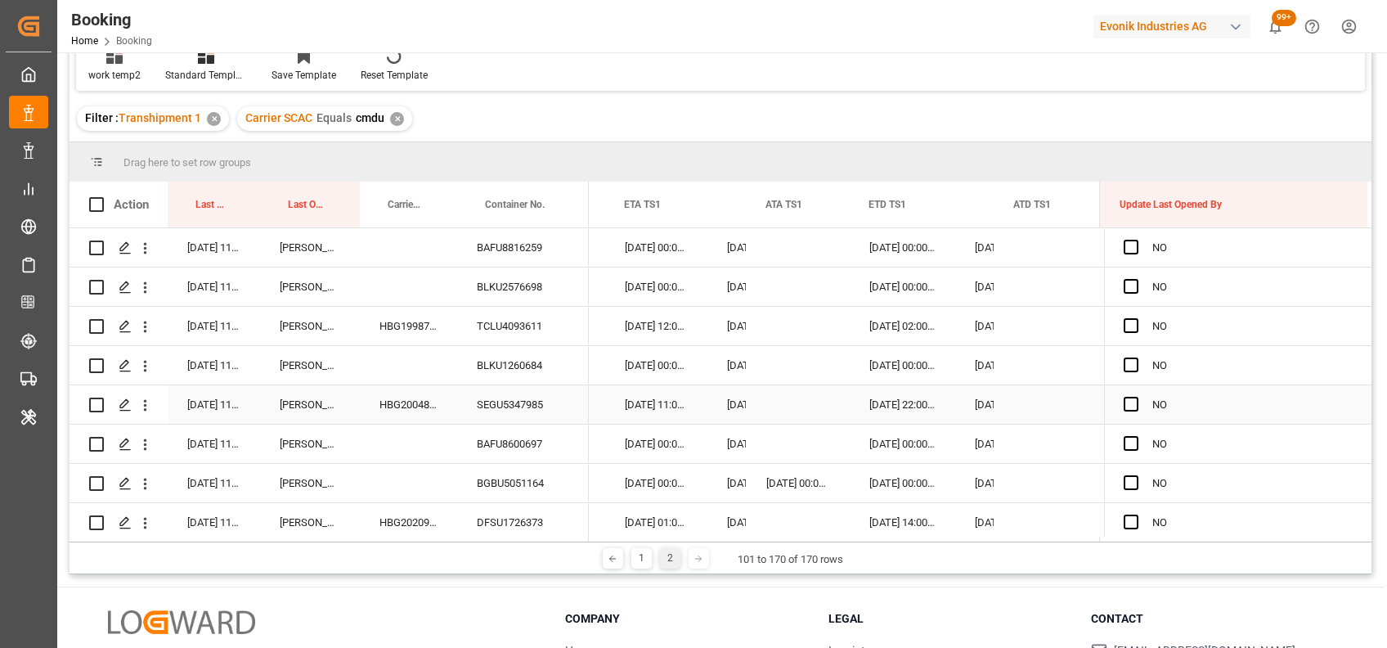
scroll to position [0, 0]
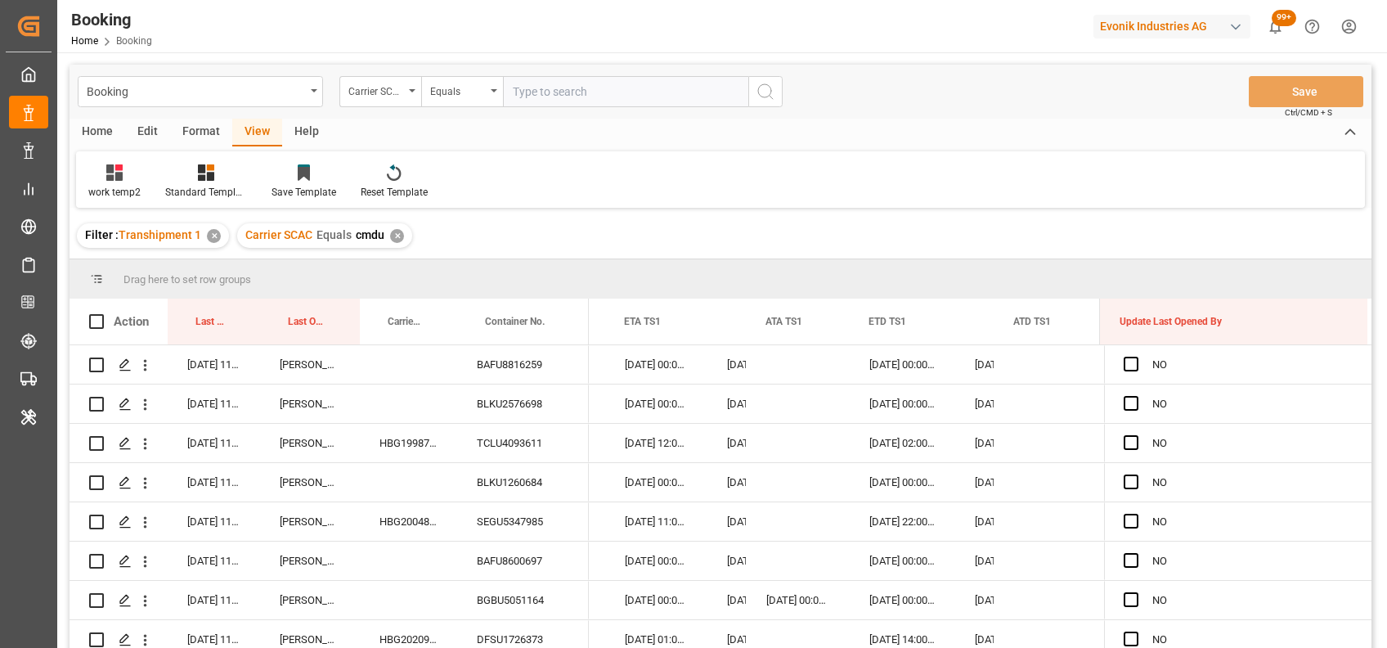
click at [400, 236] on div "✕" at bounding box center [397, 236] width 14 height 14
click at [550, 101] on input "text" at bounding box center [625, 91] width 245 height 31
click at [644, 88] on input "maeu" at bounding box center [625, 91] width 245 height 31
type input "m"
type input "oney"
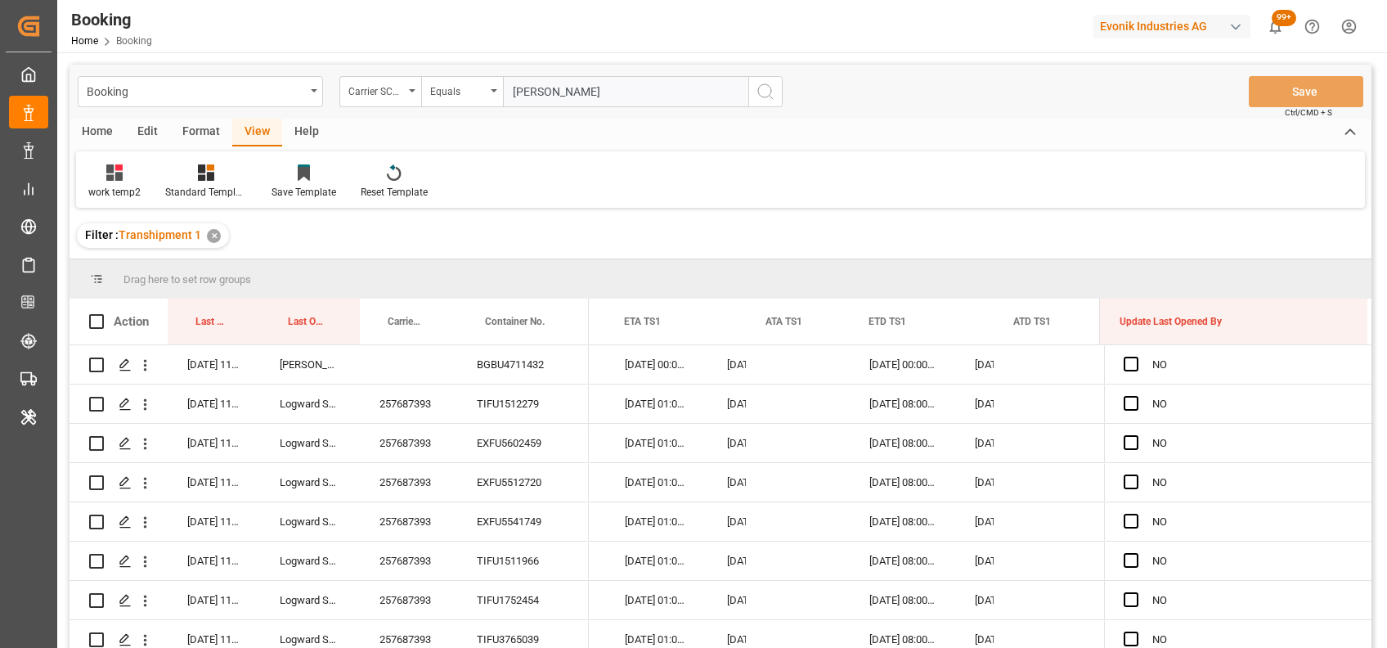
click at [770, 82] on icon "search button" at bounding box center [766, 92] width 20 height 20
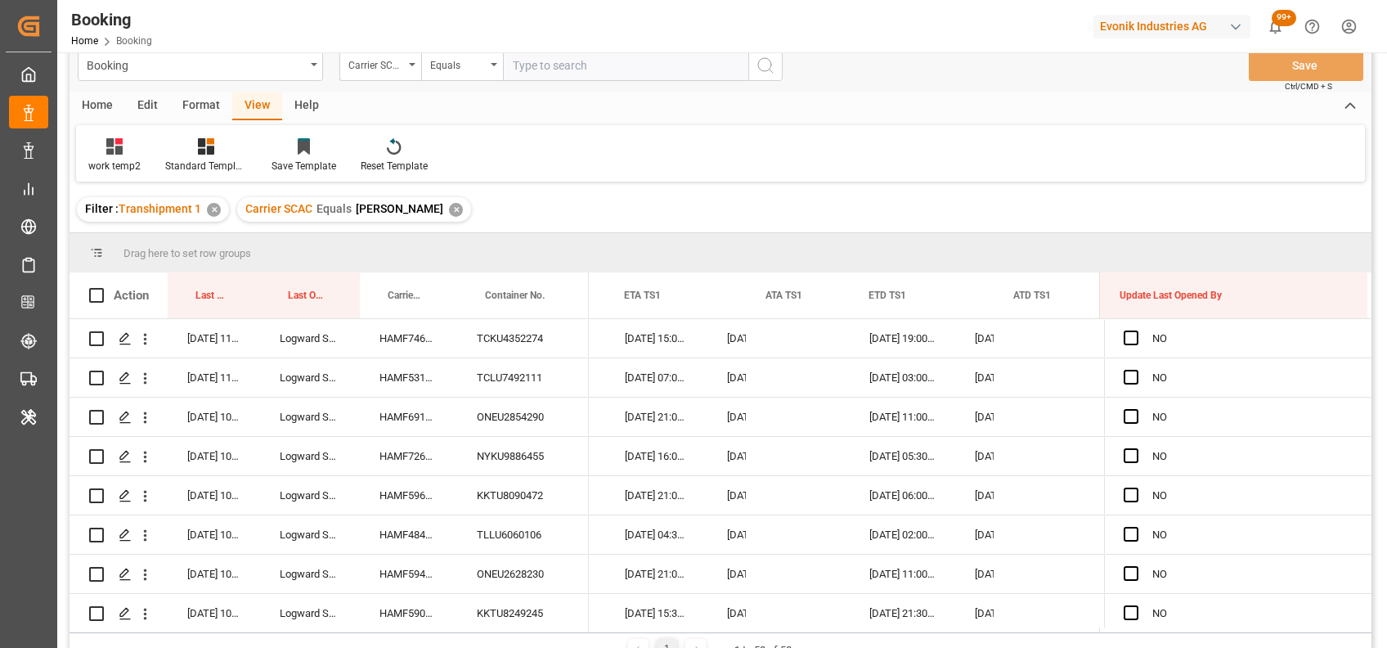
scroll to position [29, 0]
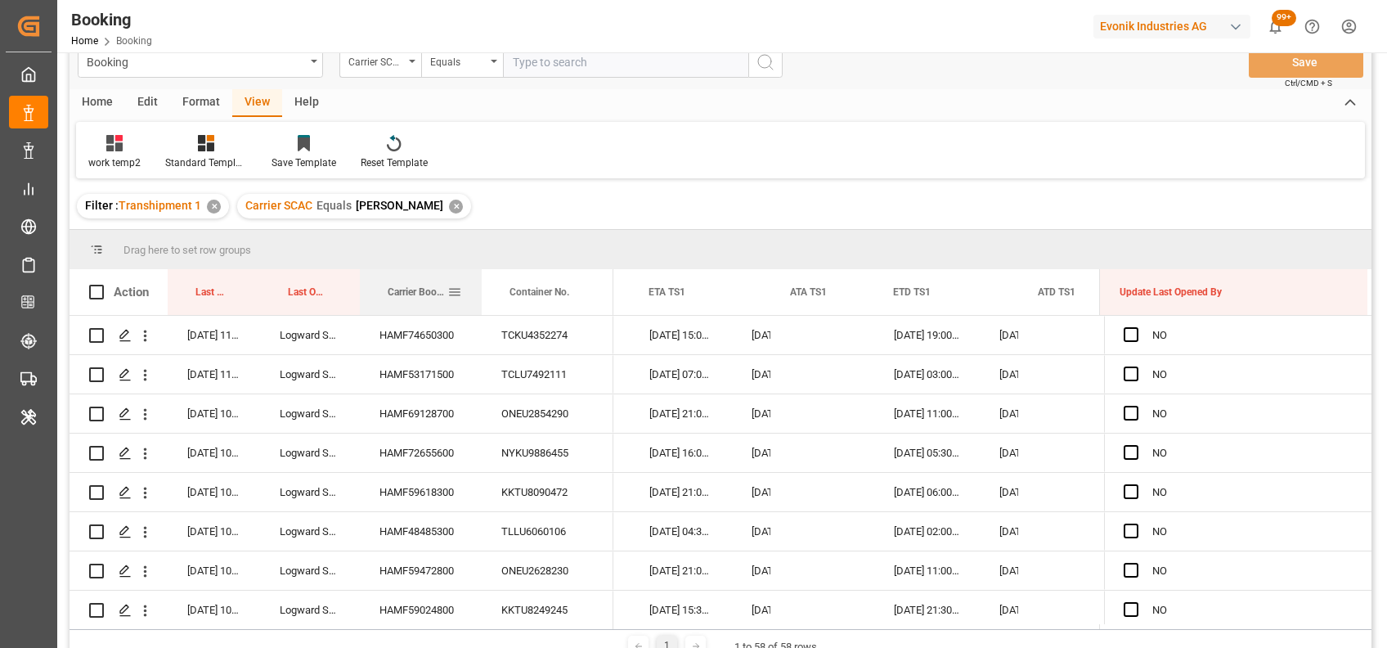
drag, startPoint x: 454, startPoint y: 285, endPoint x: 478, endPoint y: 290, distance: 24.2
click at [478, 290] on div at bounding box center [481, 292] width 7 height 46
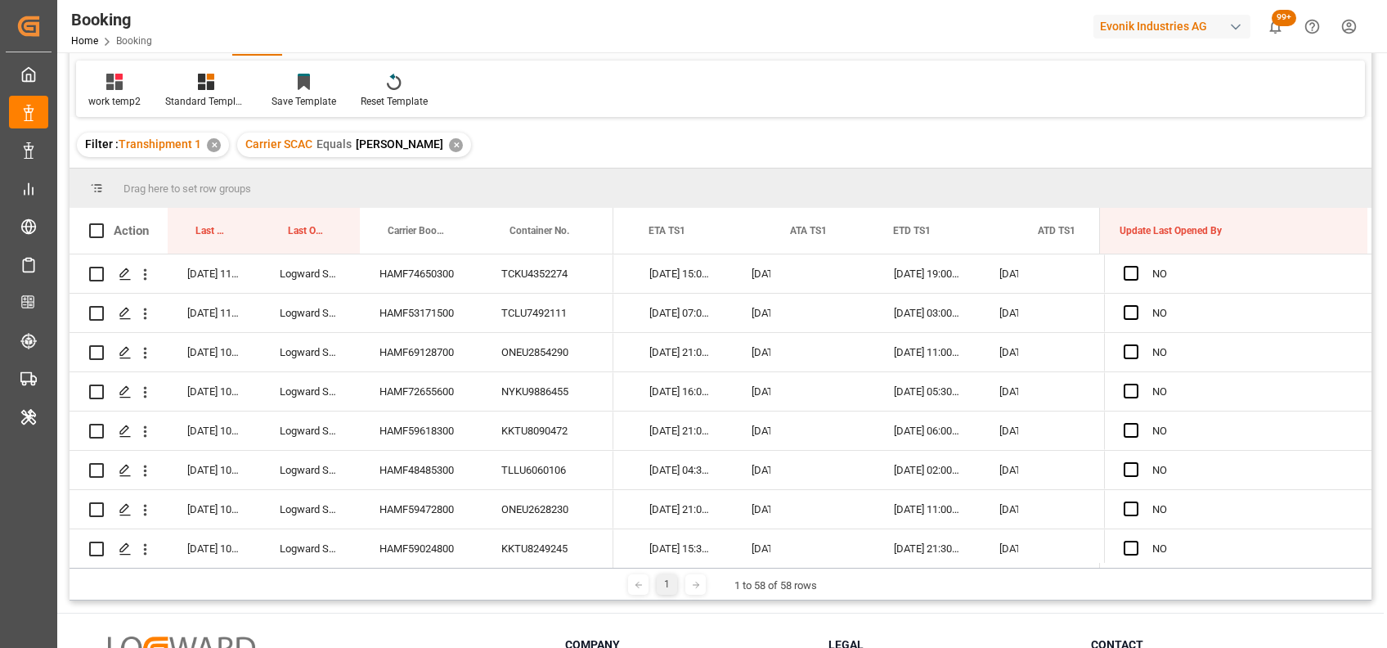
scroll to position [92, 0]
click at [1124, 272] on span "Press SPACE to select this row." at bounding box center [1131, 271] width 15 height 15
click at [1136, 264] on input "Press SPACE to select this row." at bounding box center [1136, 264] width 0 height 0
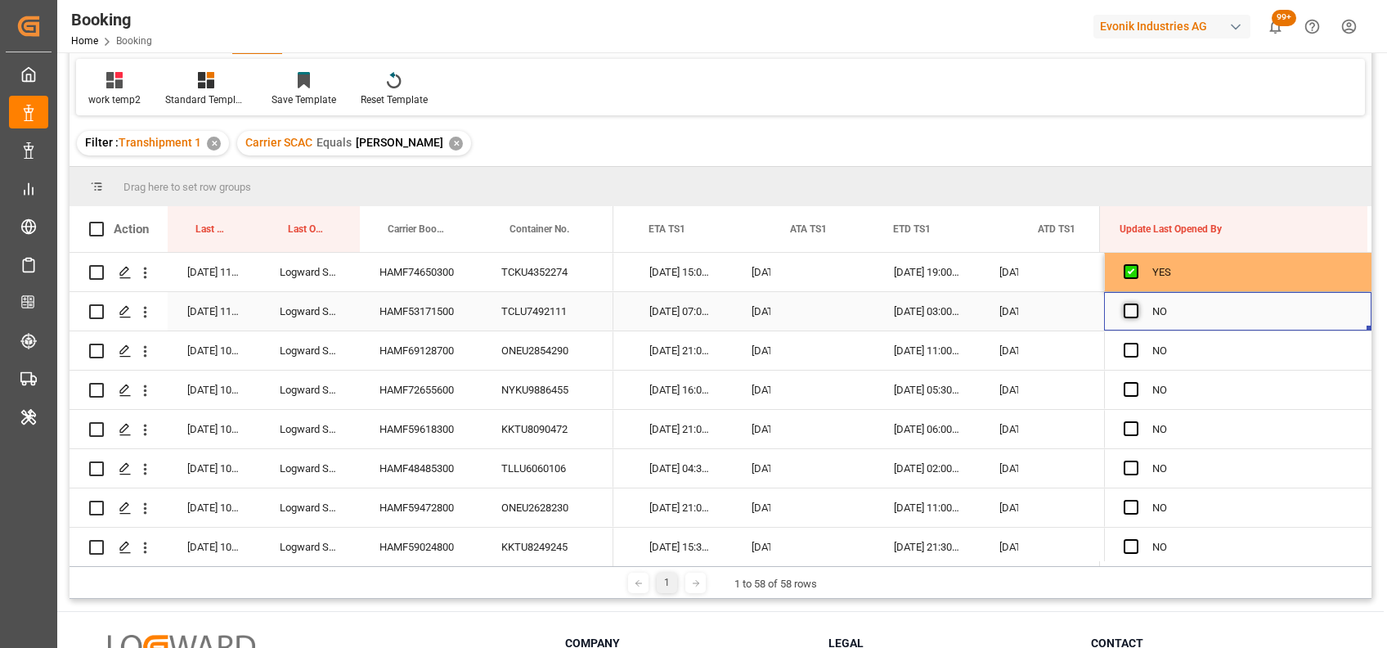
click at [1124, 314] on span "Press SPACE to select this row." at bounding box center [1131, 310] width 15 height 15
click at [1136, 303] on input "Press SPACE to select this row." at bounding box center [1136, 303] width 0 height 0
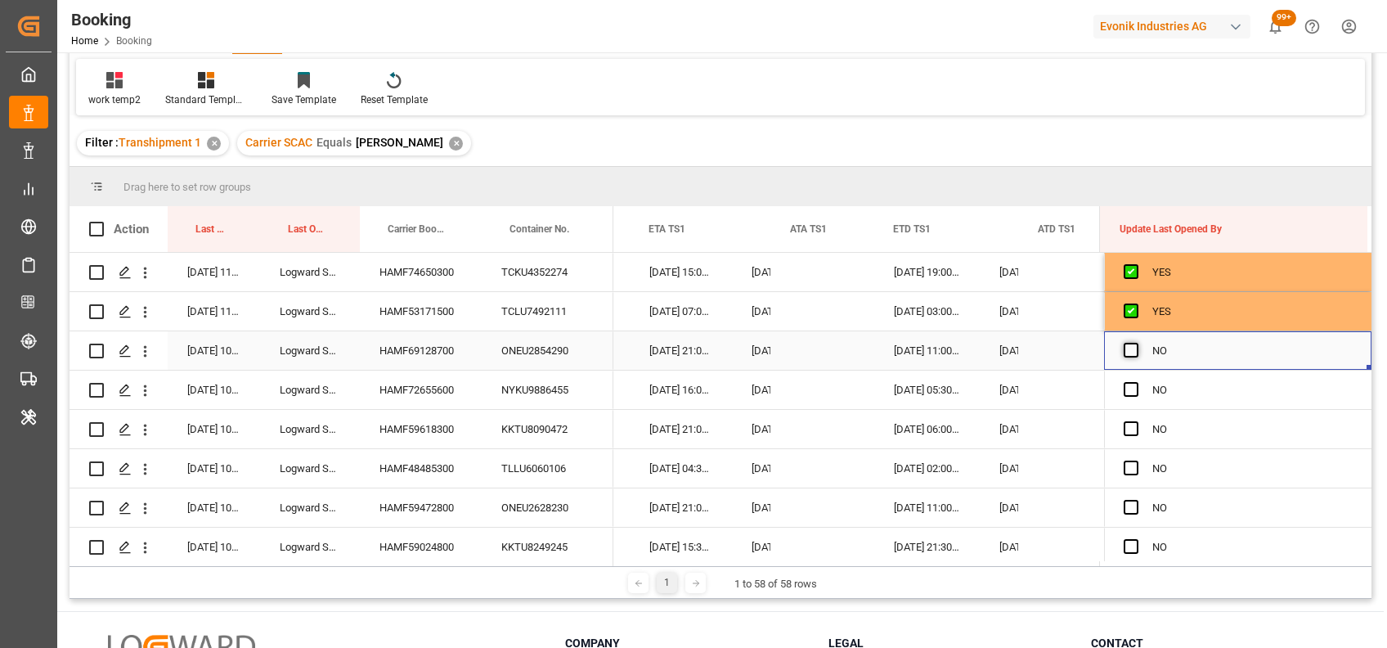
click at [1124, 349] on span "Press SPACE to select this row." at bounding box center [1131, 350] width 15 height 15
click at [1136, 343] on input "Press SPACE to select this row." at bounding box center [1136, 343] width 0 height 0
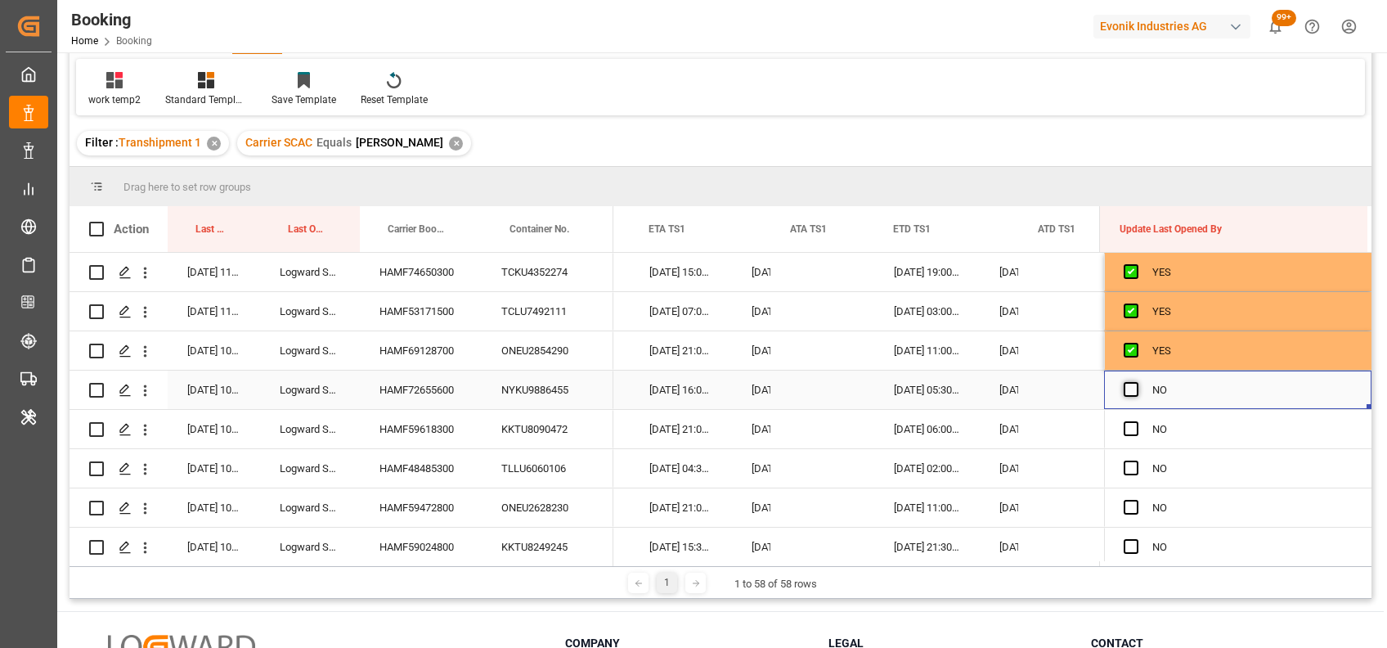
click at [1125, 386] on span "Press SPACE to select this row." at bounding box center [1131, 389] width 15 height 15
click at [1136, 382] on input "Press SPACE to select this row." at bounding box center [1136, 382] width 0 height 0
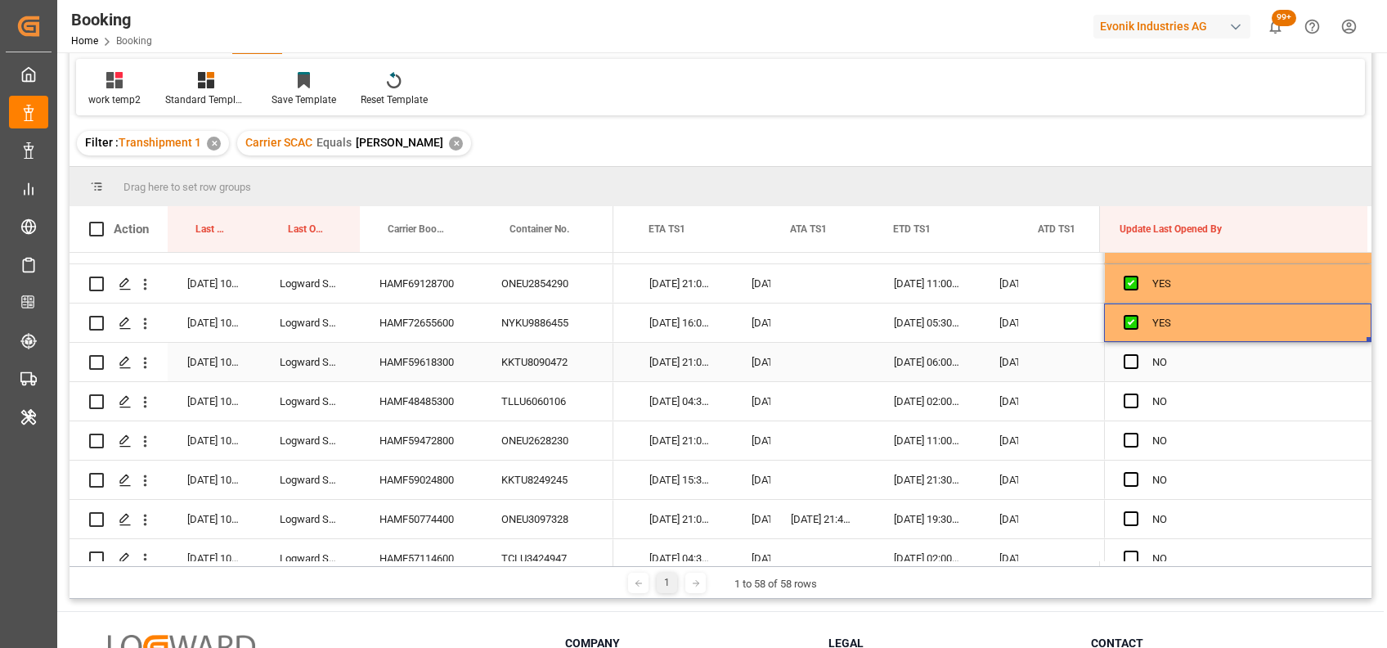
scroll to position [89, 0]
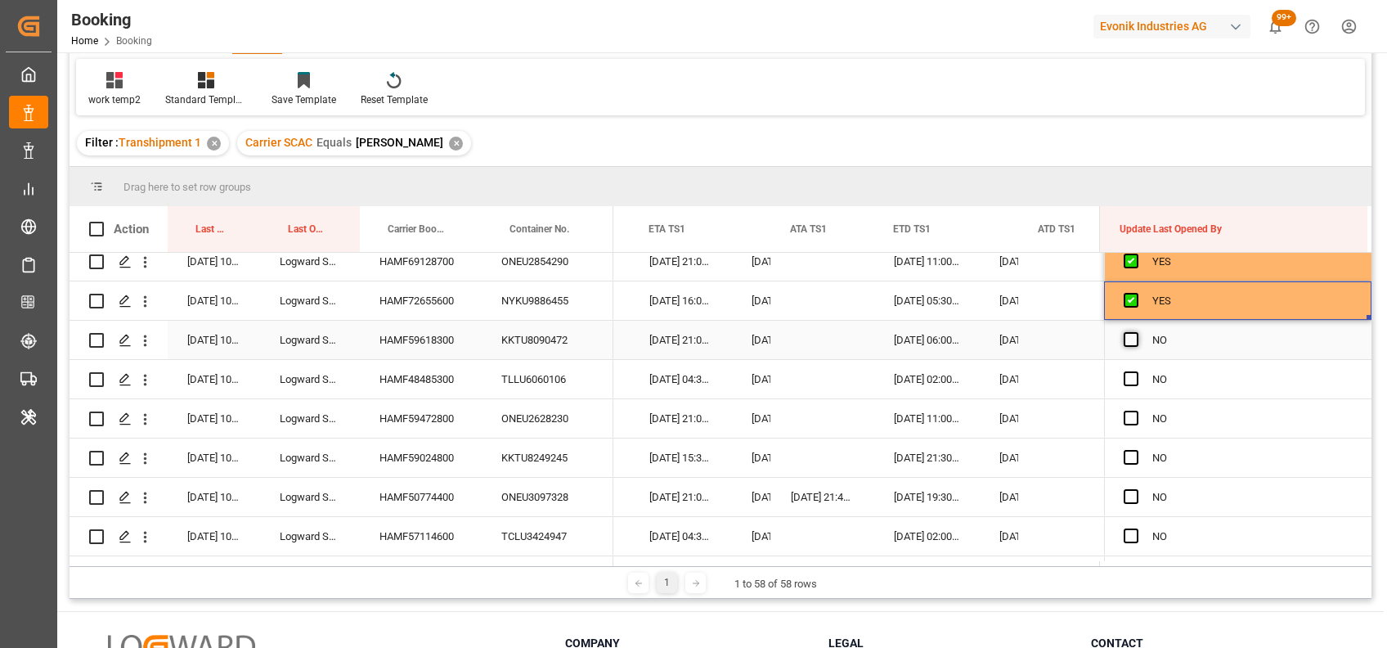
click at [1126, 336] on span "Press SPACE to select this row." at bounding box center [1131, 339] width 15 height 15
click at [1136, 332] on input "Press SPACE to select this row." at bounding box center [1136, 332] width 0 height 0
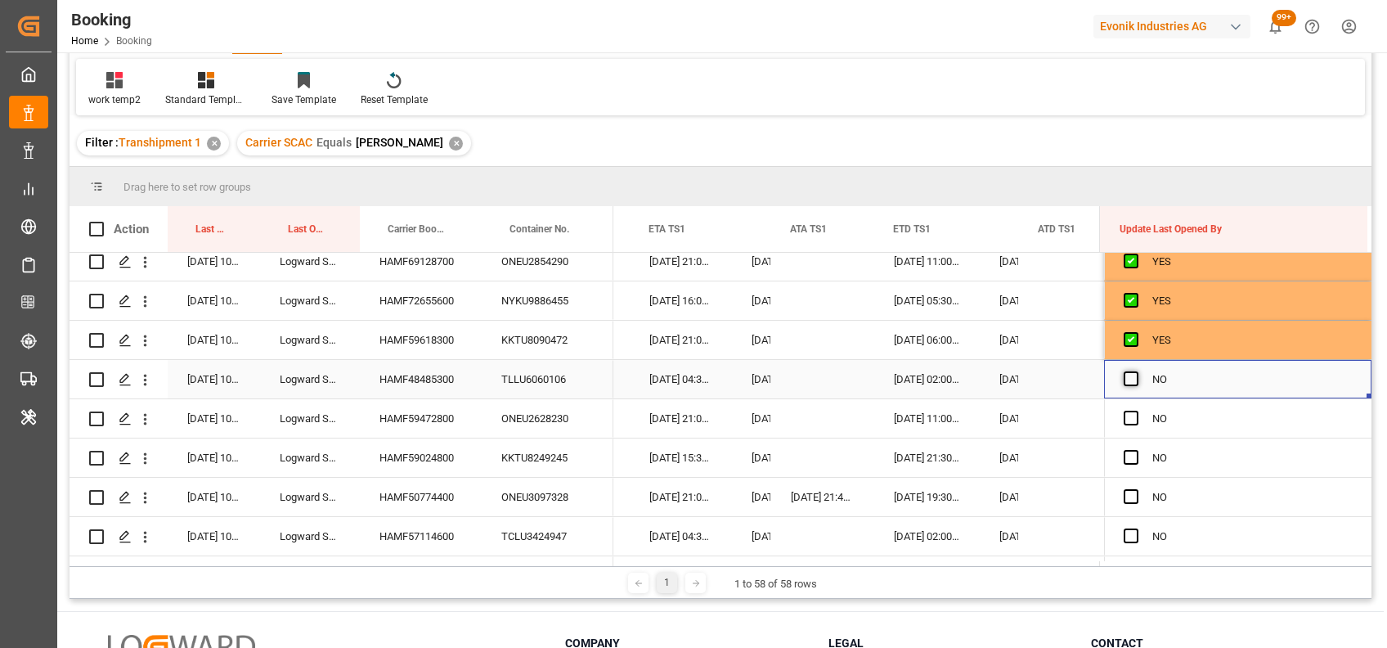
click at [1124, 376] on span "Press SPACE to select this row." at bounding box center [1131, 378] width 15 height 15
click at [1136, 371] on input "Press SPACE to select this row." at bounding box center [1136, 371] width 0 height 0
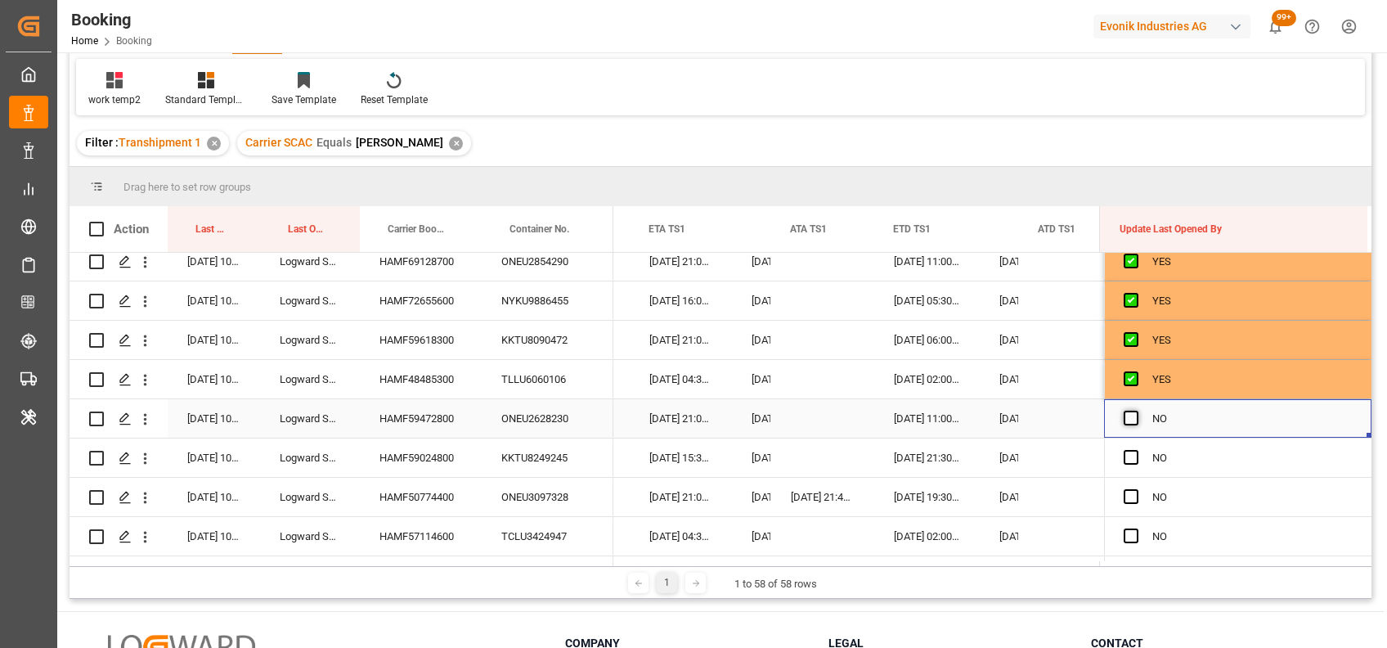
click at [1125, 419] on span "Press SPACE to select this row." at bounding box center [1131, 418] width 15 height 15
click at [1136, 411] on input "Press SPACE to select this row." at bounding box center [1136, 411] width 0 height 0
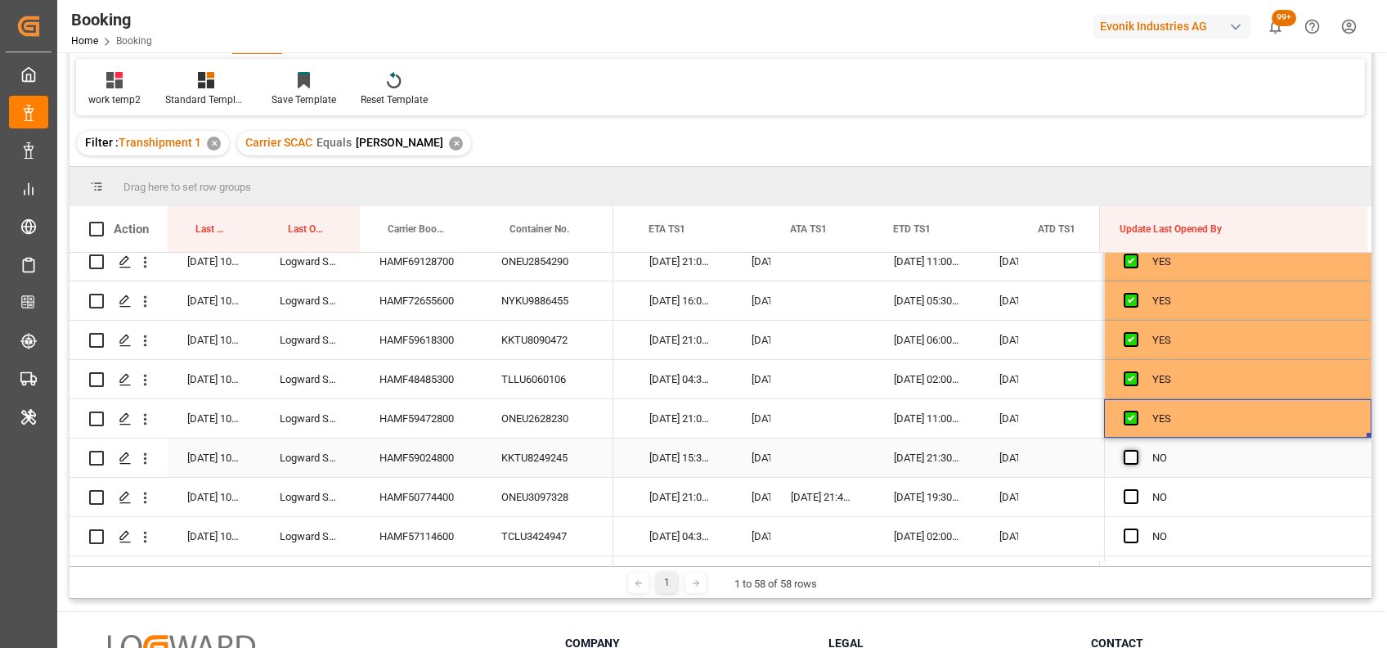
click at [1125, 454] on span "Press SPACE to select this row." at bounding box center [1131, 457] width 15 height 15
click at [1136, 450] on input "Press SPACE to select this row." at bounding box center [1136, 450] width 0 height 0
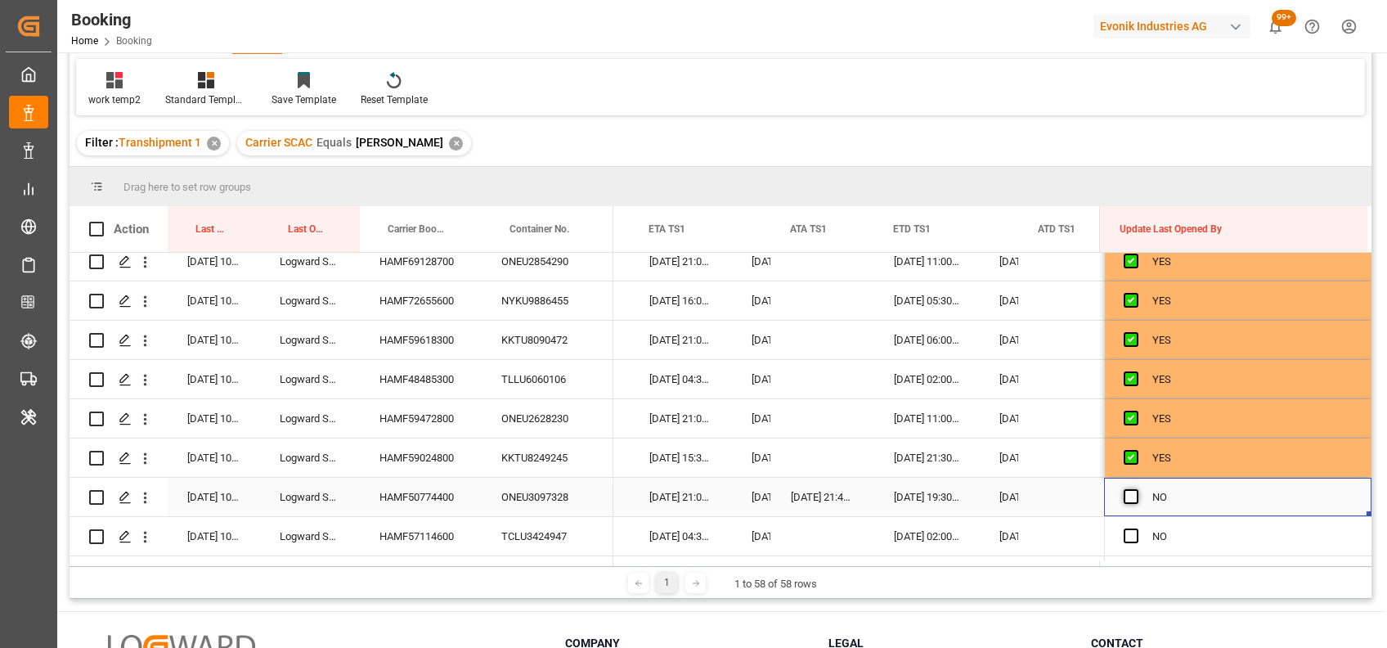
click at [1126, 493] on span "Press SPACE to select this row." at bounding box center [1131, 496] width 15 height 15
click at [1136, 489] on input "Press SPACE to select this row." at bounding box center [1136, 489] width 0 height 0
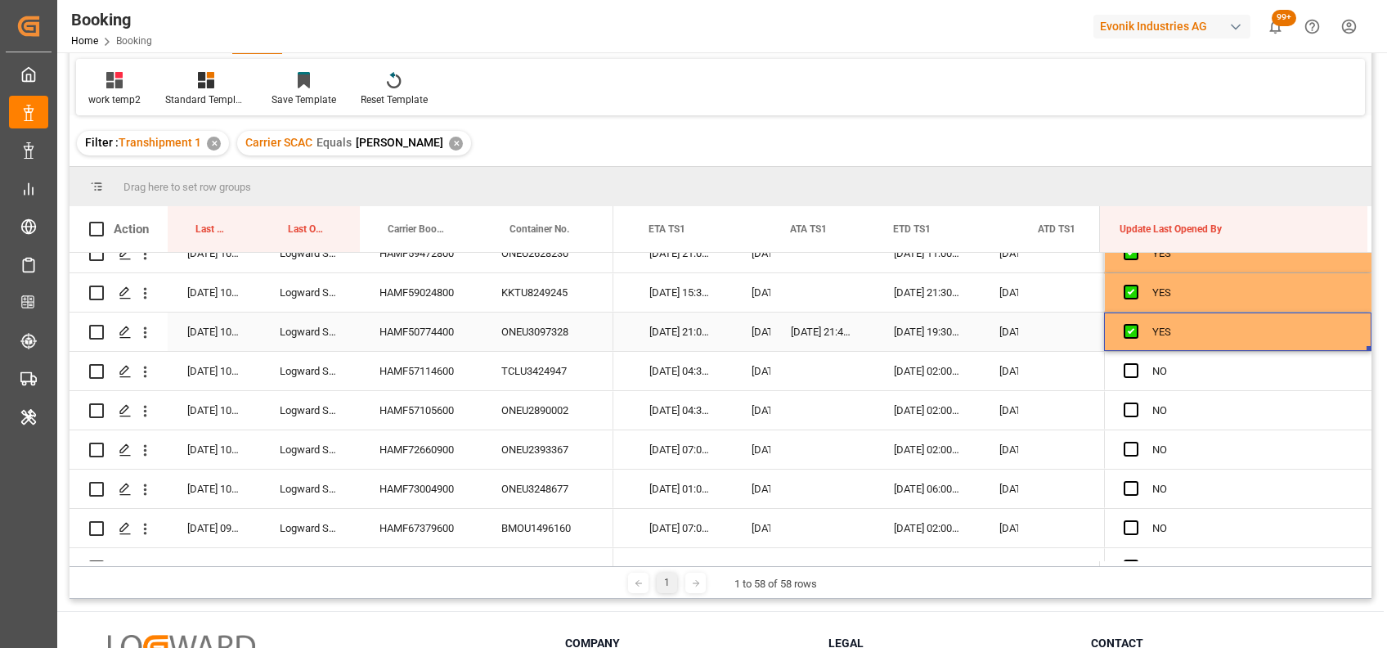
scroll to position [255, 0]
click at [1125, 369] on span "Press SPACE to select this row." at bounding box center [1131, 369] width 15 height 15
click at [1136, 362] on input "Press SPACE to select this row." at bounding box center [1136, 362] width 0 height 0
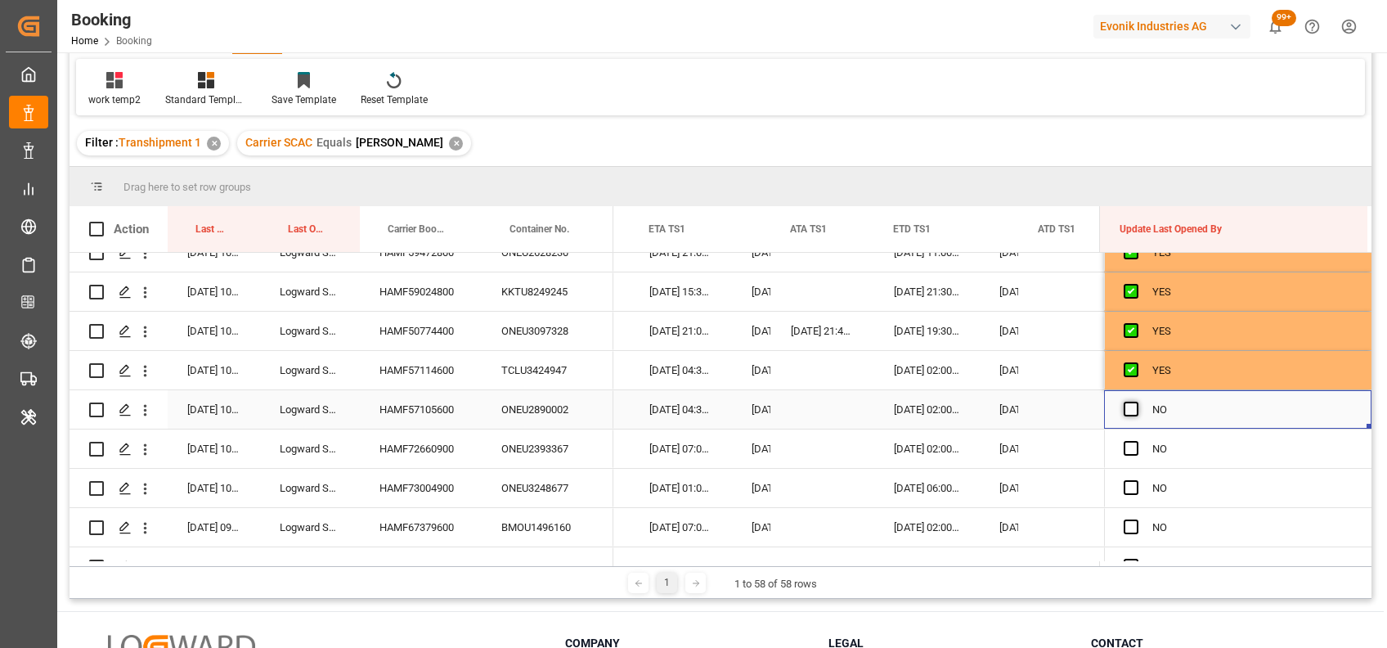
click at [1127, 407] on span "Press SPACE to select this row." at bounding box center [1131, 409] width 15 height 15
click at [1136, 402] on input "Press SPACE to select this row." at bounding box center [1136, 402] width 0 height 0
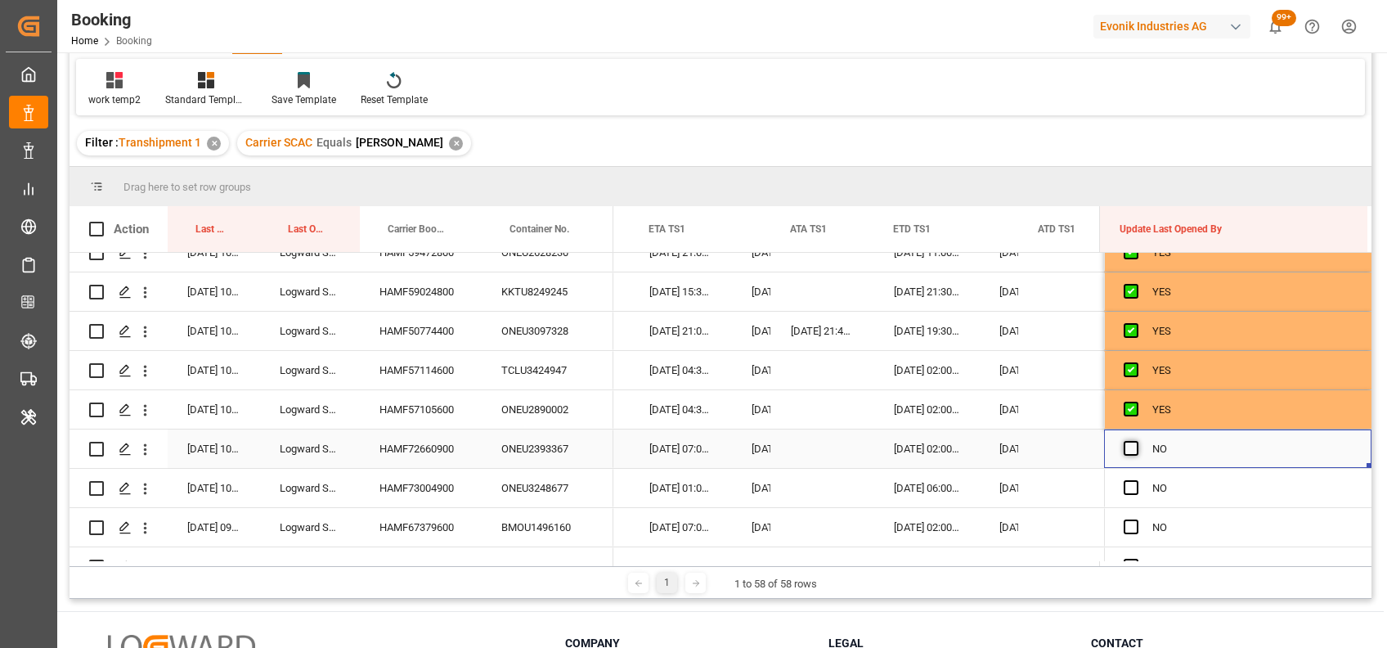
click at [1124, 447] on span "Press SPACE to select this row." at bounding box center [1131, 448] width 15 height 15
click at [1136, 441] on input "Press SPACE to select this row." at bounding box center [1136, 441] width 0 height 0
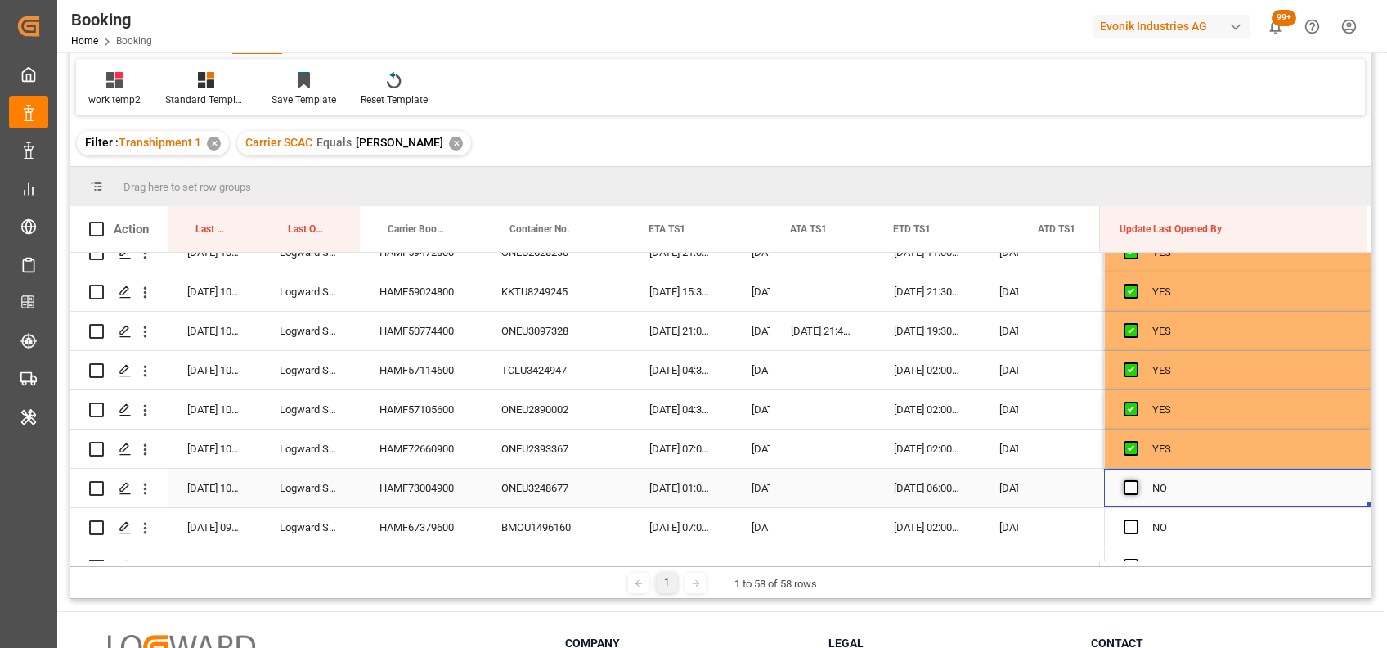
click at [1126, 483] on span "Press SPACE to select this row." at bounding box center [1131, 487] width 15 height 15
click at [1136, 480] on input "Press SPACE to select this row." at bounding box center [1136, 480] width 0 height 0
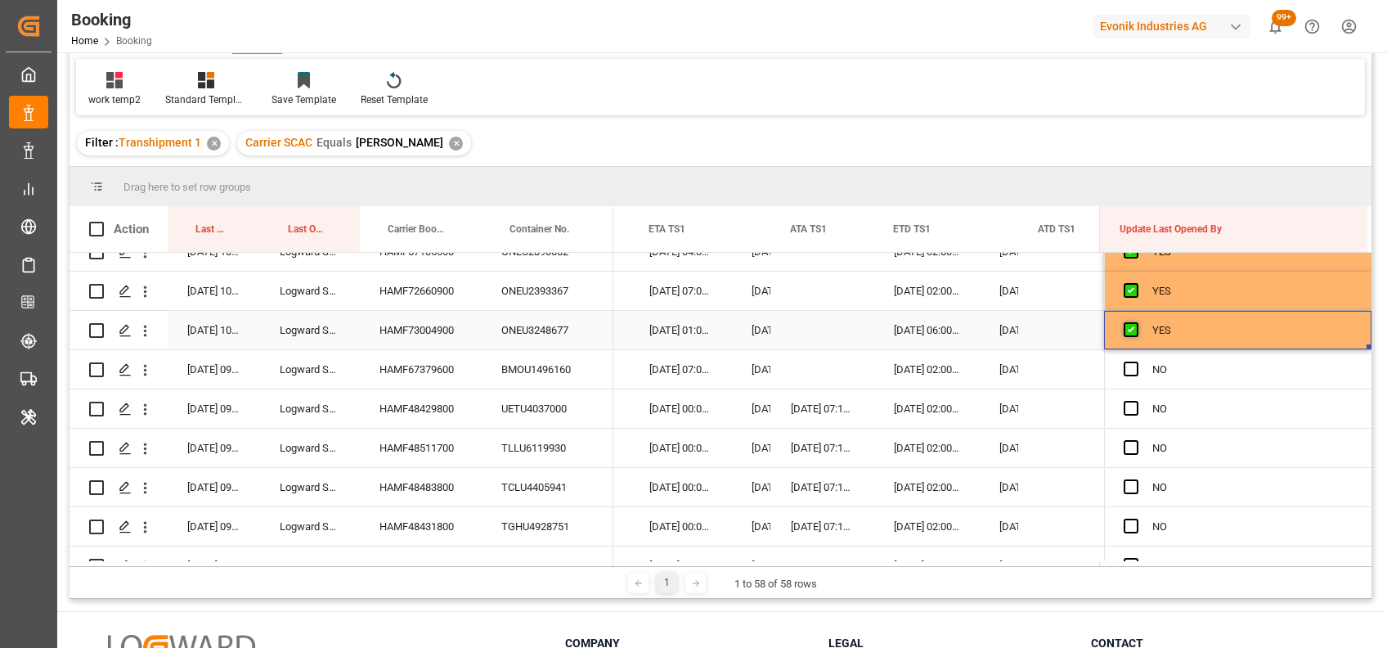
scroll to position [416, 0]
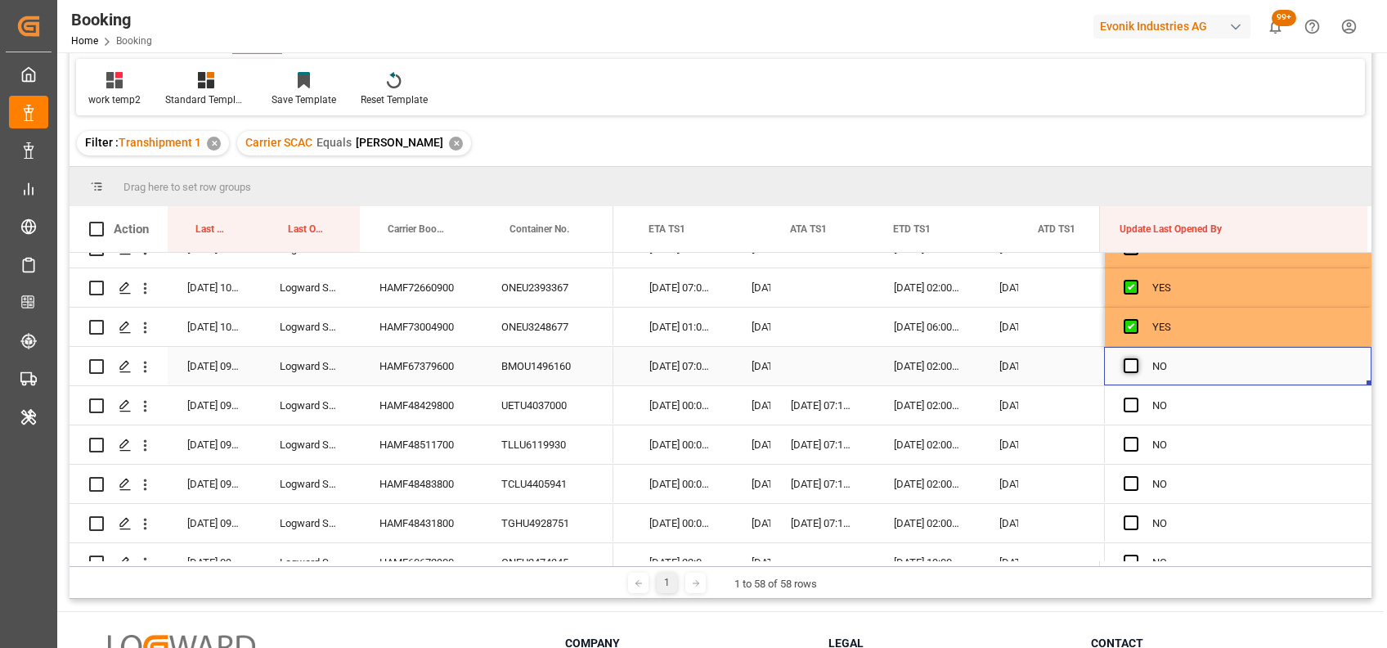
click at [1126, 366] on span "Press SPACE to select this row." at bounding box center [1131, 365] width 15 height 15
click at [1136, 358] on input "Press SPACE to select this row." at bounding box center [1136, 358] width 0 height 0
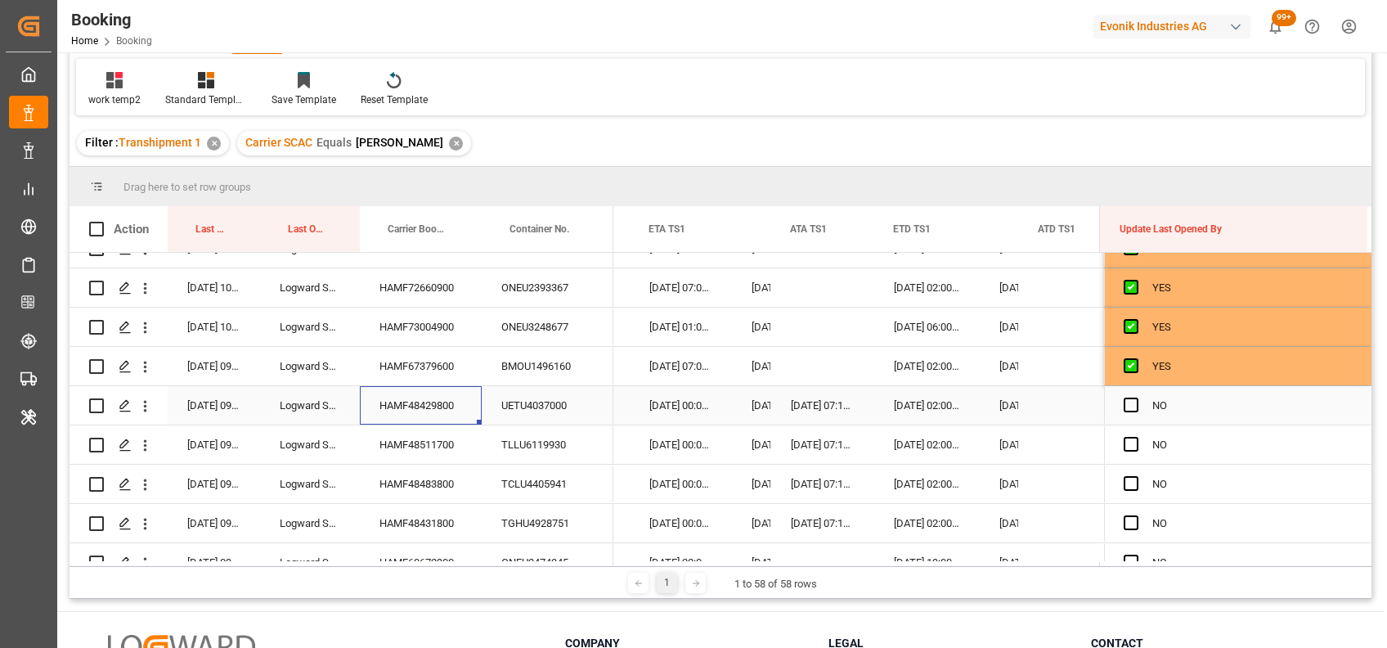
click at [410, 395] on div "HAMF48429800" at bounding box center [421, 405] width 122 height 38
click at [1126, 405] on span "Press SPACE to select this row." at bounding box center [1131, 405] width 15 height 15
click at [1136, 398] on input "Press SPACE to select this row." at bounding box center [1136, 398] width 0 height 0
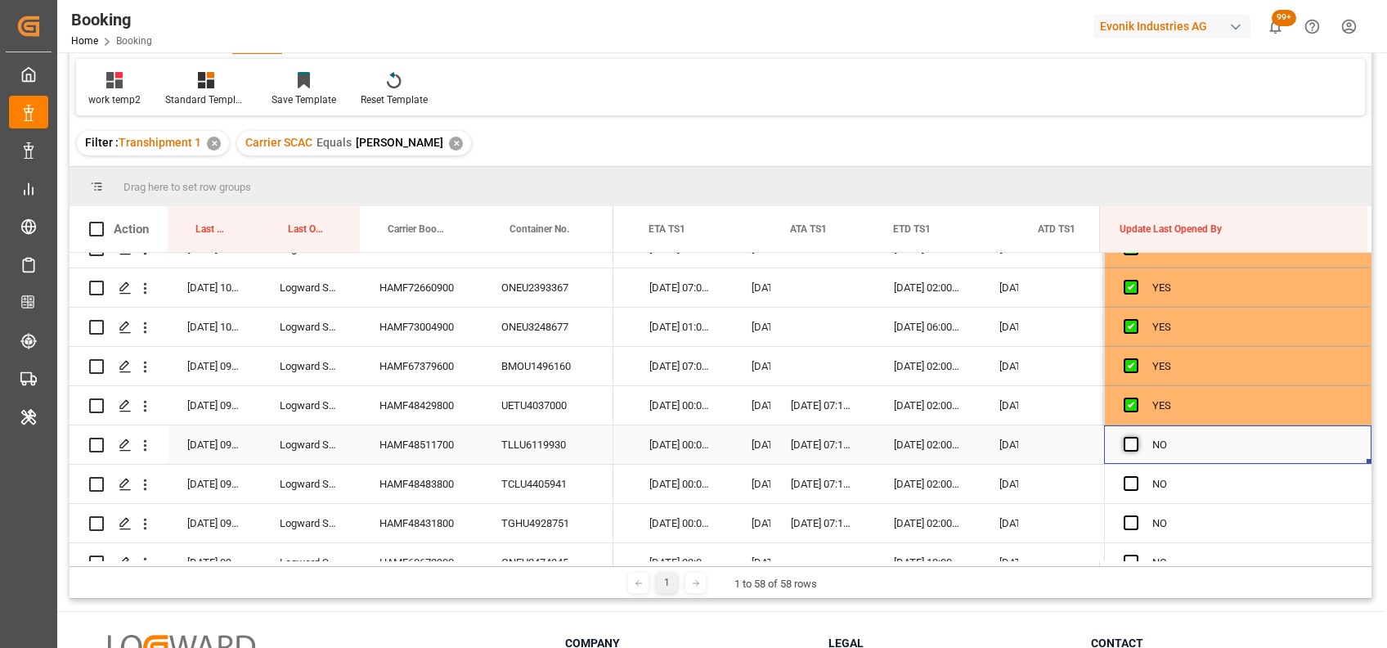
click at [1124, 442] on span "Press SPACE to select this row." at bounding box center [1131, 444] width 15 height 15
click at [1136, 437] on input "Press SPACE to select this row." at bounding box center [1136, 437] width 0 height 0
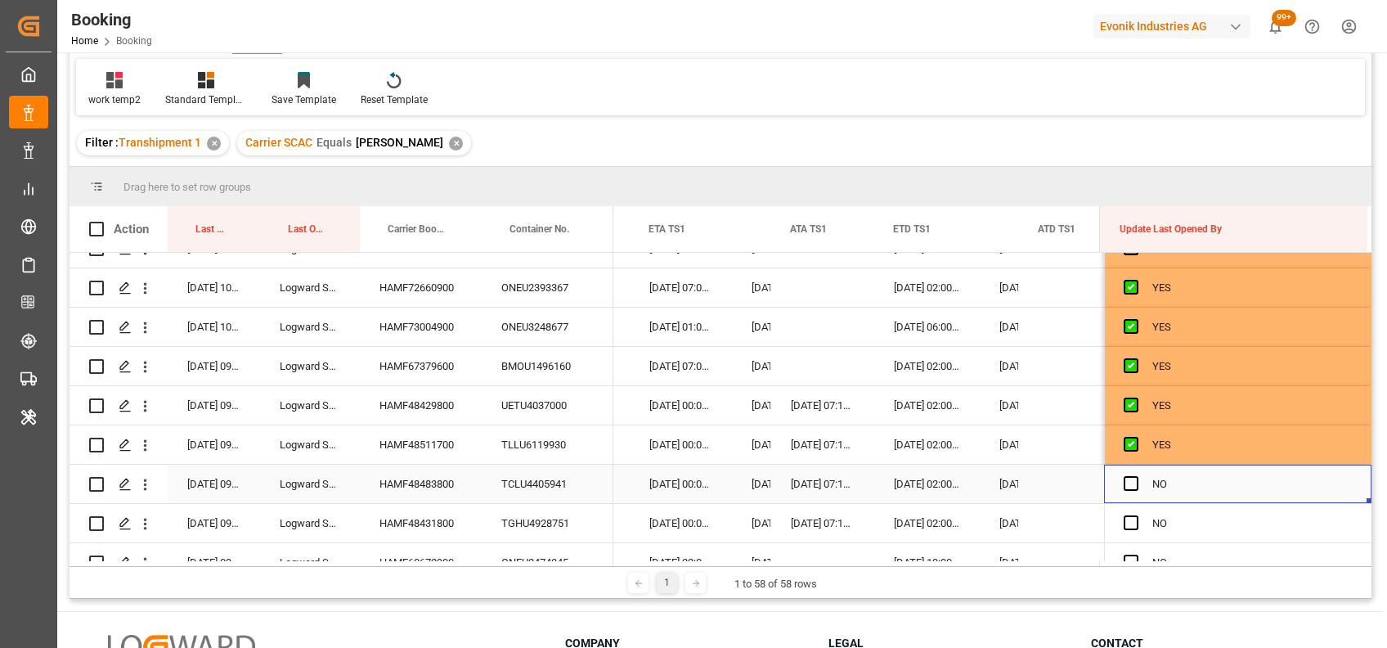
click at [1116, 474] on div "NO" at bounding box center [1237, 484] width 267 height 38
click at [1124, 485] on span "Press SPACE to select this row." at bounding box center [1131, 483] width 15 height 15
click at [1136, 476] on input "Press SPACE to select this row." at bounding box center [1136, 476] width 0 height 0
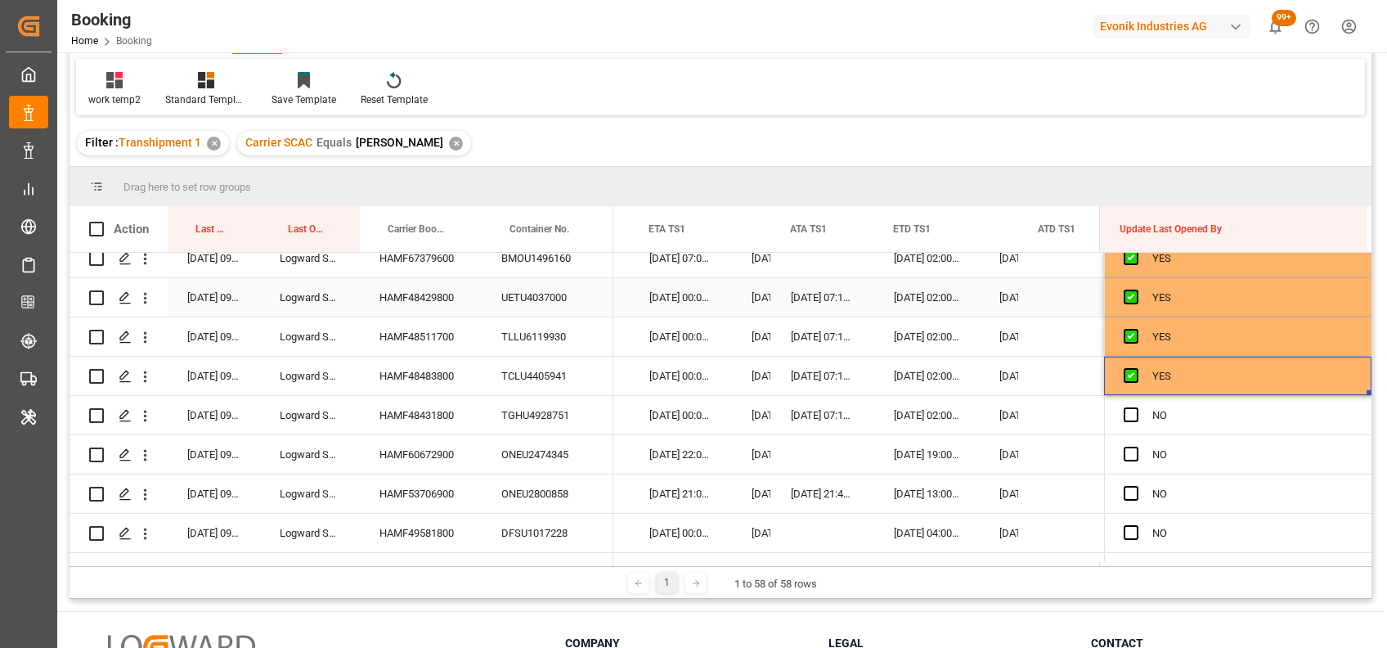
scroll to position [542, 0]
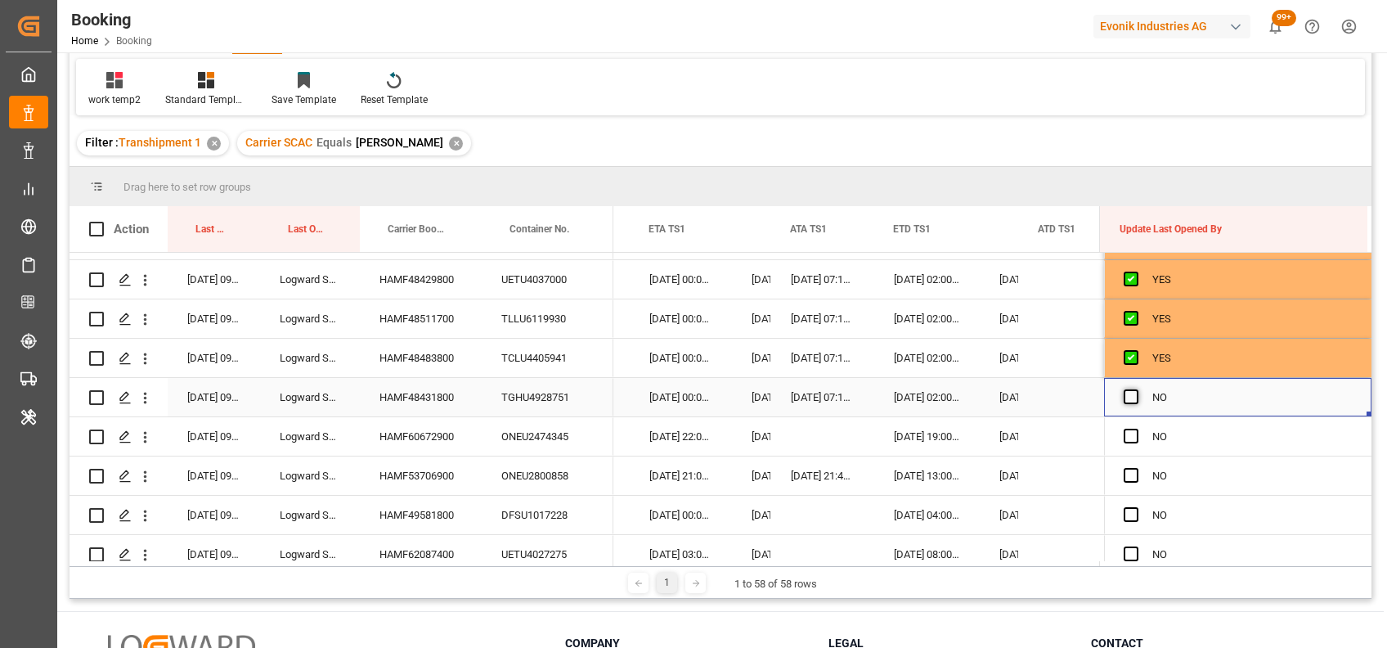
click at [1124, 393] on span "Press SPACE to select this row." at bounding box center [1131, 396] width 15 height 15
click at [1136, 389] on input "Press SPACE to select this row." at bounding box center [1136, 389] width 0 height 0
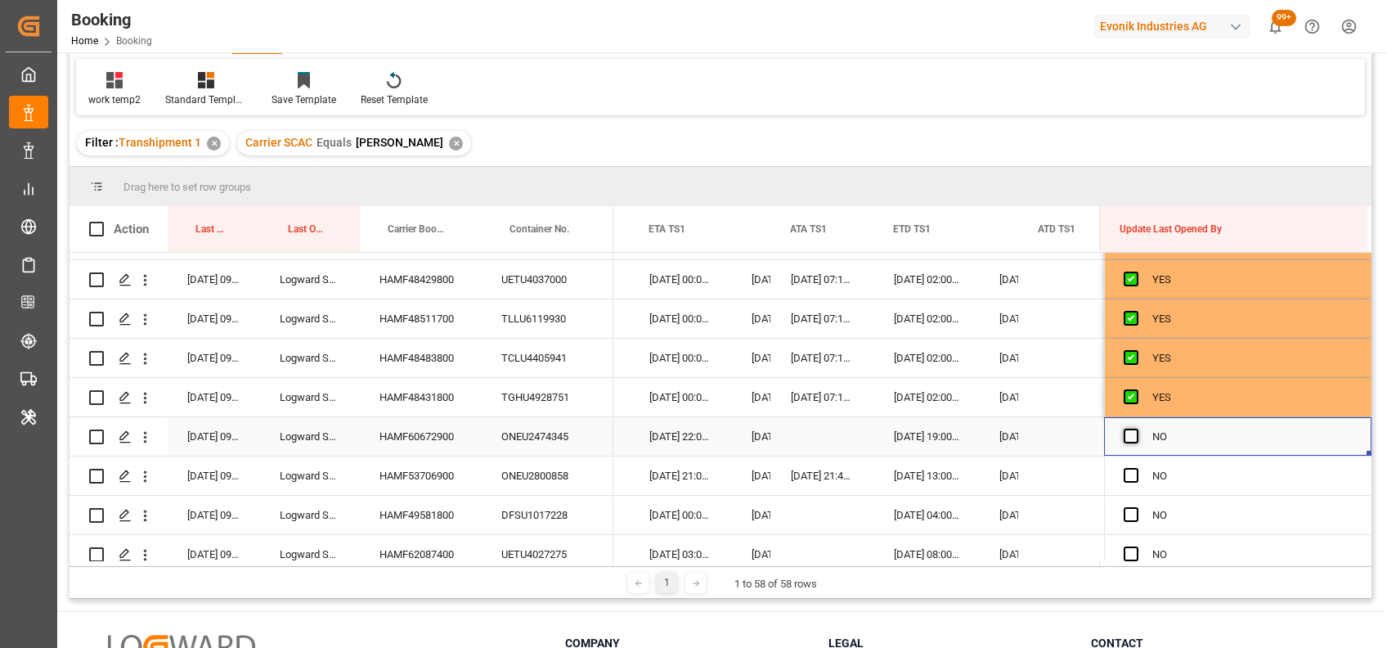
click at [1125, 432] on span "Press SPACE to select this row." at bounding box center [1131, 436] width 15 height 15
click at [1136, 429] on input "Press SPACE to select this row." at bounding box center [1136, 429] width 0 height 0
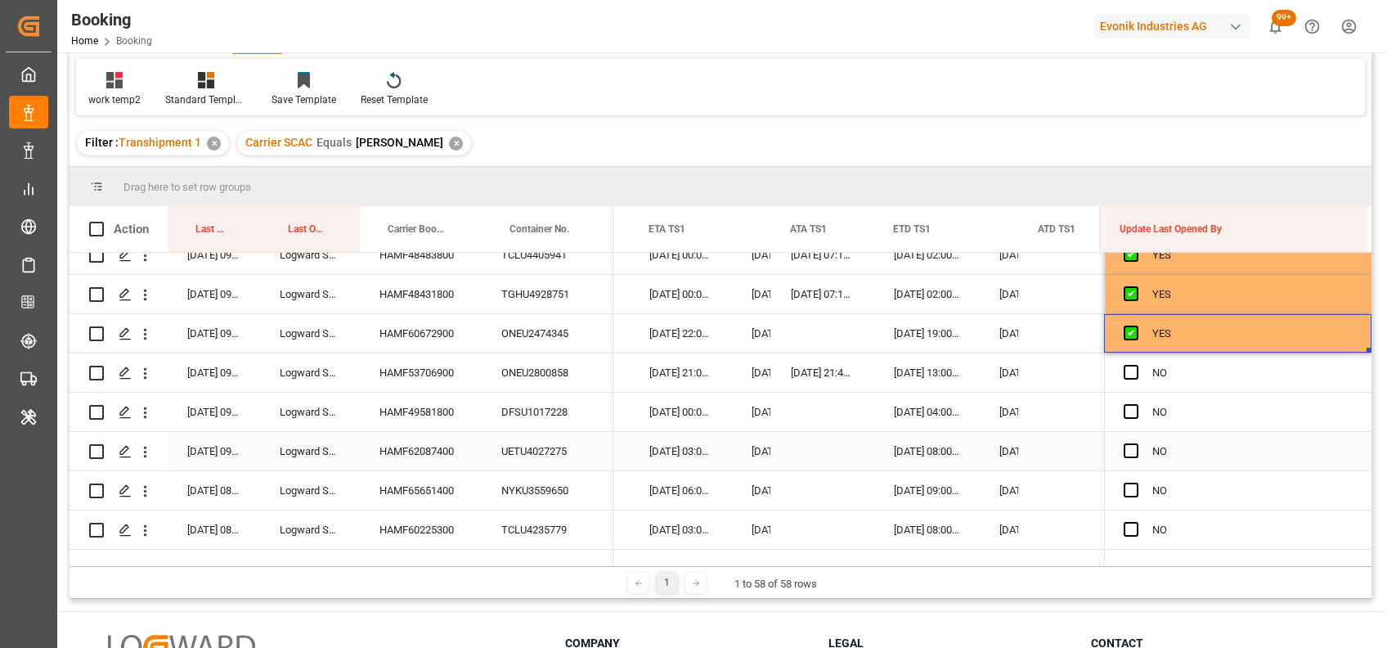
scroll to position [647, 0]
click at [1126, 367] on span "Press SPACE to select this row." at bounding box center [1131, 370] width 15 height 15
click at [1136, 363] on input "Press SPACE to select this row." at bounding box center [1136, 363] width 0 height 0
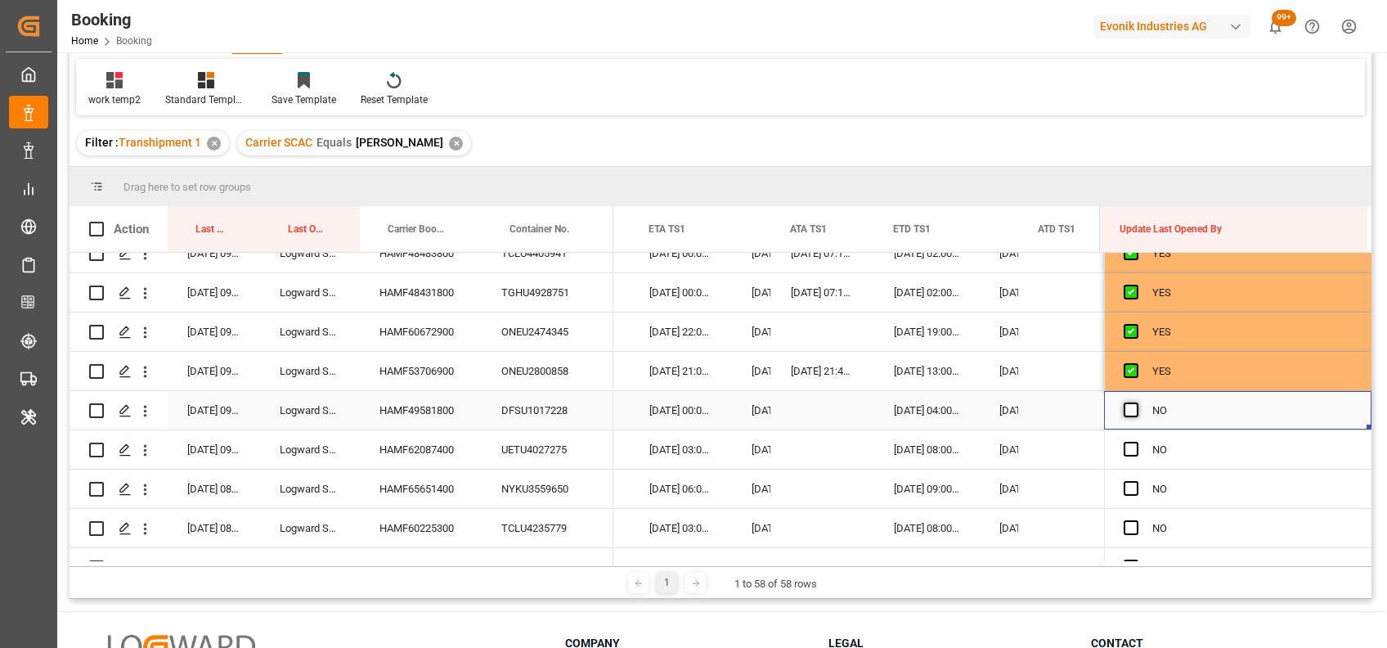
click at [1130, 407] on span "Press SPACE to select this row." at bounding box center [1131, 409] width 15 height 15
click at [1136, 402] on input "Press SPACE to select this row." at bounding box center [1136, 402] width 0 height 0
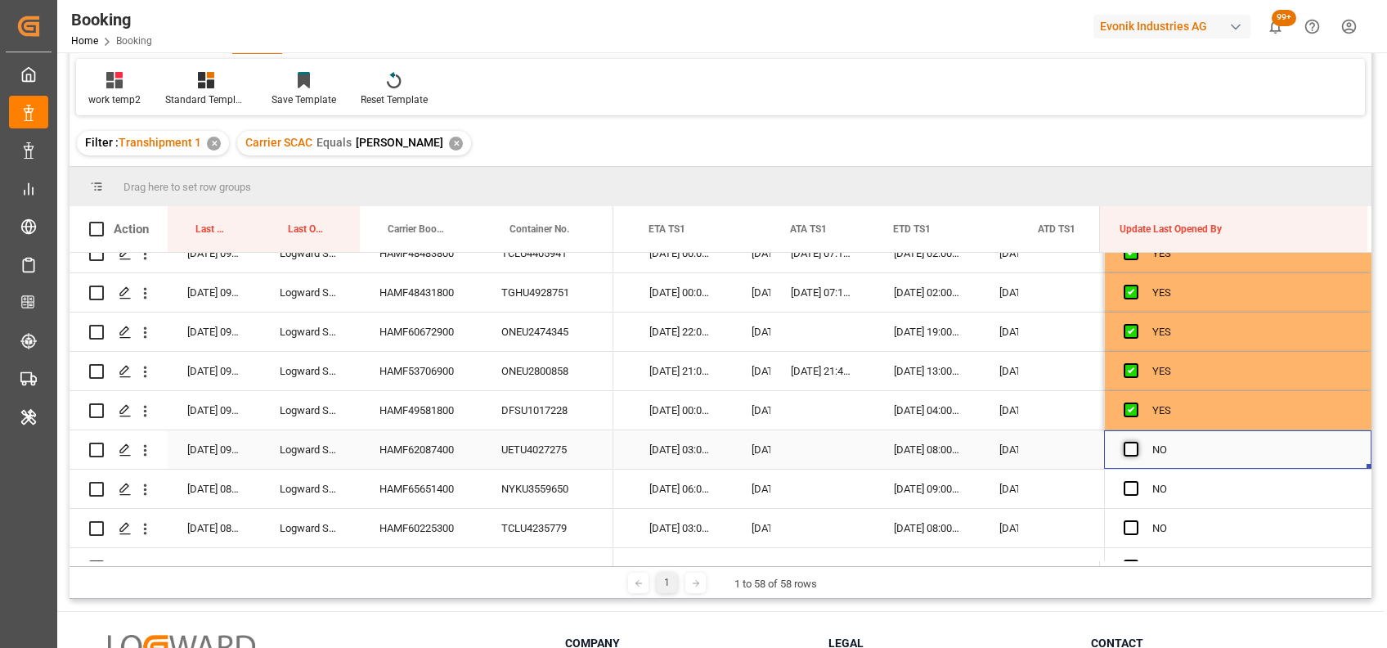
click at [1125, 445] on span "Press SPACE to select this row." at bounding box center [1131, 449] width 15 height 15
click at [1136, 442] on input "Press SPACE to select this row." at bounding box center [1136, 442] width 0 height 0
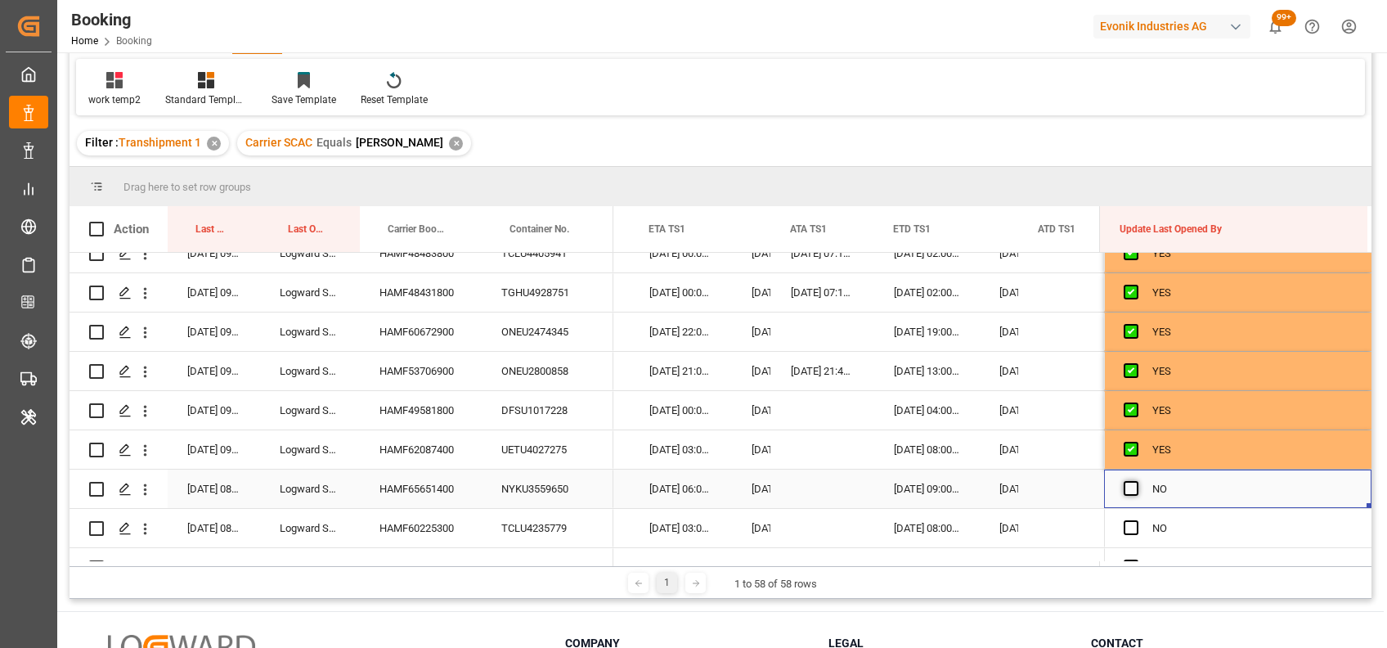
click at [1126, 491] on span "Press SPACE to select this row." at bounding box center [1131, 488] width 15 height 15
click at [1136, 481] on input "Press SPACE to select this row." at bounding box center [1136, 481] width 0 height 0
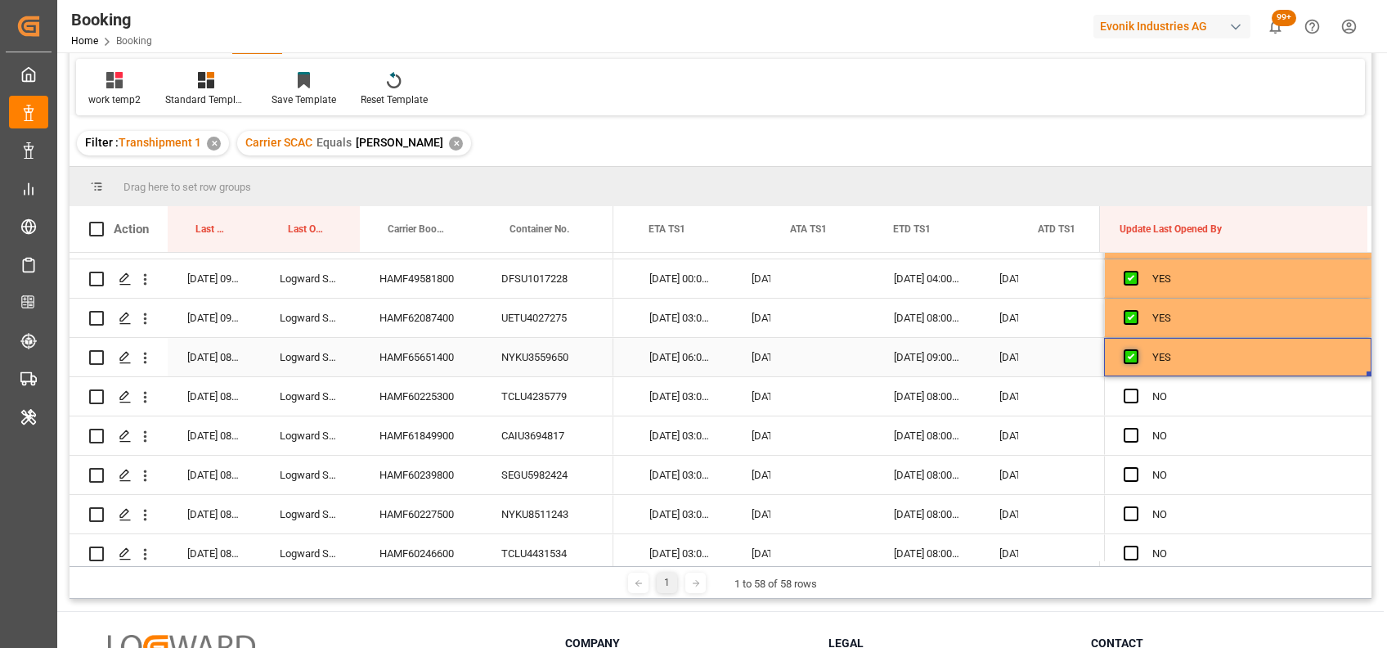
scroll to position [798, 0]
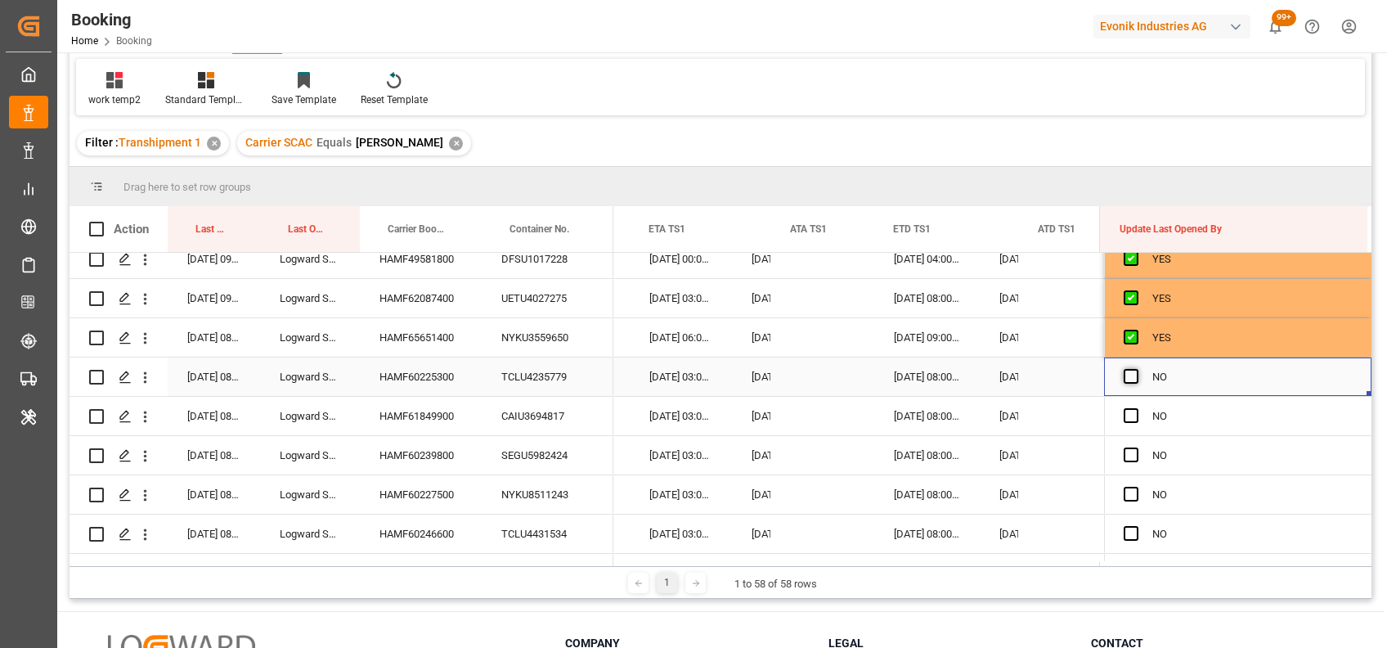
click at [1128, 375] on span "Press SPACE to select this row." at bounding box center [1131, 376] width 15 height 15
click at [1136, 369] on input "Press SPACE to select this row." at bounding box center [1136, 369] width 0 height 0
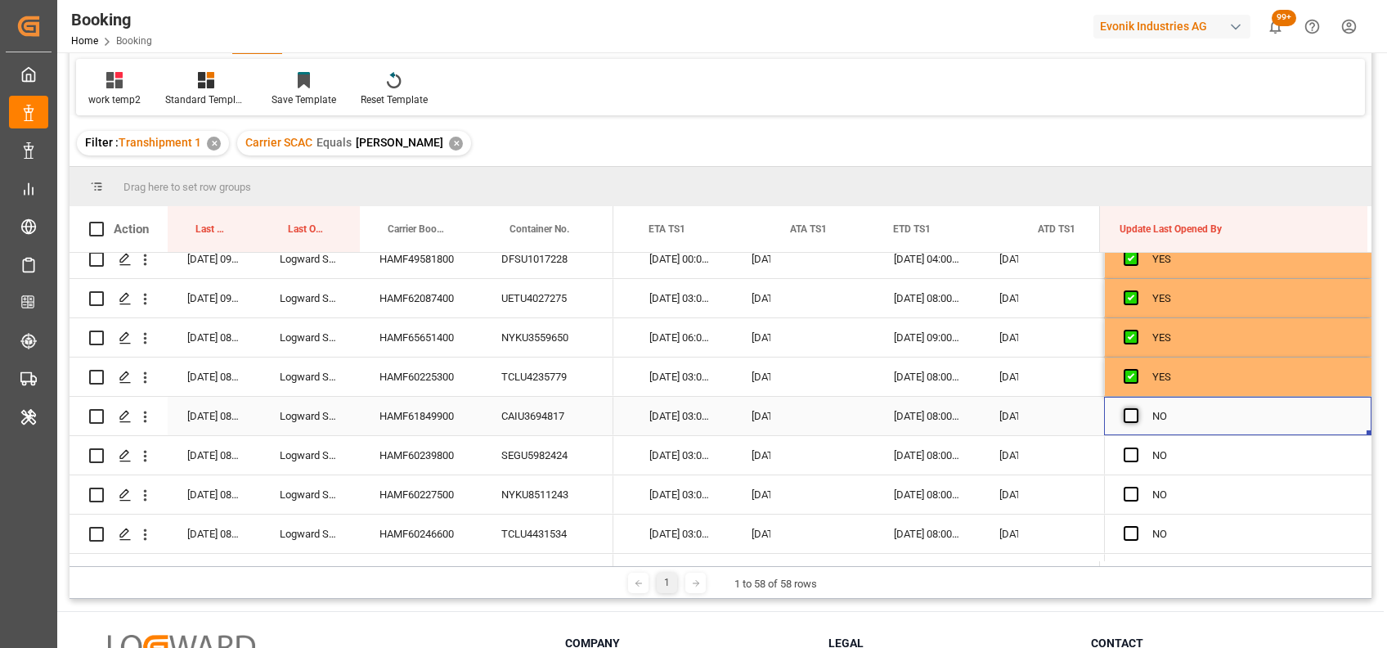
click at [1126, 416] on span "Press SPACE to select this row." at bounding box center [1131, 415] width 15 height 15
click at [1136, 408] on input "Press SPACE to select this row." at bounding box center [1136, 408] width 0 height 0
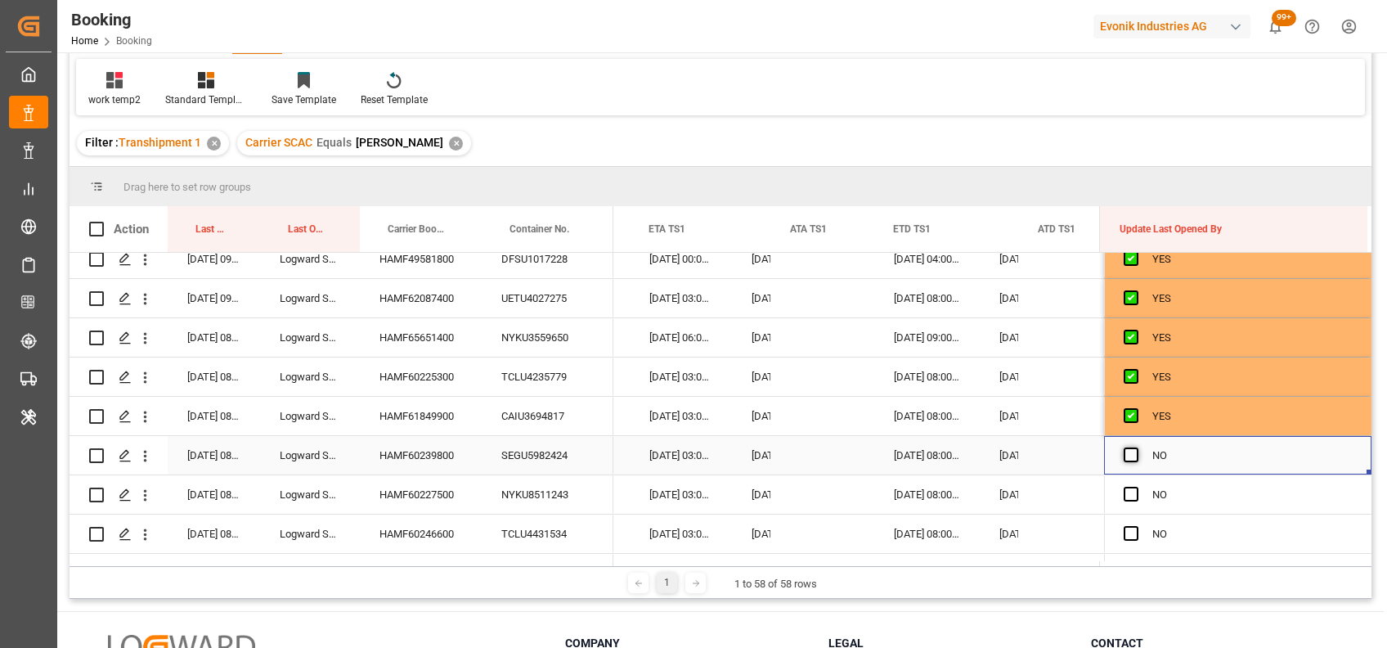
click at [1125, 451] on span "Press SPACE to select this row." at bounding box center [1131, 454] width 15 height 15
click at [1136, 447] on input "Press SPACE to select this row." at bounding box center [1136, 447] width 0 height 0
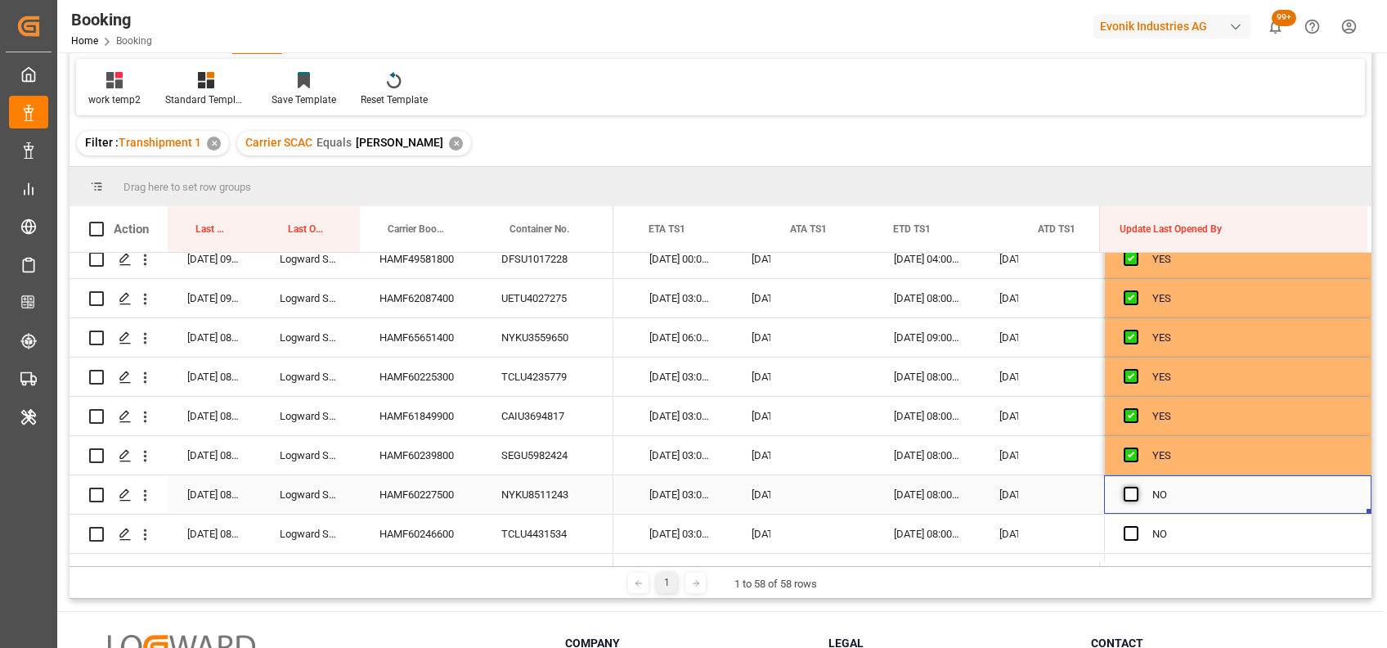
click at [1124, 489] on span "Press SPACE to select this row." at bounding box center [1131, 494] width 15 height 15
click at [1136, 487] on input "Press SPACE to select this row." at bounding box center [1136, 487] width 0 height 0
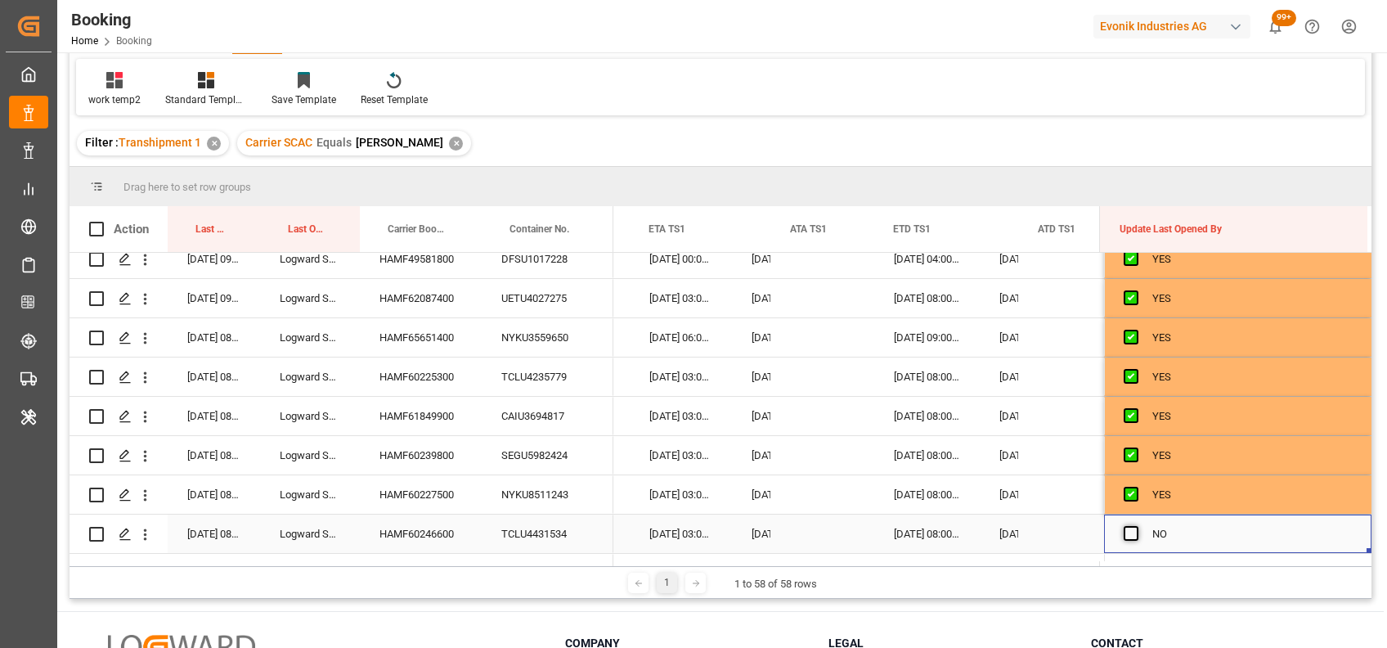
click at [1125, 532] on span "Press SPACE to select this row." at bounding box center [1131, 533] width 15 height 15
click at [1136, 526] on input "Press SPACE to select this row." at bounding box center [1136, 526] width 0 height 0
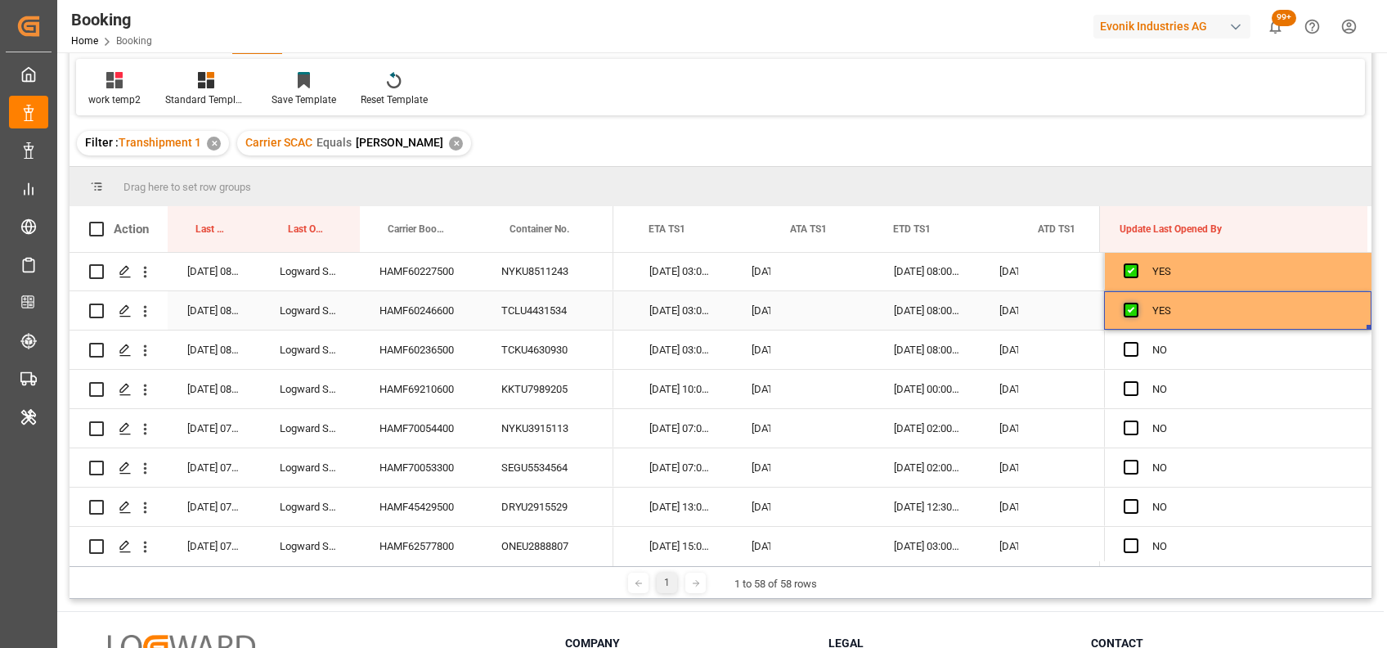
scroll to position [1024, 0]
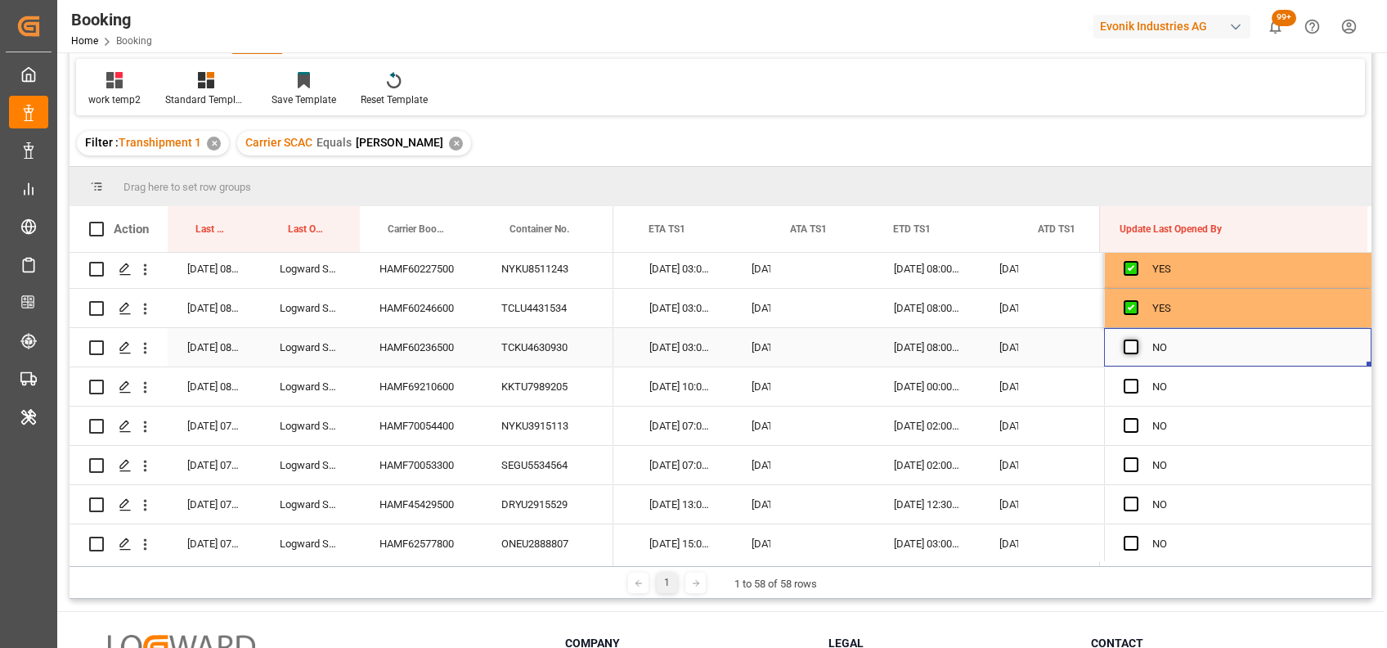
click at [1125, 344] on span "Press SPACE to select this row." at bounding box center [1131, 346] width 15 height 15
click at [1136, 339] on input "Press SPACE to select this row." at bounding box center [1136, 339] width 0 height 0
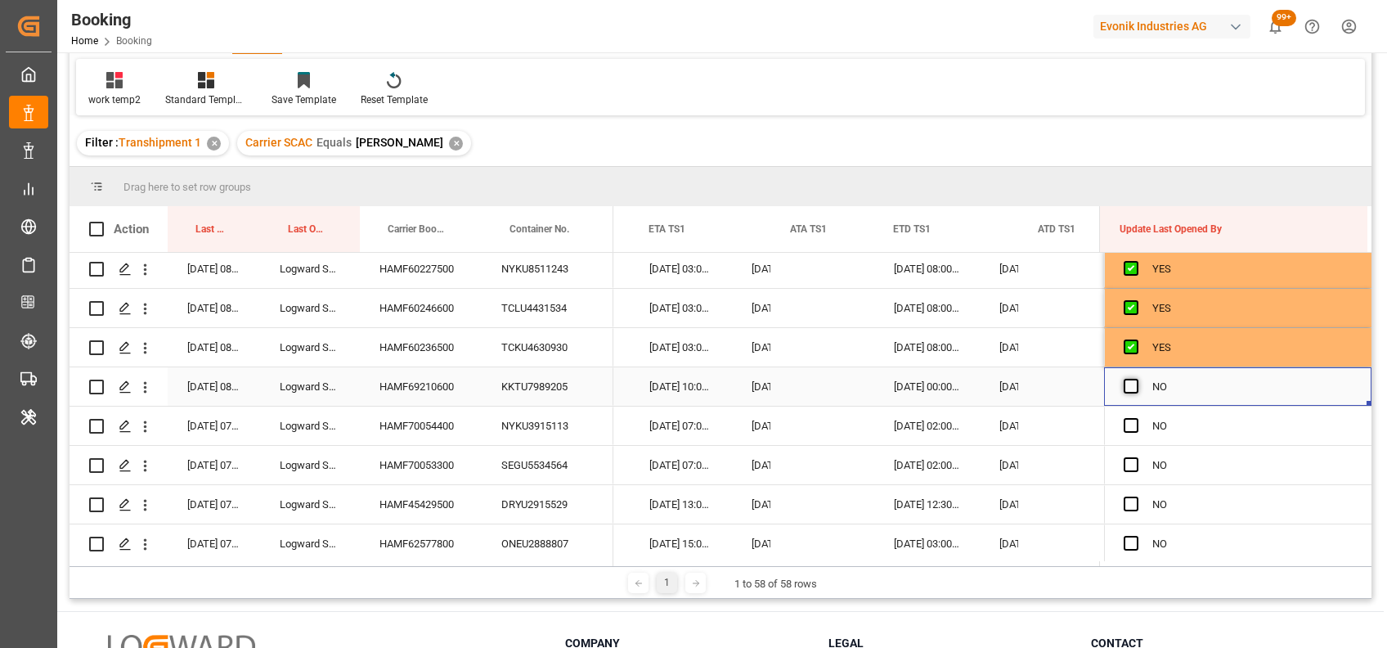
click at [1124, 380] on span "Press SPACE to select this row." at bounding box center [1131, 386] width 15 height 15
click at [1136, 379] on input "Press SPACE to select this row." at bounding box center [1136, 379] width 0 height 0
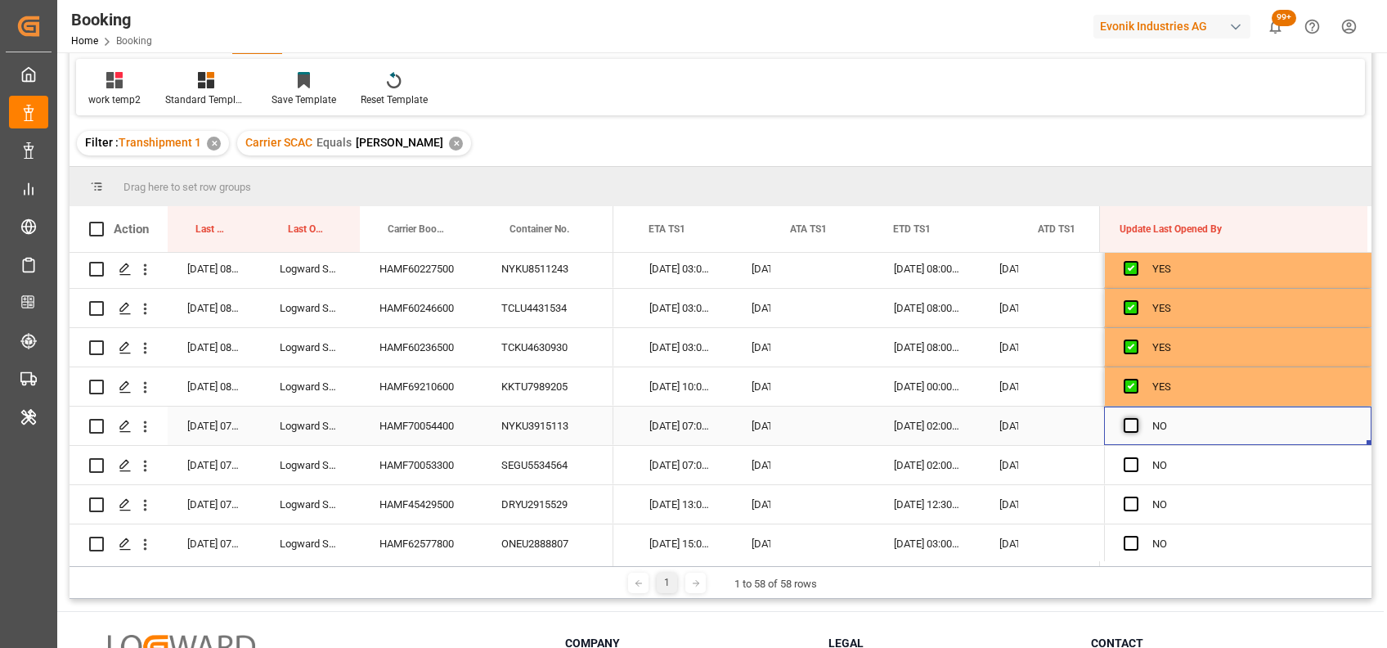
click at [1125, 419] on span "Press SPACE to select this row." at bounding box center [1131, 425] width 15 height 15
click at [1136, 418] on input "Press SPACE to select this row." at bounding box center [1136, 418] width 0 height 0
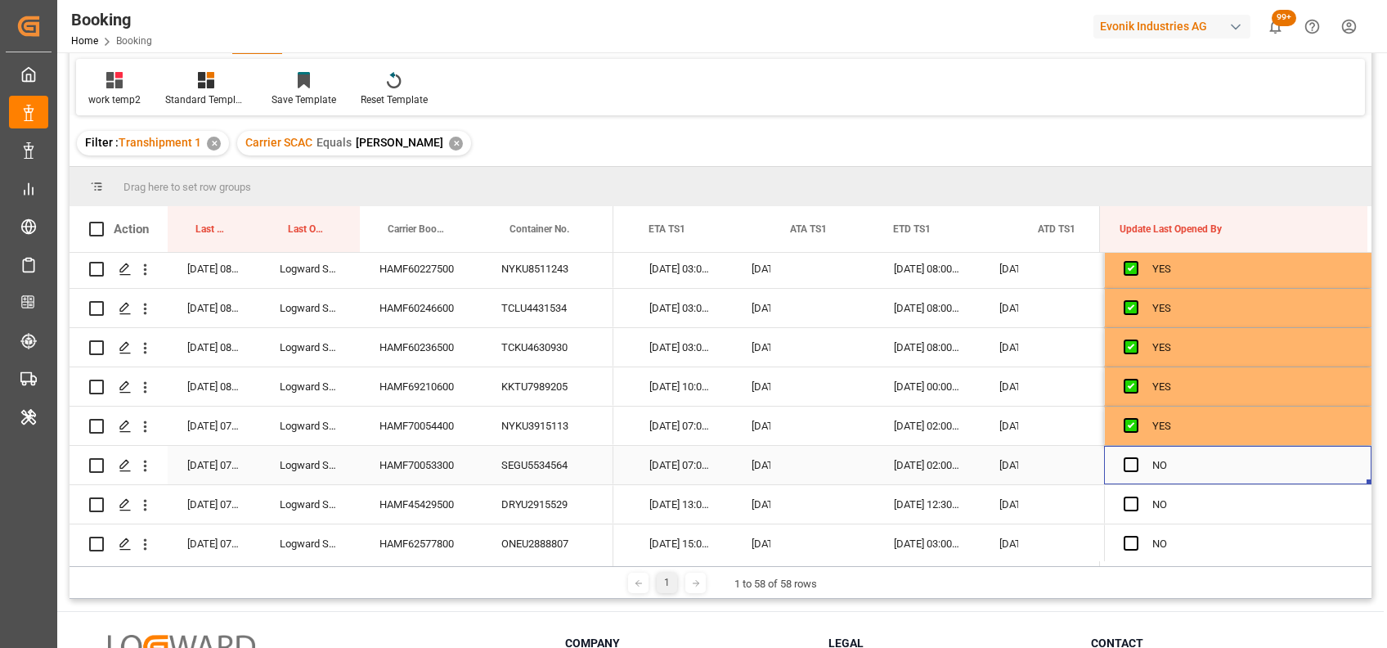
click at [1127, 455] on div "Press SPACE to select this row." at bounding box center [1138, 466] width 29 height 38
click at [1125, 460] on span "Press SPACE to select this row." at bounding box center [1131, 464] width 15 height 15
click at [1136, 457] on input "Press SPACE to select this row." at bounding box center [1136, 457] width 0 height 0
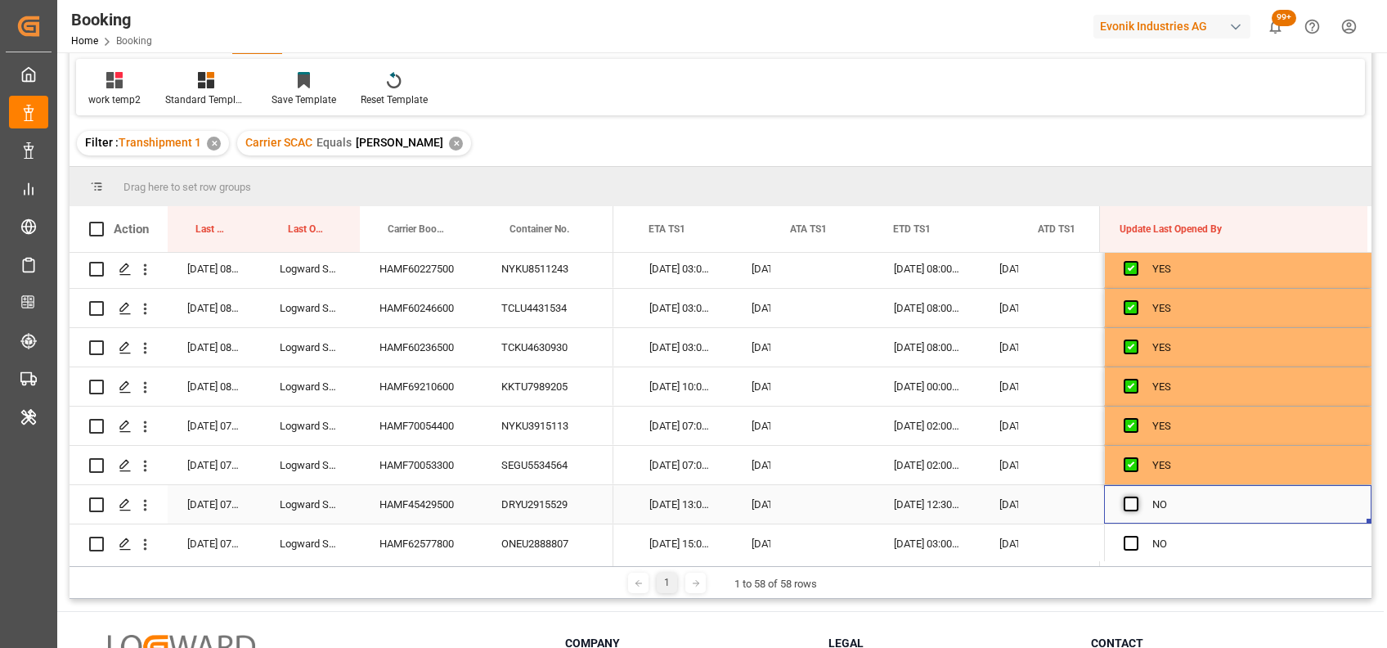
click at [1124, 501] on span "Press SPACE to select this row." at bounding box center [1131, 503] width 15 height 15
click at [1136, 496] on input "Press SPACE to select this row." at bounding box center [1136, 496] width 0 height 0
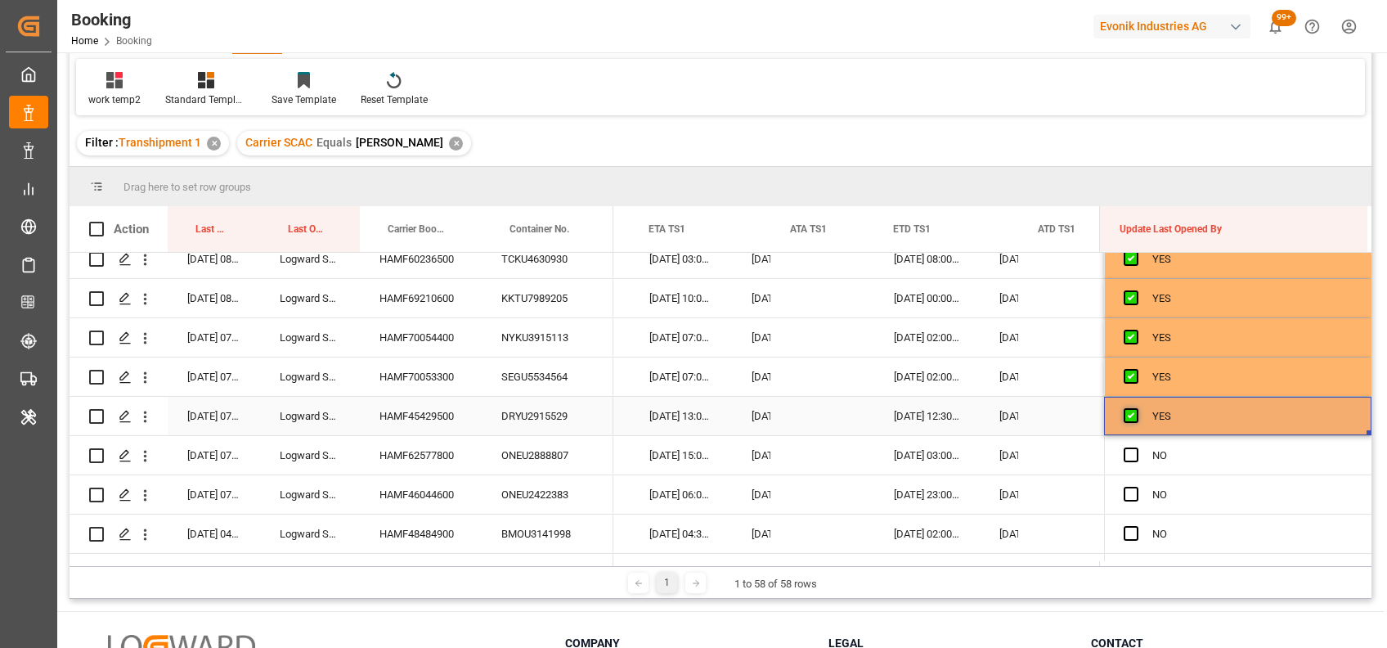
scroll to position [1131, 0]
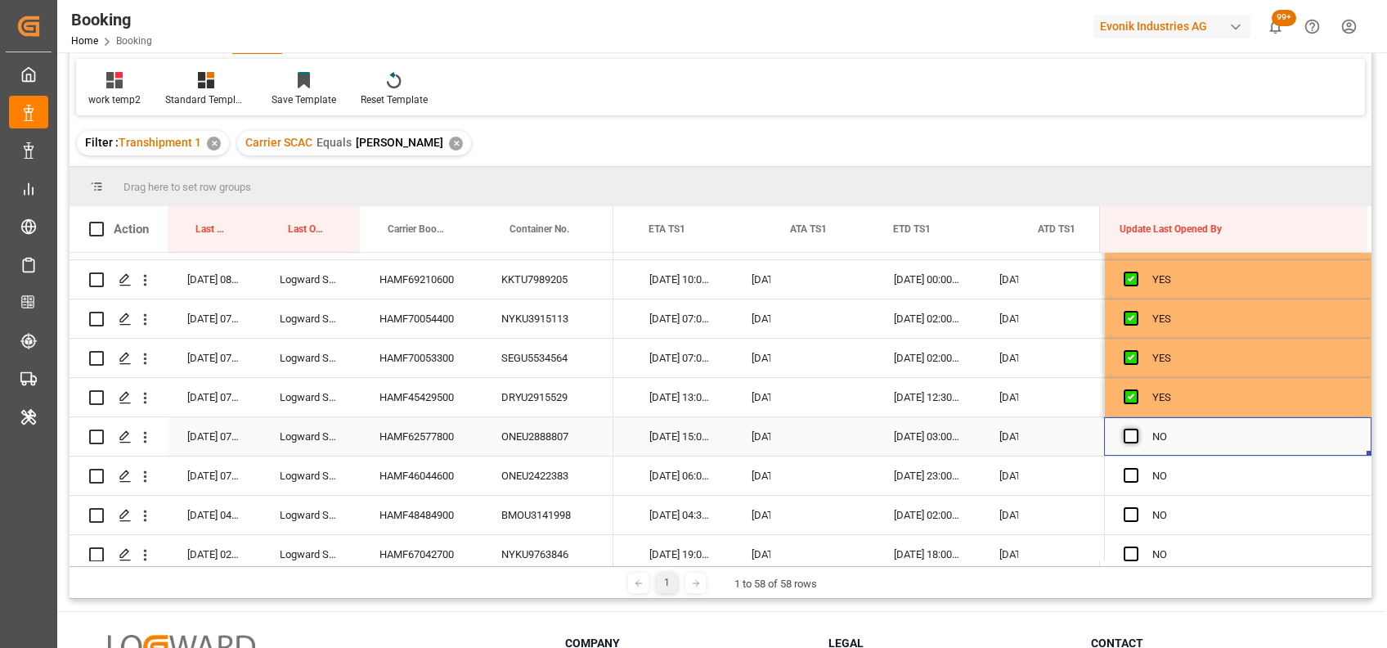
click at [1124, 431] on span "Press SPACE to select this row." at bounding box center [1131, 436] width 15 height 15
click at [1136, 429] on input "Press SPACE to select this row." at bounding box center [1136, 429] width 0 height 0
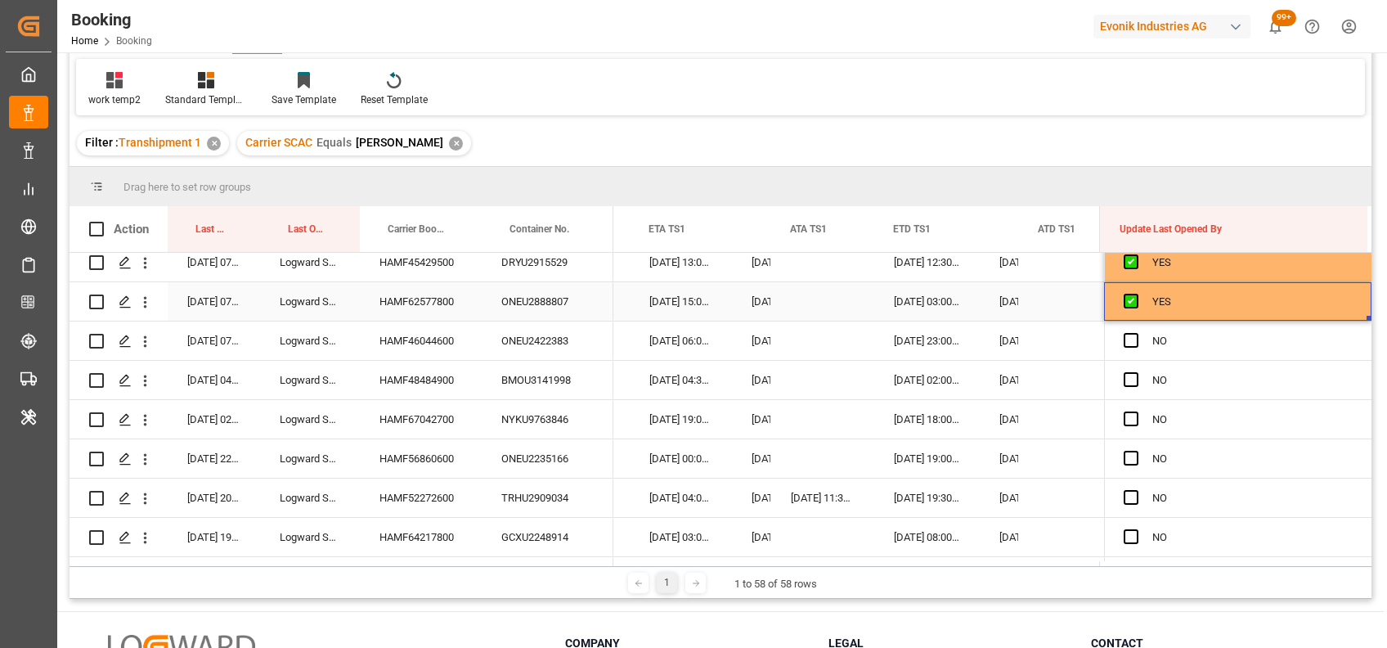
scroll to position [1275, 0]
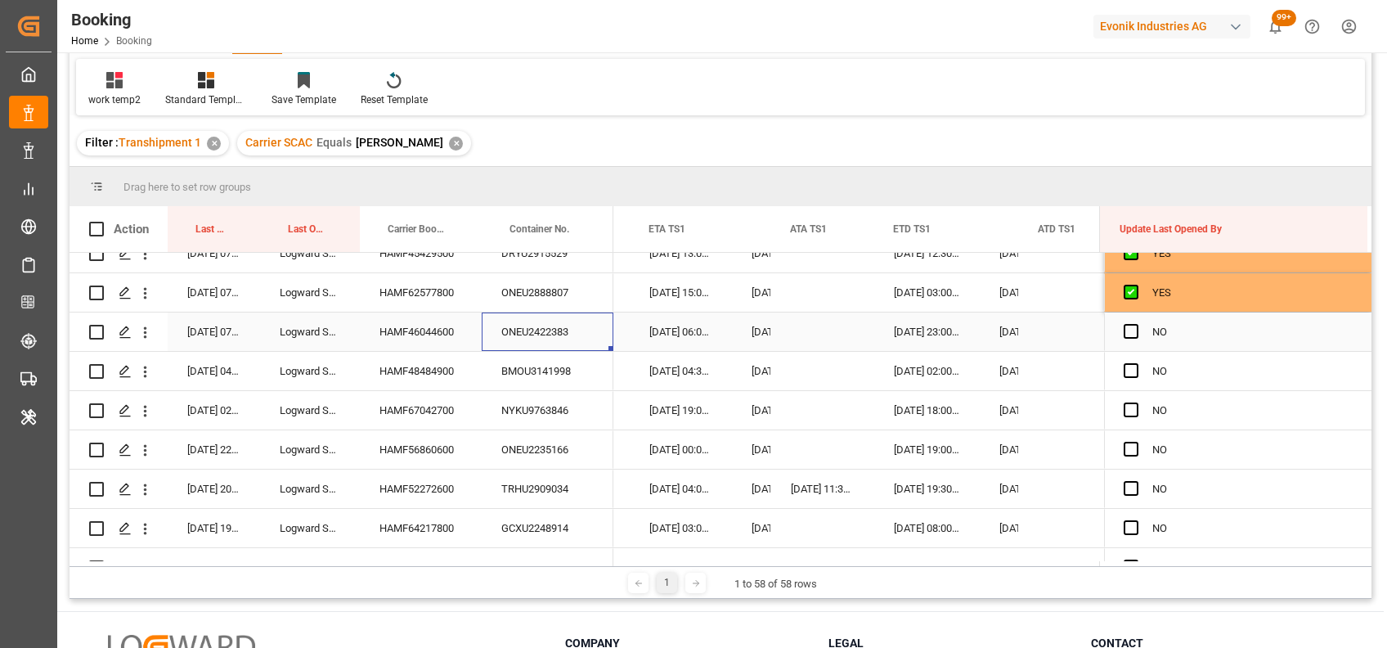
click at [552, 341] on div "ONEU2422383" at bounding box center [548, 331] width 132 height 38
click at [447, 334] on div "HAMF46044600" at bounding box center [421, 331] width 122 height 38
click at [144, 339] on icon "open menu" at bounding box center [145, 332] width 17 height 17
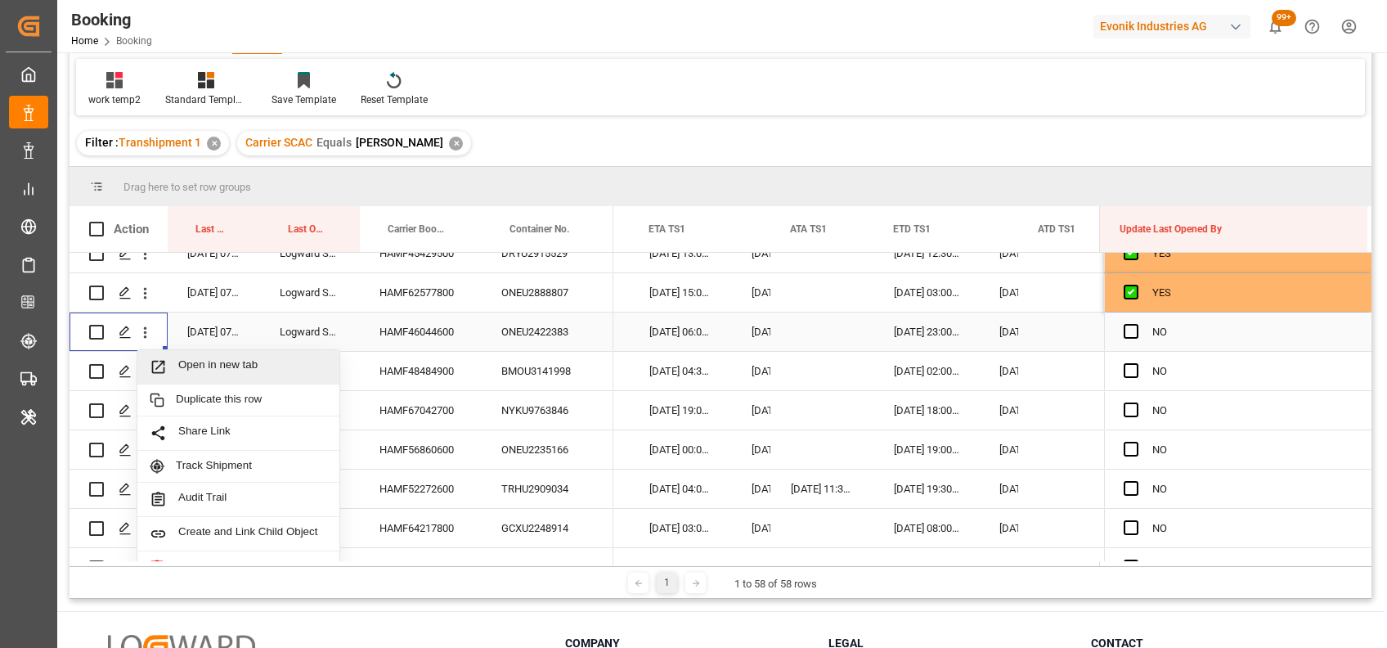
click at [214, 374] on span "Open in new tab" at bounding box center [252, 366] width 149 height 17
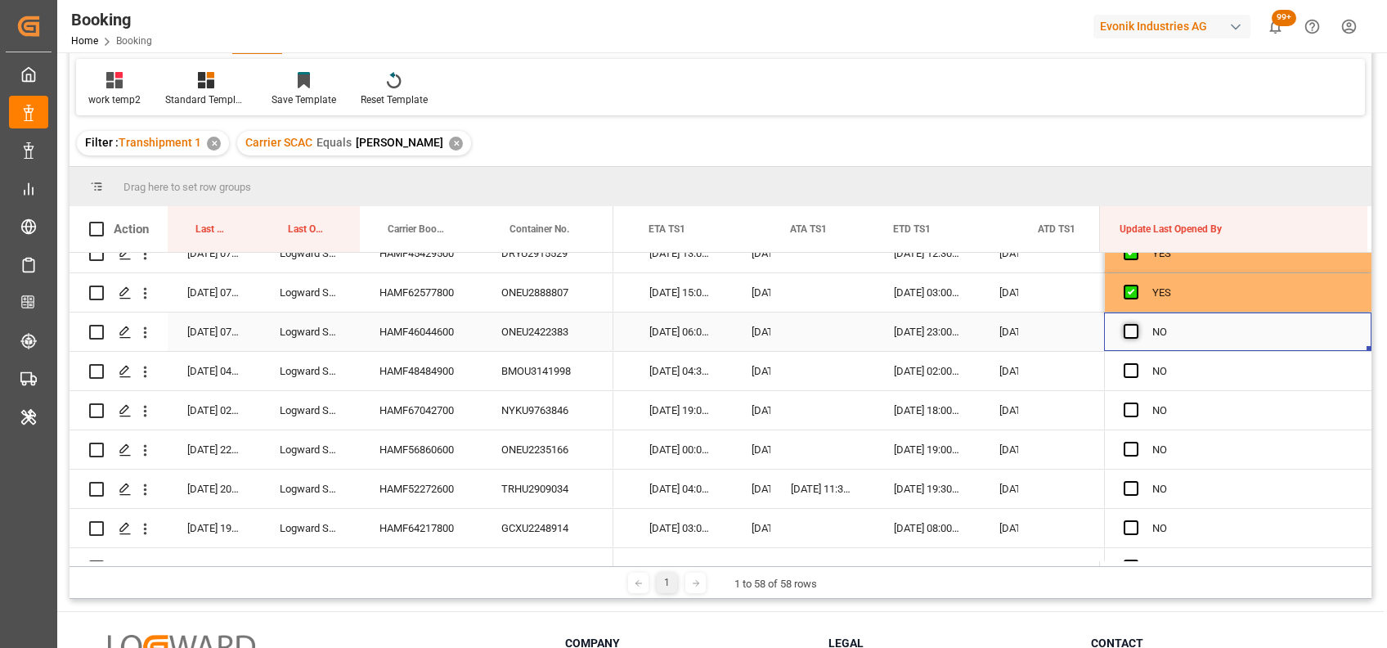
click at [1124, 325] on span "Press SPACE to select this row." at bounding box center [1131, 331] width 15 height 15
click at [1136, 324] on input "Press SPACE to select this row." at bounding box center [1136, 324] width 0 height 0
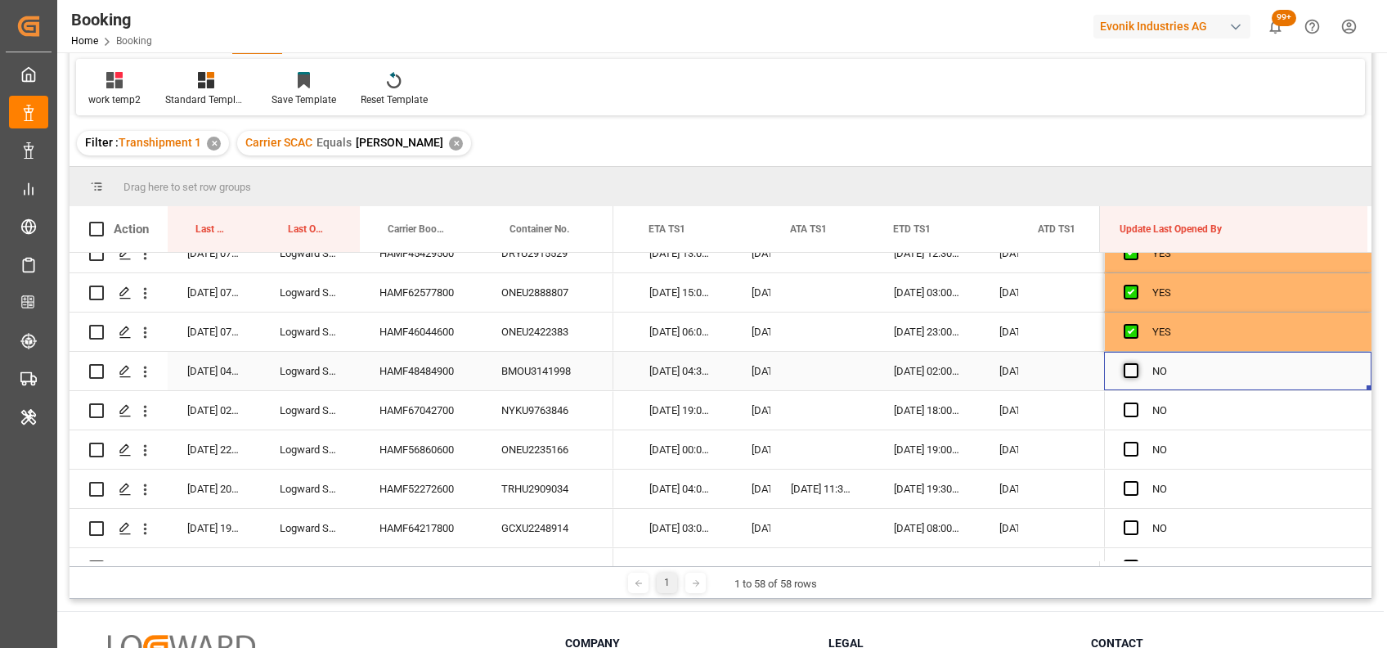
click at [1127, 366] on span "Press SPACE to select this row." at bounding box center [1131, 370] width 15 height 15
click at [1136, 363] on input "Press SPACE to select this row." at bounding box center [1136, 363] width 0 height 0
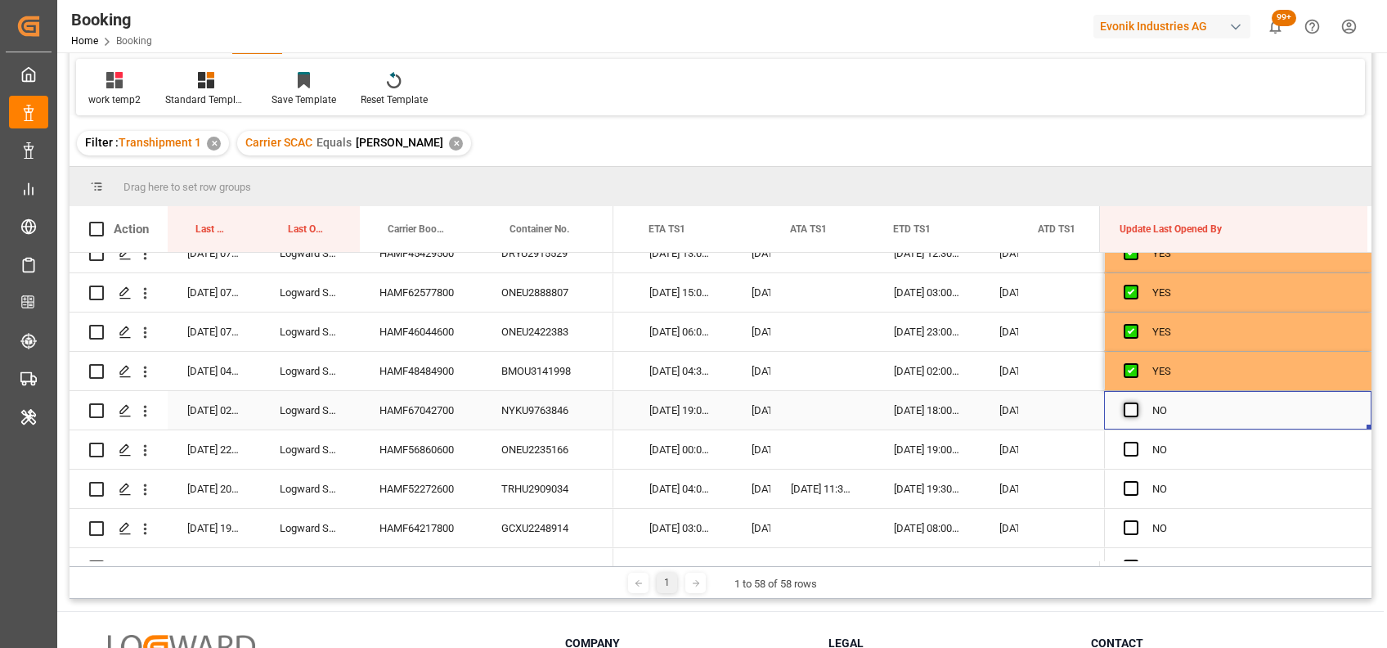
click at [1125, 414] on span "Press SPACE to select this row." at bounding box center [1131, 409] width 15 height 15
click at [1136, 402] on input "Press SPACE to select this row." at bounding box center [1136, 402] width 0 height 0
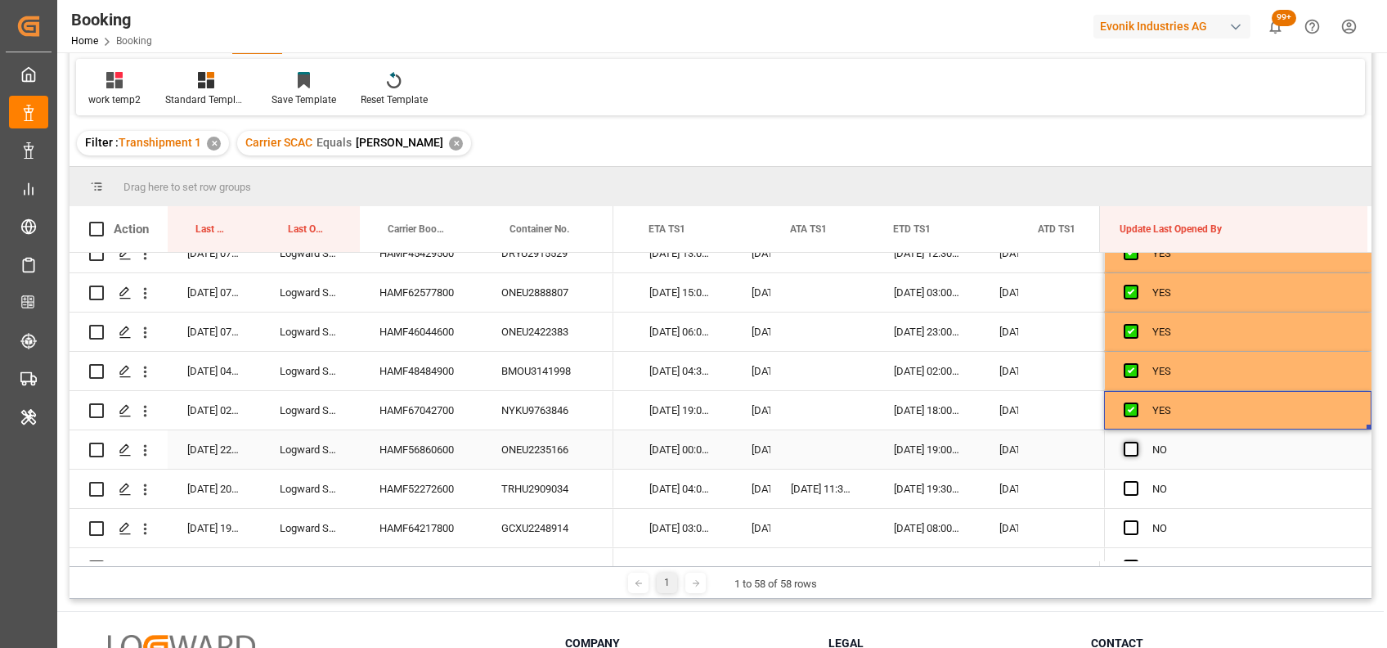
click at [1129, 445] on span "Press SPACE to select this row." at bounding box center [1131, 449] width 15 height 15
click at [1136, 442] on input "Press SPACE to select this row." at bounding box center [1136, 442] width 0 height 0
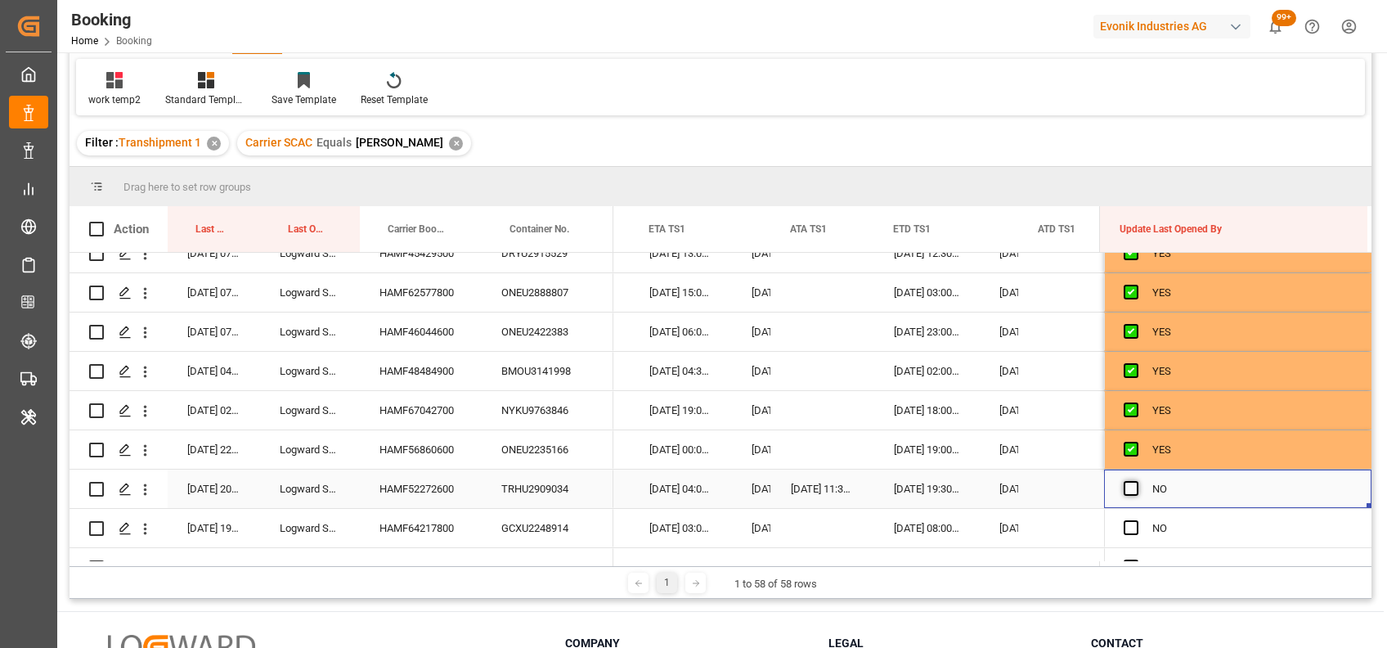
click at [1124, 484] on span "Press SPACE to select this row." at bounding box center [1131, 488] width 15 height 15
click at [1136, 481] on input "Press SPACE to select this row." at bounding box center [1136, 481] width 0 height 0
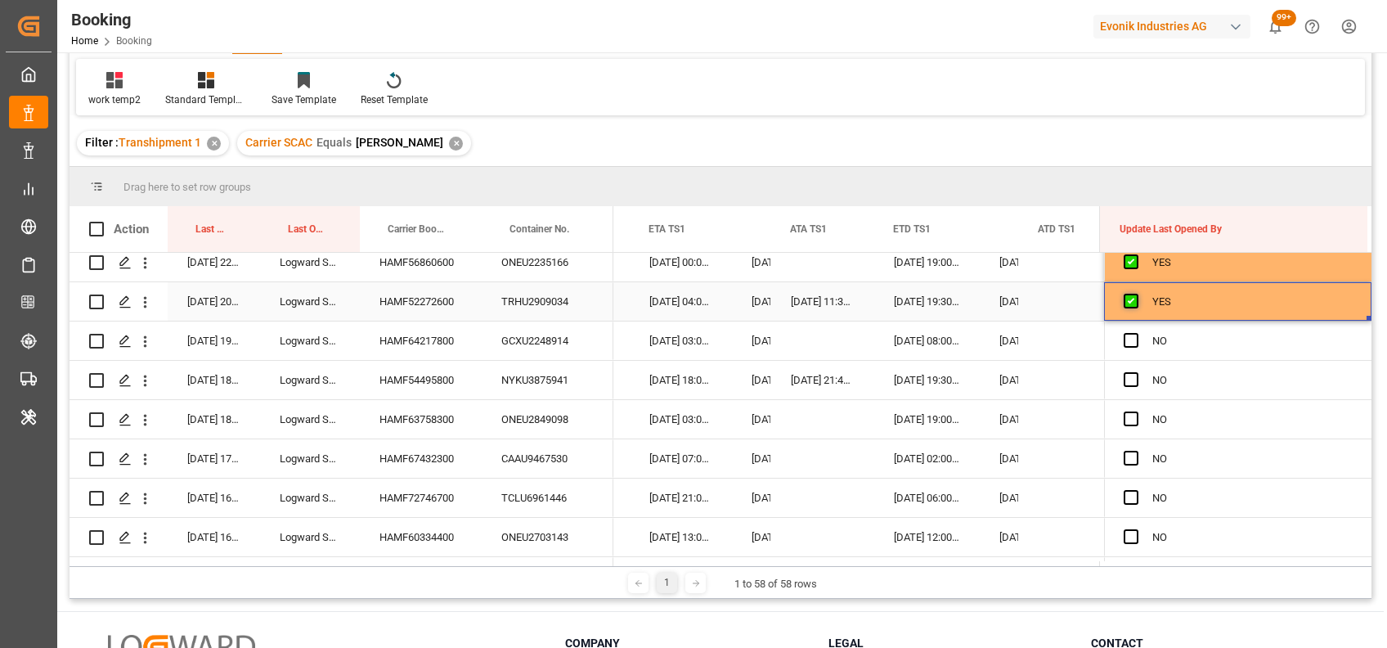
scroll to position [1479, 0]
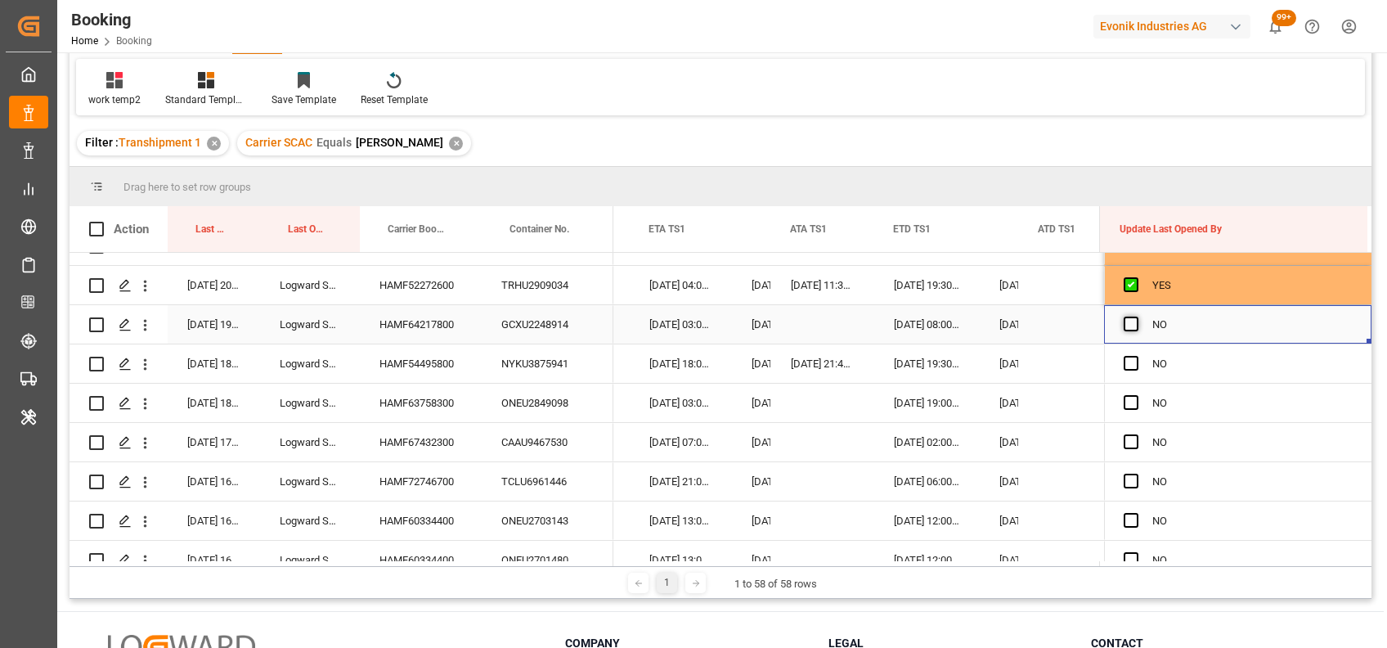
click at [1124, 325] on span "Press SPACE to select this row." at bounding box center [1131, 324] width 15 height 15
click at [1136, 317] on input "Press SPACE to select this row." at bounding box center [1136, 317] width 0 height 0
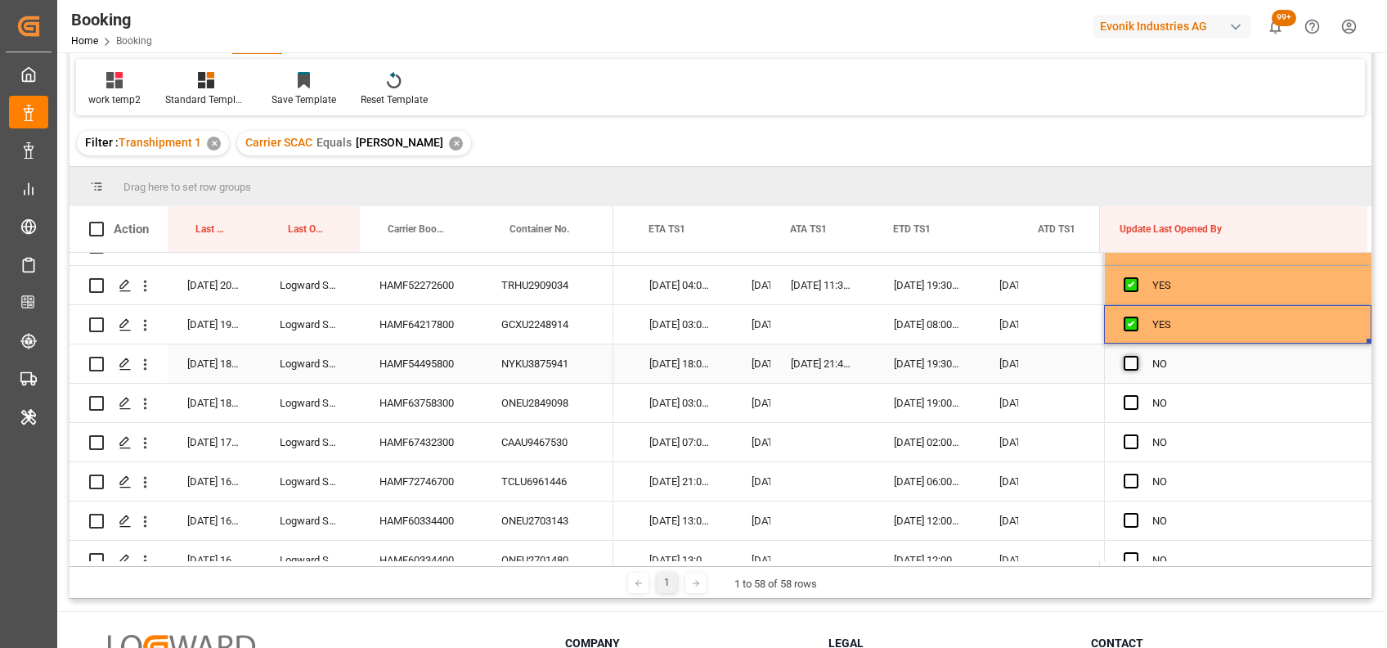
click at [1124, 359] on span "Press SPACE to select this row." at bounding box center [1131, 363] width 15 height 15
click at [1136, 356] on input "Press SPACE to select this row." at bounding box center [1136, 356] width 0 height 0
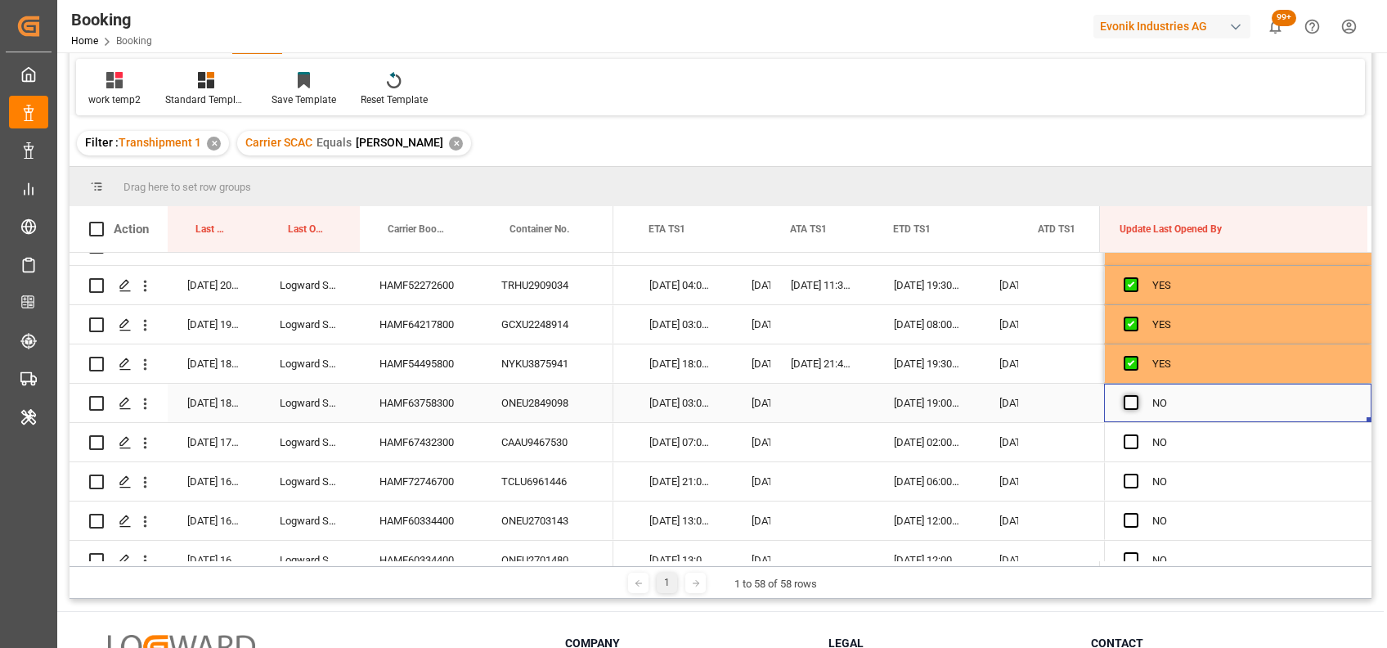
click at [1124, 398] on span "Press SPACE to select this row." at bounding box center [1131, 402] width 15 height 15
click at [1136, 395] on input "Press SPACE to select this row." at bounding box center [1136, 395] width 0 height 0
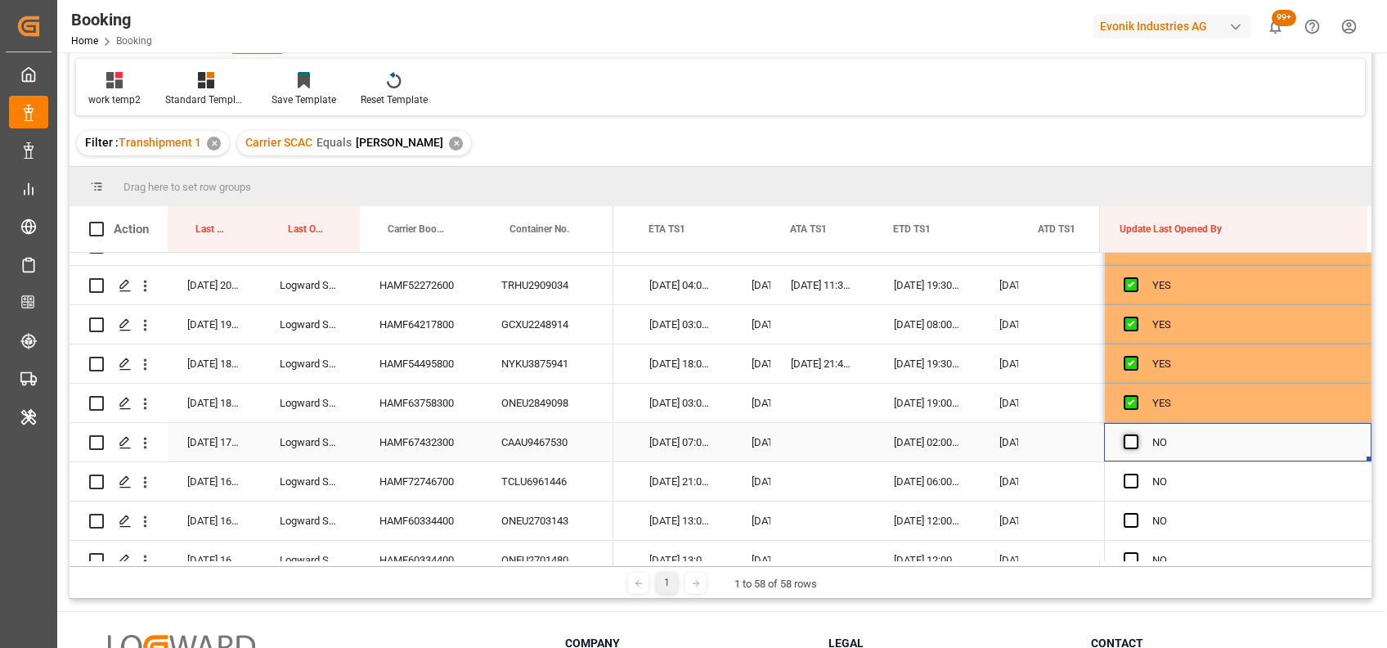
click at [1127, 444] on span "Press SPACE to select this row." at bounding box center [1131, 441] width 15 height 15
click at [1136, 434] on input "Press SPACE to select this row." at bounding box center [1136, 434] width 0 height 0
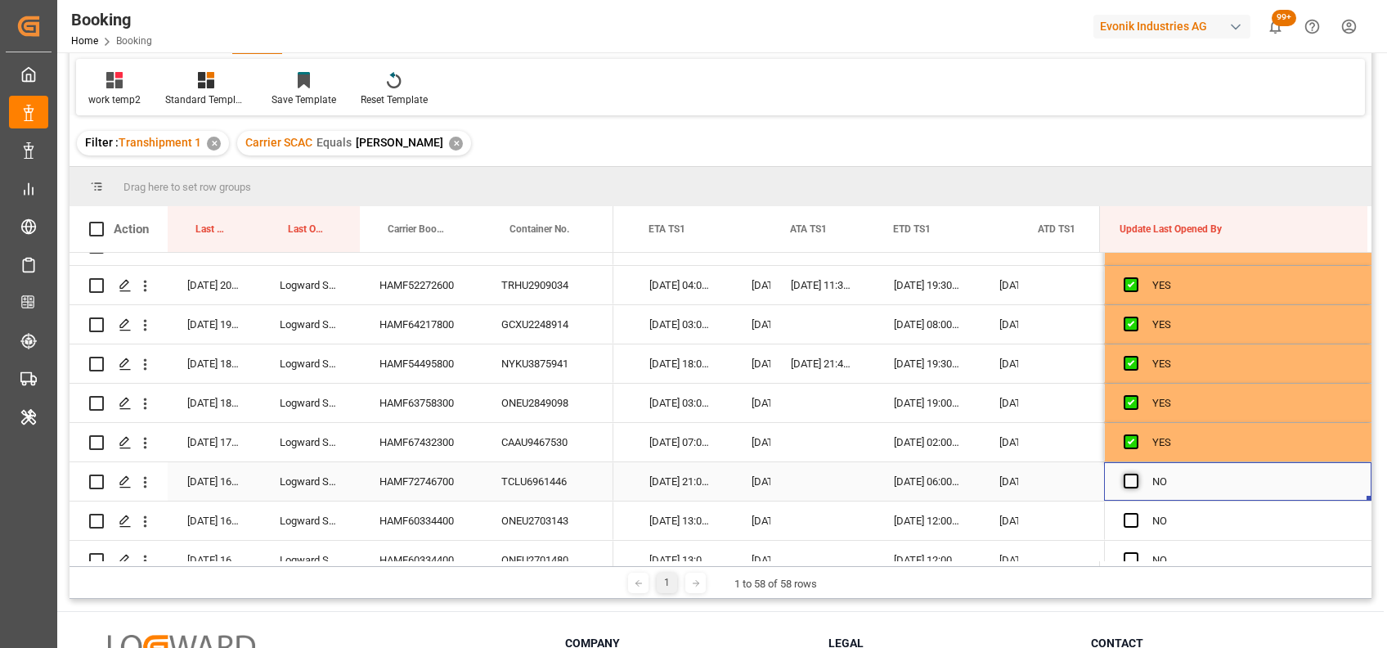
click at [1125, 481] on span "Press SPACE to select this row." at bounding box center [1131, 481] width 15 height 15
click at [1136, 474] on input "Press SPACE to select this row." at bounding box center [1136, 474] width 0 height 0
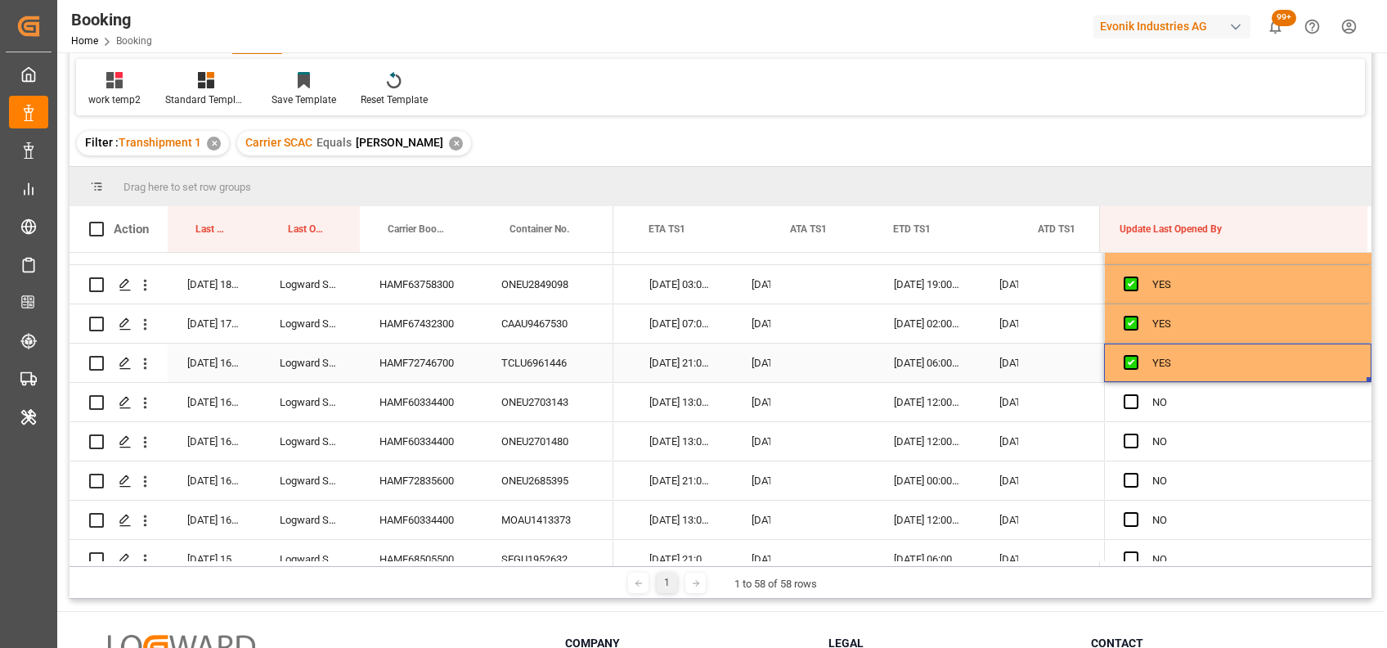
scroll to position [1598, 0]
click at [430, 407] on div "HAMF60334400" at bounding box center [421, 401] width 122 height 38
click at [1125, 398] on span "Press SPACE to select this row." at bounding box center [1131, 400] width 15 height 15
click at [1136, 393] on input "Press SPACE to select this row." at bounding box center [1136, 393] width 0 height 0
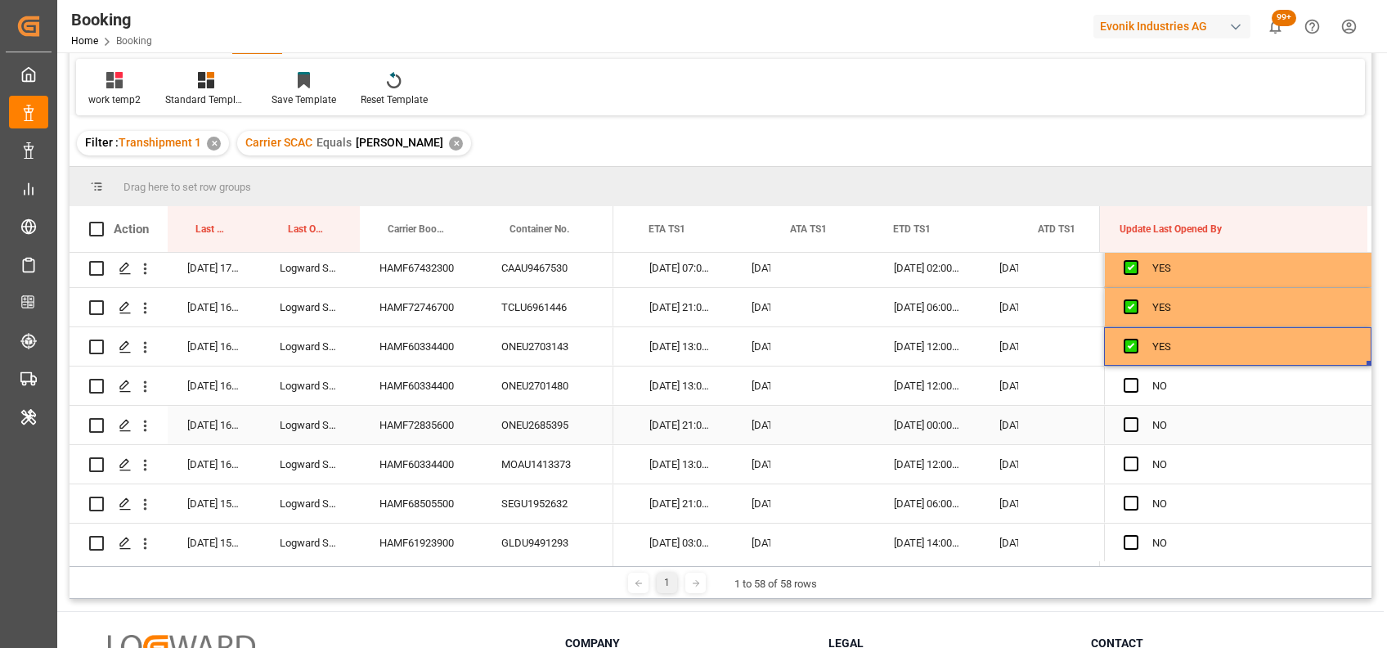
scroll to position [1659, 0]
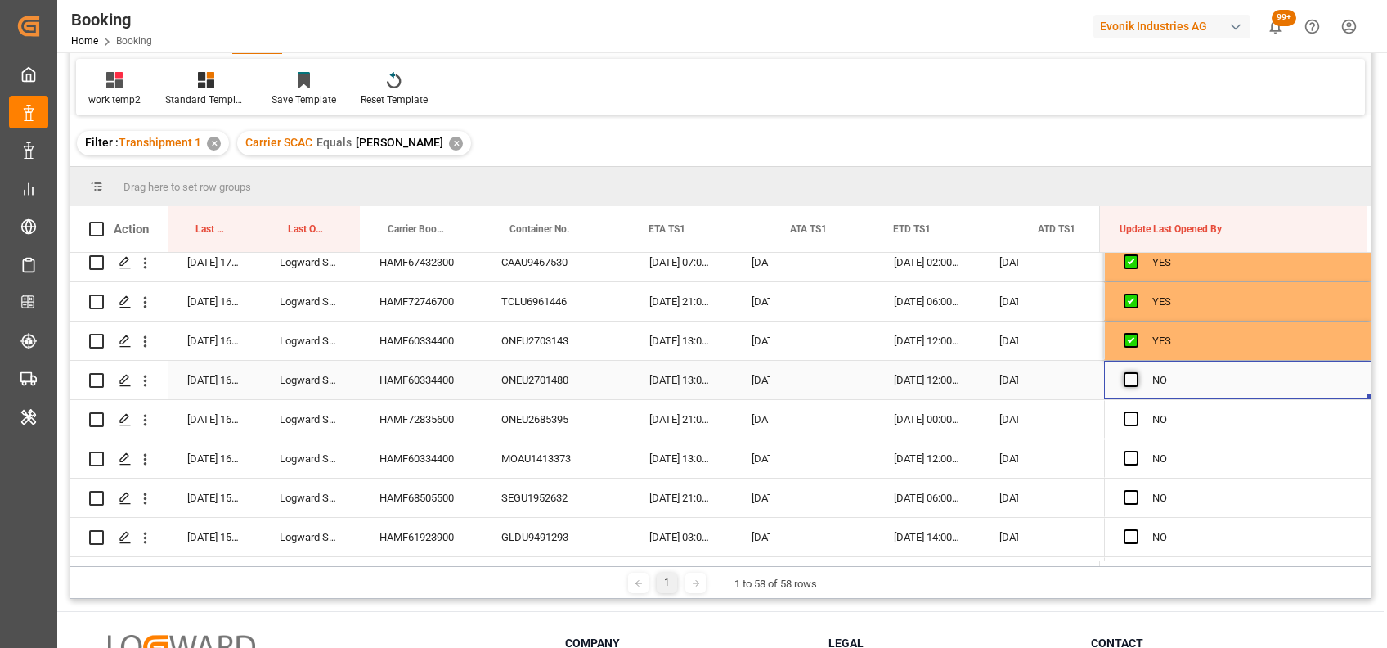
click at [1128, 375] on span "Press SPACE to select this row." at bounding box center [1131, 379] width 15 height 15
click at [1136, 372] on input "Press SPACE to select this row." at bounding box center [1136, 372] width 0 height 0
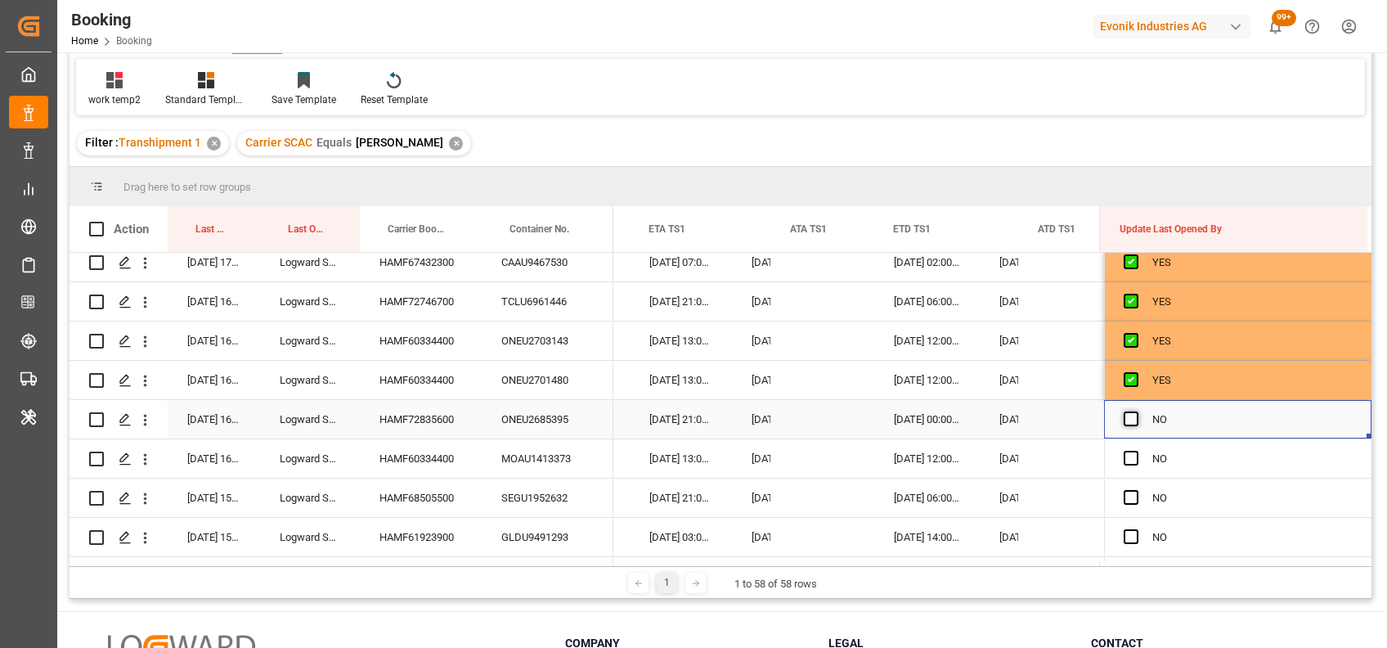
click at [1130, 416] on span "Press SPACE to select this row." at bounding box center [1131, 418] width 15 height 15
click at [1136, 411] on input "Press SPACE to select this row." at bounding box center [1136, 411] width 0 height 0
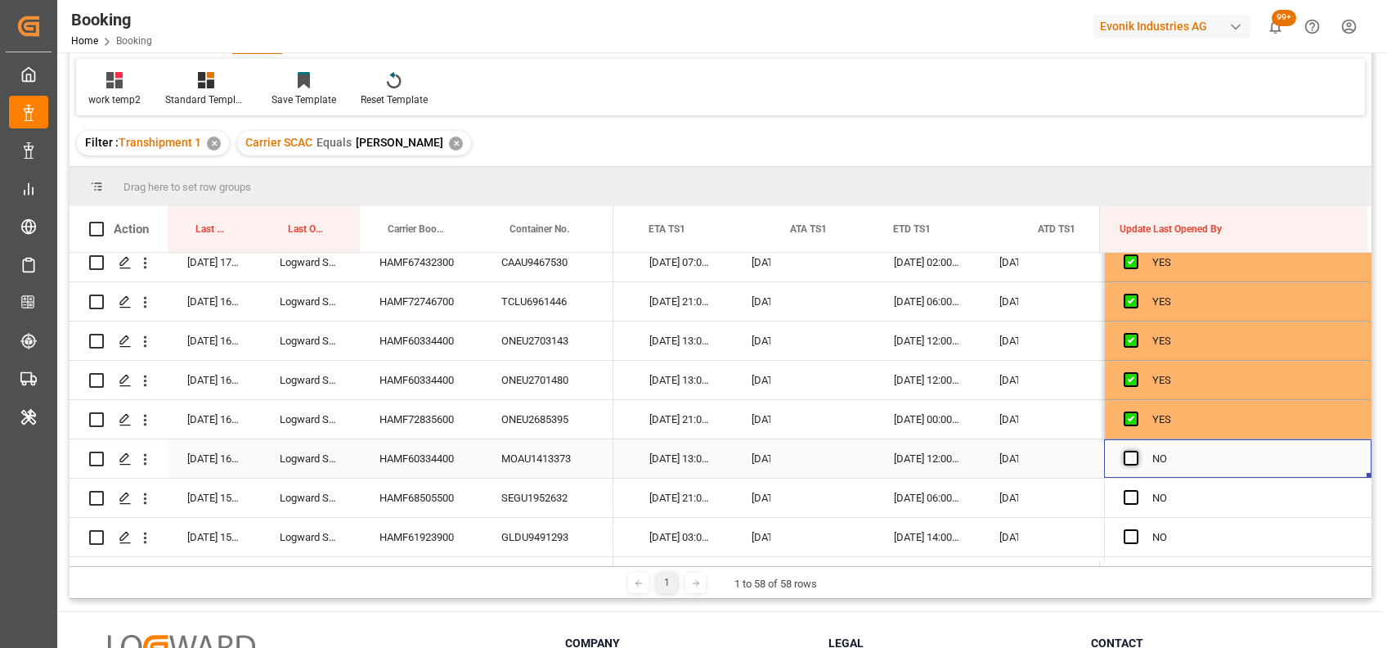
click at [1124, 460] on span "Press SPACE to select this row." at bounding box center [1131, 458] width 15 height 15
click at [1136, 451] on input "Press SPACE to select this row." at bounding box center [1136, 451] width 0 height 0
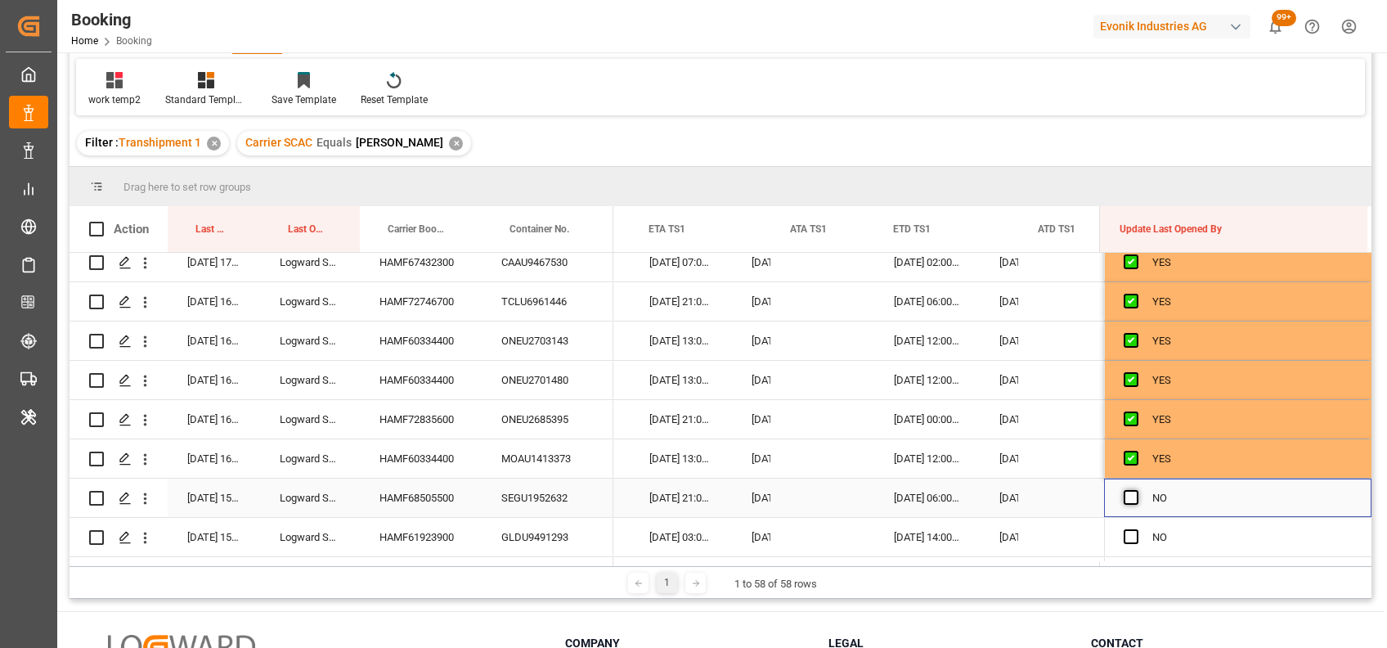
click at [1124, 492] on span "Press SPACE to select this row." at bounding box center [1131, 497] width 15 height 15
click at [1136, 490] on input "Press SPACE to select this row." at bounding box center [1136, 490] width 0 height 0
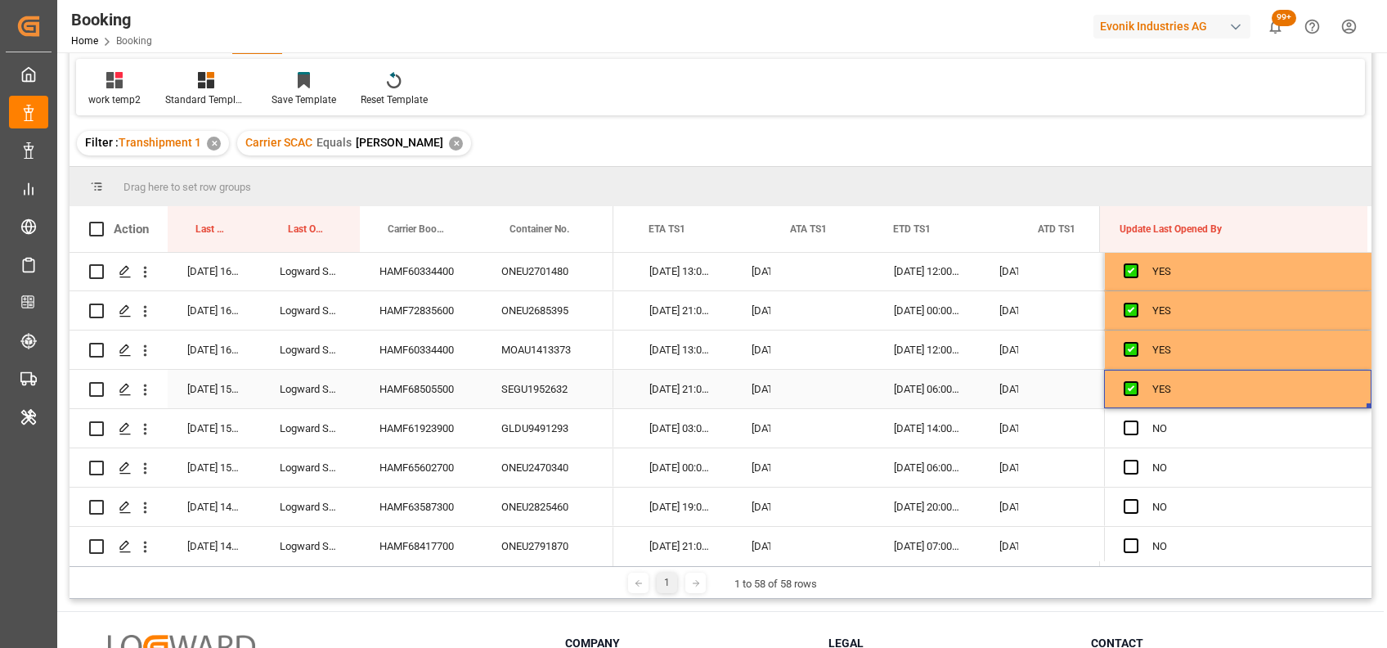
scroll to position [1768, 0]
click at [1124, 425] on span "Press SPACE to select this row." at bounding box center [1131, 427] width 15 height 15
click at [1136, 420] on input "Press SPACE to select this row." at bounding box center [1136, 420] width 0 height 0
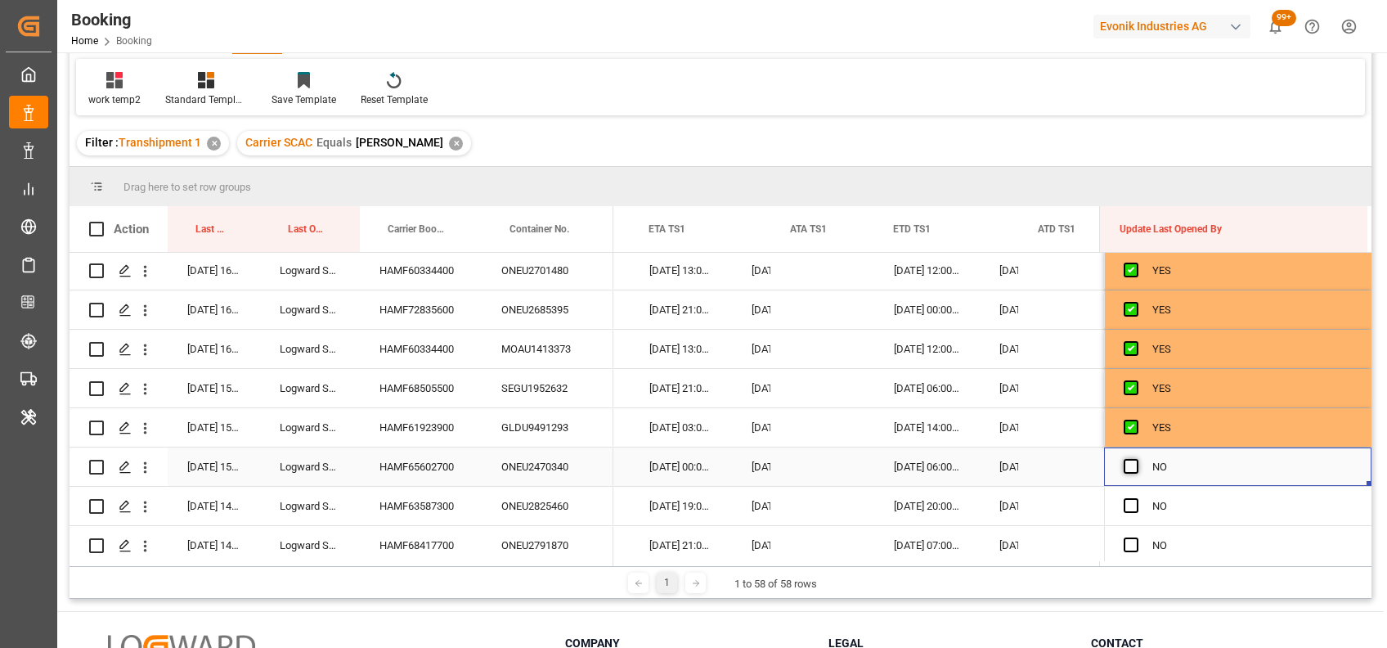
click at [1124, 470] on span "Press SPACE to select this row." at bounding box center [1131, 466] width 15 height 15
click at [1136, 459] on input "Press SPACE to select this row." at bounding box center [1136, 459] width 0 height 0
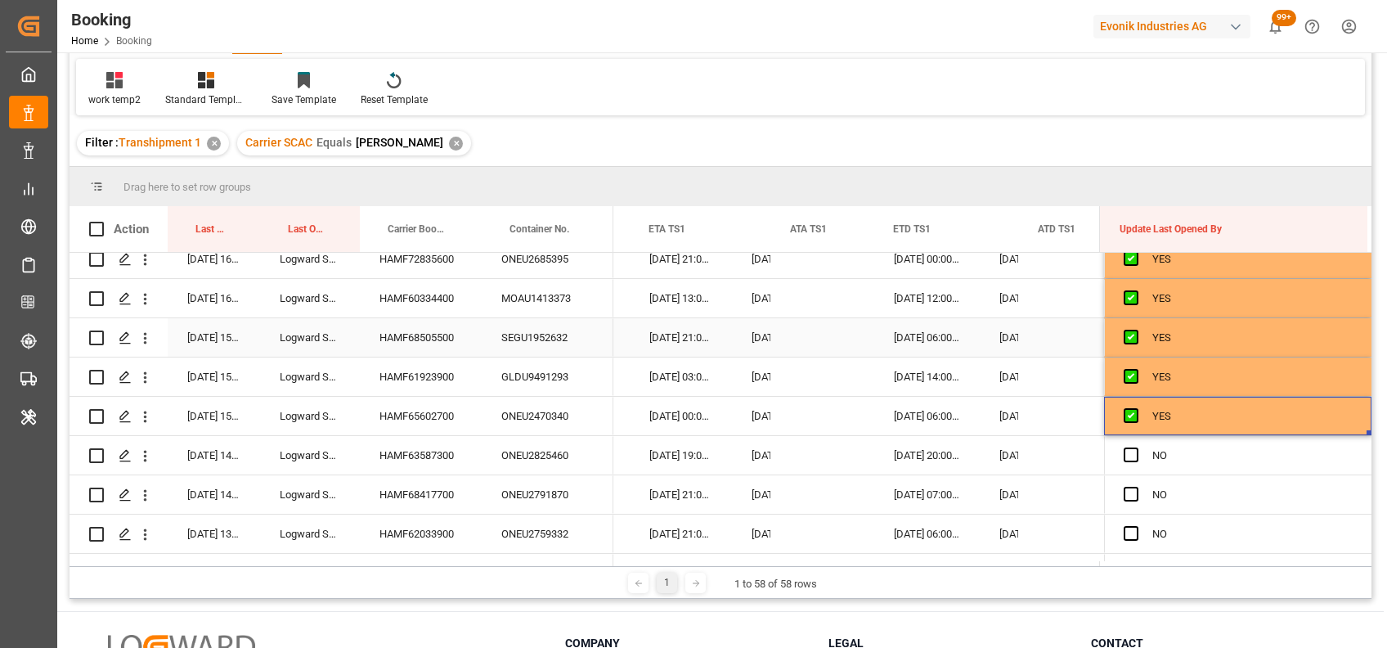
scroll to position [1840, 0]
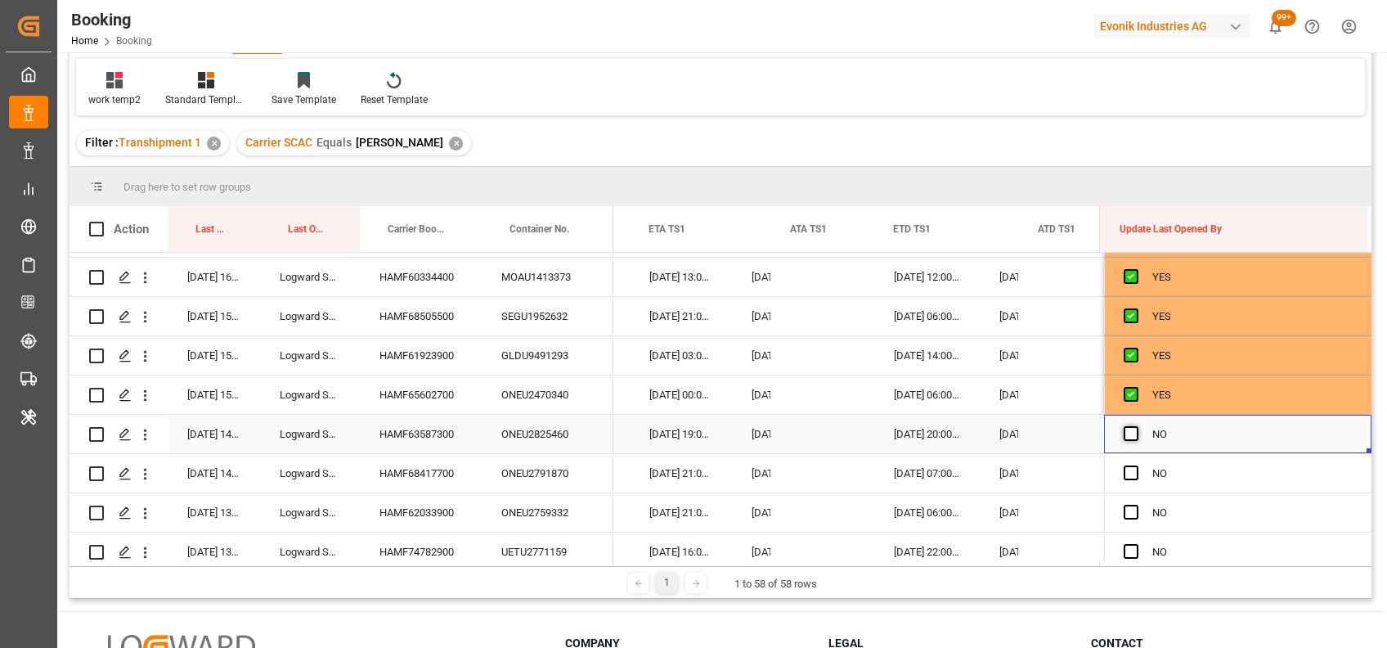
click at [1124, 429] on span "Press SPACE to select this row." at bounding box center [1131, 433] width 15 height 15
click at [1136, 426] on input "Press SPACE to select this row." at bounding box center [1136, 426] width 0 height 0
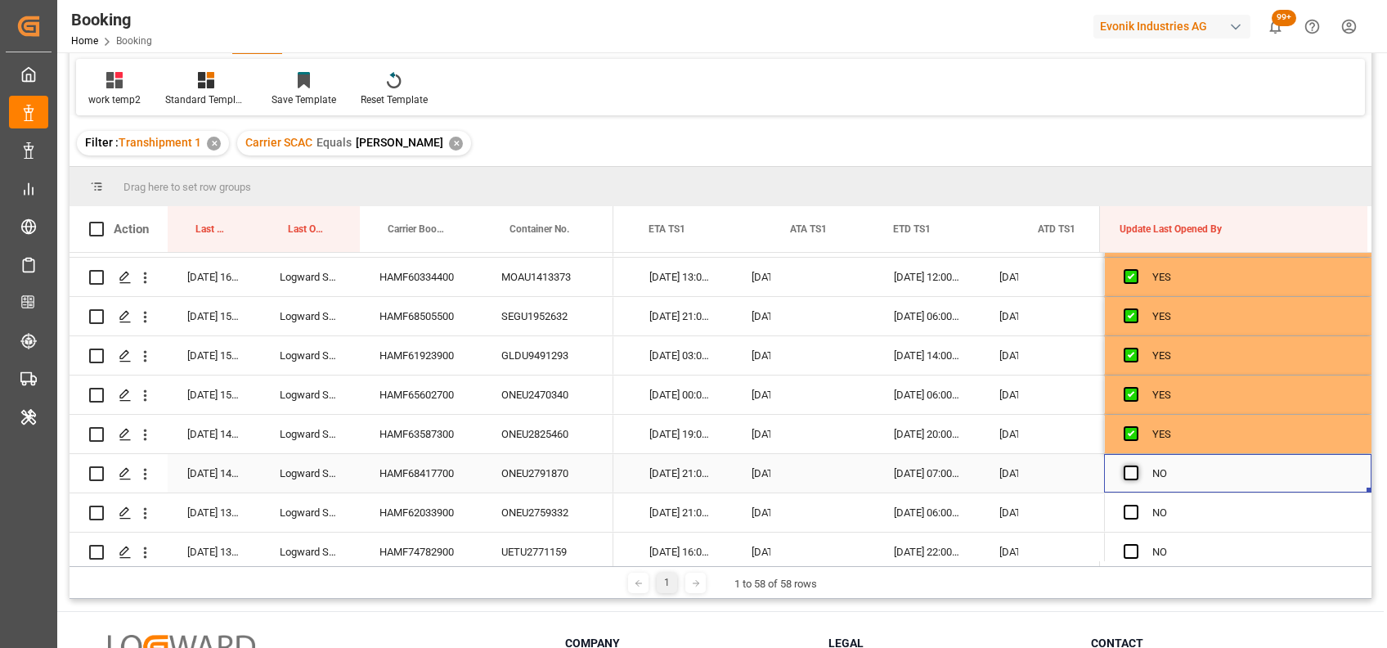
click at [1124, 474] on span "Press SPACE to select this row." at bounding box center [1131, 472] width 15 height 15
click at [1136, 465] on input "Press SPACE to select this row." at bounding box center [1136, 465] width 0 height 0
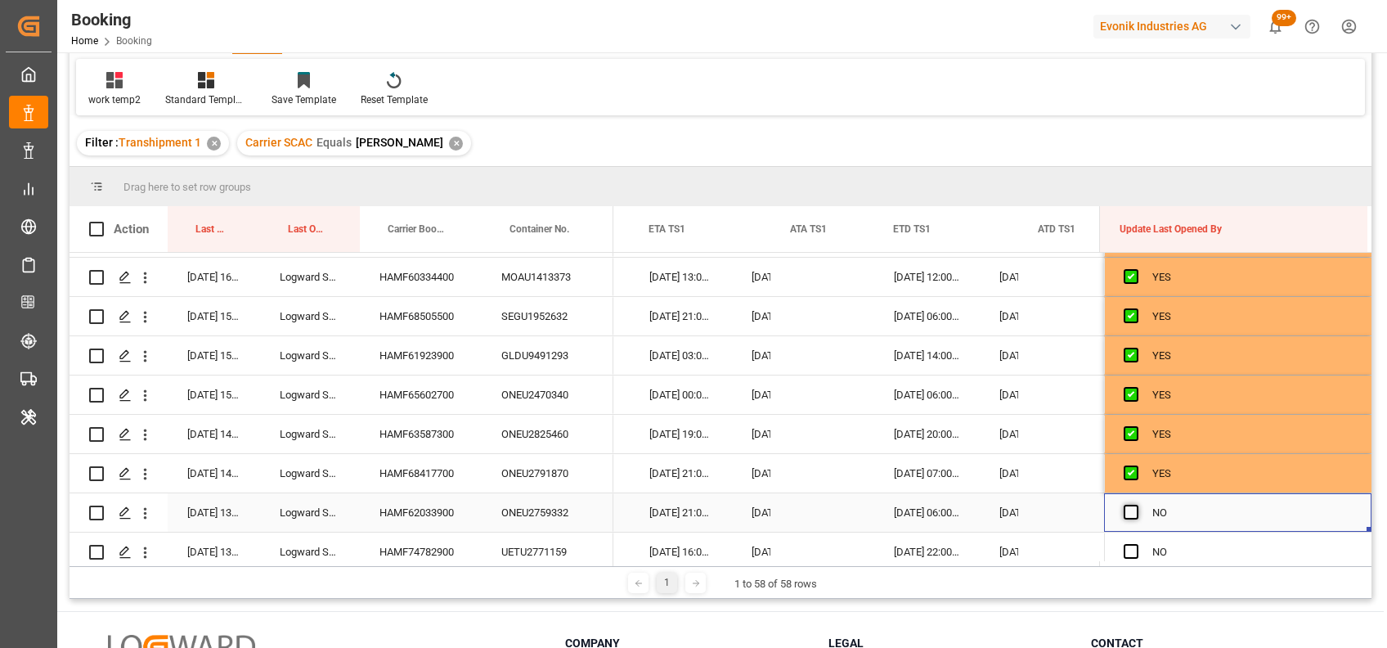
click at [1128, 506] on span "Press SPACE to select this row." at bounding box center [1131, 512] width 15 height 15
click at [1136, 505] on input "Press SPACE to select this row." at bounding box center [1136, 505] width 0 height 0
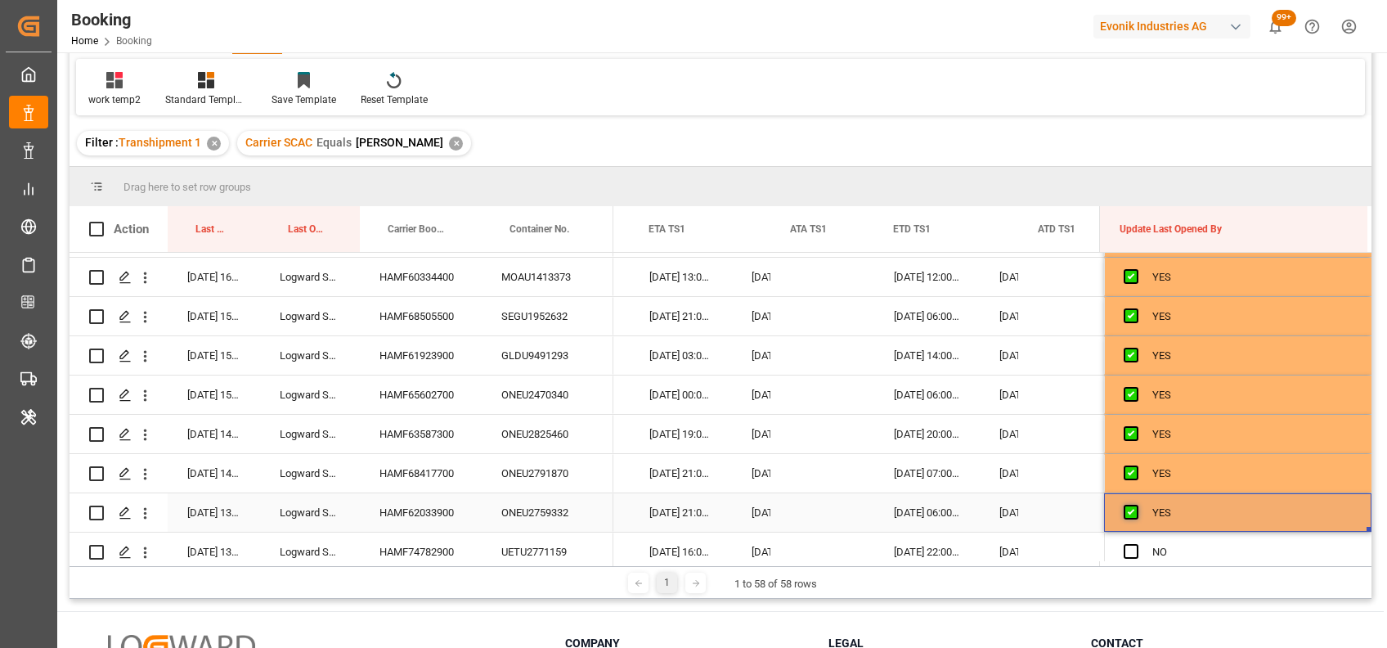
scroll to position [1965, 0]
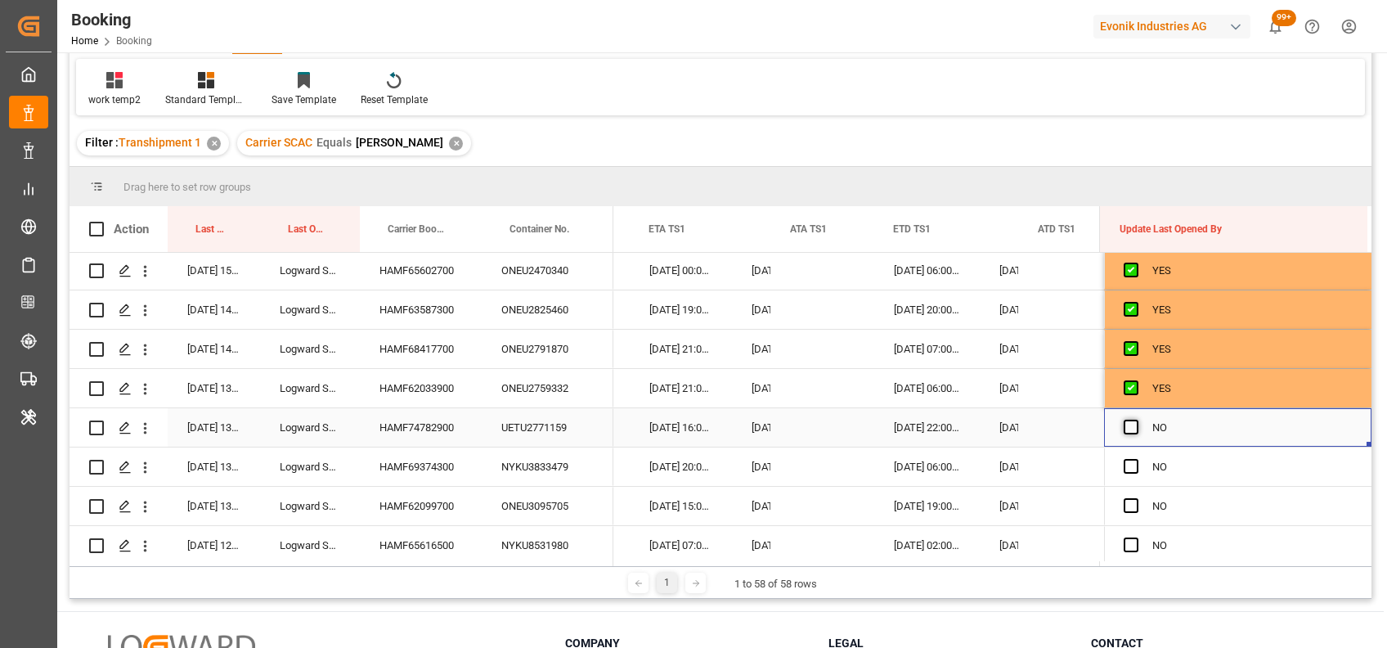
click at [1124, 425] on span "Press SPACE to select this row." at bounding box center [1131, 427] width 15 height 15
click at [1136, 420] on input "Press SPACE to select this row." at bounding box center [1136, 420] width 0 height 0
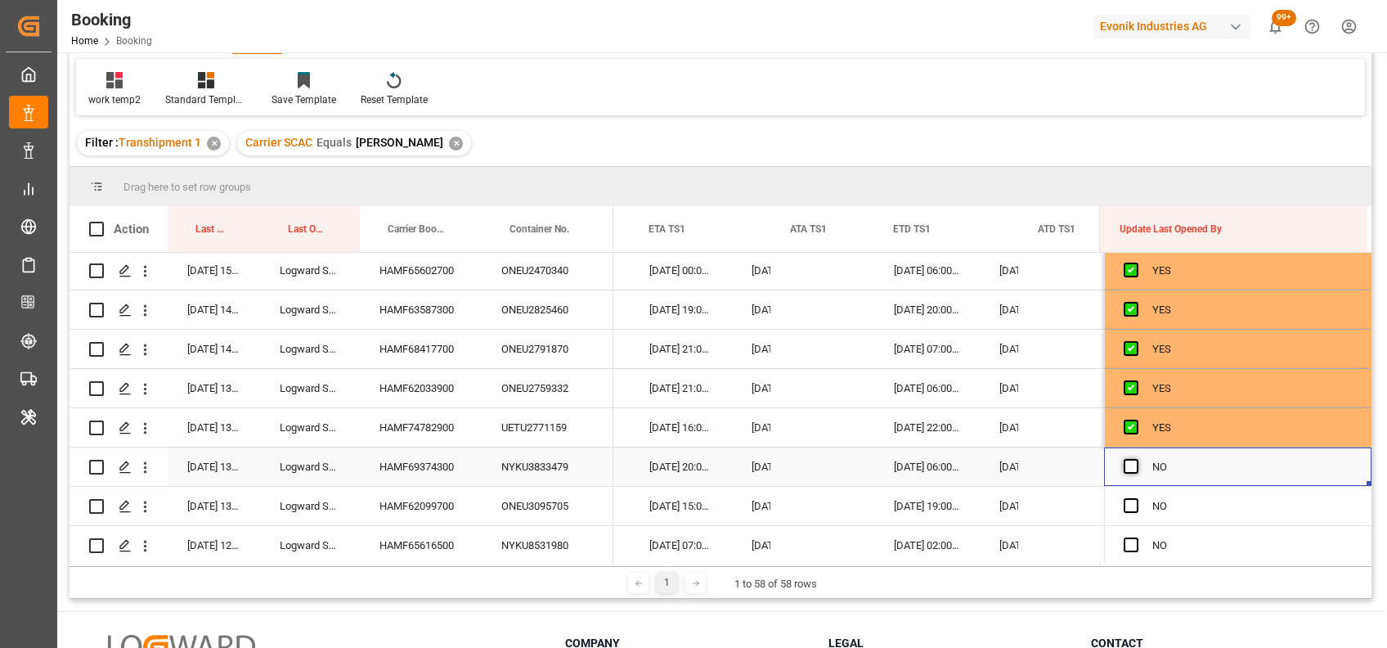
click at [1124, 466] on span "Press SPACE to select this row." at bounding box center [1131, 466] width 15 height 15
click at [1136, 459] on input "Press SPACE to select this row." at bounding box center [1136, 459] width 0 height 0
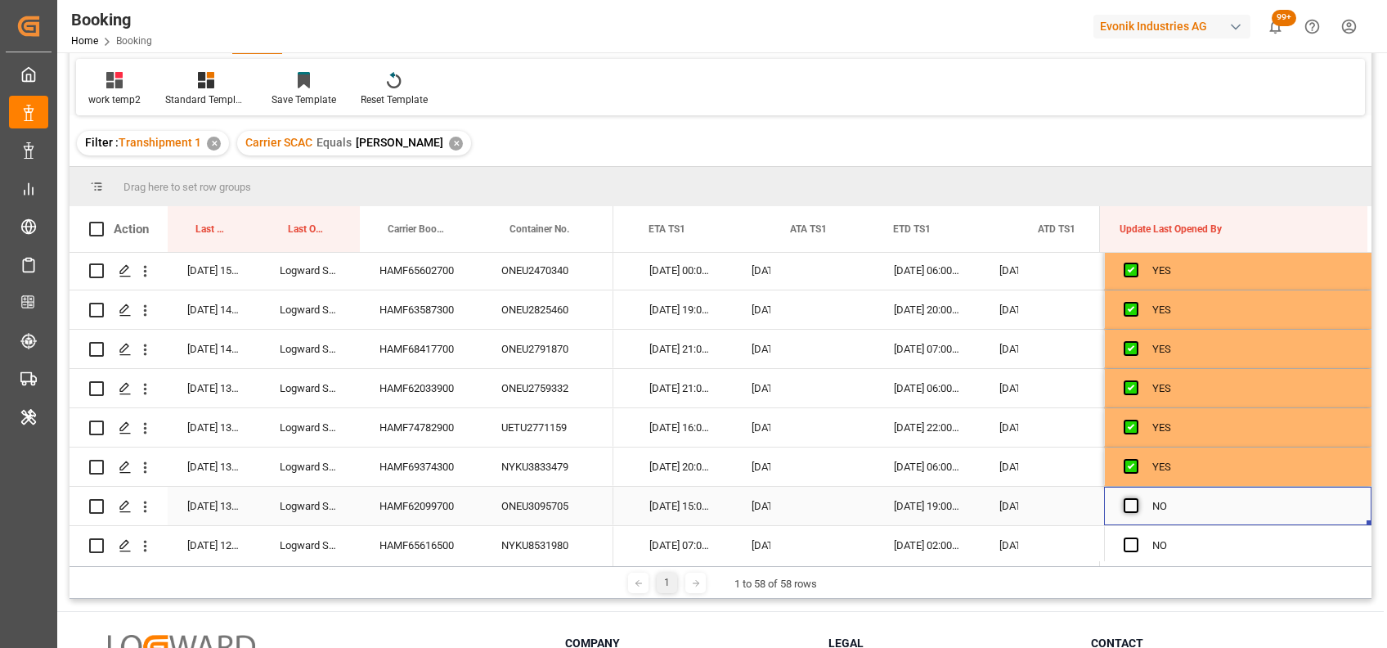
click at [1125, 504] on span "Press SPACE to select this row." at bounding box center [1131, 505] width 15 height 15
click at [1136, 498] on input "Press SPACE to select this row." at bounding box center [1136, 498] width 0 height 0
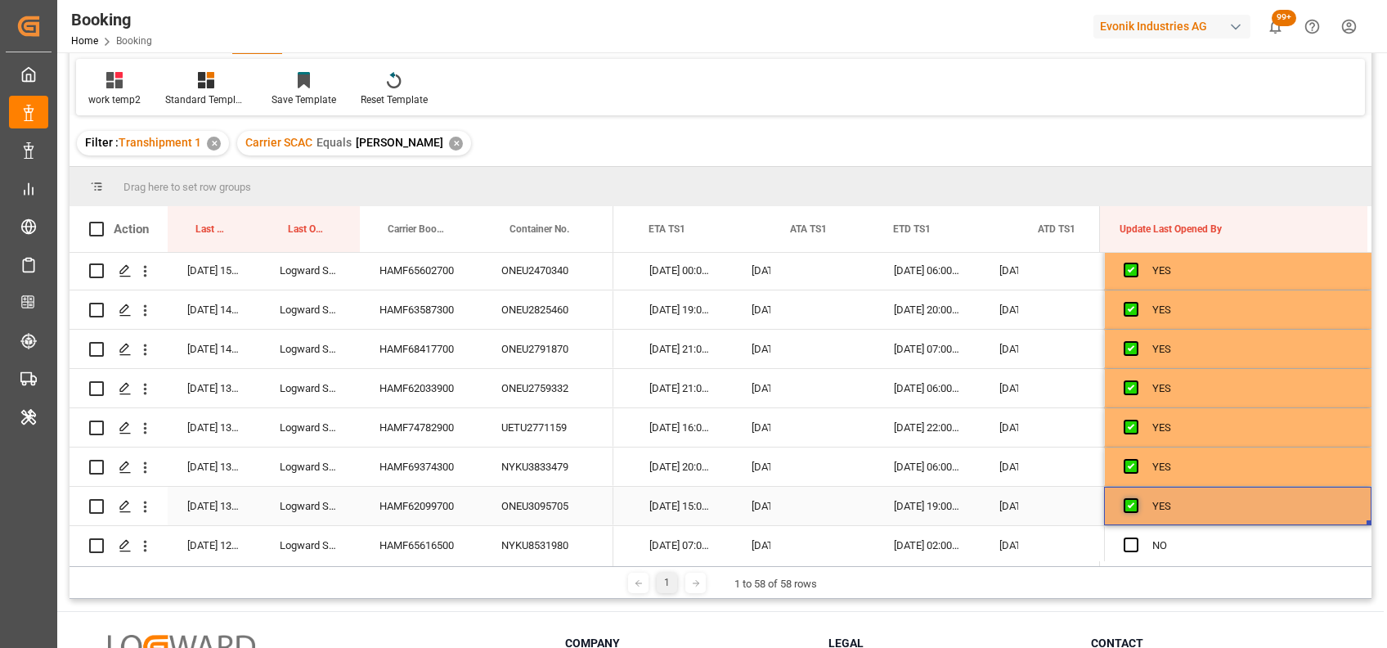
scroll to position [1974, 0]
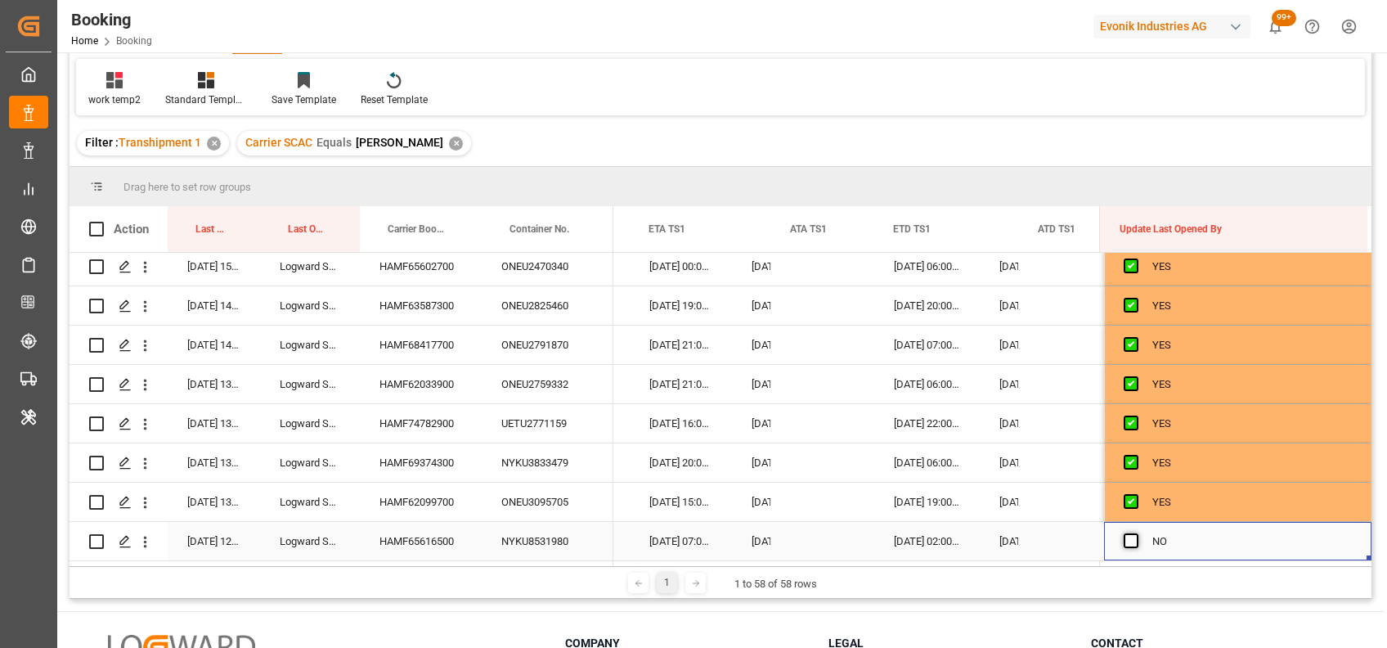
click at [1124, 533] on span "Press SPACE to select this row." at bounding box center [1131, 540] width 15 height 15
click at [1136, 533] on input "Press SPACE to select this row." at bounding box center [1136, 533] width 0 height 0
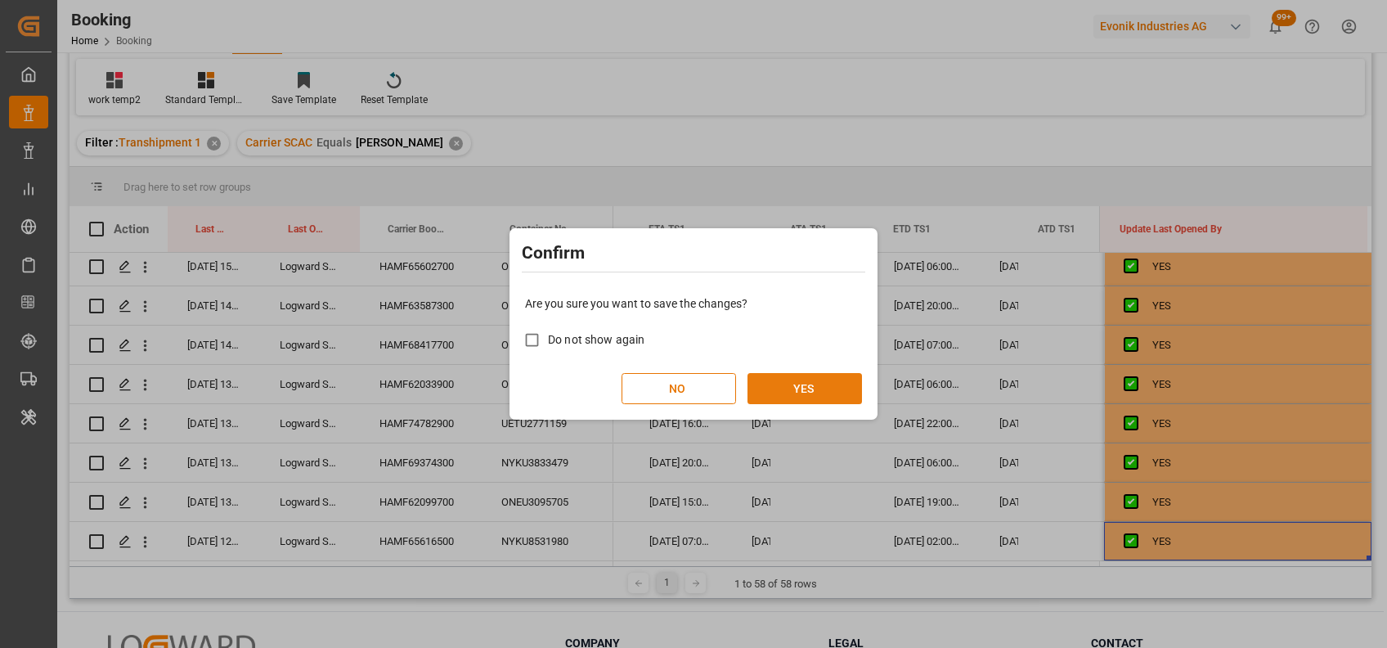
click at [825, 388] on button "YES" at bounding box center [805, 388] width 115 height 31
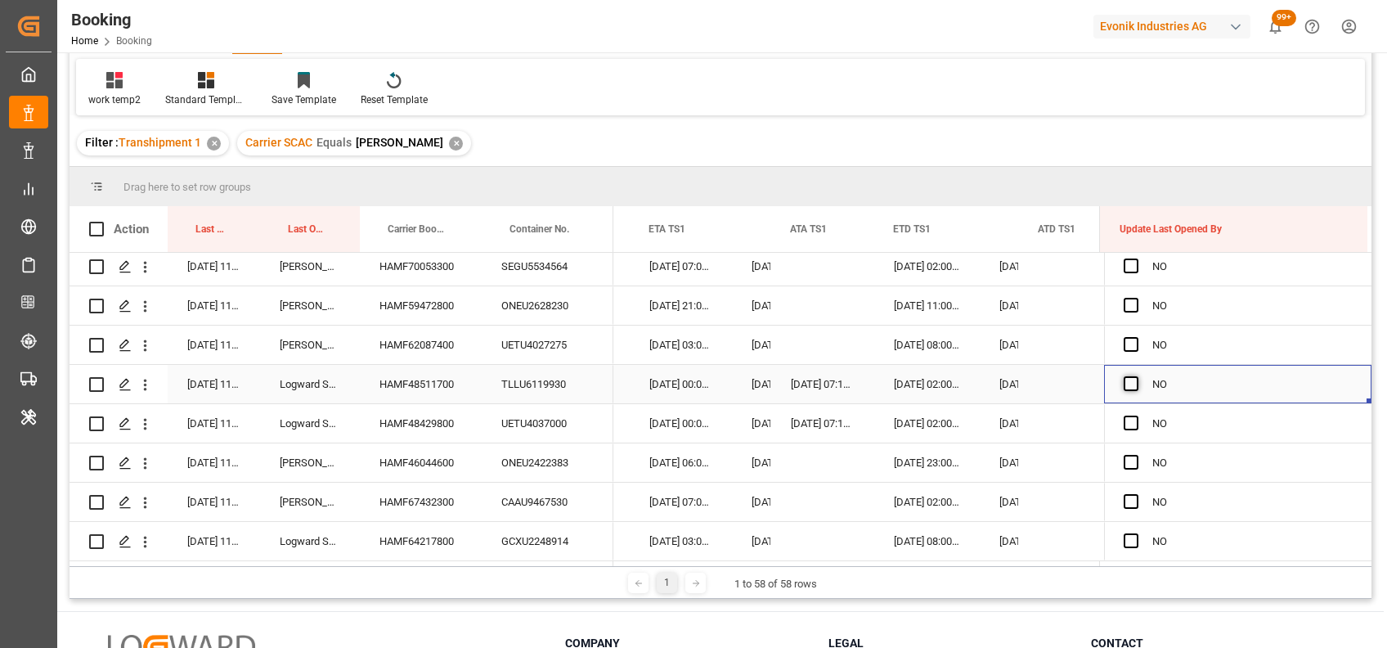
click at [1125, 380] on span "Press SPACE to select this row." at bounding box center [1131, 383] width 15 height 15
click at [1136, 376] on input "Press SPACE to select this row." at bounding box center [1136, 376] width 0 height 0
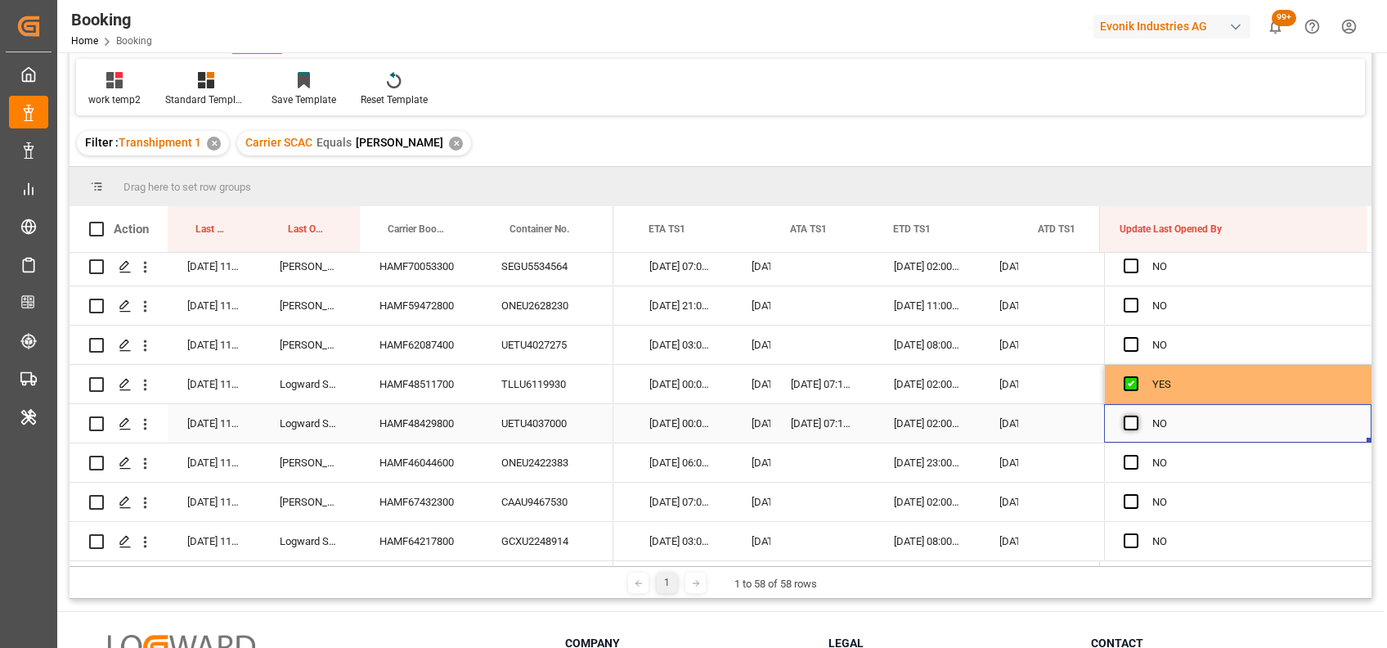
click at [1124, 416] on span "Press SPACE to select this row." at bounding box center [1131, 423] width 15 height 15
click at [1136, 416] on input "Press SPACE to select this row." at bounding box center [1136, 416] width 0 height 0
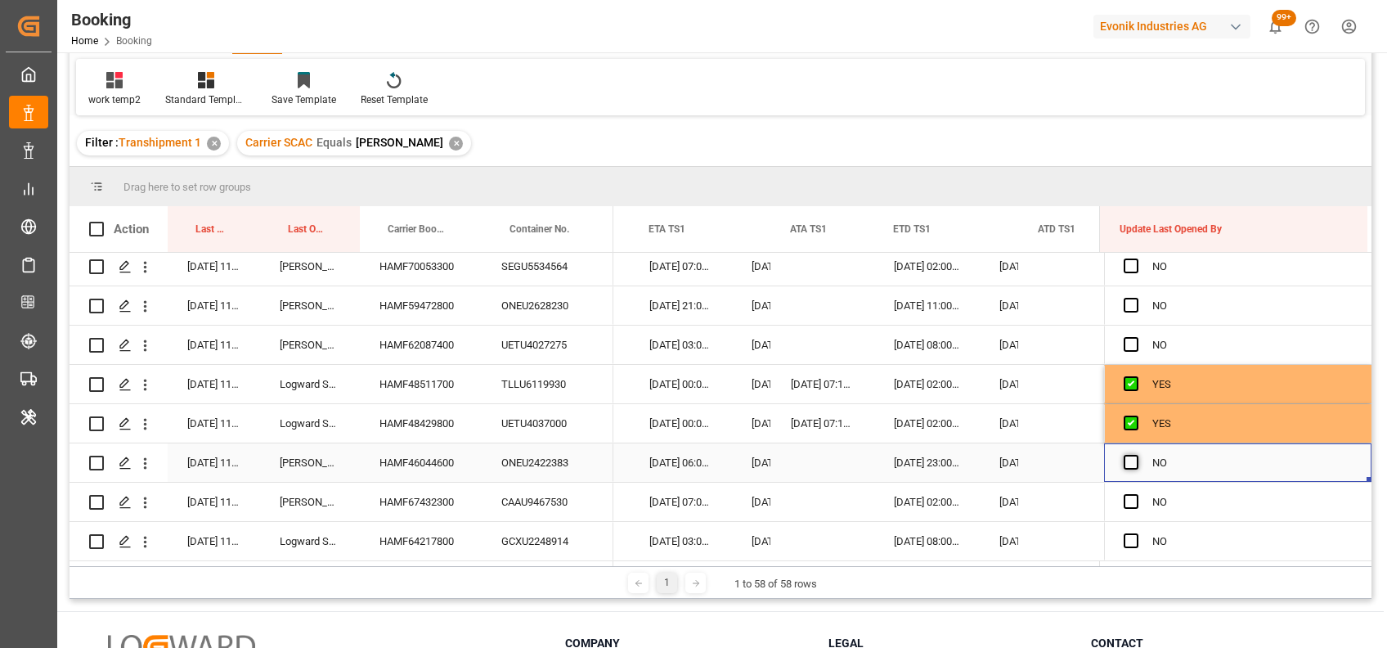
click at [1128, 455] on span "Press SPACE to select this row." at bounding box center [1131, 462] width 15 height 15
click at [1136, 455] on input "Press SPACE to select this row." at bounding box center [1136, 455] width 0 height 0
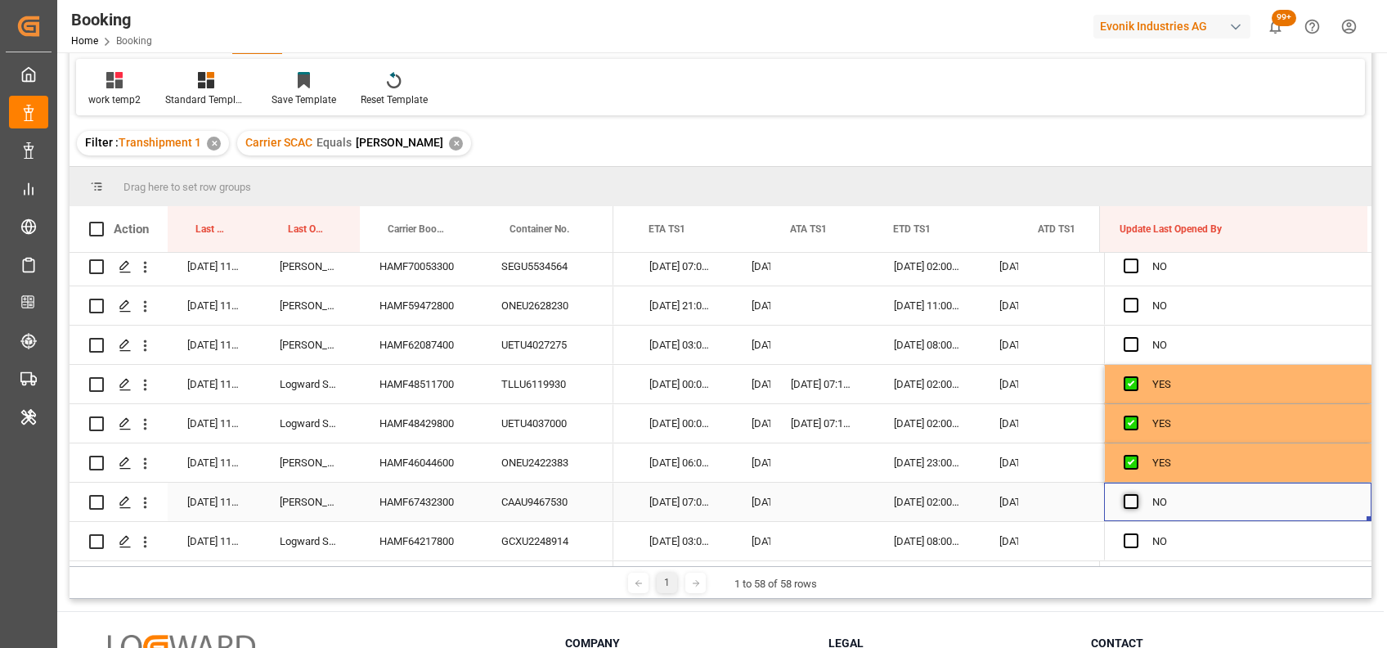
click at [1125, 495] on span "Press SPACE to select this row." at bounding box center [1131, 501] width 15 height 15
click at [1136, 494] on input "Press SPACE to select this row." at bounding box center [1136, 494] width 0 height 0
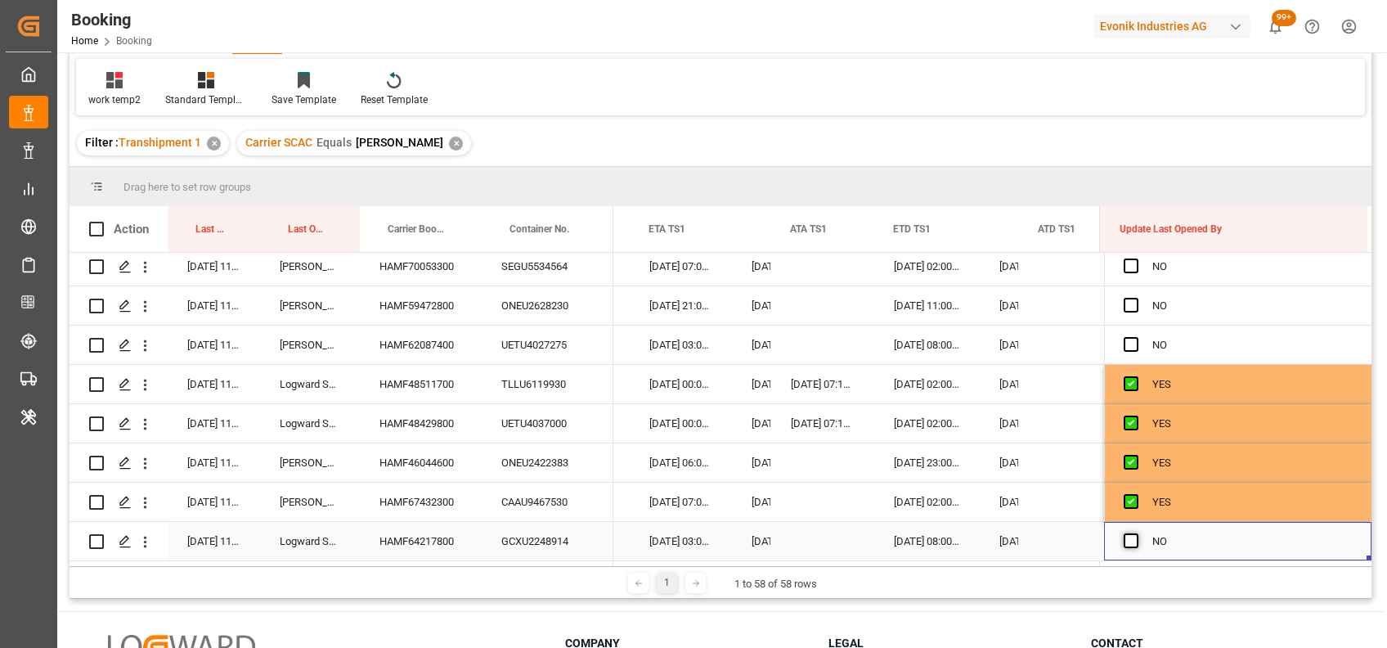
click at [1124, 537] on span "Press SPACE to select this row." at bounding box center [1131, 540] width 15 height 15
click at [1136, 533] on input "Press SPACE to select this row." at bounding box center [1136, 533] width 0 height 0
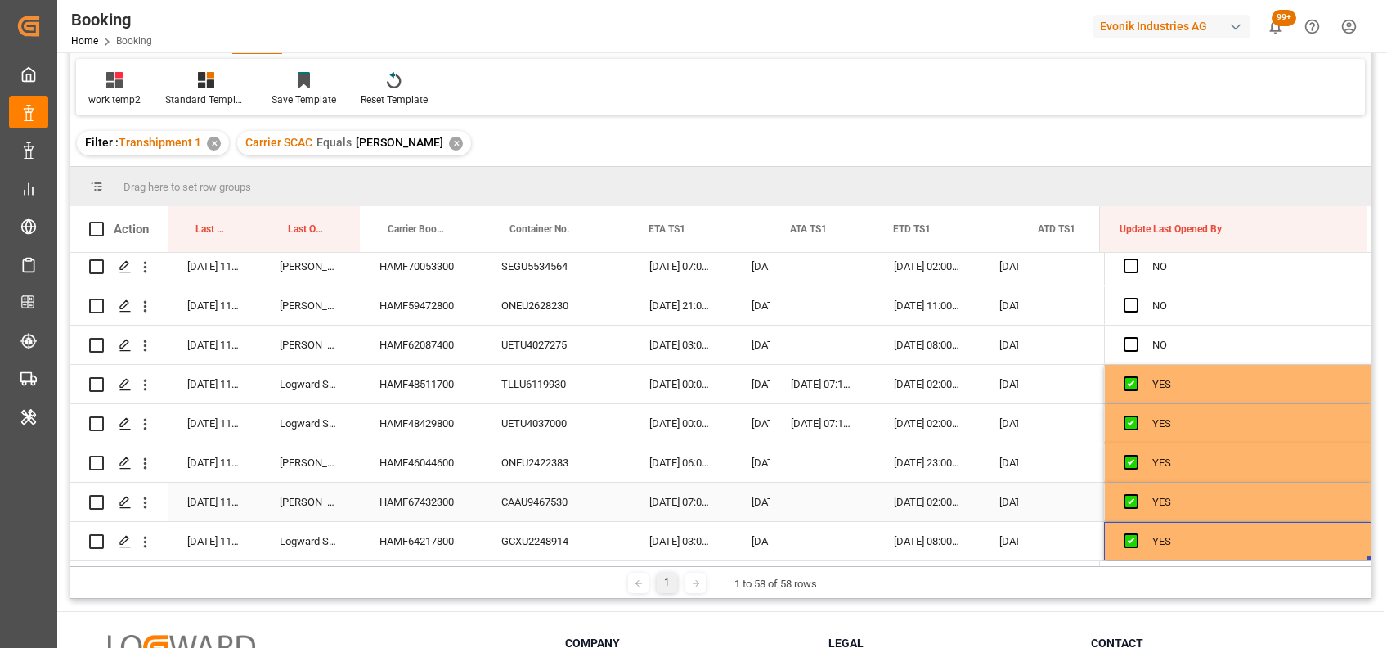
scroll to position [110, 0]
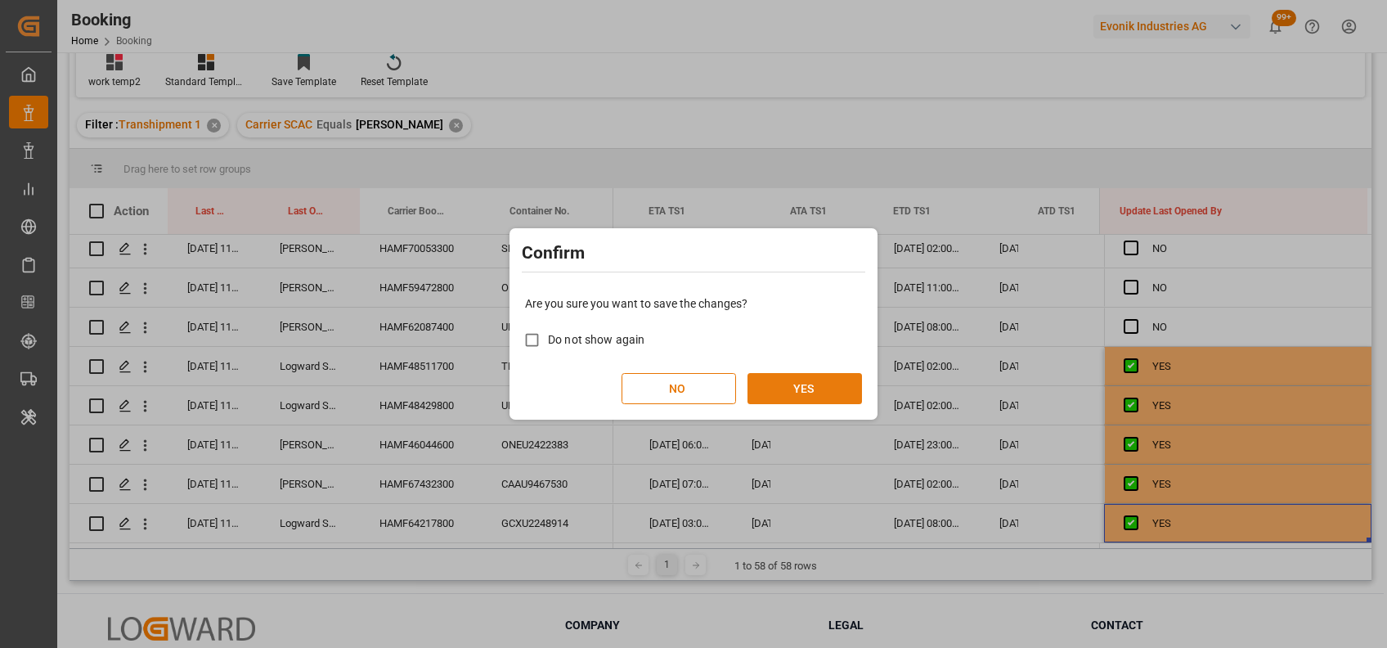
click at [798, 379] on button "YES" at bounding box center [805, 388] width 115 height 31
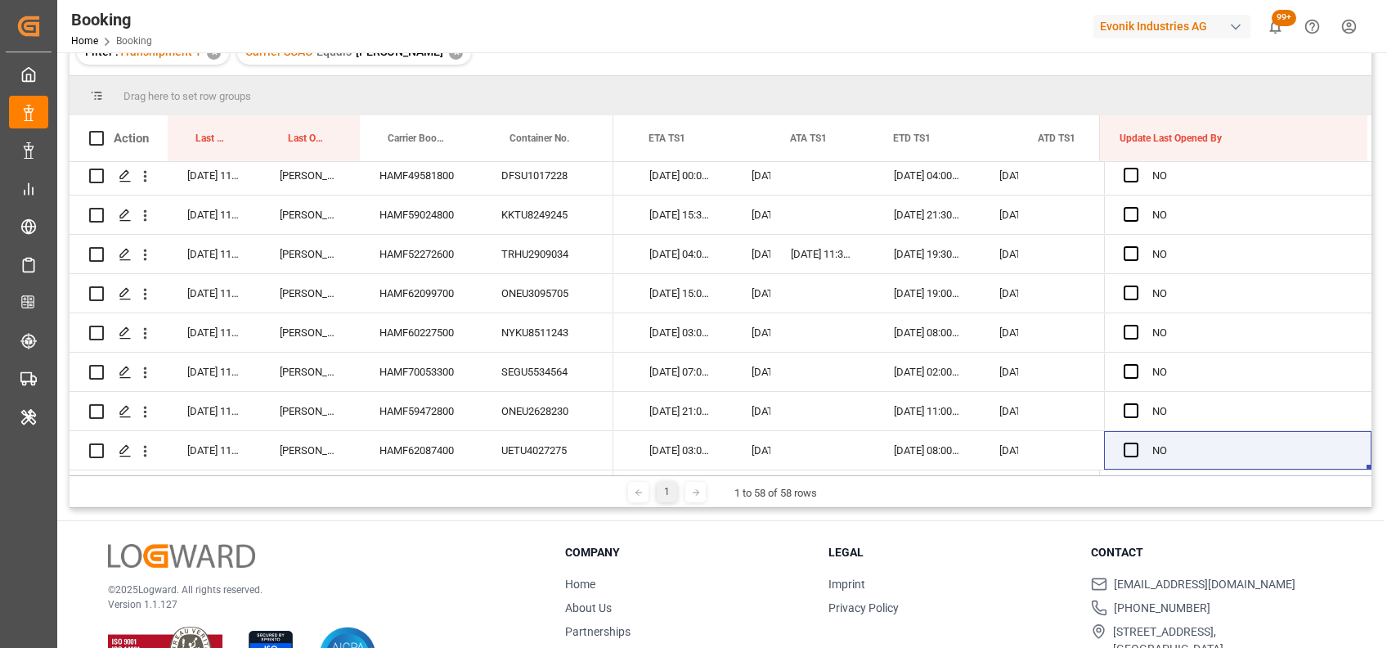
scroll to position [0, 0]
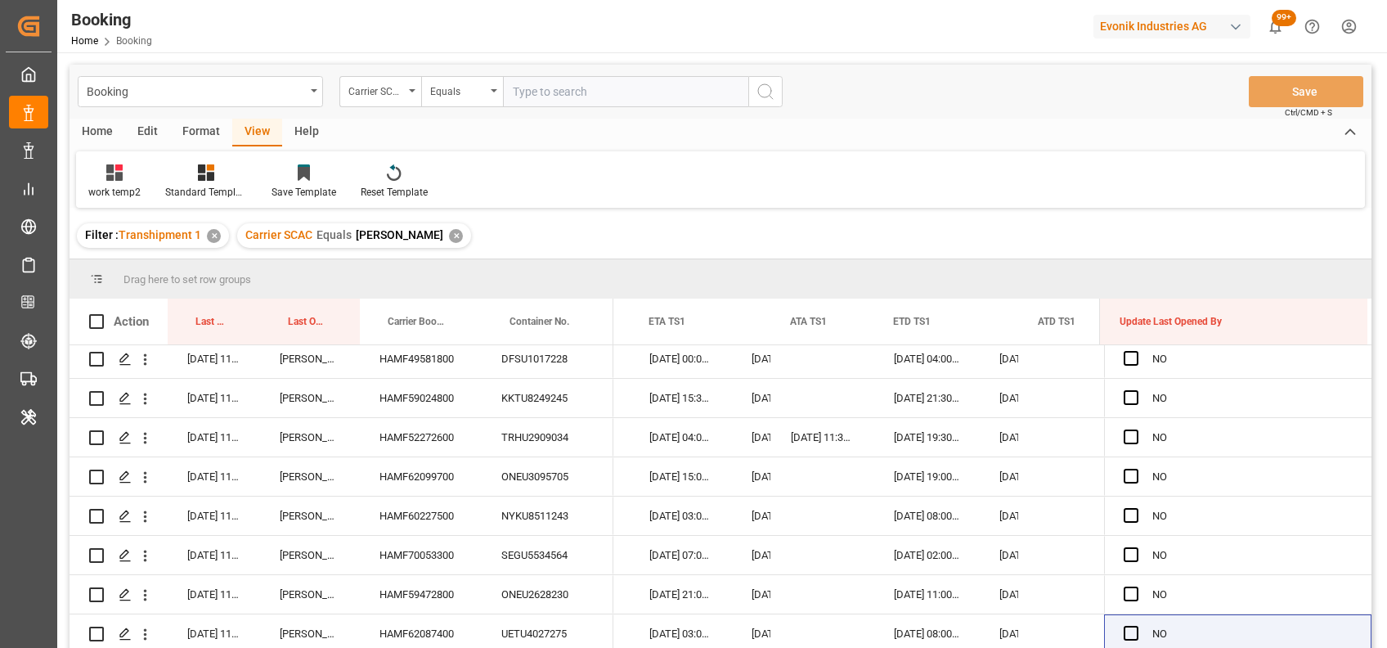
click at [449, 234] on div "✕" at bounding box center [456, 236] width 14 height 14
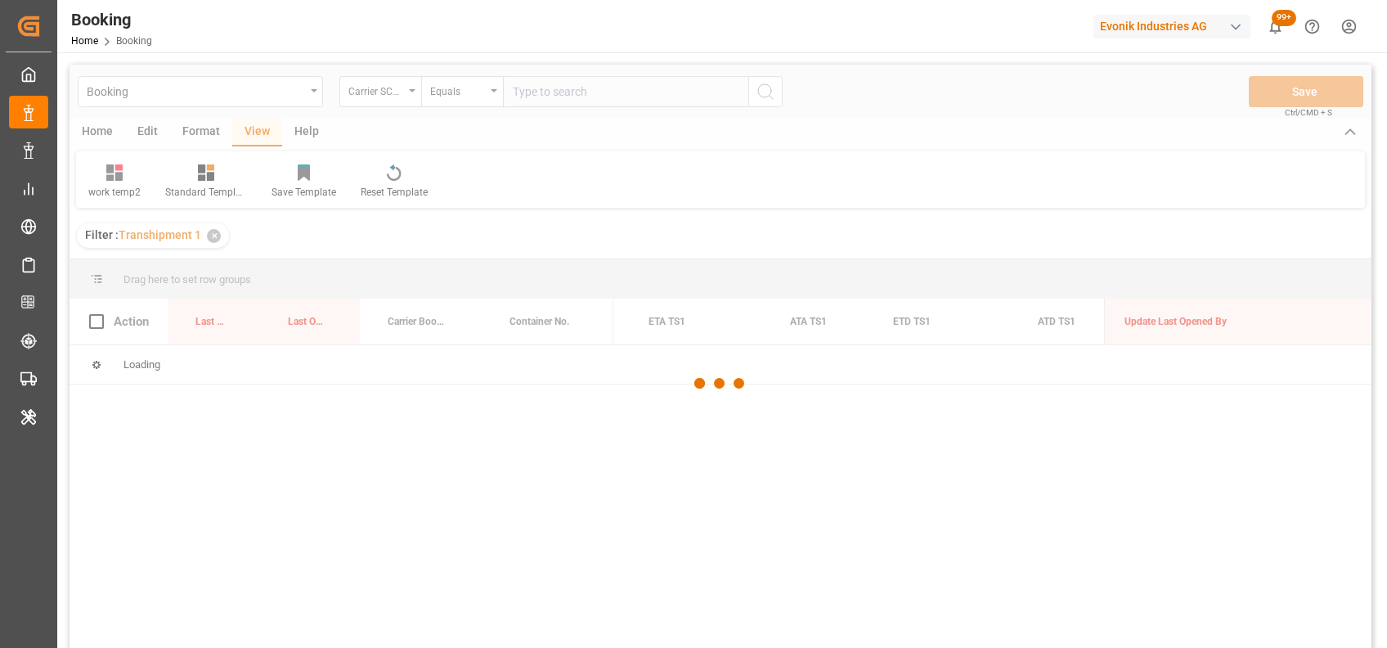
click at [587, 98] on div at bounding box center [721, 384] width 1302 height 638
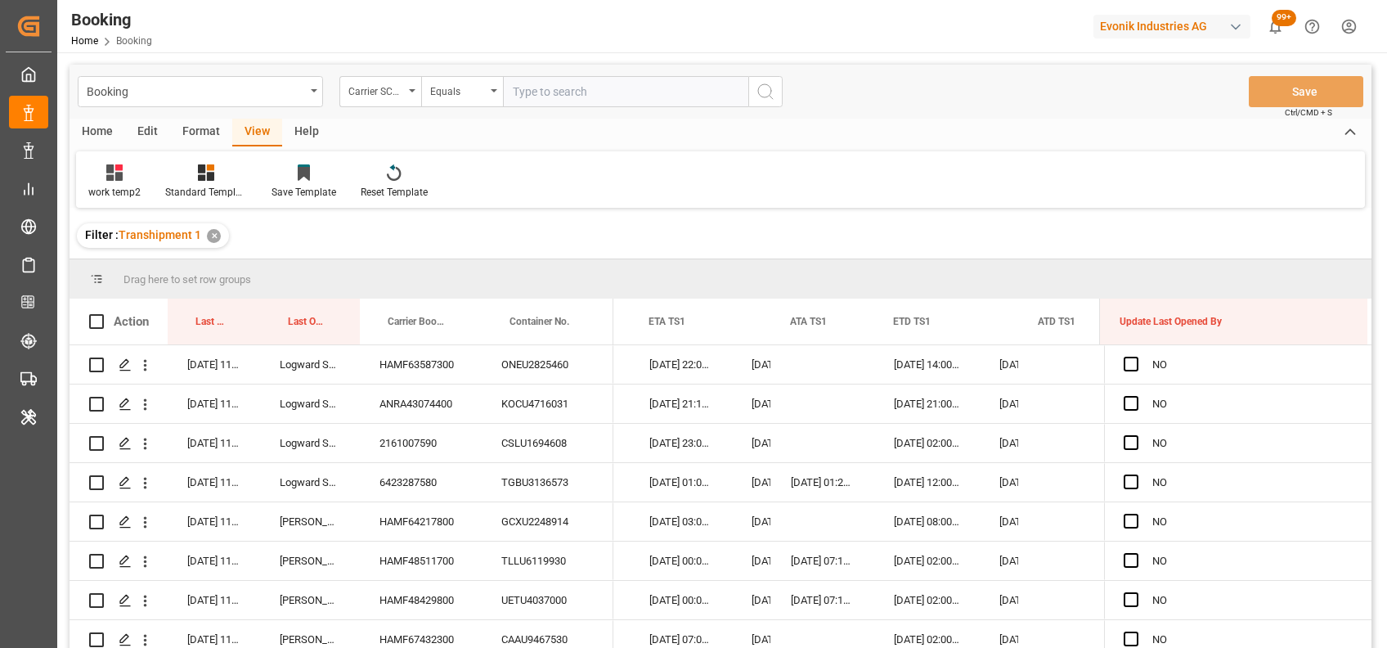
click at [565, 101] on input "text" at bounding box center [625, 91] width 245 height 31
type input "hdmu"
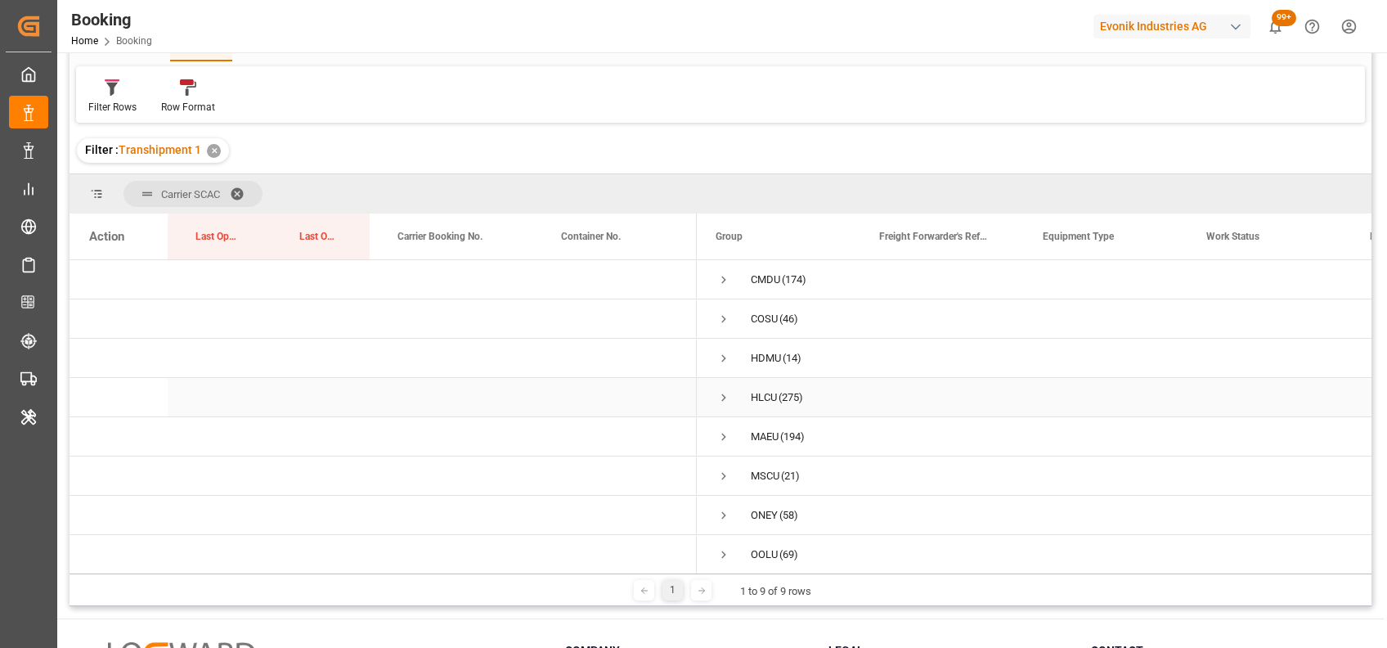
scroll to position [50, 0]
click at [239, 193] on span at bounding box center [243, 193] width 26 height 15
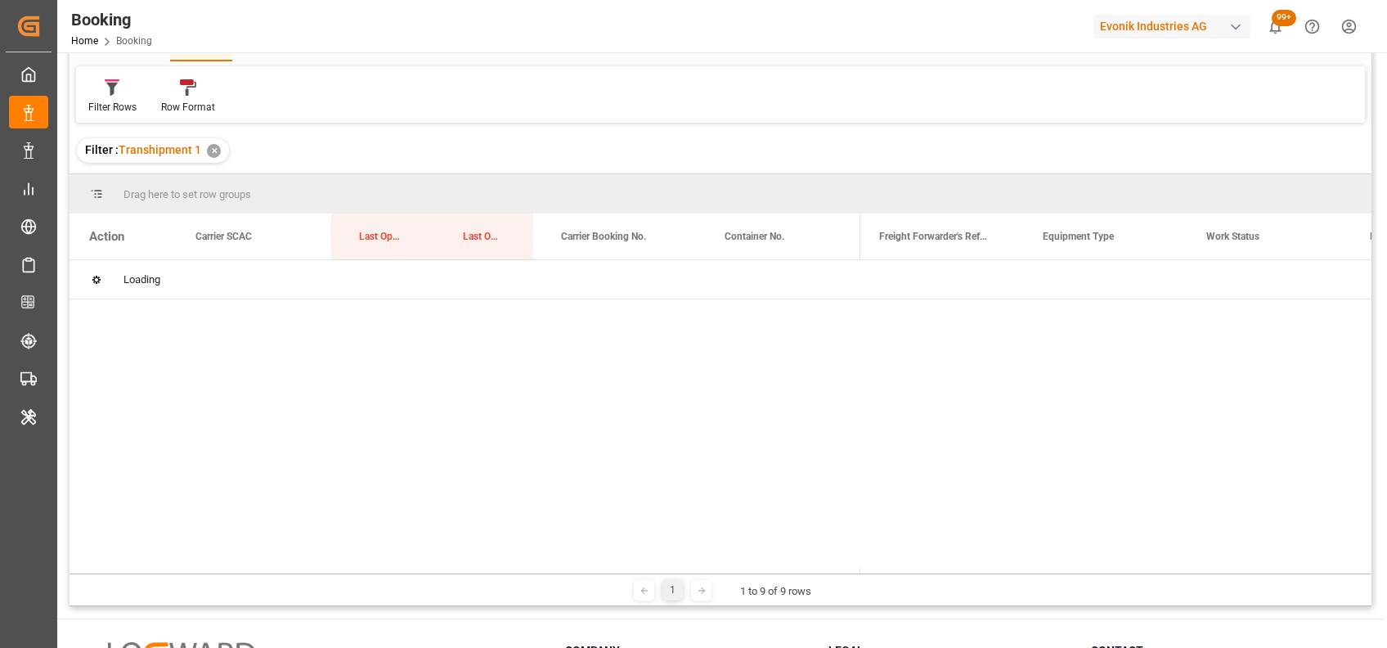
scroll to position [0, 0]
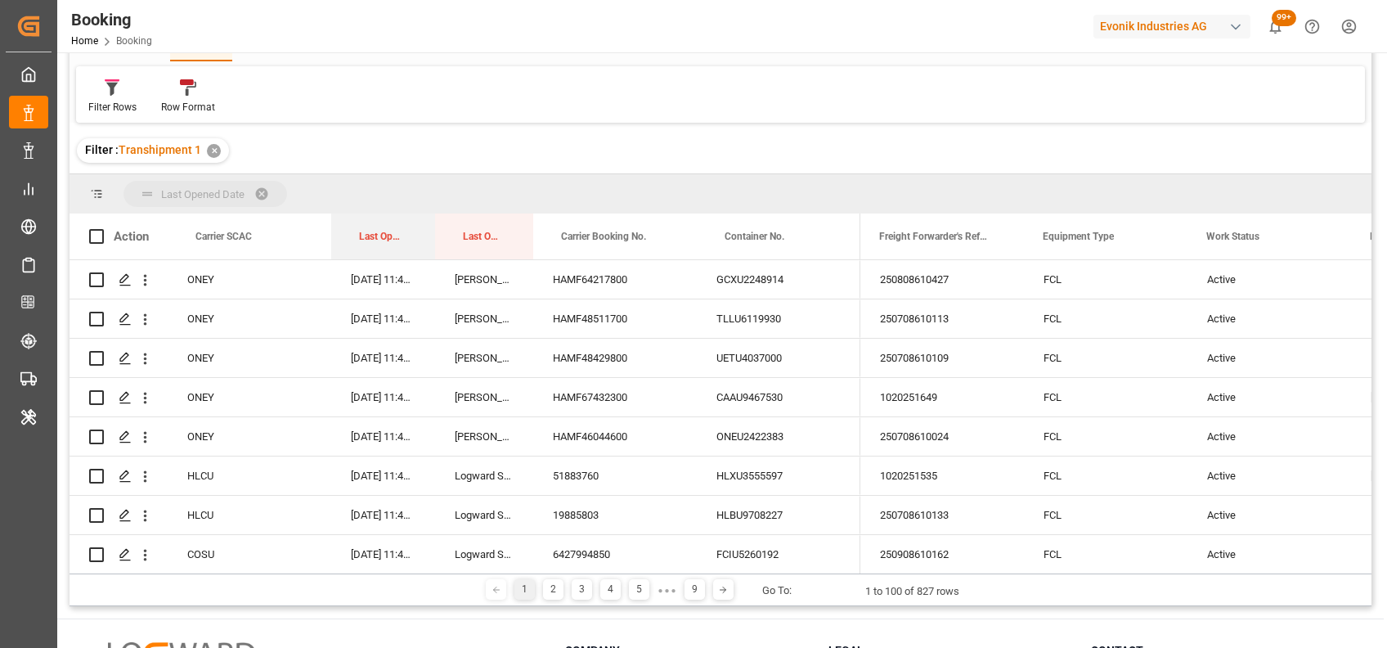
drag, startPoint x: 365, startPoint y: 241, endPoint x: 334, endPoint y: 196, distance: 54.7
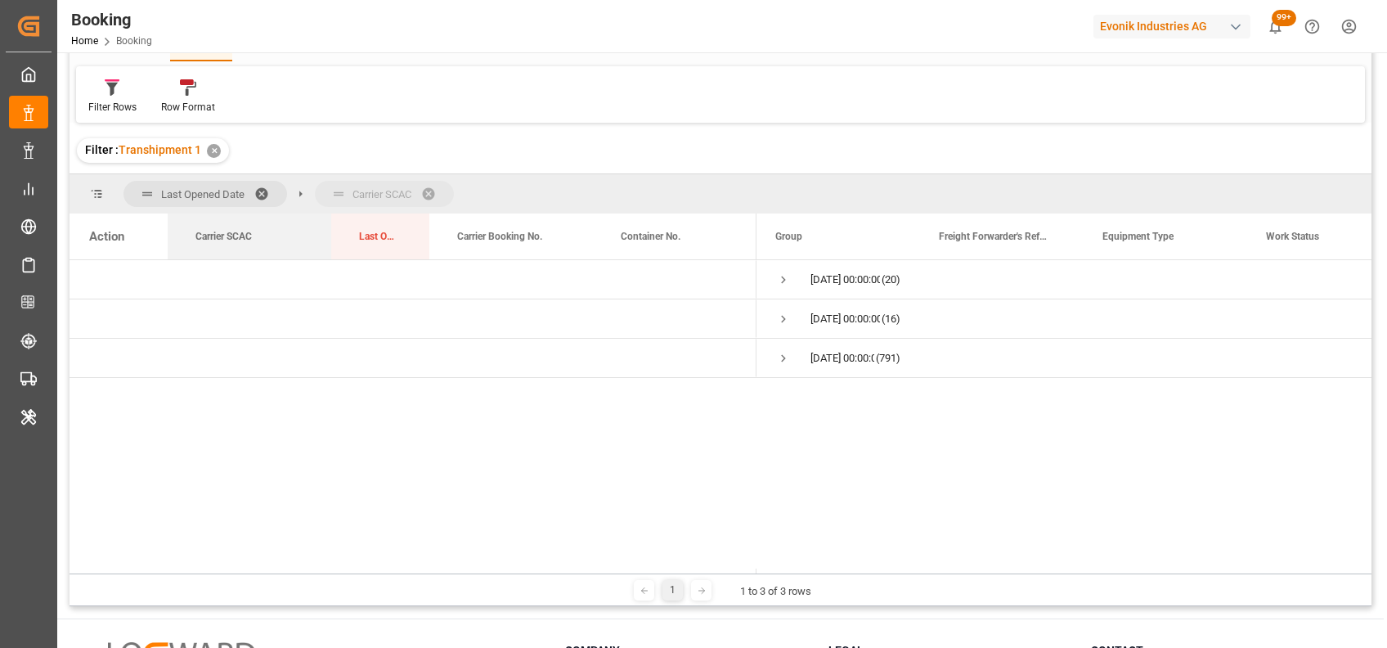
drag, startPoint x: 249, startPoint y: 237, endPoint x: 302, endPoint y: 200, distance: 65.1
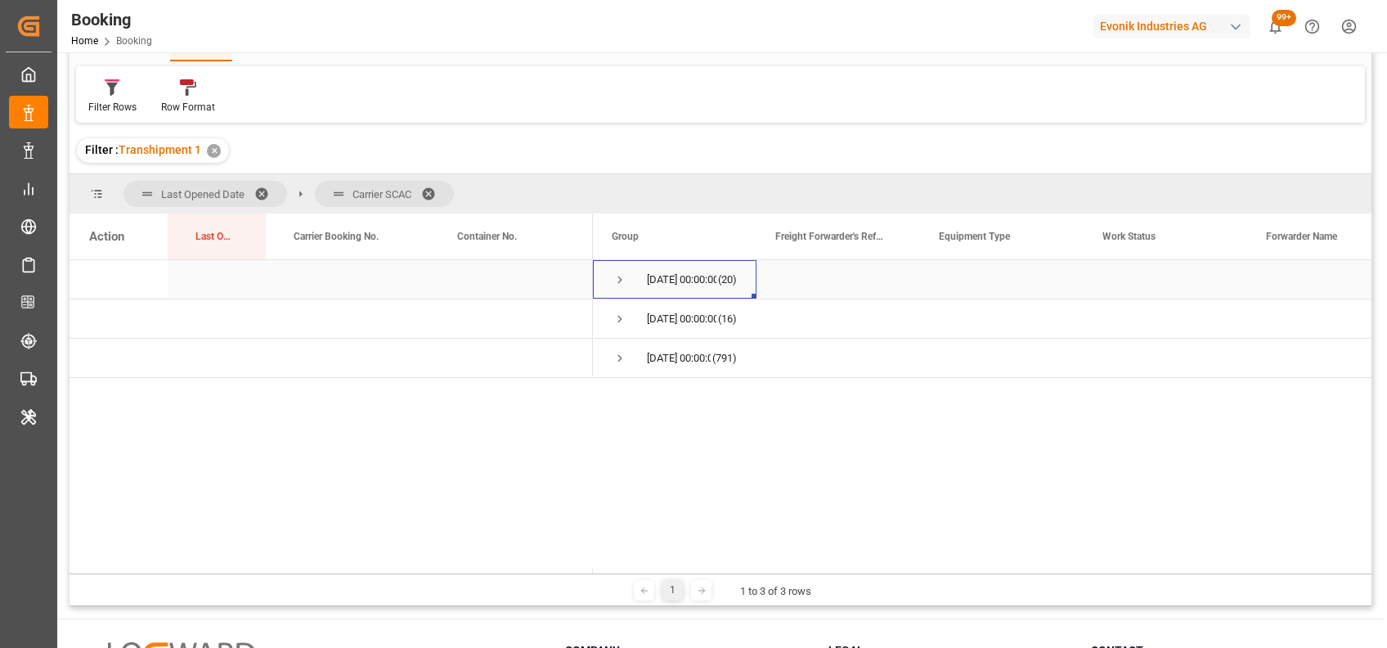
click at [620, 283] on span "Press SPACE to select this row." at bounding box center [620, 279] width 15 height 15
click at [619, 317] on span "Press SPACE to select this row." at bounding box center [620, 319] width 15 height 15
click at [618, 317] on span "Press SPACE to select this row." at bounding box center [620, 319] width 15 height 15
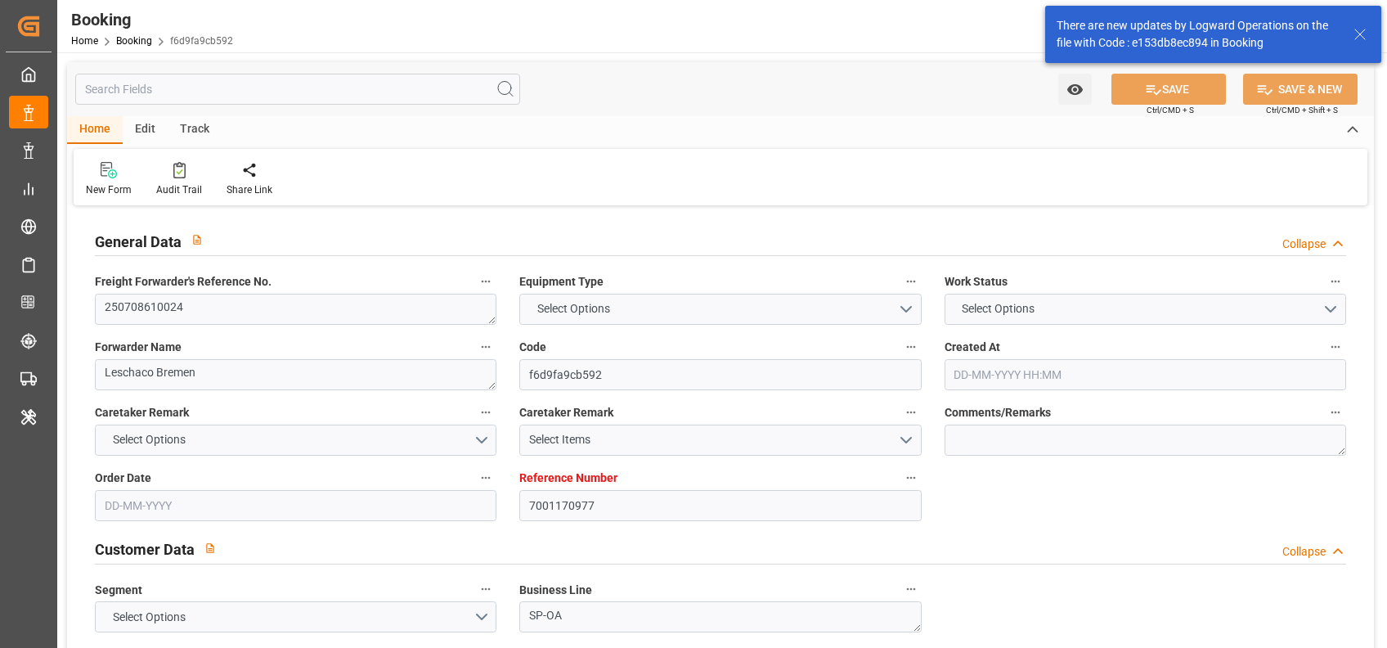
type input "7001170977"
type input "9404675"
type input "9962603"
type input "ONE"
type input "Ocean Network Express"
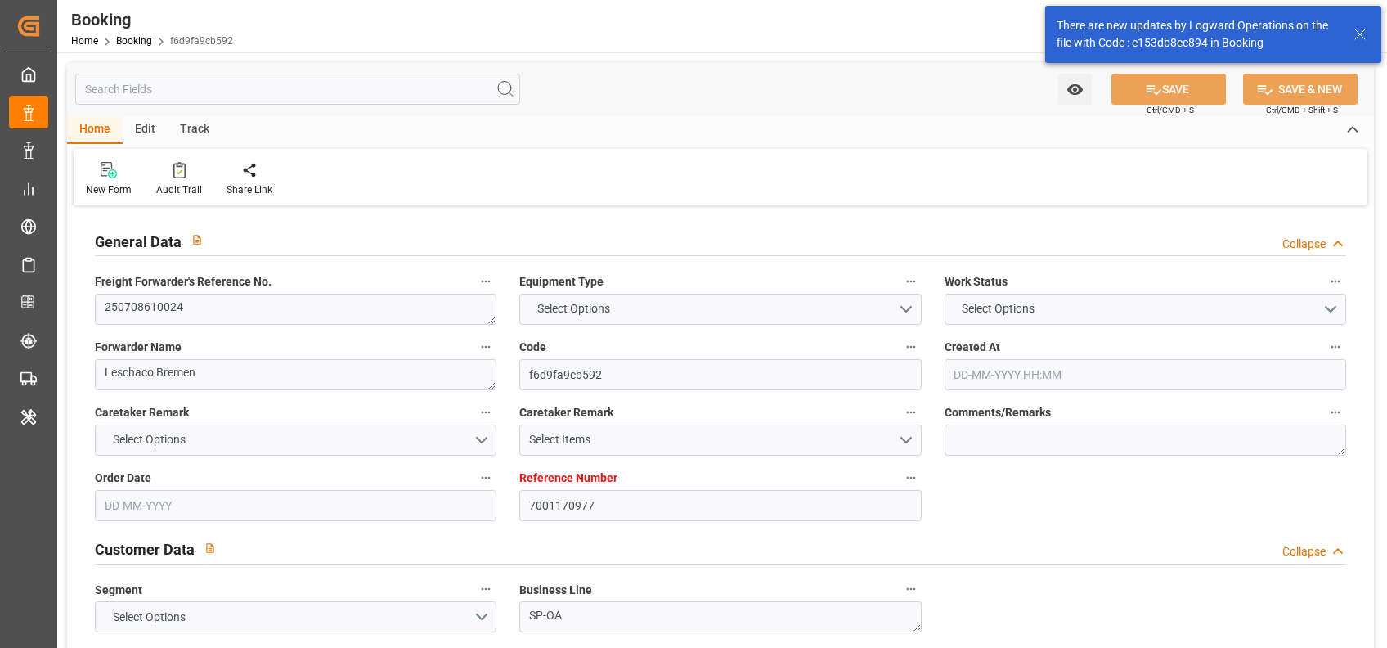
type input "NLRTM"
type input "JPOSA"
type input "SGSIN"
type input "0"
type input "-49"
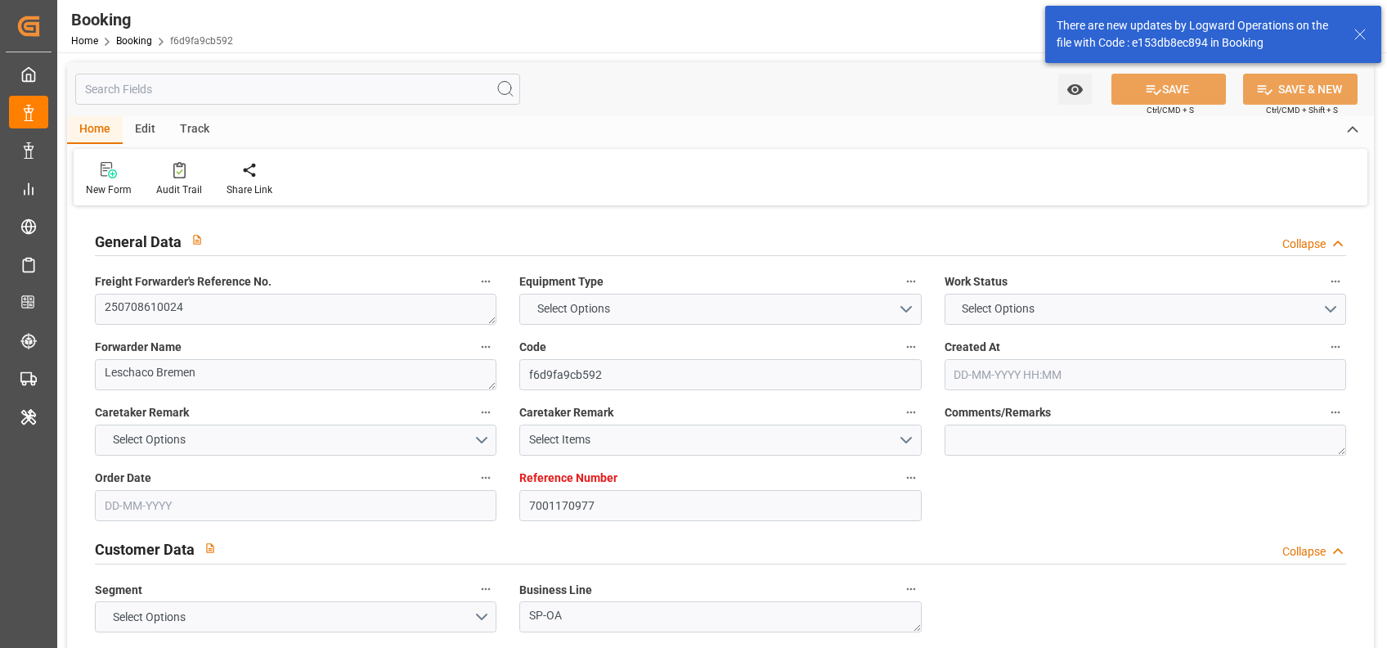
type input "NLRTM"
type input "JPUKB"
type input "9233844"
type input "[DATE] 10:59"
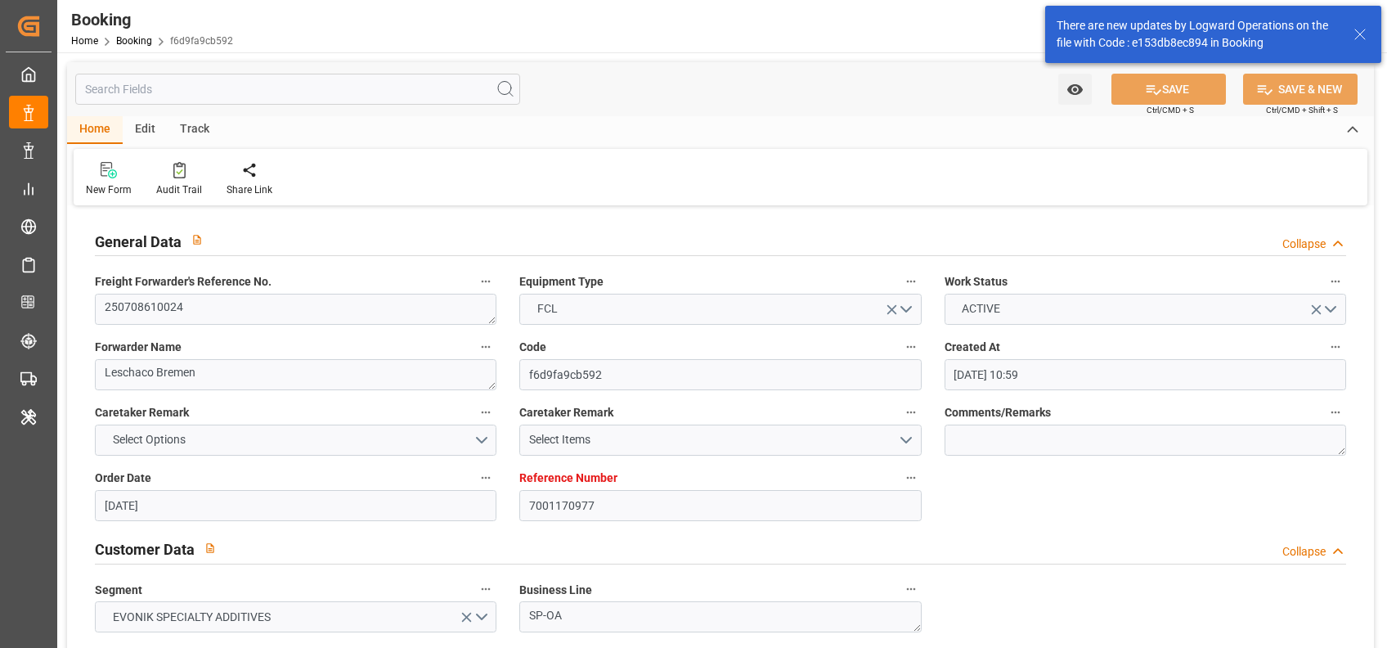
type input "[DATE]"
type input "[DATE] 04:50"
type input "[DATE] 00:00"
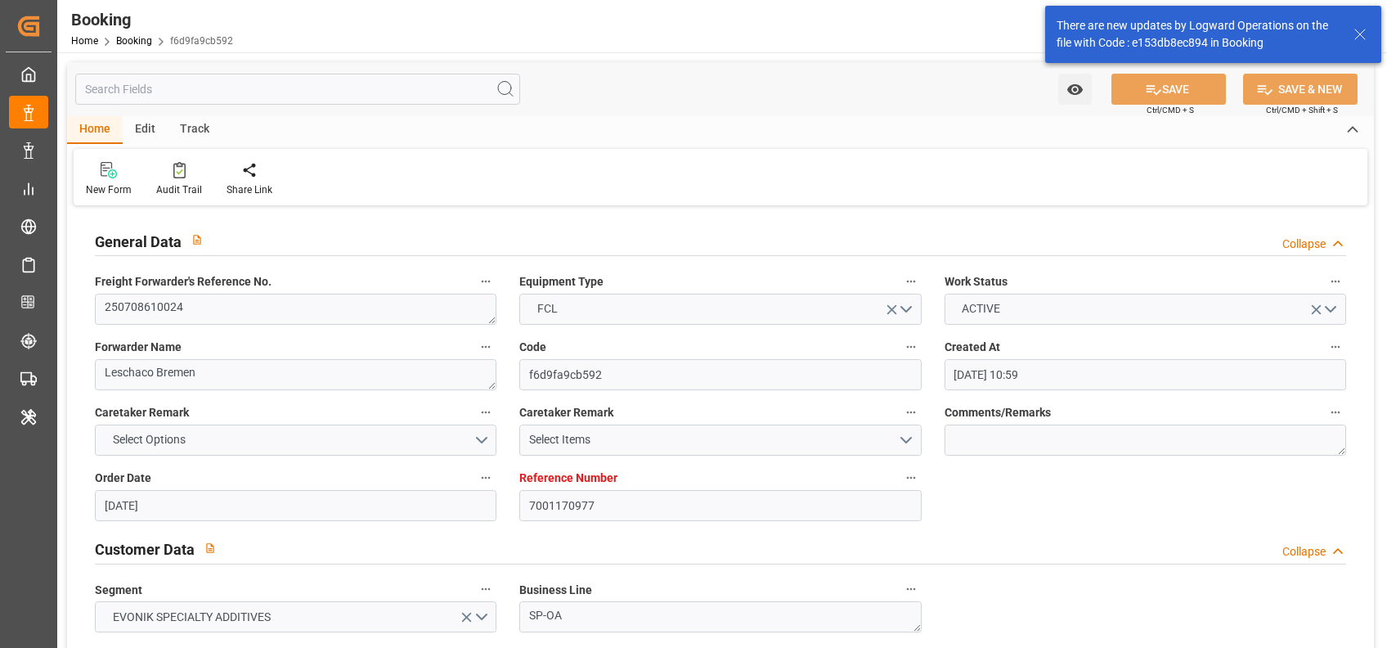
type input "[DATE] 20:56"
type input "[DATE]"
type input "[DATE] 01:00"
type input "[DATE] 00:00"
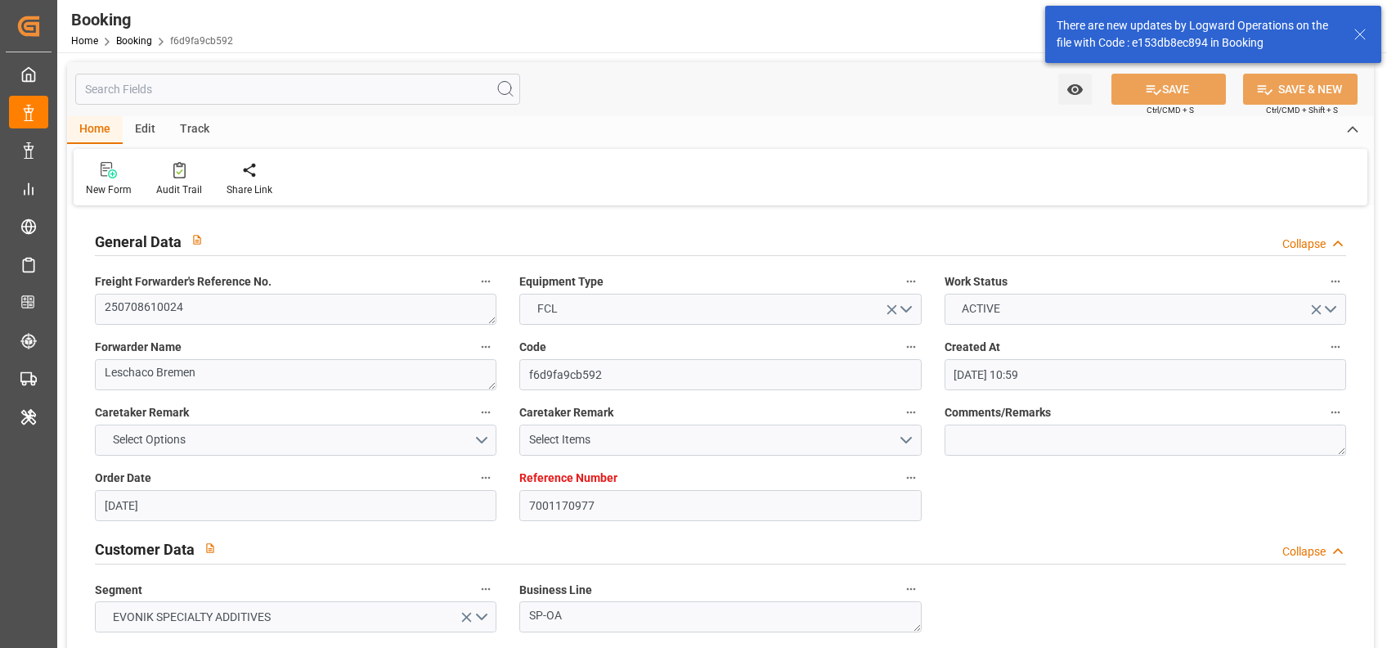
type input "[DATE]"
type input "[DATE] 19:45"
type input "[DATE] 04:10"
type input "[DATE] 08:00"
type input "[DATE] 00:00"
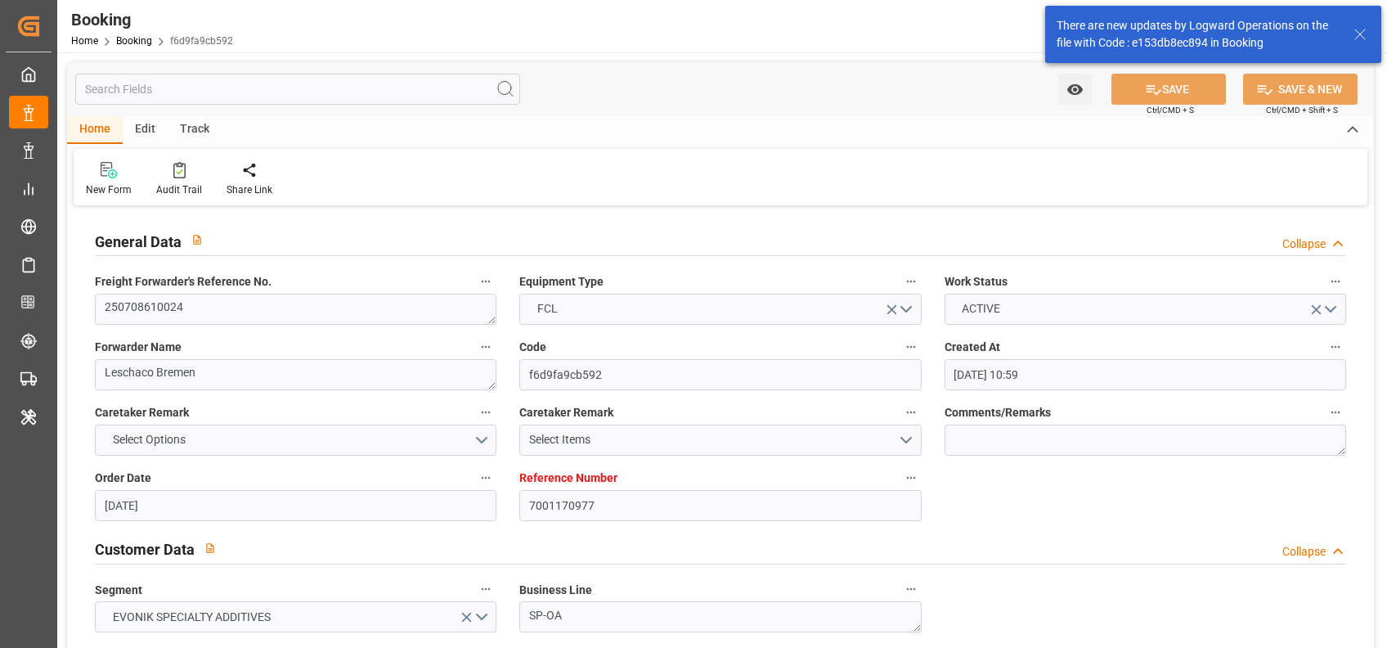
type input "[DATE]"
type input "[DATE] 06:00"
type input "[DATE] 00:00"
type input "[DATE] 23:00"
type input "[DATE] 00:00"
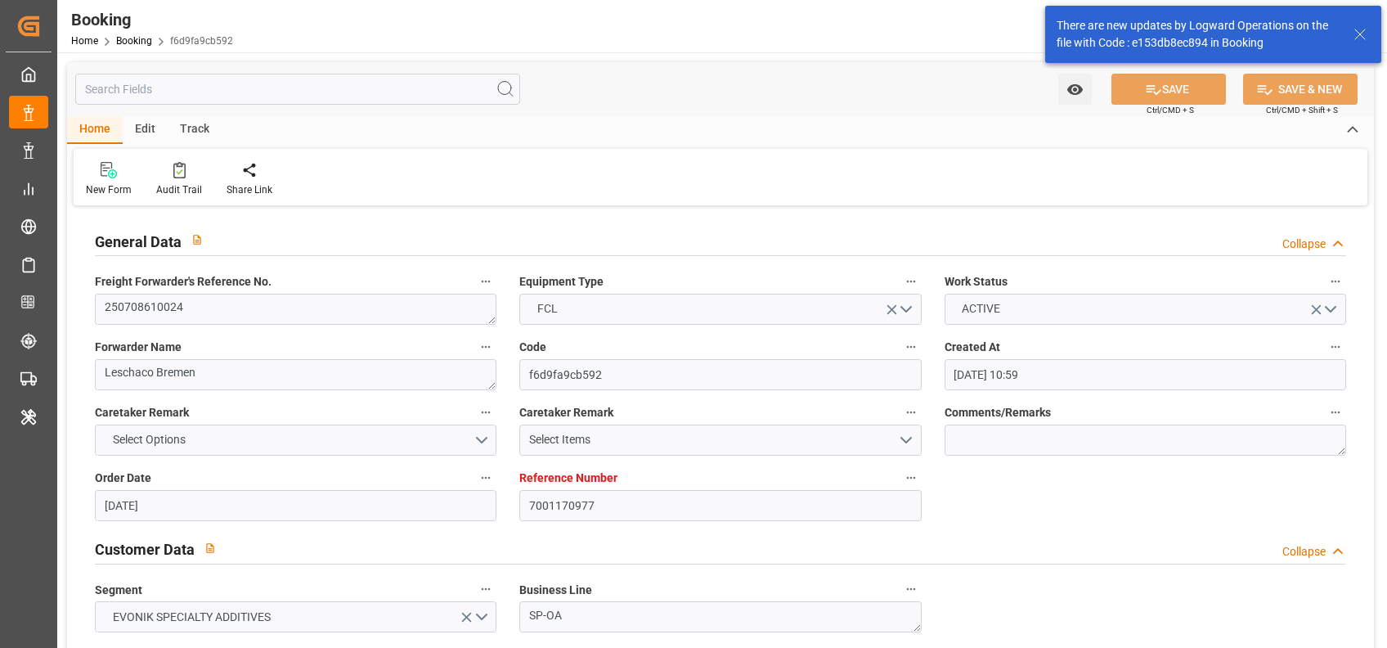
type input "[DATE]"
type input "[DATE] 07:18"
type input "[DATE]"
type input "[DATE] 15:59"
type input "[DATE] 20:59"
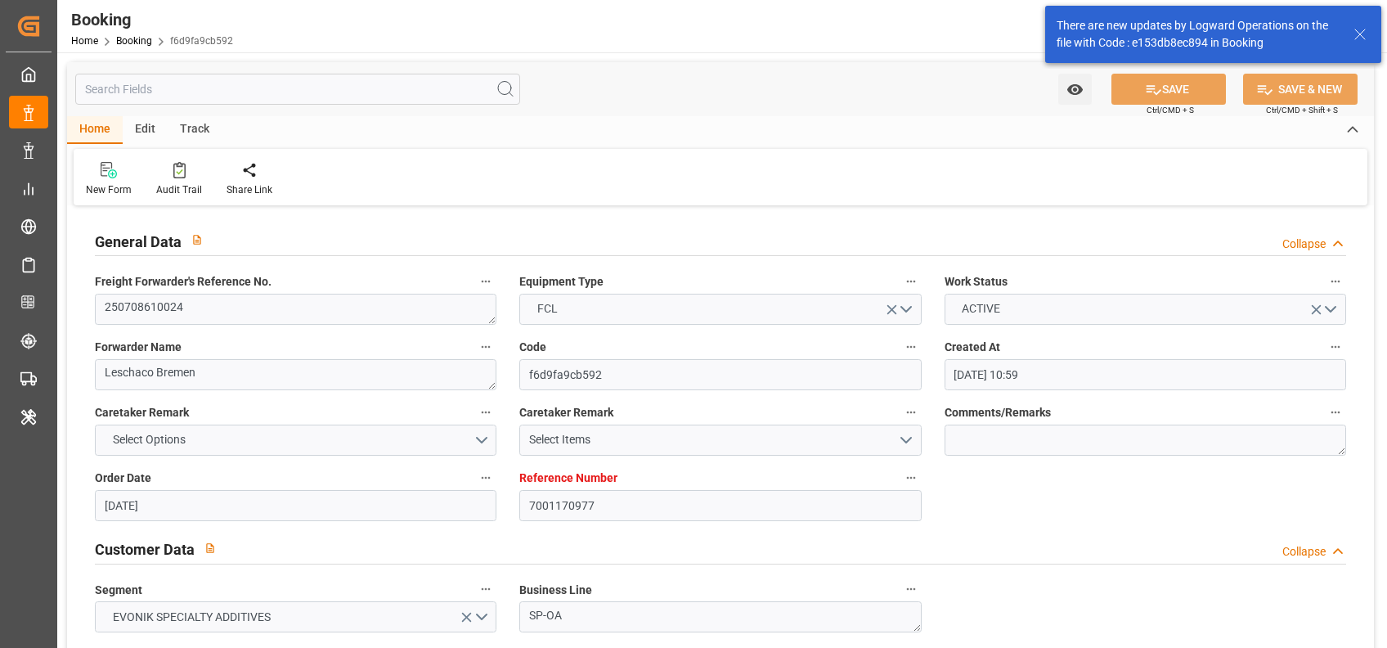
type input "[DATE] 20:59"
type input "[DATE] 15:59"
type input "[DATE] 05:26"
type input "[DATE] 22:29"
type input "[DATE] 23:27"
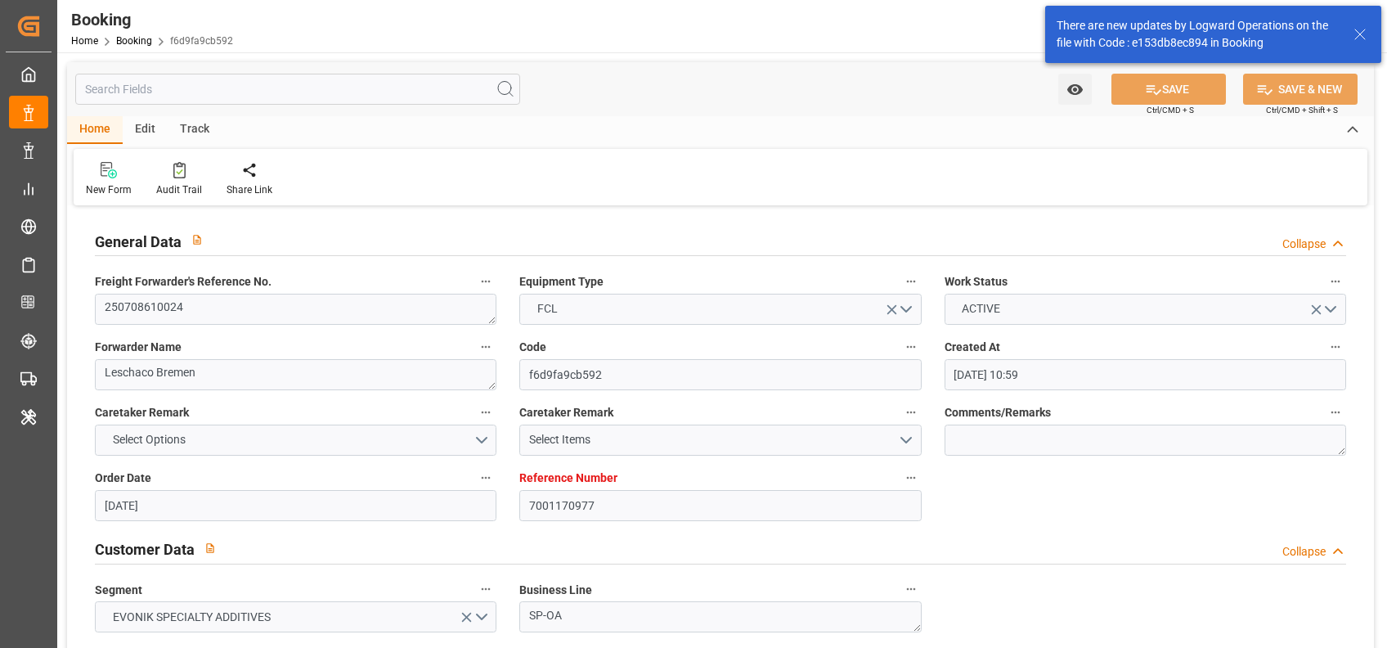
type input "[DATE] 06:15"
type input "[DATE] 18:25"
type input "[DATE] 01:00"
type input "[DATE] 03:29"
type input "[DATE] 06:00"
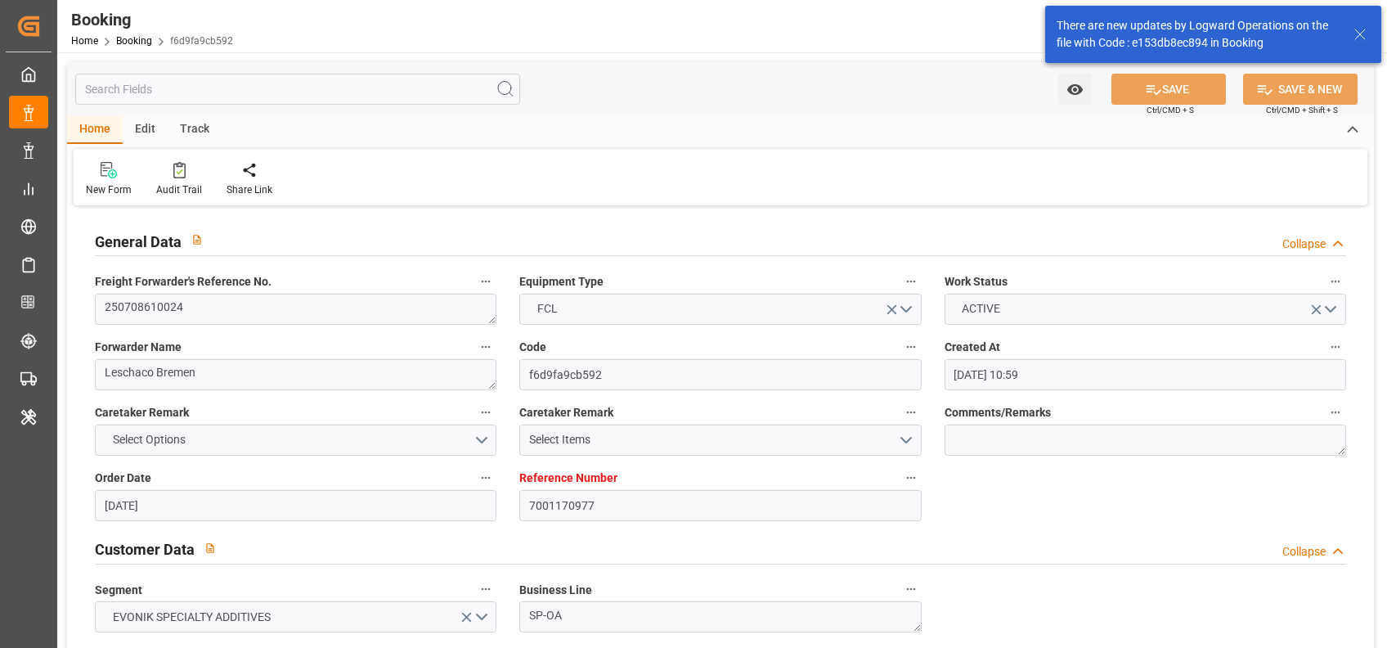
type input "[DATE] 00:15"
type input "[DATE] 23:30"
type input "[DATE] 18:41"
type input "[DATE] 04:57"
type input "[DATE] 04:27"
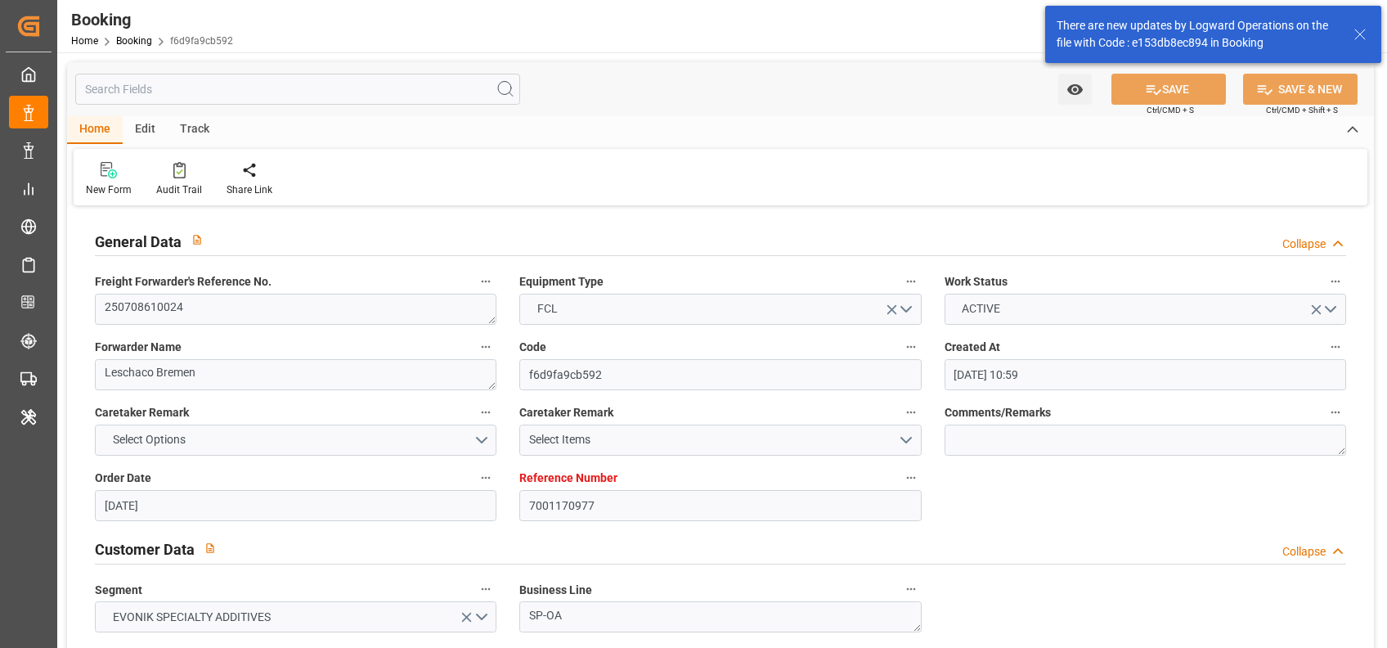
type input "[DATE] 23:00"
type input "[DATE] 08:00"
type input "[DATE] 15:12"
type input "[DATE] 09:30"
type input "[DATE] 19:30"
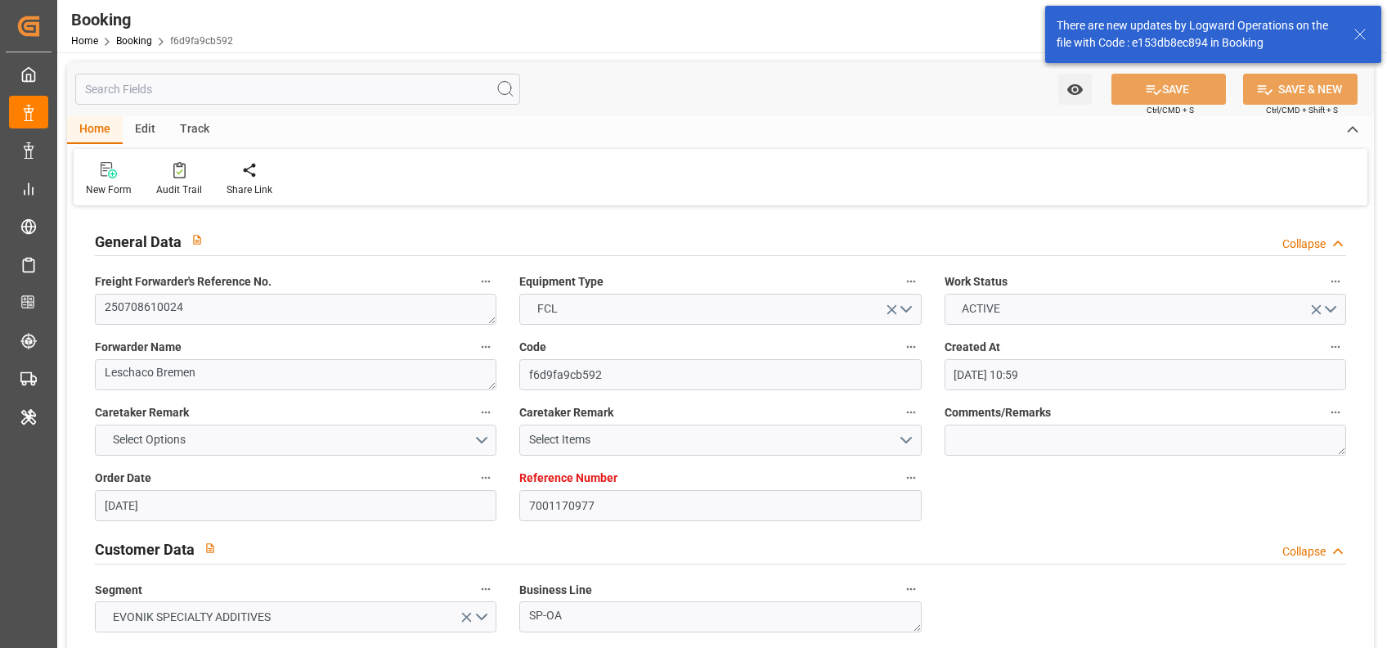
type input "[DATE] 14:00"
type input "[DATE] 00:00"
type input "[DATE] 15:12"
type input "[DATE] 20:00"
type input "[DATE] 21:00"
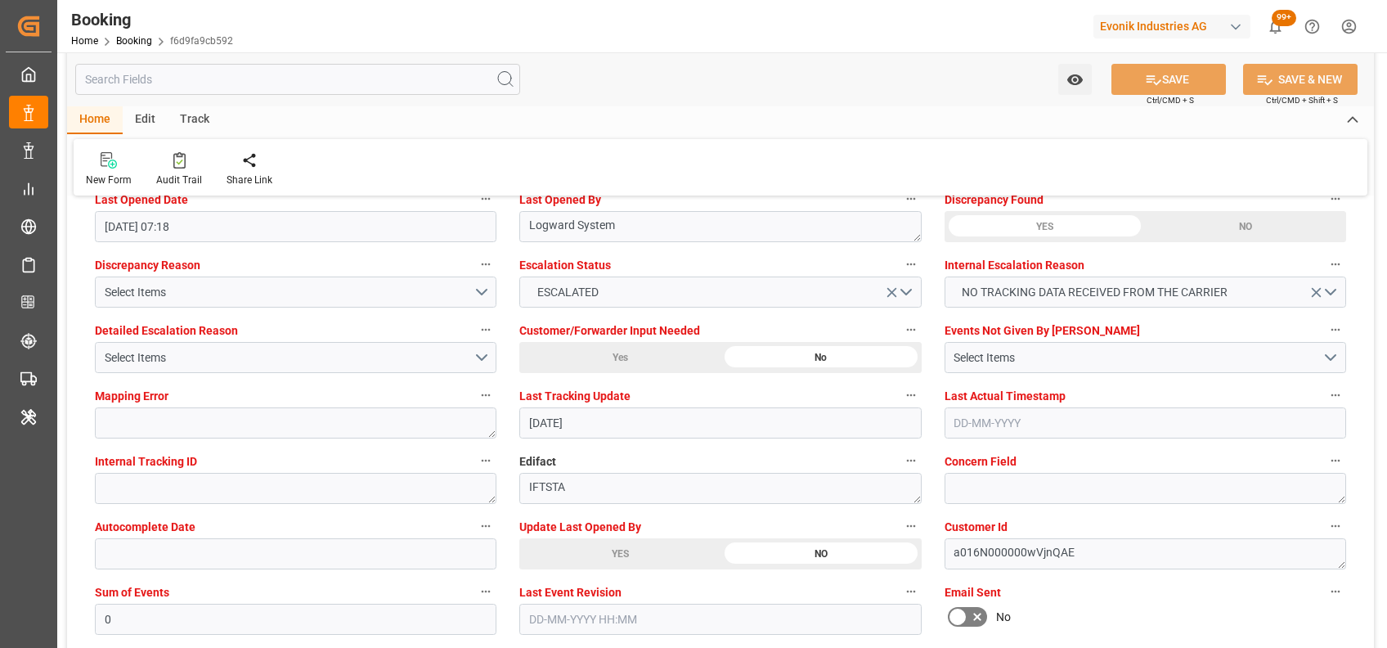
scroll to position [3025, 0]
click at [590, 549] on div "YES" at bounding box center [619, 552] width 201 height 31
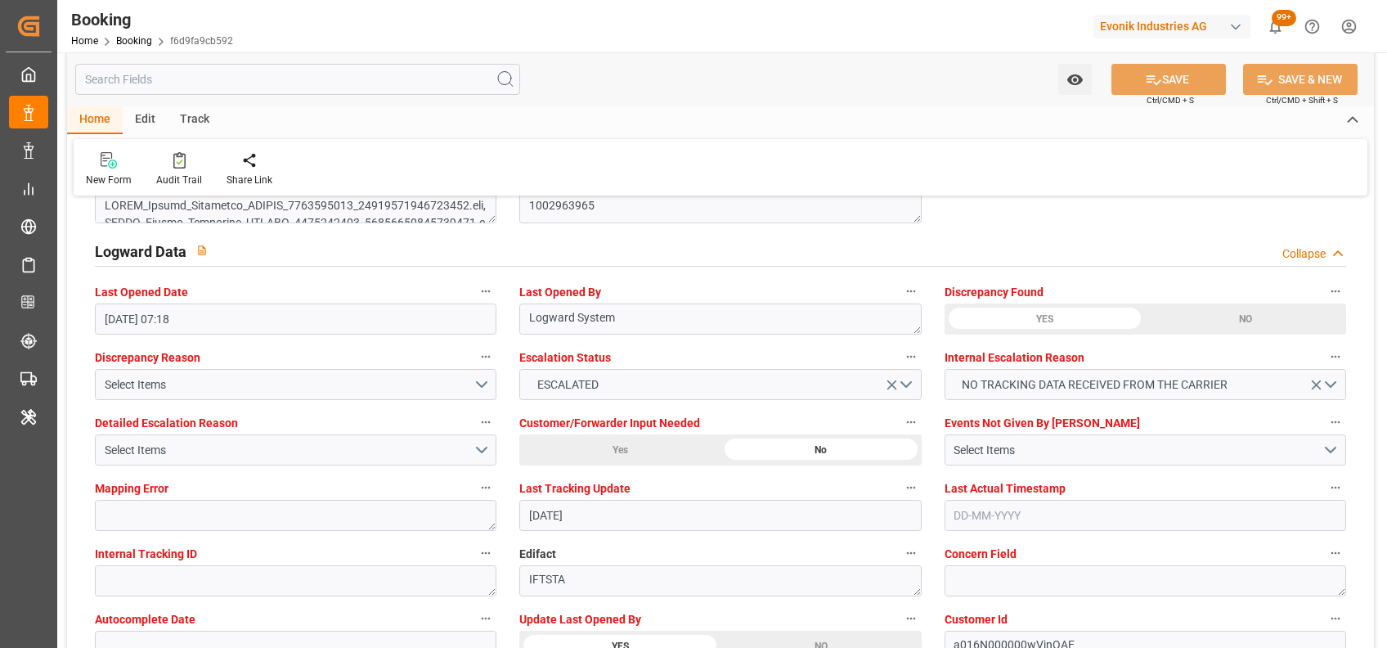
scroll to position [2927, 0]
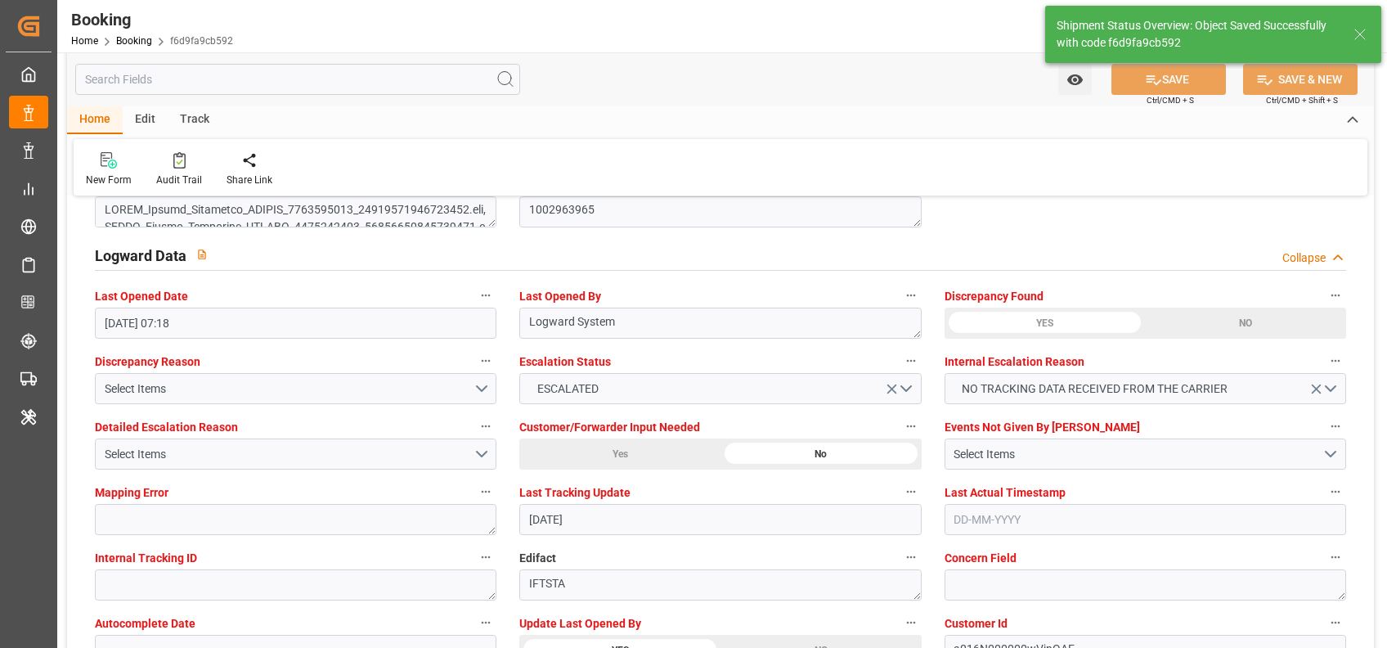
type textarea "[PERSON_NAME]"
type input "[DATE] 11:41"
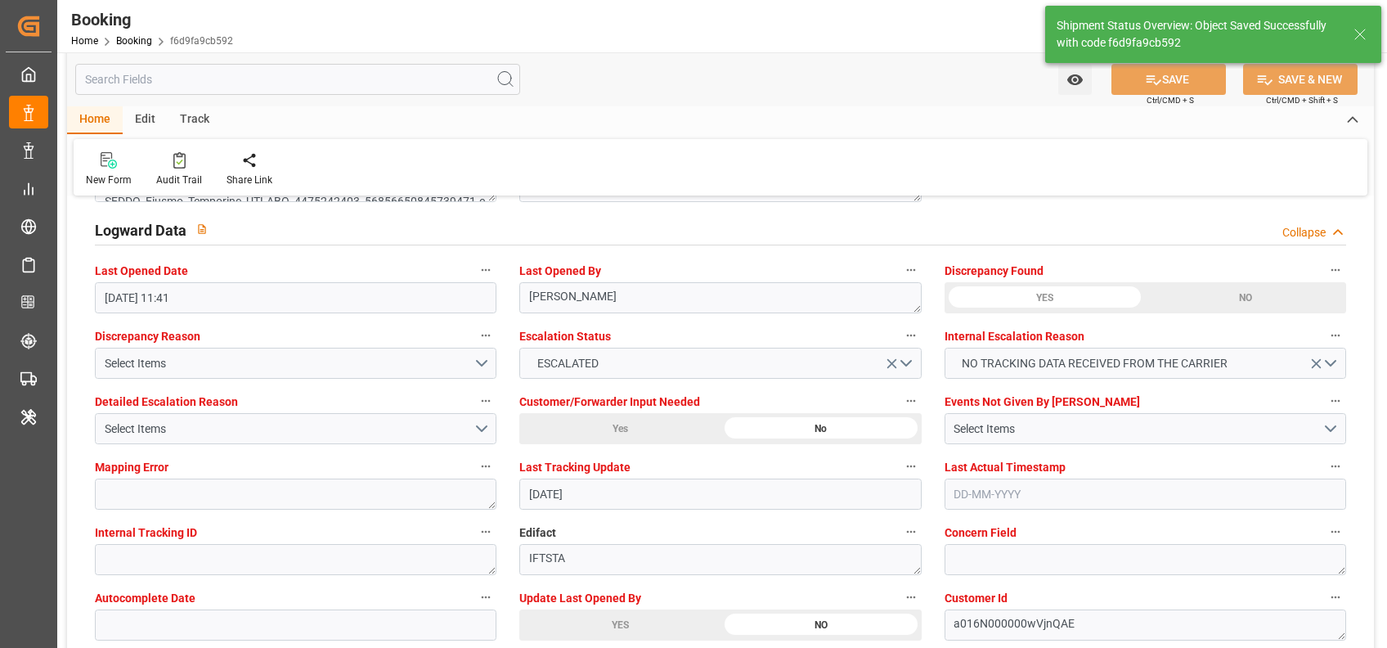
scroll to position [2957, 0]
